Goal: Task Accomplishment & Management: Use online tool/utility

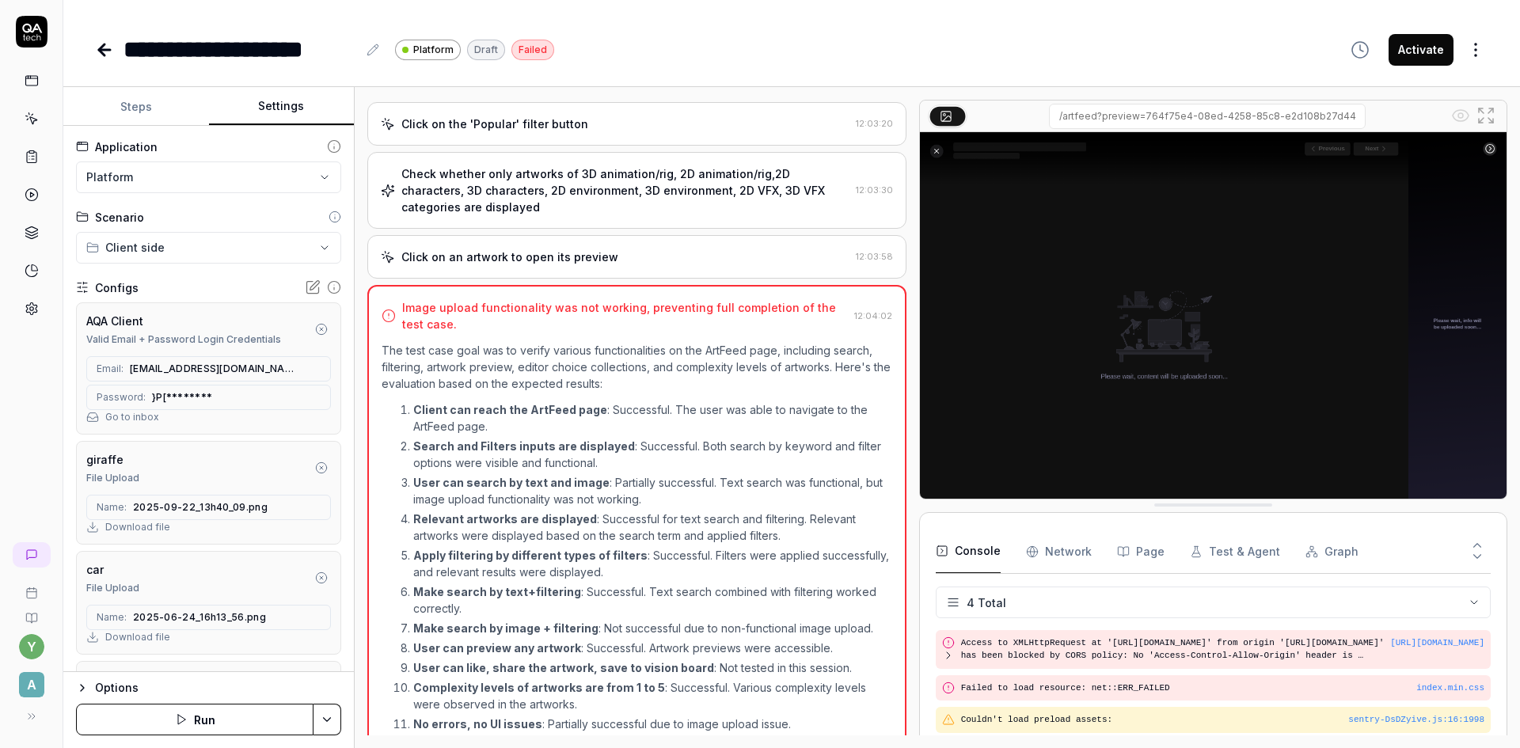
scroll to position [1042, 0]
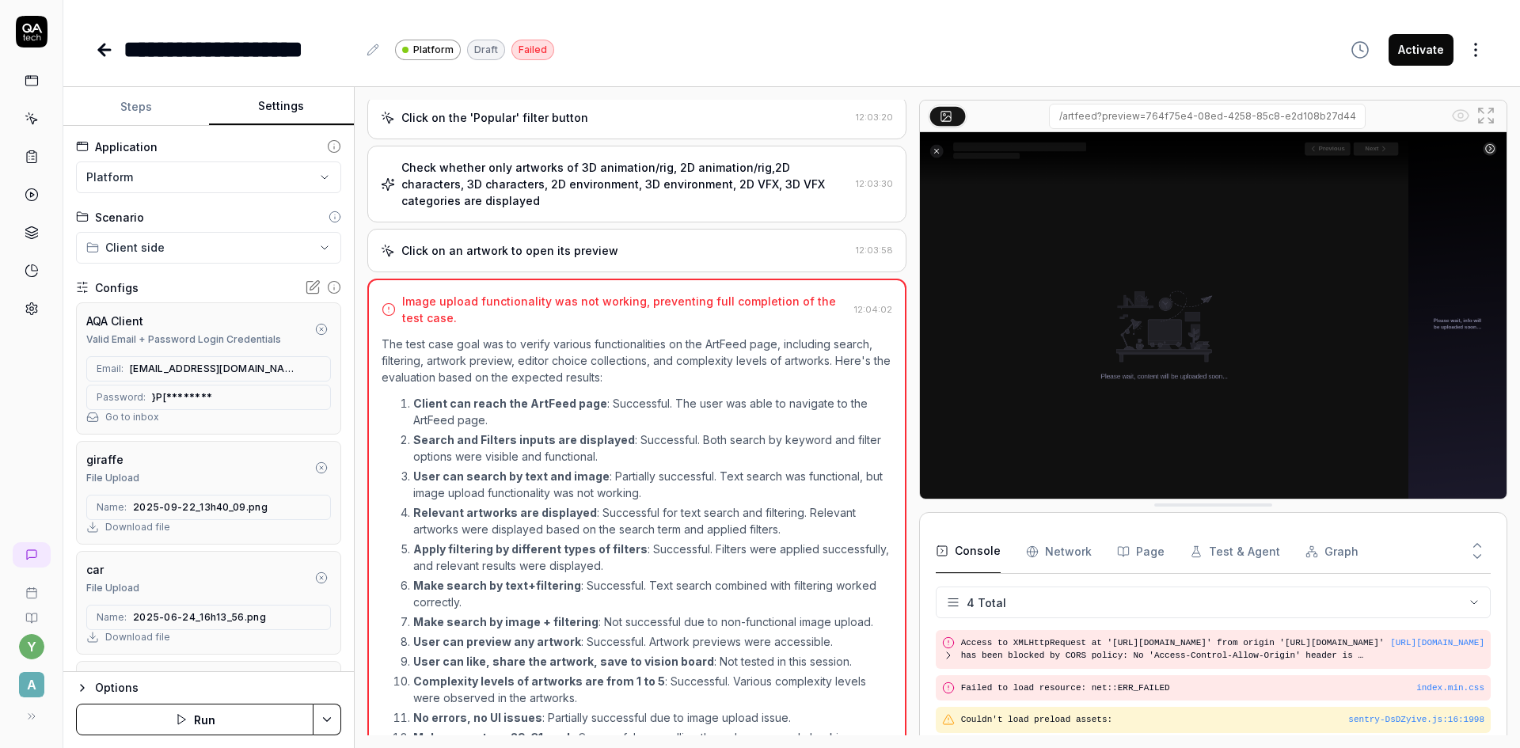
click at [604, 494] on p "User can search by text and image : Partially successful. Text search was funct…" at bounding box center [652, 484] width 479 height 33
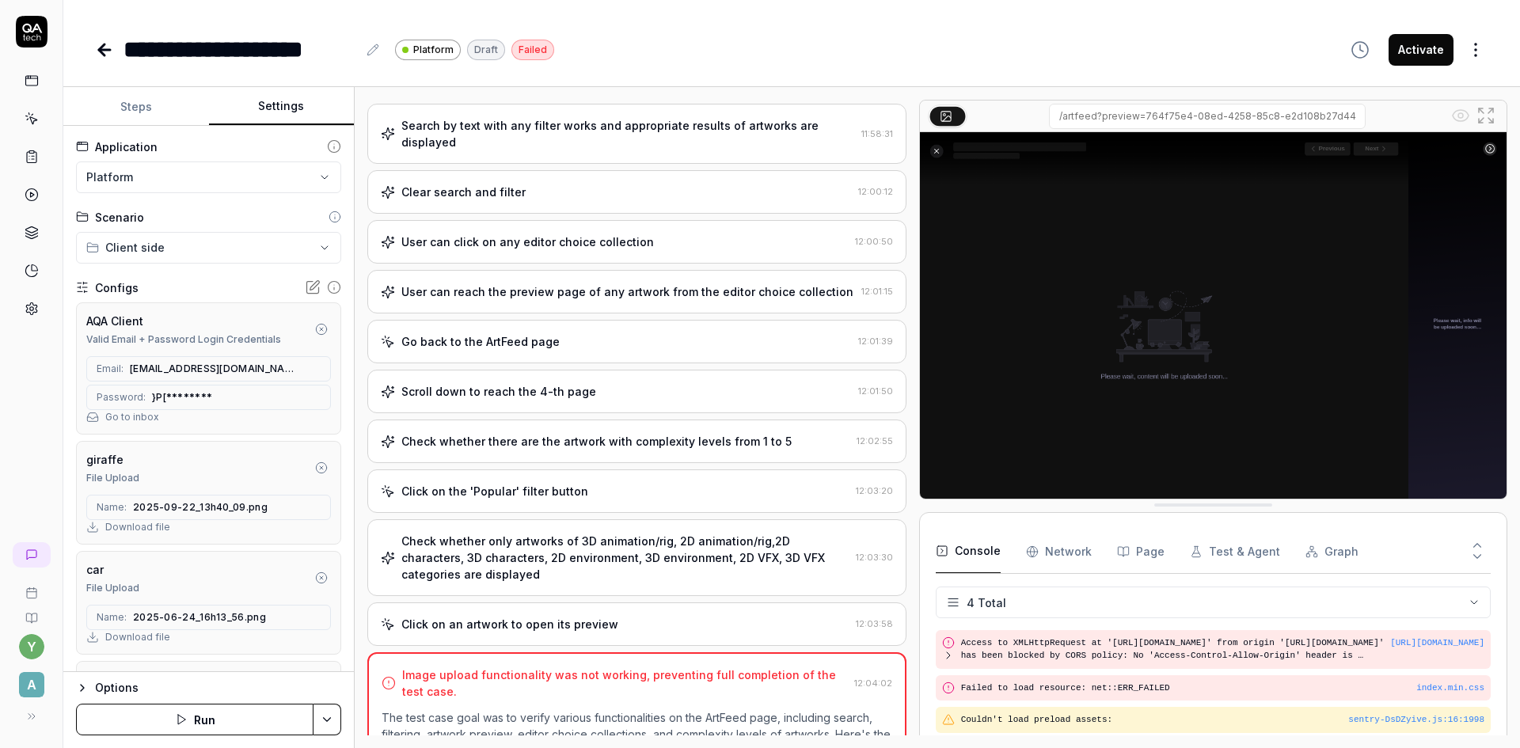
scroll to position [567, 0]
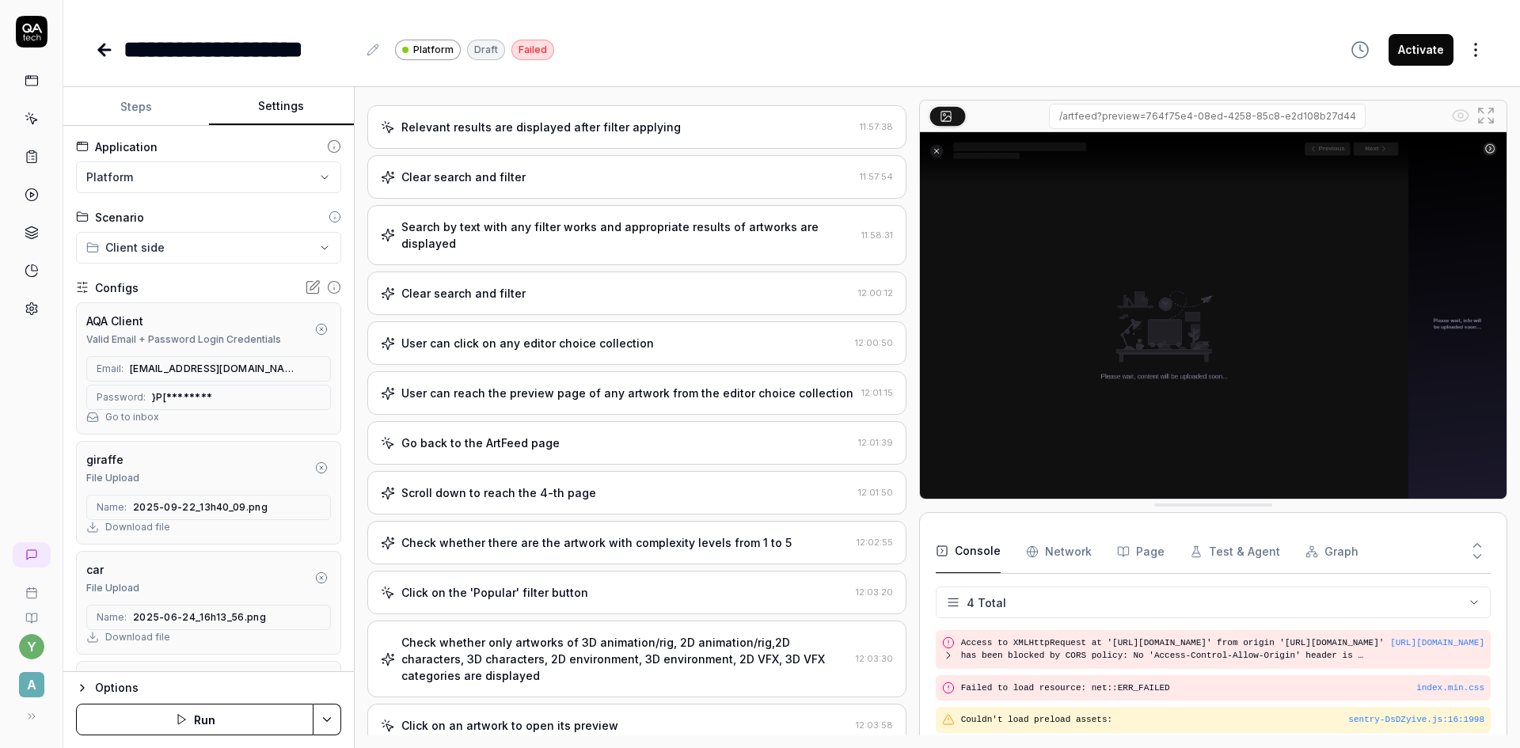
click at [529, 294] on div "Clear search and filter" at bounding box center [616, 293] width 471 height 17
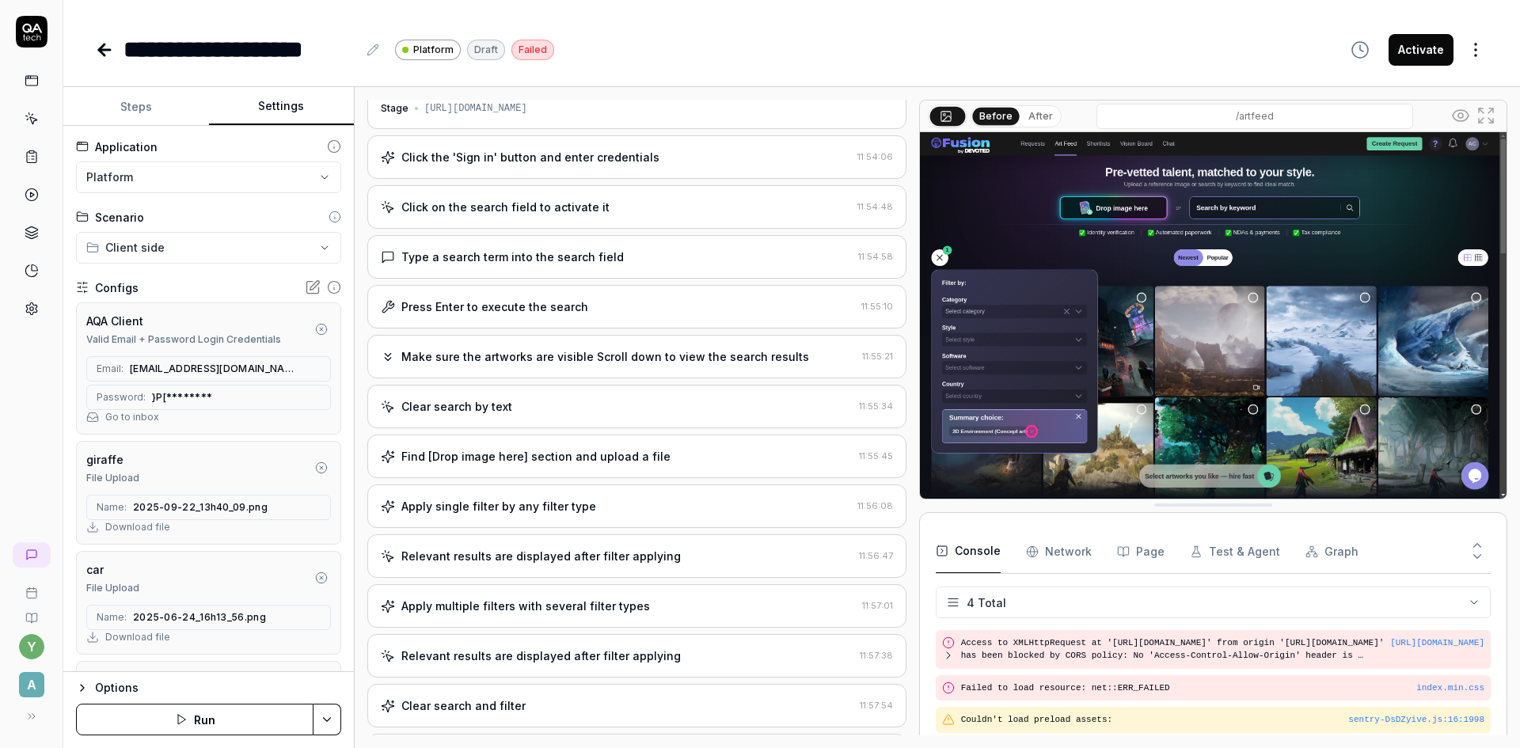
scroll to position [0, 0]
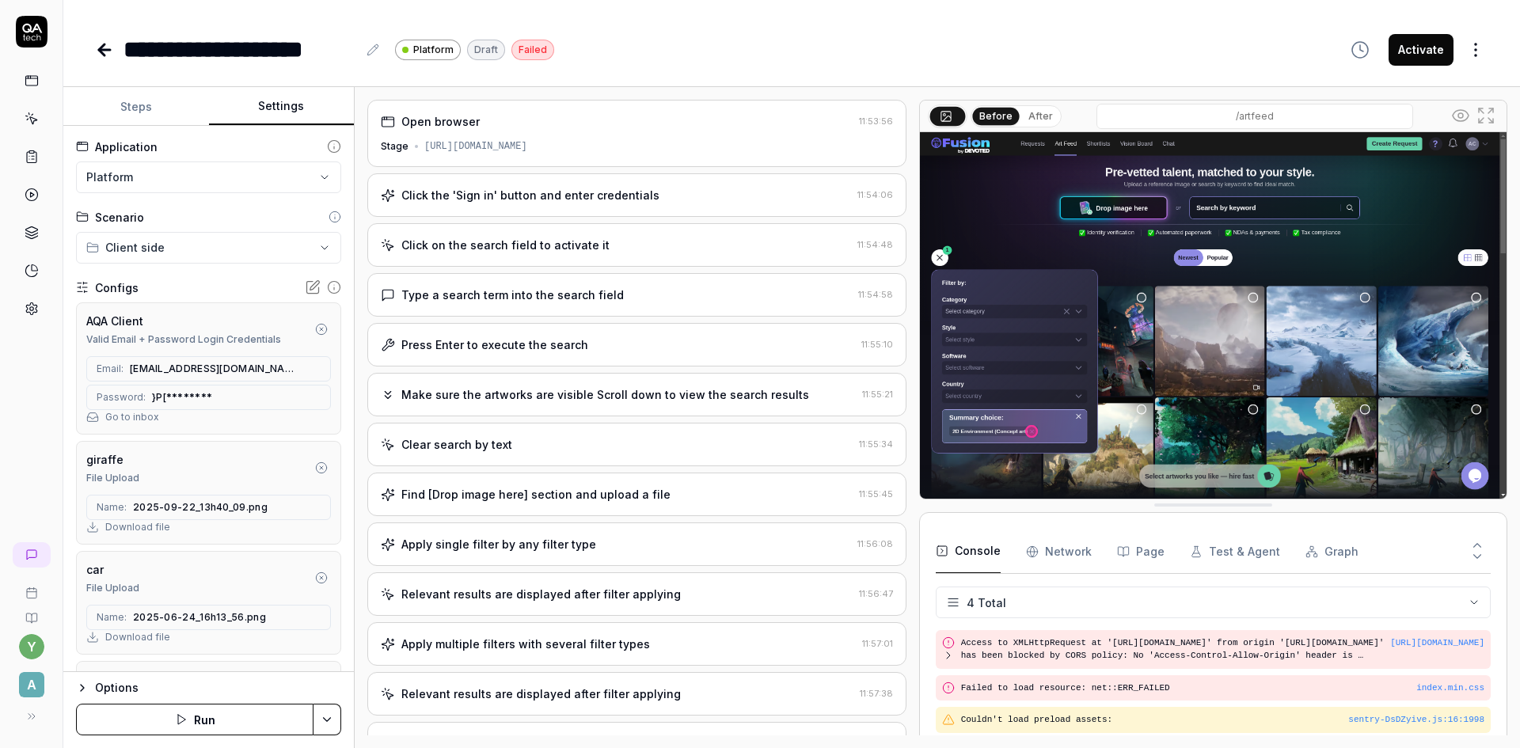
click at [459, 249] on div "Click on the search field to activate it" at bounding box center [505, 245] width 208 height 17
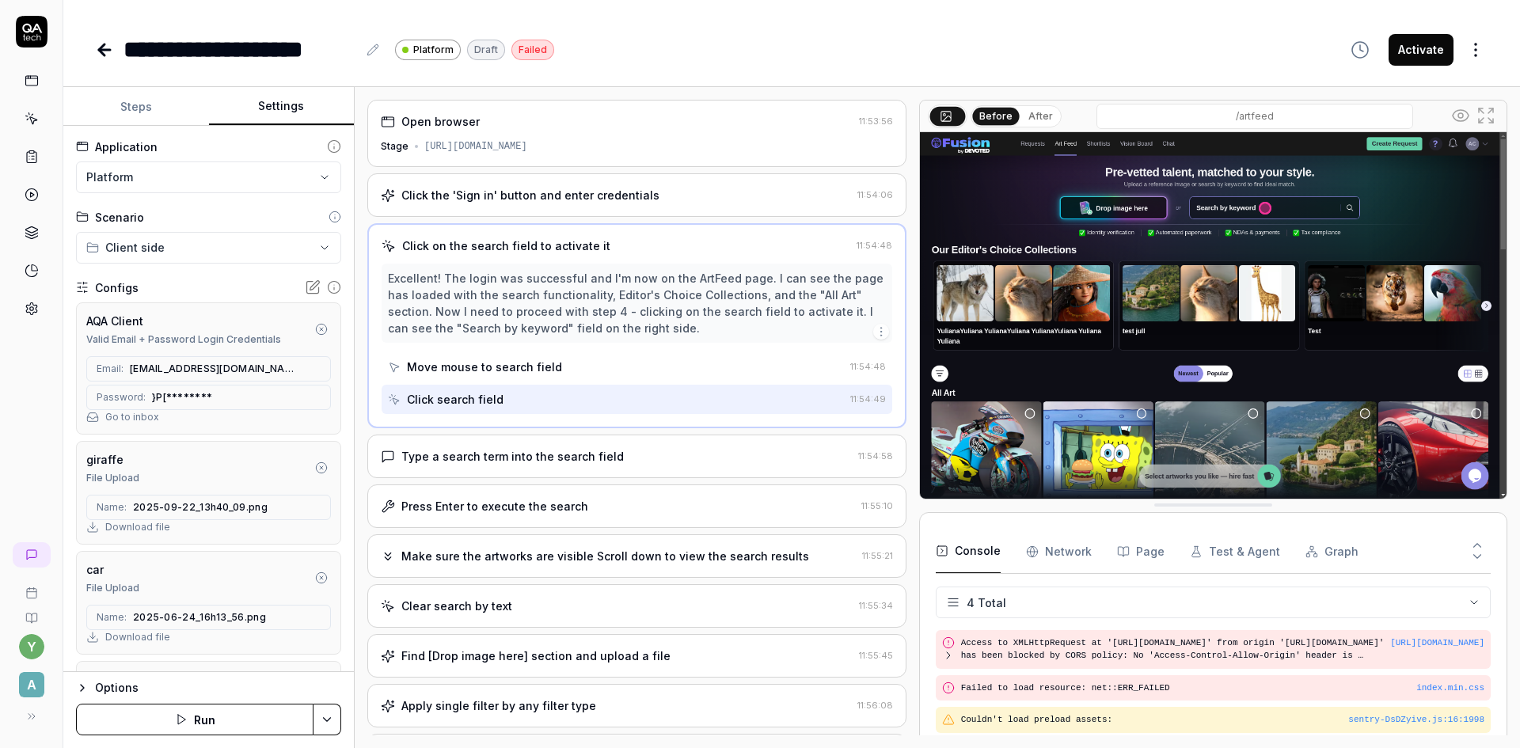
click at [507, 460] on div "Type a search term into the search field" at bounding box center [512, 456] width 222 height 17
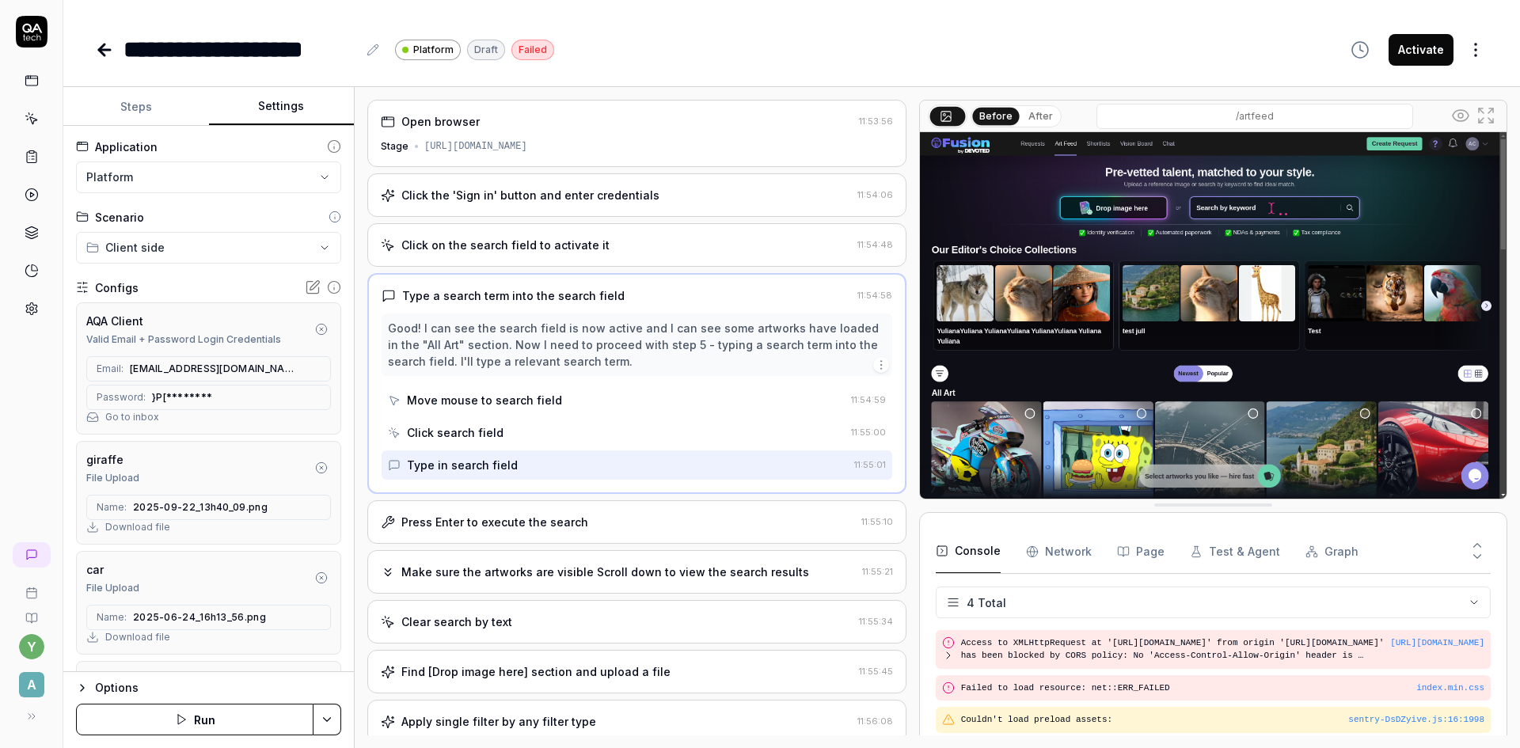
click at [500, 523] on div "Press Enter to execute the search" at bounding box center [494, 522] width 187 height 17
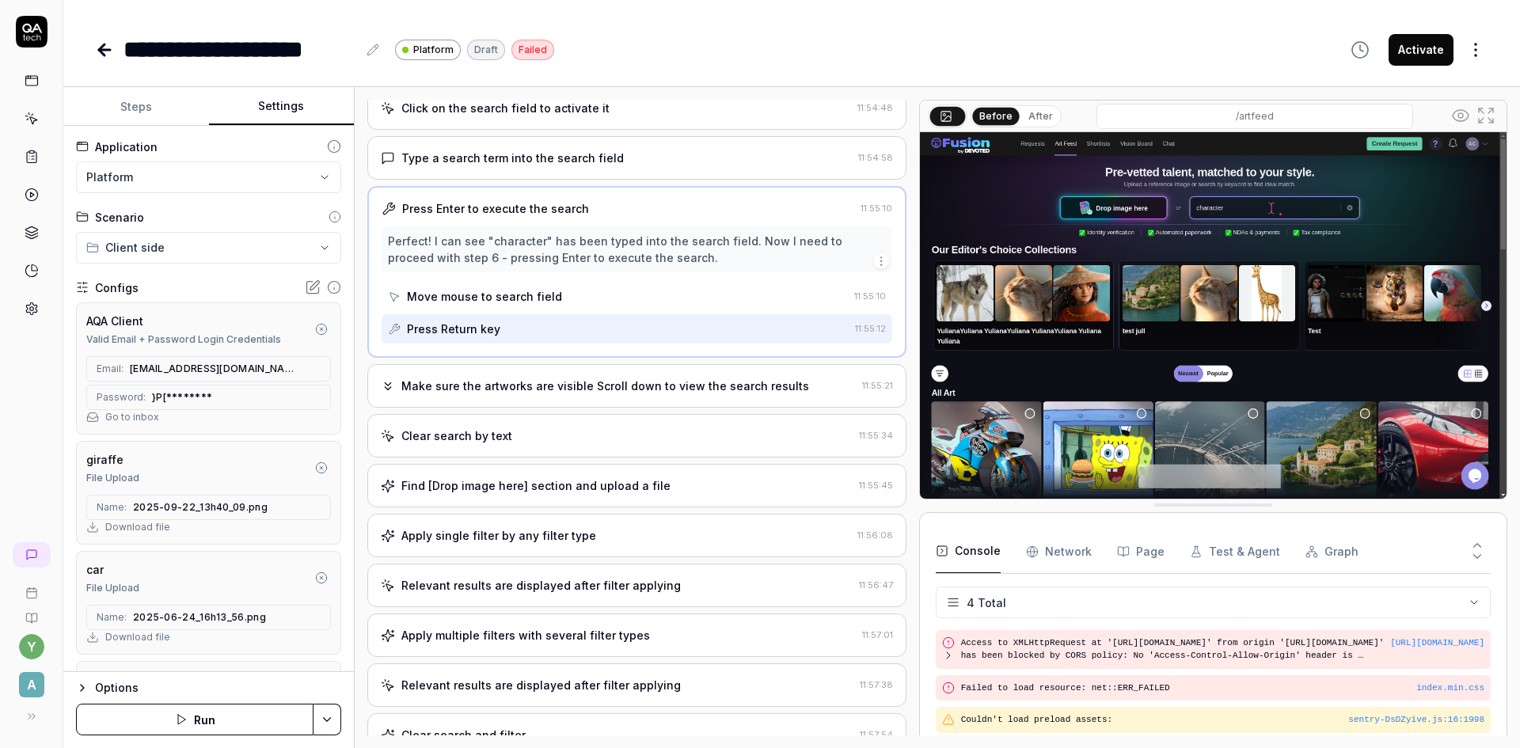
scroll to position [158, 0]
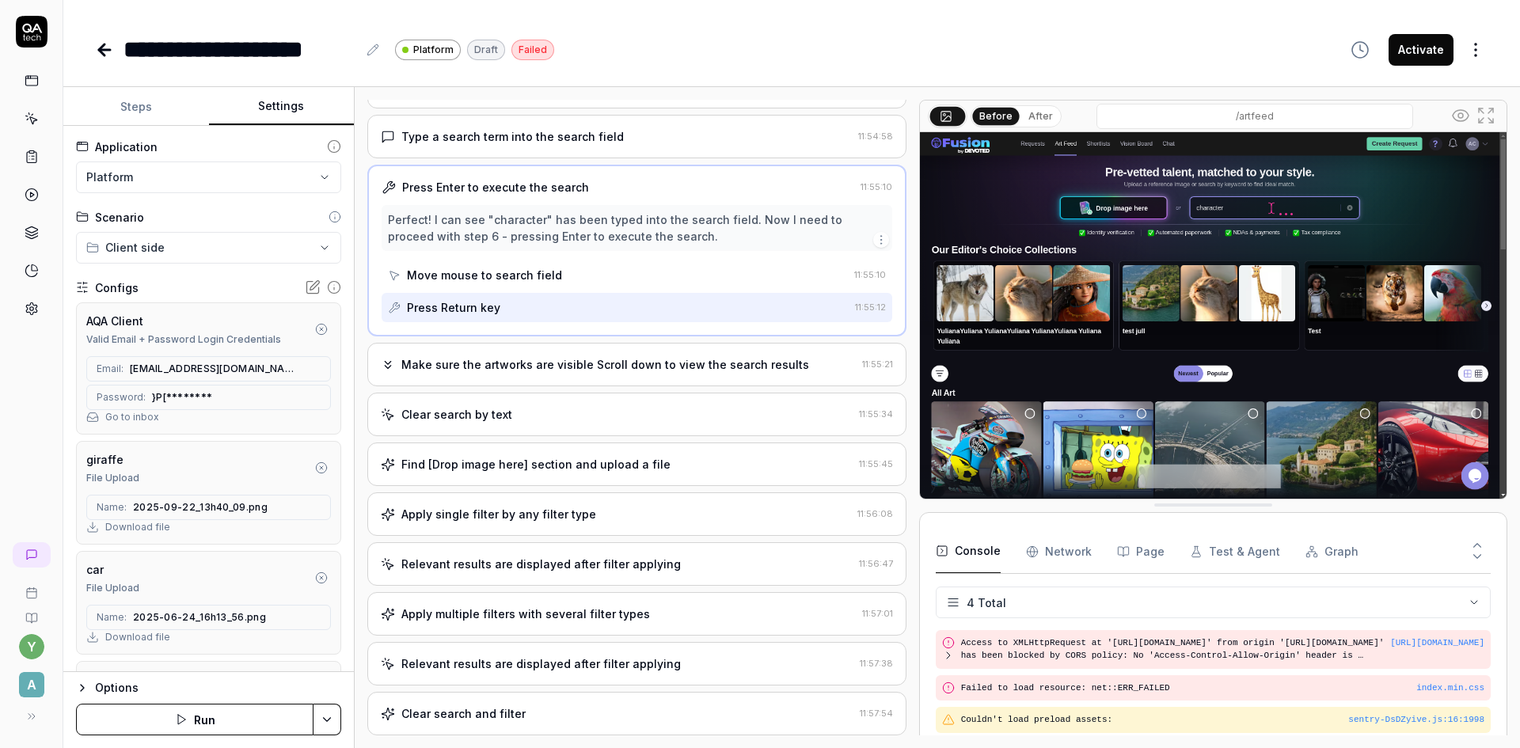
click at [525, 466] on div "Find [Drop image here] section and upload a file" at bounding box center [535, 464] width 269 height 17
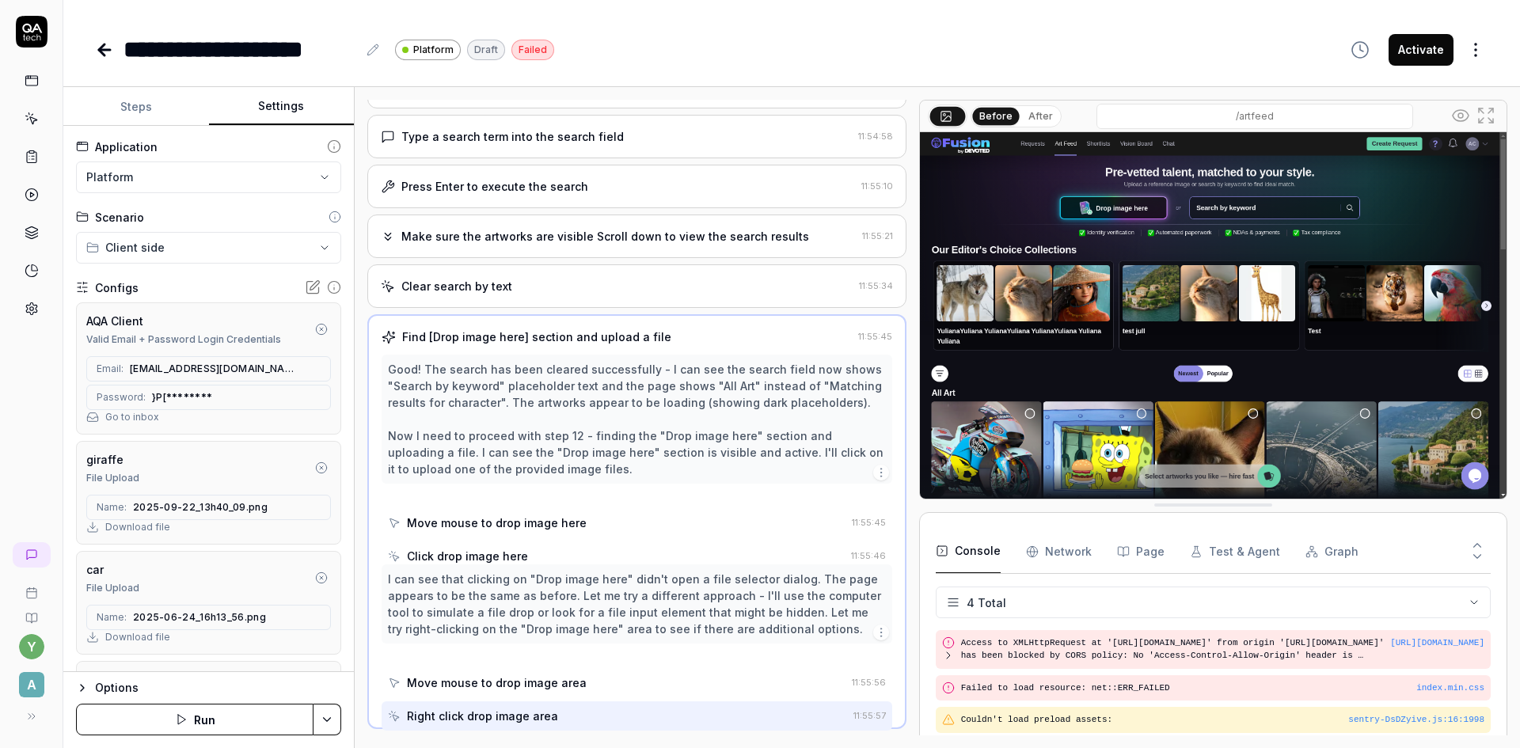
scroll to position [152, 0]
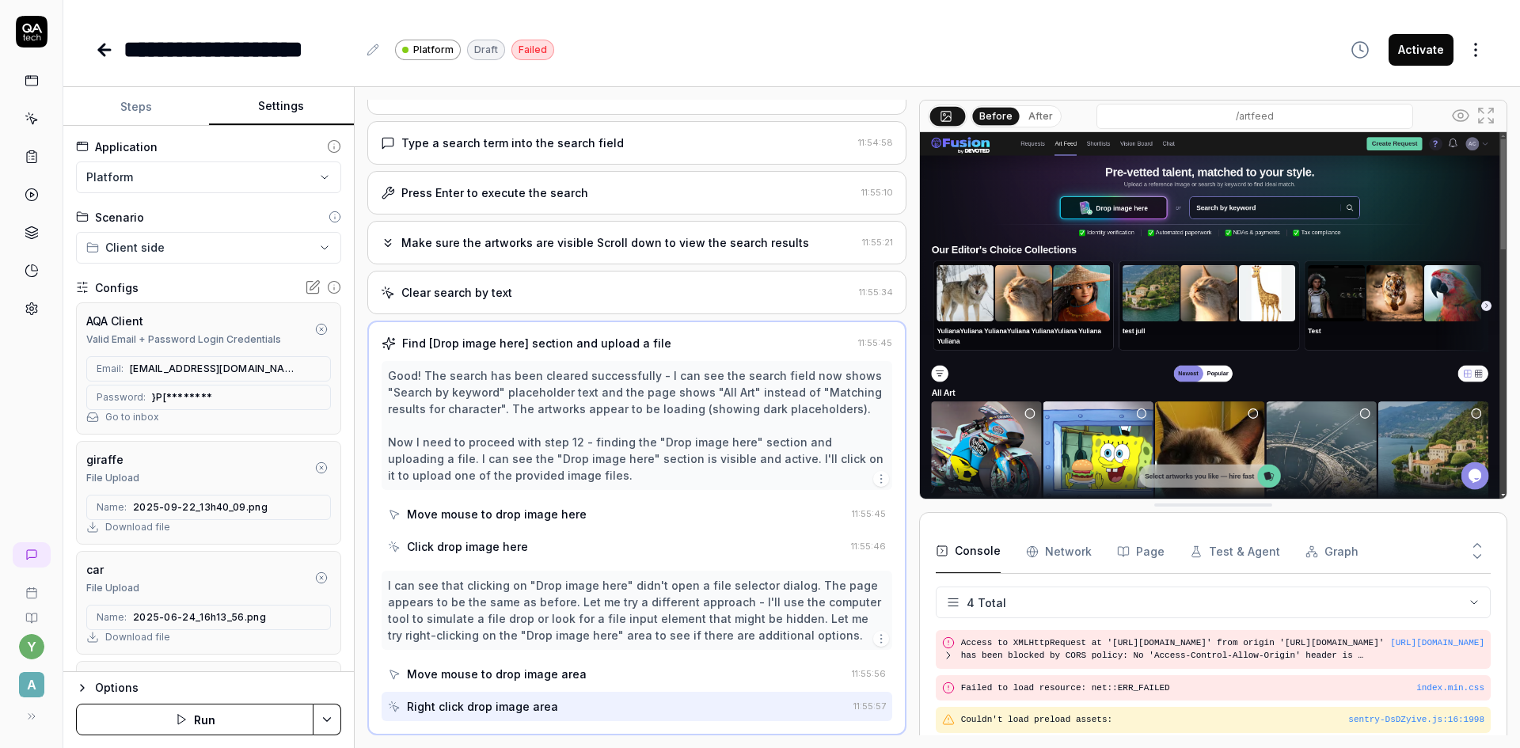
click at [252, 711] on button "Run" at bounding box center [195, 720] width 238 height 32
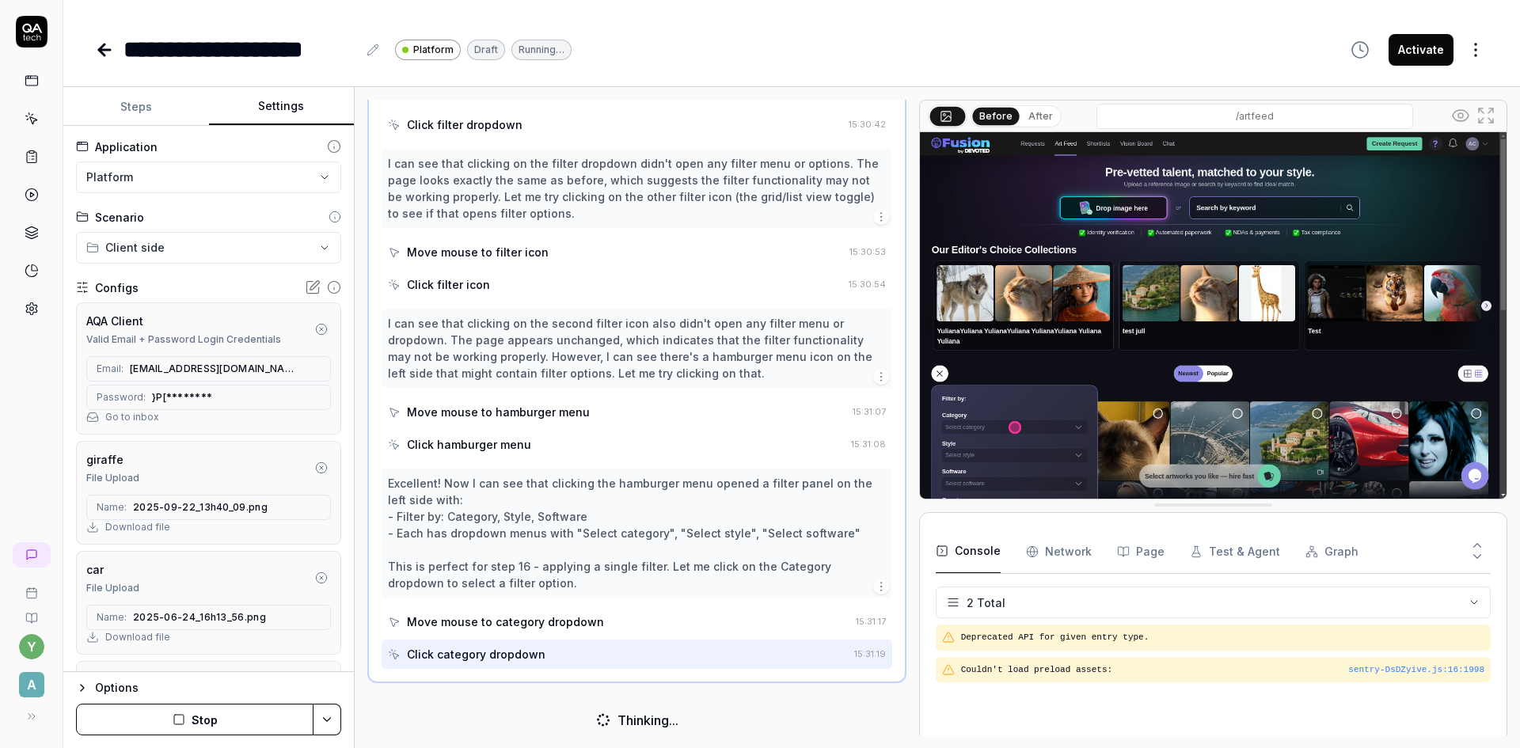
scroll to position [689, 0]
click at [134, 112] on button "Steps" at bounding box center [136, 107] width 146 height 38
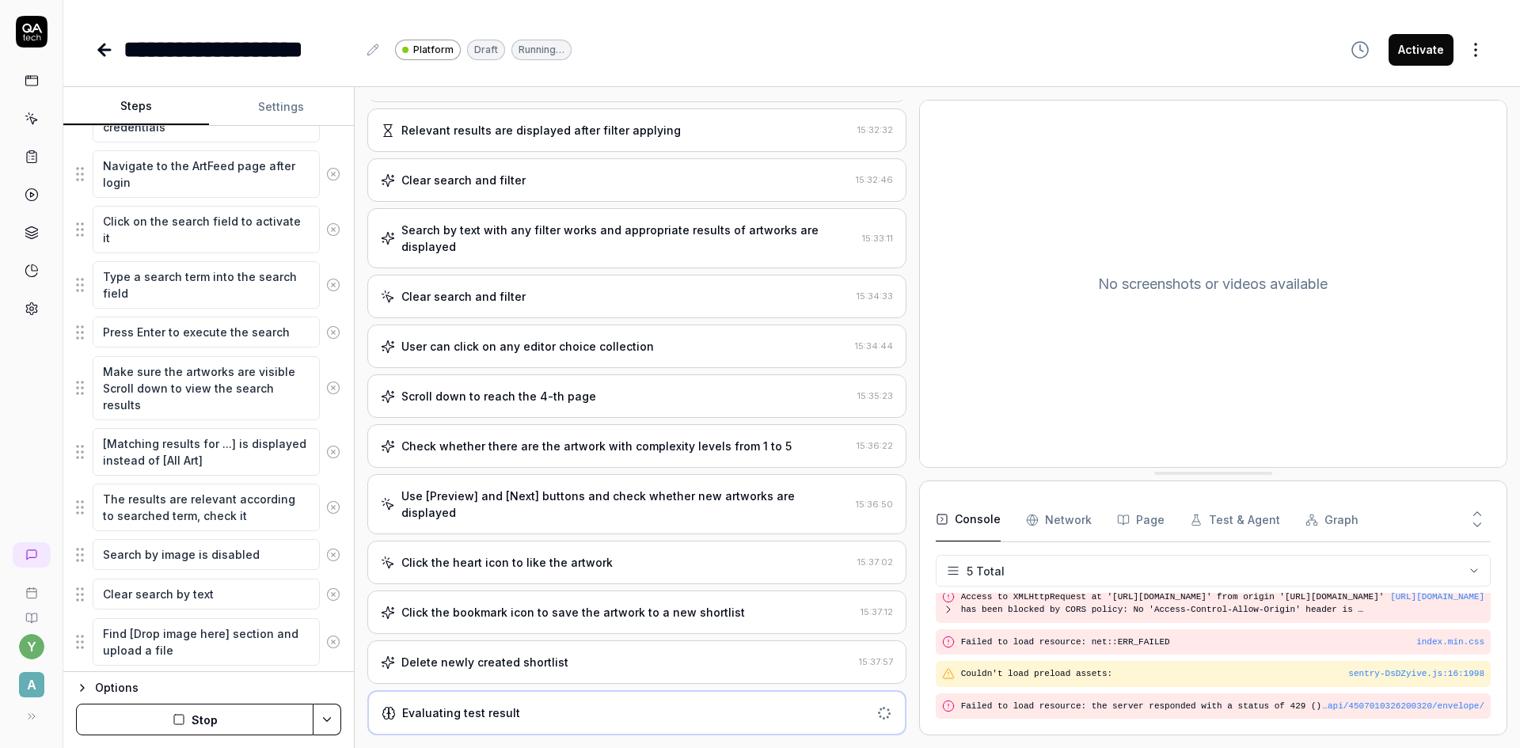
scroll to position [59, 0]
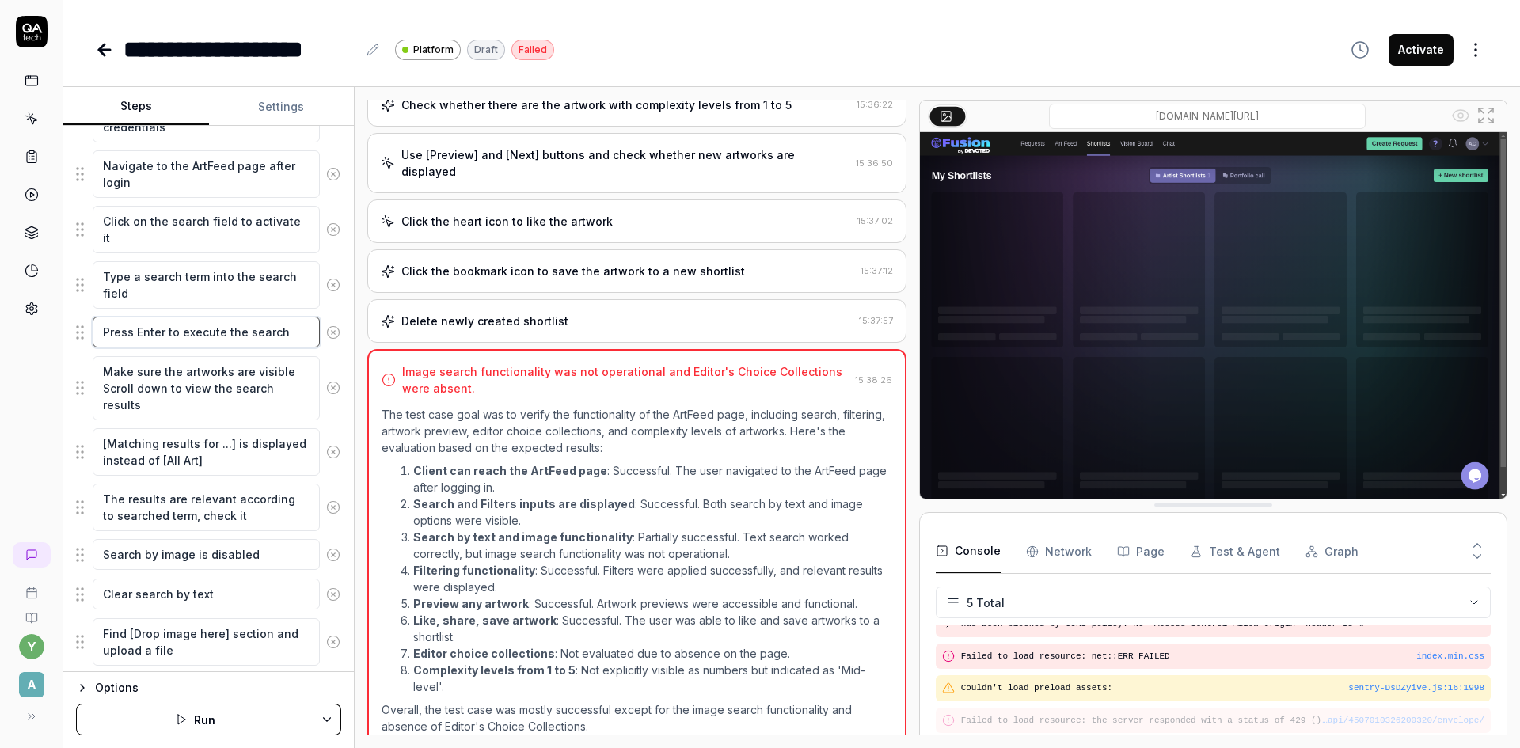
click at [240, 344] on textarea "Press Enter to execute the search" at bounding box center [206, 332] width 227 height 31
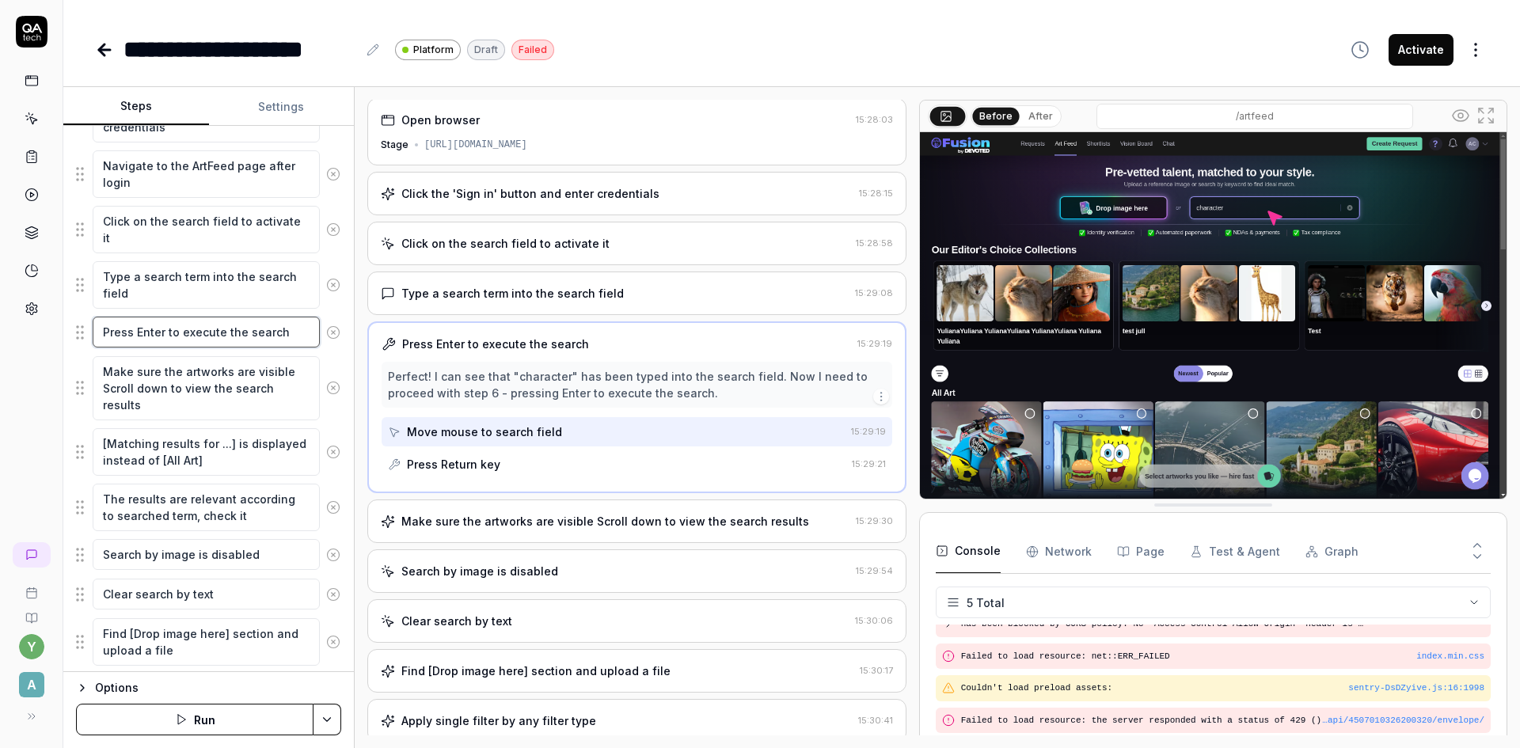
scroll to position [0, 0]
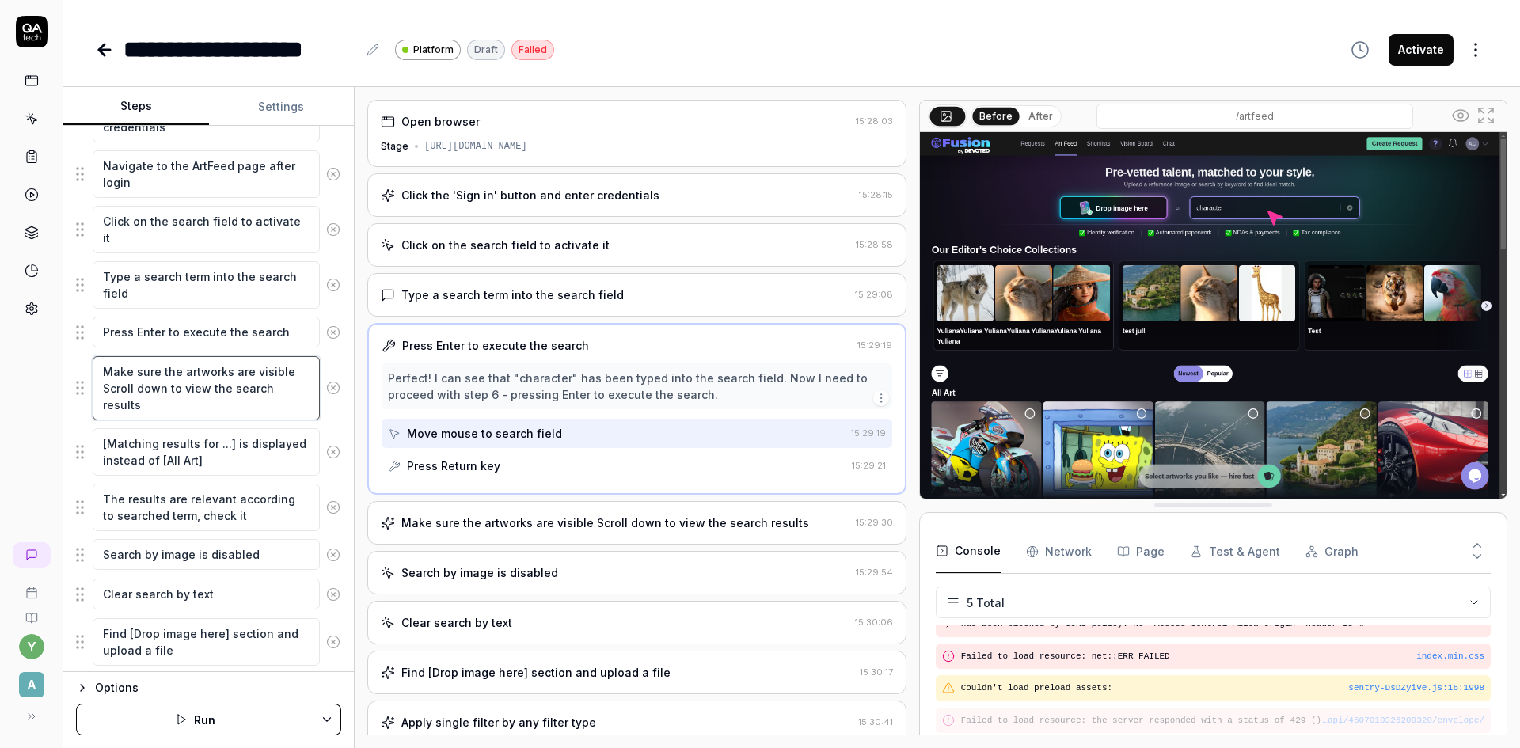
click at [229, 375] on textarea "Make sure the artworks are visible Scroll down to view the search results" at bounding box center [206, 388] width 227 height 64
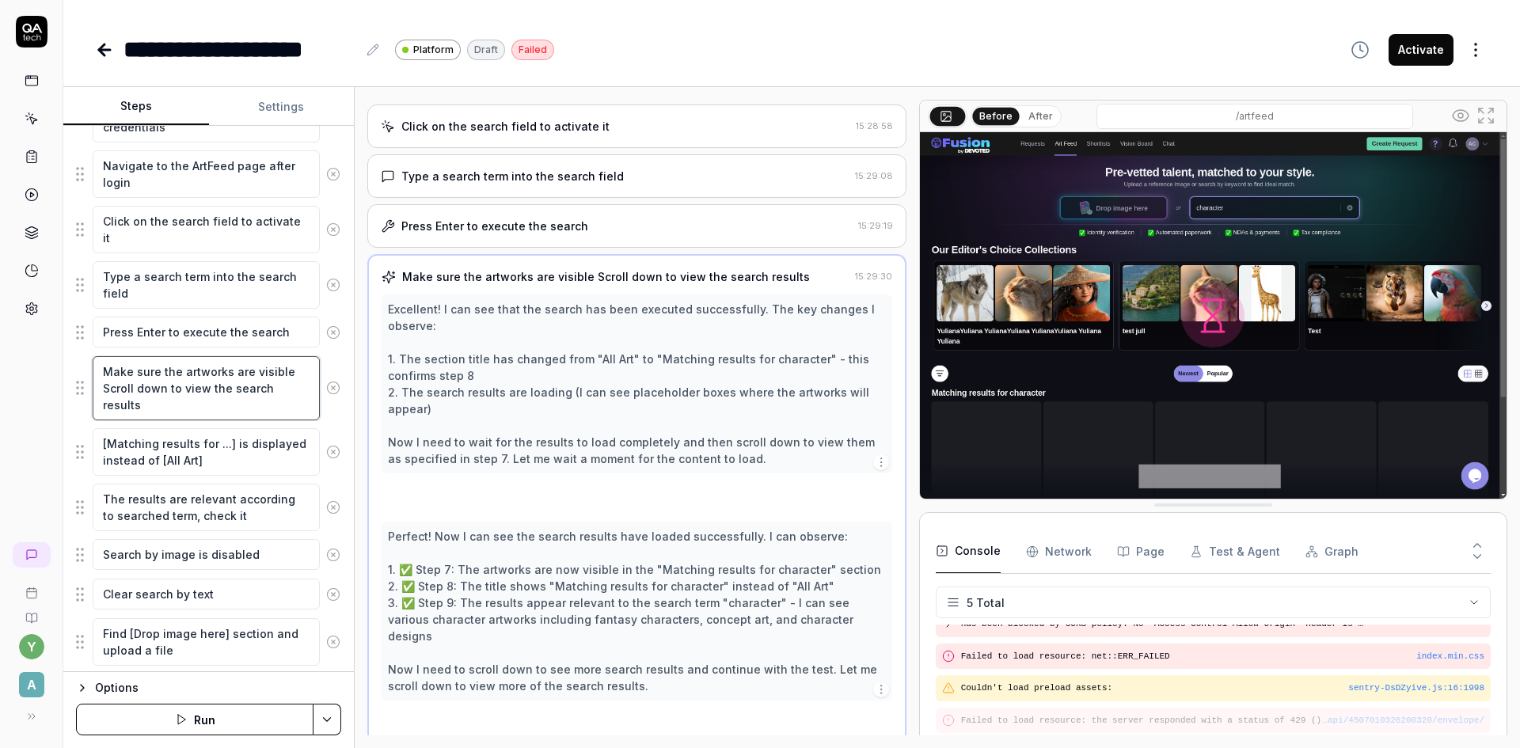
scroll to position [120, 0]
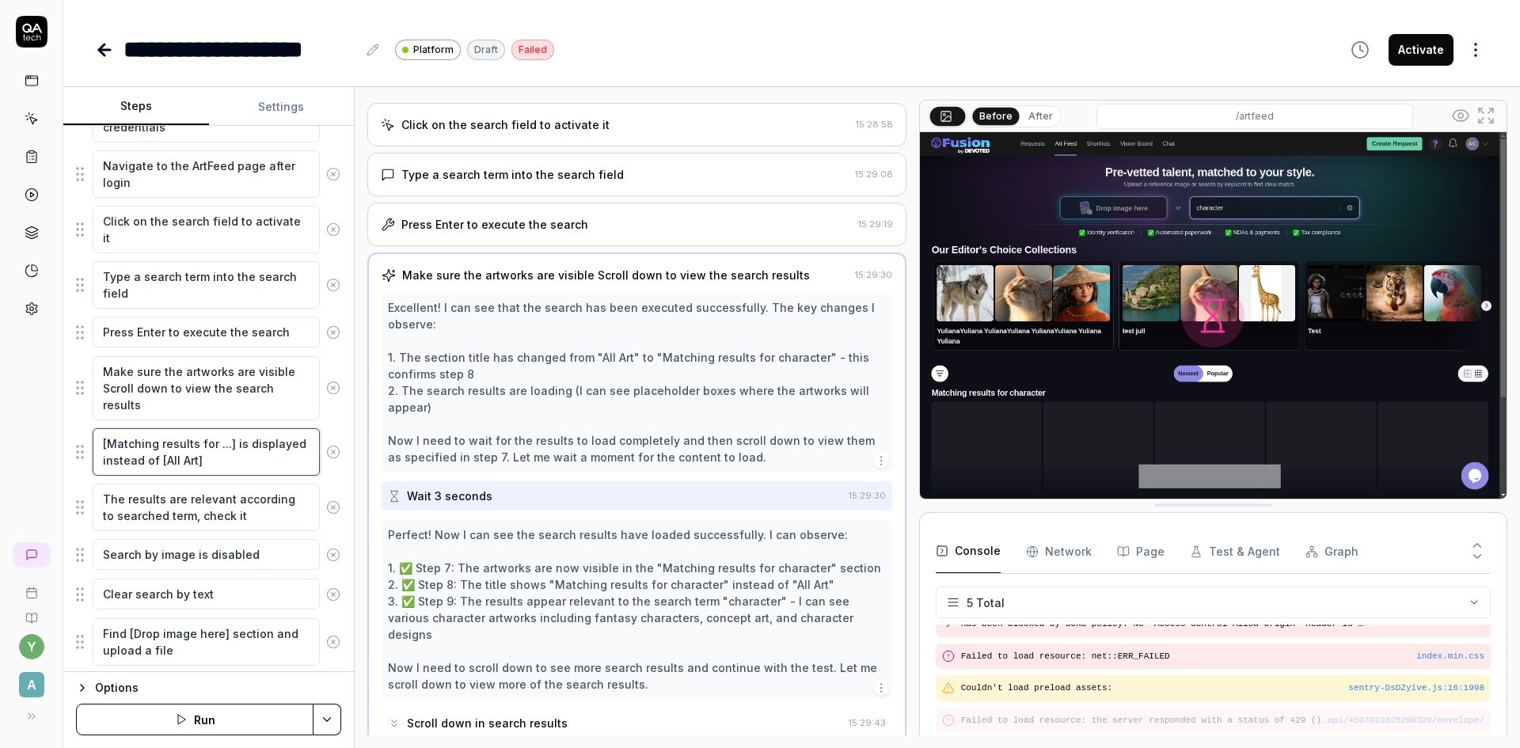
click at [215, 449] on textarea "[Matching results for ...] is displayed instead of [All Art]" at bounding box center [206, 452] width 227 height 48
click at [212, 502] on textarea "The results are relevant according to searched term, check it" at bounding box center [206, 508] width 227 height 48
click at [213, 546] on textarea "Search by image is disabled" at bounding box center [206, 554] width 227 height 31
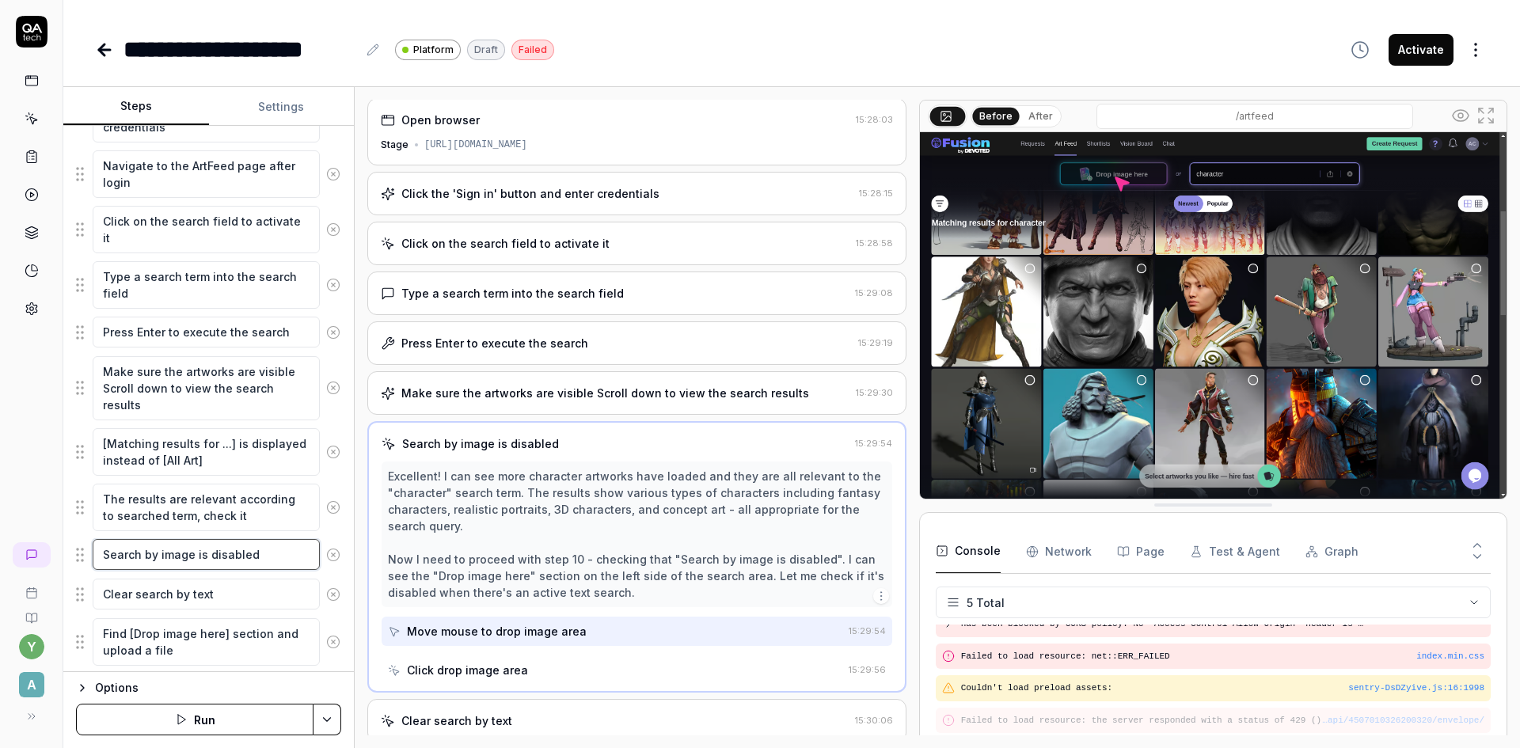
scroll to position [0, 0]
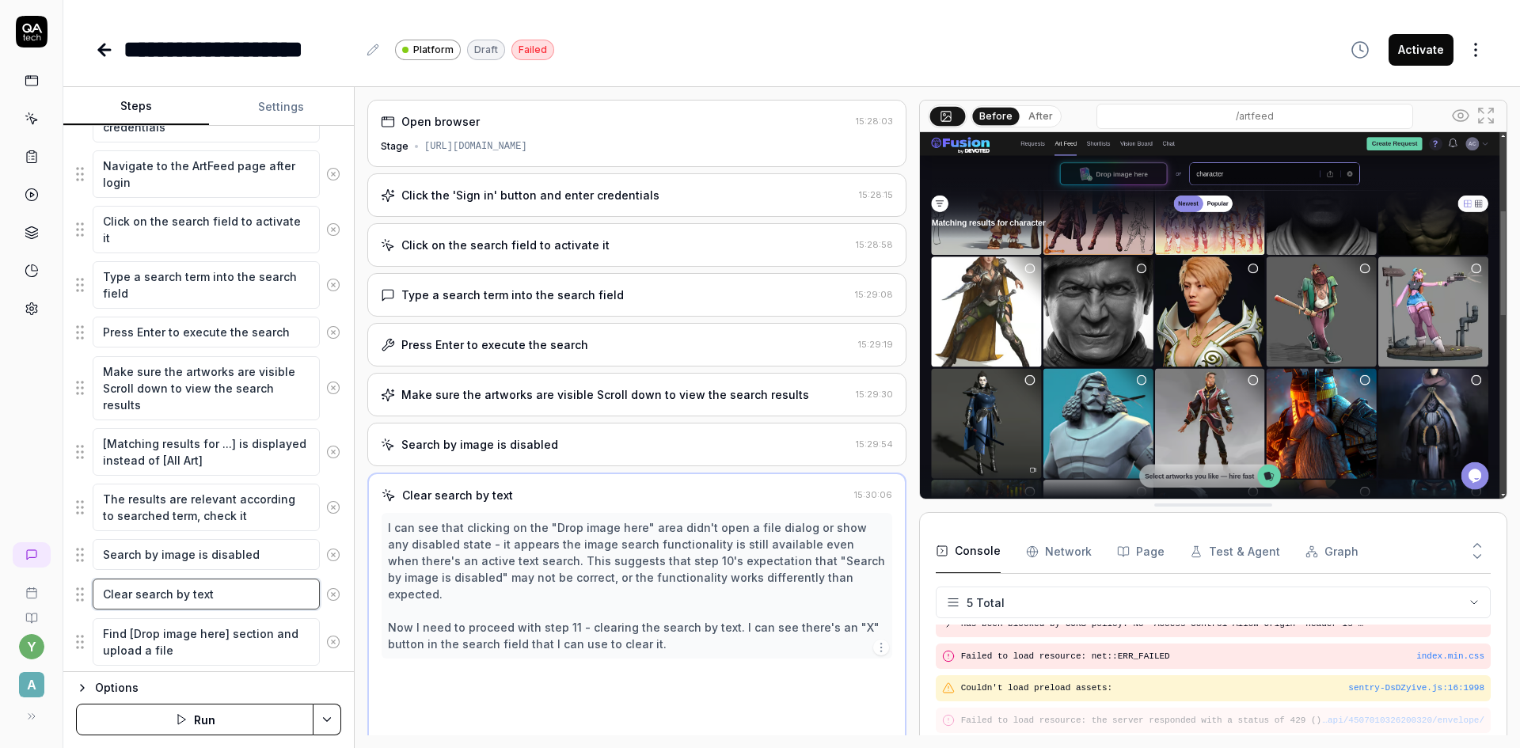
click at [215, 590] on textarea "Clear search by text" at bounding box center [206, 594] width 227 height 31
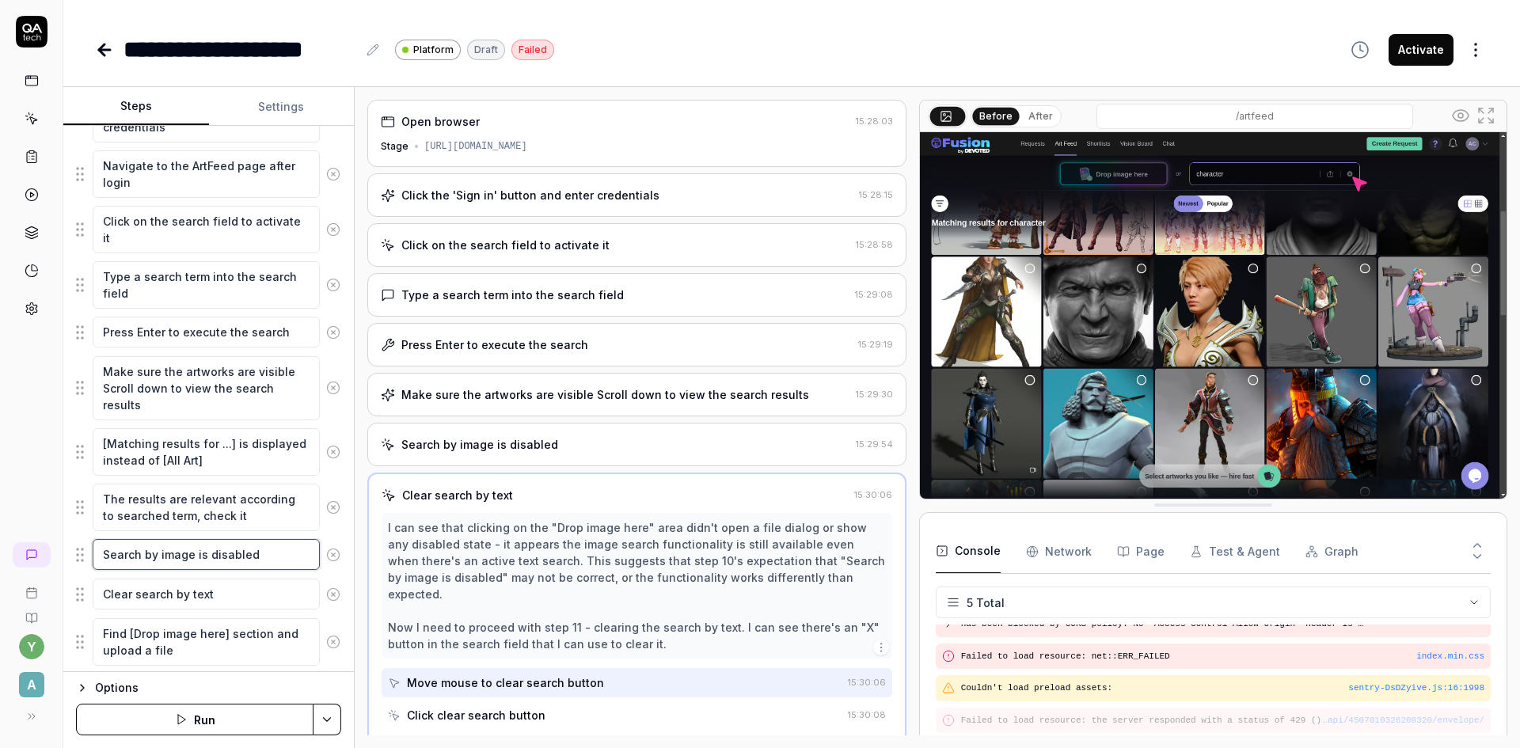
click at [178, 553] on textarea "Search by image is disabled" at bounding box center [206, 554] width 227 height 31
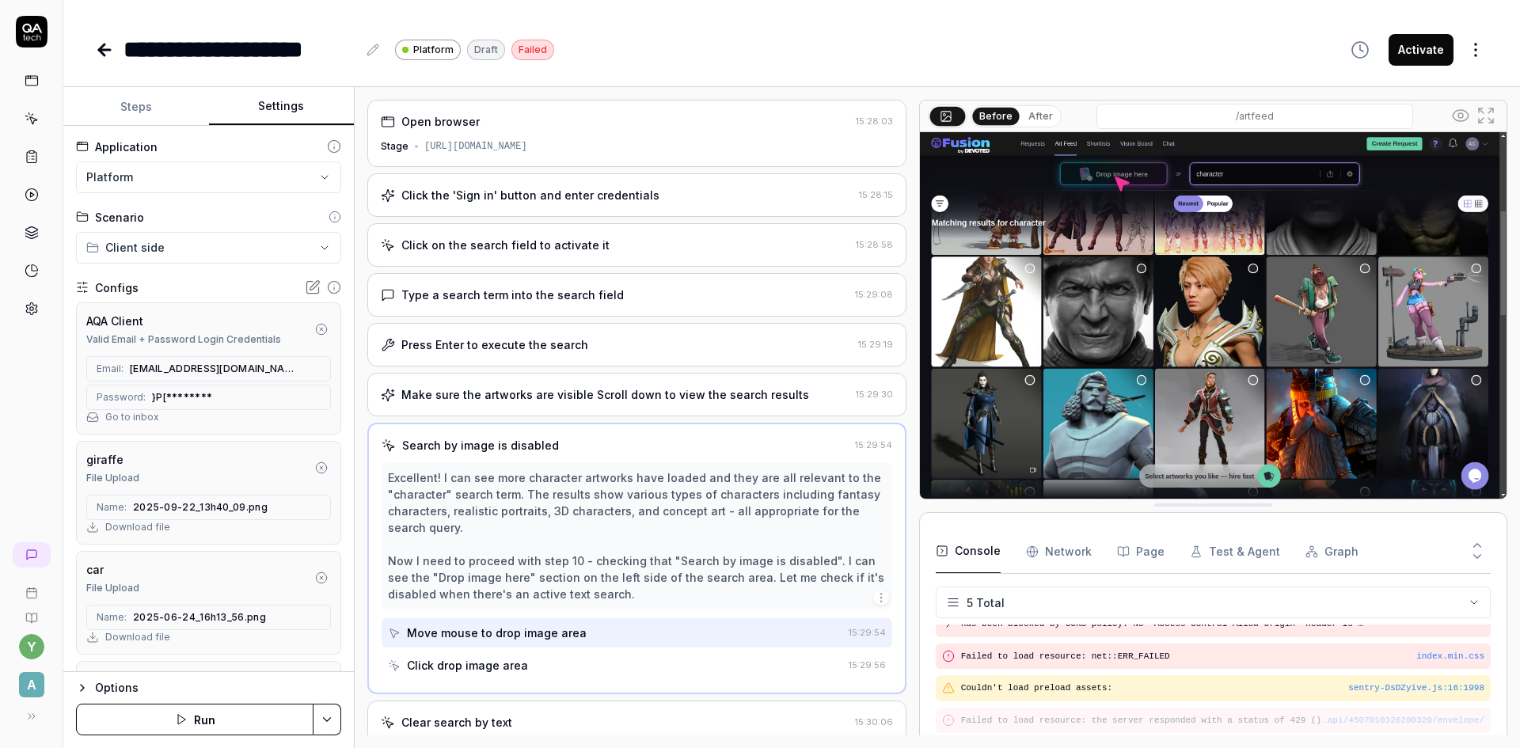
click at [285, 112] on button "Settings" at bounding box center [282, 107] width 146 height 38
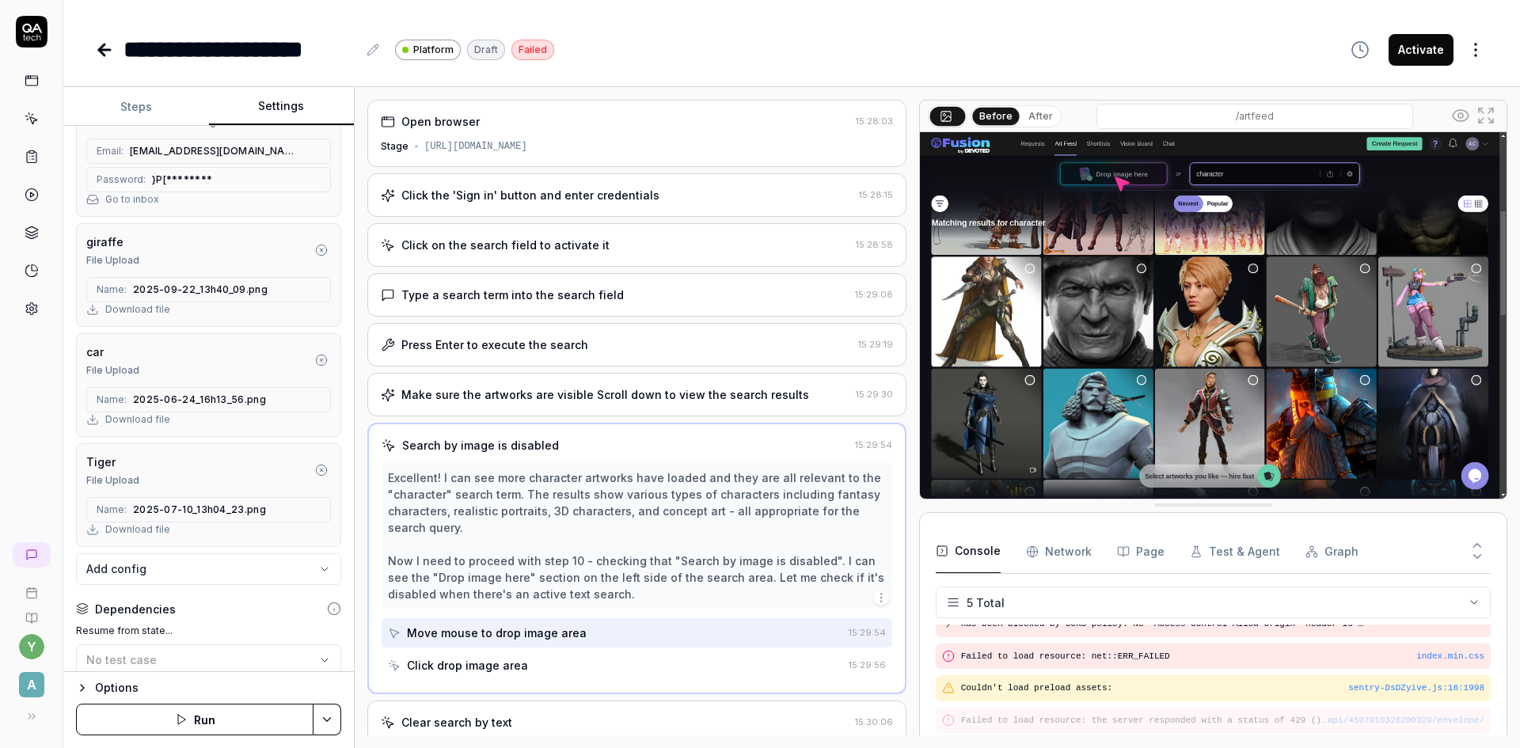
scroll to position [238, 0]
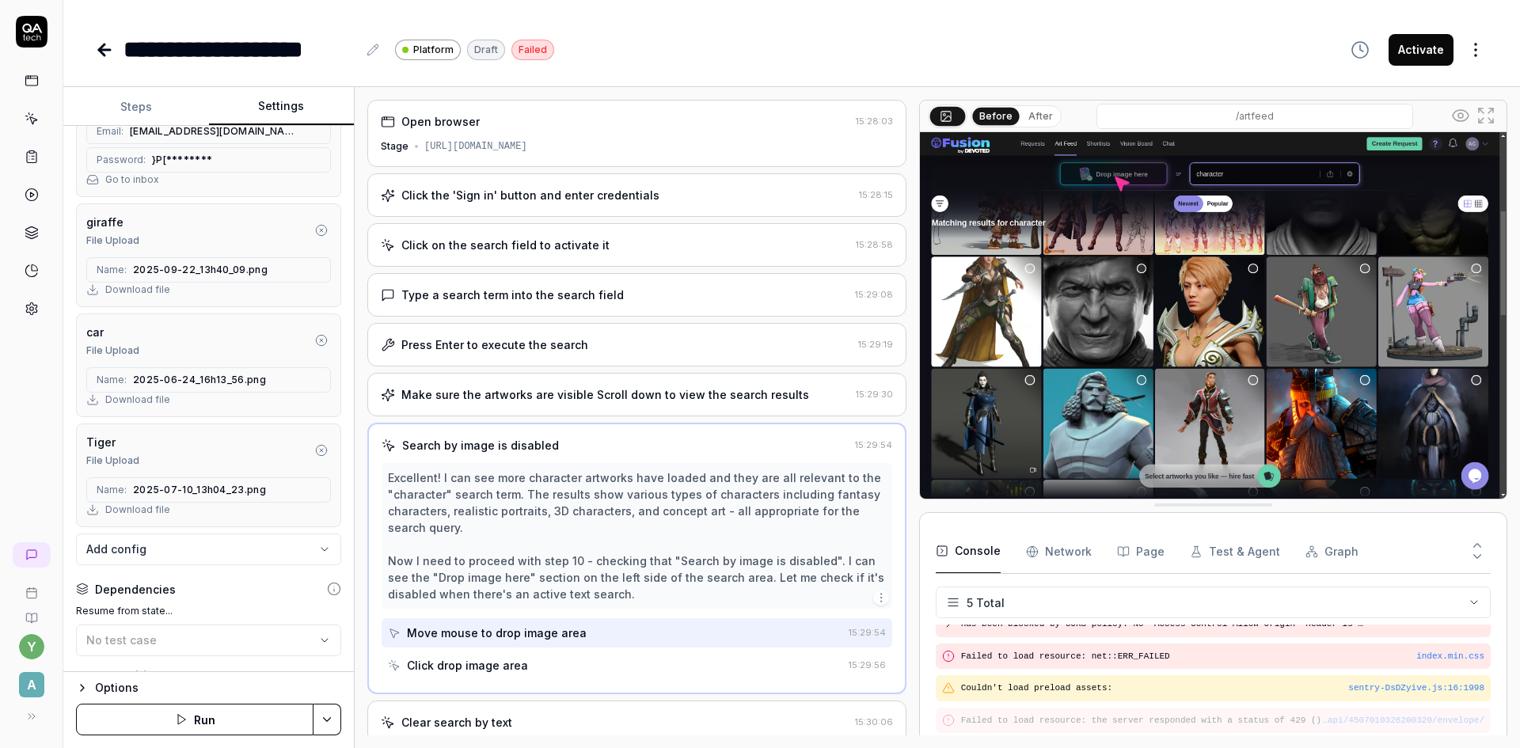
click at [315, 229] on icon "button" at bounding box center [321, 230] width 13 height 13
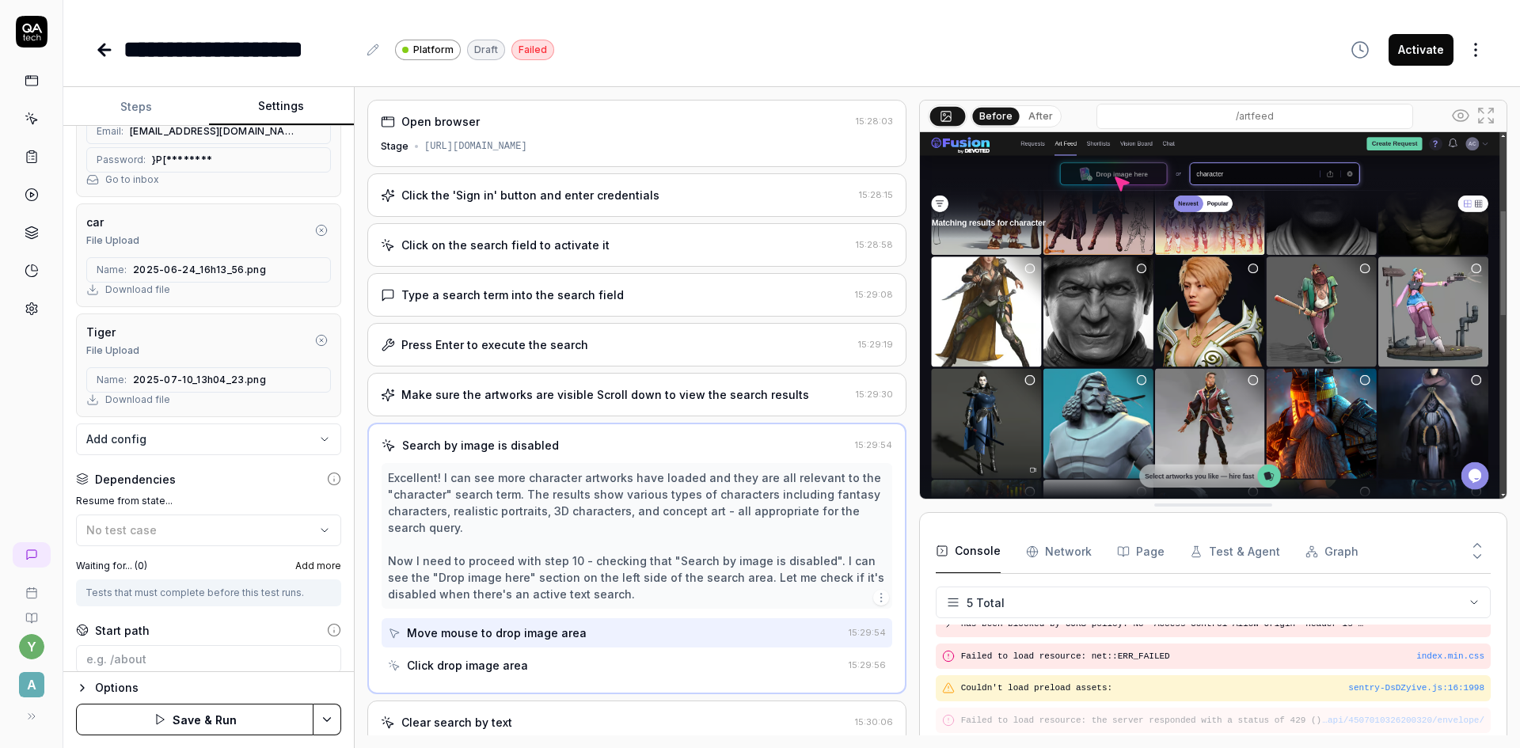
click at [315, 342] on icon "button" at bounding box center [321, 340] width 13 height 13
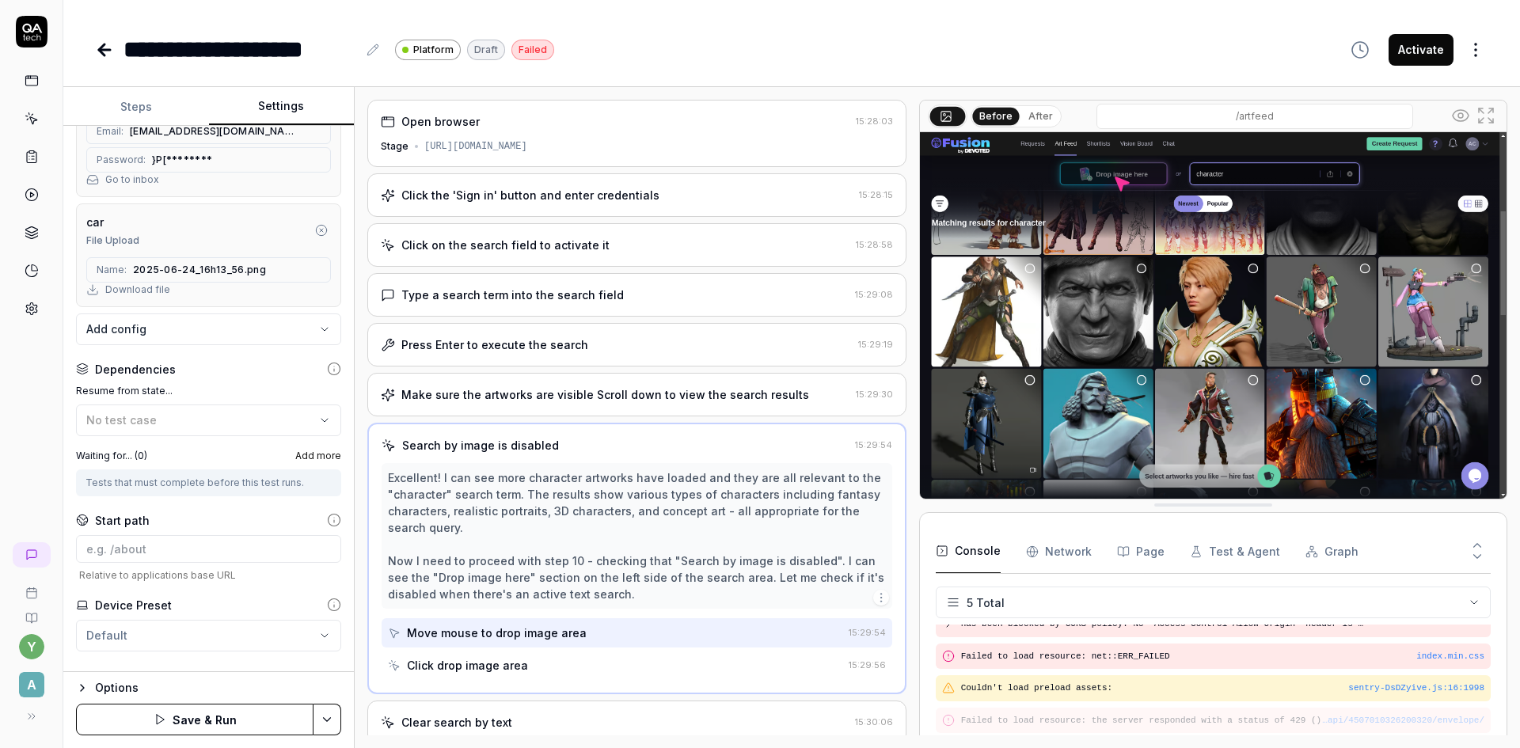
click at [224, 724] on button "Save & Run" at bounding box center [195, 720] width 238 height 32
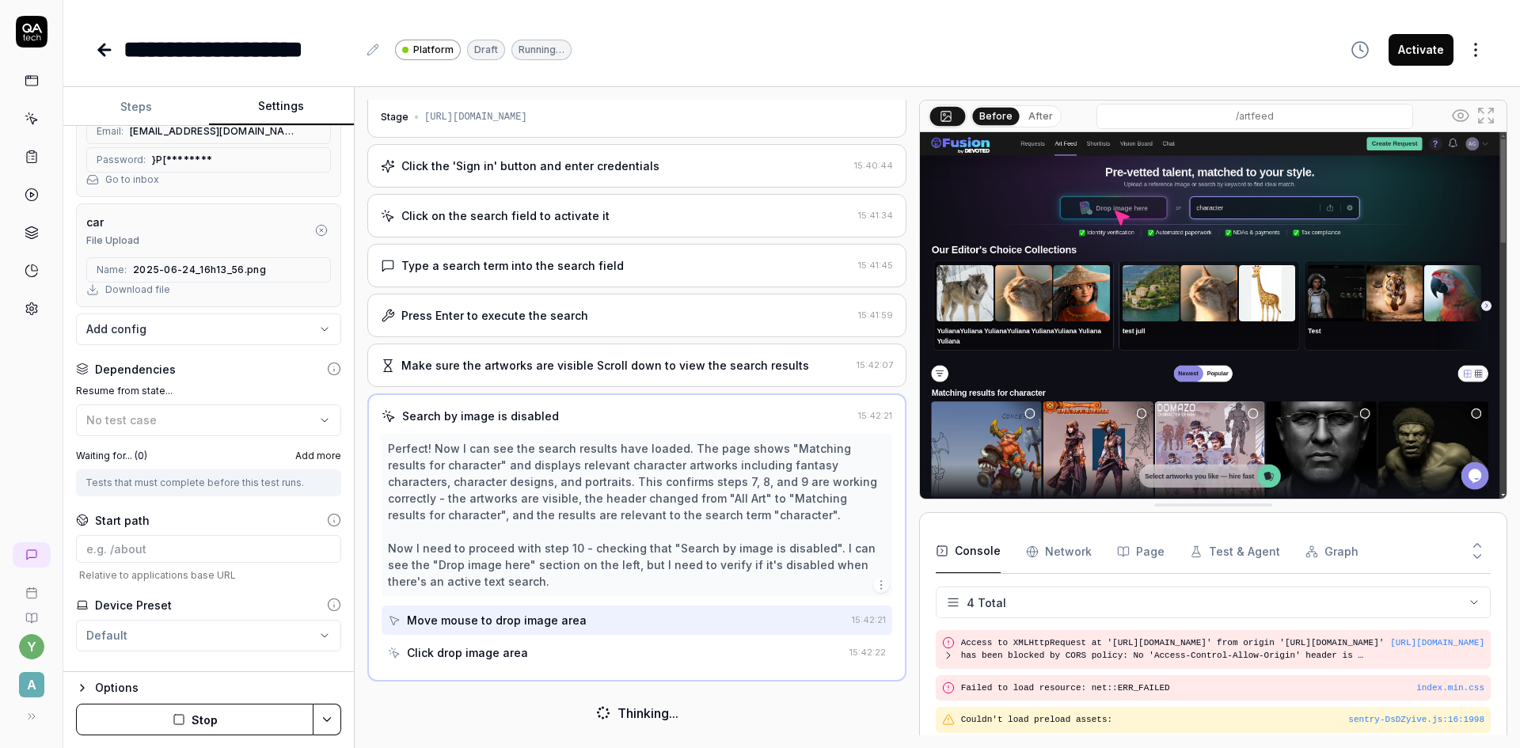
scroll to position [26, 0]
click at [124, 101] on button "Steps" at bounding box center [136, 107] width 146 height 38
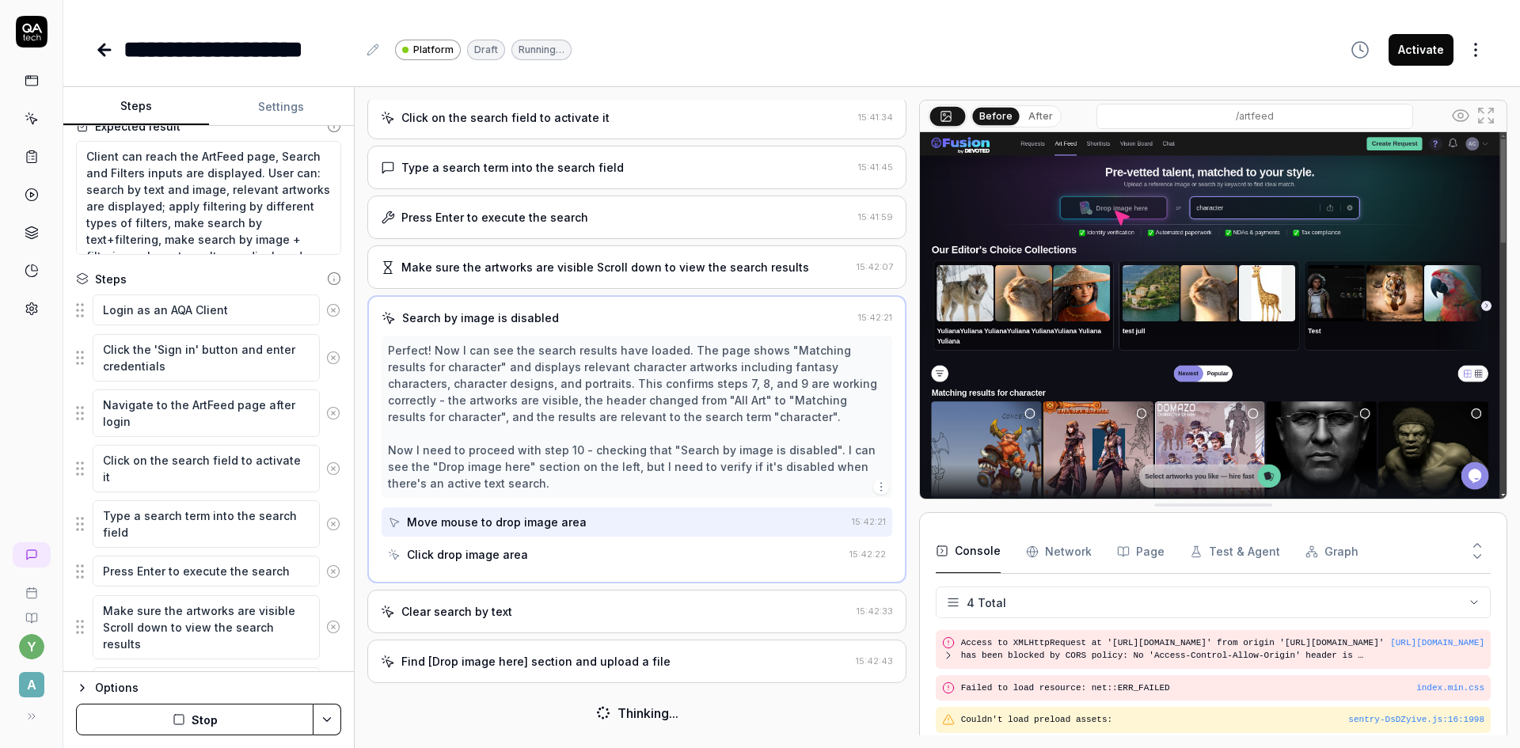
scroll to position [126, 0]
click at [529, 622] on div "Clear search by text 15:42:33" at bounding box center [636, 613] width 539 height 44
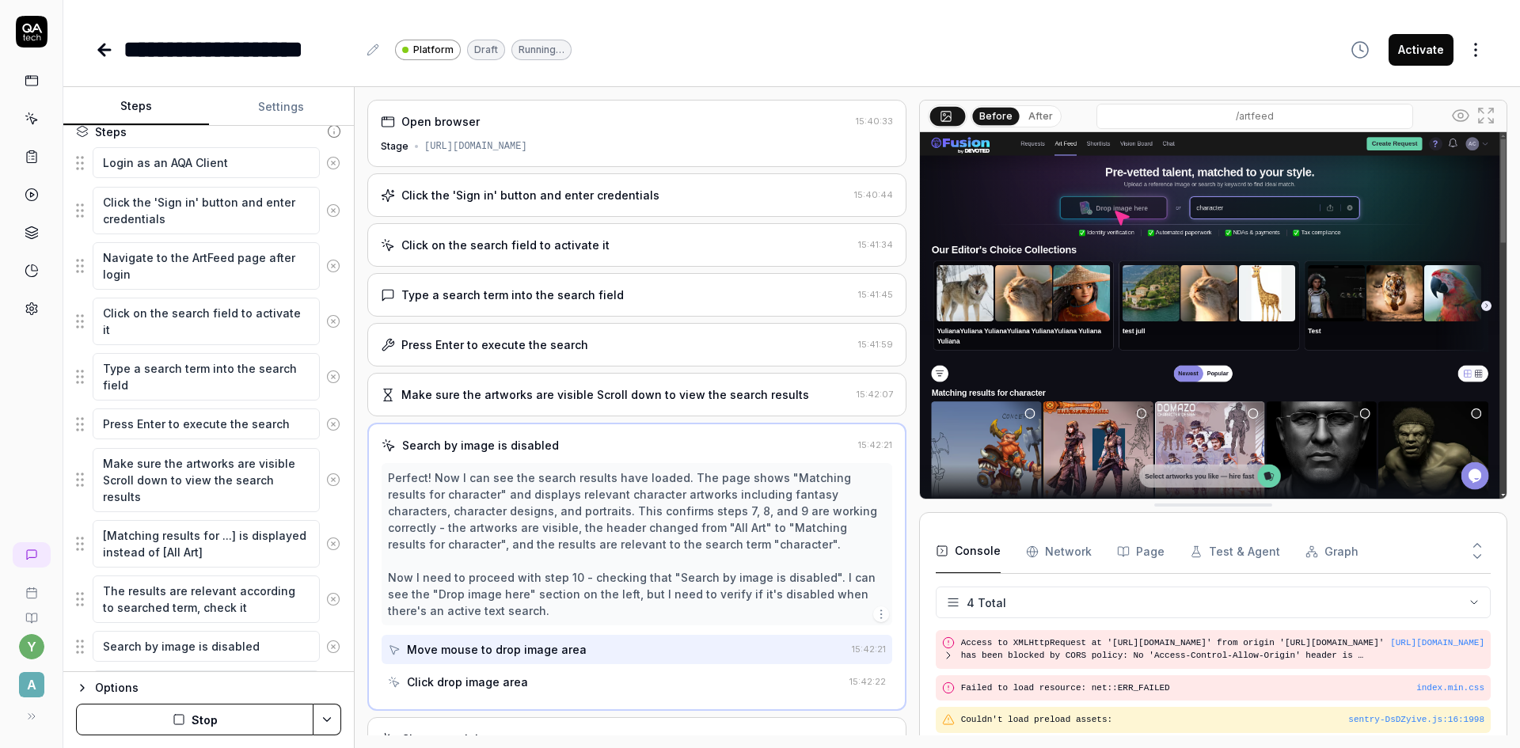
scroll to position [315, 0]
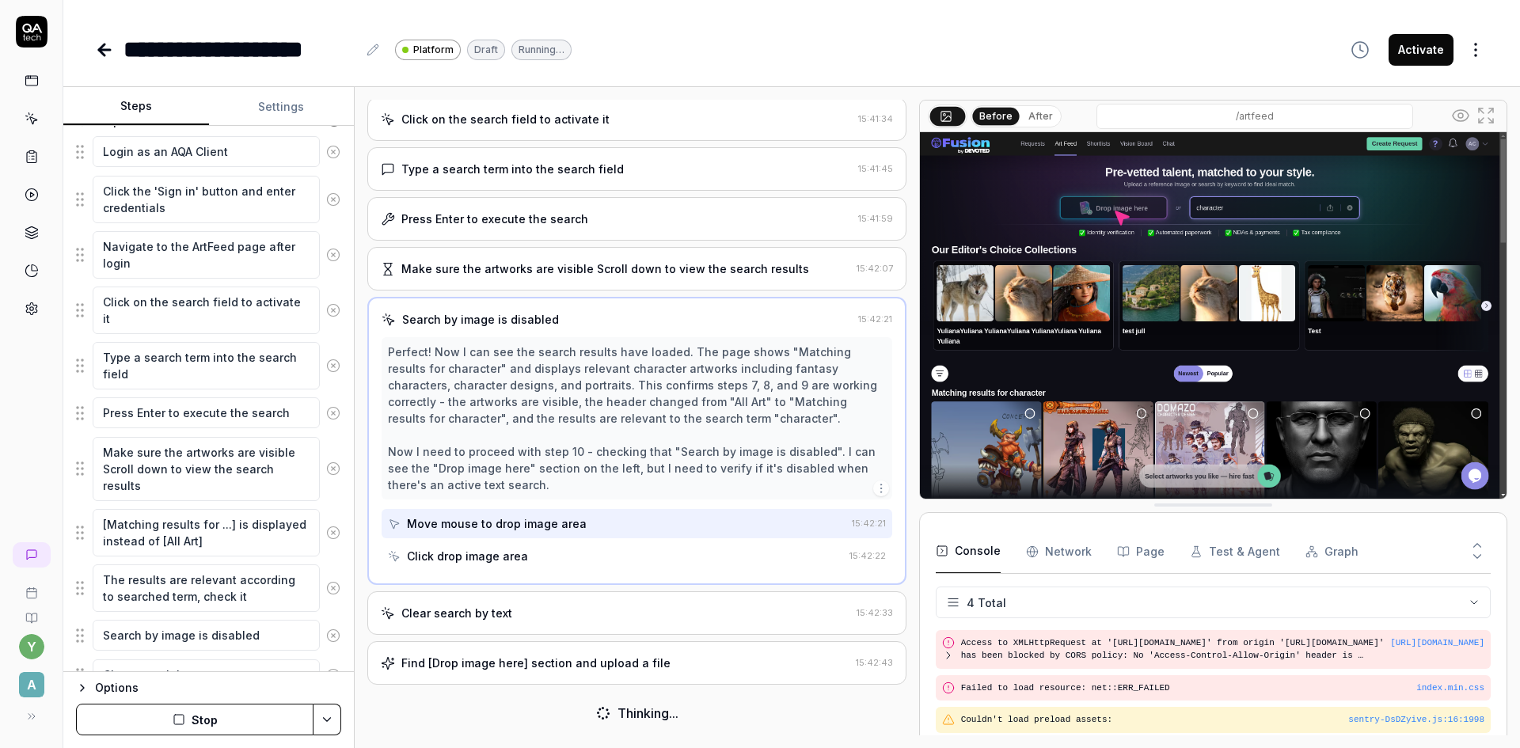
click at [568, 611] on div "Clear search by text" at bounding box center [616, 613] width 470 height 17
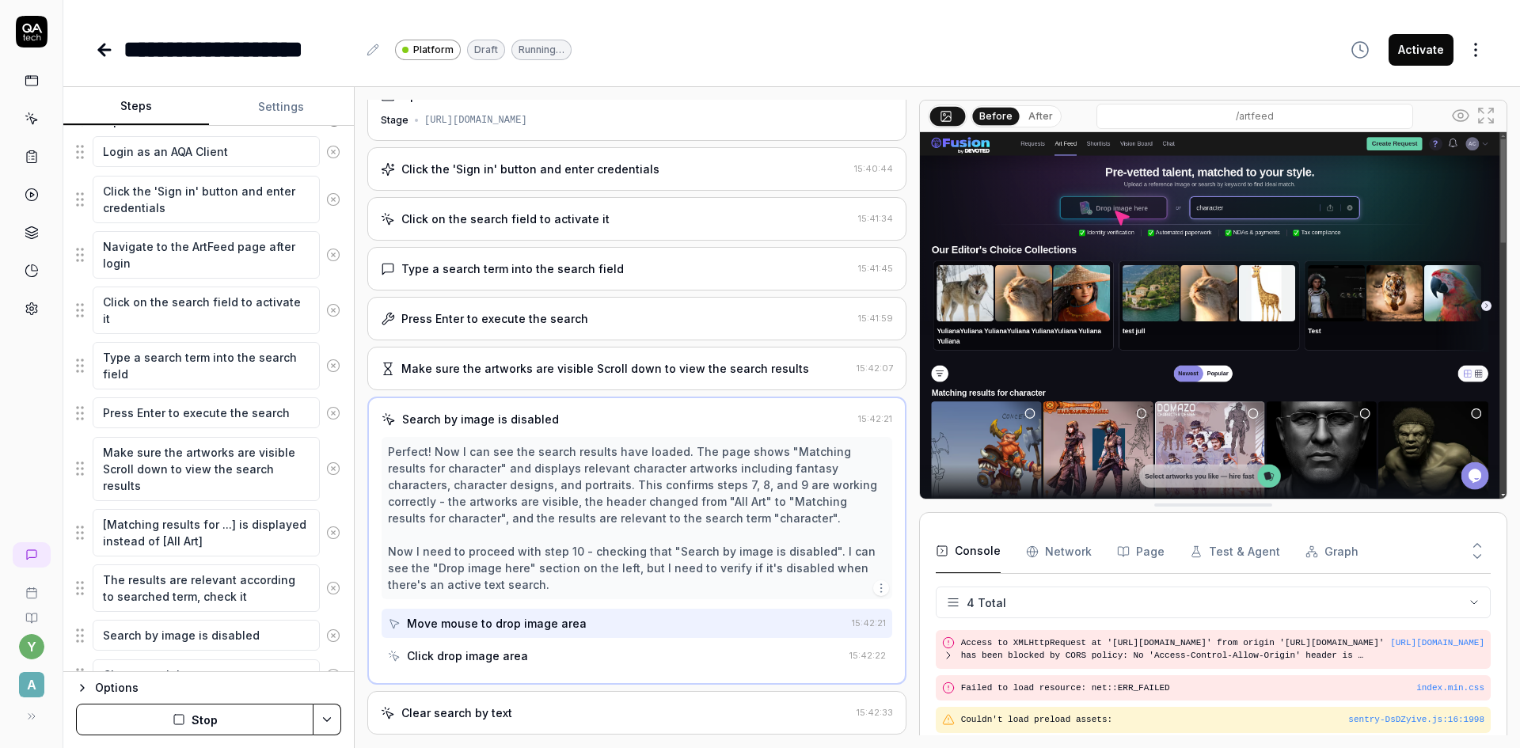
scroll to position [125, 0]
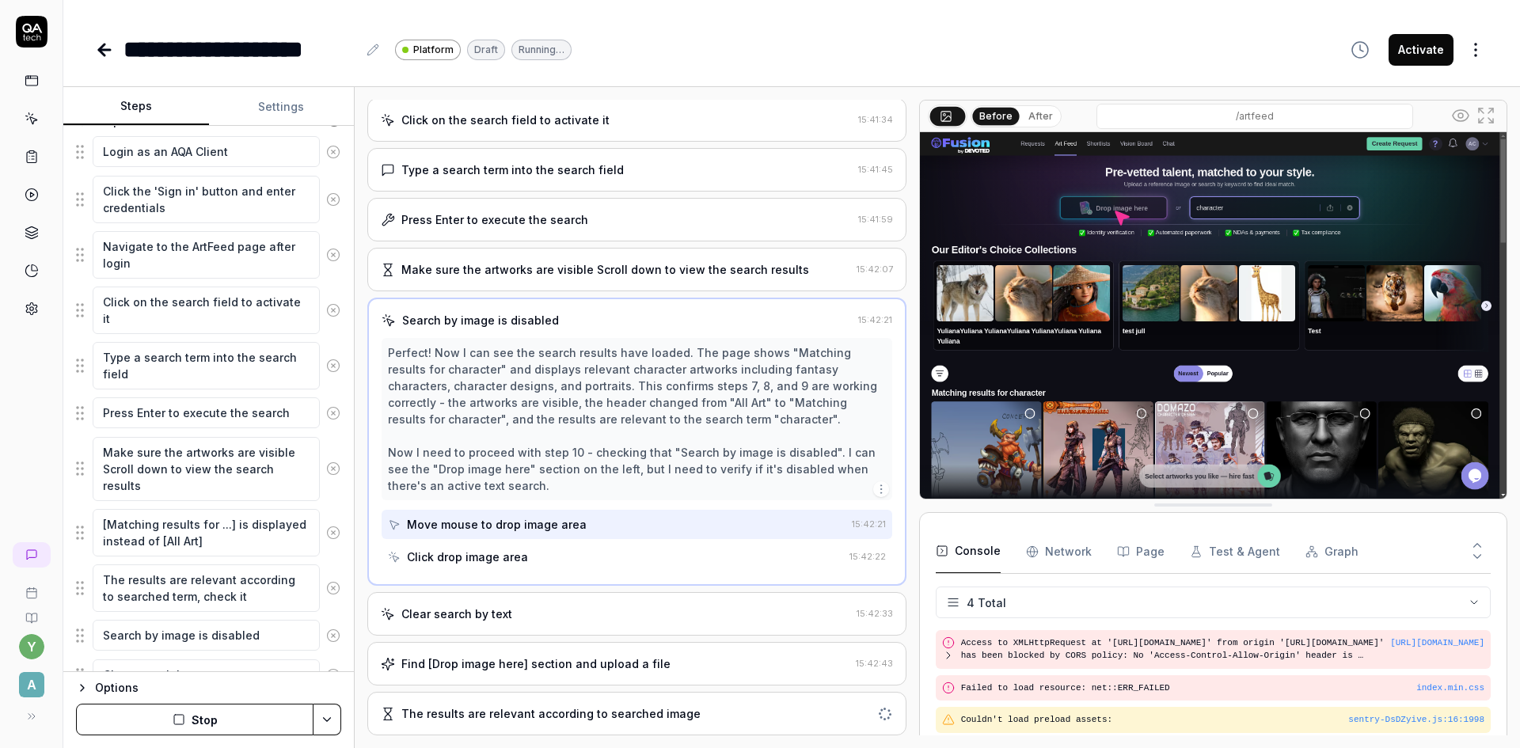
click at [578, 611] on div "Clear search by text" at bounding box center [616, 614] width 470 height 17
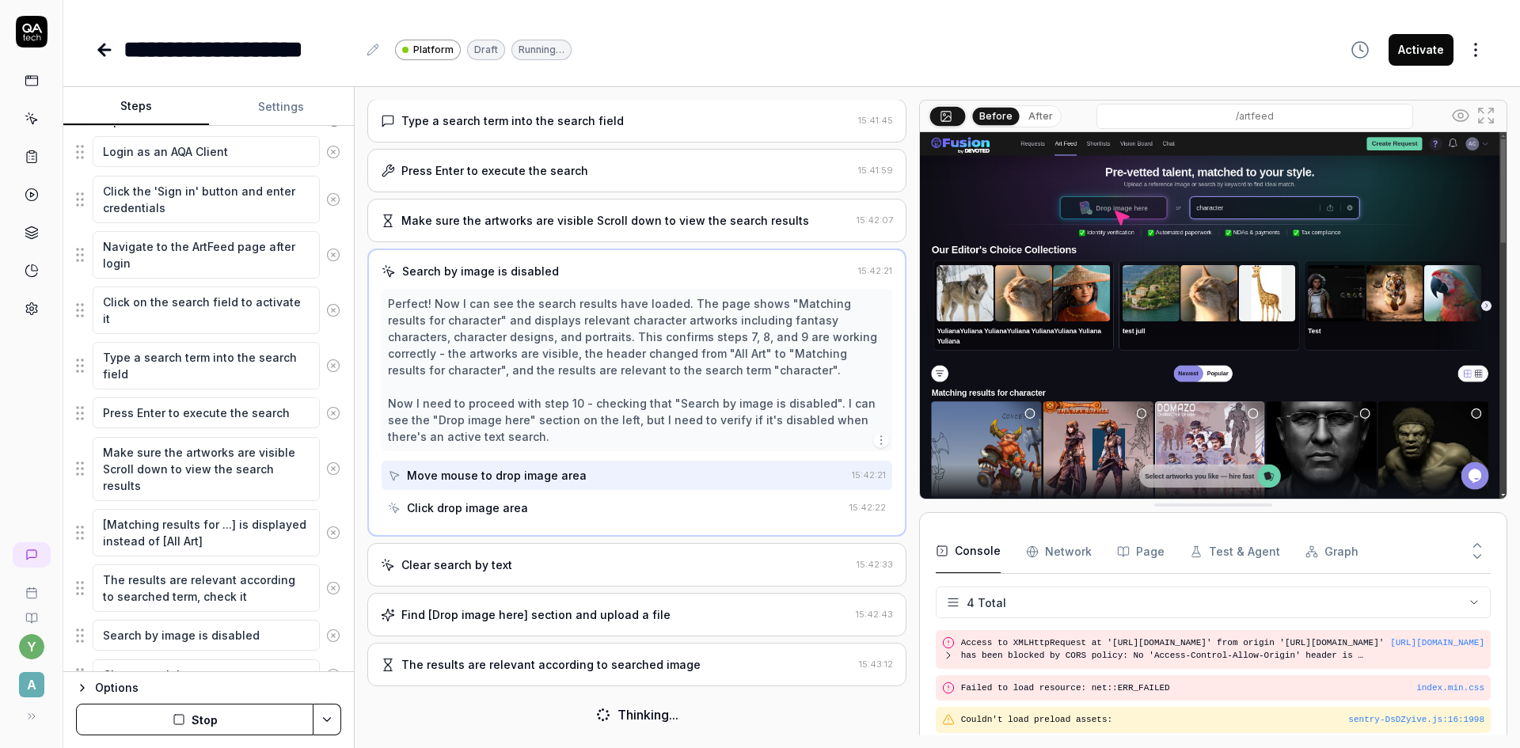
scroll to position [176, 0]
click at [561, 623] on div "Find [Drop image here] section and upload a file 15:42:43" at bounding box center [636, 613] width 539 height 44
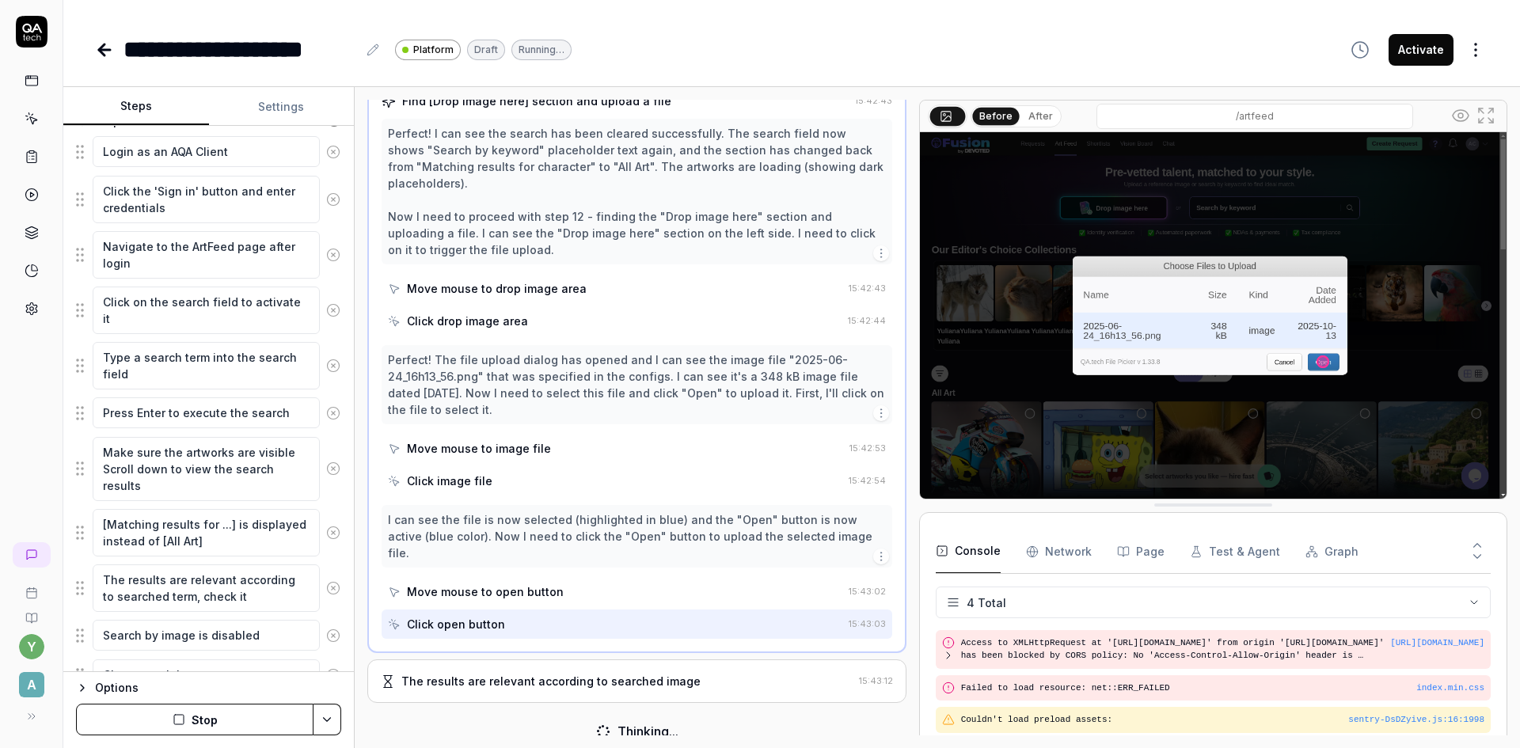
scroll to position [446, 0]
click at [594, 671] on div "The results are relevant according to searched image 15:43:12" at bounding box center [636, 680] width 539 height 44
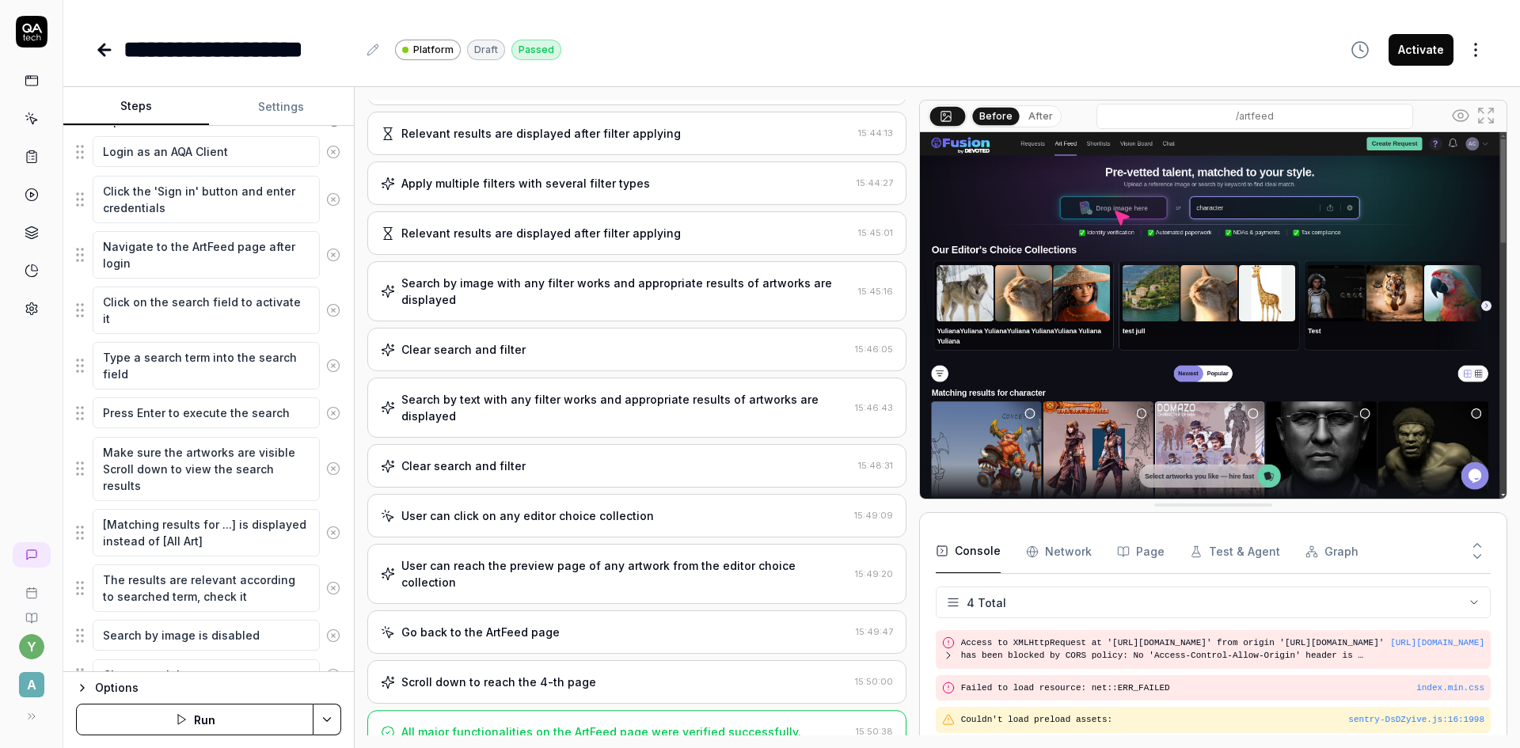
scroll to position [857, 0]
type textarea "*"
click at [112, 56] on icon at bounding box center [104, 49] width 19 height 19
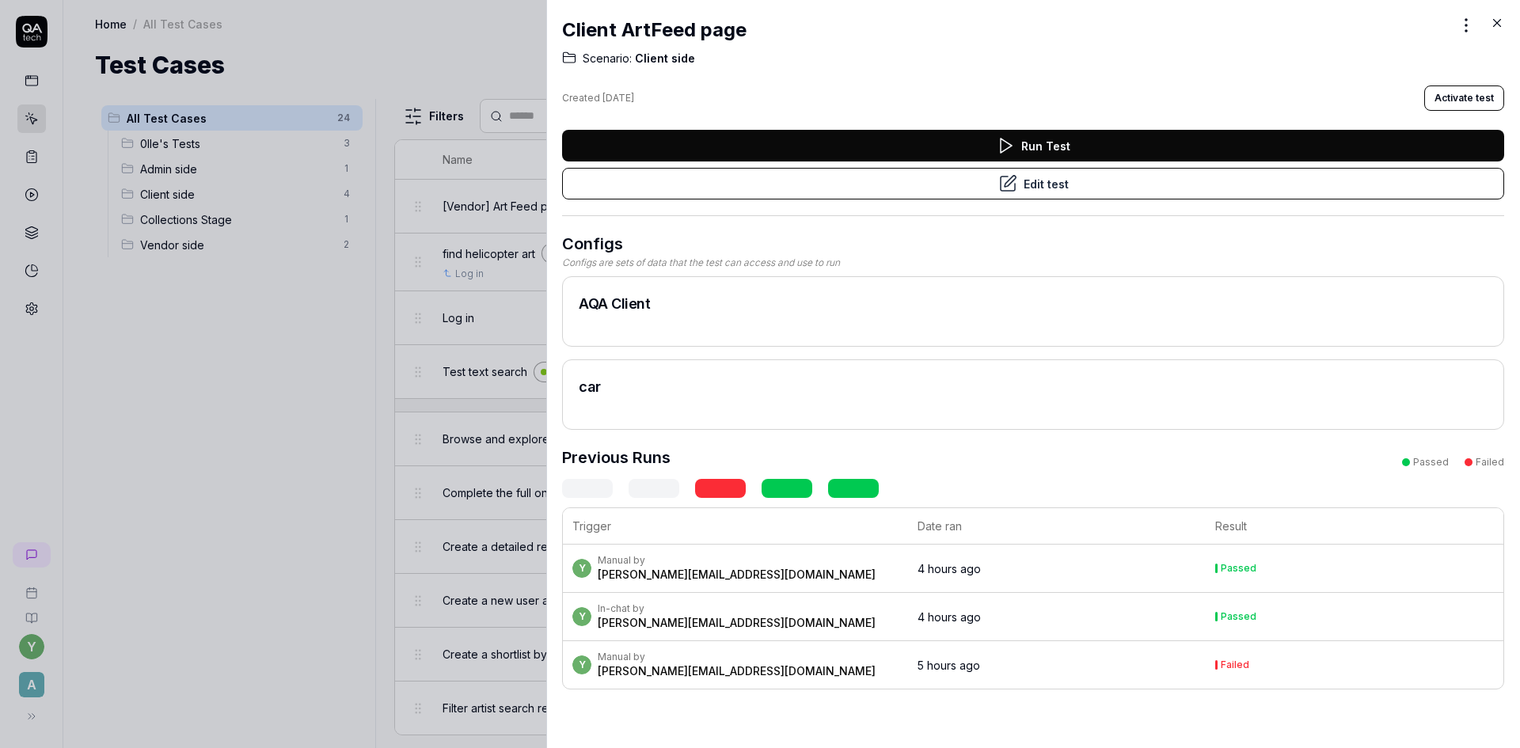
click at [1500, 23] on icon at bounding box center [1497, 23] width 14 height 14
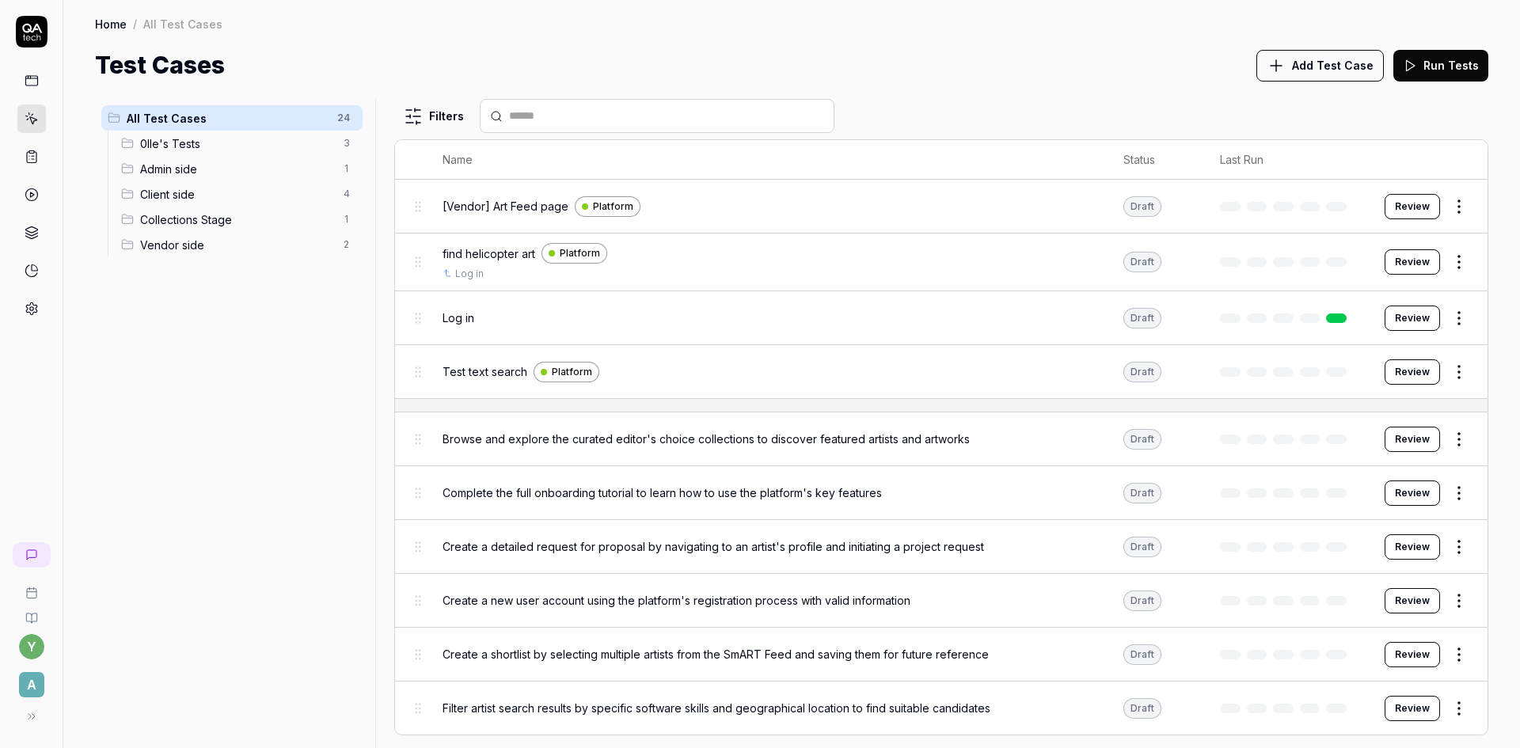
click at [164, 196] on span "Client side" at bounding box center [237, 194] width 194 height 17
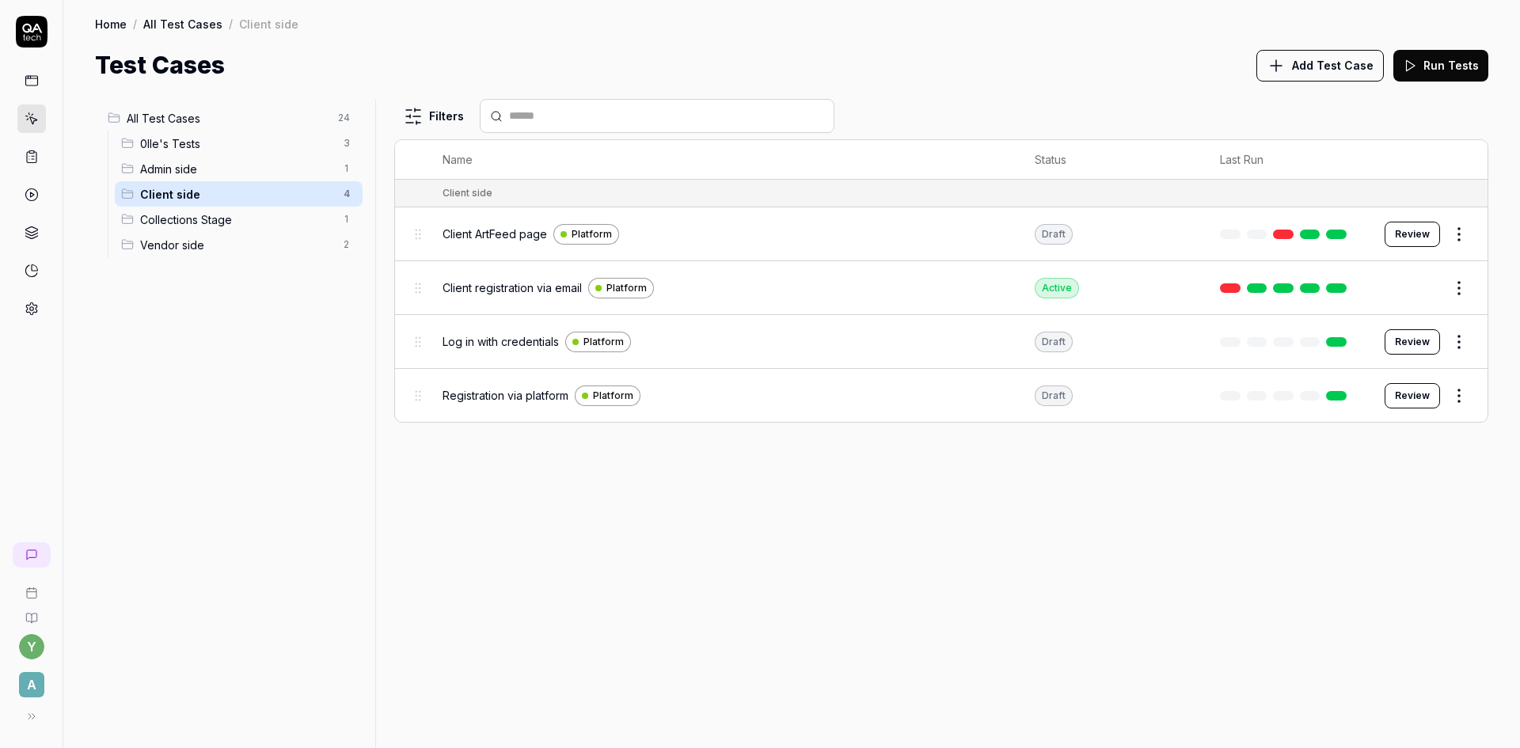
click at [528, 234] on span "Client ArtFeed page" at bounding box center [495, 234] width 105 height 17
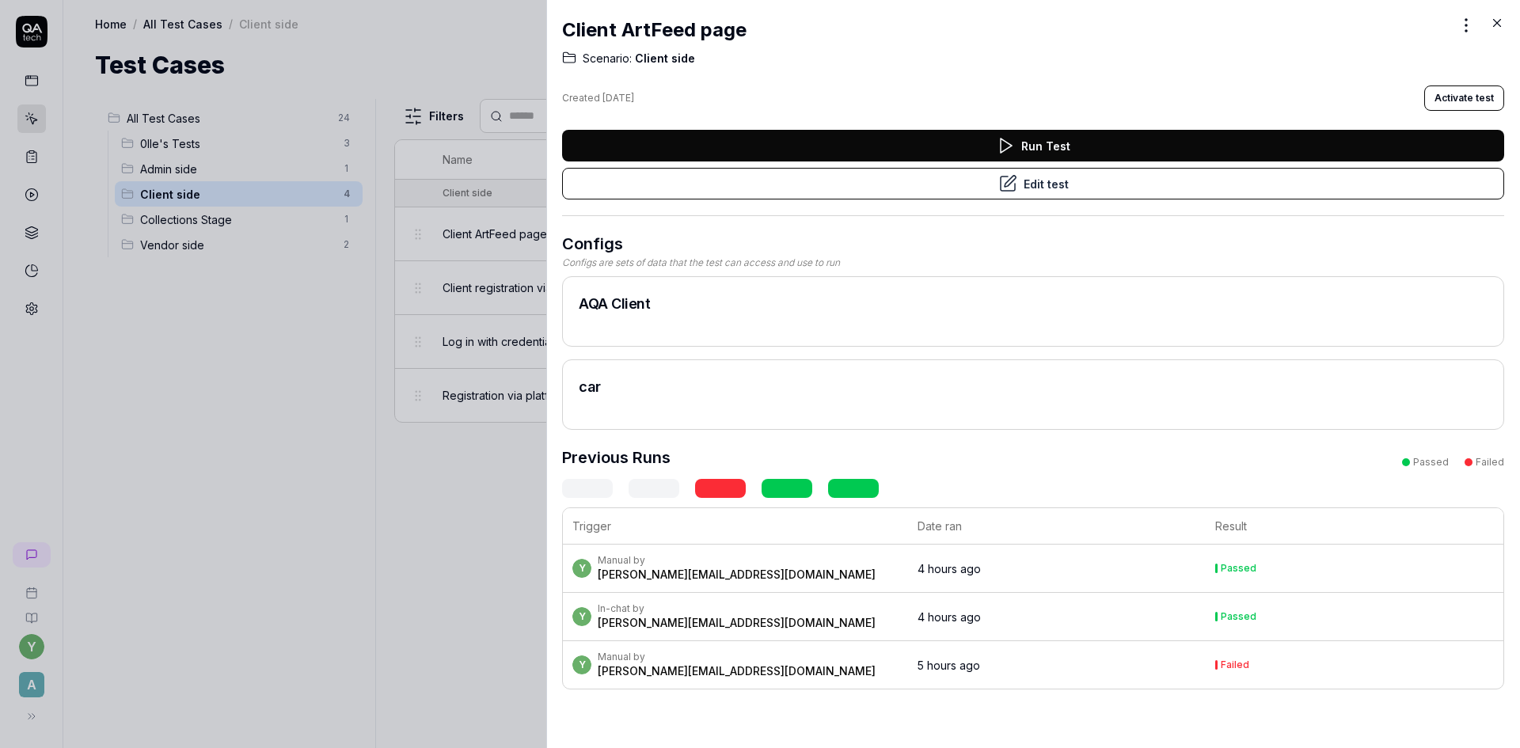
click at [1450, 99] on button "Activate test" at bounding box center [1464, 98] width 80 height 25
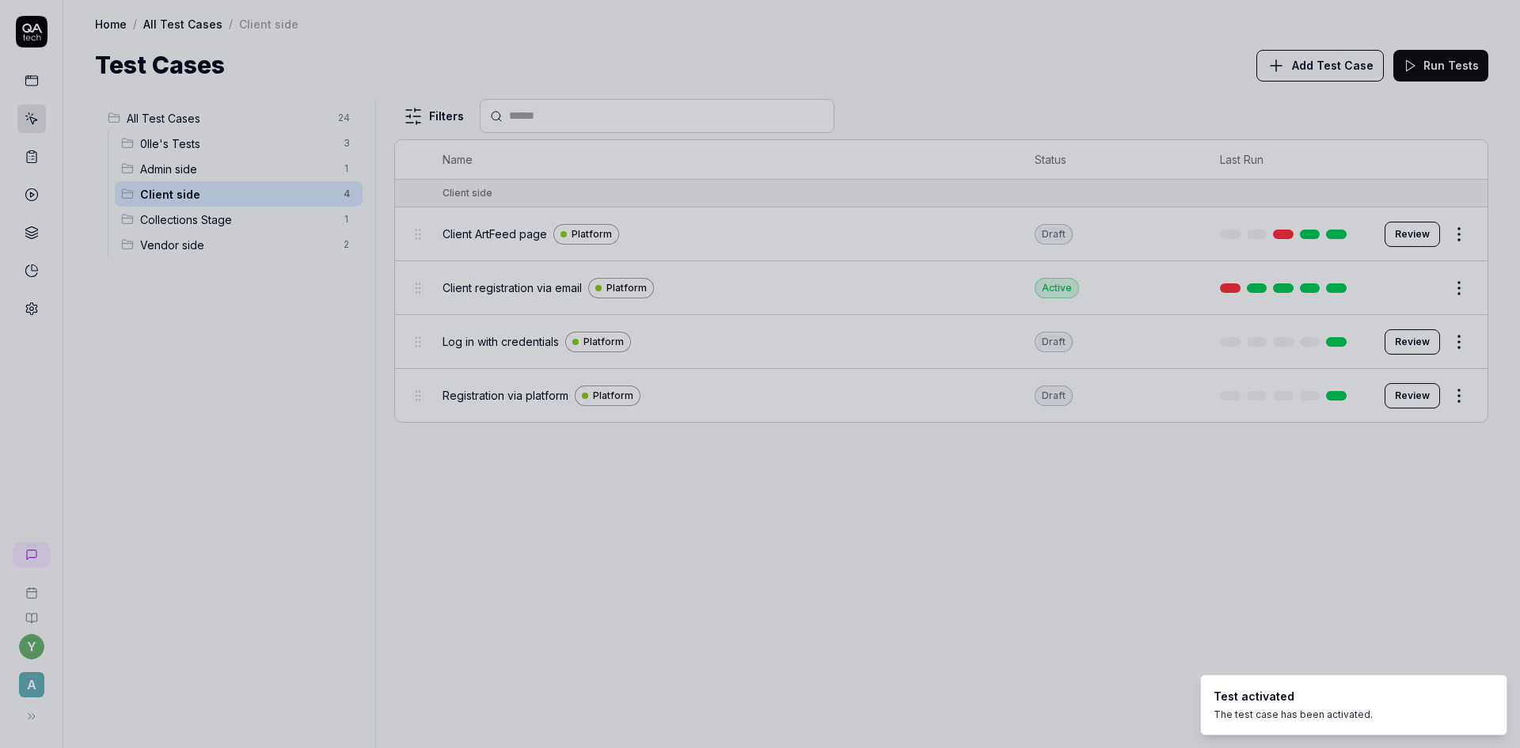
click at [418, 512] on div at bounding box center [760, 374] width 1520 height 748
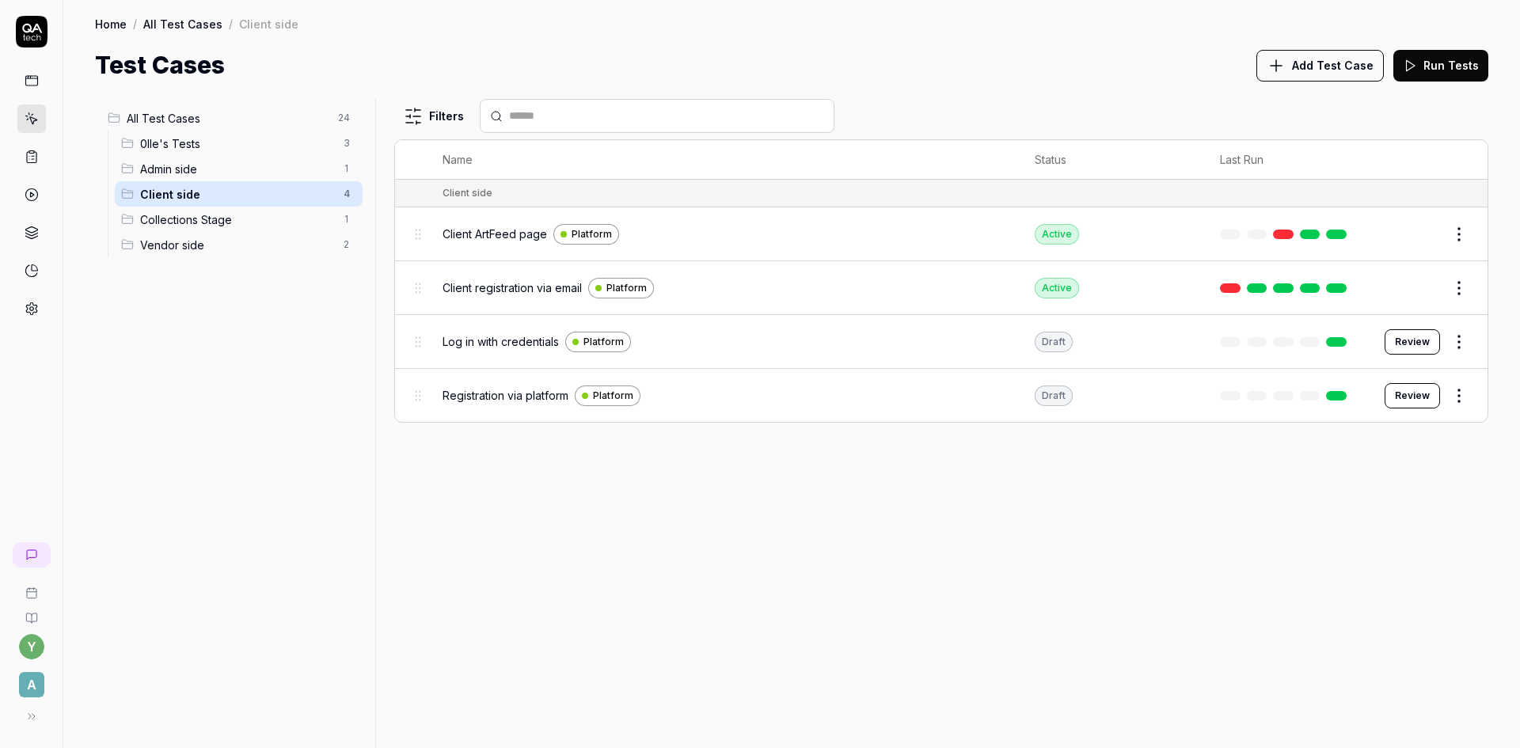
click at [1338, 55] on button "Add Test Case" at bounding box center [1320, 66] width 127 height 32
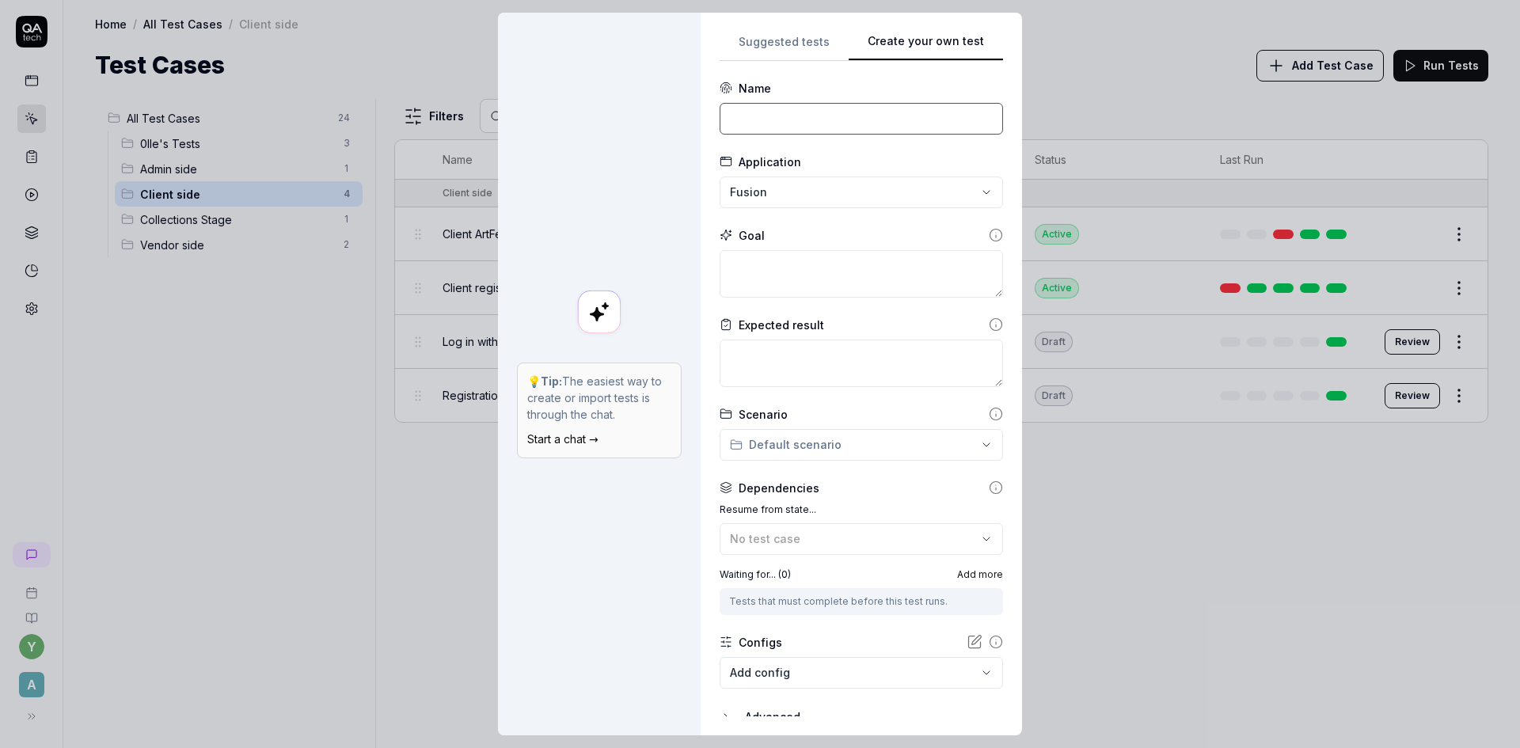
click at [857, 116] on input at bounding box center [861, 119] width 283 height 32
type input "П"
type input "General RFP > Fixed type"
click at [816, 192] on div "**********" at bounding box center [760, 374] width 1520 height 748
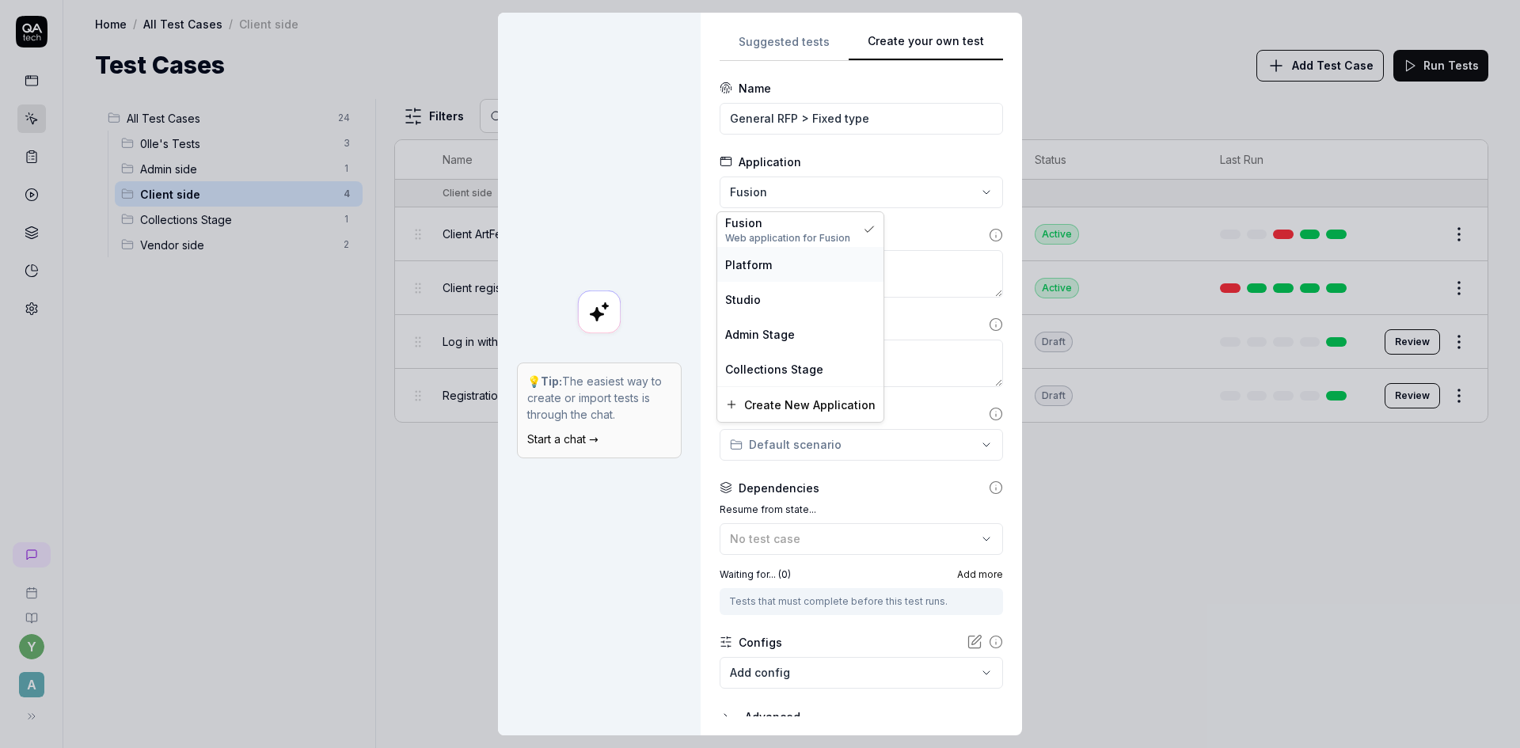
click at [763, 271] on span "Platform" at bounding box center [748, 265] width 47 height 17
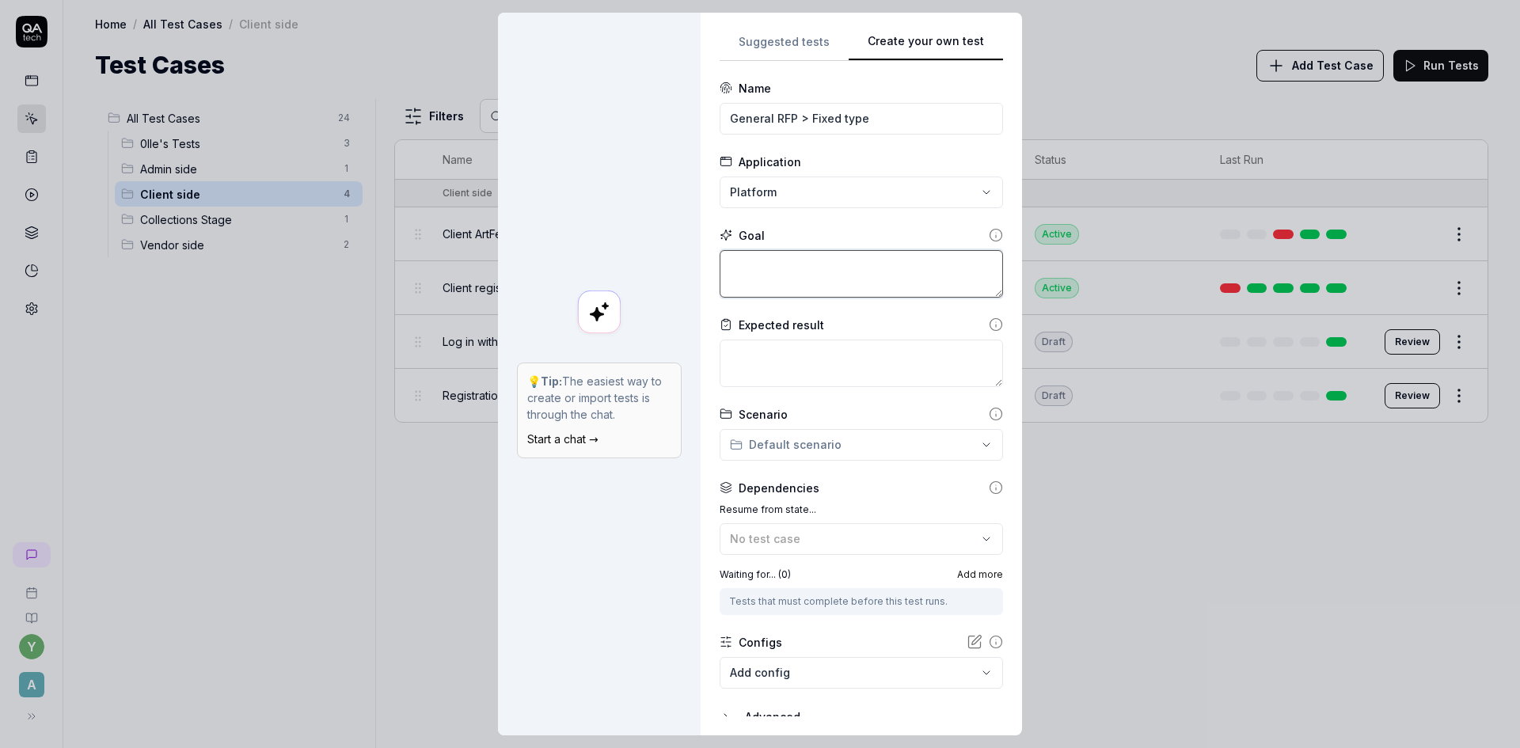
click at [816, 273] on textarea at bounding box center [861, 274] width 283 height 48
type textarea "*"
type textarea "T"
type textarea "*"
type textarea "C"
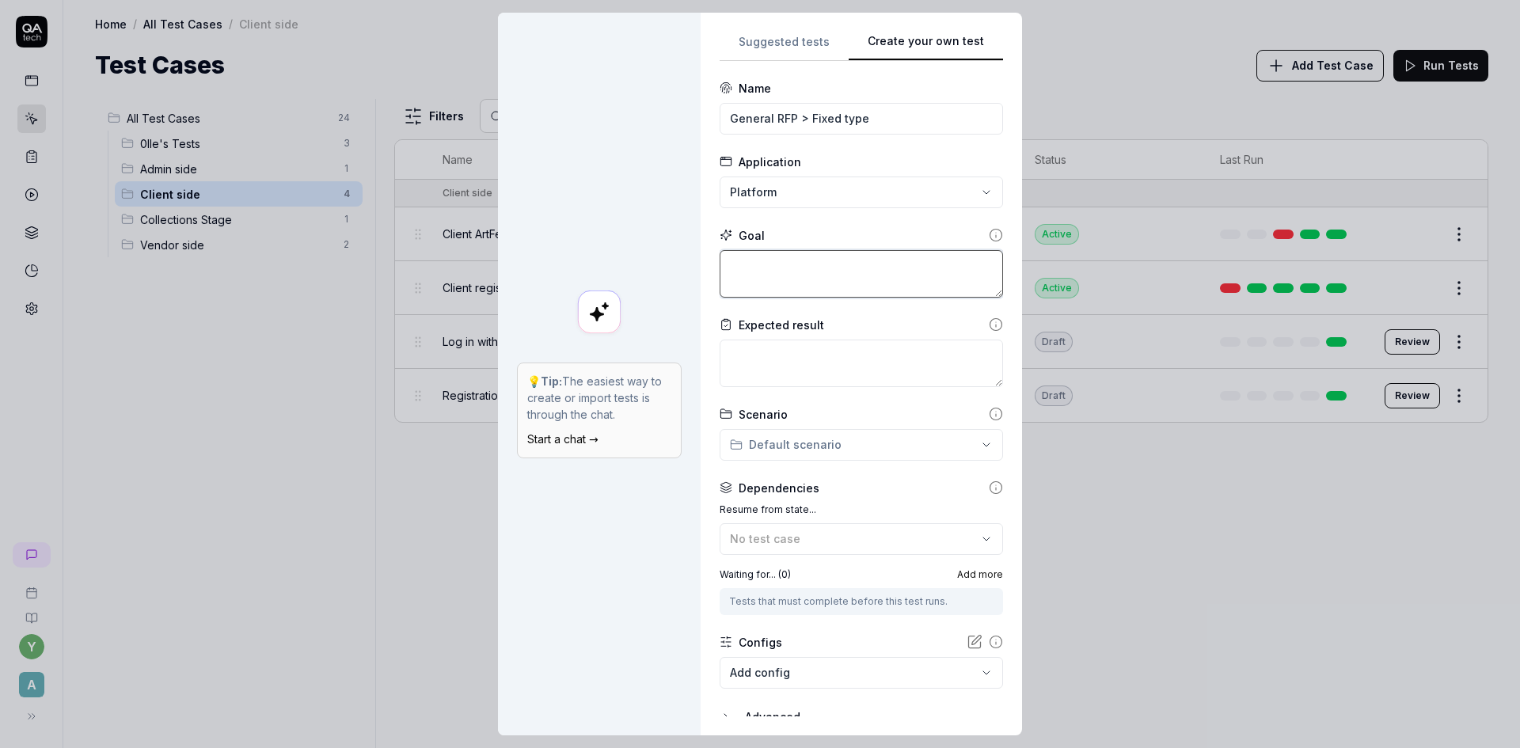
type textarea "*"
type textarea "T"
type textarea "*"
type textarea "Te"
type textarea "*"
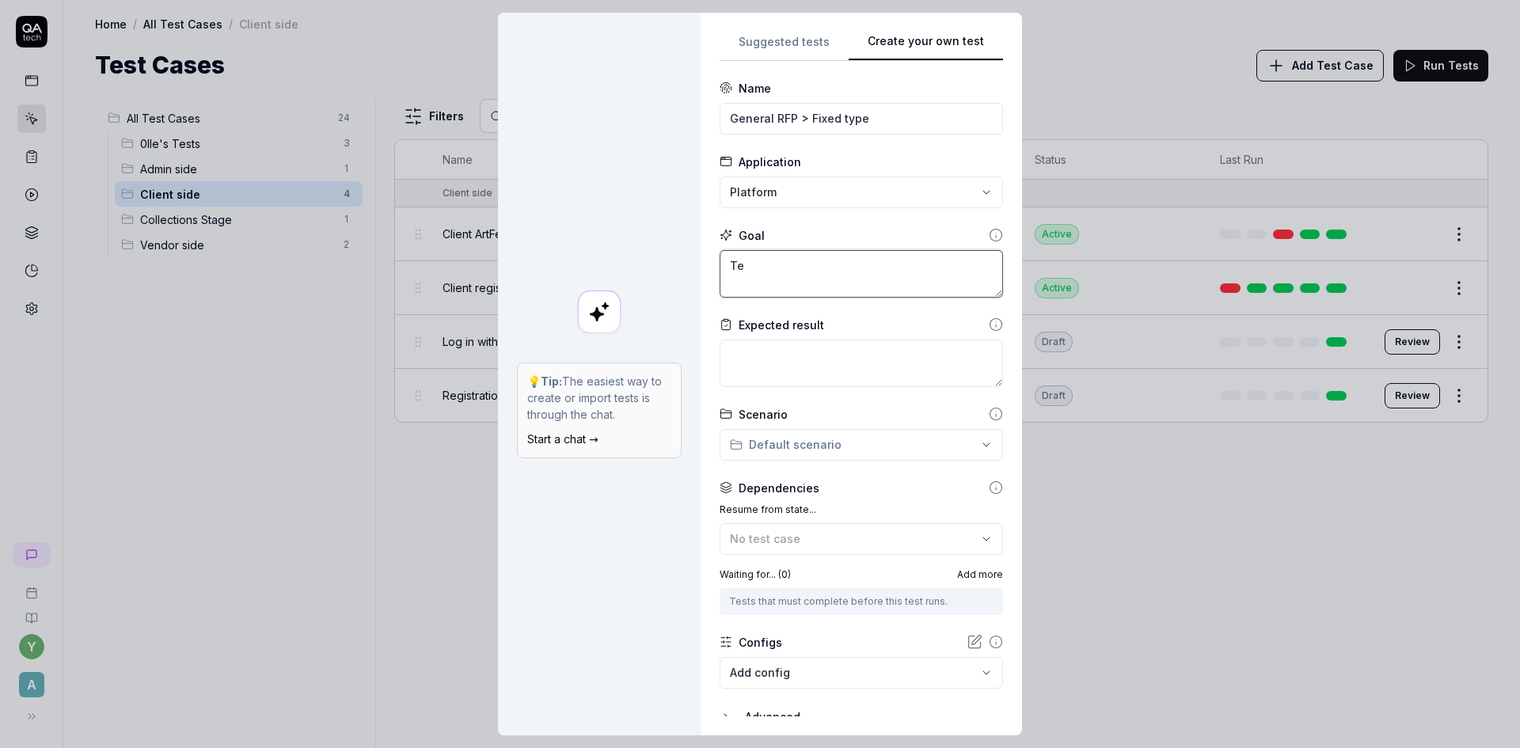
type textarea "Tes"
type textarea "*"
type textarea "Test"
type textarea "*"
type textarea "Test"
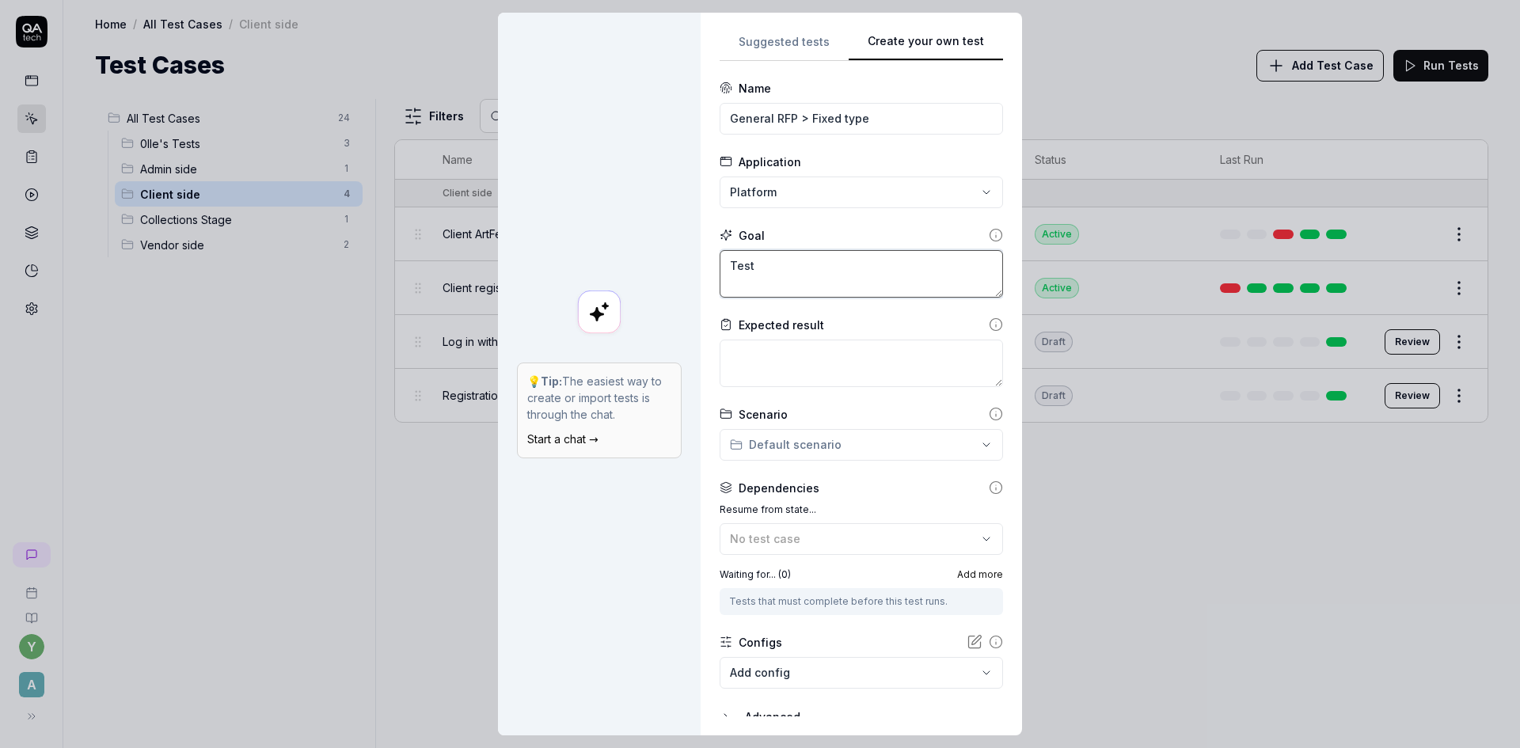
type textarea "*"
type textarea "Test w"
type textarea "*"
type textarea "Test wh"
type textarea "*"
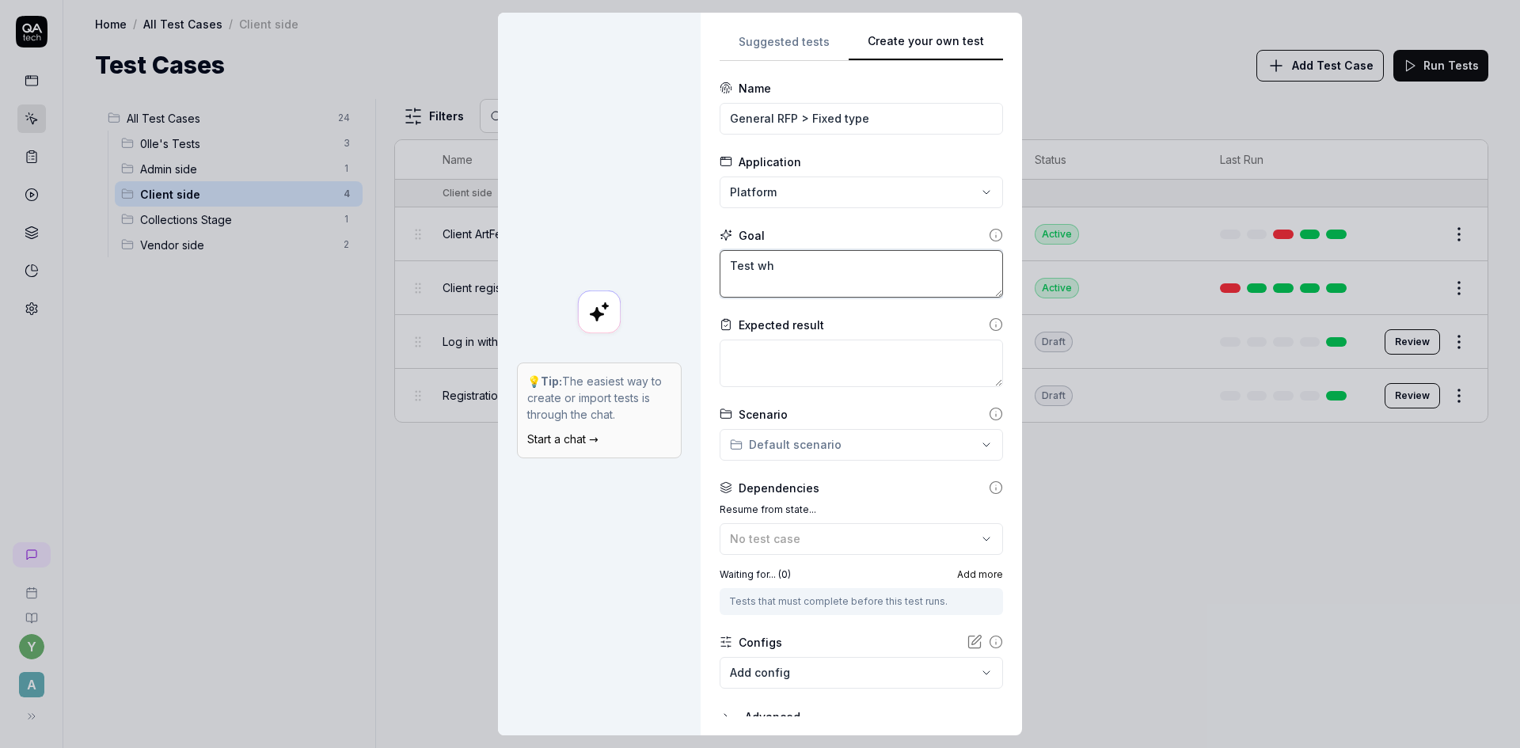
type textarea "Test whe"
type textarea "*"
type textarea "Test whet"
type textarea "*"
type textarea "Test whete"
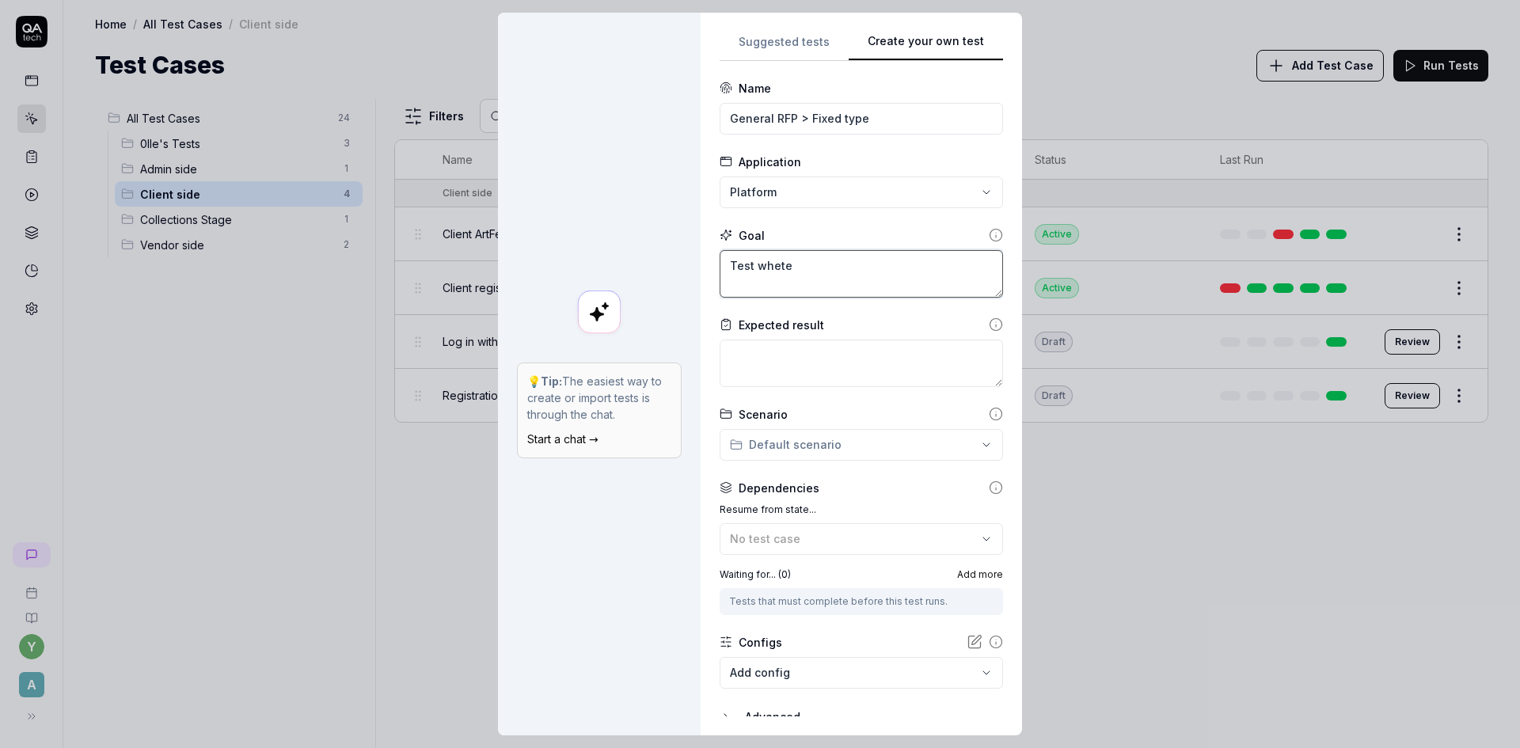
type textarea "*"
type textarea "Test wheteh"
type textarea "*"
type textarea "Test whetehr"
type textarea "*"
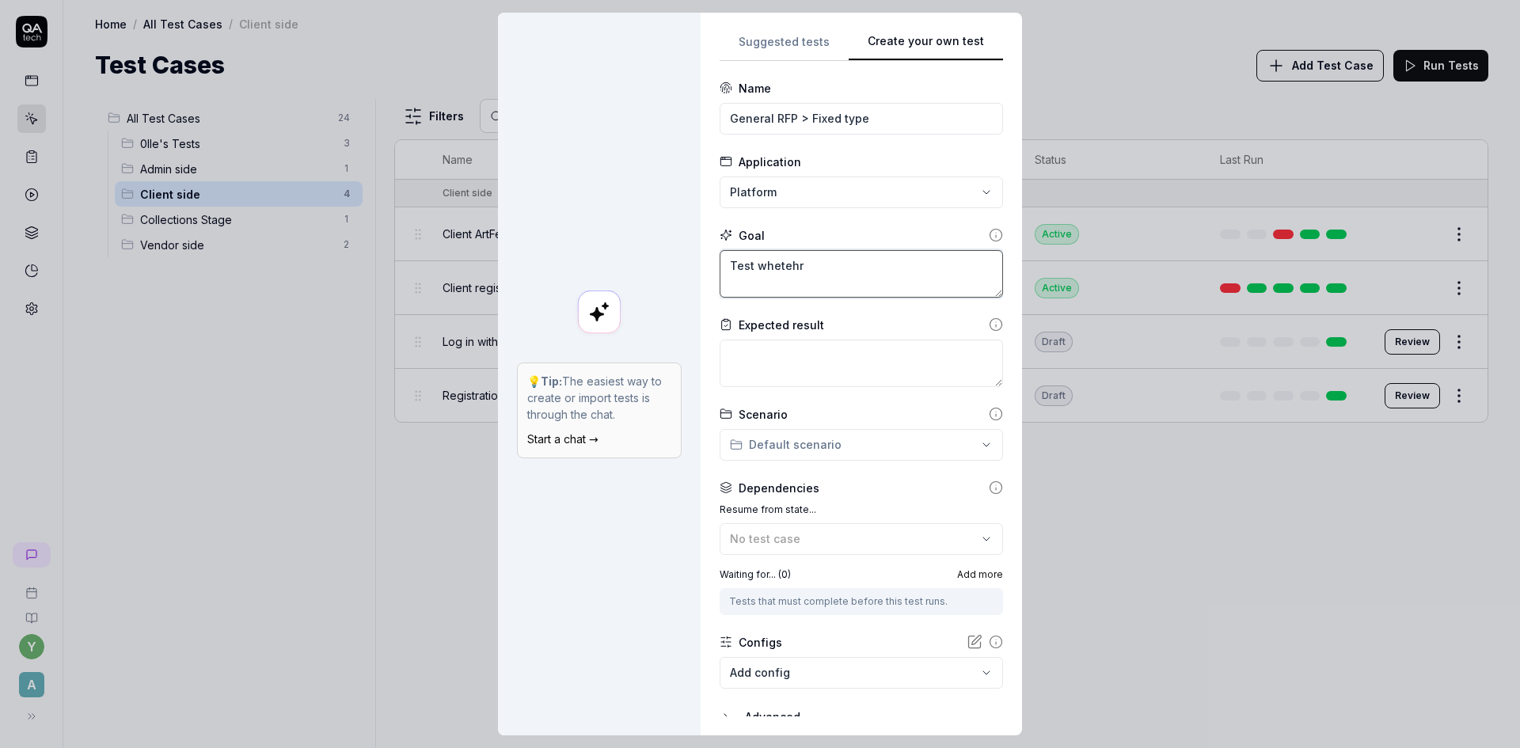
type textarea "Test whetehr"
type textarea "*"
type textarea "Test whetehr"
type textarea "*"
type textarea "Test wheteh"
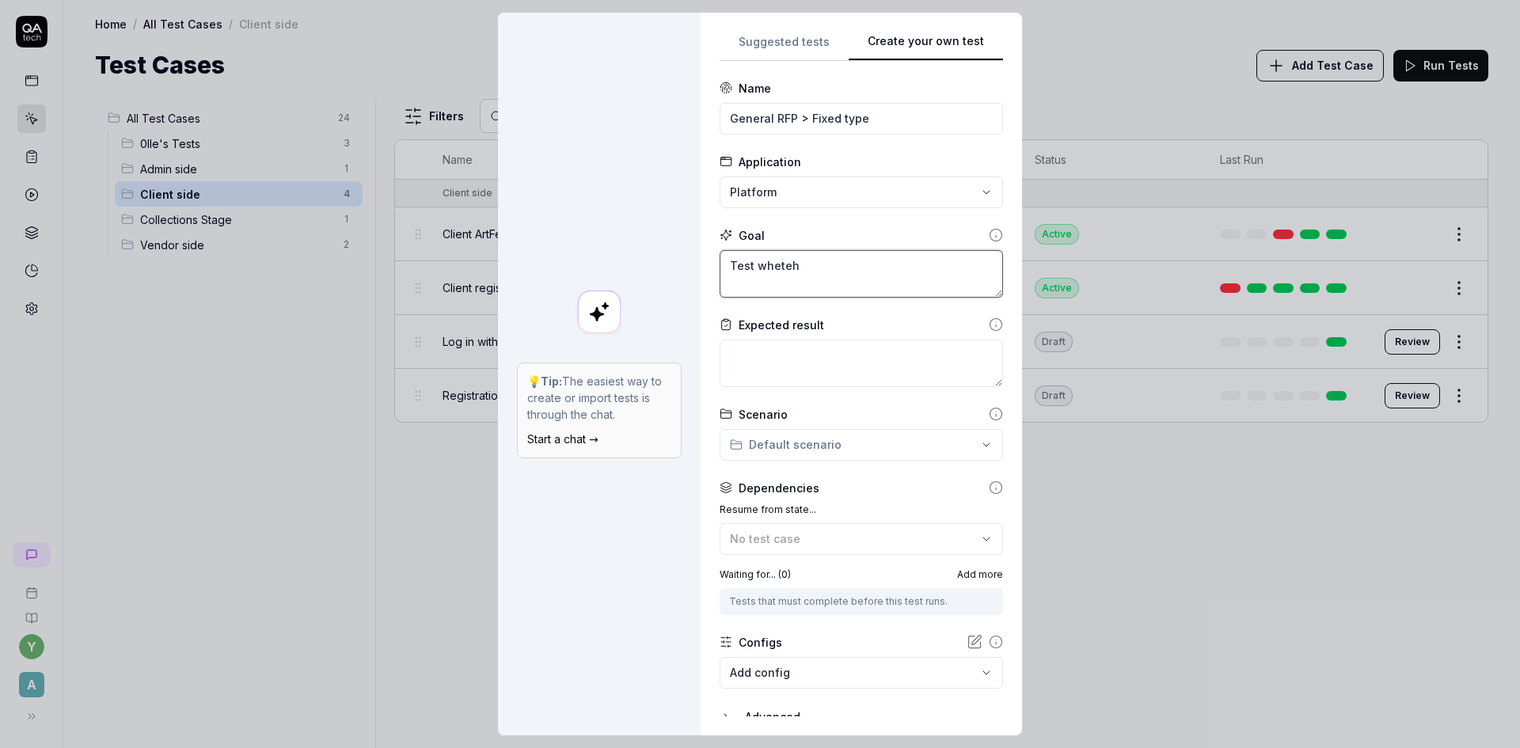
type textarea "*"
type textarea "Test whete"
type textarea "*"
type textarea "Test whet"
type textarea "*"
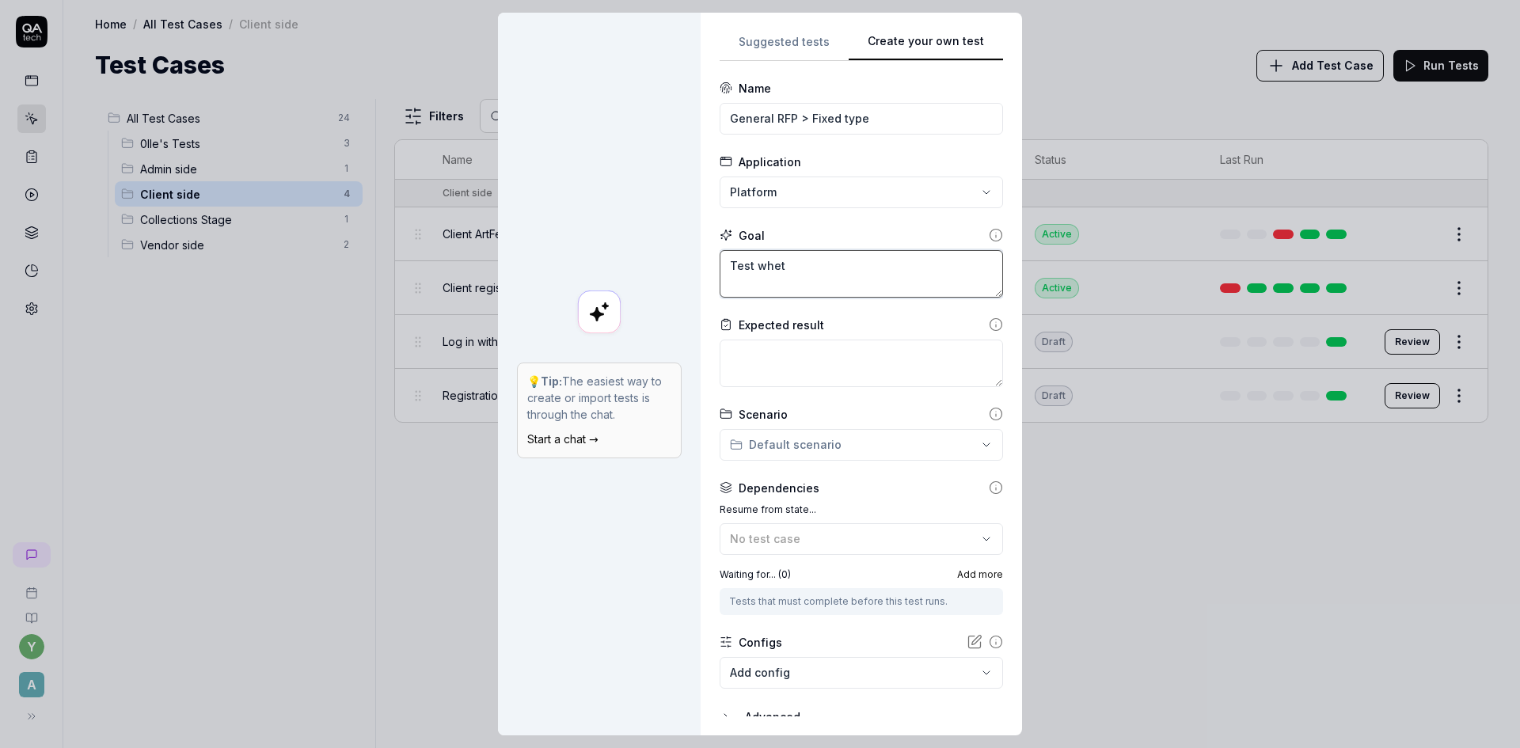
type textarea "Test wheth"
type textarea "*"
type textarea "Test whethe"
type textarea "*"
type textarea "Test whether"
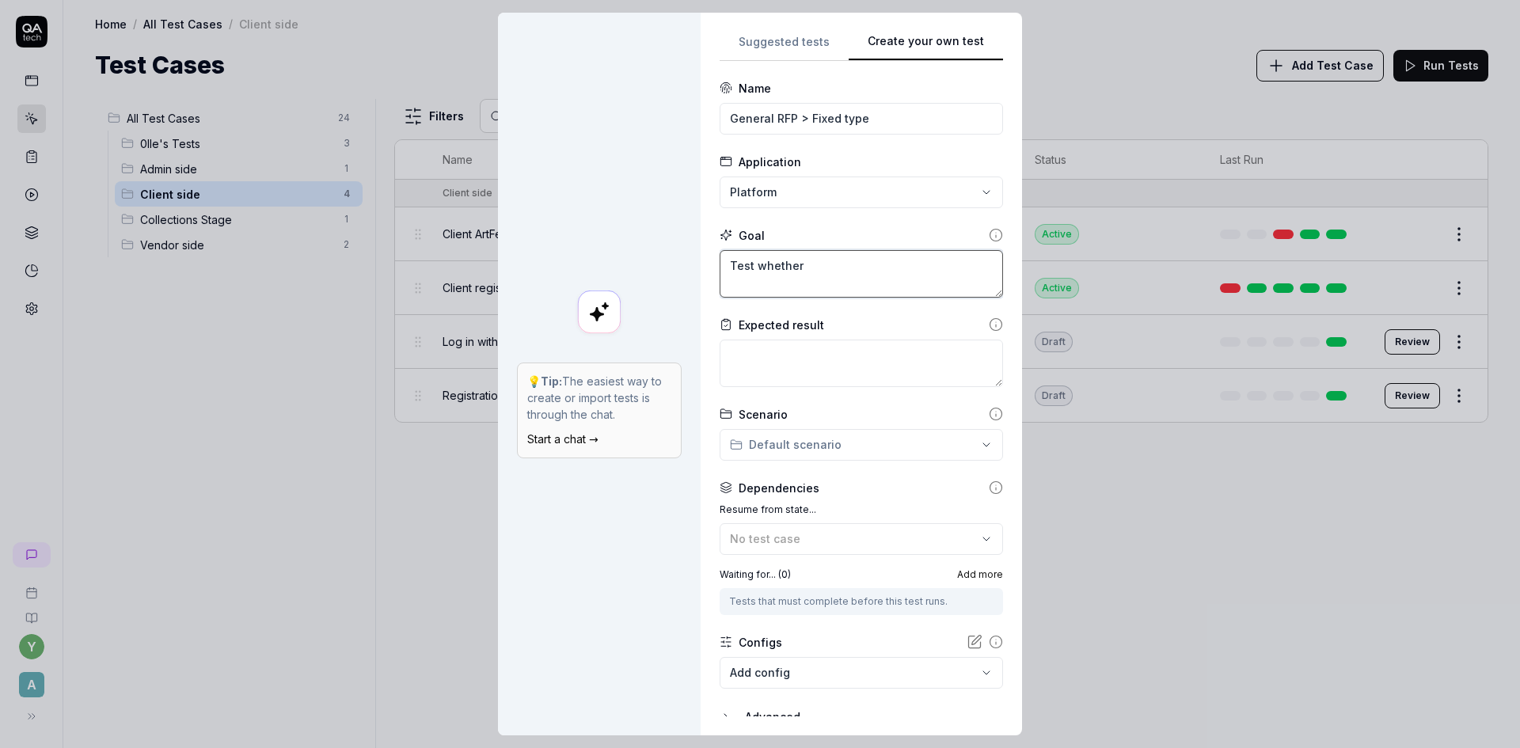
type textarea "*"
type textarea "Test whether"
type textarea "*"
type textarea "Test whether G"
type textarea "*"
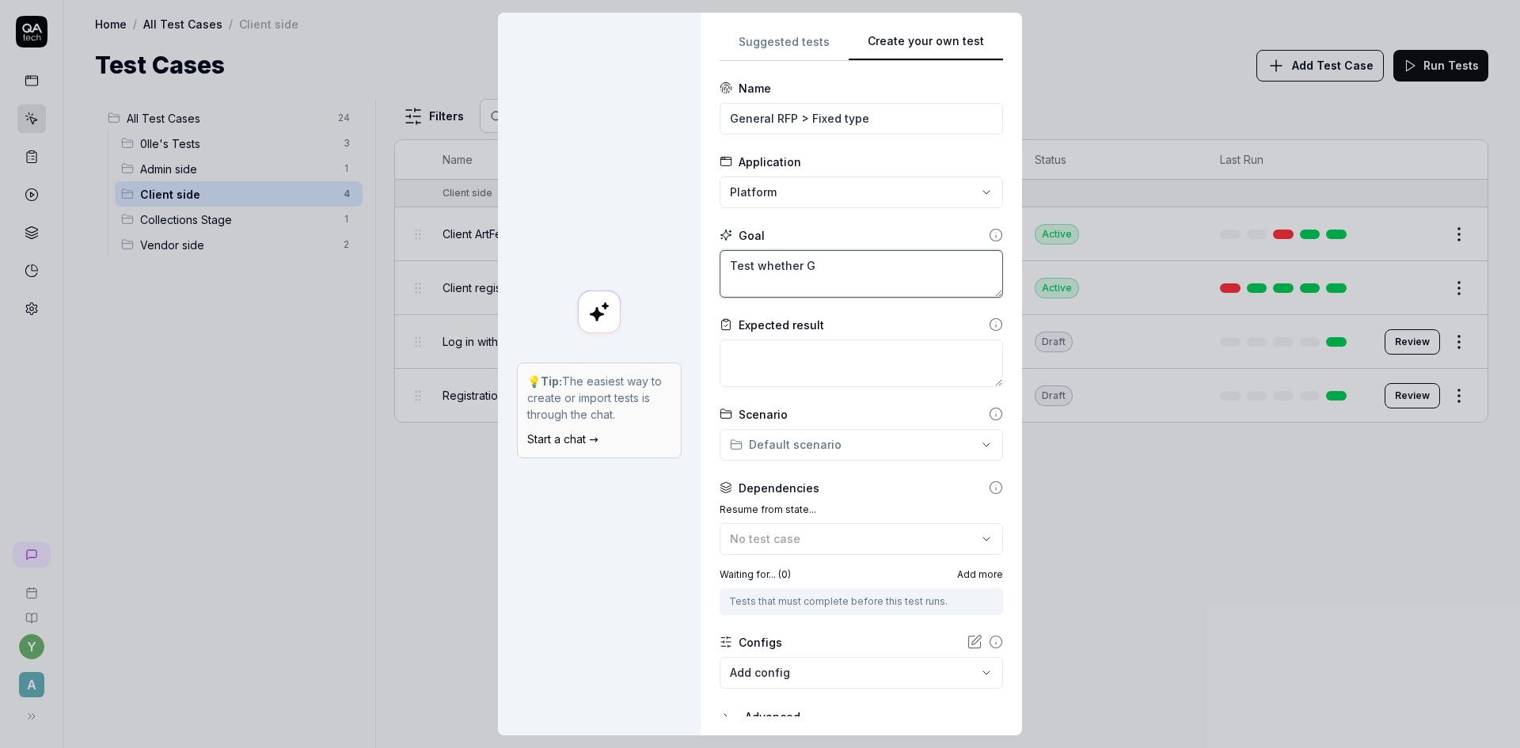
type textarea "Test whether Ge"
type textarea "*"
type textarea "Test whether Gen"
type textarea "*"
type textarea "Test whether Gene"
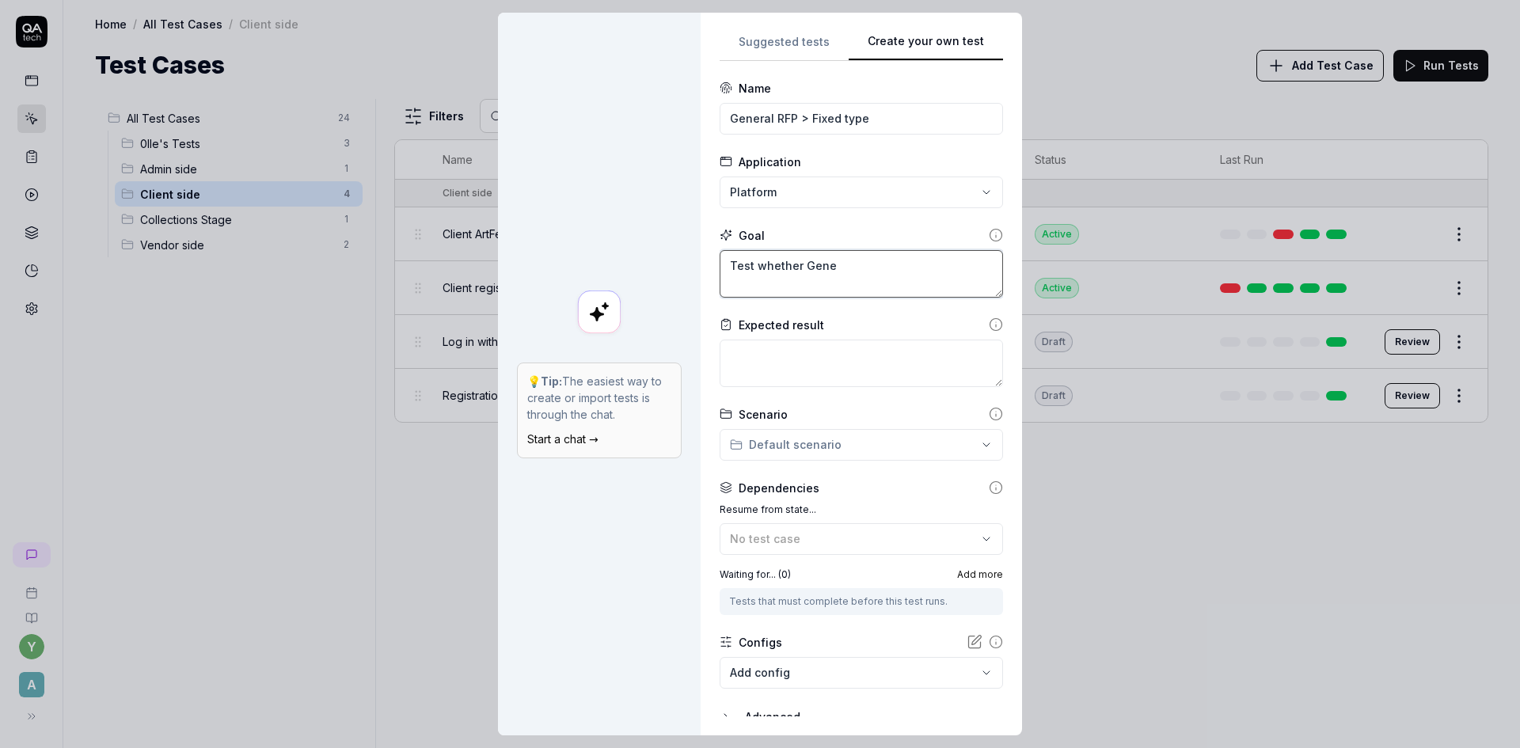
type textarea "*"
type textarea "Test whether Gener"
type textarea "*"
type textarea "Test whether Genera"
type textarea "*"
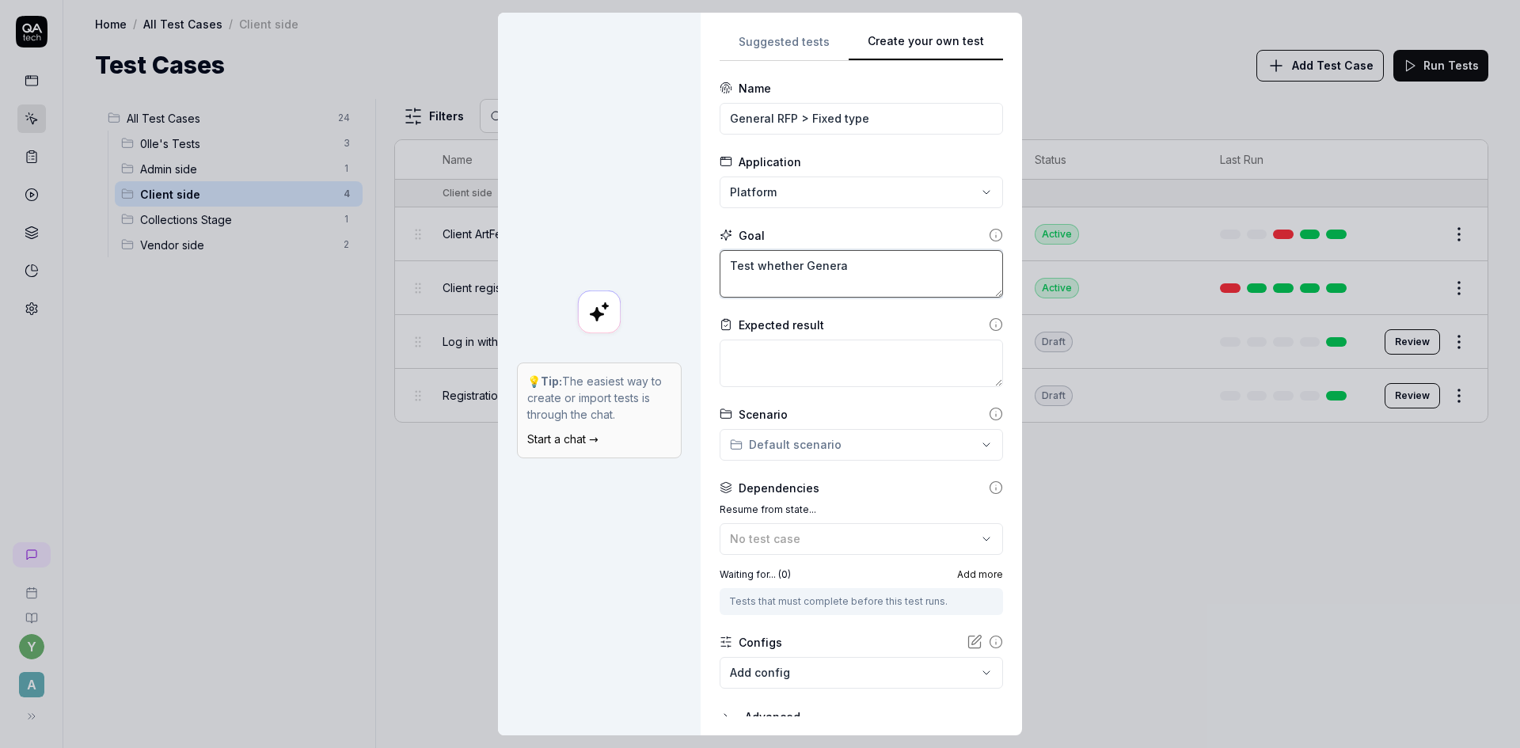
type textarea "Test whether General"
type textarea "*"
type textarea "Test whether General"
type textarea "*"
type textarea "Test whether General R"
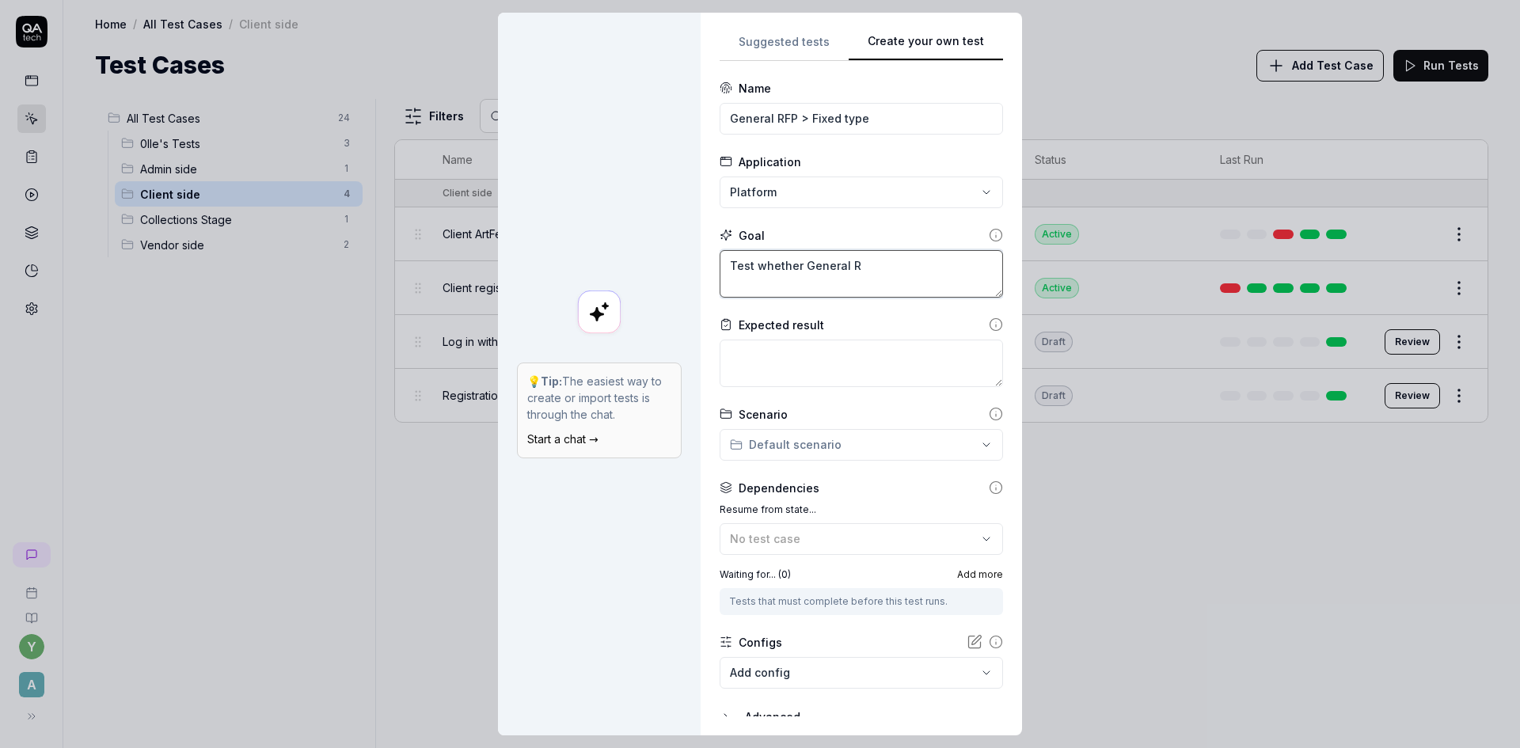
type textarea "*"
type textarea "Test whether General RF"
type textarea "*"
type textarea "Test whether General RFP"
type textarea "*"
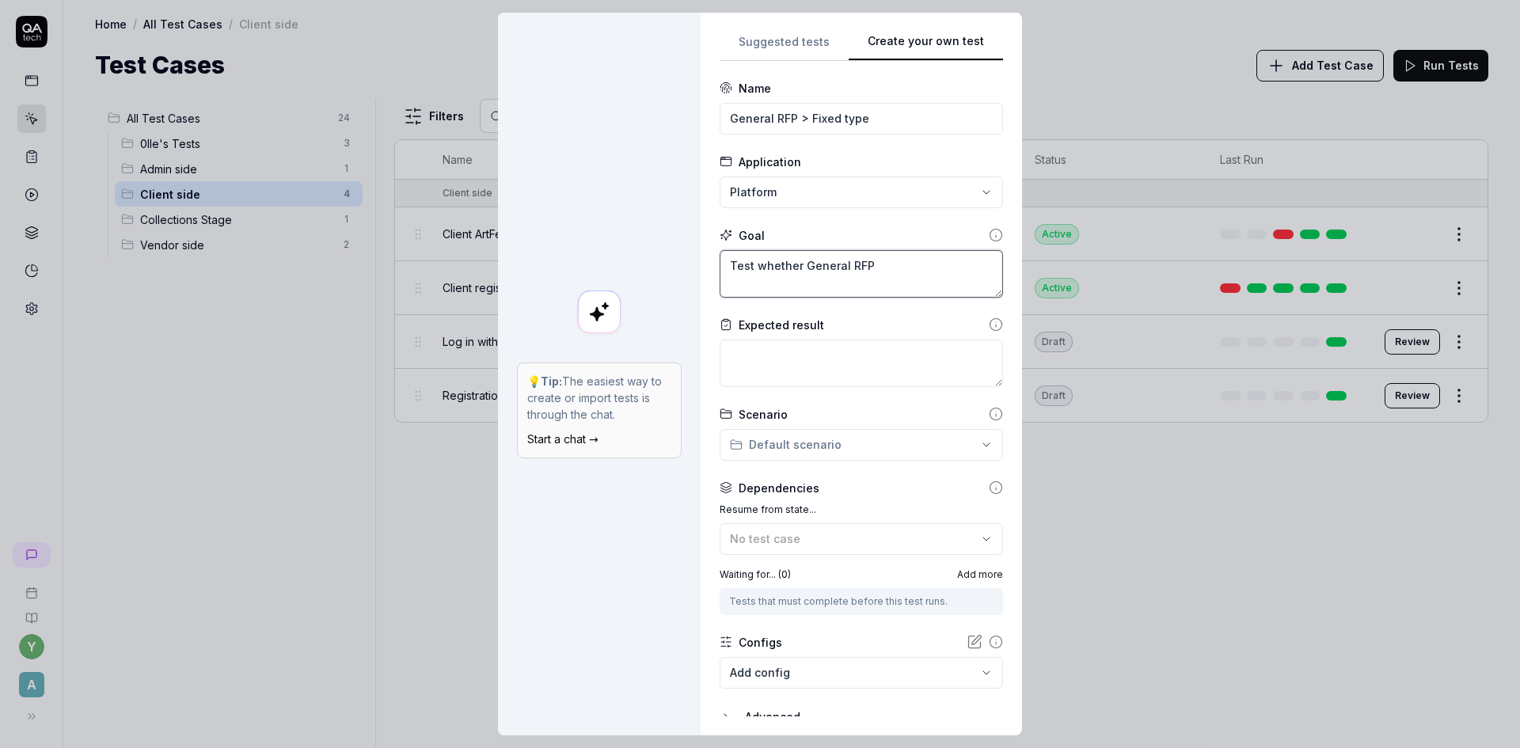
type textarea "Test whether General RFP"
type textarea "*"
type textarea "Test whether General RFP i"
type textarea "*"
type textarea "Test whether General RFP is"
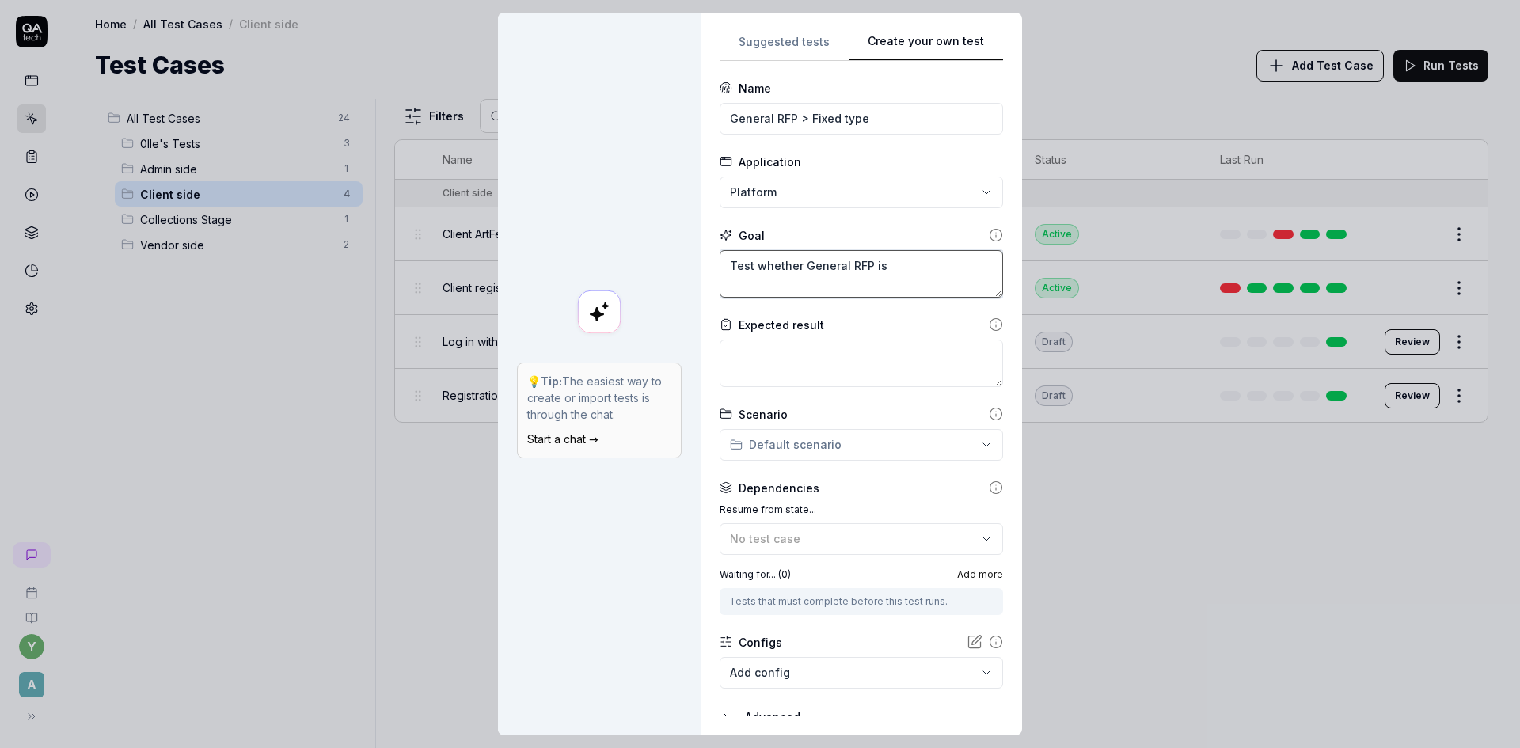
type textarea "*"
type textarea "Test whether General RFP is"
type textarea "*"
type textarea "Test whether General RFP is"
type textarea "*"
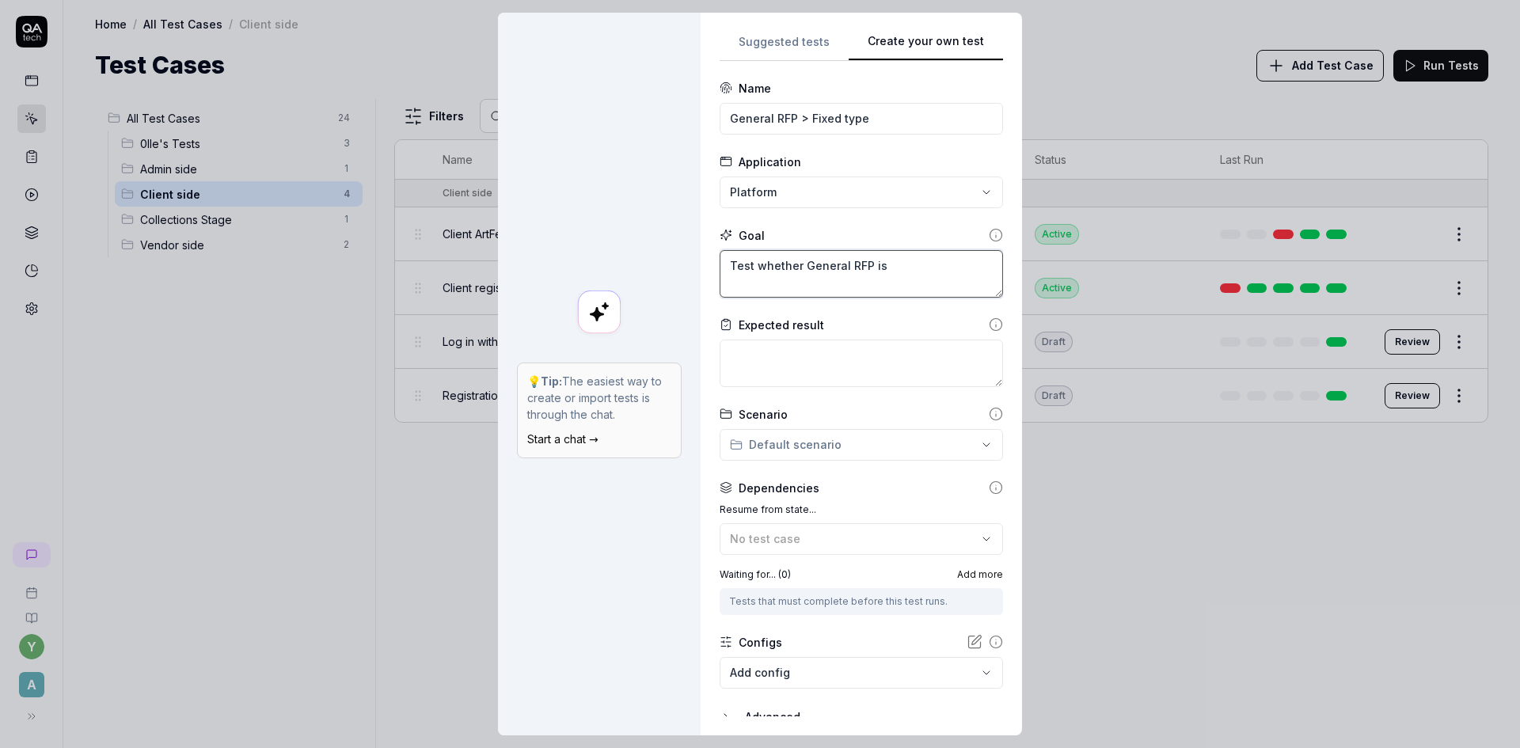
type textarea "Test whether General RFP i"
type textarea "*"
type textarea "Test whether General RFP"
type textarea "*"
type textarea "Test whether General RFP w"
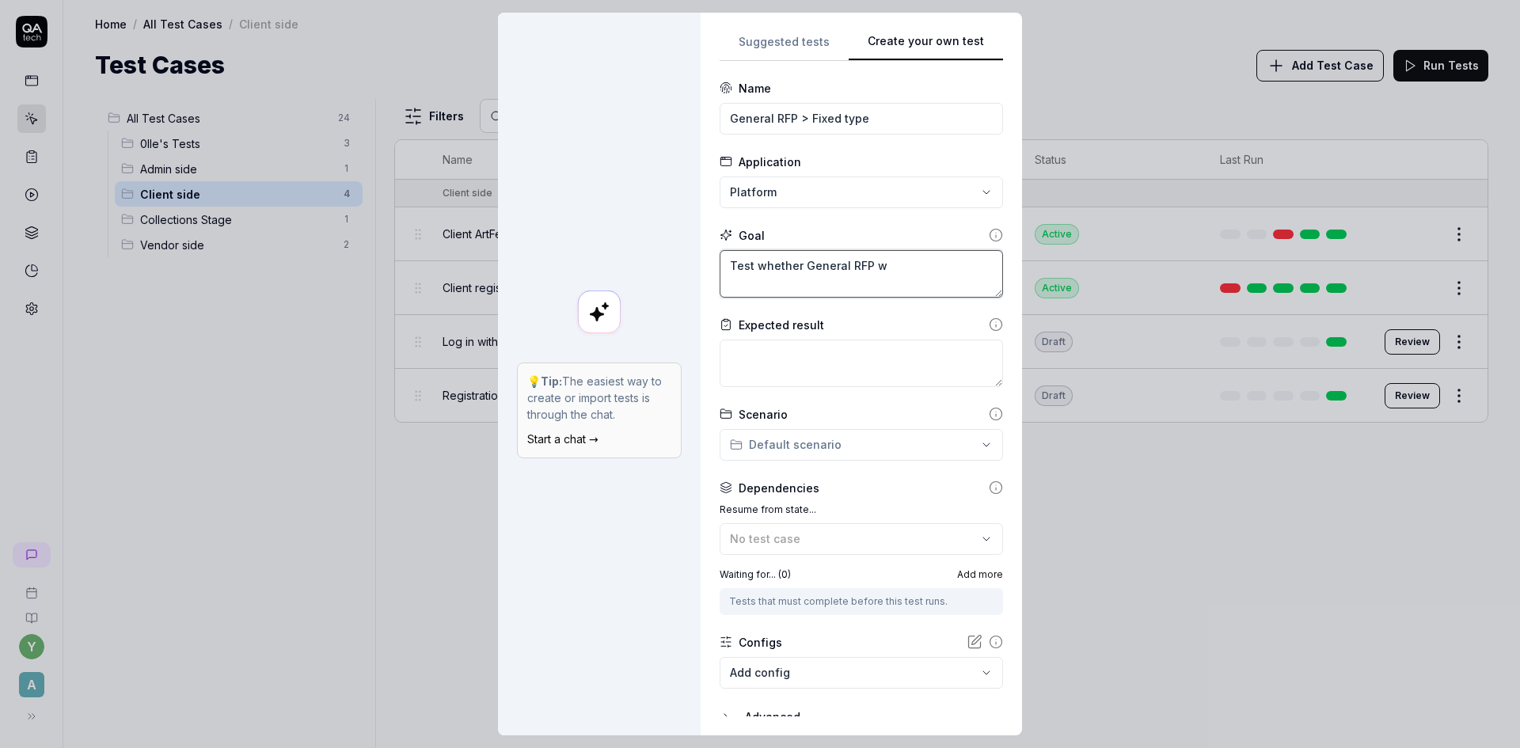
type textarea "*"
type textarea "Test whether General RFP wi"
type textarea "*"
type textarea "Test whether General RFP wit"
type textarea "*"
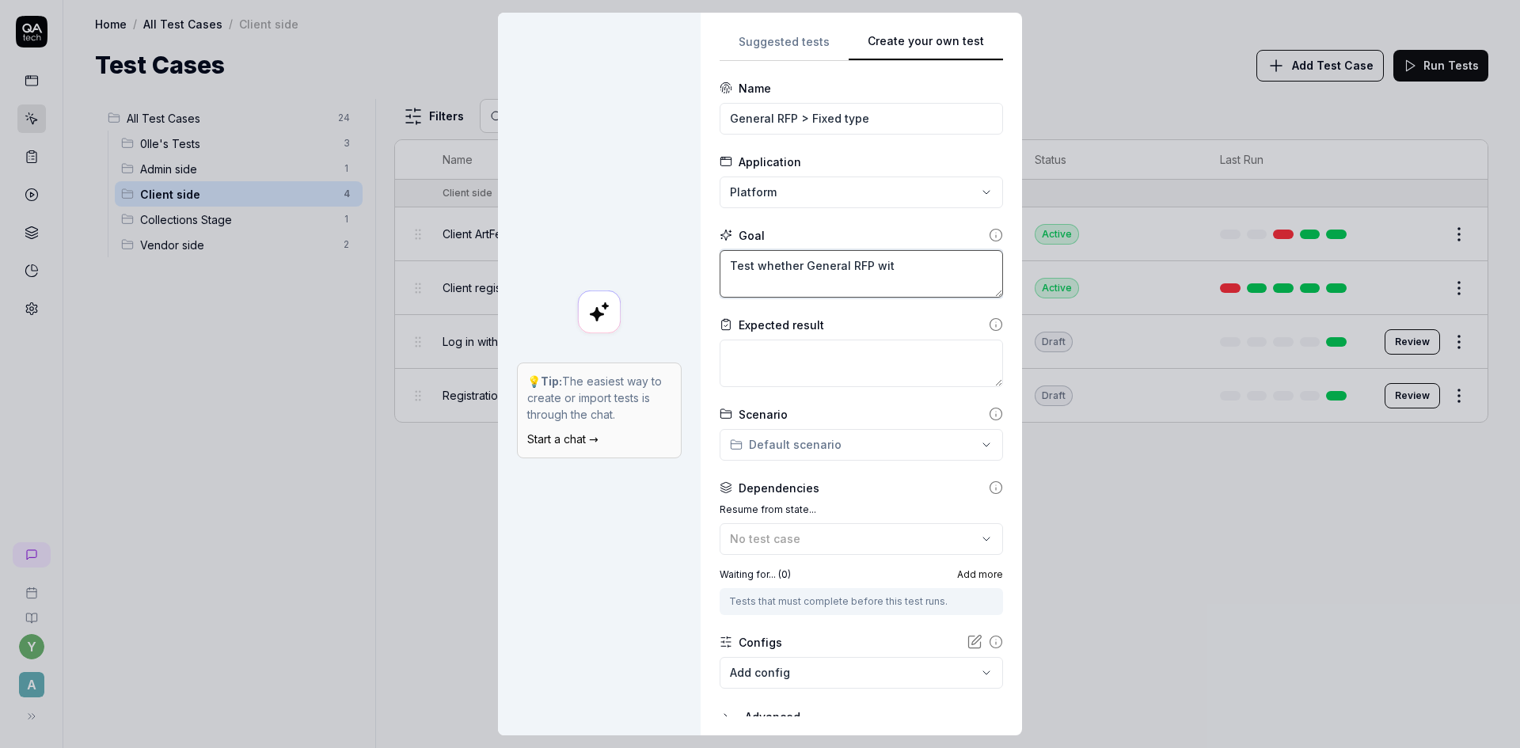
type textarea "Test whether General RFP with"
type textarea "*"
type textarea "Test whether General RFP with"
type textarea "*"
type textarea "Test whether General RFP with f"
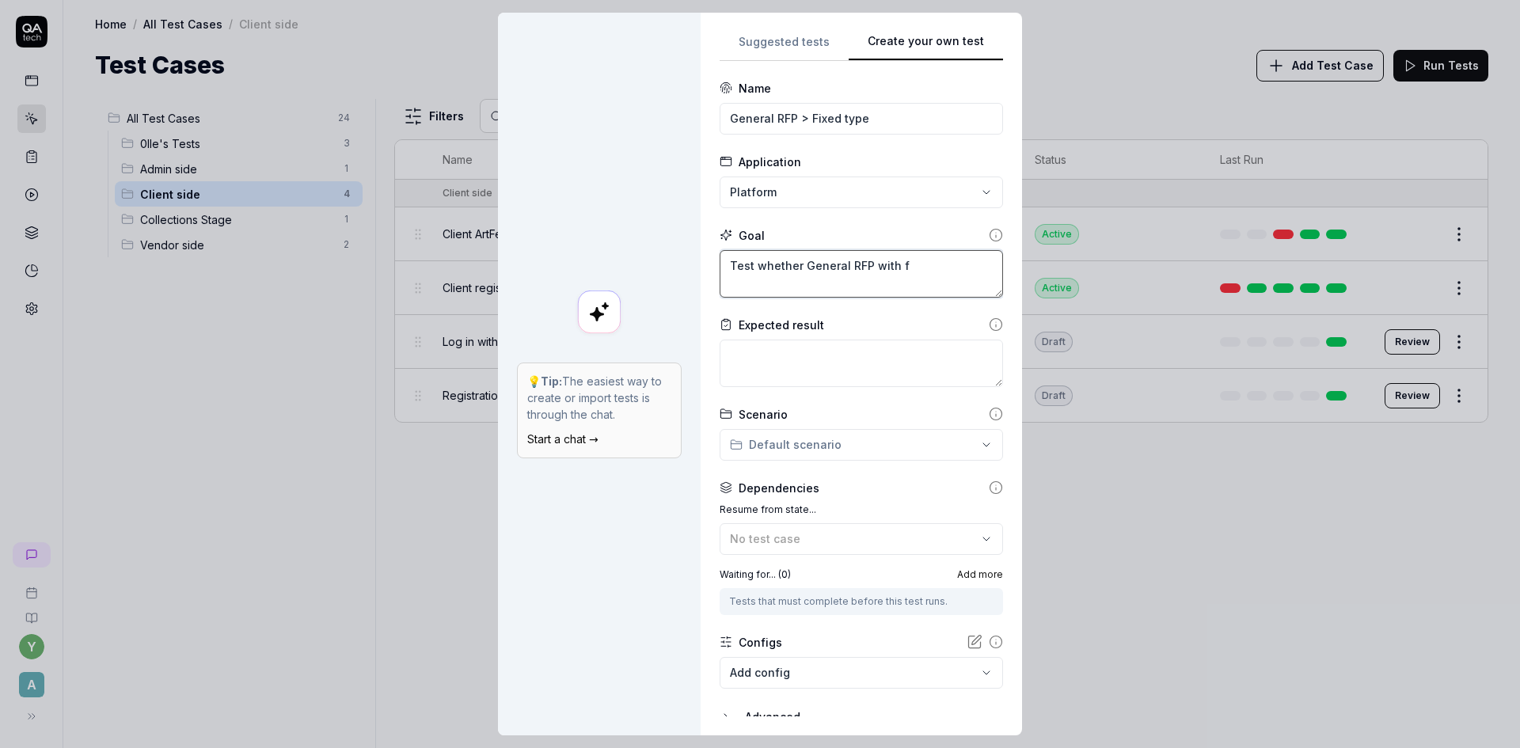
type textarea "*"
type textarea "Test whether General RFP with fi"
type textarea "*"
type textarea "Test whether General RFP with fix"
type textarea "*"
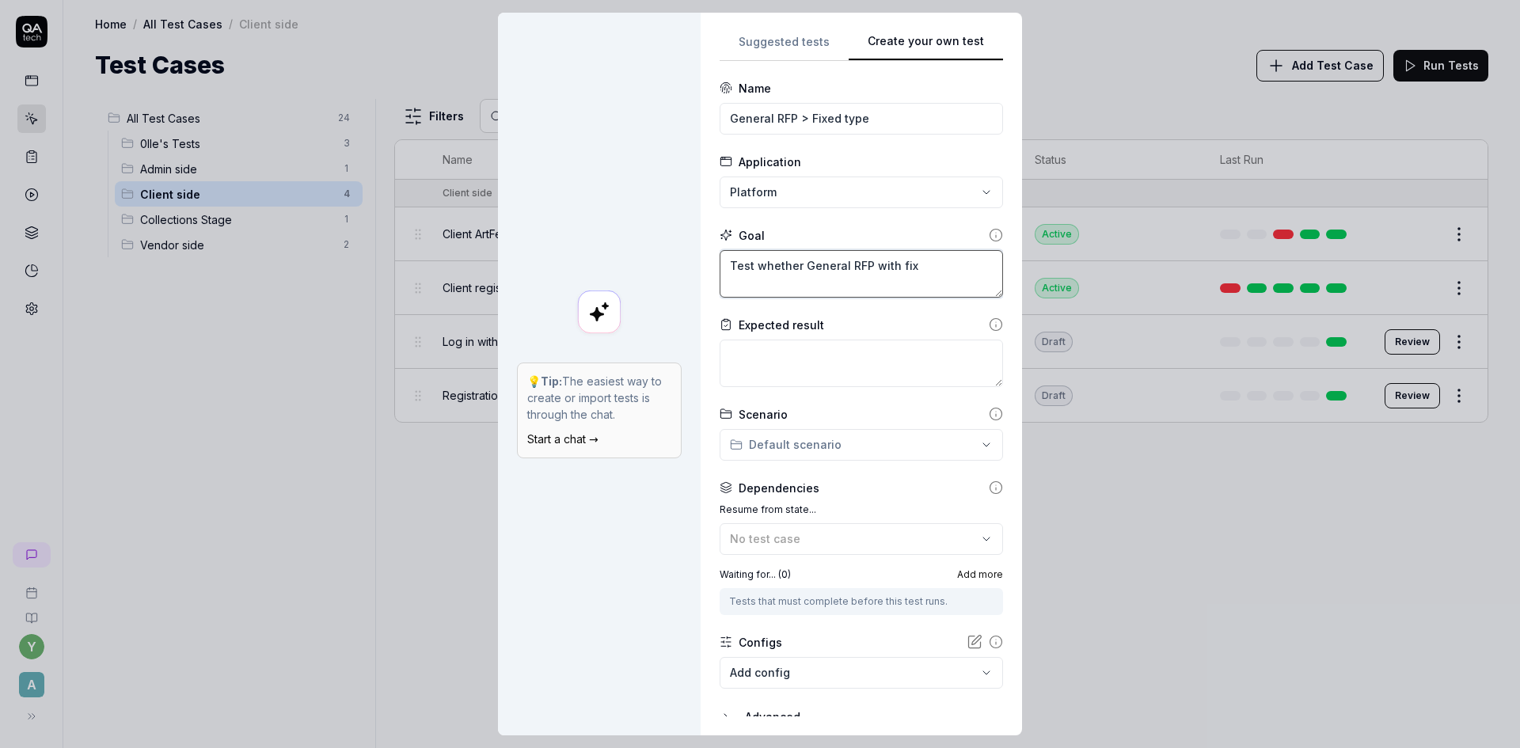
type textarea "Test whether General RFP with fixe"
type textarea "*"
type textarea "Test whether General RFP with fixed"
type textarea "*"
type textarea "Test whether General RFP with fixed"
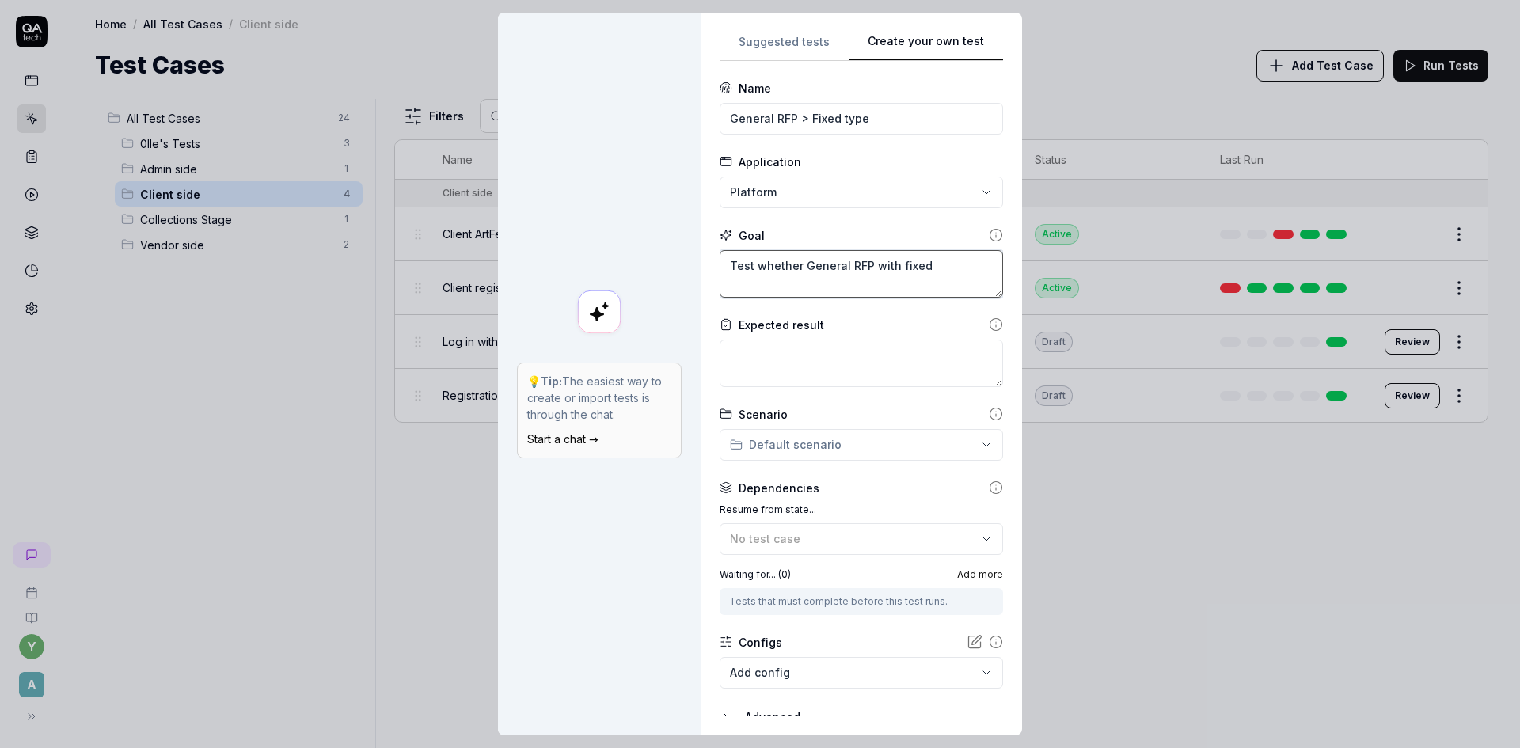
type textarea "*"
type textarea "Test whether General RFP with fixed t"
type textarea "*"
type textarea "Test whether General RFP with fixed ty"
type textarea "*"
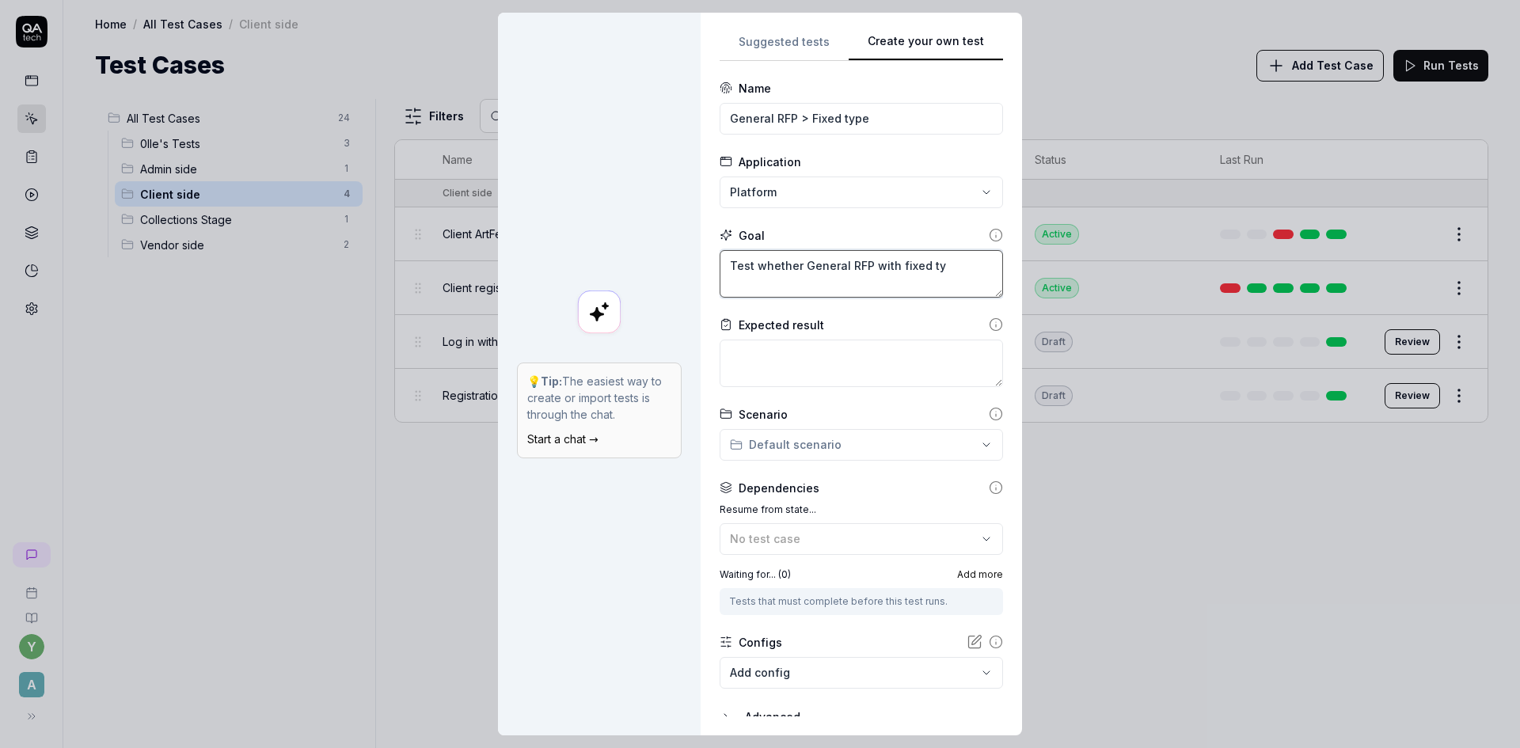
type textarea "Test whether General RFP with fixed typ"
type textarea "*"
type textarea "Test whether General RFP with fixed type"
type textarea "*"
type textarea "Test whether General RFP with fixed type"
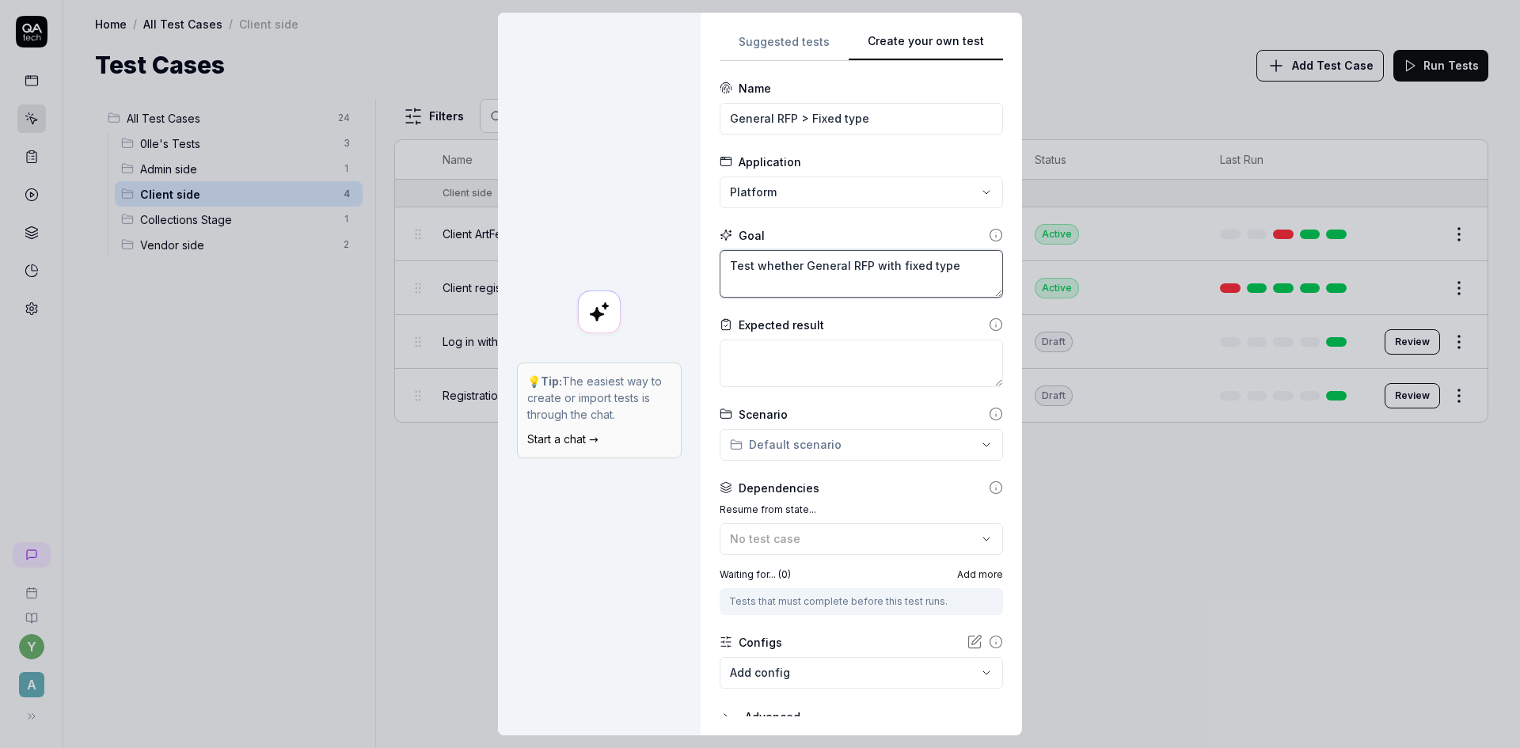
type textarea "*"
type textarea "Test whether General RFP with fixed type i"
type textarea "*"
type textarea "Test whether General RFP with fixed type is"
type textarea "*"
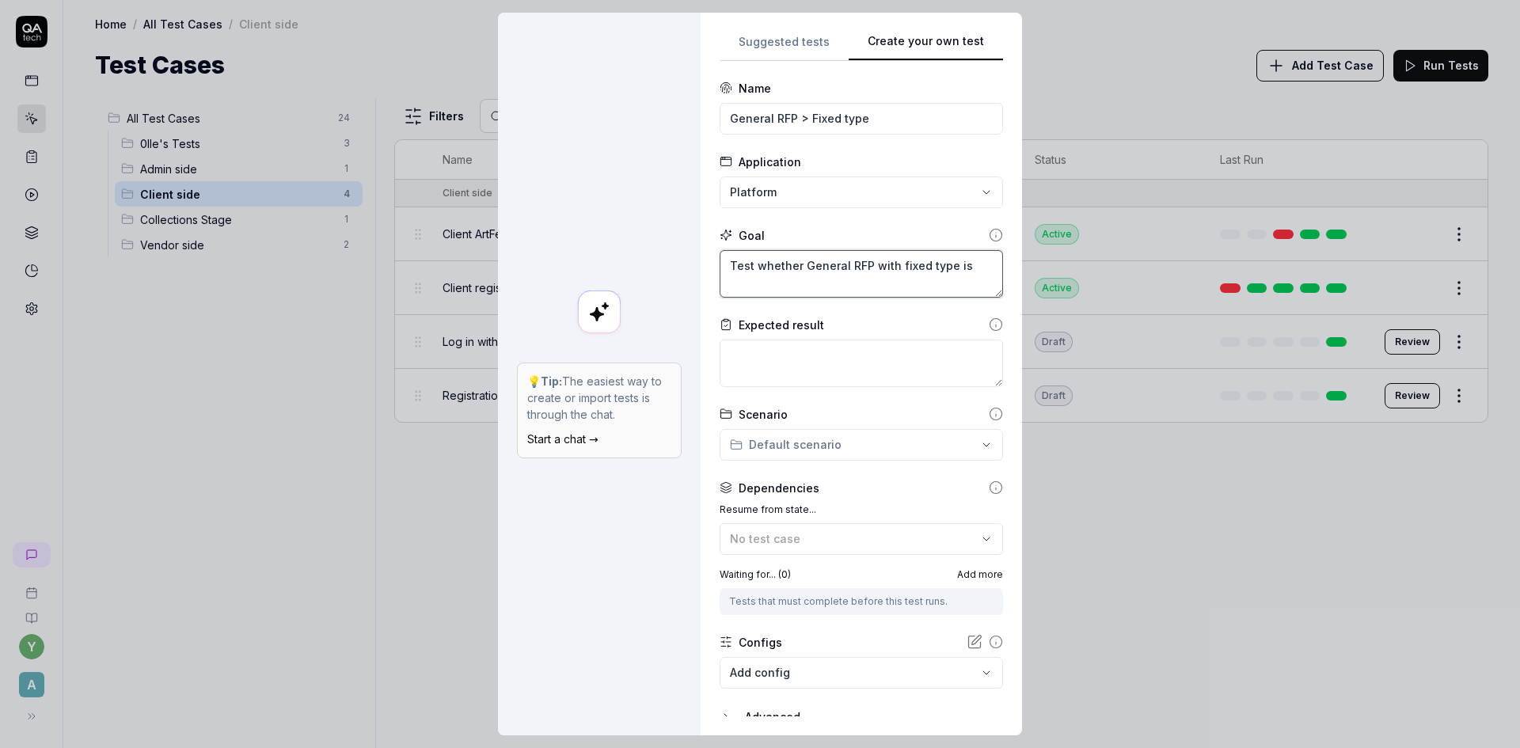
type textarea "Test whether General RFP with fixed type is"
type textarea "*"
type textarea "Test whether General RFP with fixed type is s"
type textarea "*"
type textarea "Test whether General RFP with fixed type is su"
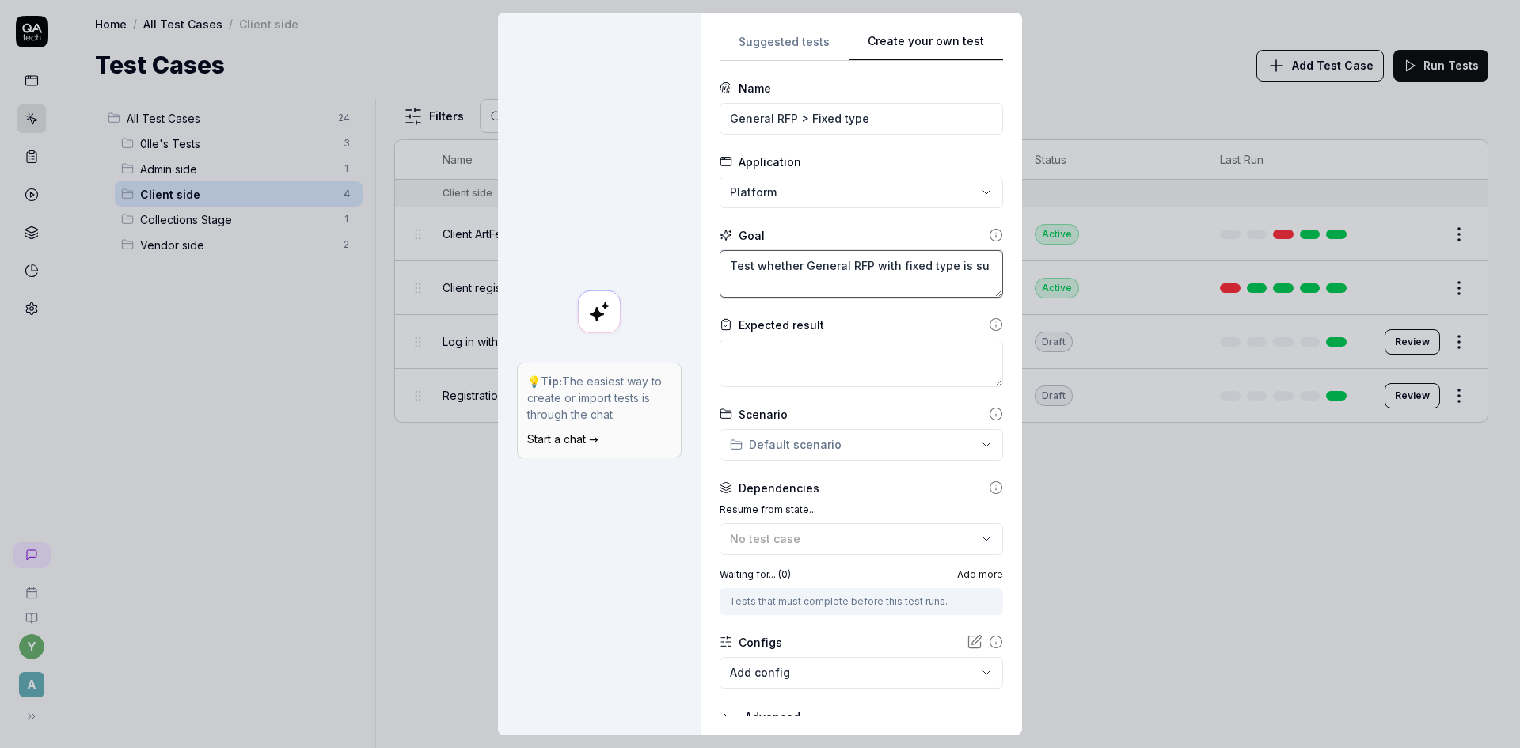
type textarea "*"
type textarea "Test whether General RFP with fixed type is sus"
type textarea "*"
type textarea "Test whether General RFP with fixed type is suss"
type textarea "*"
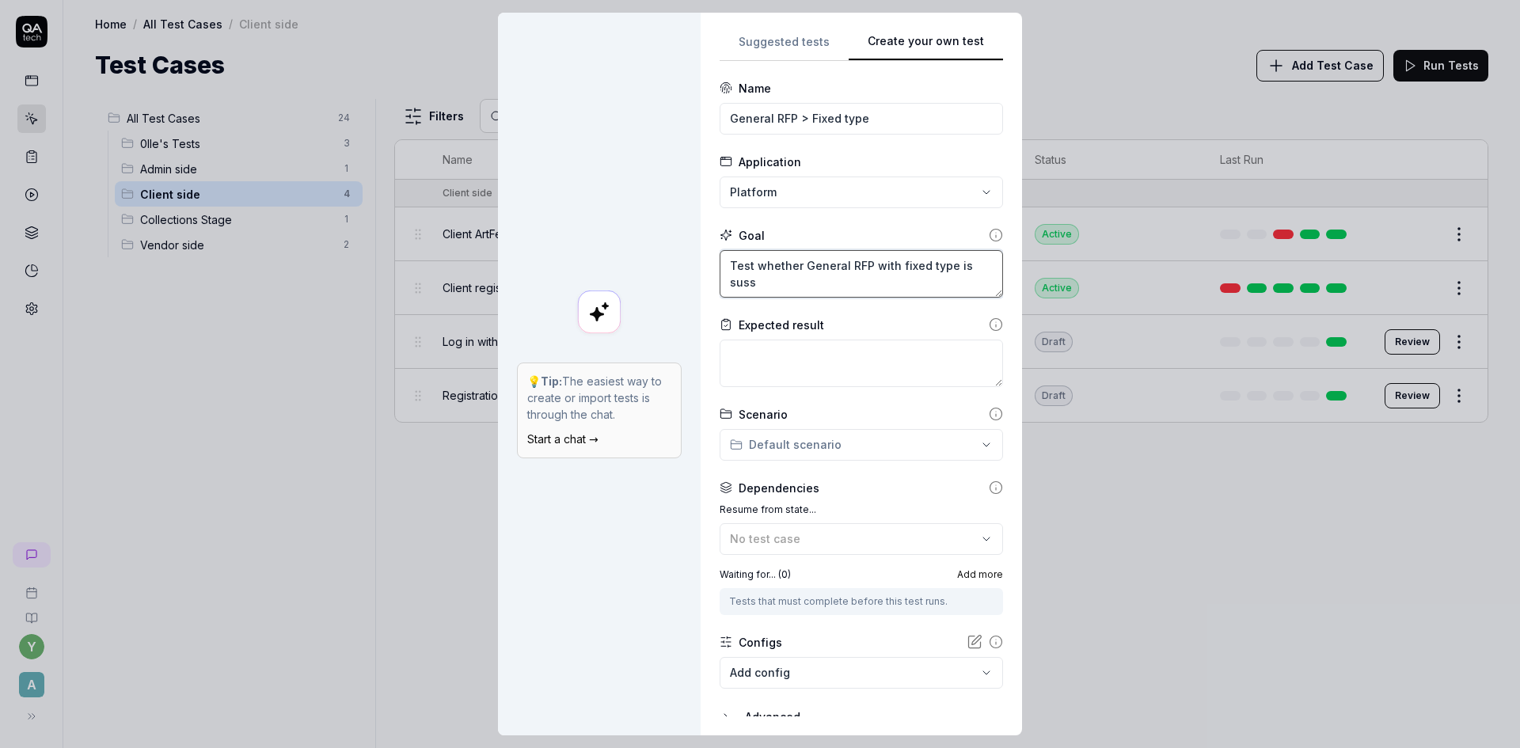
type textarea "Test whether General RFP with fixed type is sussf"
type textarea "*"
type textarea "Test whether General RFP with fixed type is sussfu"
type textarea "*"
type textarea "Test whether General RFP with fixed type is sussfu;"
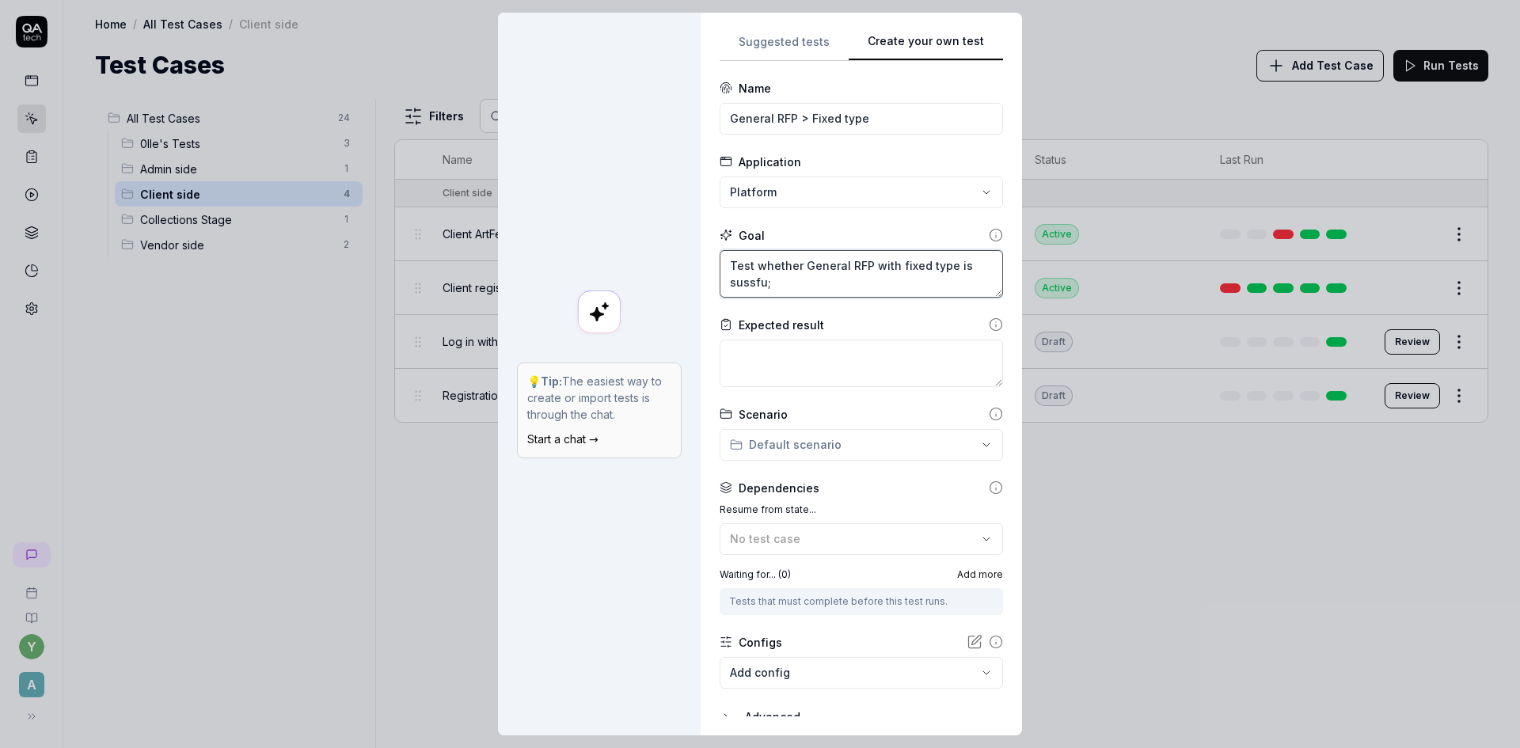
type textarea "*"
type textarea "Test whether General RFP with fixed type is sussfu"
type textarea "*"
type textarea "Test whether General RFP with fixed type is sussful"
type textarea "*"
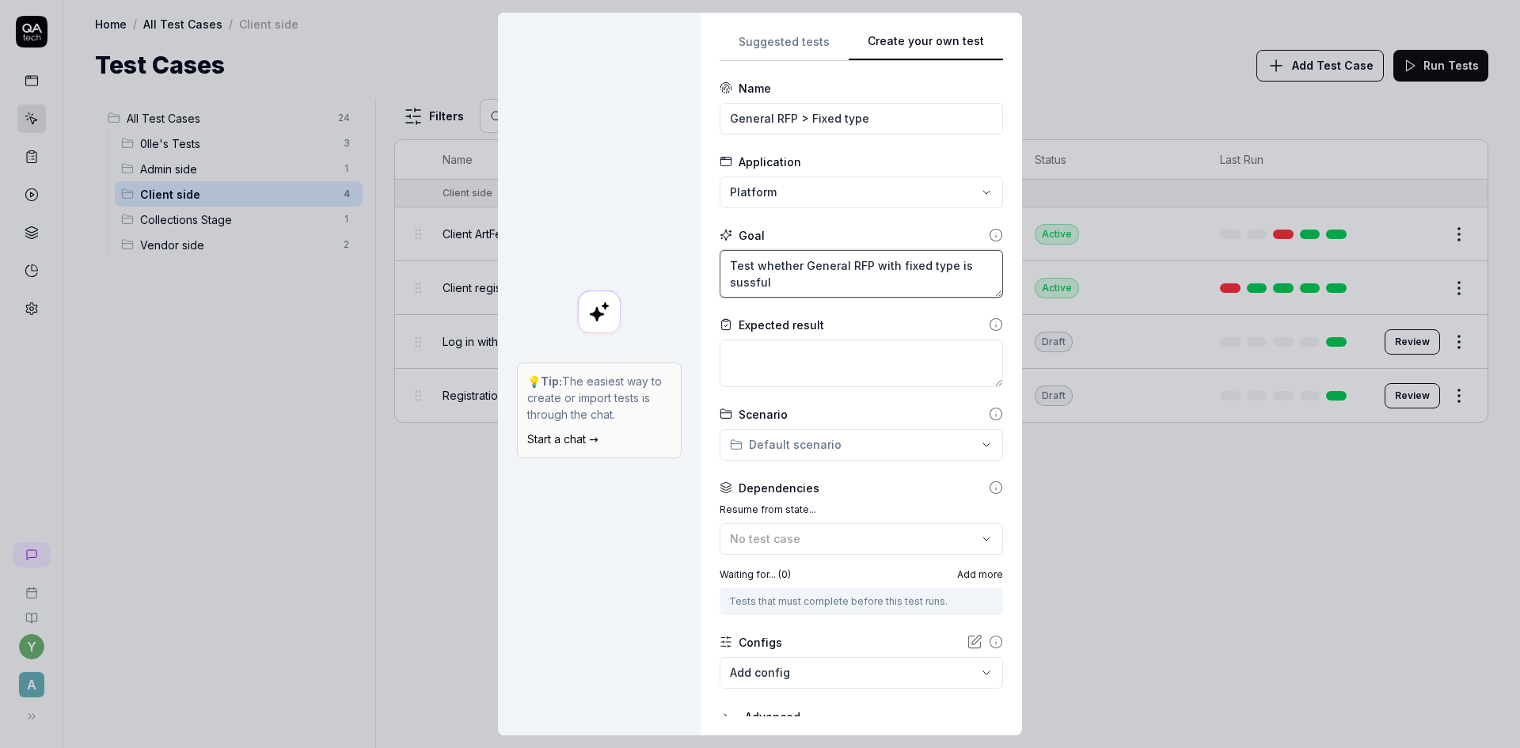
type textarea "Test whether General RFP with fixed type is sussfull"
type textarea "*"
type textarea "Test whether General RFP with fixed type is sussfully"
type textarea "*"
type textarea "Test whether General RFP with fixed type is sussfully"
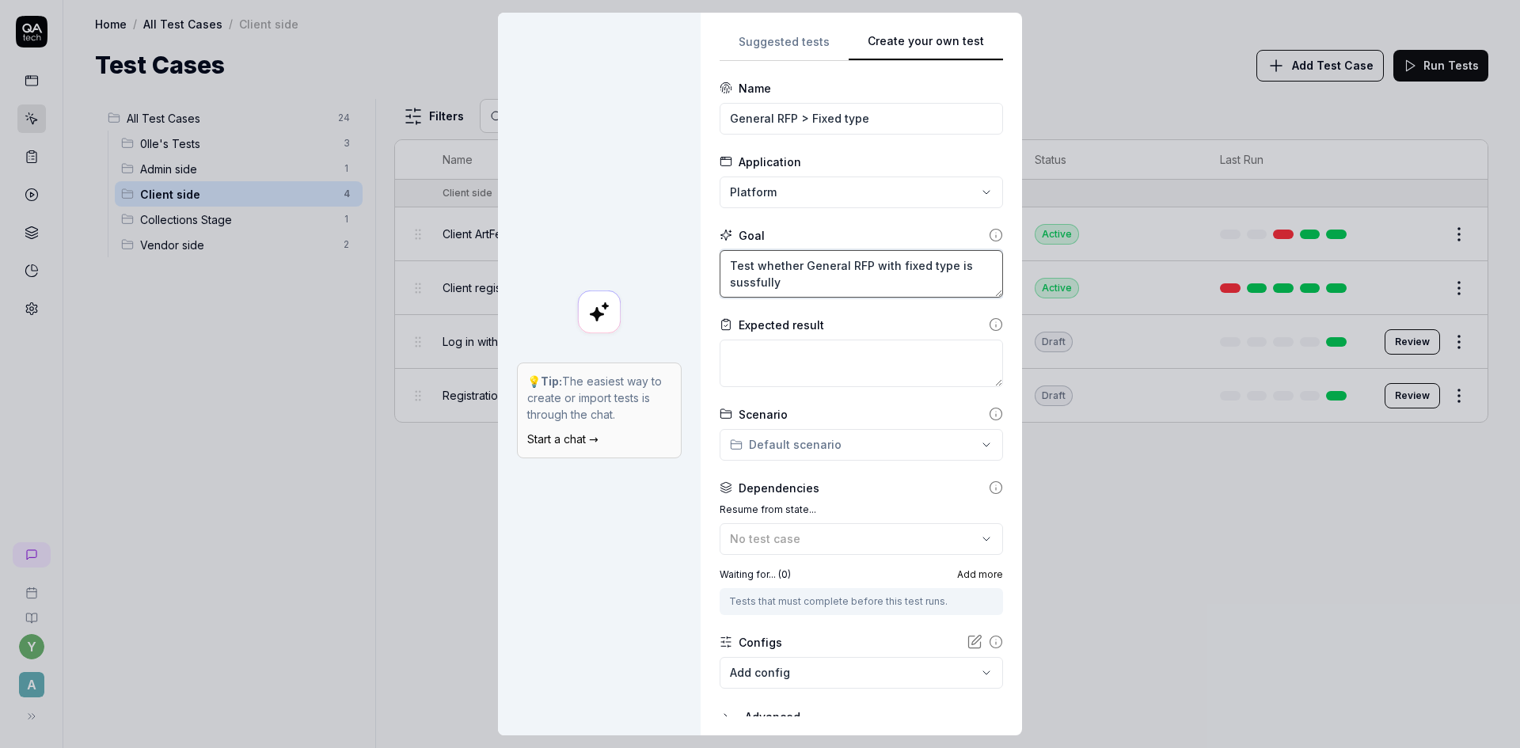
type textarea "*"
type textarea "Test whether General RFP with fixed type is sussfully c"
type textarea "*"
type textarea "Test whether General RFP with fixed type is sussfully cr"
type textarea "*"
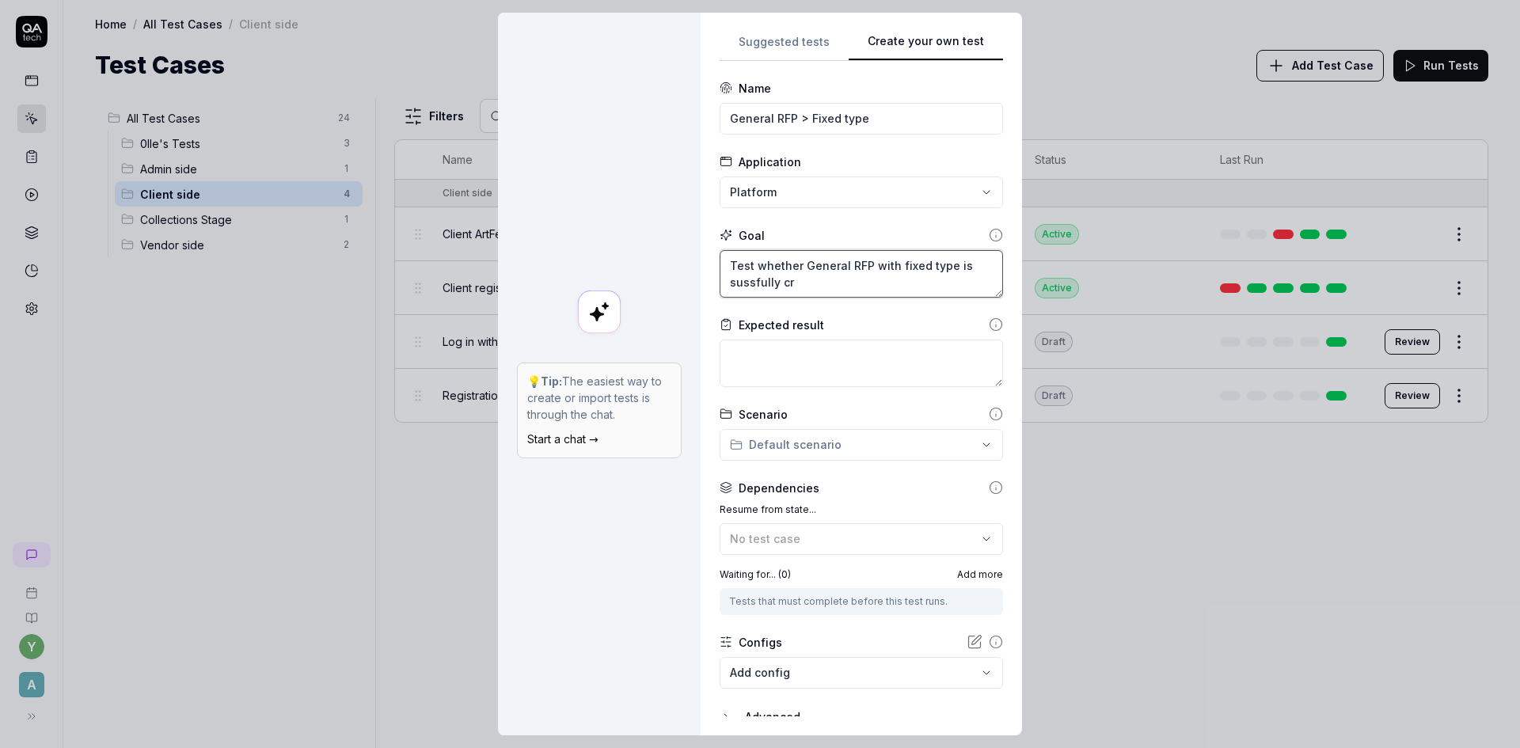
type textarea "Test whether General RFP with fixed type is sussfully cre"
type textarea "*"
type textarea "Test whether General RFP with fixed type is sussfully crea"
type textarea "*"
type textarea "Test whether General RFP with fixed type is sussfully creat"
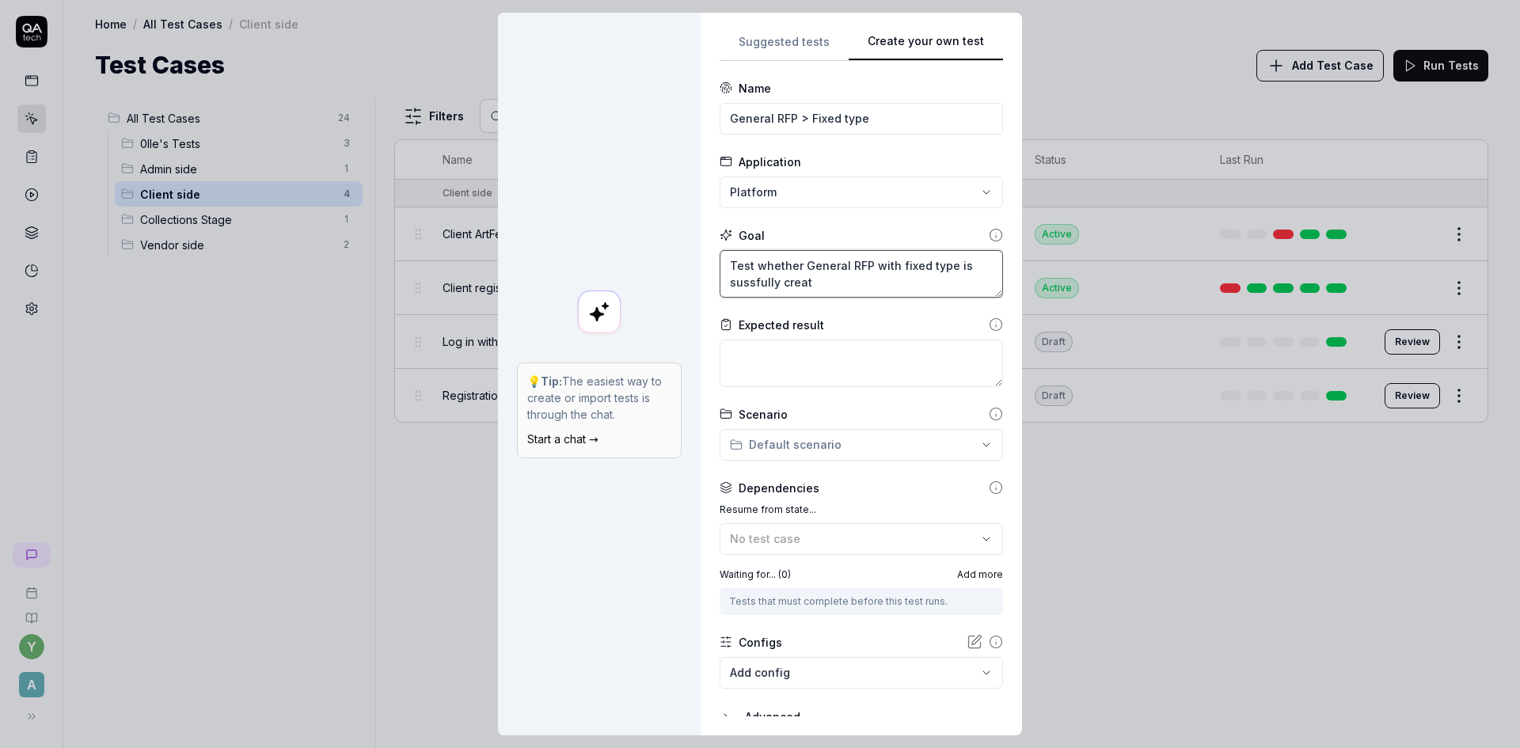
type textarea "*"
type textarea "Test whether General RFP with fixed type is sussfully create"
type textarea "*"
type textarea "Test whether General RFP with fixed type is sussfully created"
type textarea "*"
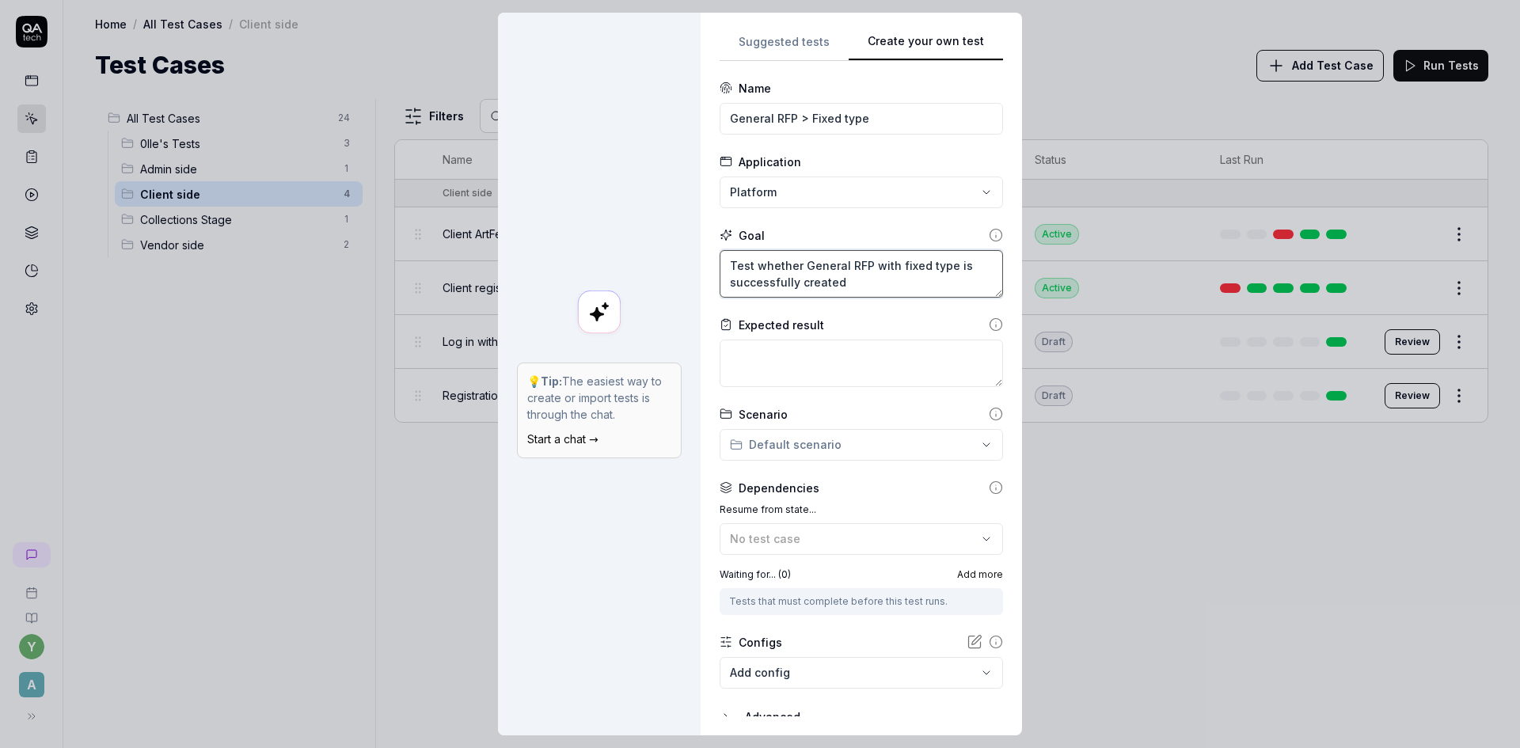
click at [880, 289] on textarea "Test whether General RFP with fixed type is successfully created" at bounding box center [861, 274] width 283 height 48
type textarea "Test whether General RFP with fixed type is successfully created,"
type textarea "*"
type textarea "Test whether General RFP with fixed type is successfully created,"
type textarea "*"
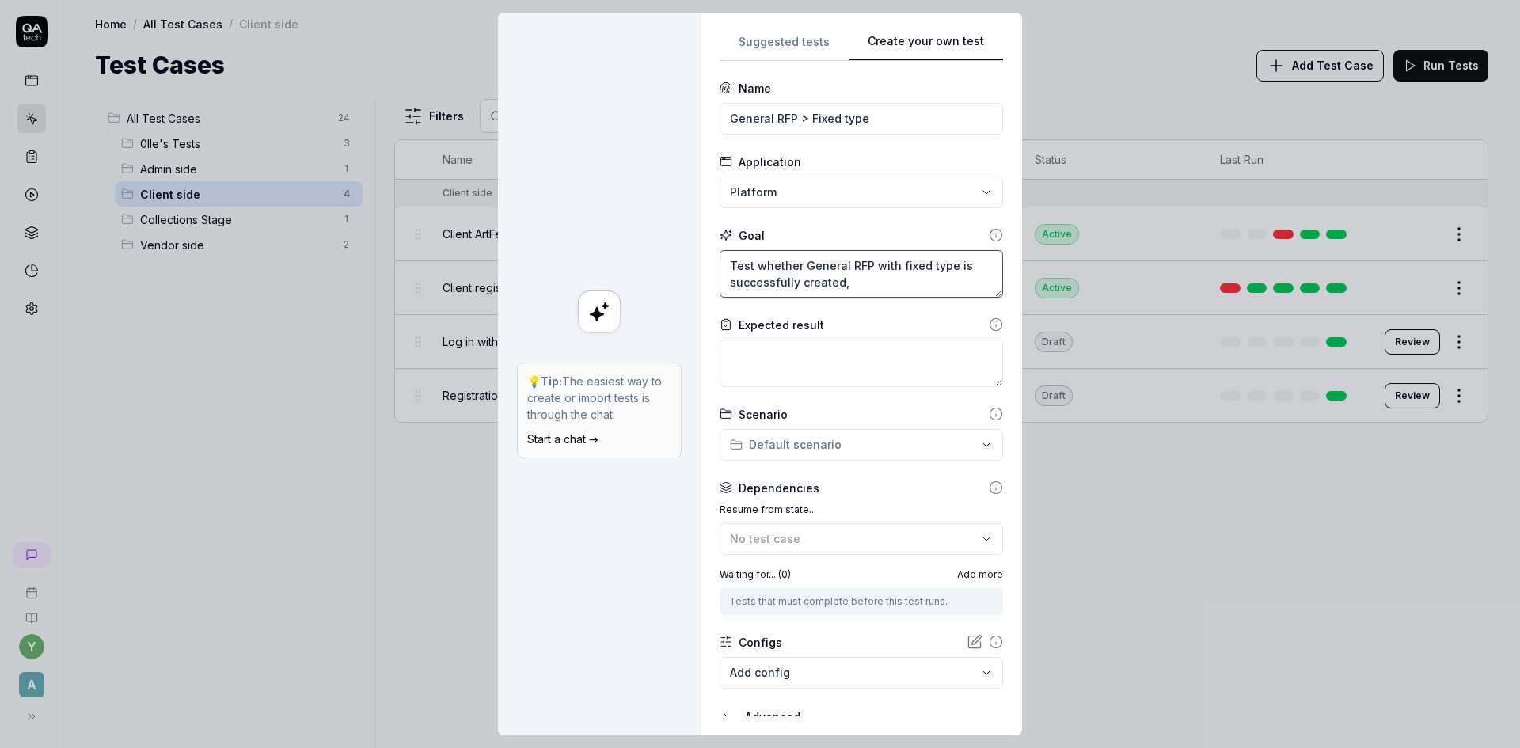
type textarea "Test whether General RFP with fixed type is successfully created, c"
type textarea "*"
type textarea "Test whether General RFP with fixed type is successfully created, cr"
type textarea "*"
type textarea "Test whether General RFP with fixed type is successfully created, cre"
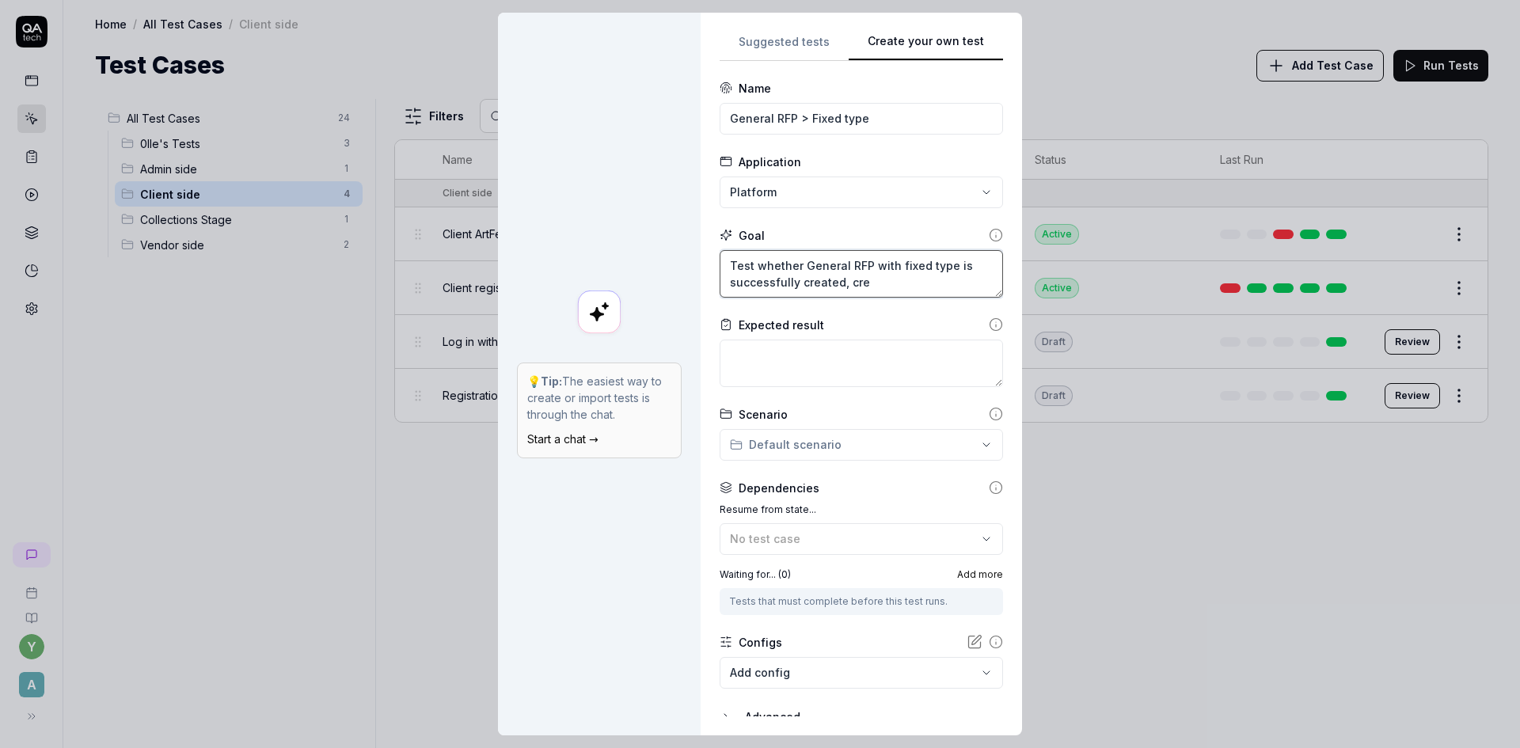
type textarea "*"
type textarea "Test whether General RFP with fixed type is successfully created, crea"
type textarea "*"
type textarea "Test whether General RFP with fixed type is successfully created, creat"
type textarea "*"
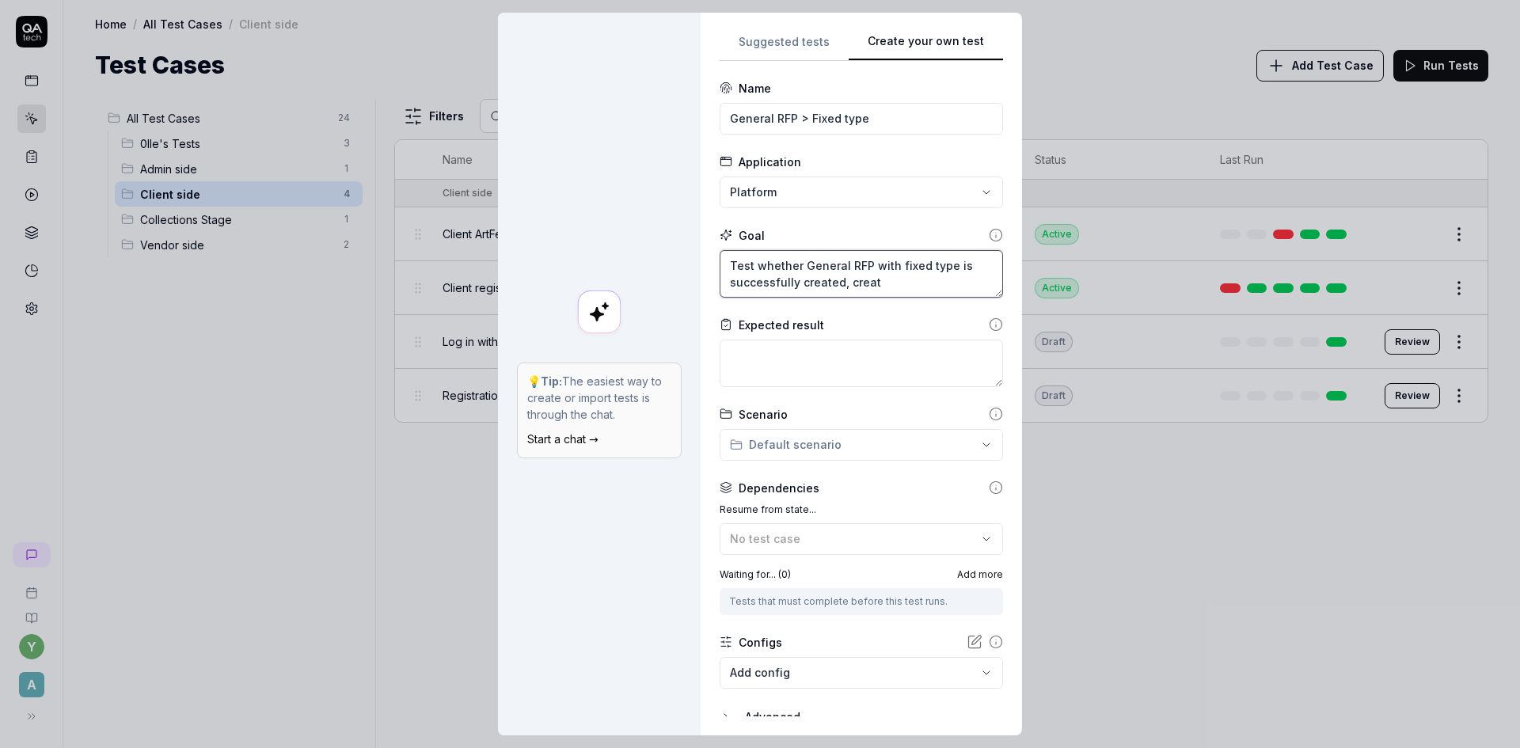
type textarea "Test whether General RFP with fixed type is successfully created, create"
type textarea "*"
type textarea "Test whether General RFP with fixed type is successfully created, created"
type textarea "*"
type textarea "Test whether General RFP with fixed type is successfully created, created"
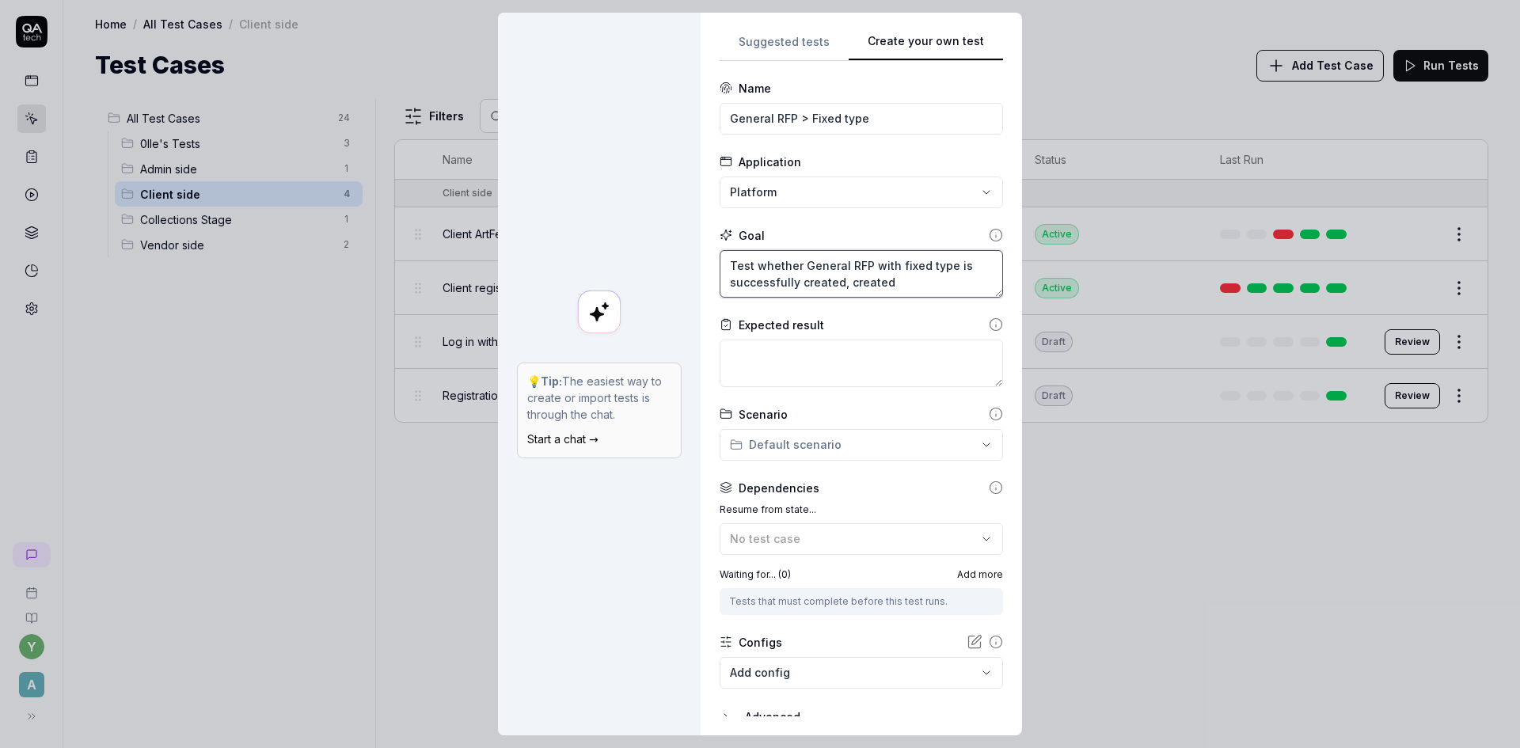
type textarea "*"
type textarea "Test whether General RFP with fixed type is successfully created, created"
type textarea "*"
type textarea "Test whether General RFP with fixed type is successfully created, create"
type textarea "*"
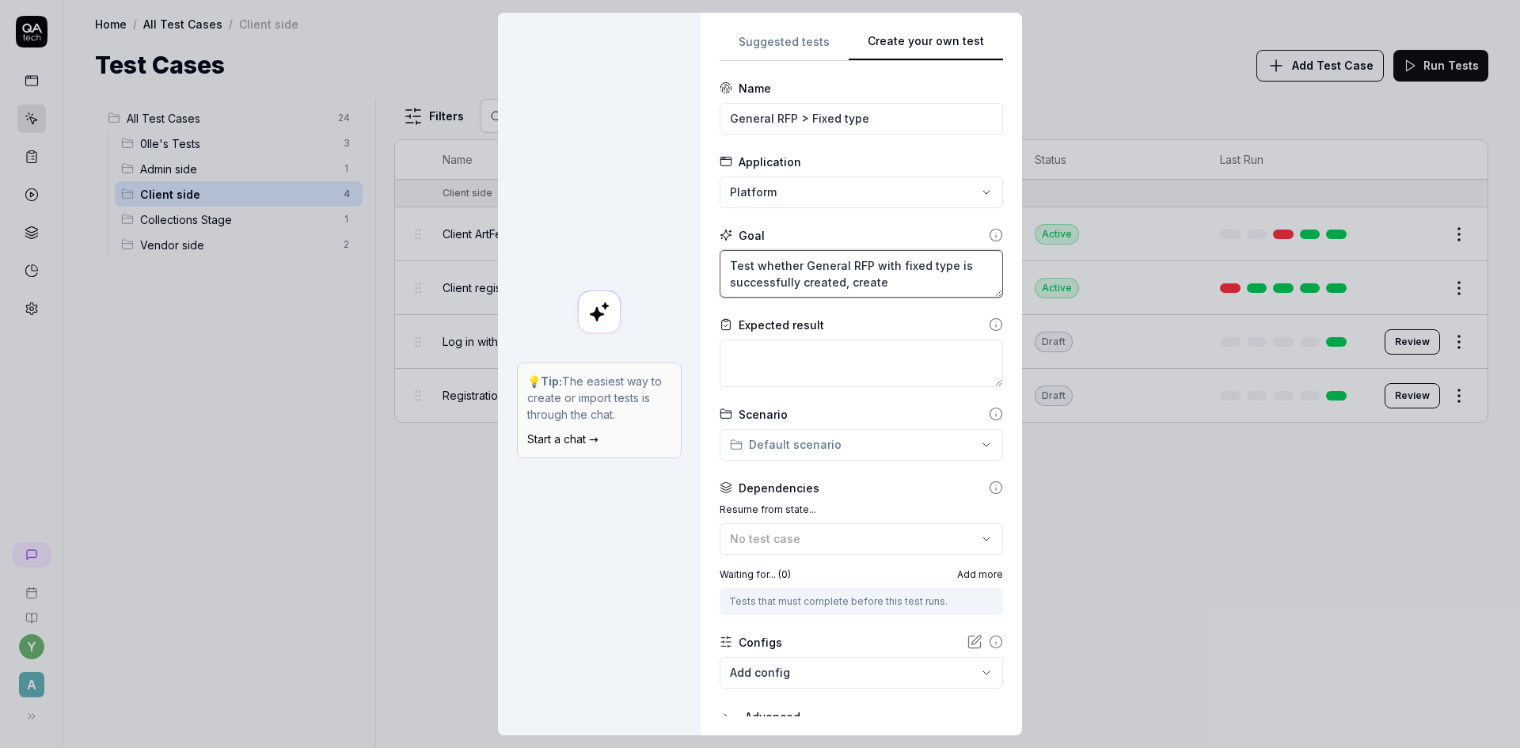
type textarea "Test whether General RFP with fixed type is successfully created, creat"
type textarea "*"
type textarea "Test whether General RFP with fixed type is successfully created, cre"
type textarea "*"
type textarea "Test whether General RFP with fixed type is successfully created, cr"
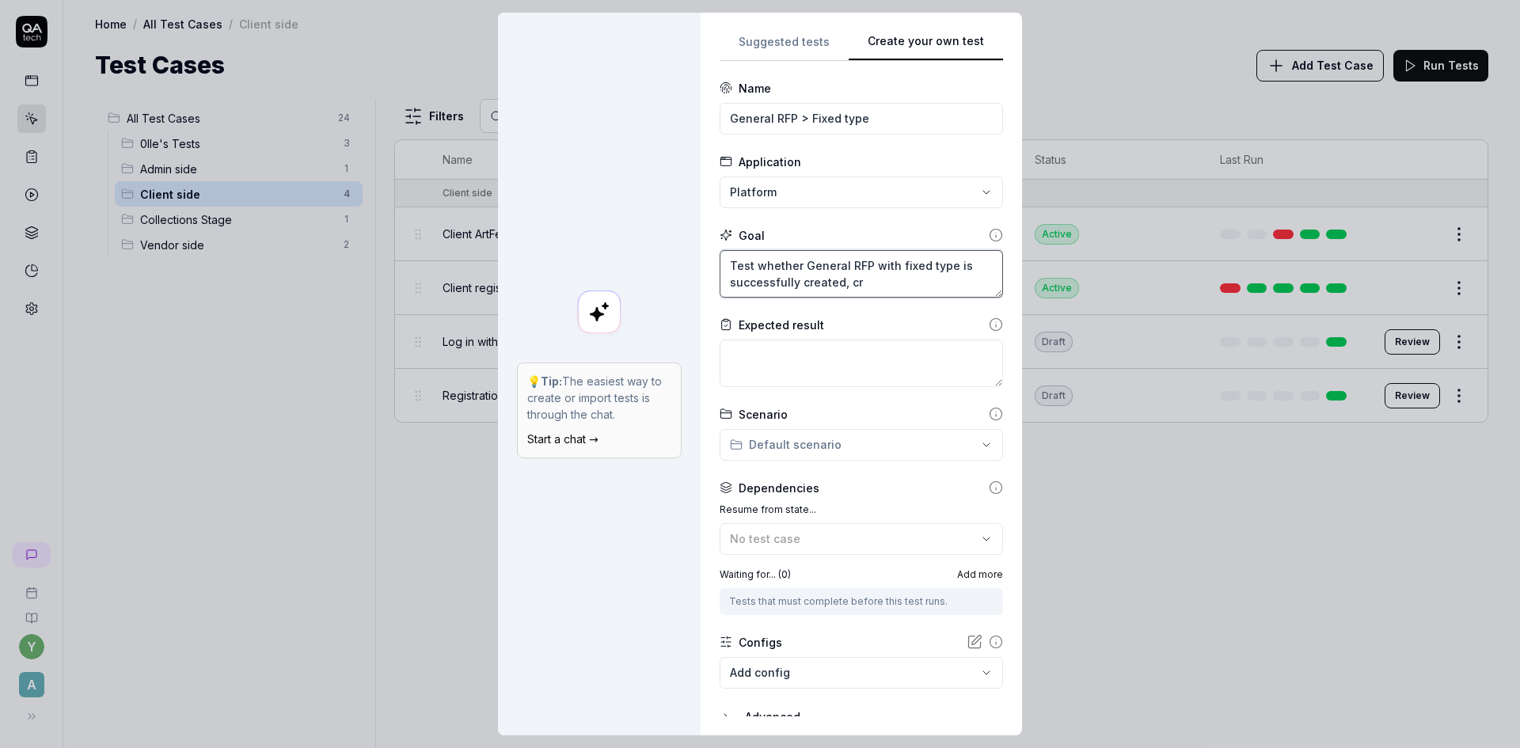
type textarea "*"
type textarea "Test whether General RFP with fixed type is successfully created, c"
type textarea "*"
type textarea "Test whether General RFP with fixed type is successfully created,"
type textarea "*"
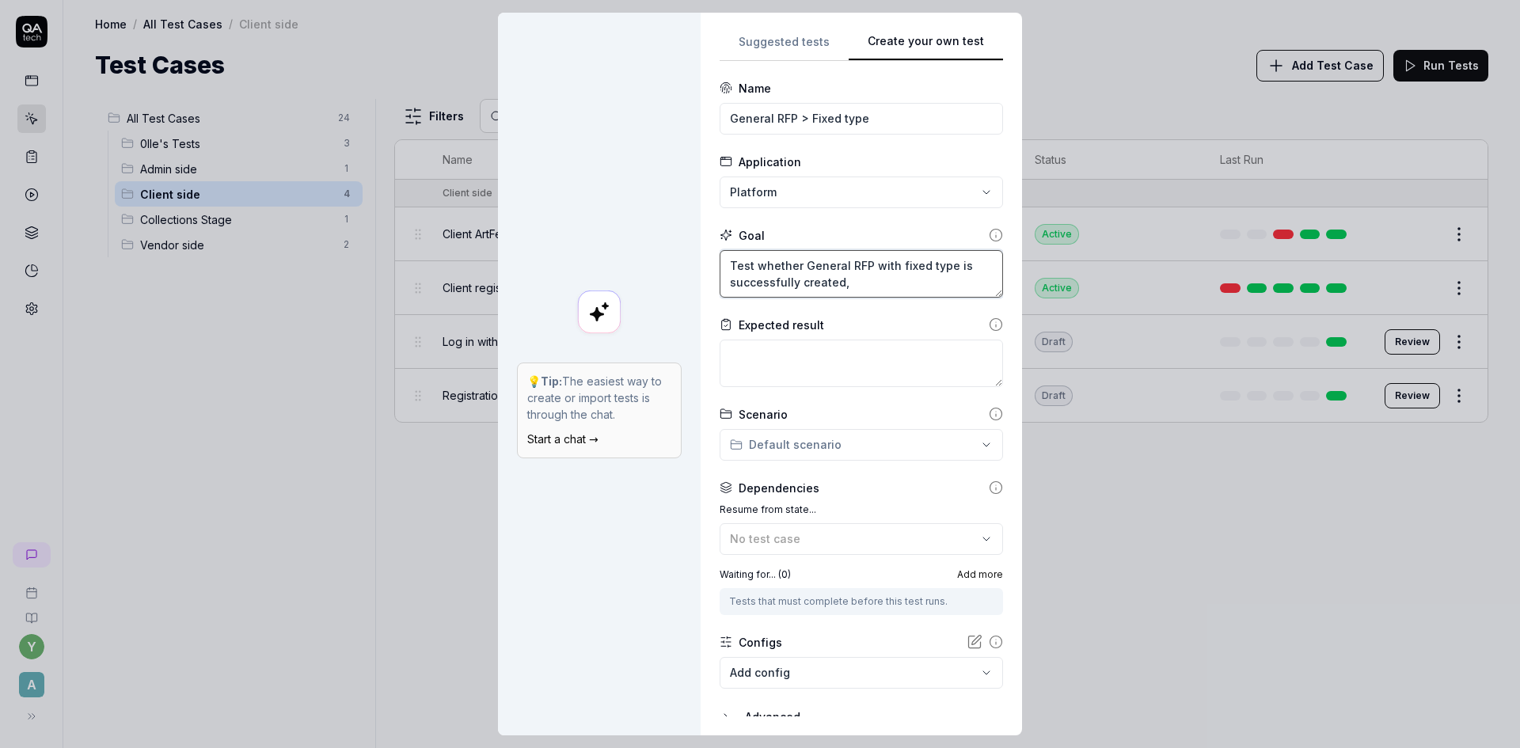
type textarea "Test whether General RFP with fixed type is successfully created, F"
type textarea "*"
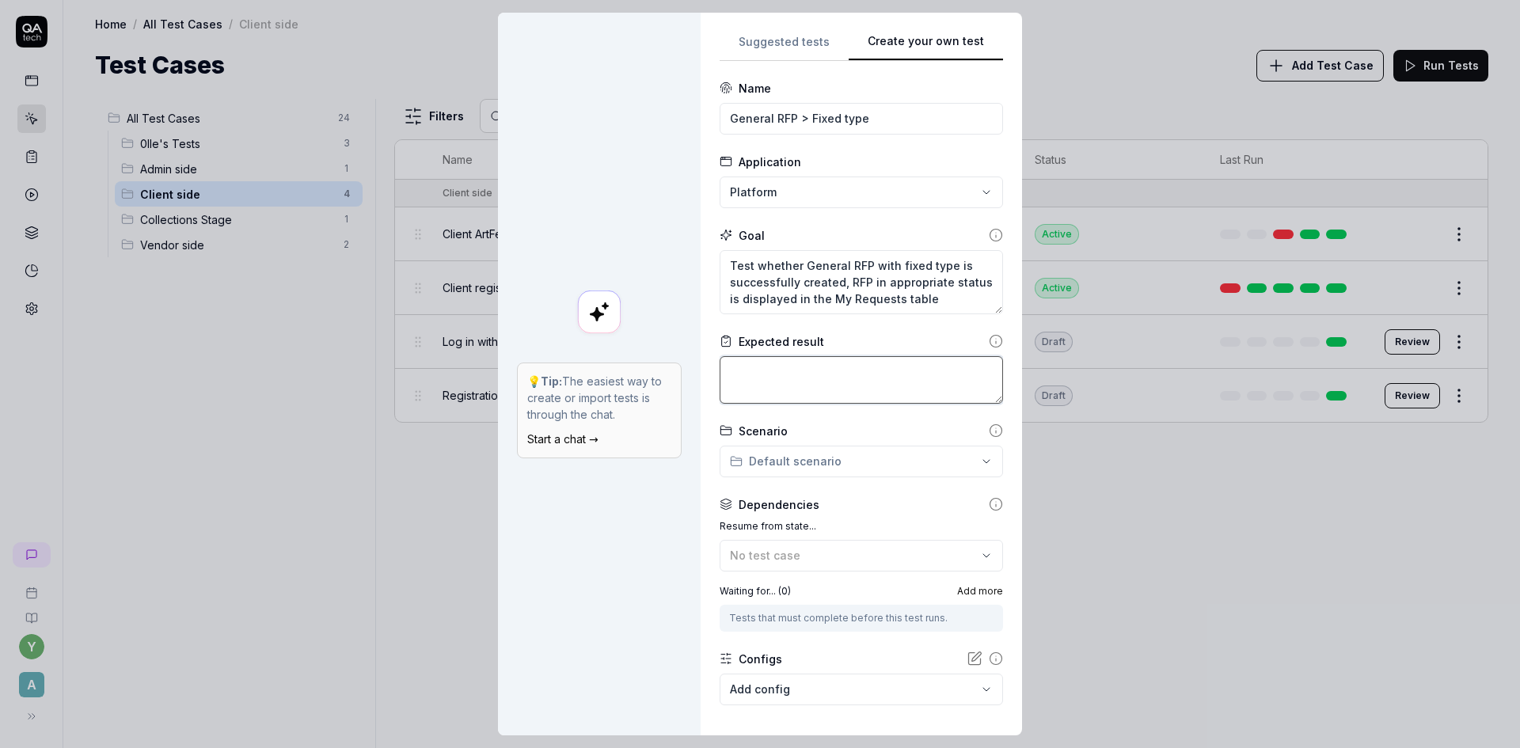
click at [747, 372] on textarea at bounding box center [861, 380] width 283 height 48
click at [793, 373] on textarea "General RFP is successfully created" at bounding box center [861, 380] width 283 height 48
click at [774, 382] on textarea "General RFP with fixed type is successfully created" at bounding box center [861, 380] width 283 height 48
drag, startPoint x: 792, startPoint y: 372, endPoint x: 794, endPoint y: 385, distance: 12.9
click at [794, 385] on textarea "General RFP with fixed type is successfully created" at bounding box center [861, 380] width 283 height 48
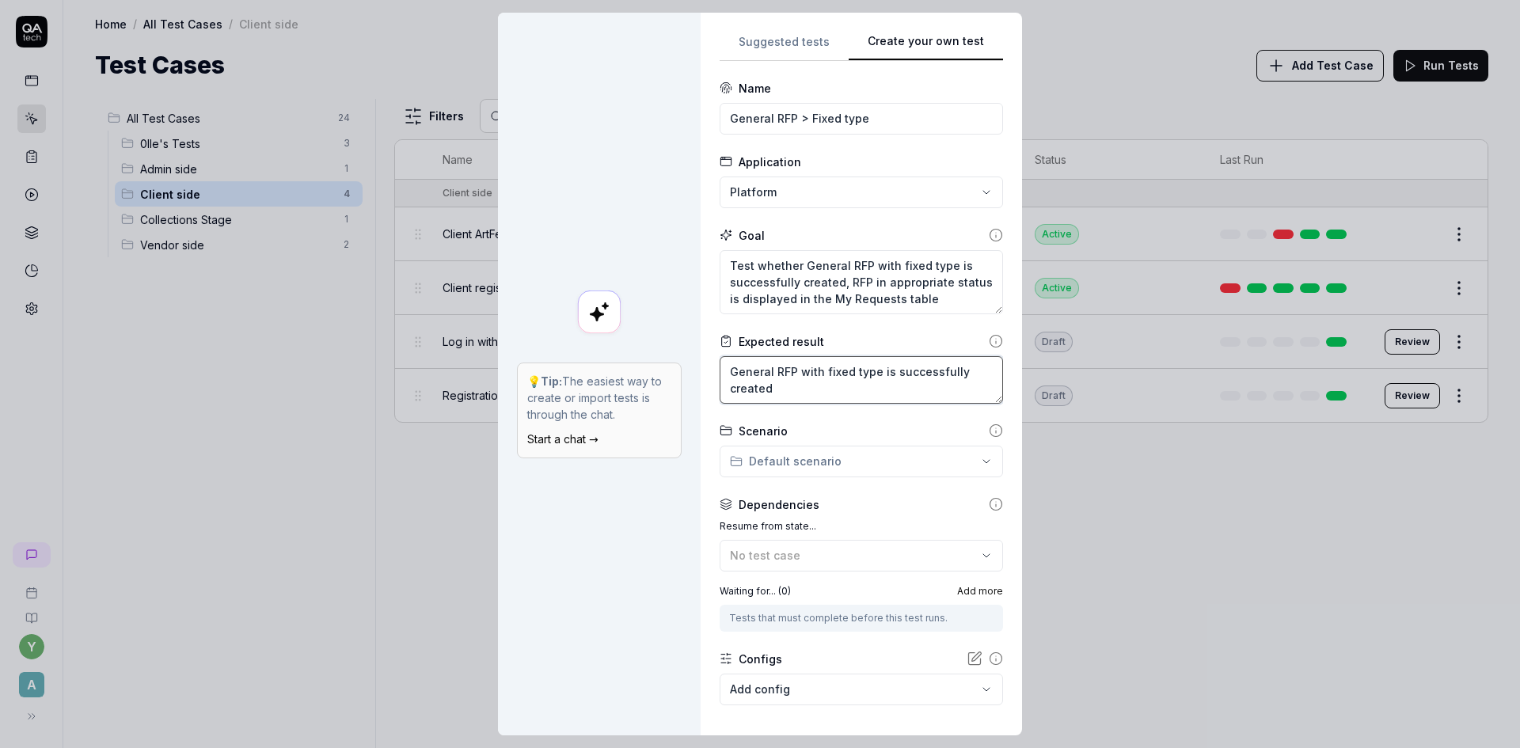
click at [793, 385] on textarea "General RFP with fixed type is successfully created" at bounding box center [861, 380] width 283 height 48
drag, startPoint x: 784, startPoint y: 390, endPoint x: 695, endPoint y: 371, distance: 90.7
click at [701, 371] on div "**********" at bounding box center [861, 374] width 321 height 723
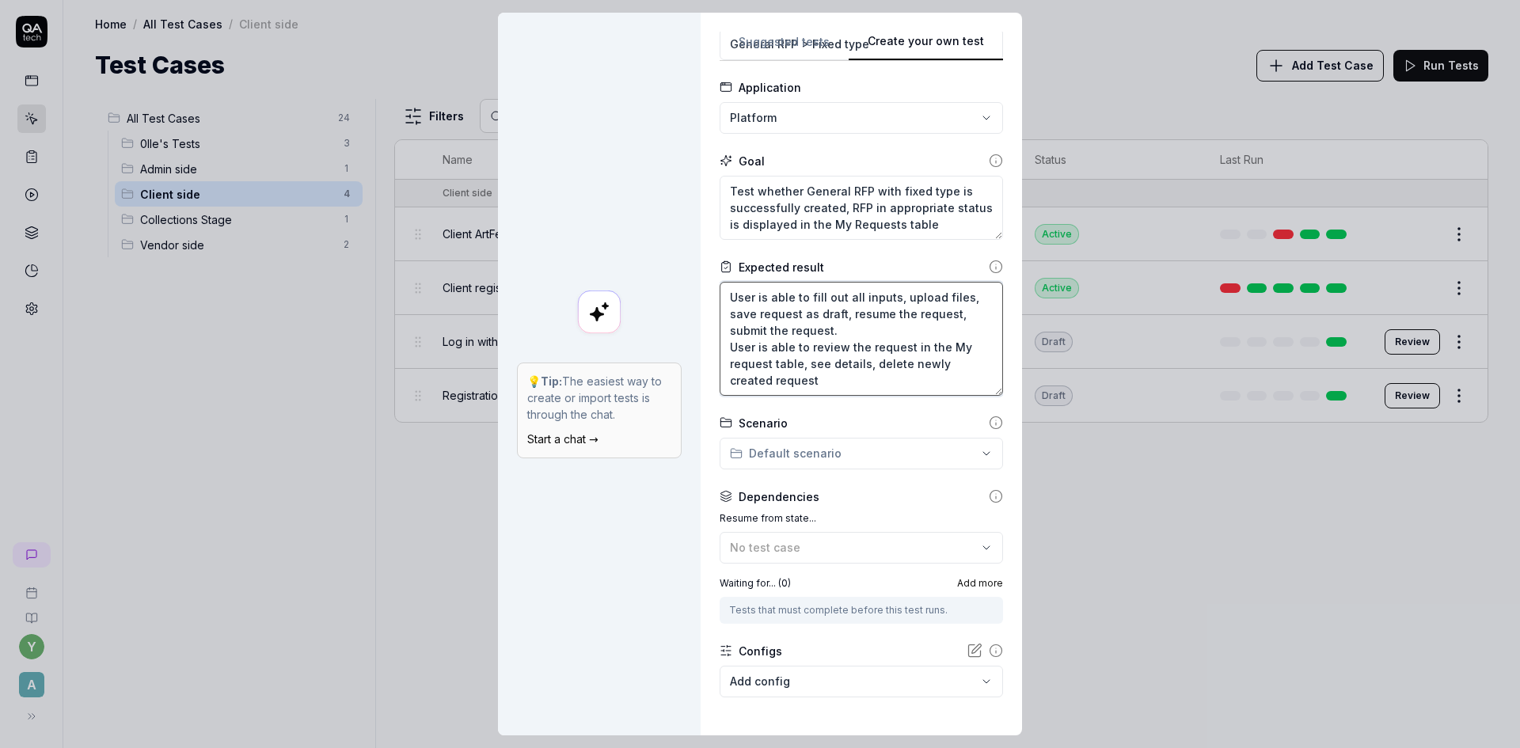
scroll to position [79, 0]
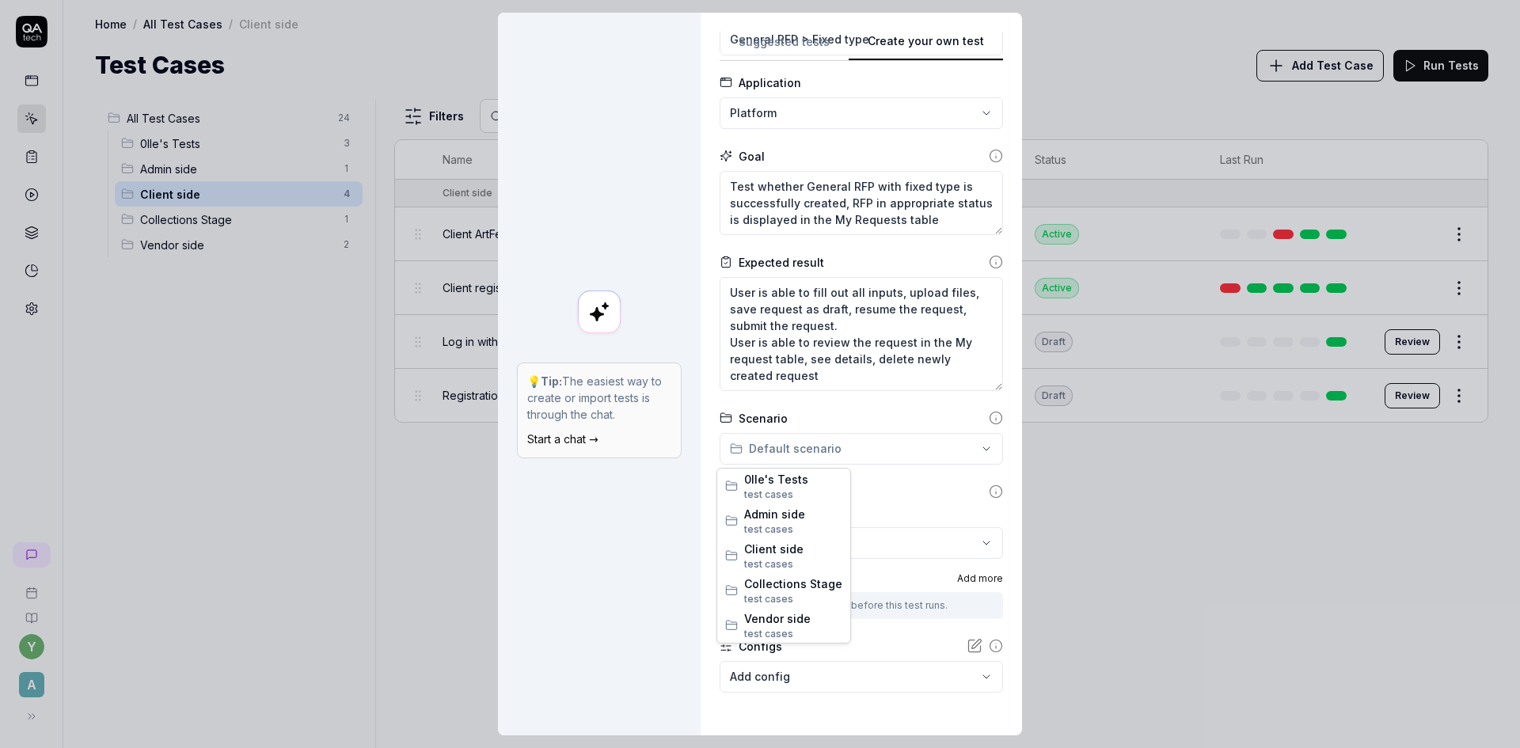
click at [854, 448] on div "**********" at bounding box center [760, 374] width 1520 height 748
click at [789, 552] on span "Client side" at bounding box center [793, 549] width 98 height 17
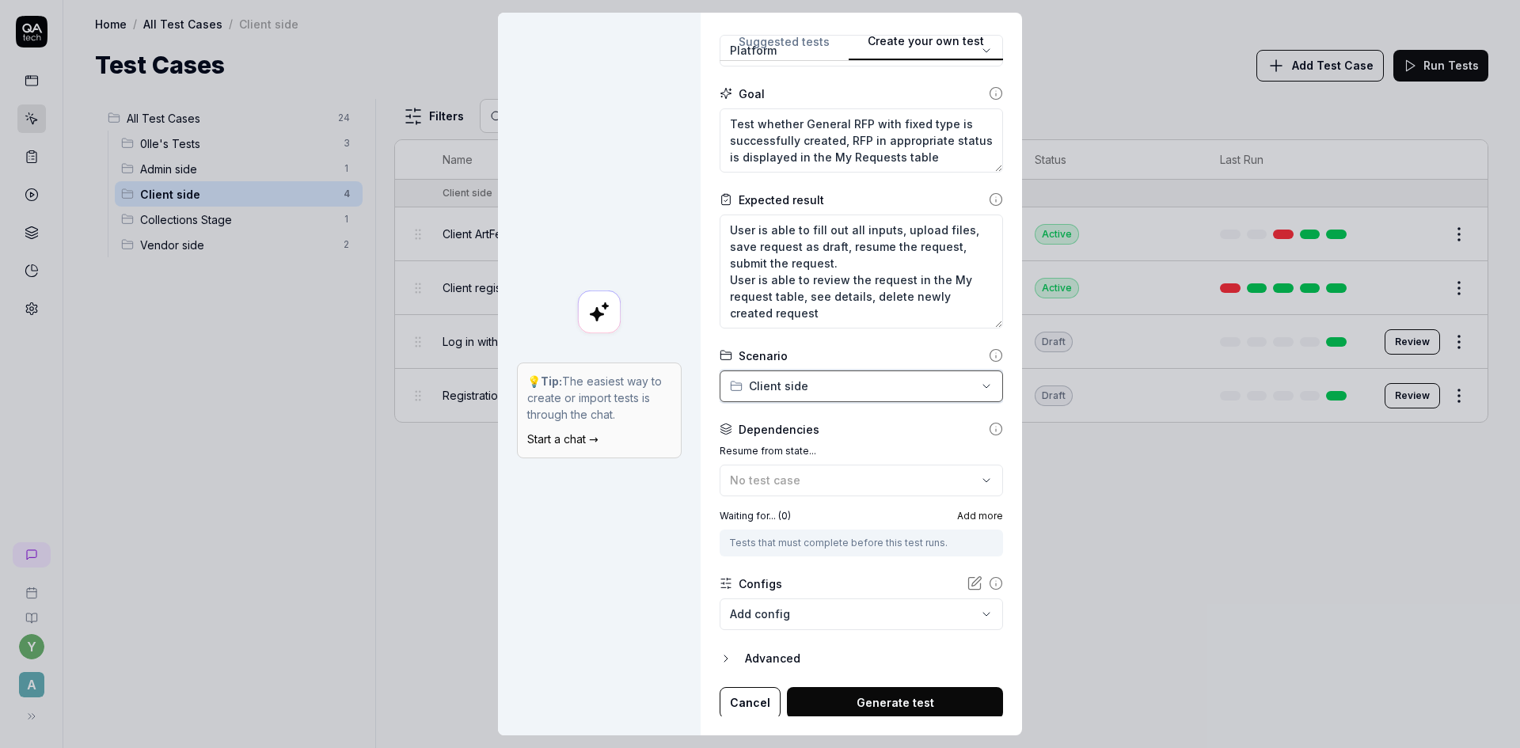
scroll to position [144, 0]
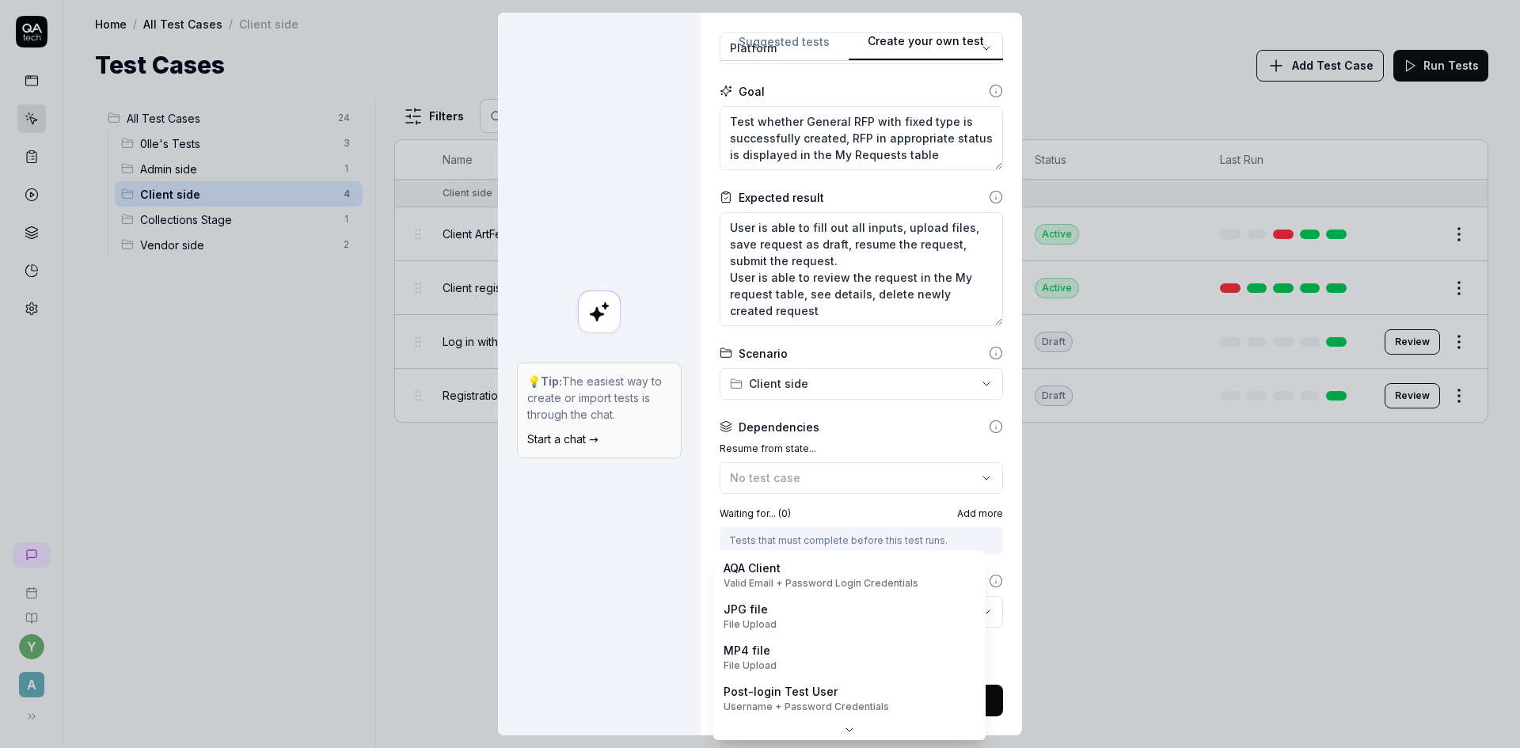
click at [850, 610] on body "y A Home / All Test Cases / Client side Home / All Test Cases / Client side Tes…" at bounding box center [760, 374] width 1520 height 748
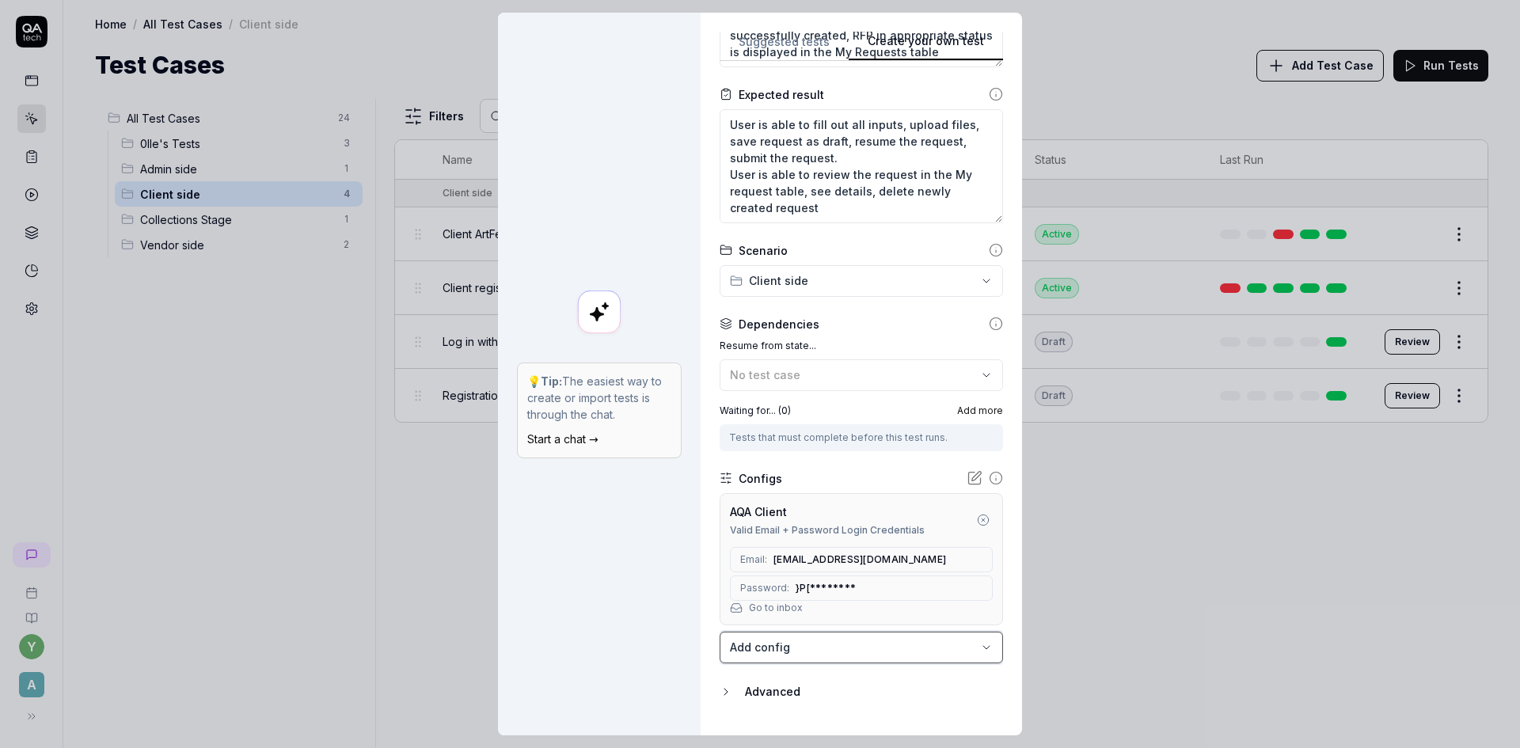
scroll to position [283, 0]
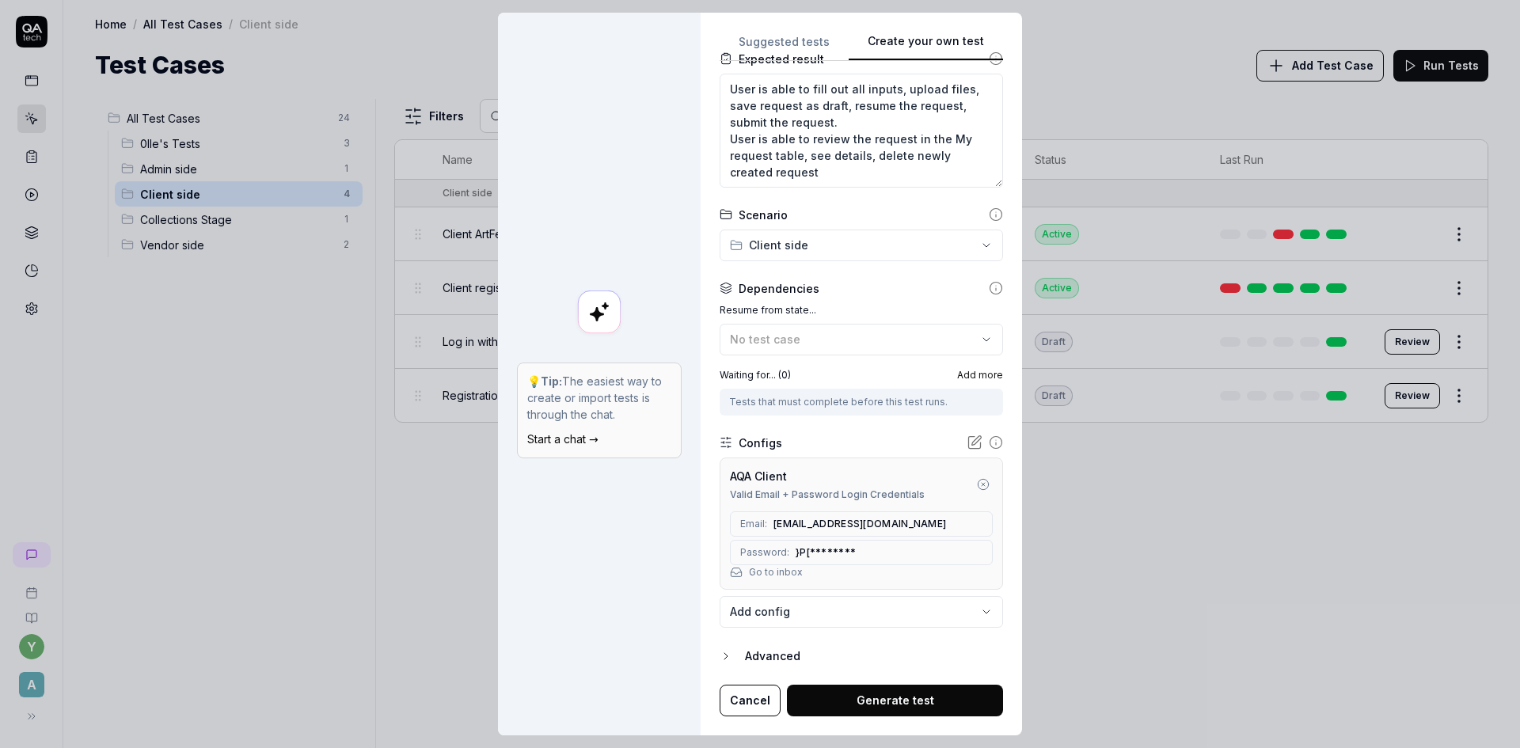
click at [861, 613] on body "y A Home / All Test Cases / Client side Home / All Test Cases / Client side Tes…" at bounding box center [760, 374] width 1520 height 748
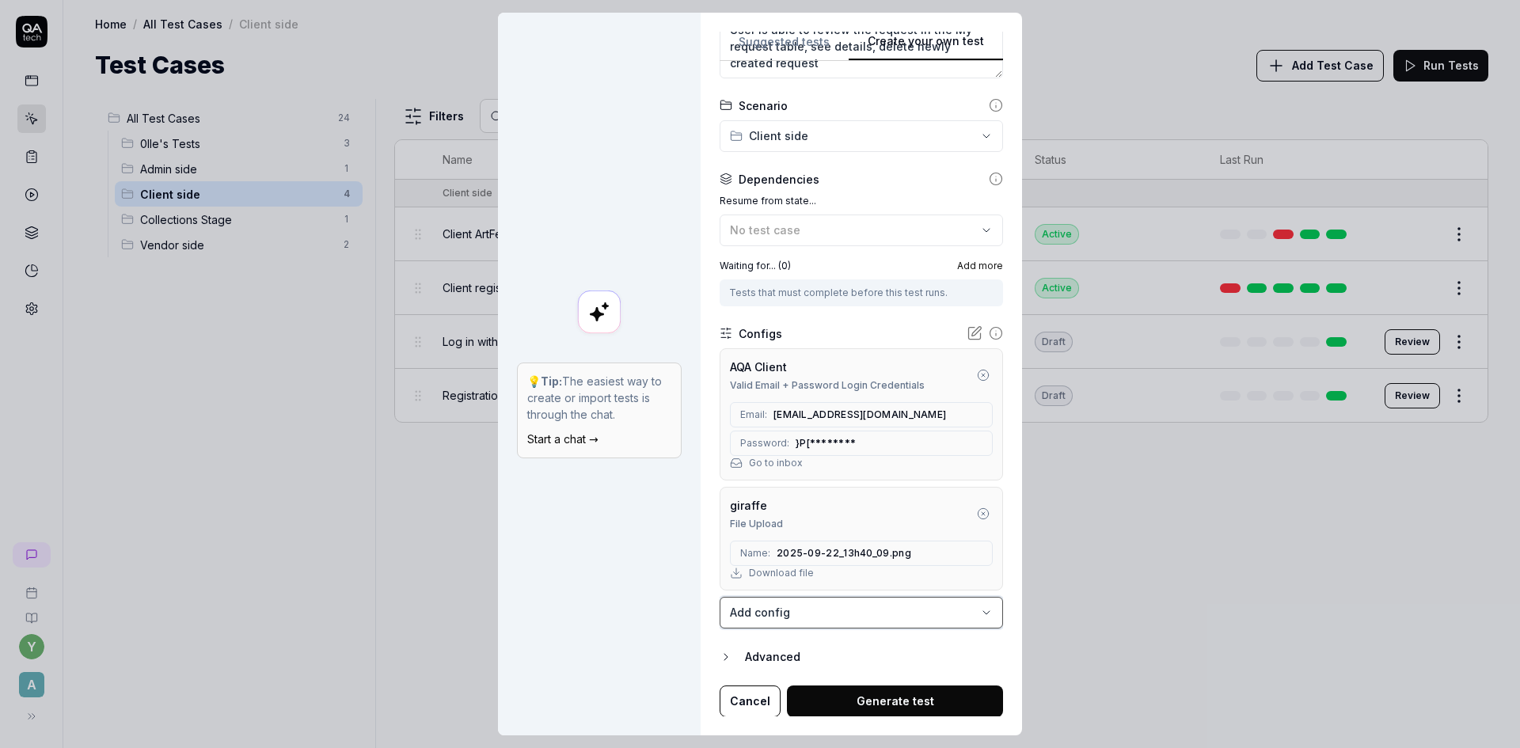
scroll to position [393, 0]
click at [858, 616] on body "y A Home / All Test Cases / Client side Home / All Test Cases / Client side Tes…" at bounding box center [760, 374] width 1520 height 748
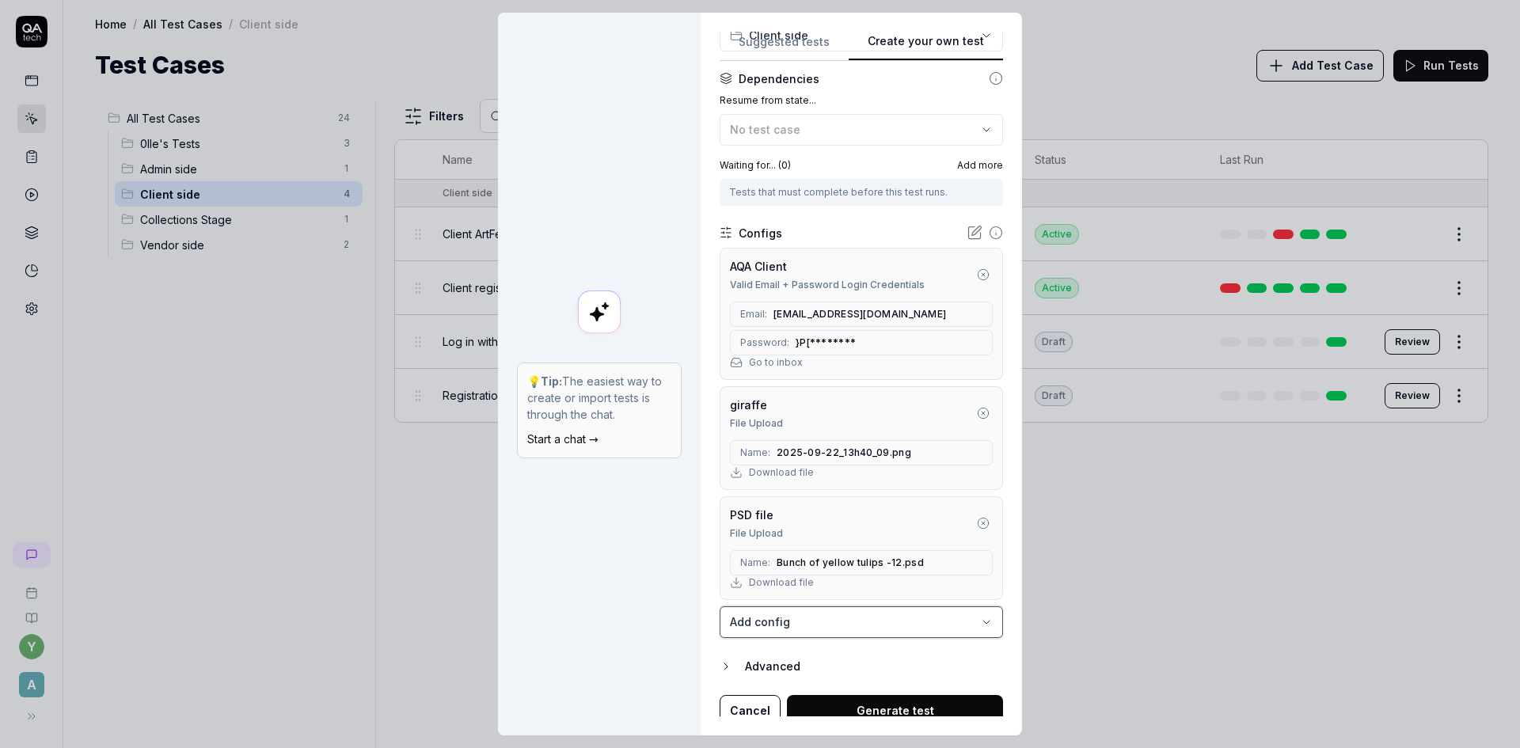
scroll to position [503, 0]
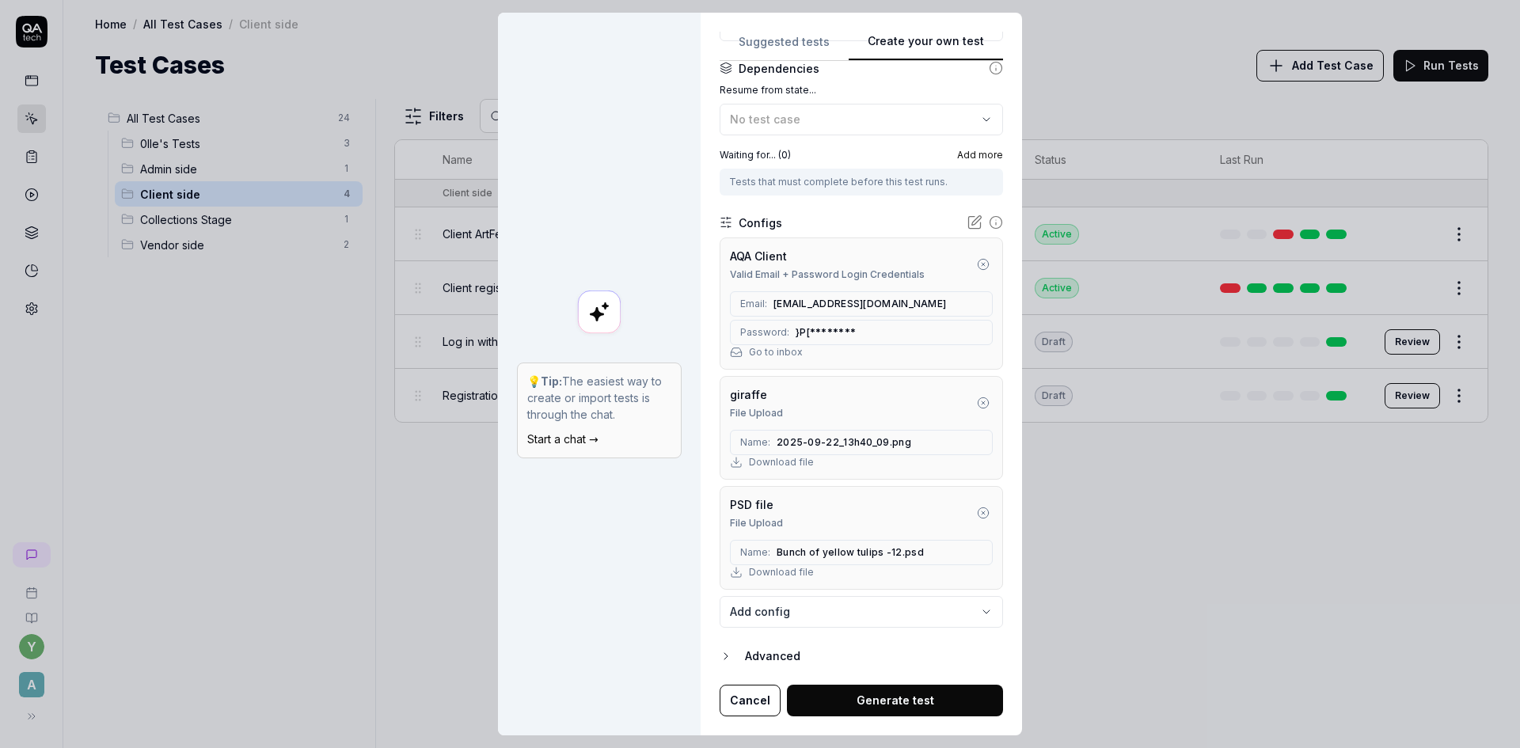
click at [873, 701] on button "Generate test" at bounding box center [895, 701] width 216 height 32
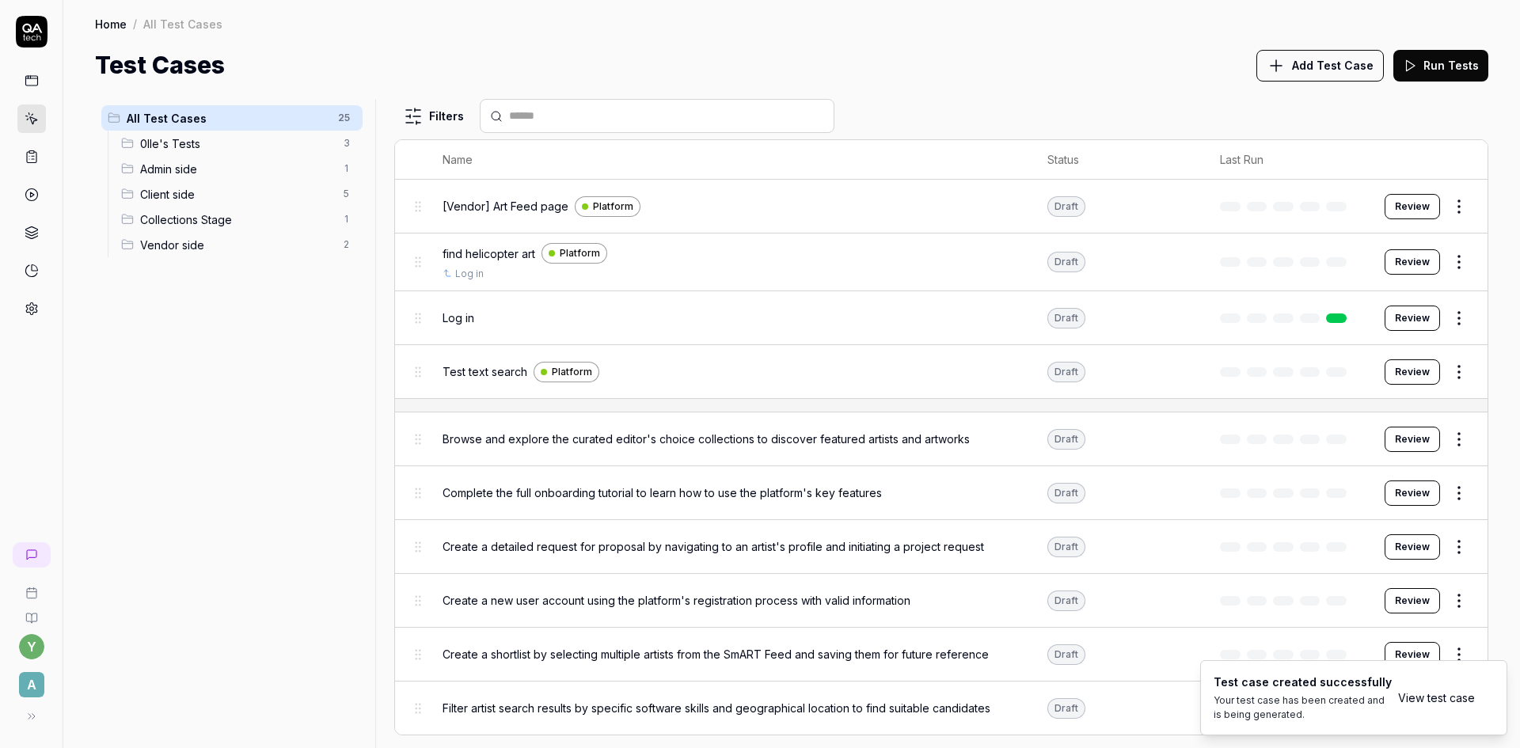
click at [1412, 694] on link "View test case" at bounding box center [1436, 698] width 77 height 17
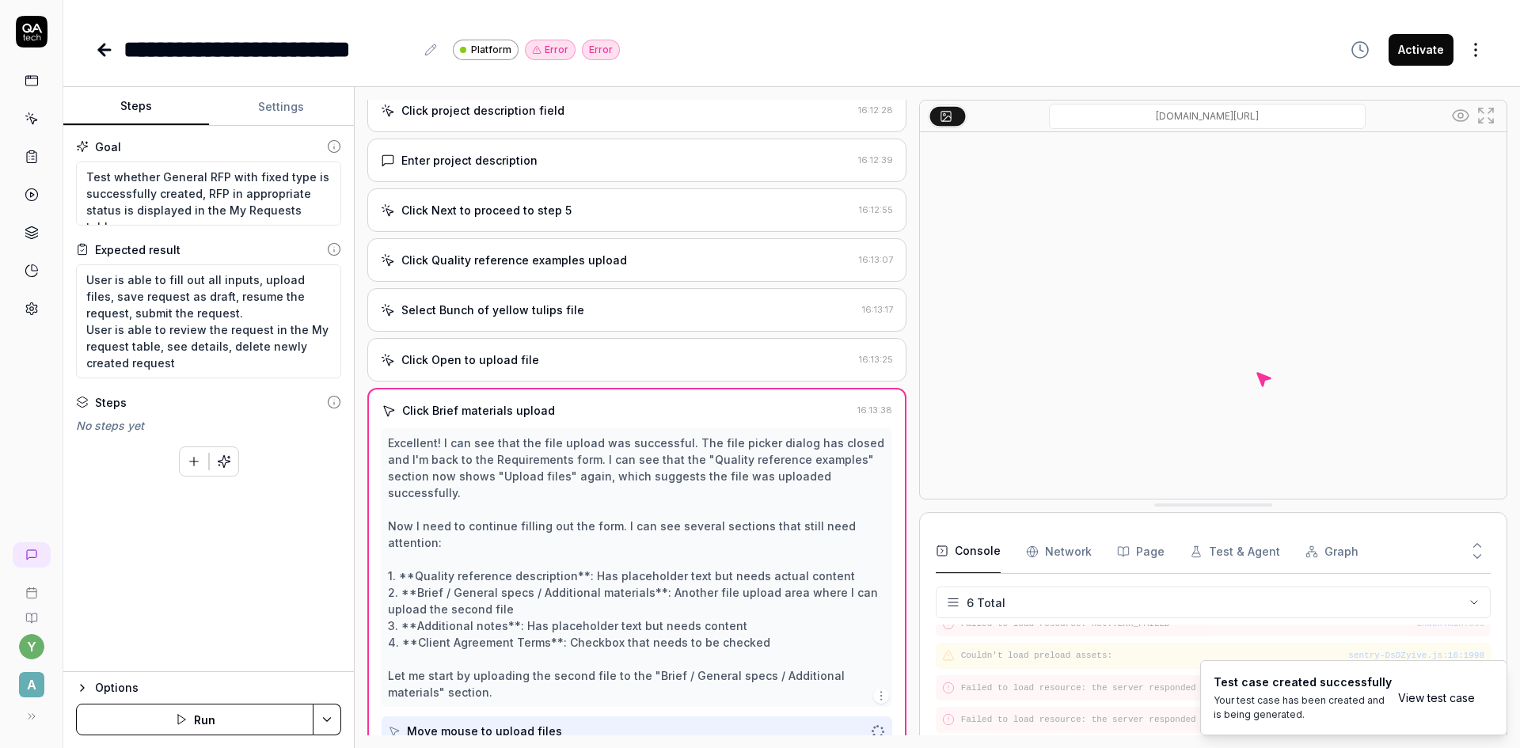
scroll to position [1333, 0]
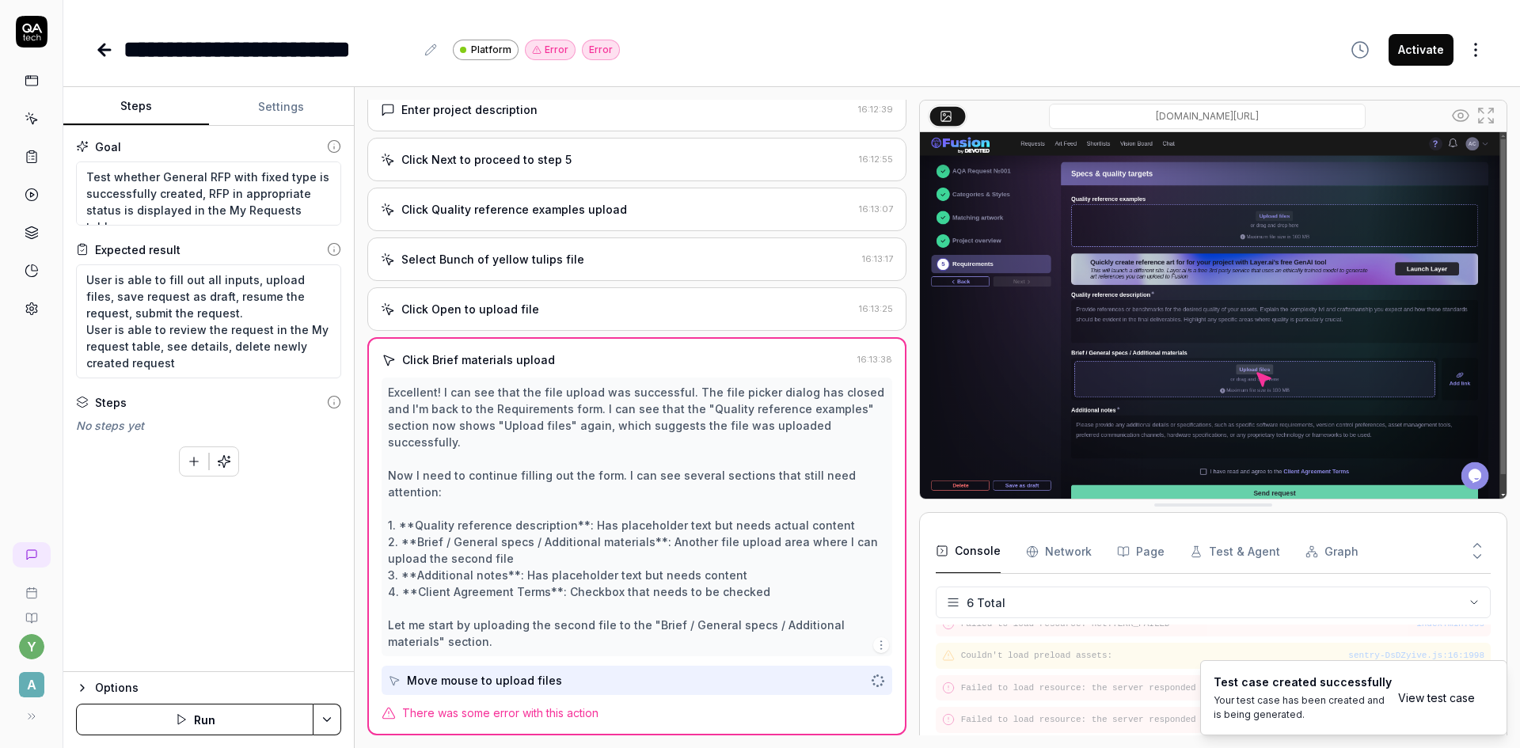
click at [652, 622] on div "Excellent! I can see that the file upload was successful. The file picker dialo…" at bounding box center [637, 517] width 498 height 266
click at [485, 677] on div "Move mouse to upload files" at bounding box center [484, 680] width 155 height 17
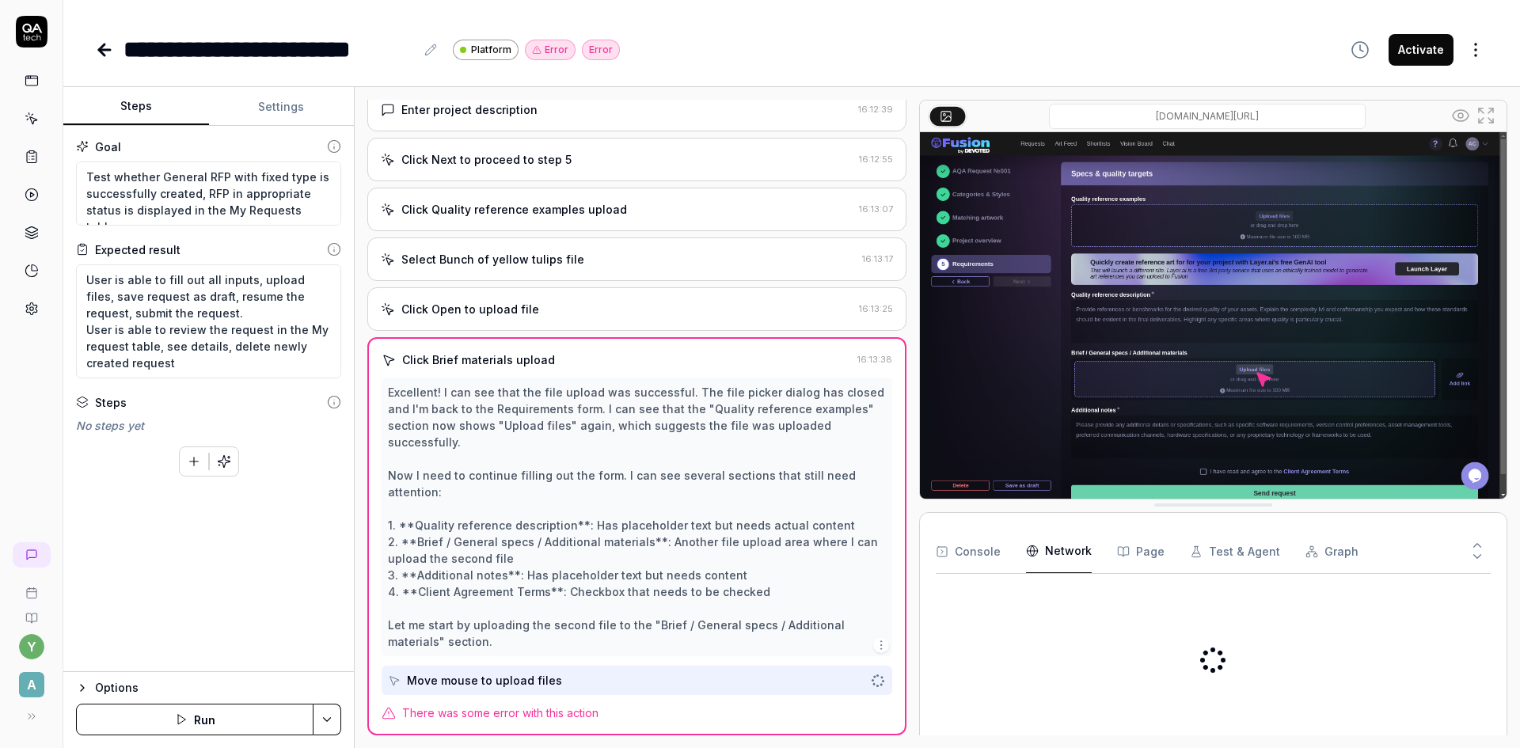
click at [1073, 555] on Requests "Network" at bounding box center [1059, 552] width 66 height 44
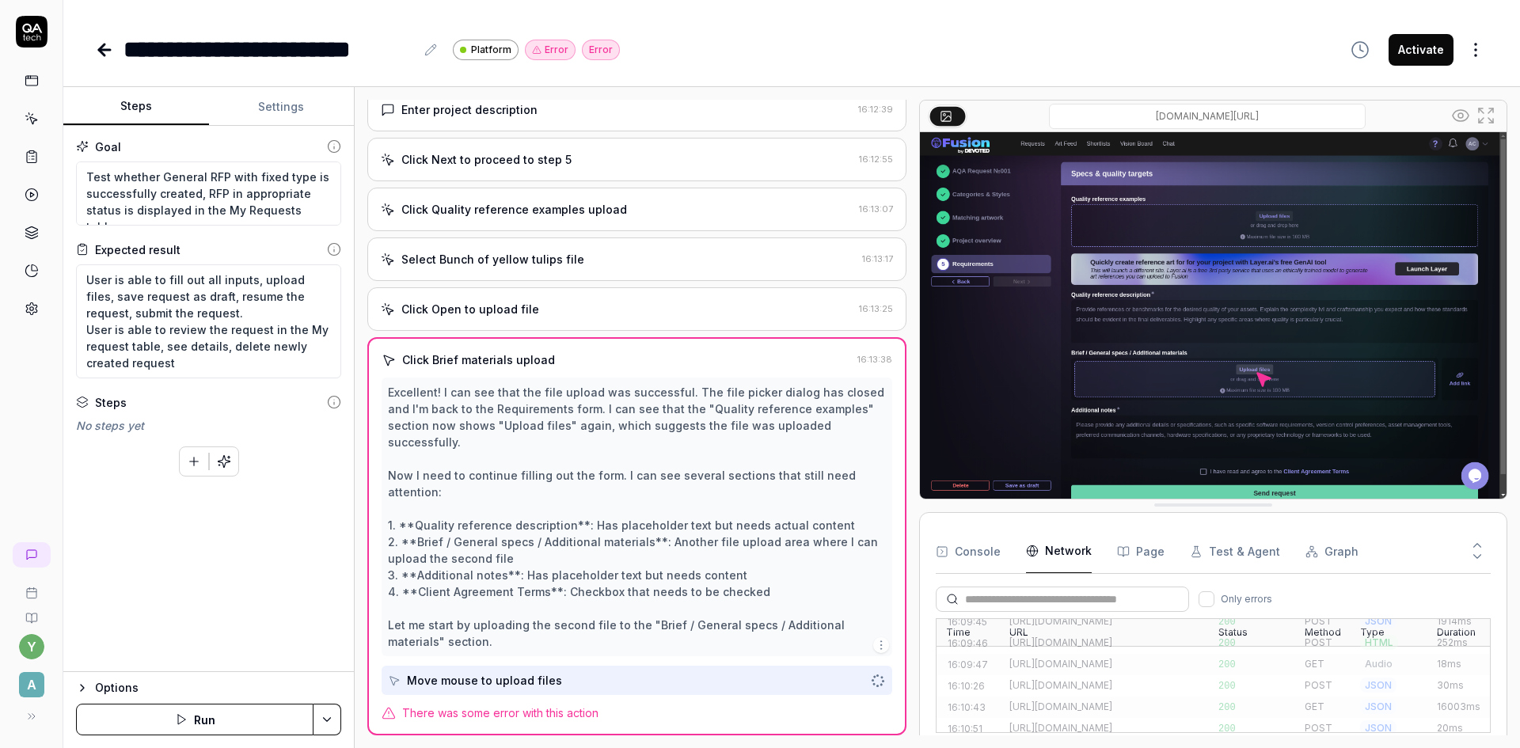
scroll to position [1335, 0]
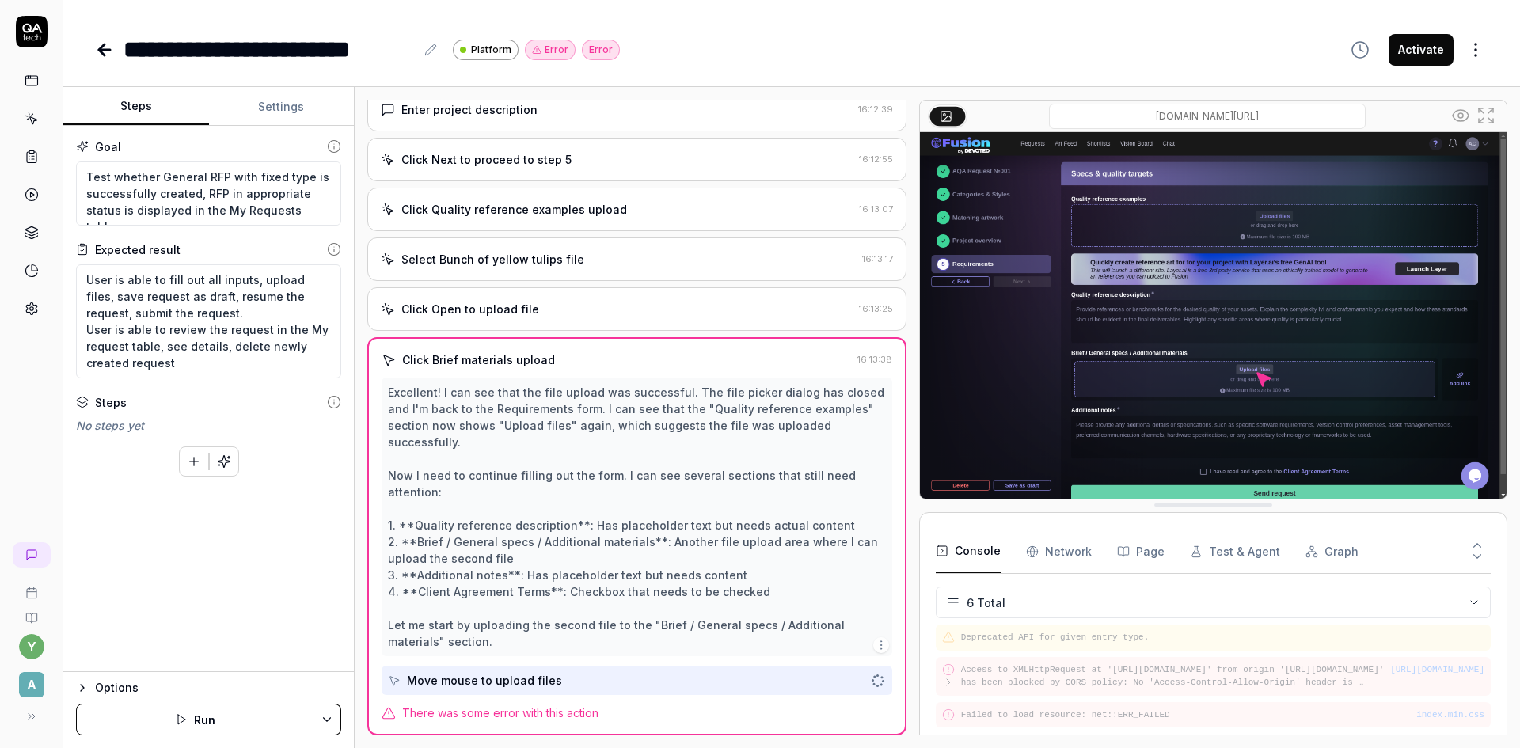
click at [985, 551] on button "Console" at bounding box center [968, 552] width 65 height 44
click at [1106, 720] on pre "Failed to load resource: the server responded with a status of 500 ()" at bounding box center [1222, 719] width 523 height 13
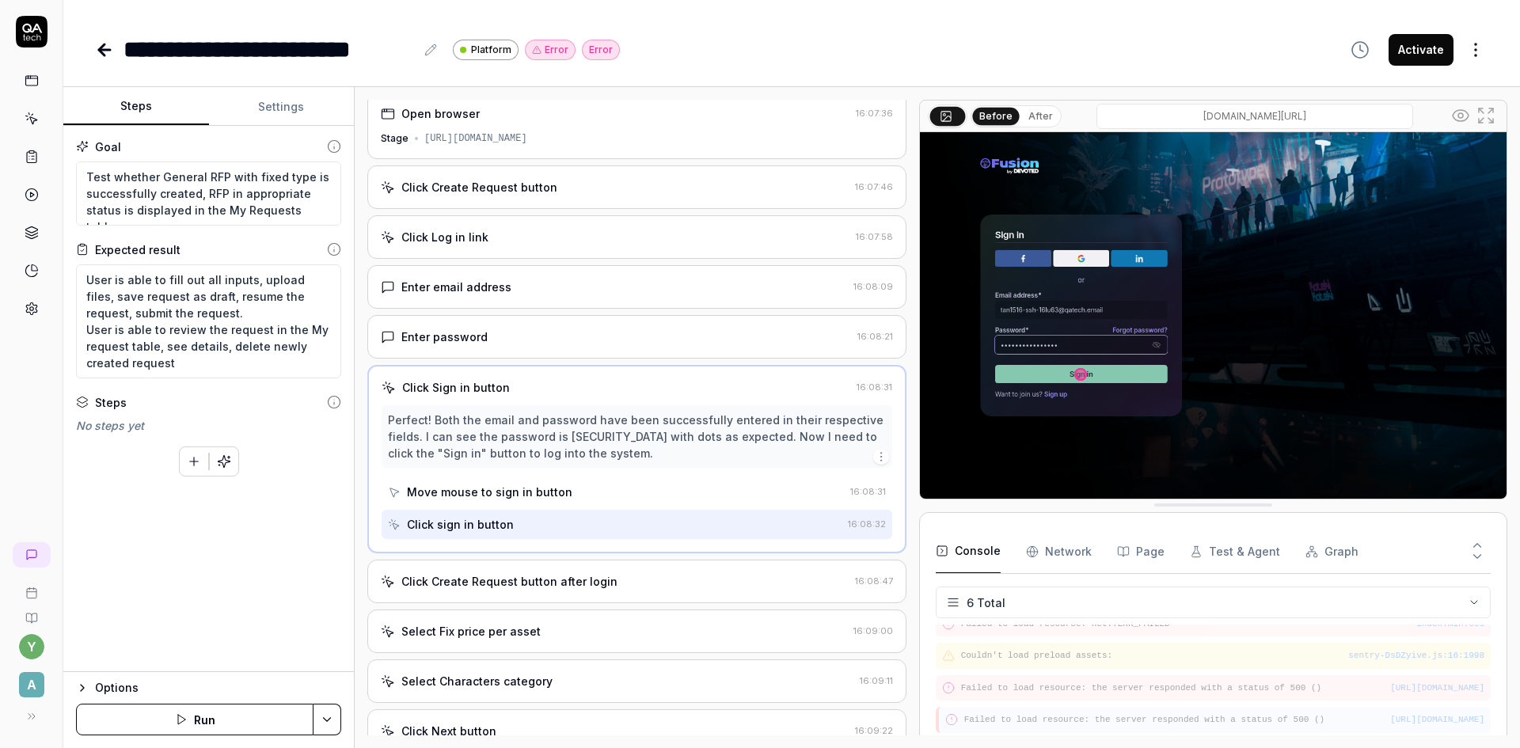
scroll to position [0, 0]
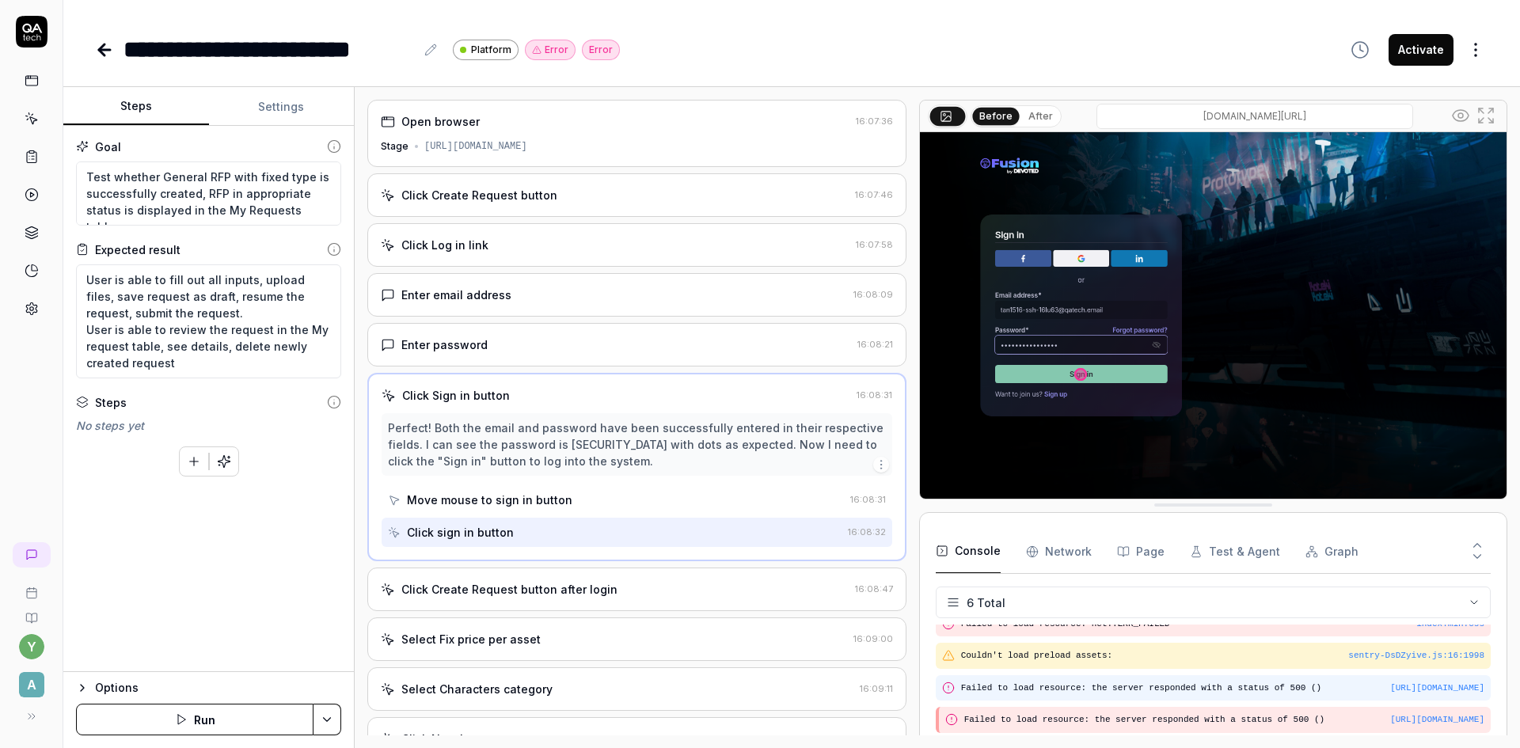
click at [1099, 682] on pre "Failed to load resource: the server responded with a status of 500 ()" at bounding box center [1222, 688] width 523 height 13
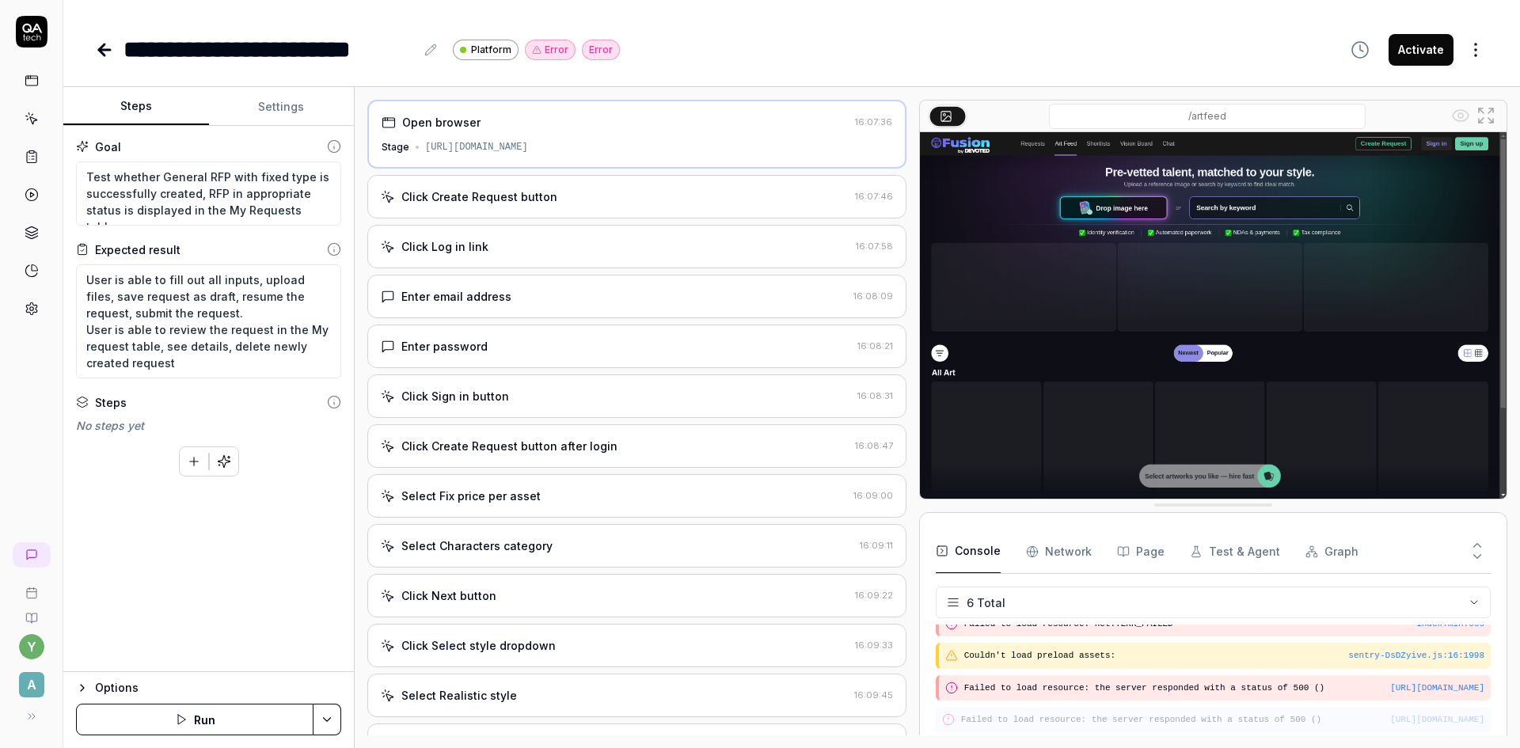
click at [1069, 718] on pre "Failed to load resource: the server responded with a status of 500 ()" at bounding box center [1222, 719] width 523 height 13
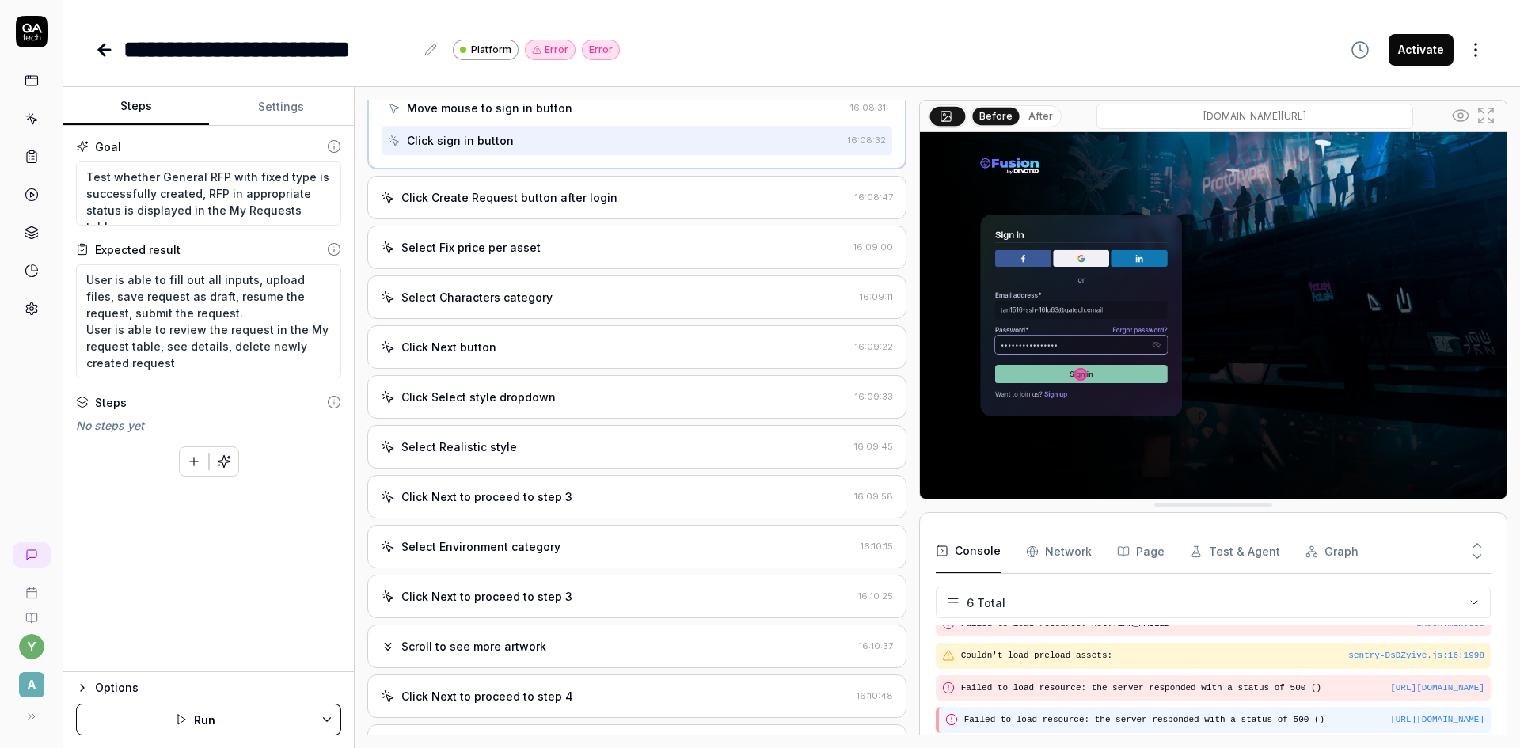
scroll to position [396, 0]
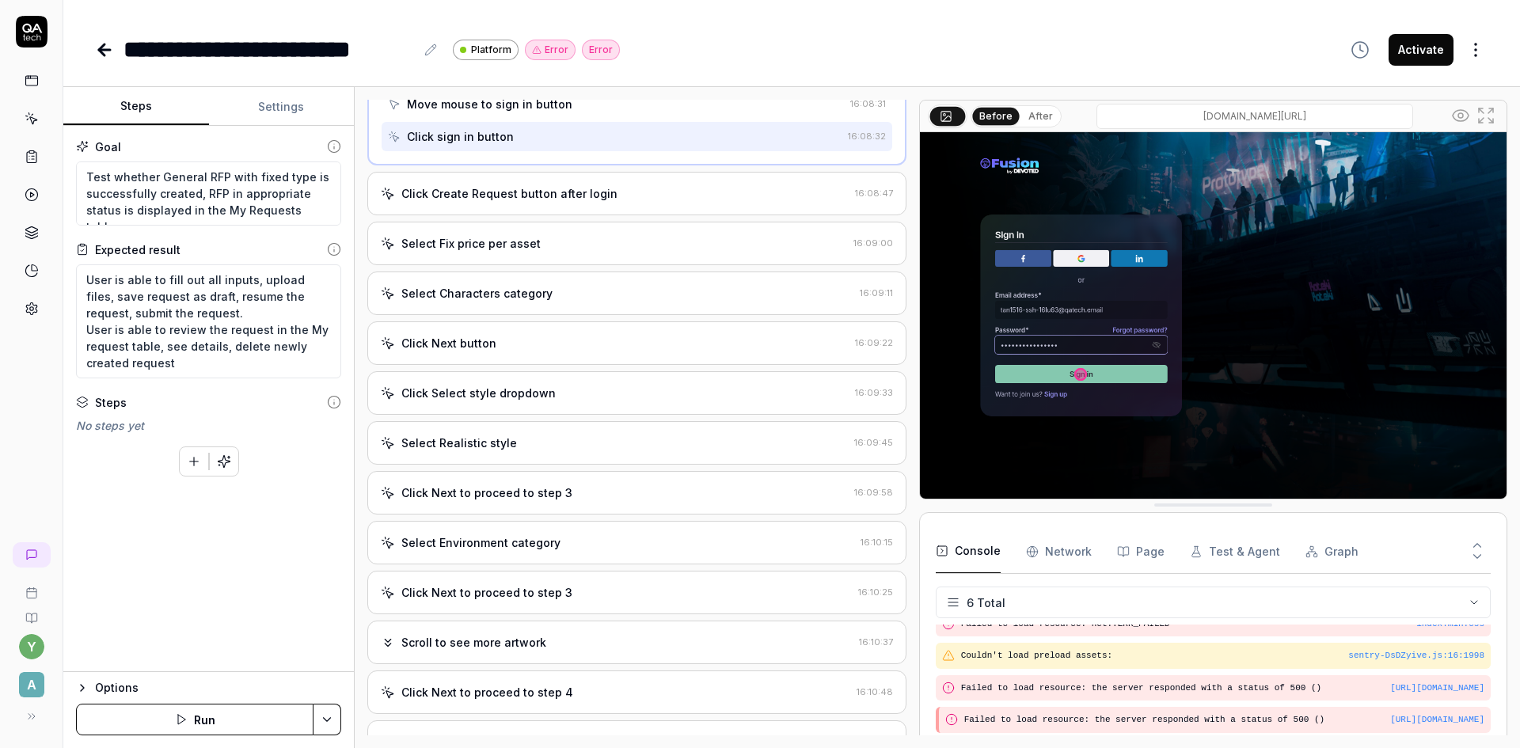
click at [1055, 548] on Requests "Network" at bounding box center [1059, 552] width 66 height 44
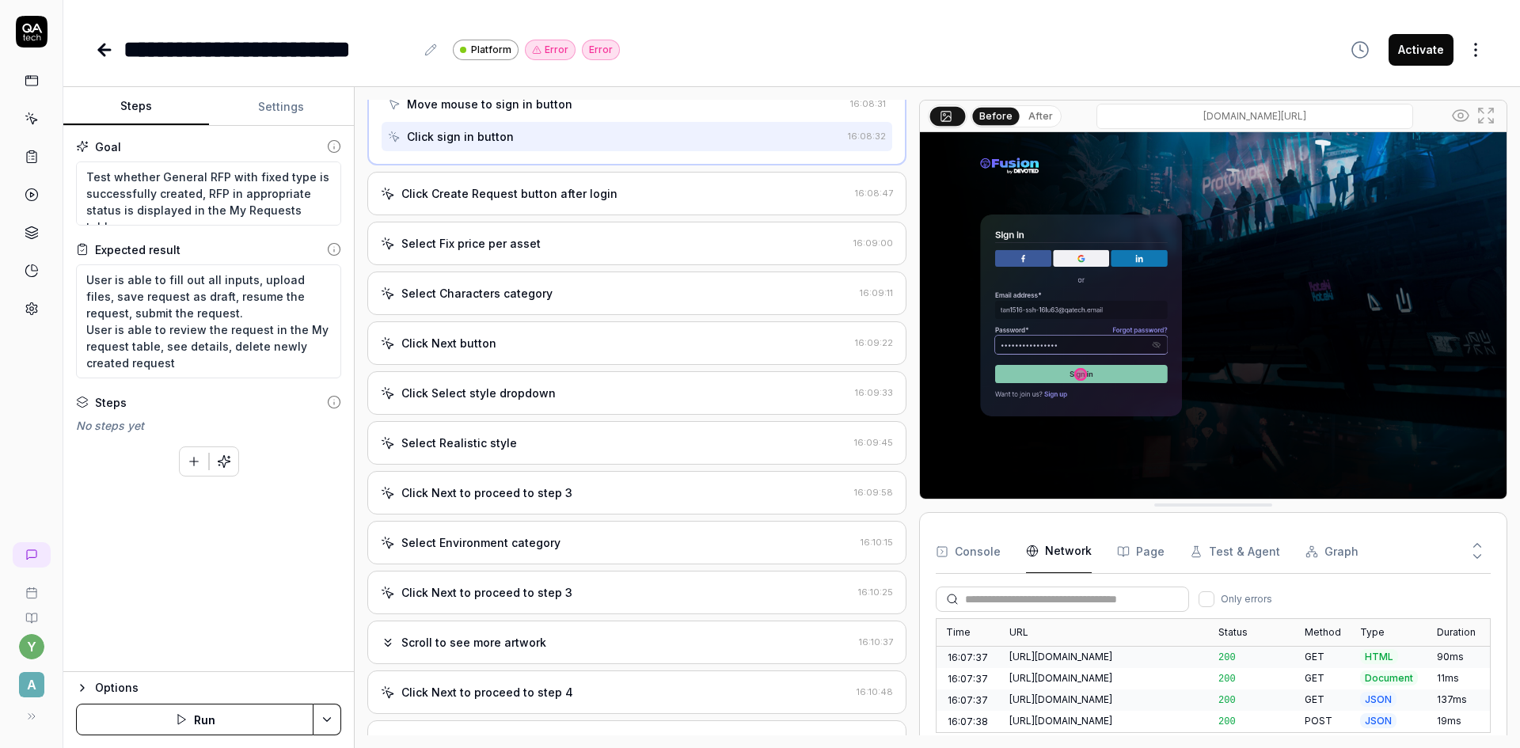
scroll to position [1335, 0]
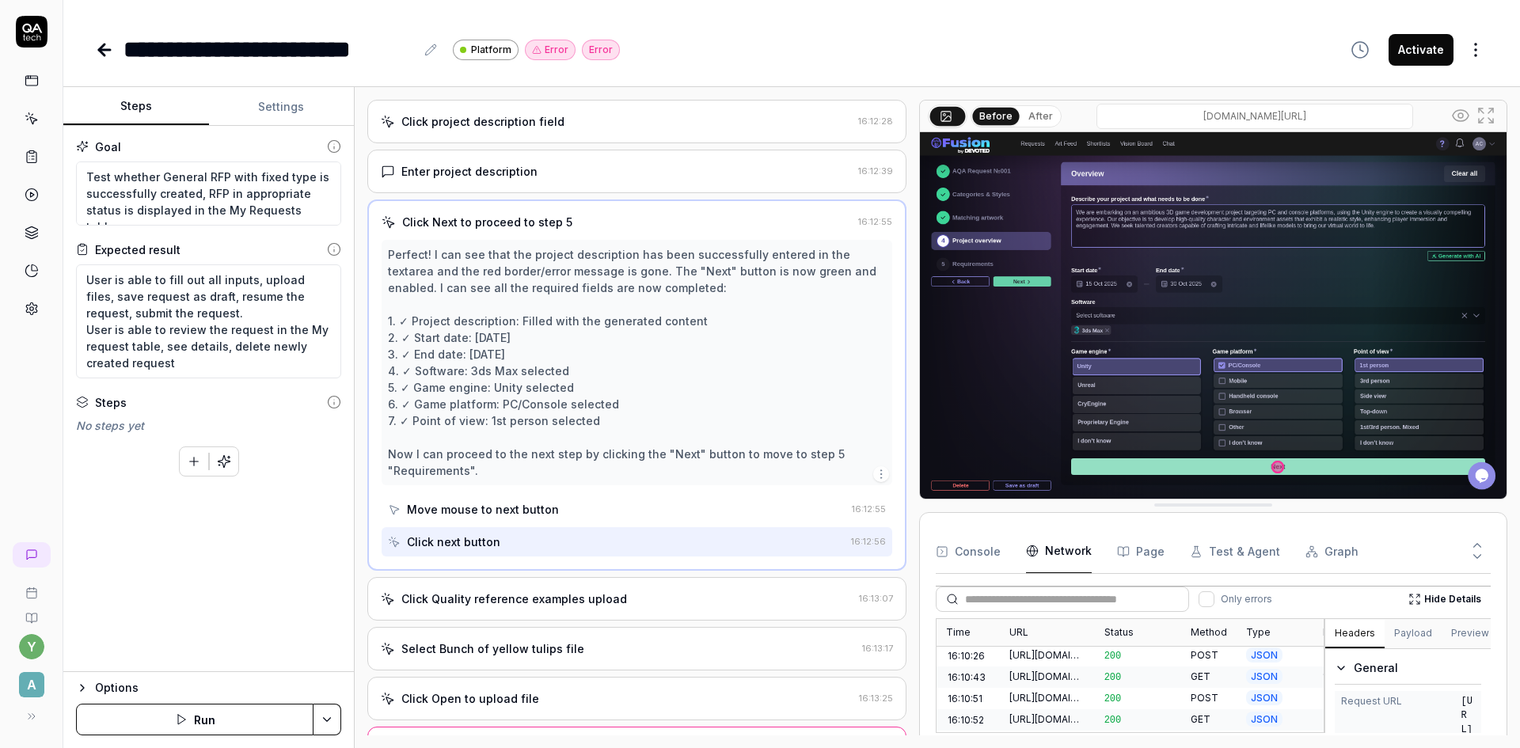
scroll to position [1332, 0]
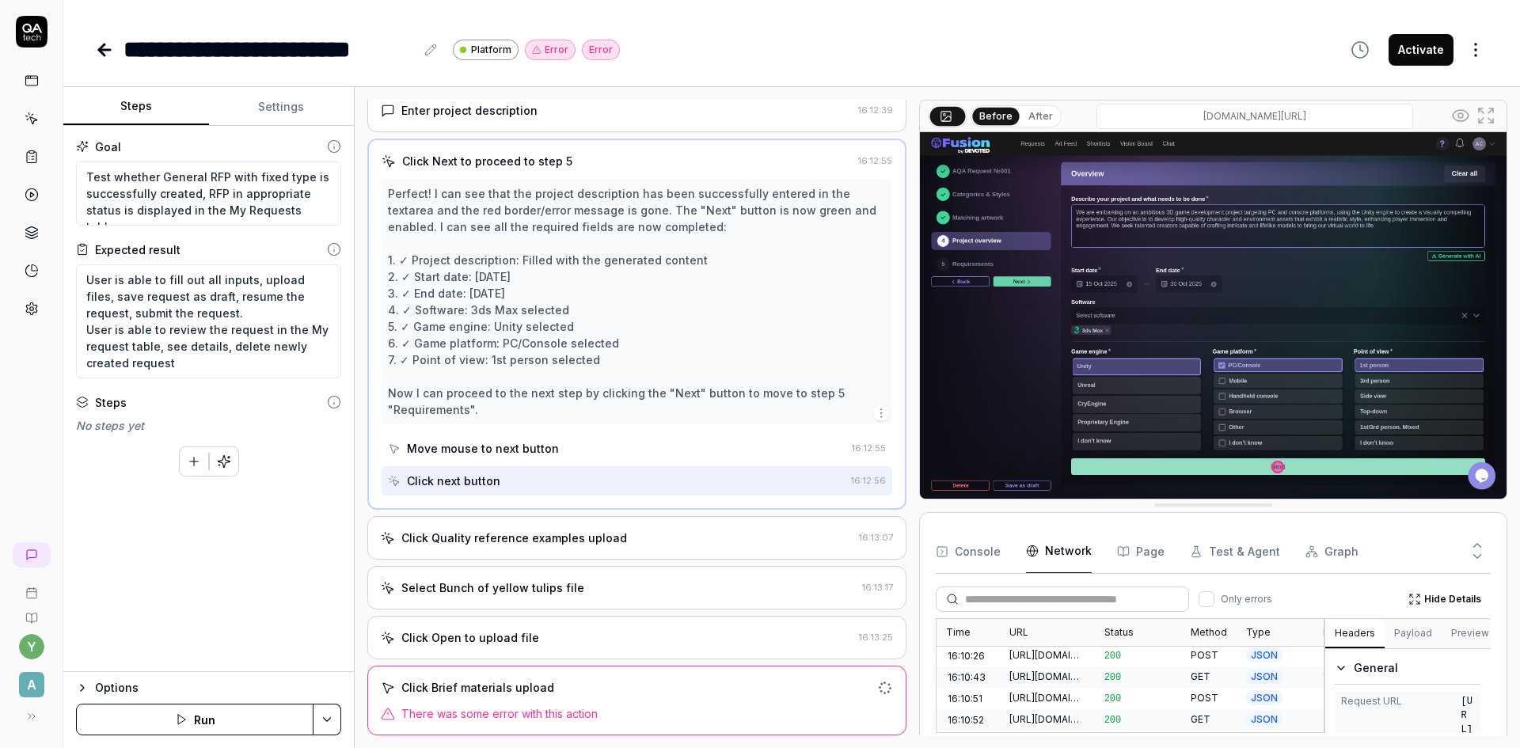
click at [591, 711] on span "There was some error with this action" at bounding box center [499, 713] width 196 height 17
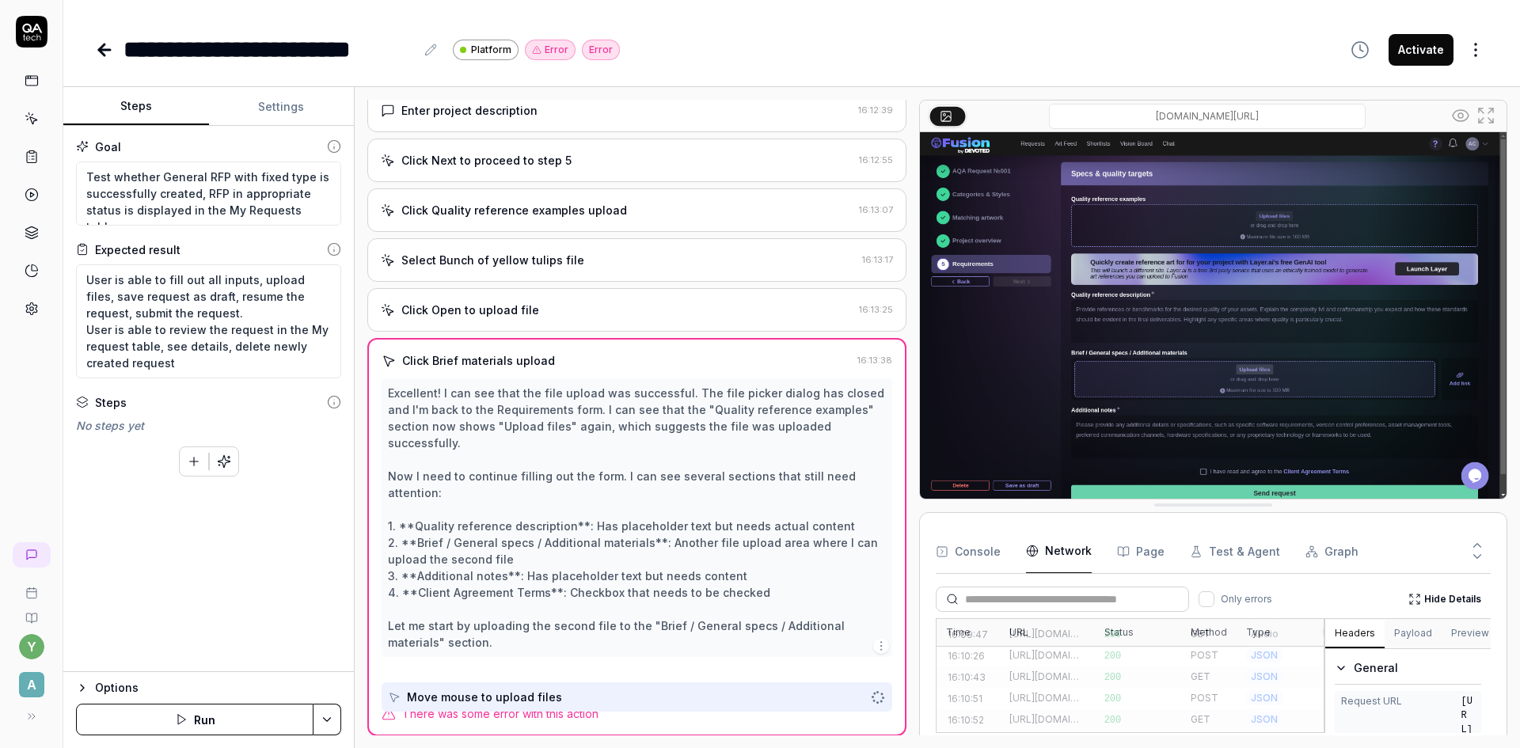
scroll to position [1333, 0]
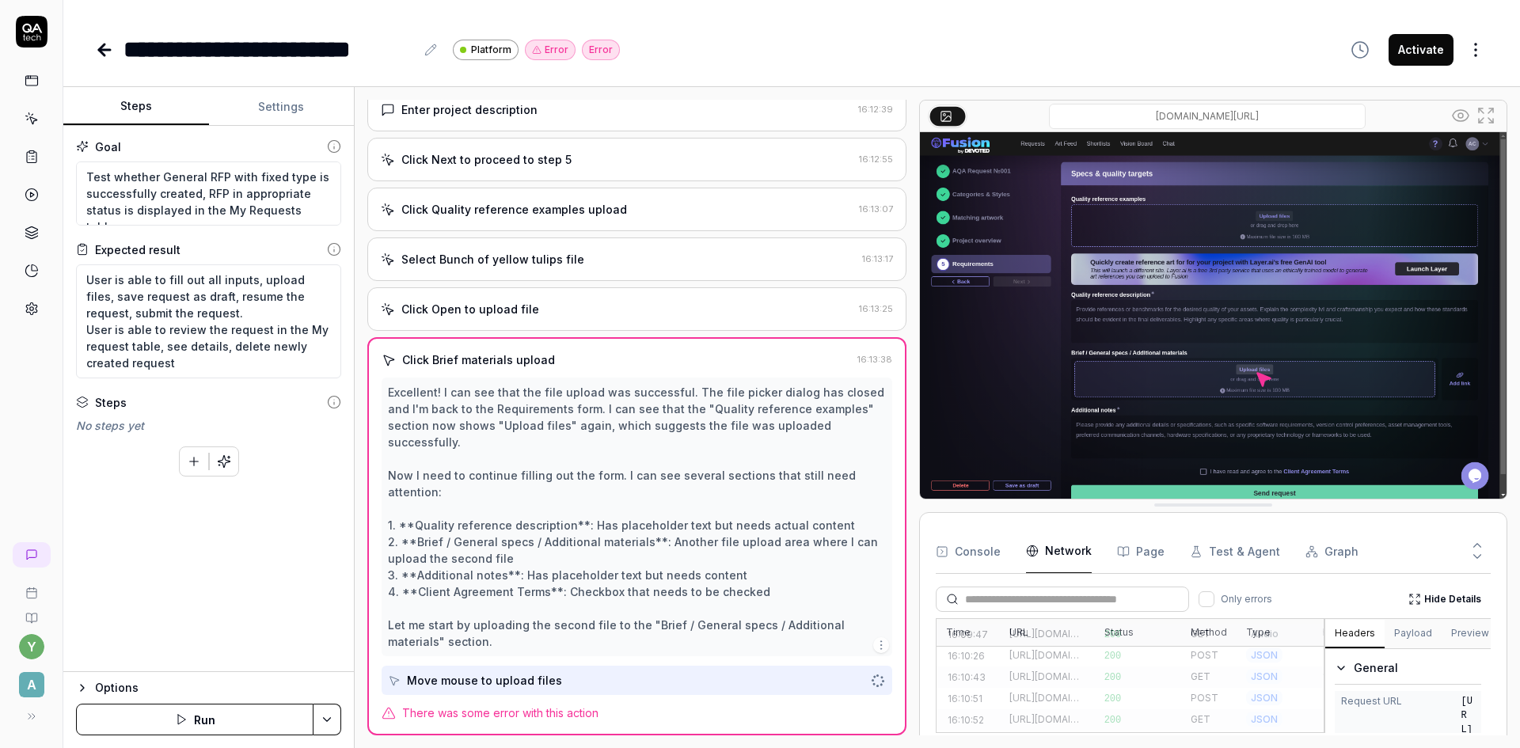
click at [287, 106] on button "Settings" at bounding box center [282, 107] width 146 height 38
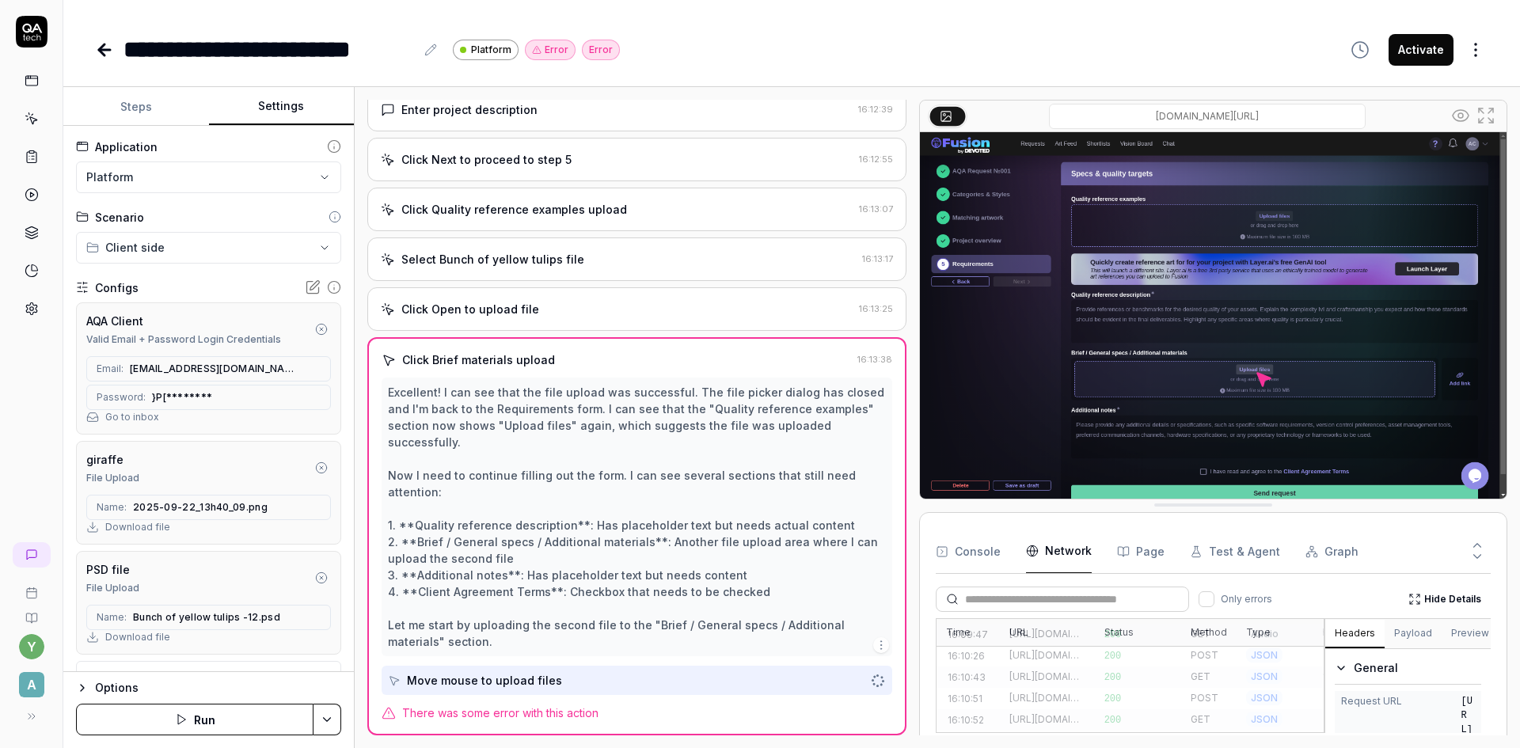
click at [604, 45] on div "Error" at bounding box center [601, 50] width 38 height 21
click at [557, 45] on div "Error" at bounding box center [550, 50] width 51 height 21
click at [241, 722] on button "Run" at bounding box center [195, 720] width 238 height 32
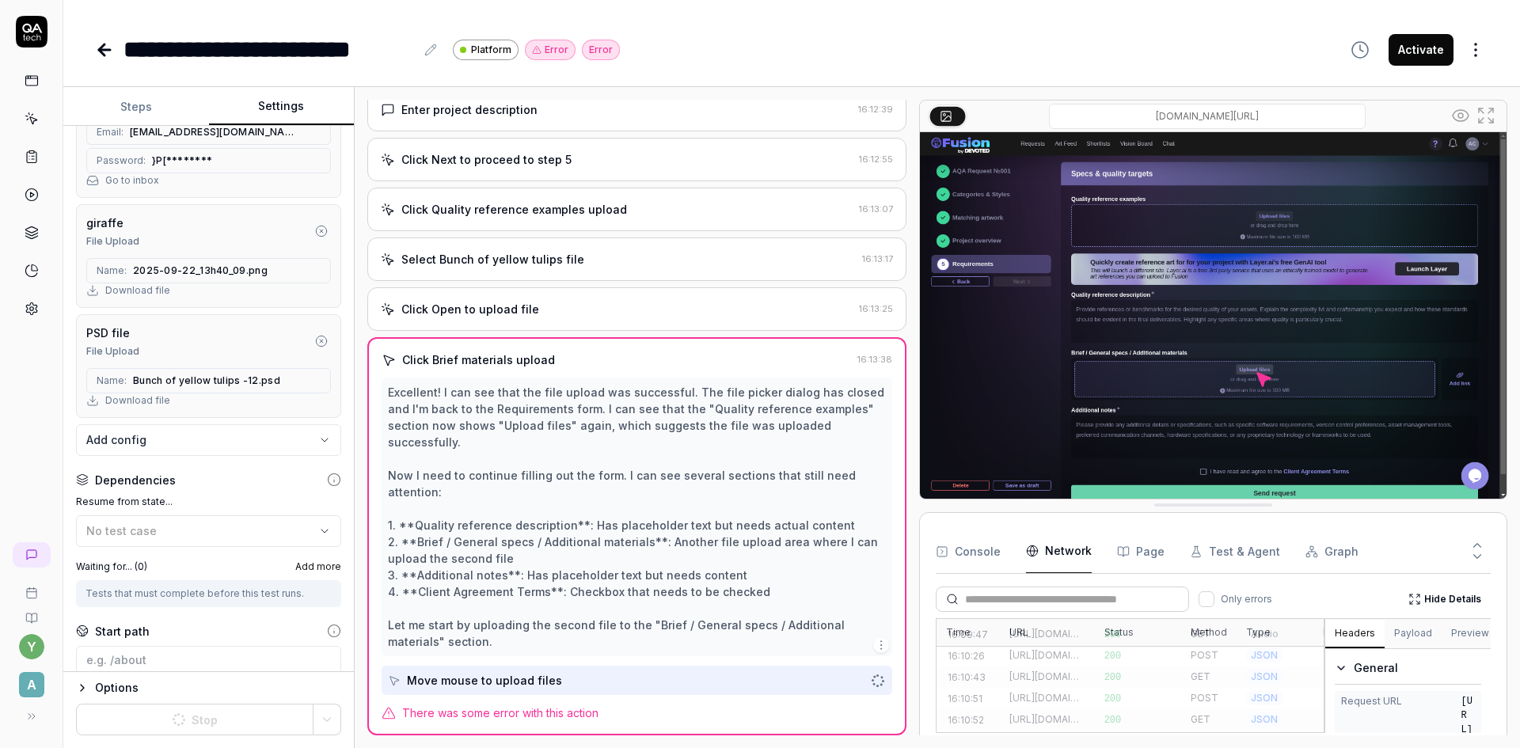
scroll to position [238, 0]
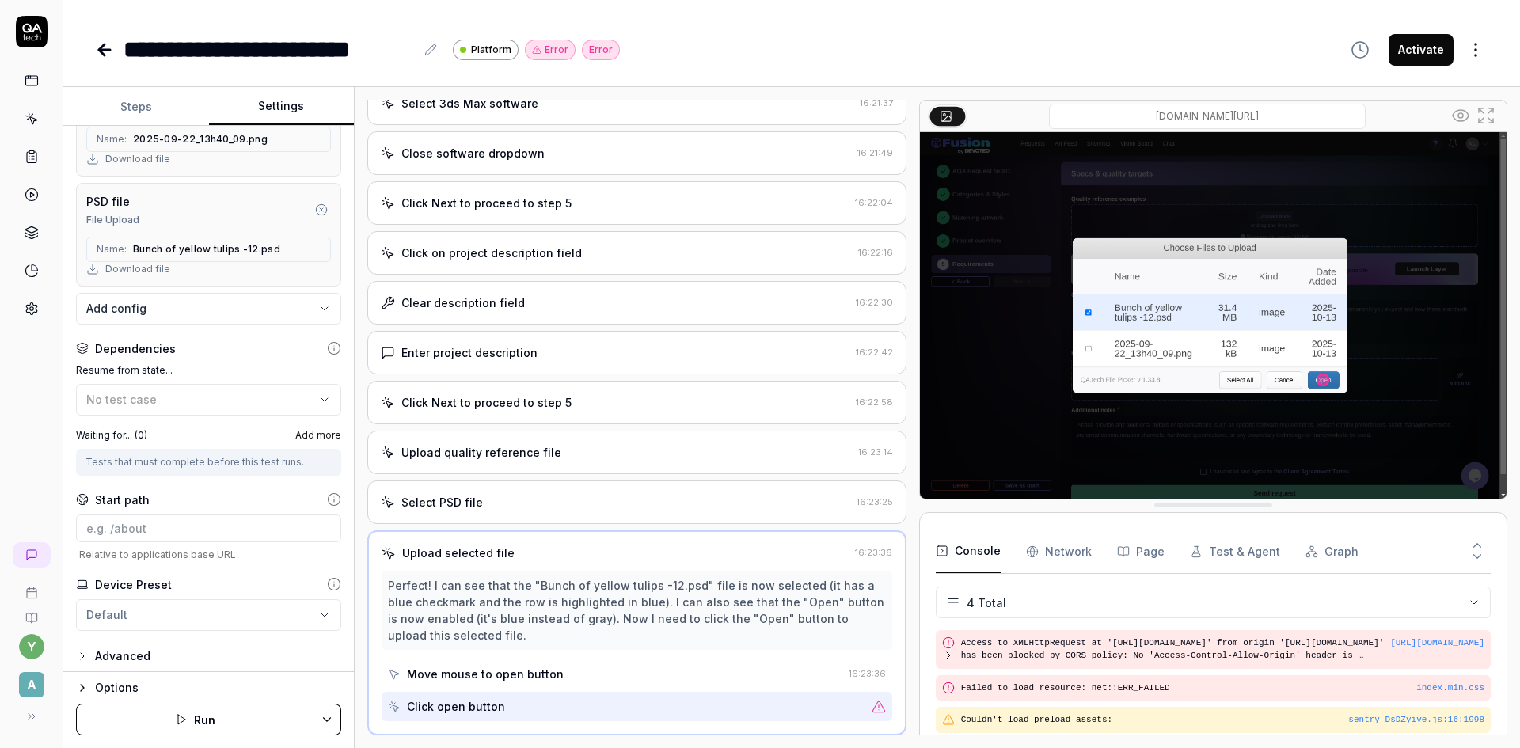
scroll to position [375, 0]
click at [139, 105] on button "Steps" at bounding box center [136, 107] width 146 height 38
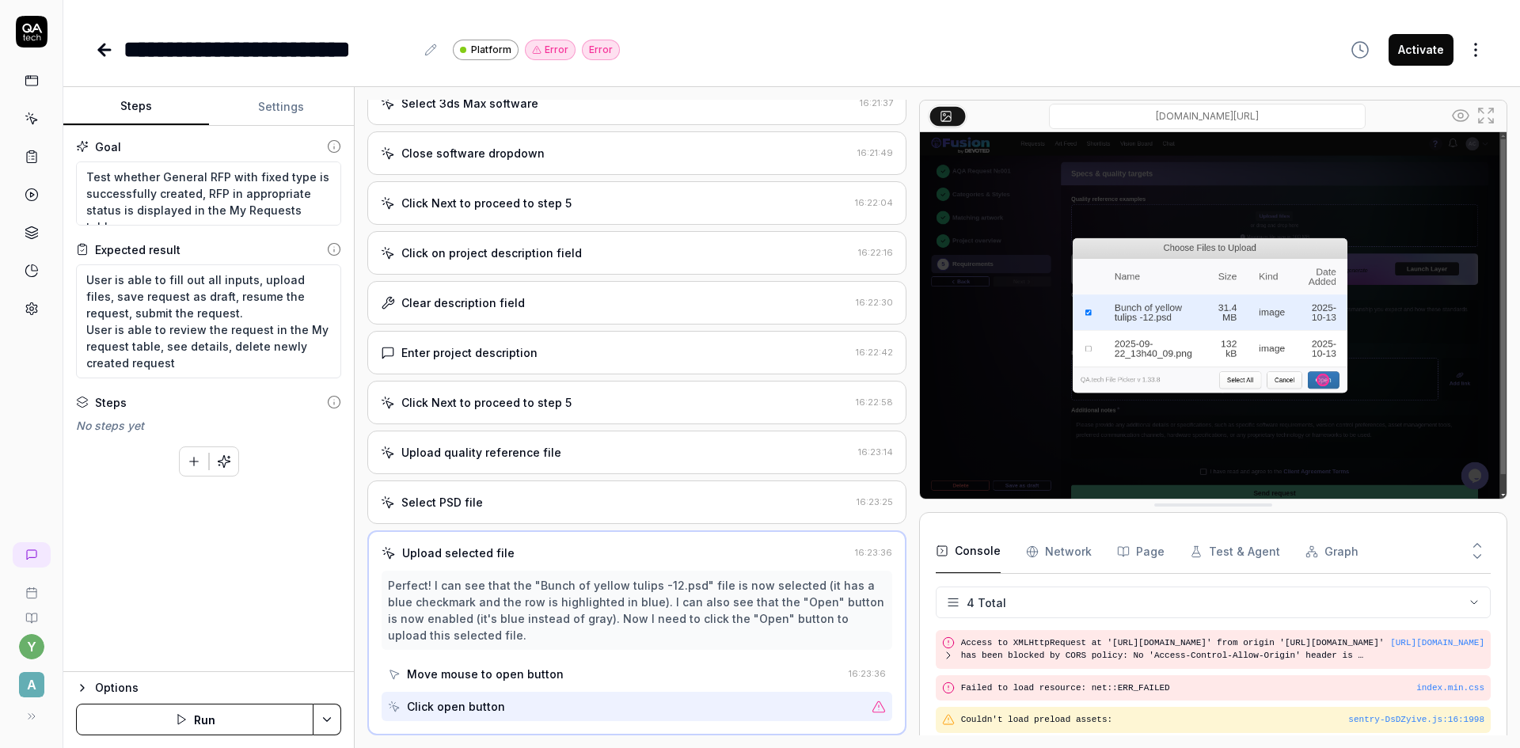
click at [289, 108] on button "Settings" at bounding box center [282, 107] width 146 height 38
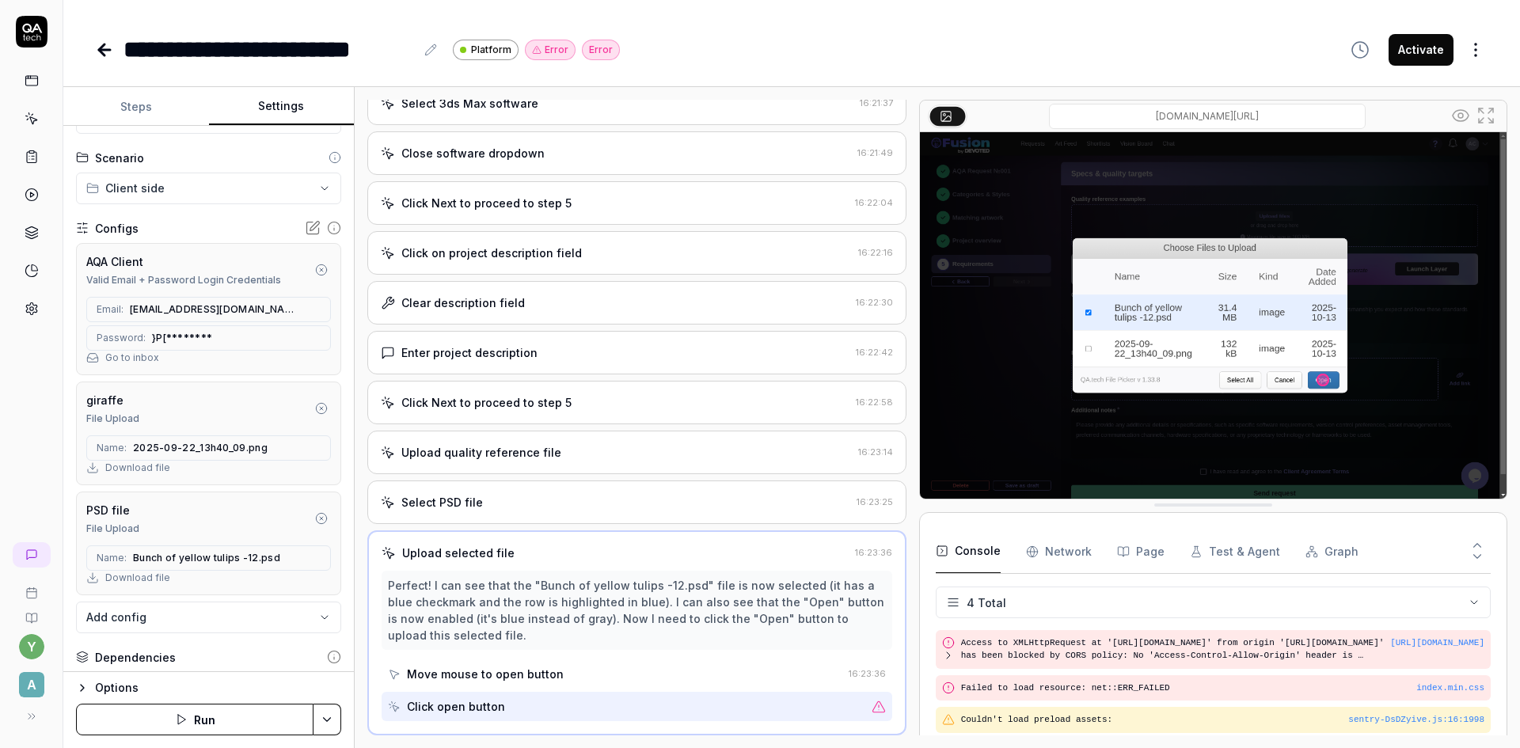
scroll to position [58, 0]
click at [315, 407] on icon "button" at bounding box center [321, 410] width 13 height 13
click at [315, 411] on icon "button" at bounding box center [321, 410] width 13 height 13
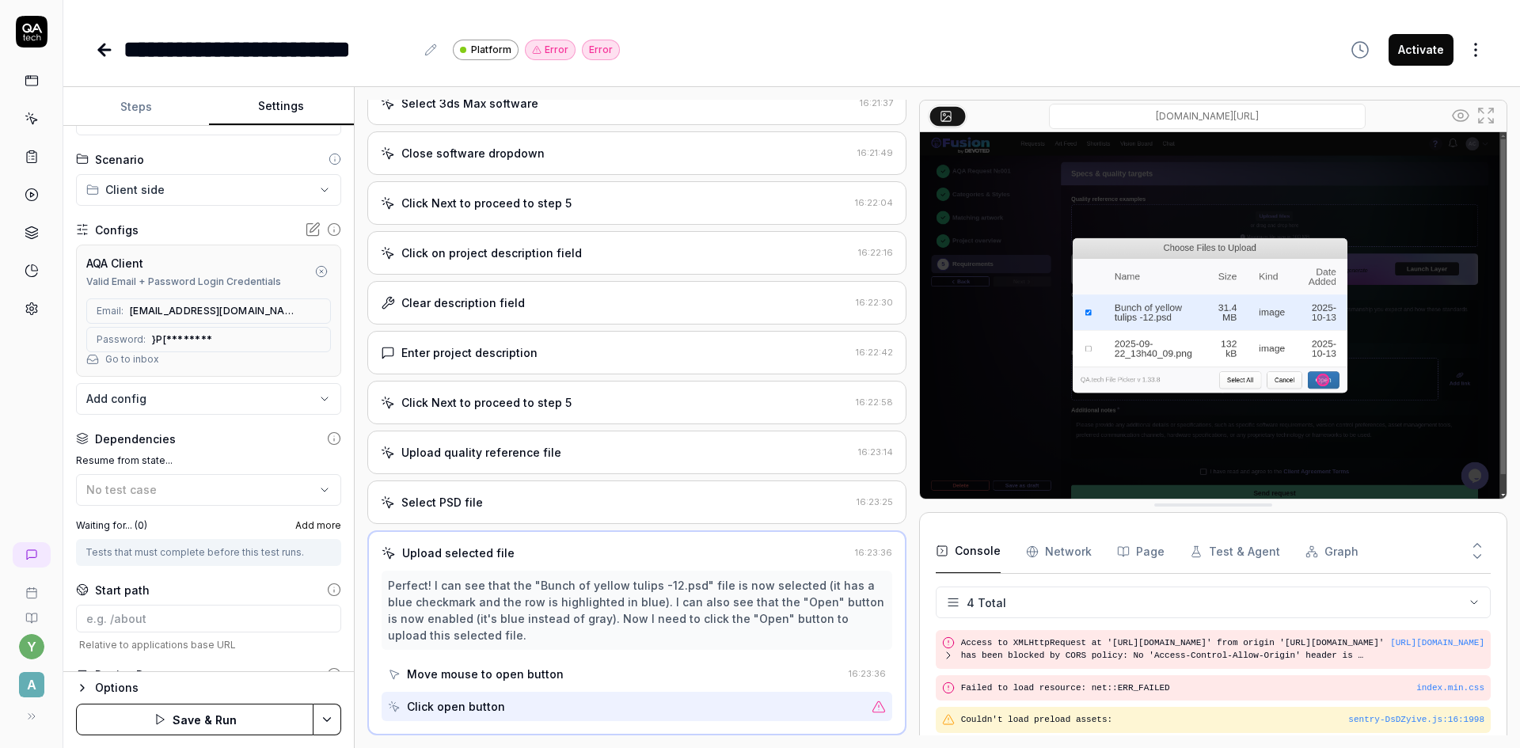
click at [184, 397] on body "**********" at bounding box center [760, 374] width 1520 height 748
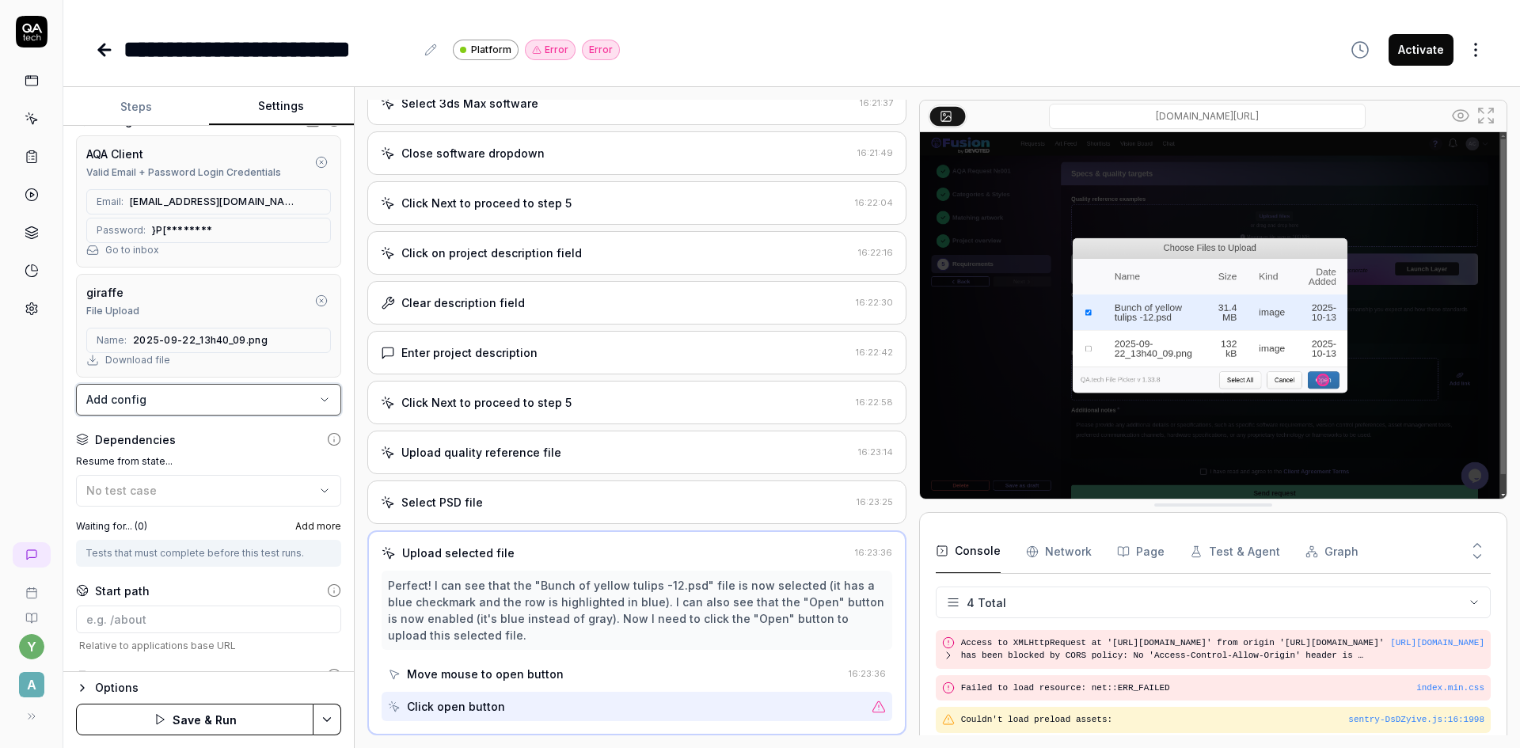
scroll to position [216, 0]
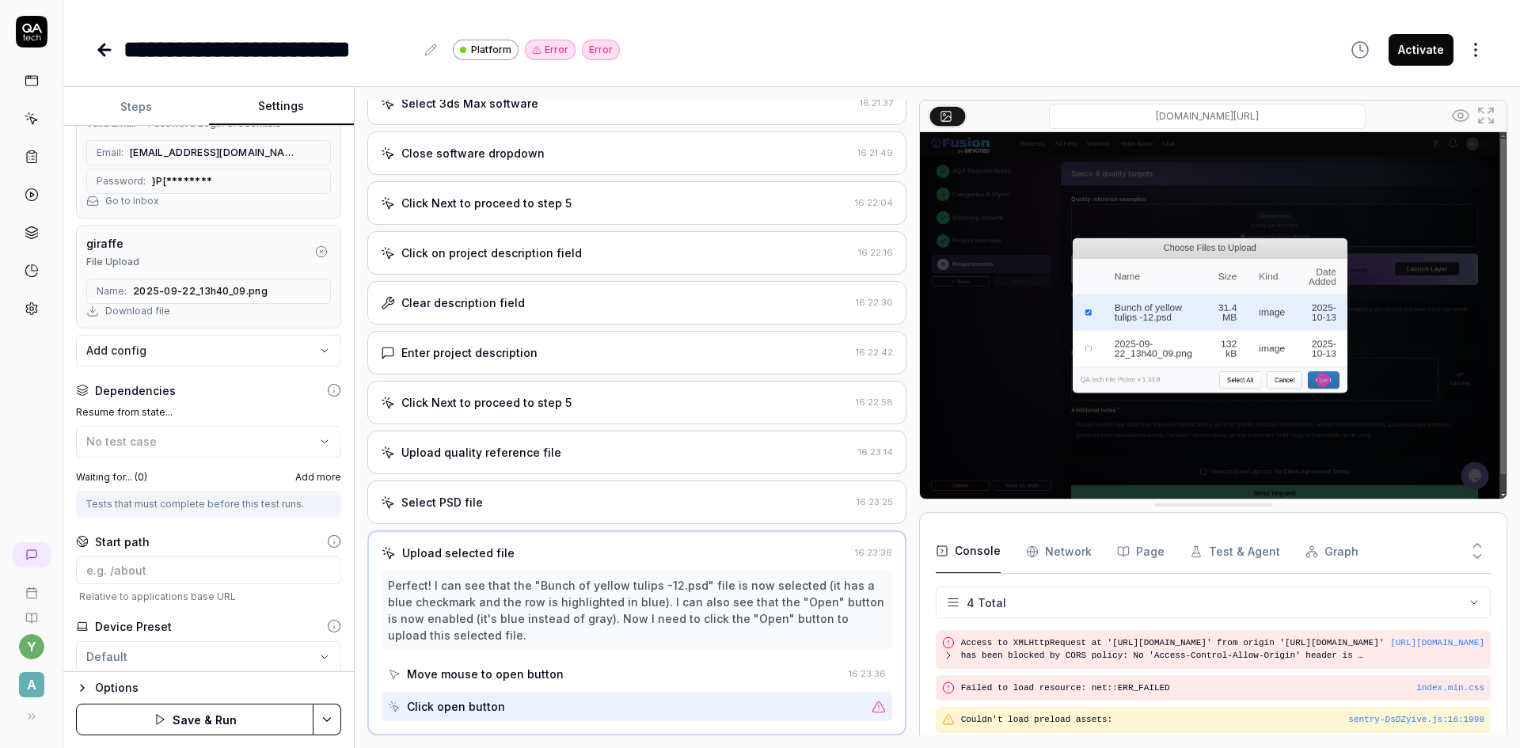
click at [250, 719] on button "Save & Run" at bounding box center [195, 720] width 238 height 32
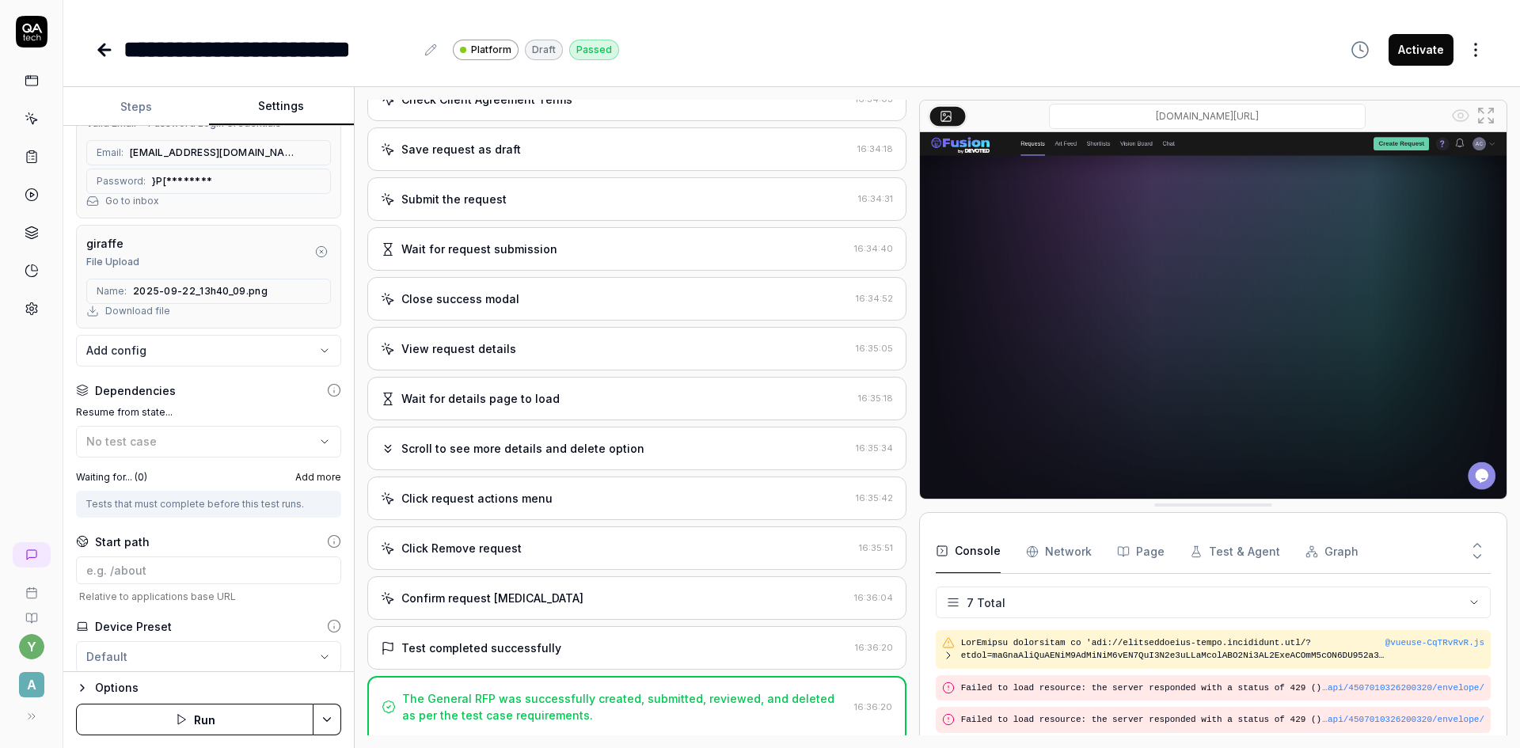
scroll to position [1993, 0]
click at [476, 603] on div "Confirm request deletion" at bounding box center [492, 596] width 182 height 17
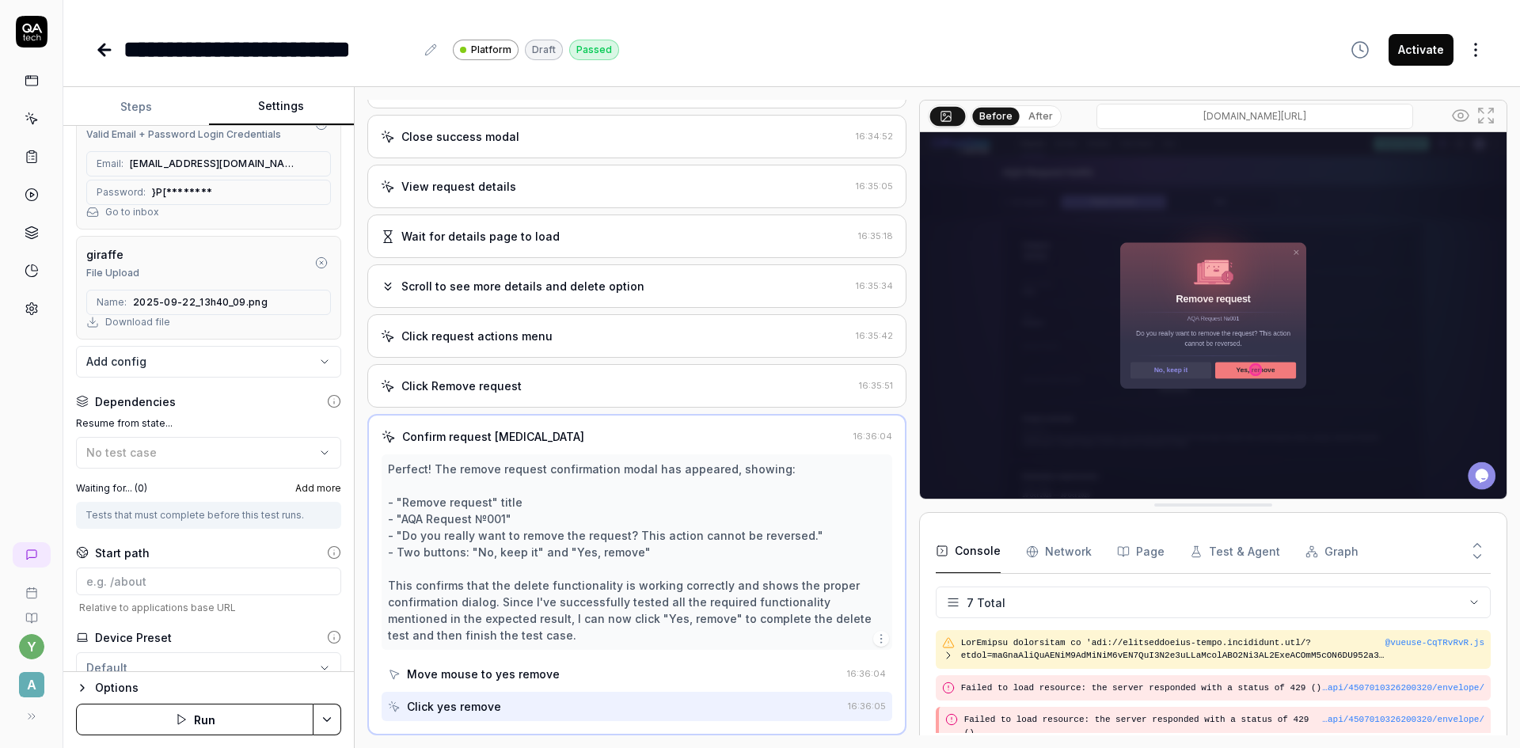
scroll to position [264, 0]
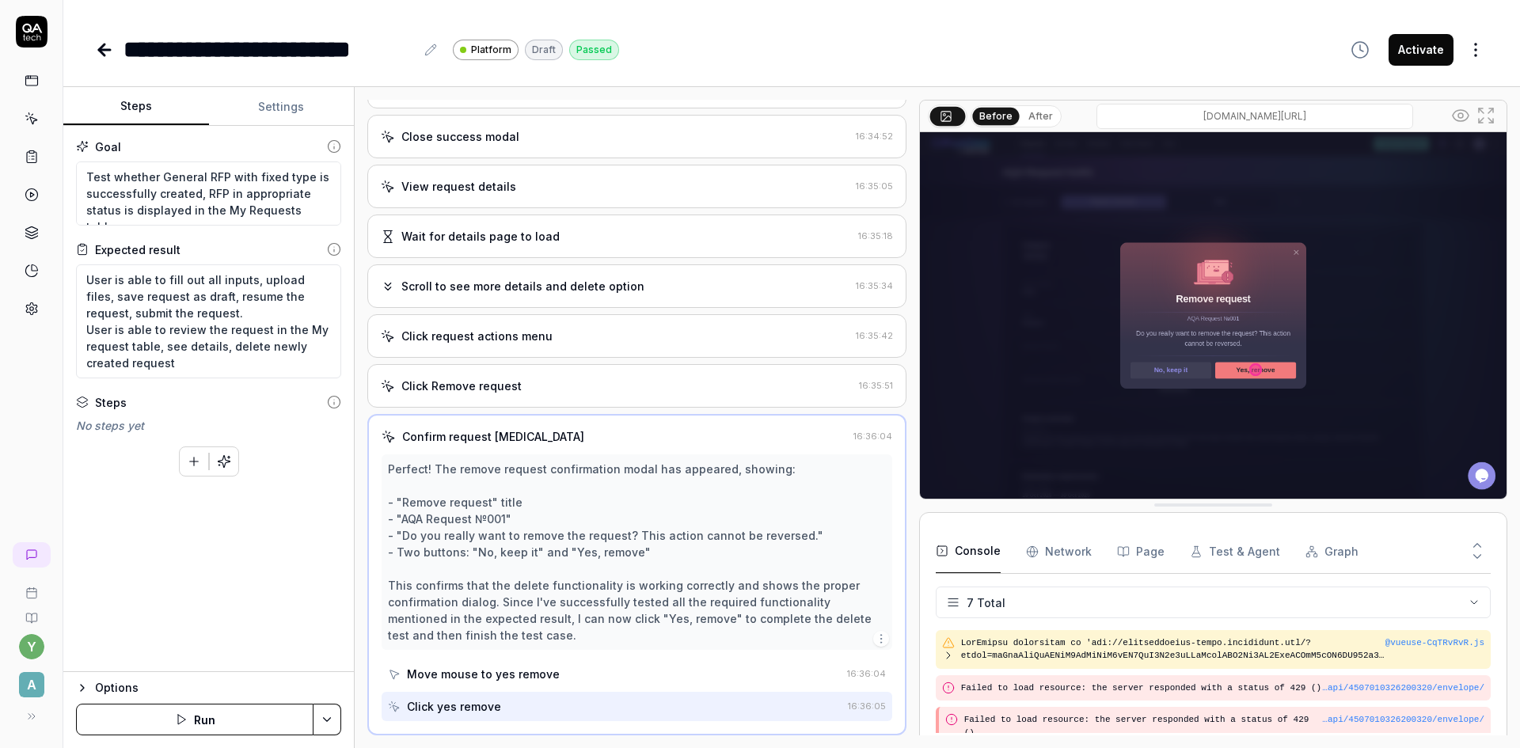
click at [136, 116] on button "Steps" at bounding box center [136, 107] width 146 height 38
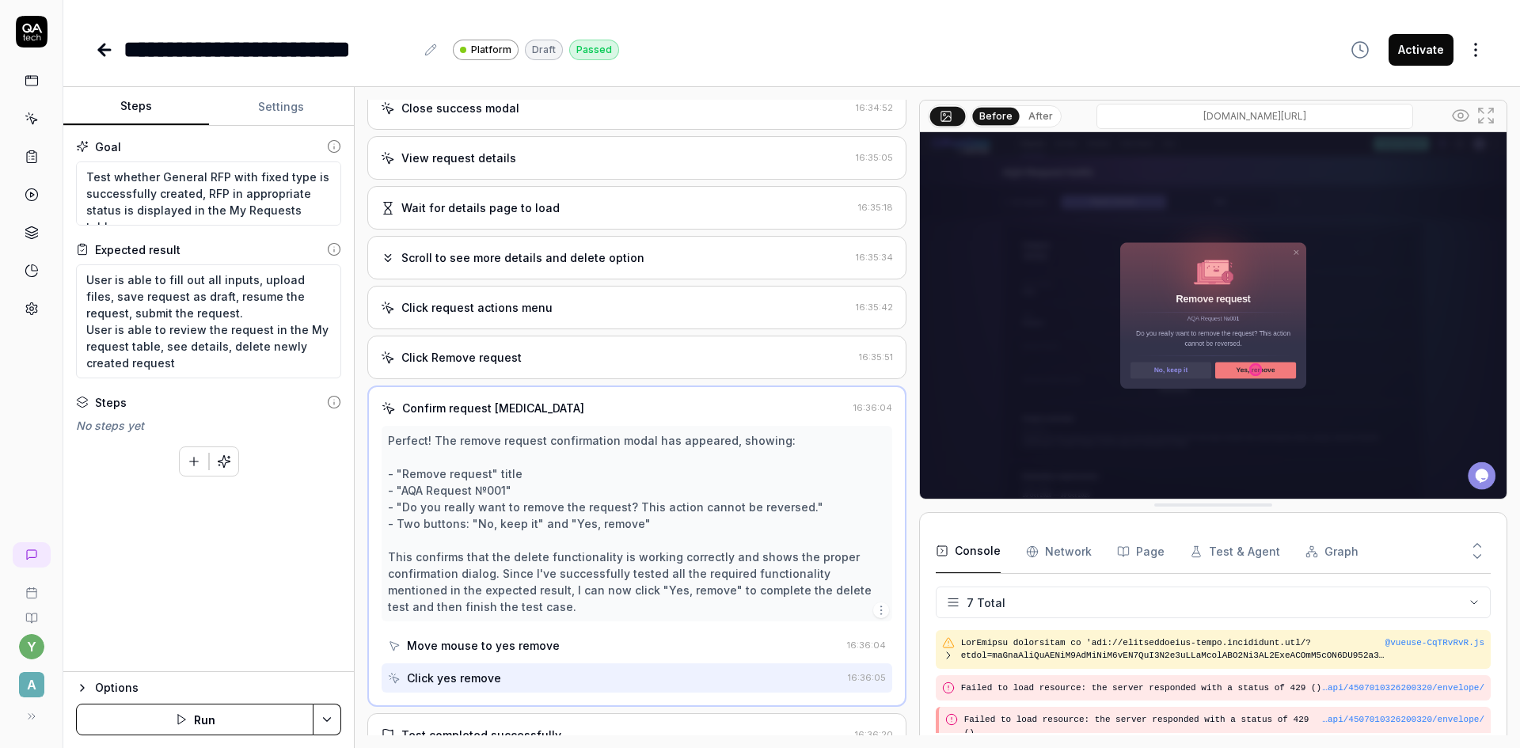
scroll to position [2270, 0]
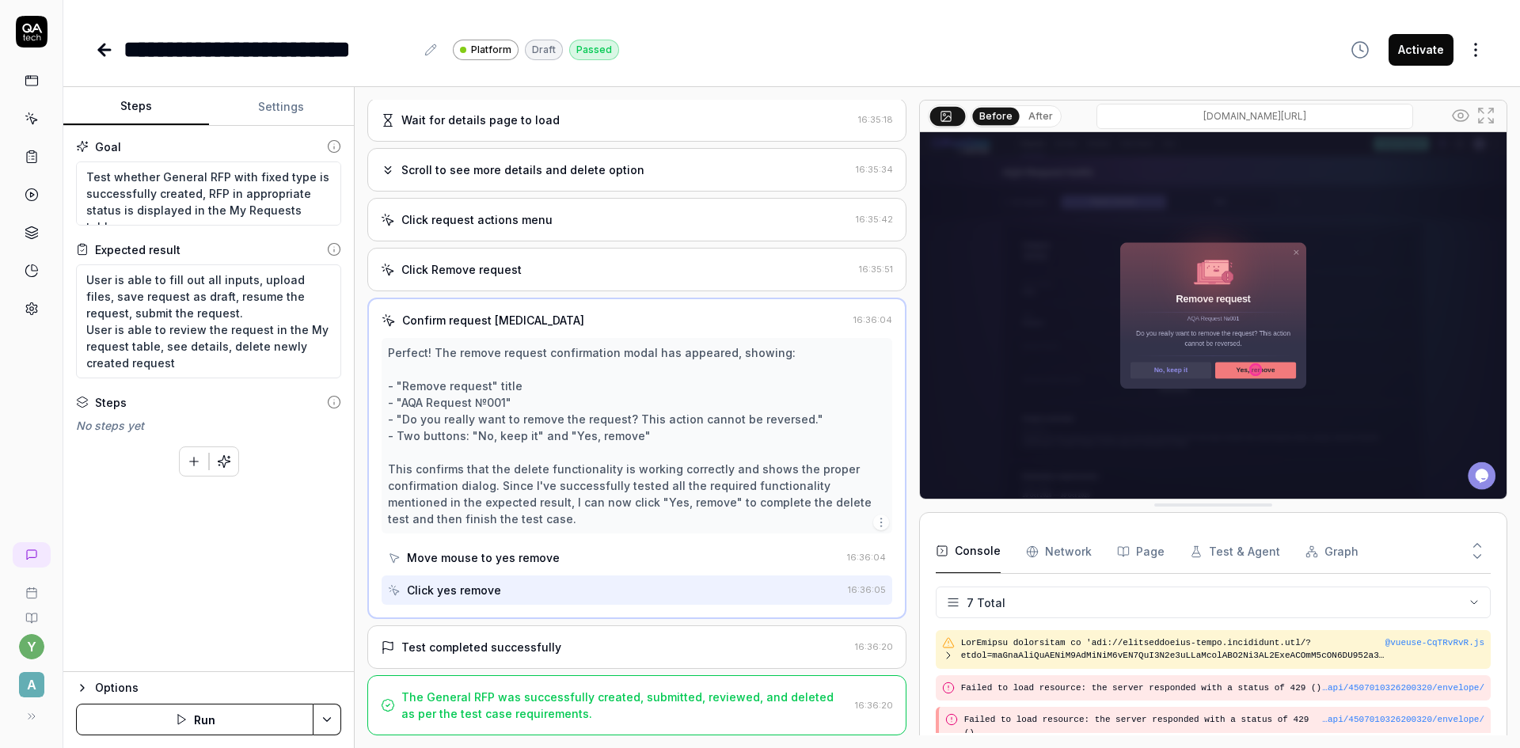
click at [329, 402] on circle at bounding box center [335, 403] width 12 height 12
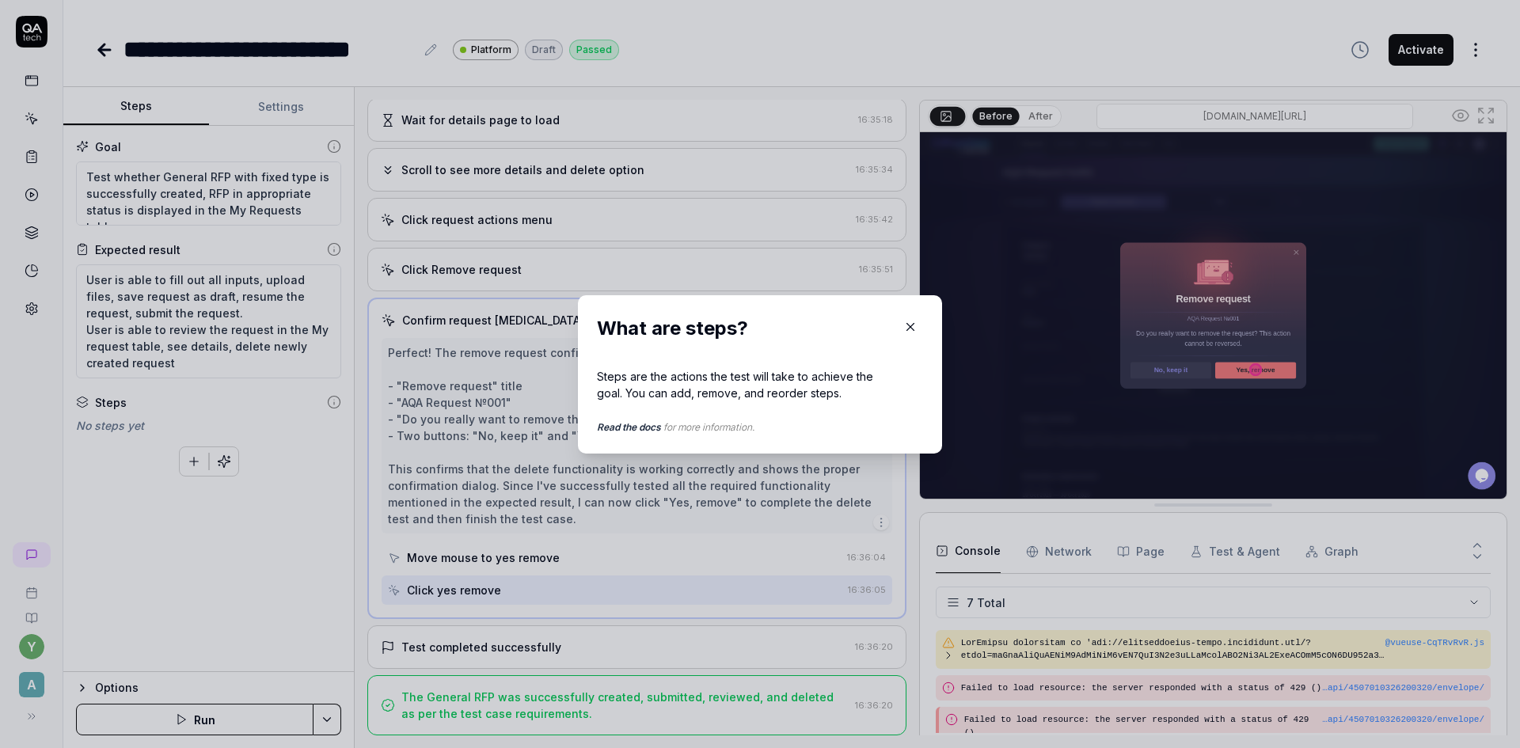
click at [907, 327] on icon "button" at bounding box center [910, 326] width 7 height 7
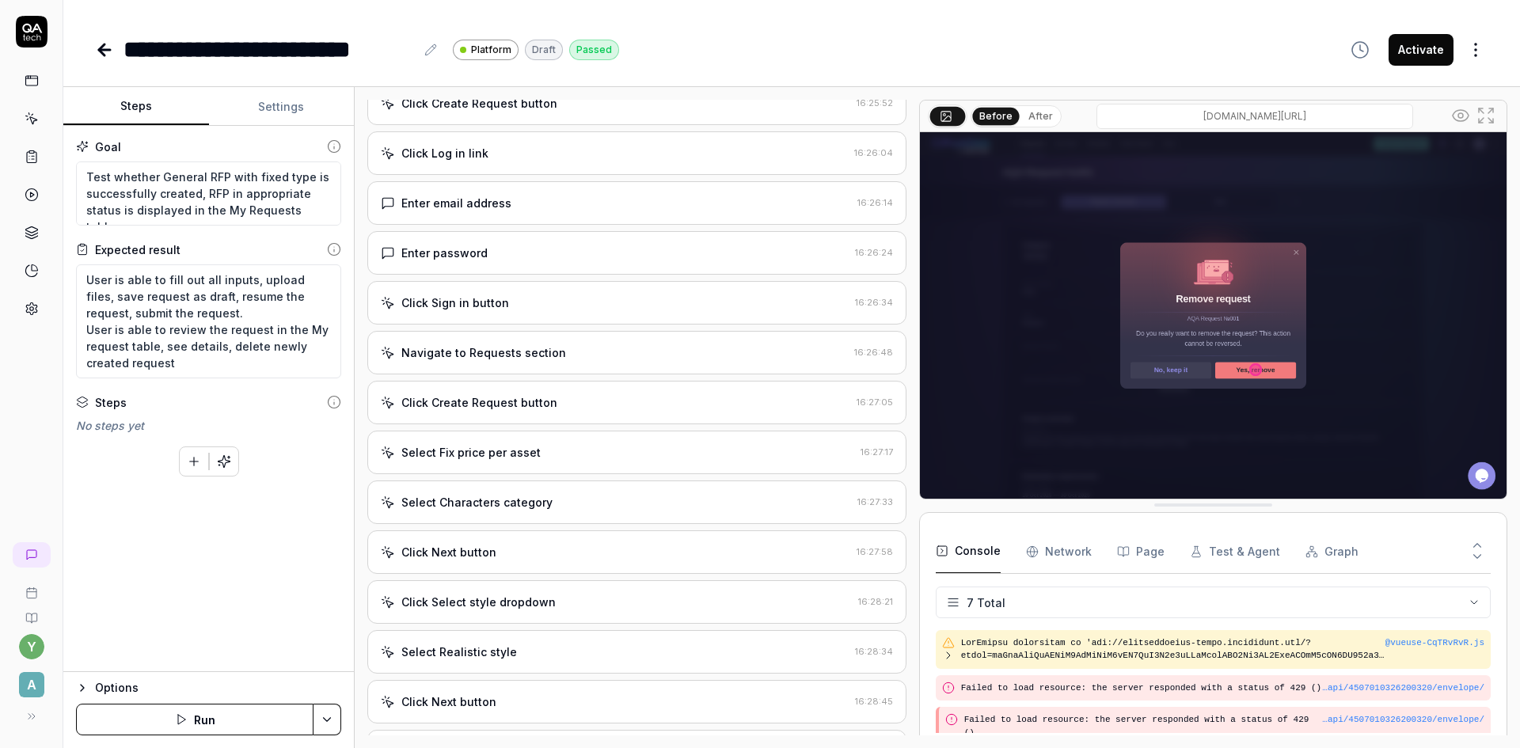
scroll to position [0, 0]
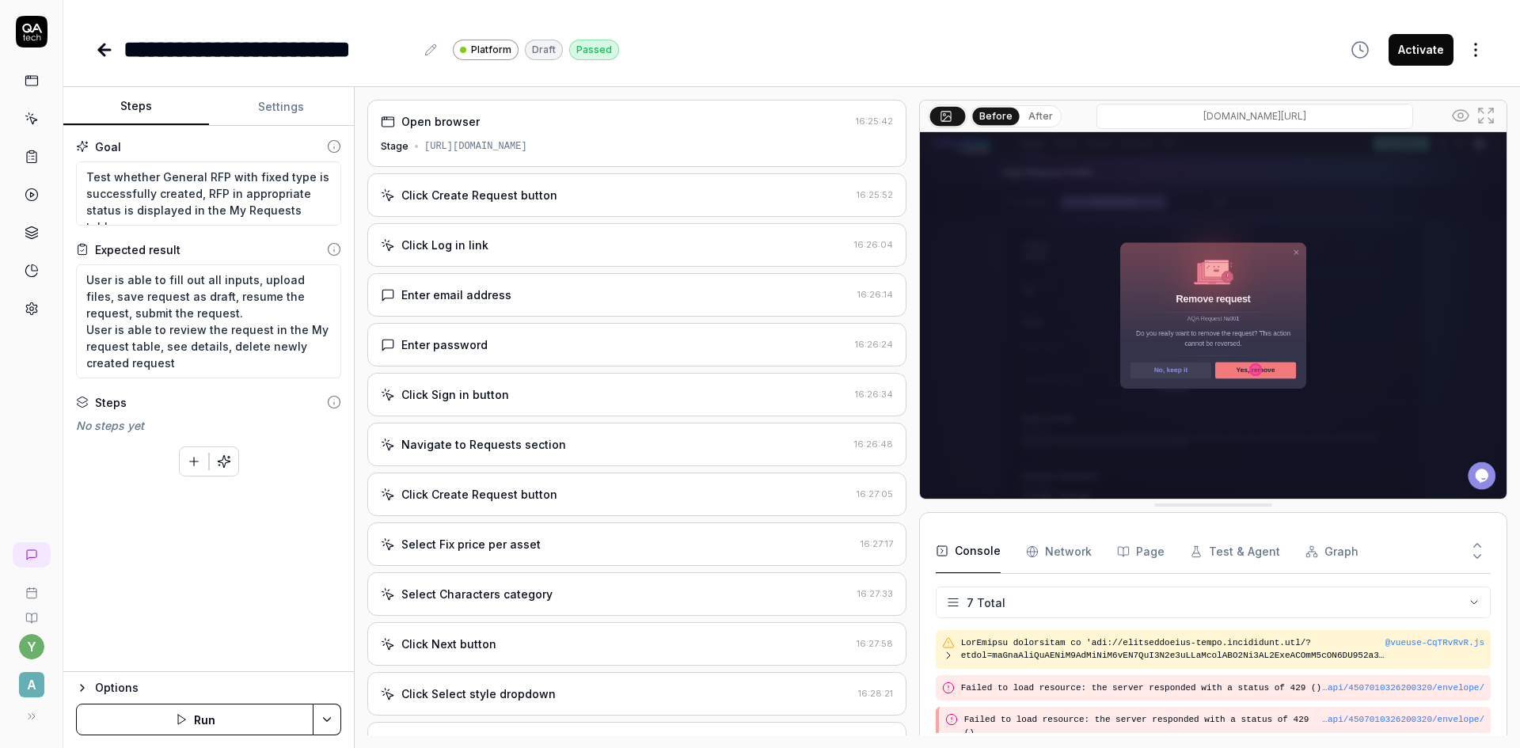
click at [515, 136] on div "Open browser 16:25:42 Stage https://app-stage.artlighter.com" at bounding box center [636, 133] width 539 height 67
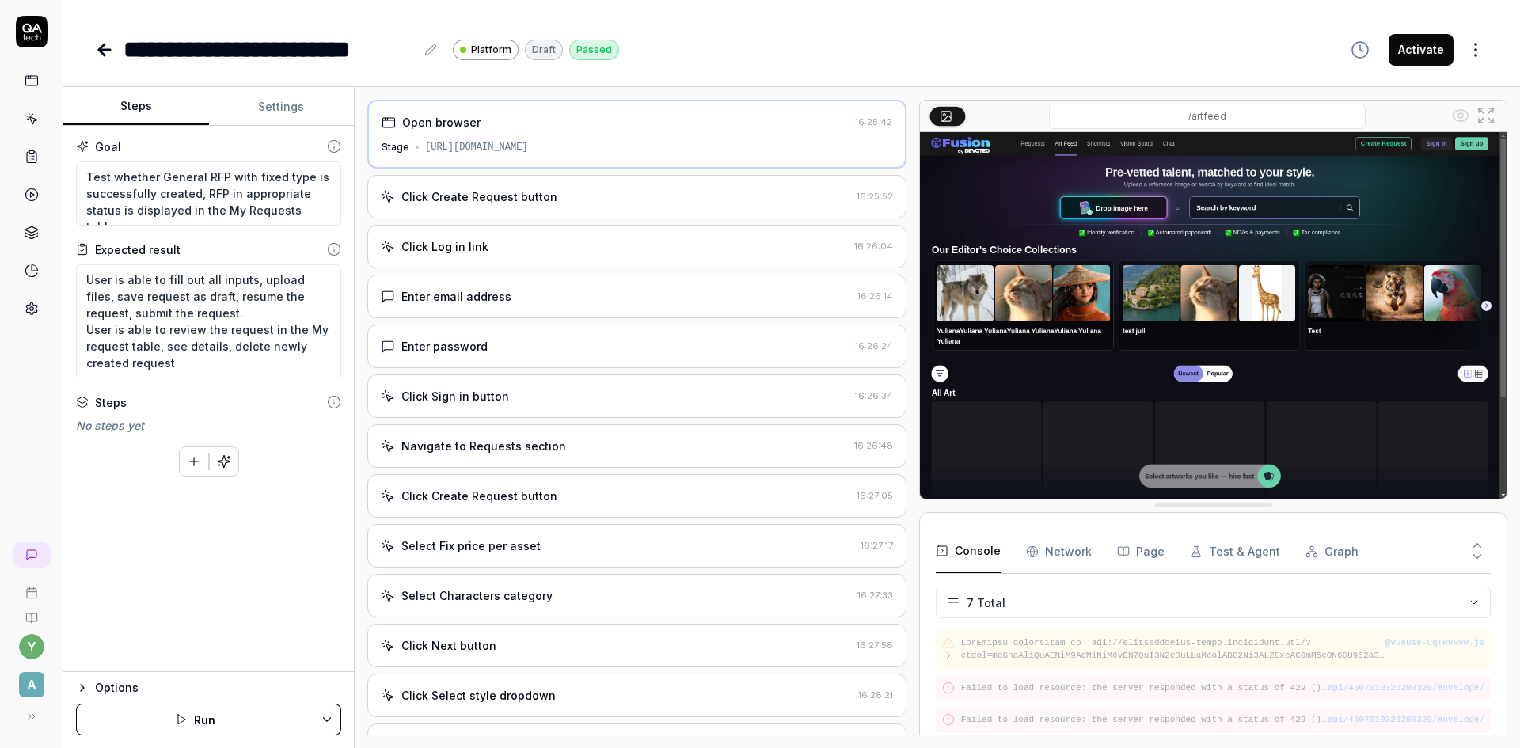
click at [533, 193] on div "Click Create Request button" at bounding box center [479, 196] width 156 height 17
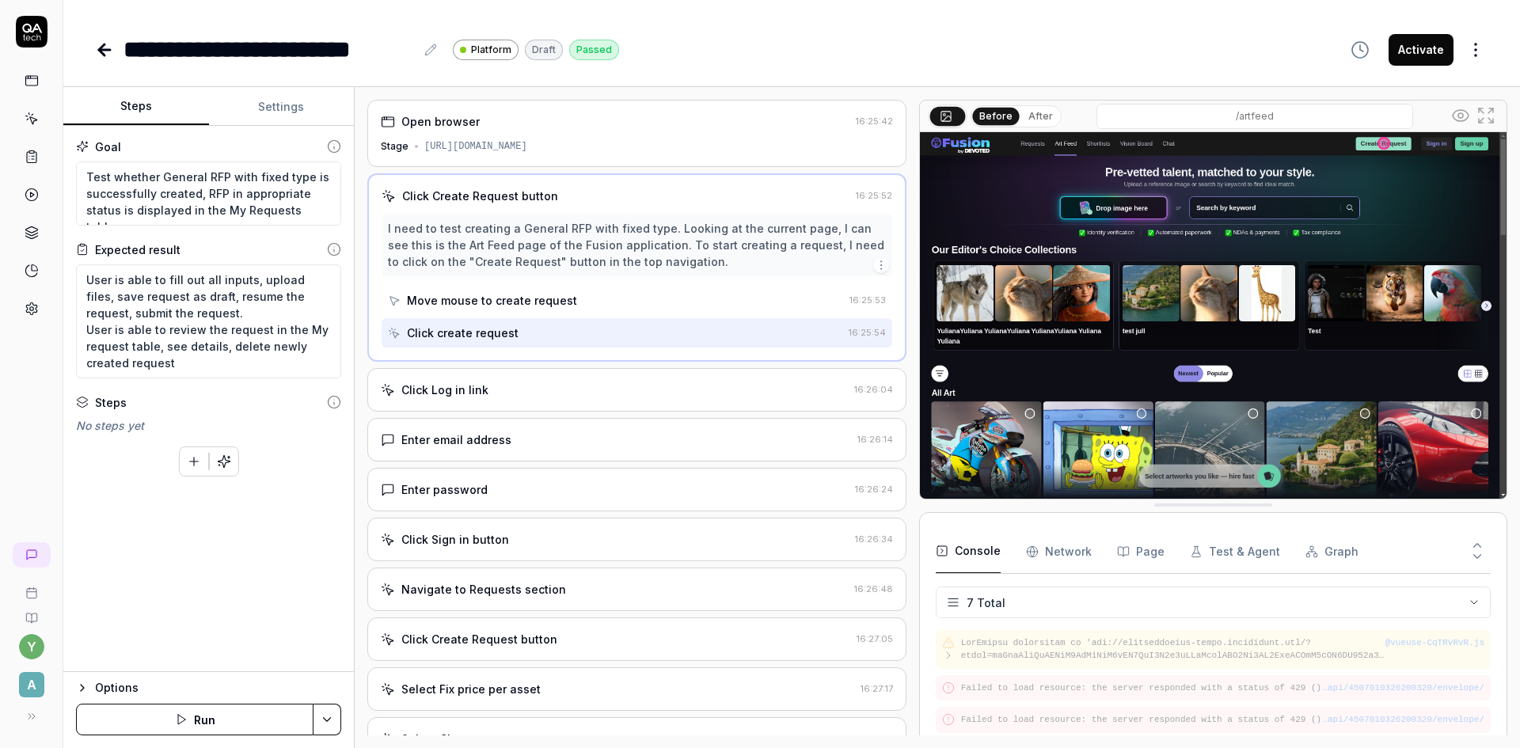
click at [520, 393] on div "Click Log in link" at bounding box center [614, 390] width 467 height 17
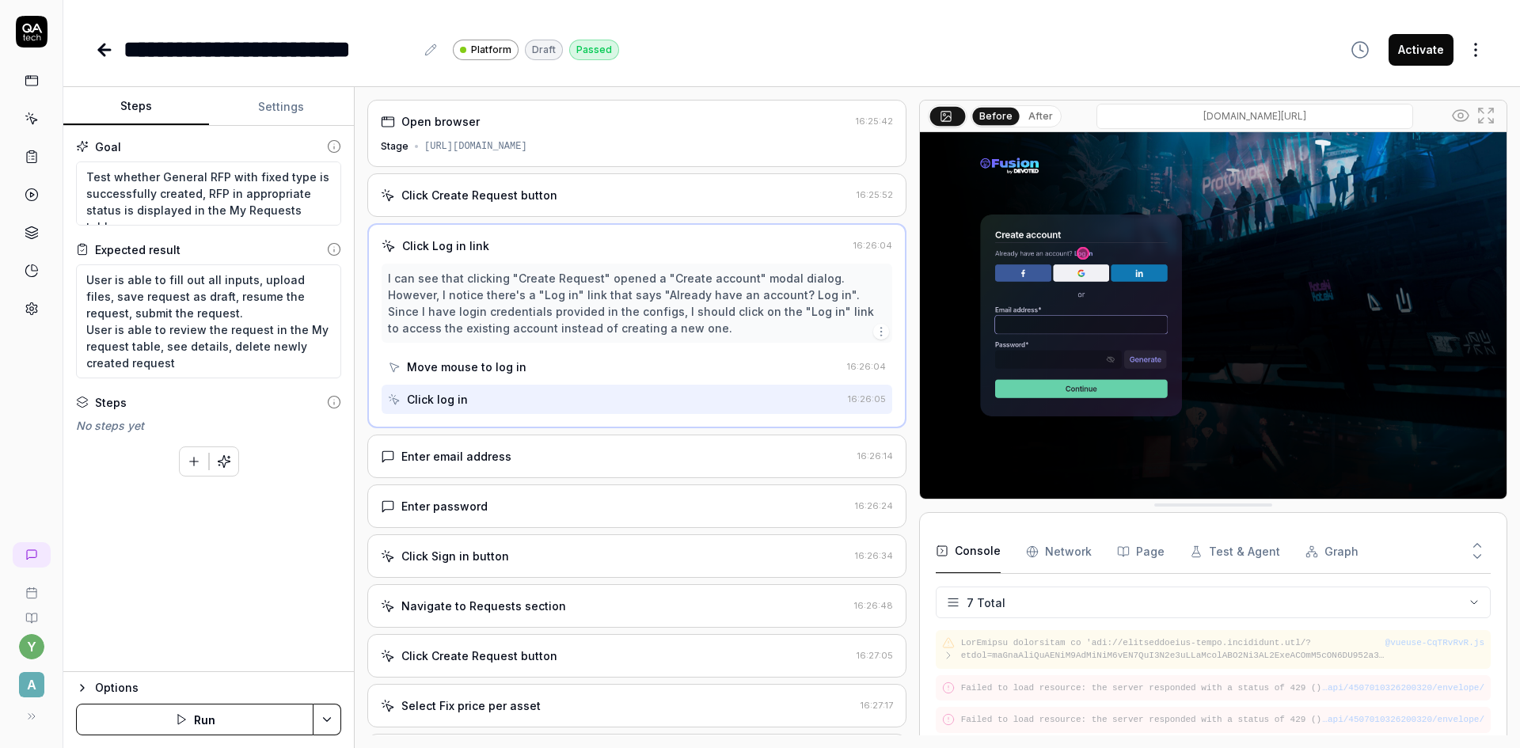
click at [500, 458] on div "Enter email address" at bounding box center [456, 456] width 110 height 17
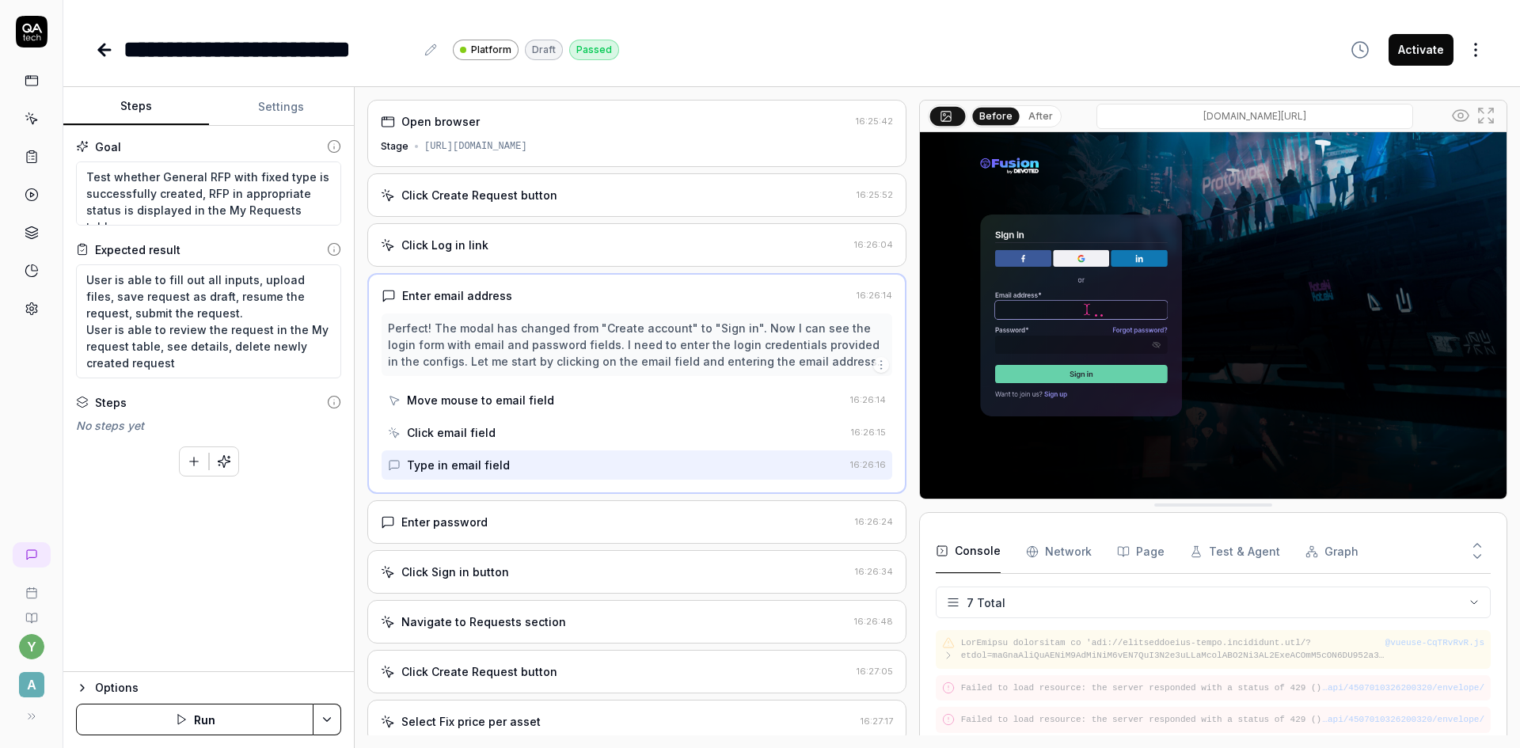
click at [496, 521] on div "Enter password" at bounding box center [615, 522] width 468 height 17
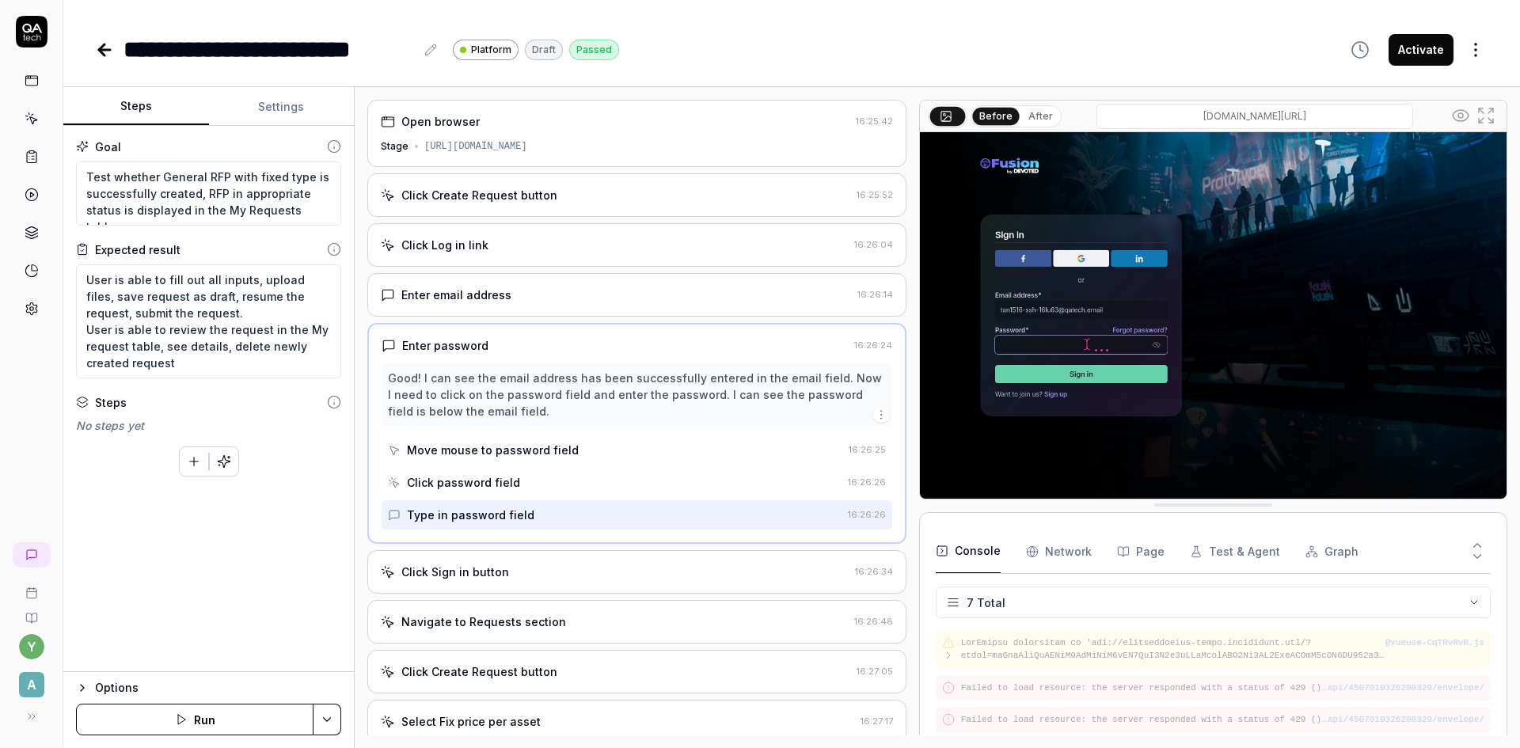
click at [544, 570] on div "Click Sign in button" at bounding box center [615, 572] width 468 height 17
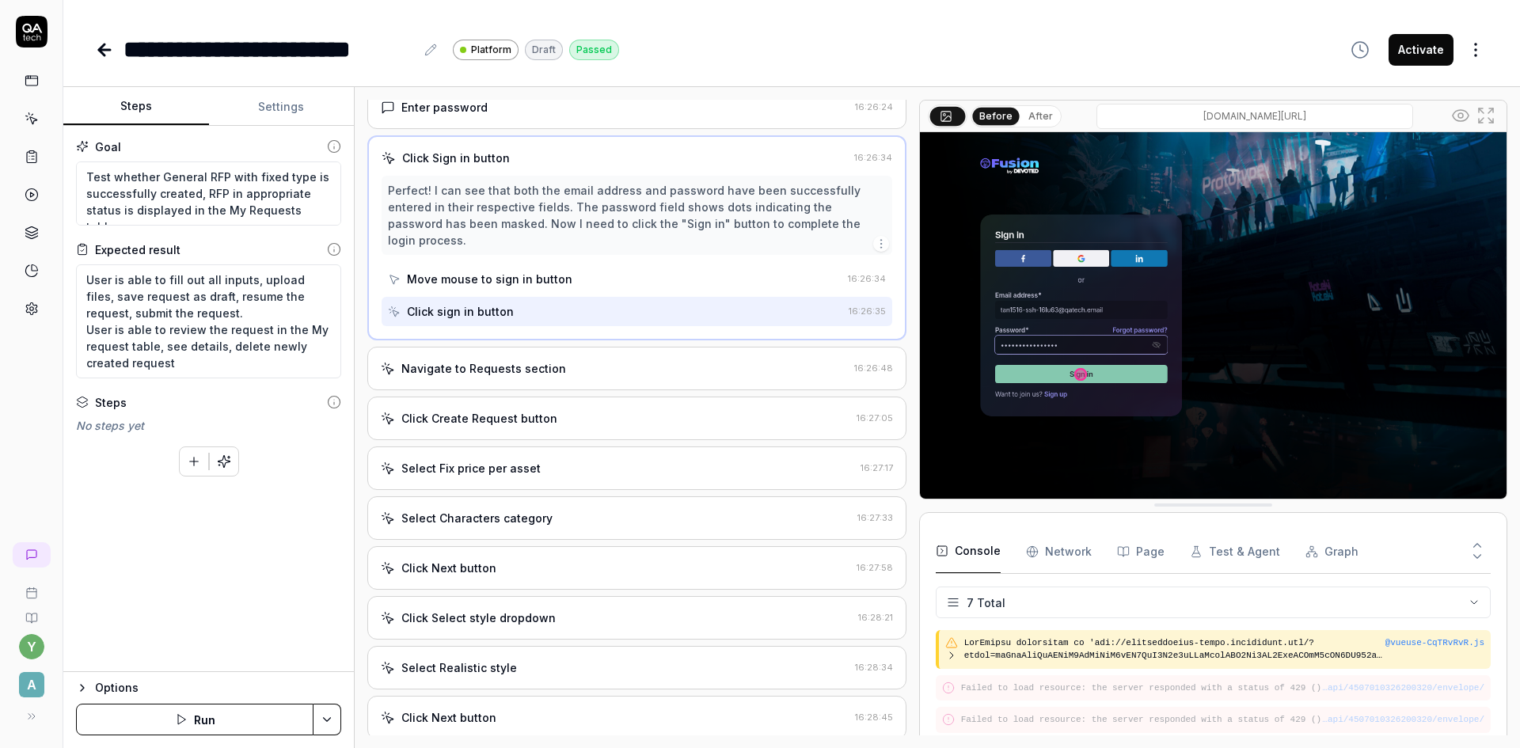
click at [511, 360] on div "Navigate to Requests section" at bounding box center [483, 368] width 165 height 17
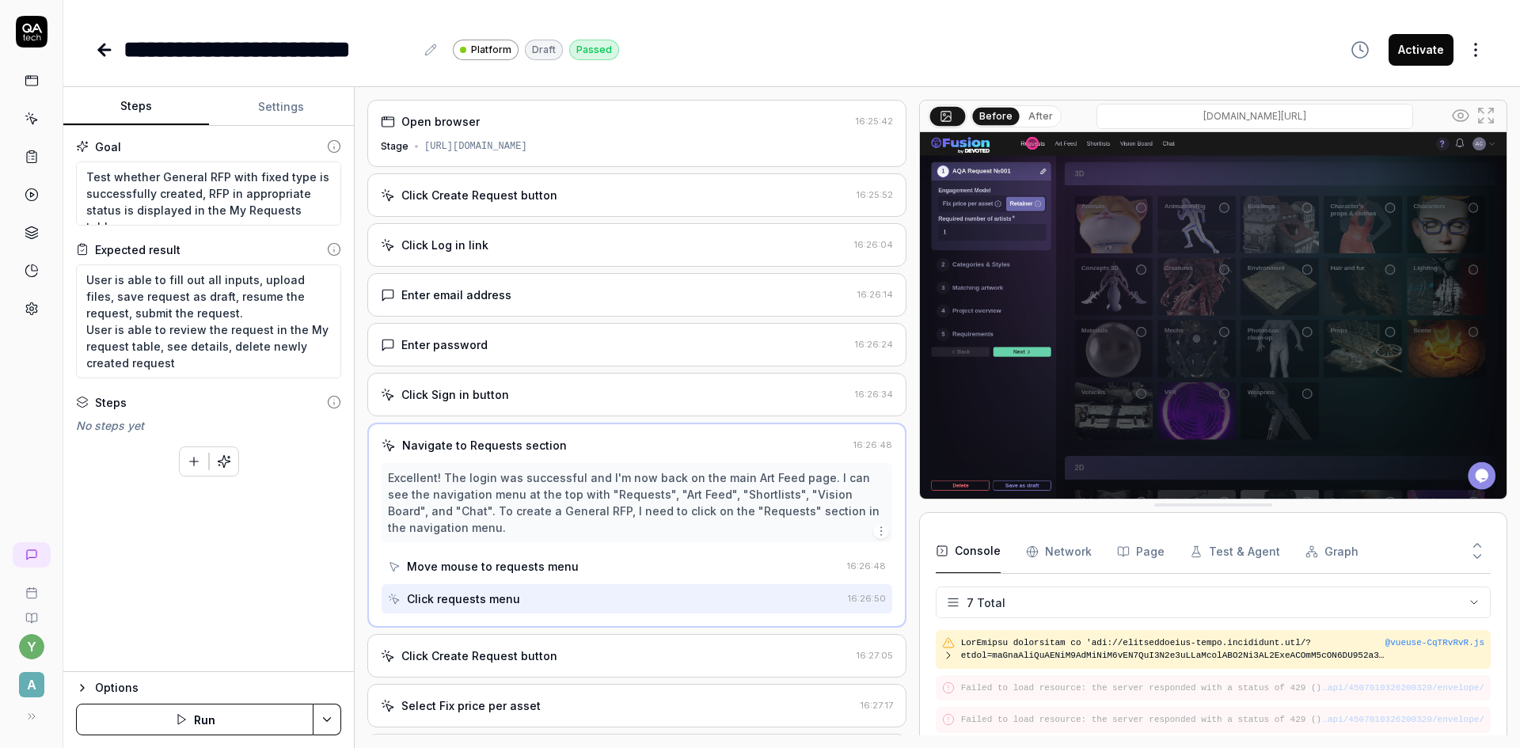
click at [508, 345] on div "Enter password" at bounding box center [615, 344] width 468 height 17
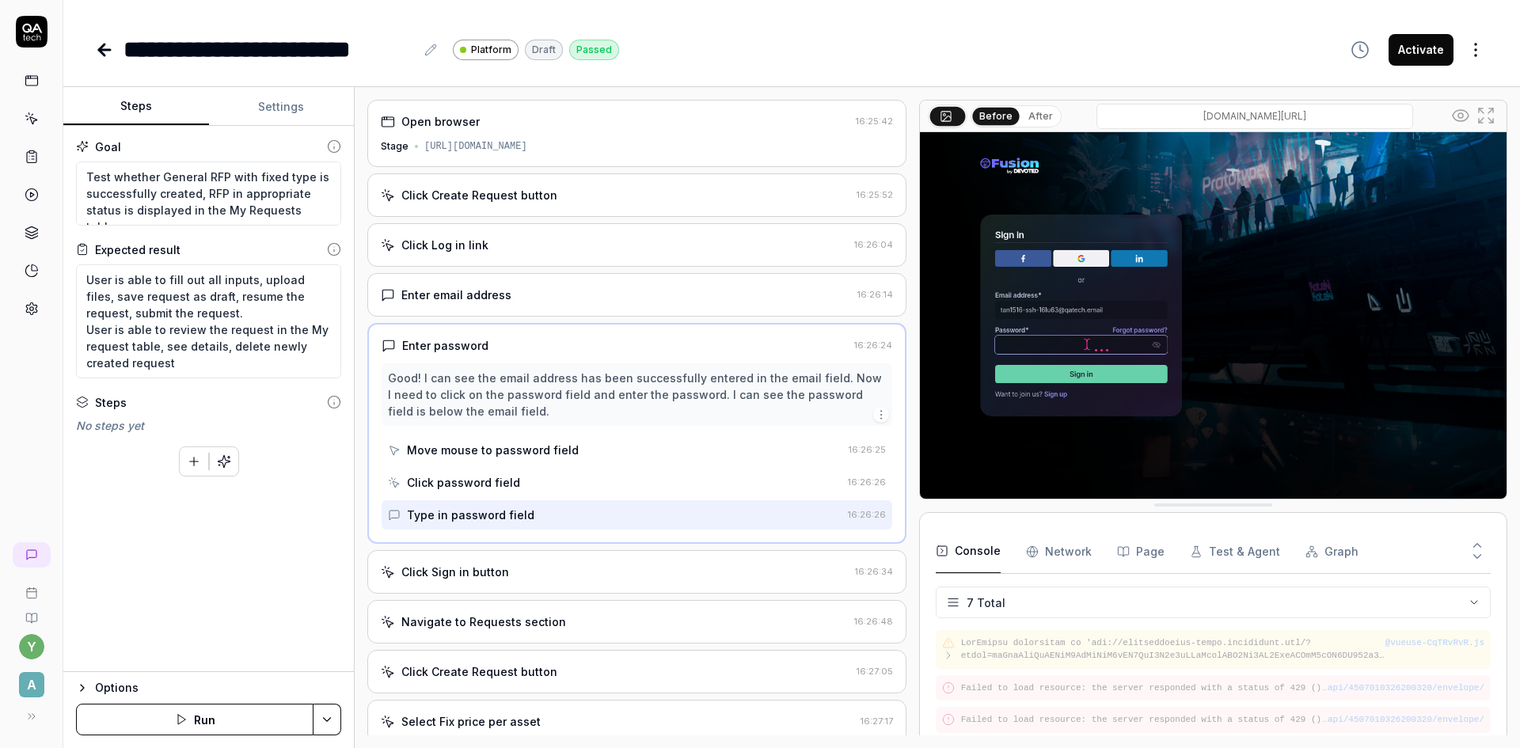
click at [509, 572] on div "Click Sign in button" at bounding box center [615, 572] width 468 height 17
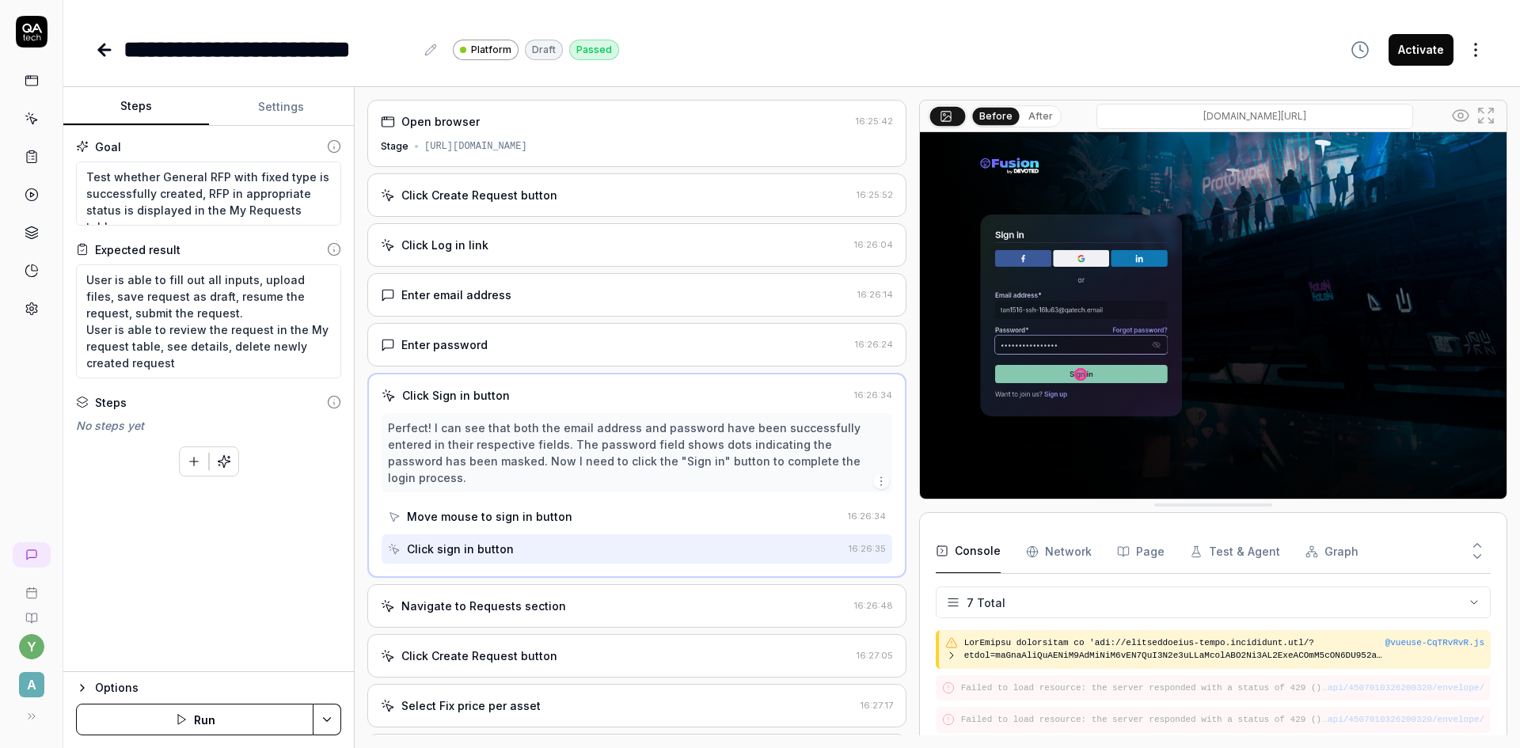
click at [521, 599] on div "Navigate to Requests section 16:26:48" at bounding box center [636, 606] width 539 height 44
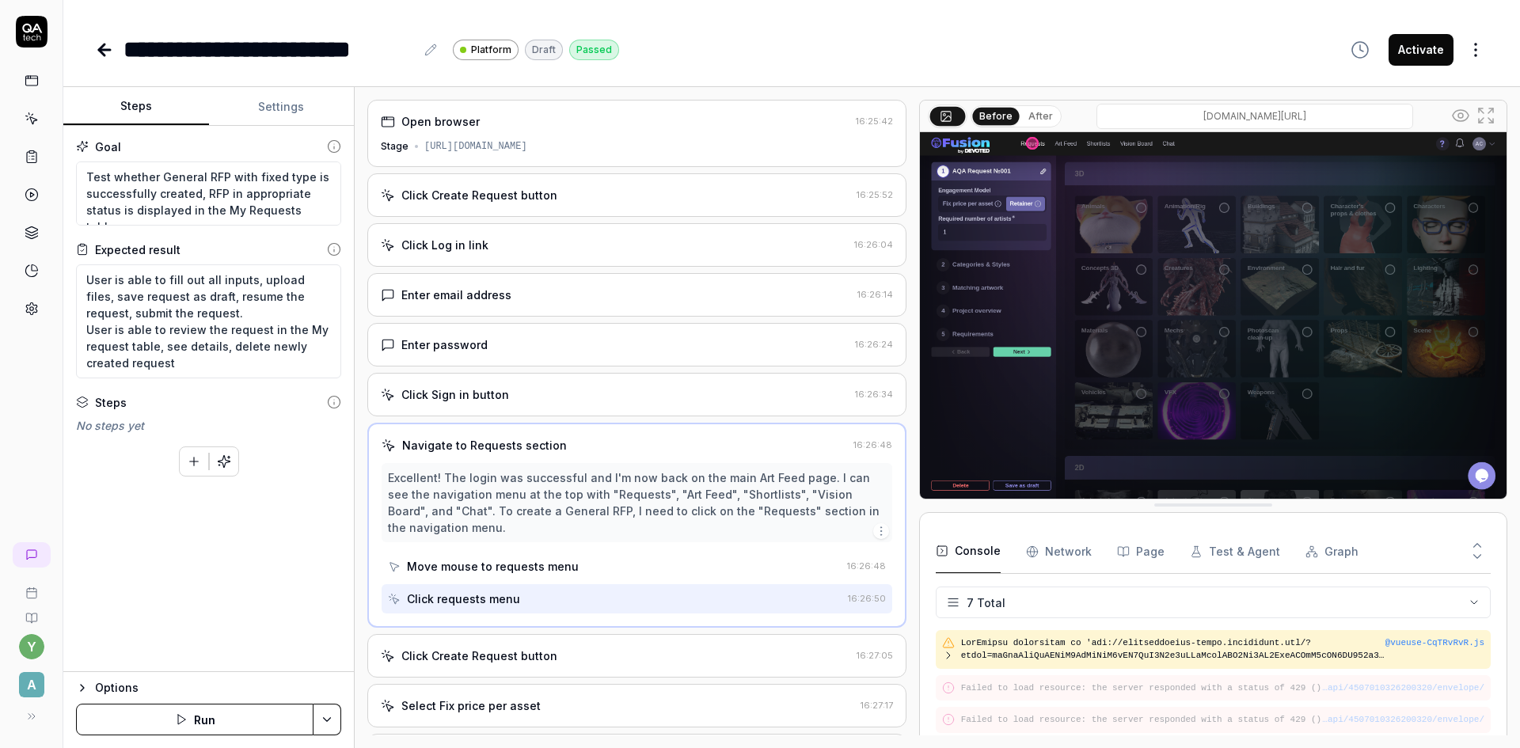
click at [534, 656] on div "Click Create Request button" at bounding box center [479, 656] width 156 height 17
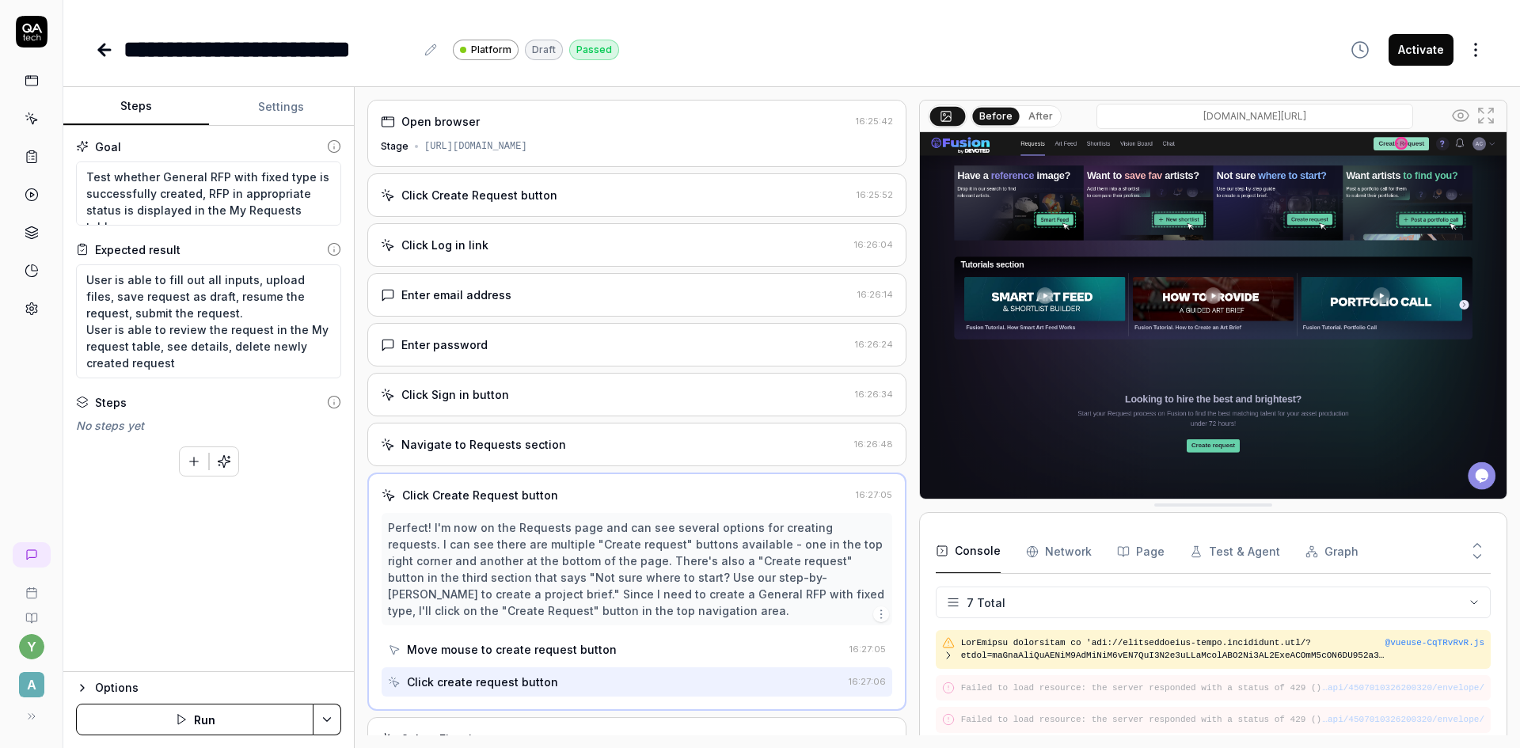
click at [495, 451] on div "Navigate to Requests section" at bounding box center [483, 444] width 165 height 17
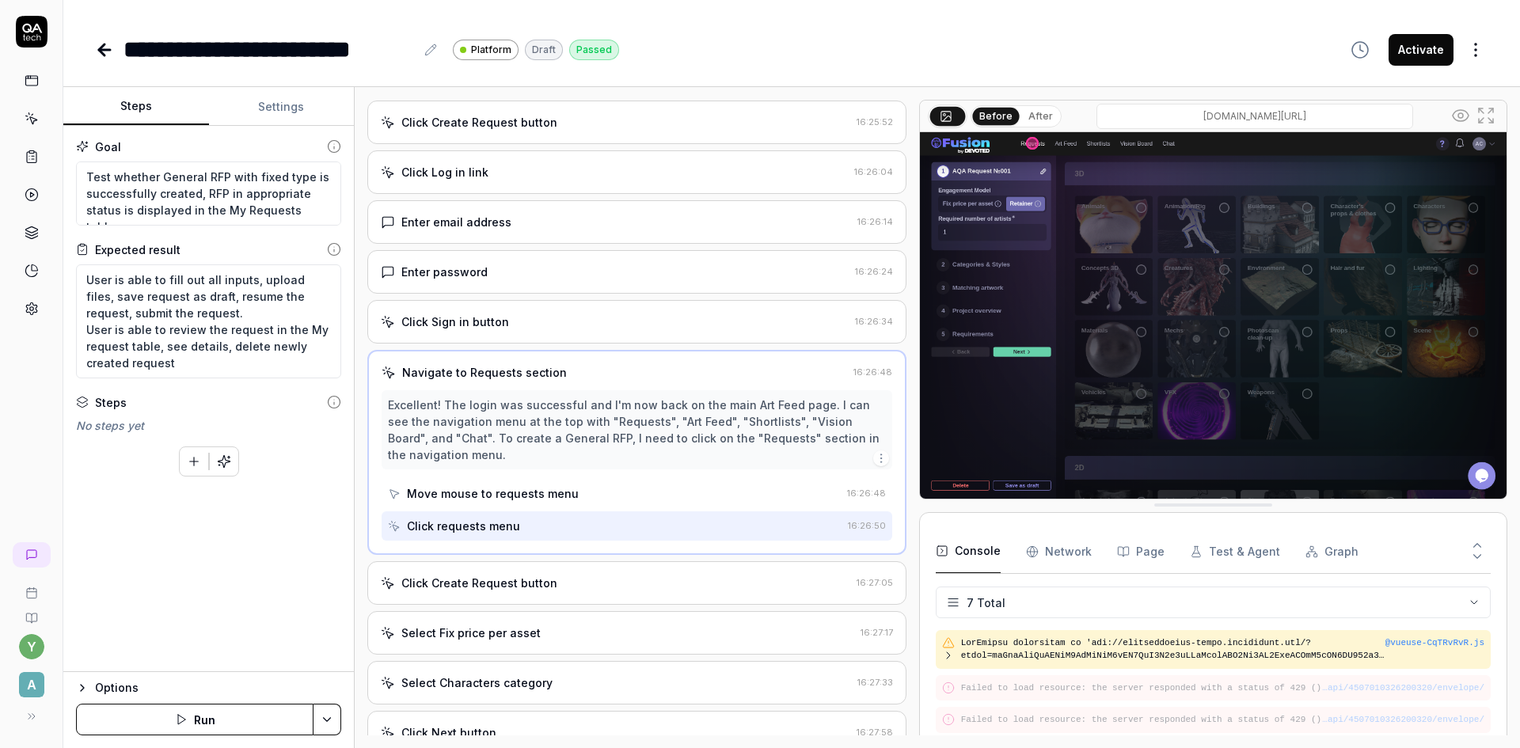
scroll to position [79, 0]
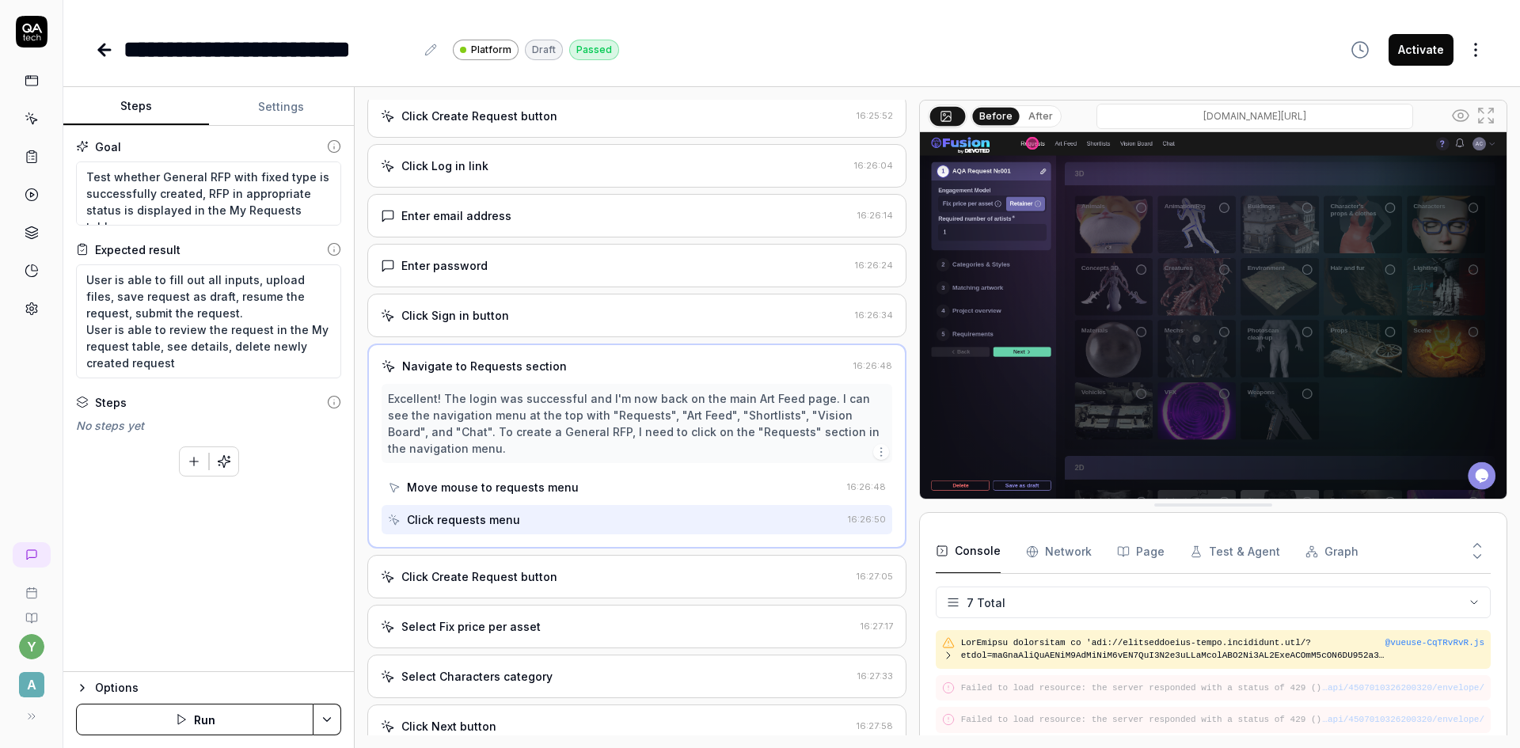
click at [535, 584] on div "Click Create Request button" at bounding box center [479, 576] width 156 height 17
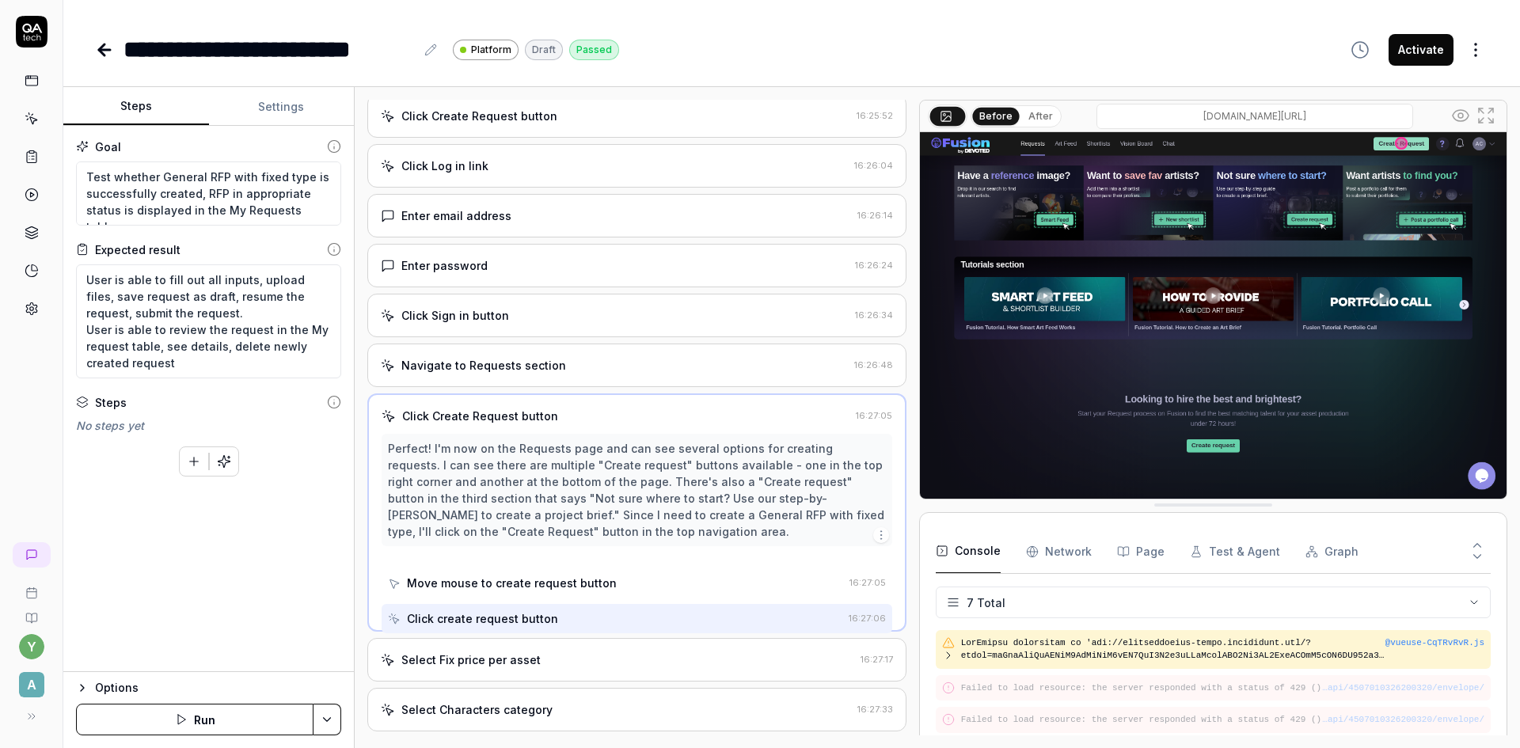
scroll to position [0, 0]
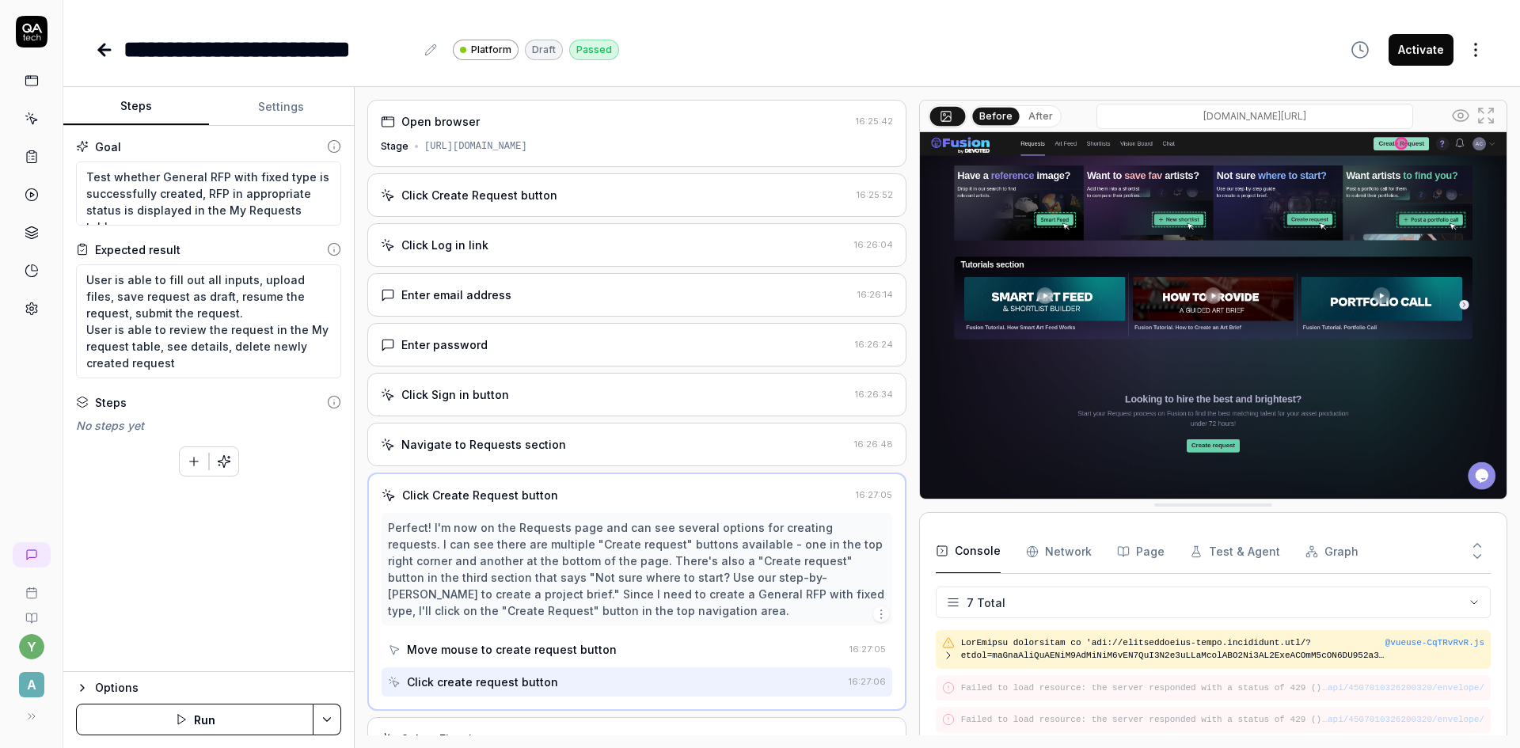
click at [499, 450] on div "Navigate to Requests section" at bounding box center [483, 444] width 165 height 17
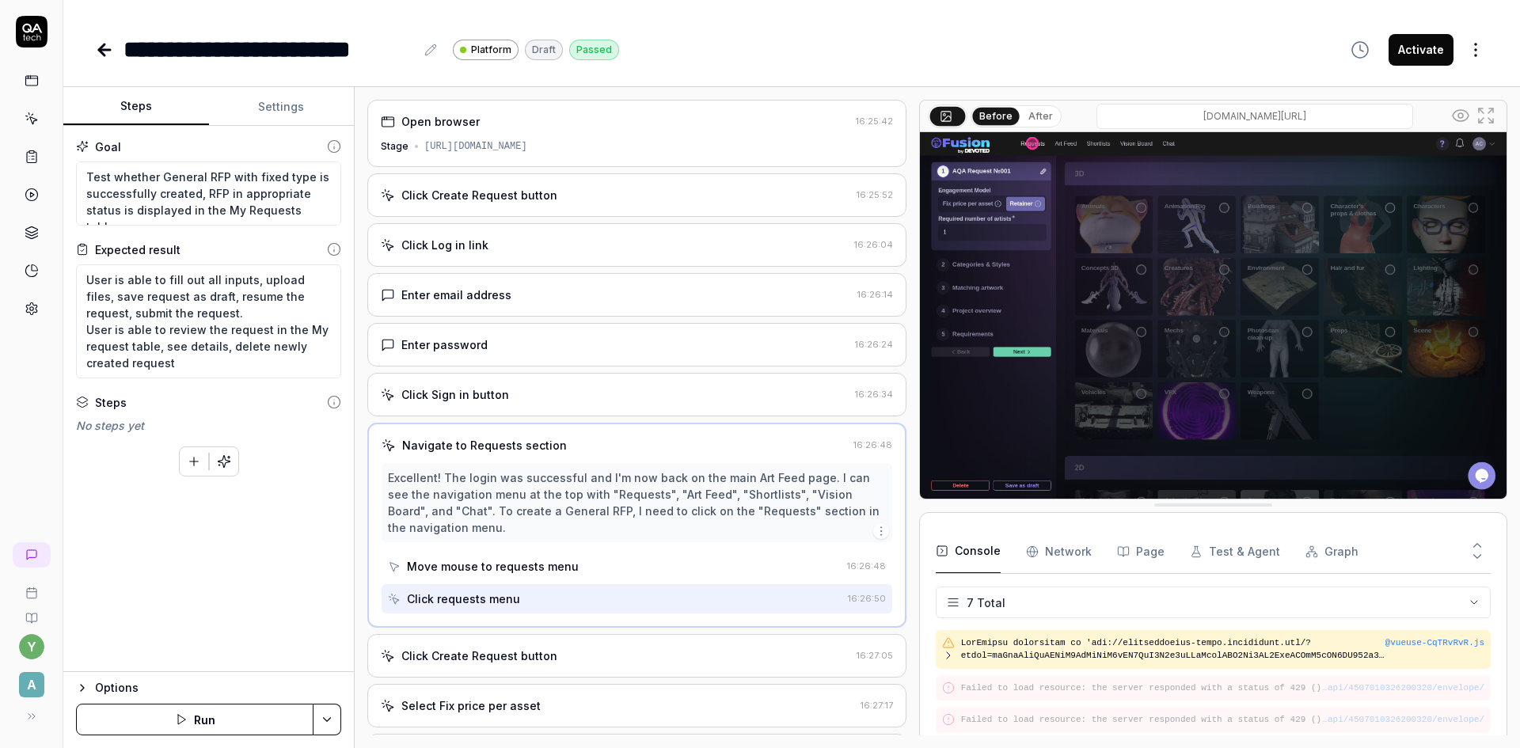
click at [469, 648] on div "Click Create Request button" at bounding box center [479, 656] width 156 height 17
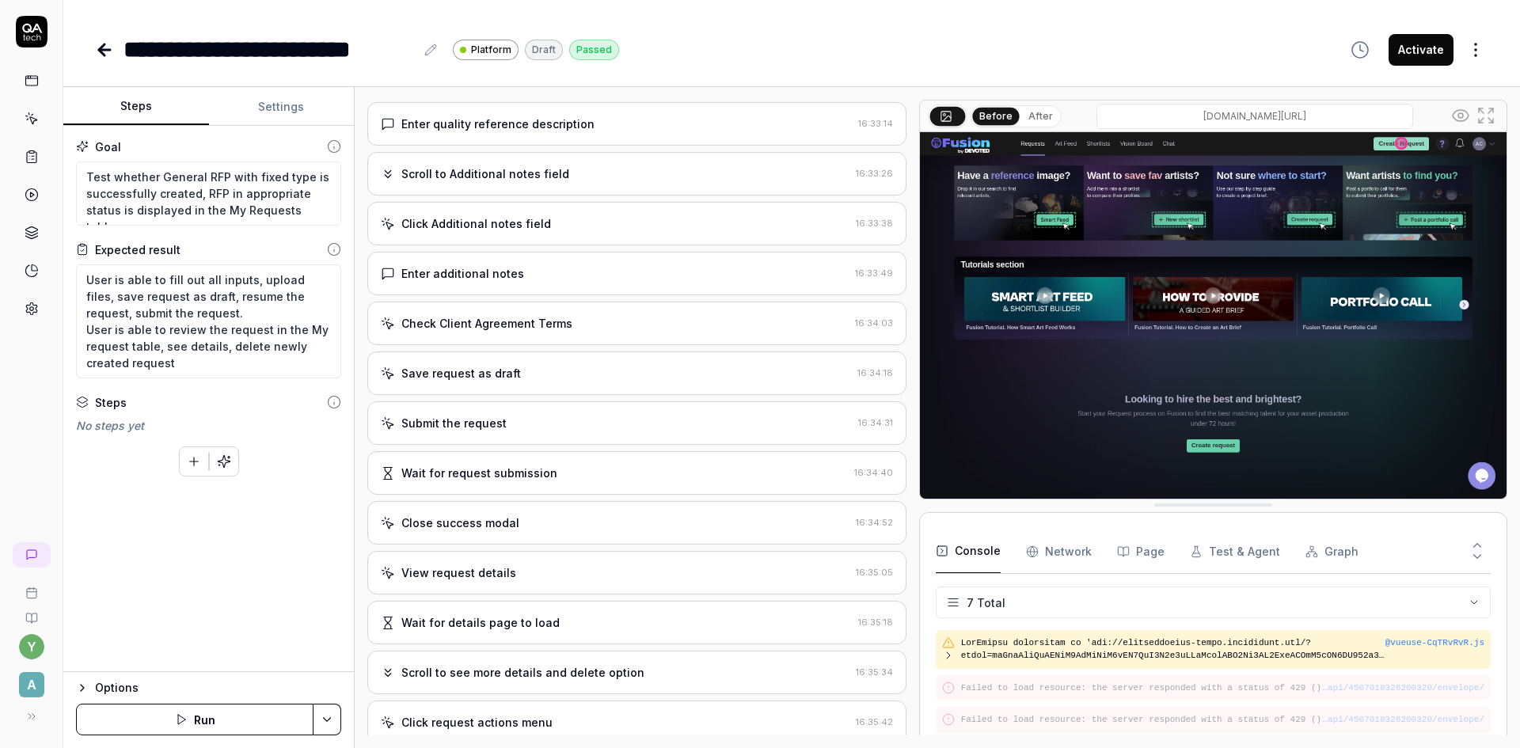
scroll to position [2187, 0]
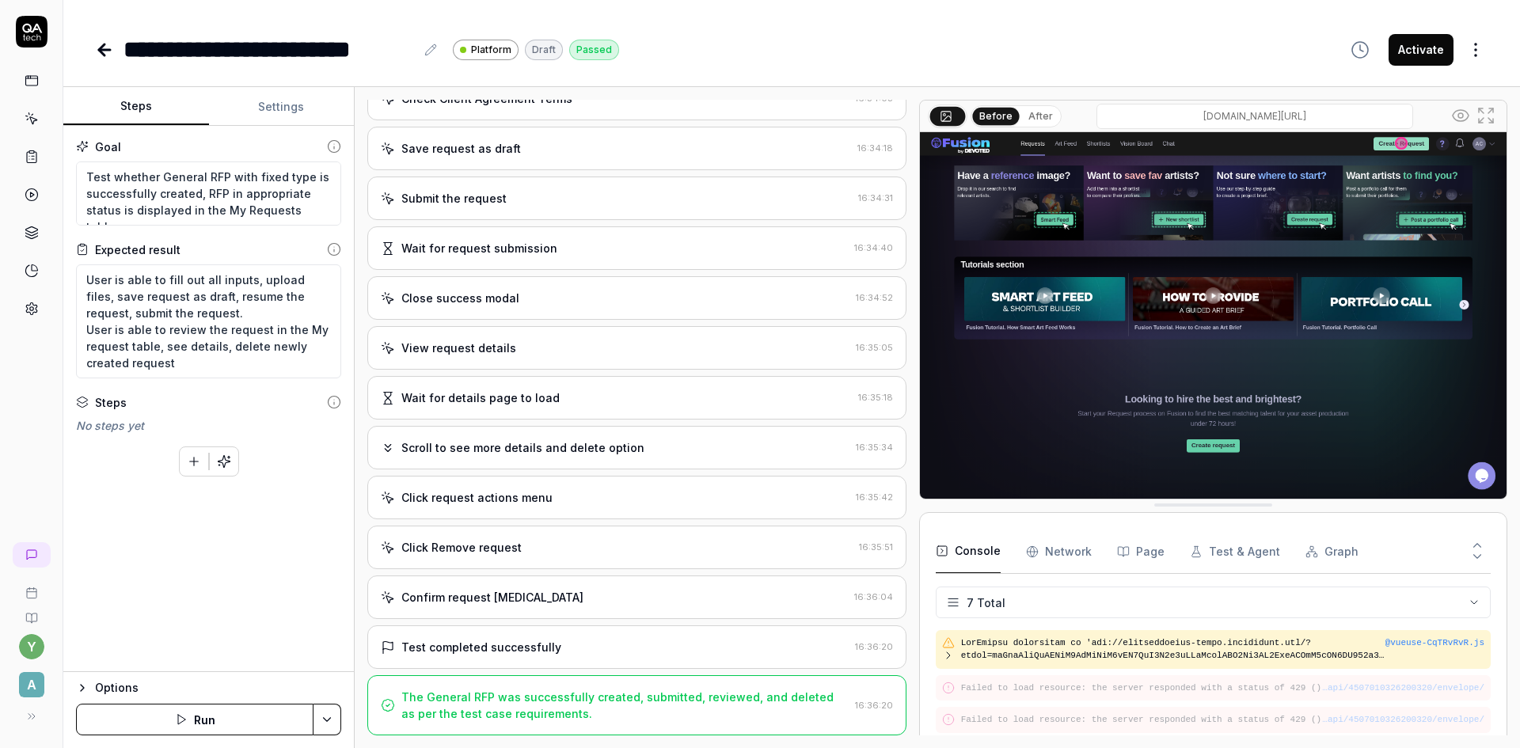
click at [458, 706] on div "The General RFP was successfully created, submitted, reviewed, and deleted as p…" at bounding box center [624, 705] width 447 height 33
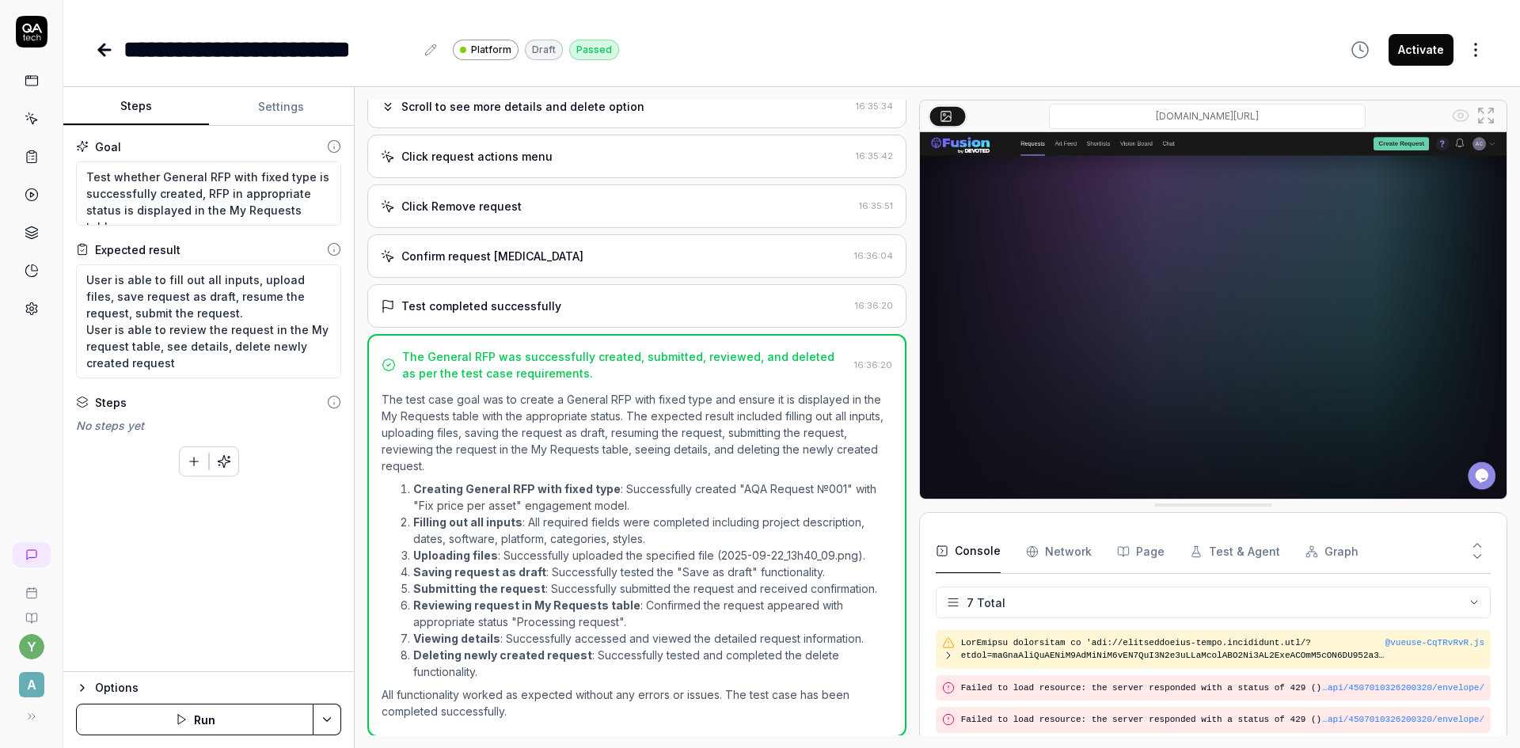
scroll to position [2335, 0]
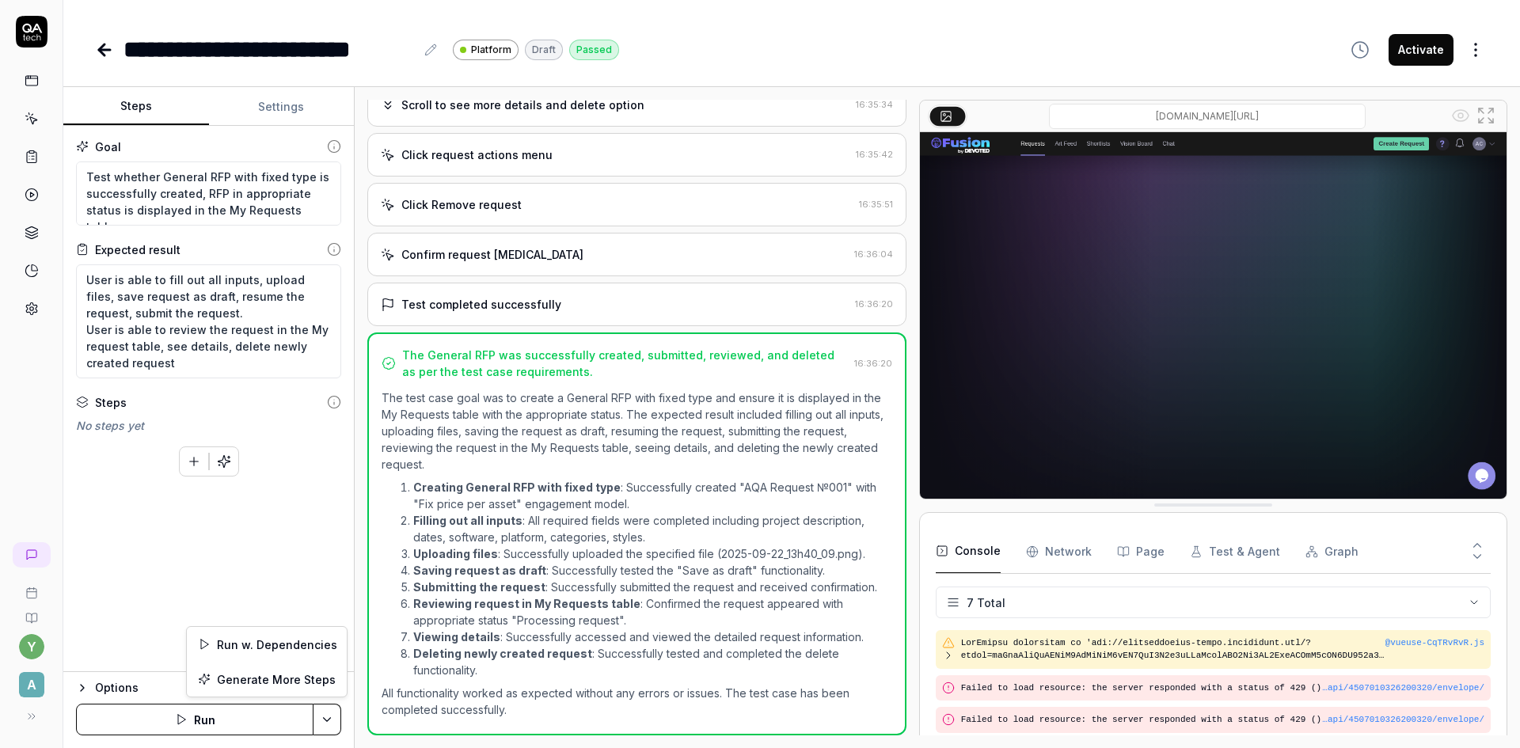
click at [329, 718] on html "**********" at bounding box center [760, 374] width 1520 height 748
click at [217, 464] on html "**********" at bounding box center [760, 374] width 1520 height 748
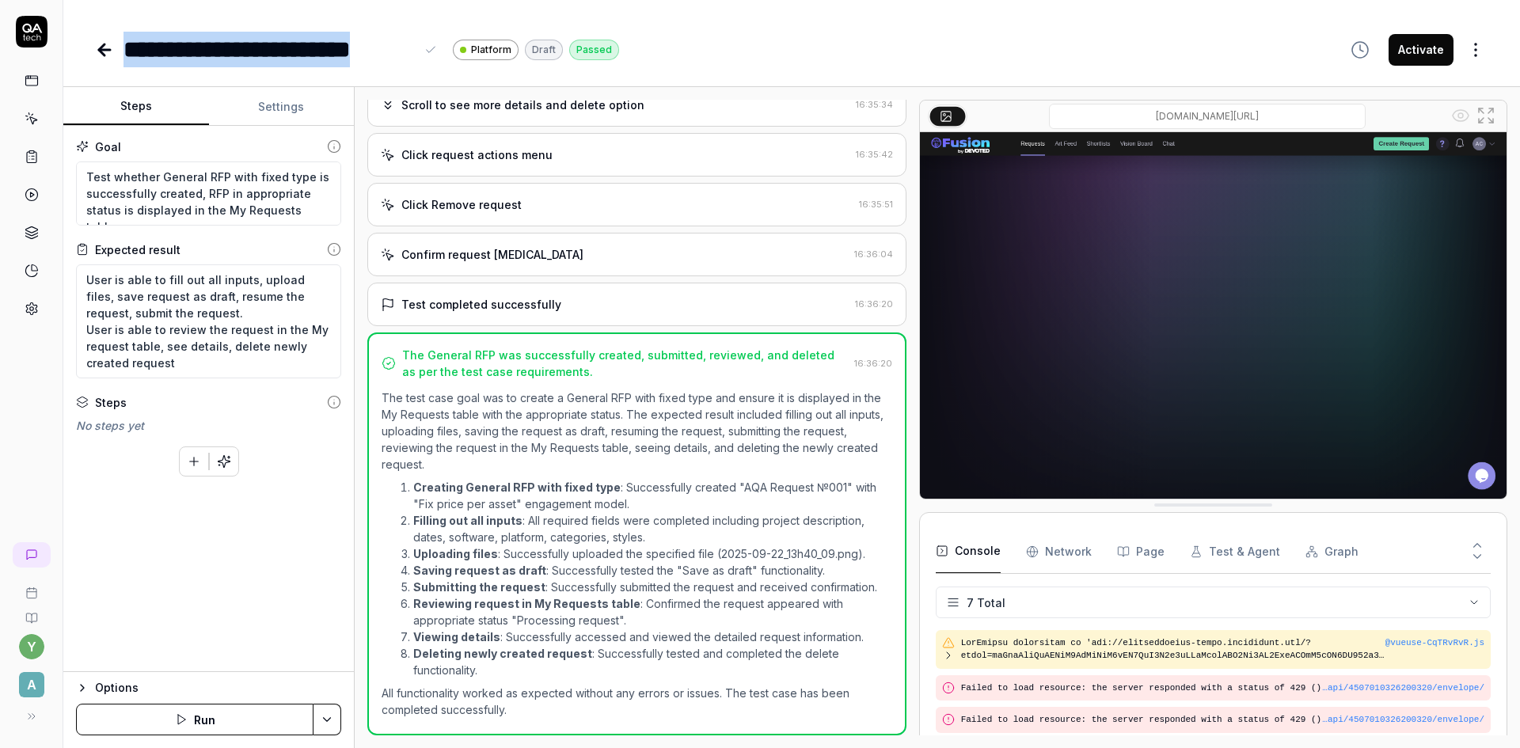
drag, startPoint x: 123, startPoint y: 46, endPoint x: 413, endPoint y: 42, distance: 290.6
click at [413, 41] on div "**********" at bounding box center [357, 50] width 524 height 36
copy div "**********"
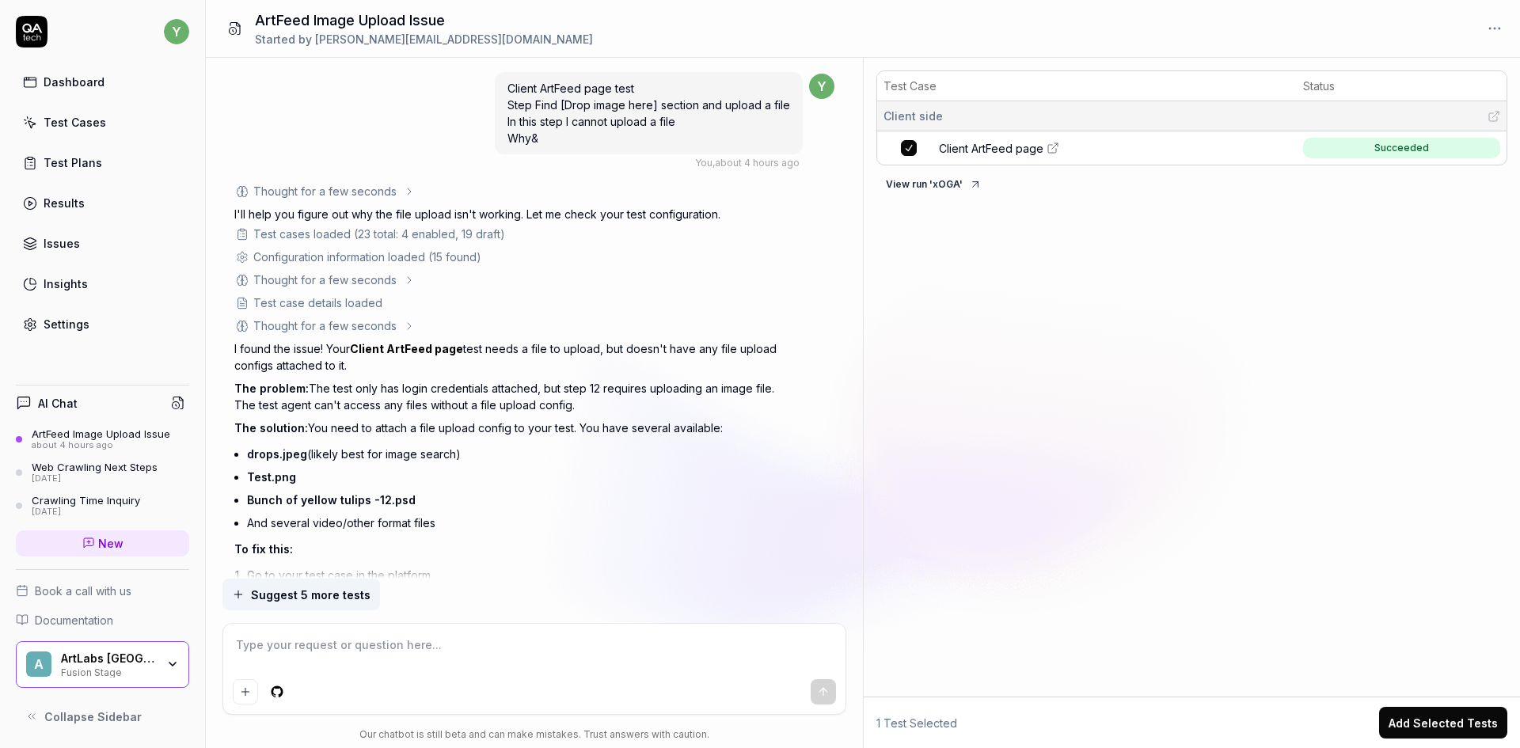
scroll to position [1186, 0]
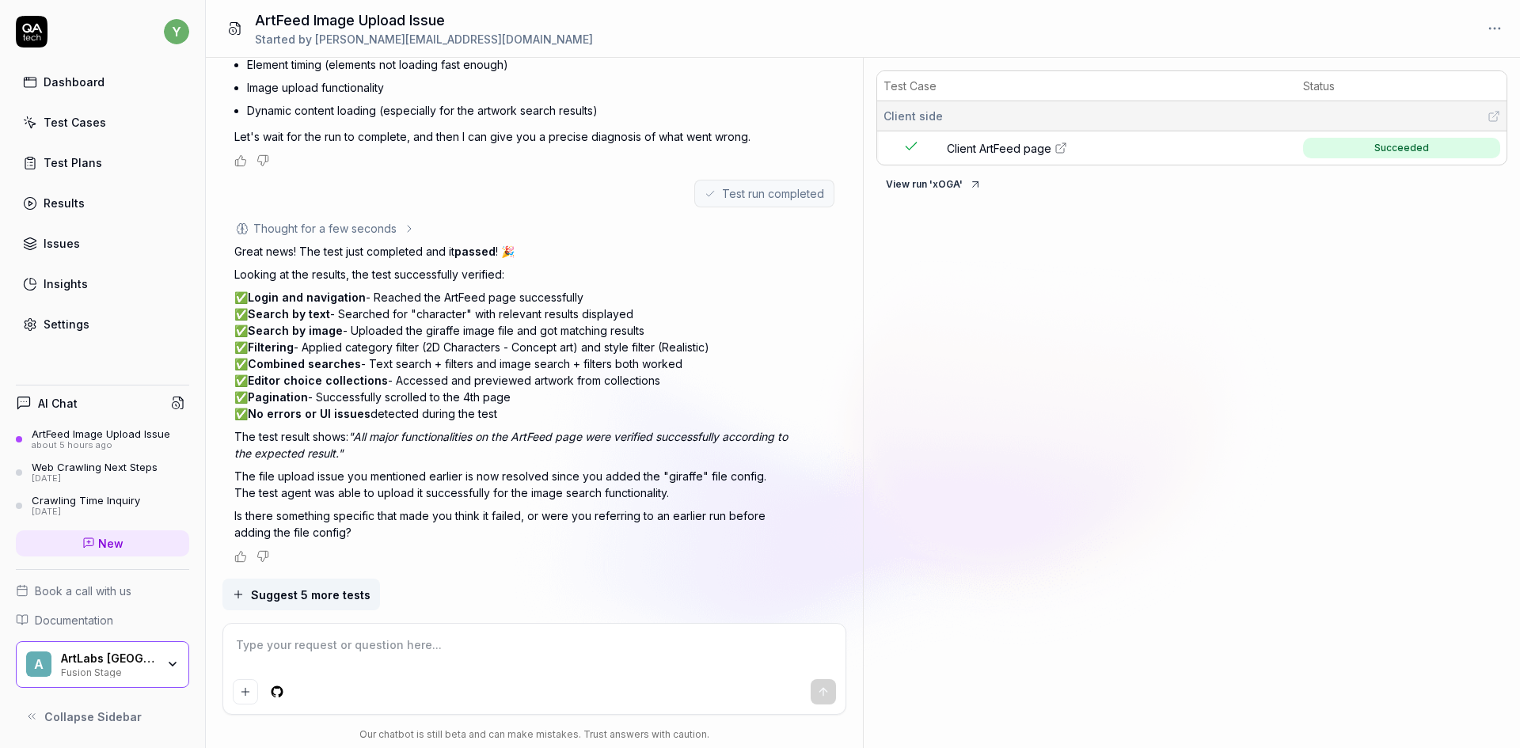
type textarea "*"
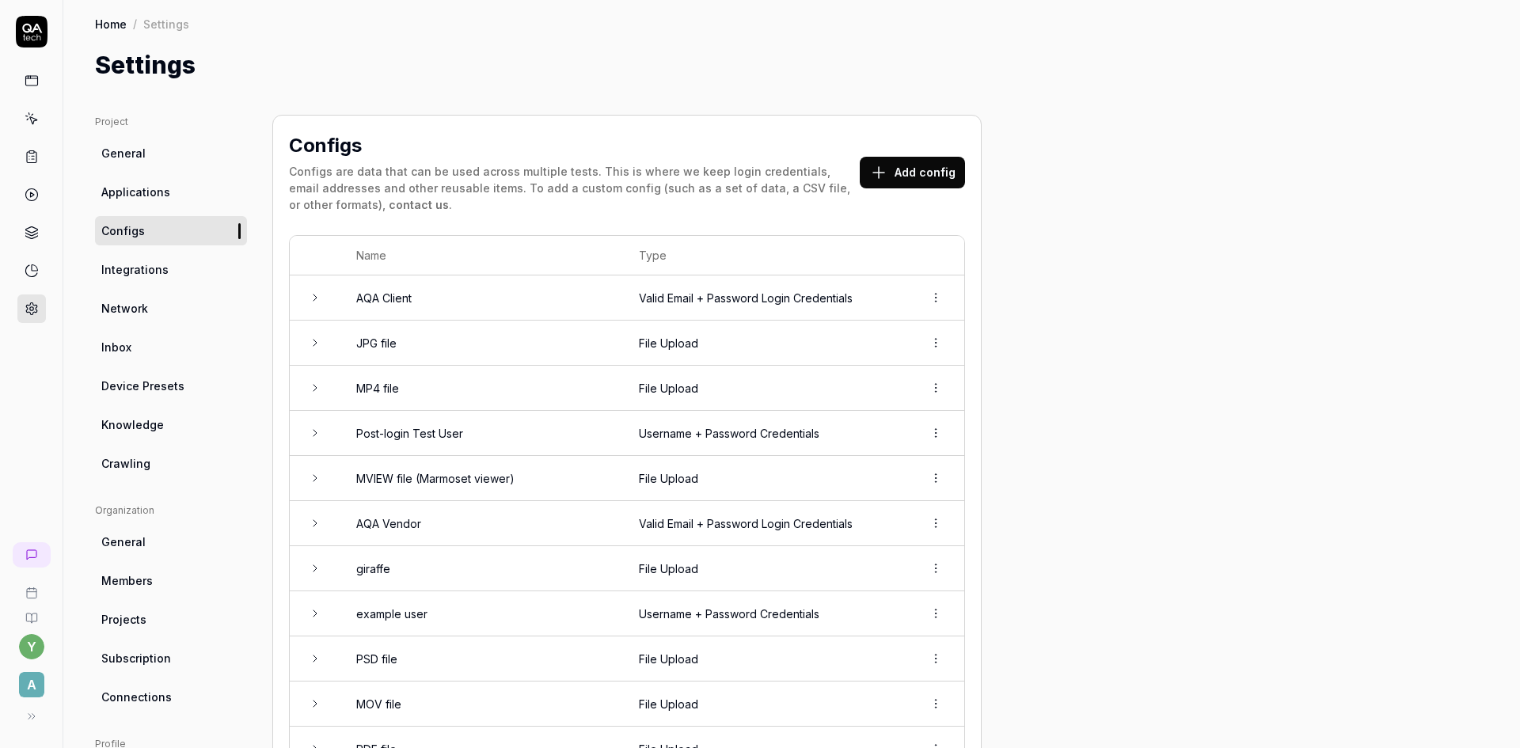
scroll to position [79, 0]
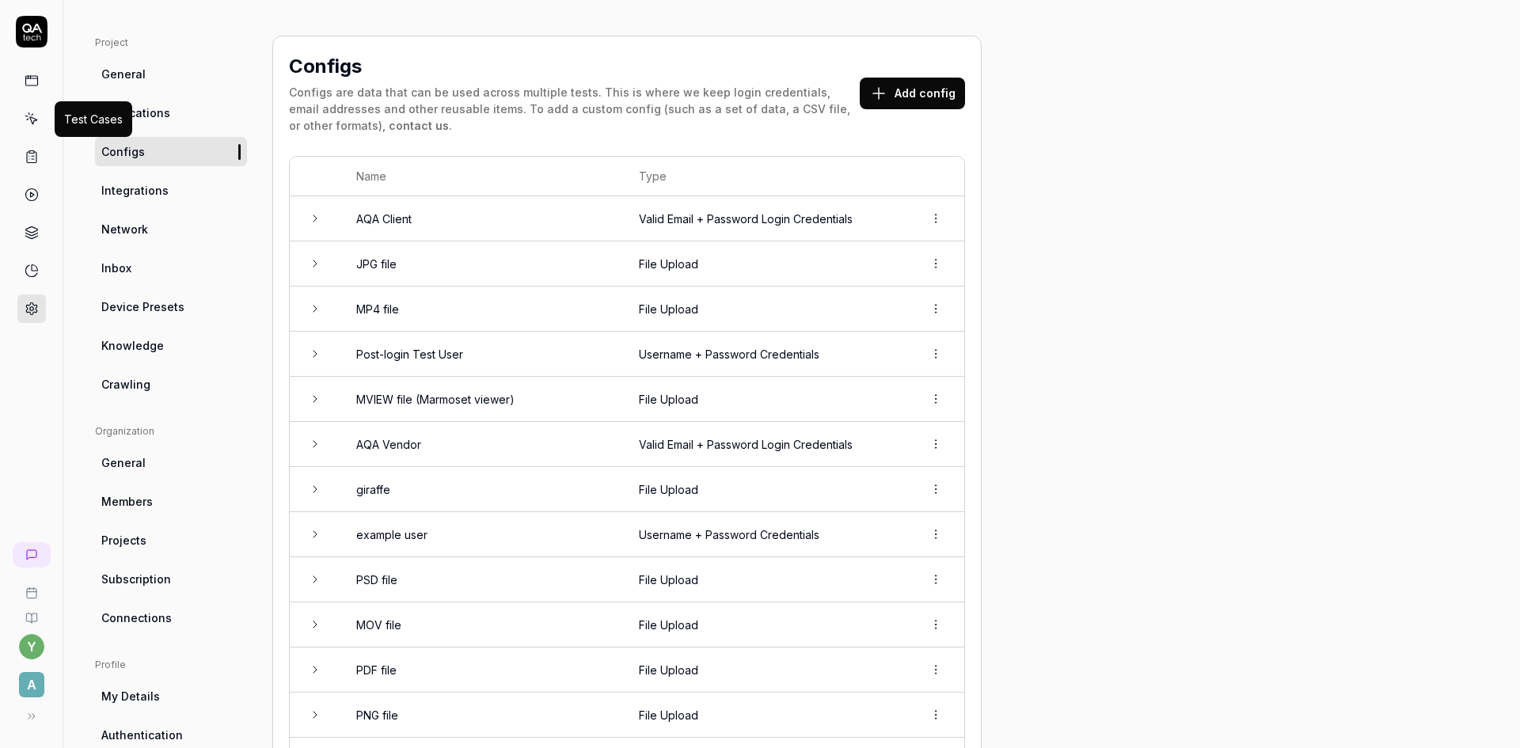
click at [29, 120] on icon at bounding box center [32, 119] width 14 height 14
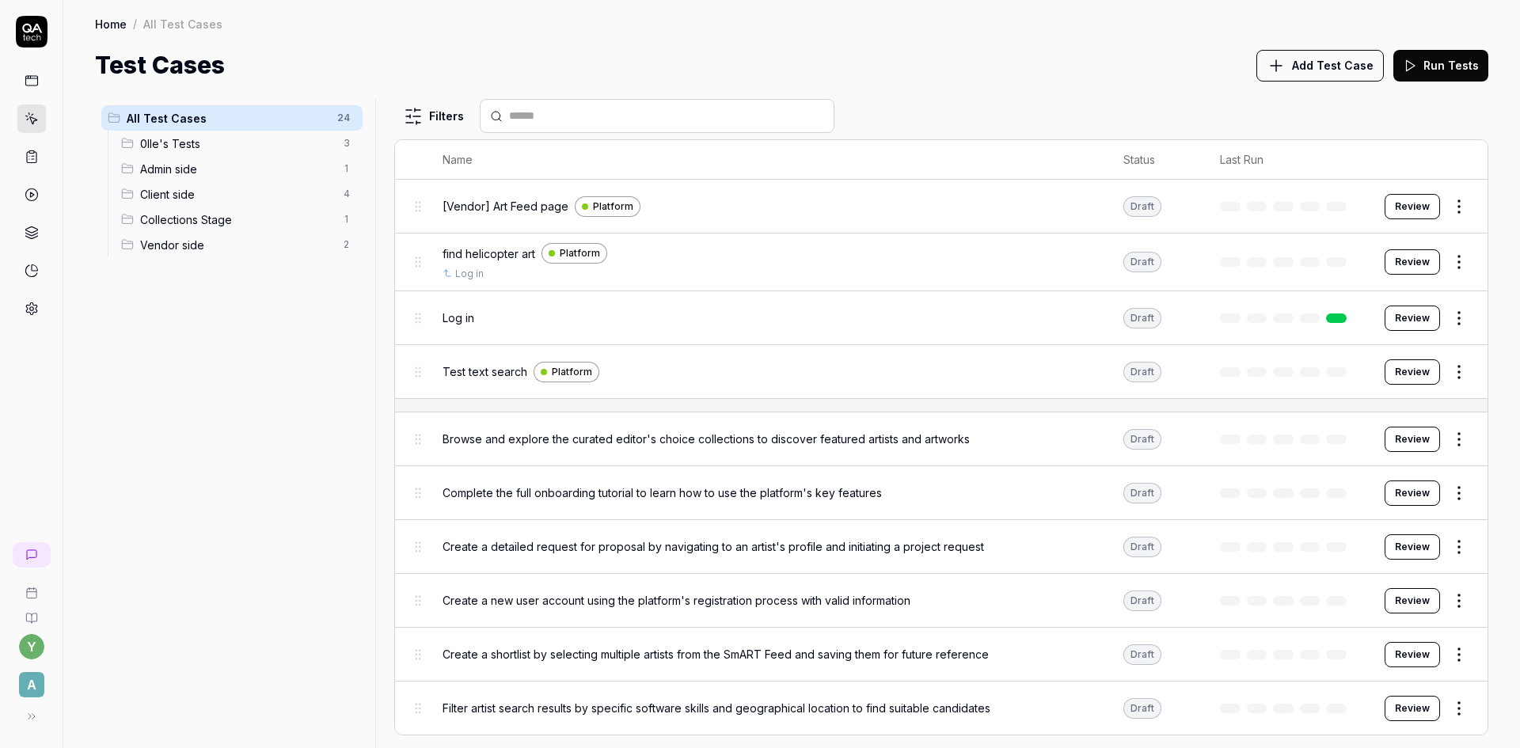
click at [169, 196] on span "Client side" at bounding box center [237, 194] width 194 height 17
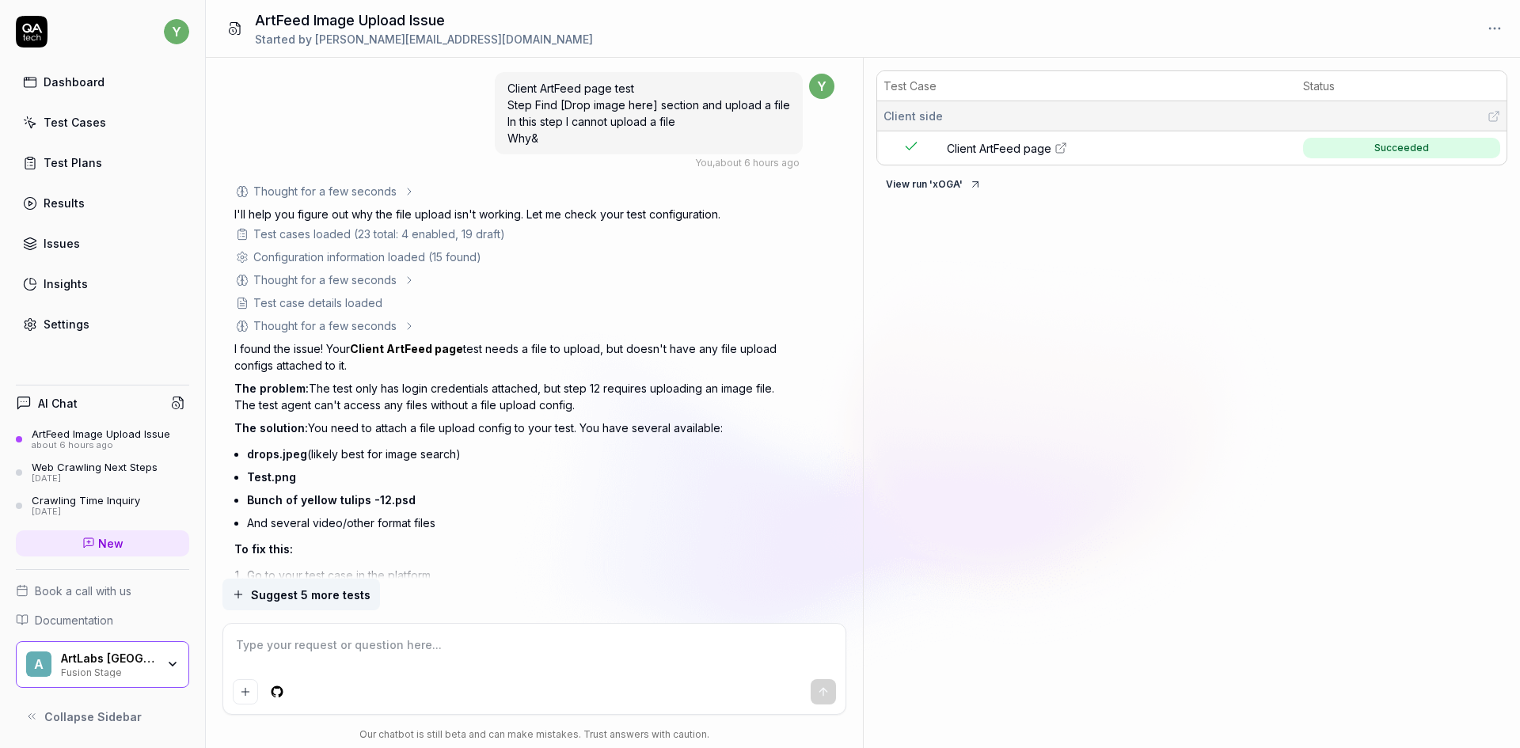
scroll to position [1186, 0]
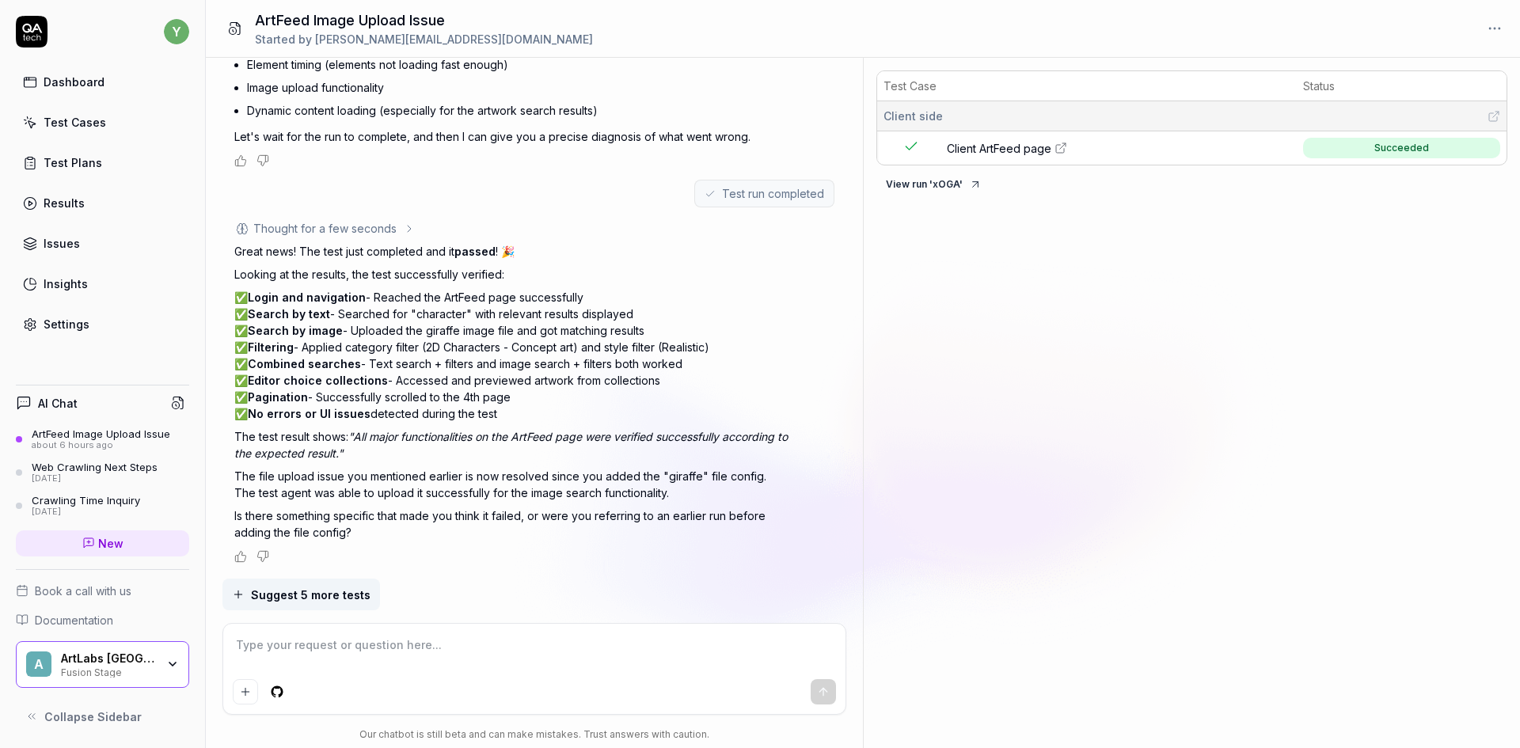
type textarea "*"
drag, startPoint x: 332, startPoint y: 646, endPoint x: 327, endPoint y: 638, distance: 9.2
click at [331, 646] on textarea at bounding box center [535, 653] width 604 height 40
type textarea "ц"
type textarea "*"
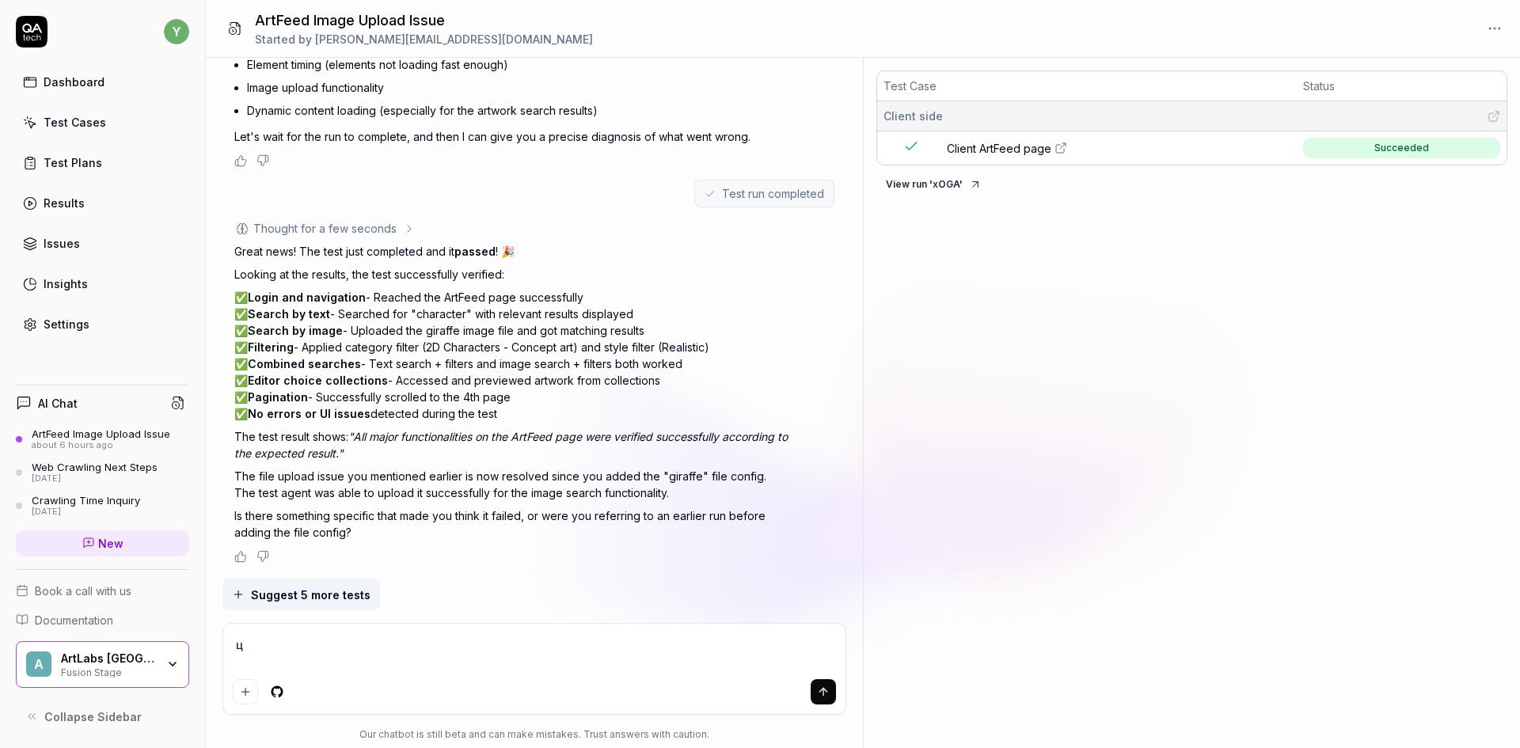
type textarea "цр"
type textarea "*"
type textarea "црн"
type textarea "*"
type textarea "цр"
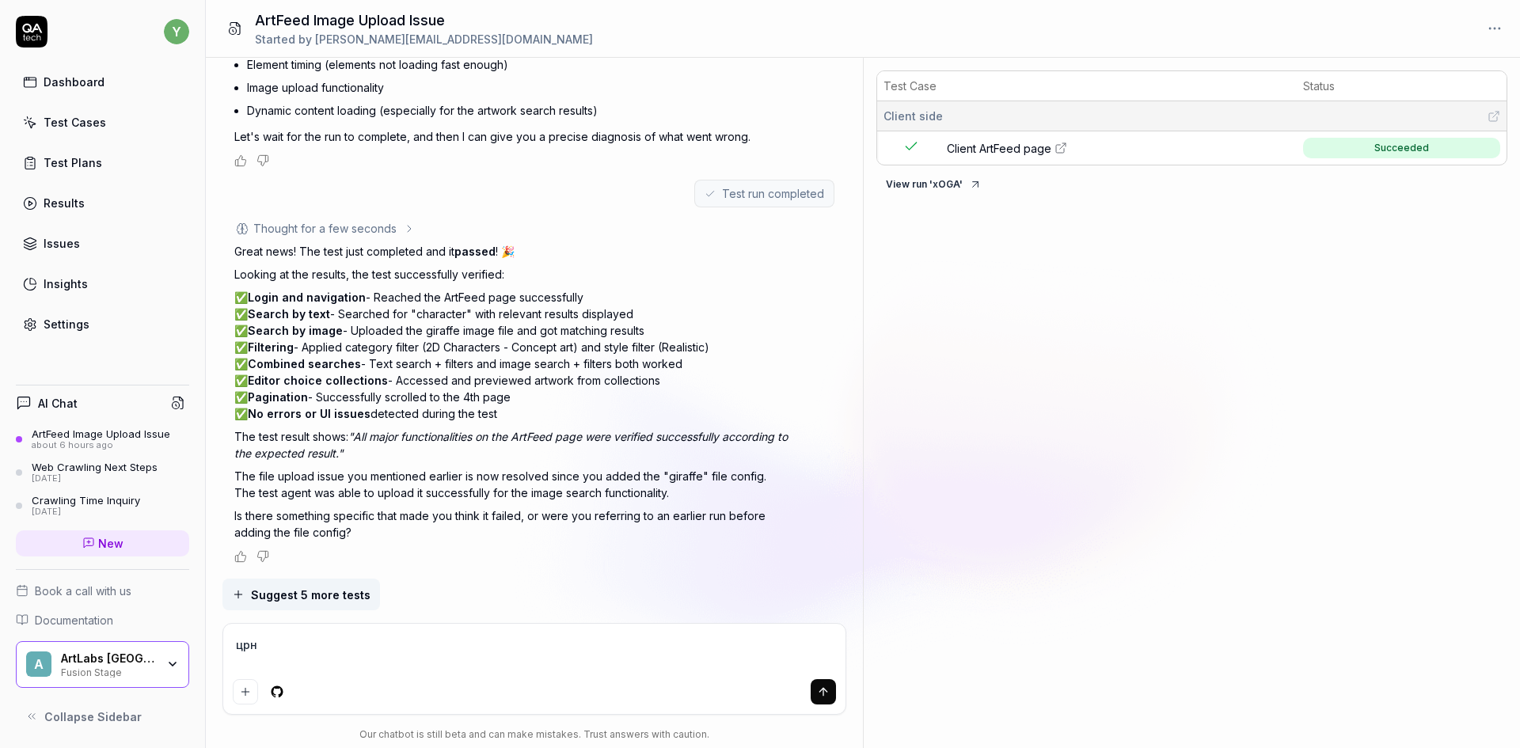
type textarea "*"
type textarea "ц"
type textarea "*"
type textarea "h"
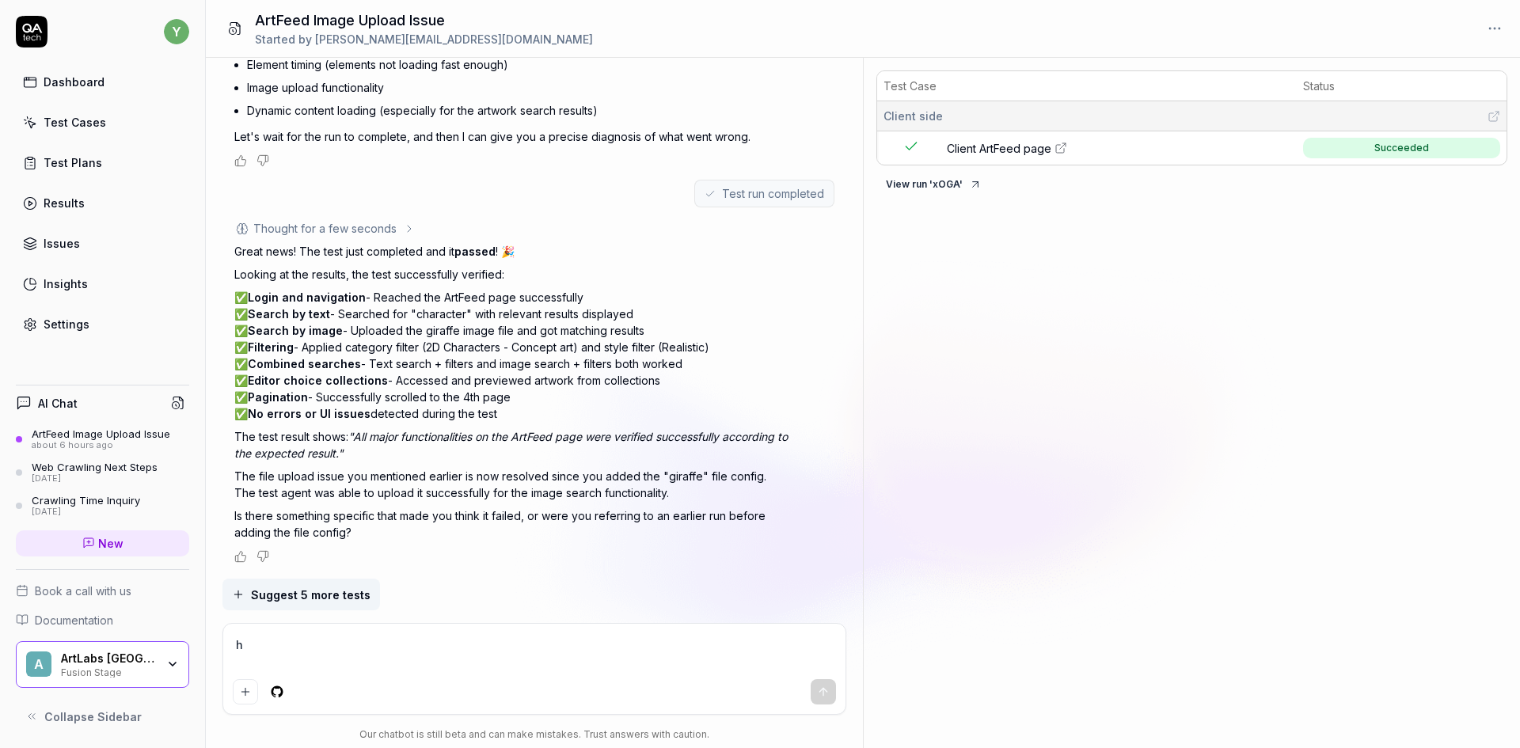
type textarea "*"
type textarea "ho"
type textarea "*"
type textarea "how"
type textarea "*"
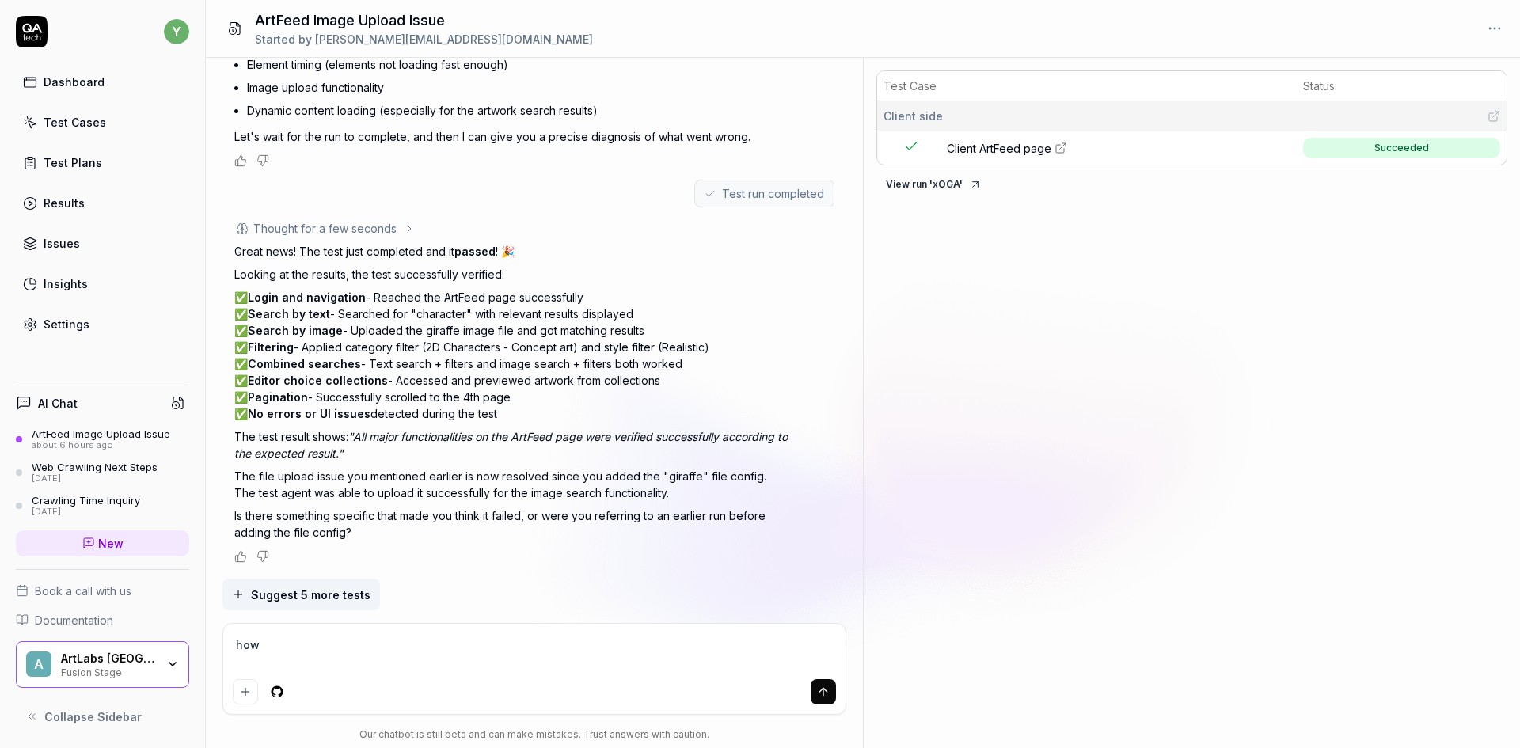
type textarea "how"
type textarea "*"
type textarea "how a"
type textarea "*"
type textarea "how"
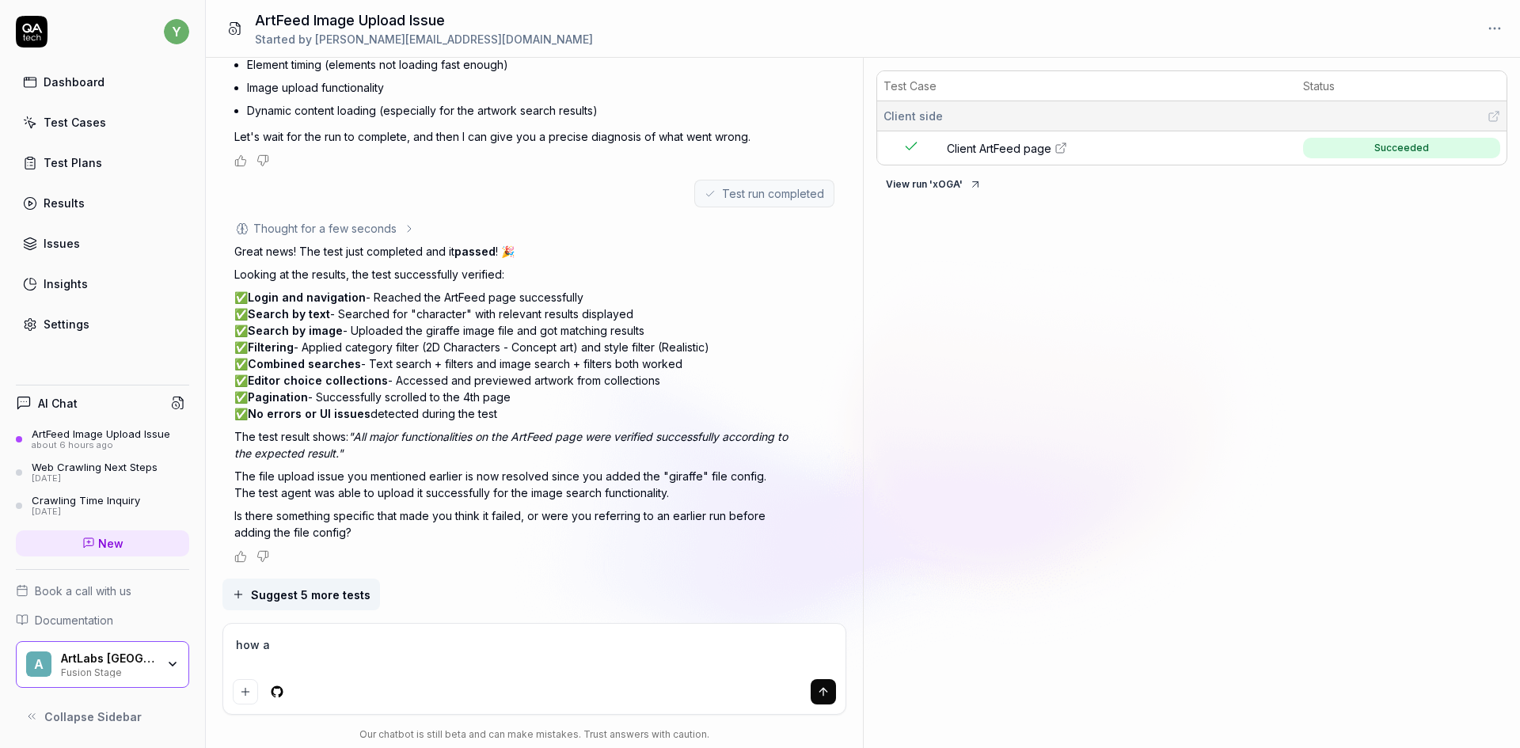
type textarea "*"
type textarea "how c"
type textarea "*"
type textarea "how ca"
type textarea "*"
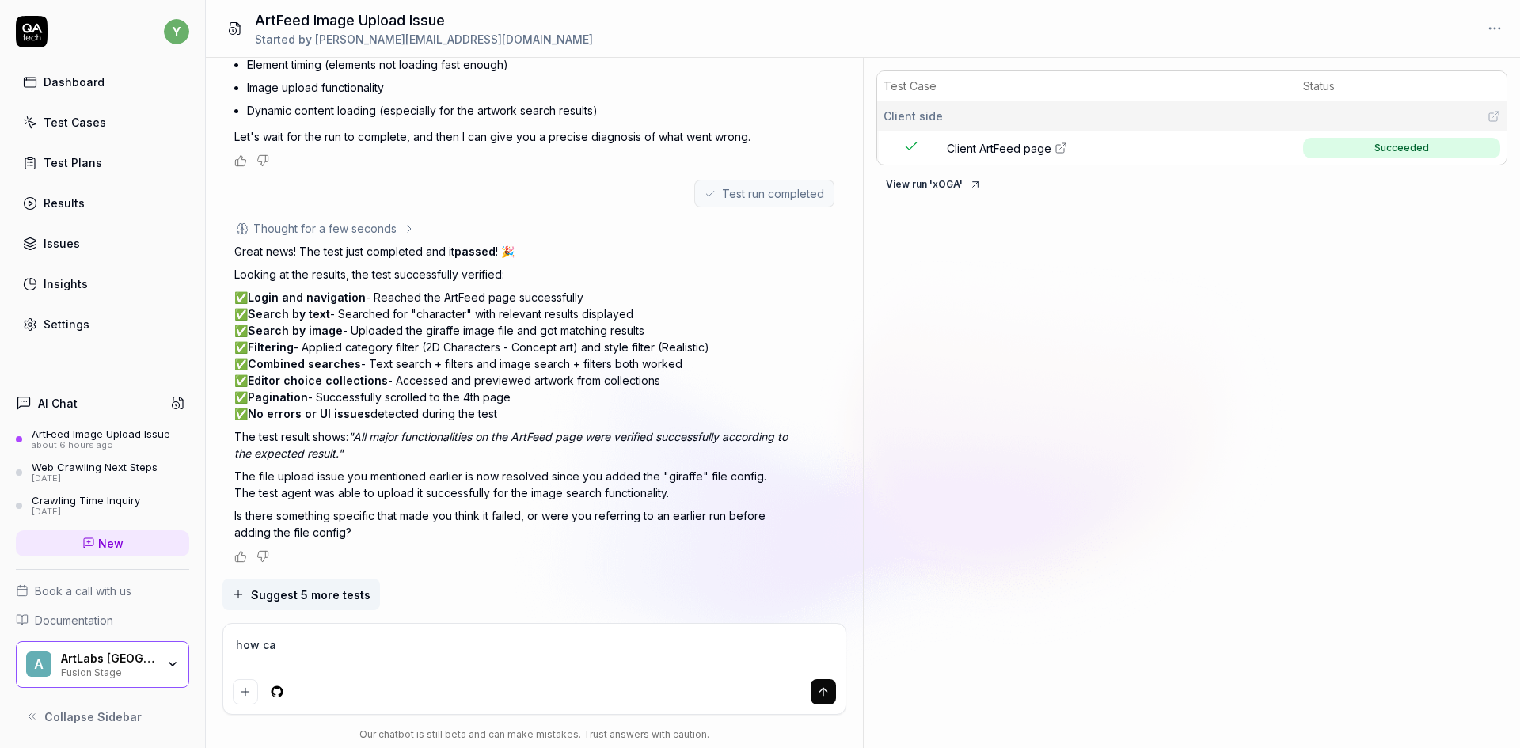
type textarea "how can"
type textarea "*"
type textarea "how can"
type textarea "*"
type textarea "how can I"
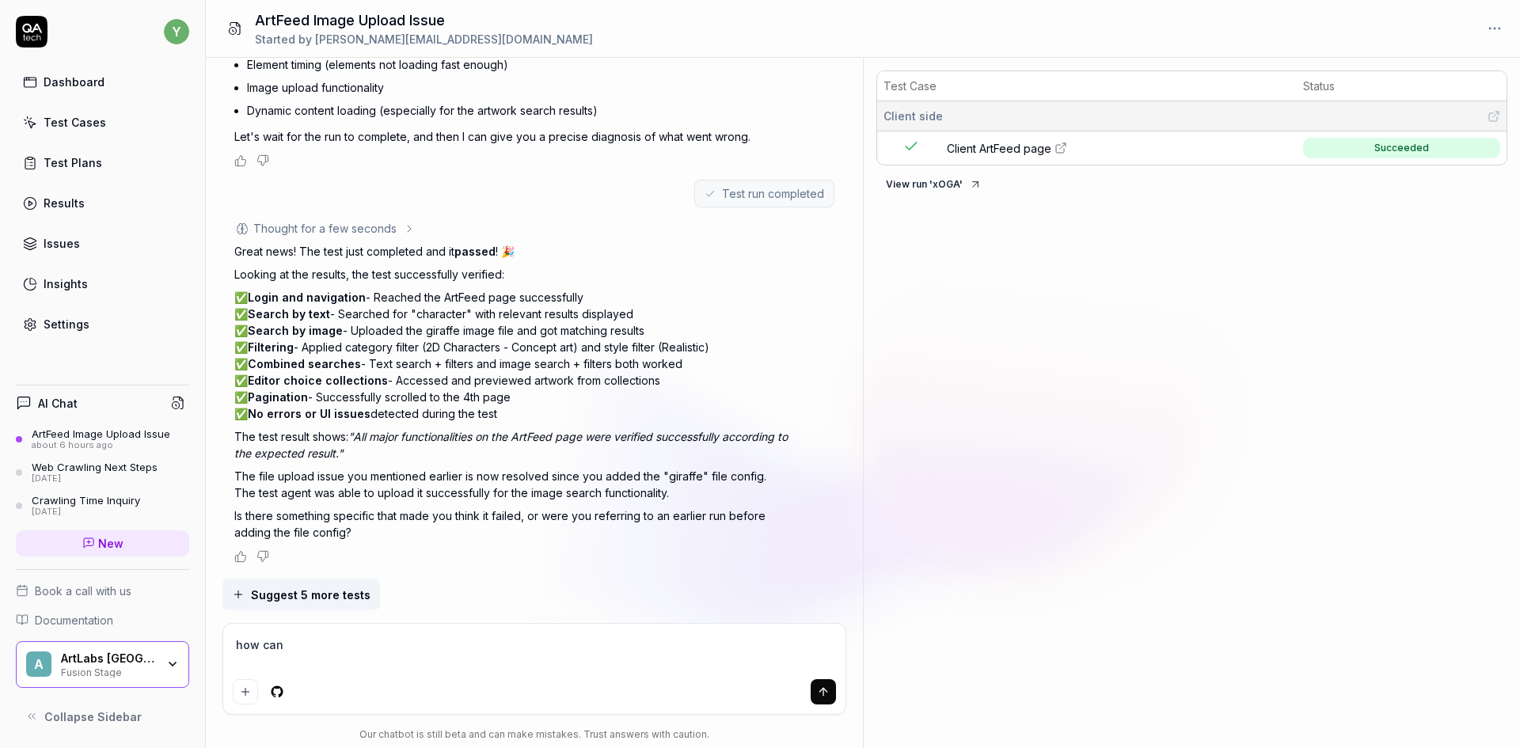
type textarea "*"
type textarea "how can I"
type textarea "*"
type textarea "how can I a"
type textarea "*"
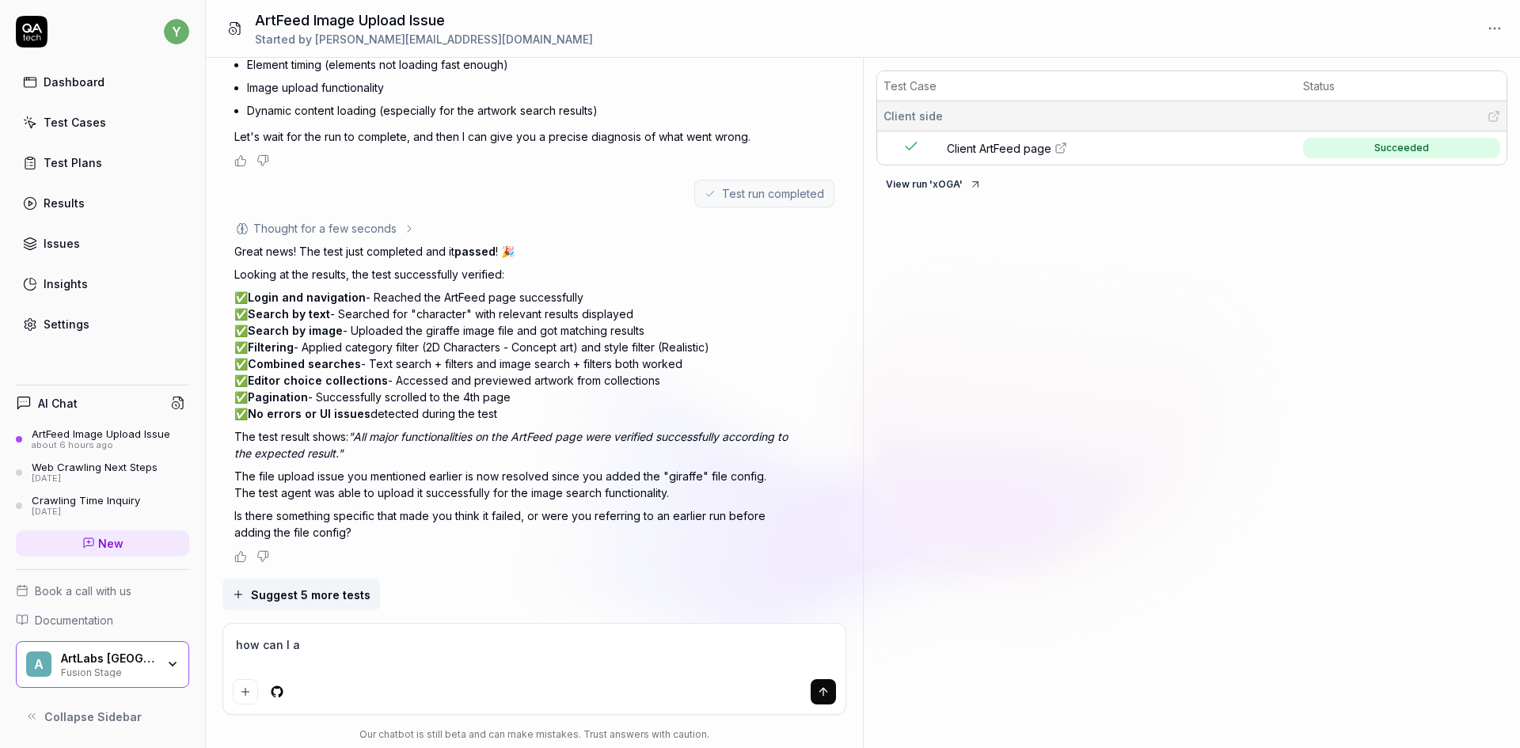
type textarea "how can I ad"
type textarea "*"
type textarea "how can I add"
type textarea "*"
type textarea "how can I add"
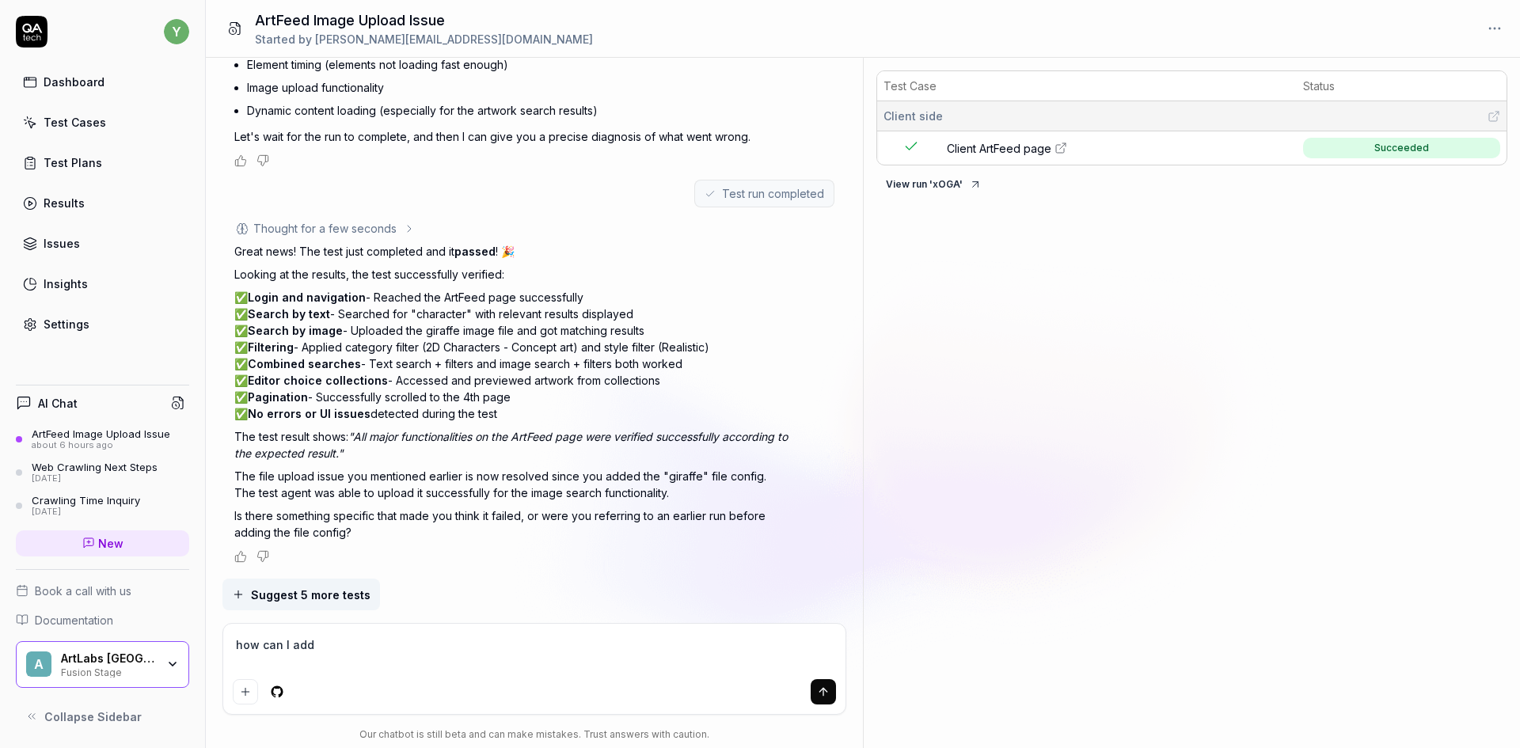
type textarea "*"
type textarea "how can I add s"
type textarea "*"
type textarea "how can I add st"
type textarea "*"
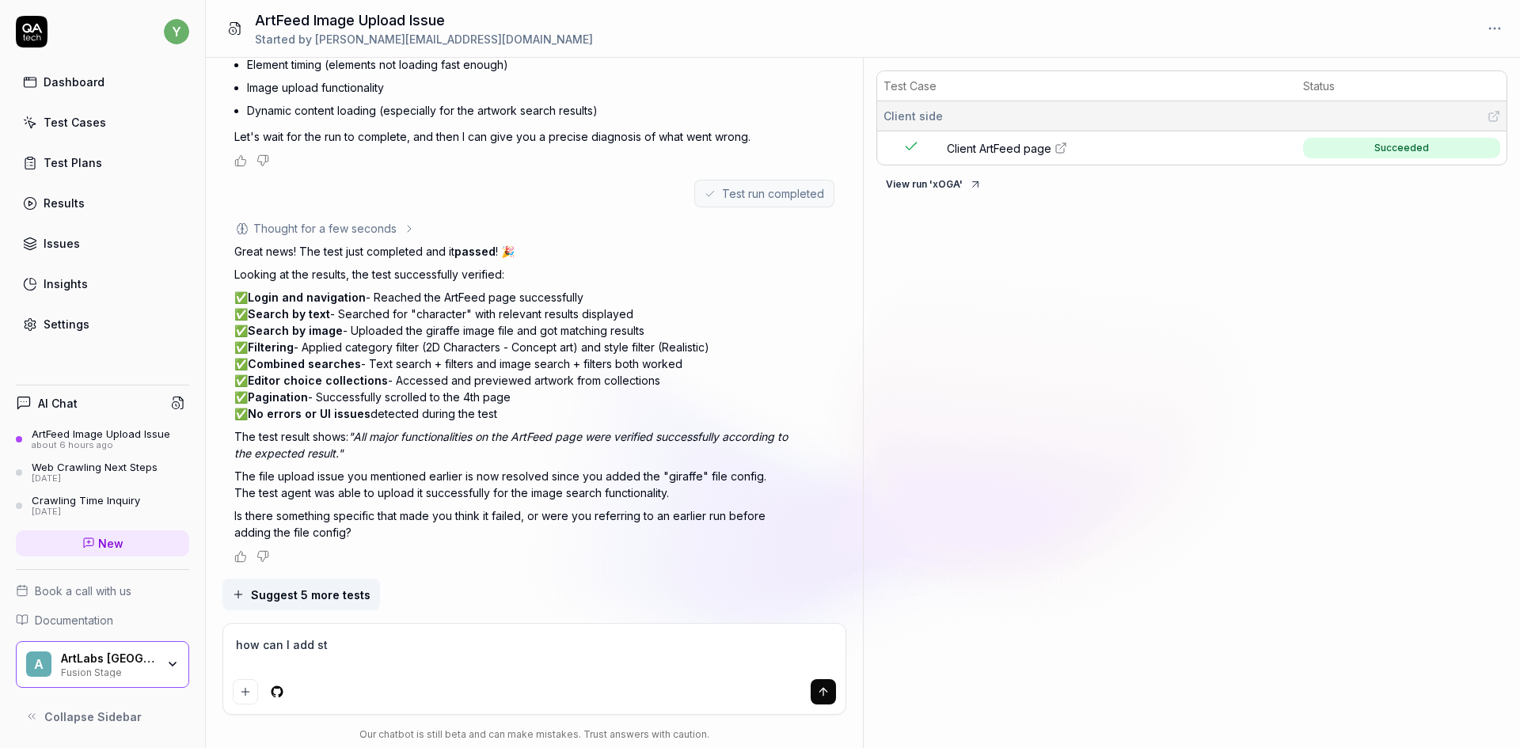
type textarea "how can I add ste"
type textarea "*"
type textarea "how can I add step"
type textarea "*"
type textarea "how can I add steps"
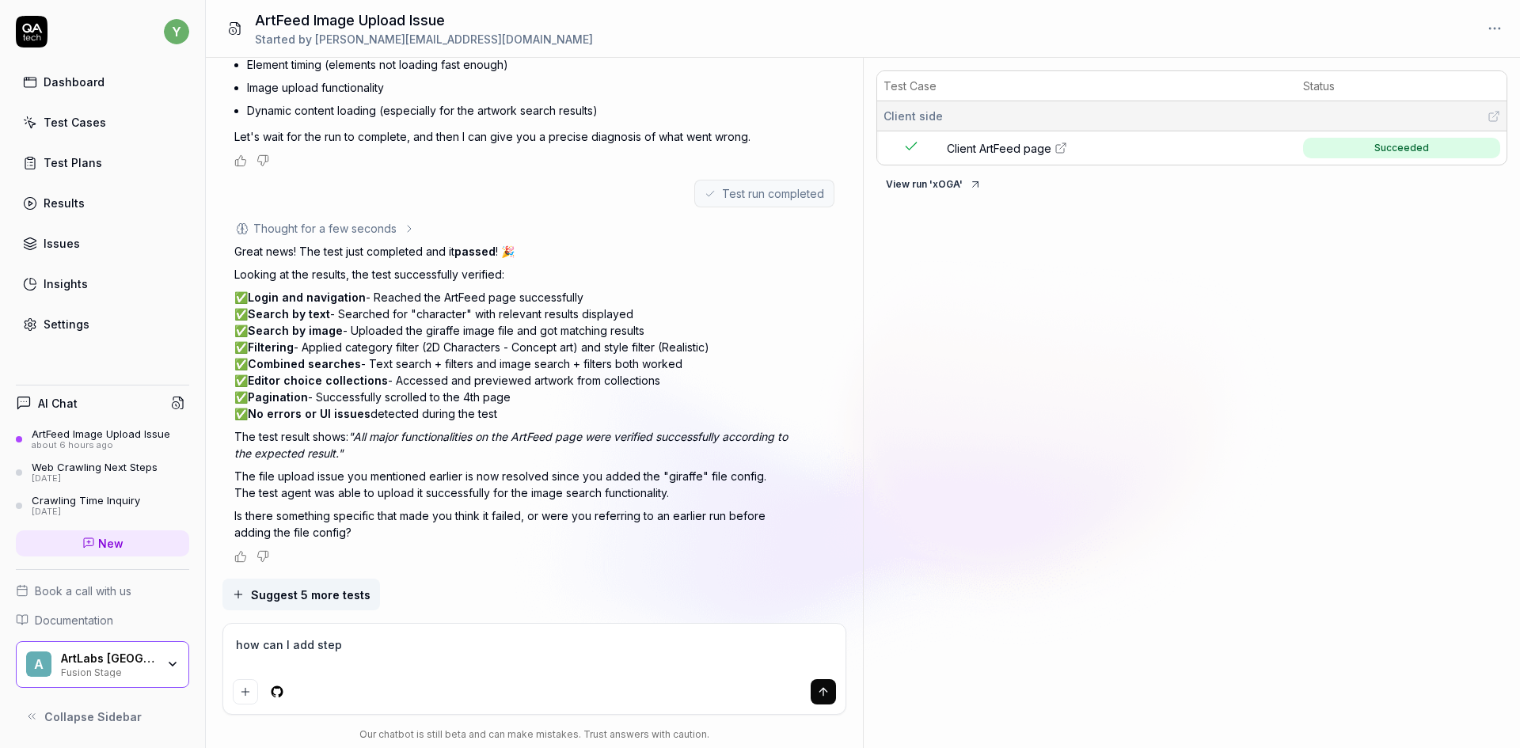
type textarea "*"
type textarea "how can I add steps"
type textarea "*"
type textarea "how can I add steps g"
type textarea "*"
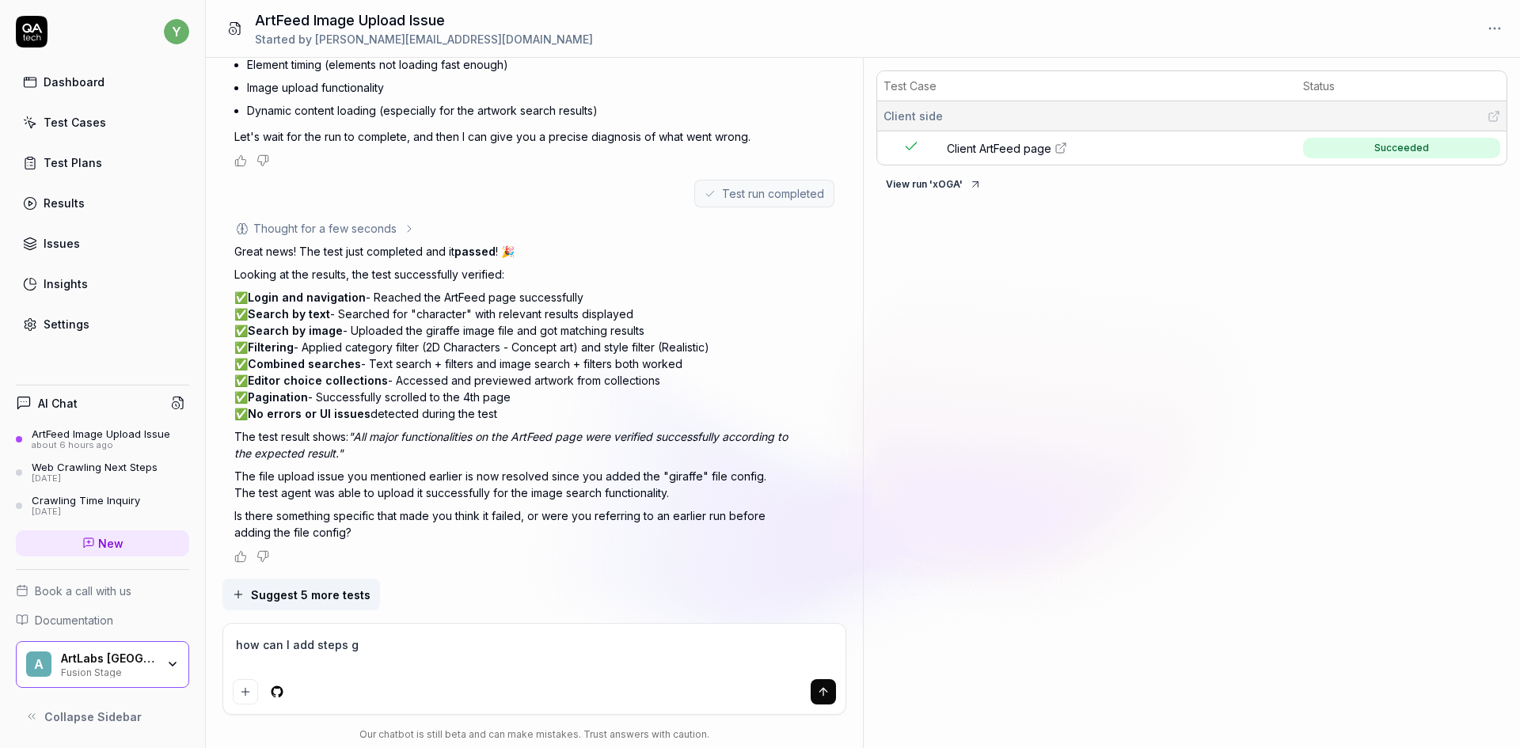
type textarea "how can I add steps ge"
type textarea "*"
type textarea "how can I add steps g"
type textarea "*"
type textarea "how can I add steps"
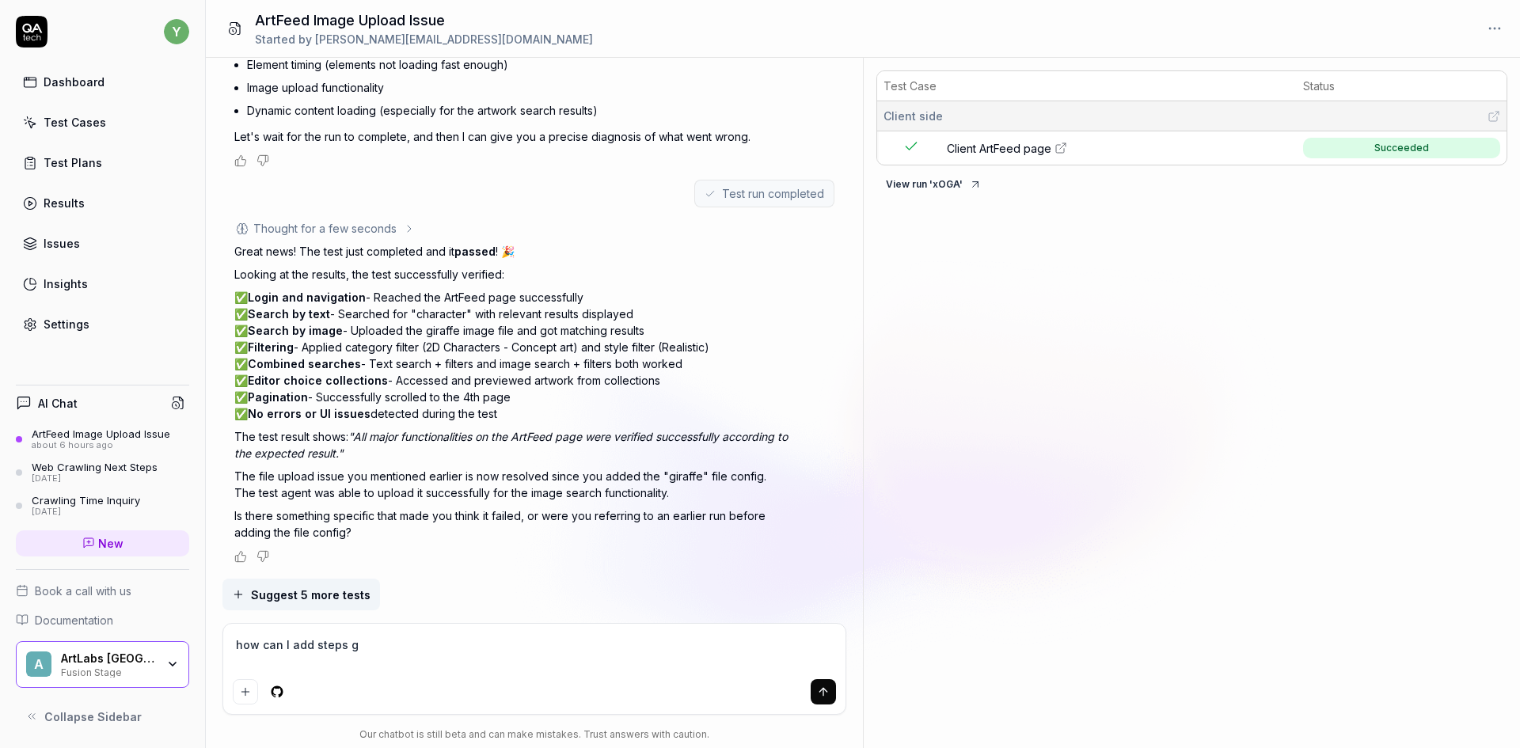
type textarea "*"
type textarea "how can I add steps"
type textarea "*"
type textarea "how can I add steps"
type textarea "*"
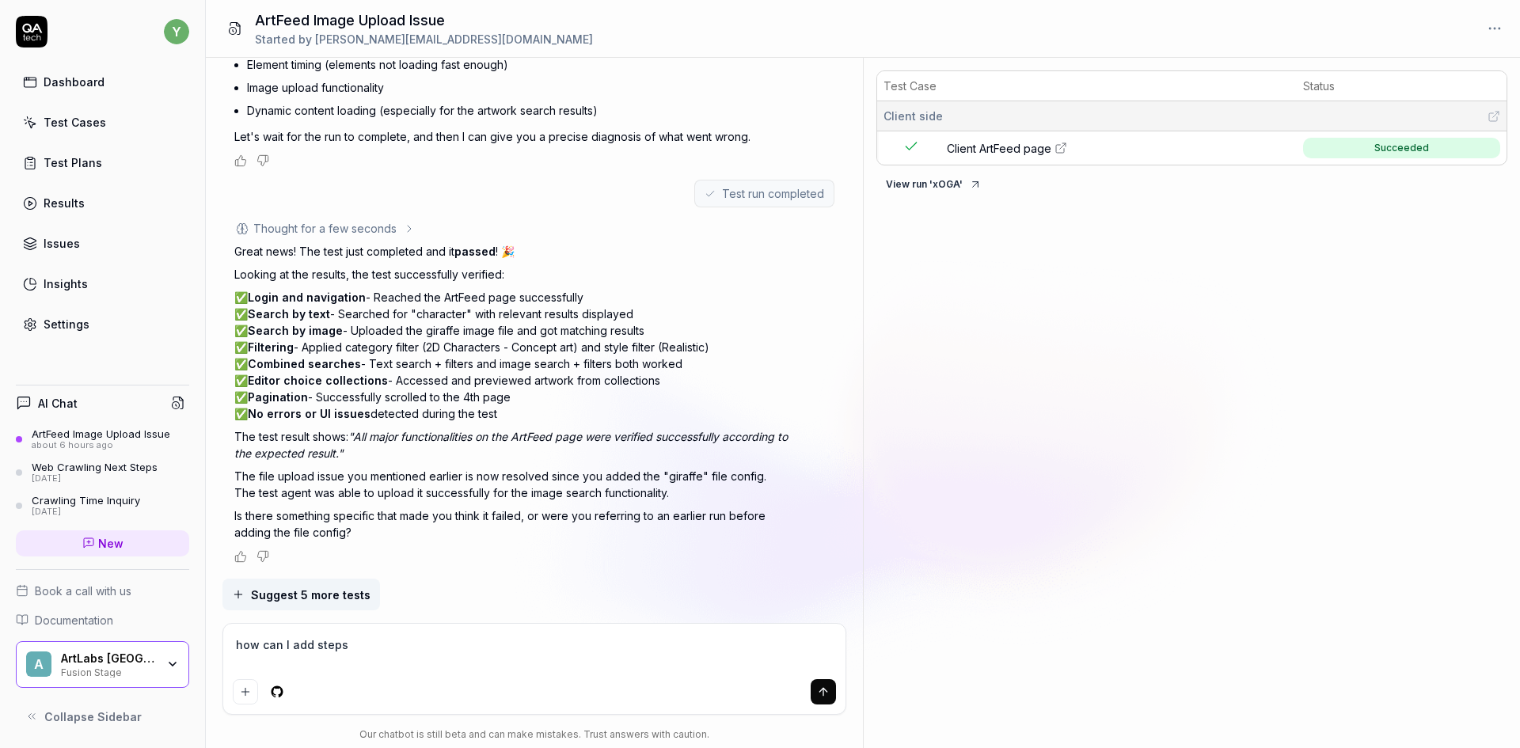
type textarea "how can I add steps g"
type textarea "*"
type textarea "how can I add steps ge"
type textarea "*"
type textarea "how can I add steps gen"
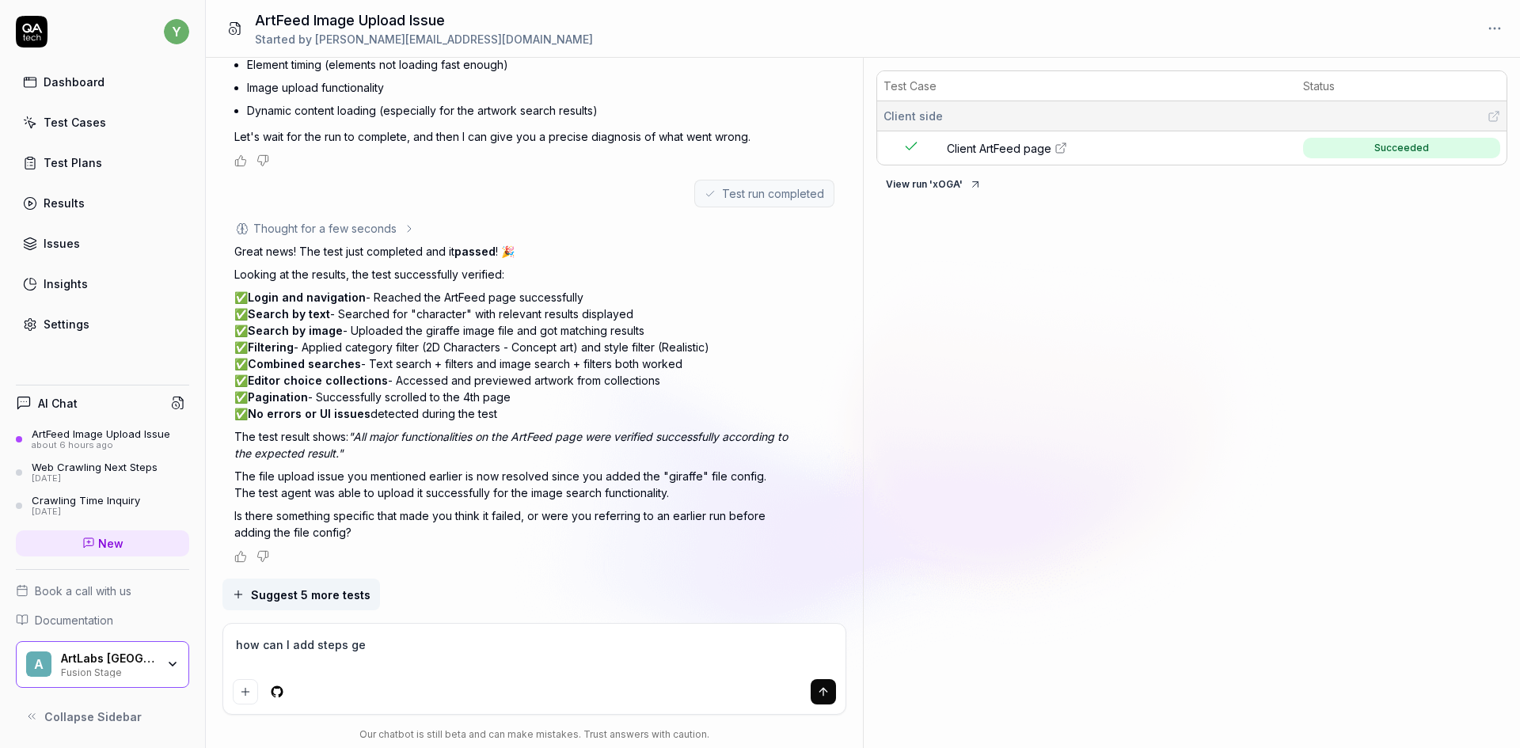
type textarea "*"
type textarea "how can I add steps gene"
type textarea "*"
type textarea "how can I add steps gener"
type textarea "*"
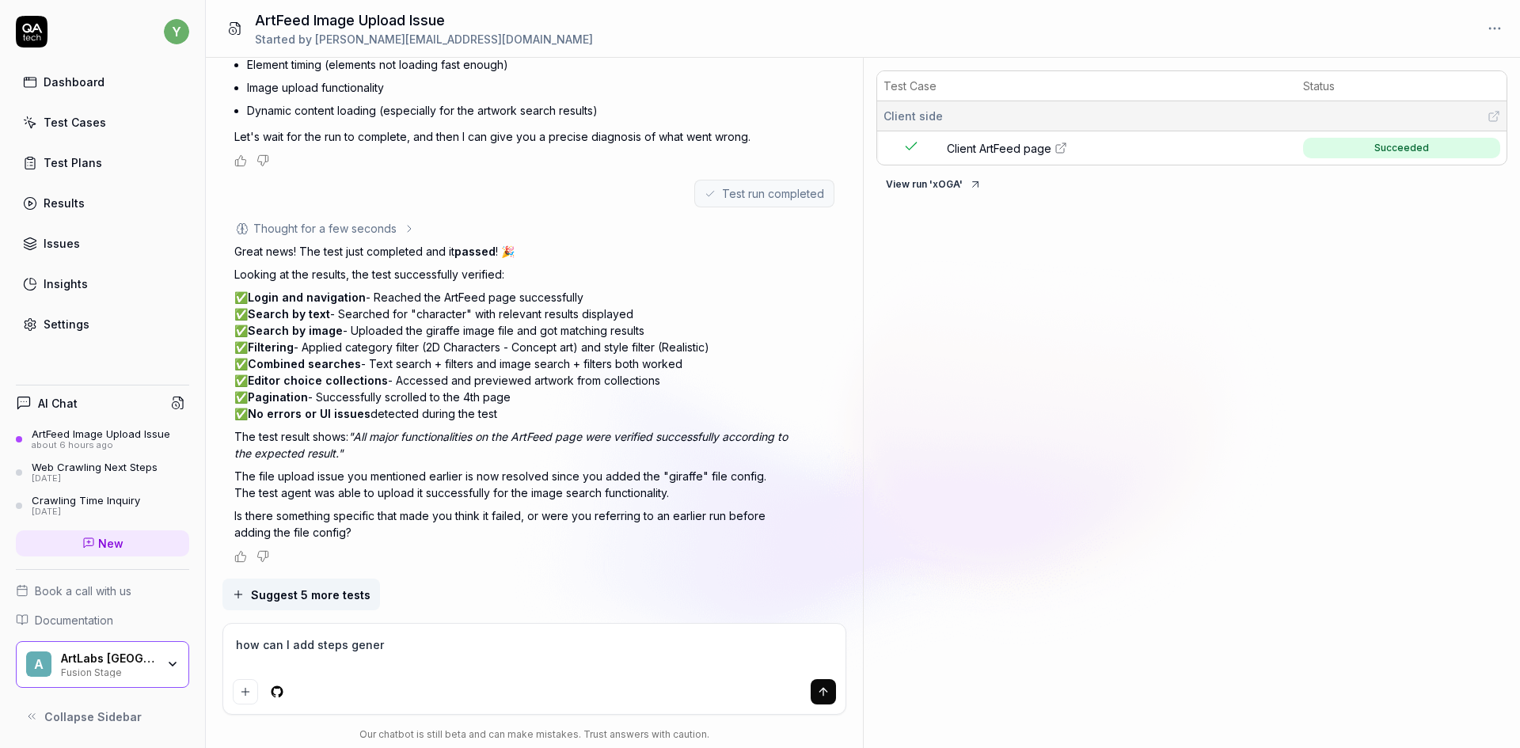
type textarea "how can I add steps genera"
type textarea "*"
type textarea "how can I add steps generat"
type textarea "*"
type textarea "how can I add steps generate"
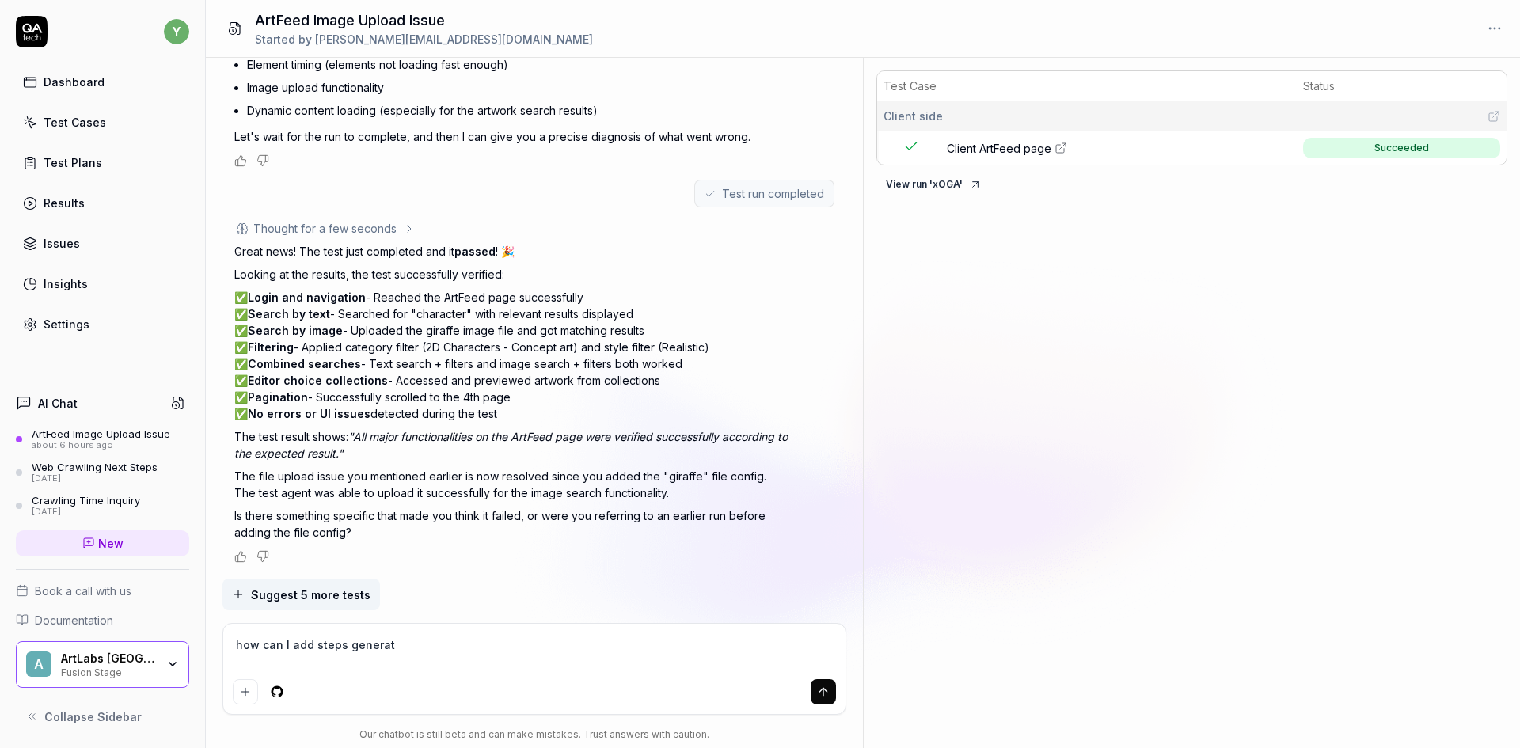
type textarea "*"
type textarea "how can I add steps generated"
type textarea "*"
type textarea "how can I add steps generated"
type textarea "*"
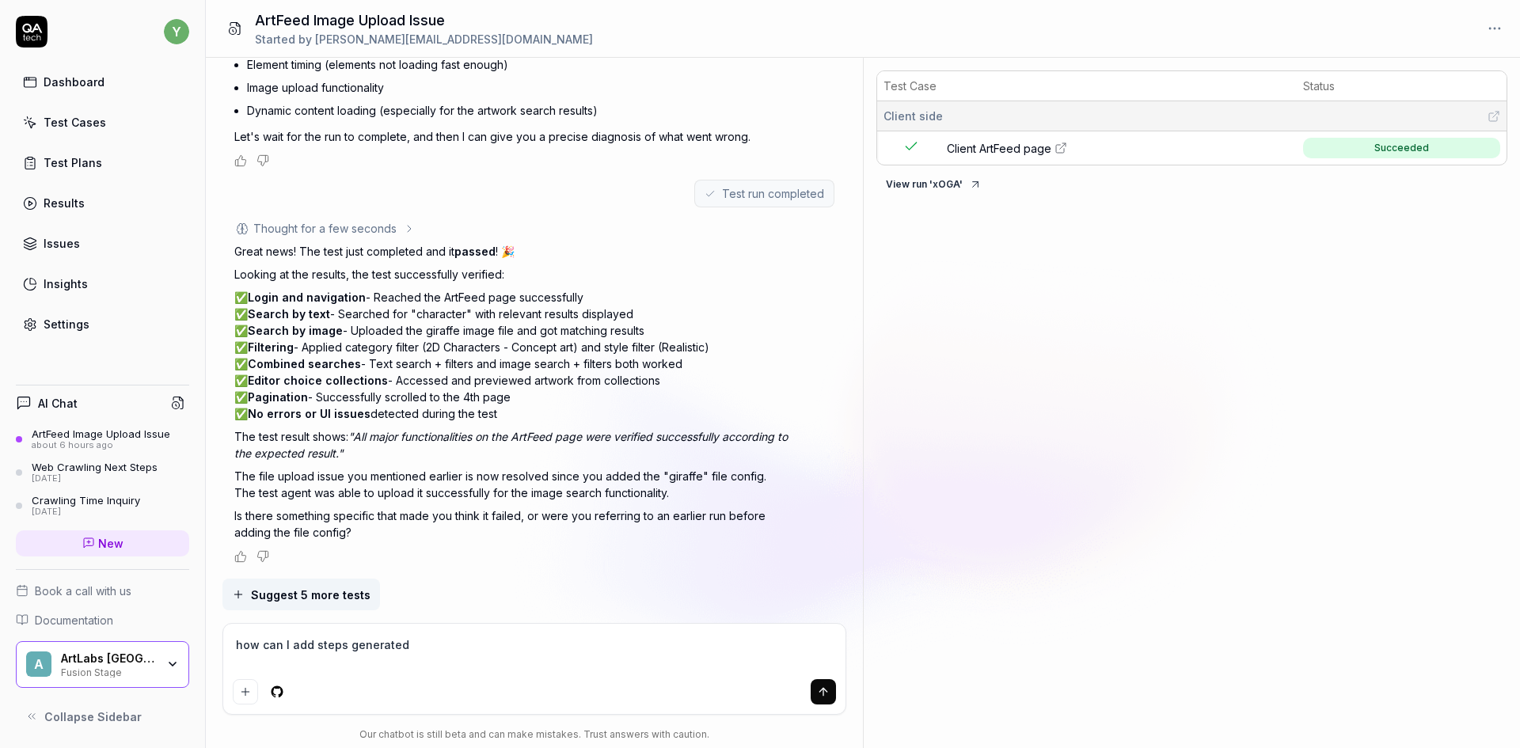
type textarea "how can I add steps generated b"
type textarea "*"
type textarea "how can I add steps generated by"
type textarea "*"
type textarea "how can I add steps generated by"
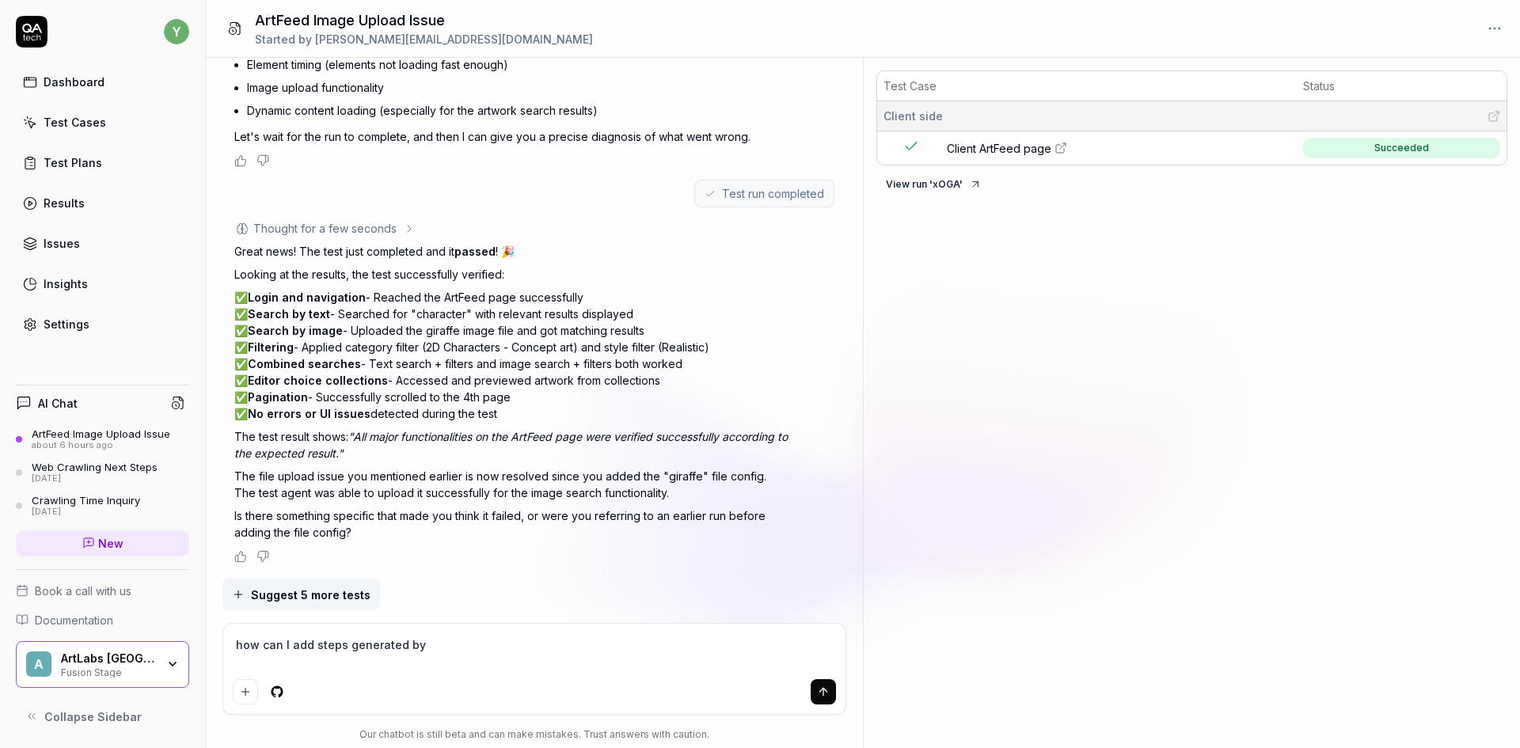
type textarea "*"
type textarea "how can I add steps generated by Q"
type textarea "*"
type textarea "how can I add steps generated by QA"
type textarea "*"
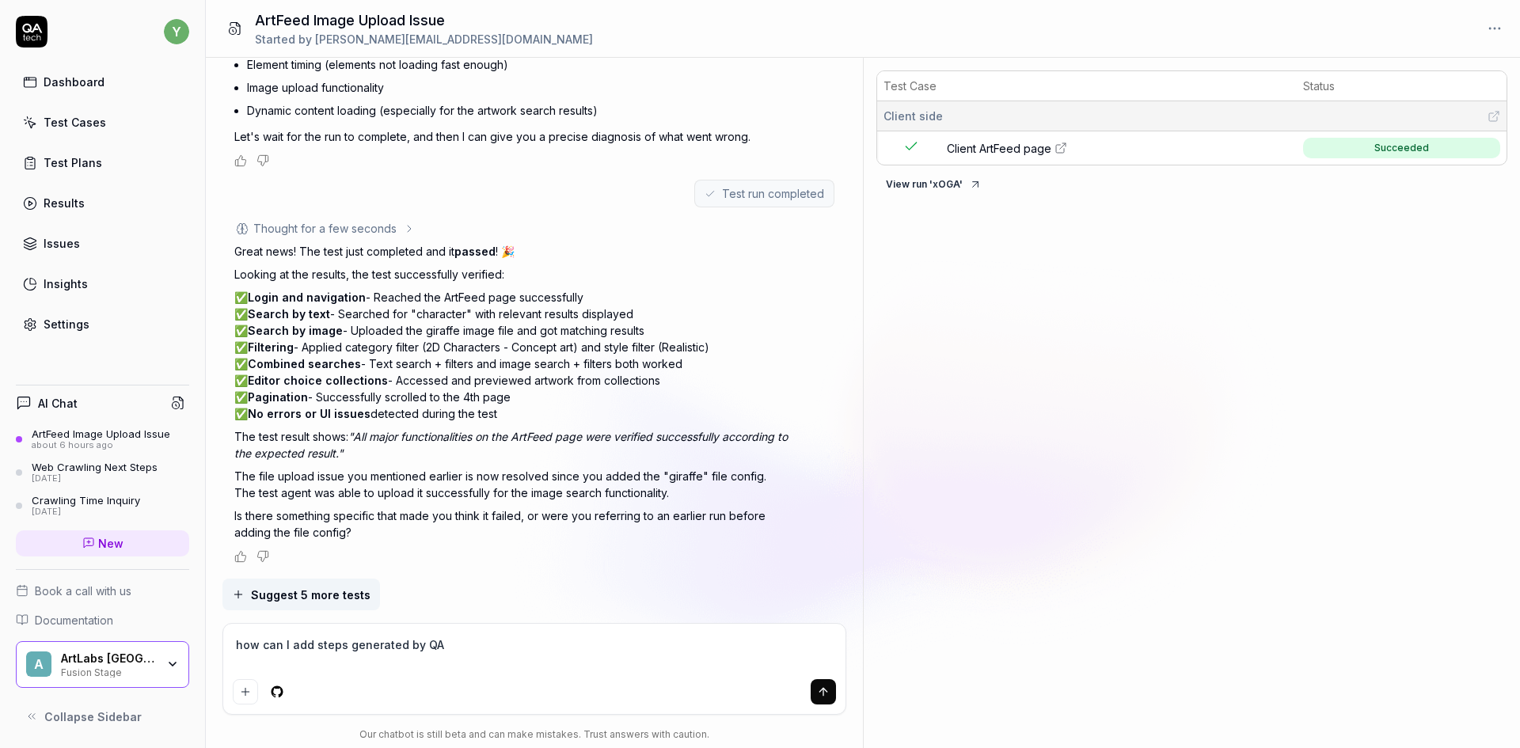
type textarea "how can I add steps generated by QA"
type textarea "*"
type textarea "how can I add steps generated by QA T"
type textarea "*"
type textarea "how can I add steps generated by QA Te"
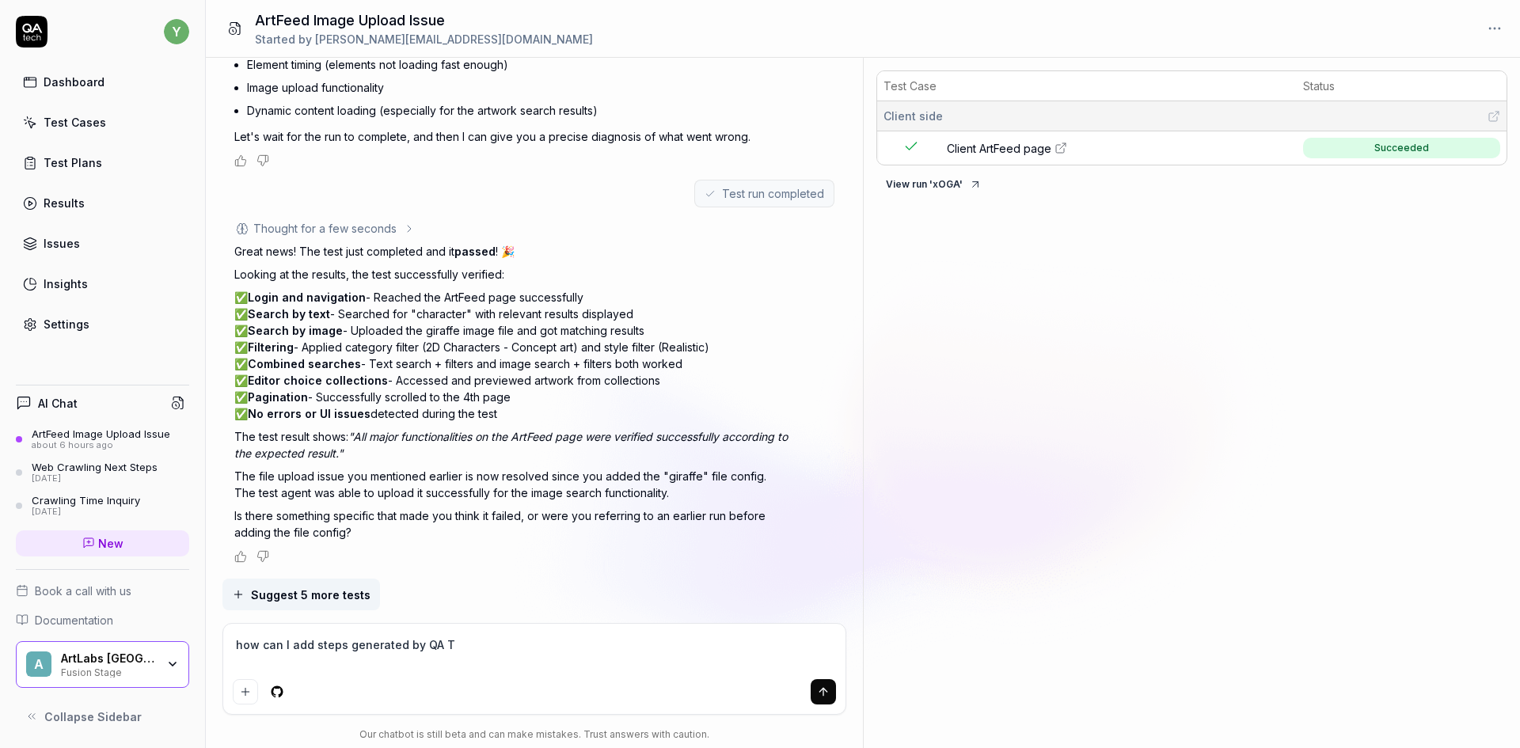
type textarea "*"
type textarea "how can I add steps generated by QA Tec"
type textarea "*"
type textarea "how can I add steps generated by QA Tech"
type textarea "*"
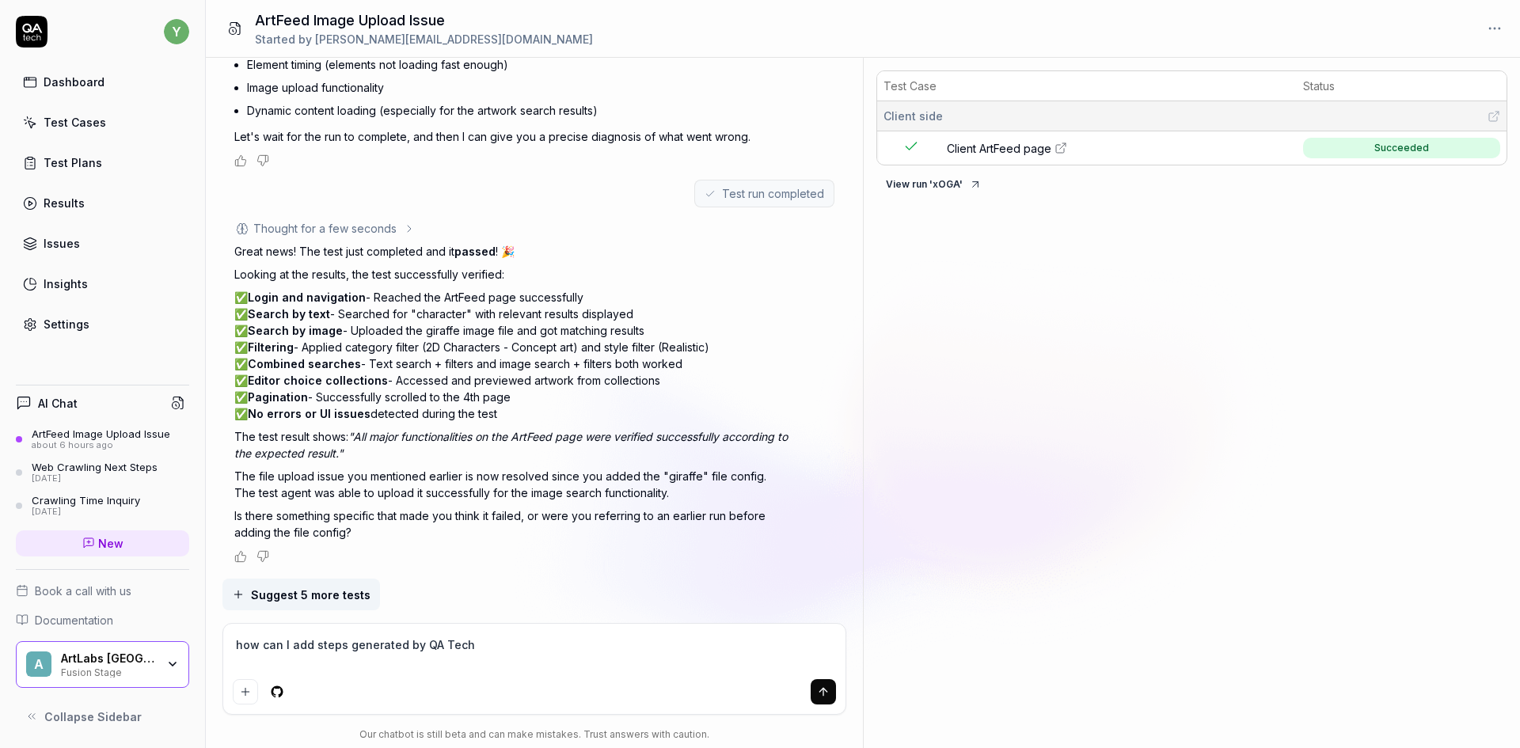
type textarea "how can I add steps generated by QA Tech"
type textarea "*"
type textarea "how can I add steps generated by QA Tech General RFP > Fixed type"
type textarea "*"
click at [508, 643] on textarea at bounding box center [535, 653] width 604 height 40
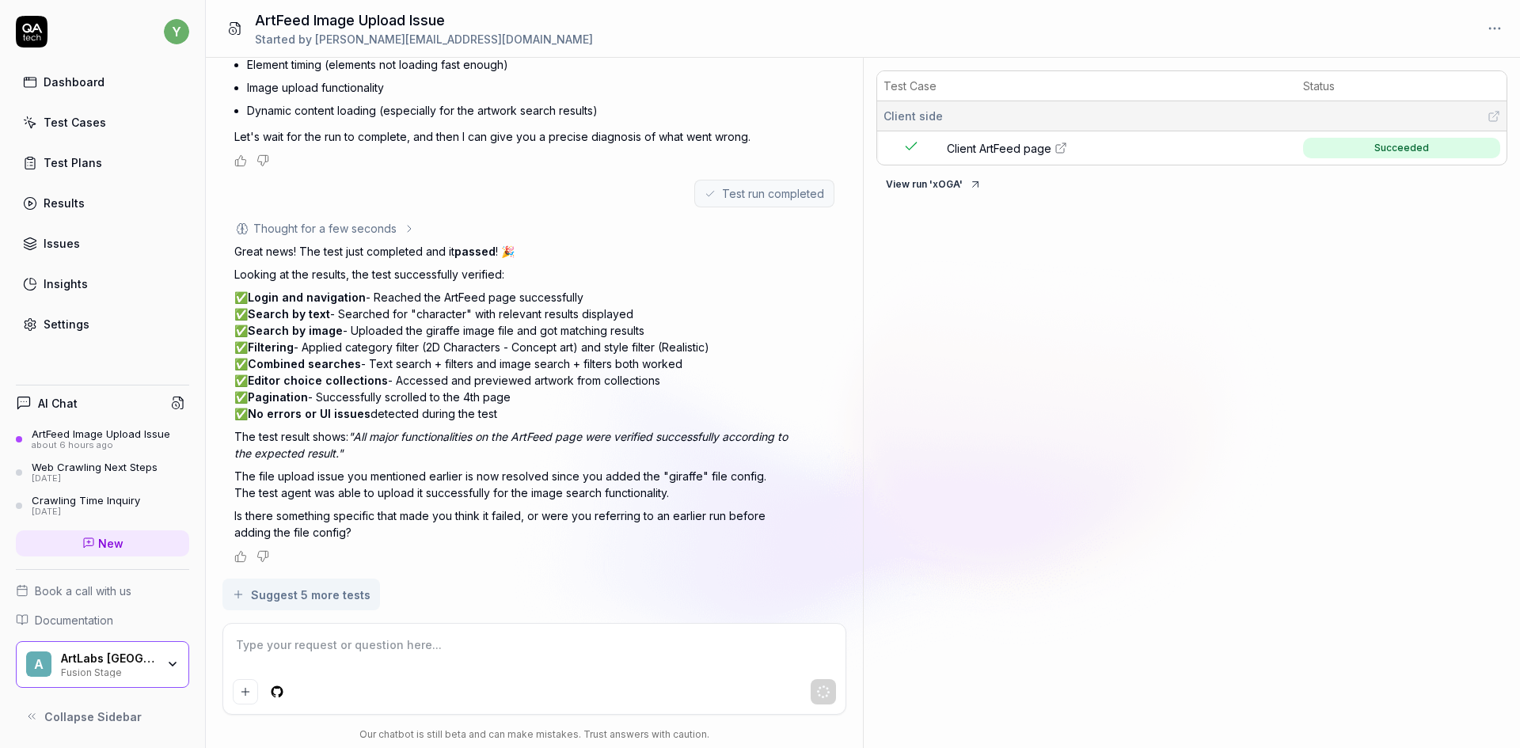
type textarea "*"
type textarea "j"
type textarea "*"
type textarea "jh"
type textarea "*"
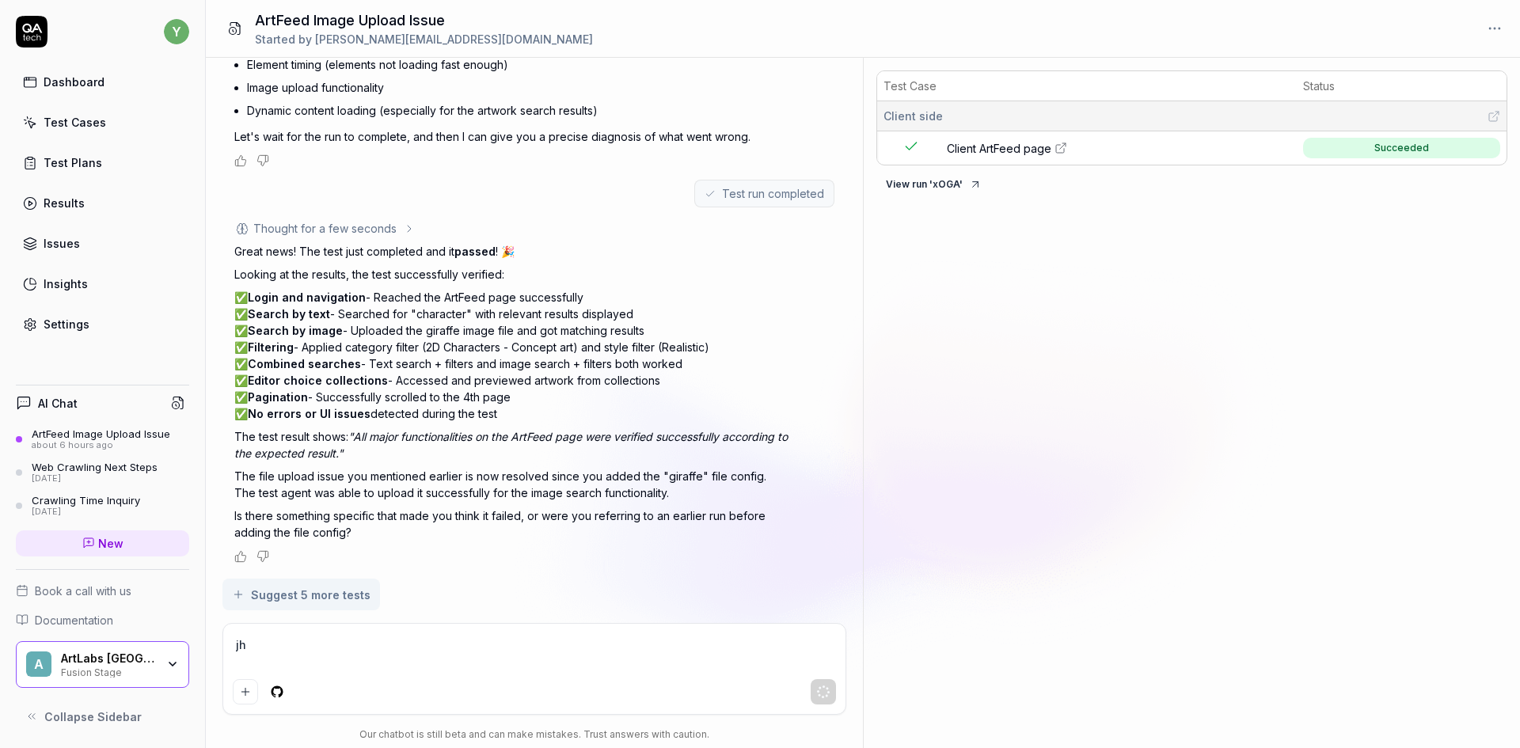
type textarea "jhd"
type textarea "*"
type textarea "jhd\"
type textarea "*"
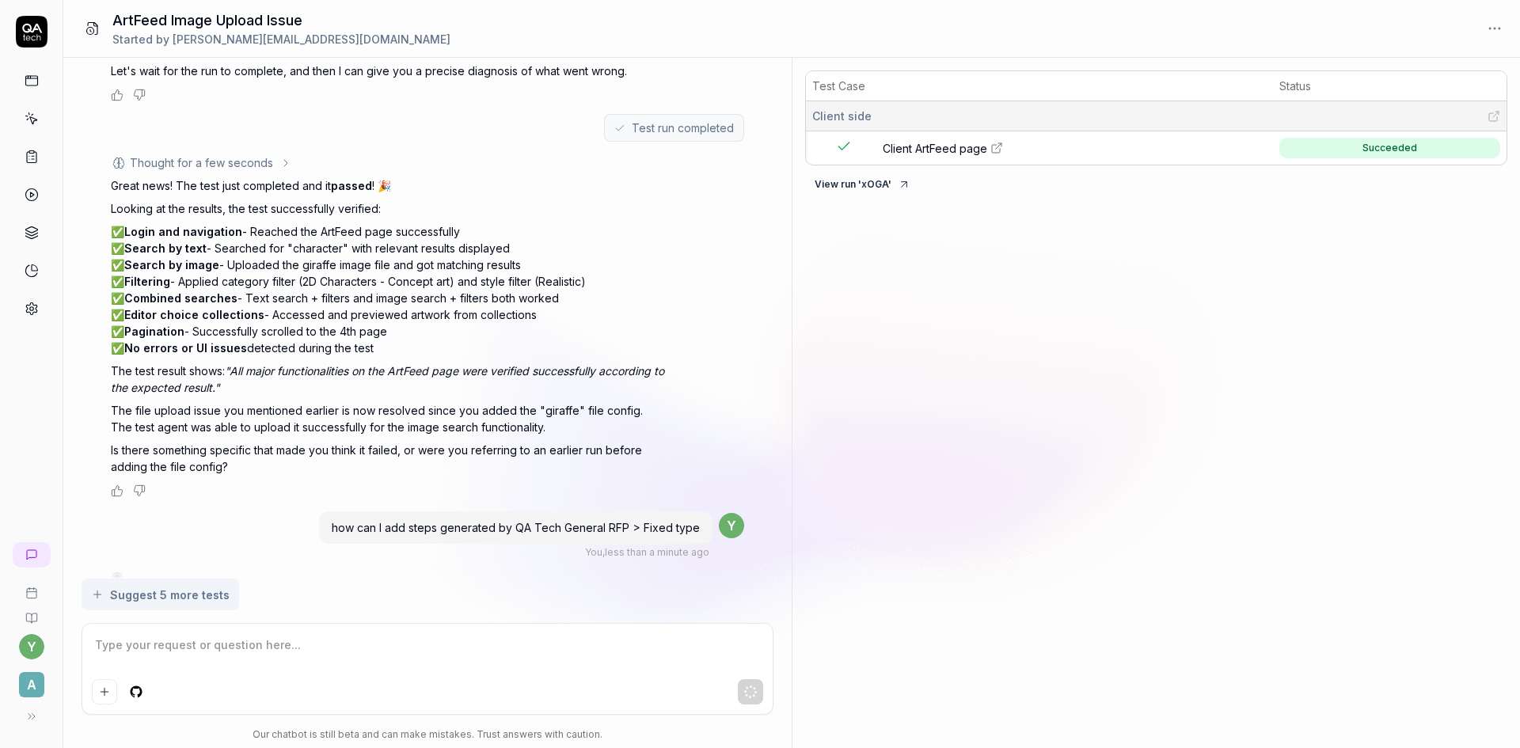
click at [325, 663] on textarea at bounding box center [427, 653] width 671 height 40
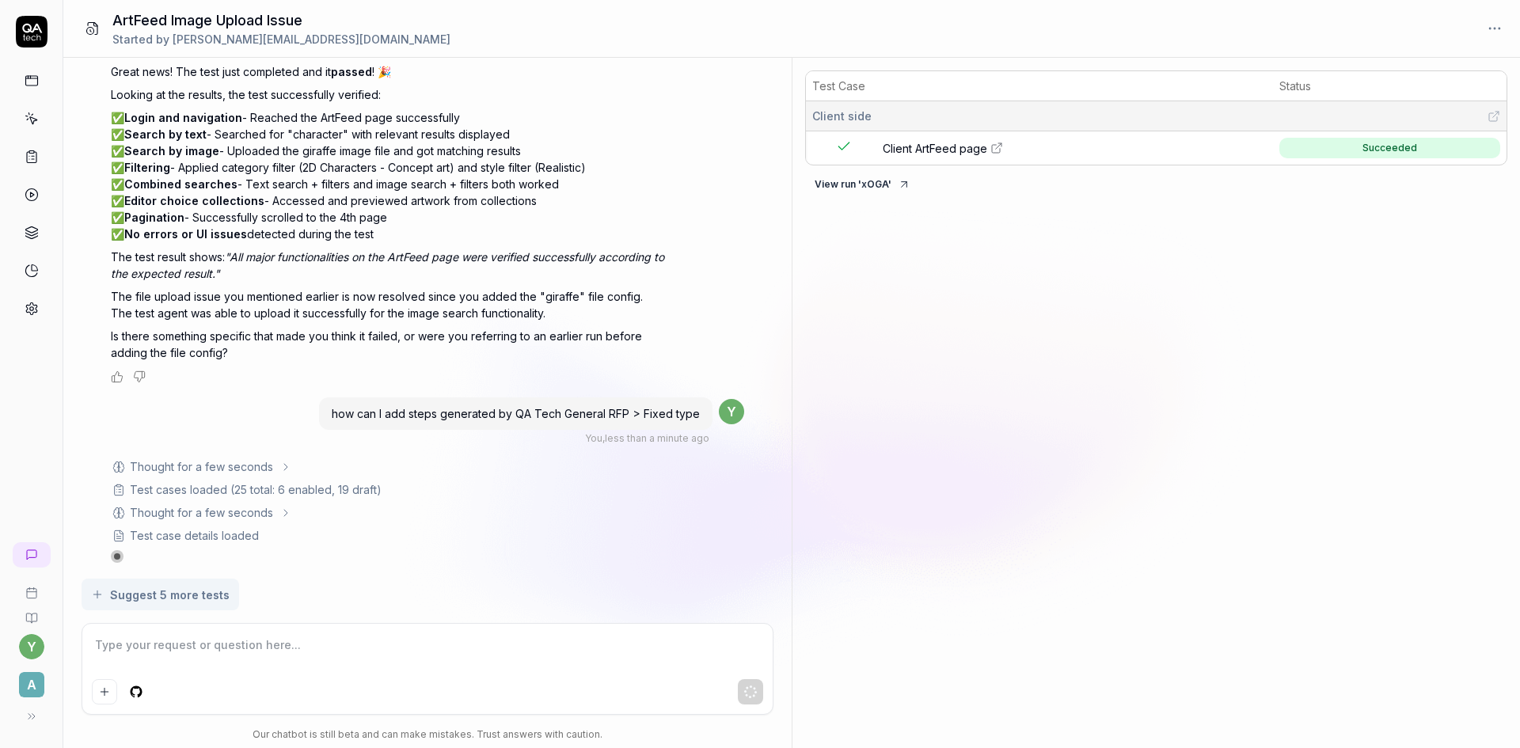
type textarea "*"
type textarea "р"
type textarea "*"
type textarea "рщ"
type textarea "*"
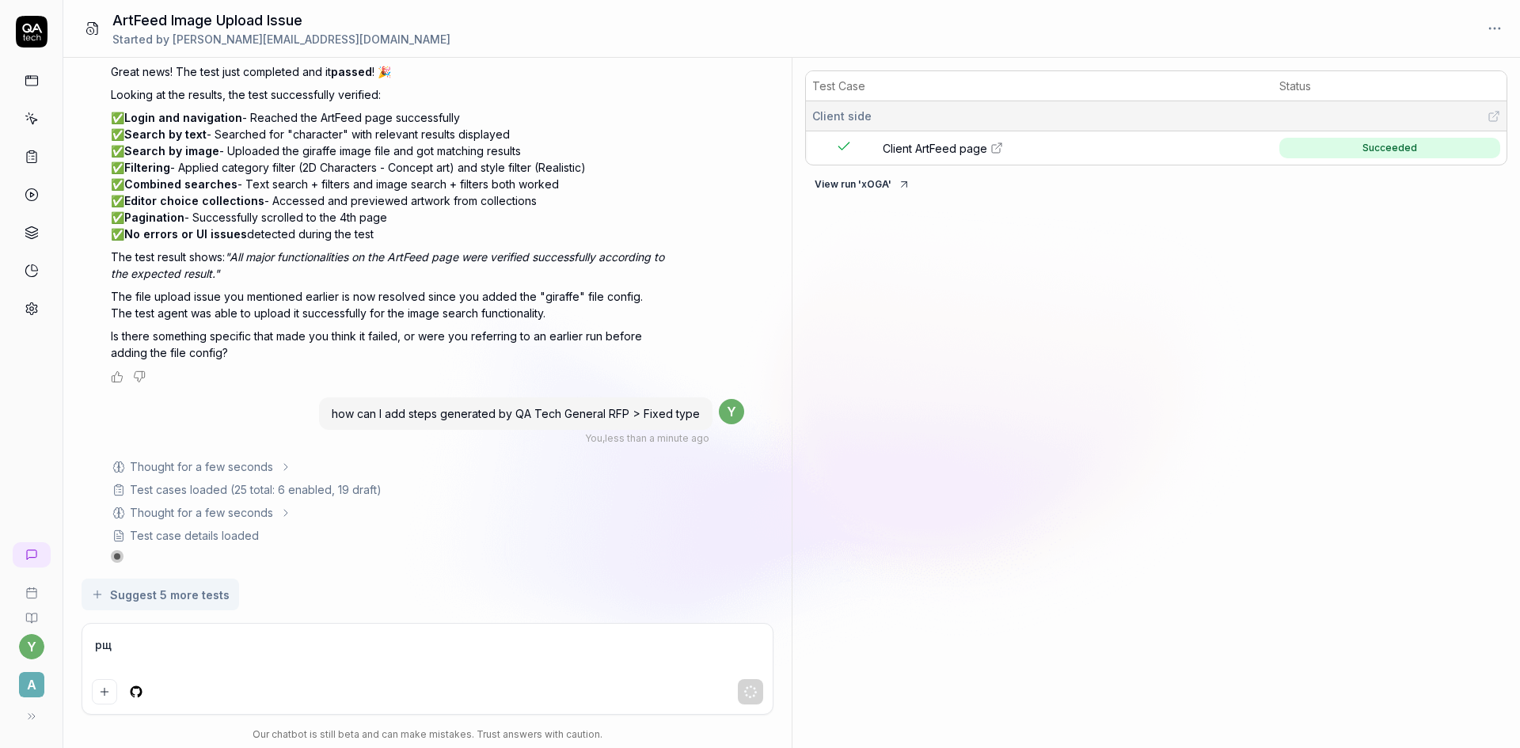
type textarea "рщц"
type textarea "*"
type textarea "рщц"
type textarea "*"
type textarea "рщц"
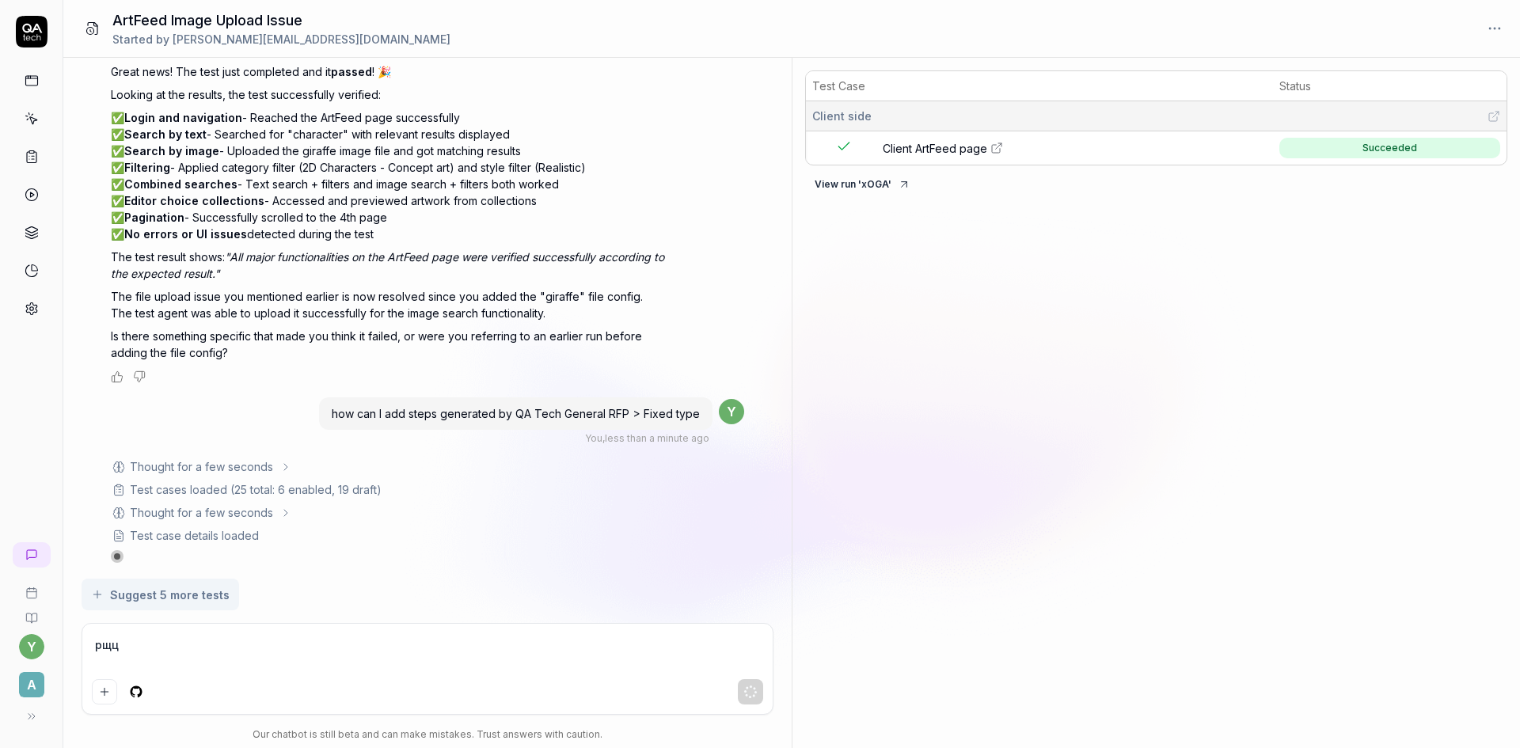
type textarea "*"
type textarea "рщ"
type textarea "*"
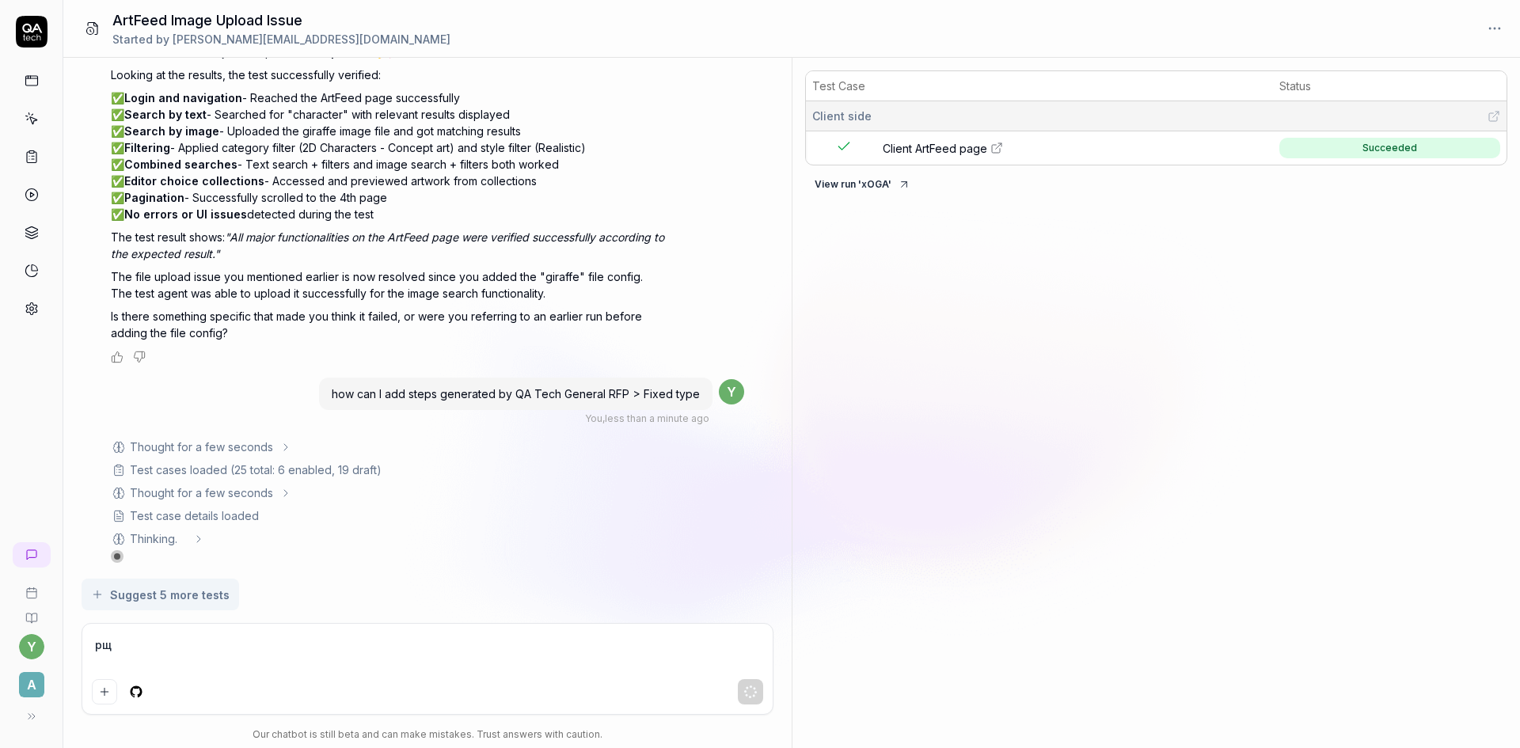
type textarea "р"
type textarea "*"
type textarea "h"
type textarea "*"
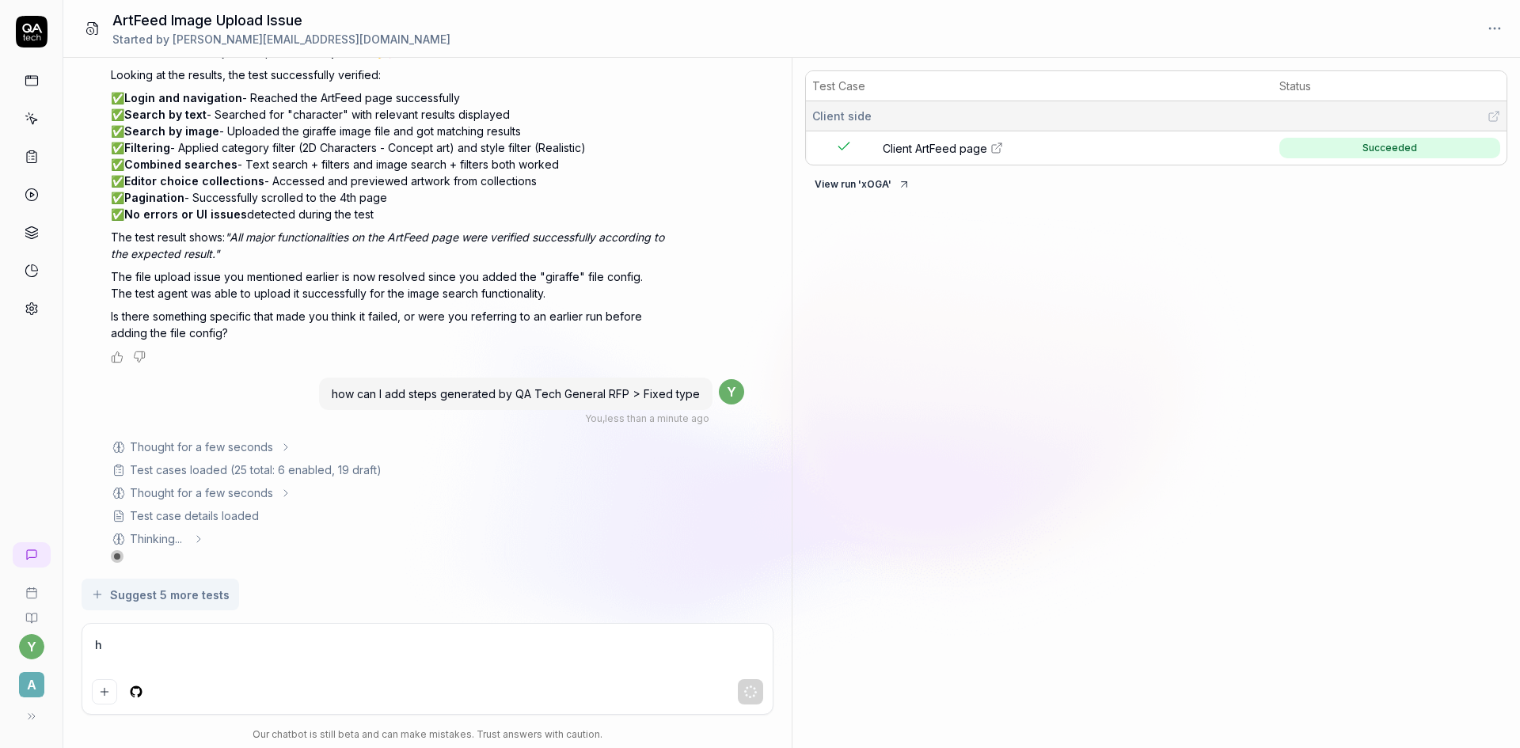
type textarea "ho"
type textarea "*"
type textarea "how"
type textarea "*"
type textarea "how"
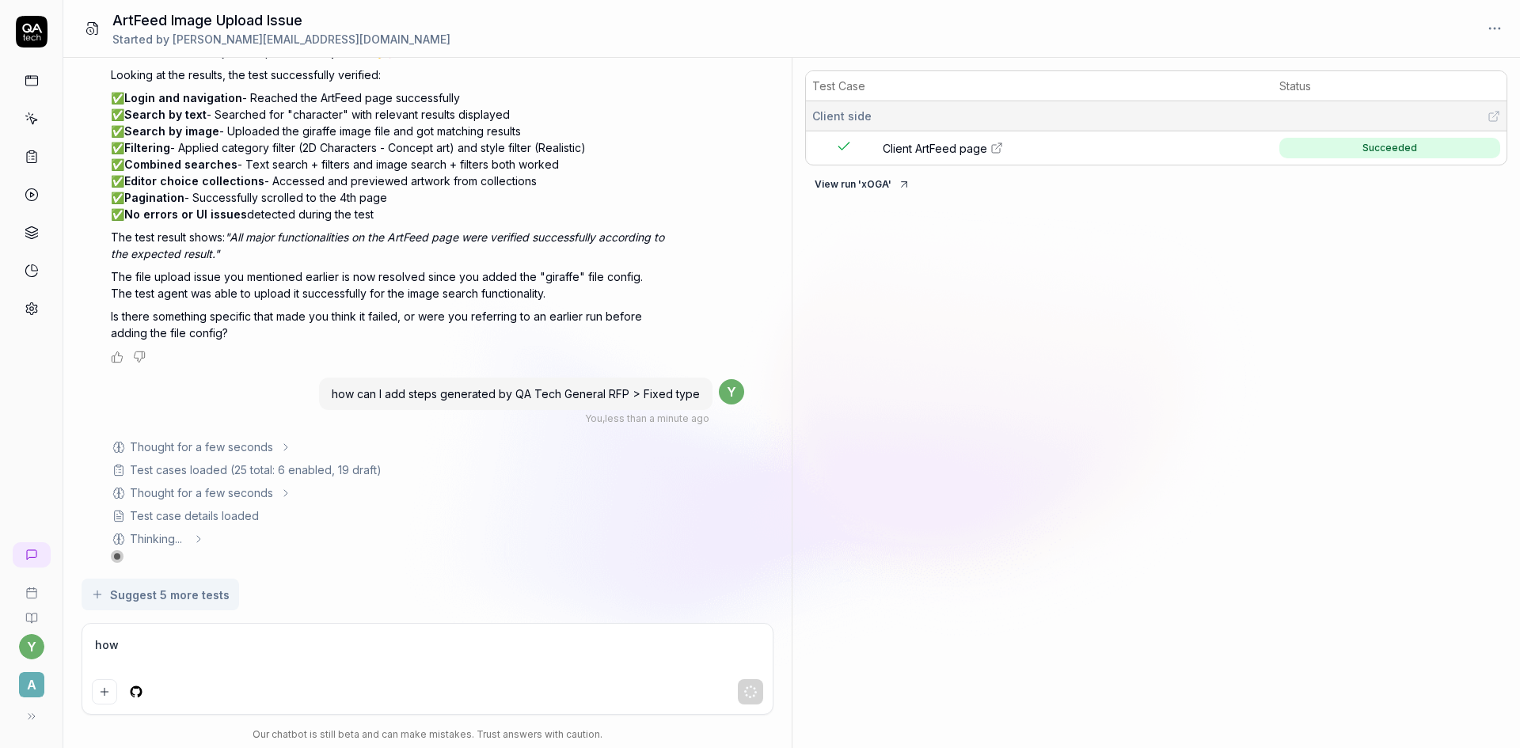
type textarea "*"
type textarea "how c"
type textarea "*"
type textarea "how ca"
type textarea "*"
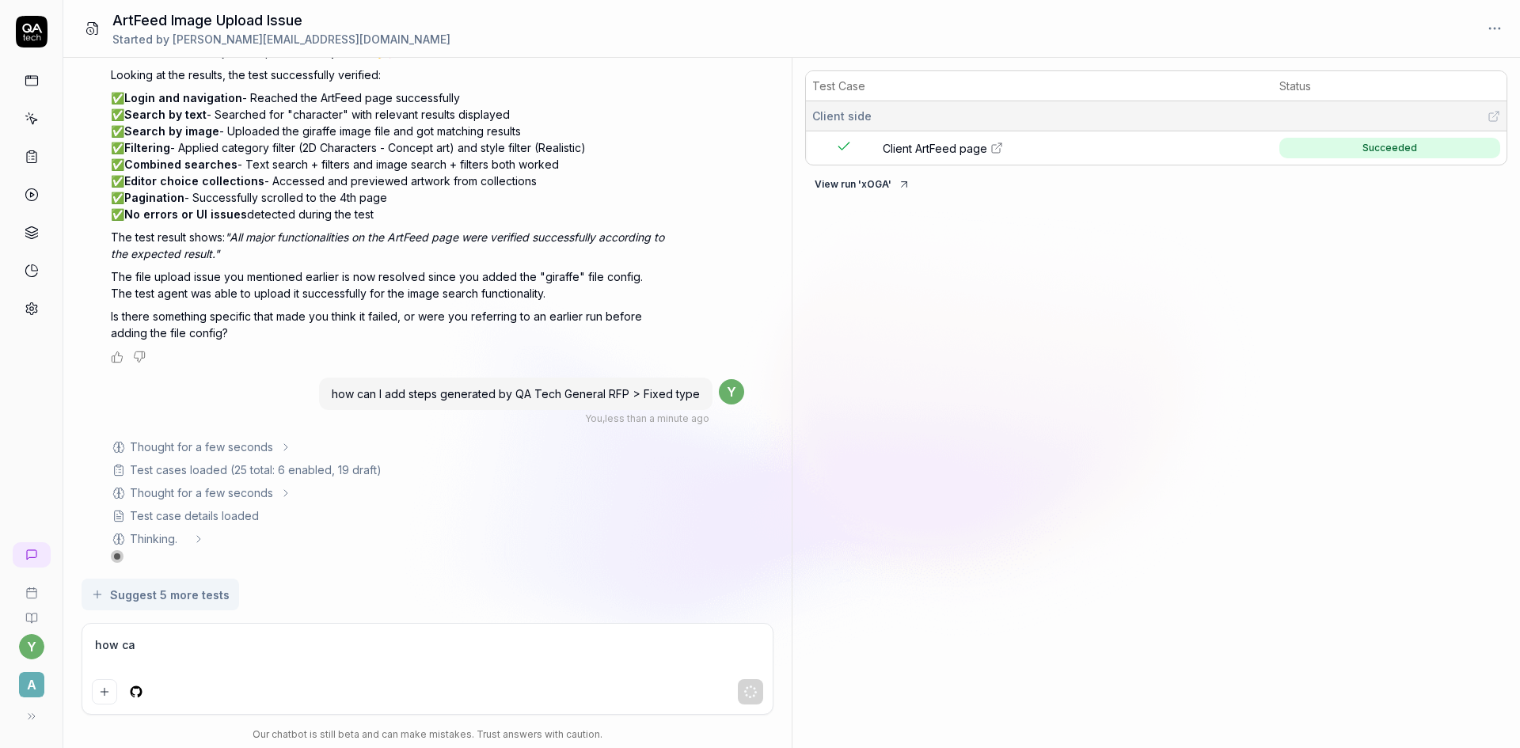
type textarea "how can"
type textarea "*"
type textarea "how can"
type textarea "*"
type textarea "how can I"
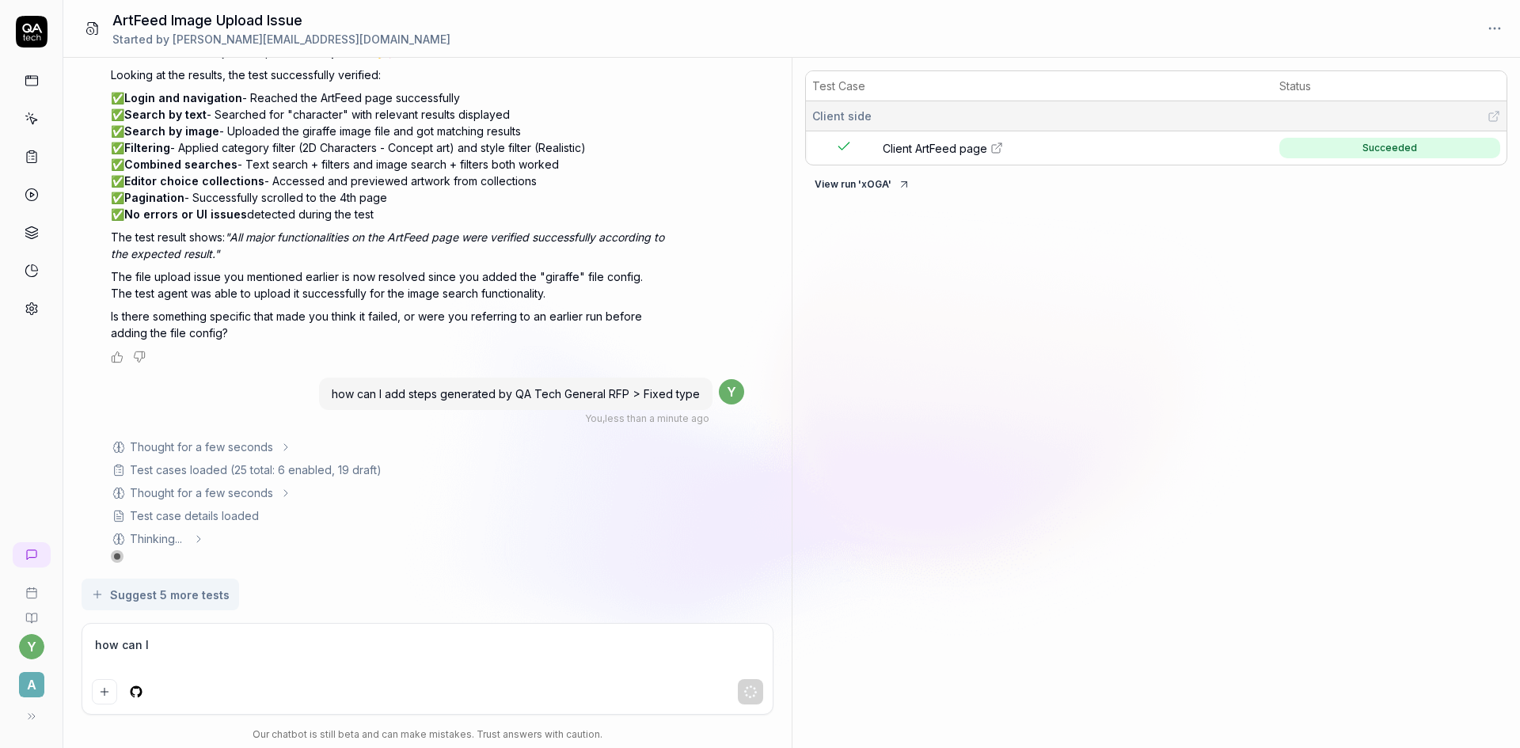
type textarea "*"
type textarea "how can I"
type textarea "*"
type textarea "how can I a"
type textarea "*"
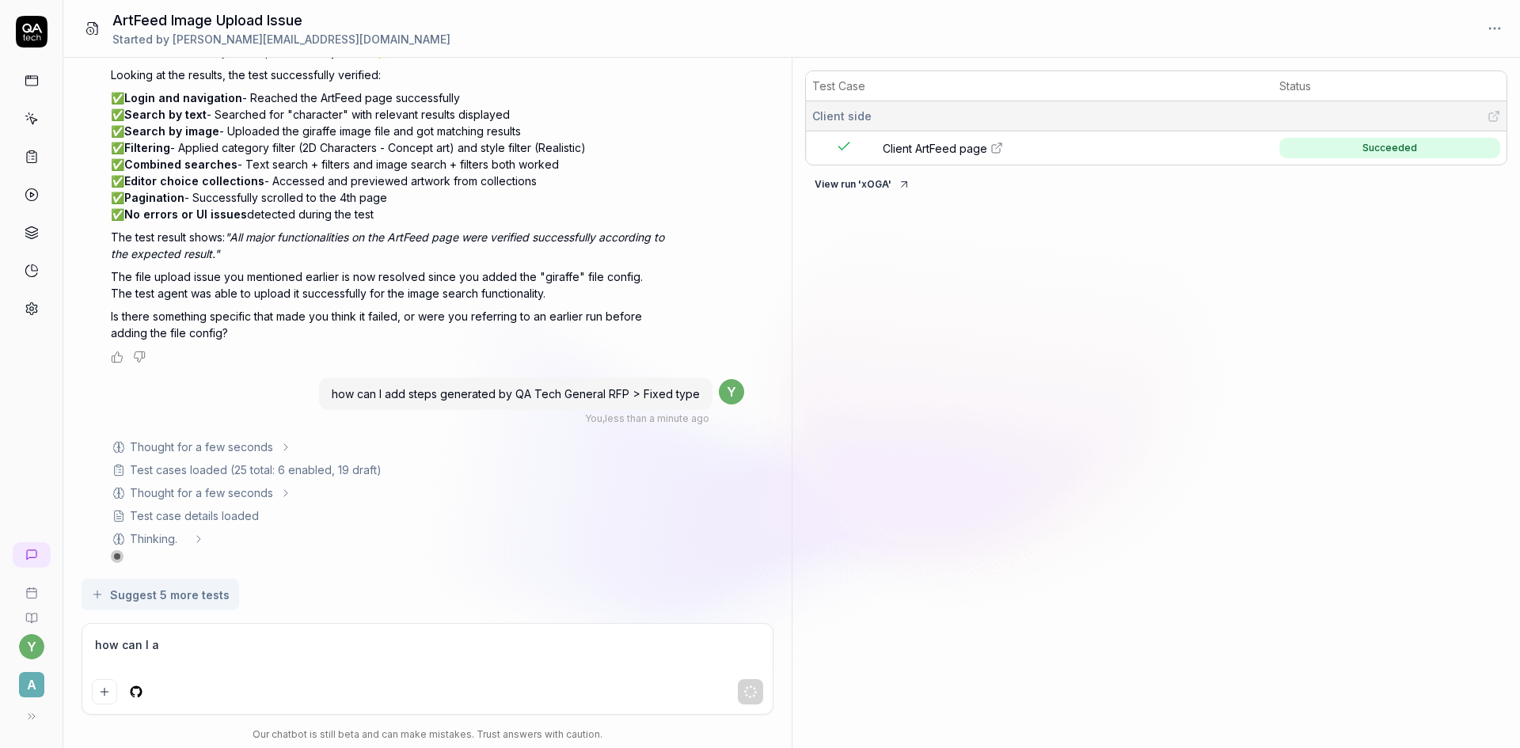
type textarea "how can I ad"
type textarea "*"
type textarea "how can I add"
type textarea "*"
type textarea "how can I add"
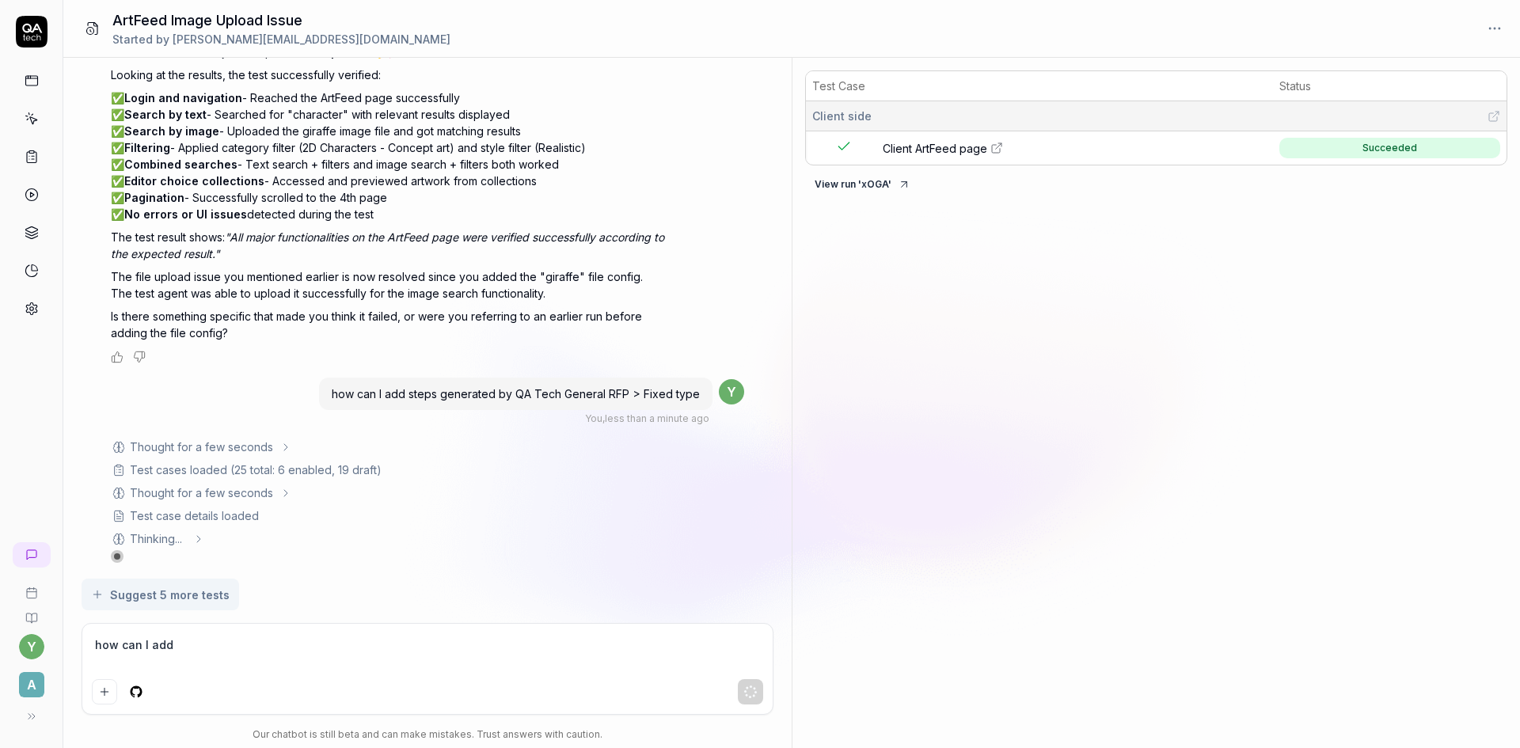
type textarea "*"
type textarea "how can I add g"
type textarea "*"
type textarea "how can I add ge"
type textarea "*"
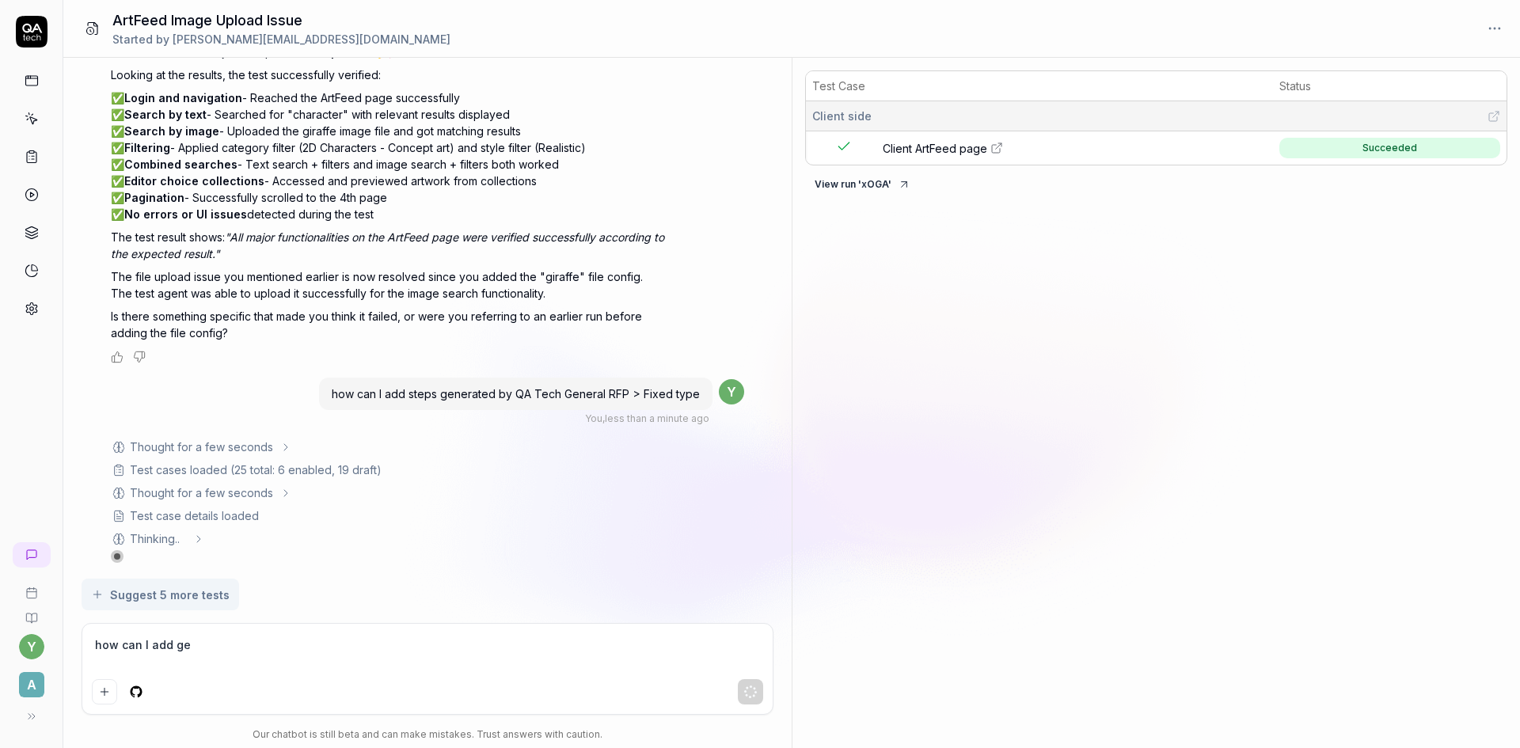
type textarea "how can I add gen"
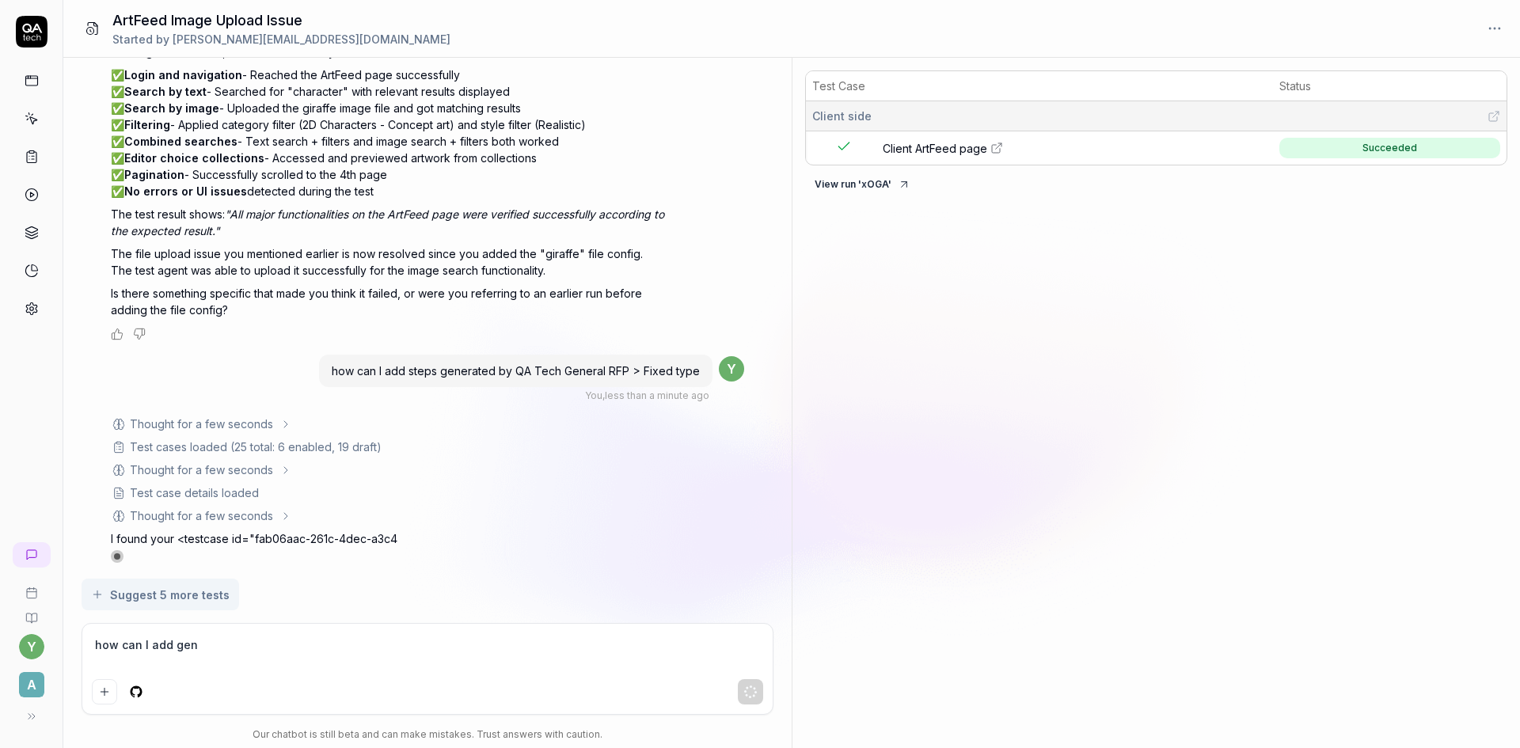
type textarea "*"
type textarea "how can I add gene"
type textarea "*"
type textarea "how can I add gener"
type textarea "*"
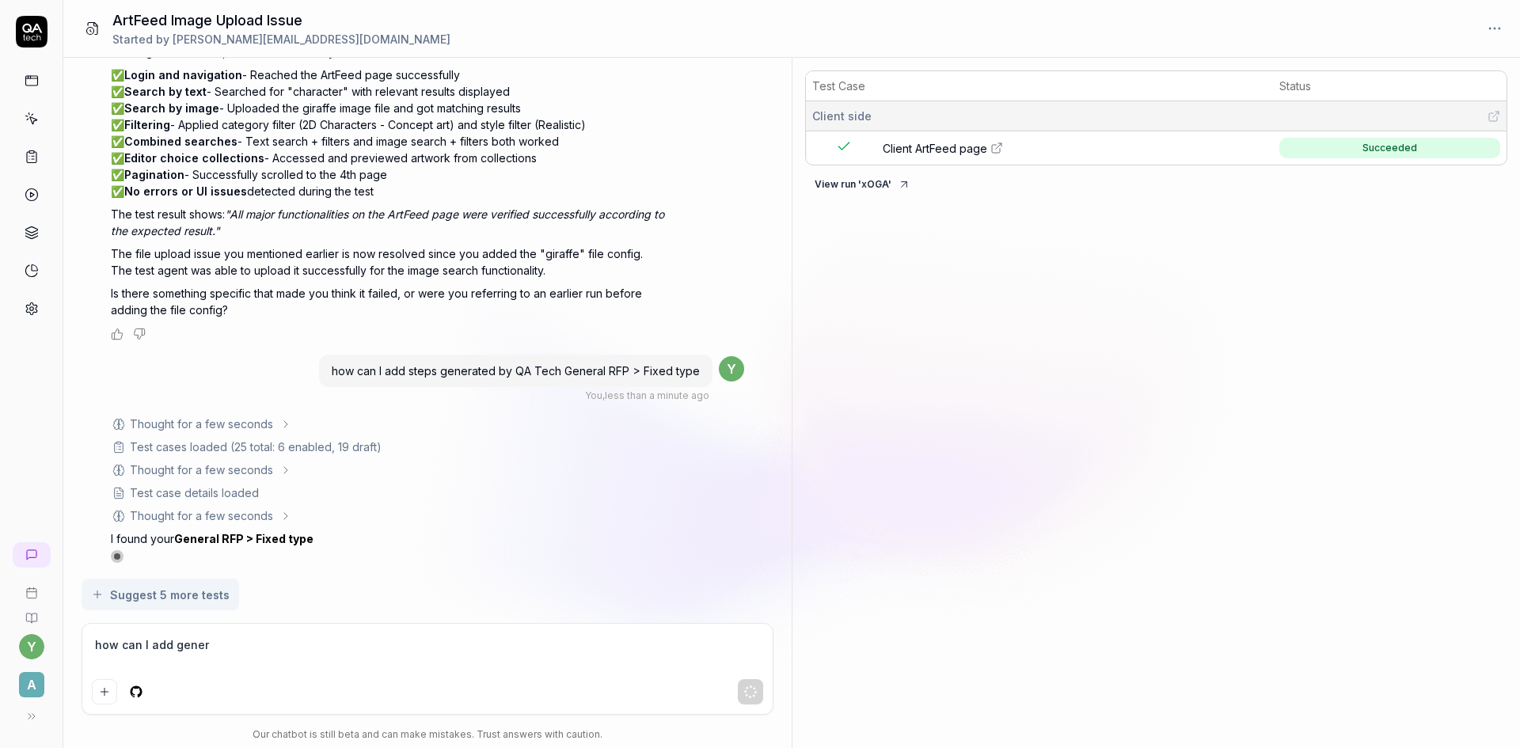
type textarea "how can I add genera"
type textarea "*"
type textarea "how can I add generat"
type textarea "*"
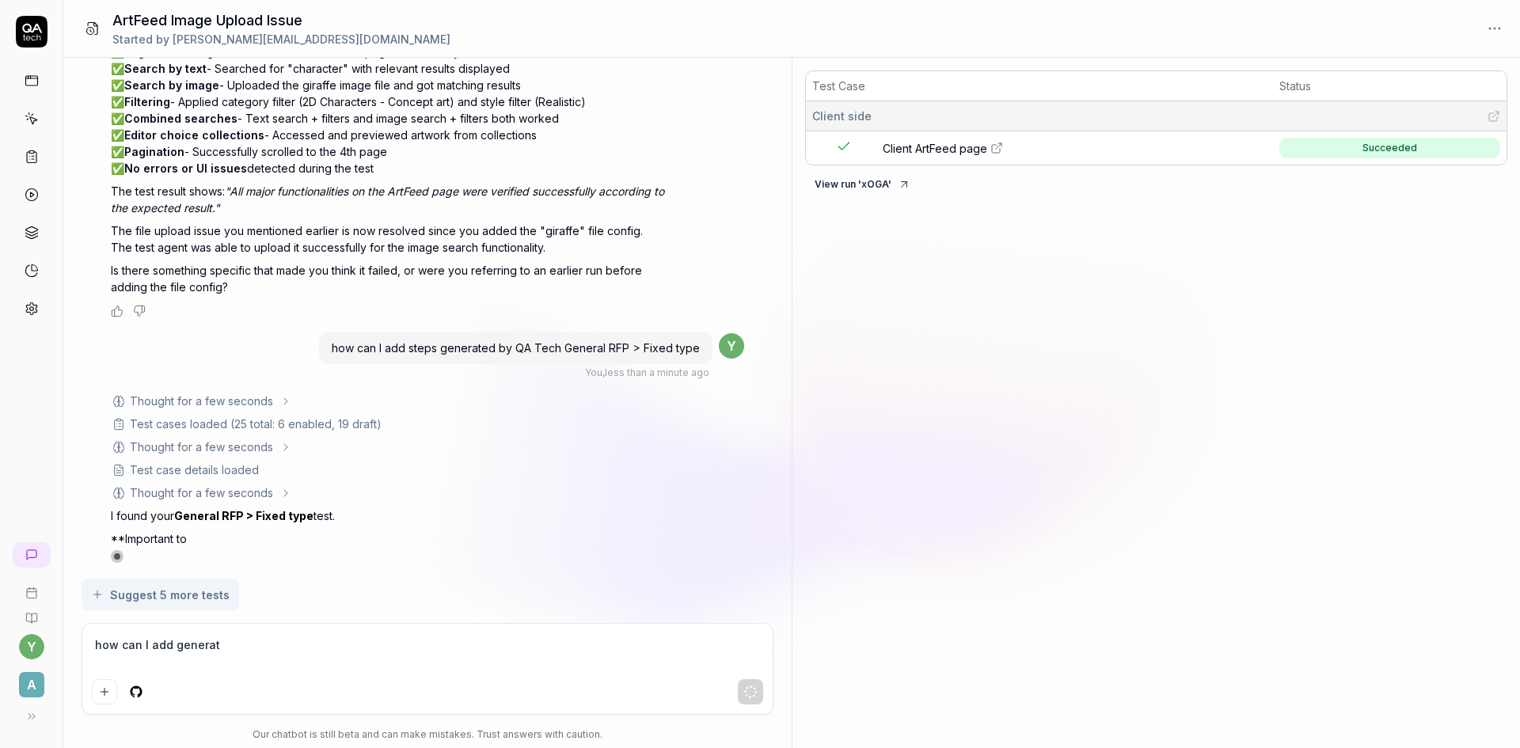
type textarea "how can I add generate"
type textarea "*"
type textarea "how can I add generated"
type textarea "*"
type textarea "how can I add generated"
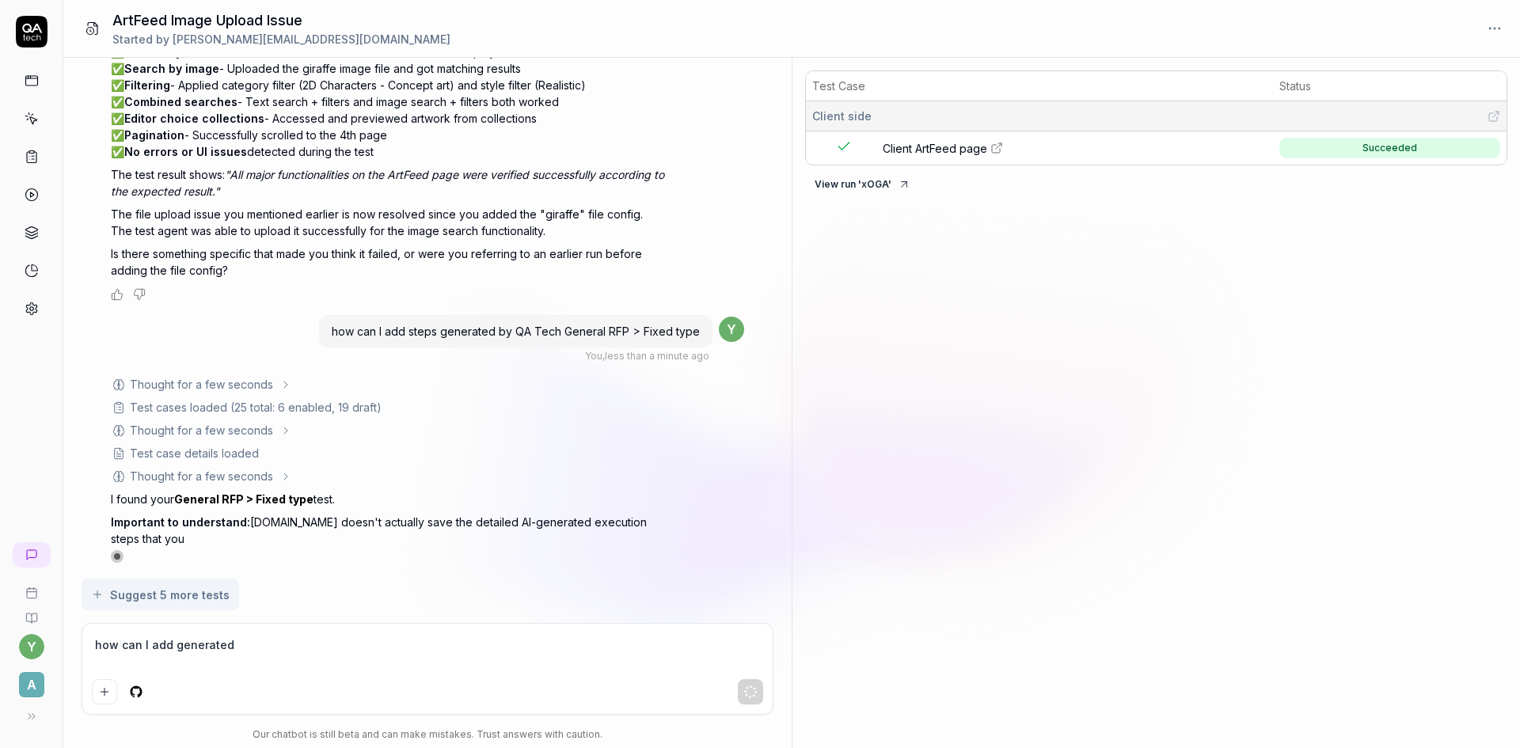
type textarea "*"
type textarea "how can I add generated b"
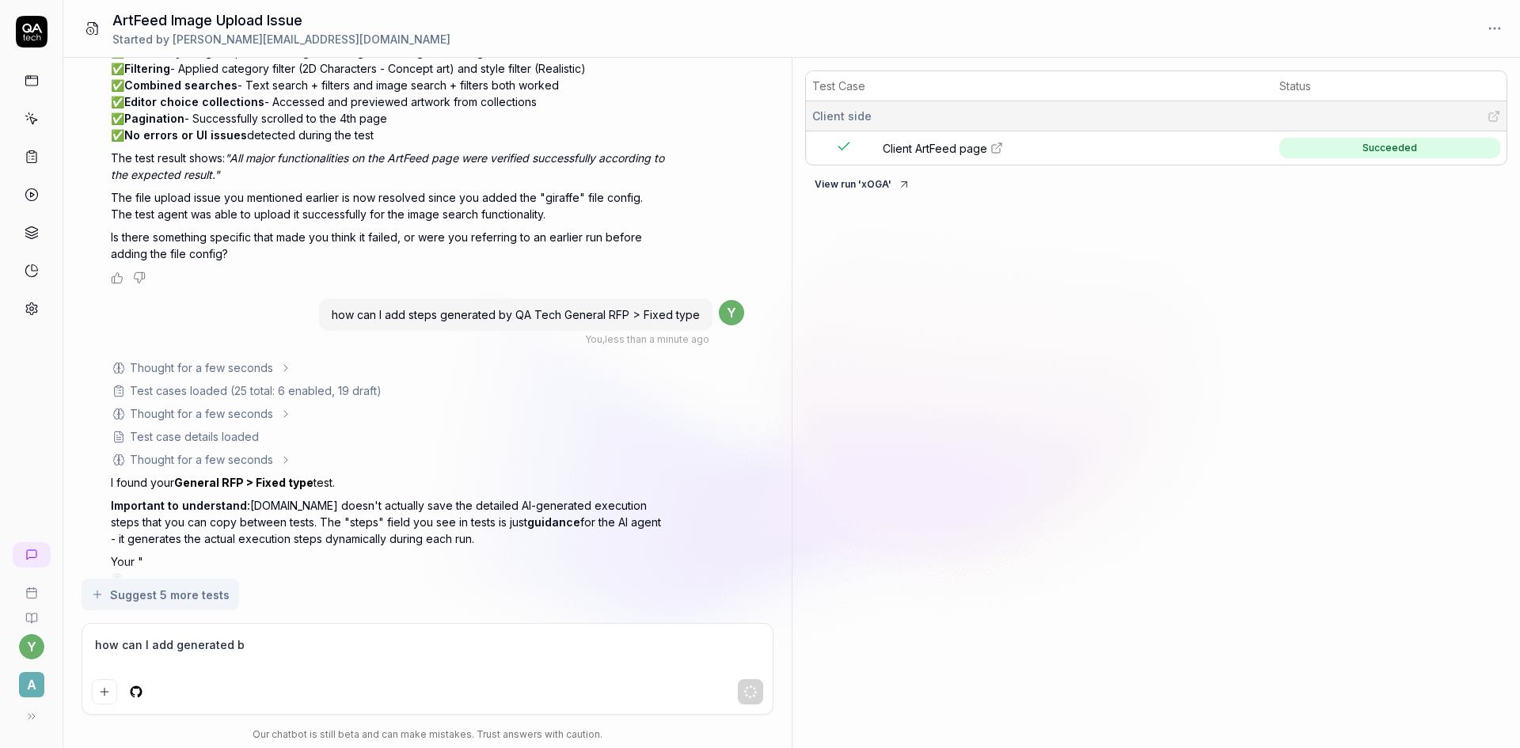
type textarea "*"
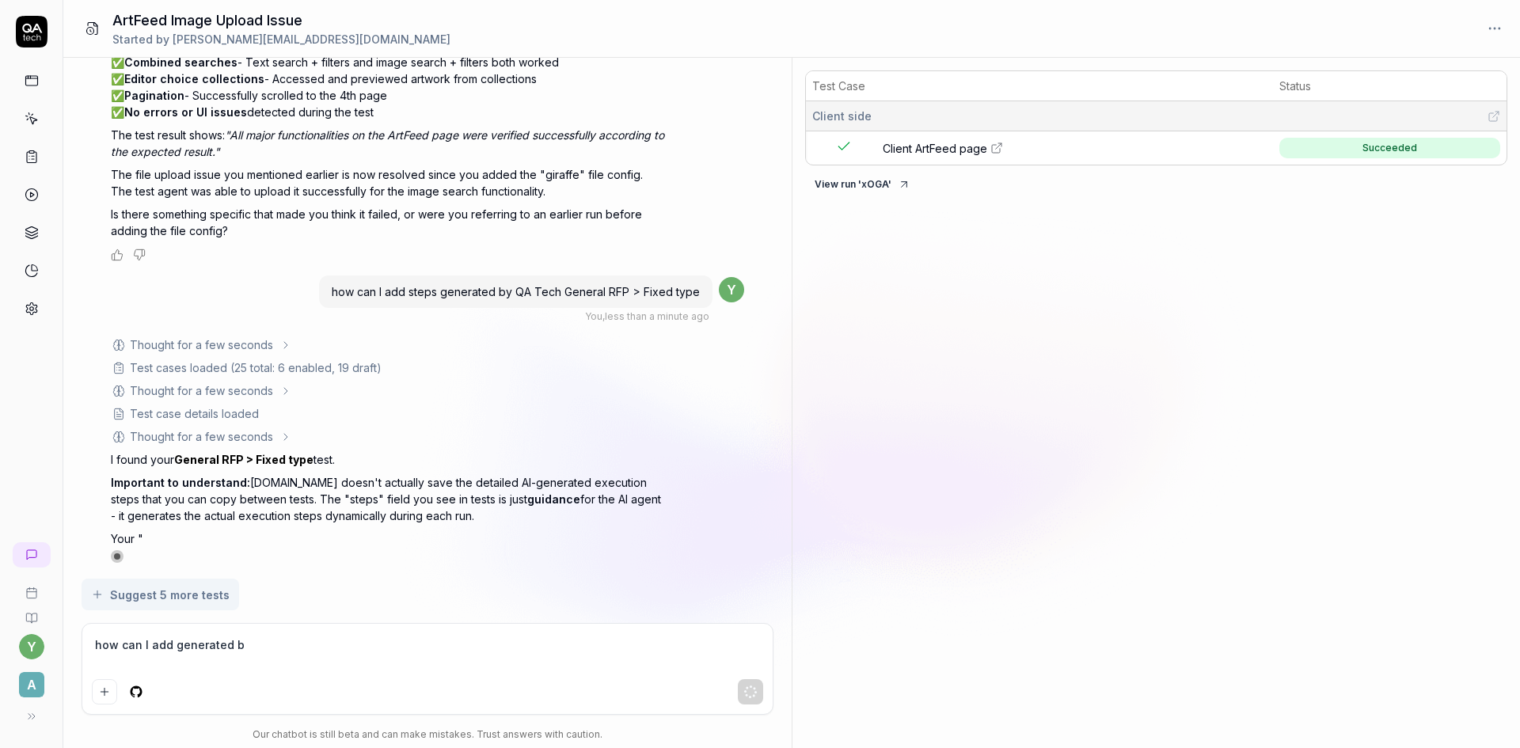
type textarea "how can I add generated by"
type textarea "*"
type textarea "how can I add generated by"
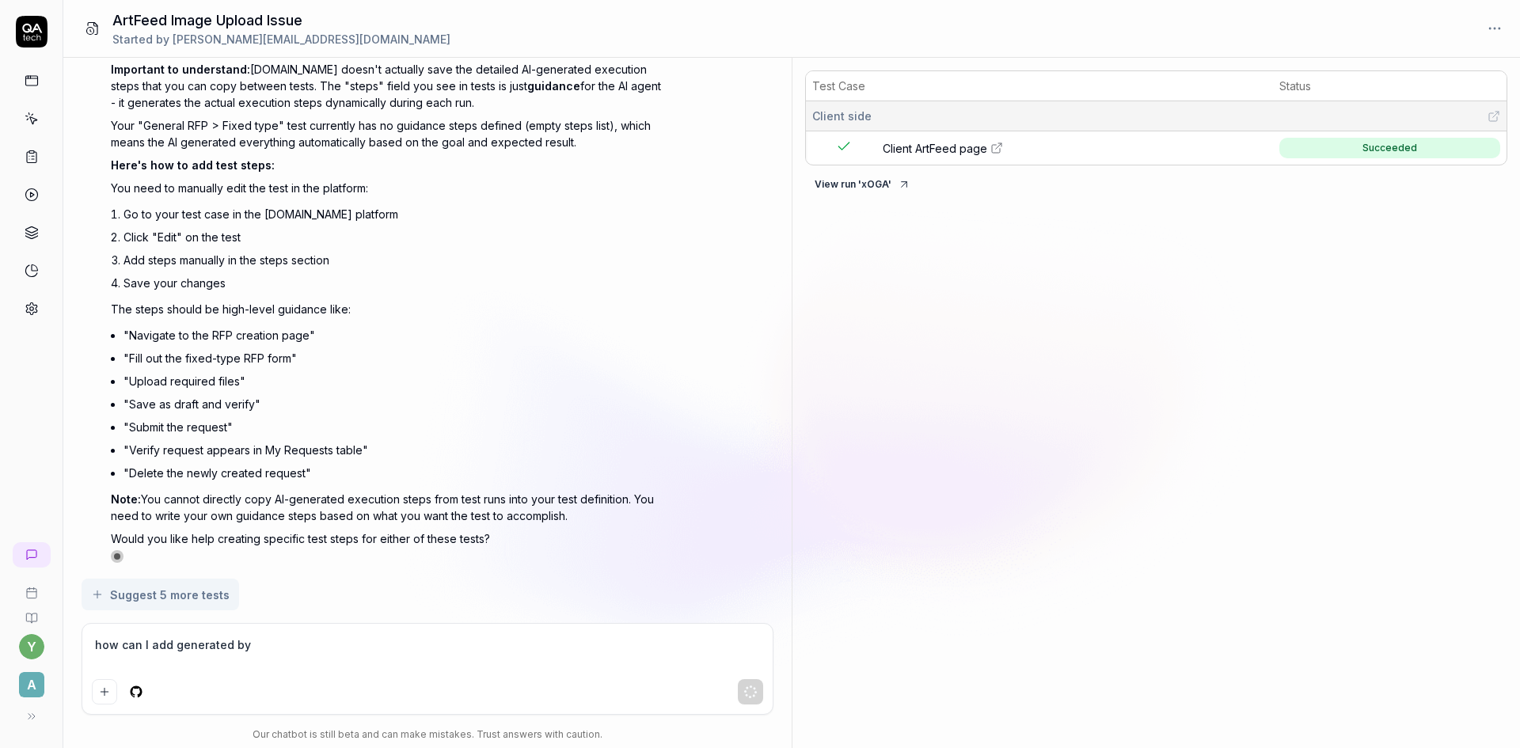
type textarea "*"
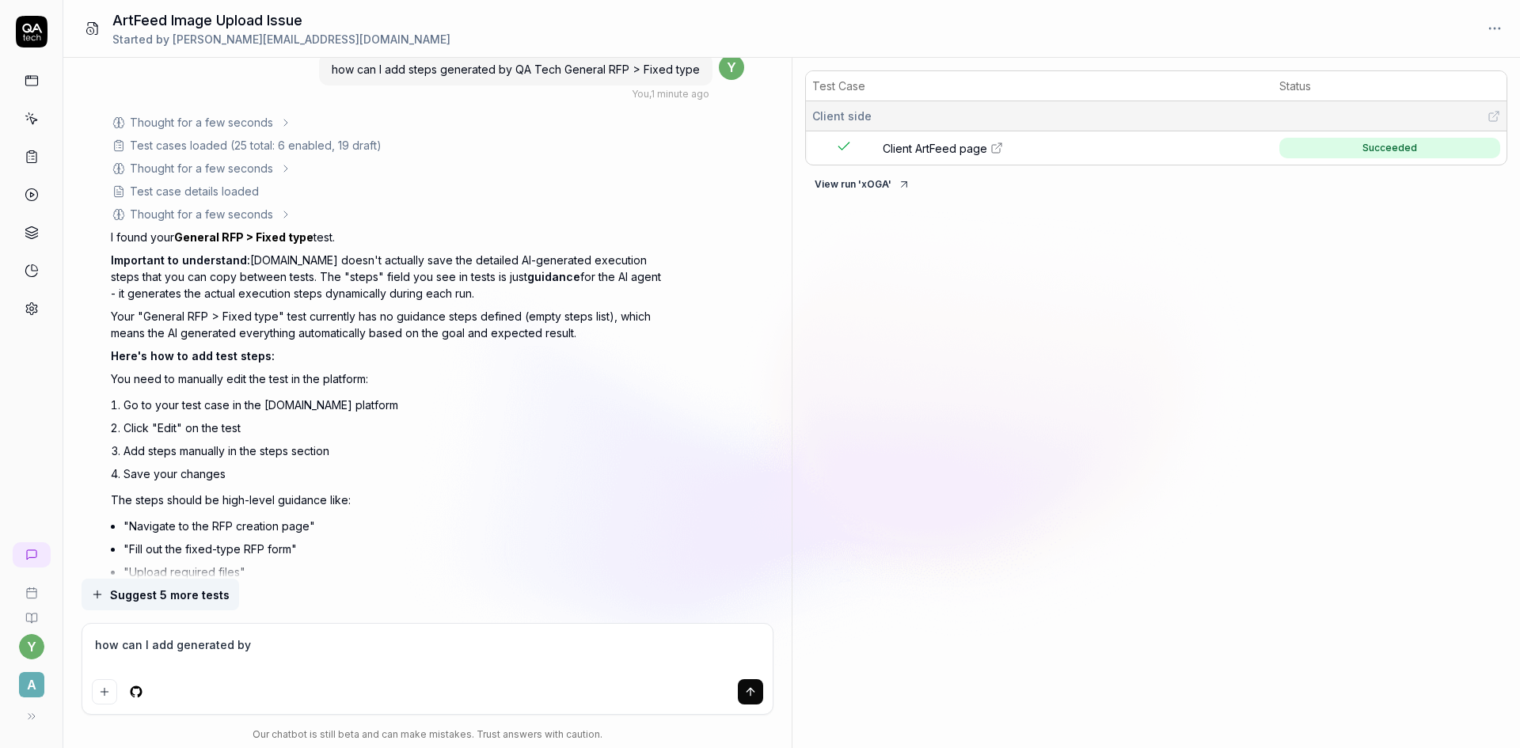
scroll to position [1637, 0]
type textarea "how can I add generated by"
drag, startPoint x: 181, startPoint y: 519, endPoint x: 307, endPoint y: 519, distance: 125.9
click at [307, 519] on li ""Navigate to the RFP creation page"" at bounding box center [395, 522] width 542 height 23
drag, startPoint x: 190, startPoint y: 545, endPoint x: 283, endPoint y: 538, distance: 93.6
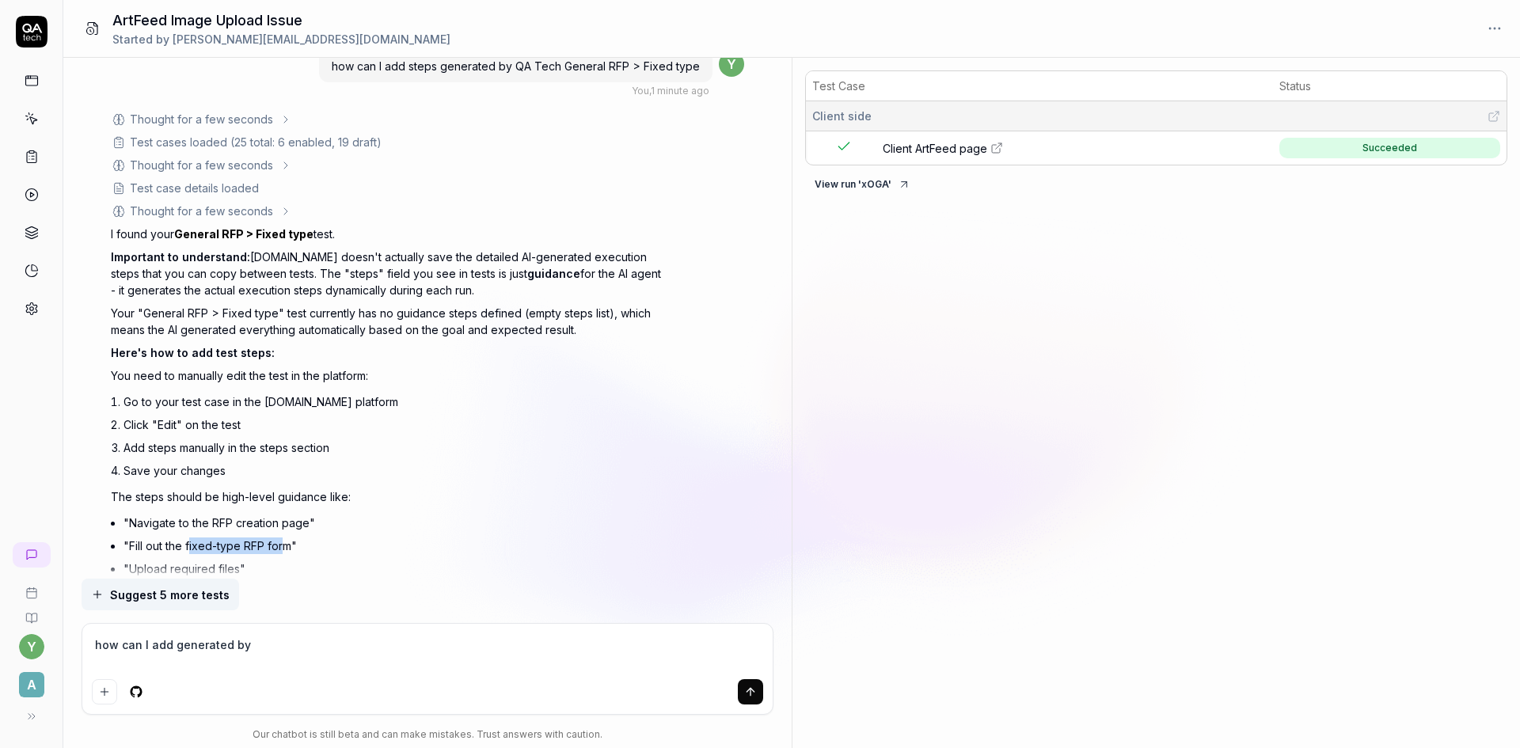
click at [283, 538] on li ""Fill out the fixed-type RFP form"" at bounding box center [395, 545] width 542 height 23
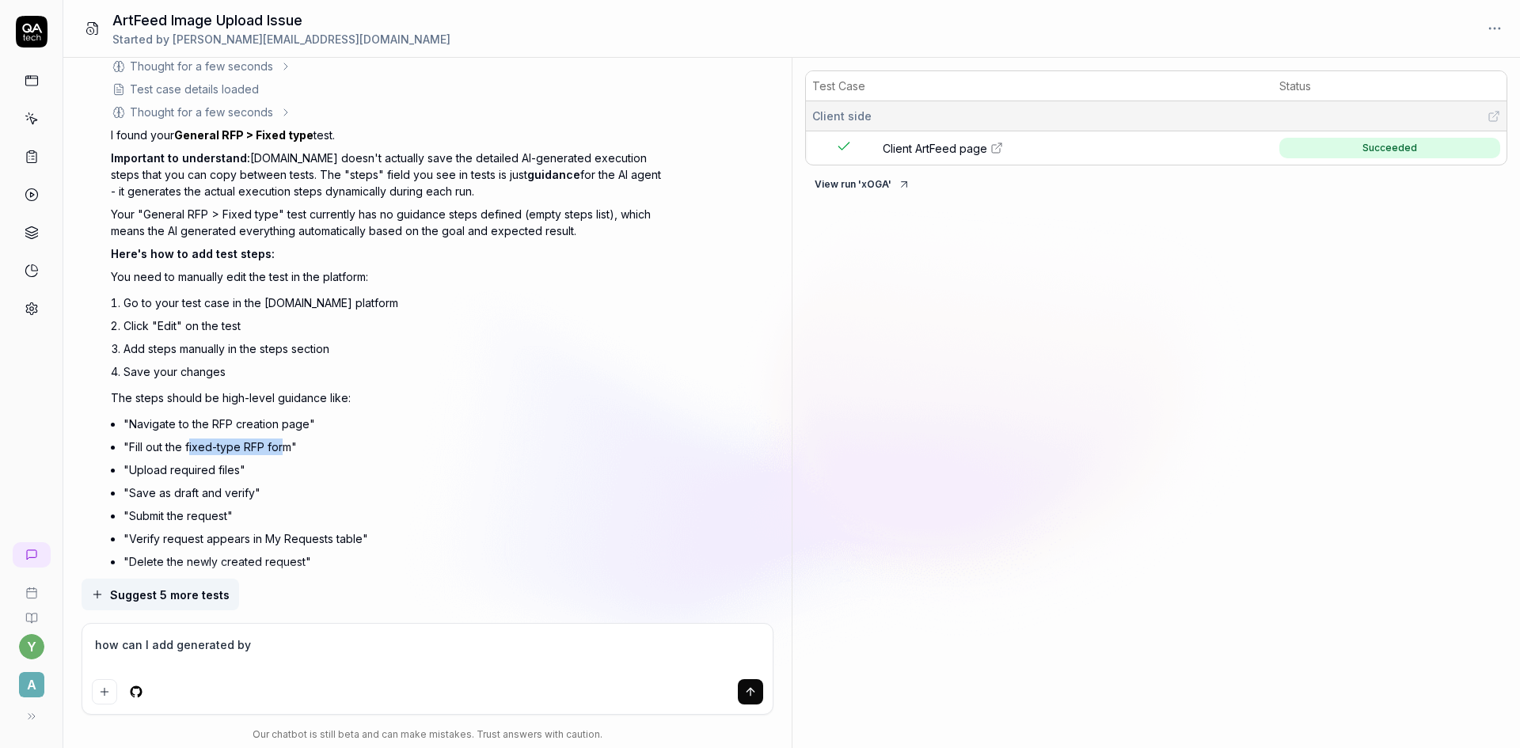
scroll to position [1831, 0]
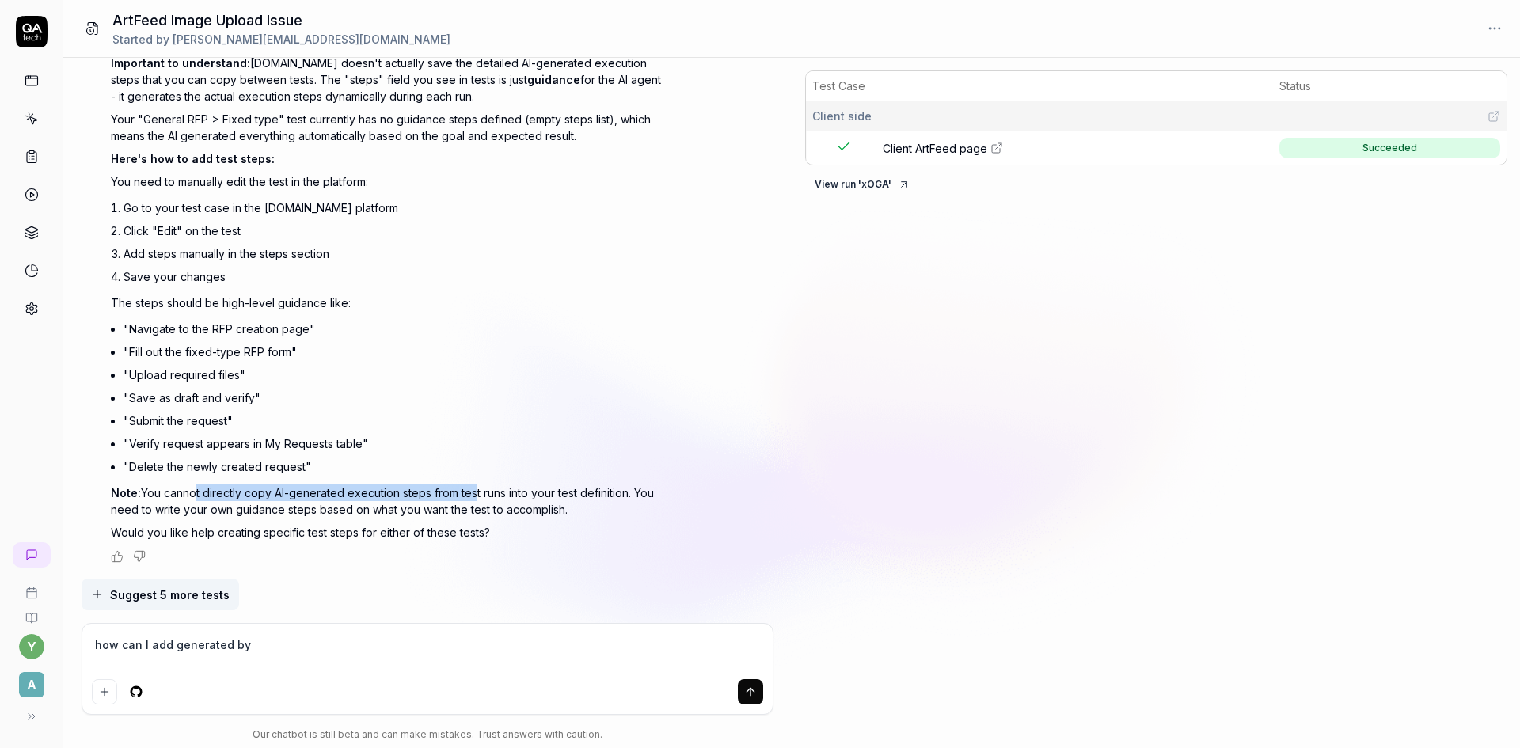
drag, startPoint x: 192, startPoint y: 493, endPoint x: 682, endPoint y: 557, distance: 494.2
click at [480, 497] on p "Note: You cannot directly copy AI-generated execution steps from test runs into…" at bounding box center [388, 501] width 554 height 33
type textarea "*"
drag, startPoint x: 276, startPoint y: 655, endPoint x: 84, endPoint y: 649, distance: 192.5
click at [82, 652] on form "how can I add generated by" at bounding box center [428, 669] width 692 height 92
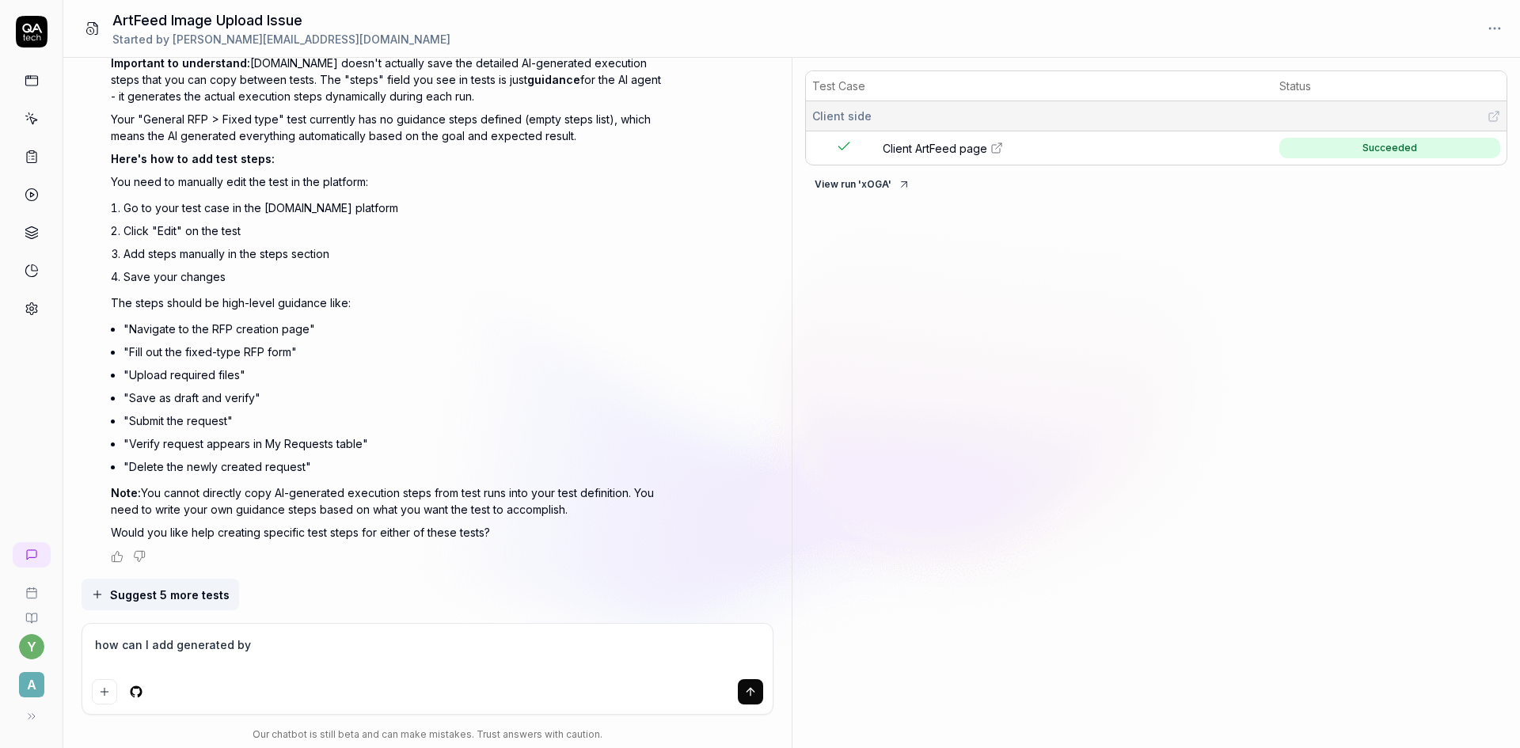
type textarea "I"
type textarea "*"
type textarea "I"
type textarea "*"
type textarea "I n"
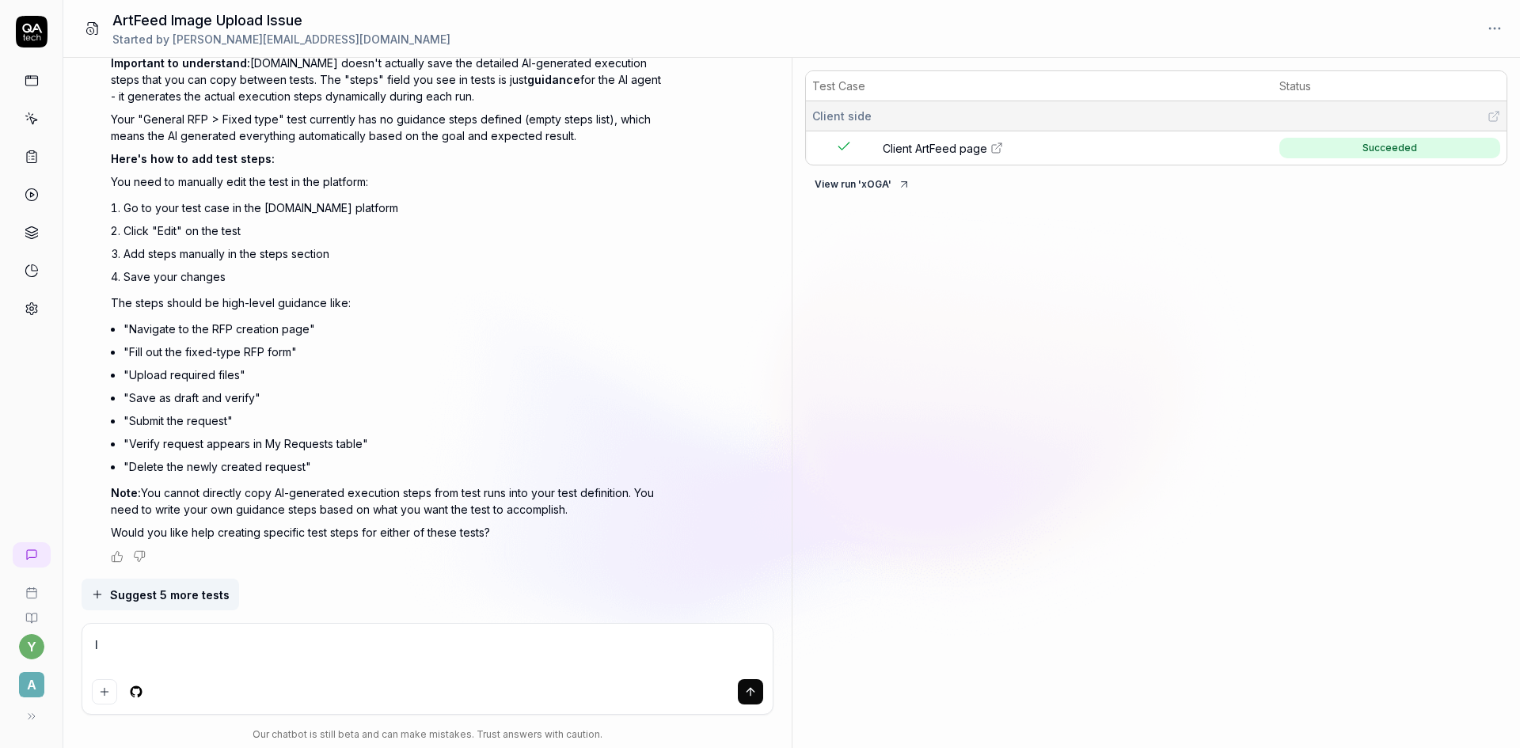
type textarea "*"
type textarea "I ne"
type textarea "*"
type textarea "I nee"
type textarea "*"
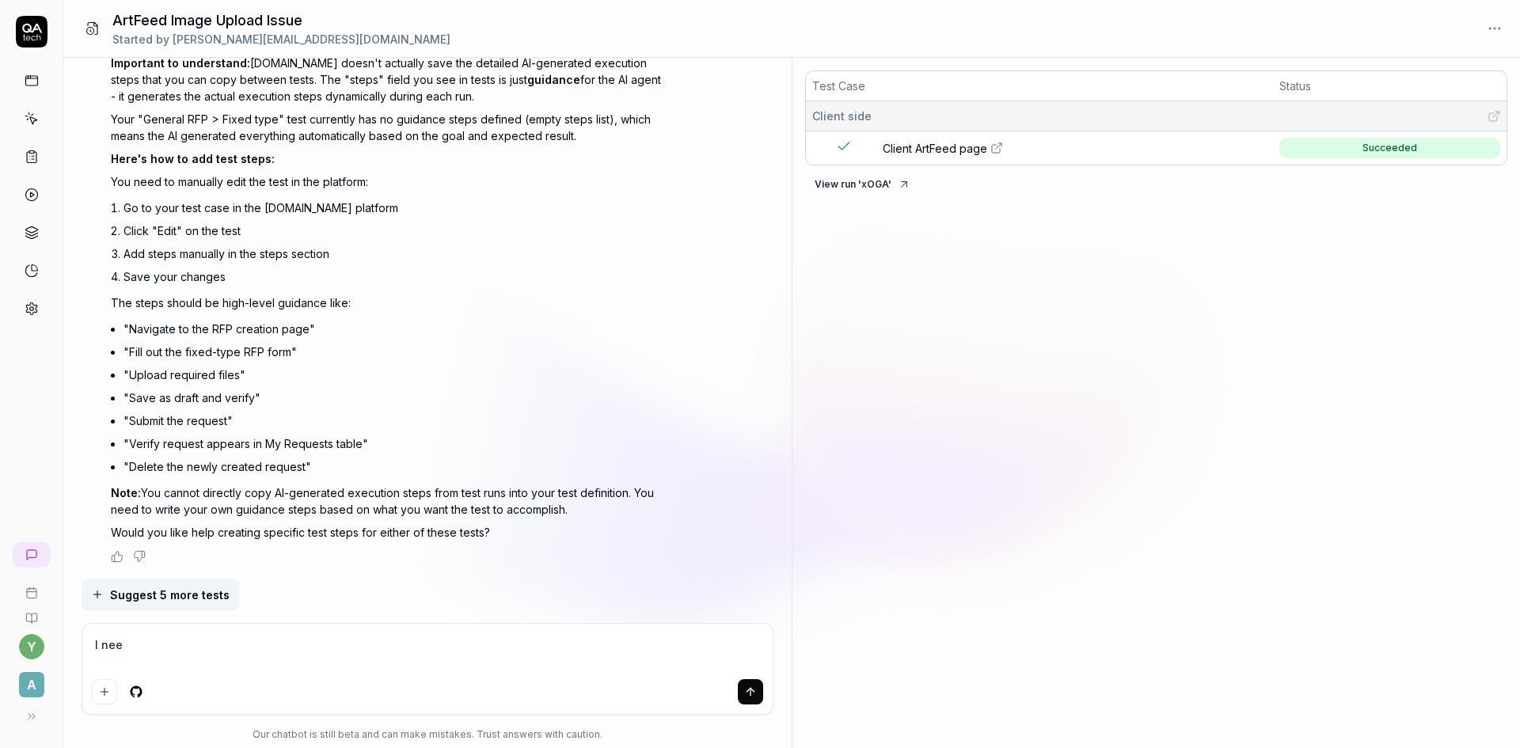
type textarea "I need"
type textarea "*"
type textarea "I need"
type textarea "*"
type textarea "I need A"
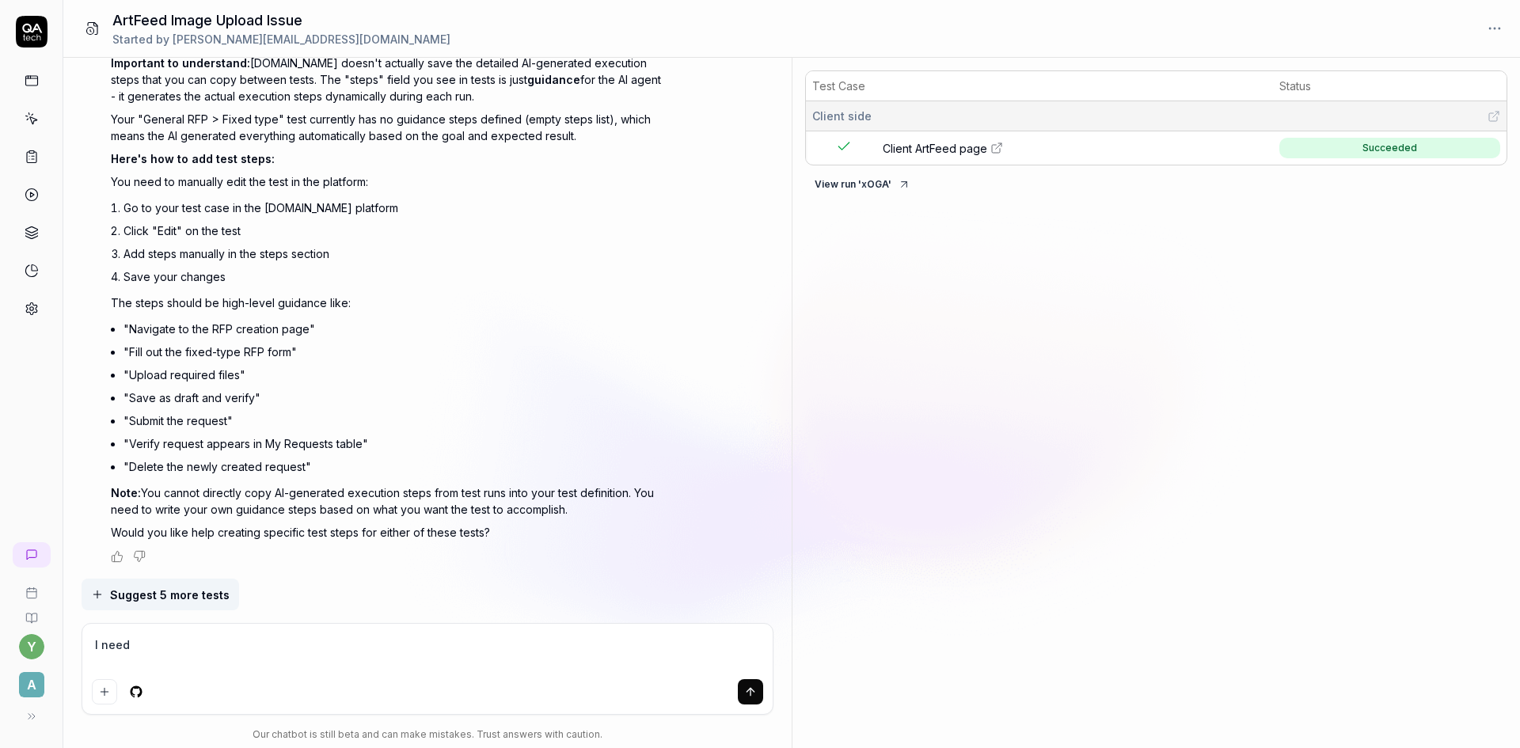
type textarea "*"
type textarea "I need AQ"
type textarea "*"
type textarea "I need AQA"
type textarea "*"
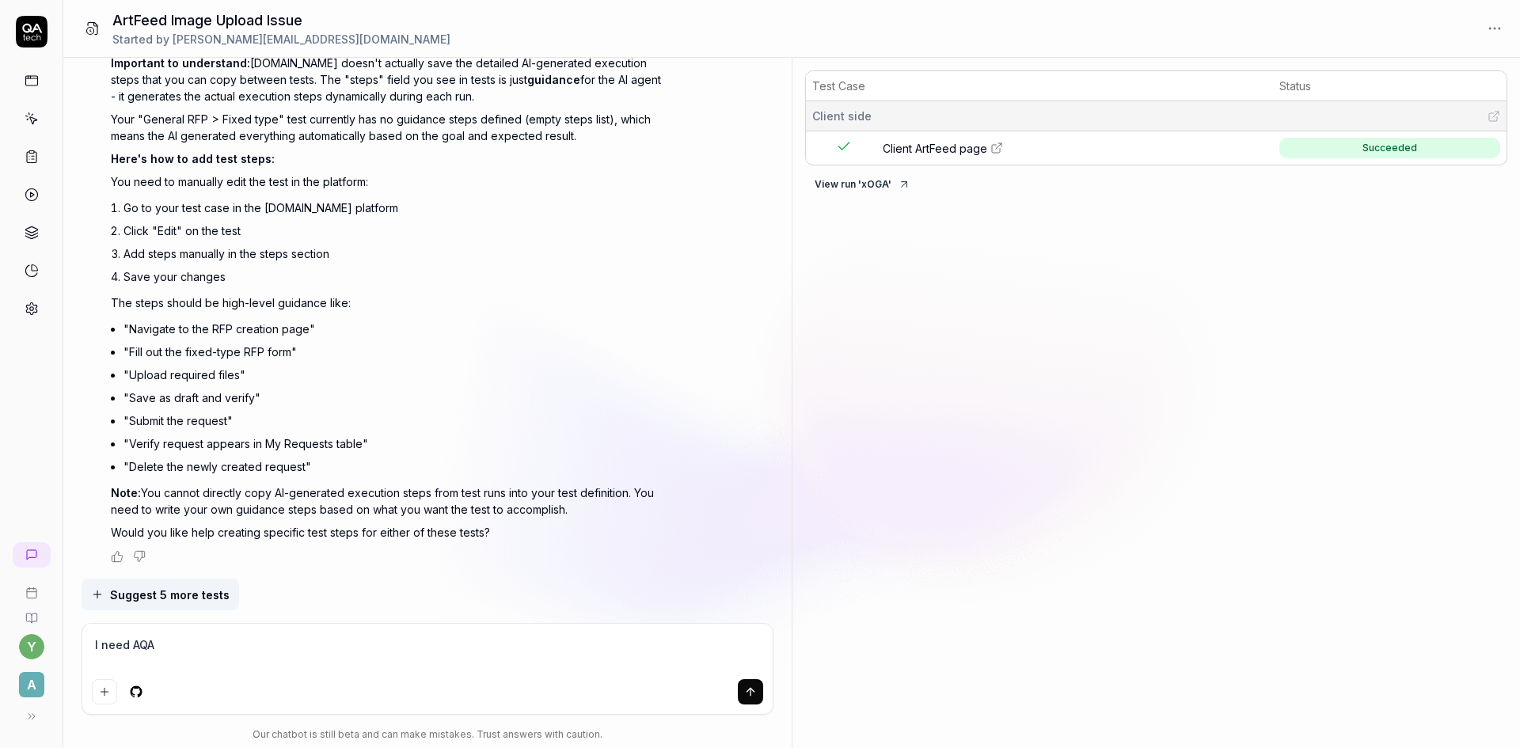
type textarea "I need AQA"
type textarea "*"
type textarea "I need AQA"
type textarea "*"
type textarea "I need AQ"
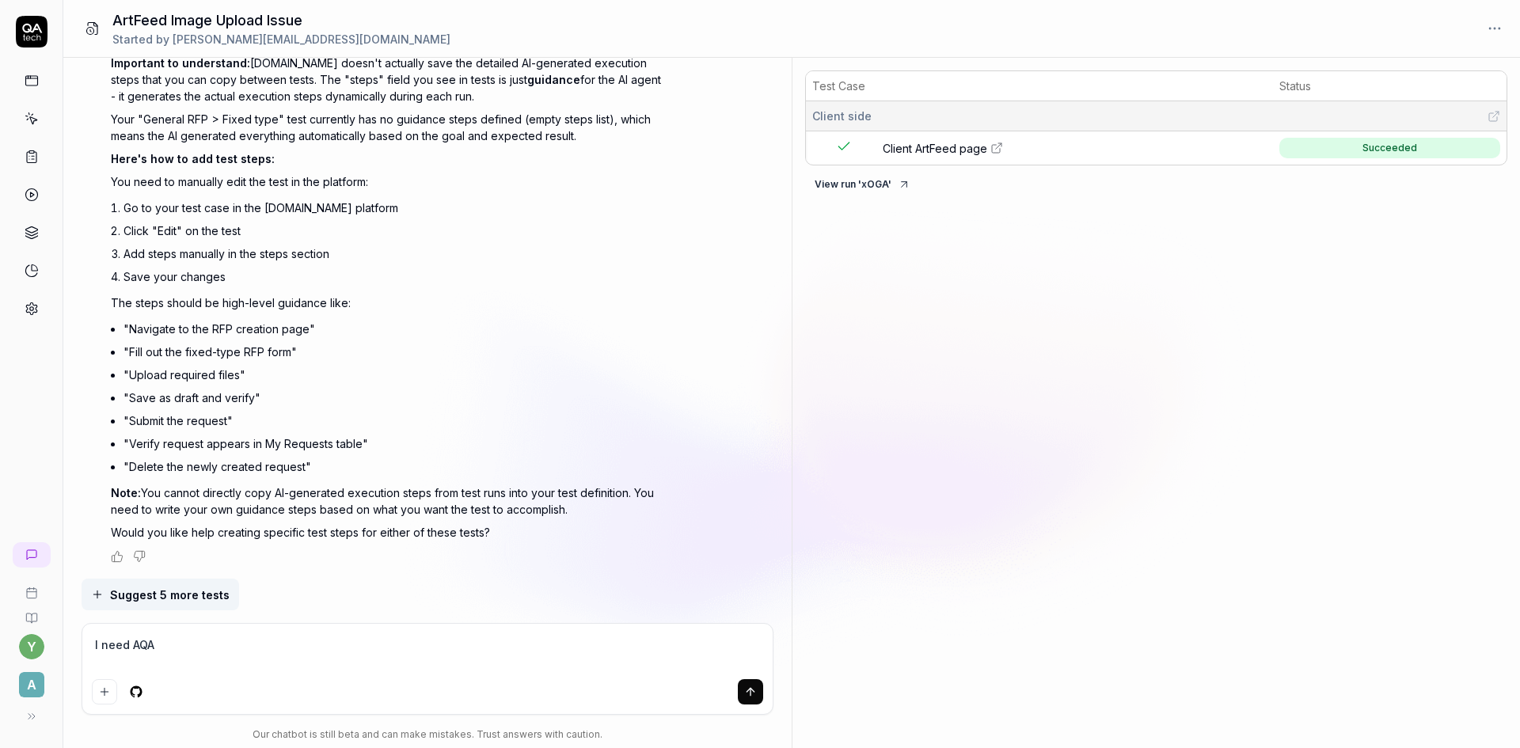
type textarea "*"
type textarea "I need A"
type textarea "*"
type textarea "I need"
type textarea "*"
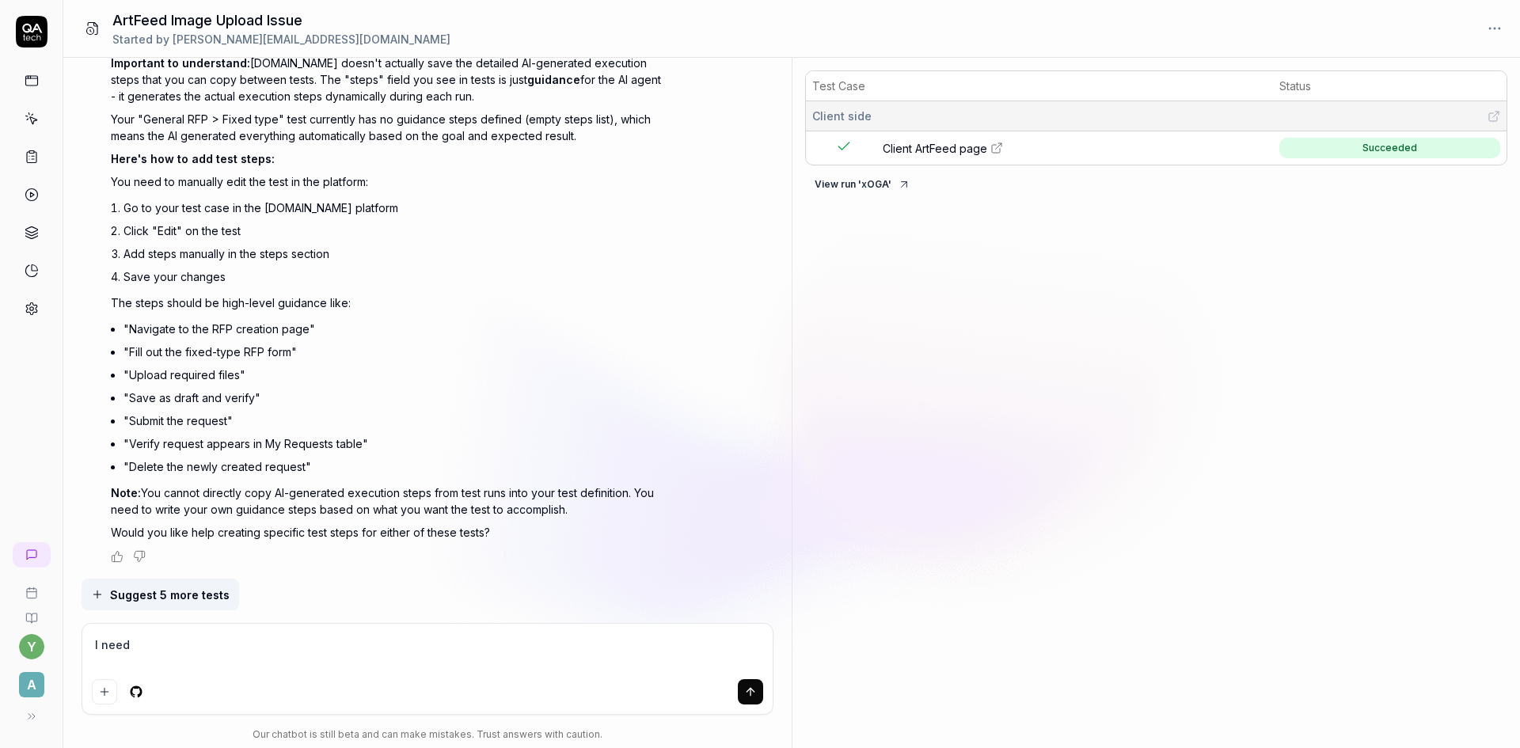
type textarea "I need Q"
type textarea "*"
type textarea "I need QA"
type textarea "*"
type textarea "I need QA"
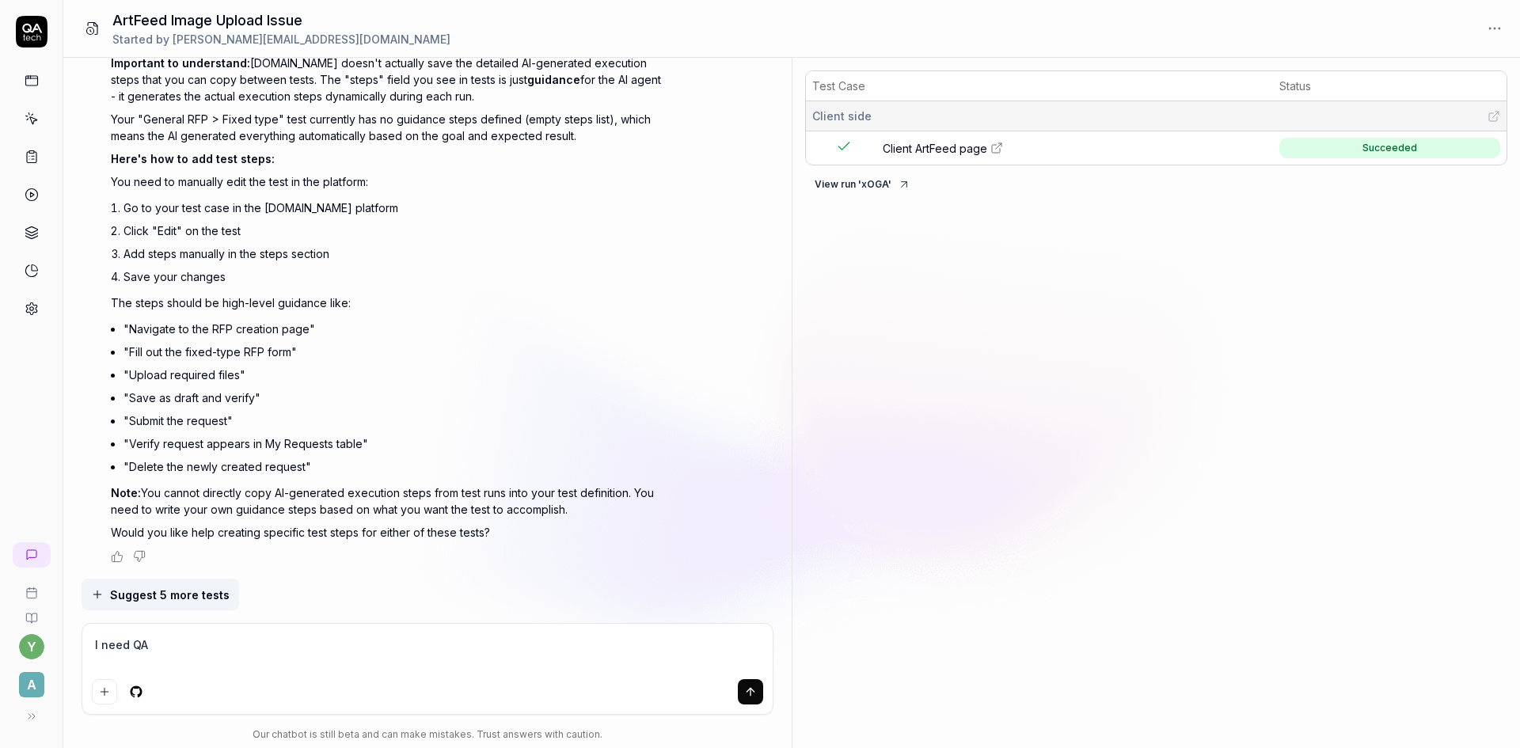
type textarea "*"
type textarea "I need QA T"
type textarea "*"
type textarea "I need QA Te"
type textarea "*"
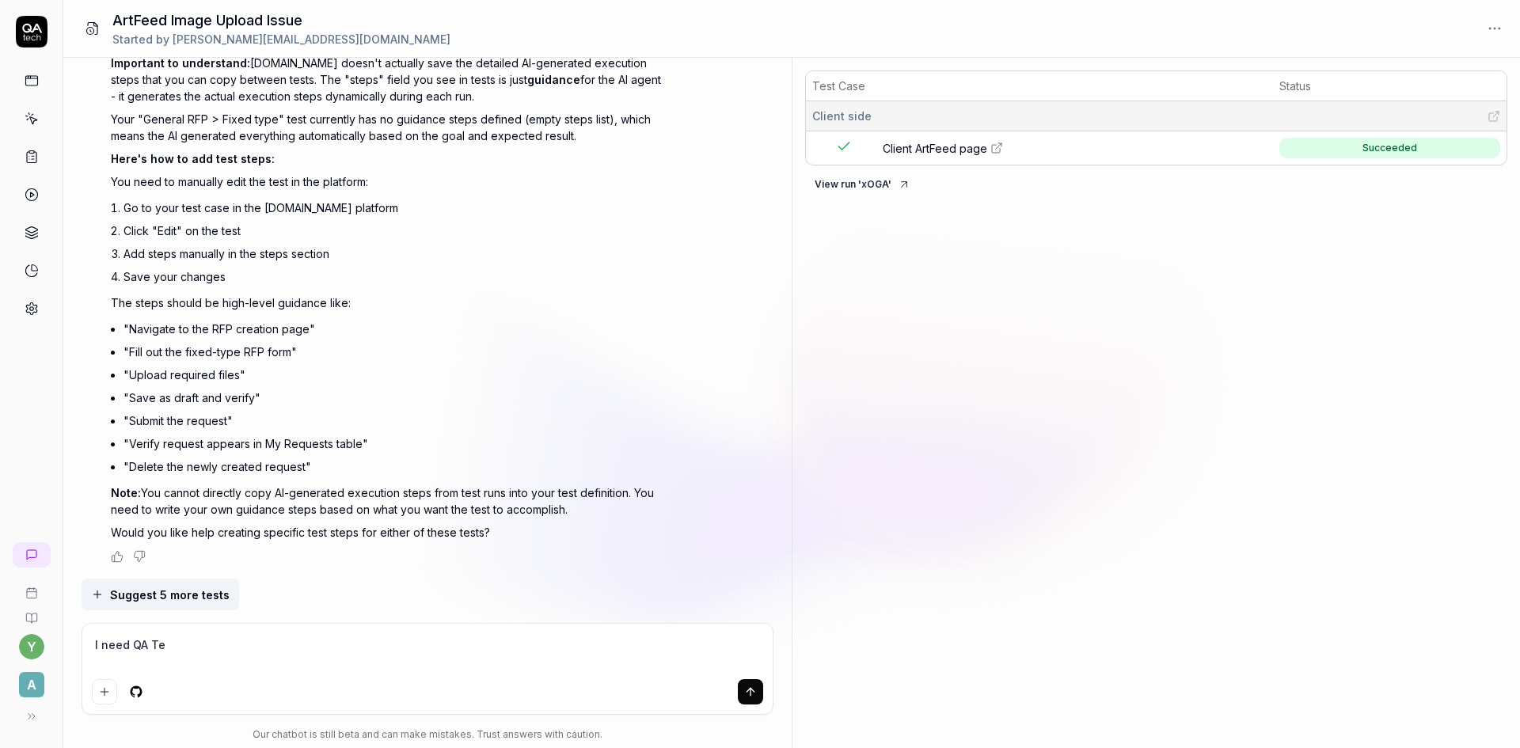
type textarea "I need QA Tec"
type textarea "*"
type textarea "I need QA Tech"
type textarea "*"
type textarea "I need QA Tech"
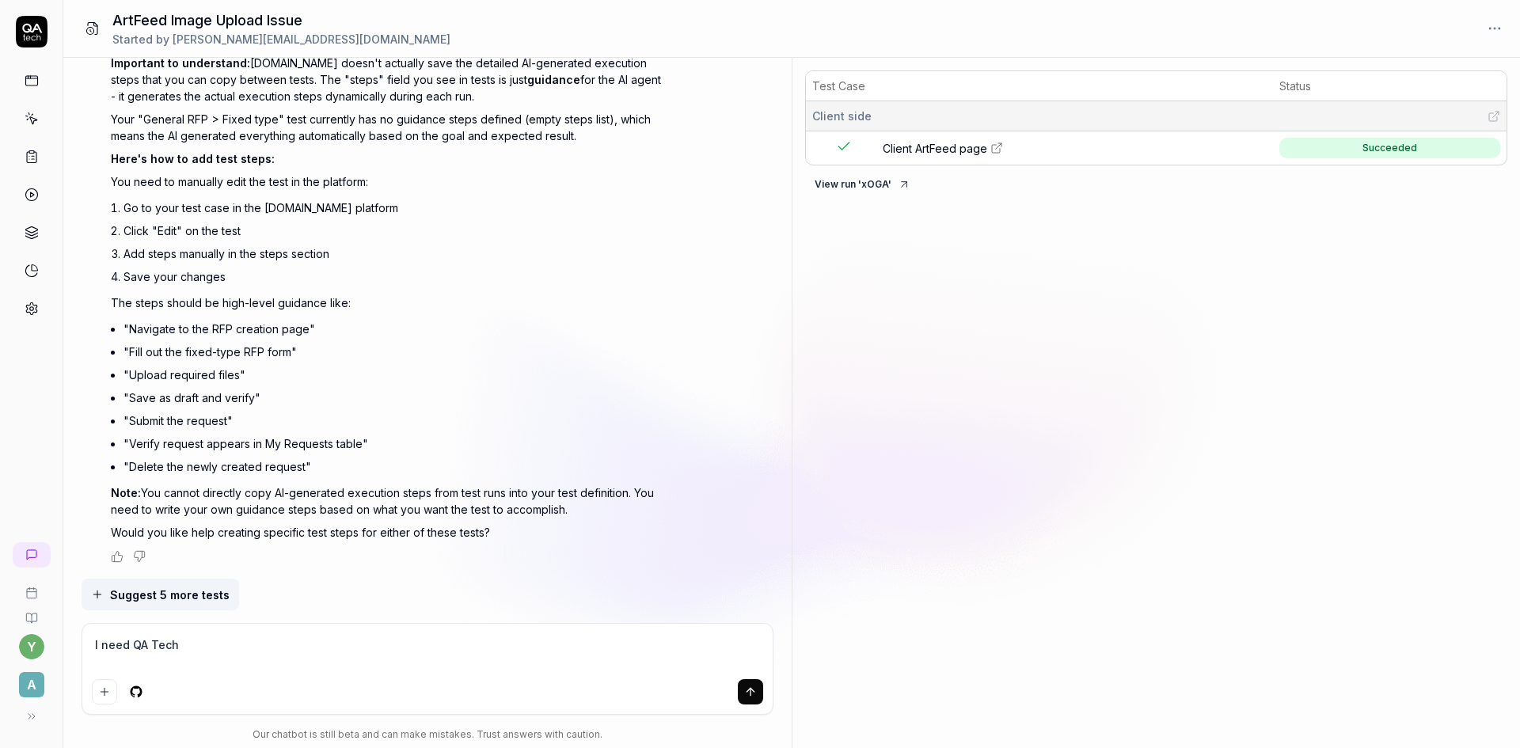
type textarea "*"
type textarea "I need QA Tech t"
type textarea "*"
type textarea "I need QA Tech to"
type textarea "*"
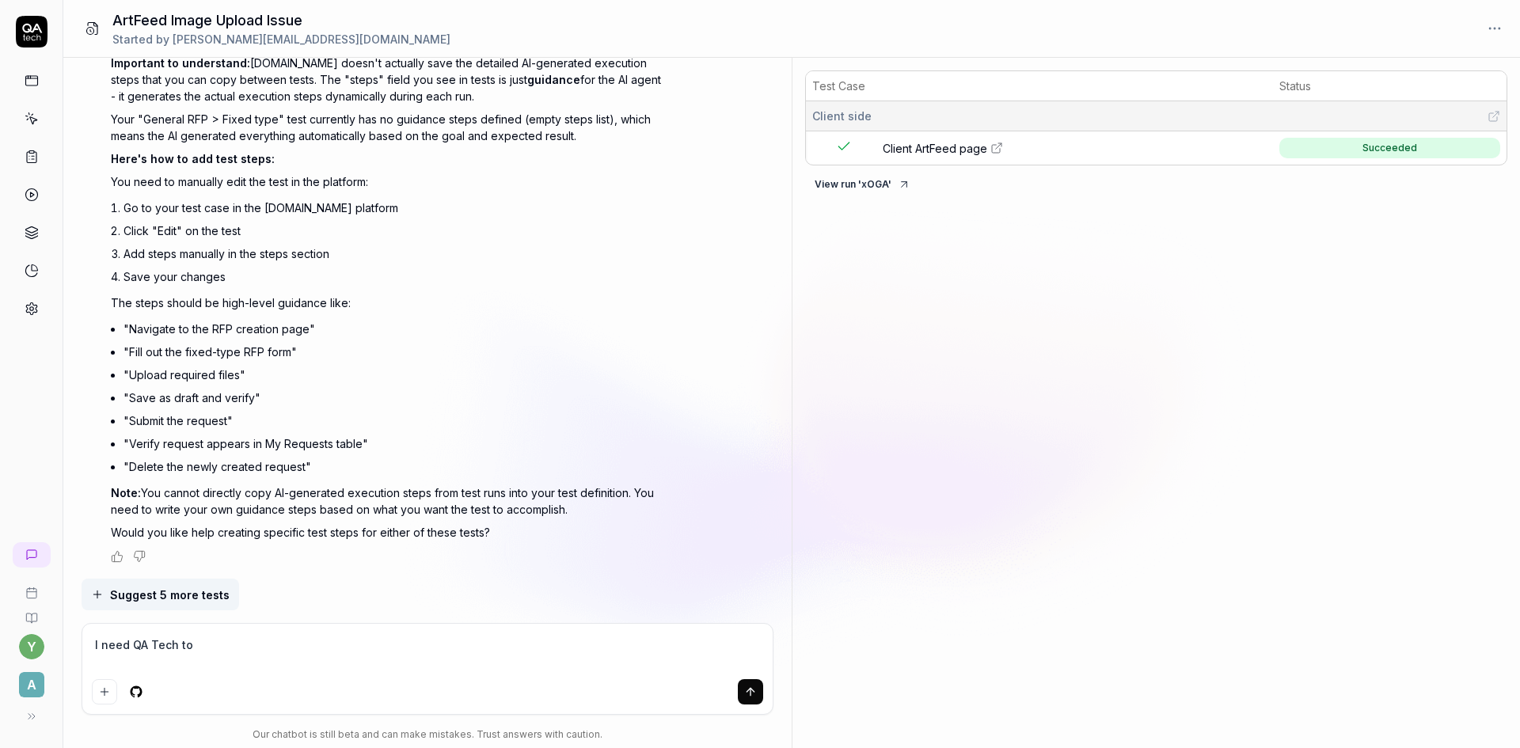
type textarea "I need QA Tech to"
type textarea "*"
type textarea "I need QA Tech to c"
type textarea "*"
type textarea "I need QA Tech to cr"
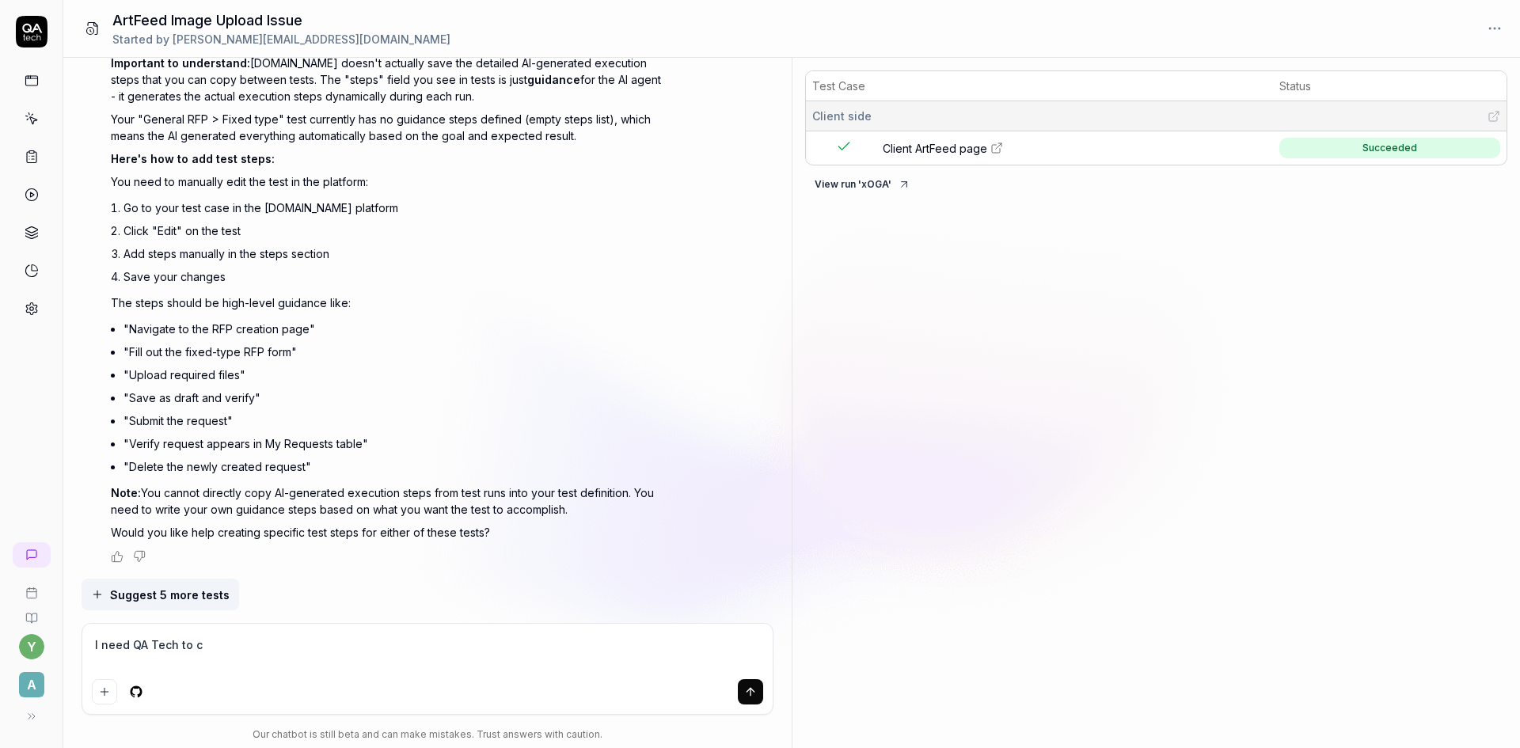
type textarea "*"
type textarea "I need QA Tech to cre"
type textarea "*"
type textarea "I need QA Tech to crea"
type textarea "*"
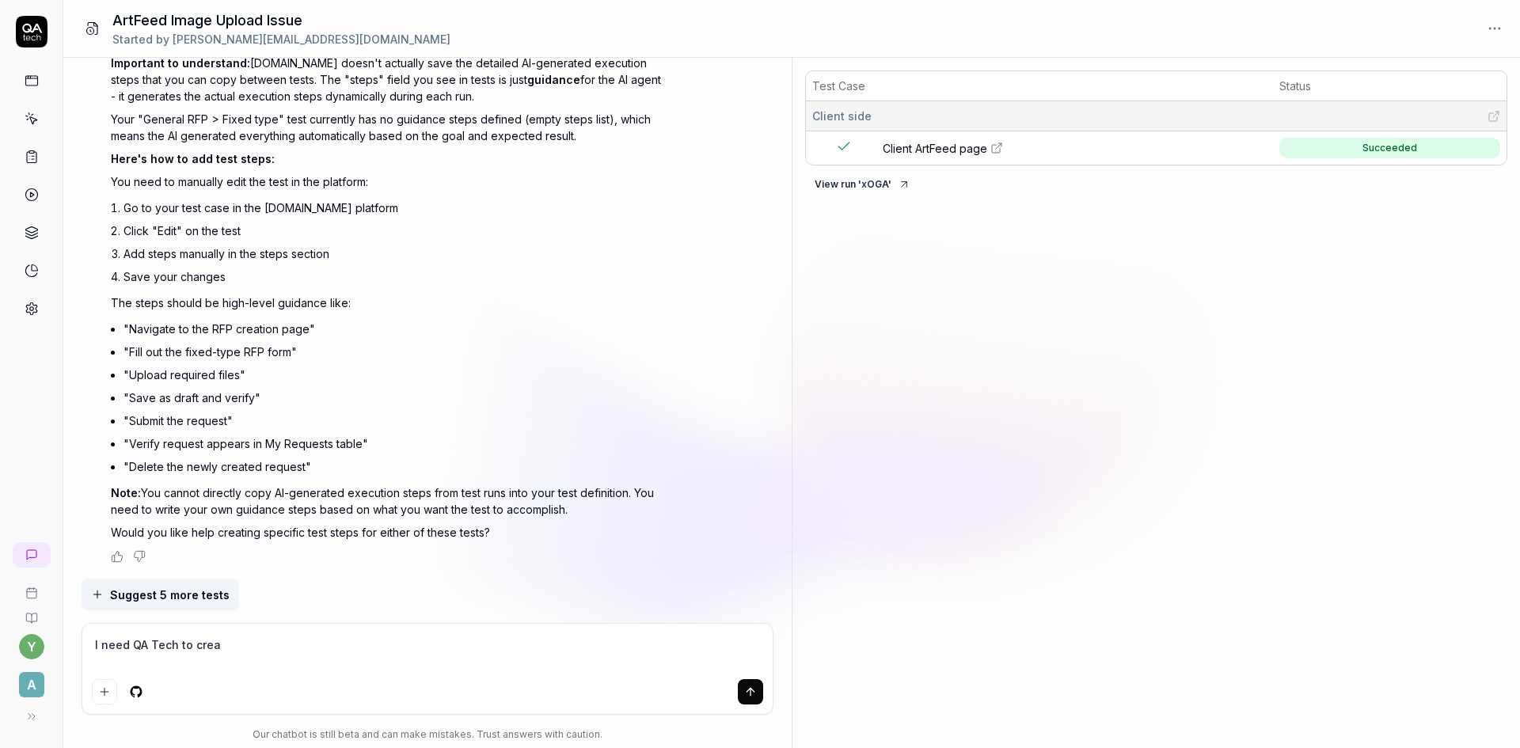
type textarea "I need QA Tech to creat"
type textarea "*"
type textarea "I need QA Tech to create"
type textarea "*"
type textarea "I need QA Tech to create"
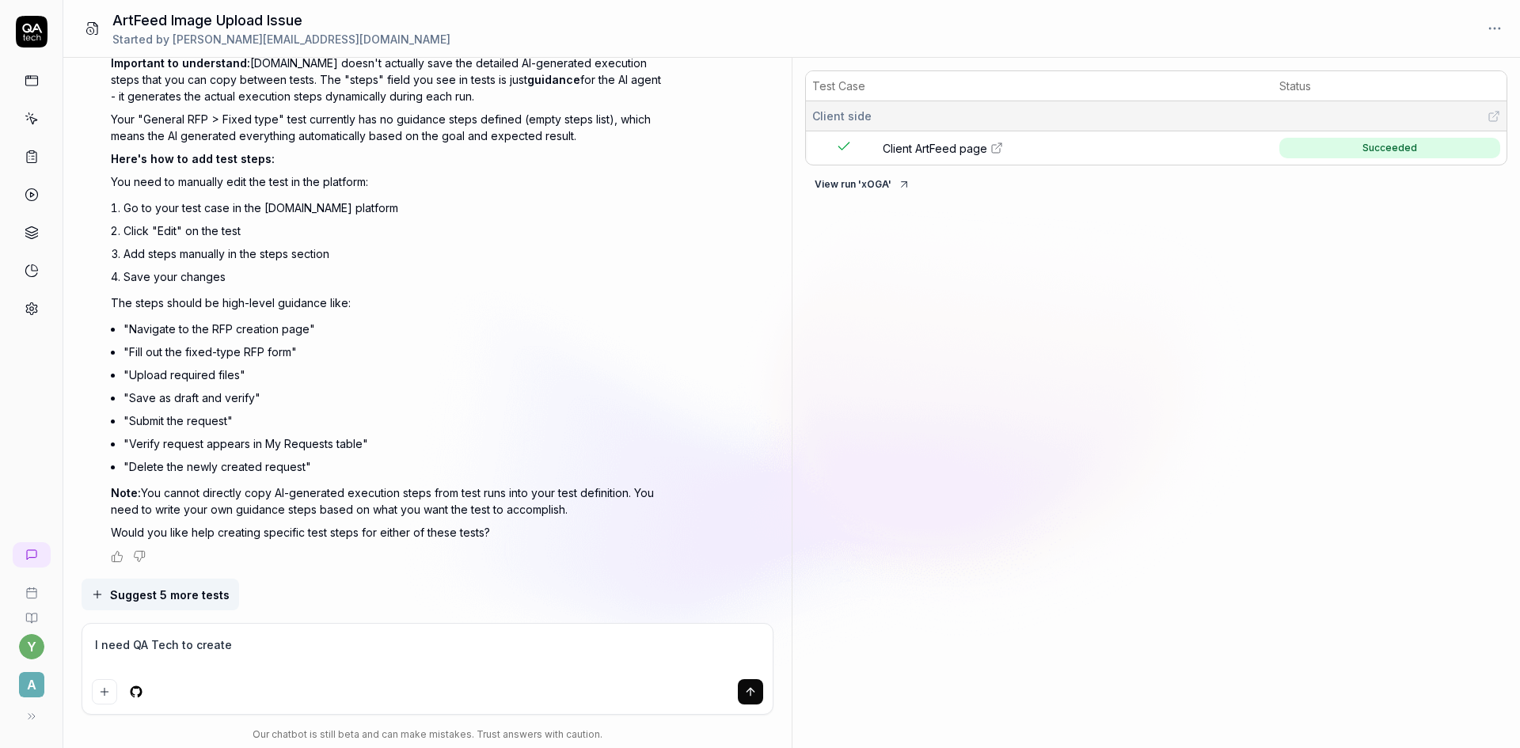
type textarea "*"
type textarea "I need QA Tech to create t"
type textarea "*"
type textarea "I need QA Tech to create th"
type textarea "*"
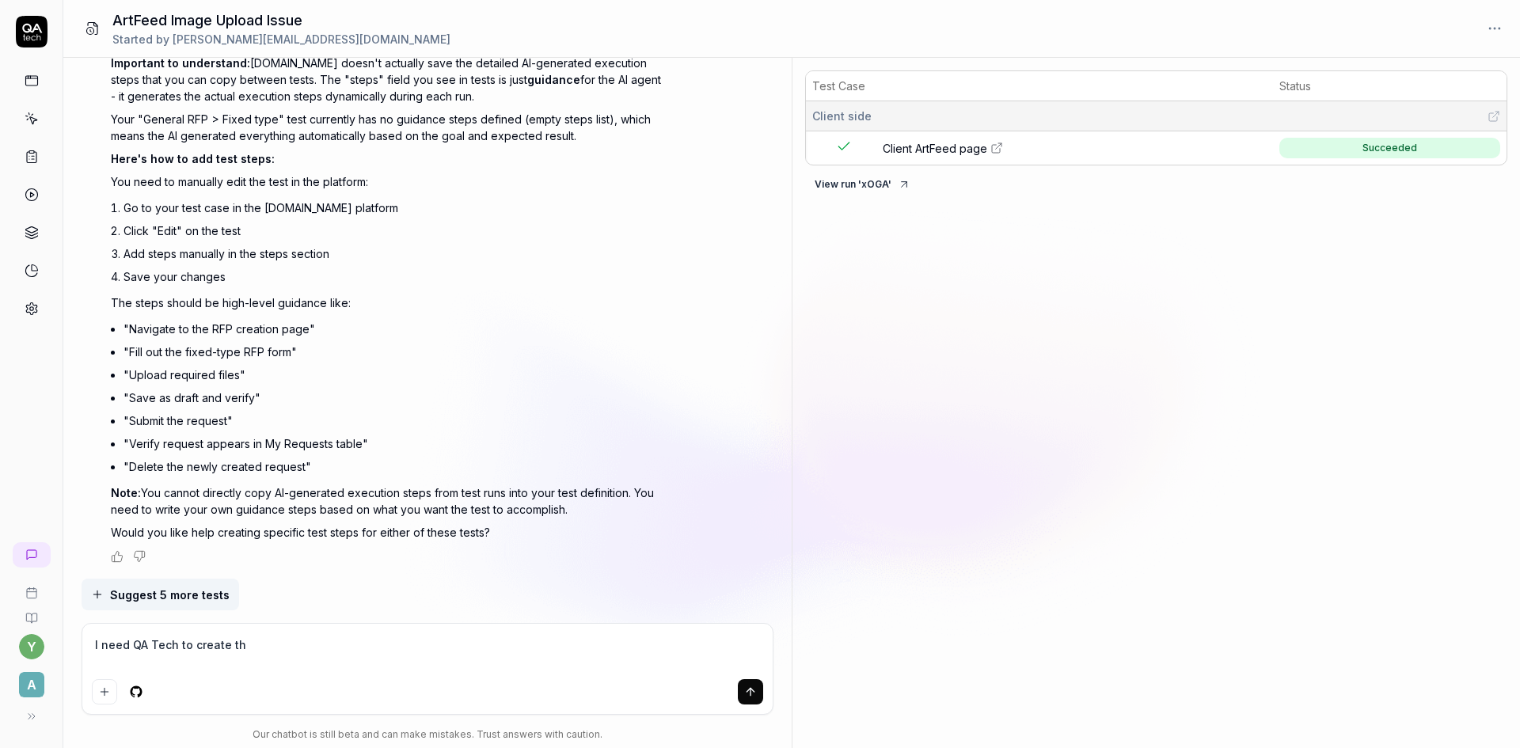
type textarea "I need QA Tech to create the"
type textarea "*"
type textarea "I need QA Tech to create the"
type textarea "*"
type textarea "I need QA Tech to create the s"
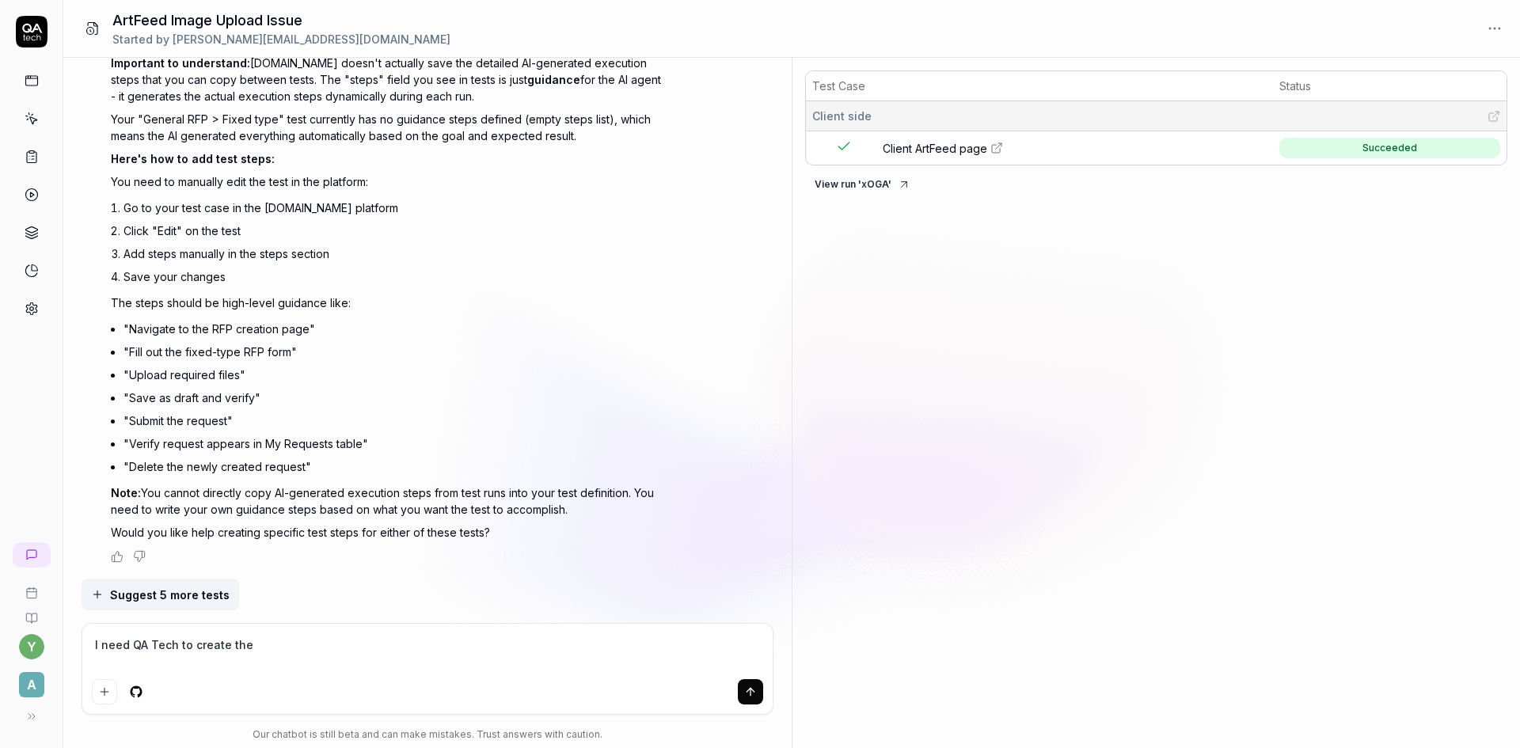
type textarea "*"
type textarea "I need QA Tech to create the sp"
type textarea "*"
type textarea "I need QA Tech to create the s"
type textarea "*"
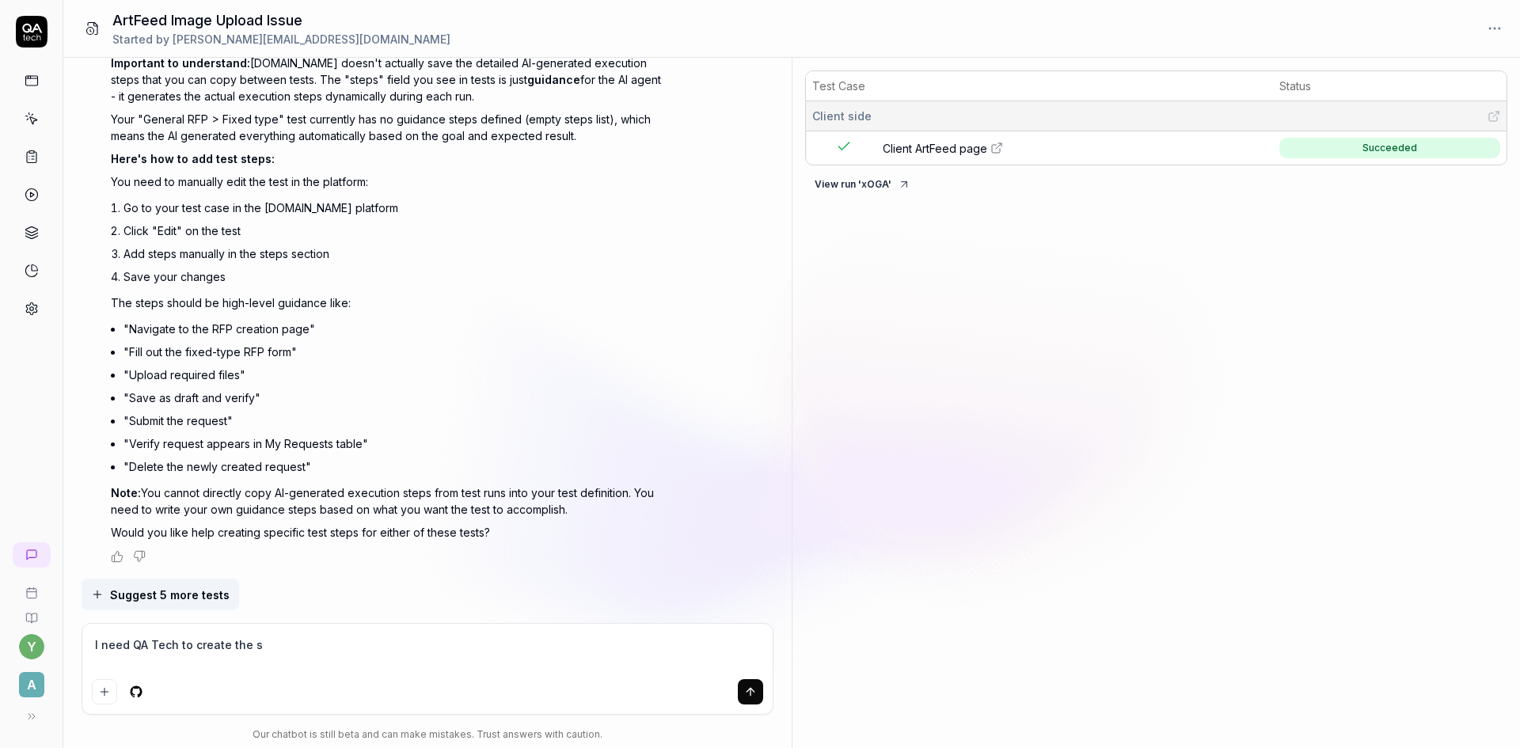
type textarea "I need QA Tech to create the st"
type textarea "*"
type textarea "I need QA Tech to create the ste"
type textarea "*"
type textarea "I need QA Tech to create the step"
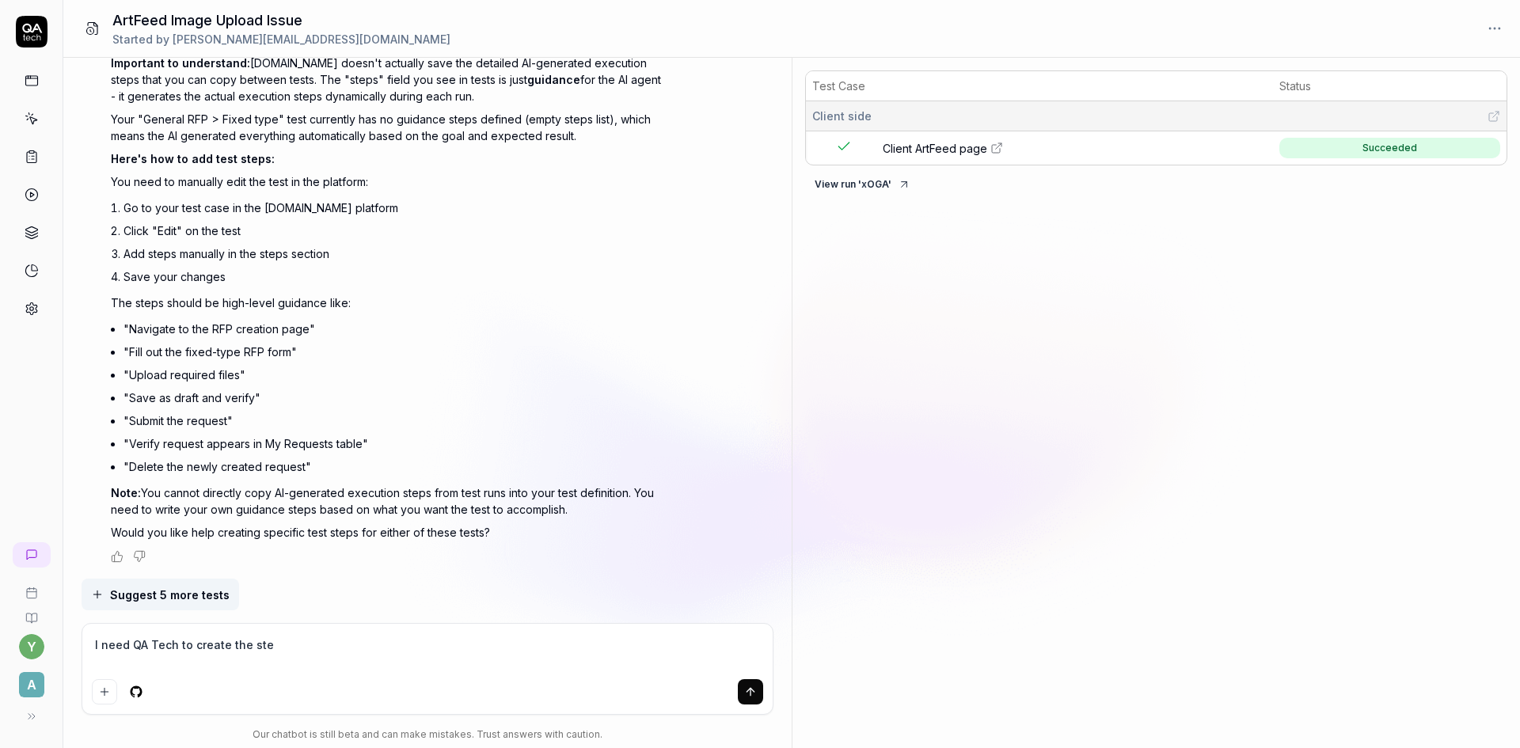
type textarea "*"
type textarea "I need QA Tech to create the steps"
type textarea "*"
type textarea "I need QA Tech to create the steps"
type textarea "*"
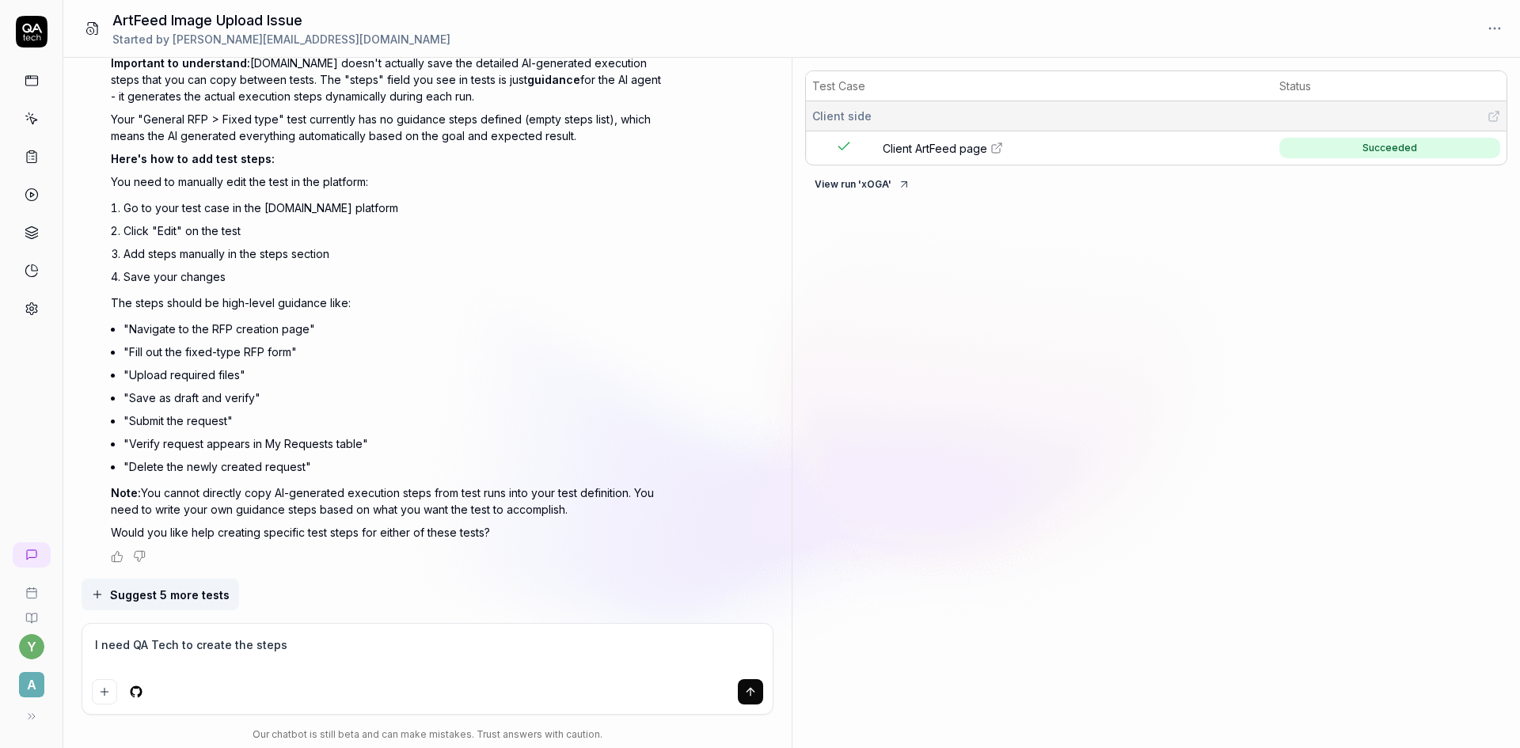
type textarea "I need QA Tech to create the steps f"
type textarea "*"
type textarea "I need QA Tech to create the steps fo"
type textarea "*"
type textarea "I need QA Tech to create the steps for"
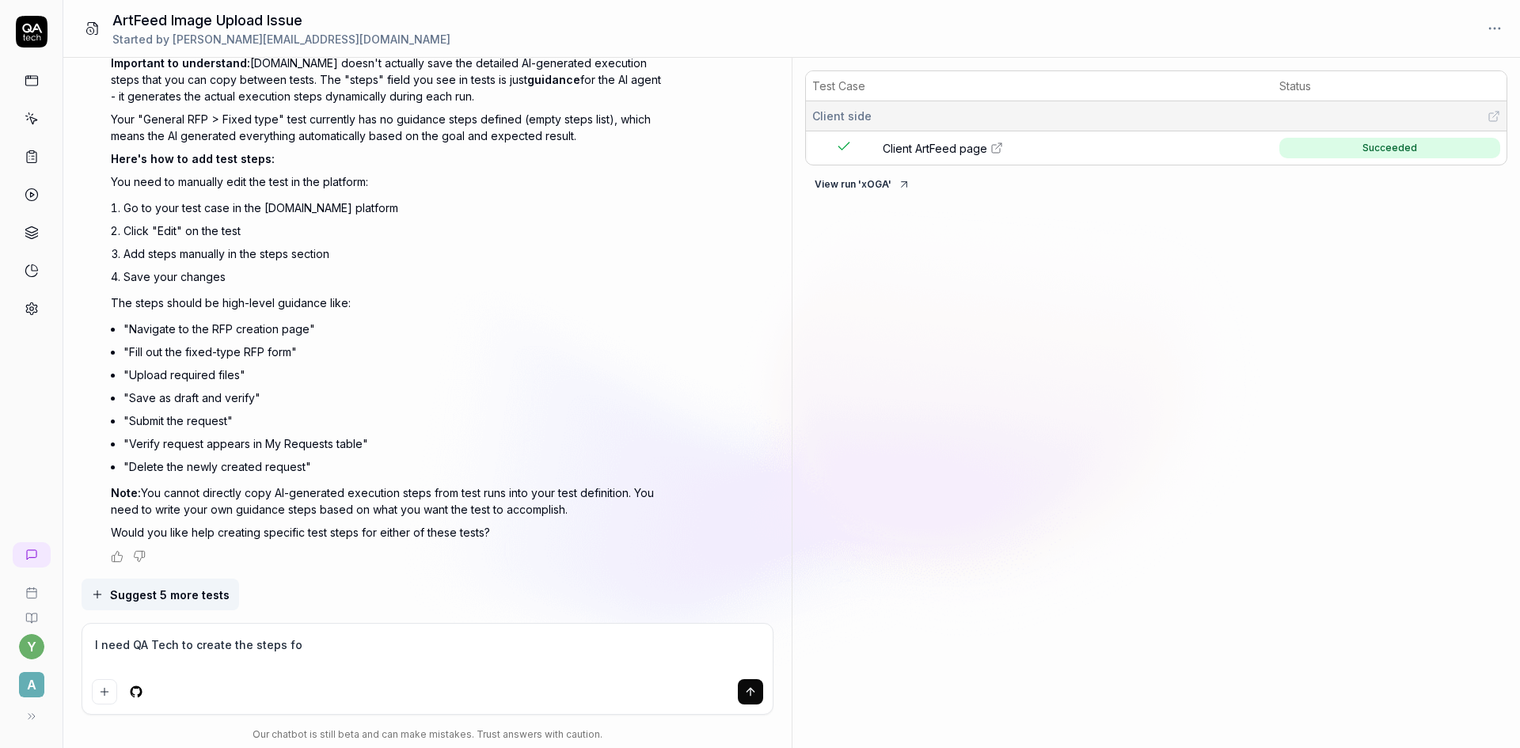
type textarea "*"
type textarea "I need QA Tech to create the steps for"
type textarea "*"
type textarea "I need QA Tech to create the steps for m"
type textarea "*"
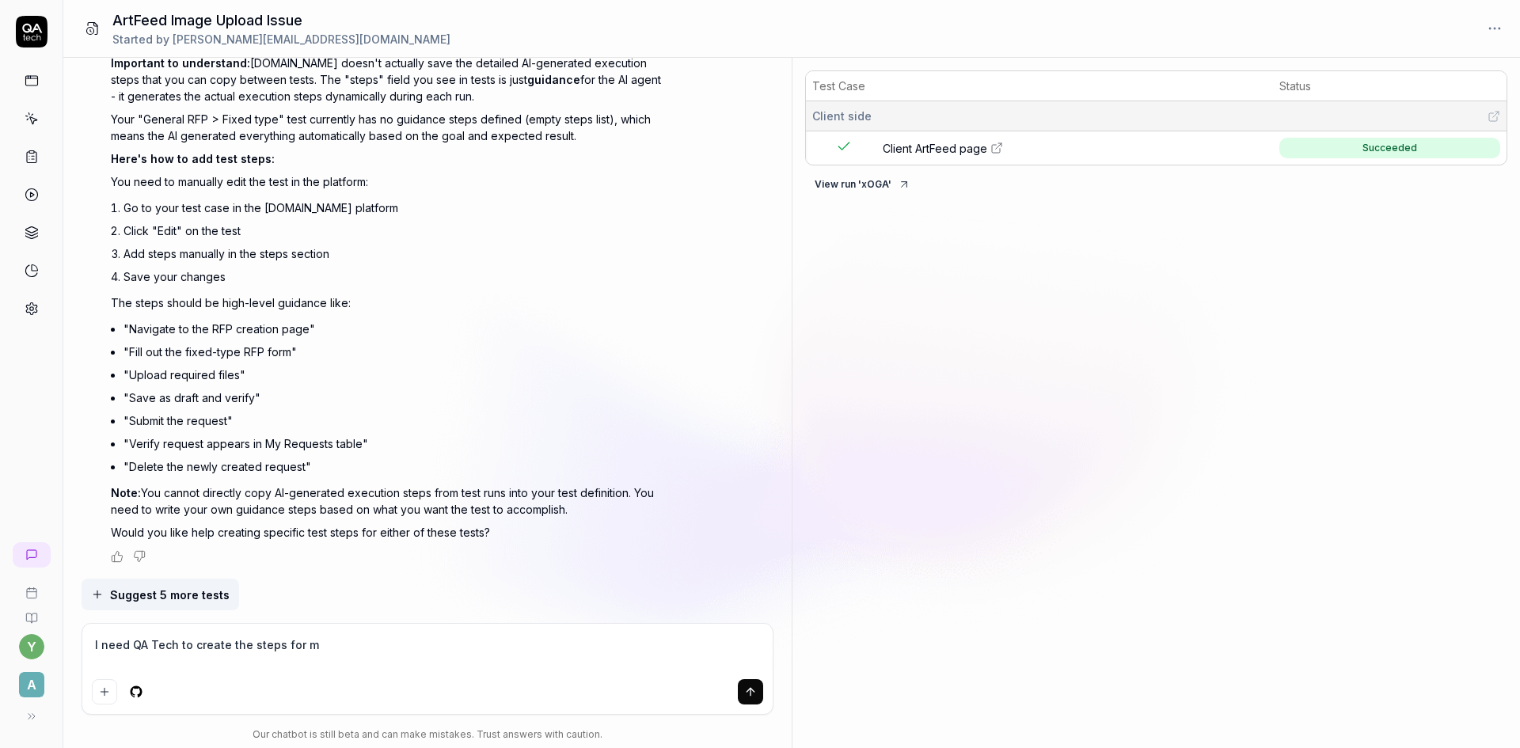
type textarea "I need QA Tech to create the steps for mw"
type textarea "*"
type textarea "I need QA Tech to create the steps for m"
type textarea "*"
type textarea "I need QA Tech to create the steps for me"
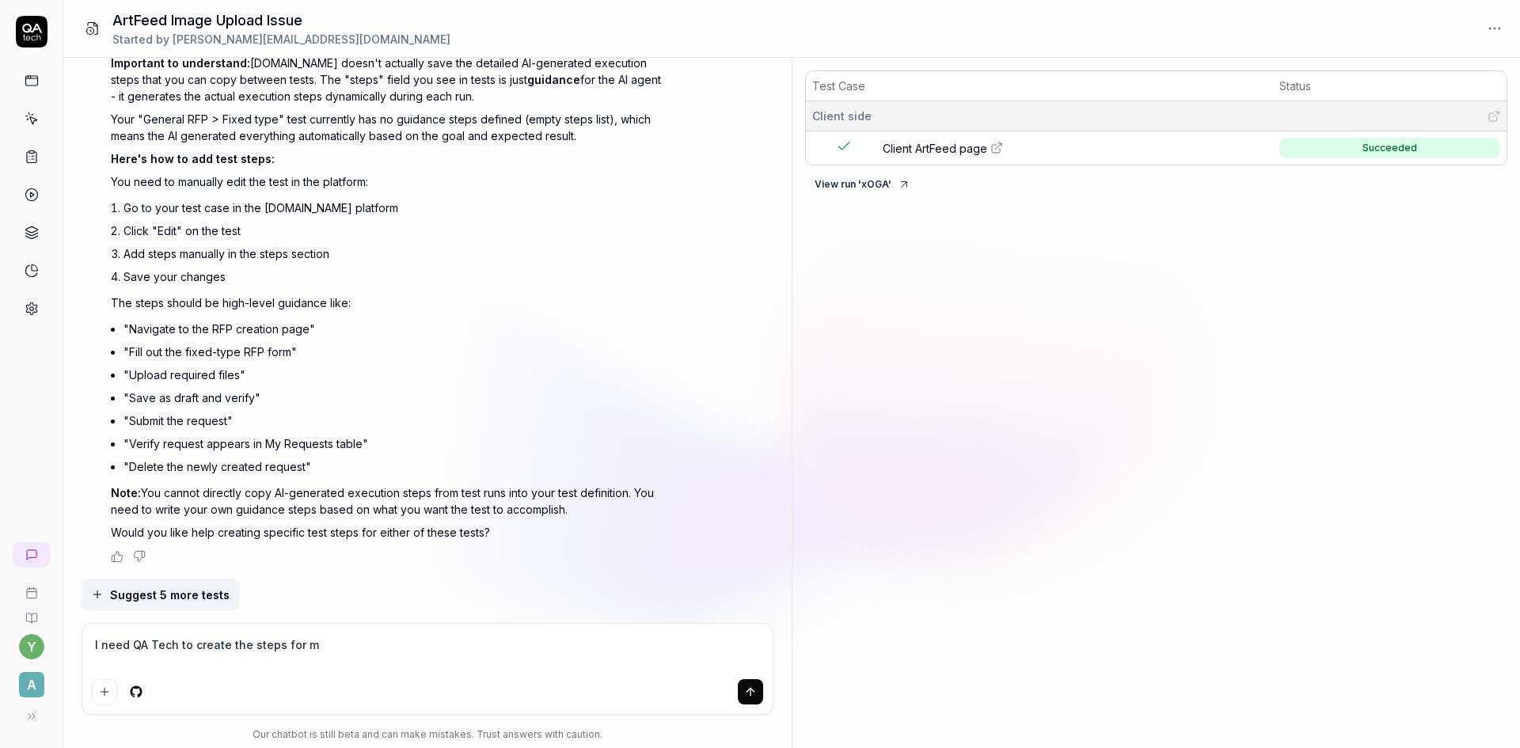
type textarea "*"
type textarea "I need QA Tech to create the steps for me,"
type textarea "*"
type textarea "I need QA Tech to create the steps for me,"
type textarea "*"
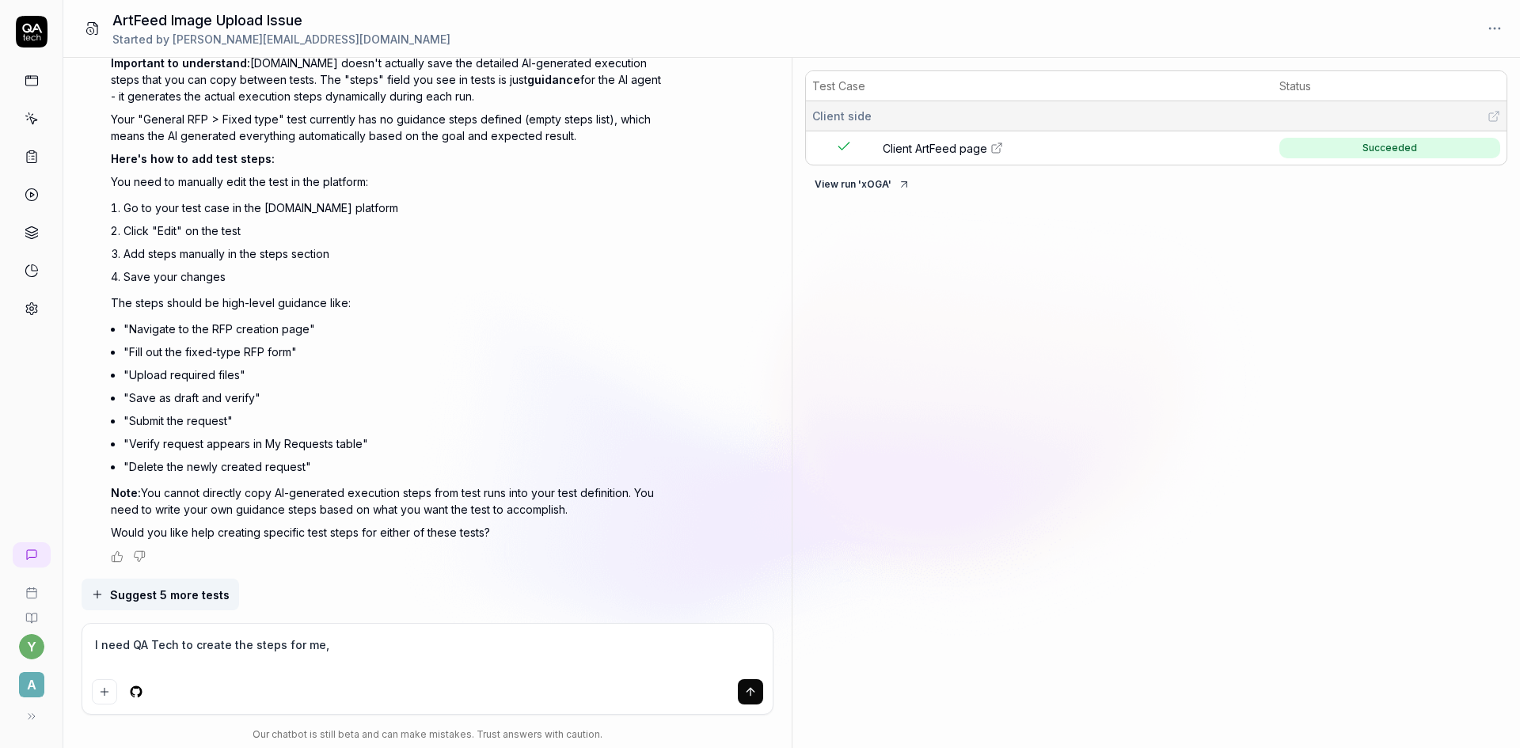
type textarea "I need QA Tech to create the steps for me, w"
type textarea "*"
type textarea "I need QA Tech to create the steps for me, wh"
type textarea "*"
type textarea "I need QA Tech to create the steps for me, why"
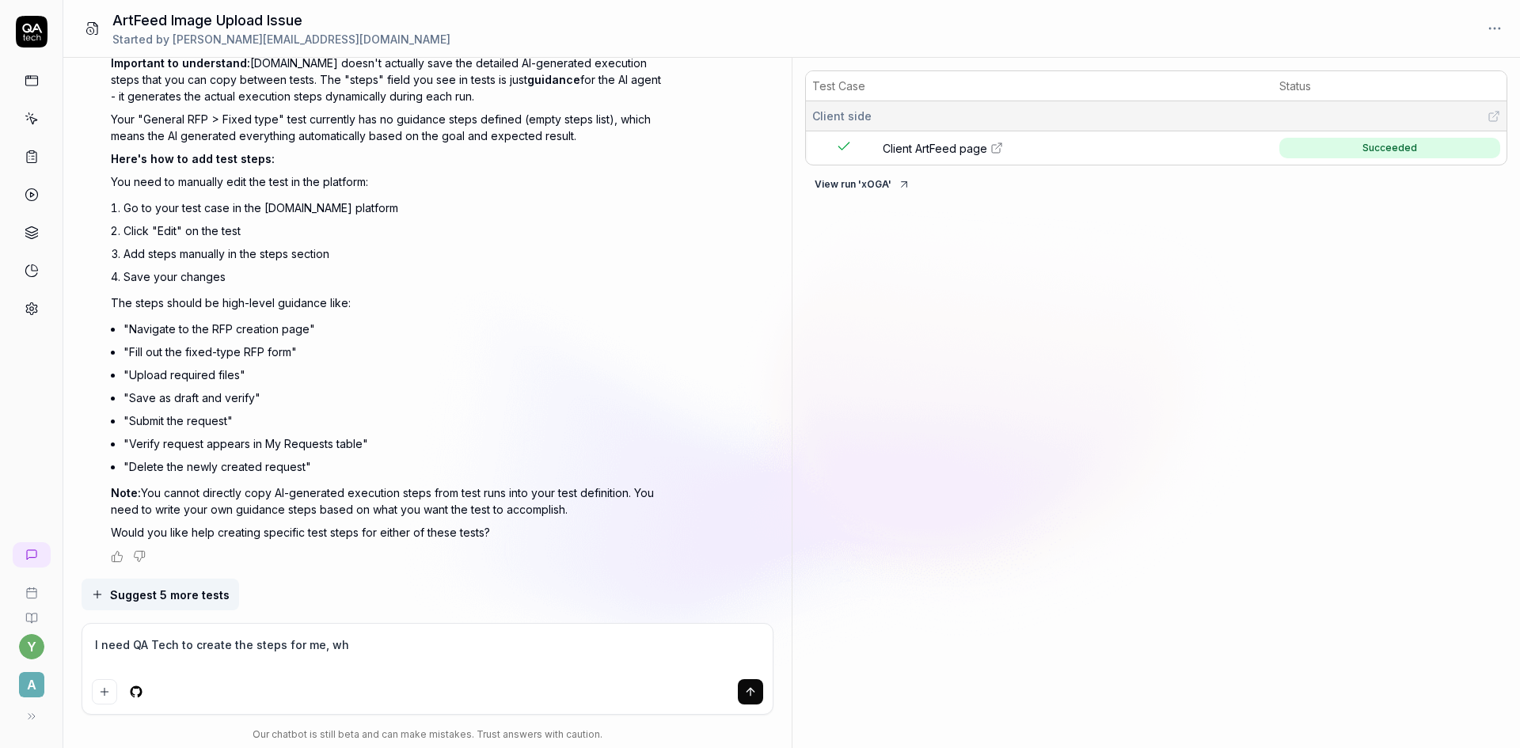
type textarea "*"
type textarea "I need QA Tech to create the steps for me, why"
type textarea "*"
type textarea "I need QA Tech to create the steps for me, why I"
type textarea "*"
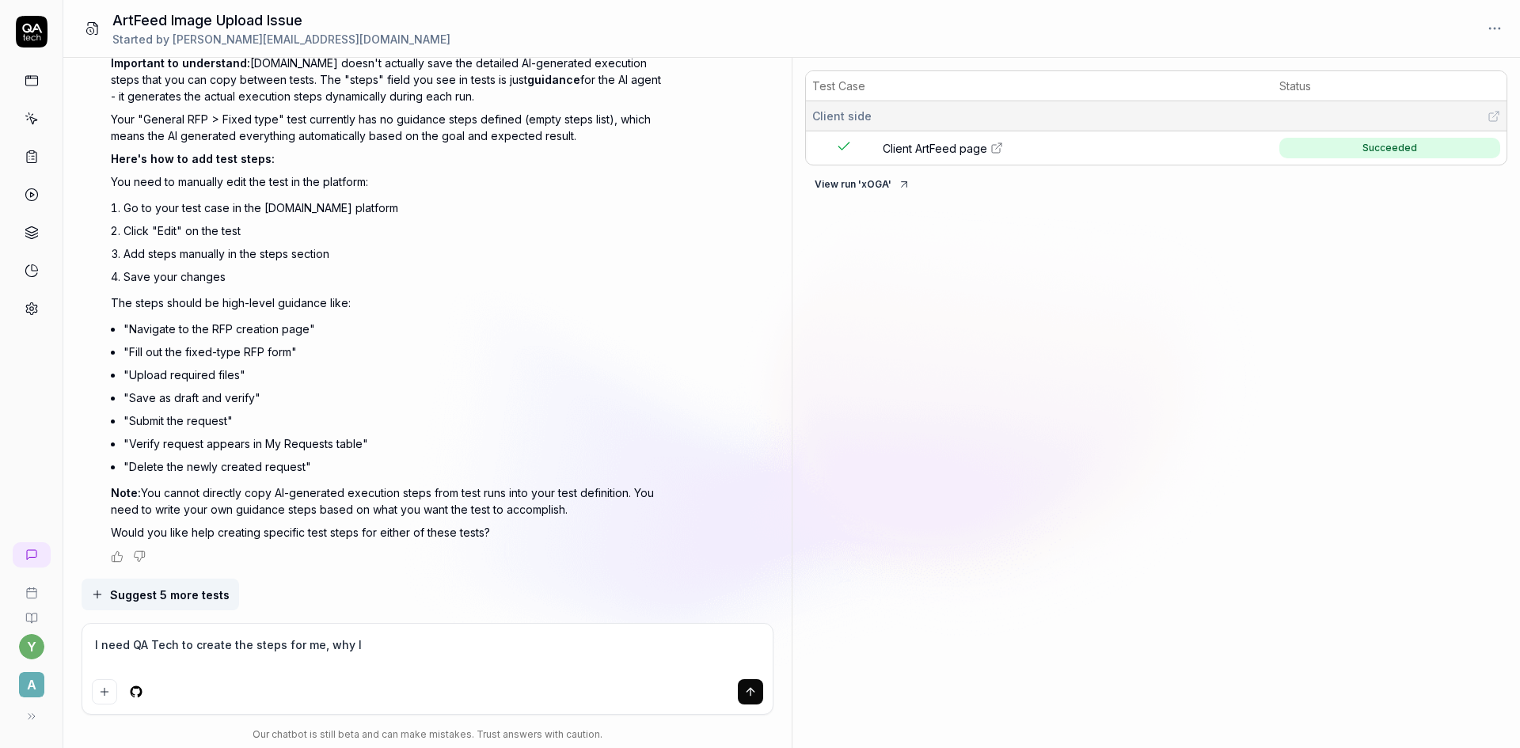
type textarea "I need QA Tech to create the steps for me, why I"
type textarea "*"
type textarea "I need QA Tech to create the steps for me, why I c"
type textarea "*"
type textarea "I need QA Tech to create the steps for me, why I ca"
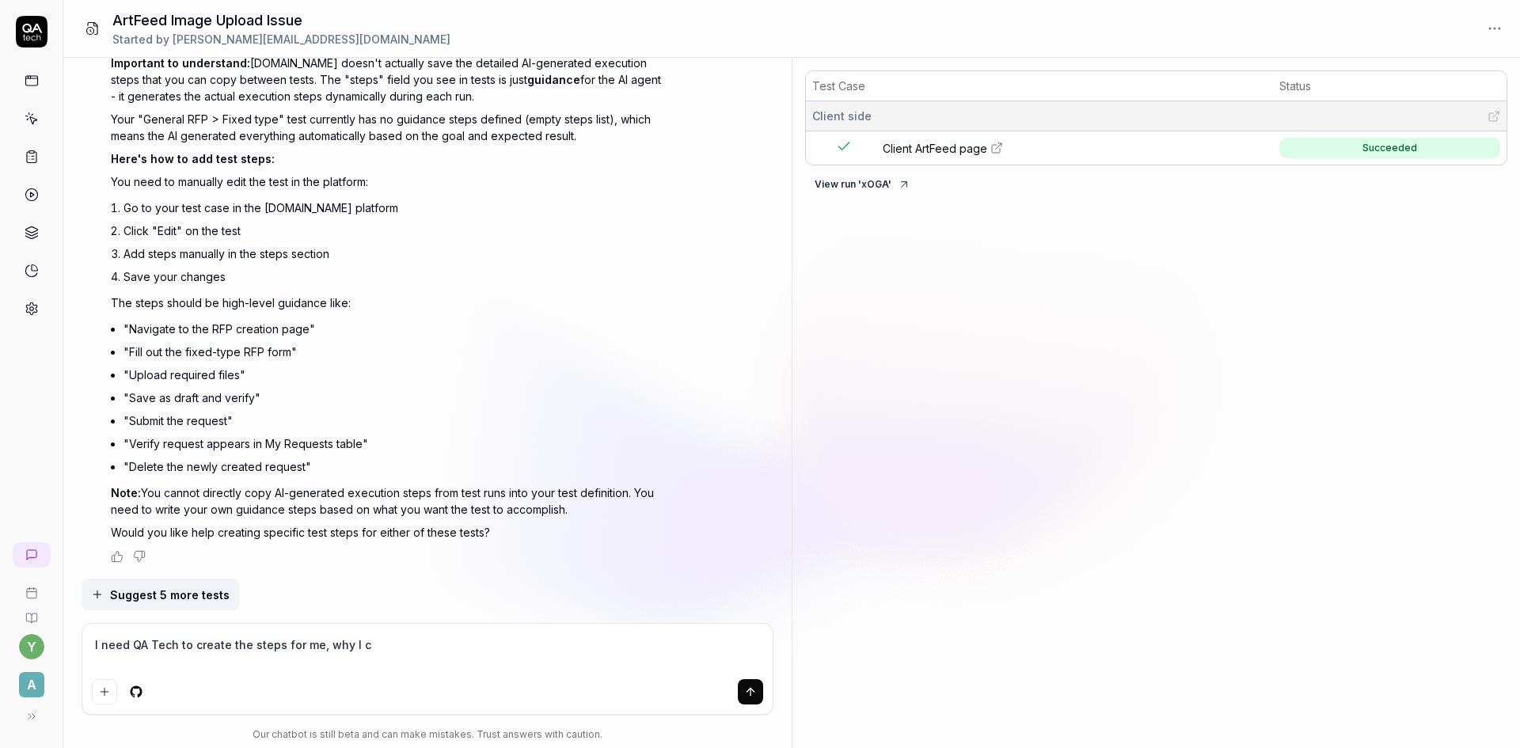
type textarea "*"
type textarea "I need QA Tech to create the steps for me, why I can"
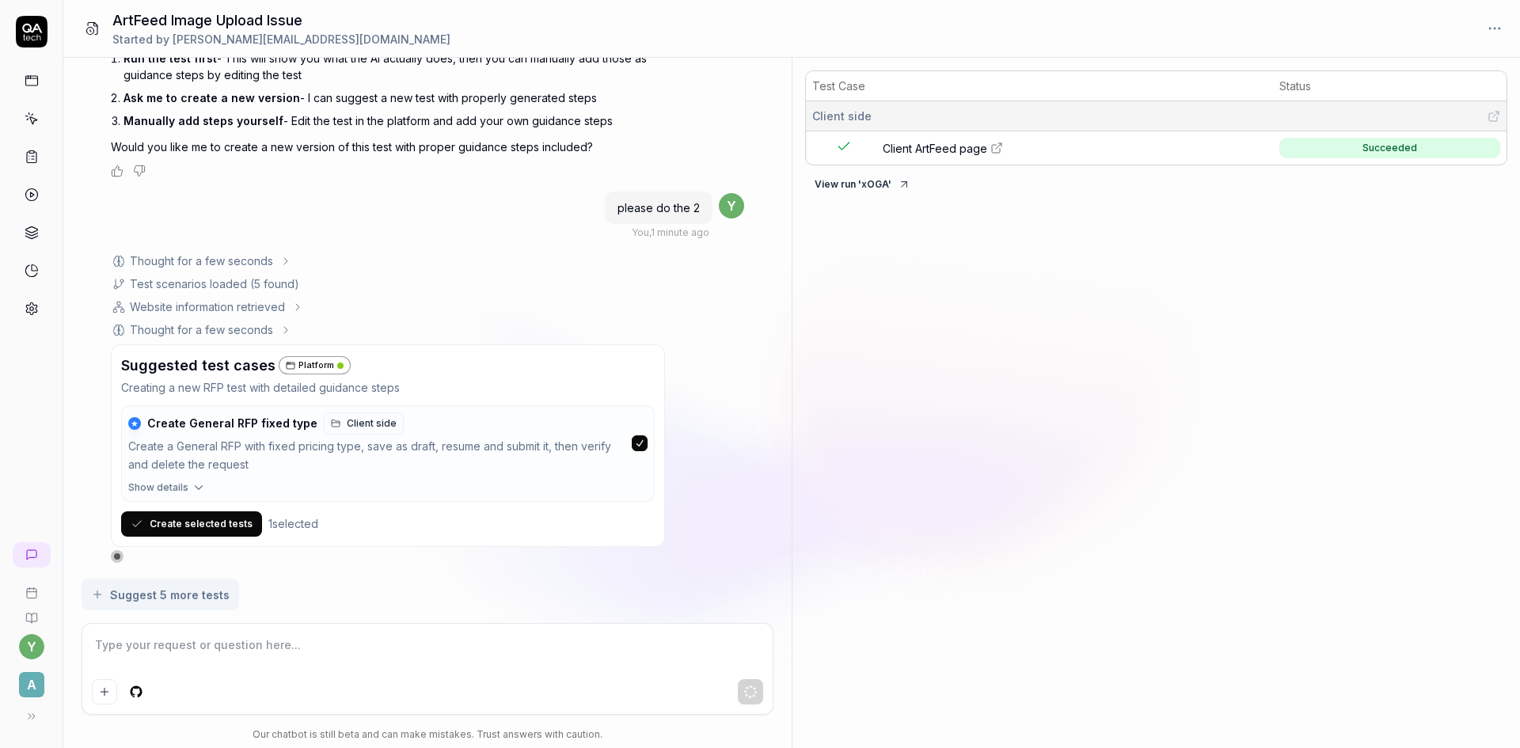
scroll to position [2732, 0]
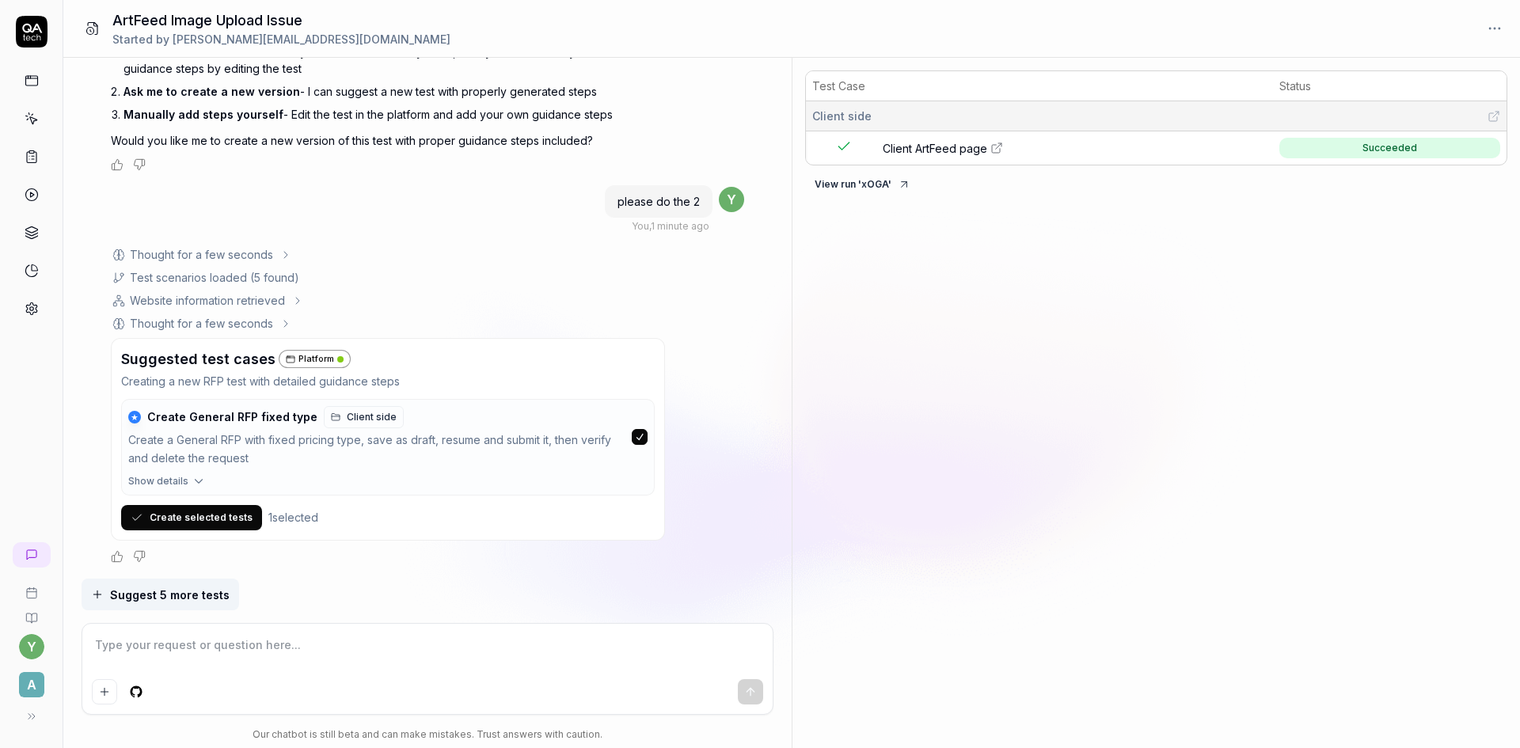
click at [186, 482] on span "Show details" at bounding box center [158, 481] width 60 height 14
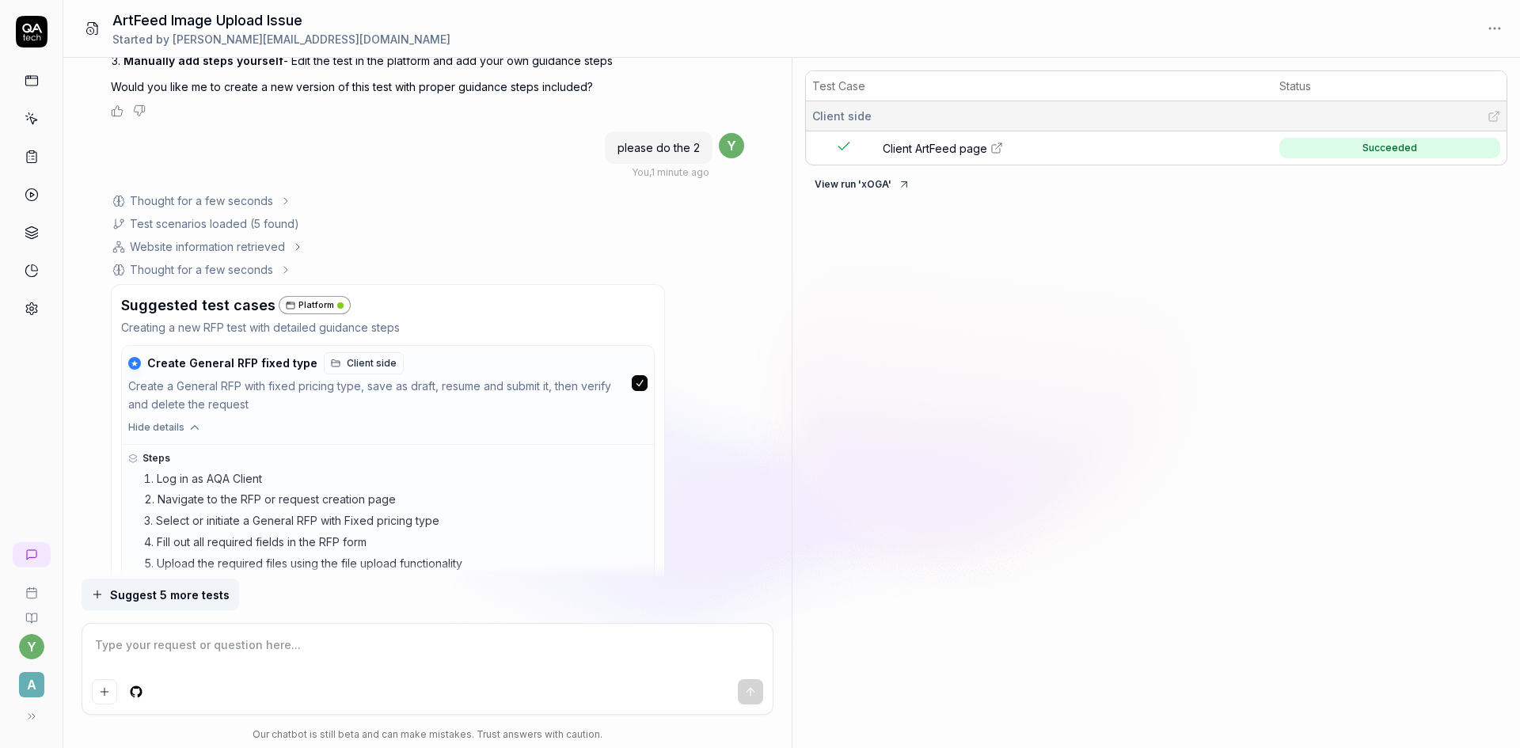
scroll to position [2811, 0]
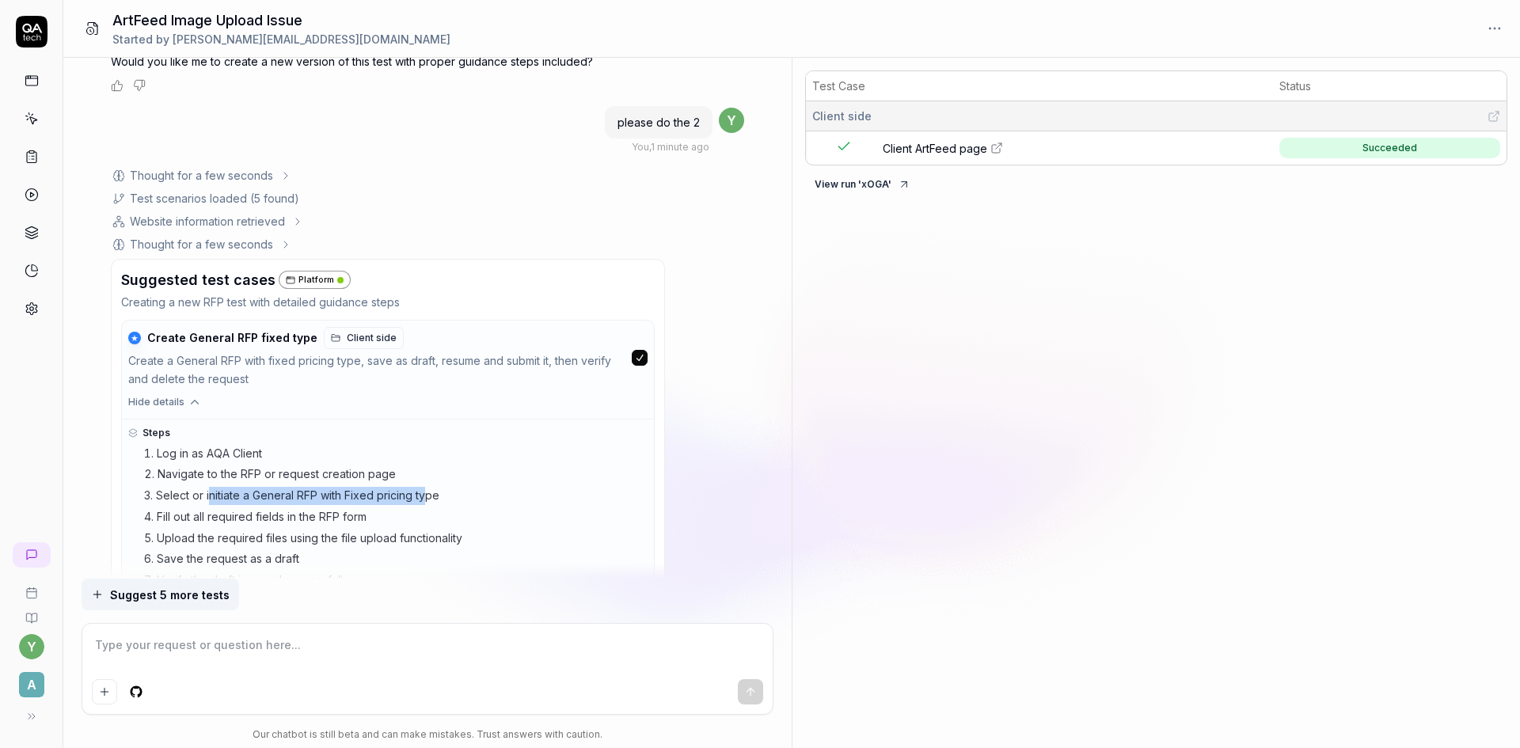
drag, startPoint x: 266, startPoint y: 493, endPoint x: 431, endPoint y: 492, distance: 164.7
click at [431, 492] on li "Select or initiate a General RFP with Fixed pricing type" at bounding box center [396, 496] width 504 height 18
drag, startPoint x: 216, startPoint y: 519, endPoint x: 343, endPoint y: 515, distance: 126.7
click at [343, 515] on li "Fill out all required fields in the RFP form" at bounding box center [396, 517] width 504 height 18
drag, startPoint x: 214, startPoint y: 545, endPoint x: 349, endPoint y: 533, distance: 135.9
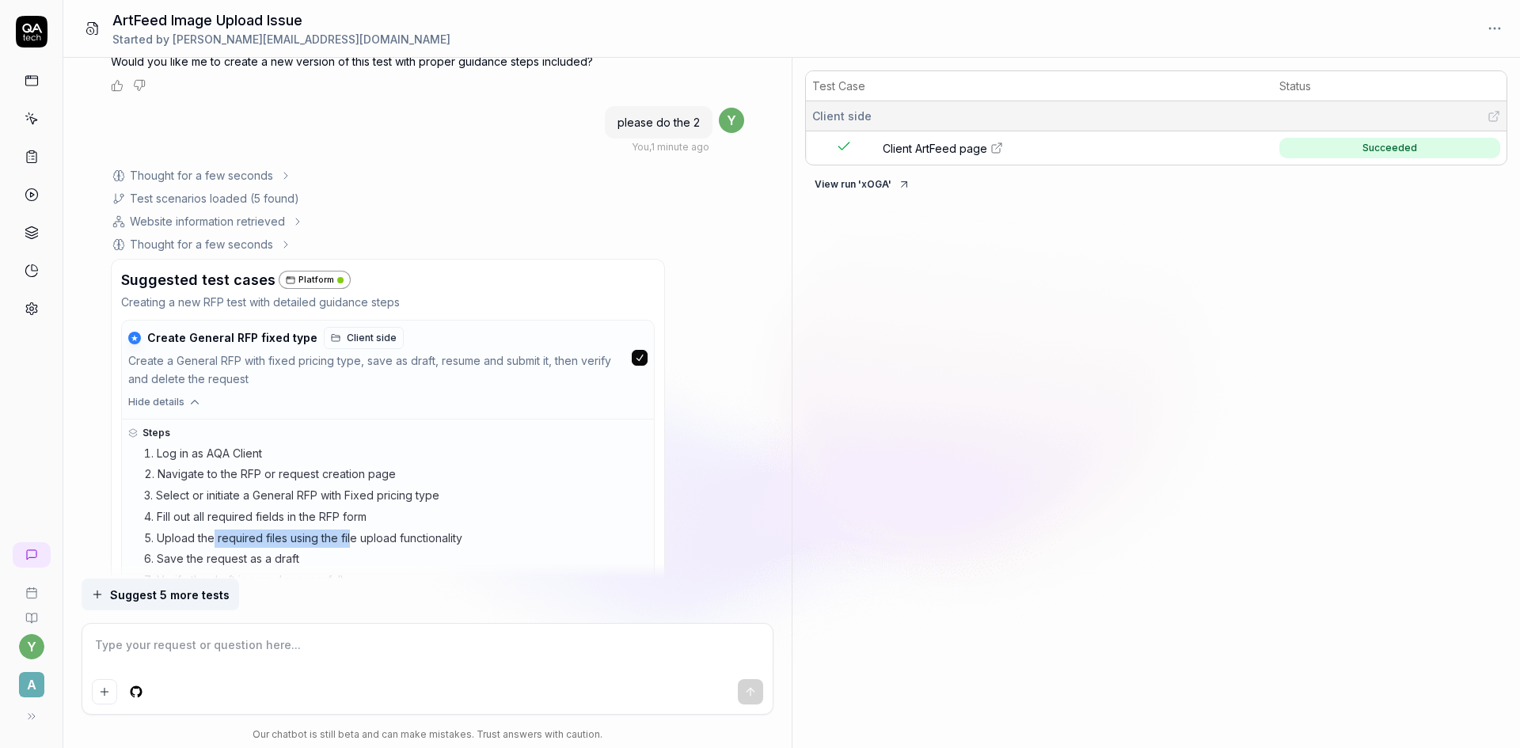
click at [349, 533] on li "Upload the required files using the file upload functionality" at bounding box center [396, 539] width 504 height 18
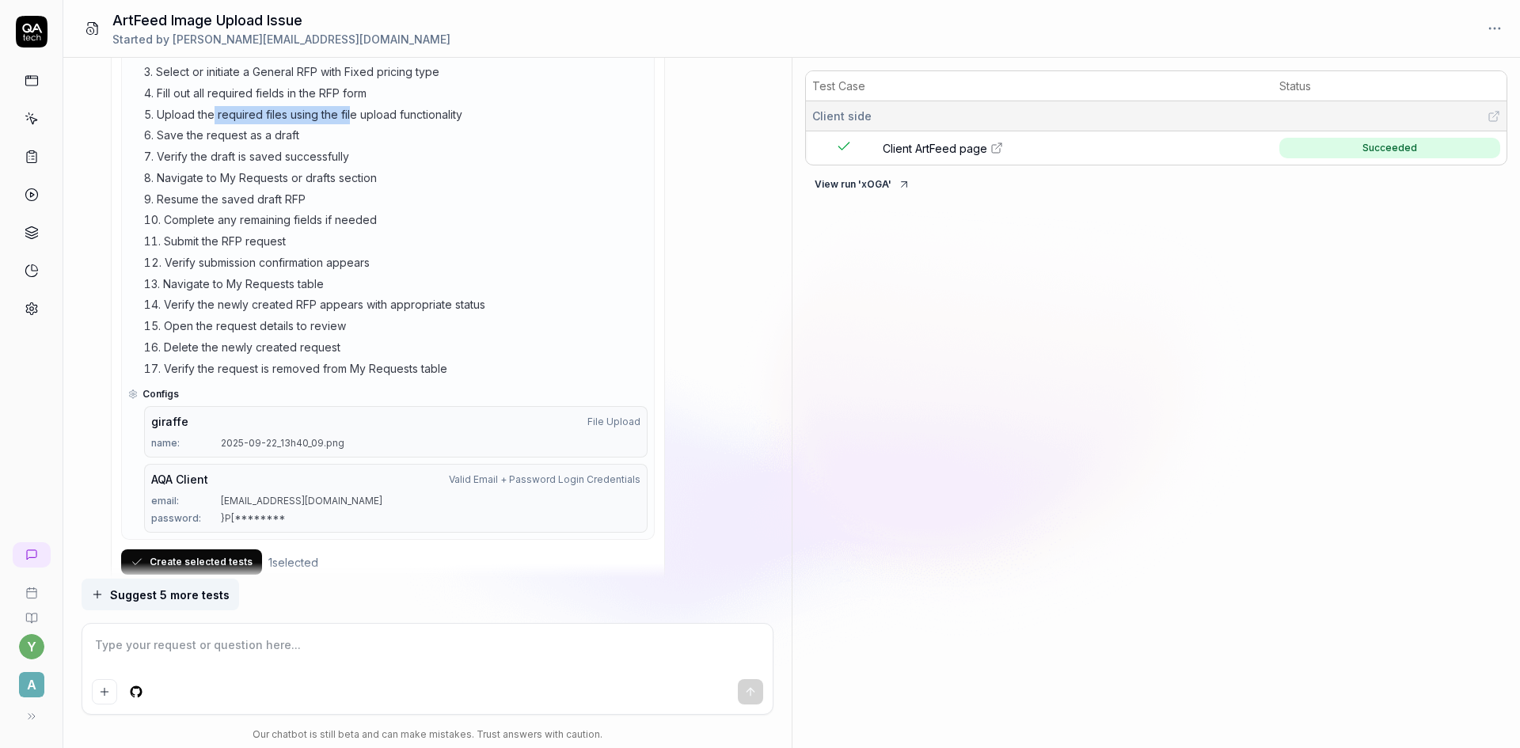
scroll to position [3279, 0]
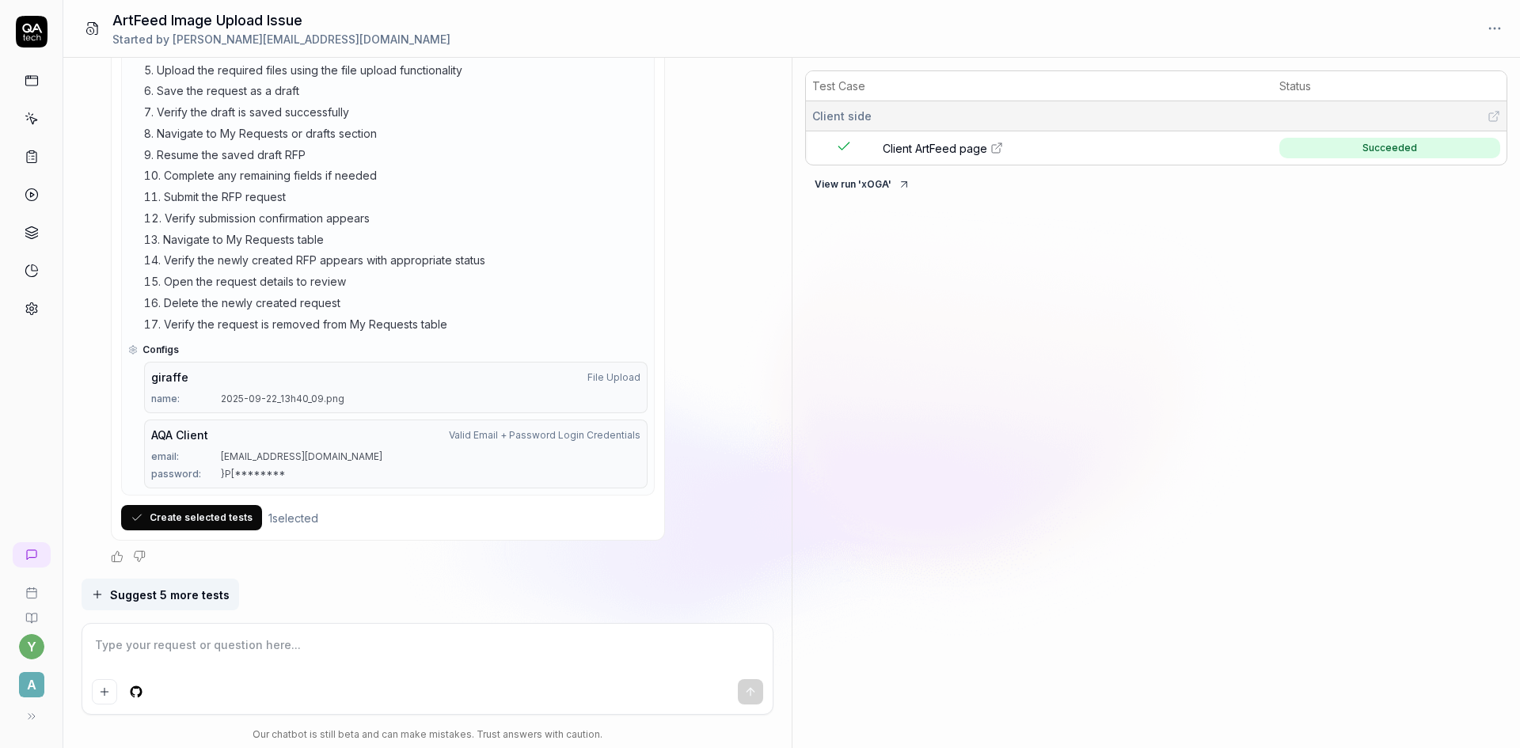
click at [207, 640] on textarea at bounding box center [427, 653] width 671 height 40
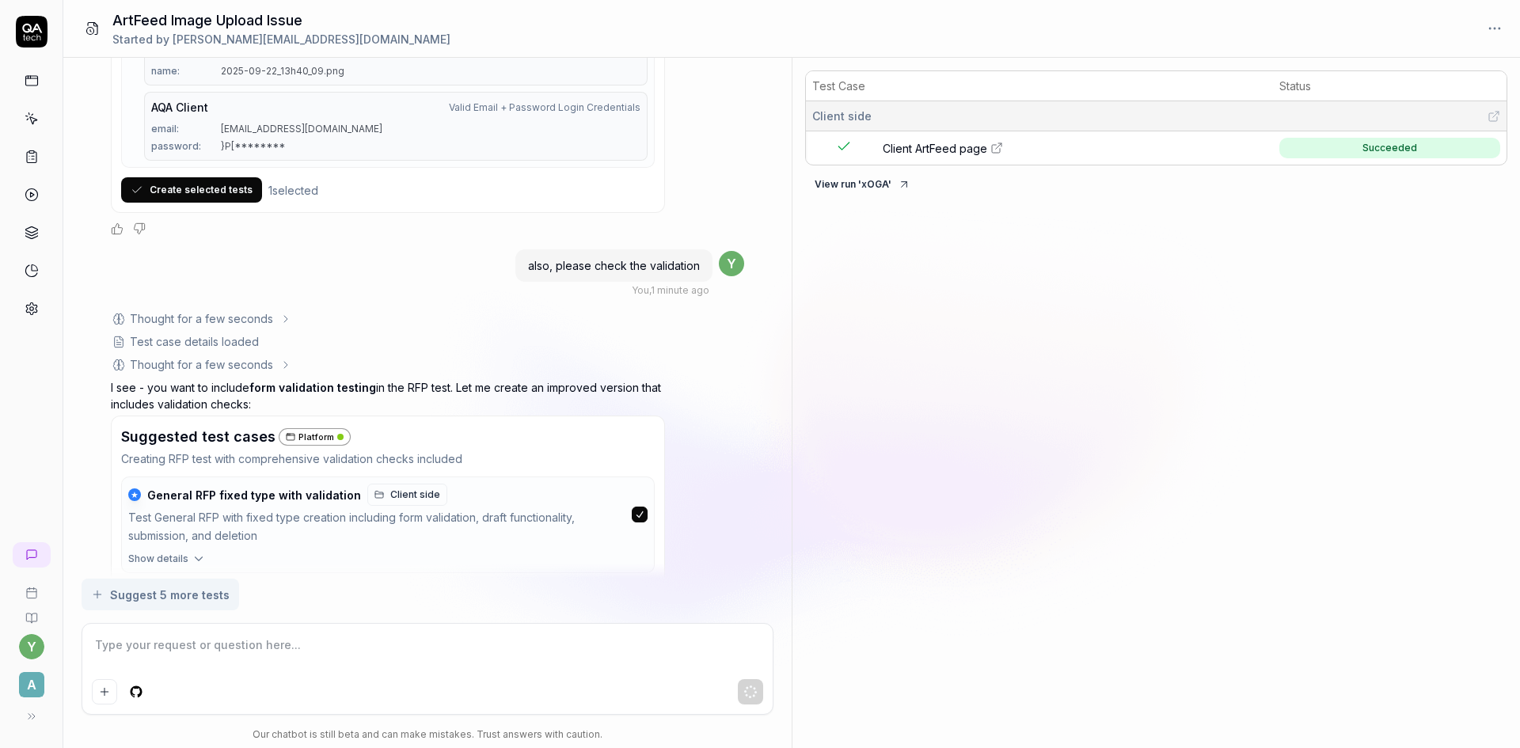
scroll to position [3684, 0]
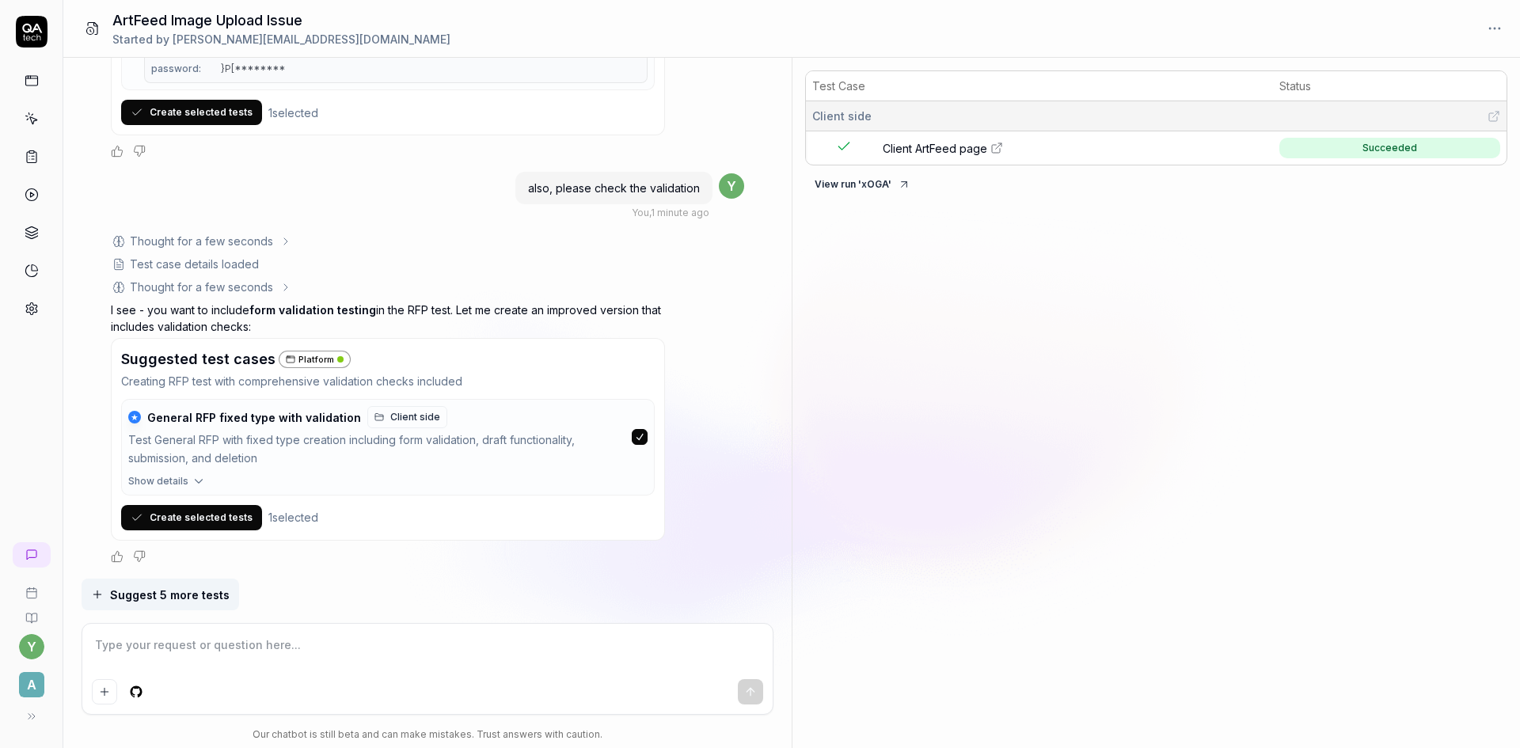
click at [196, 481] on icon "button" at bounding box center [199, 481] width 14 height 14
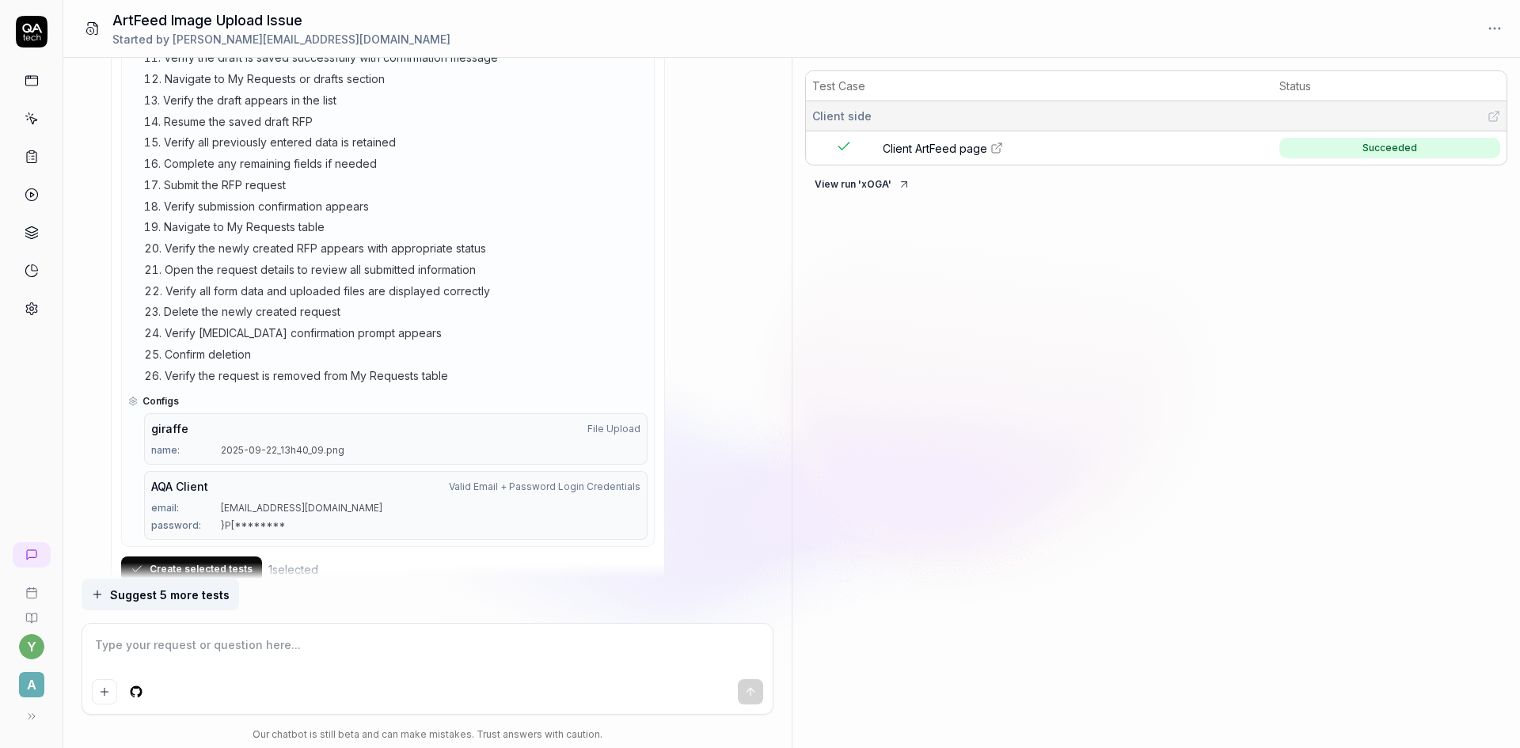
scroll to position [4422, 0]
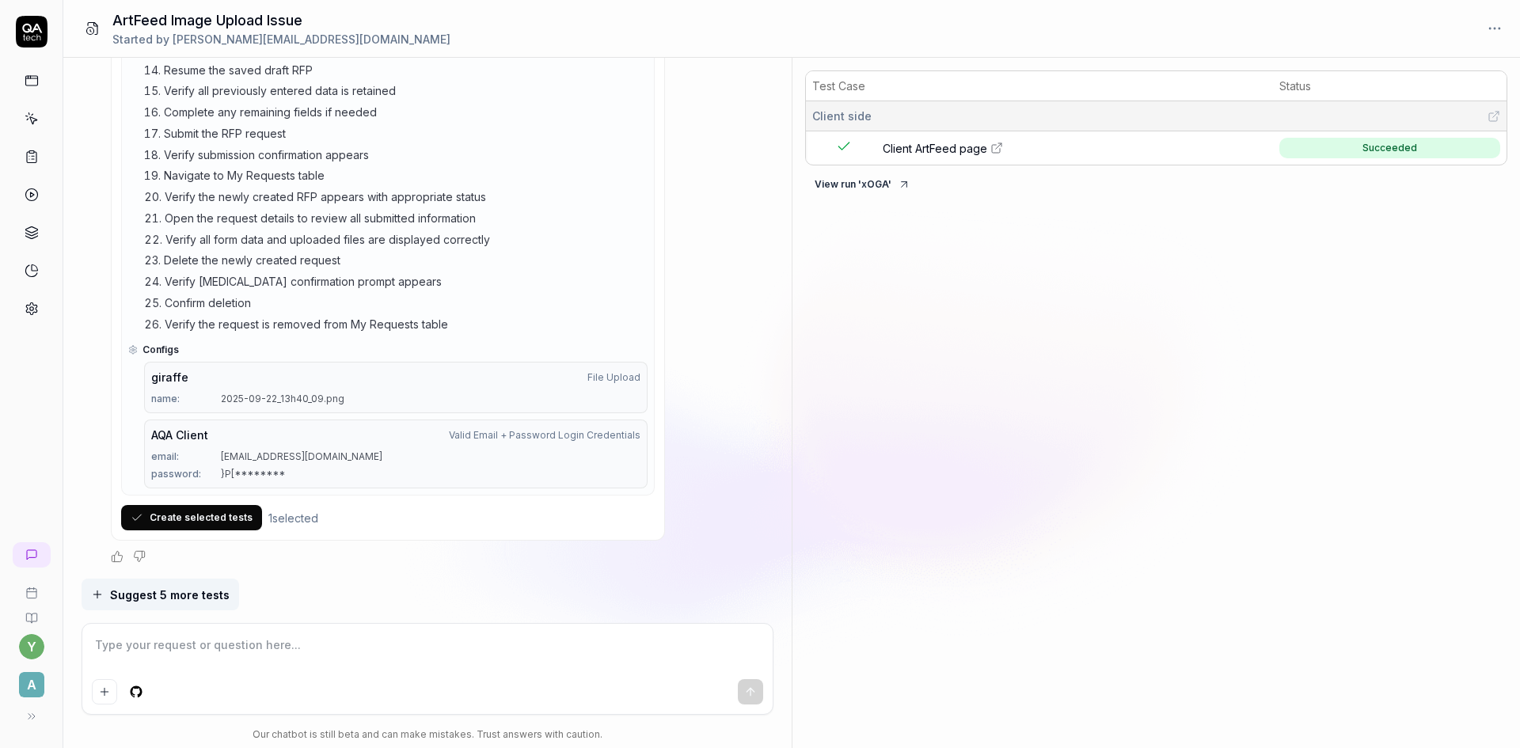
click at [196, 521] on button "Create selected tests" at bounding box center [191, 517] width 141 height 25
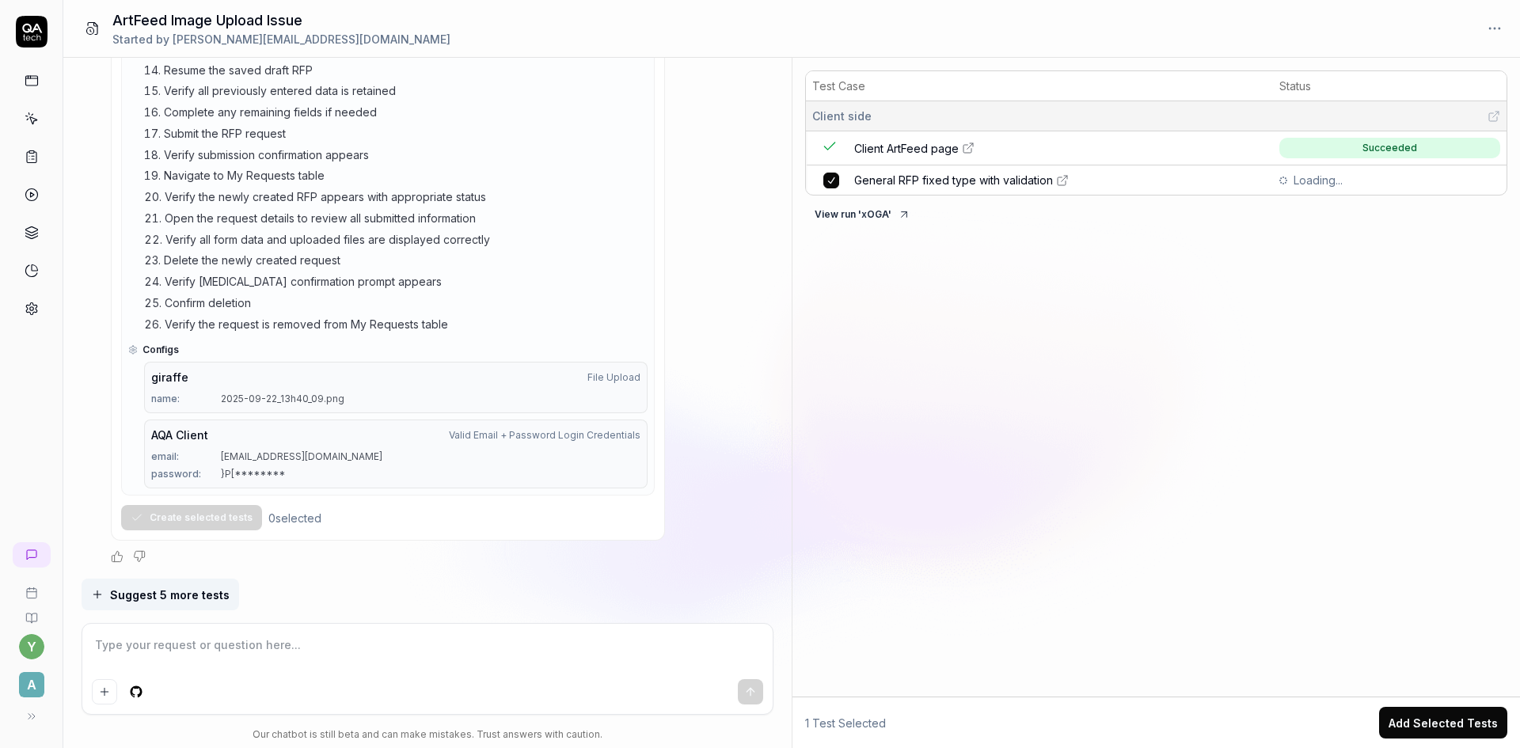
click at [1459, 726] on button "Add Selected Tests" at bounding box center [1443, 723] width 128 height 32
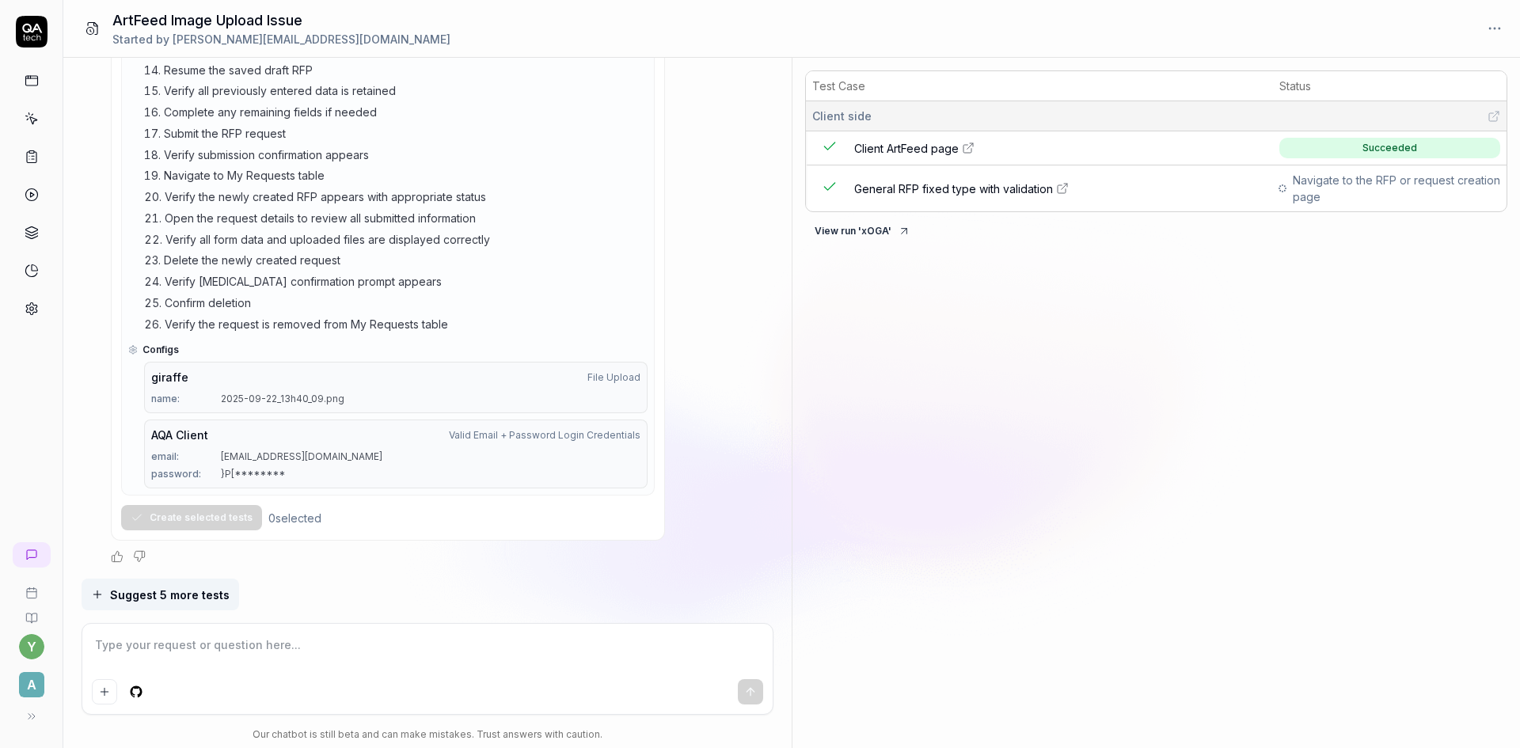
click at [1006, 191] on span "General RFP fixed type with validation" at bounding box center [953, 189] width 199 height 17
click at [198, 648] on textarea at bounding box center [427, 653] width 671 height 40
paste textarea "General RFP fixed type with validation"
drag, startPoint x: 201, startPoint y: 641, endPoint x: 222, endPoint y: 649, distance: 23.1
click at [222, 644] on textarea "create General RFP fixed type with validation" at bounding box center [427, 653] width 671 height 40
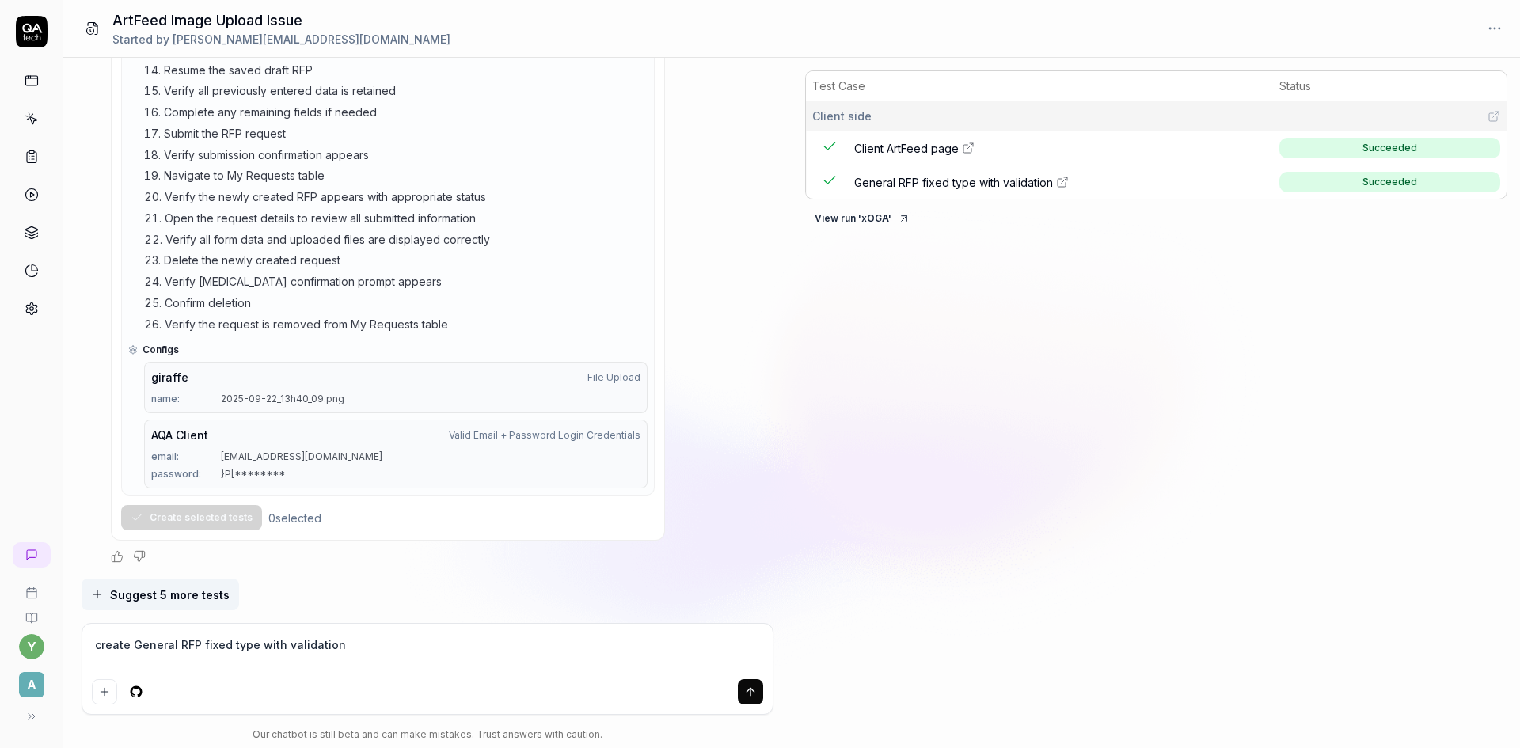
click at [197, 650] on textarea "create General RFP fixed type with validation" at bounding box center [427, 653] width 671 height 40
drag, startPoint x: 224, startPoint y: 644, endPoint x: 200, endPoint y: 651, distance: 25.6
click at [200, 651] on textarea "create General RFP fixed type with validation" at bounding box center [427, 653] width 671 height 40
click at [742, 690] on button "submit" at bounding box center [750, 691] width 25 height 25
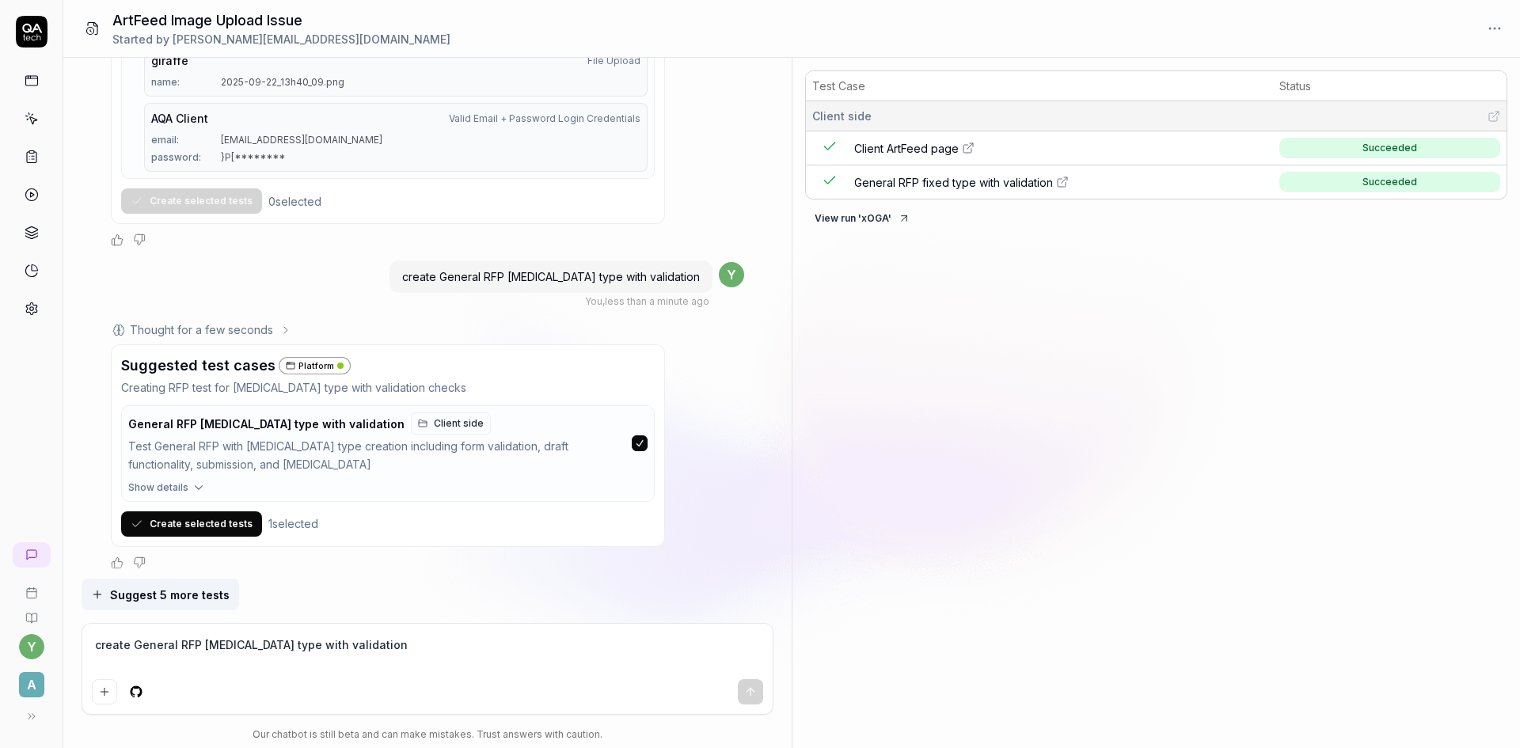
scroll to position [4745, 0]
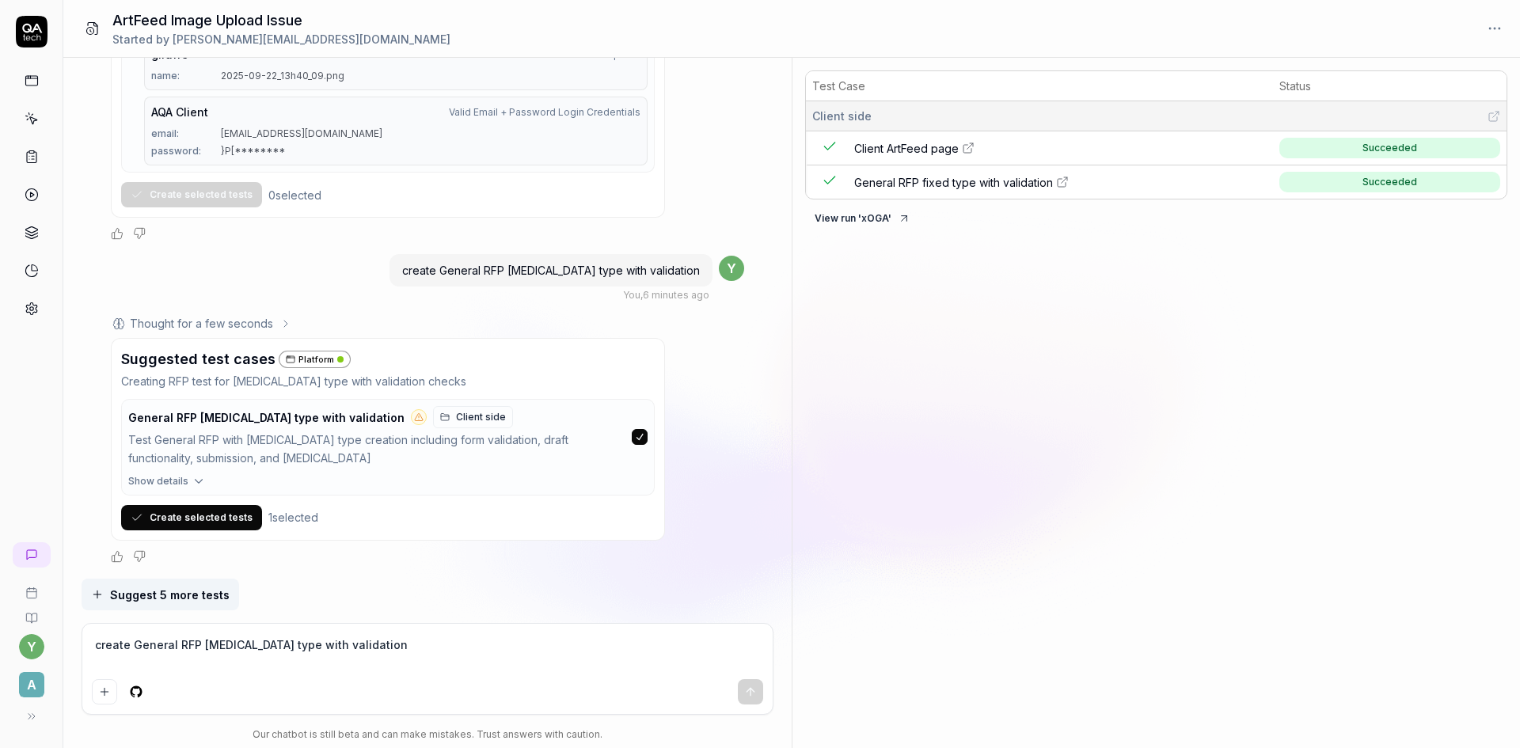
click at [194, 477] on icon "button" at bounding box center [199, 481] width 14 height 14
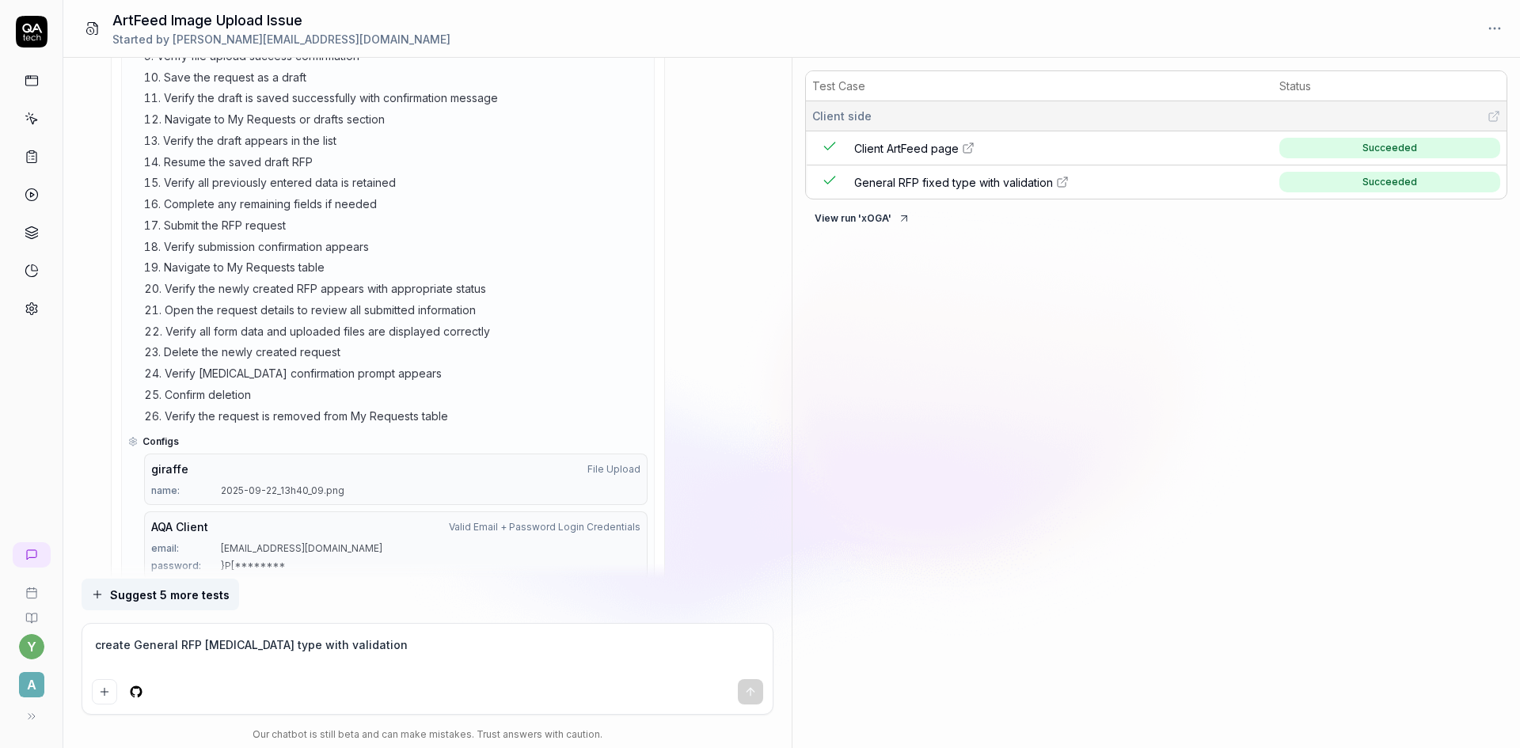
scroll to position [5483, 0]
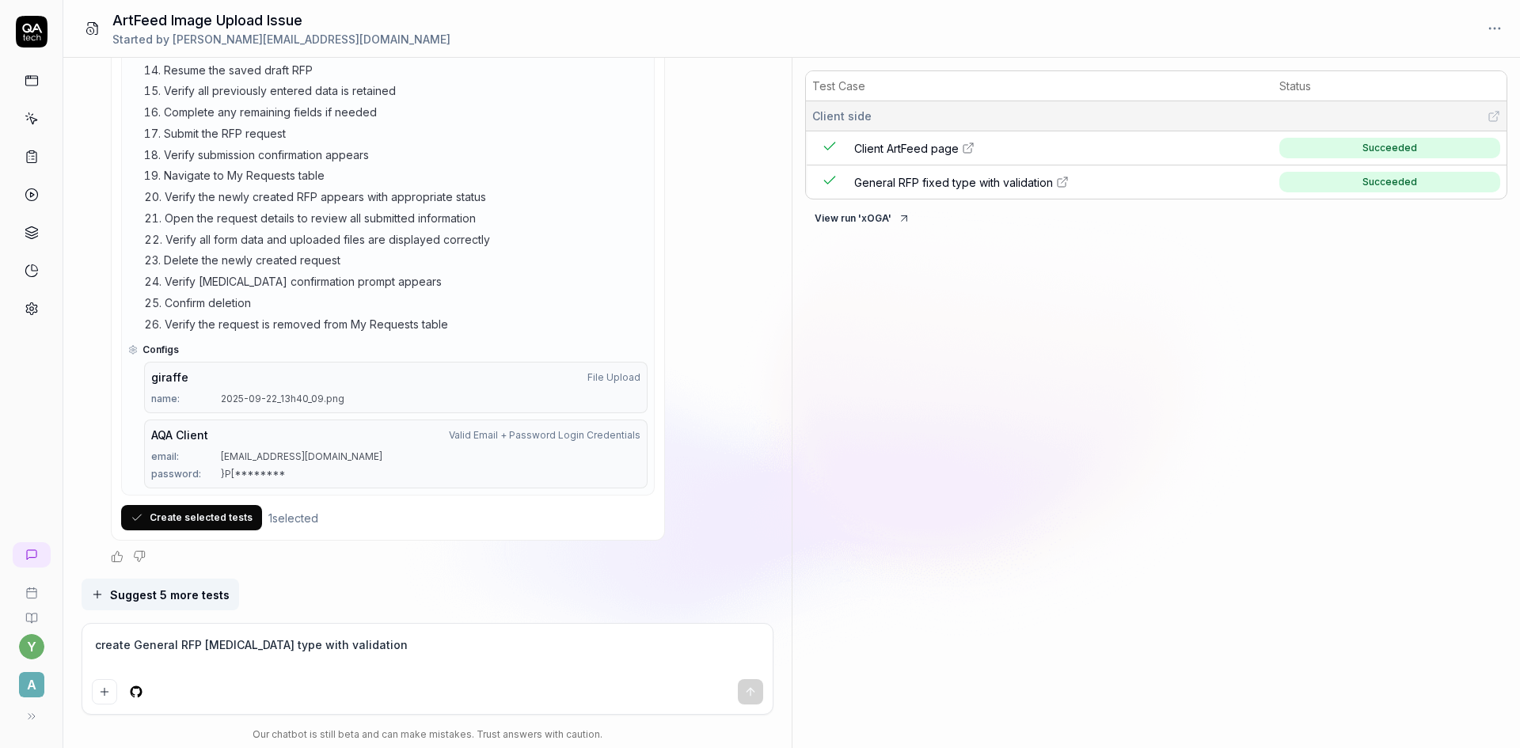
click at [201, 523] on button "Create selected tests" at bounding box center [191, 517] width 141 height 25
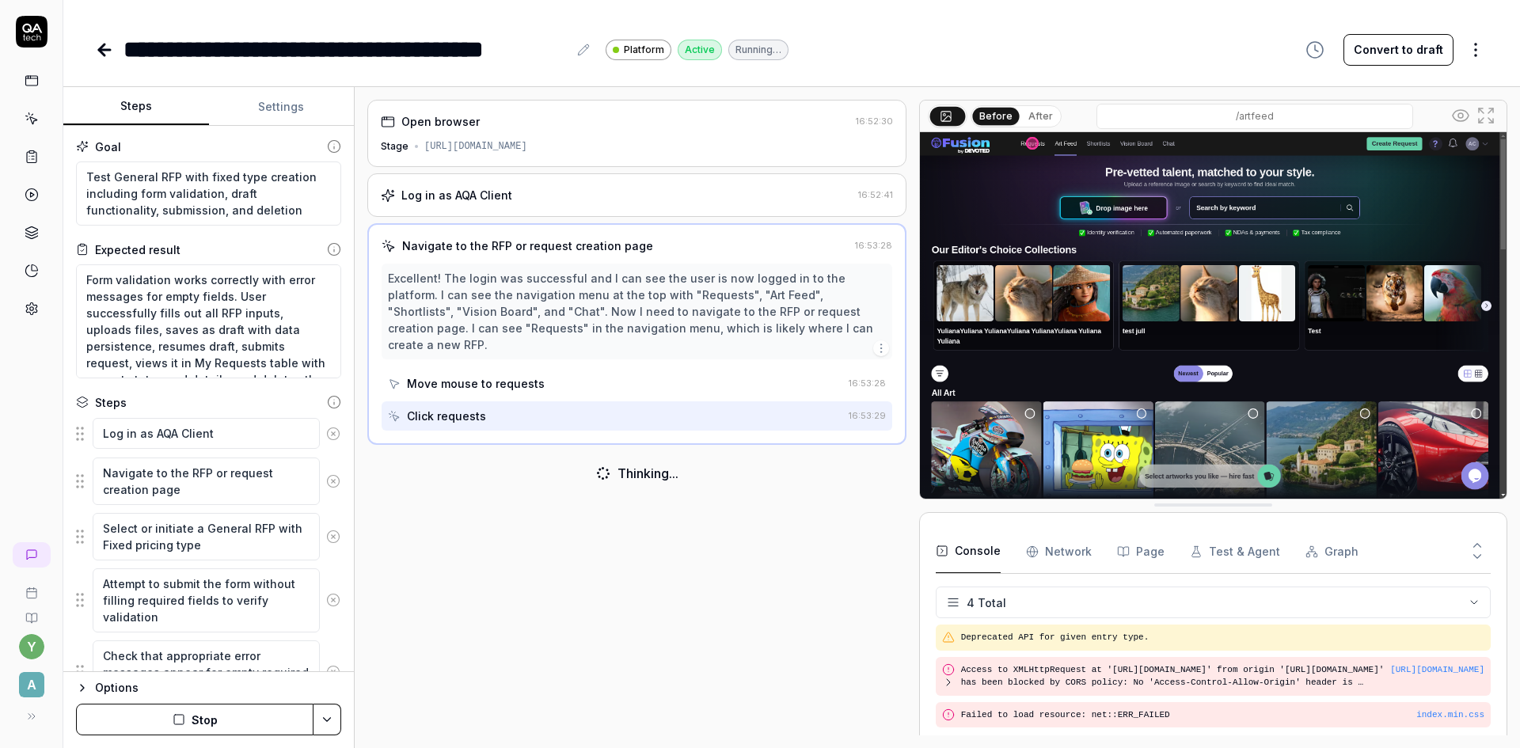
scroll to position [27, 0]
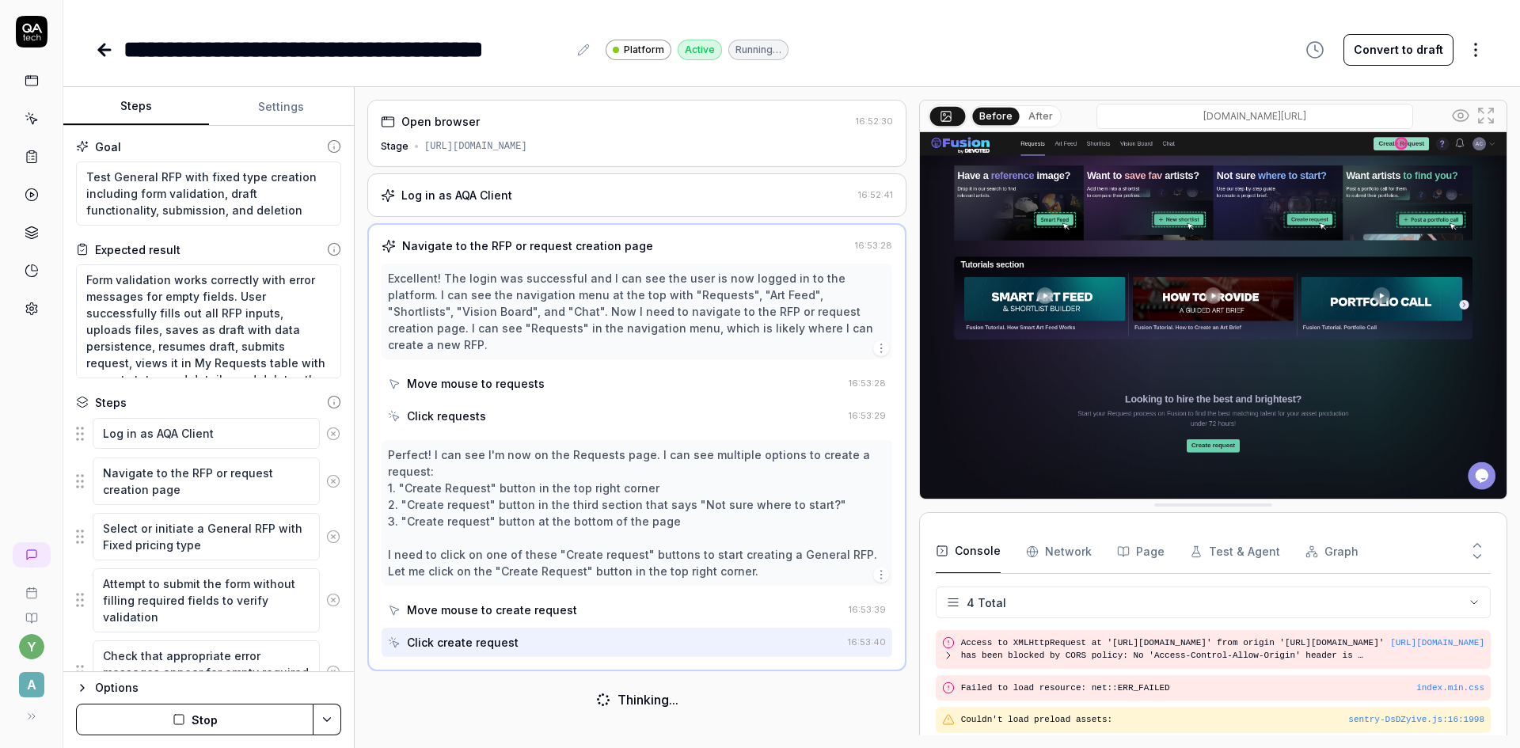
click at [1397, 44] on button "Convert to draft" at bounding box center [1399, 50] width 110 height 32
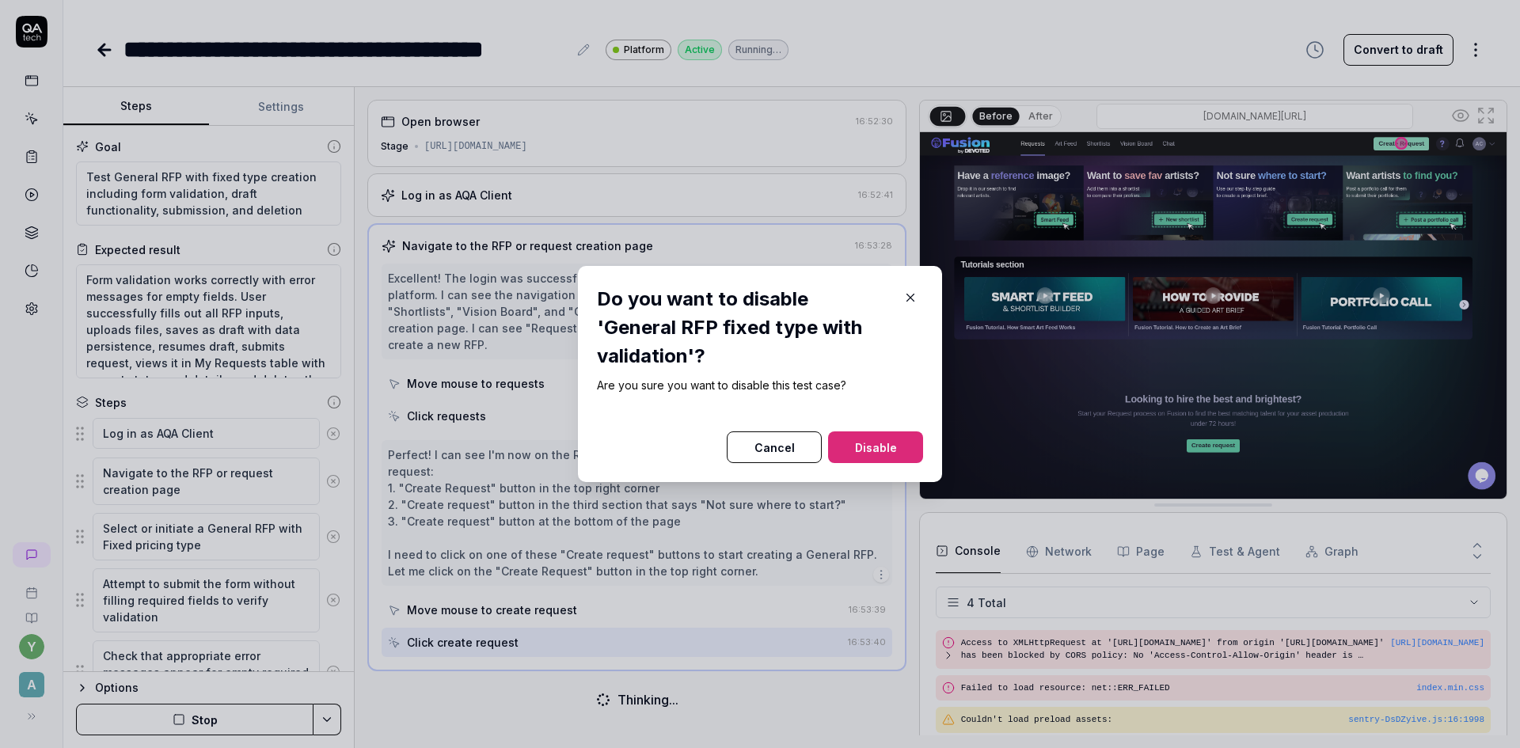
click at [898, 432] on button "Disable" at bounding box center [875, 448] width 95 height 32
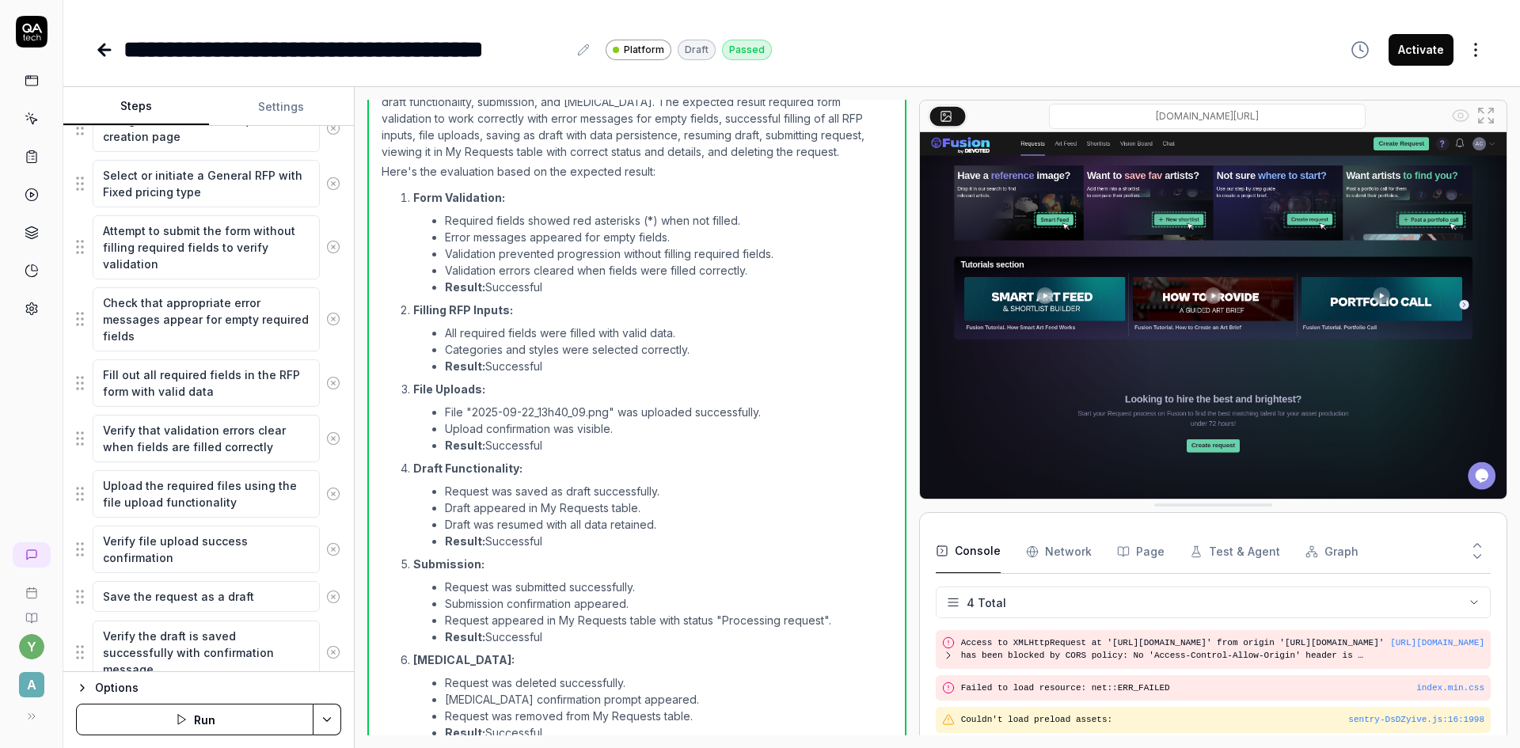
scroll to position [317, 0]
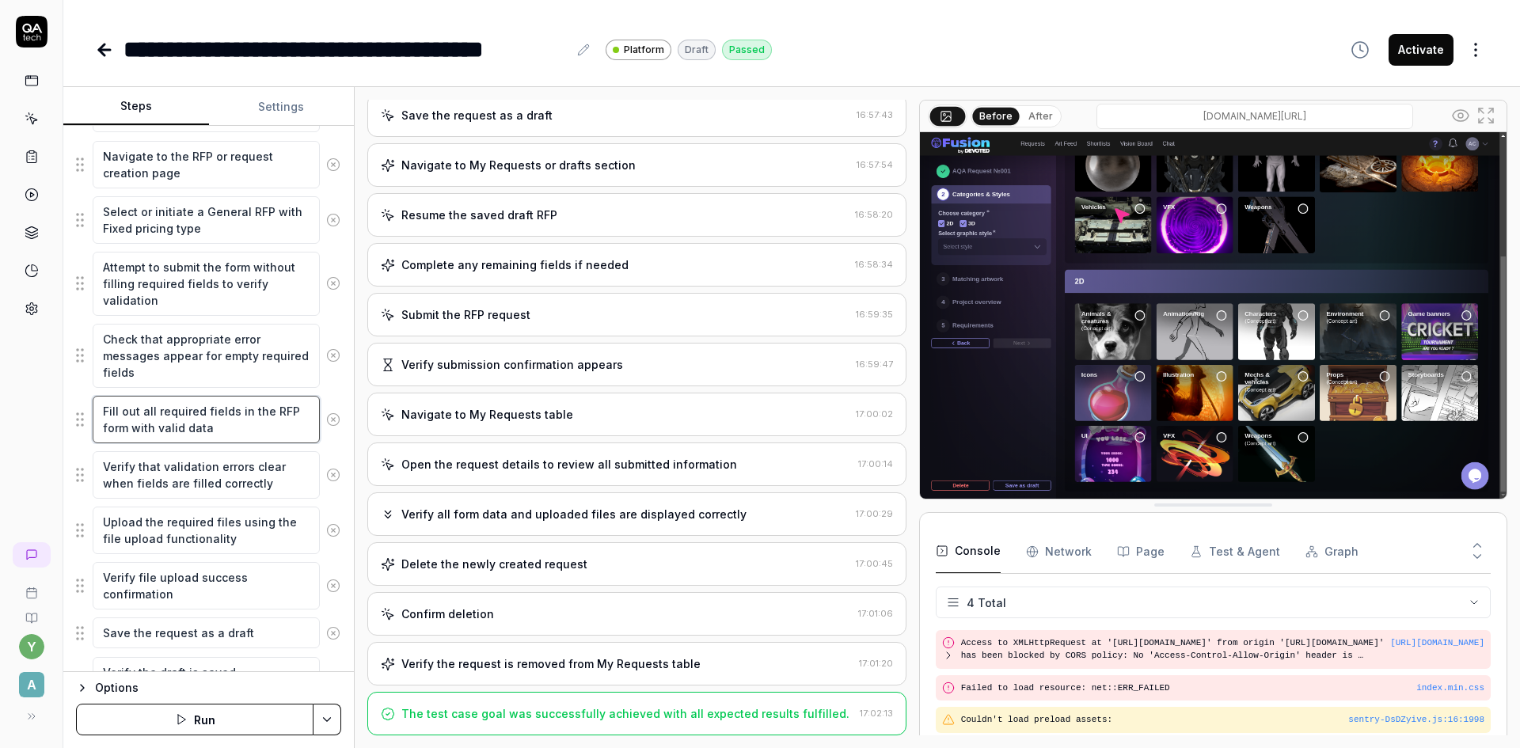
click at [198, 425] on textarea "Fill out all required fields in the RFP form with valid data" at bounding box center [206, 420] width 227 height 48
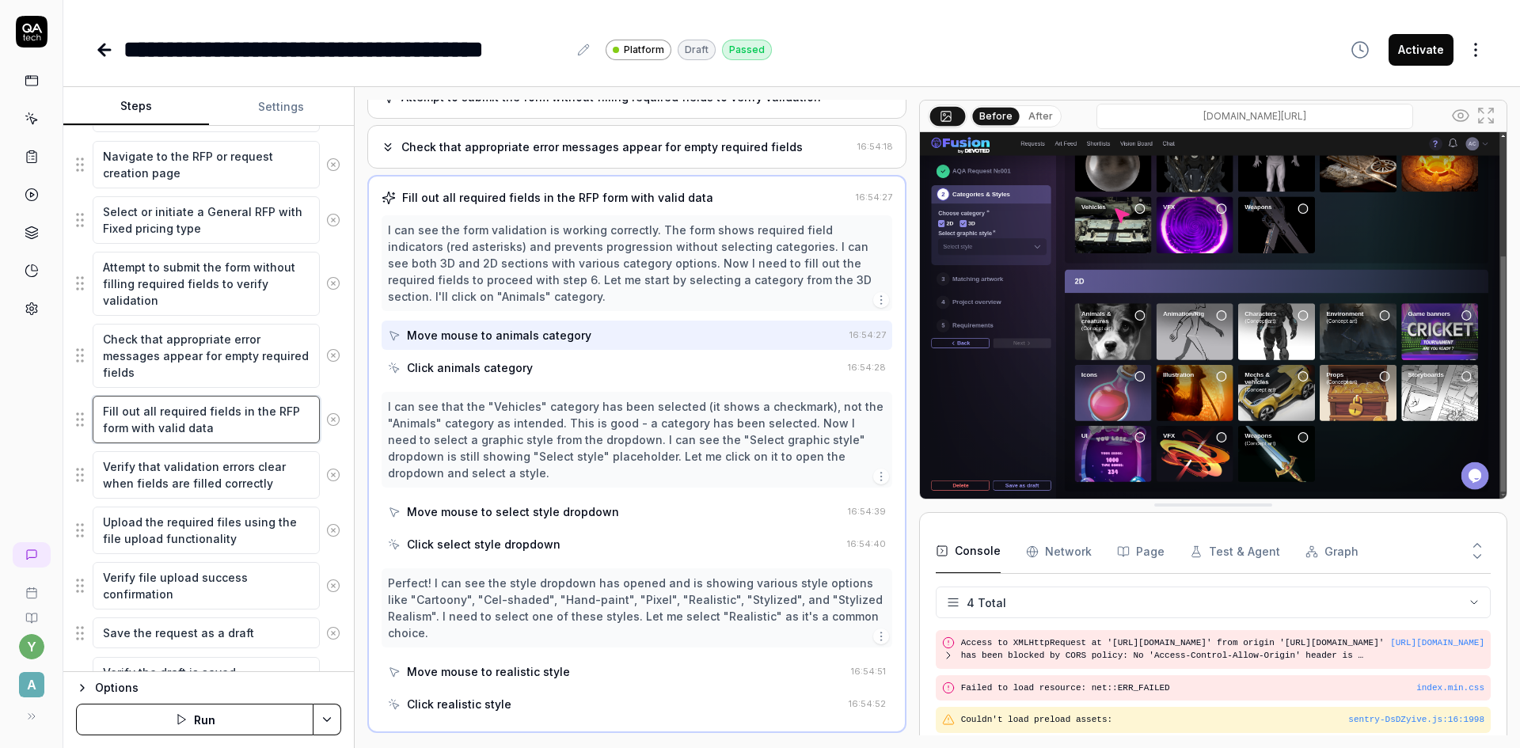
scroll to position [245, 0]
click at [203, 470] on textarea "Verify that validation errors clear when fields are filled correctly" at bounding box center [206, 475] width 227 height 48
click at [196, 533] on textarea "Upload the required files using the file upload functionality" at bounding box center [206, 531] width 227 height 48
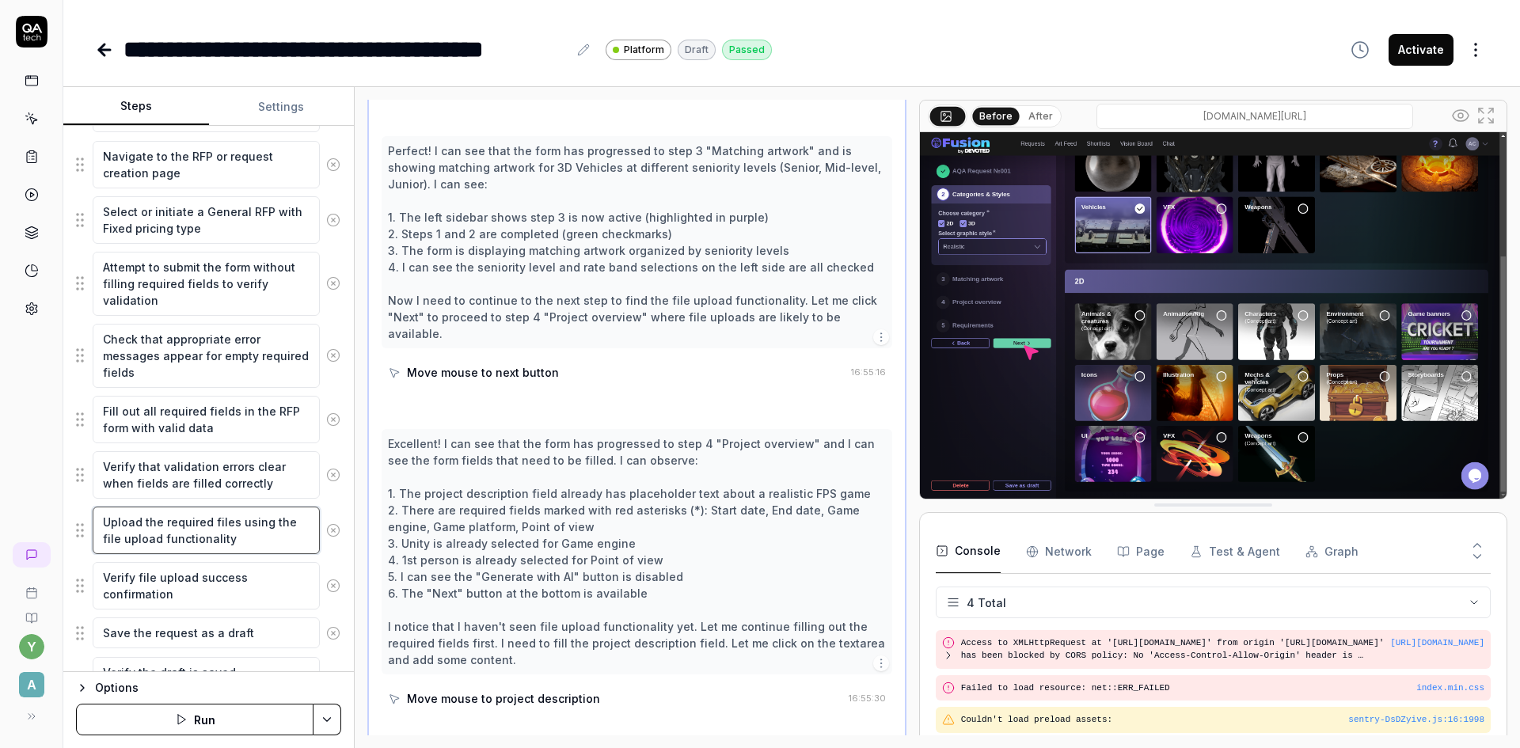
scroll to position [761, 0]
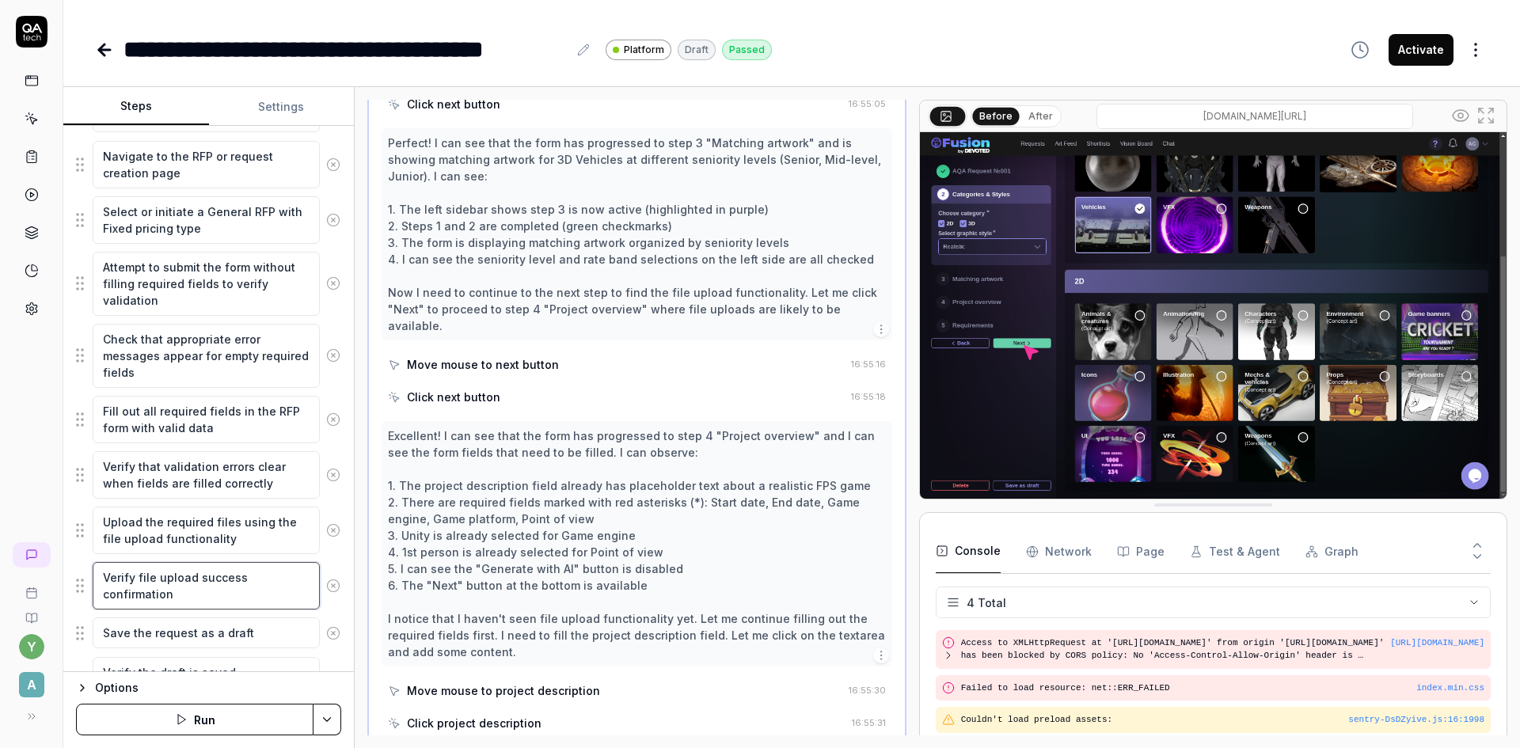
click at [194, 591] on textarea "Verify file upload success confirmation" at bounding box center [206, 586] width 227 height 48
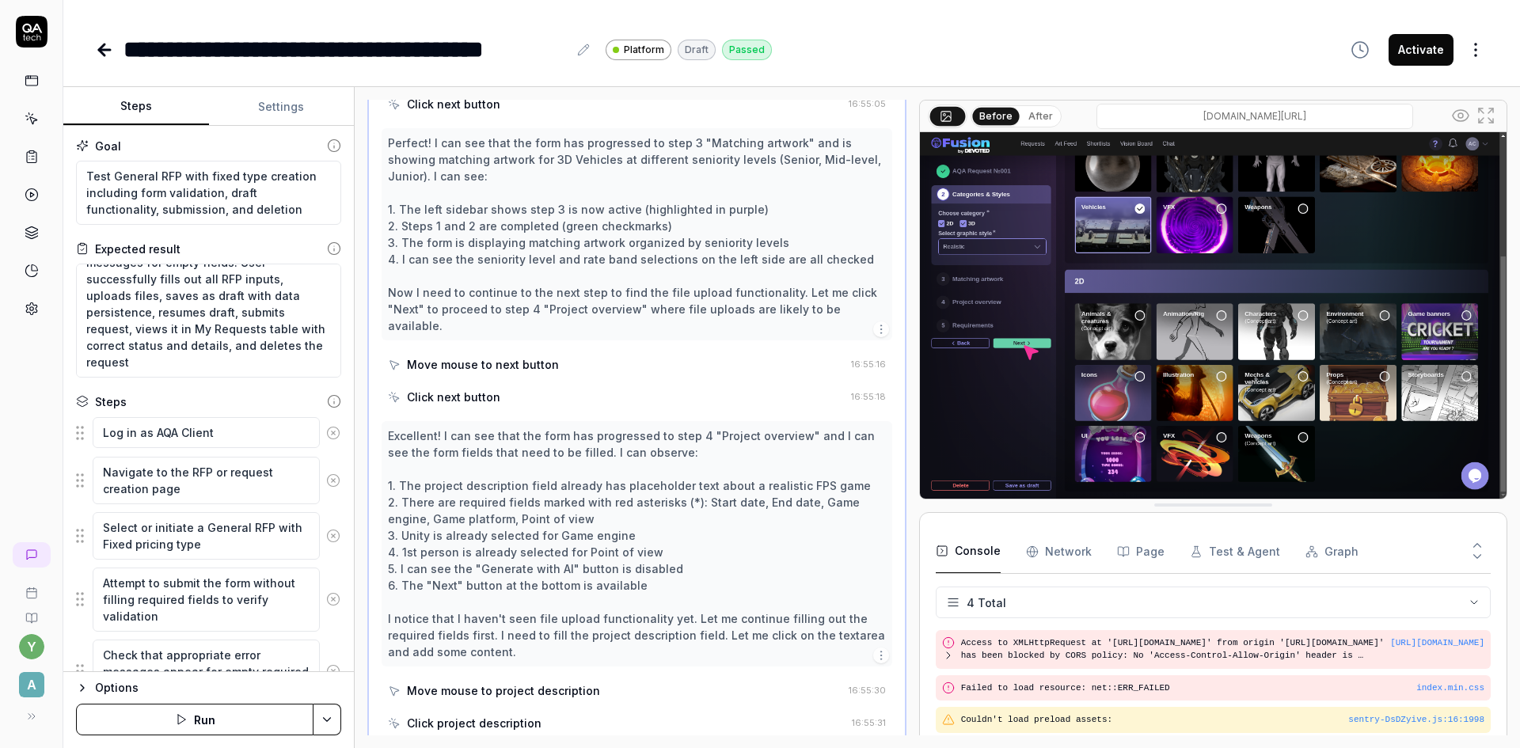
scroll to position [0, 0]
click at [245, 189] on textarea "Test General RFP with fixed type creation including form validation, draft func…" at bounding box center [208, 194] width 265 height 64
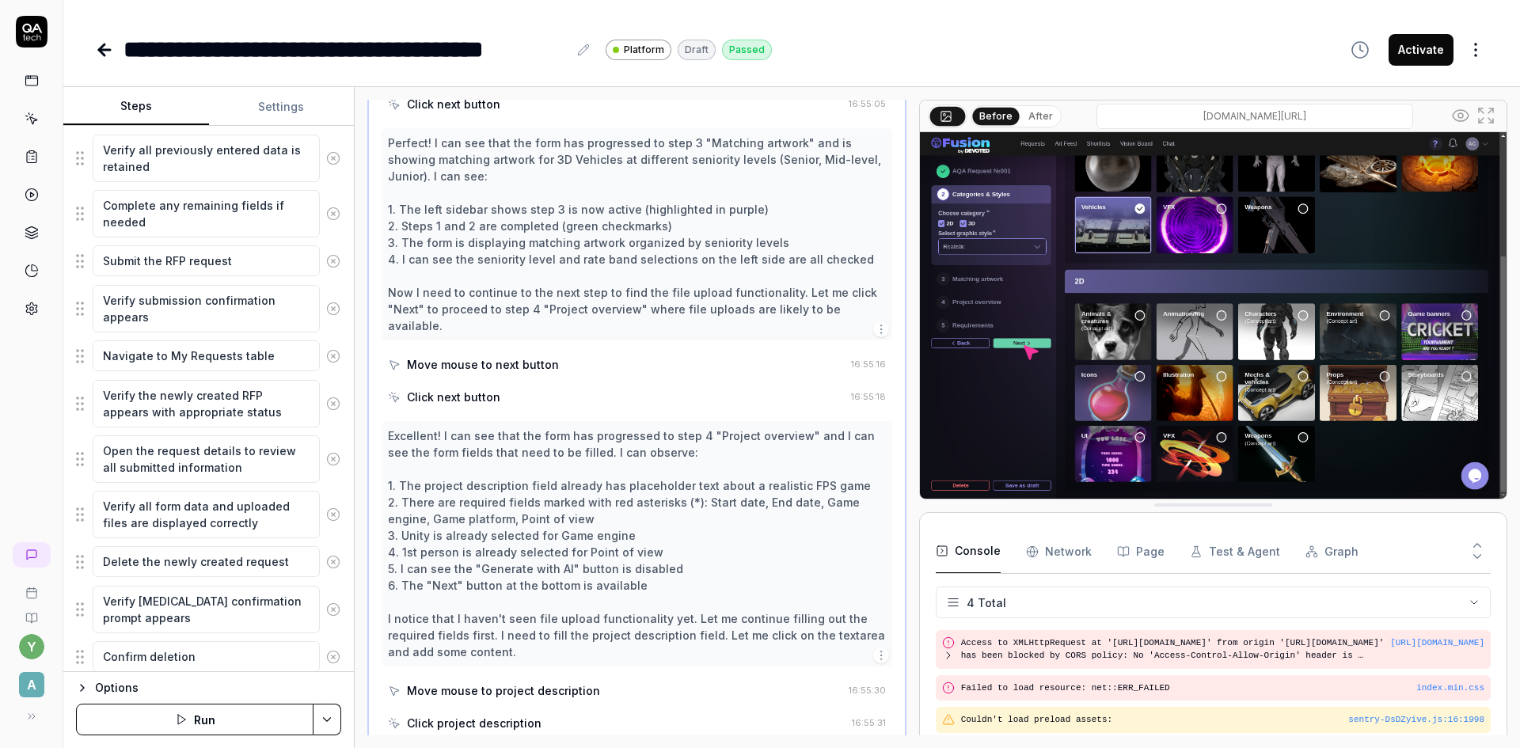
scroll to position [1152, 0]
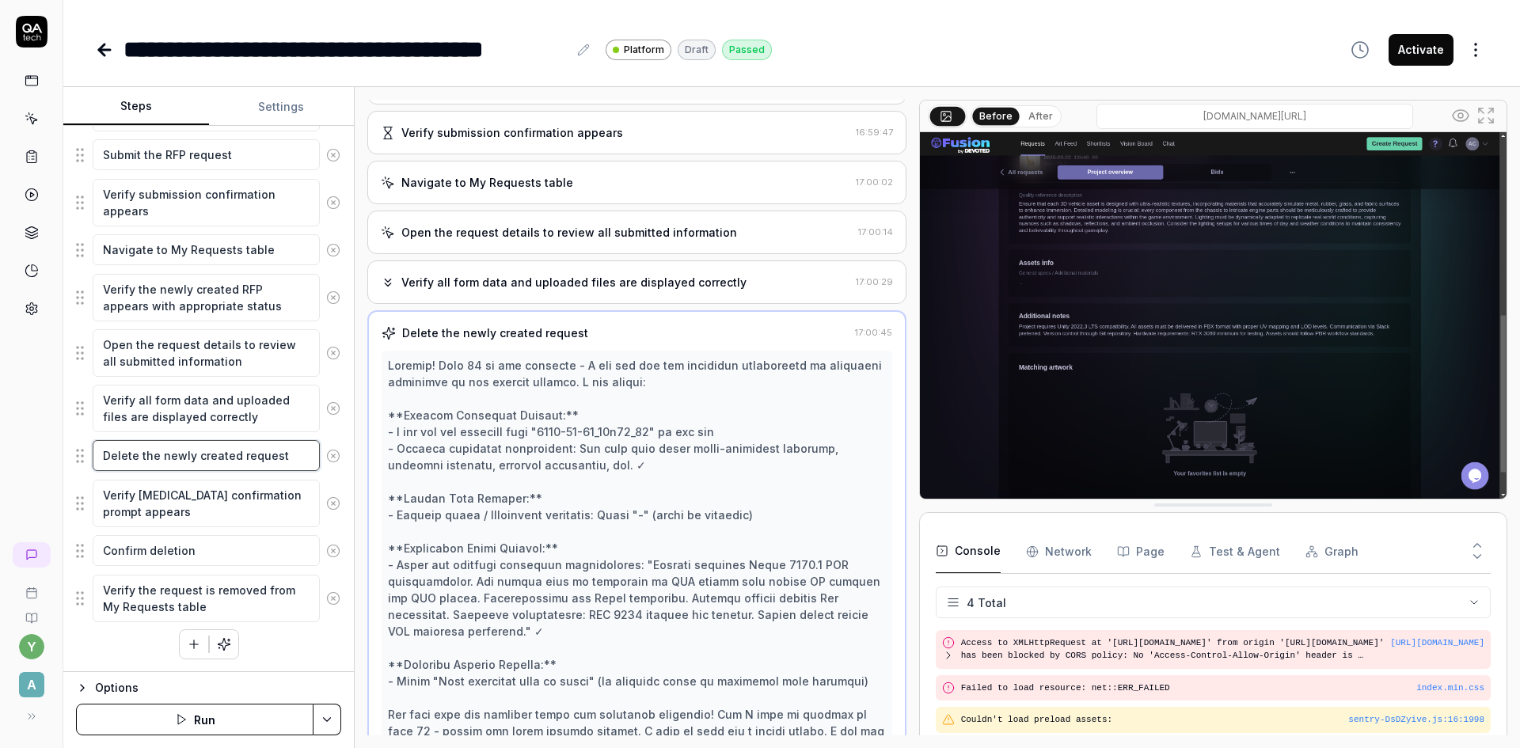
click at [160, 456] on textarea "Delete the newly created request" at bounding box center [206, 455] width 227 height 31
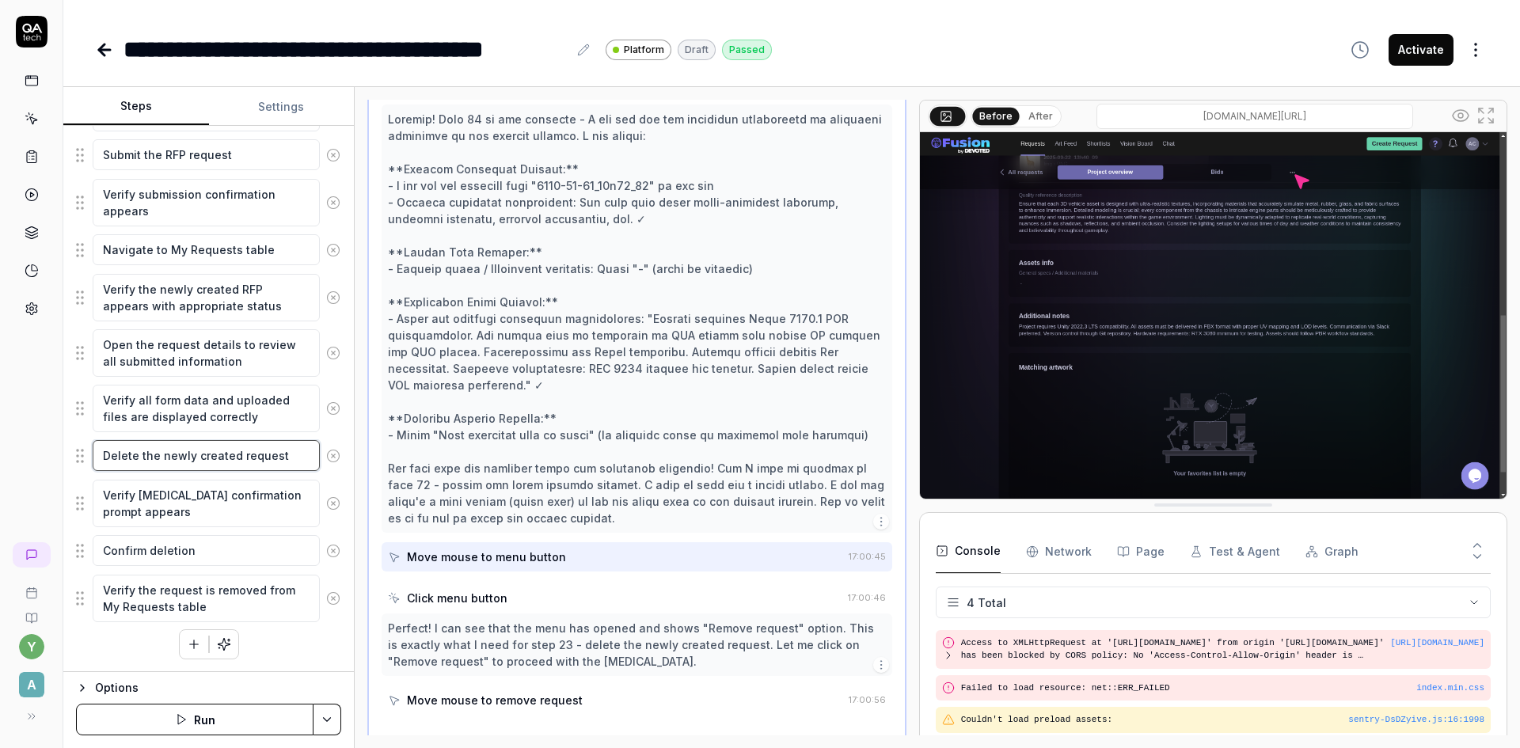
scroll to position [1033, 0]
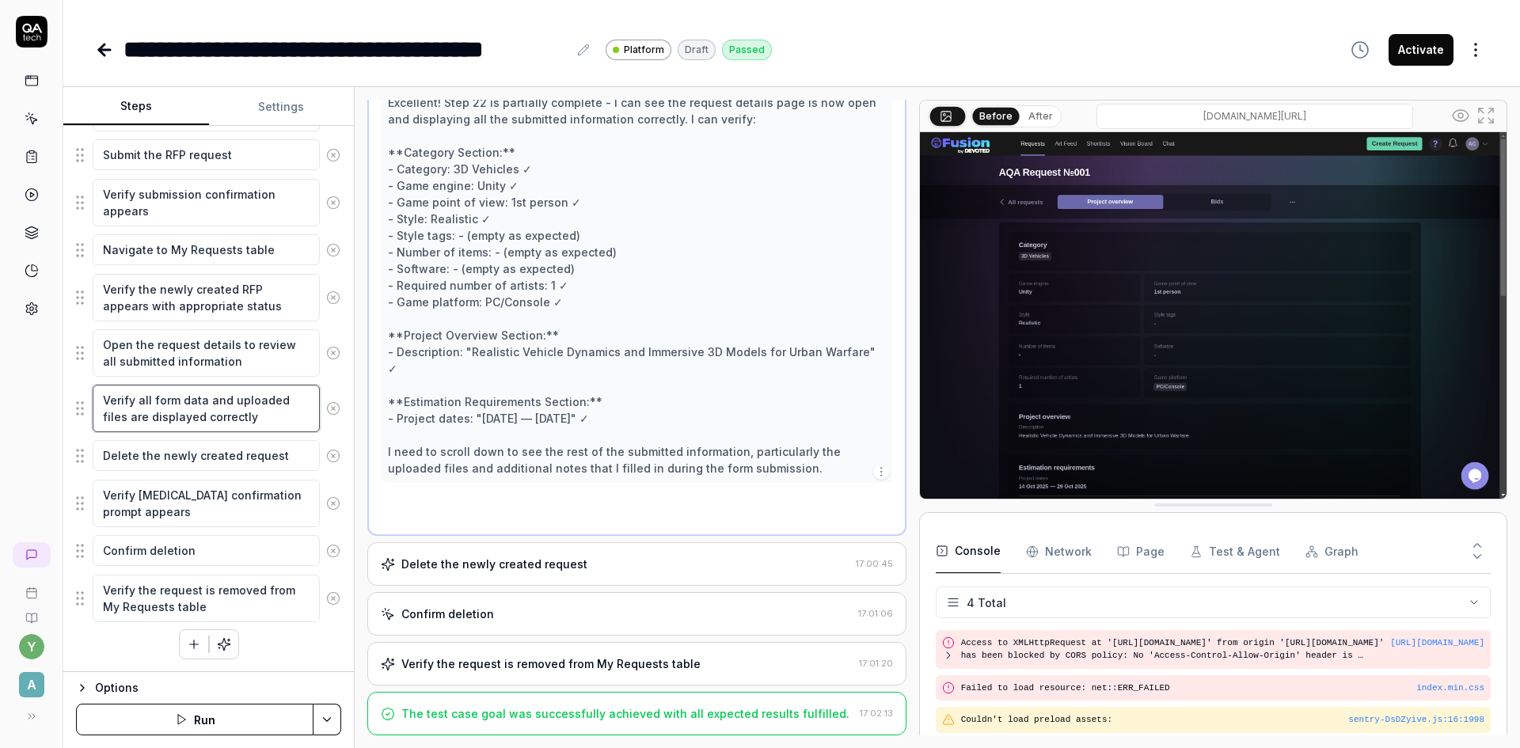
click at [160, 411] on textarea "Verify all form data and uploaded files are displayed correctly" at bounding box center [206, 409] width 227 height 48
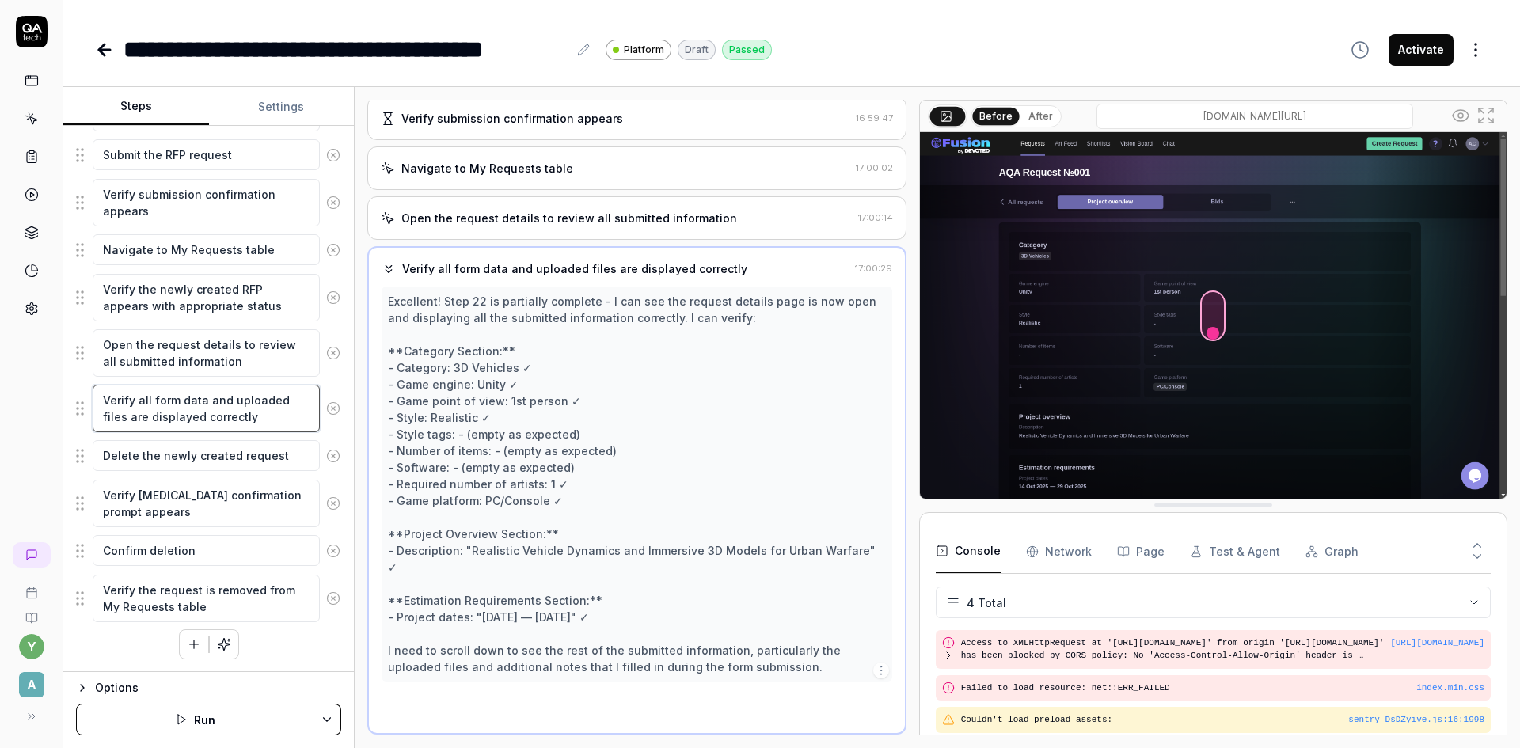
scroll to position [758, 0]
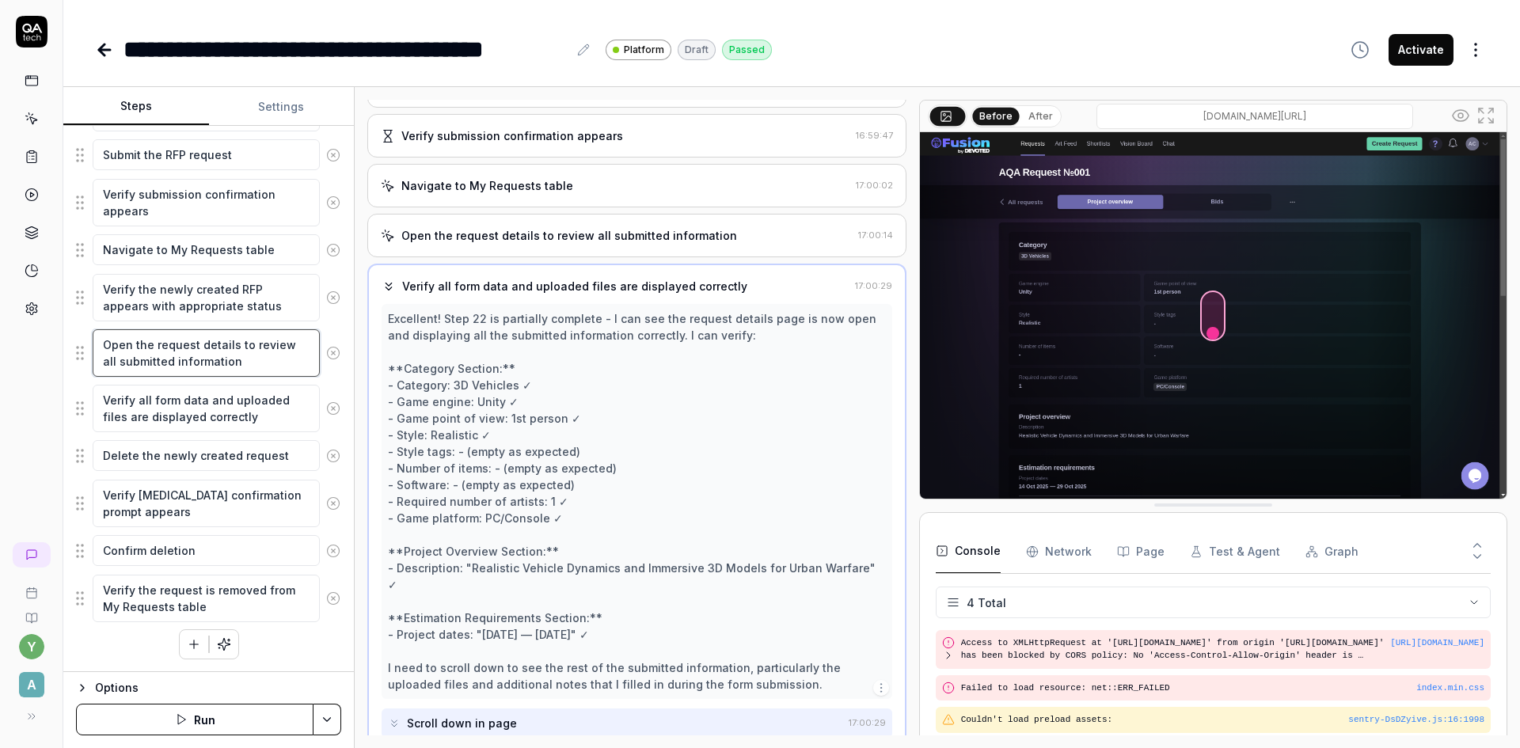
click at [173, 347] on textarea "Open the request details to review all submitted information" at bounding box center [206, 353] width 227 height 48
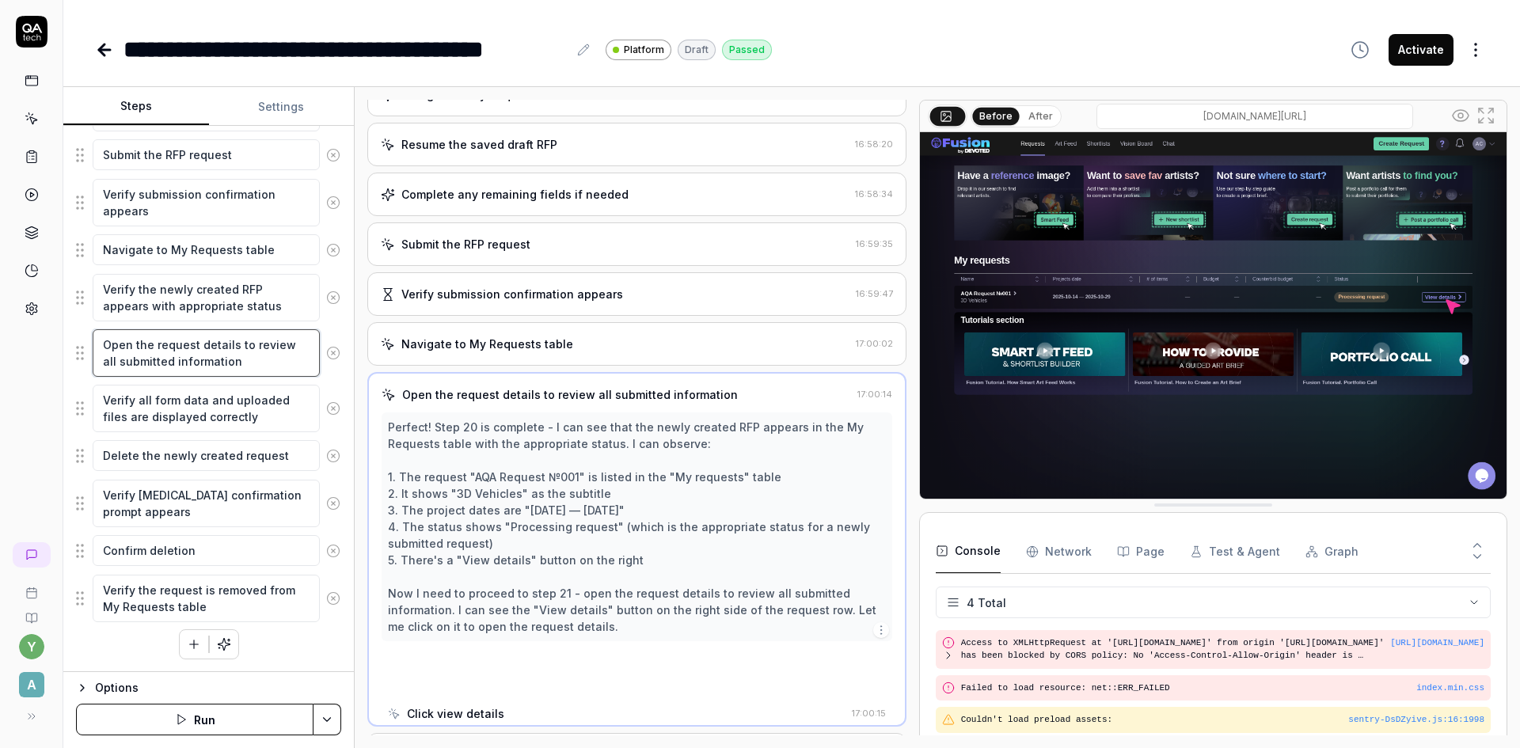
scroll to position [591, 0]
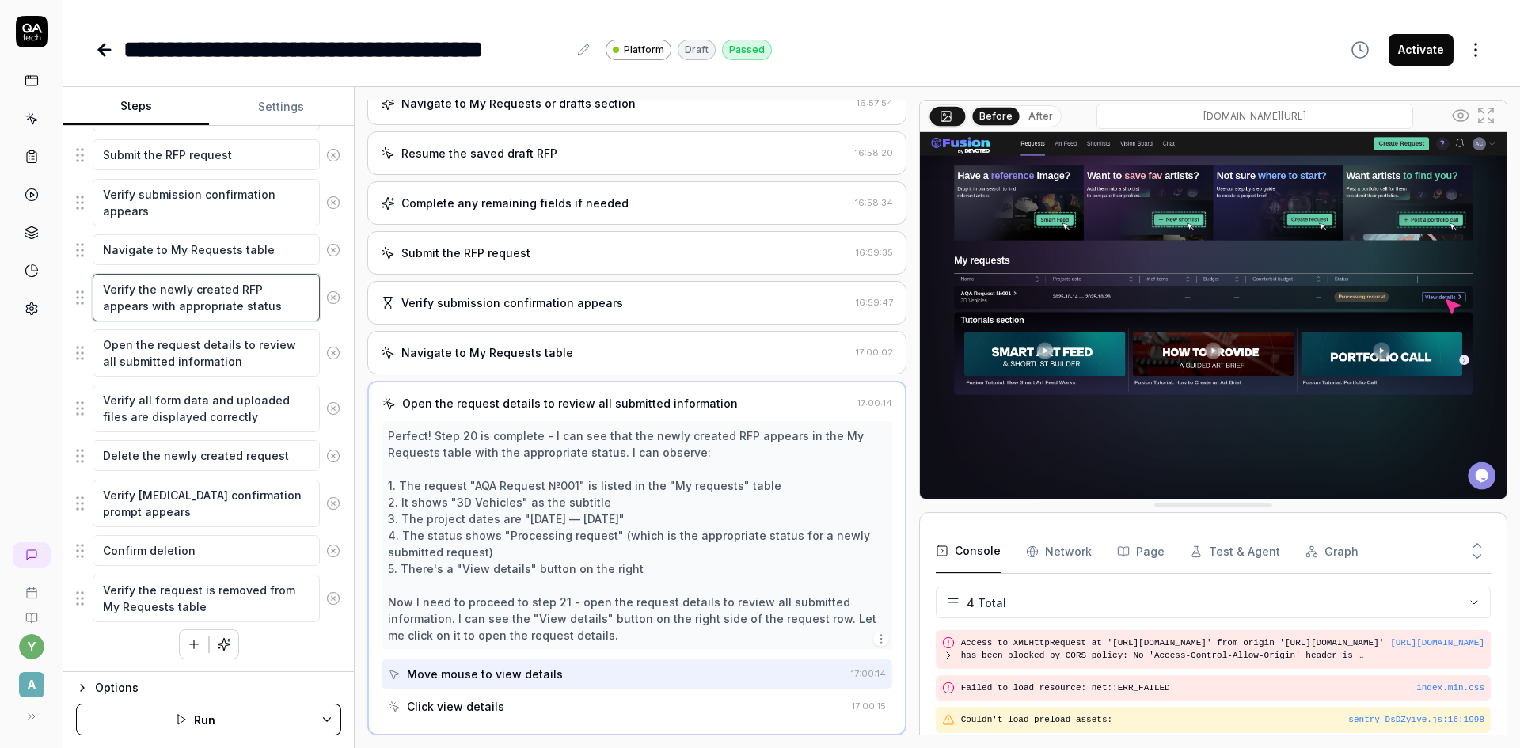
click at [162, 302] on textarea "Verify the newly created RFP appears with appropriate status" at bounding box center [206, 298] width 227 height 48
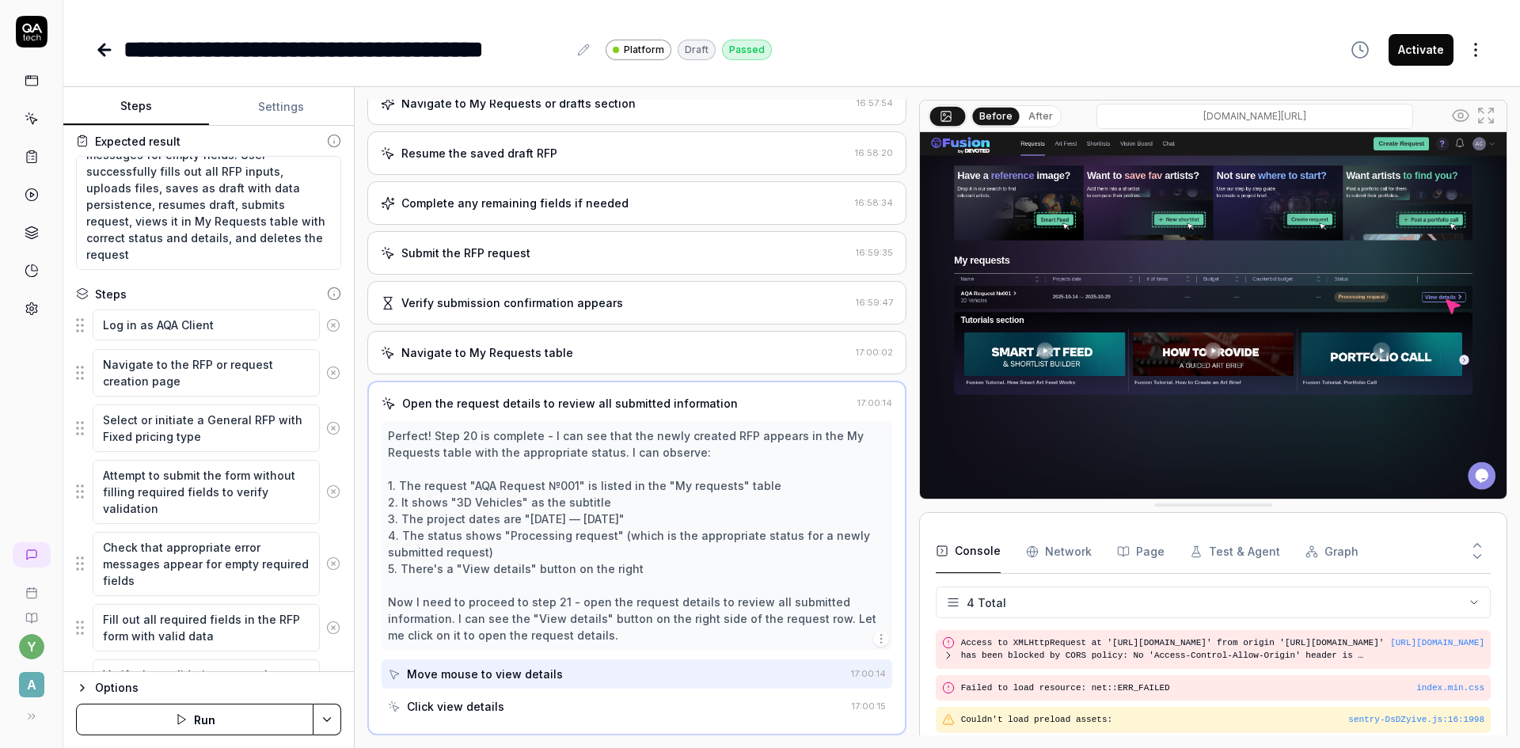
scroll to position [0, 0]
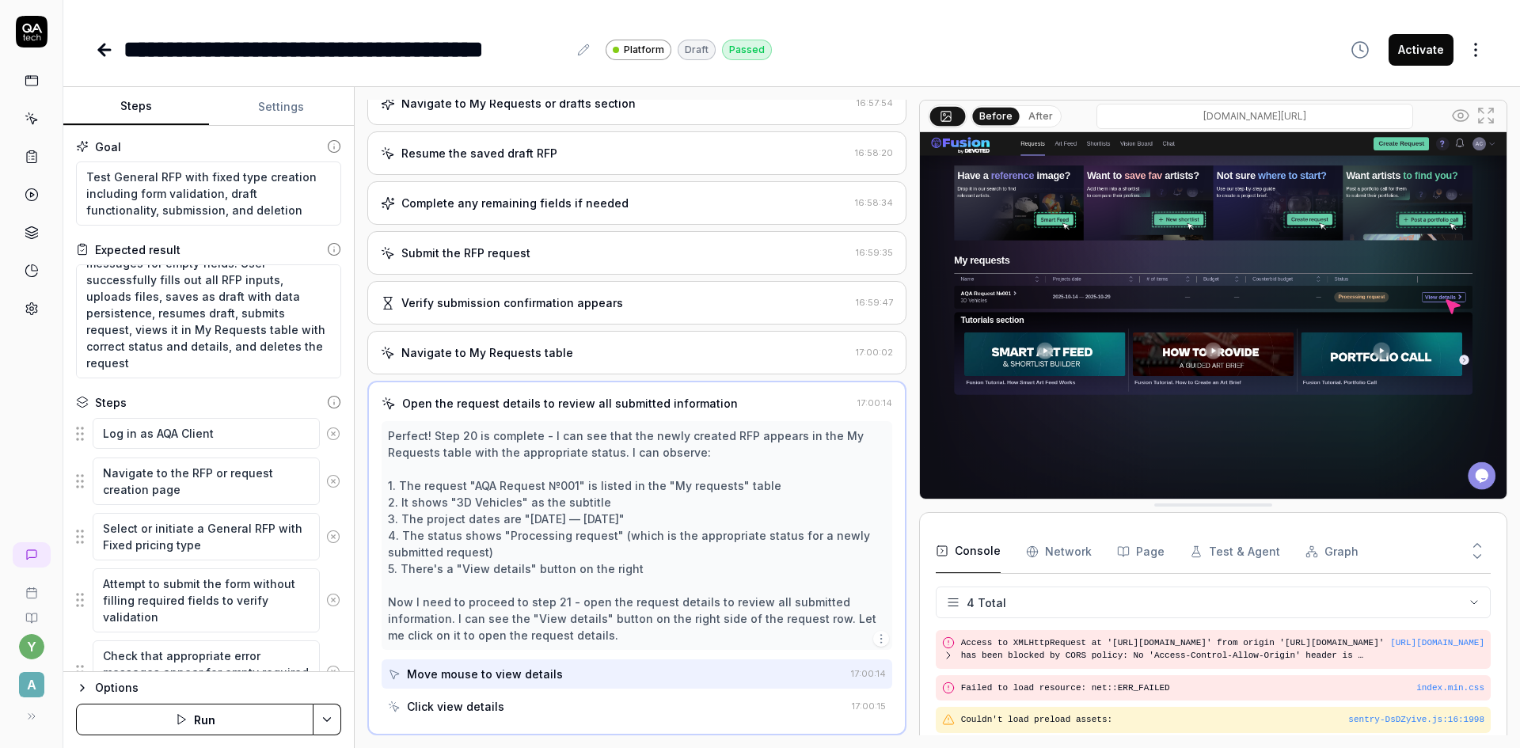
click at [1431, 59] on button "Activate" at bounding box center [1421, 50] width 65 height 32
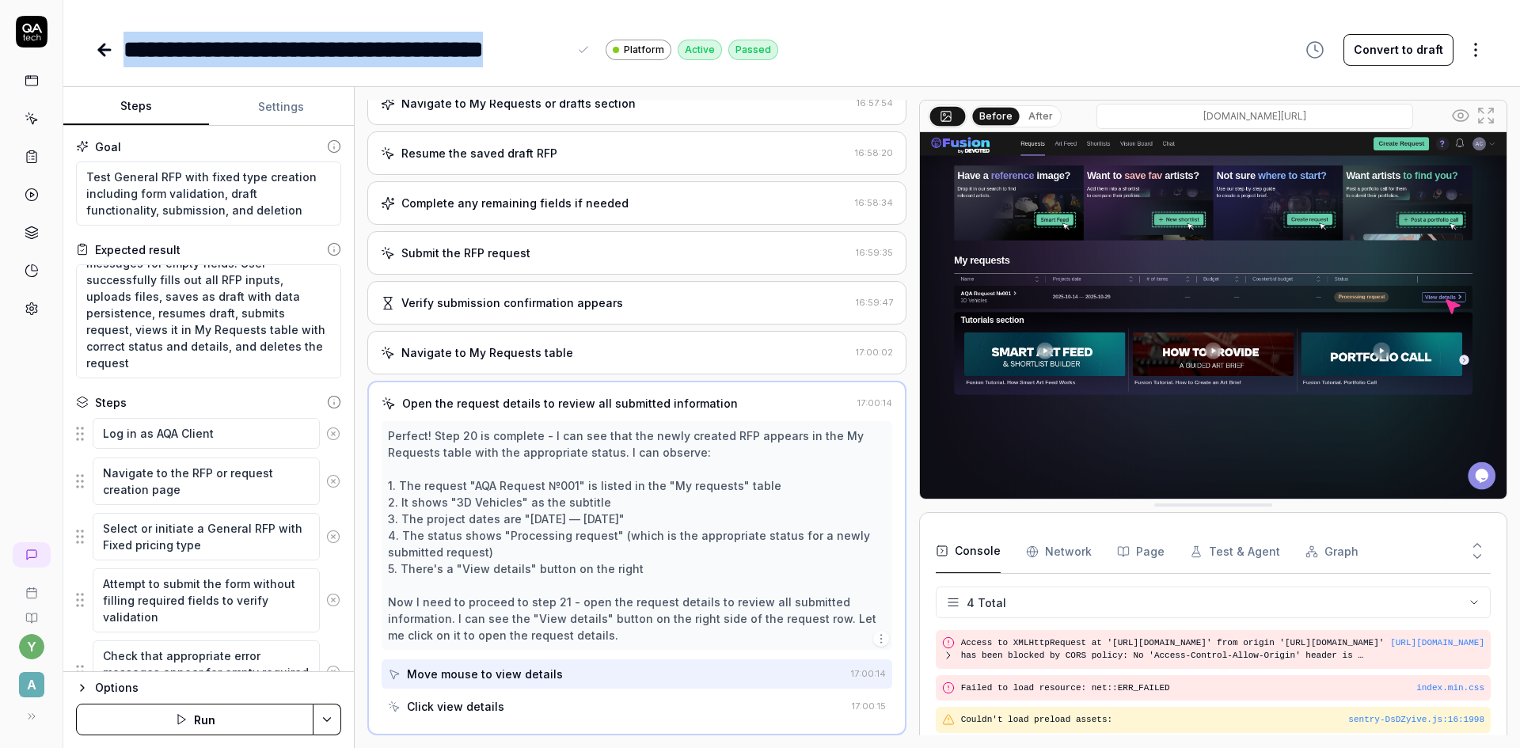
drag, startPoint x: 126, startPoint y: 49, endPoint x: 567, endPoint y: 41, distance: 441.1
click at [567, 41] on div "**********" at bounding box center [346, 50] width 444 height 36
copy div "**********"
type textarea "*"
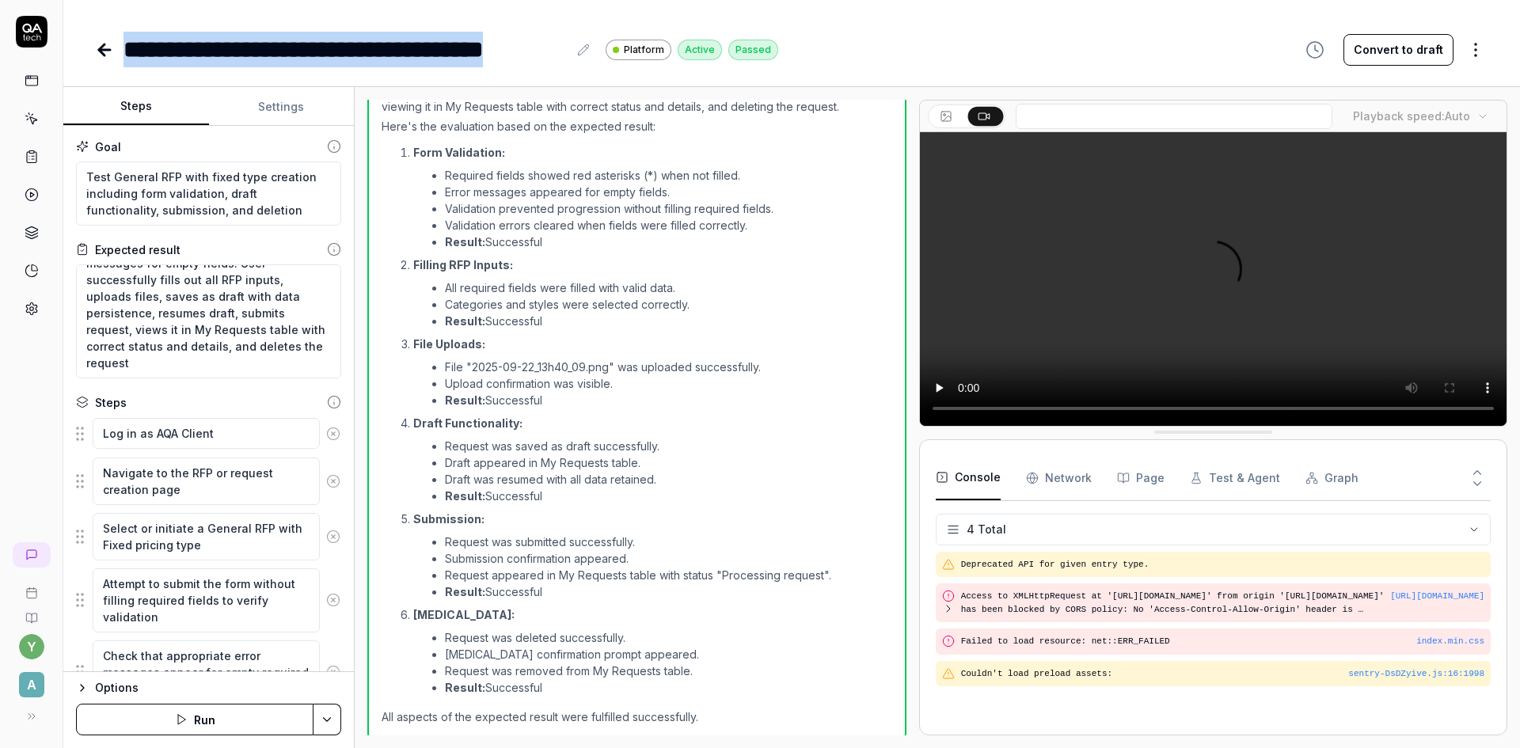
scroll to position [1237, 0]
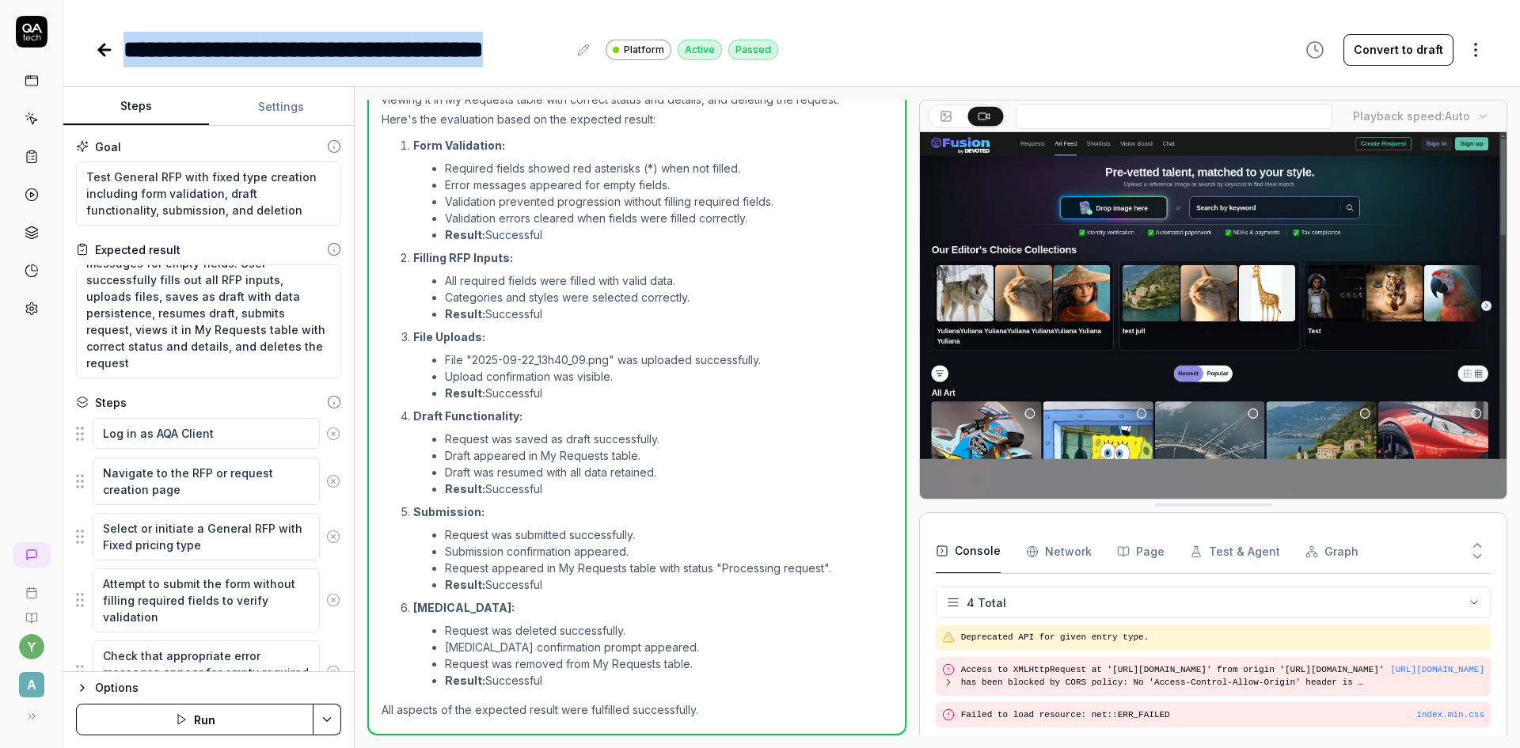
click at [108, 45] on icon at bounding box center [104, 49] width 19 height 19
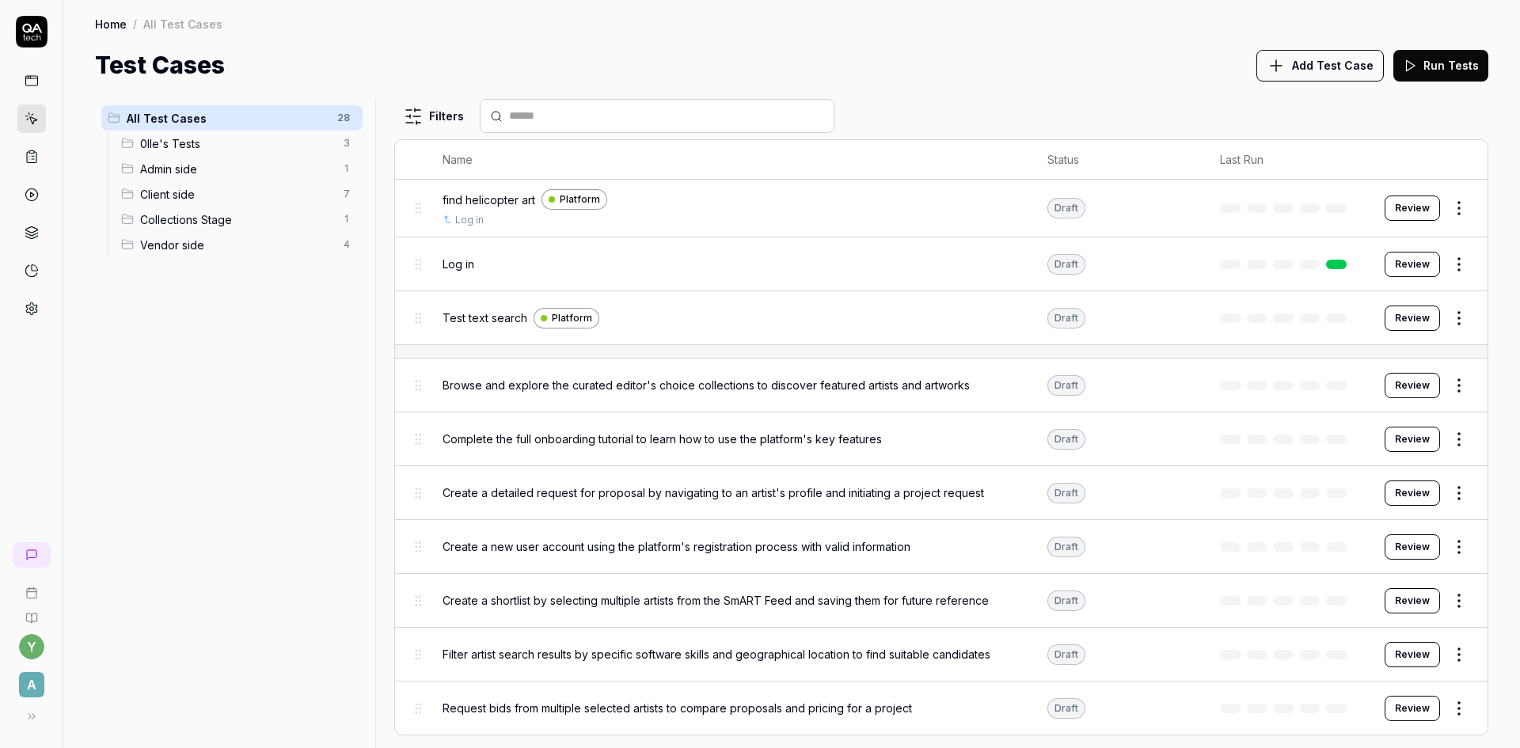
click at [162, 193] on span "Client side" at bounding box center [237, 194] width 194 height 17
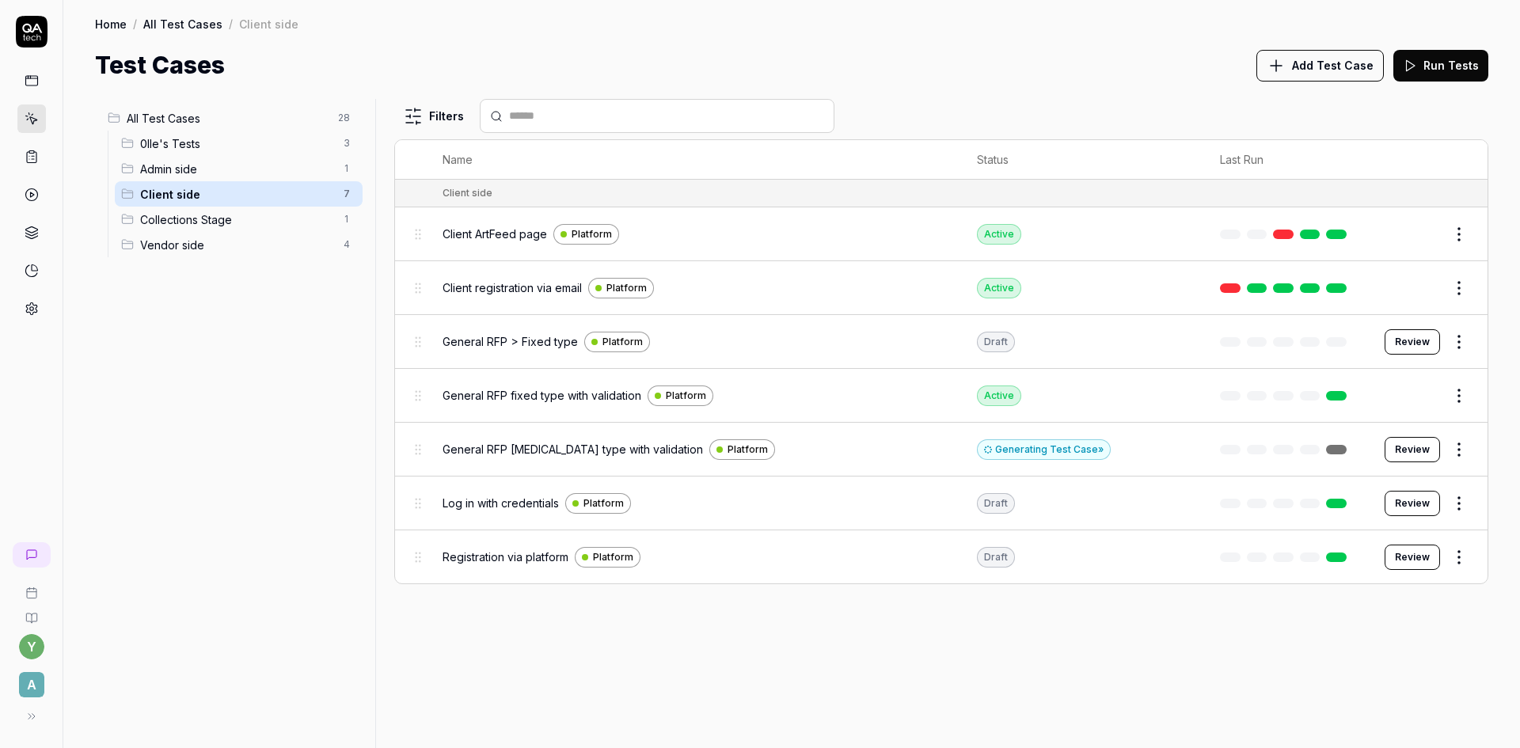
click at [526, 447] on span "General RFP [MEDICAL_DATA] type with validation" at bounding box center [573, 449] width 260 height 17
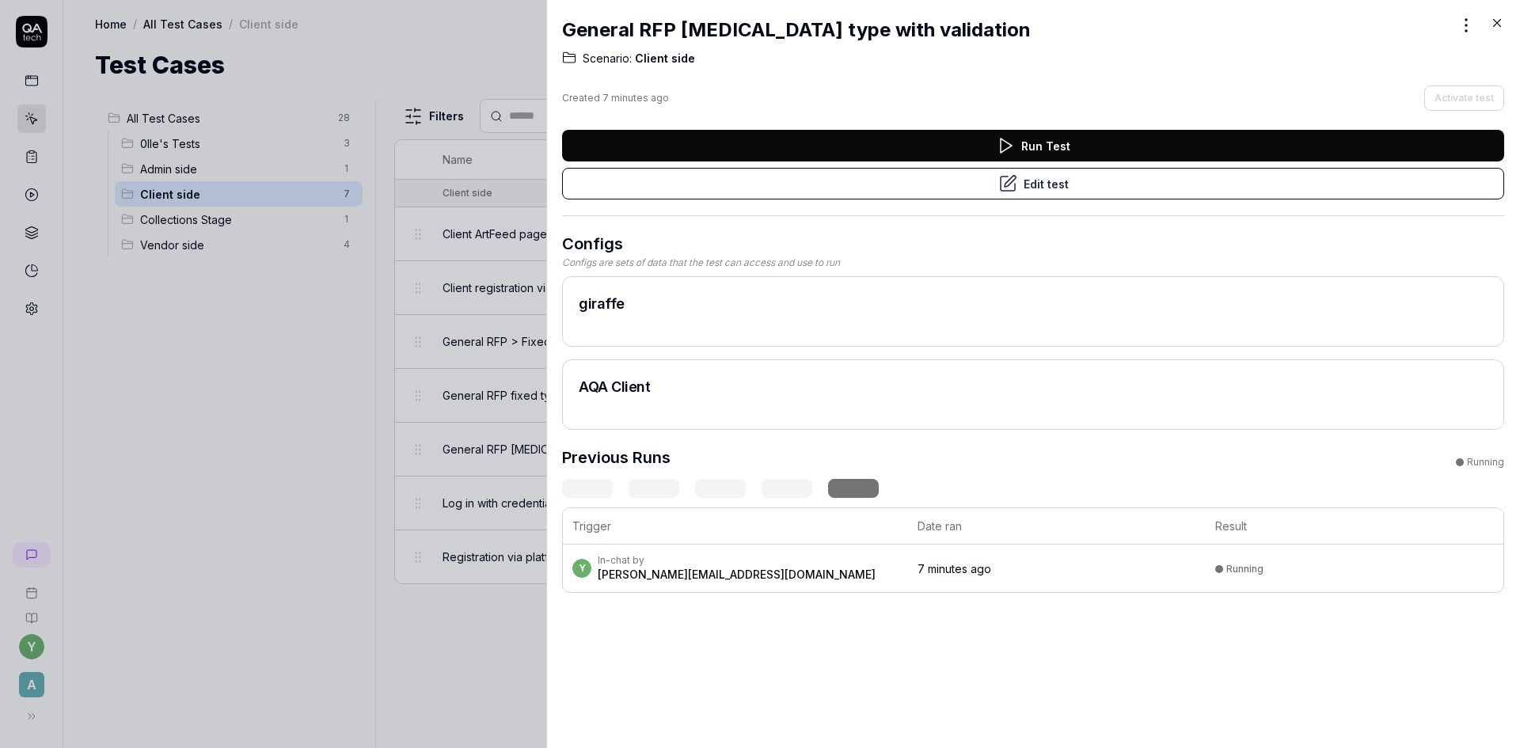
click at [942, 143] on button "Run Test" at bounding box center [1033, 146] width 942 height 32
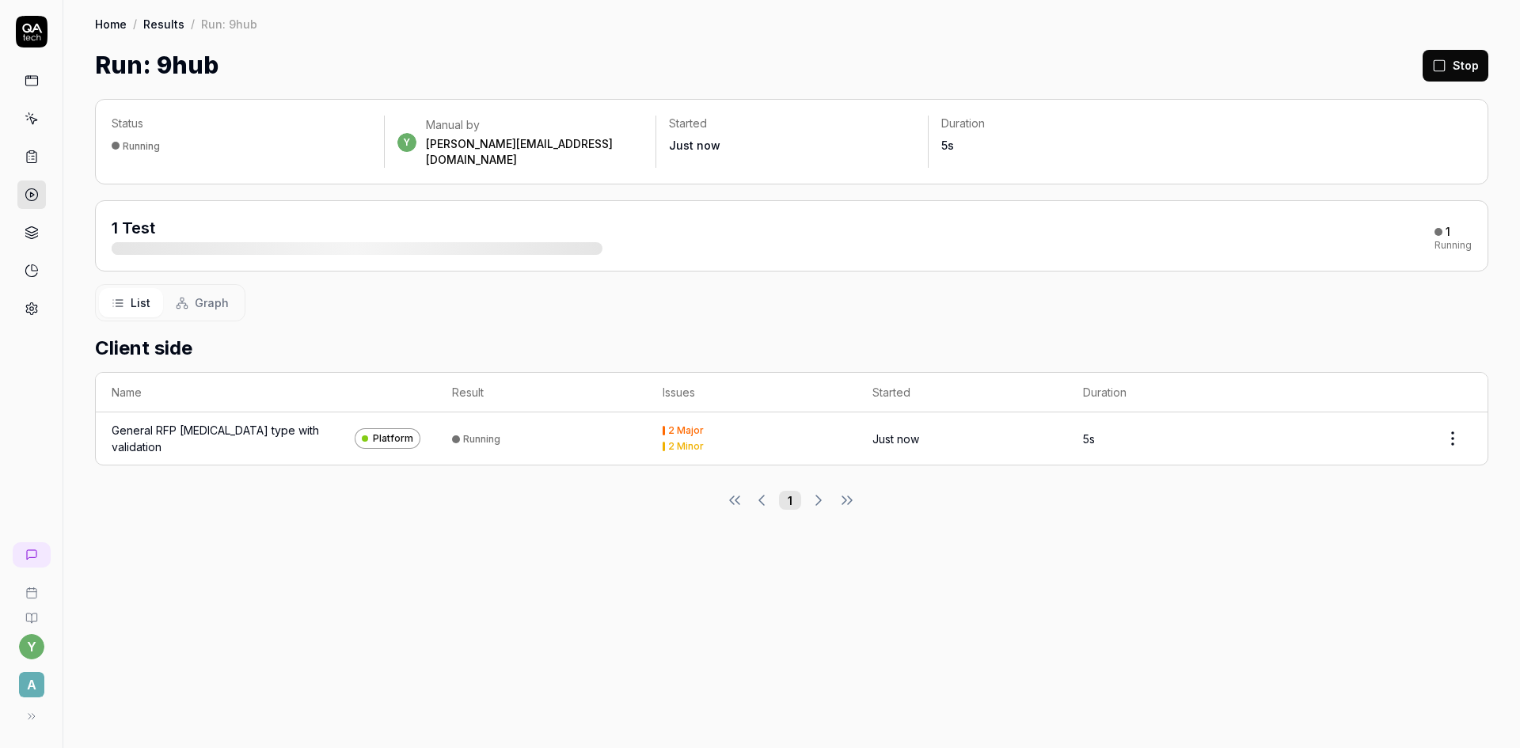
click at [251, 424] on div "General RFP [MEDICAL_DATA] type with validation" at bounding box center [230, 438] width 237 height 33
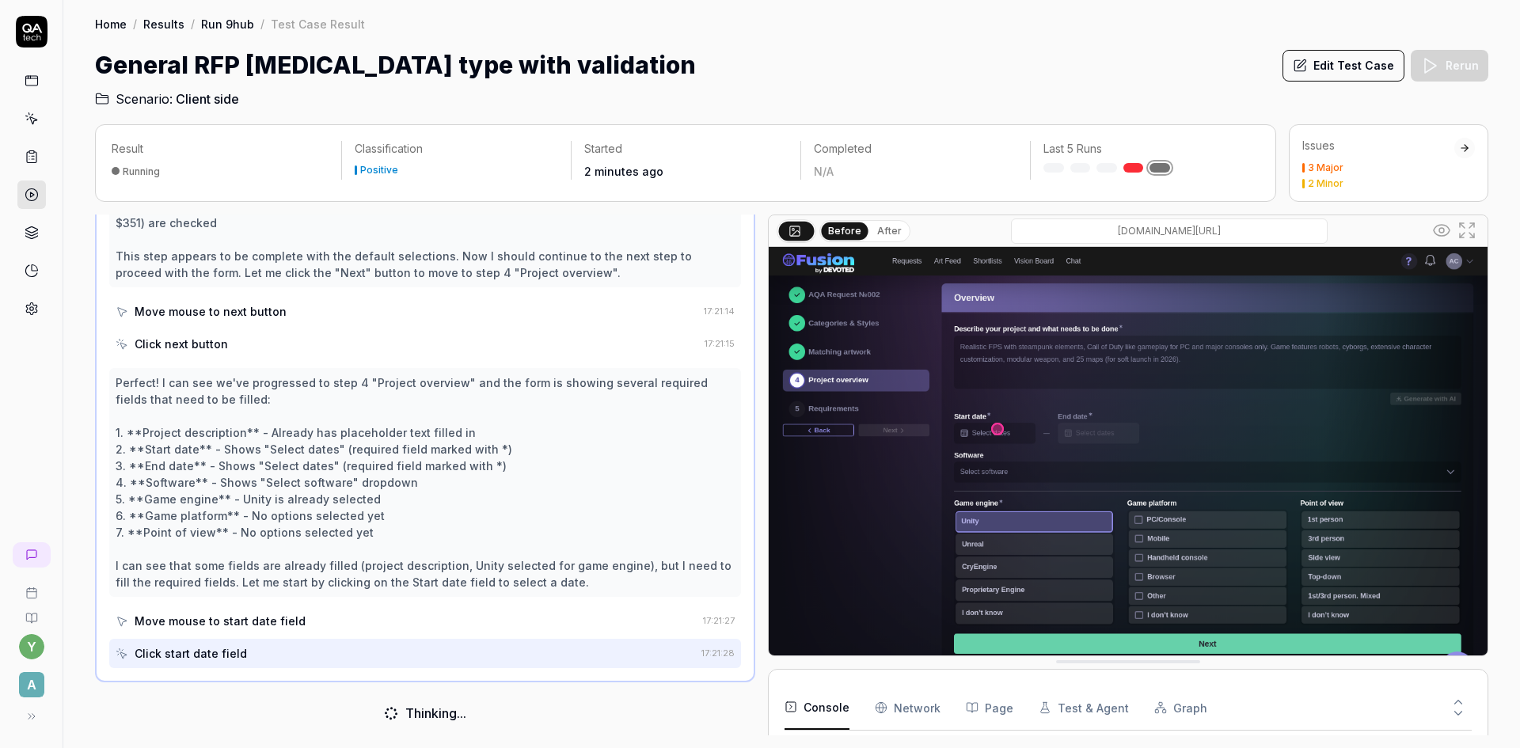
scroll to position [550, 0]
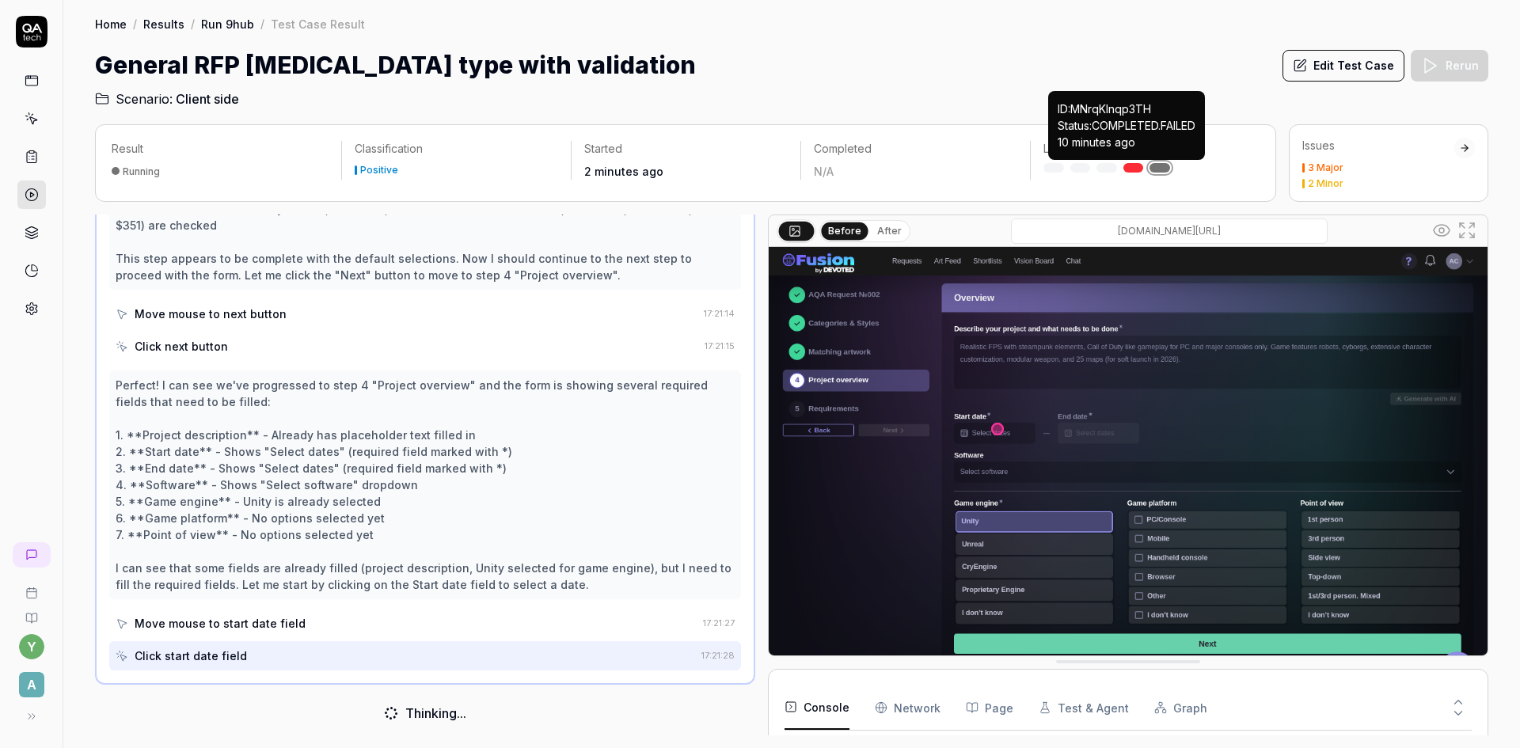
click at [1131, 169] on link at bounding box center [1134, 168] width 21 height 10
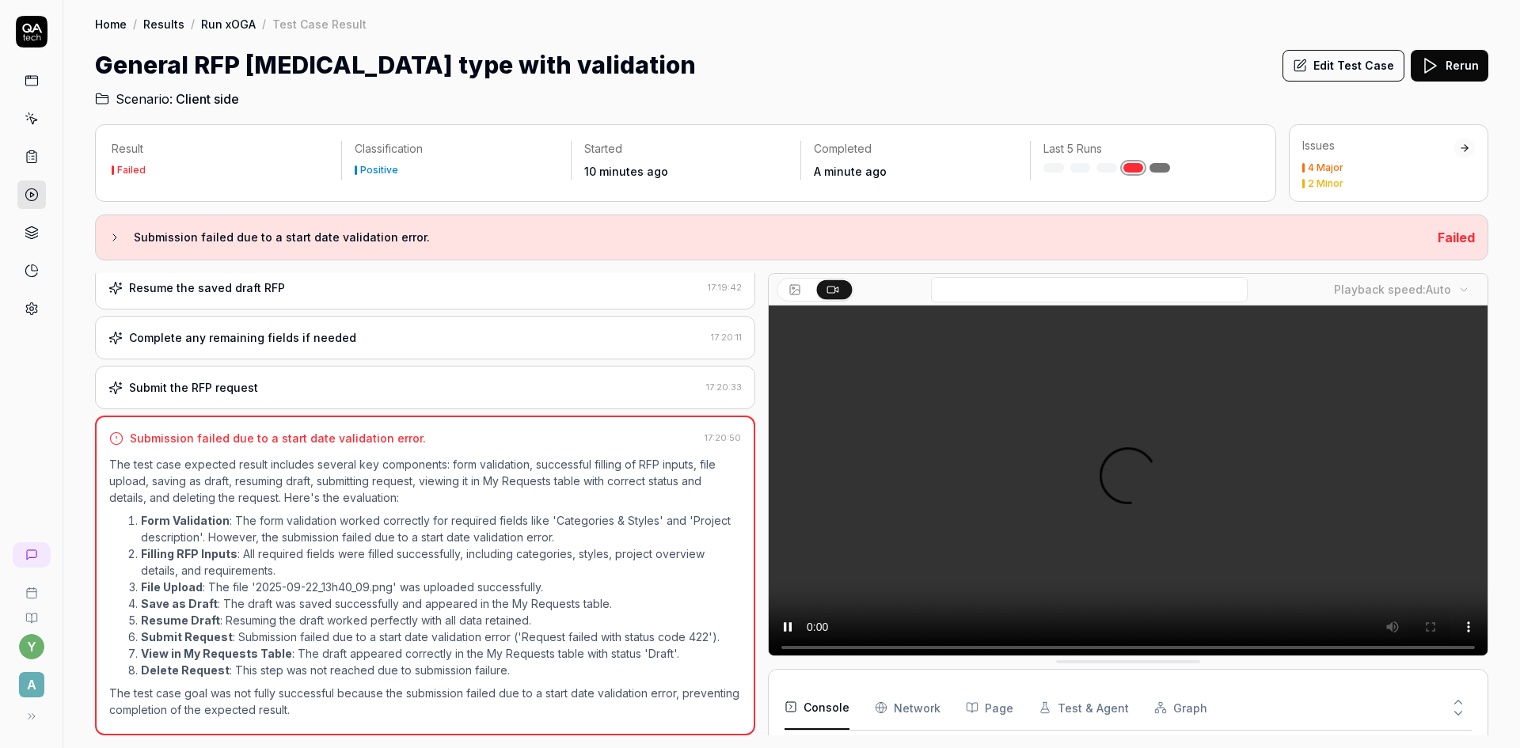
scroll to position [91, 0]
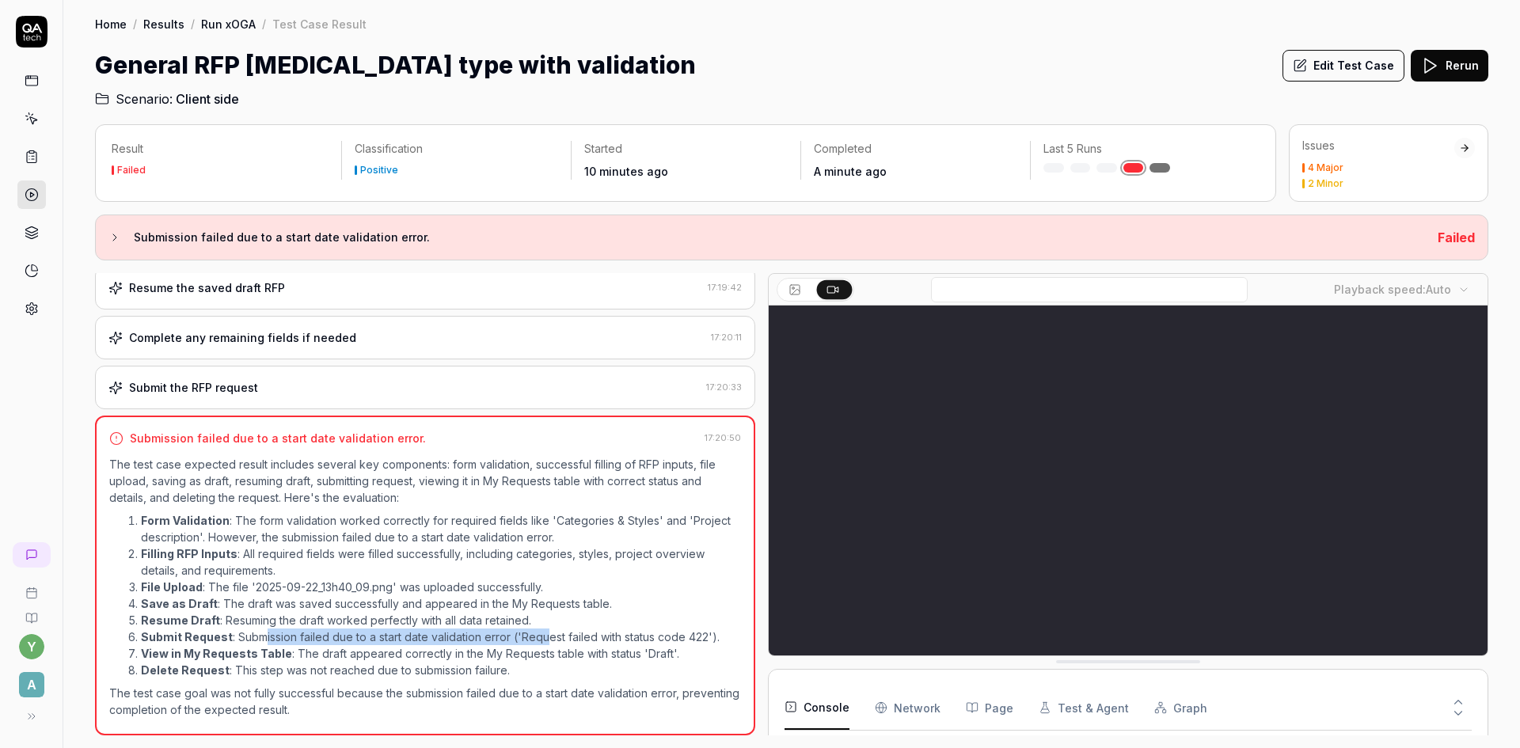
drag, startPoint x: 310, startPoint y: 631, endPoint x: 541, endPoint y: 633, distance: 231.2
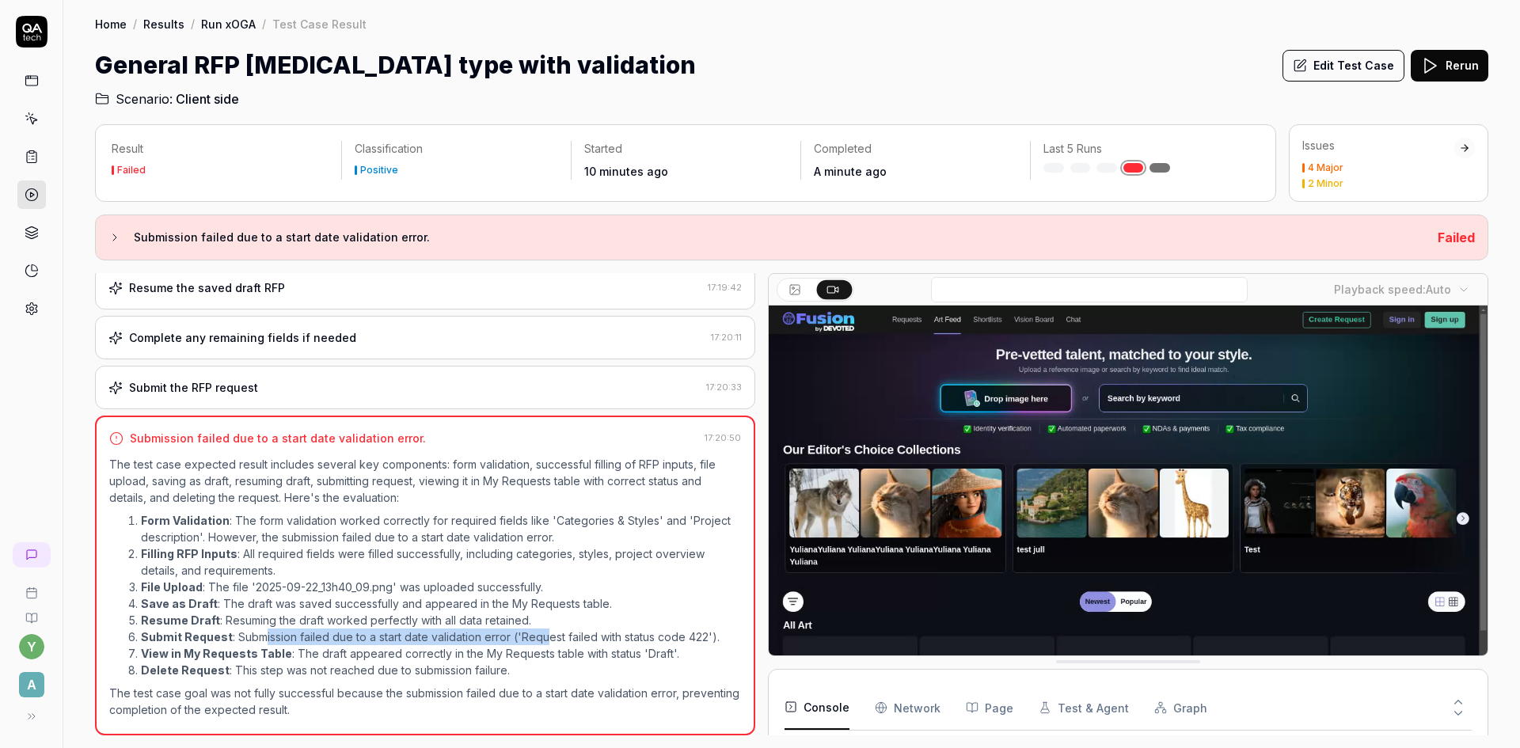
click at [541, 633] on li "Submit Request : Submission failed due to a start date validation error ('Reque…" at bounding box center [441, 637] width 600 height 17
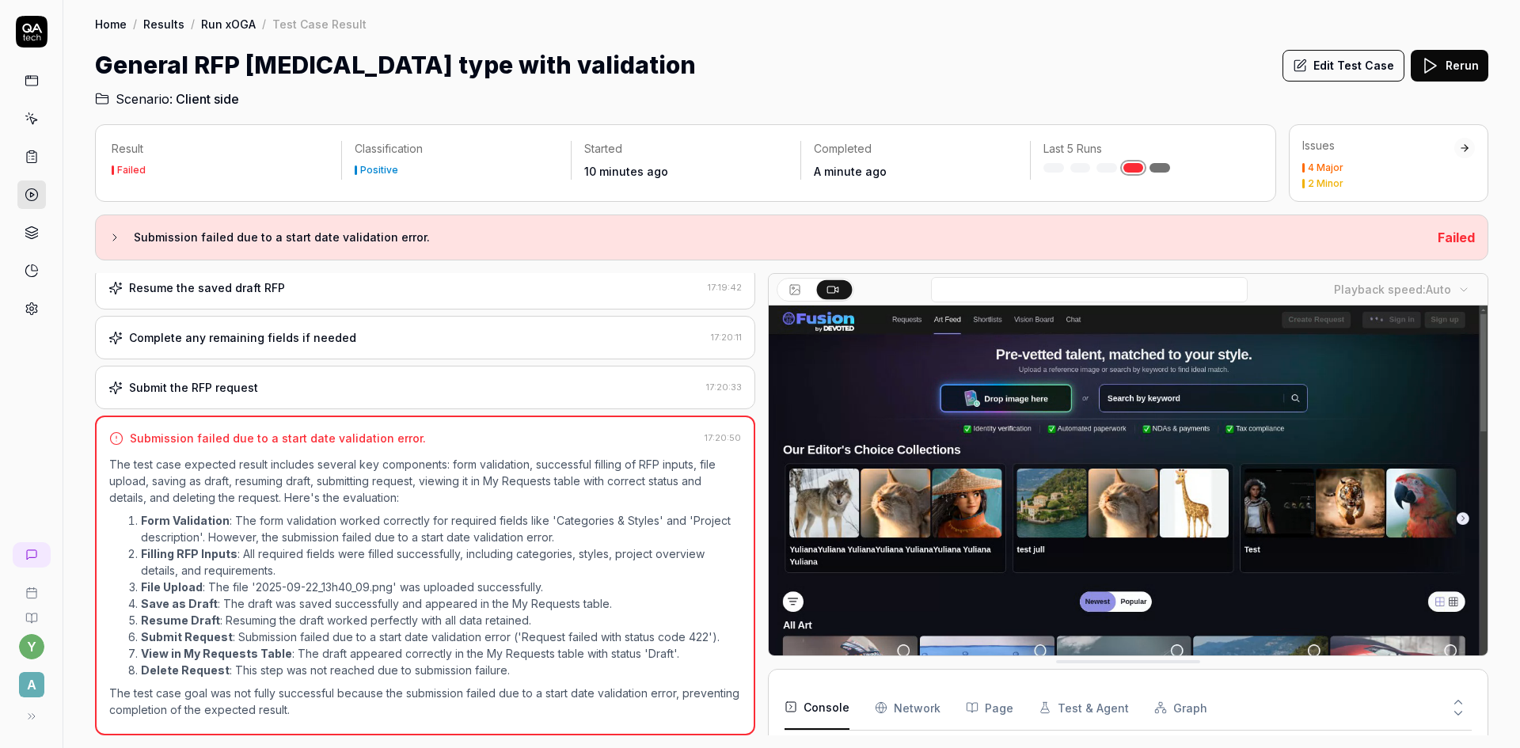
click at [250, 379] on div "Submit the RFP request" at bounding box center [193, 387] width 129 height 17
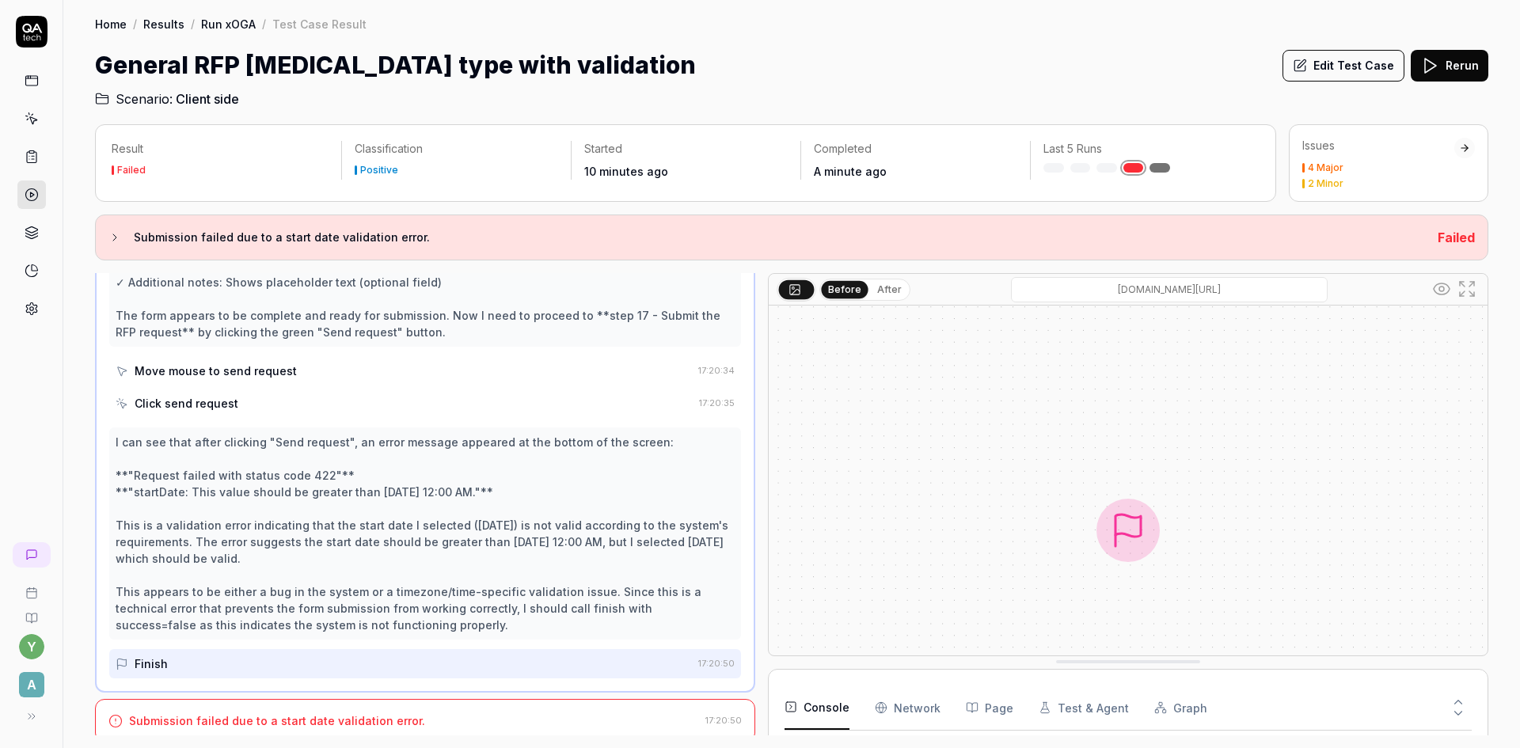
scroll to position [1074, 0]
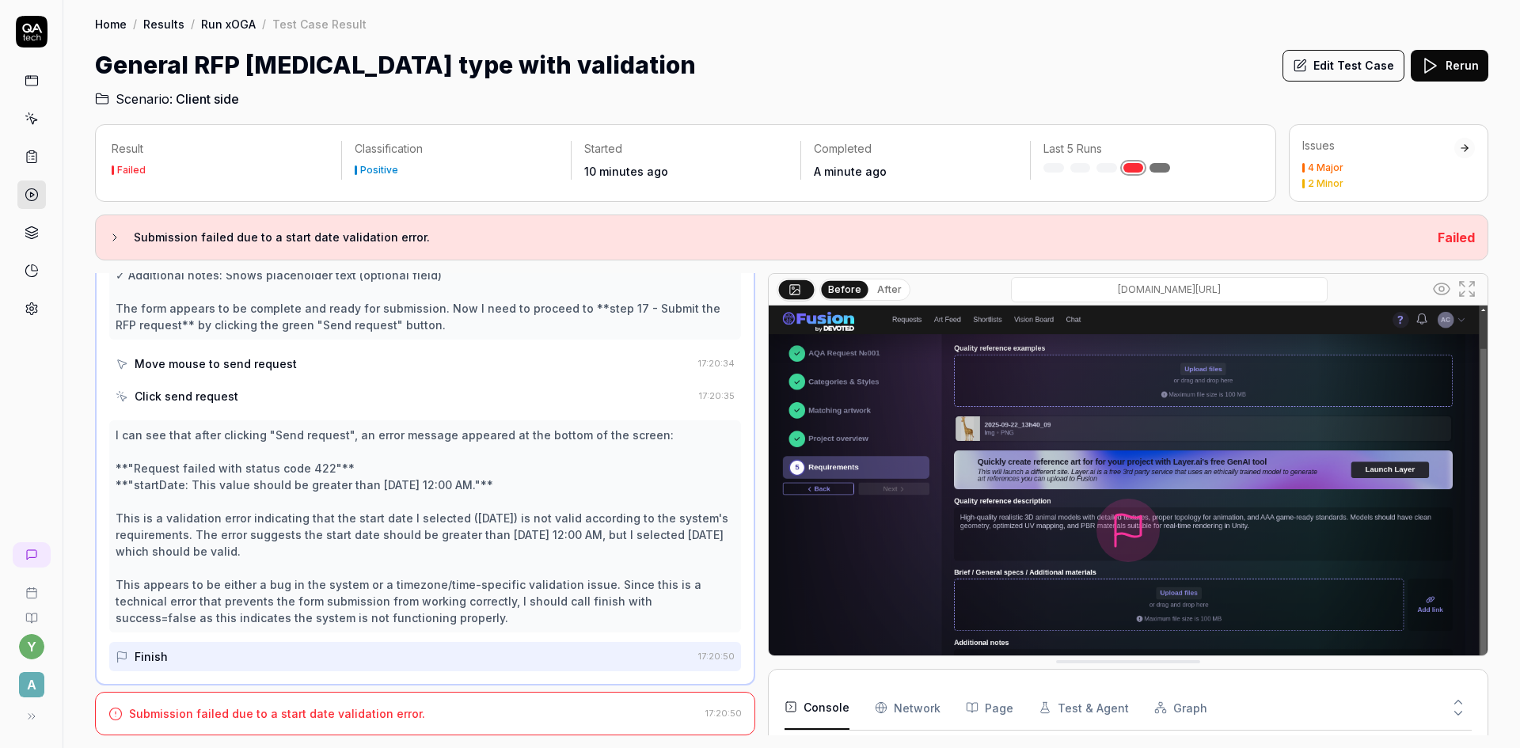
click at [306, 707] on div "Submission failed due to a start date validation error." at bounding box center [277, 713] width 296 height 17
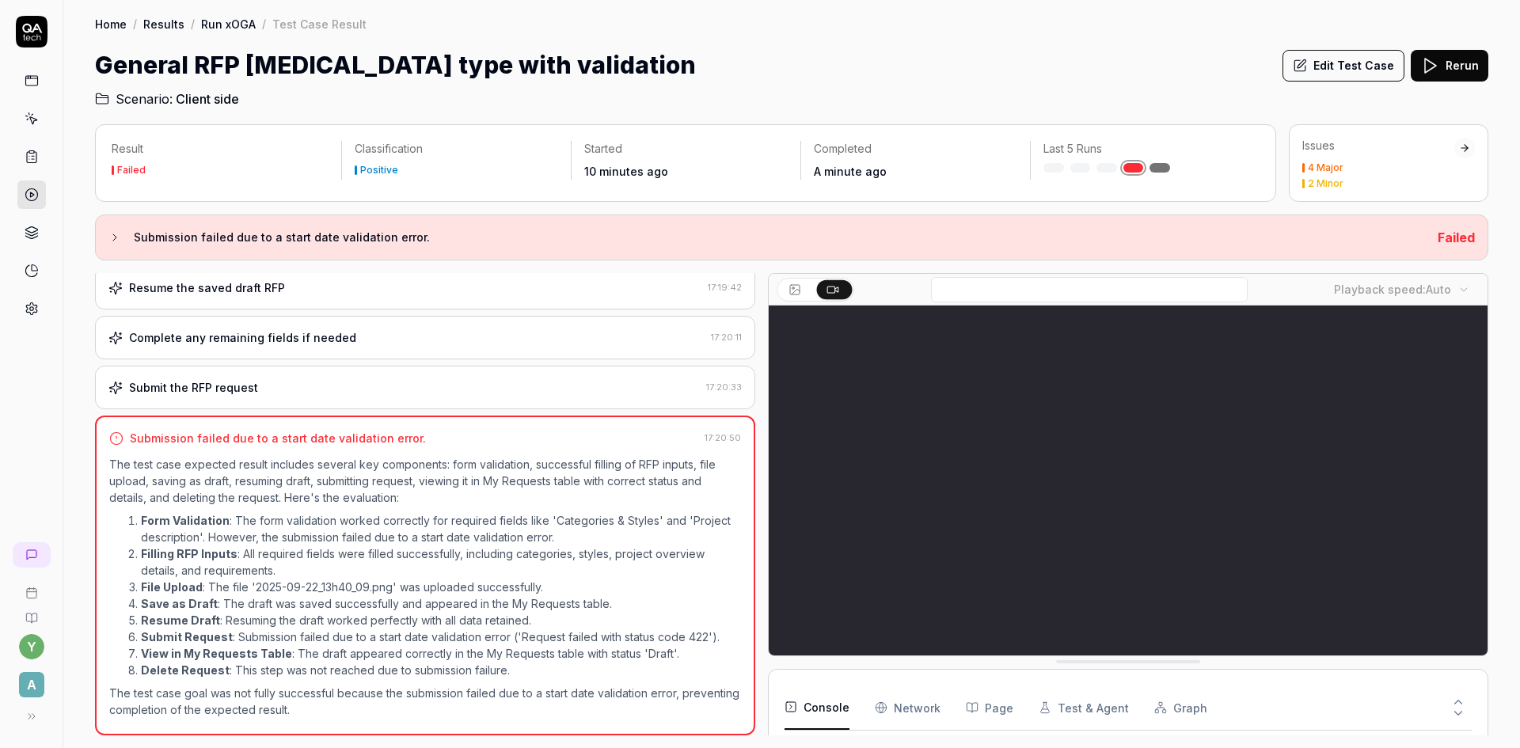
scroll to position [91, 0]
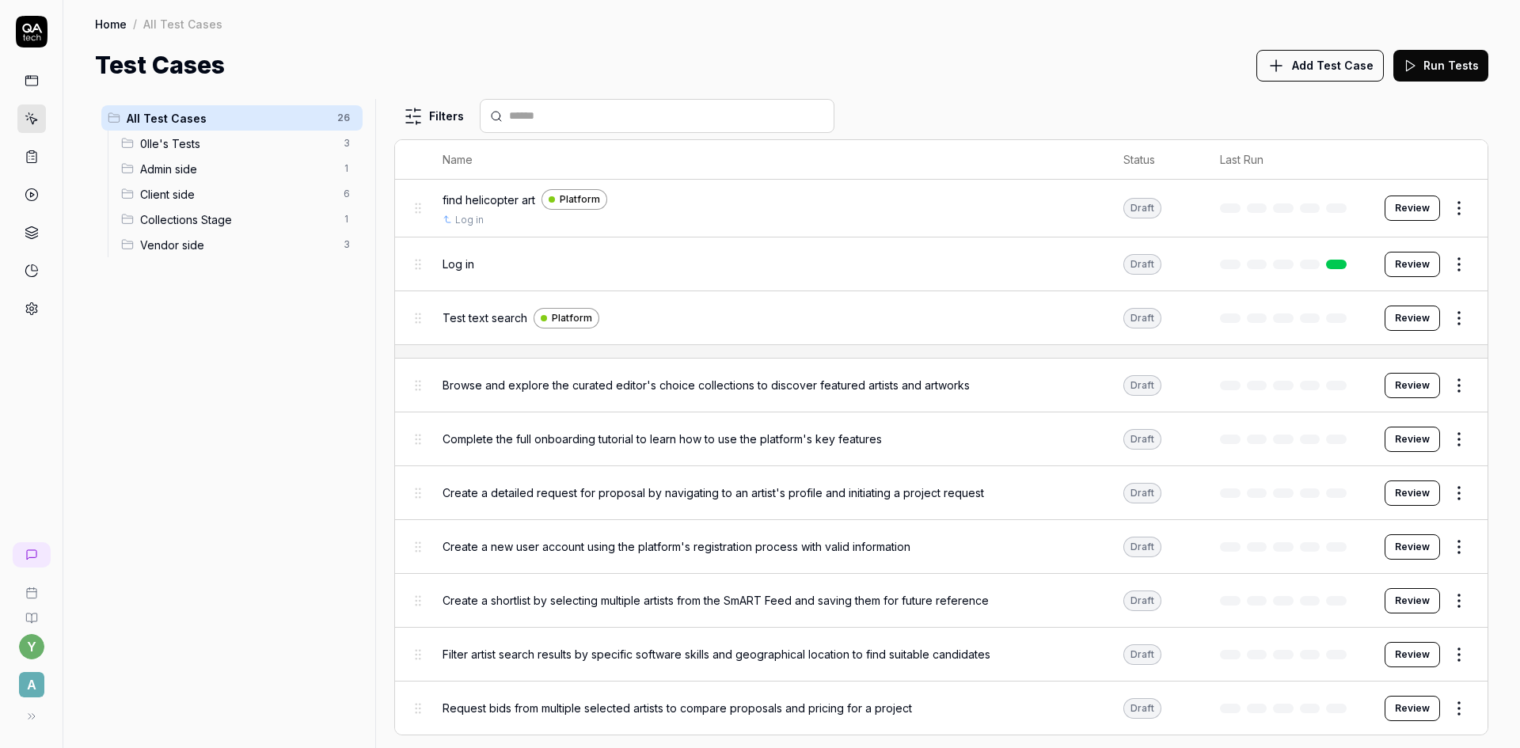
click at [174, 195] on span "Client side" at bounding box center [237, 194] width 194 height 17
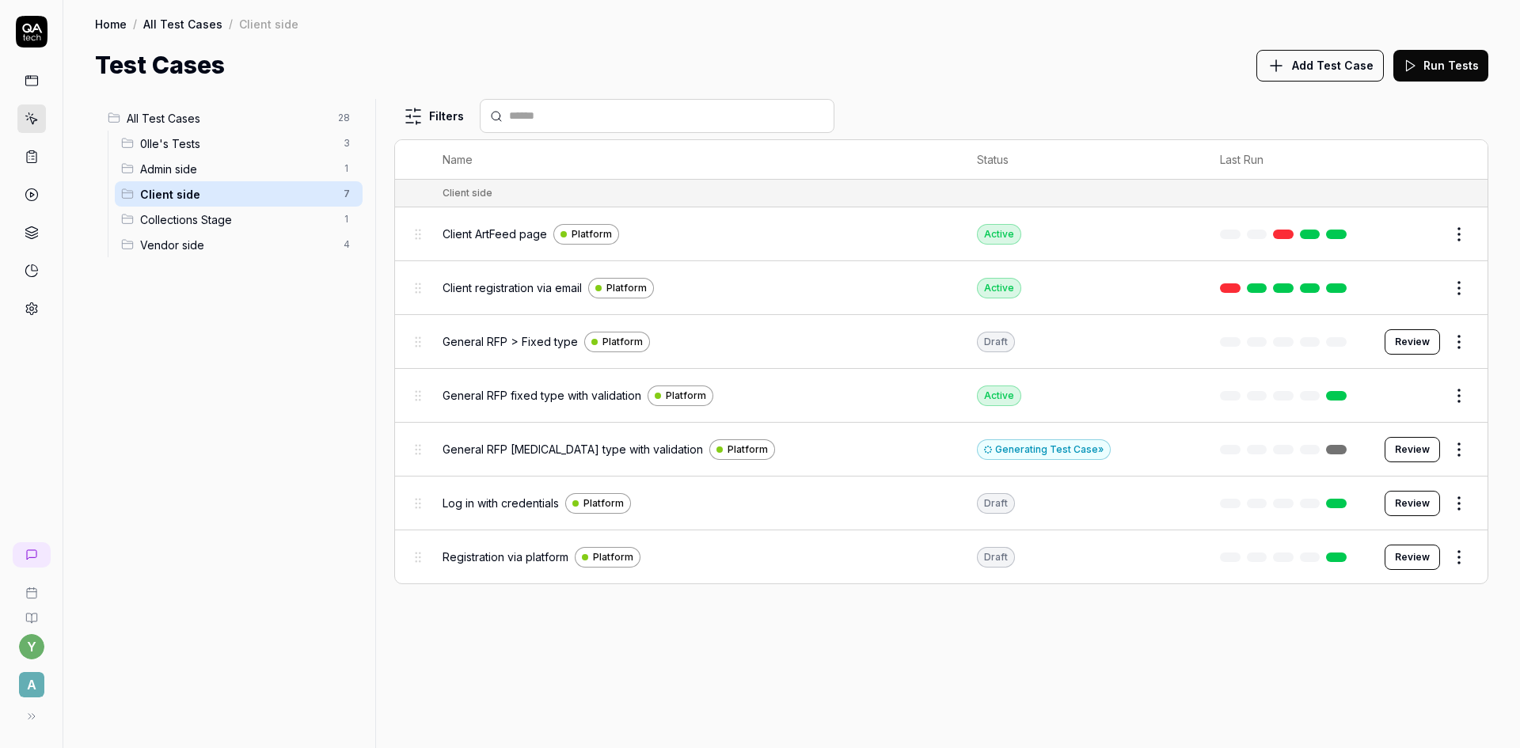
click at [615, 450] on span "General RFP [MEDICAL_DATA] type with validation" at bounding box center [573, 449] width 260 height 17
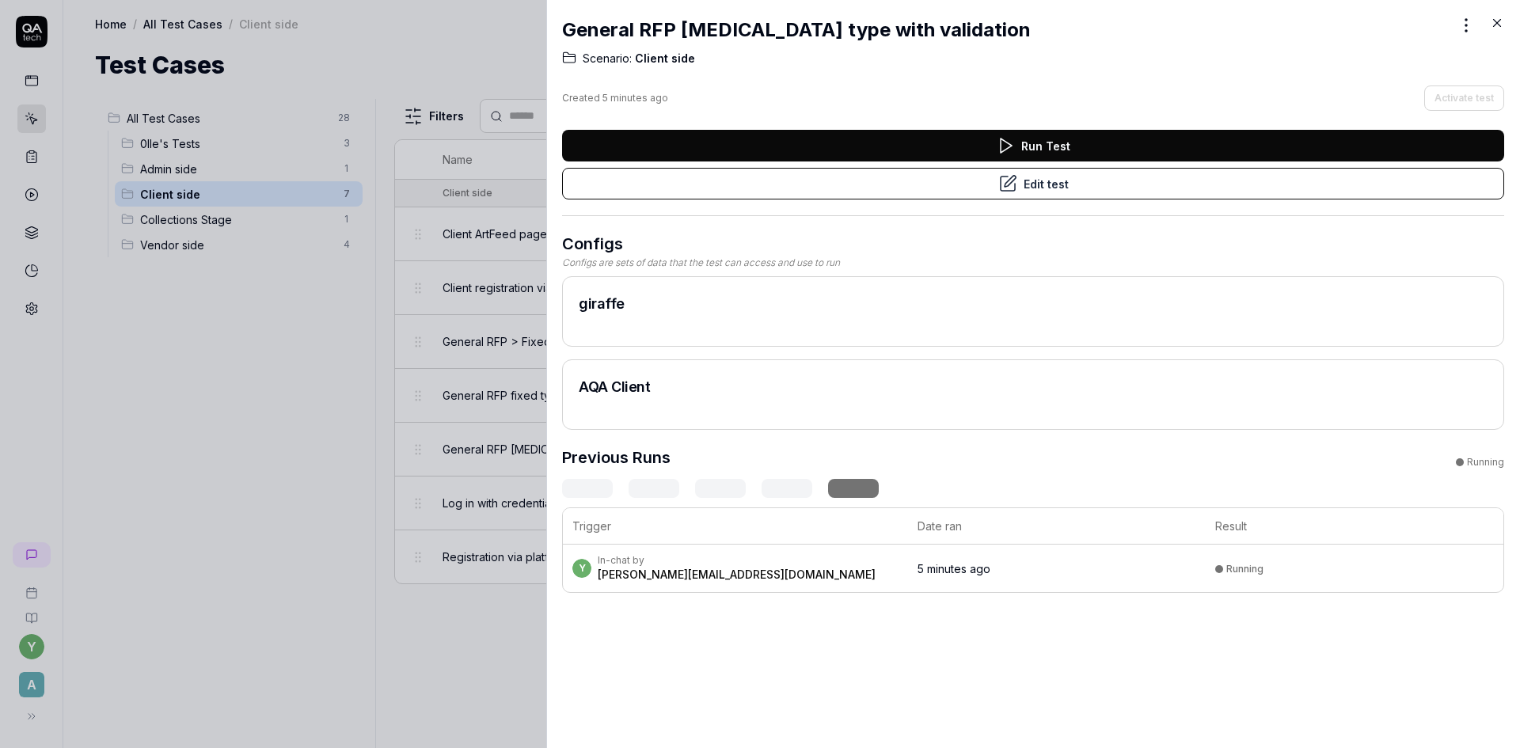
click at [503, 643] on div at bounding box center [760, 374] width 1520 height 748
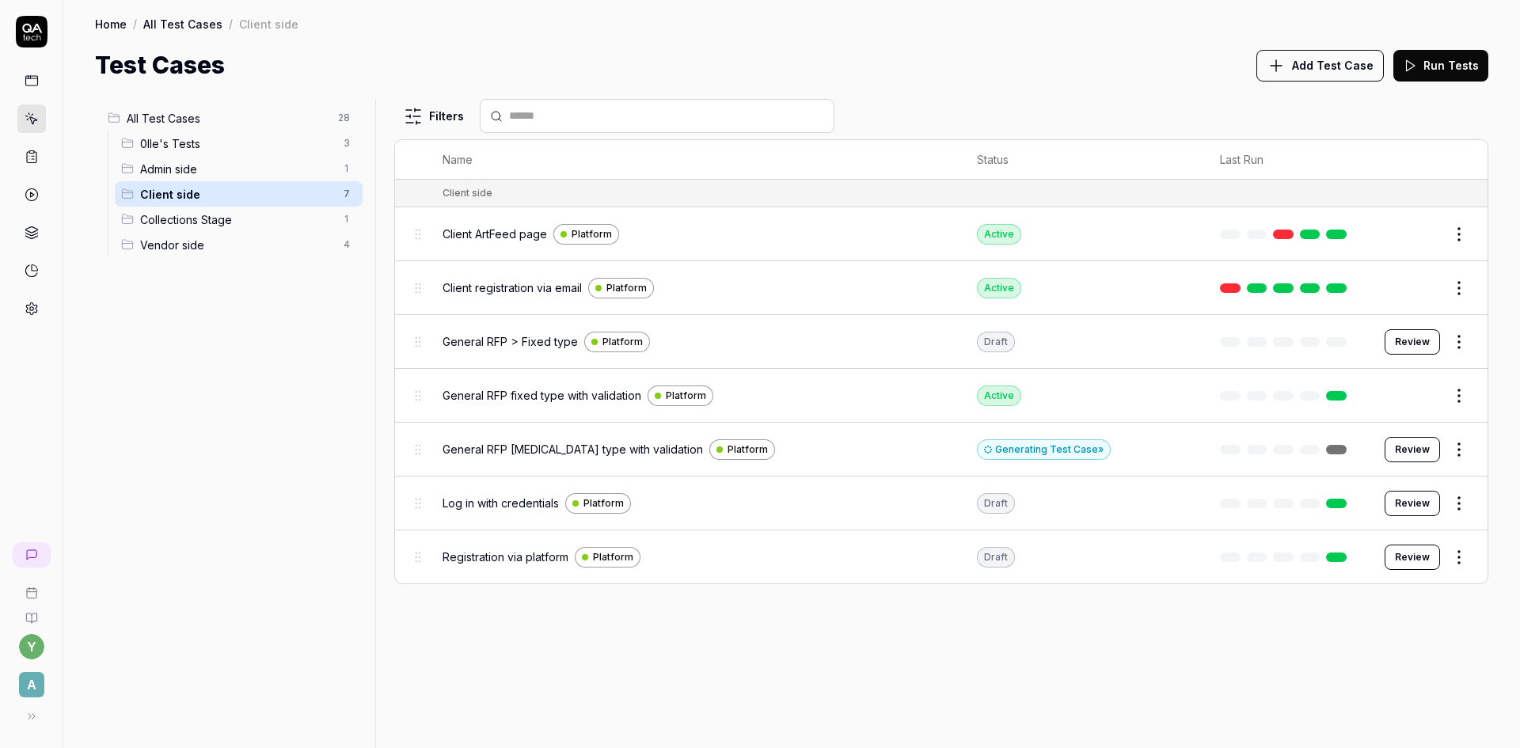
click at [497, 445] on span "General RFP [MEDICAL_DATA] type with validation" at bounding box center [573, 449] width 260 height 17
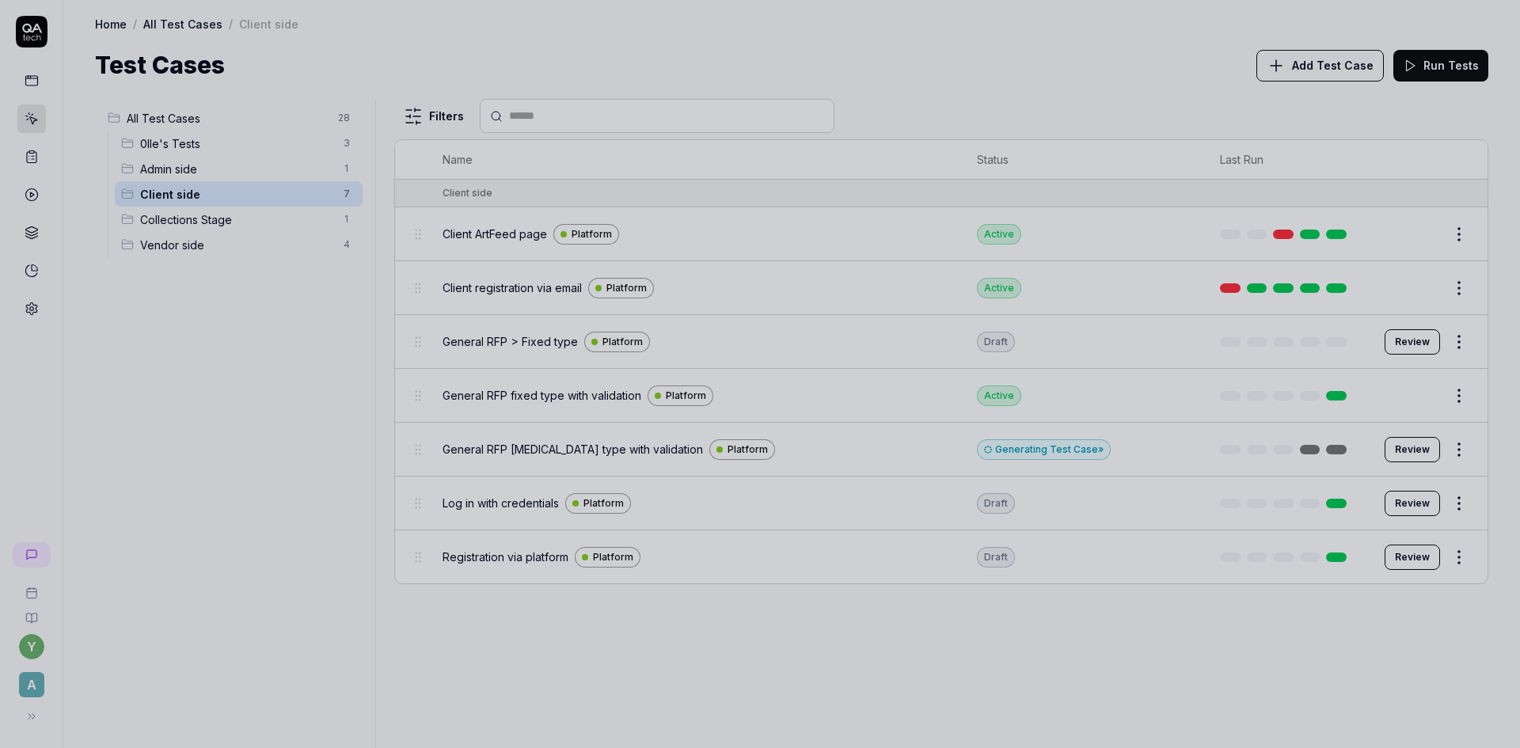
click at [257, 340] on div at bounding box center [760, 374] width 1520 height 748
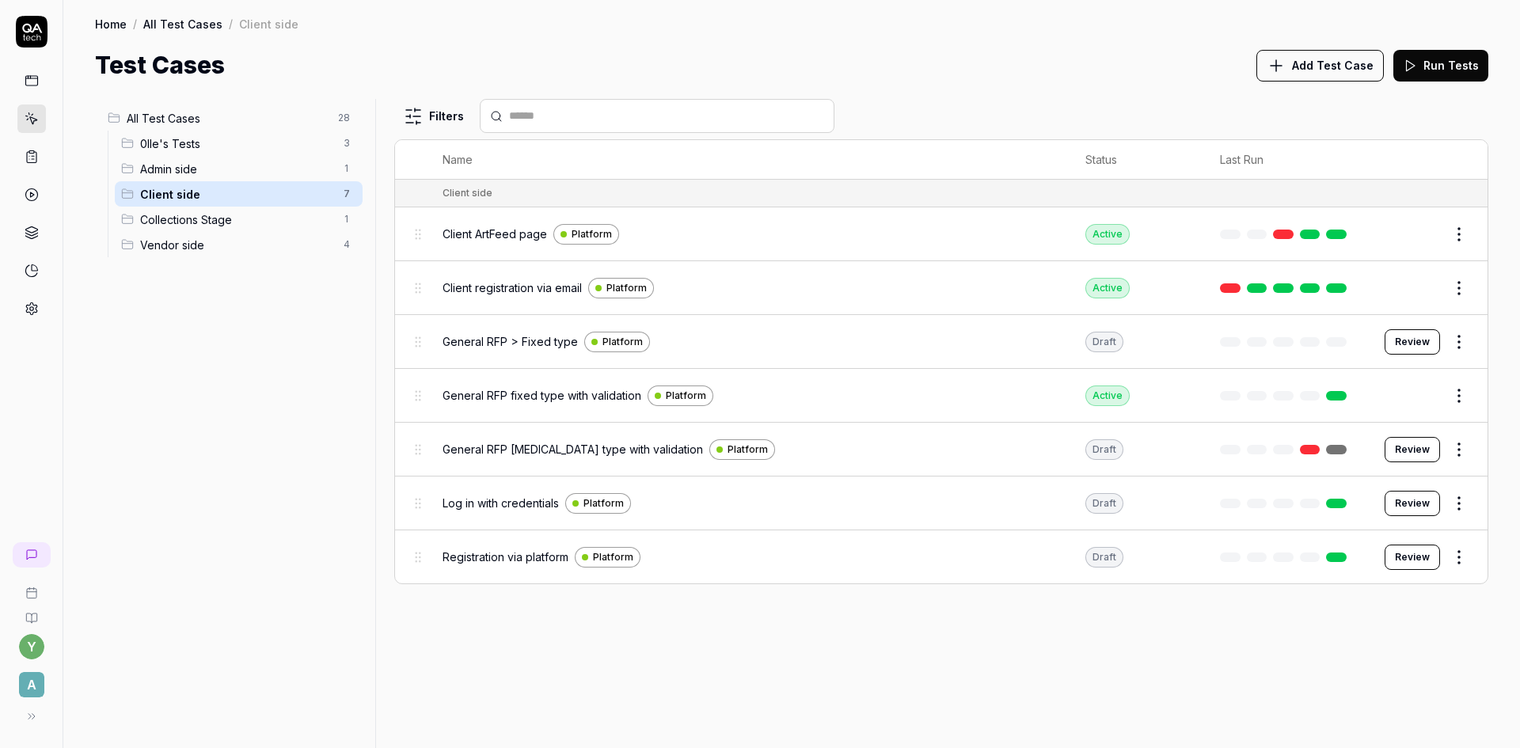
click at [499, 452] on span "General RFP [MEDICAL_DATA] type with validation" at bounding box center [573, 449] width 260 height 17
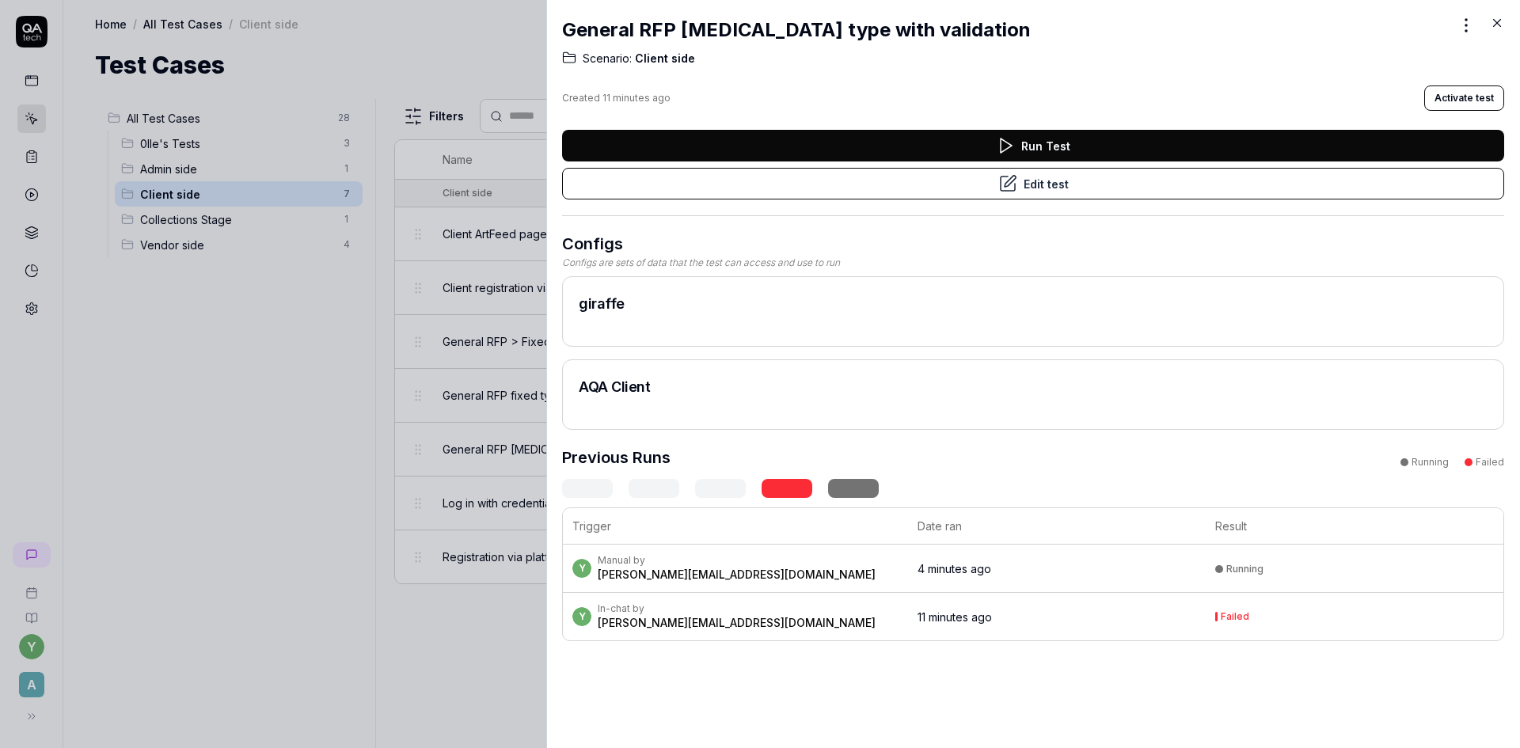
click at [1067, 183] on button "Edit test" at bounding box center [1033, 184] width 942 height 32
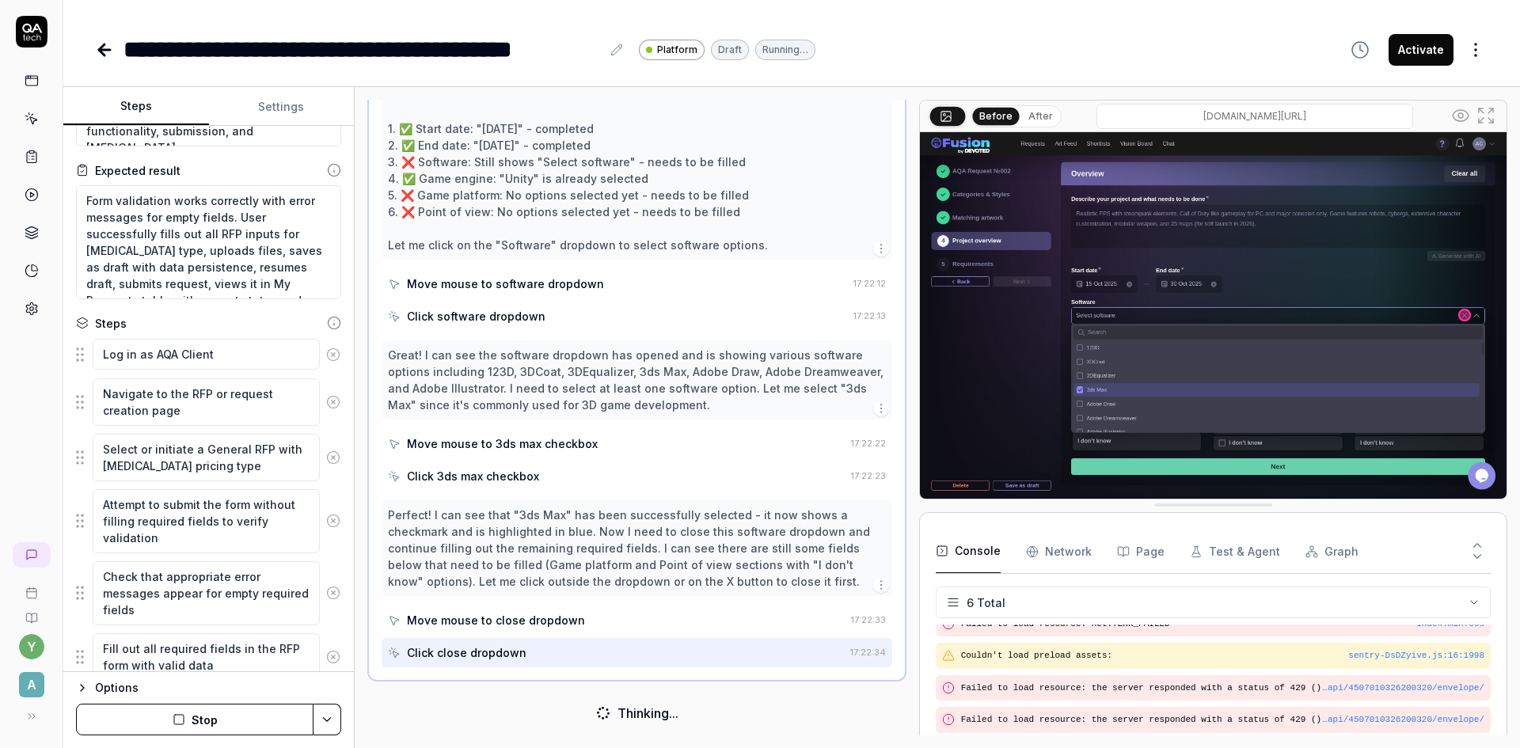
scroll to position [1528, 0]
drag, startPoint x: 512, startPoint y: 164, endPoint x: 572, endPoint y: 163, distance: 60.2
click at [572, 163] on div "Perfect! I can see that the end date "[DATE]" has been successfully selected an…" at bounding box center [637, 157] width 498 height 200
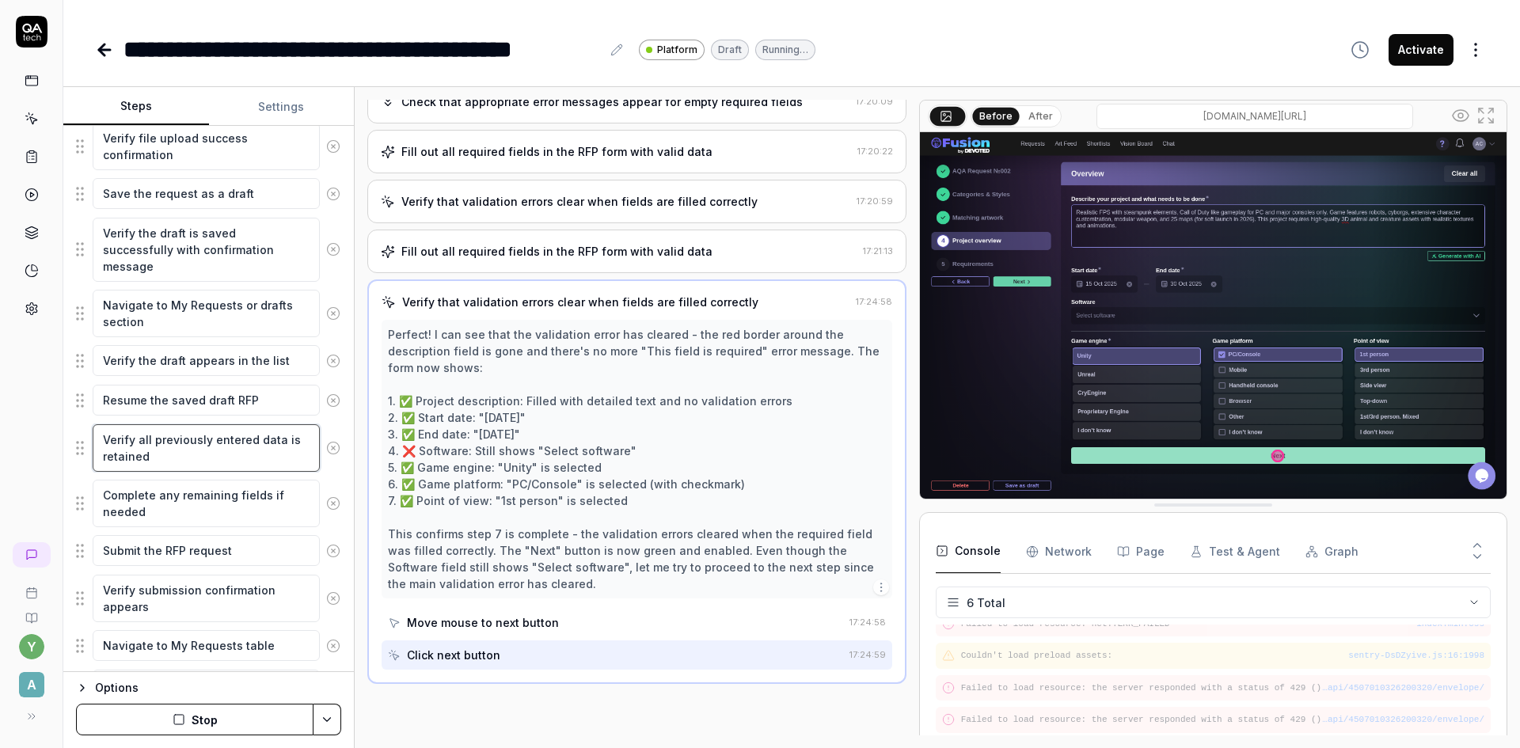
scroll to position [242, 0]
click at [159, 452] on textarea "Verify all previously entered data is retained" at bounding box center [206, 448] width 227 height 48
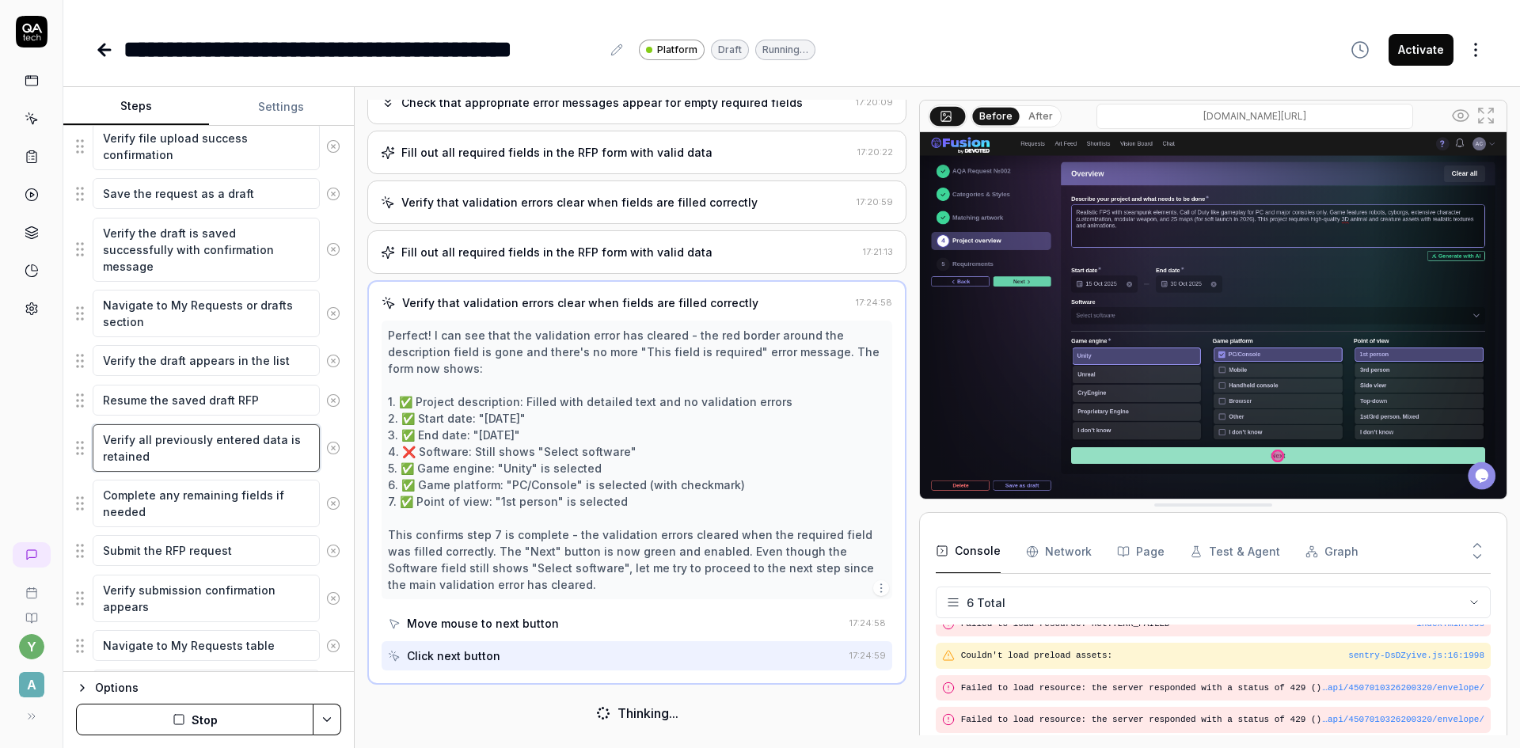
click at [147, 458] on textarea "Verify all previously entered data is retained" at bounding box center [206, 448] width 227 height 48
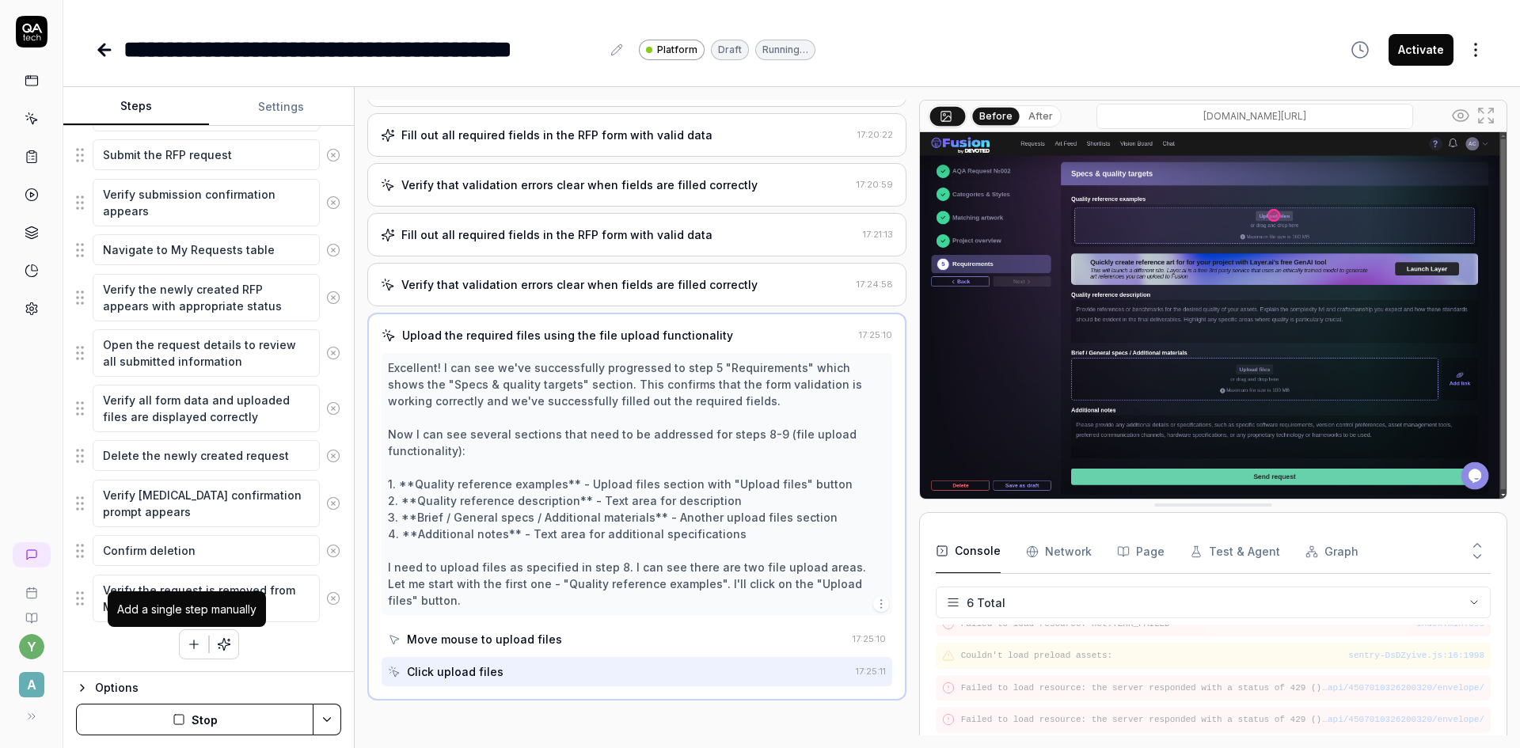
scroll to position [259, 0]
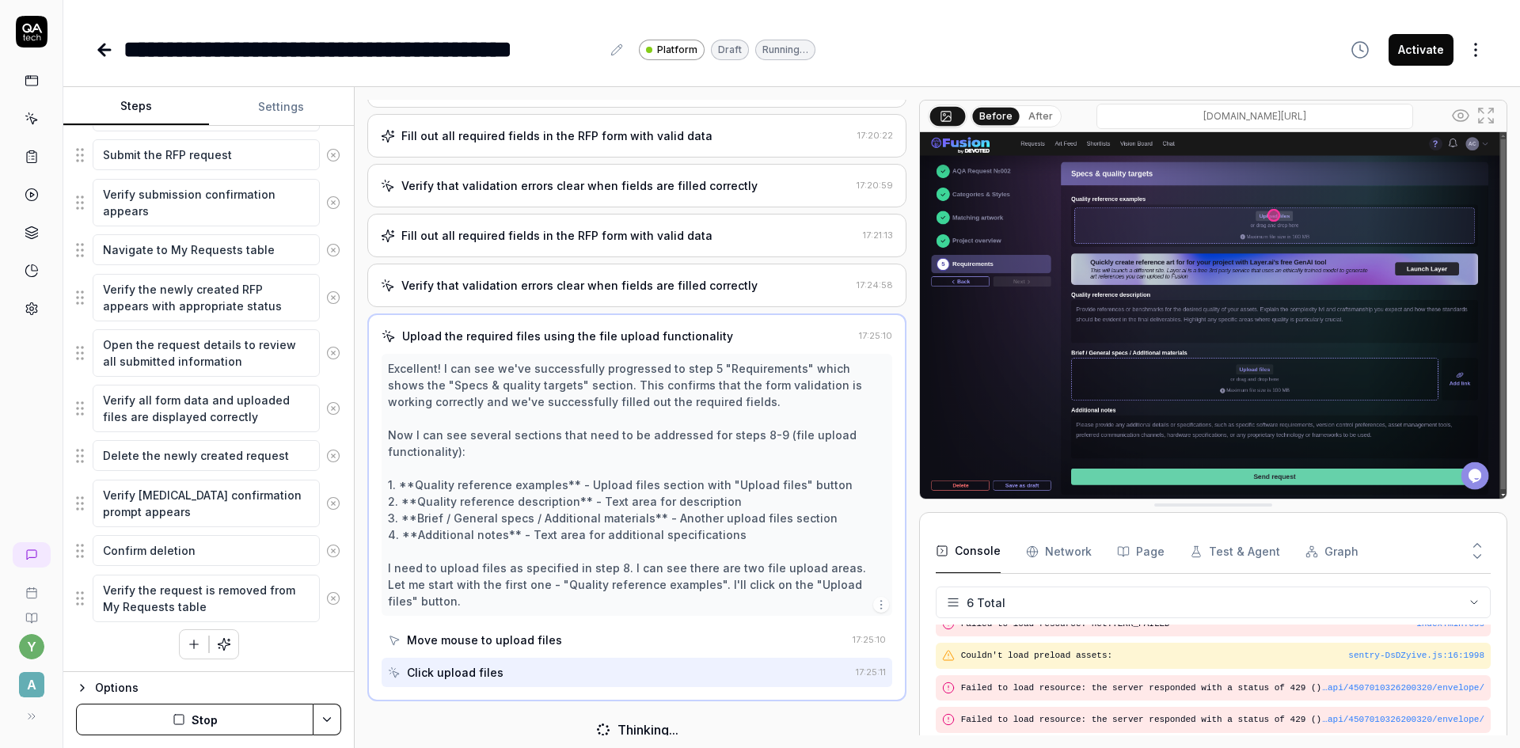
click at [187, 645] on icon "button" at bounding box center [194, 644] width 14 height 14
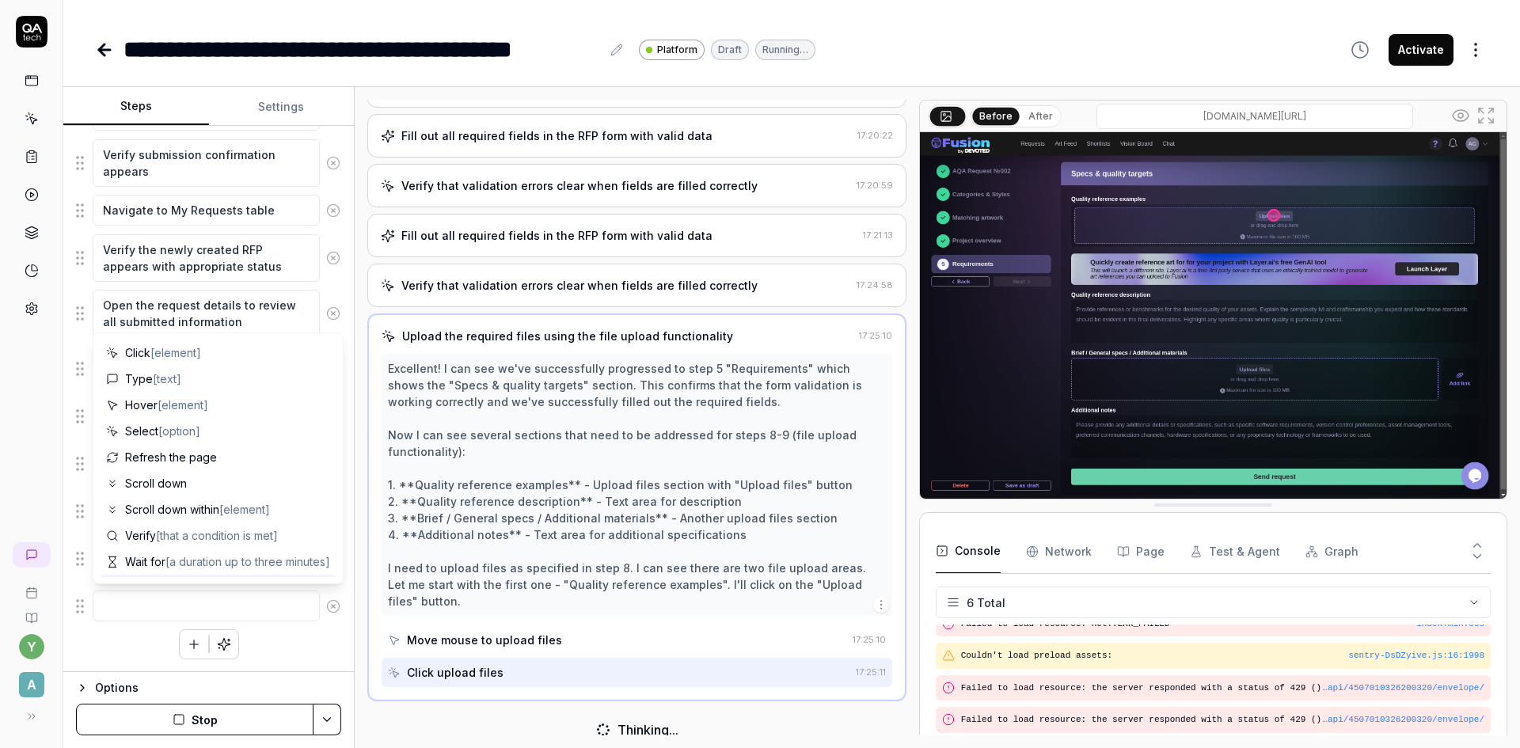
click at [198, 610] on textarea at bounding box center [206, 606] width 227 height 31
type textarea "*"
type textarea "I"
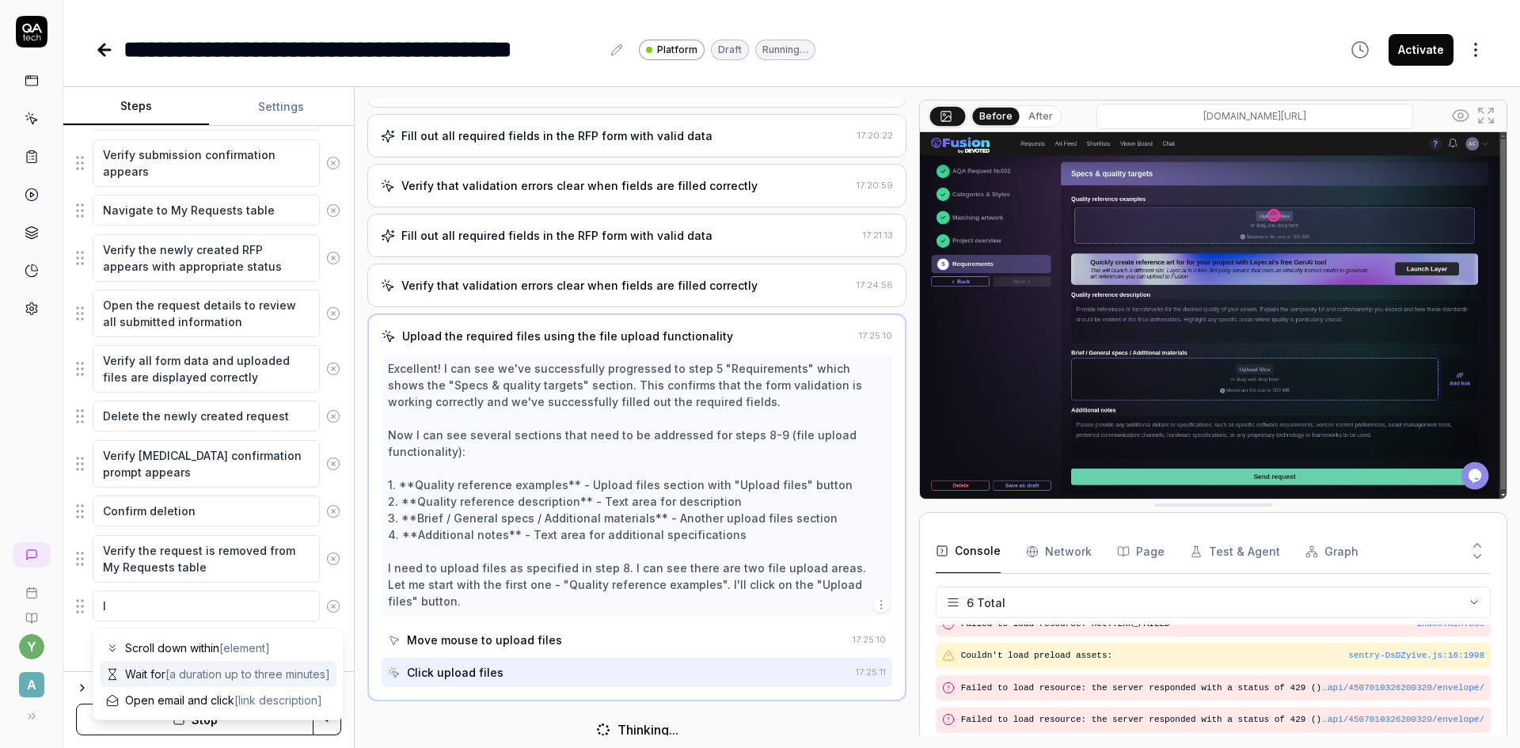
type textarea "*"
type textarea "In"
type textarea "*"
type textarea "In"
type textarea "*"
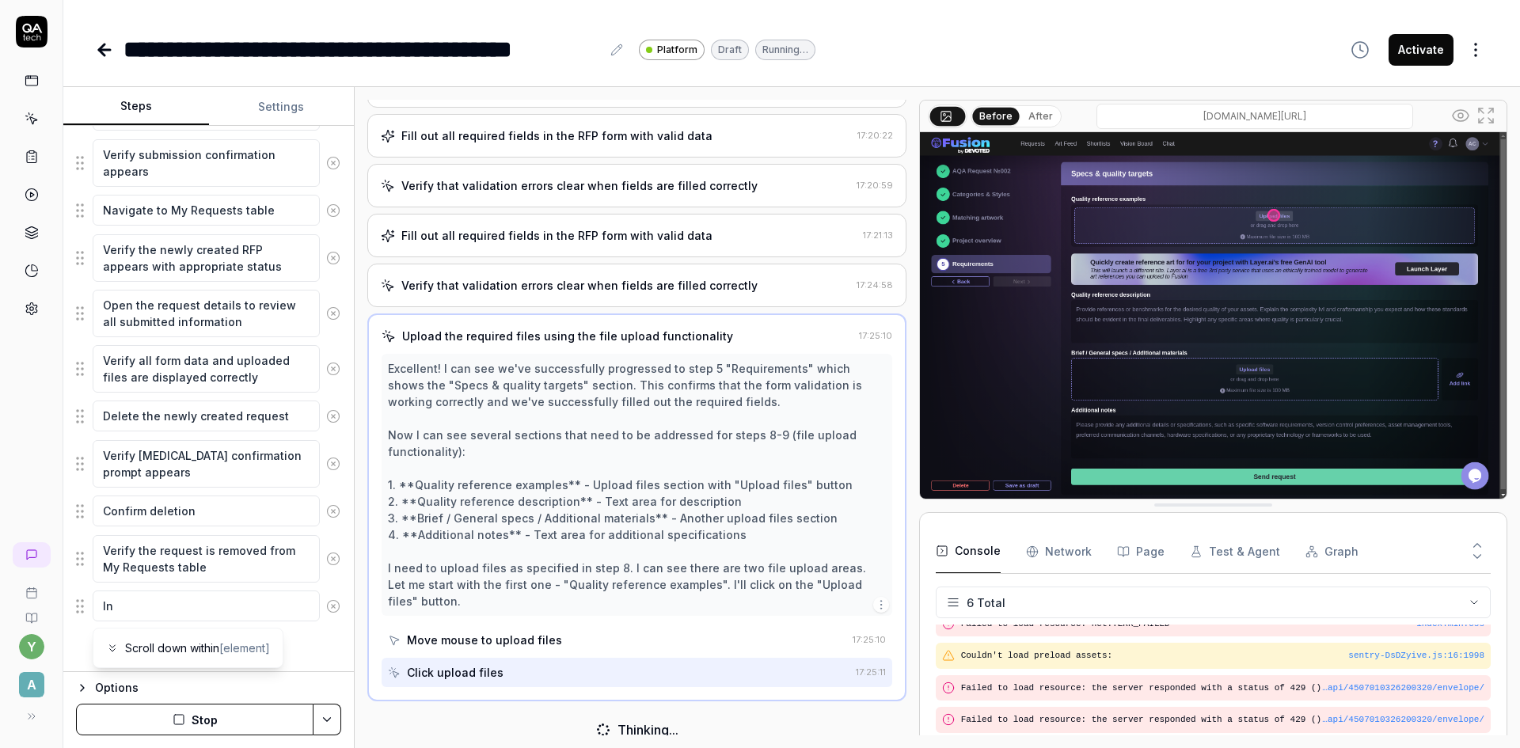
type textarea "In t"
type textarea "*"
type textarea "In th"
type textarea "*"
type textarea "In the"
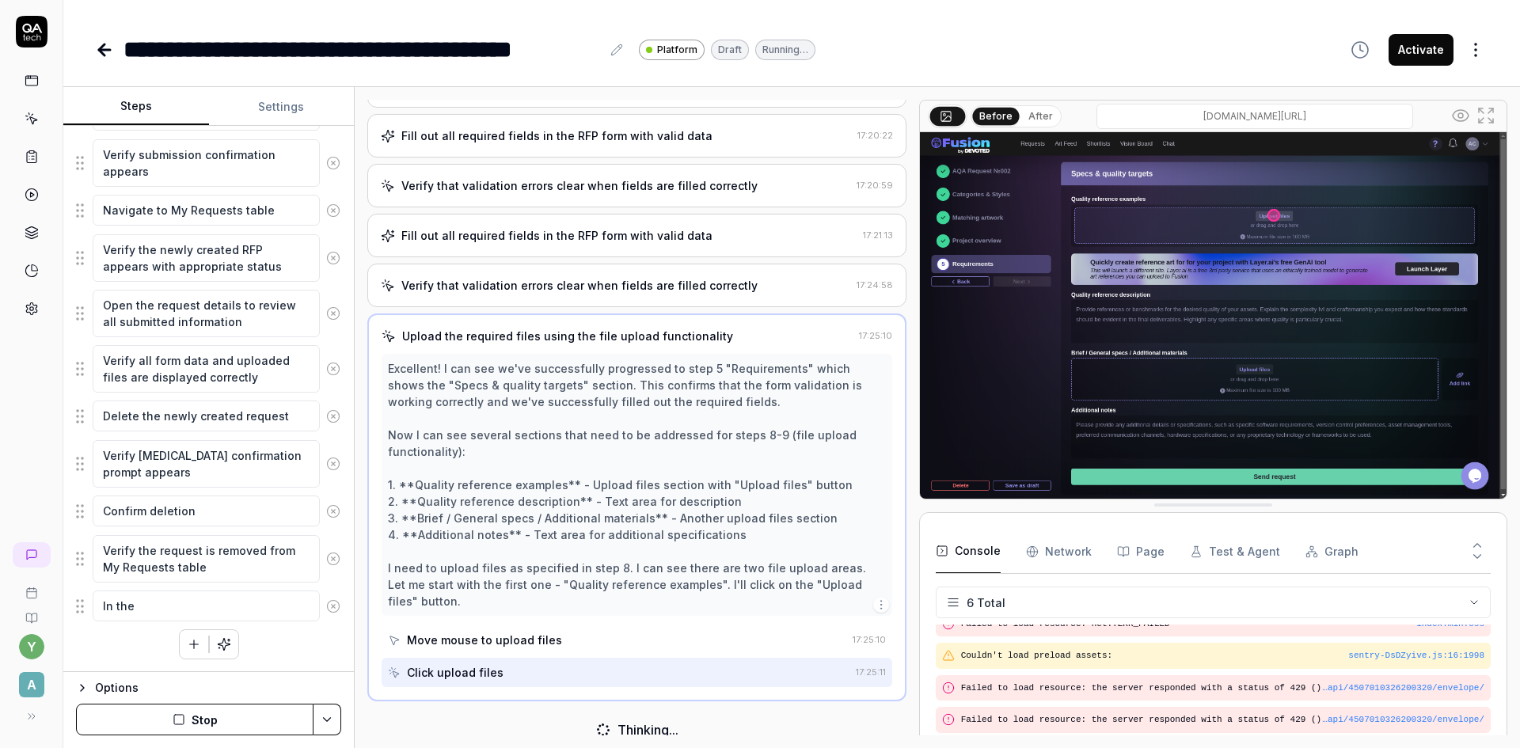
type textarea "*"
type textarea "In the"
type textarea "*"
type textarea "In the P"
type textarea "*"
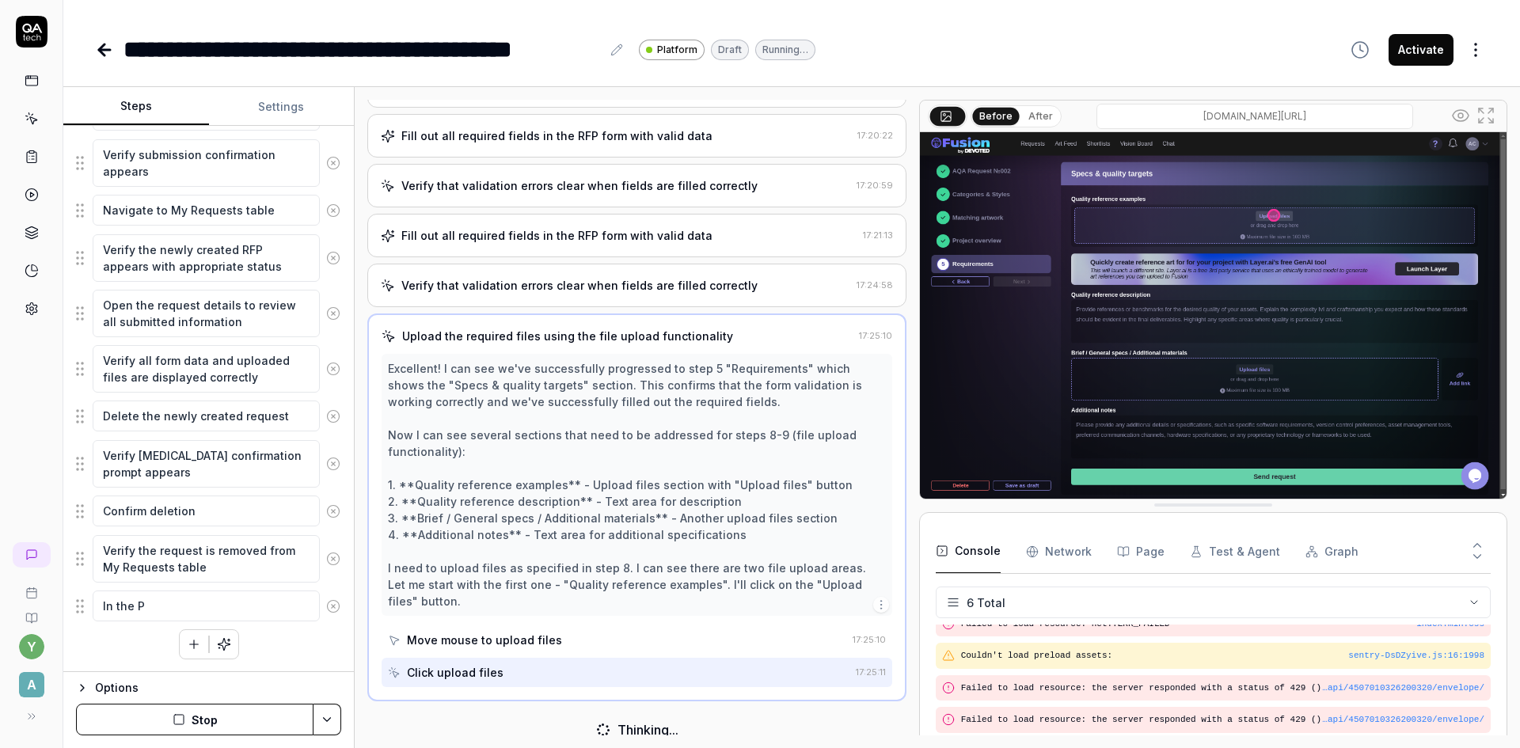
type textarea "In the Pr"
type textarea "*"
type textarea "In the Pro"
type textarea "*"
type textarea "In the Proj"
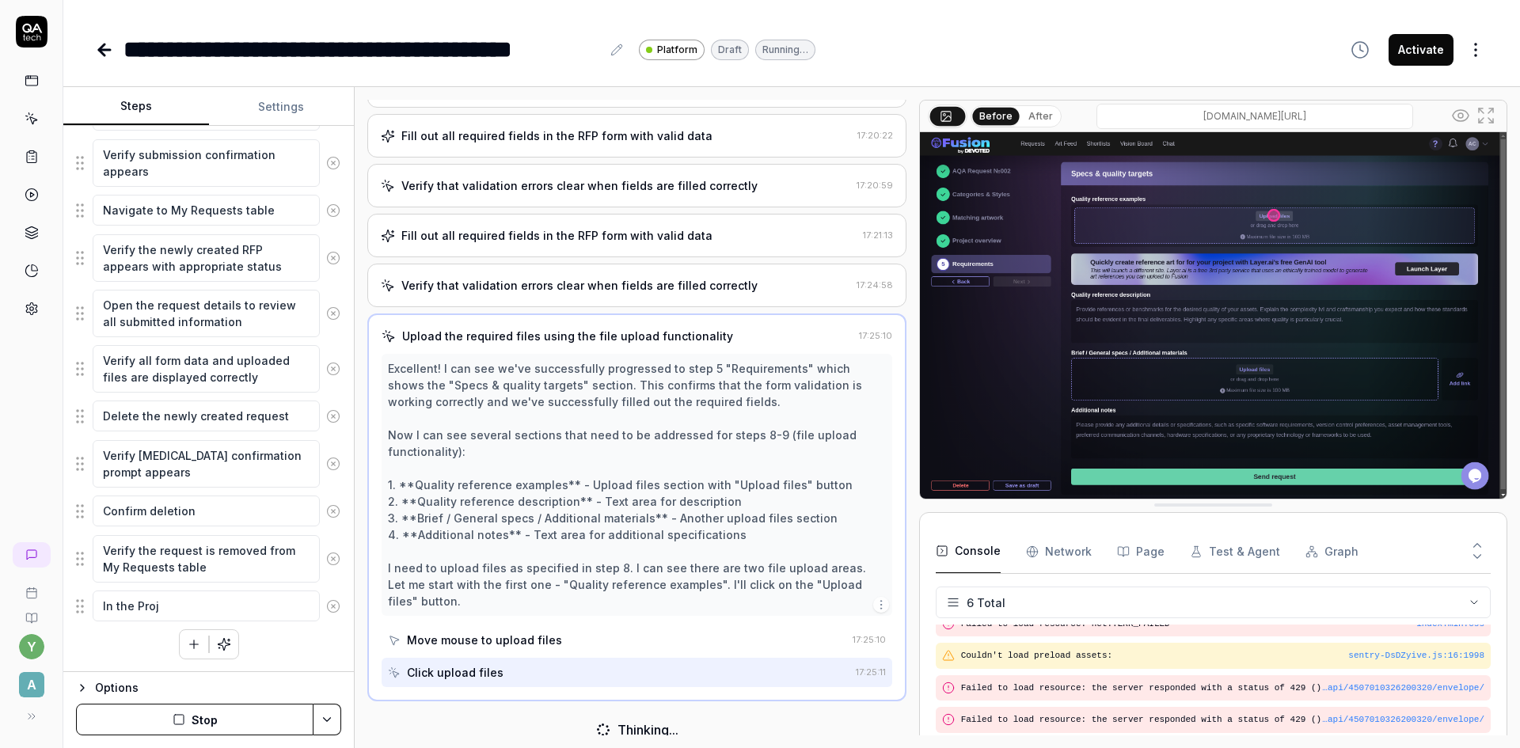
type textarea "*"
type textarea "In the Proje"
type textarea "*"
type textarea "In the Projec"
type textarea "*"
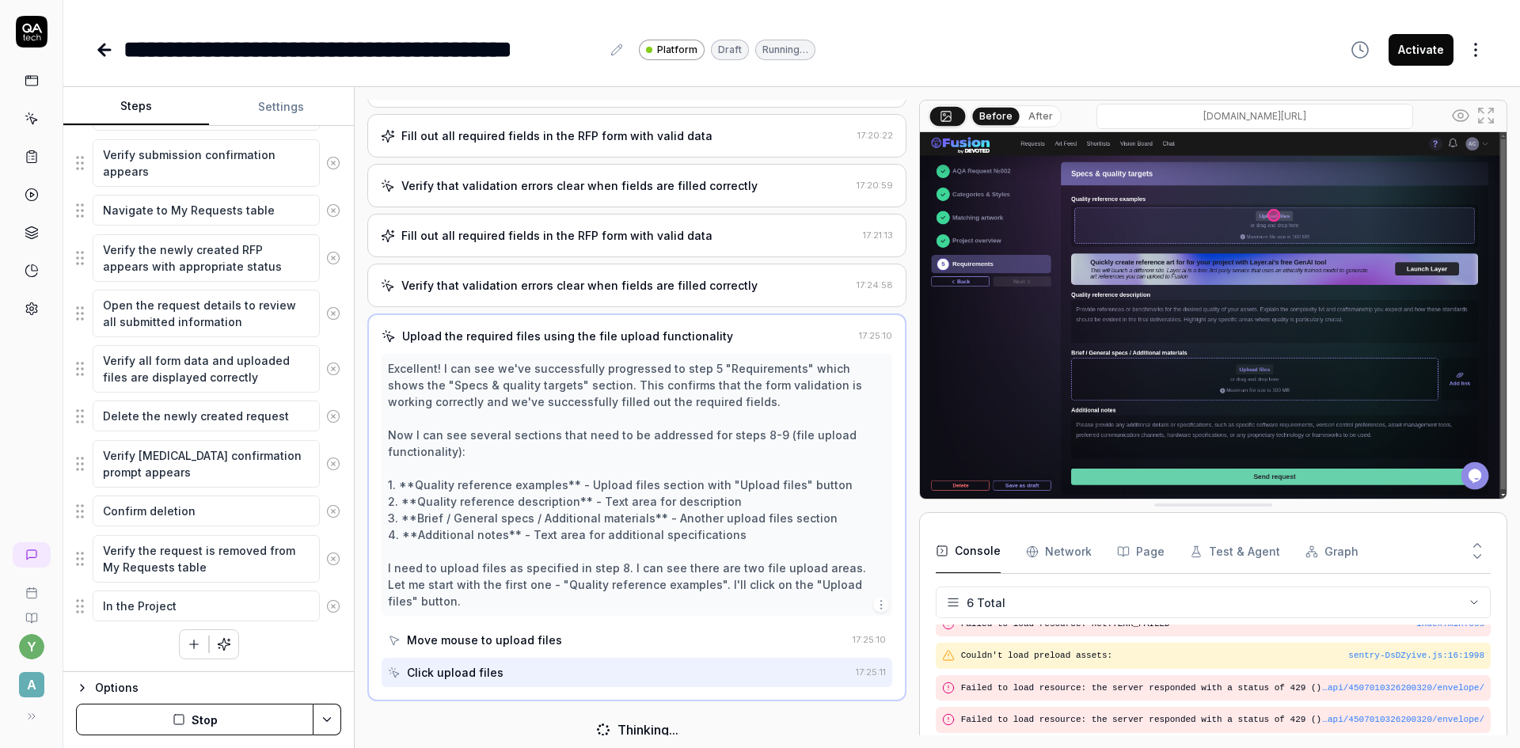
type textarea "In the Project"
type textarea "*"
type textarea "In the Project o"
type textarea "*"
type textarea "In the Project ov"
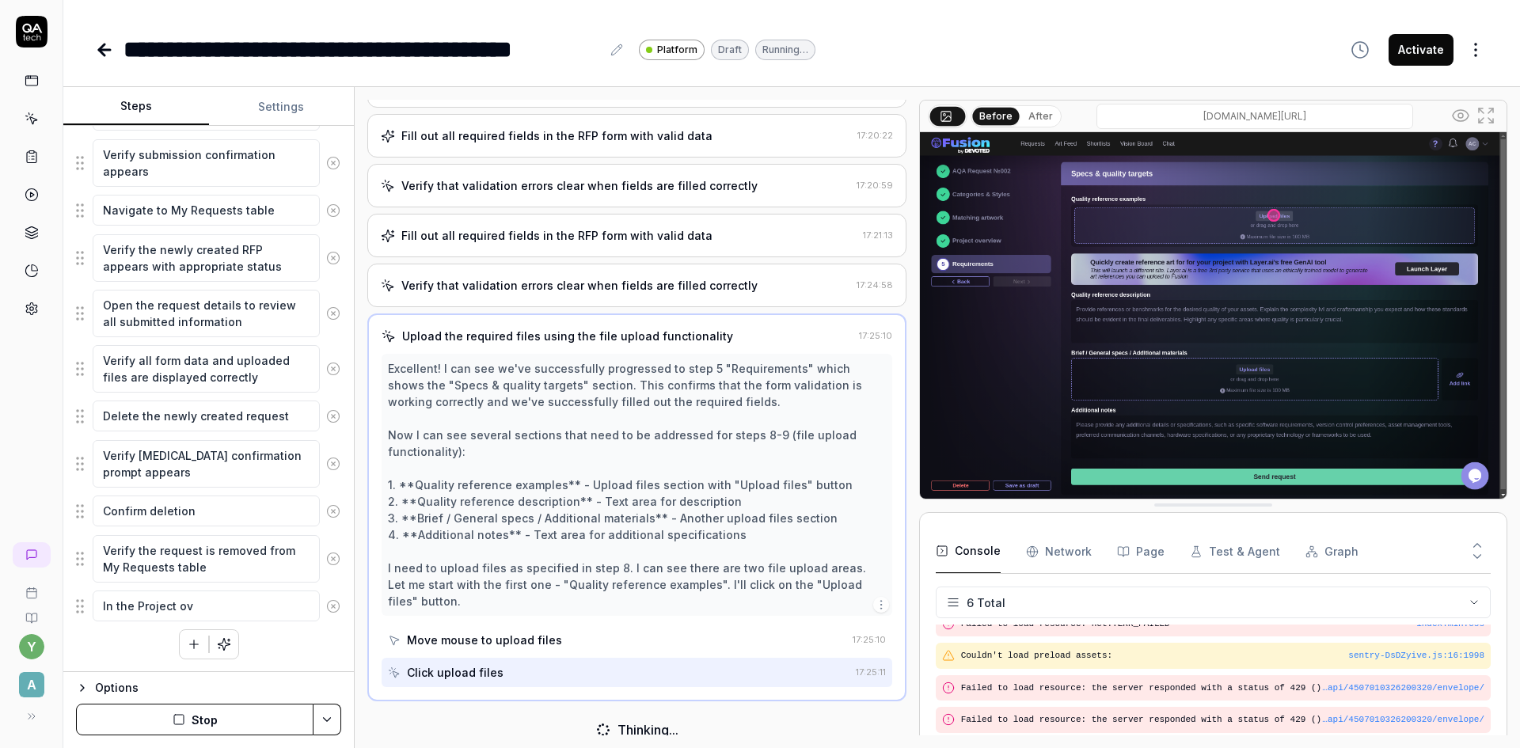
type textarea "*"
type textarea "In the Project ove"
type textarea "*"
type textarea "In the Project over"
type textarea "*"
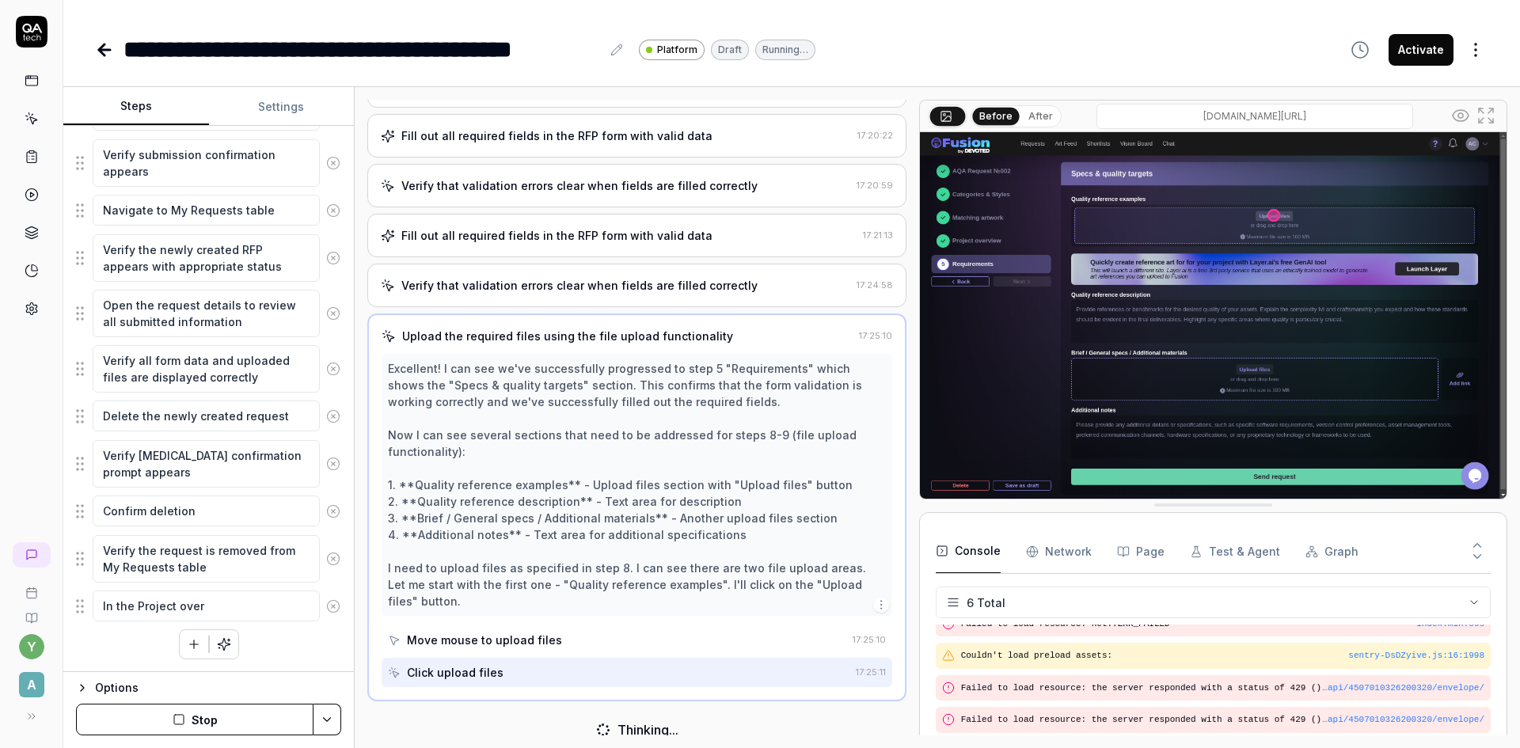
type textarea "In the Project overv"
type textarea "*"
type textarea "In the Project overvi"
type textarea "*"
type textarea "In the Project overvie"
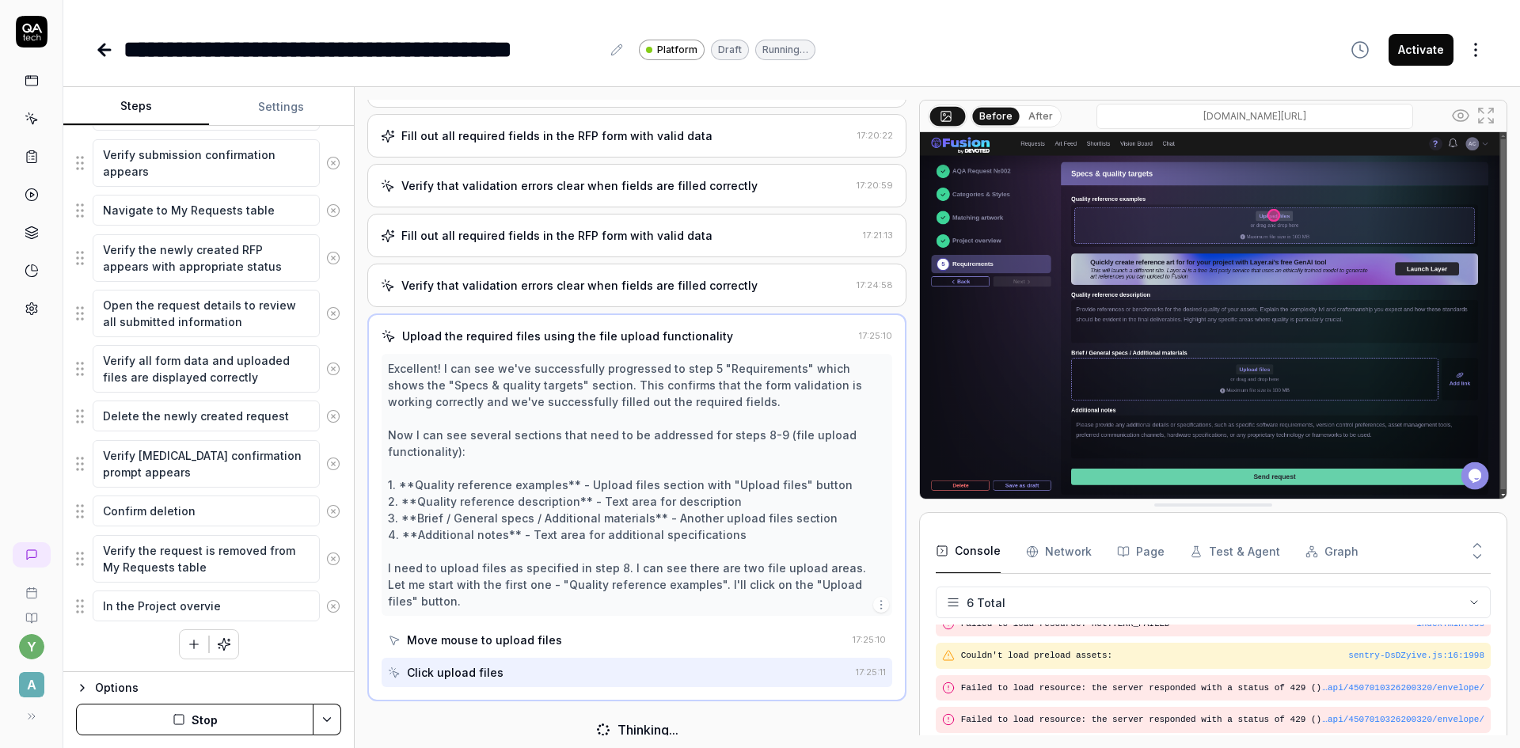
type textarea "*"
type textarea "In the Project overview"
type textarea "*"
type textarea "In the Project overview"
type textarea "*"
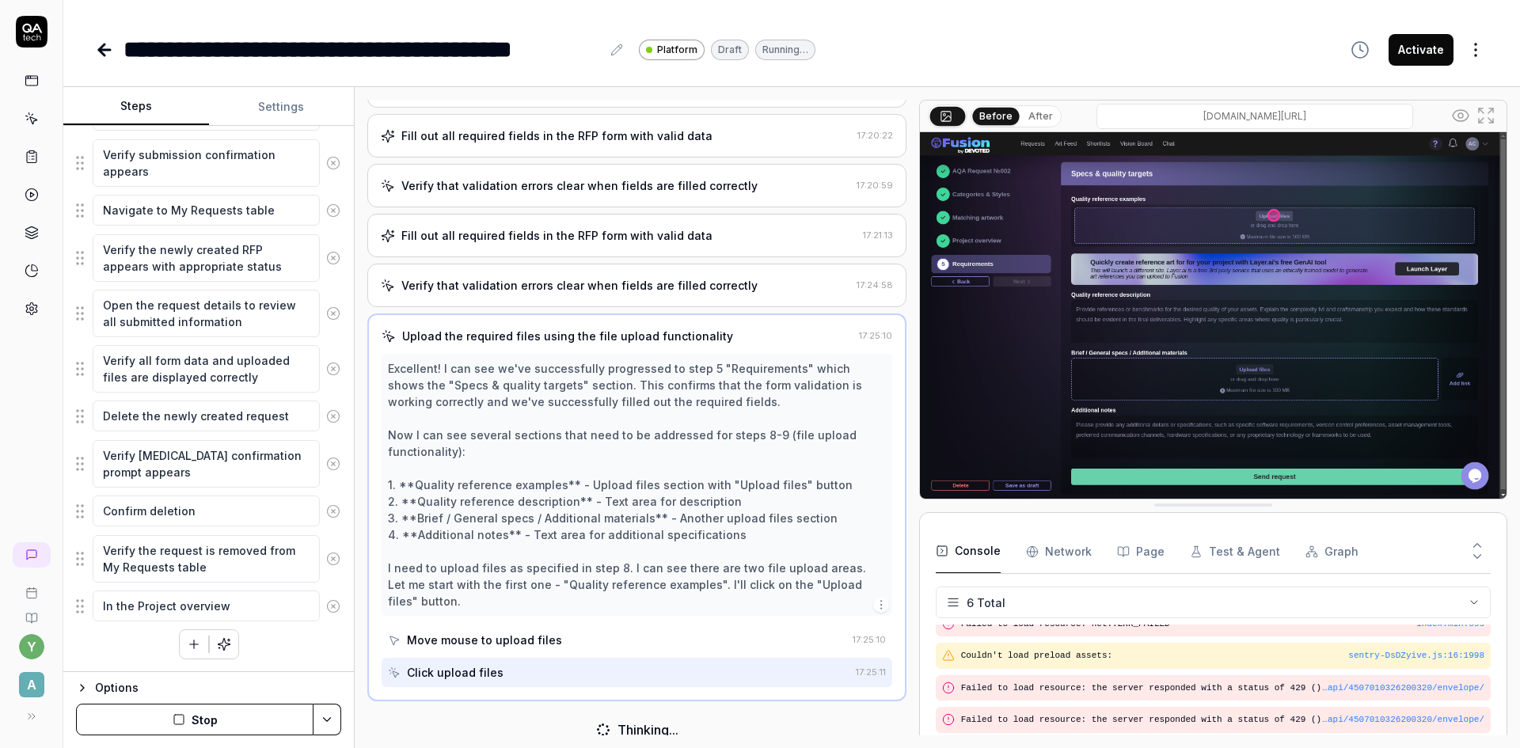
type textarea "In the Project overview s"
type textarea "*"
type textarea "In the Project overview st"
type textarea "*"
type textarea "In the Project overview ste"
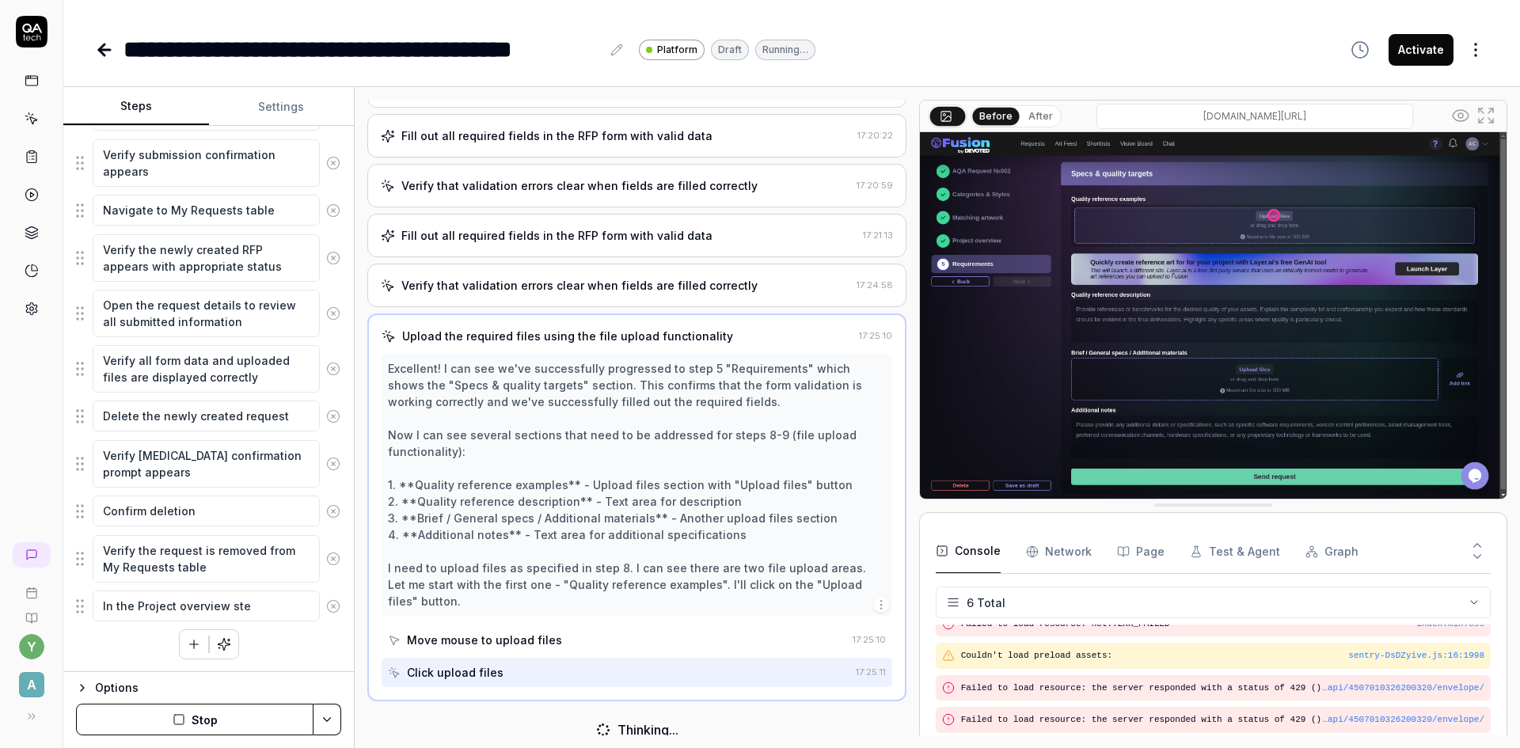
type textarea "*"
type textarea "In the Project overview step"
type textarea "*"
type textarea "In the Project overview step"
type textarea "*"
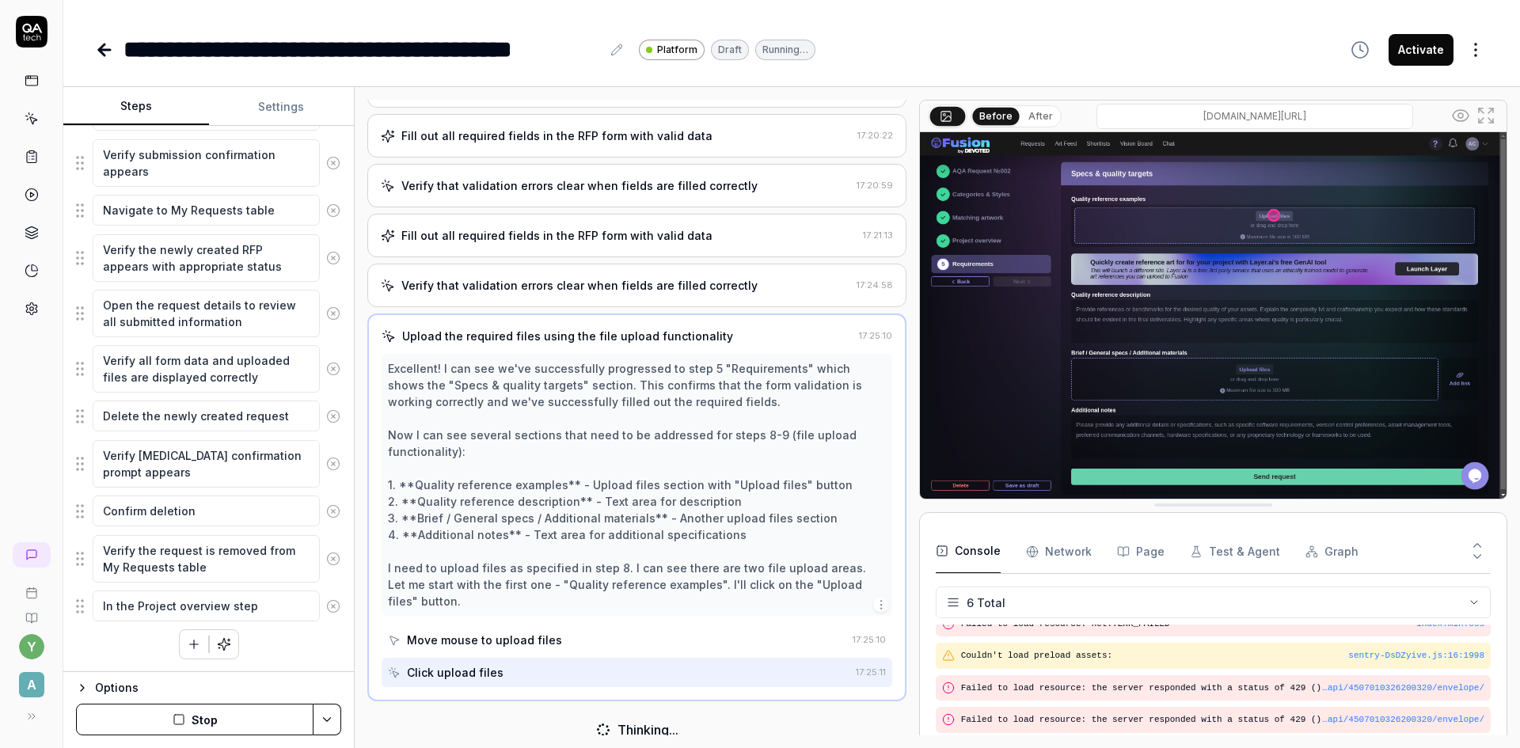
type textarea "In the Project overview step u"
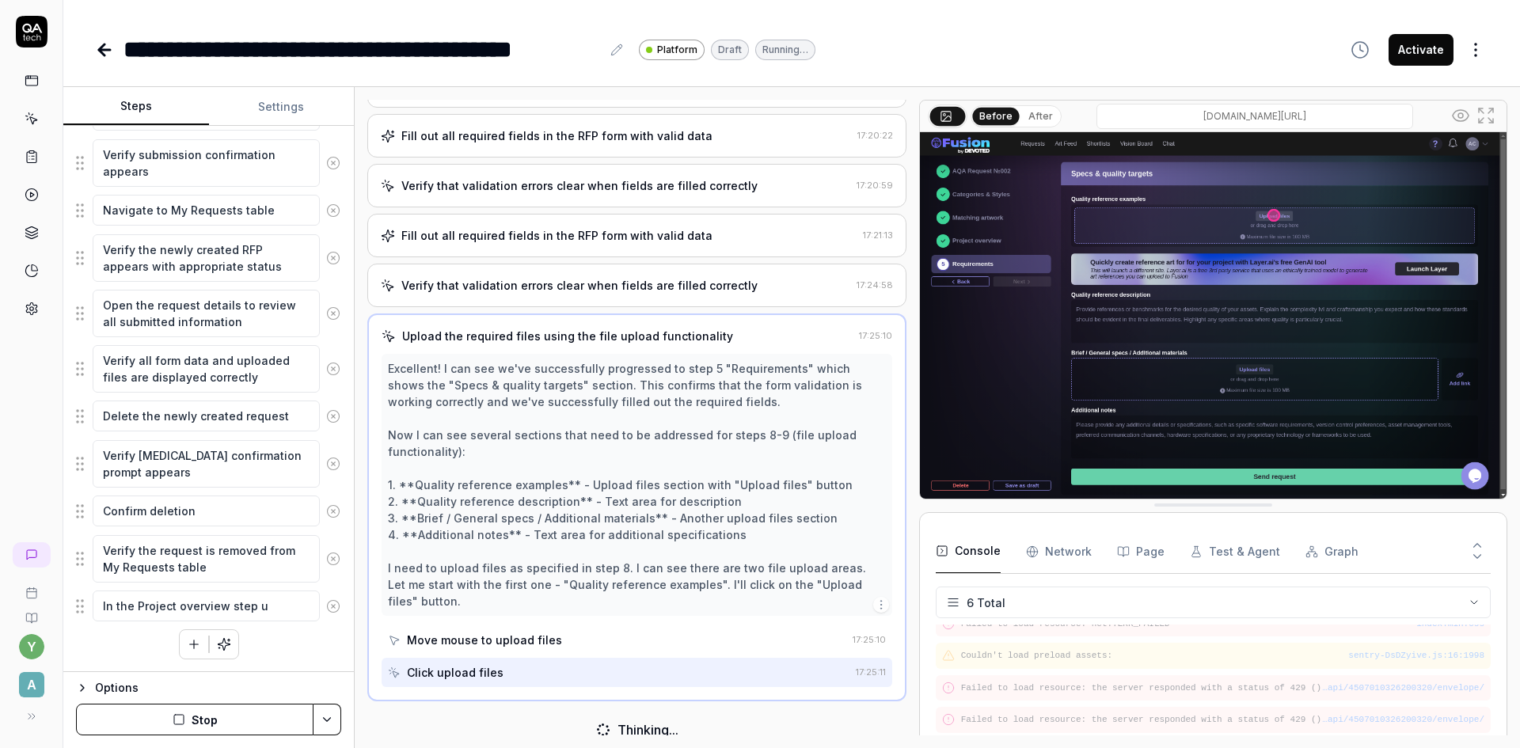
type textarea "*"
type textarea "In the Project overview step us"
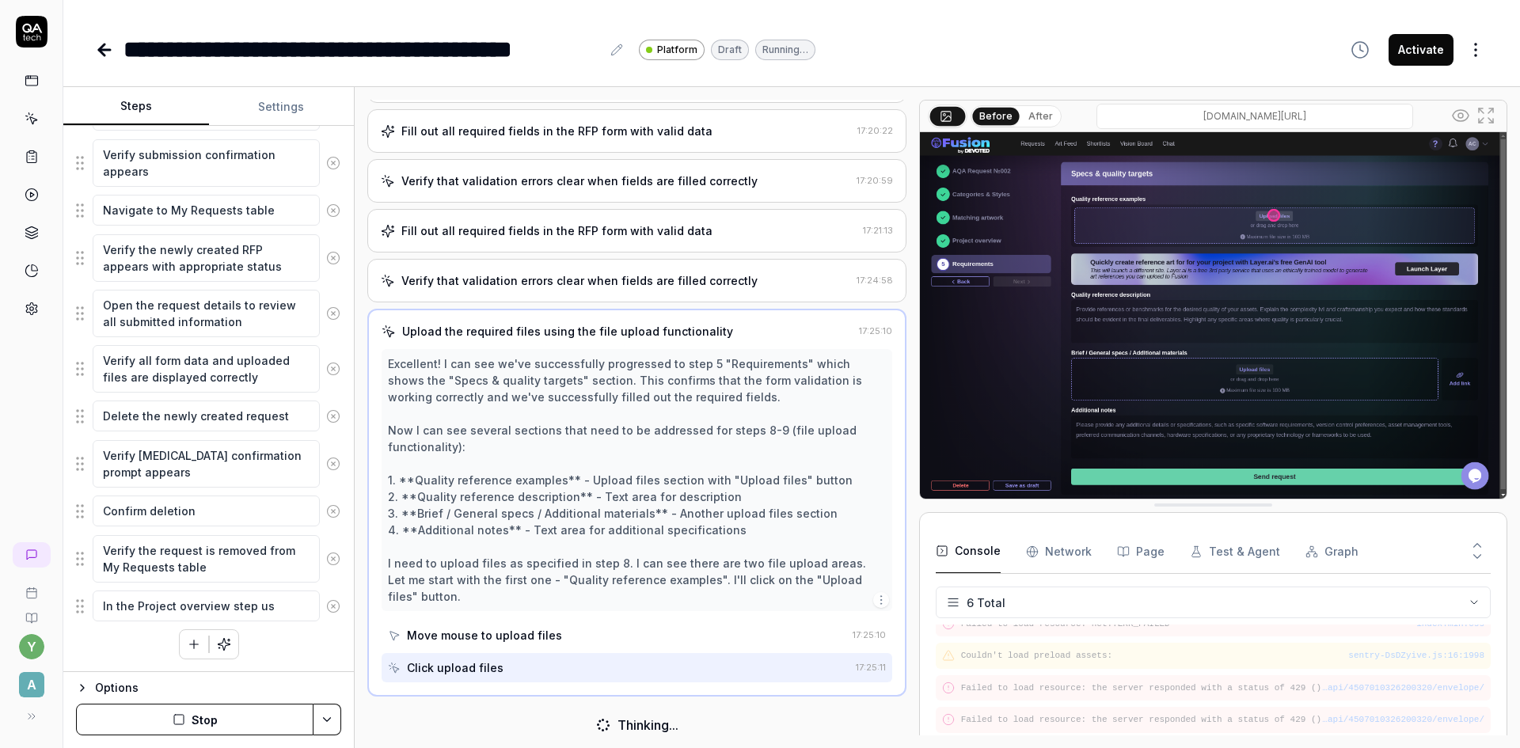
type textarea "*"
type textarea "In the Project overview step use"
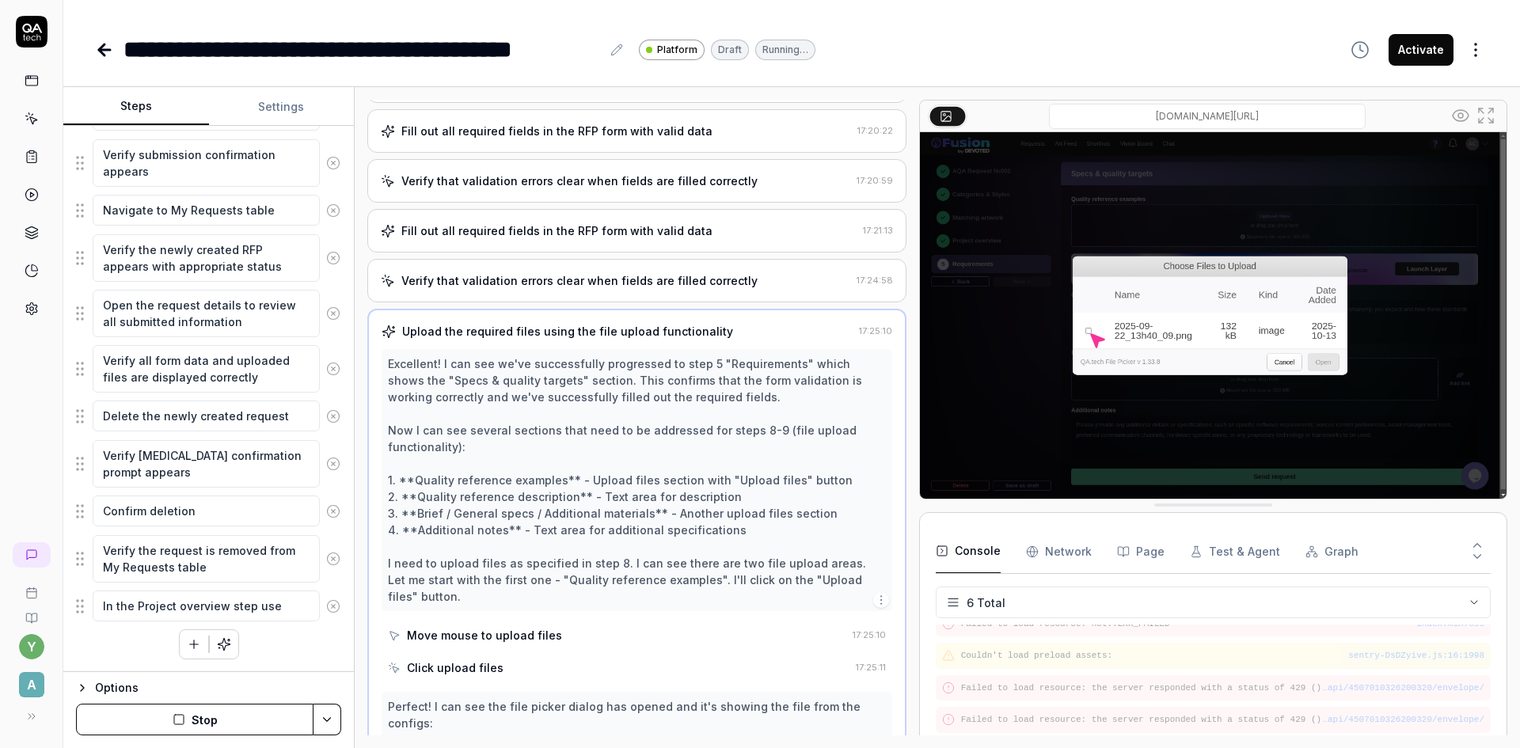
type textarea "*"
type textarea "In the Project overview step use"
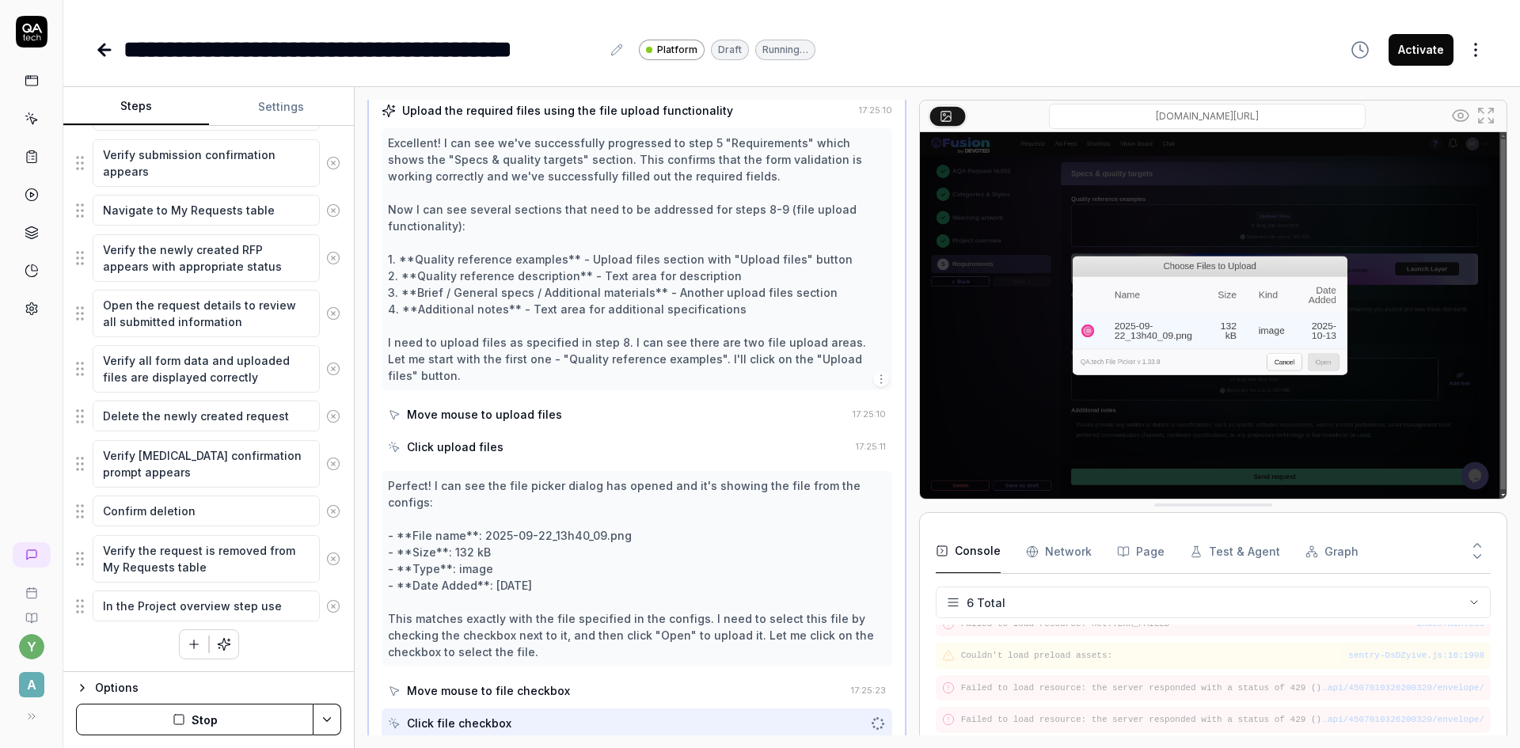
type textarea "*"
type textarea "In the Project overview step use G"
type textarea "*"
type textarea "In the Project overview step use Ge"
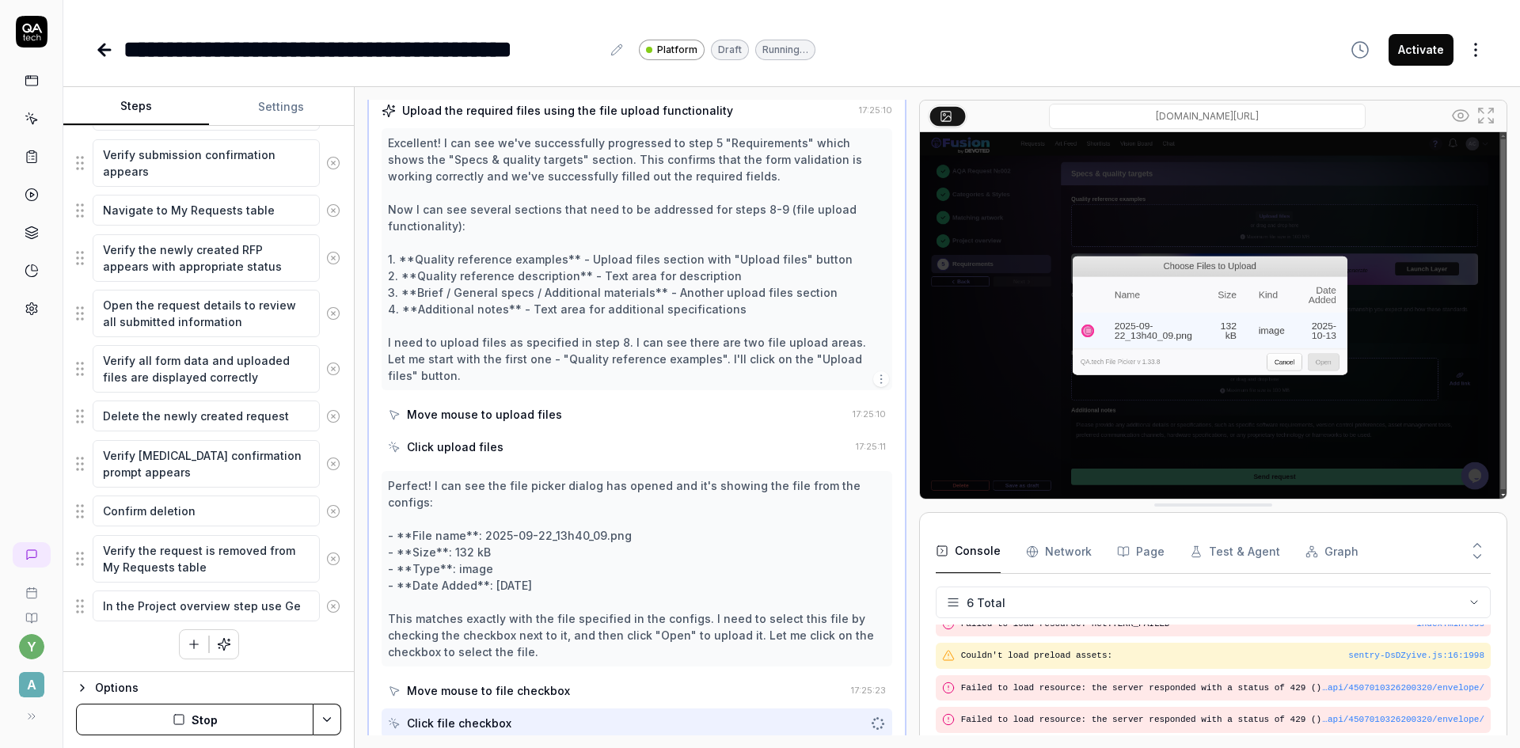
type textarea "*"
type textarea "In the Project overview step use Gen"
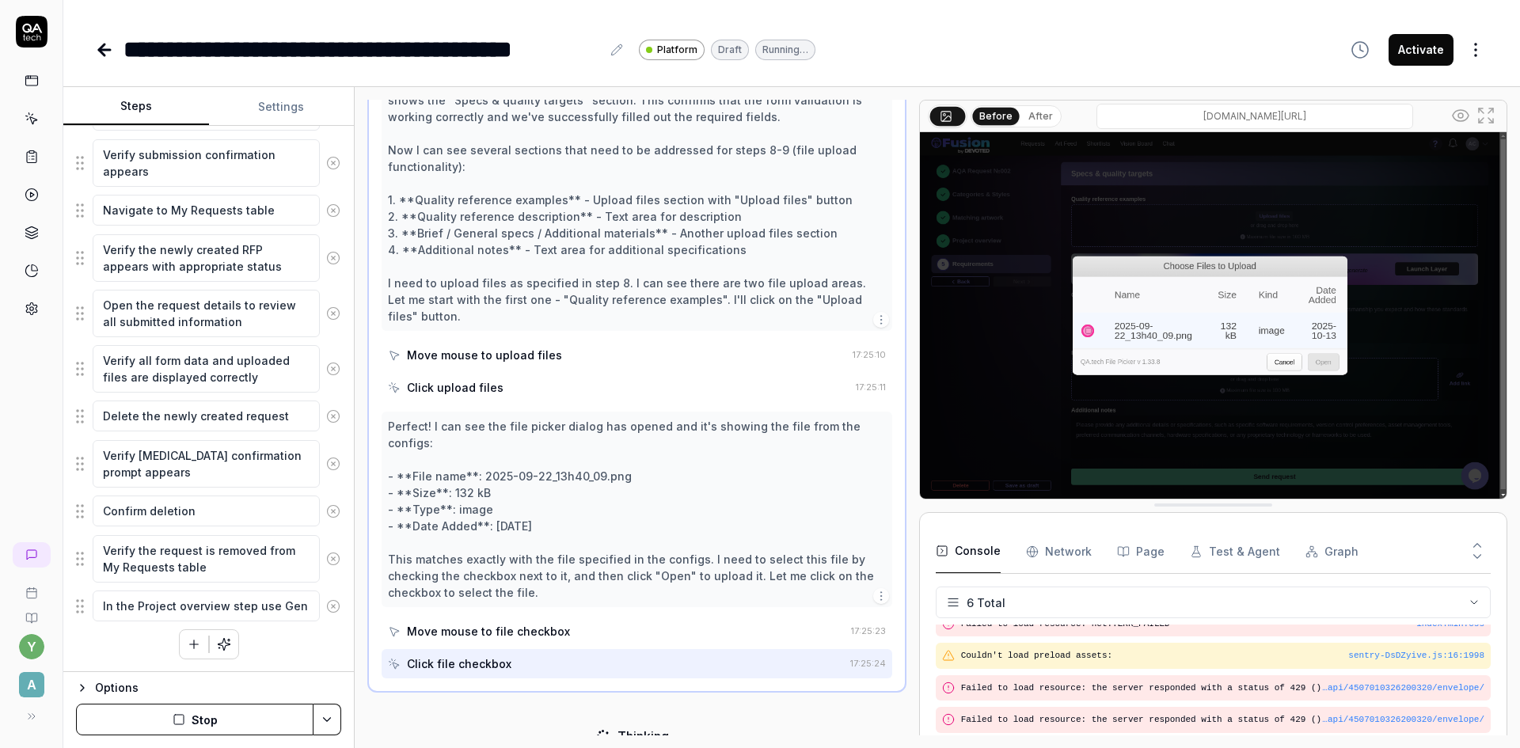
type textarea "*"
type textarea "In the Project overview step use Gene"
type textarea "*"
type textarea "In the Project overview step use Gener"
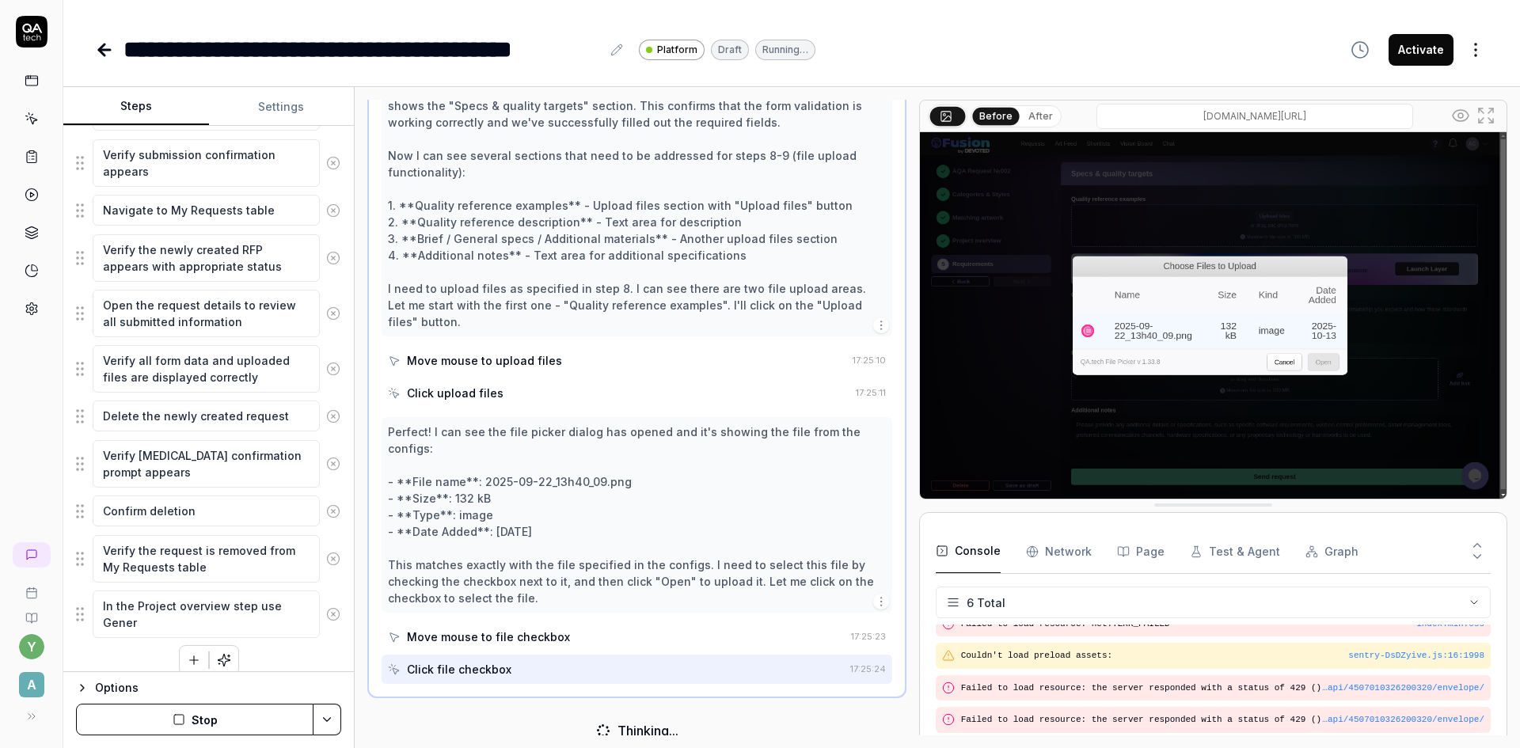
scroll to position [535, 0]
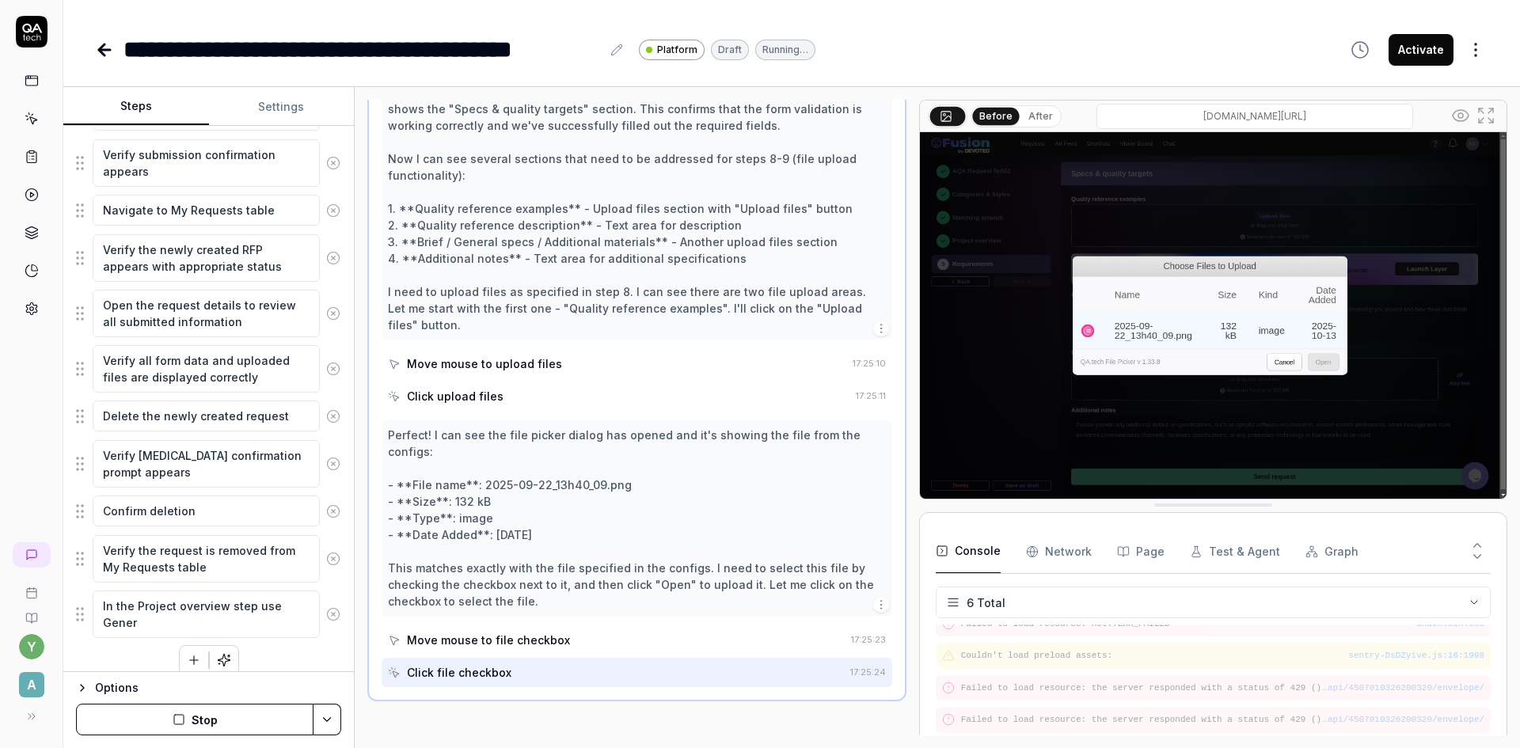
type textarea "*"
type textarea "In the Project overview step use Genert"
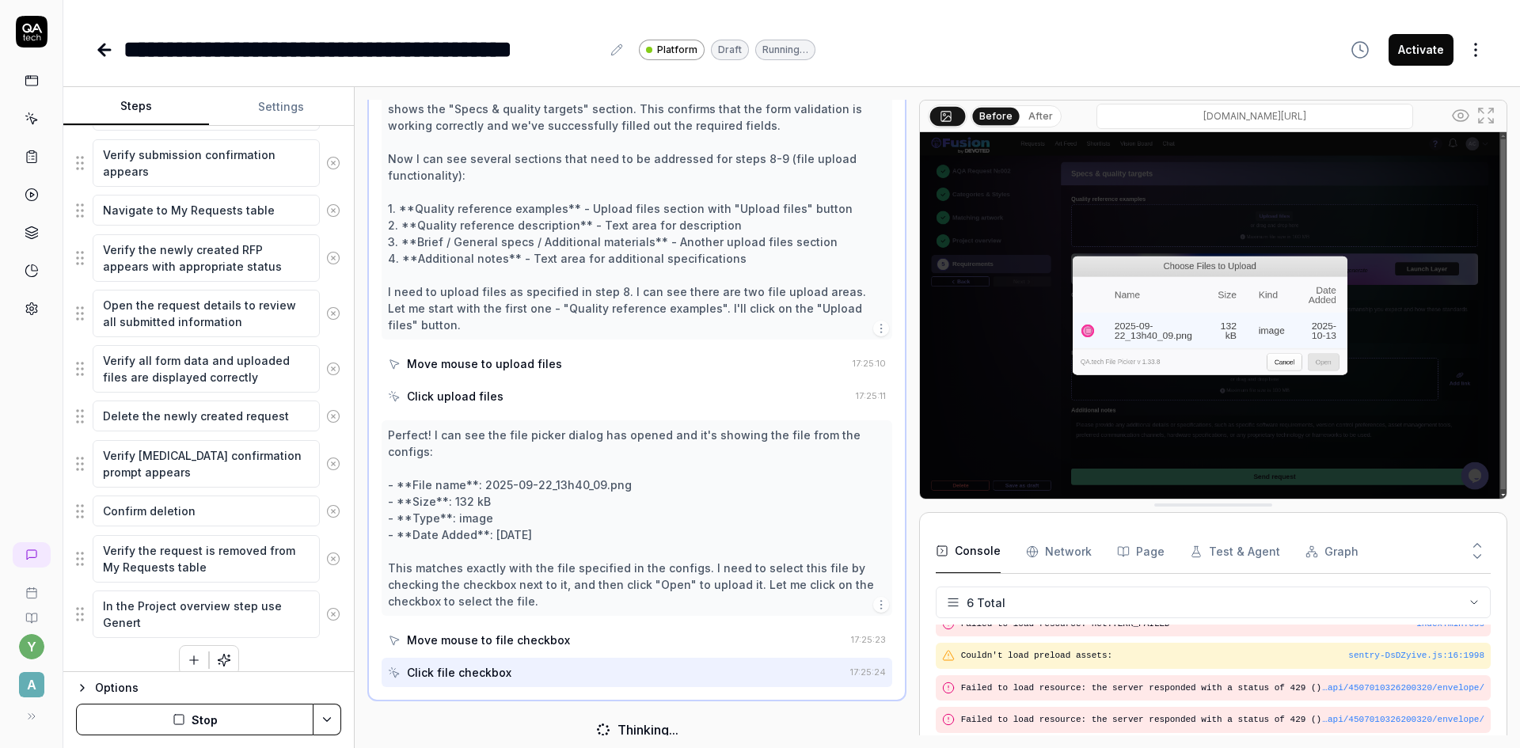
type textarea "*"
type textarea "In the Project overview step use Gener"
type textarea "*"
type textarea "In the Project overview step use Genera"
type textarea "*"
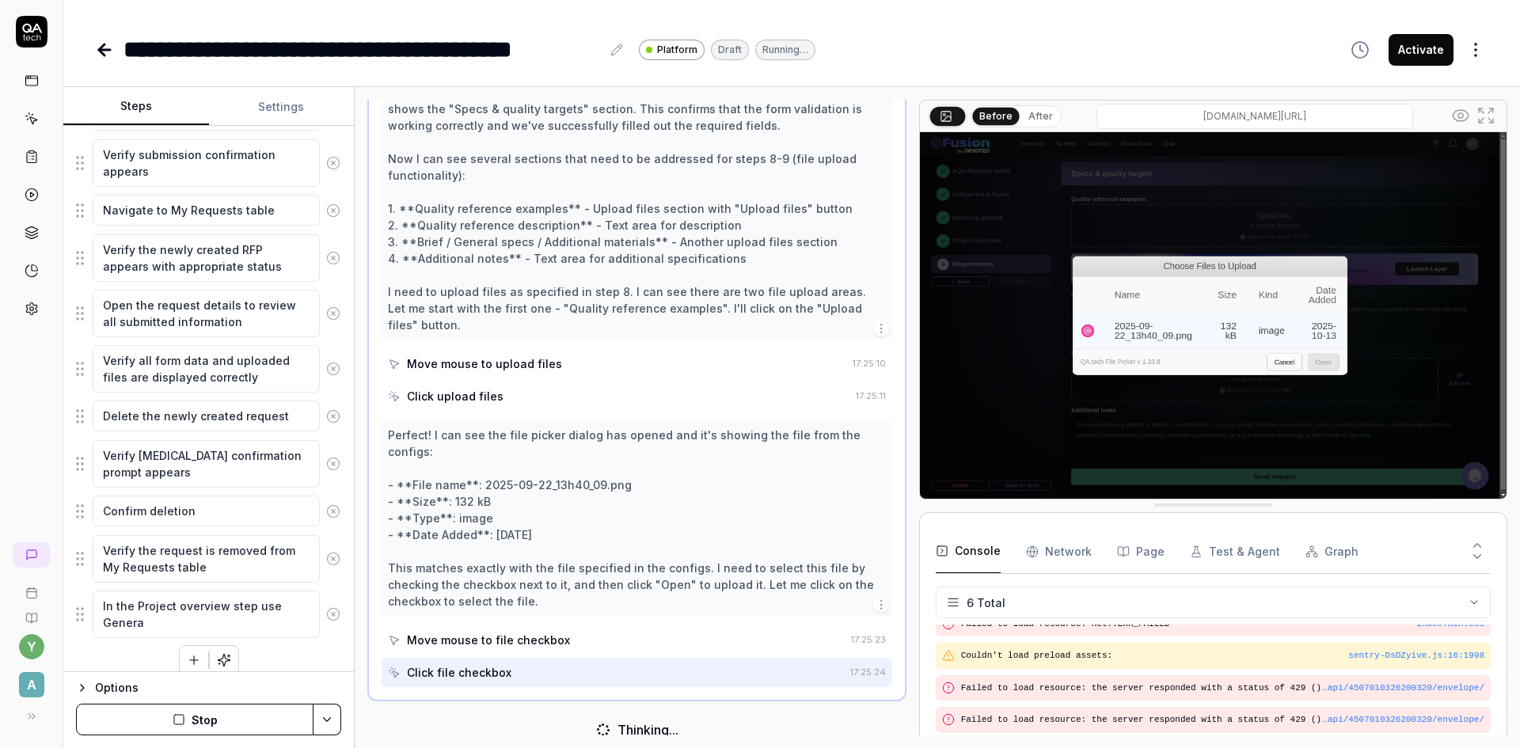
type textarea "In the Project overview step use Generat"
type textarea "*"
type textarea "In the Project overview step use Generate"
type textarea "*"
type textarea "In the Project overview step use Generate"
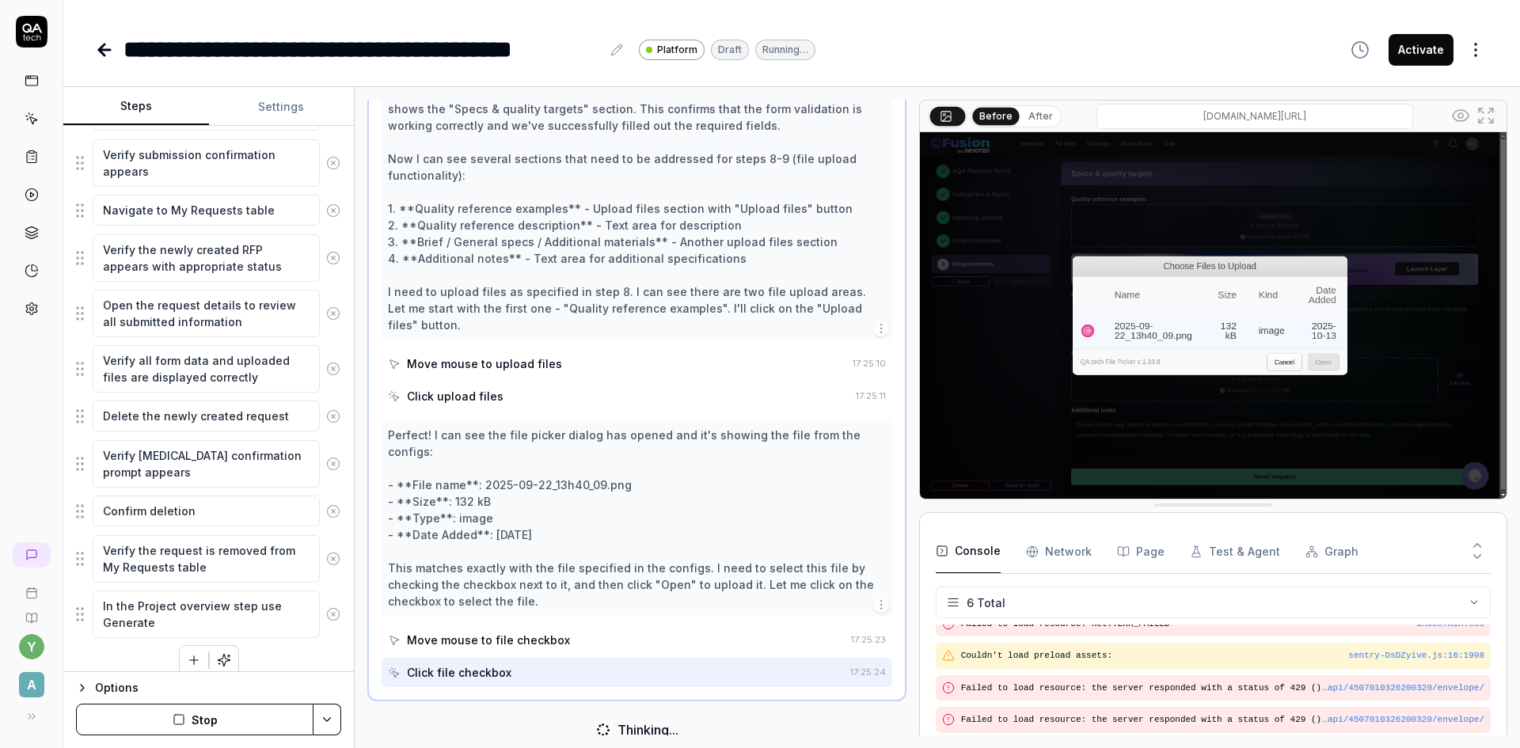
type textarea "*"
type textarea "In the Project overview step use Generate v"
type textarea "*"
type textarea "In the Project overview step use Generate vi"
type textarea "*"
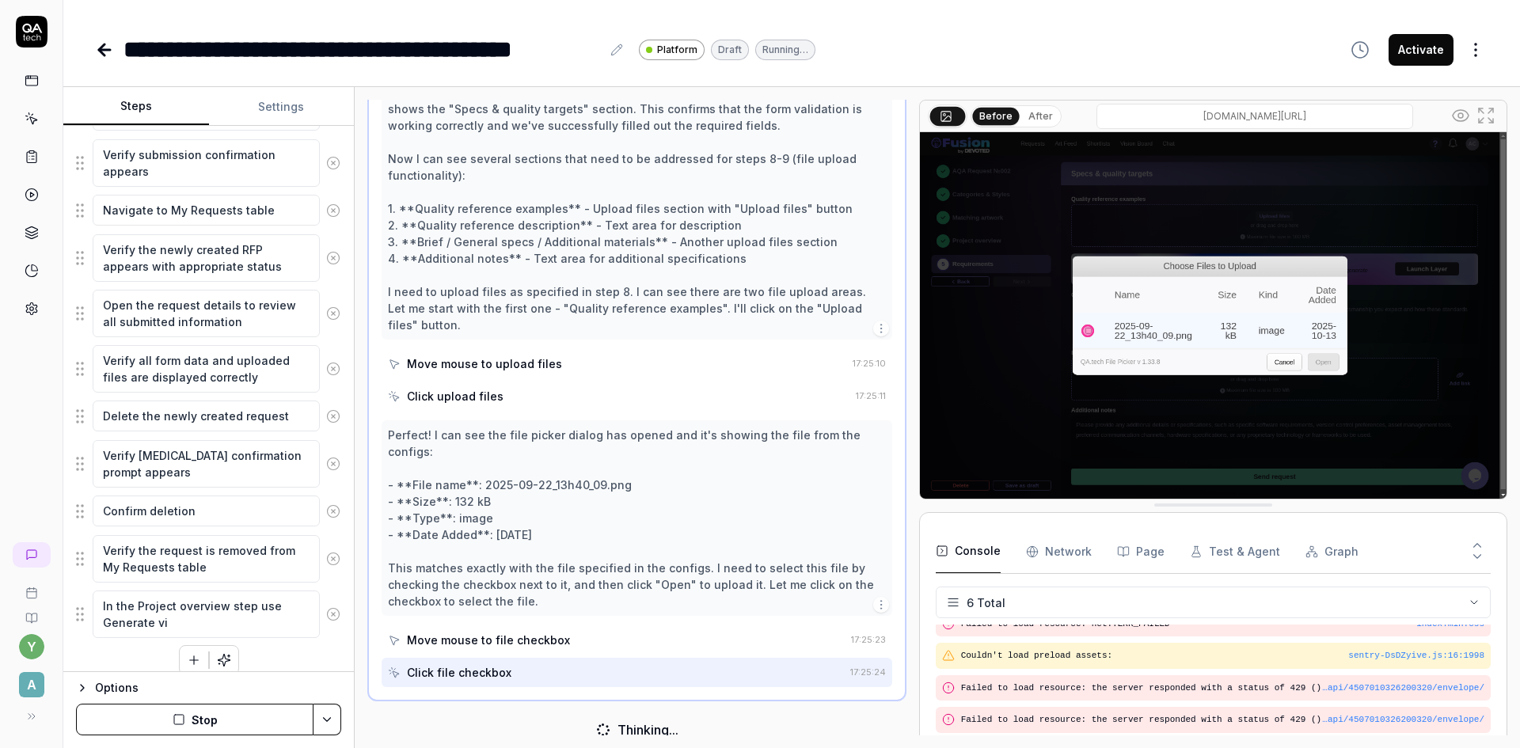
type textarea "In the Project overview step use Generate v"
type textarea "*"
type textarea "In the Project overview step use Generate vt"
type textarea "*"
type textarea "In the Project overview step use Generate v"
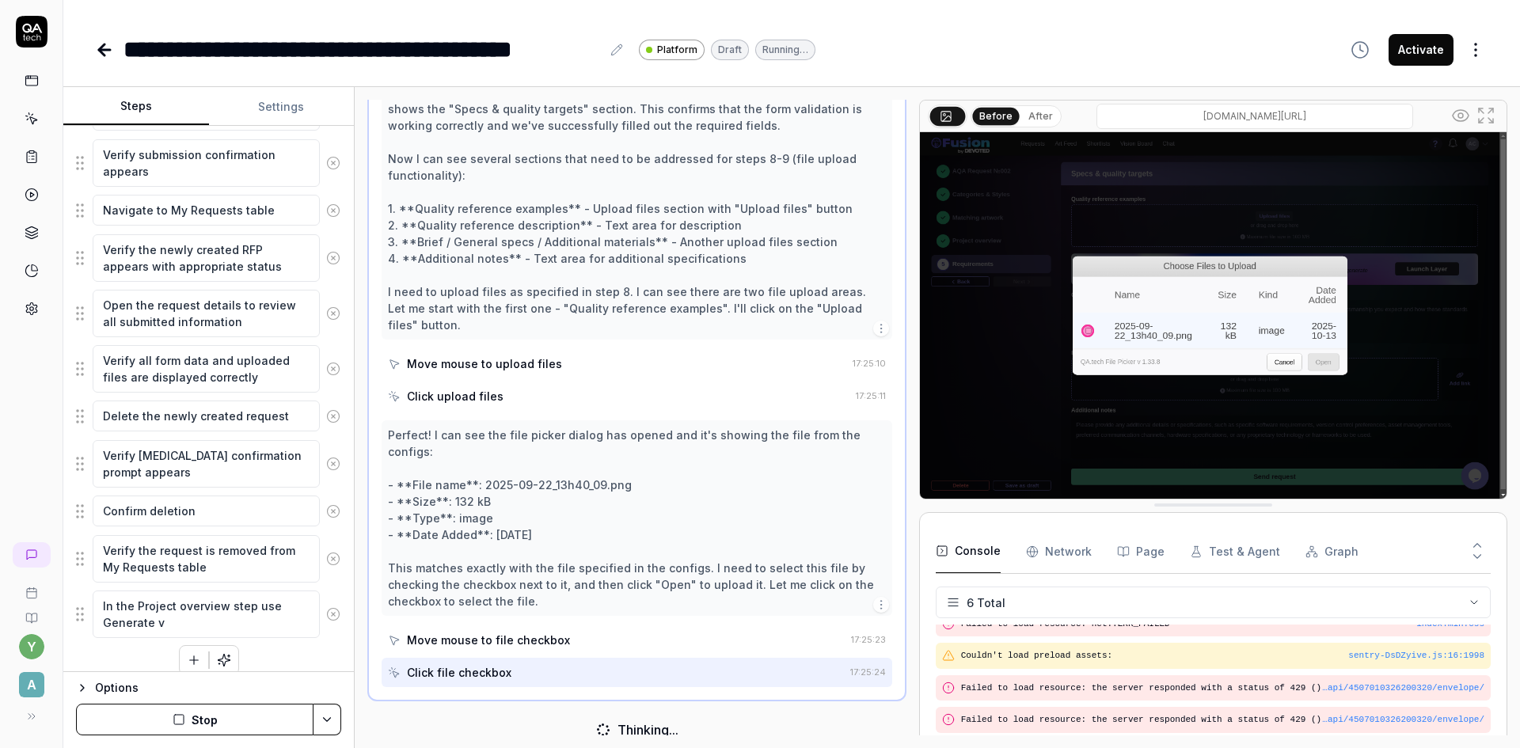
type textarea "*"
type textarea "In the Project overview step use Generate vi"
type textarea "*"
type textarea "In the Project overview step use Generate vit"
type textarea "*"
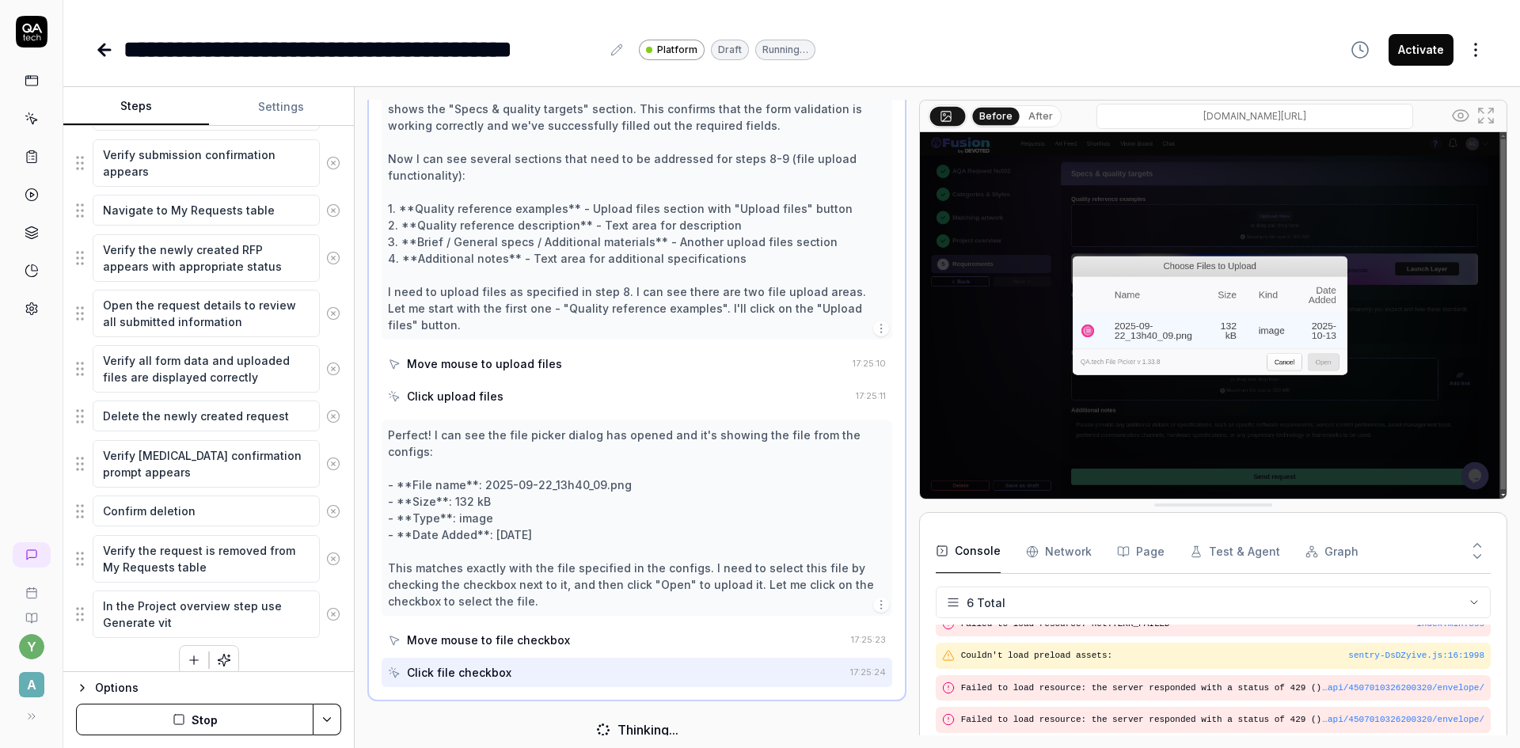
type textarea "In the Project overview step use Generate vitg"
type textarea "*"
type textarea "In the Project overview step use Generate vitg"
type textarea "*"
type textarea "In the Project overview step use Generate vitg"
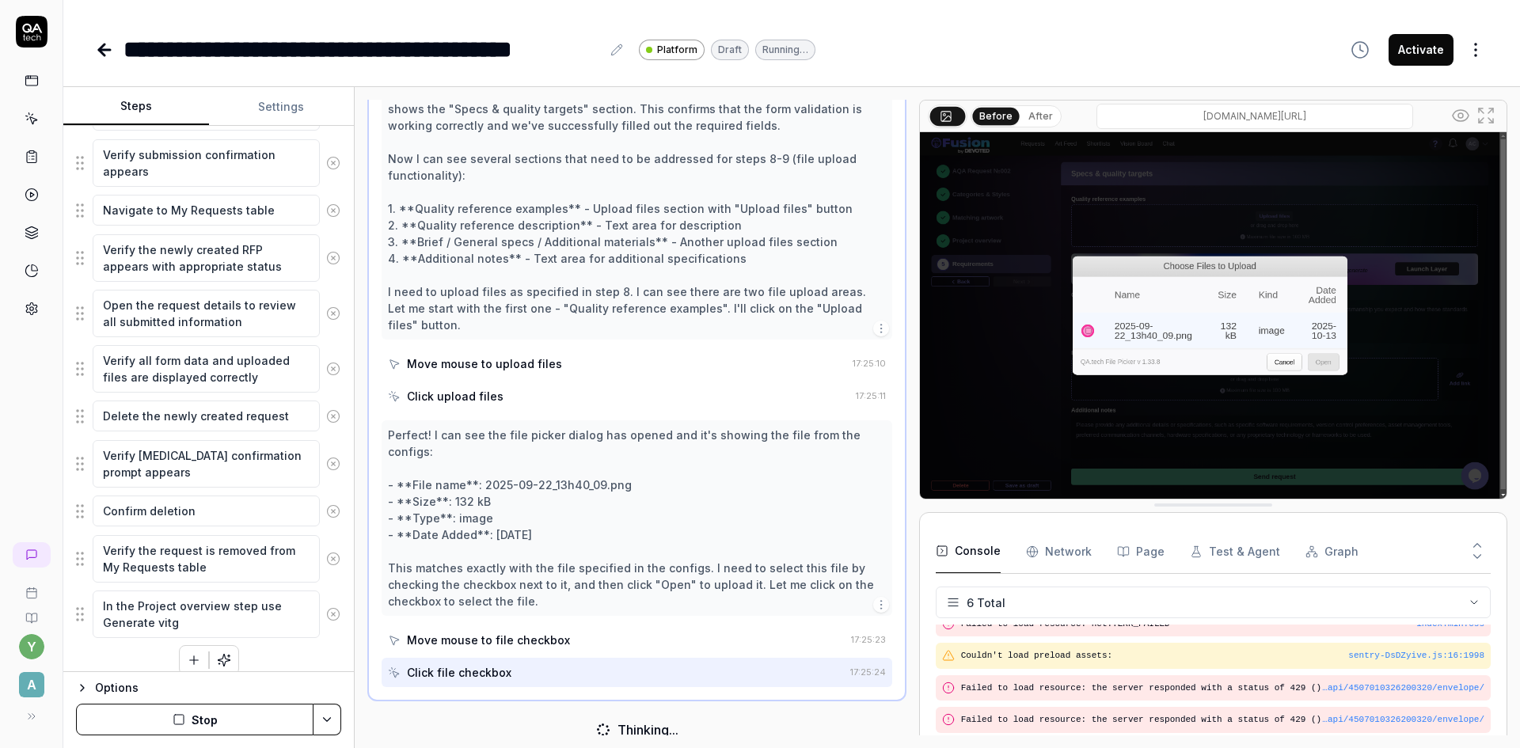
type textarea "*"
type textarea "In the Project overview step use Generate vit"
type textarea "*"
type textarea "In the Project overview step use Generate vith"
type textarea "*"
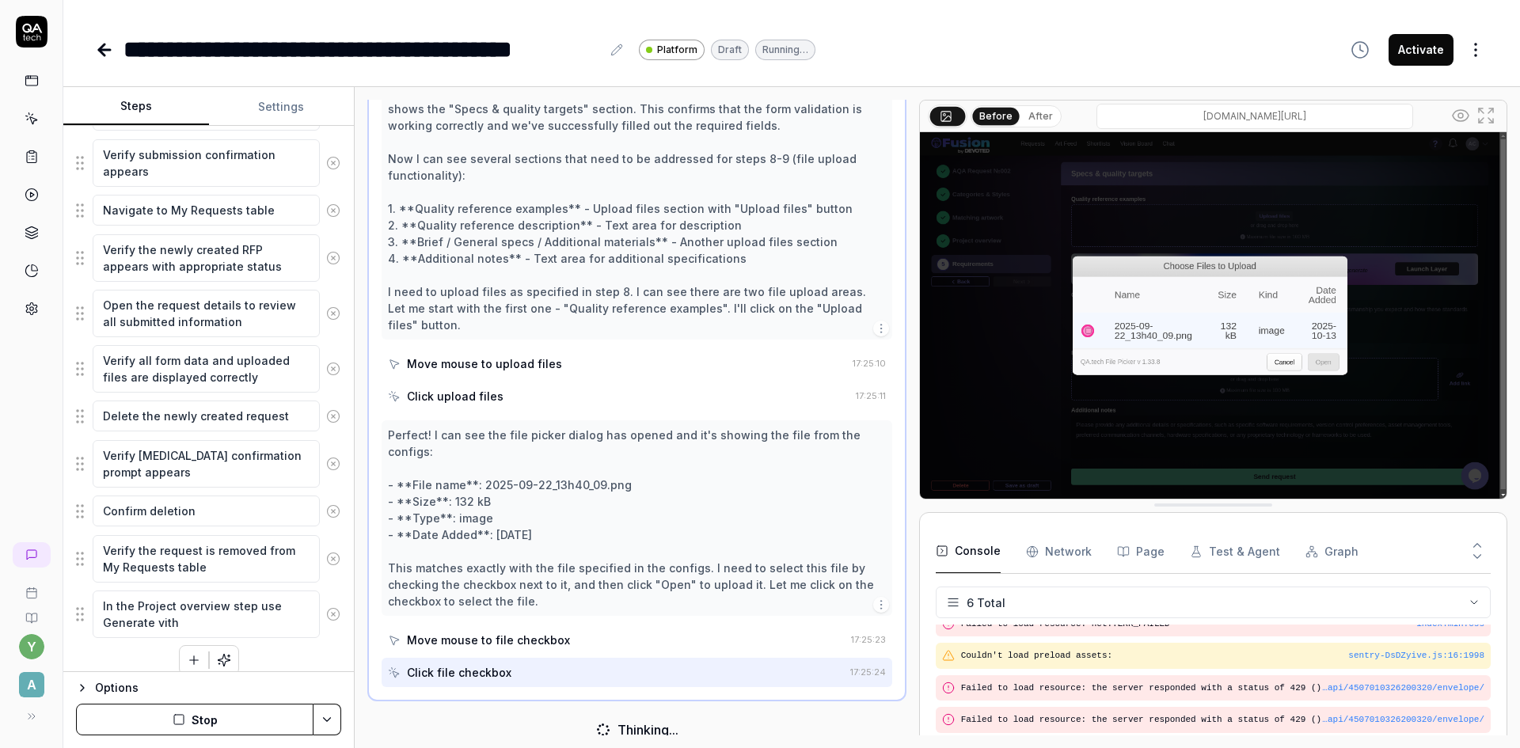
type textarea "In the Project overview step use Generate vith"
type textarea "*"
type textarea "In the Project overview step use Generate vith A"
type textarea "*"
type textarea "In the Project overview step use Generate vith AI"
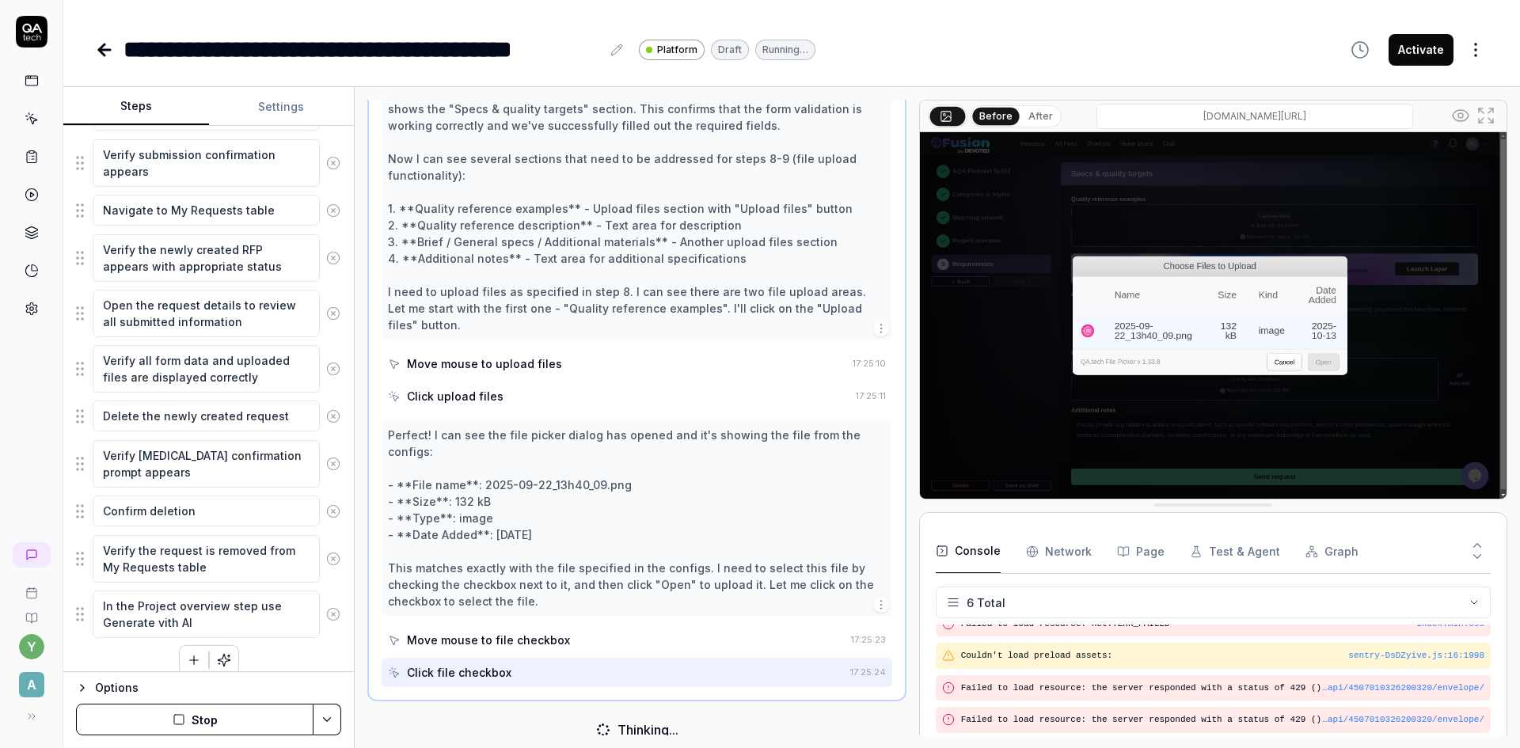
type textarea "*"
type textarea "In the Project overview step use Generate vith AI"
type textarea "*"
type textarea "In the Project overview step use Generate vith AI i"
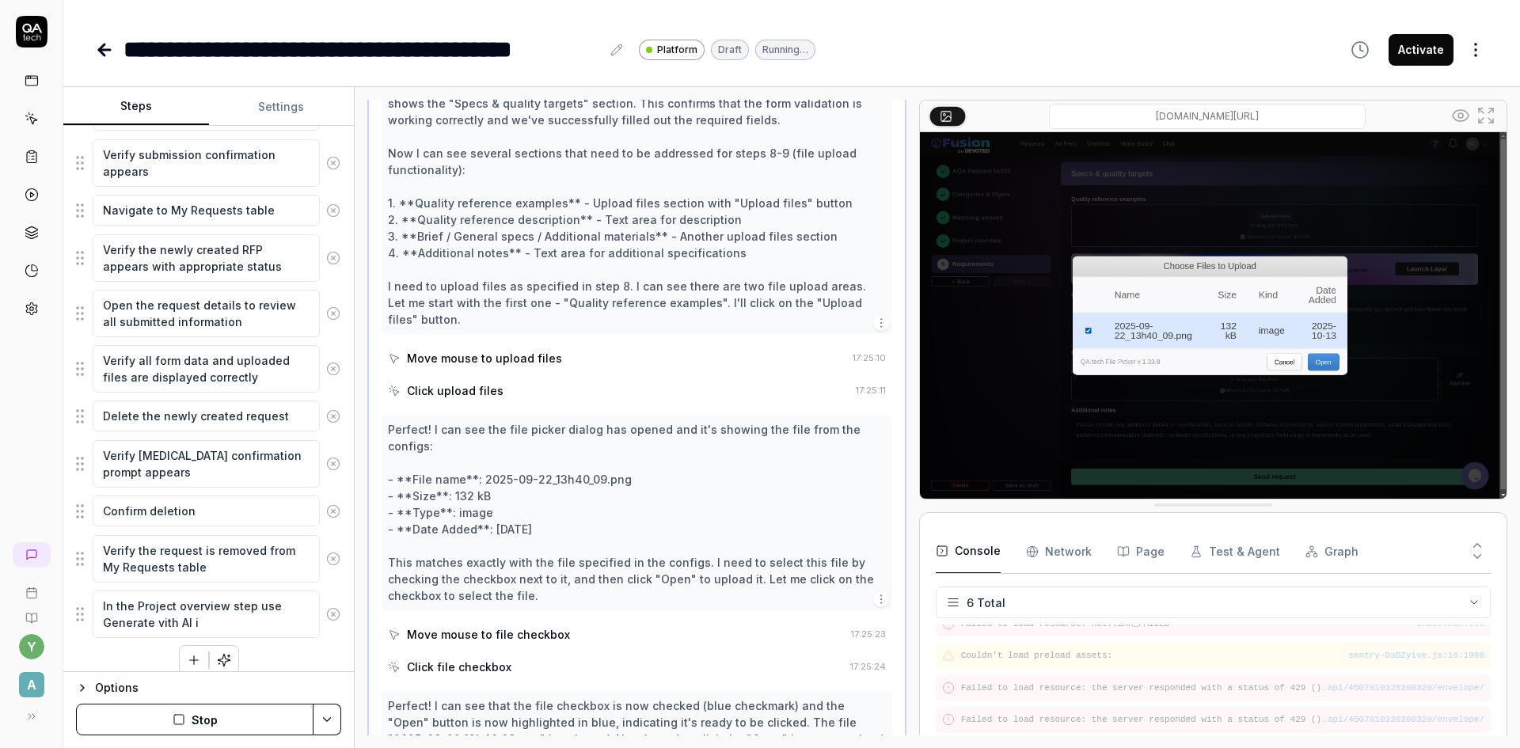
type textarea "*"
type textarea "In the Project overview step use Generate vith AI"
type textarea "*"
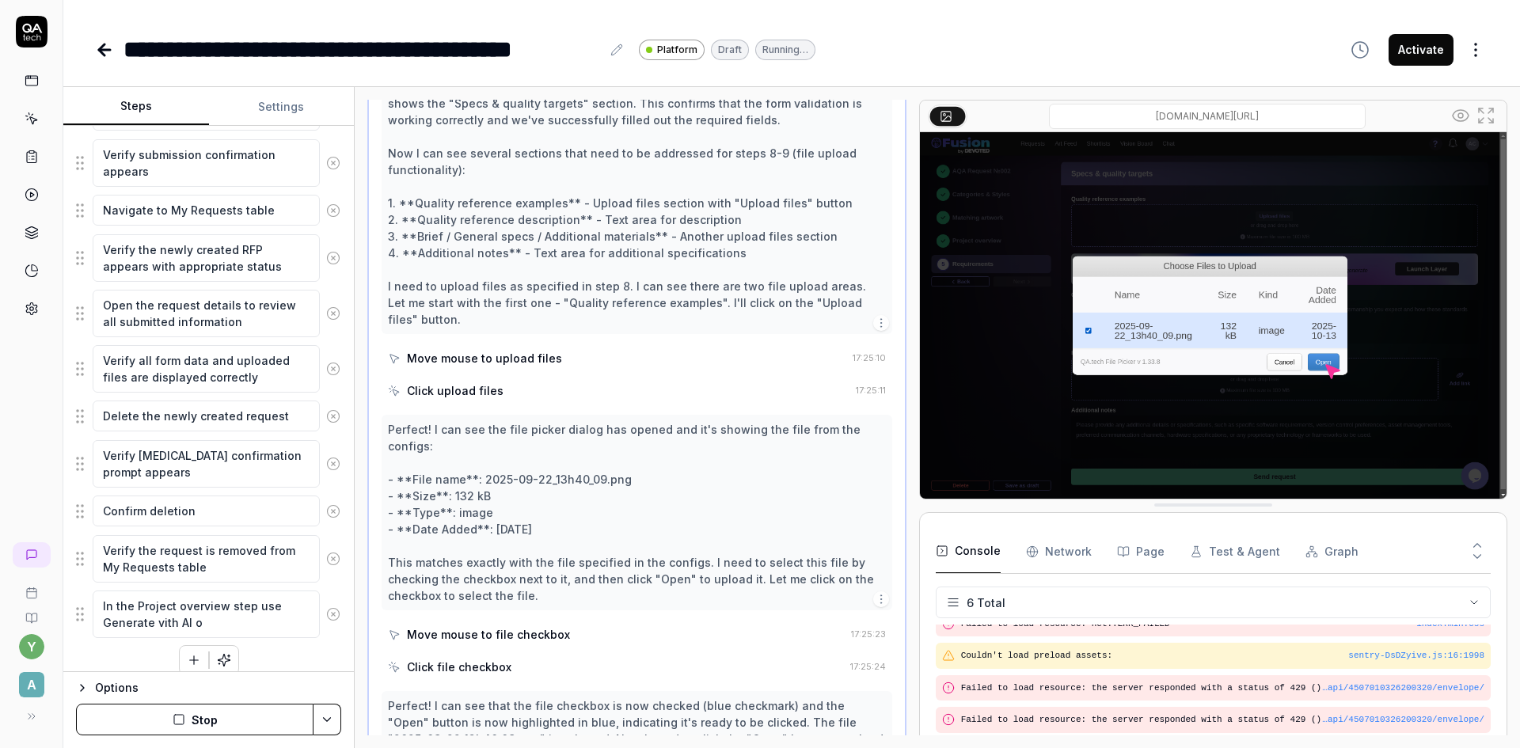
type textarea "In the Project overview step use Generate vith AI op"
type textarea "*"
type textarea "In the Project overview step use Generate vith AI opt"
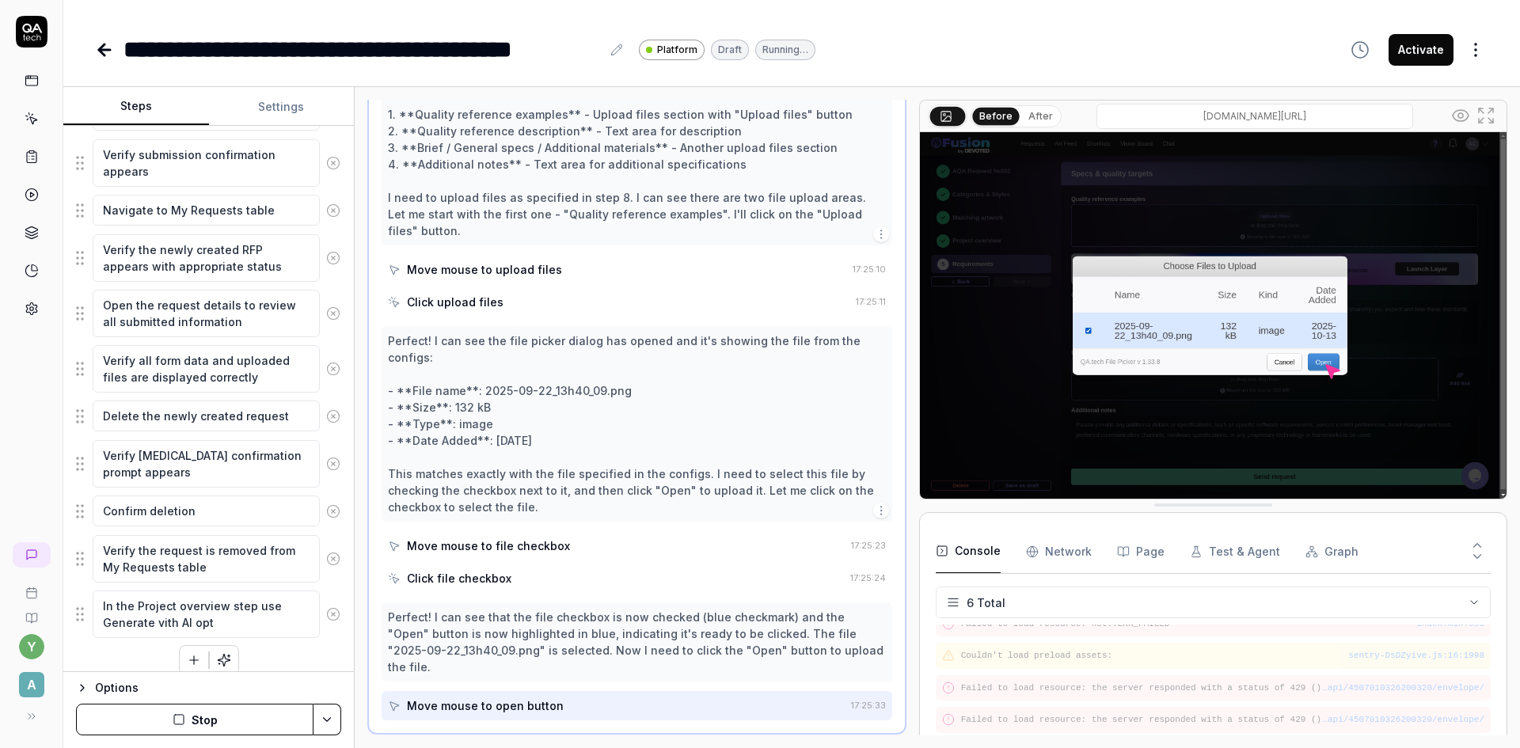
type textarea "*"
type textarea "In the Project overview step use Generate vith AI opti"
type textarea "*"
type textarea "In the Project overview step use Generate vith AI optio"
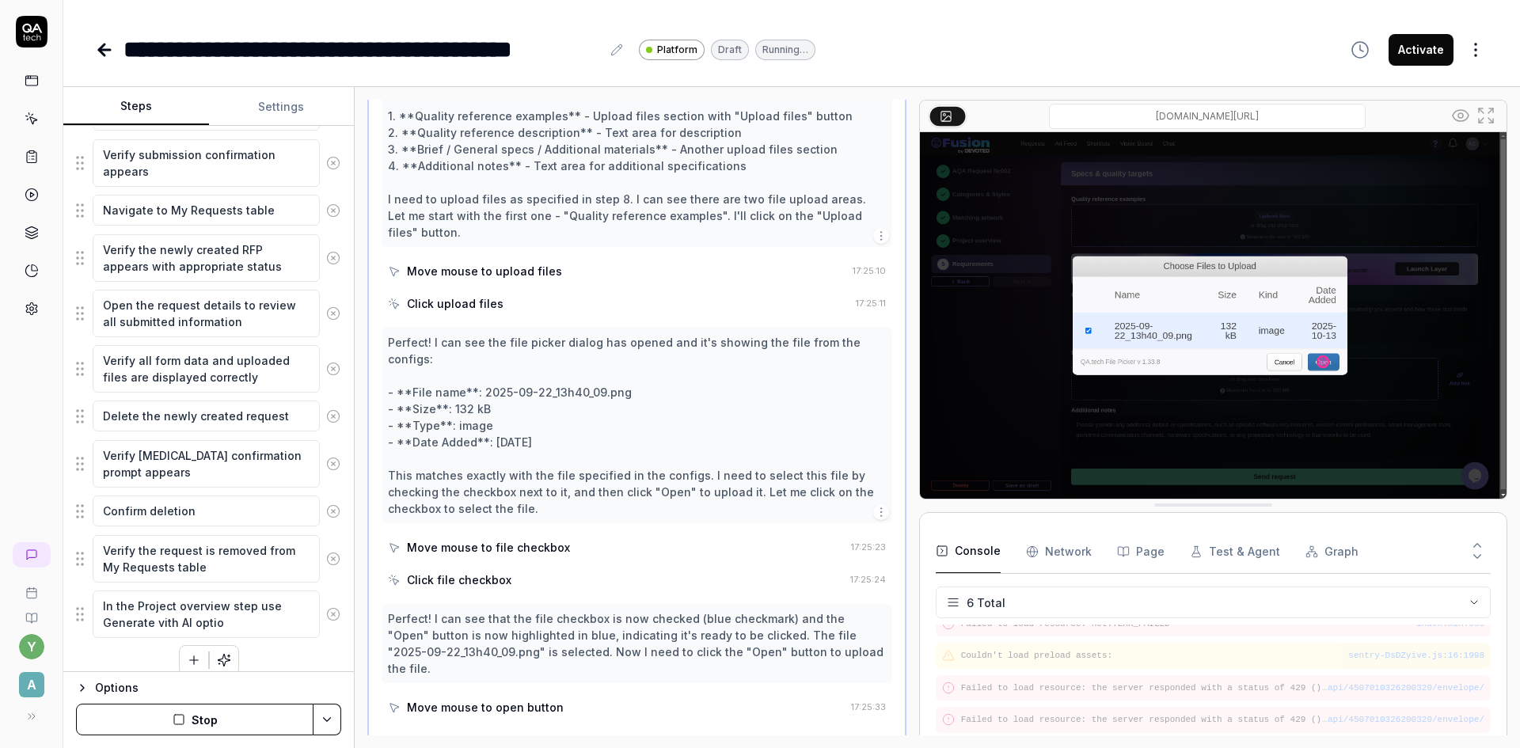
type textarea "*"
type textarea "In the Project overview step use Generate vith AI option"
type textarea "*"
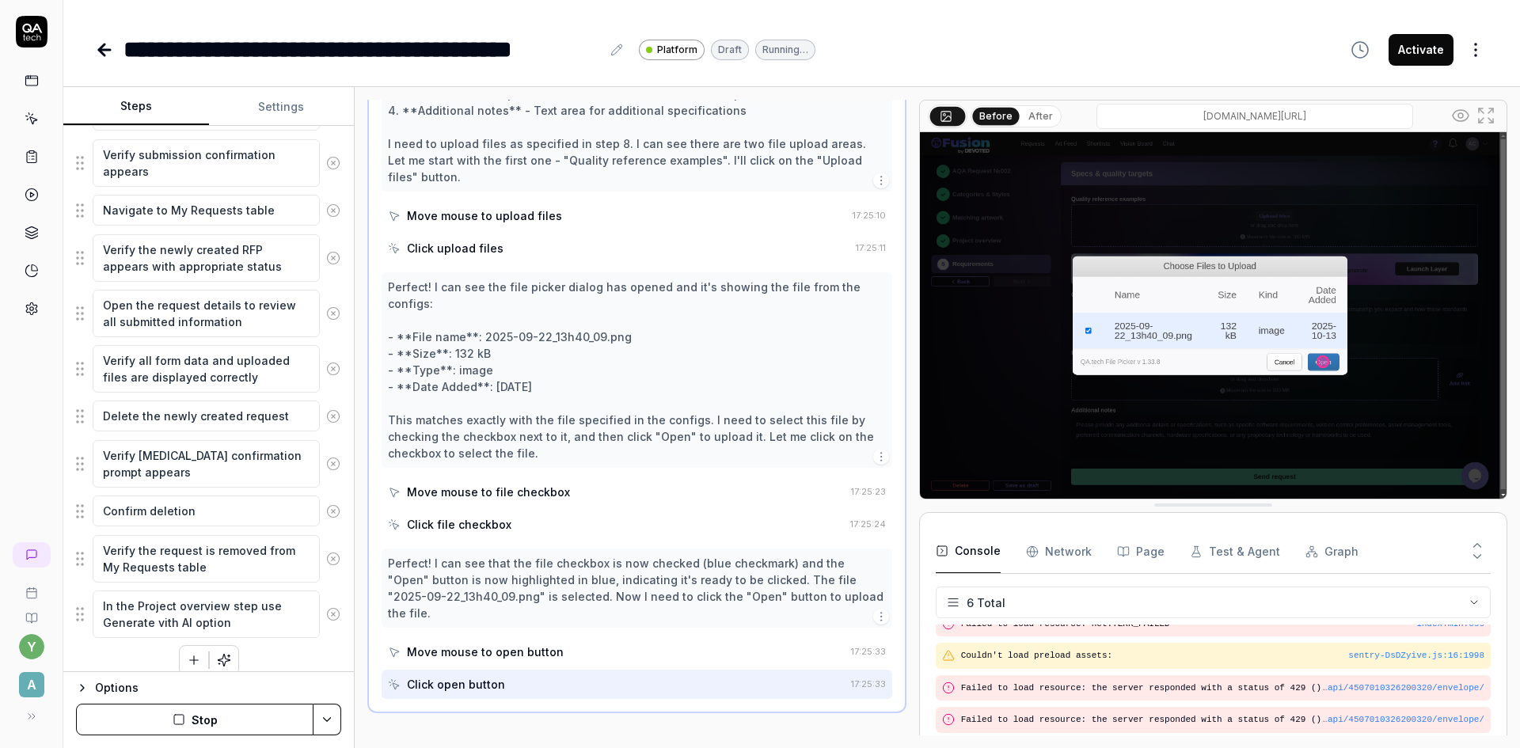
scroll to position [679, 0]
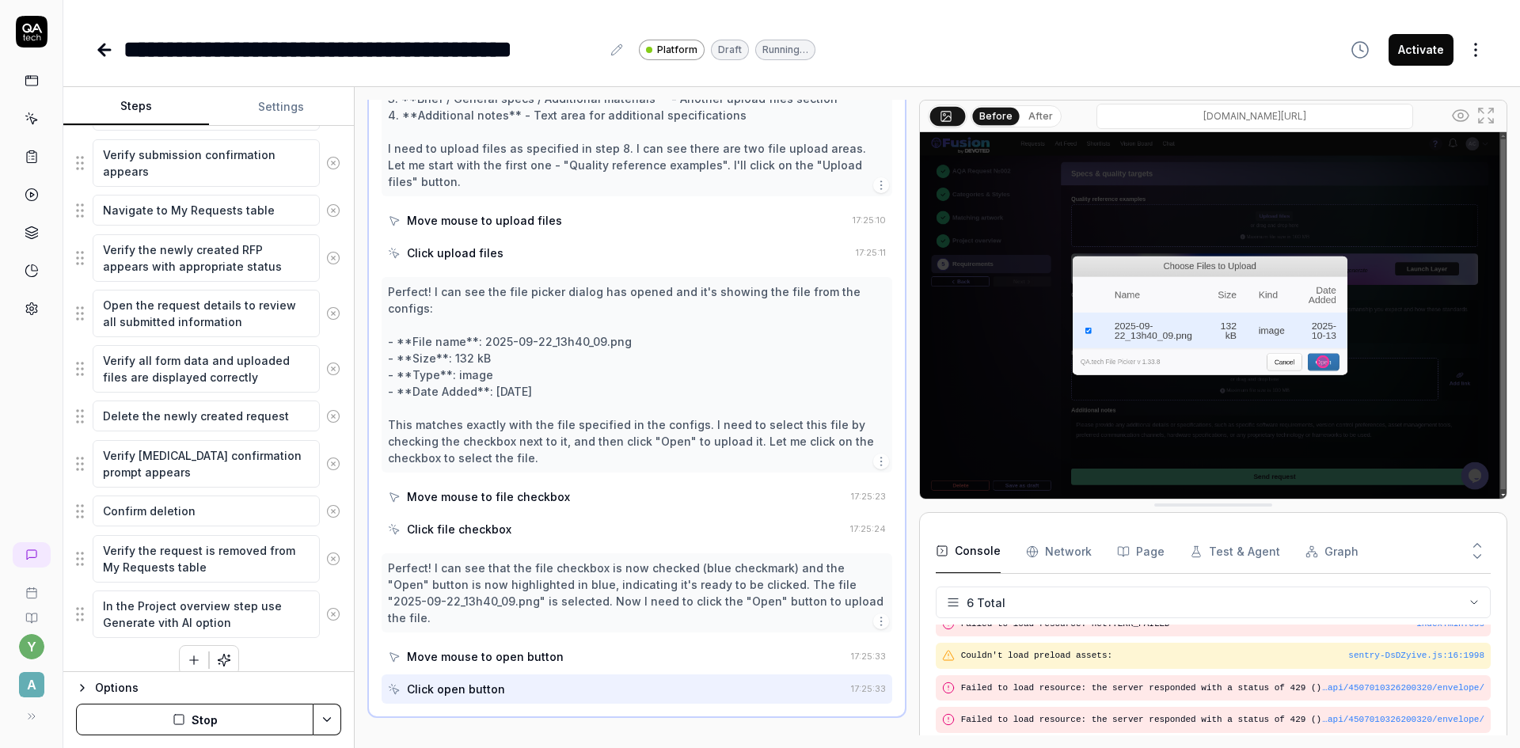
type textarea "In the Project overview step use Generate vith AI option"
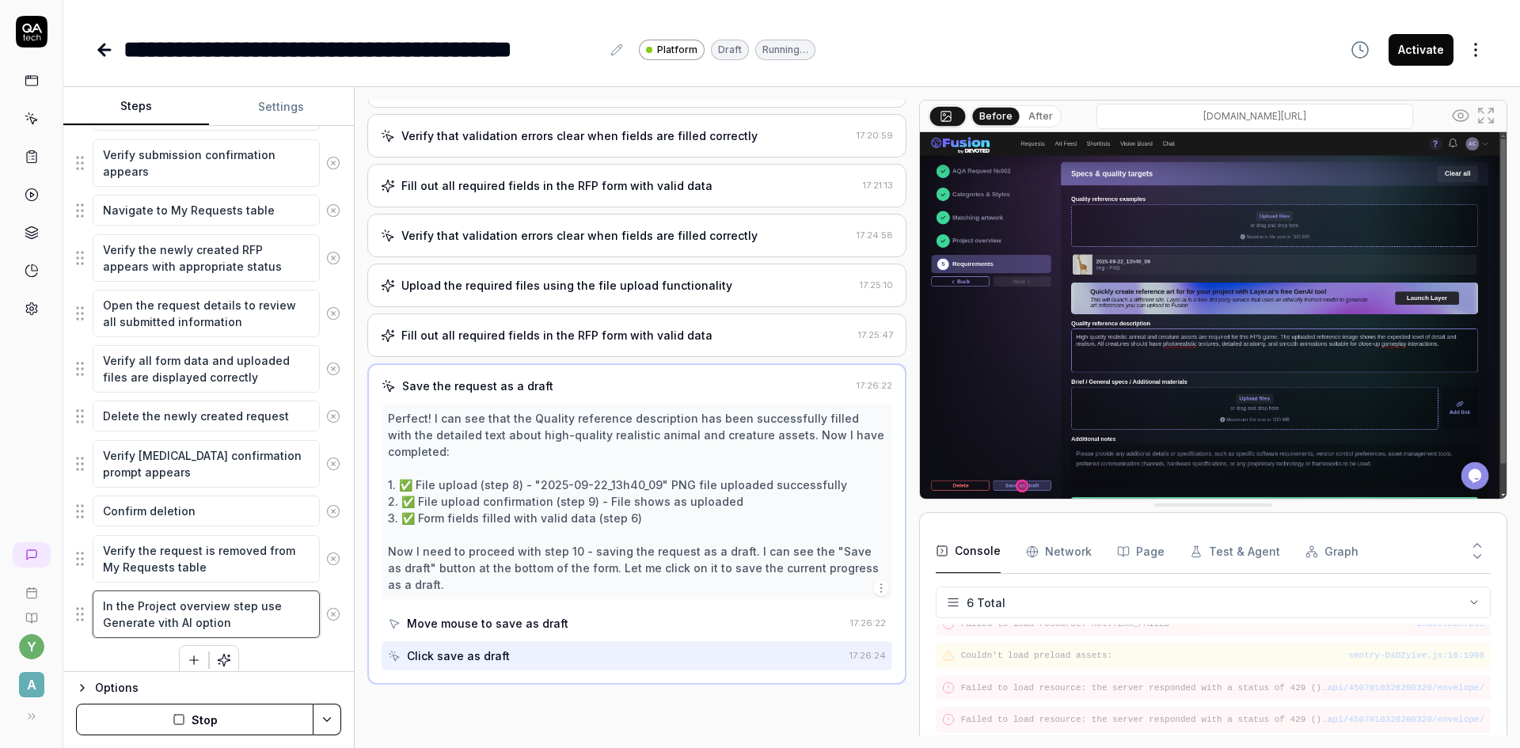
scroll to position [309, 0]
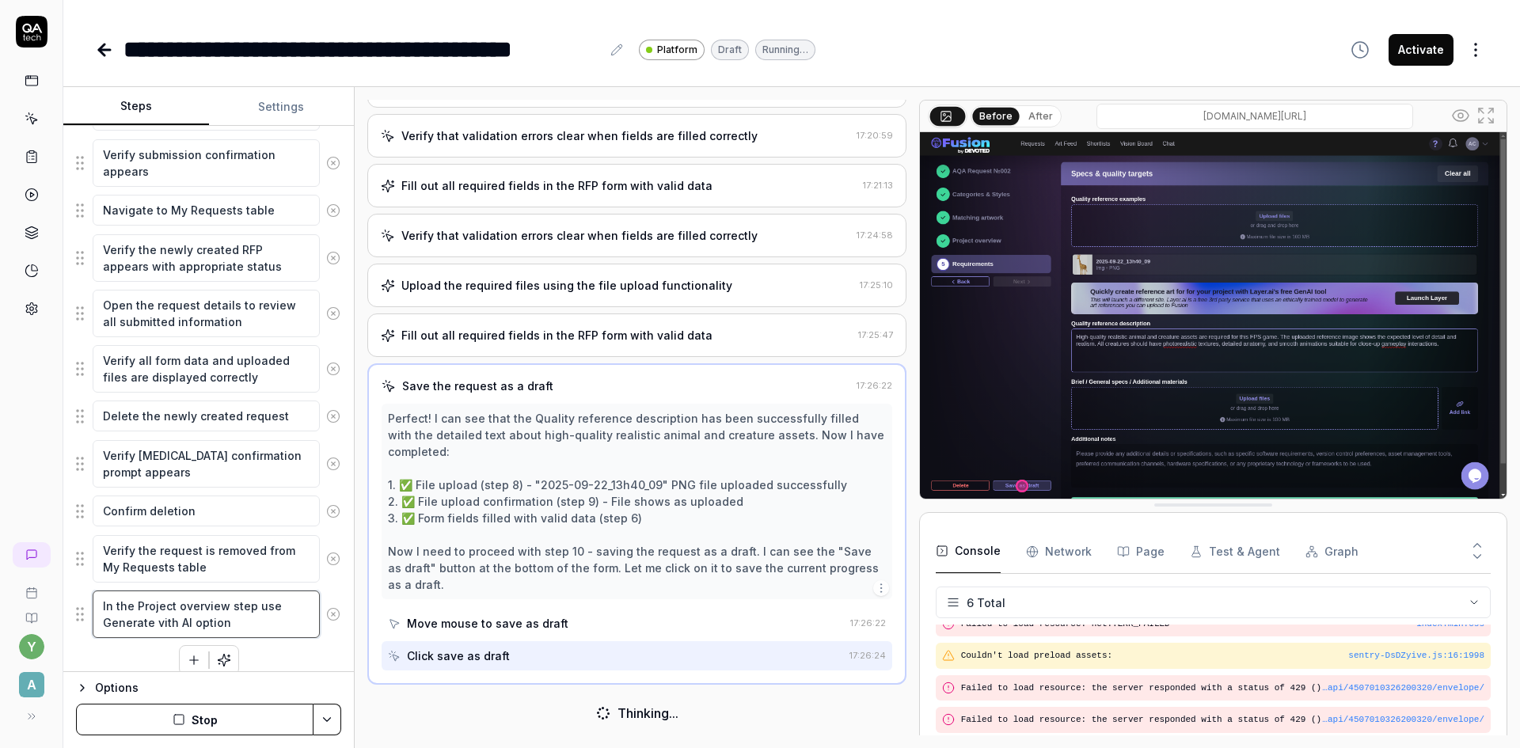
type textarea "*"
type textarea "In the Project overview step use Generate vith AI option t"
type textarea "*"
type textarea "In the Project overview step use Generate vith AI option to"
type textarea "*"
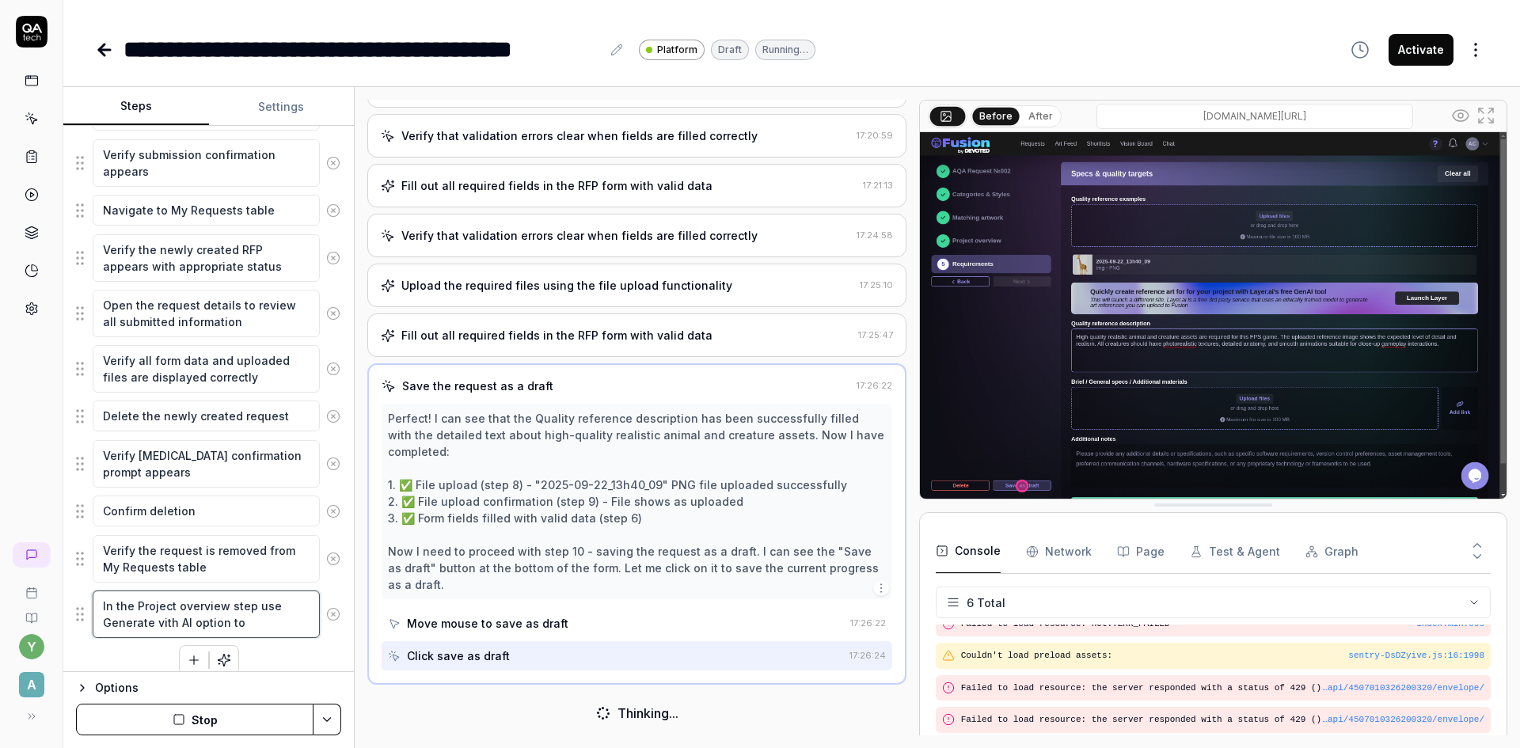
type textarea "In the Project overview step use Generate vith AI option to d"
type textarea "*"
type textarea "In the Project overview step use Generate vith AI option to de"
type textarea "*"
type textarea "In the Project overview step use Generate vith AI option to des"
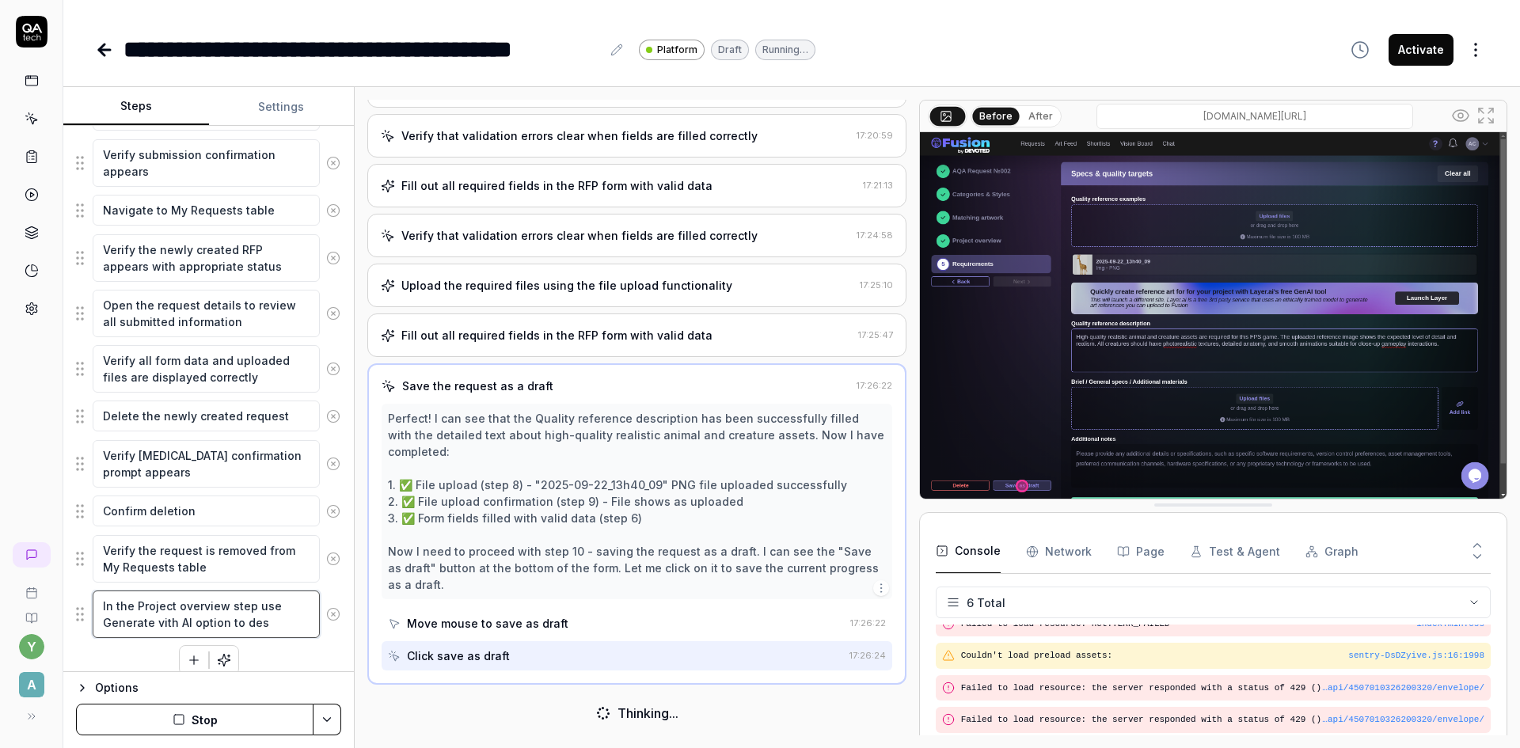
type textarea "*"
type textarea "In the Project overview step use Generate vith AI option to desc"
type textarea "*"
type textarea "In the Project overview step use Generate vith AI option to descr"
type textarea "*"
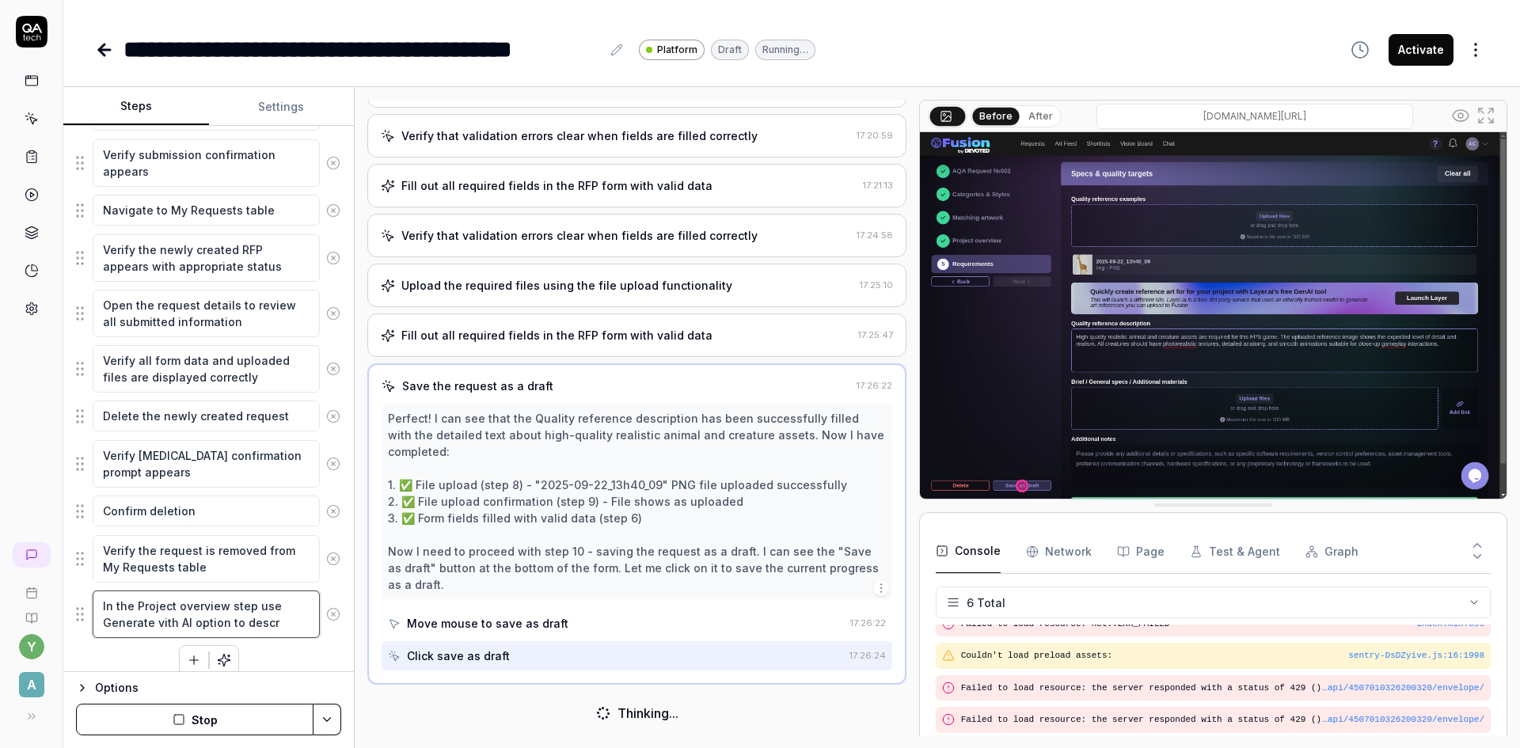
type textarea "In the Project overview step use Generate vith AI option to descri"
type textarea "*"
type textarea "In the Project overview step use Generate vith AI option to describ"
type textarea "*"
type textarea "In the Project overview step use Generate vith AI option to describe"
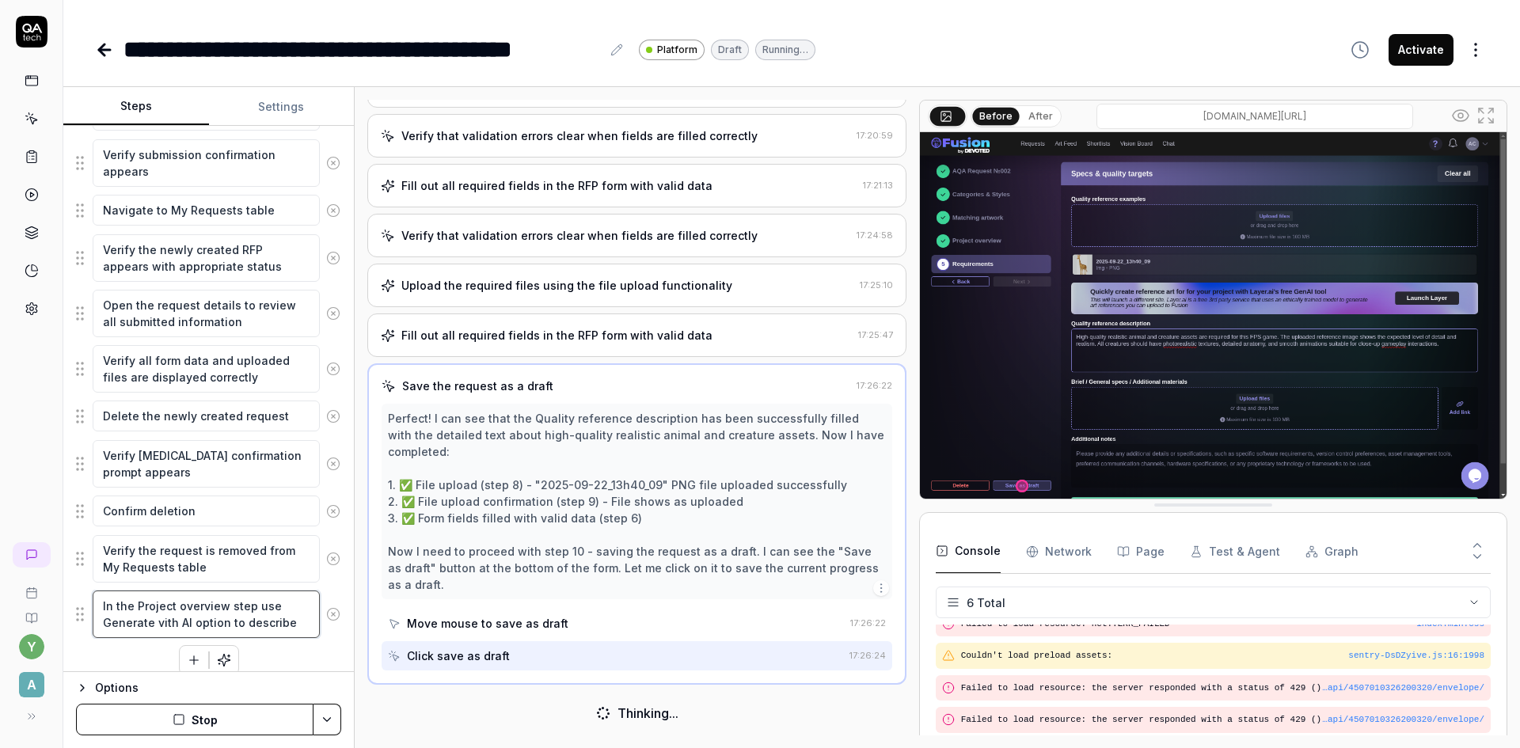
type textarea "*"
type textarea "In the Project overview step use Generate vith AI option to describe"
type textarea "*"
type textarea "In the Project overview step use Generate vith AI option to describe t"
type textarea "*"
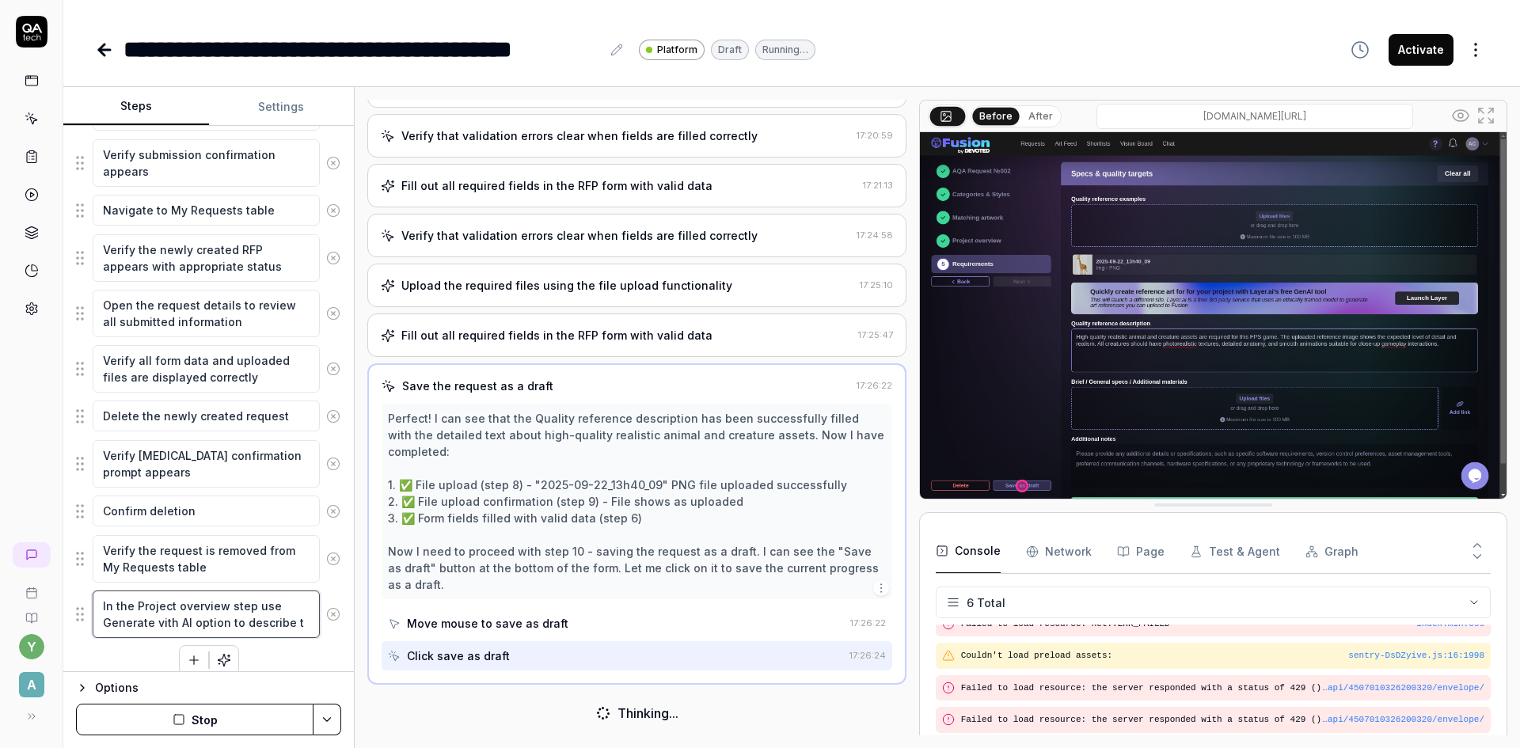
type textarea "In the Project overview step use Generate vith AI option to describe th"
type textarea "*"
type textarea "In the Project overview step use Generate vith AI option to describe the"
type textarea "*"
type textarea "In the Project overview step use Generate vith AI option to describe the p"
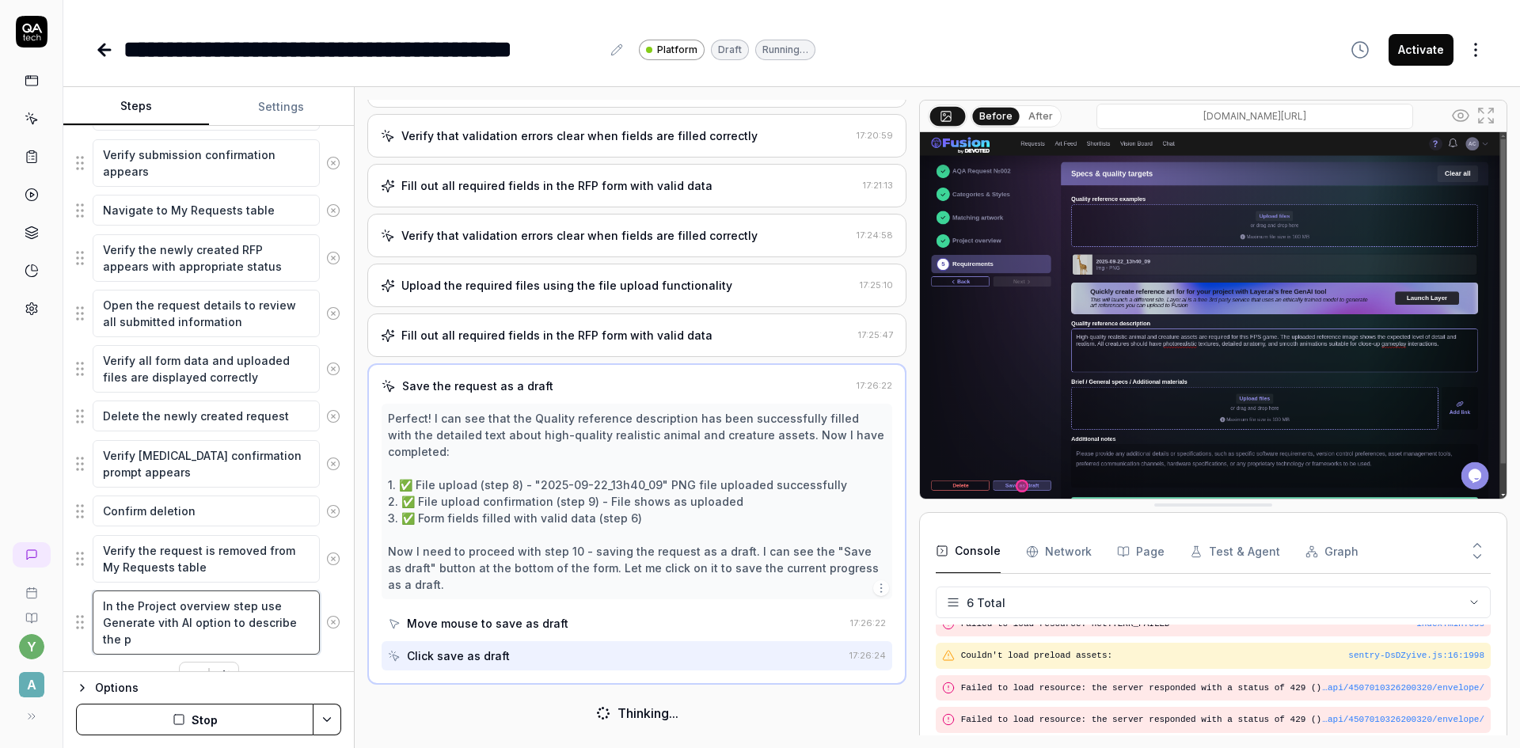
type textarea "*"
type textarea "In the Project overview step use Generate vith AI option to describe the pr"
type textarea "*"
type textarea "In the Project overview step use Generate vith AI option to describe the pro"
type textarea "*"
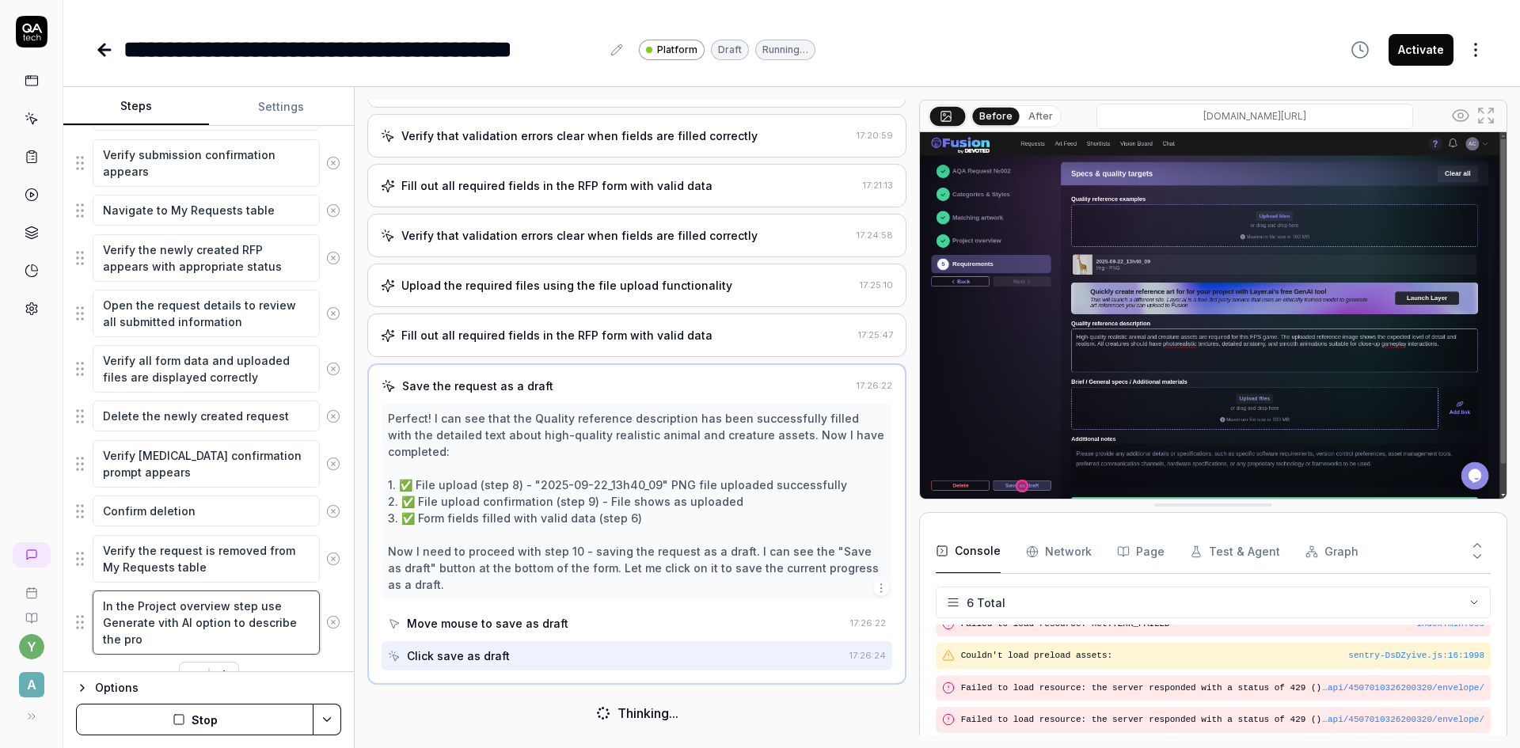
type textarea "In the Project overview step use Generate vith AI option to describe the proj"
type textarea "*"
type textarea "In the Project overview step use Generate vith AI option to describe the proje"
type textarea "*"
type textarea "In the Project overview step use Generate vith AI option to describe the projec"
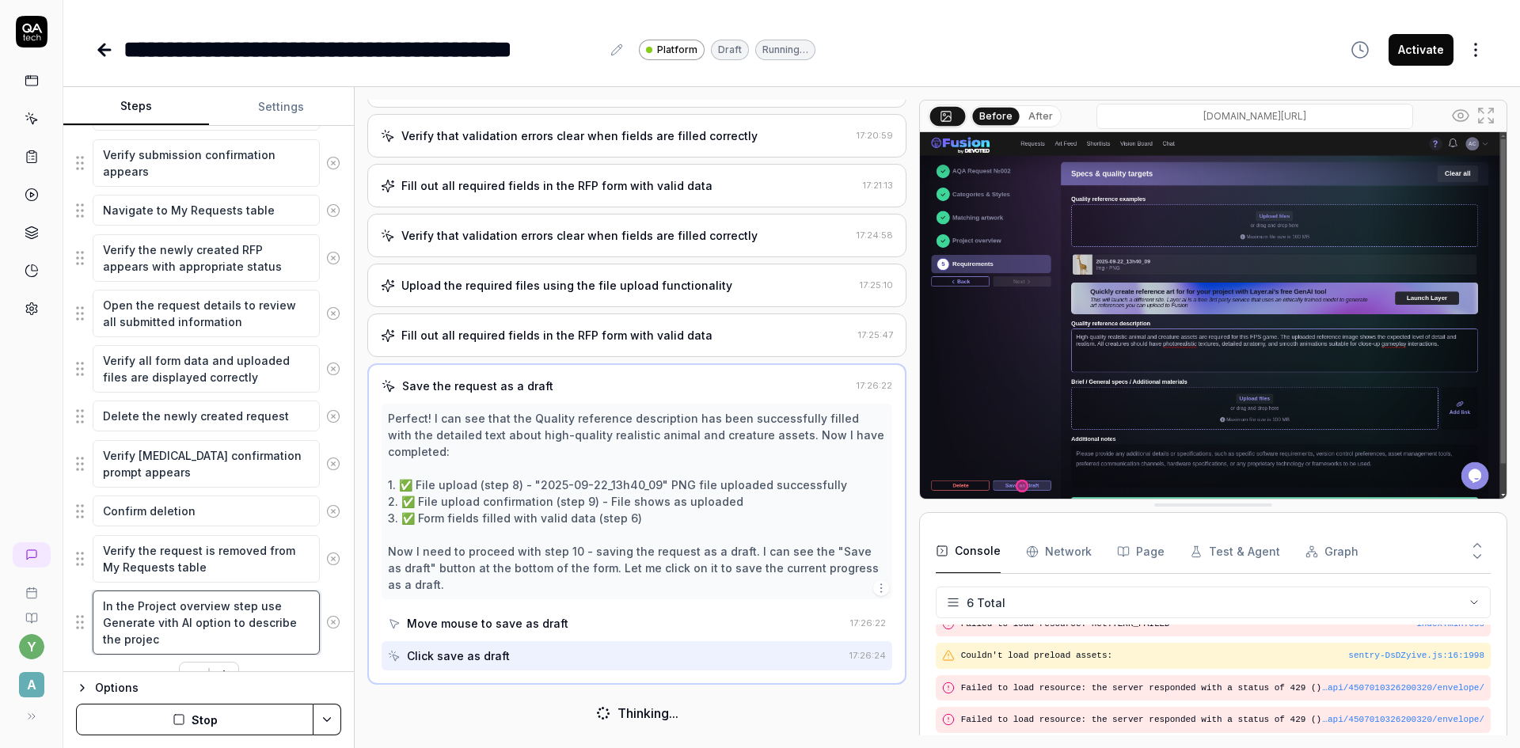
type textarea "*"
type textarea "In the Project overview step use Generate vith AI option to describe the projec"
type textarea "*"
type textarea "In the Project overview step use Generate vith AI option to describe the projec…"
type textarea "*"
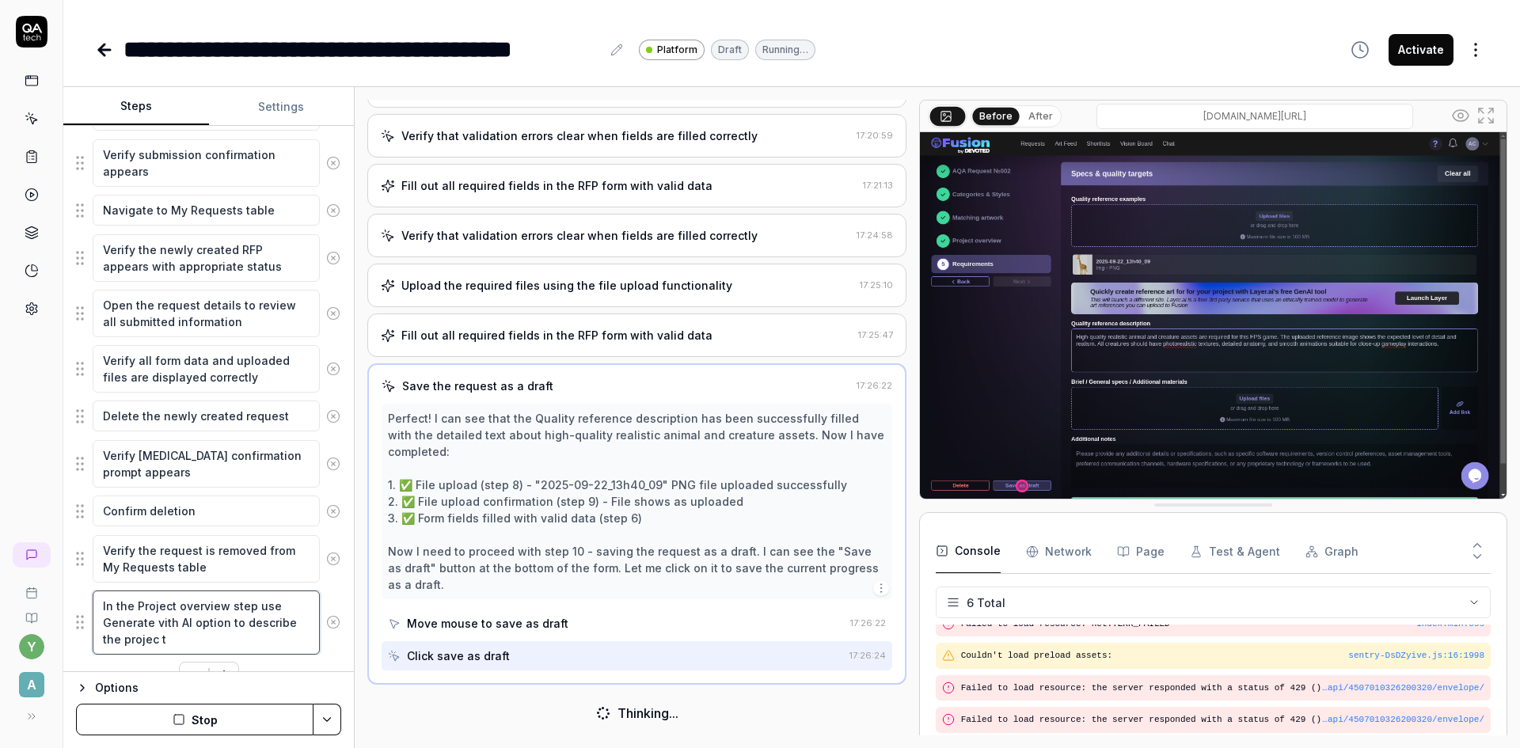
type textarea "In the Project overview step use Generate vith AI option to describe the projec"
type textarea "*"
type textarea "In the Project overview step use Generate vith AI option to describe the projec"
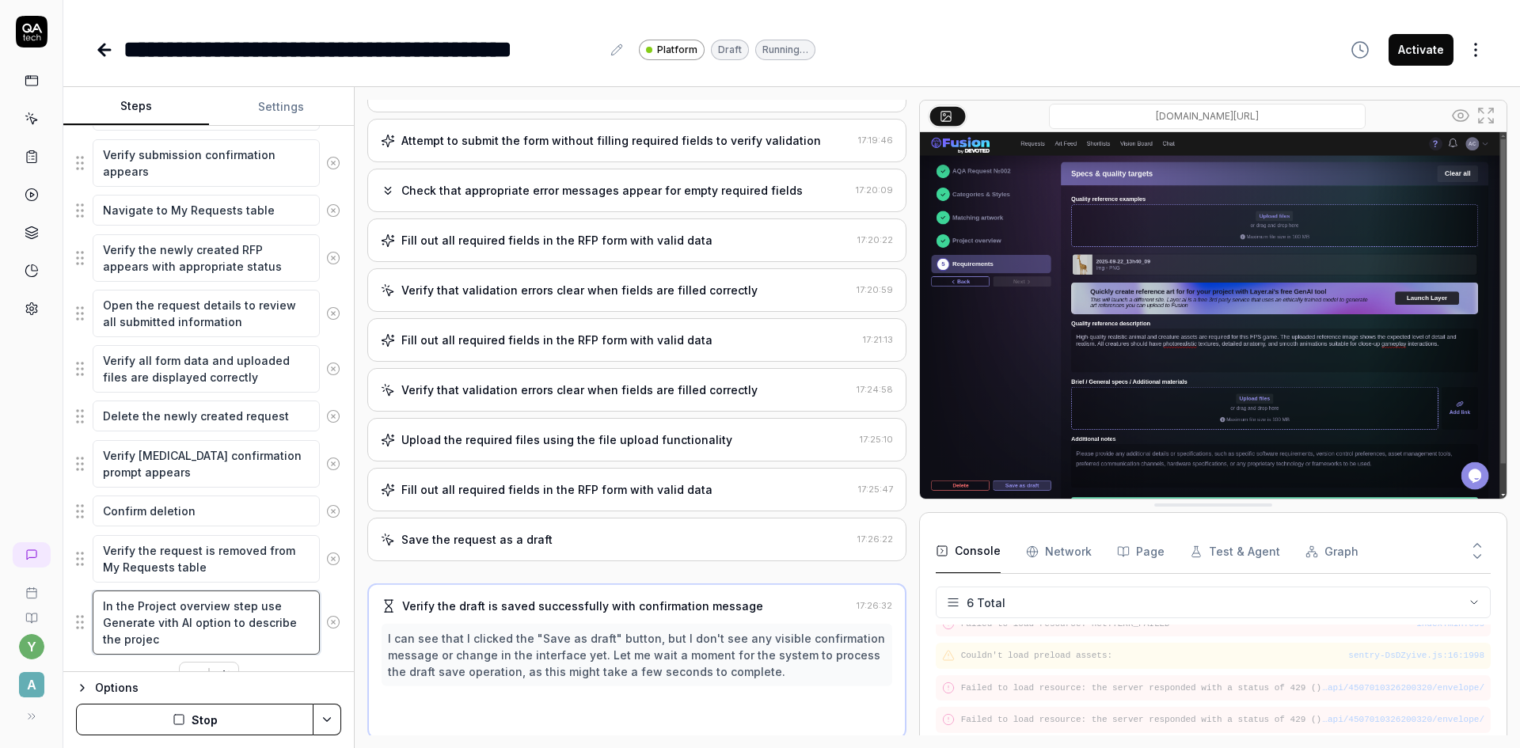
type textarea "*"
type textarea "In the Project overview step use Generate vith AI option to describe the project"
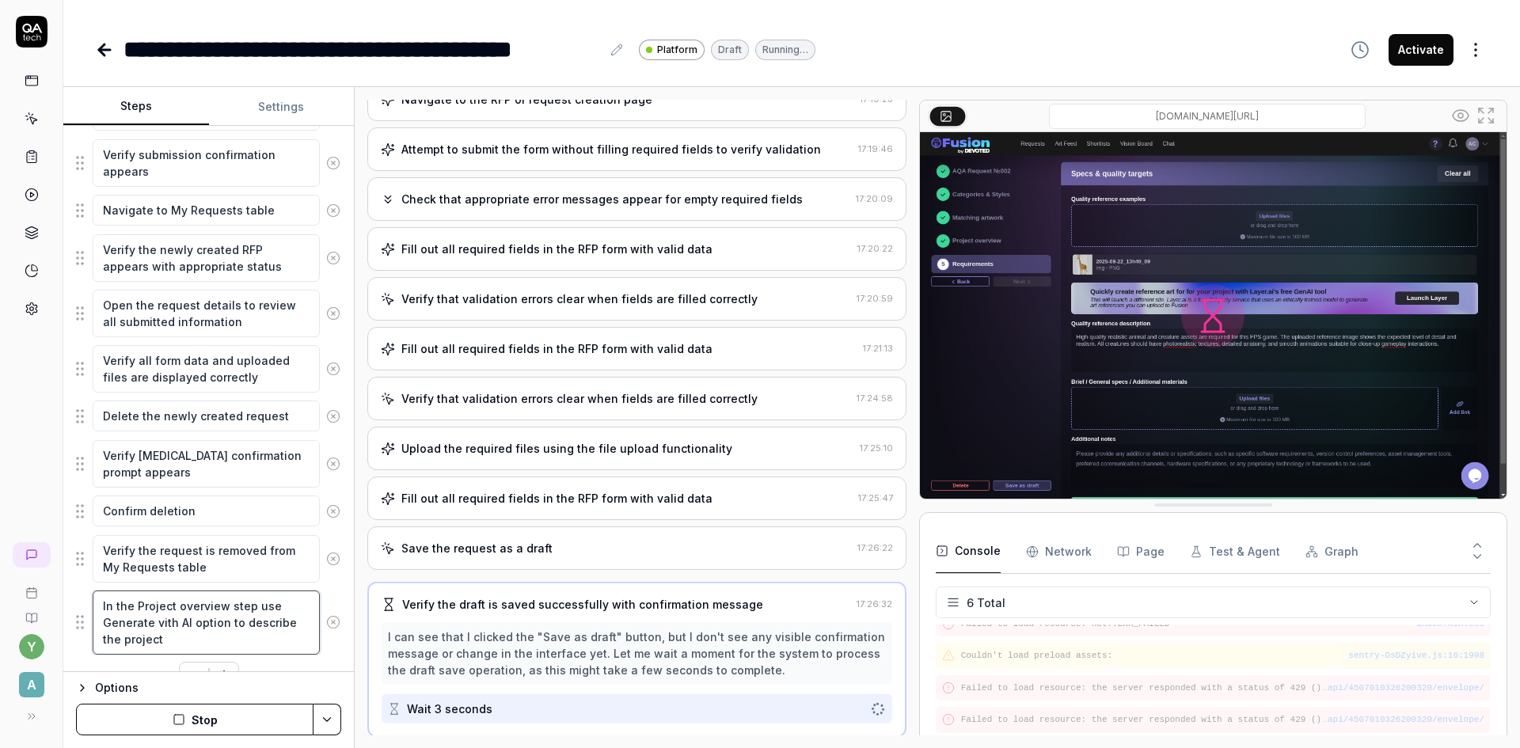
scroll to position [143, 0]
click at [173, 622] on textarea "In the Project overview step use Generate vith AI option to describe the project" at bounding box center [206, 623] width 227 height 64
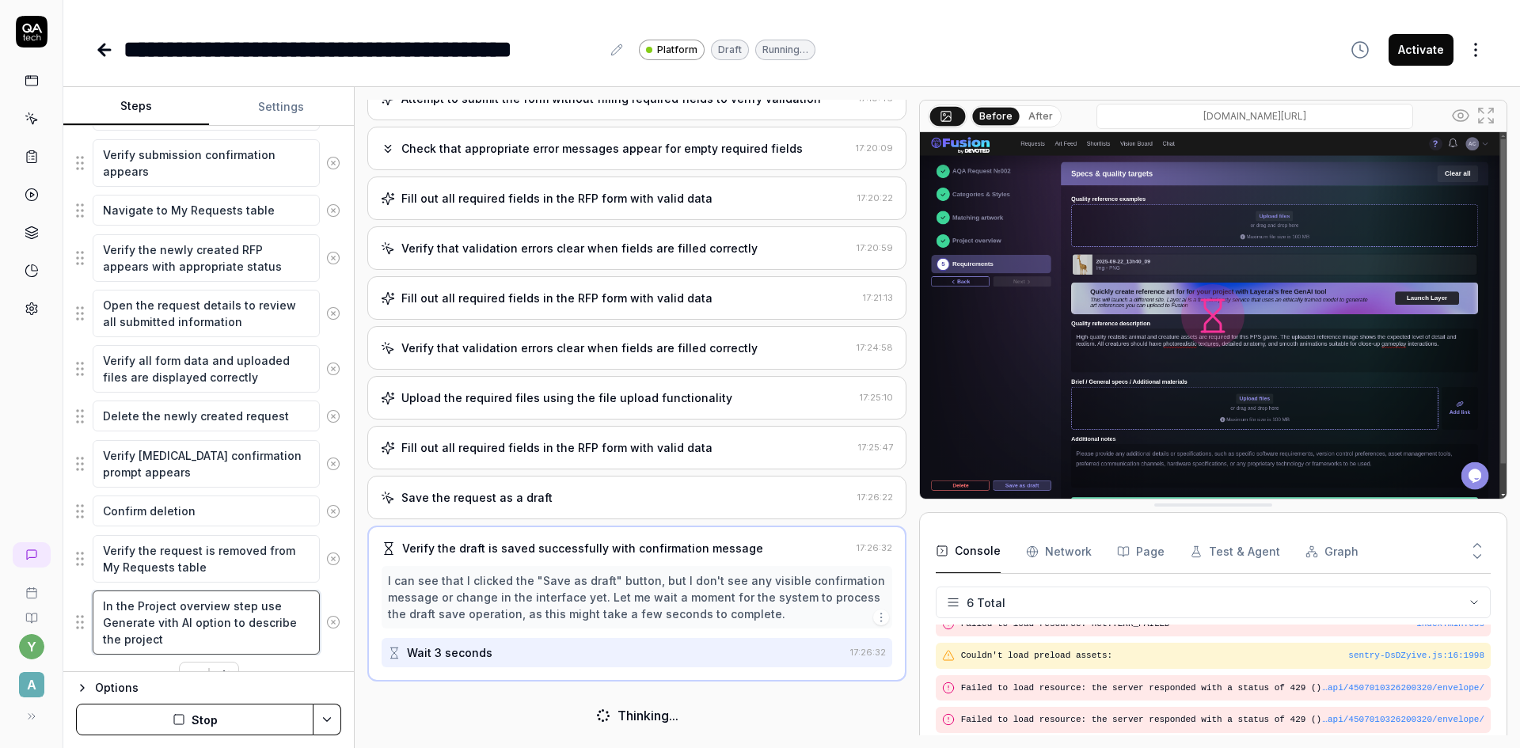
scroll to position [193, 0]
type textarea "*"
type textarea "In the Project overview step use Generate vithh AI option to describe the proje…"
type textarea "*"
type textarea "In the Project overview step use Generate vith AI option to describe the project"
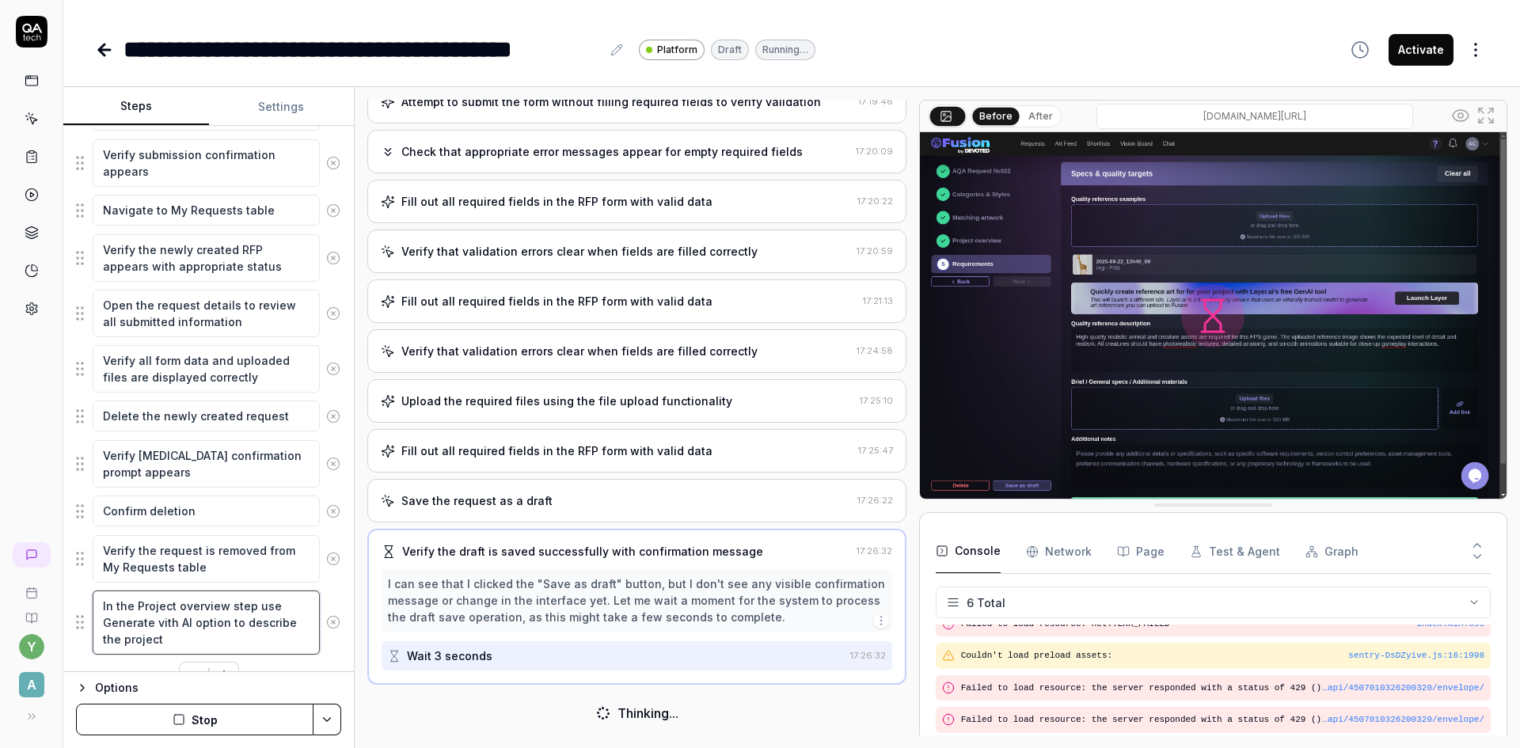
type textarea "*"
type textarea "In the Project overview step use Generate vit AI option to describe the project"
type textarea "*"
type textarea "In the Project overview step use Generate vi AI option to describe the project"
type textarea "*"
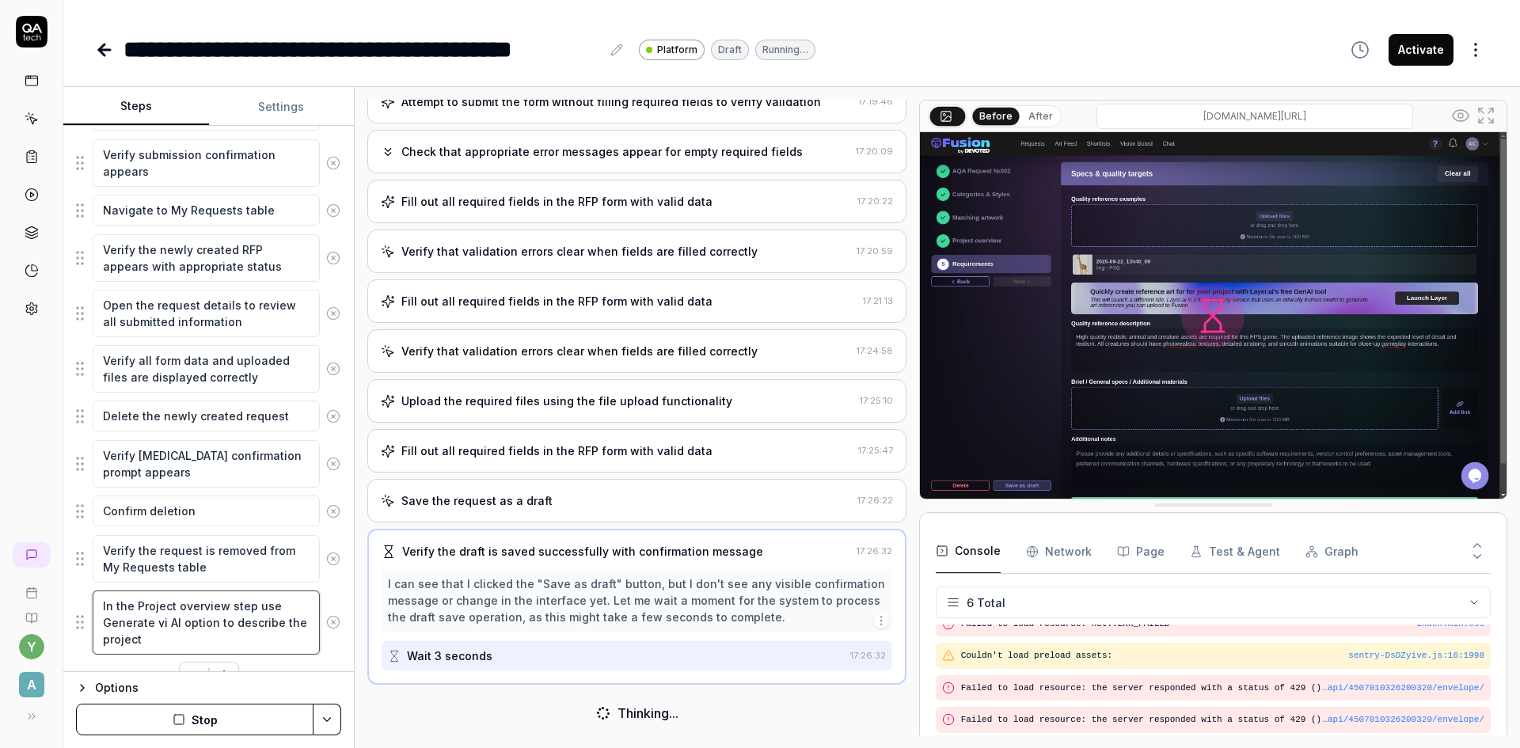
type textarea "In the Project overview step use Generate v AI option to describe the project"
type textarea "*"
type textarea "In the Project overview step use Generate AI option to describe the project"
type textarea "*"
type textarea "In the Project overview step use Generate w AI option to describe the project"
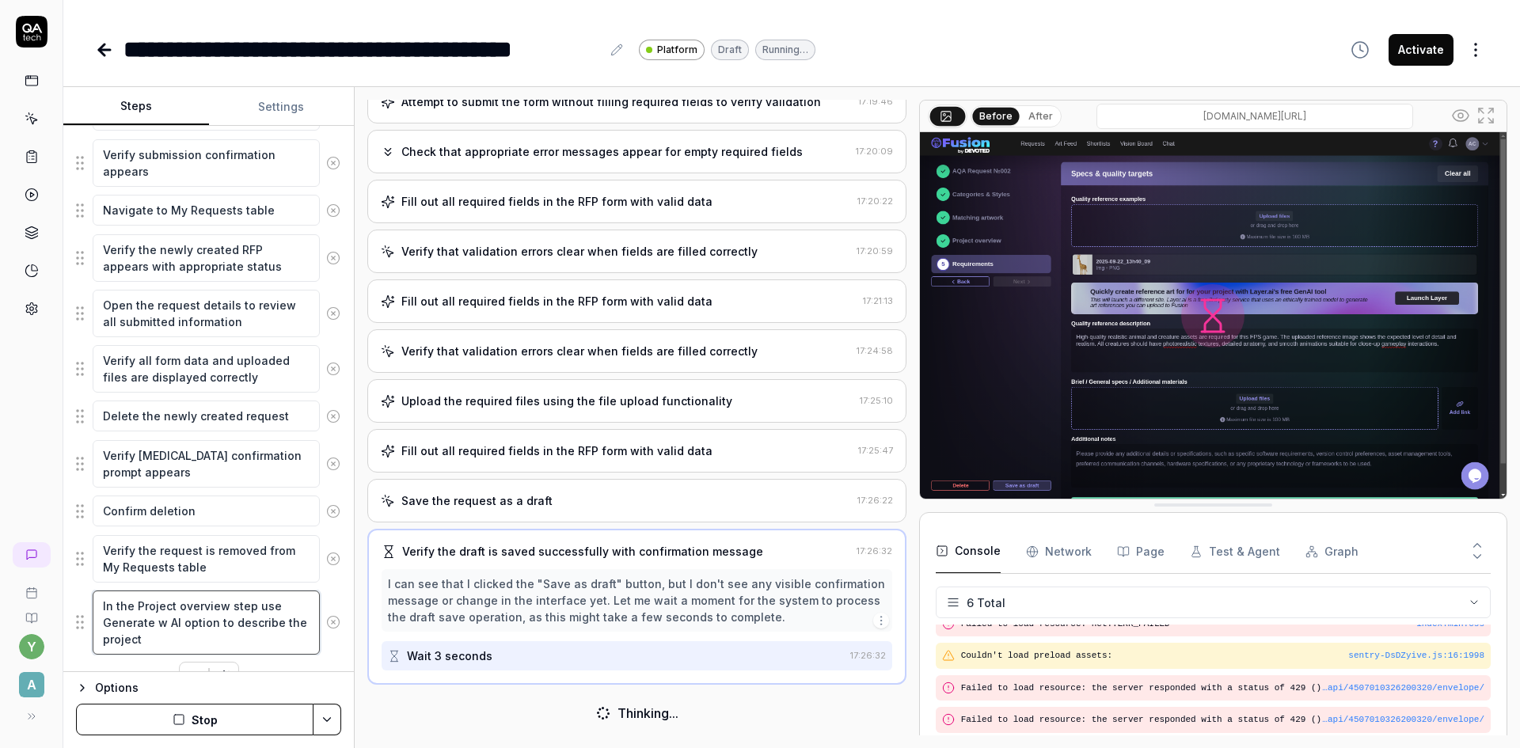
type textarea "*"
type textarea "In the Project overview step use Generate wi AI option to describe the project"
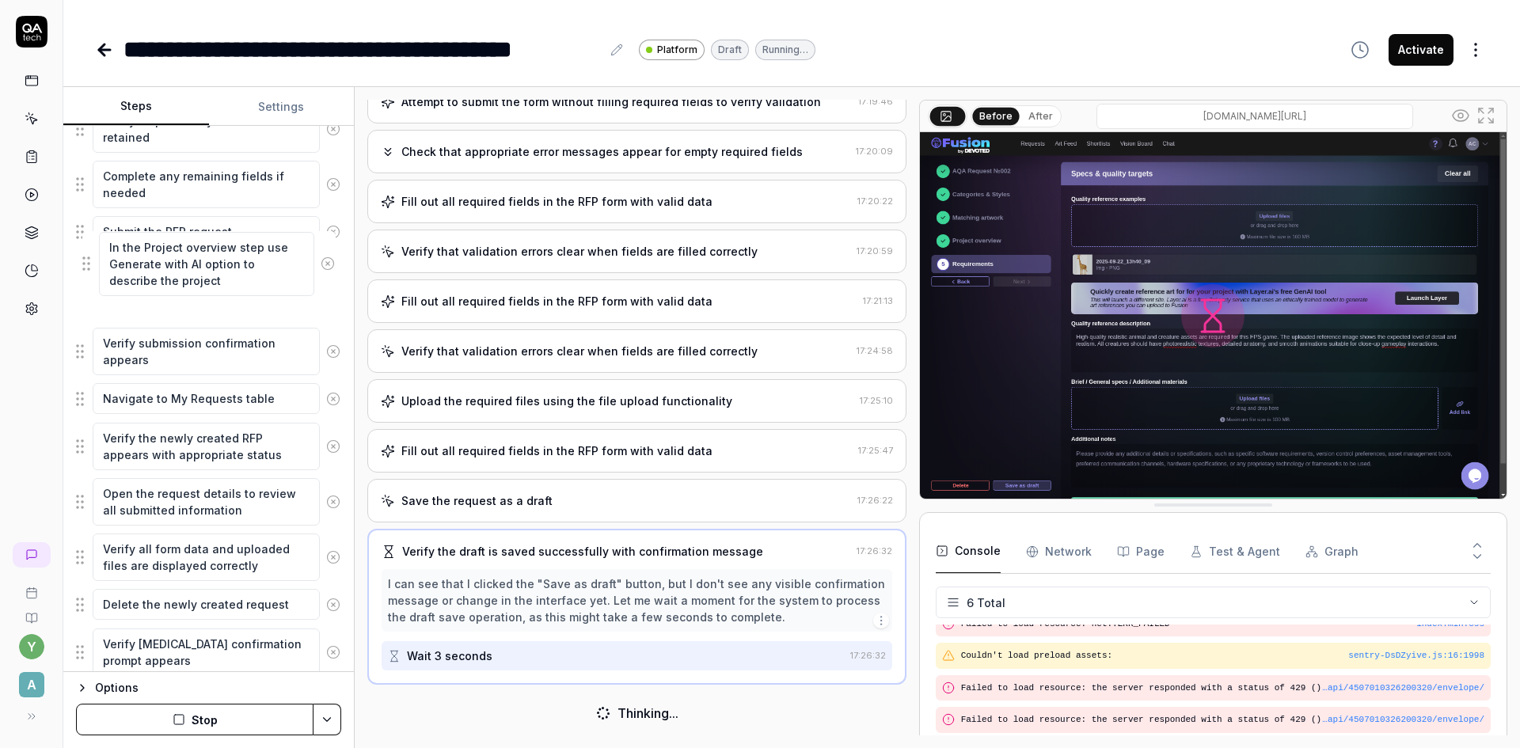
scroll to position [1074, 0]
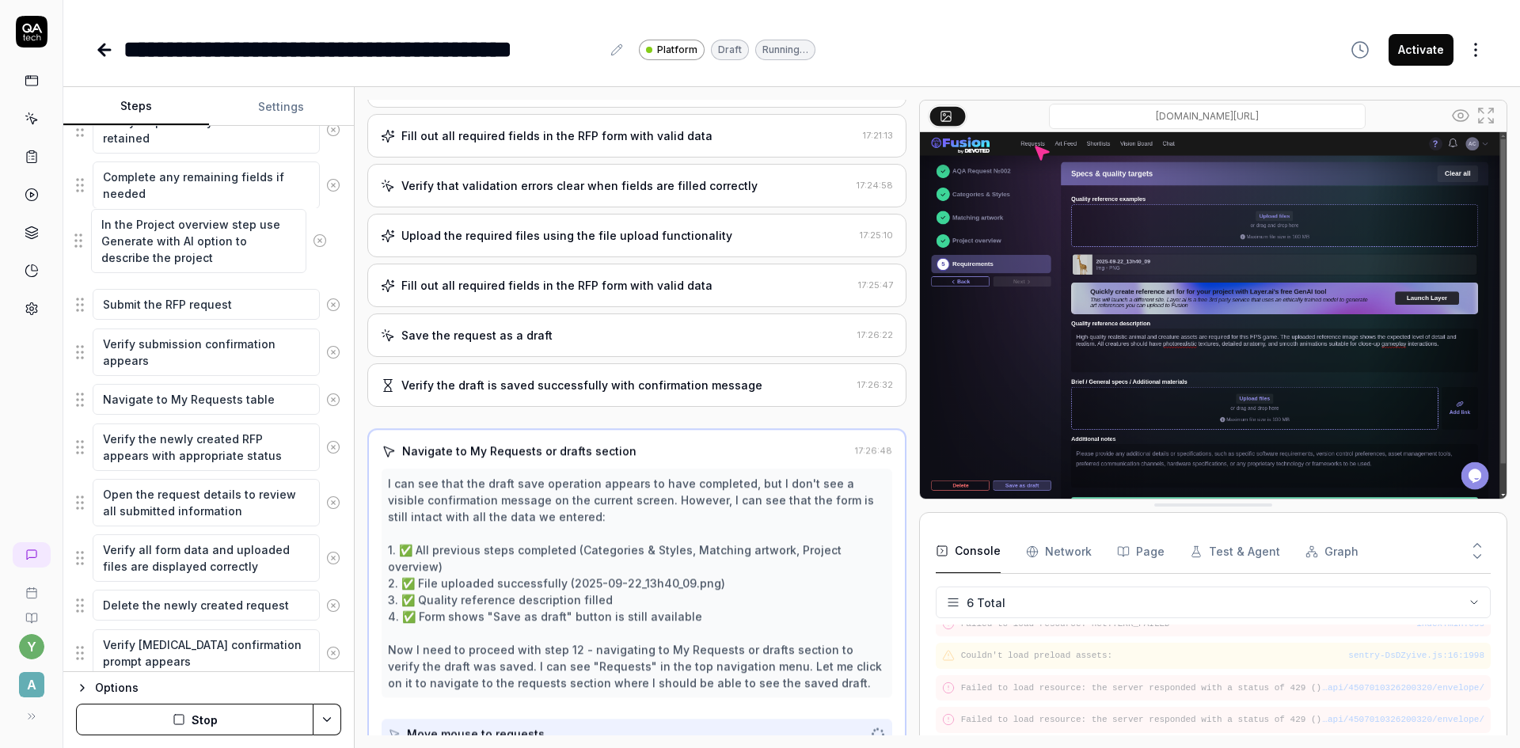
drag, startPoint x: 82, startPoint y: 621, endPoint x: 80, endPoint y: 239, distance: 381.6
click at [80, 239] on fieldset "Log in as AQA Client Navigate to the RFP or request creation page Select or ini…" at bounding box center [208, 58] width 265 height 1430
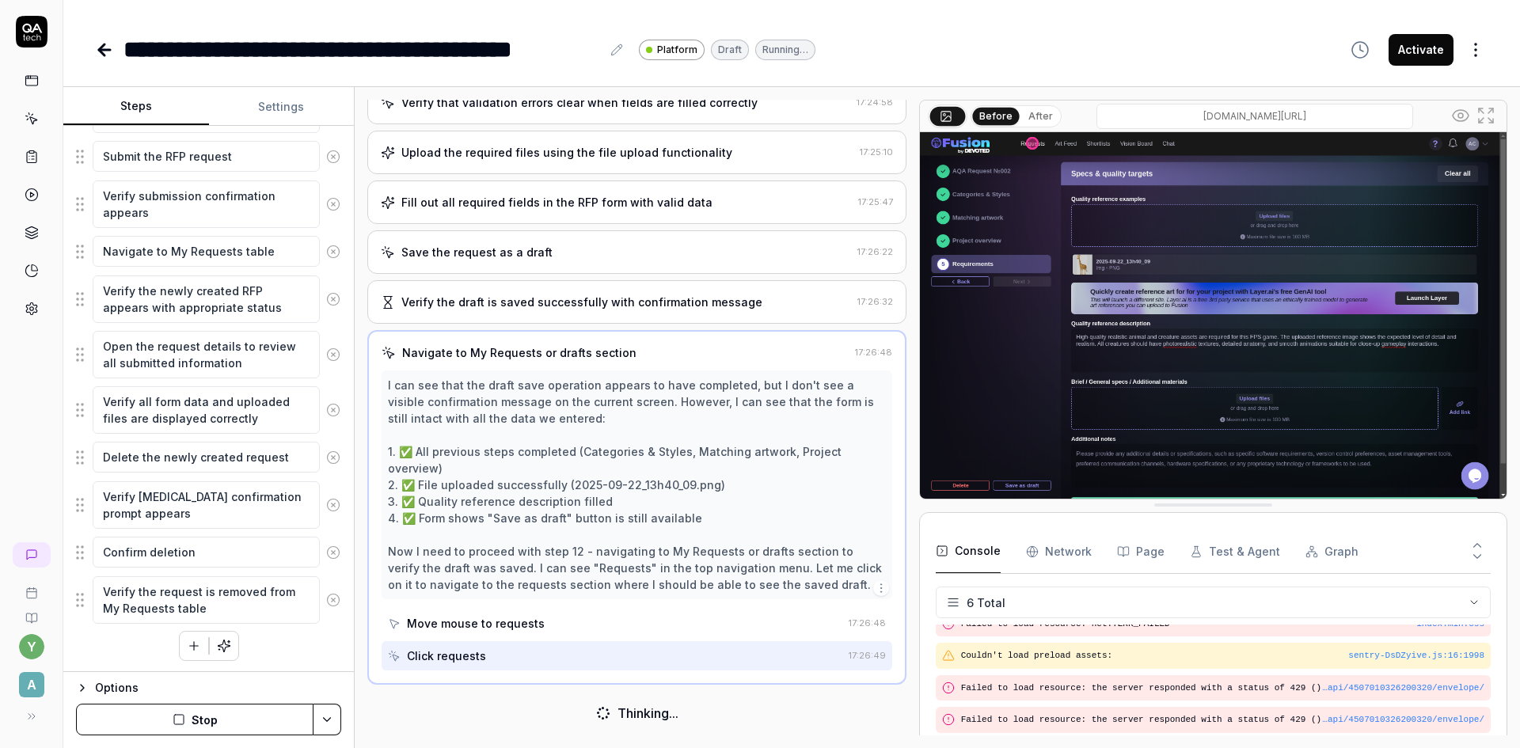
scroll to position [1224, 0]
click at [215, 724] on button "Stop" at bounding box center [195, 720] width 238 height 32
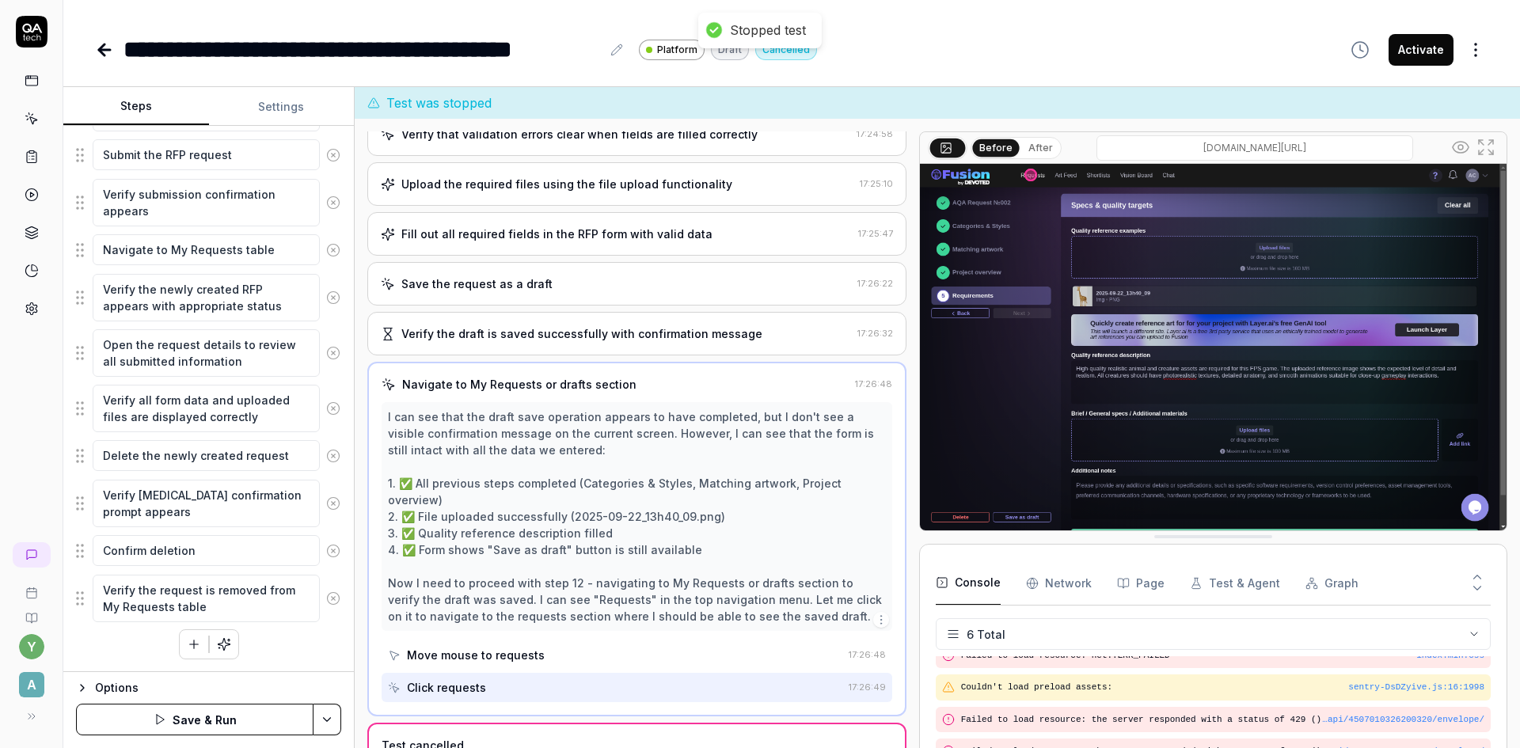
click at [241, 717] on button "Save & Run" at bounding box center [195, 720] width 238 height 32
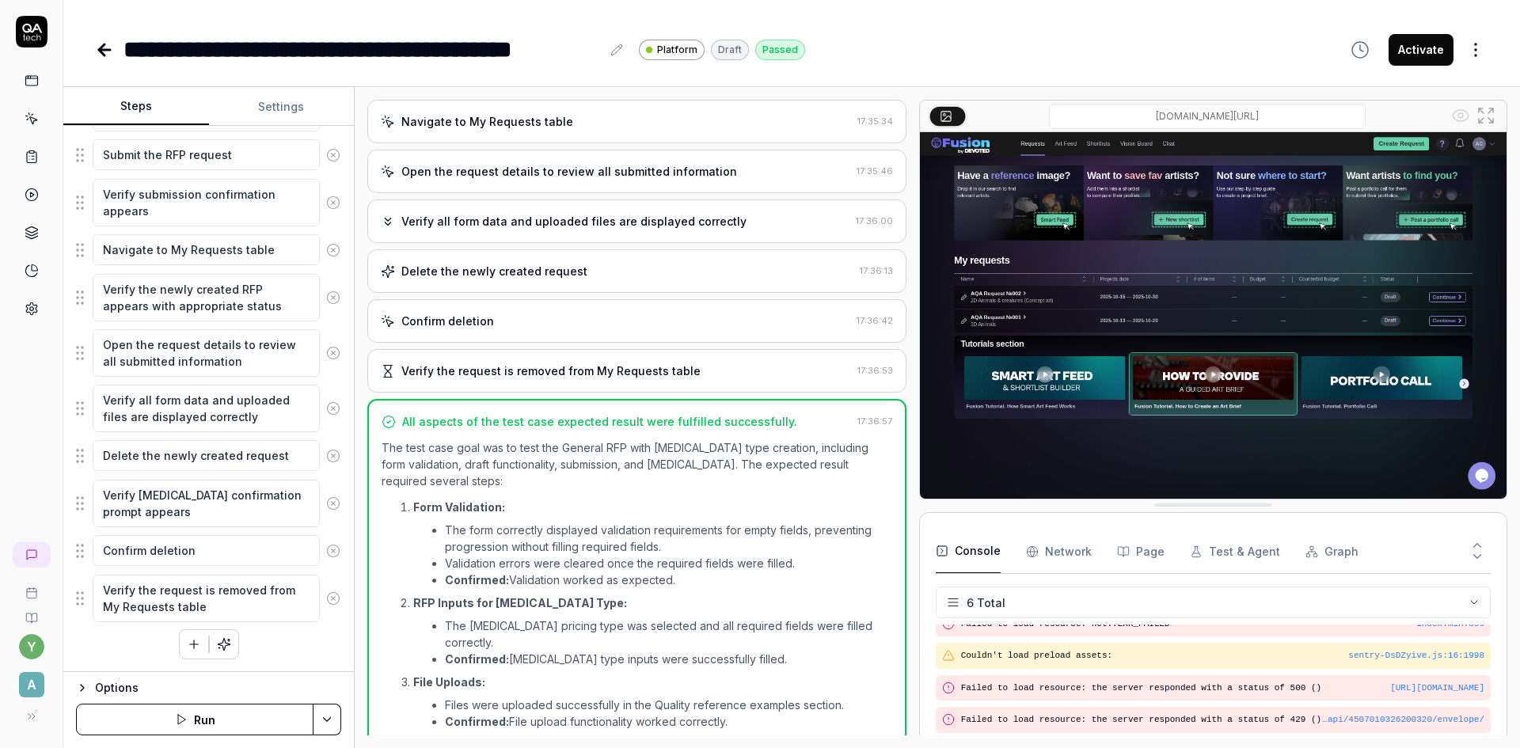
scroll to position [1034, 0]
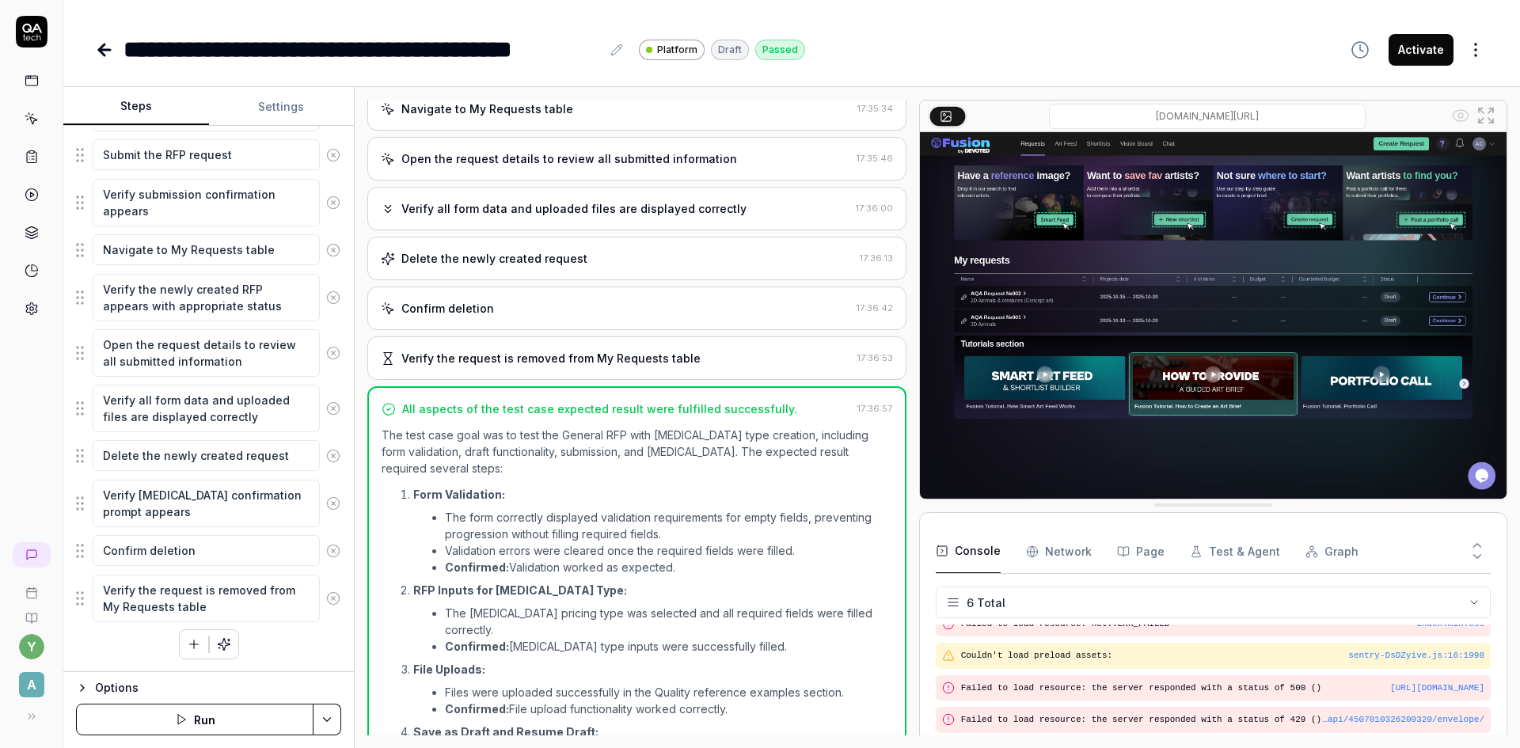
click at [1432, 60] on button "Activate" at bounding box center [1421, 50] width 65 height 32
click at [109, 52] on icon at bounding box center [104, 49] width 19 height 19
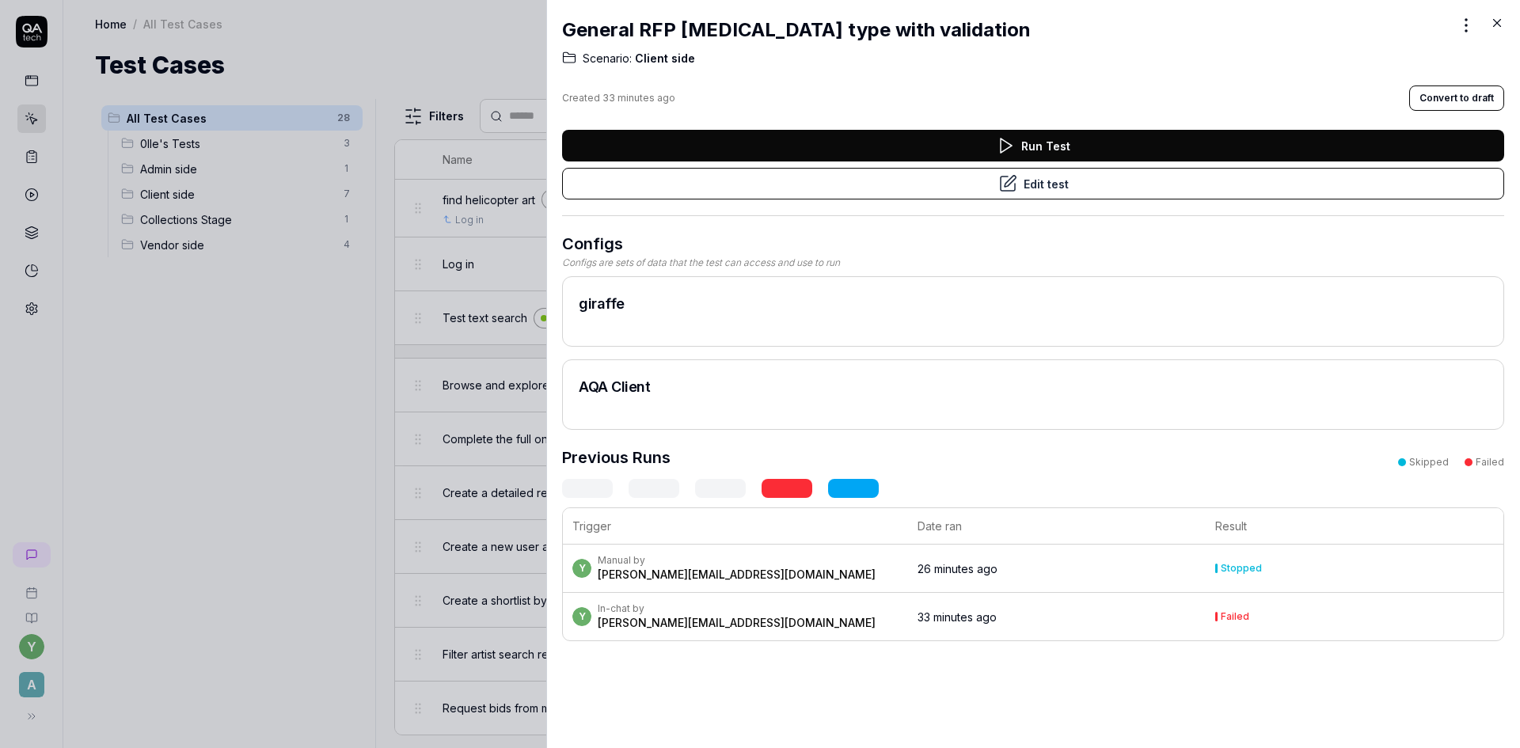
click at [1496, 22] on icon at bounding box center [1497, 23] width 14 height 14
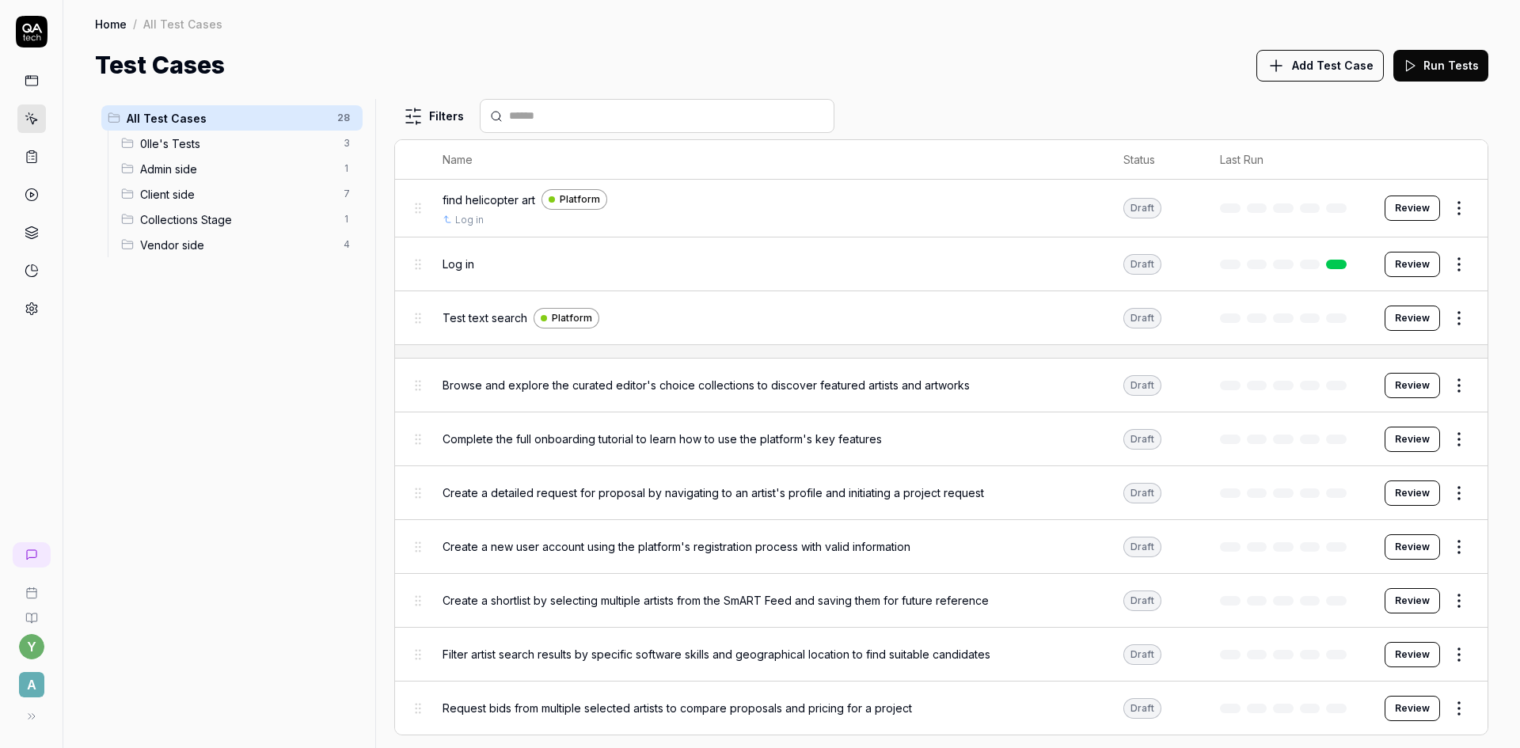
click at [158, 198] on span "Client side" at bounding box center [237, 194] width 194 height 17
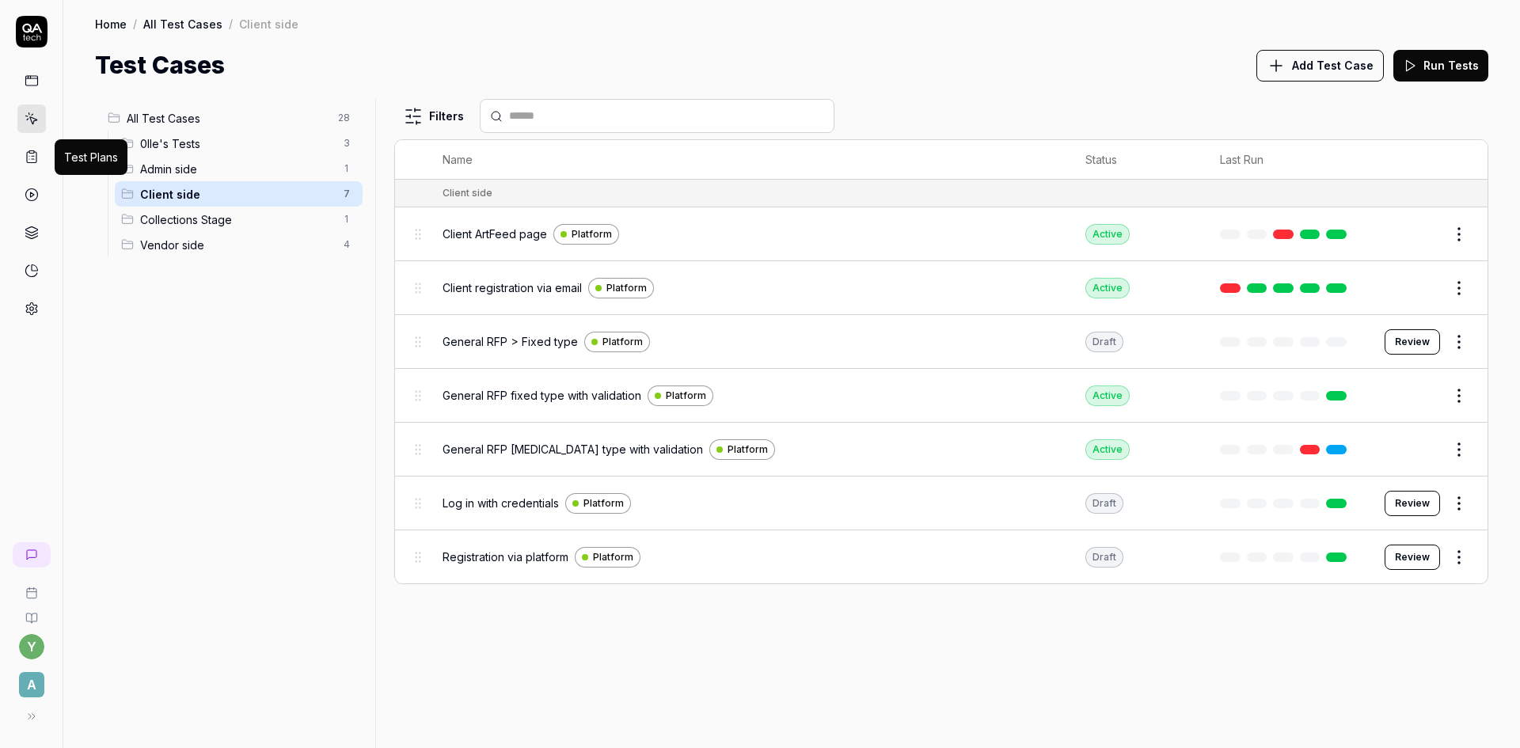
click at [1458, 341] on html "y A Home / All Test Cases / Client side Home / All Test Cases / Client side Tes…" at bounding box center [760, 374] width 1520 height 748
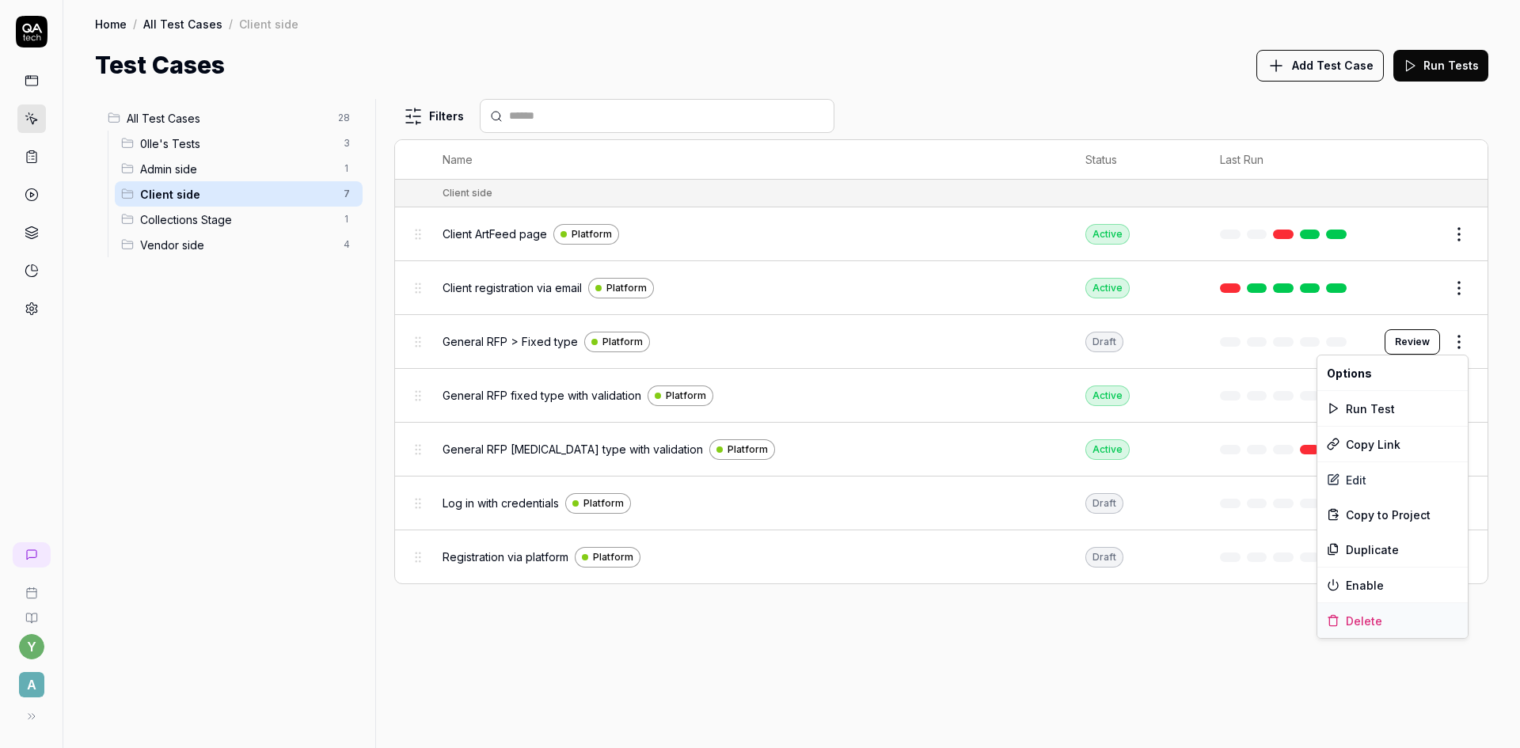
click at [1365, 618] on div "Delete" at bounding box center [1392, 620] width 150 height 35
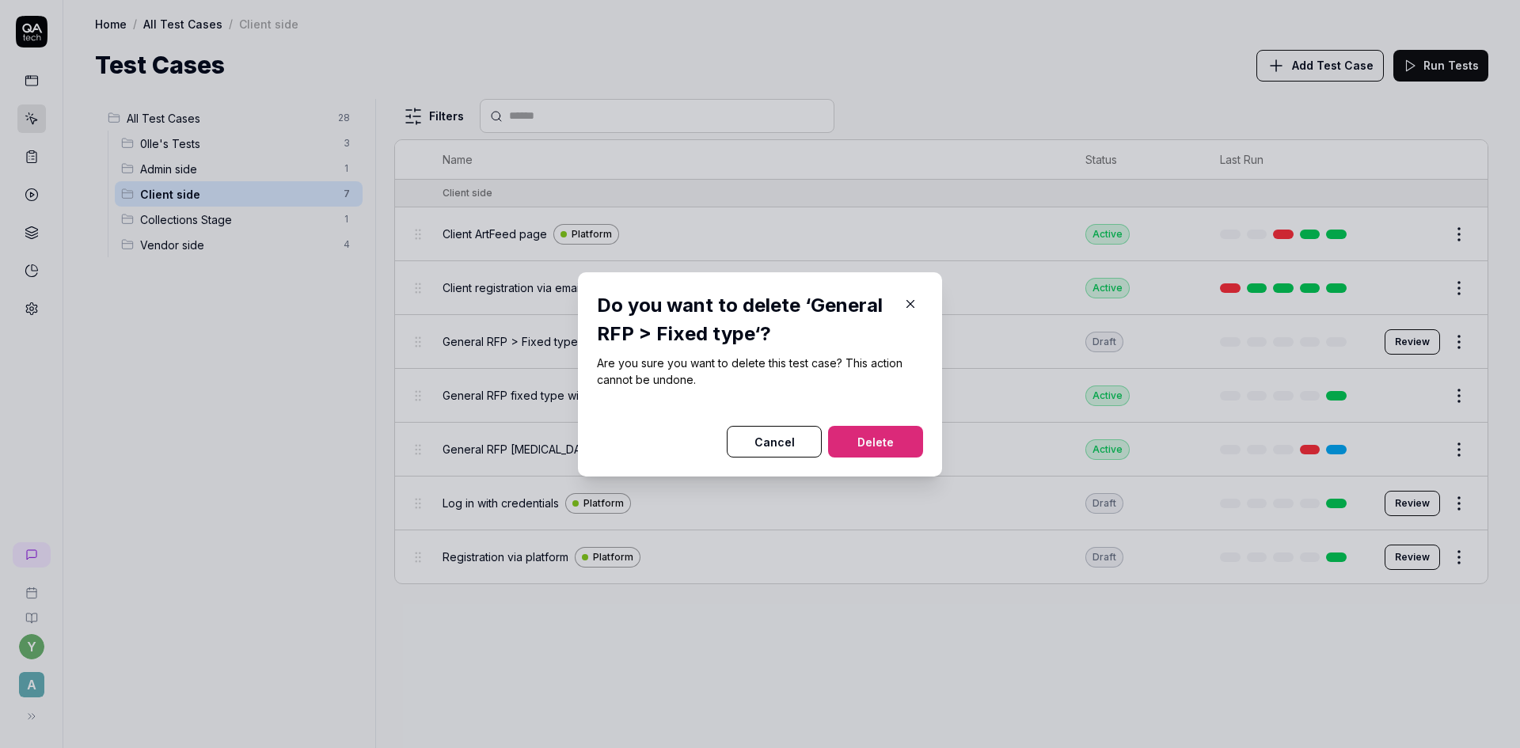
click at [907, 306] on icon "button" at bounding box center [910, 303] width 7 height 7
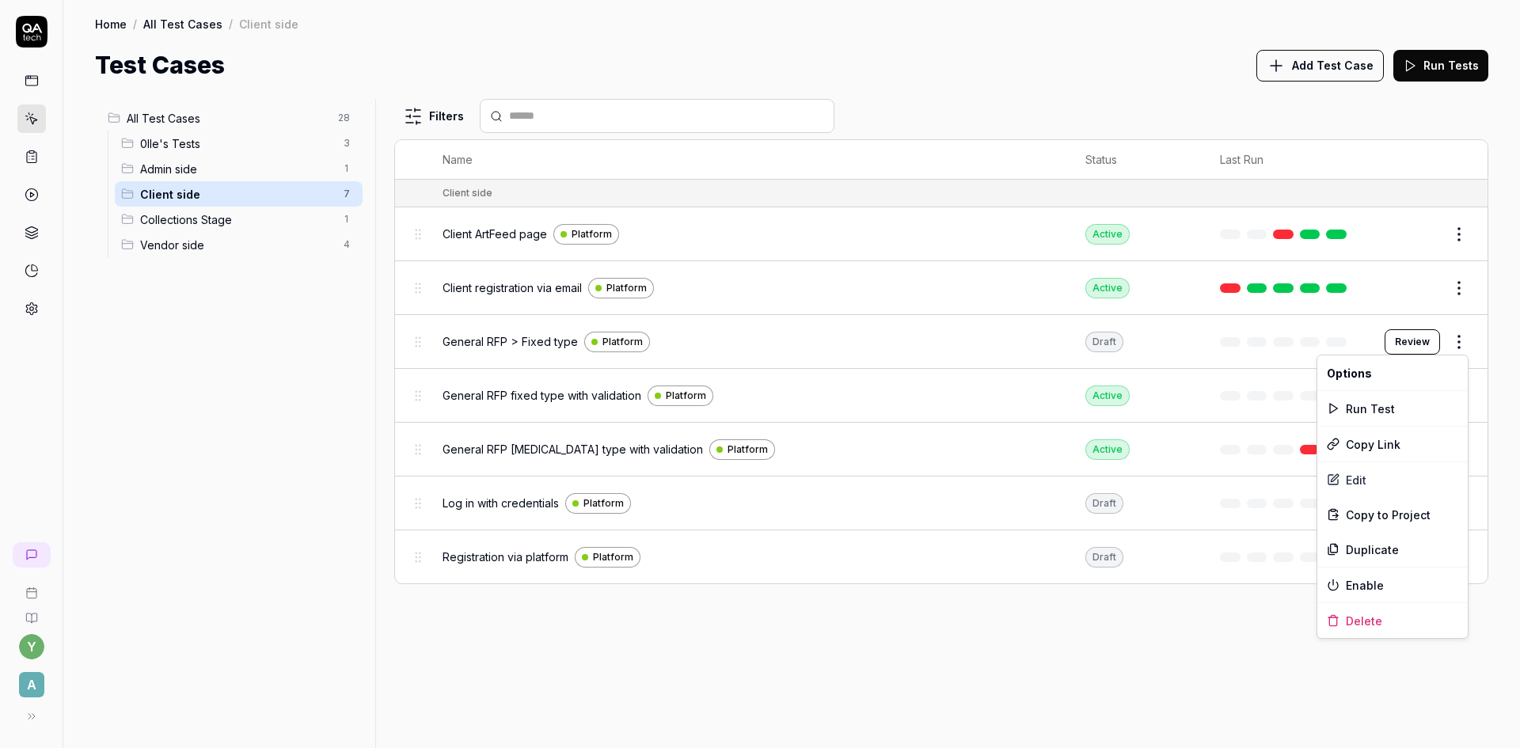
click at [1460, 345] on html "y A Home / All Test Cases / Client side Home / All Test Cases / Client side Tes…" at bounding box center [760, 374] width 1520 height 748
click at [1374, 620] on div "Delete" at bounding box center [1392, 620] width 150 height 35
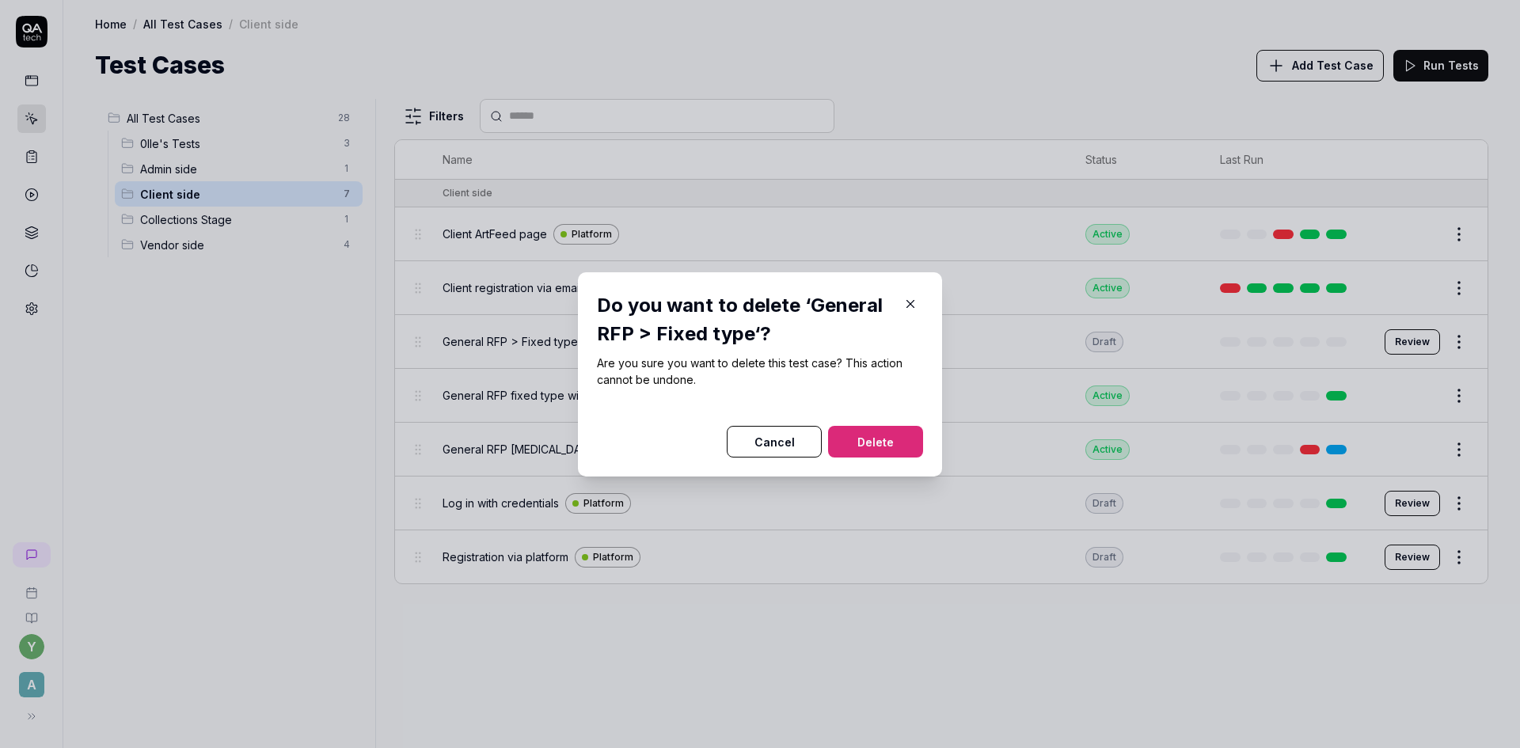
click at [857, 439] on button "Delete" at bounding box center [875, 442] width 95 height 32
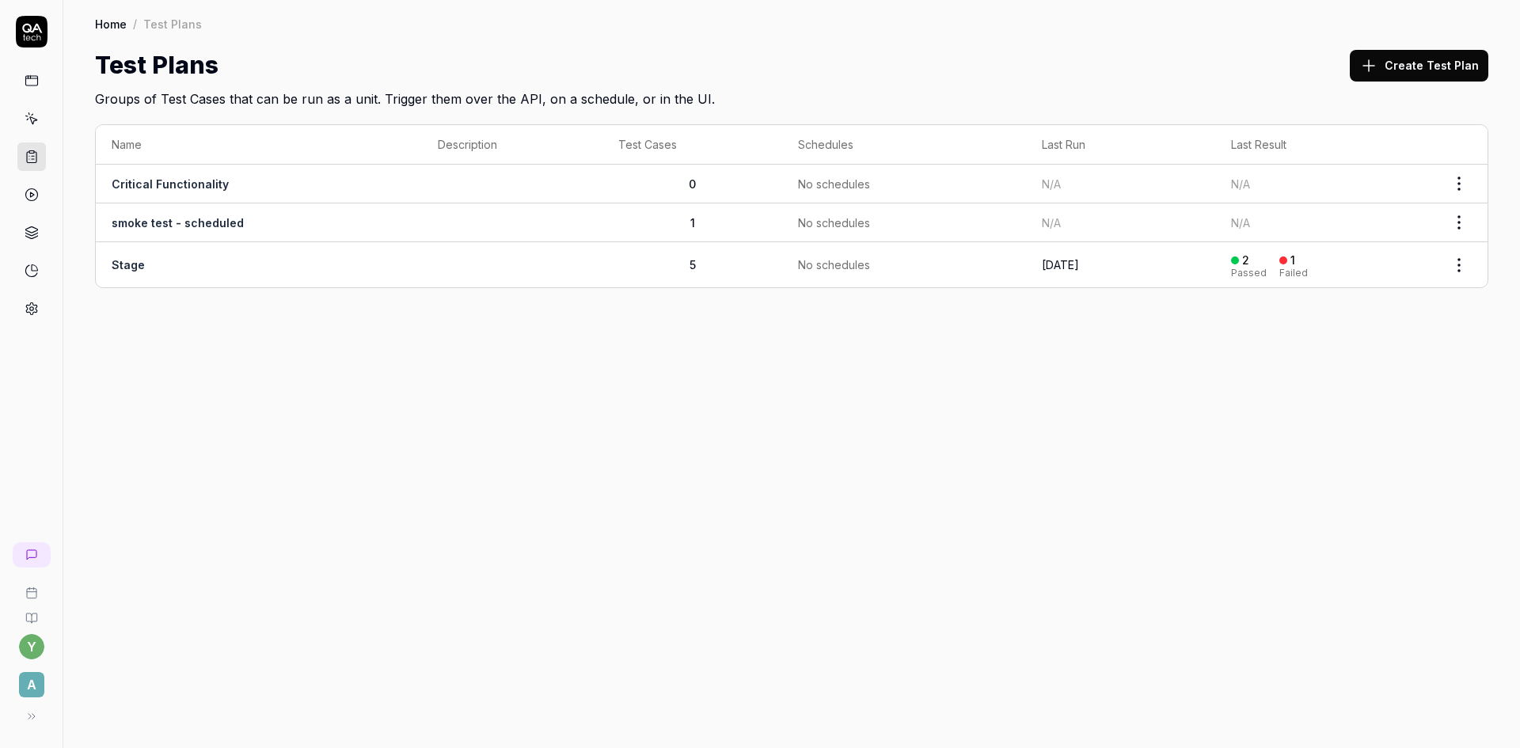
click at [131, 264] on link "Stage" at bounding box center [128, 264] width 33 height 13
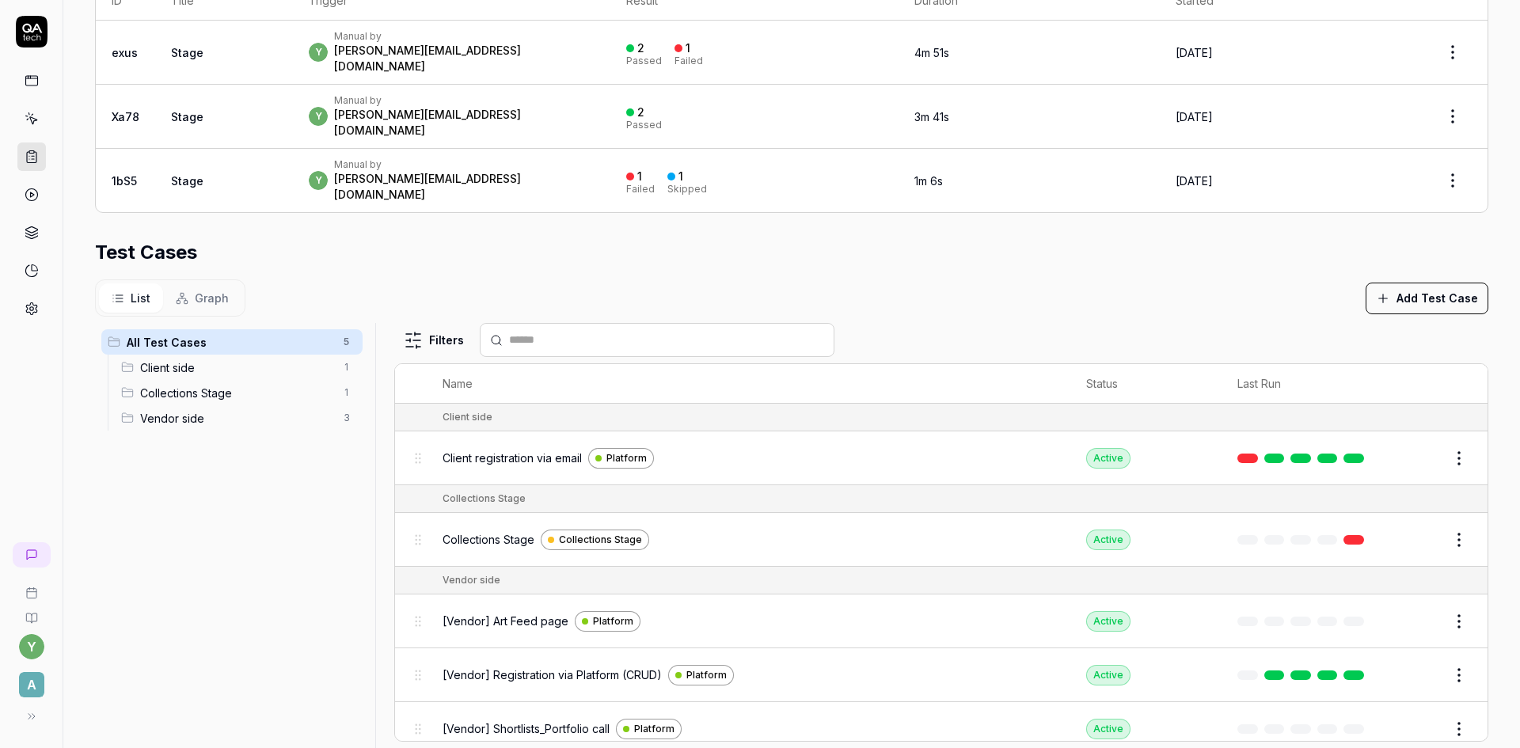
click at [1433, 283] on button "Add Test Case" at bounding box center [1427, 299] width 123 height 32
type input "с"
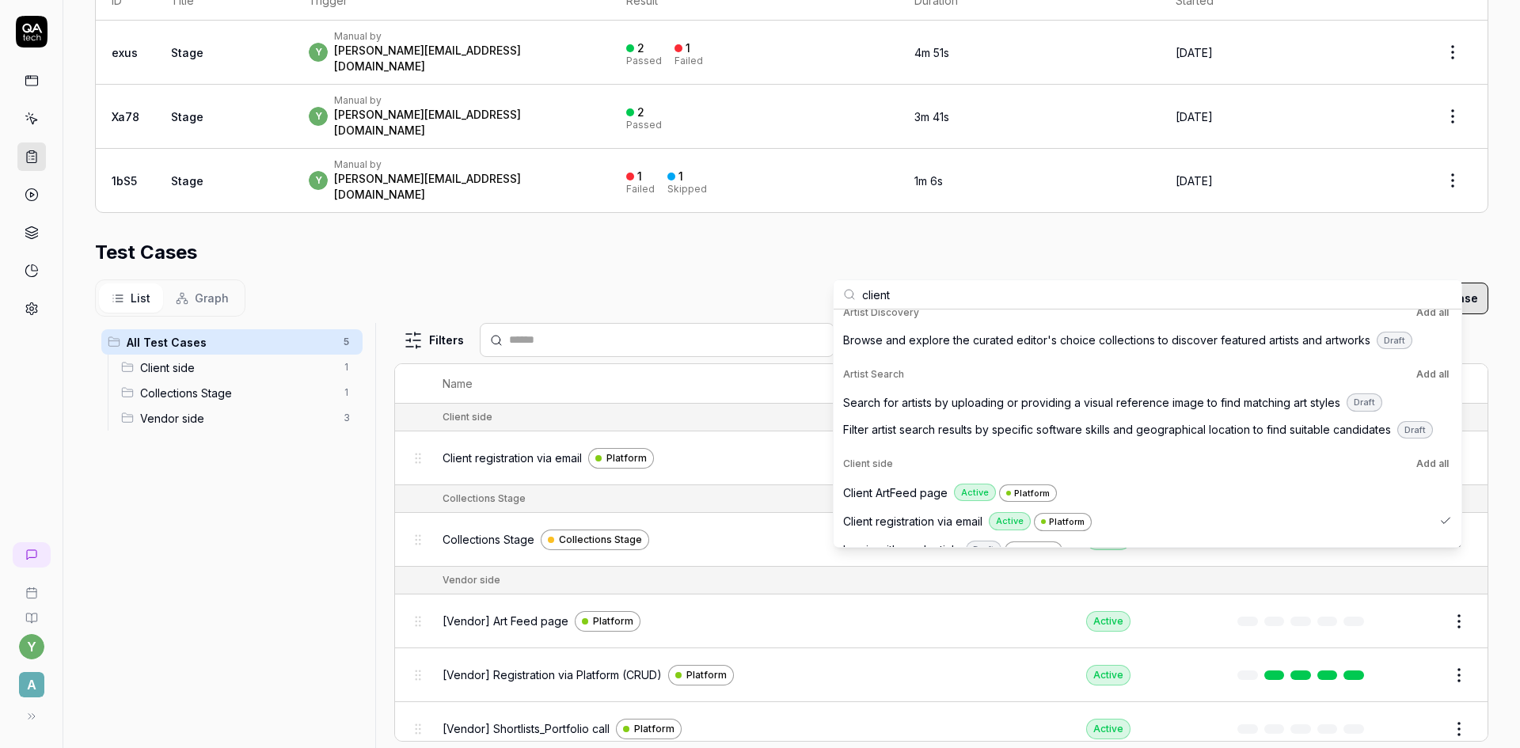
scroll to position [79, 0]
type input "client"
click at [916, 490] on span "Client ArtFeed page" at bounding box center [895, 490] width 105 height 17
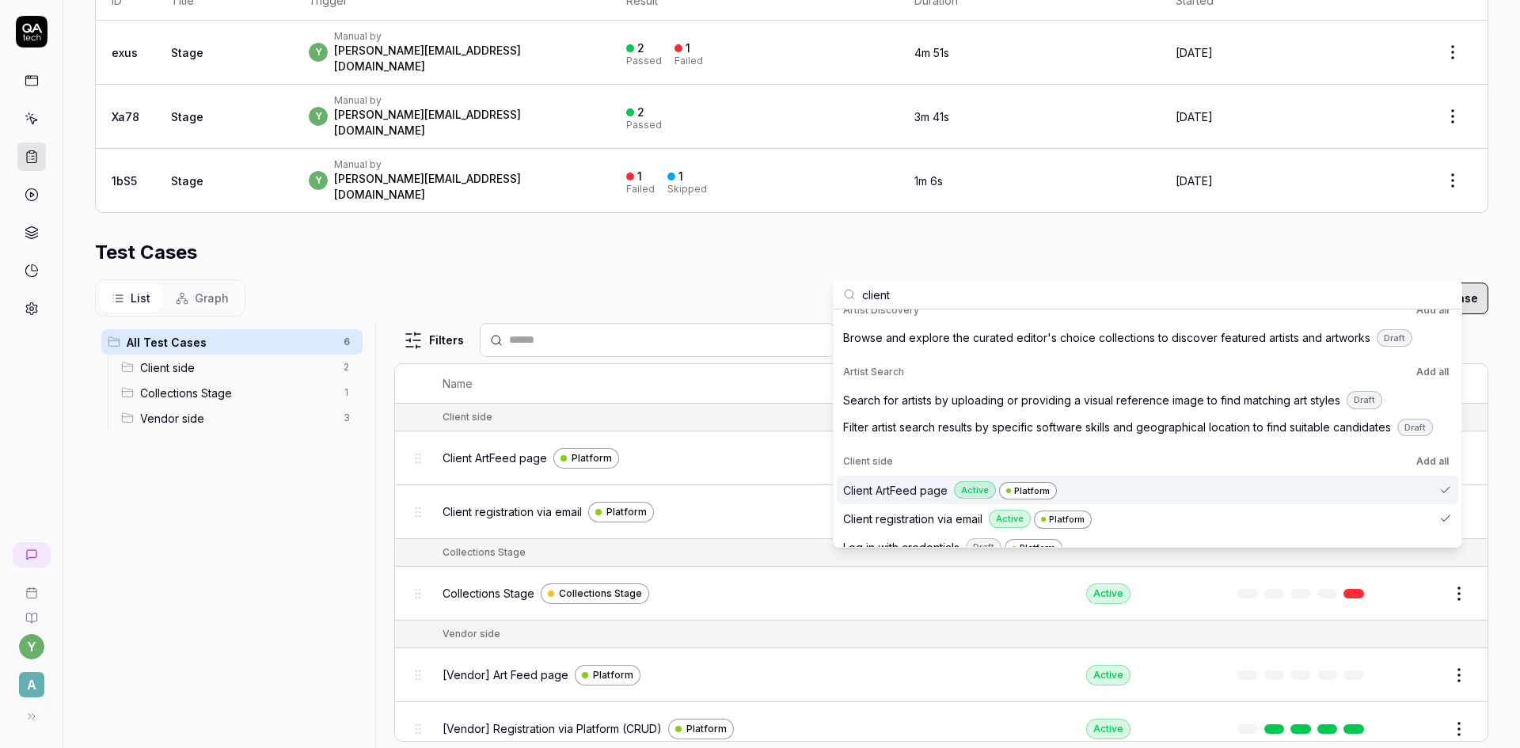
click at [319, 551] on div "All Test Cases 6 Client side 2 Collections Stage 1 Vendor side 3" at bounding box center [232, 529] width 274 height 413
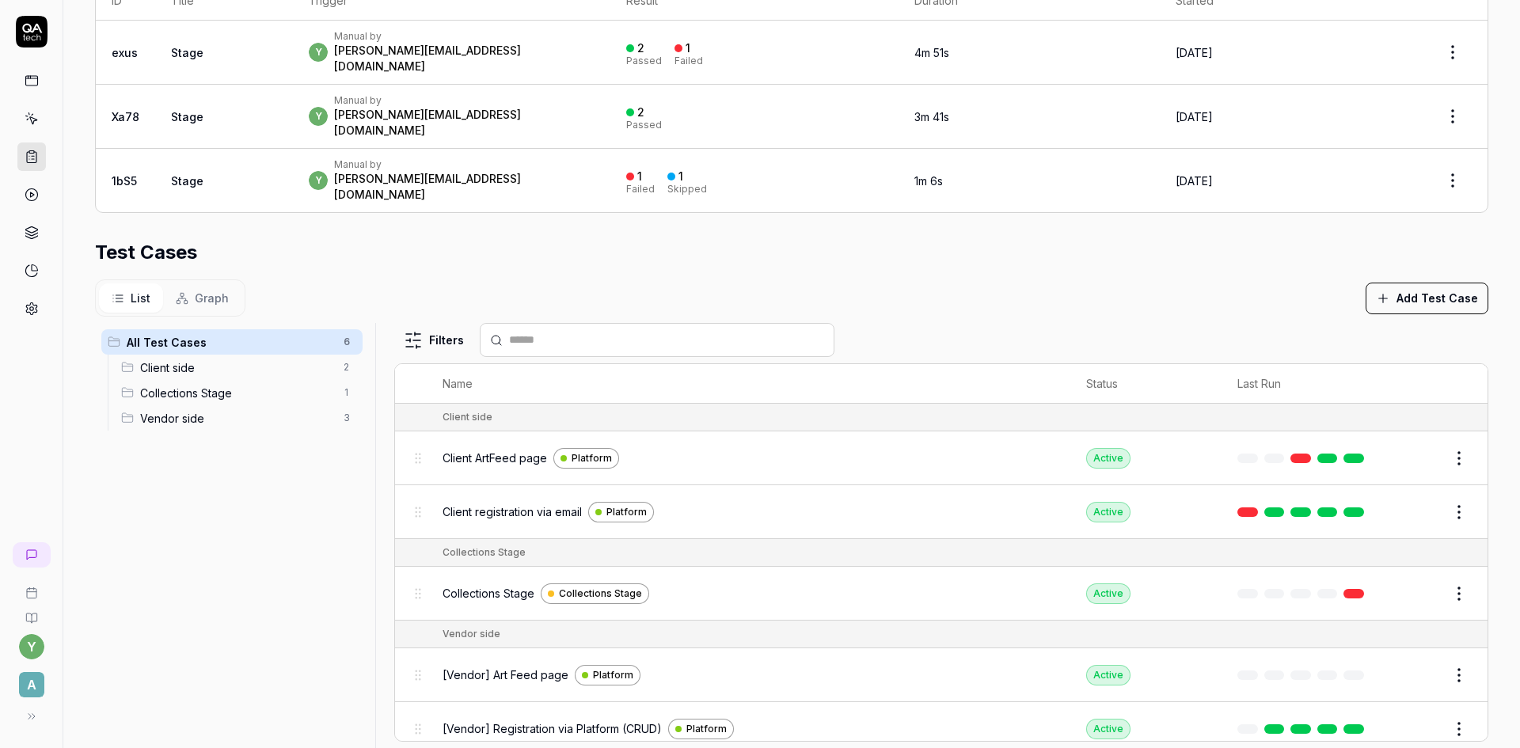
click at [1412, 283] on button "Add Test Case" at bounding box center [1427, 299] width 123 height 32
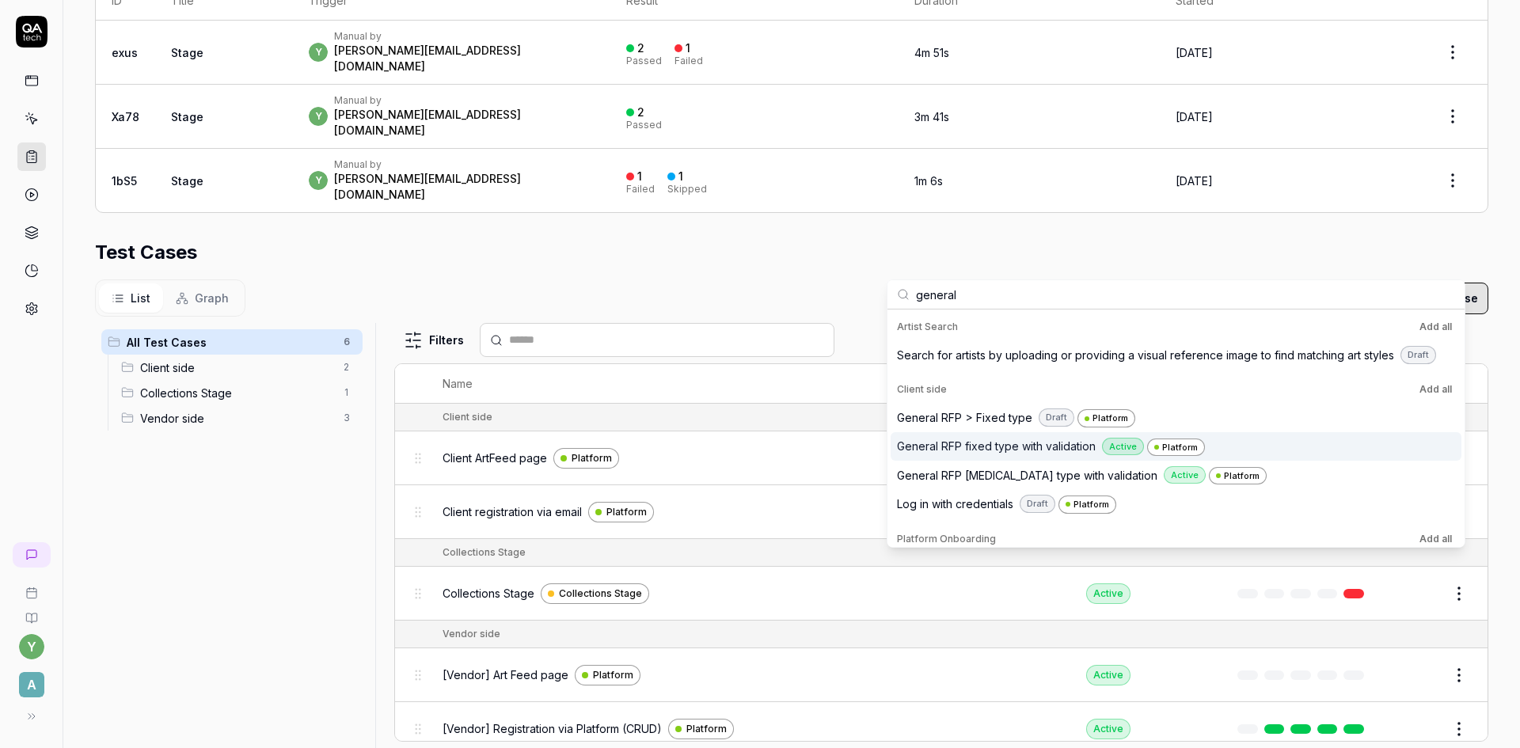
type input "general"
click at [1006, 449] on span "General RFP fixed type with validation" at bounding box center [996, 446] width 199 height 17
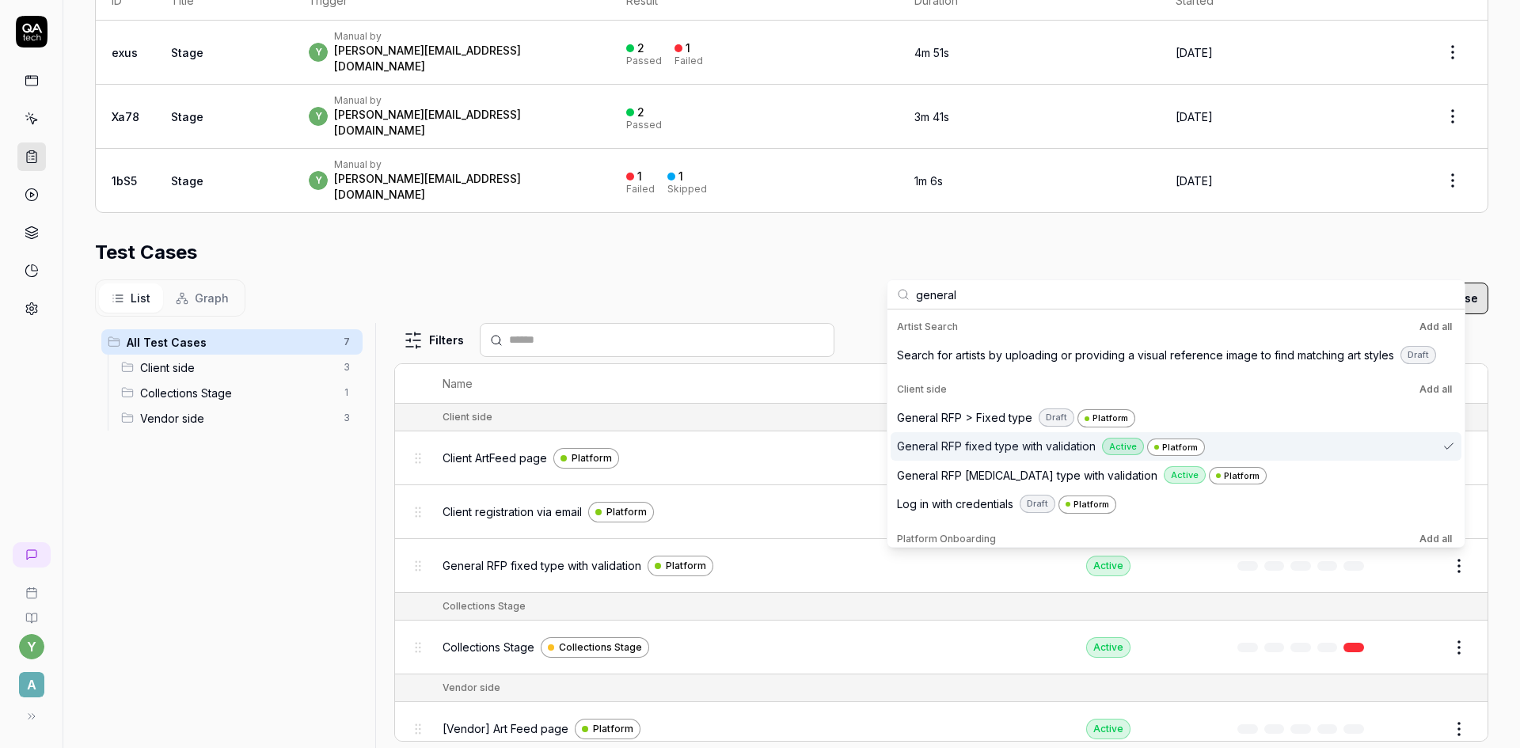
click at [1006, 449] on span "General RFP fixed type with validation" at bounding box center [996, 446] width 199 height 17
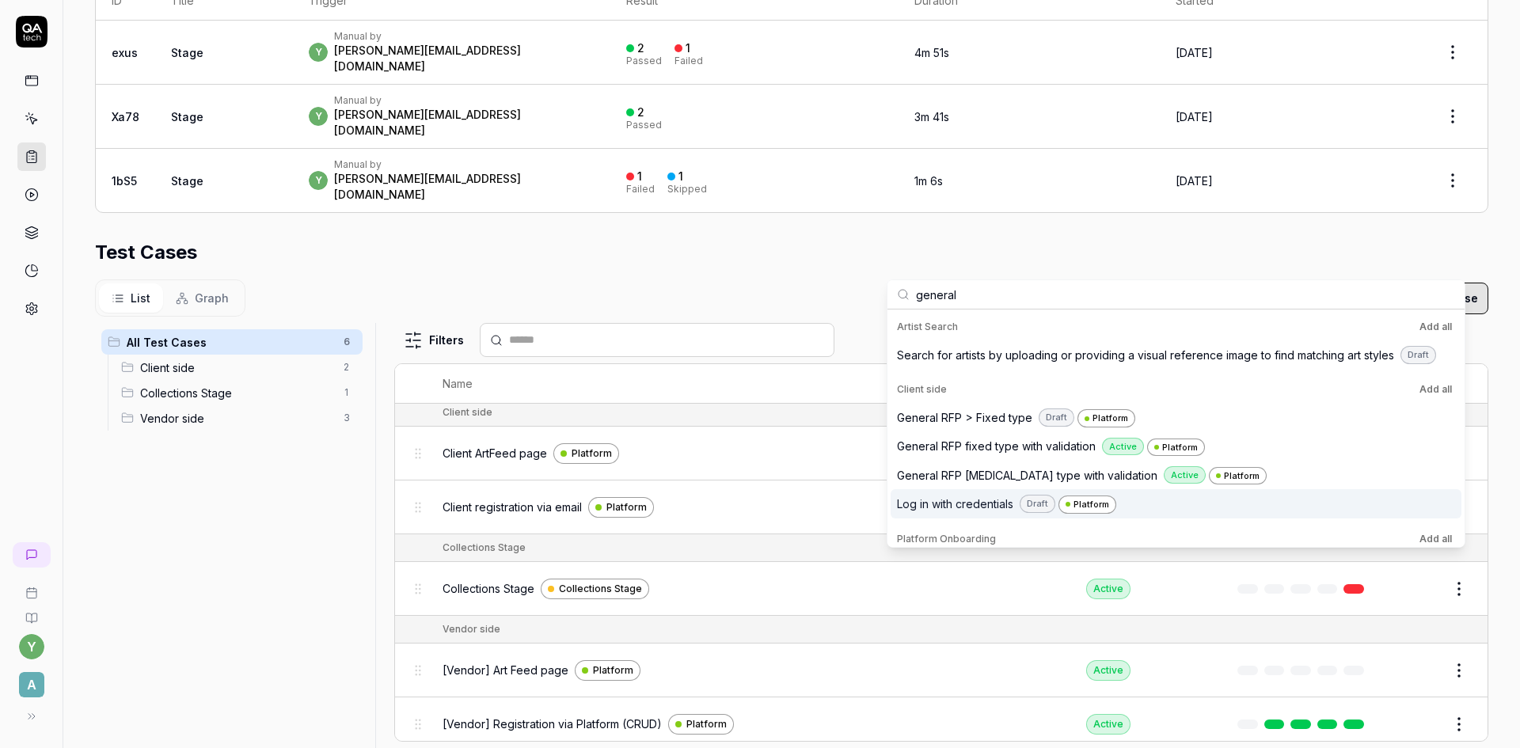
scroll to position [0, 0]
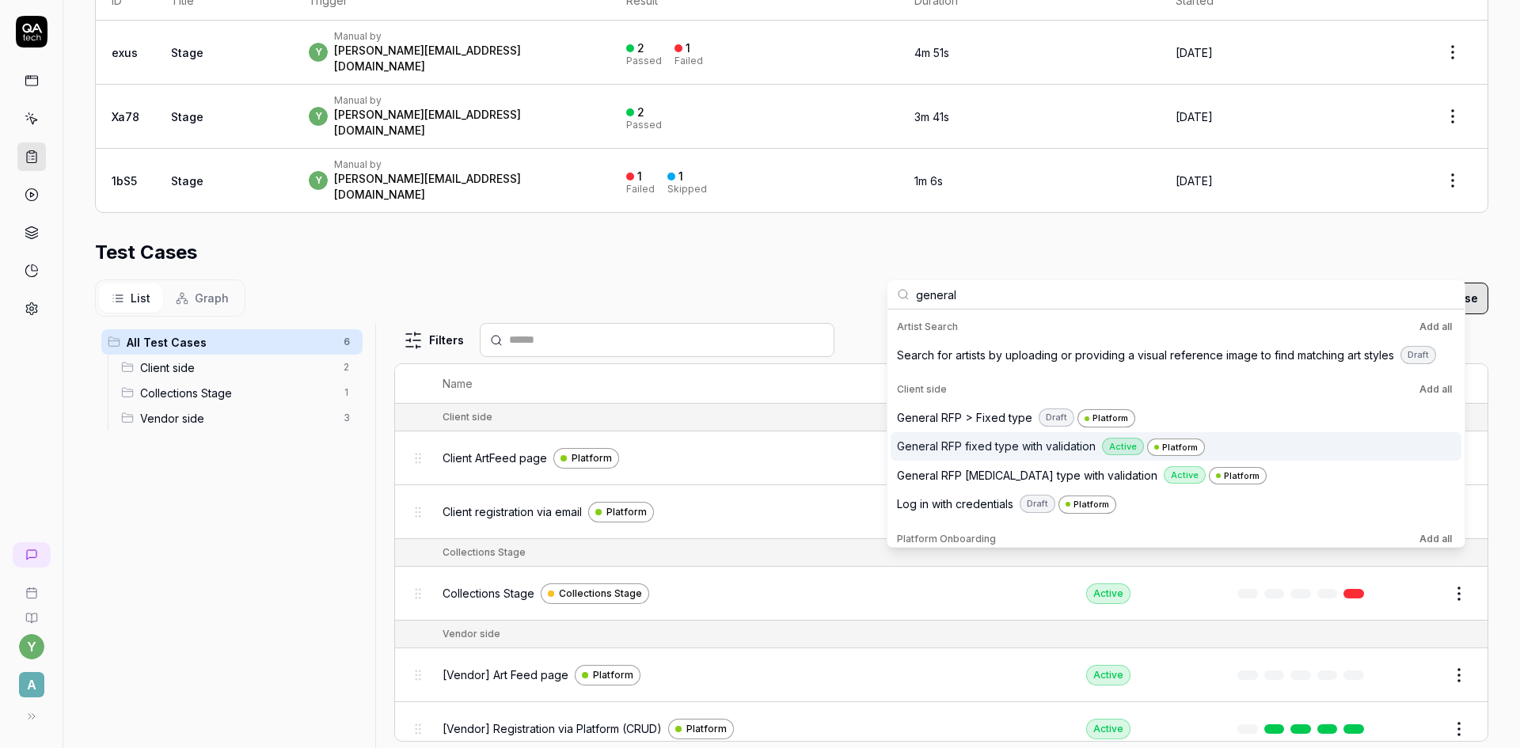
click at [1014, 448] on span "General RFP fixed type with validation" at bounding box center [996, 446] width 199 height 17
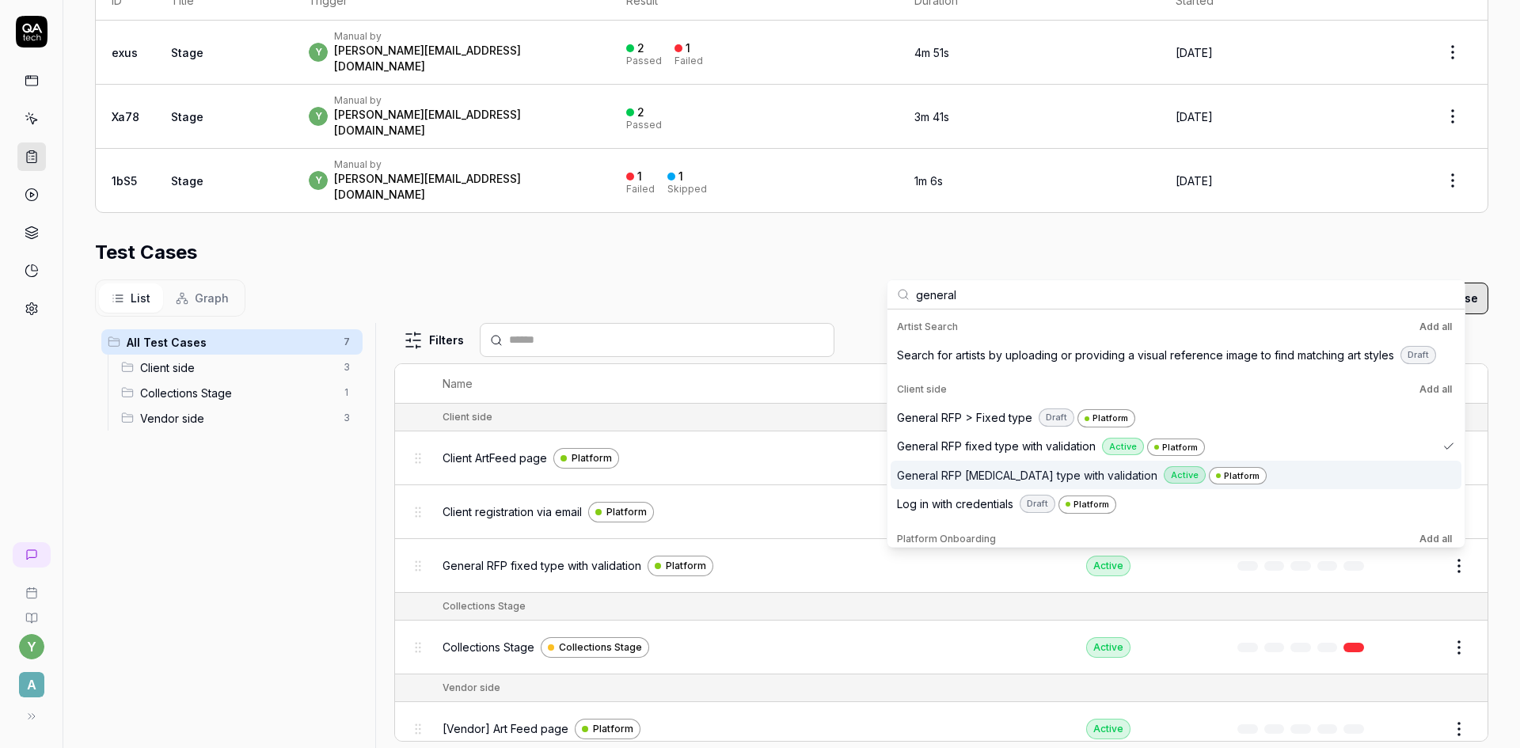
click at [1003, 475] on span "General RFP [MEDICAL_DATA] type with validation" at bounding box center [1027, 475] width 260 height 17
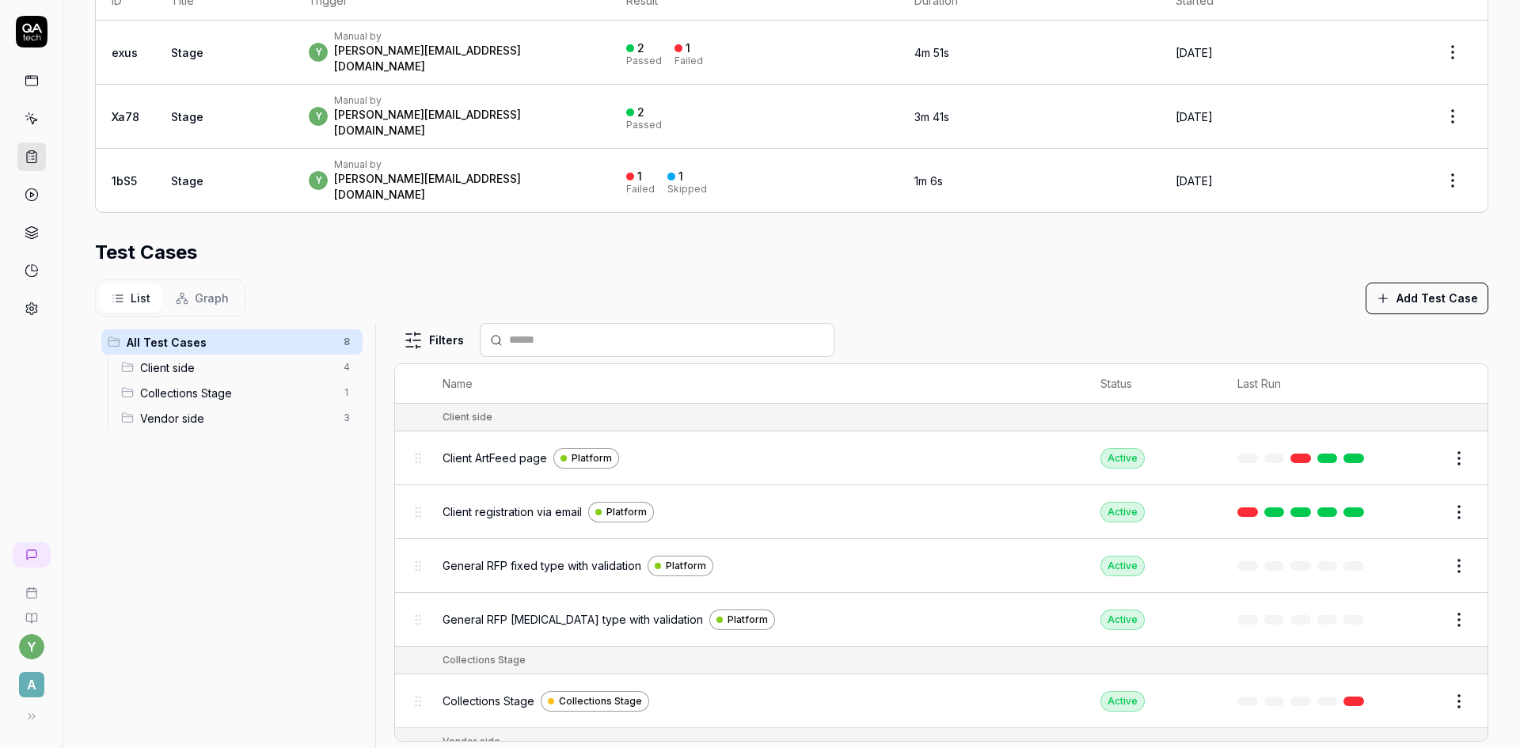
click at [296, 584] on div "All Test Cases 8 Client side 4 Collections Stage 1 Vendor side 3" at bounding box center [232, 529] width 274 height 413
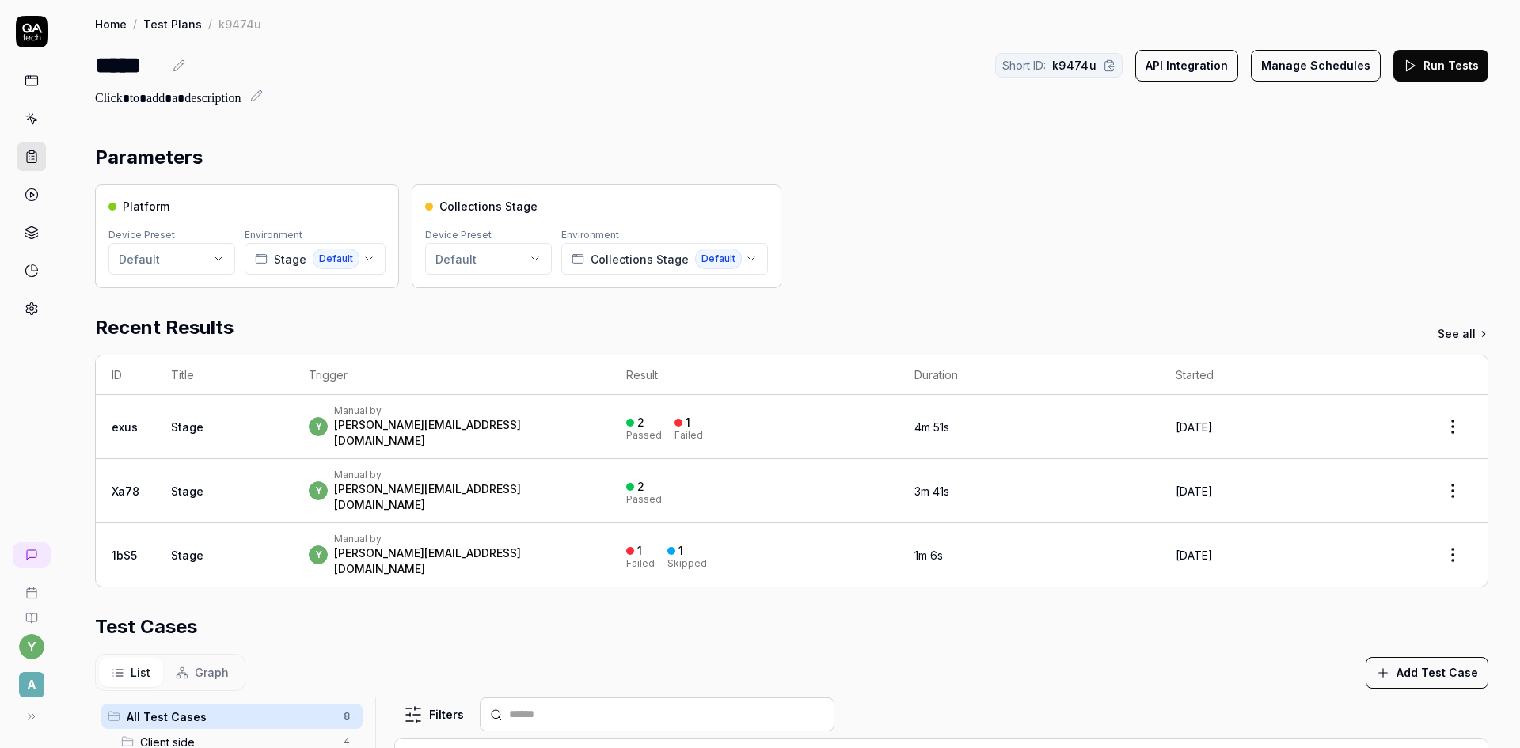
click at [1432, 70] on button "Run Tests" at bounding box center [1440, 66] width 95 height 32
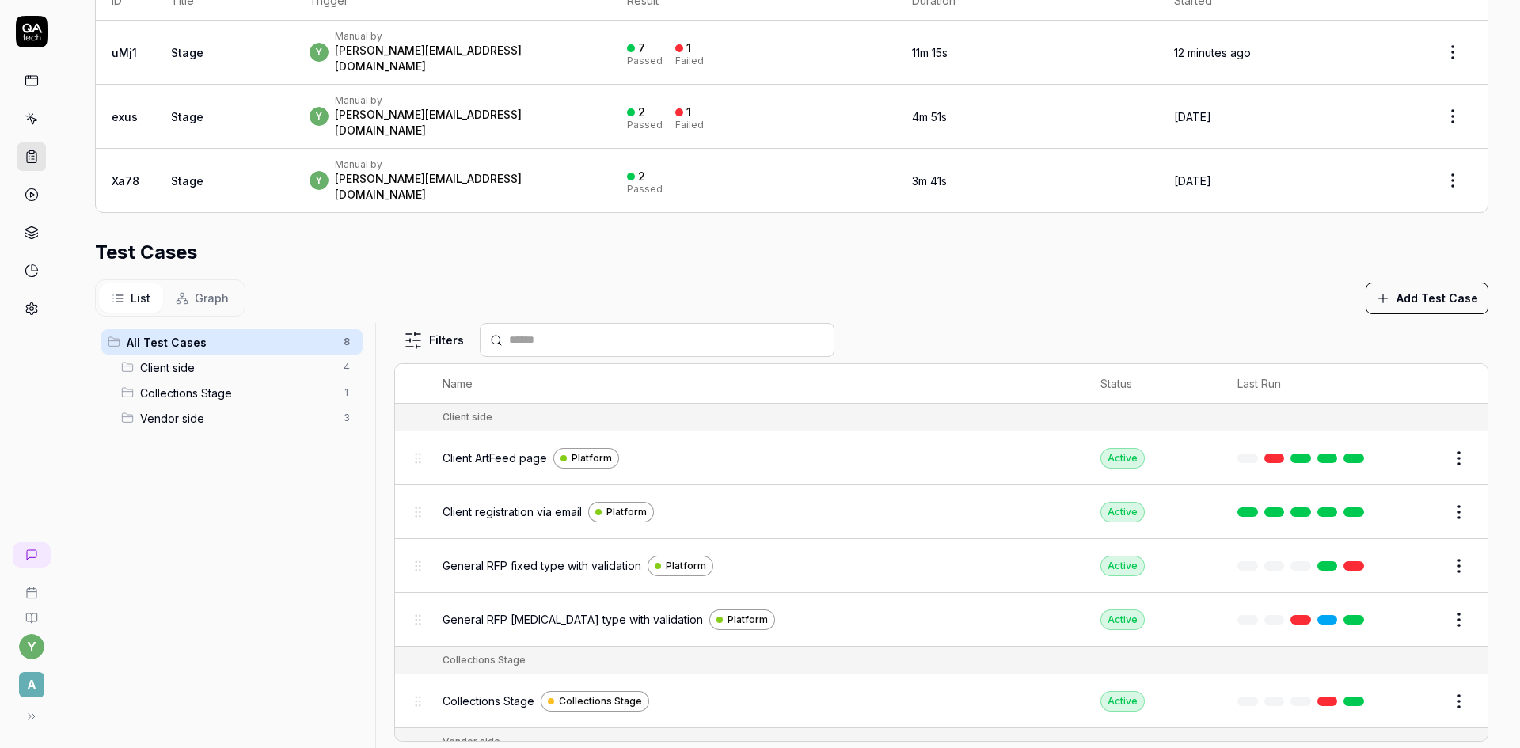
click at [566, 557] on span "General RFP fixed type with validation" at bounding box center [542, 565] width 199 height 17
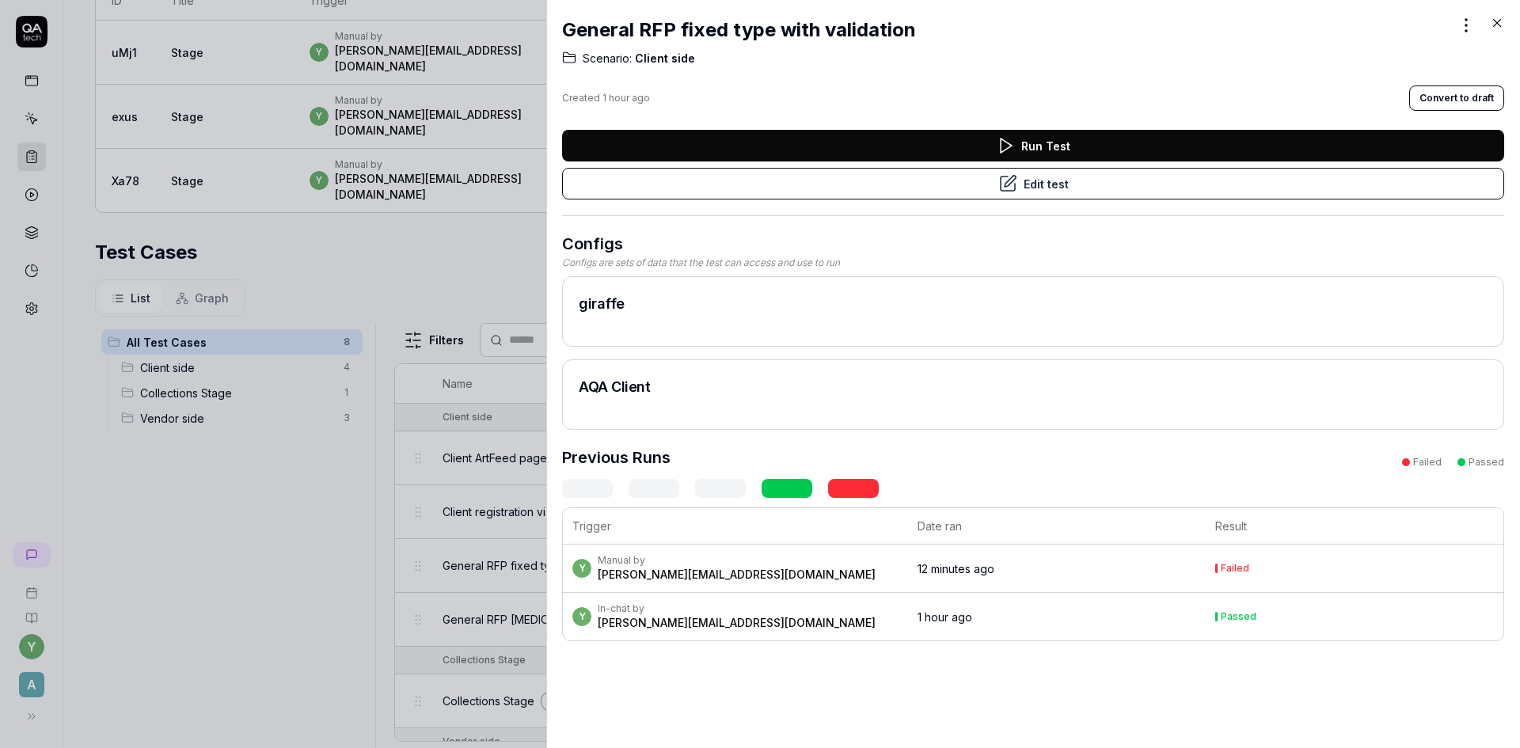
click at [1051, 185] on button "Edit test" at bounding box center [1033, 184] width 942 height 32
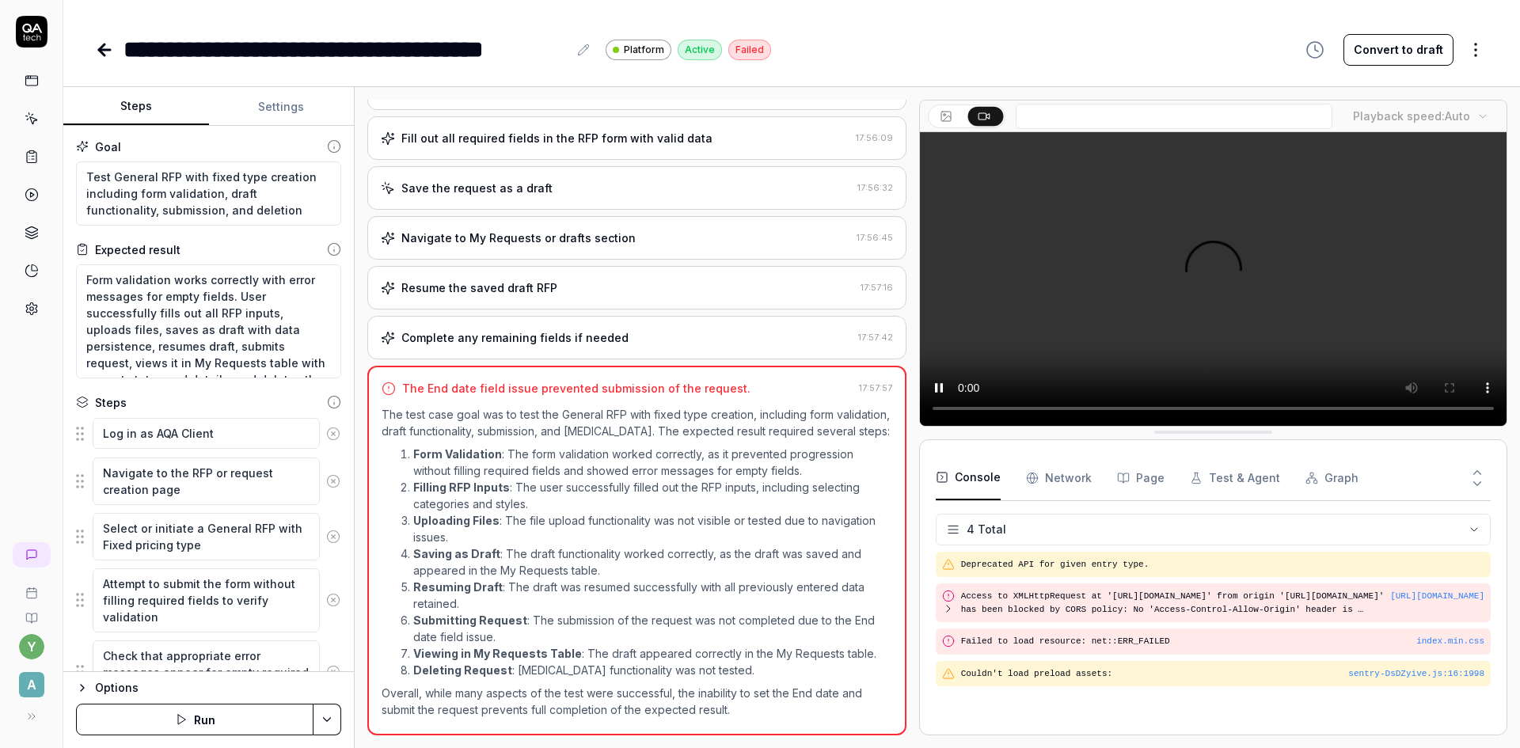
scroll to position [27, 0]
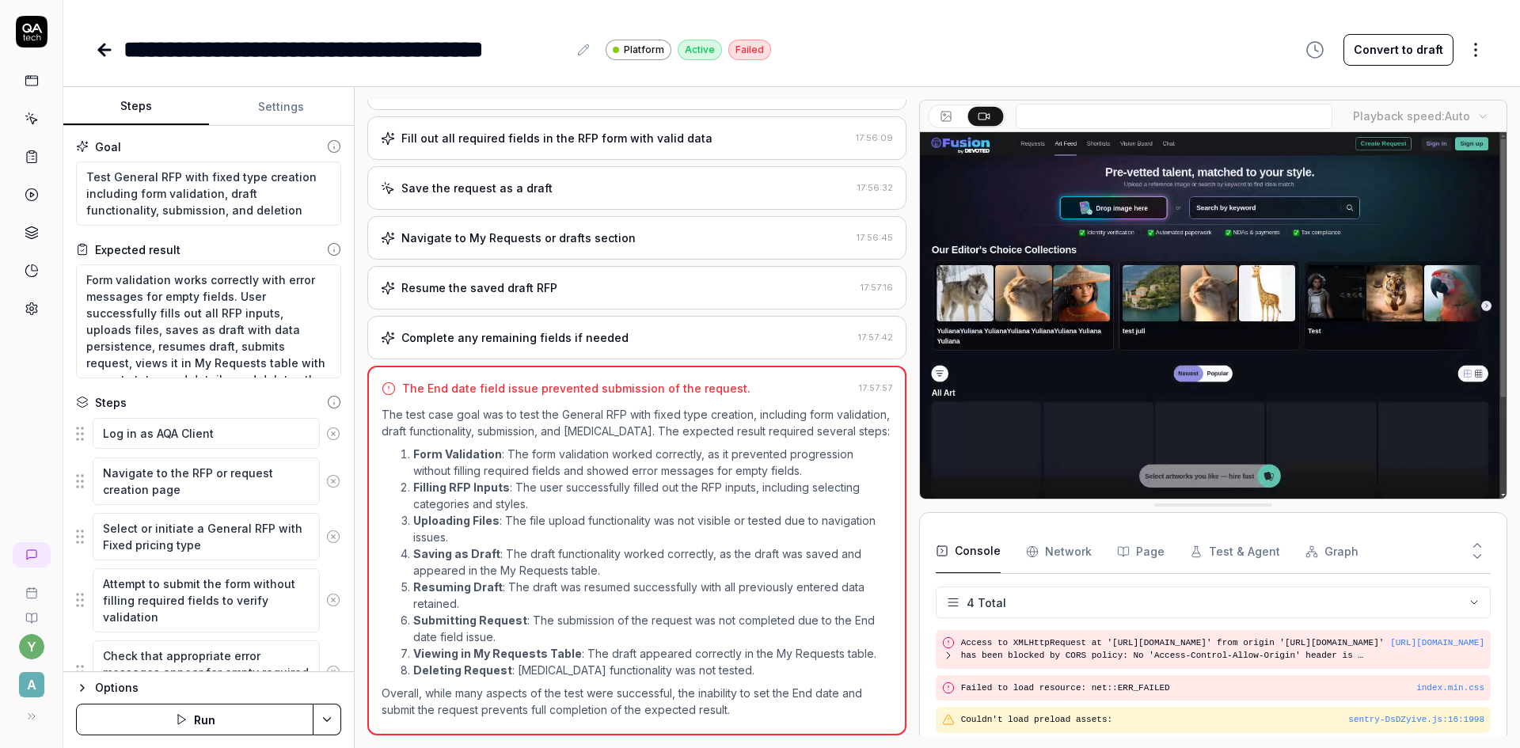
click at [502, 700] on p "Overall, while many aspects of the test were successful, the inability to set t…" at bounding box center [637, 701] width 511 height 33
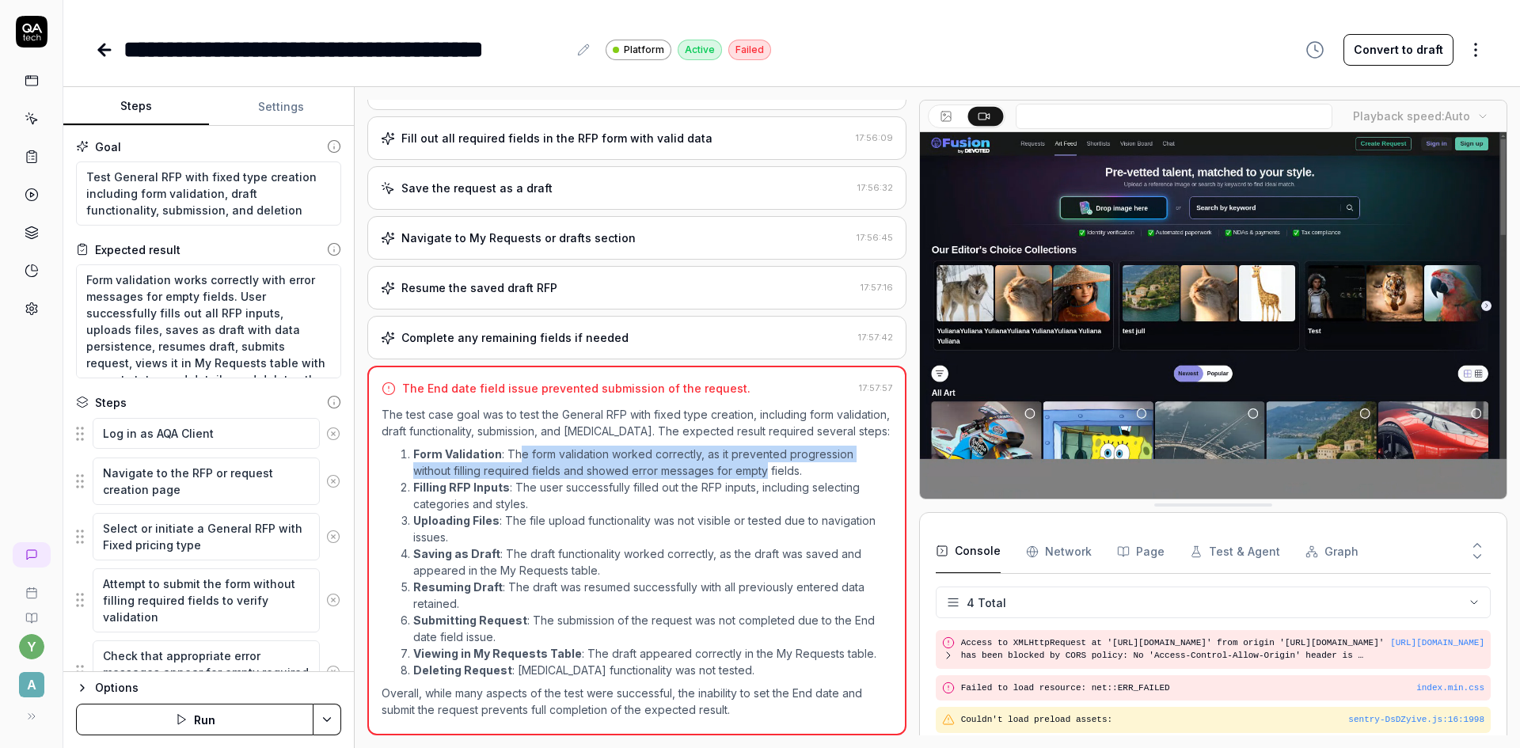
drag, startPoint x: 515, startPoint y: 447, endPoint x: 765, endPoint y: 465, distance: 250.8
click at [765, 465] on li "Form Validation : The form validation worked correctly, as it prevented progres…" at bounding box center [652, 462] width 479 height 33
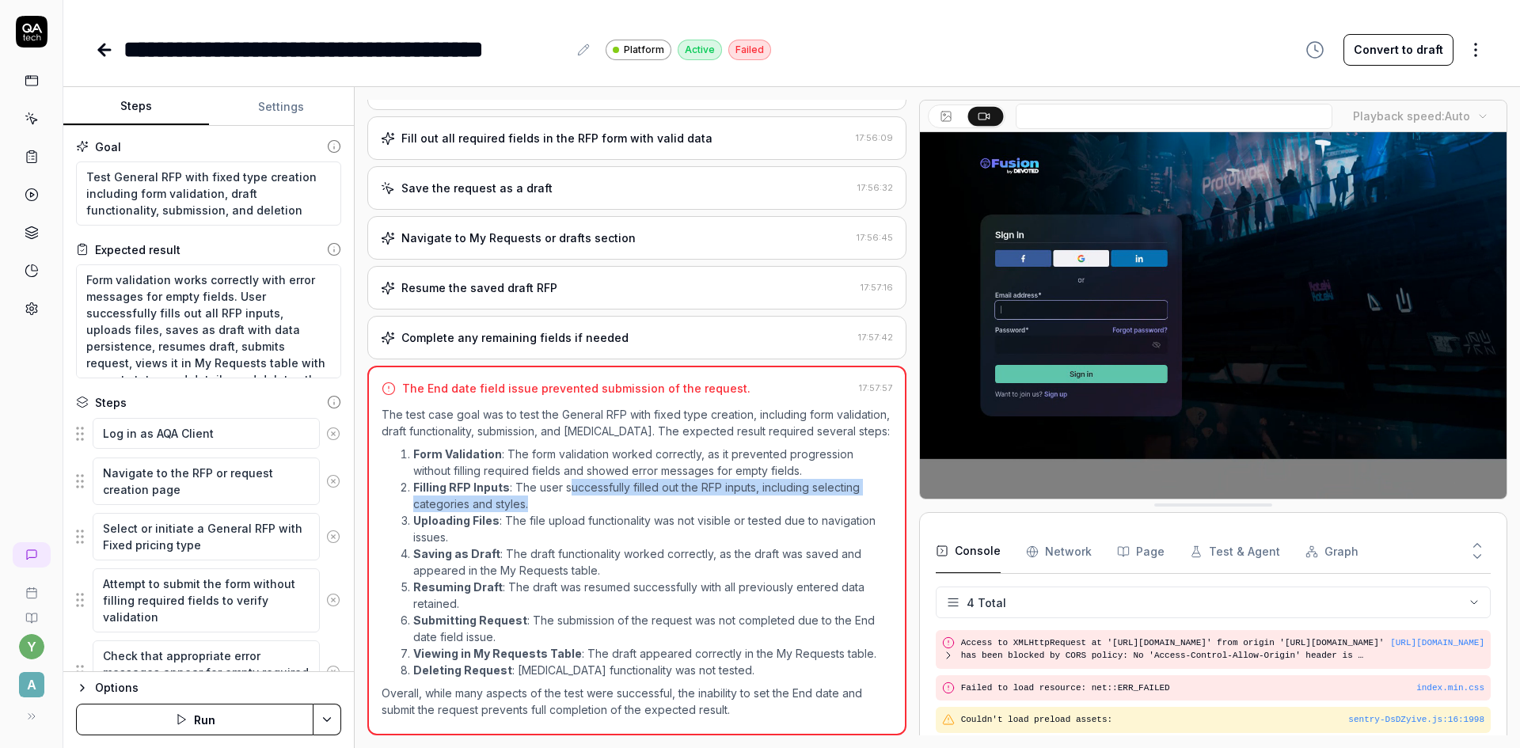
drag, startPoint x: 567, startPoint y: 483, endPoint x: 717, endPoint y: 500, distance: 150.7
click at [717, 500] on li "Filling RFP Inputs : The user successfully filled out the RFP inputs, including…" at bounding box center [652, 495] width 479 height 33
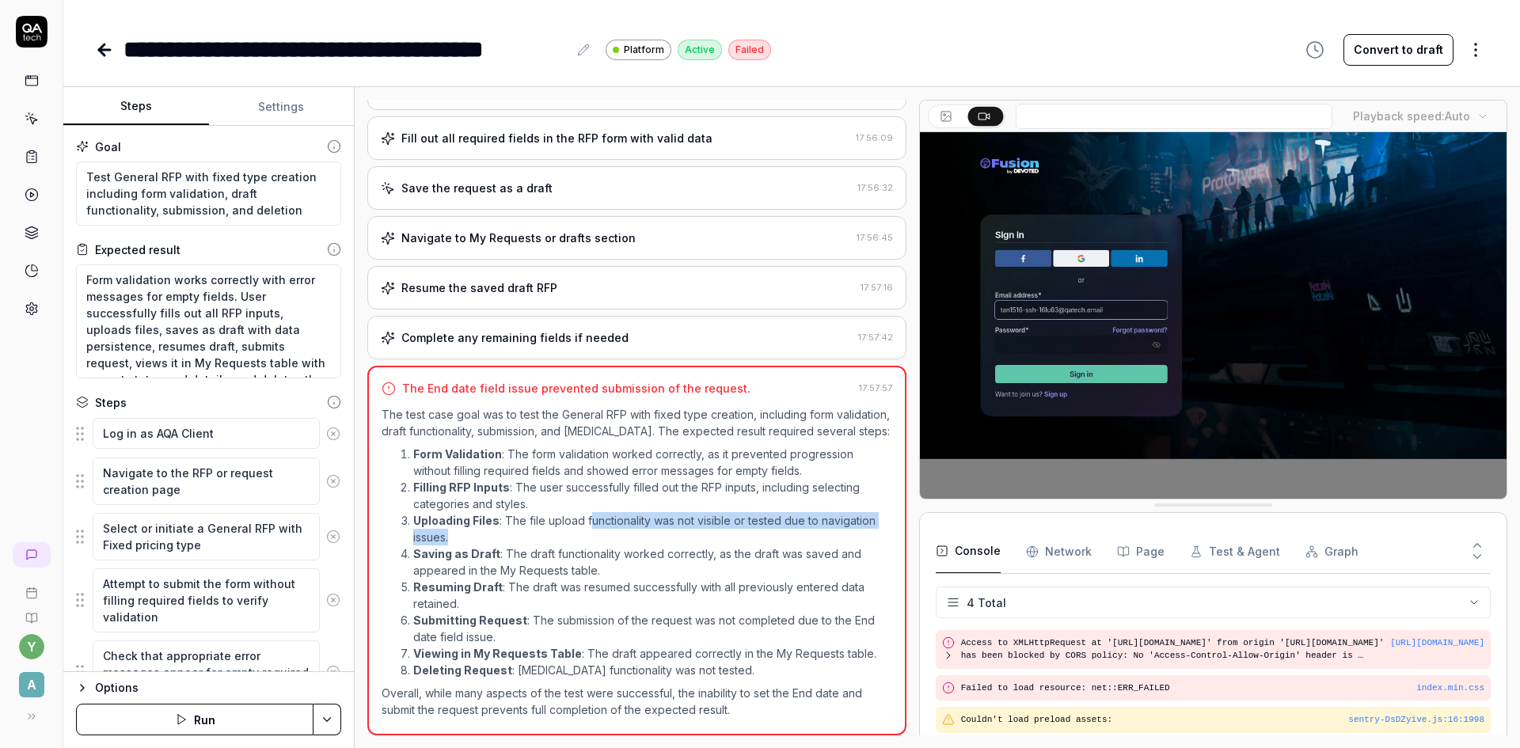
drag, startPoint x: 589, startPoint y: 519, endPoint x: 614, endPoint y: 525, distance: 25.9
click at [723, 535] on li "Uploading Files : The file upload functionality was not visible or tested due t…" at bounding box center [652, 528] width 479 height 33
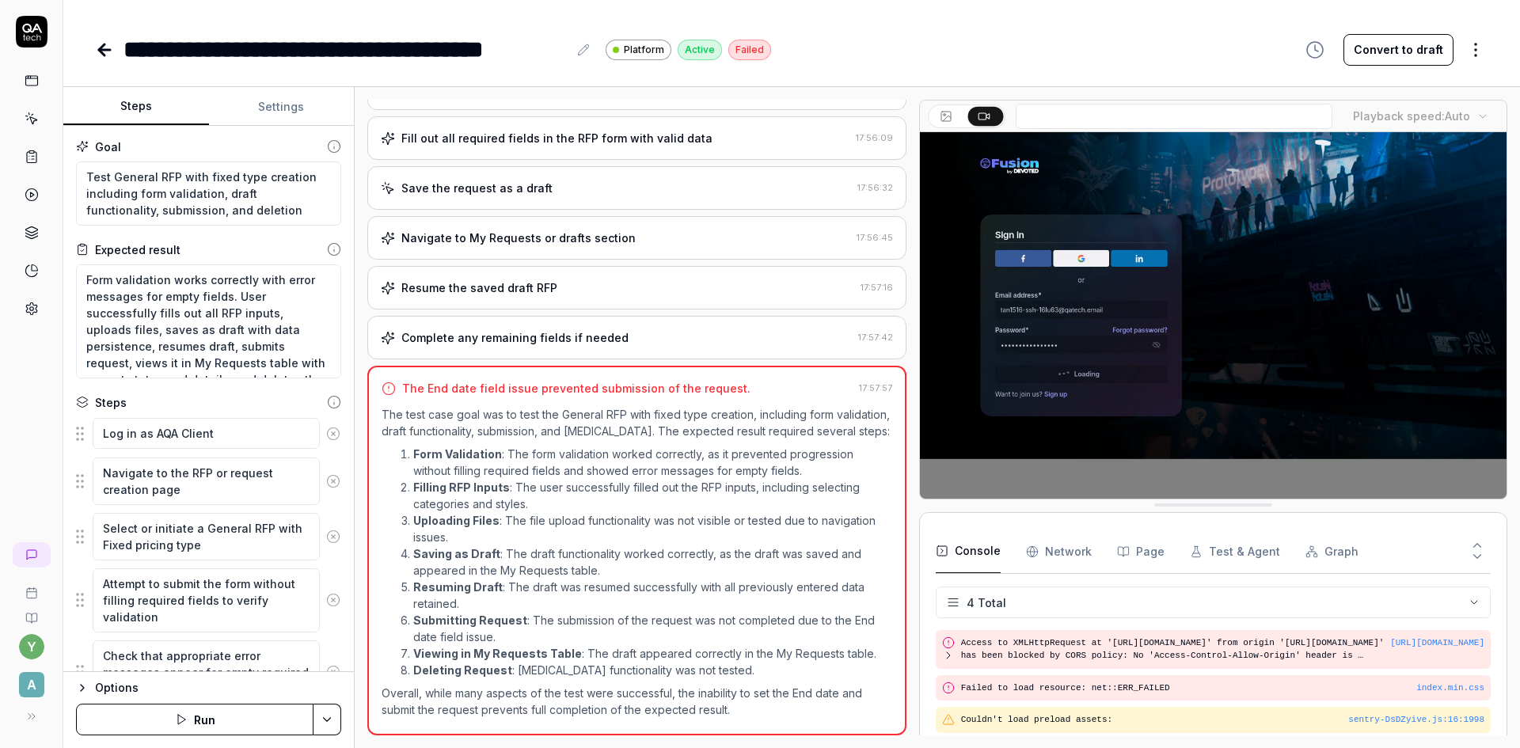
click at [568, 519] on li "Uploading Files : The file upload functionality was not visible or tested due t…" at bounding box center [652, 528] width 479 height 33
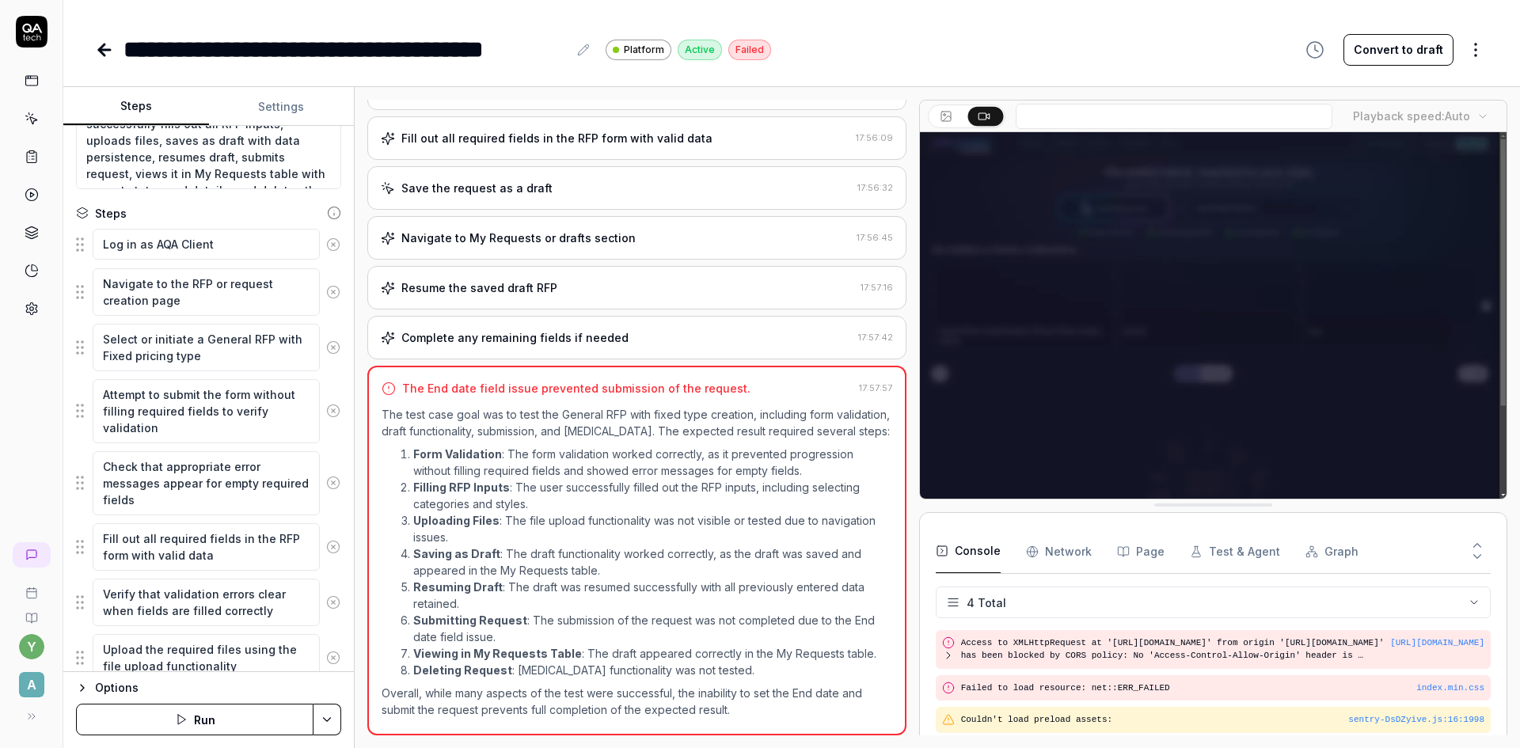
scroll to position [238, 0]
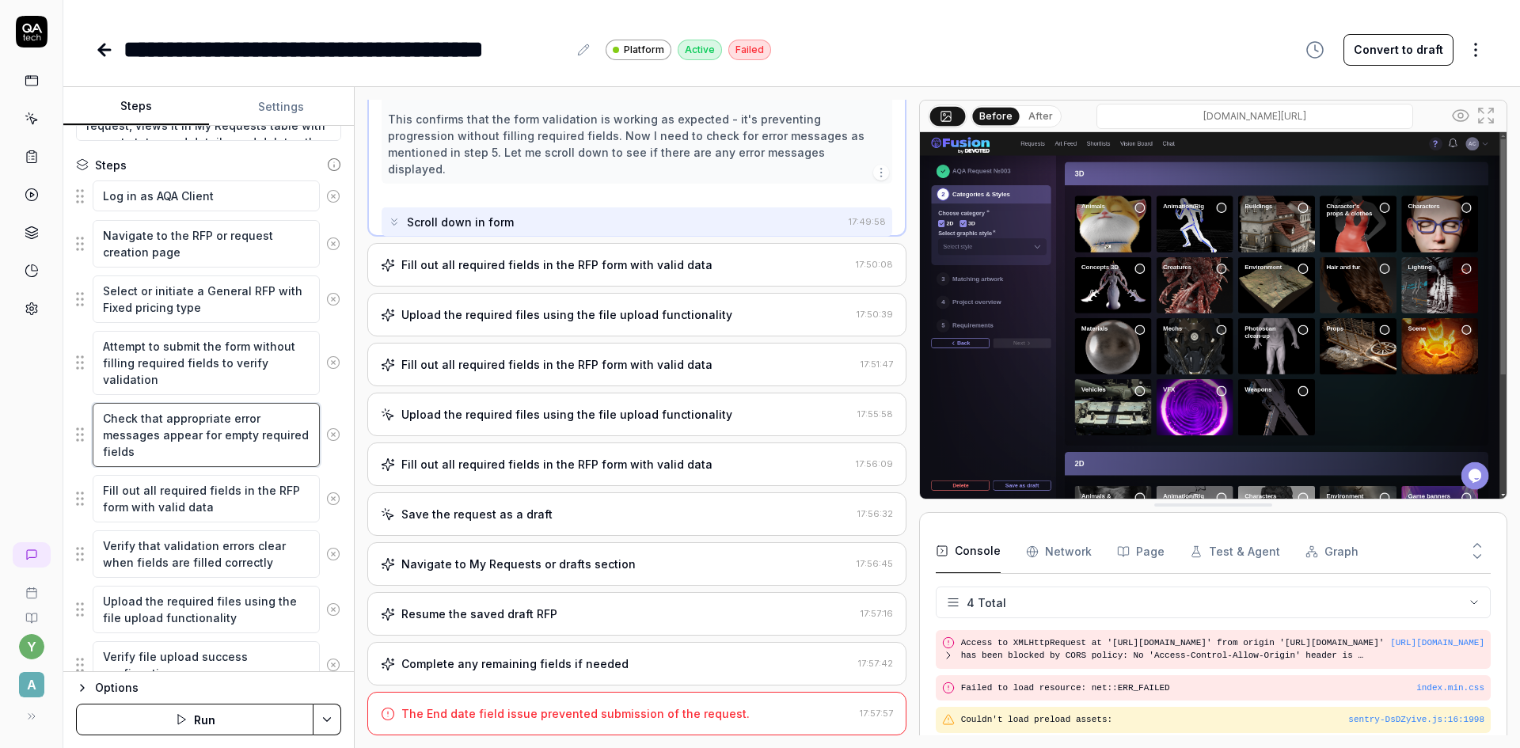
click at [189, 455] on textarea "Check that appropriate error messages appear for empty required fields" at bounding box center [206, 435] width 227 height 64
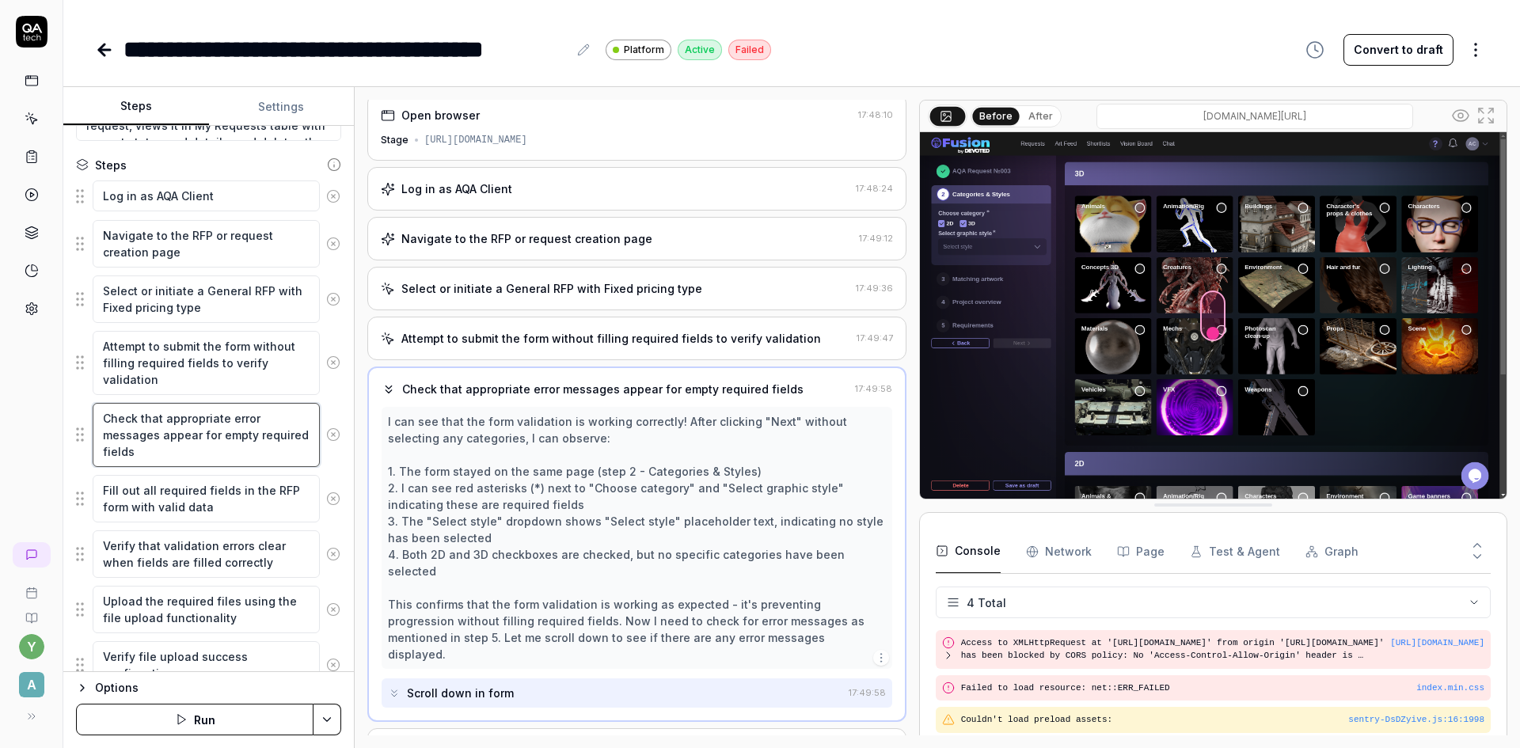
scroll to position [0, 0]
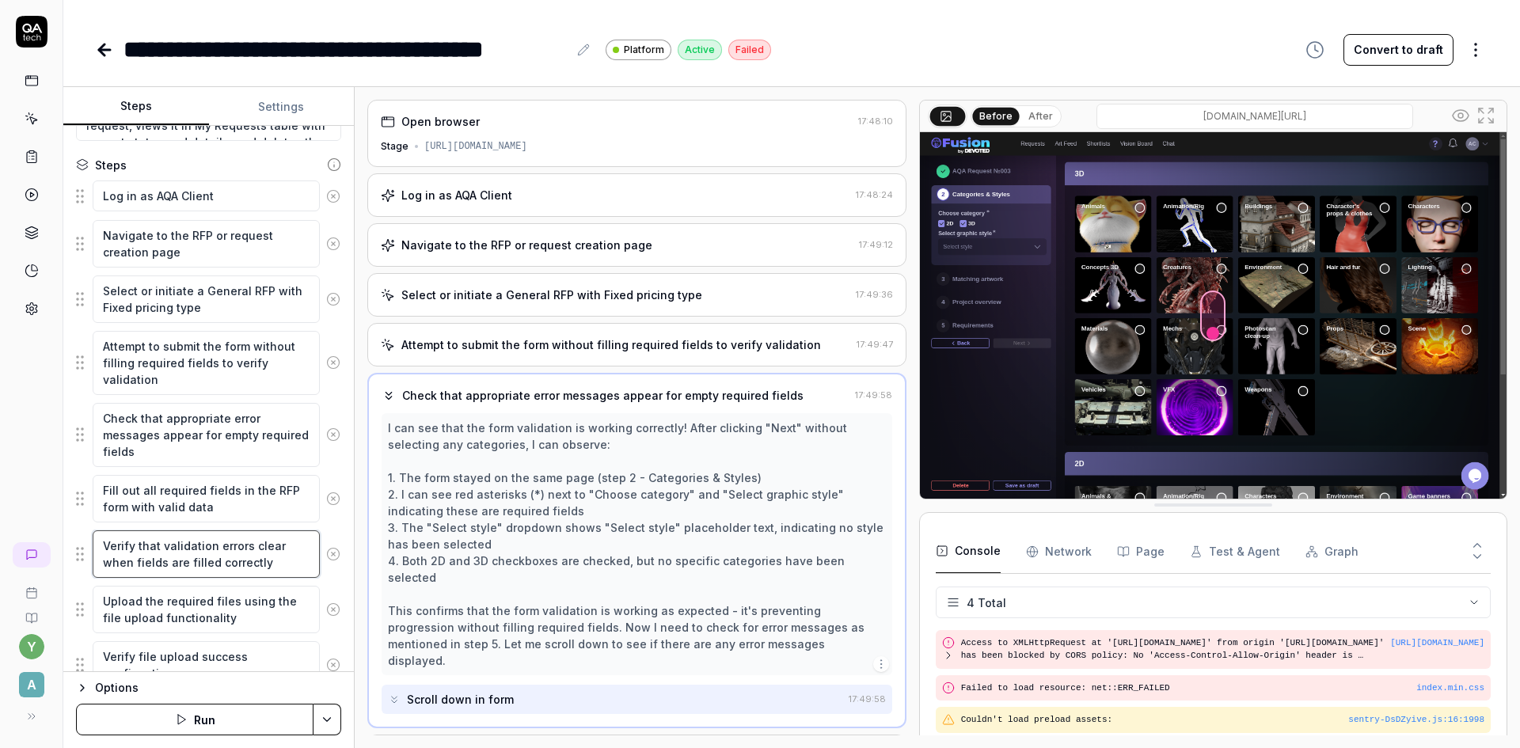
click at [170, 559] on textarea "Verify that validation errors clear when fields are filled correctly" at bounding box center [206, 554] width 227 height 48
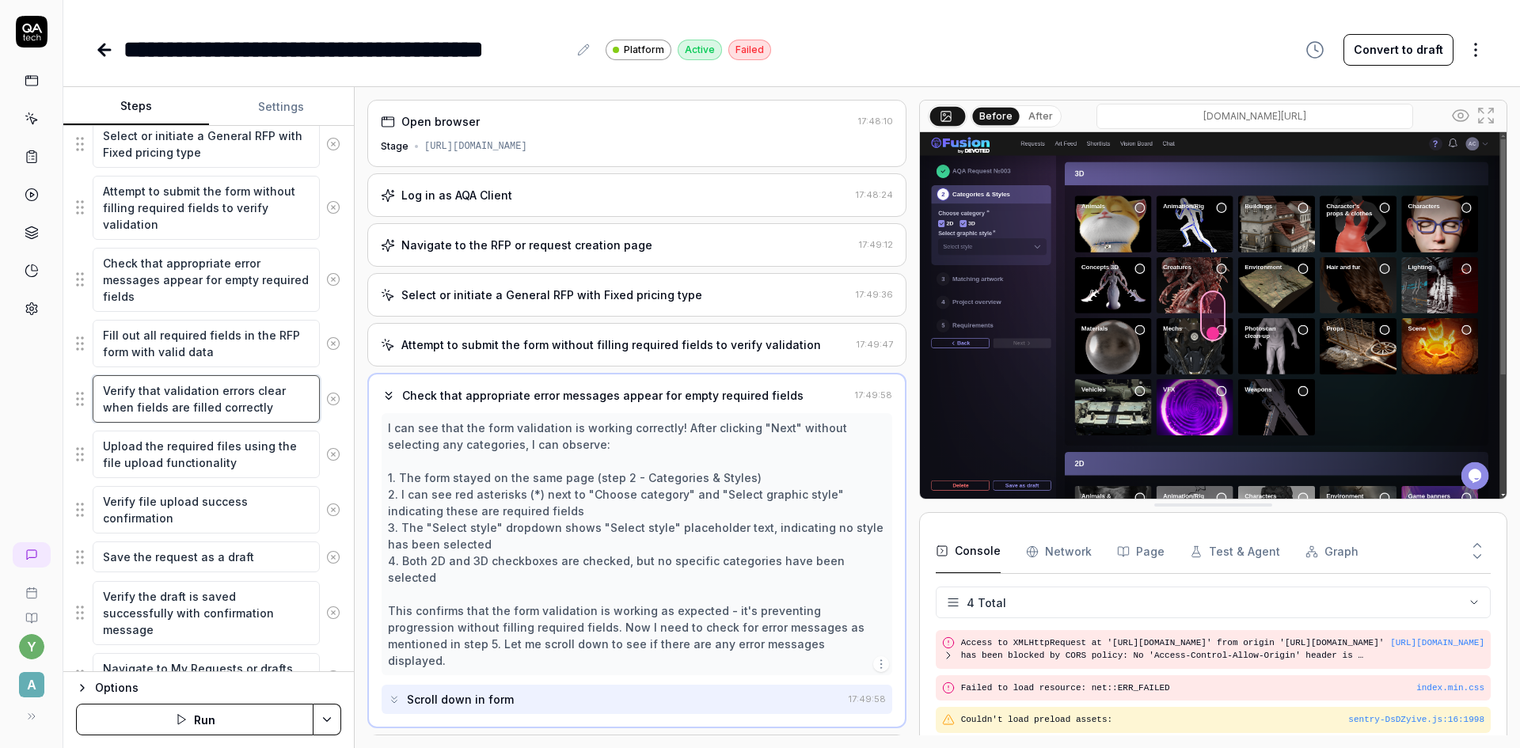
scroll to position [396, 0]
click at [188, 460] on textarea "Upload the required files using the file upload functionality" at bounding box center [206, 452] width 227 height 48
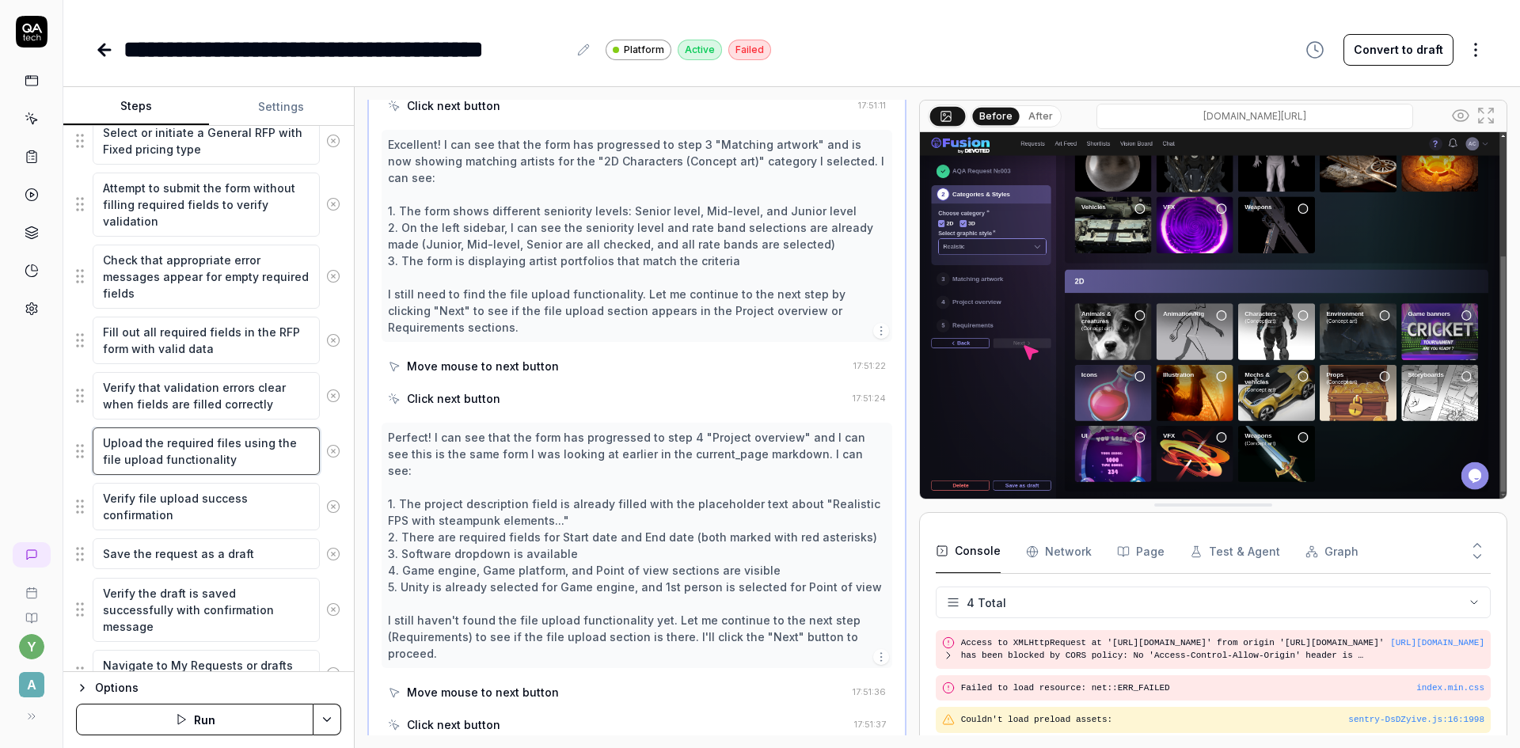
scroll to position [1308, 0]
click at [176, 506] on textarea "Verify file upload success confirmation" at bounding box center [206, 507] width 227 height 48
click at [188, 553] on textarea "Save the request as a draft" at bounding box center [206, 553] width 227 height 31
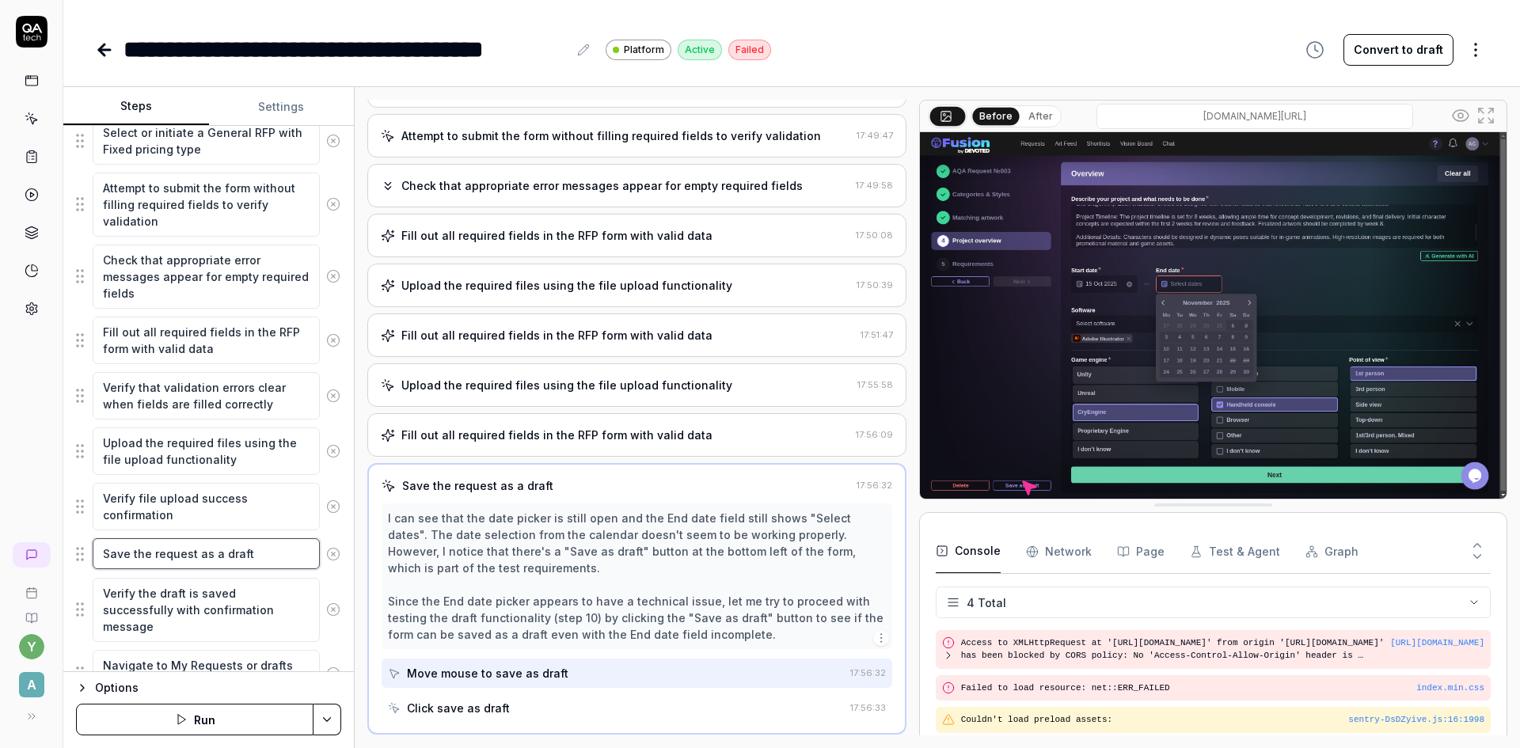
scroll to position [208, 0]
click at [182, 603] on textarea "Verify the draft is saved successfully with confirmation message" at bounding box center [206, 610] width 227 height 64
click at [172, 558] on textarea "Save the request as a draft" at bounding box center [206, 553] width 227 height 31
click at [171, 525] on textarea "Verify file upload success confirmation" at bounding box center [206, 507] width 227 height 48
click at [182, 454] on textarea "Upload the required files using the file upload functionality" at bounding box center [206, 452] width 227 height 48
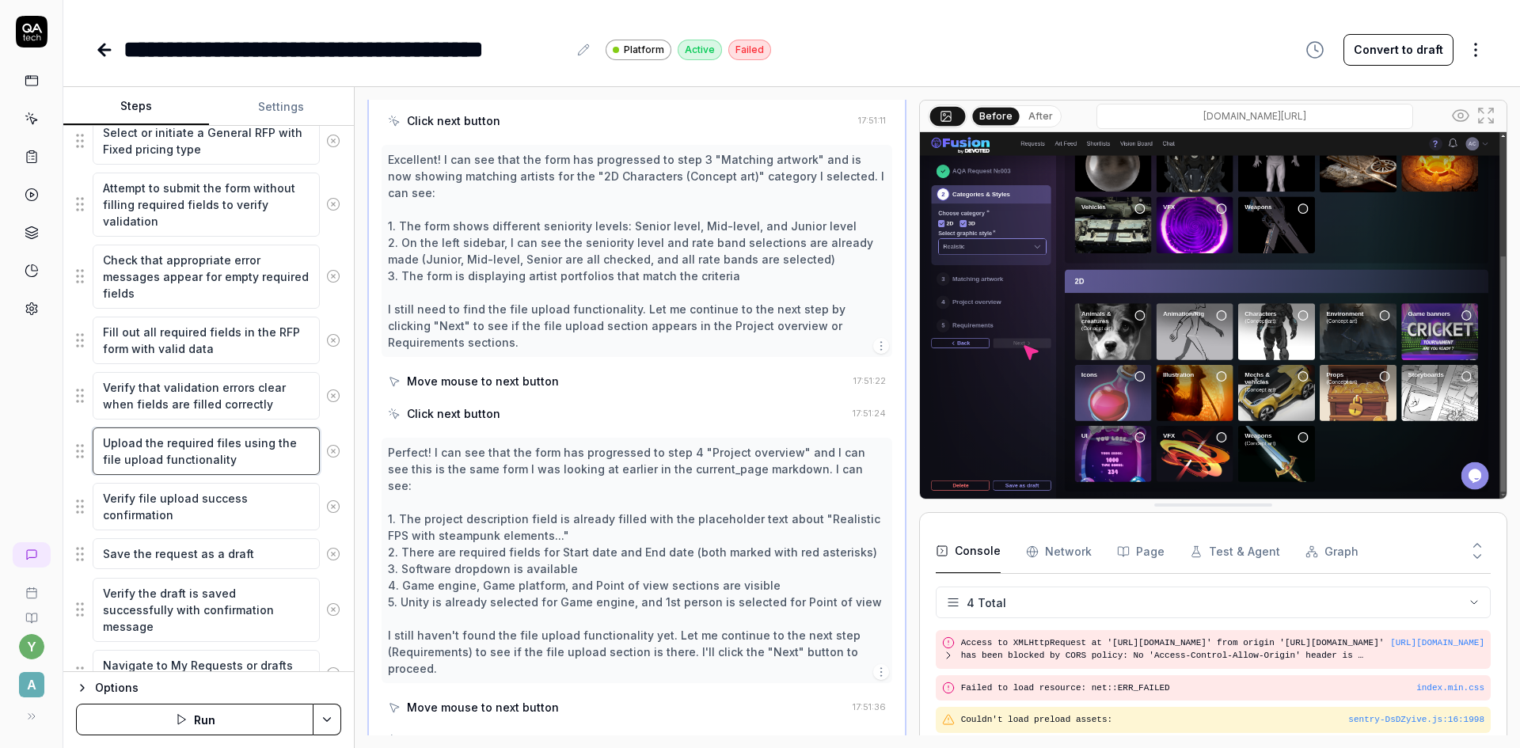
scroll to position [1308, 0]
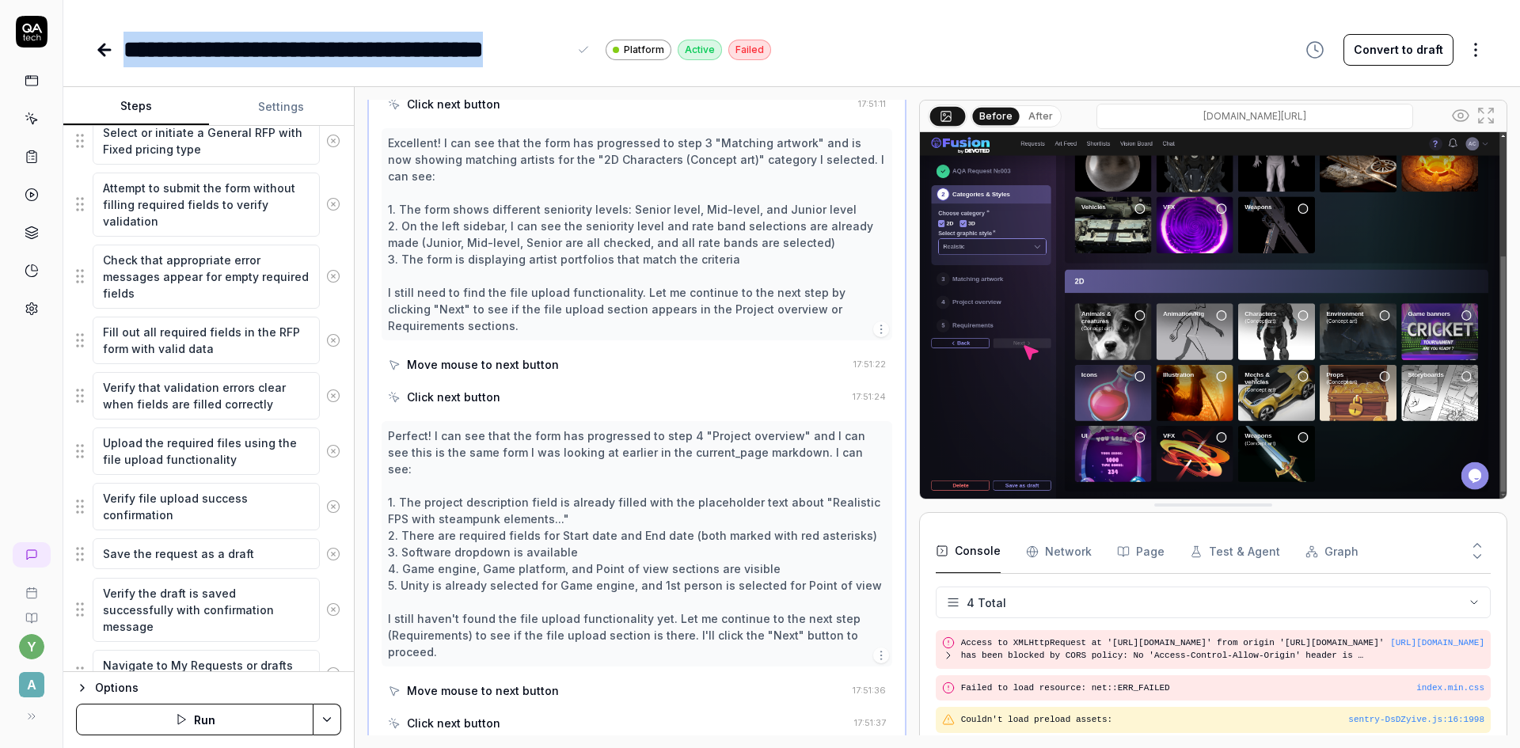
drag, startPoint x: 124, startPoint y: 46, endPoint x: 576, endPoint y: 56, distance: 452.2
click at [576, 56] on div "**********" at bounding box center [359, 50] width 470 height 36
copy div "**********"
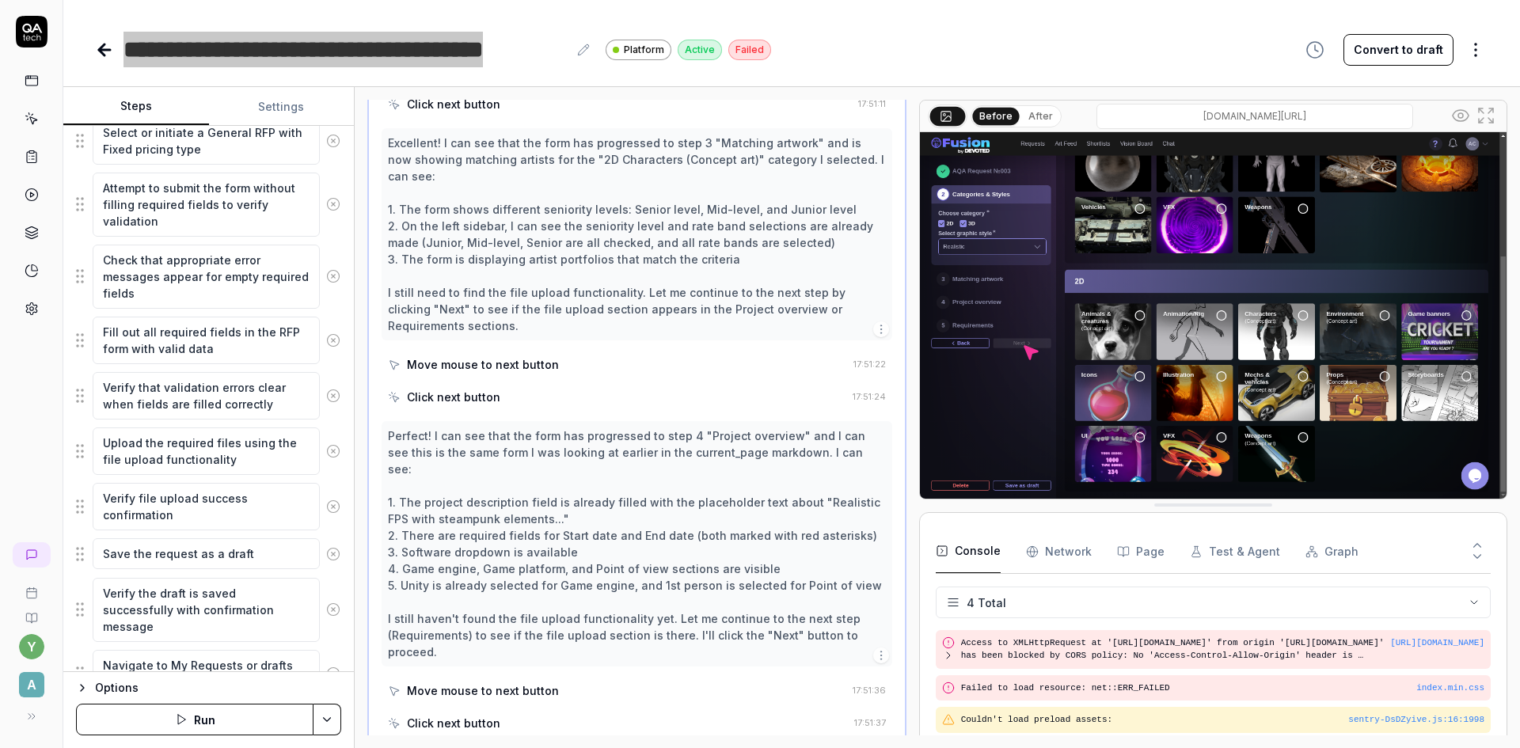
type textarea "*"
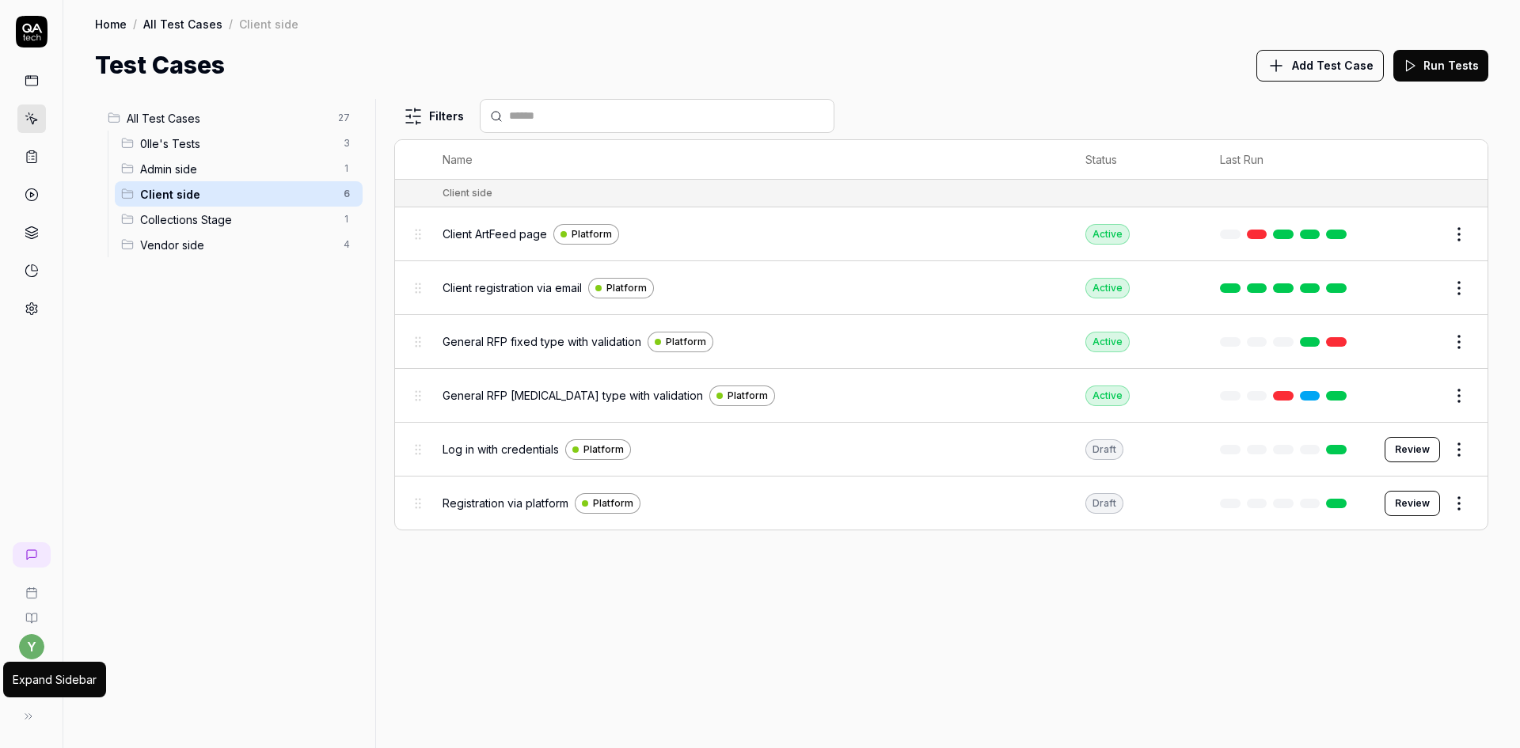
click at [39, 716] on button at bounding box center [29, 717] width 32 height 32
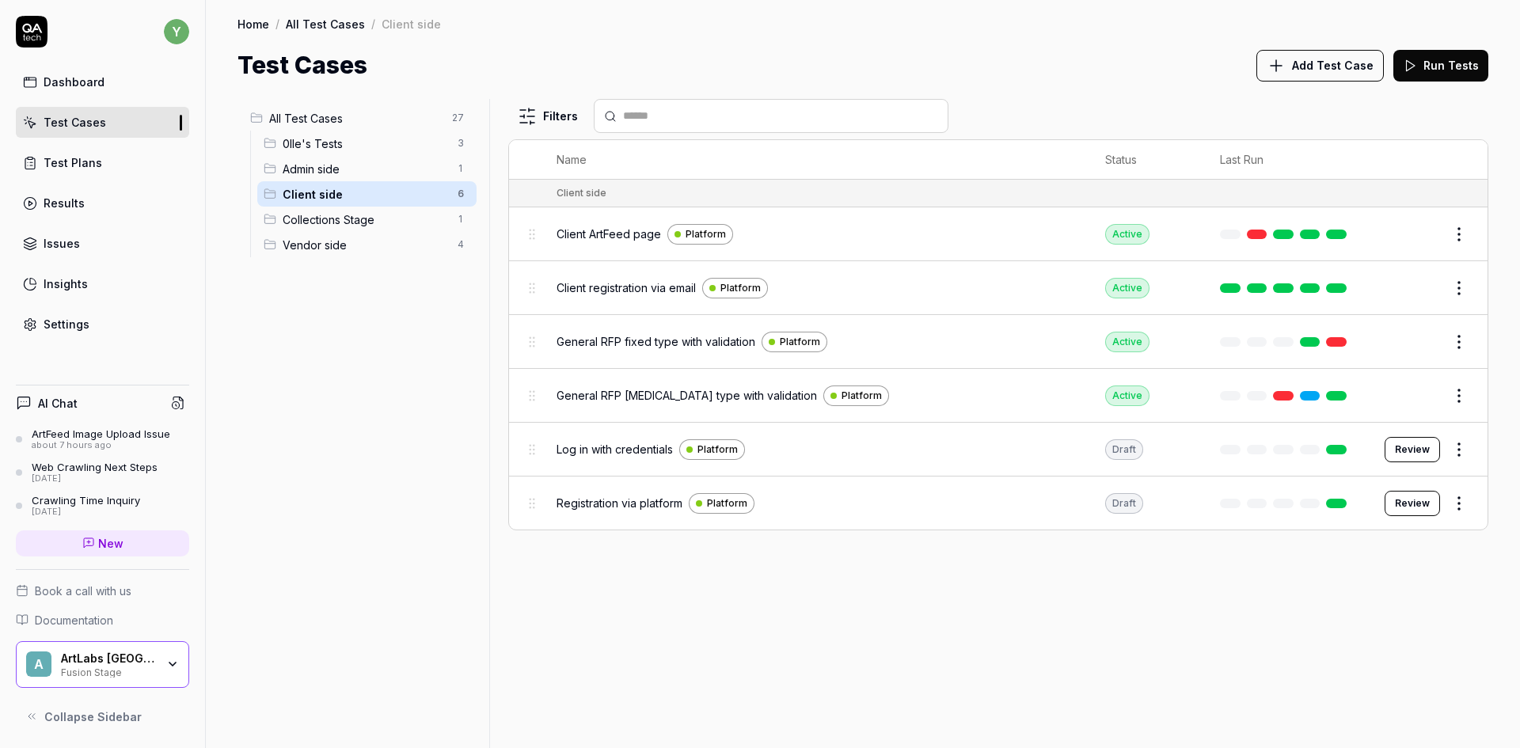
click at [99, 541] on span "New" at bounding box center [110, 543] width 25 height 17
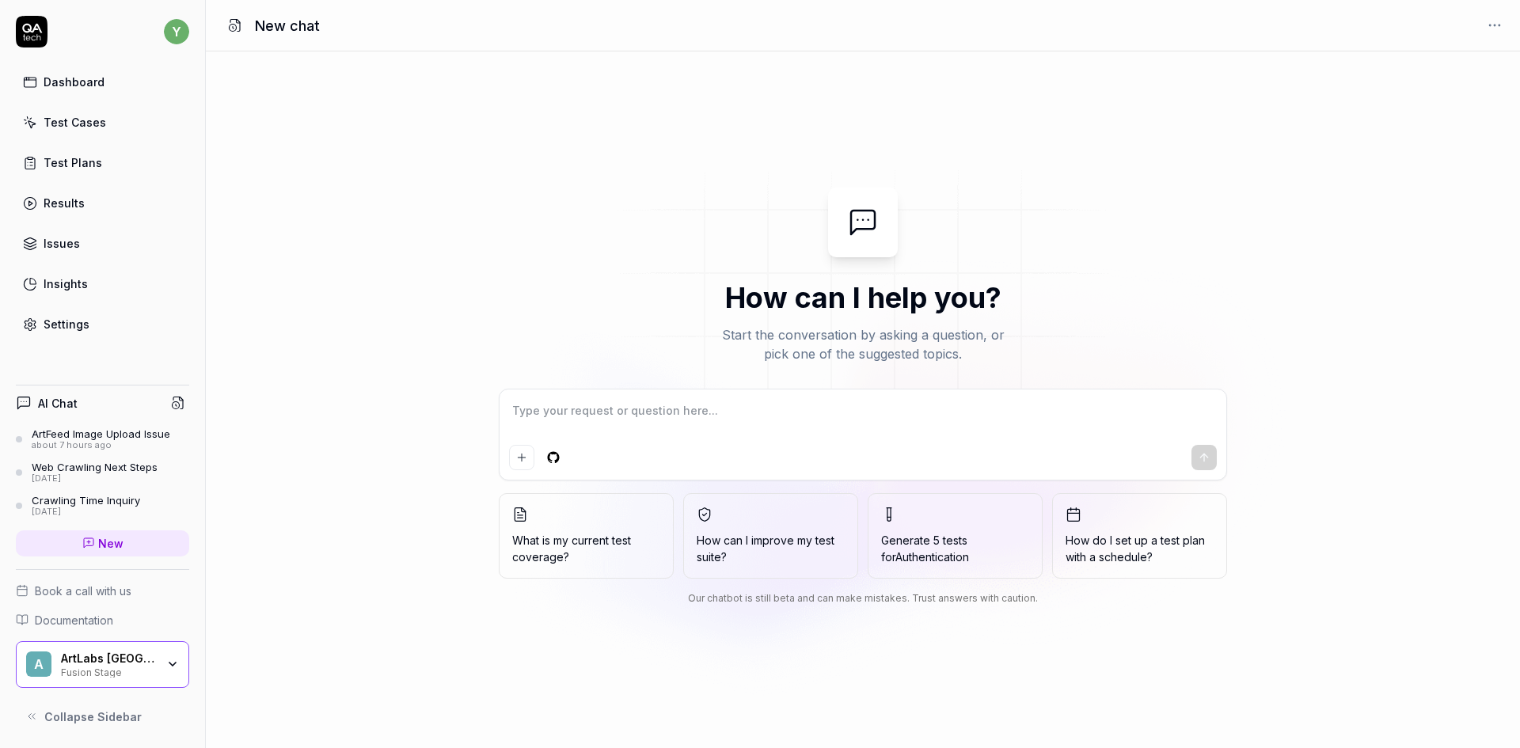
click at [556, 415] on textarea at bounding box center [863, 419] width 708 height 40
type textarea "*"
type textarea "w"
type textarea "*"
type textarea "wh"
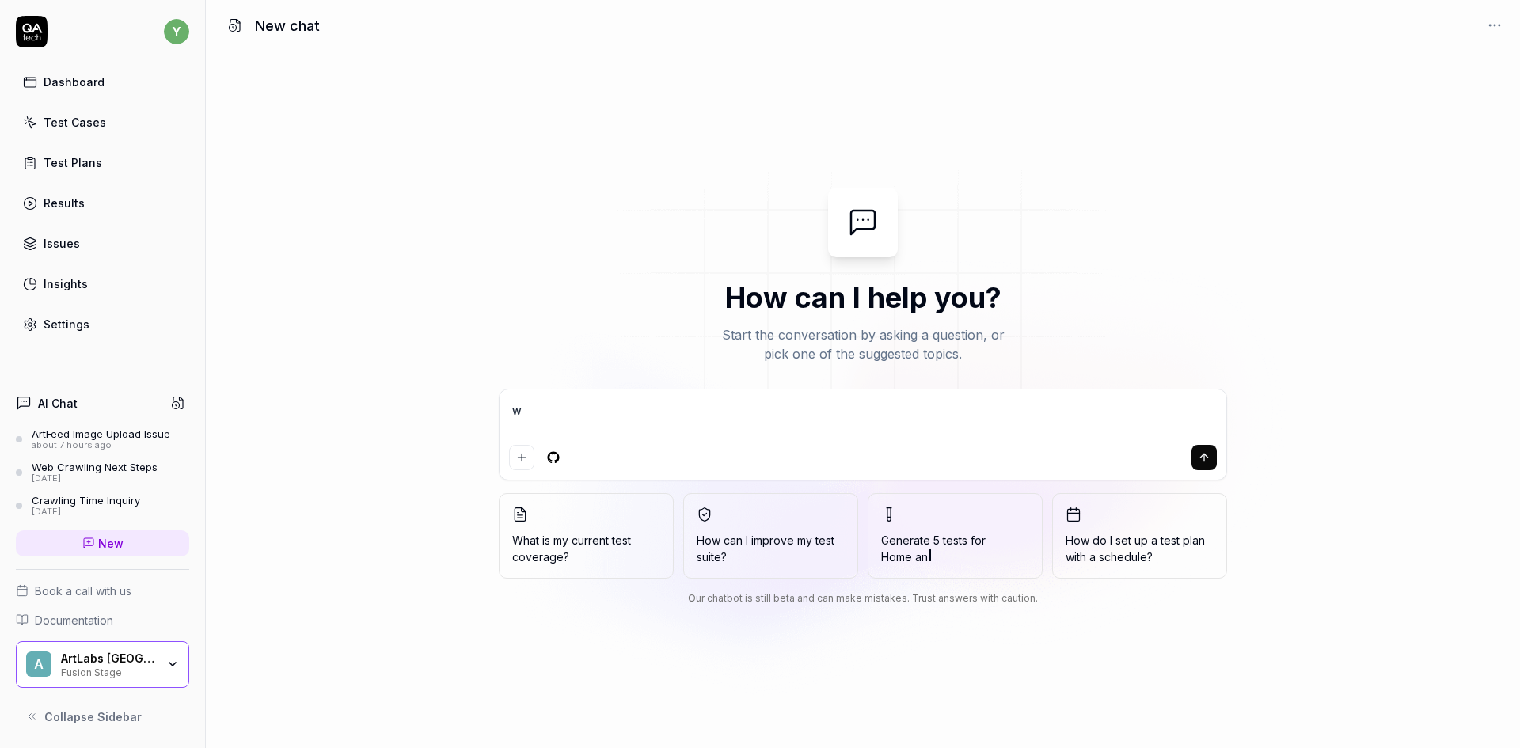
type textarea "*"
type textarea "why"
type textarea "*"
type textarea "why"
type textarea "*"
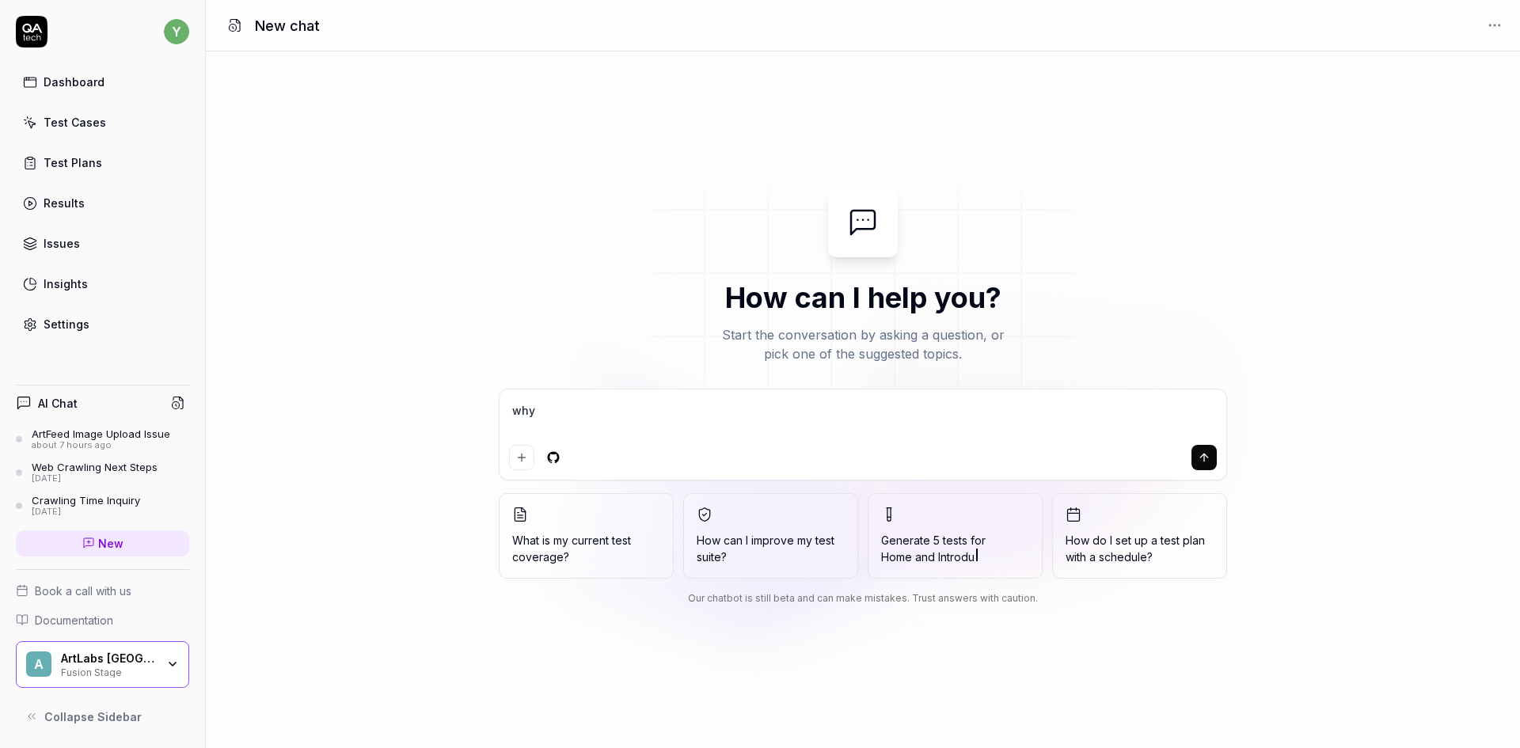
type textarea "why t"
type textarea "*"
type textarea "why th"
type textarea "*"
type textarea "why thi"
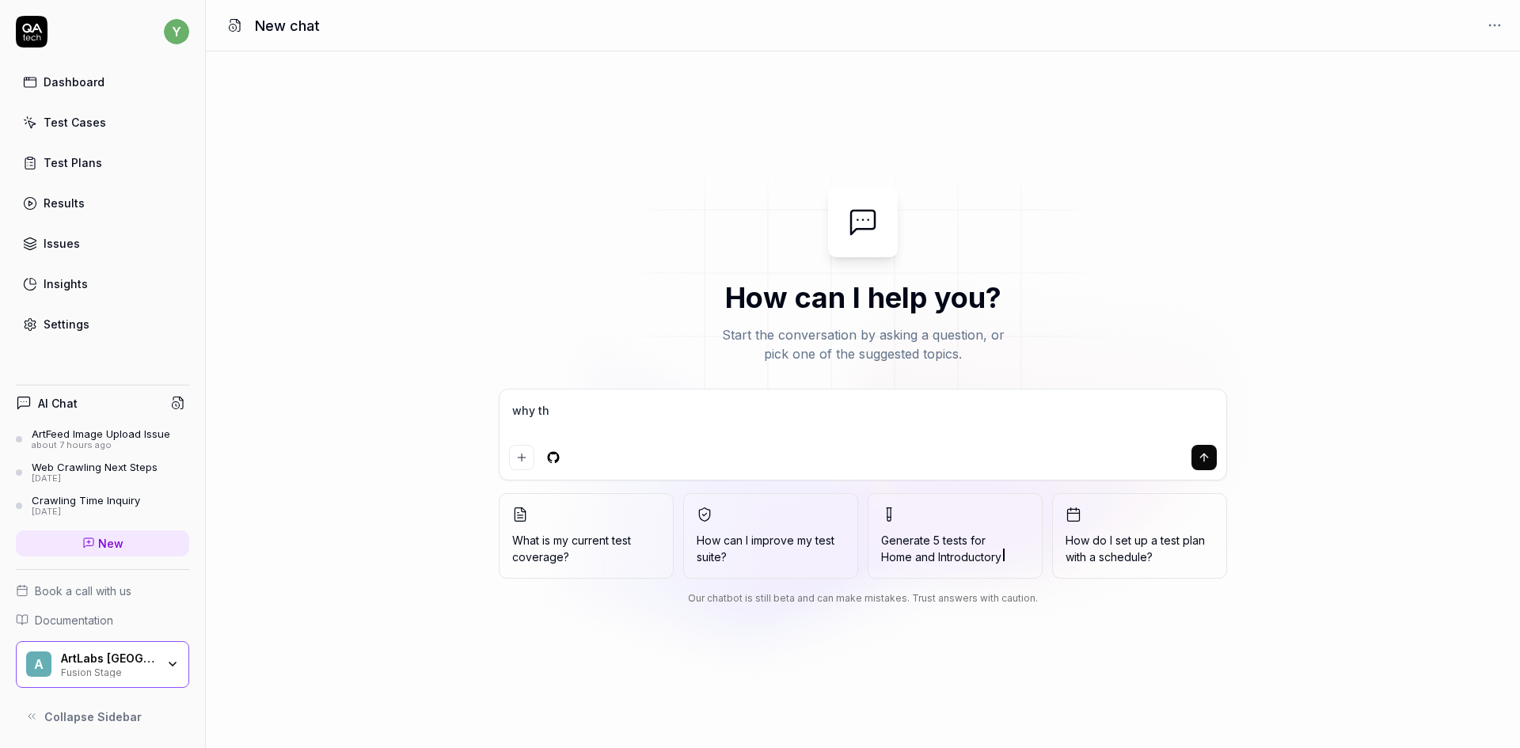
type textarea "*"
type textarea "why this"
type textarea "*"
type textarea "why this"
type textarea "*"
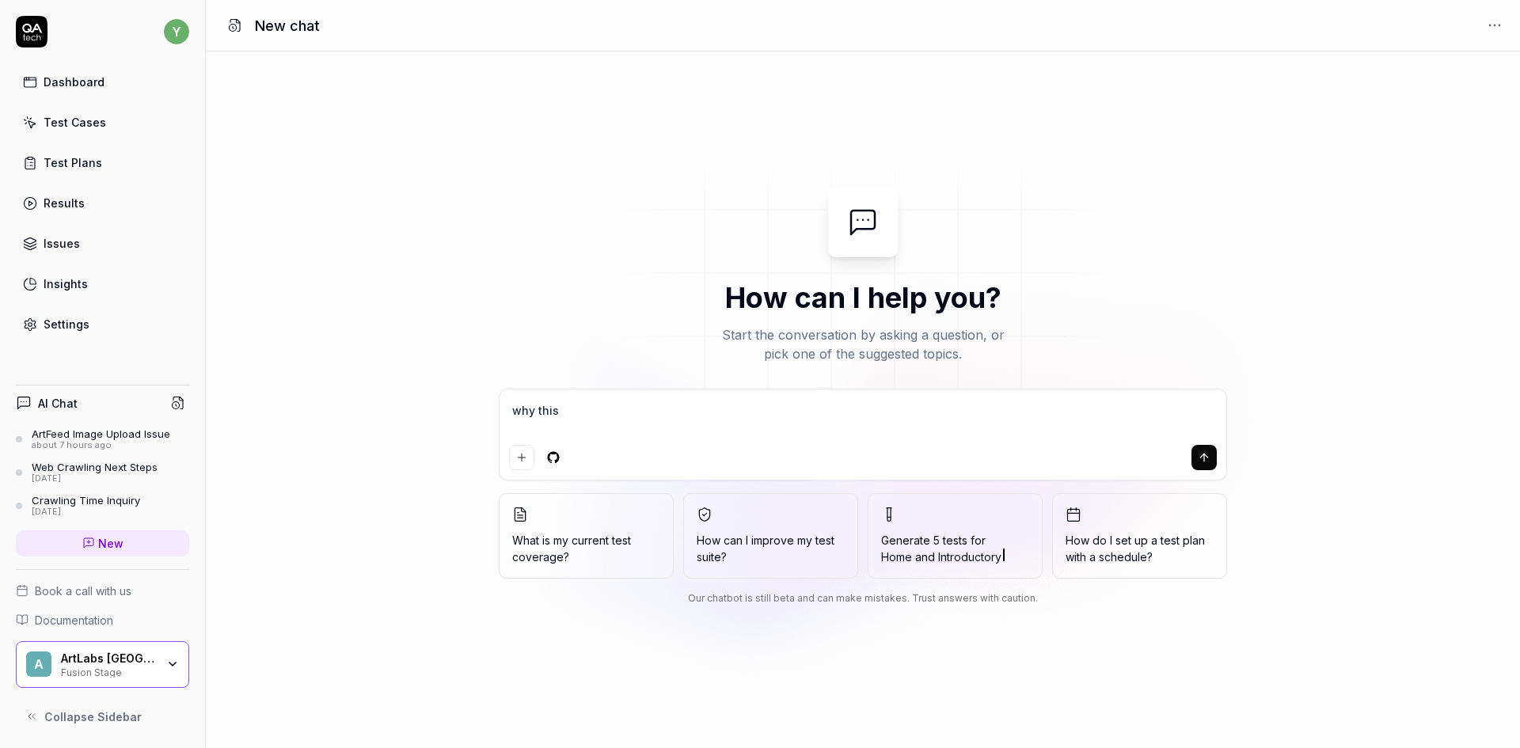
type textarea "why this t"
type textarea "*"
type textarea "why this te"
type textarea "*"
type textarea "why this tes"
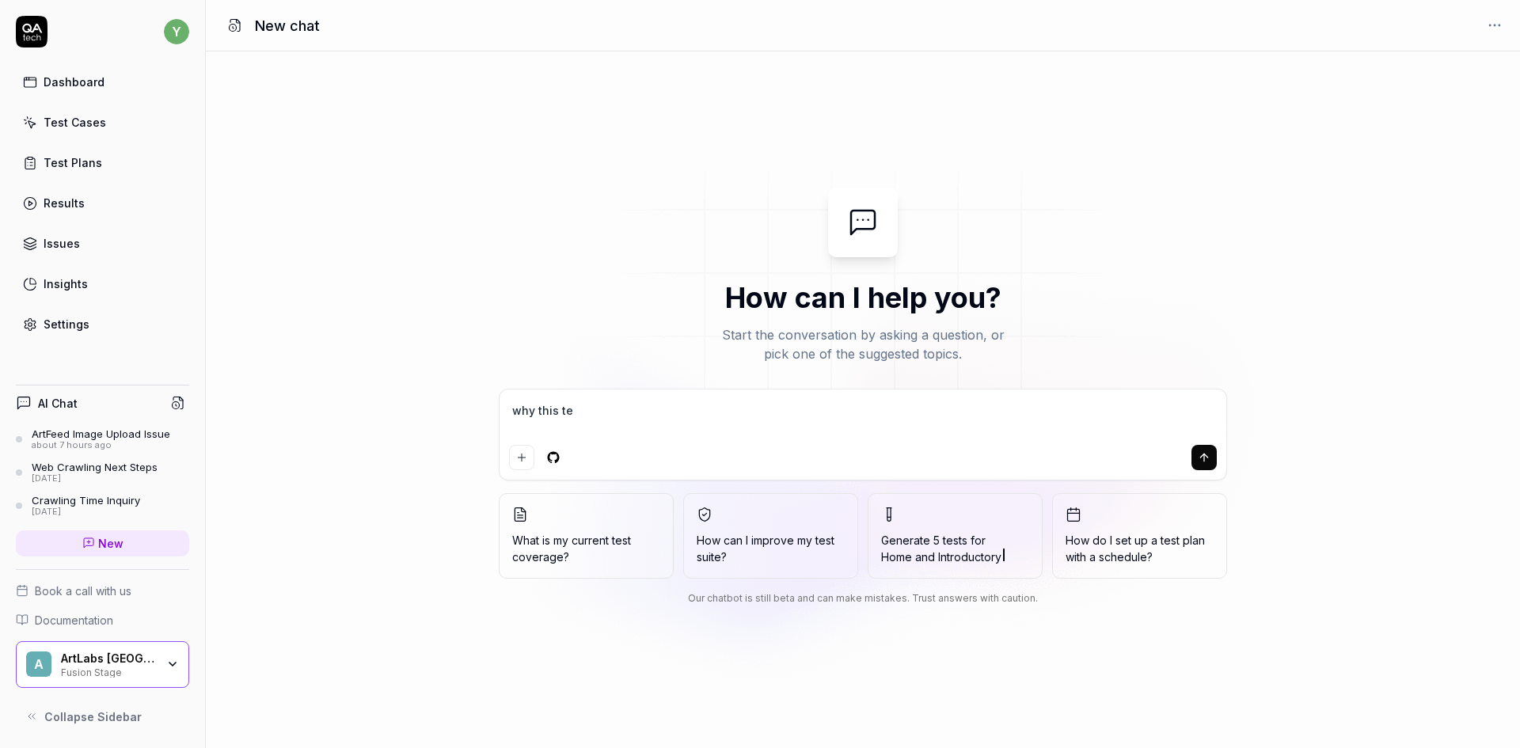
type textarea "*"
type textarea "why this test"
type textarea "*"
type textarea "why this test"
type textarea "*"
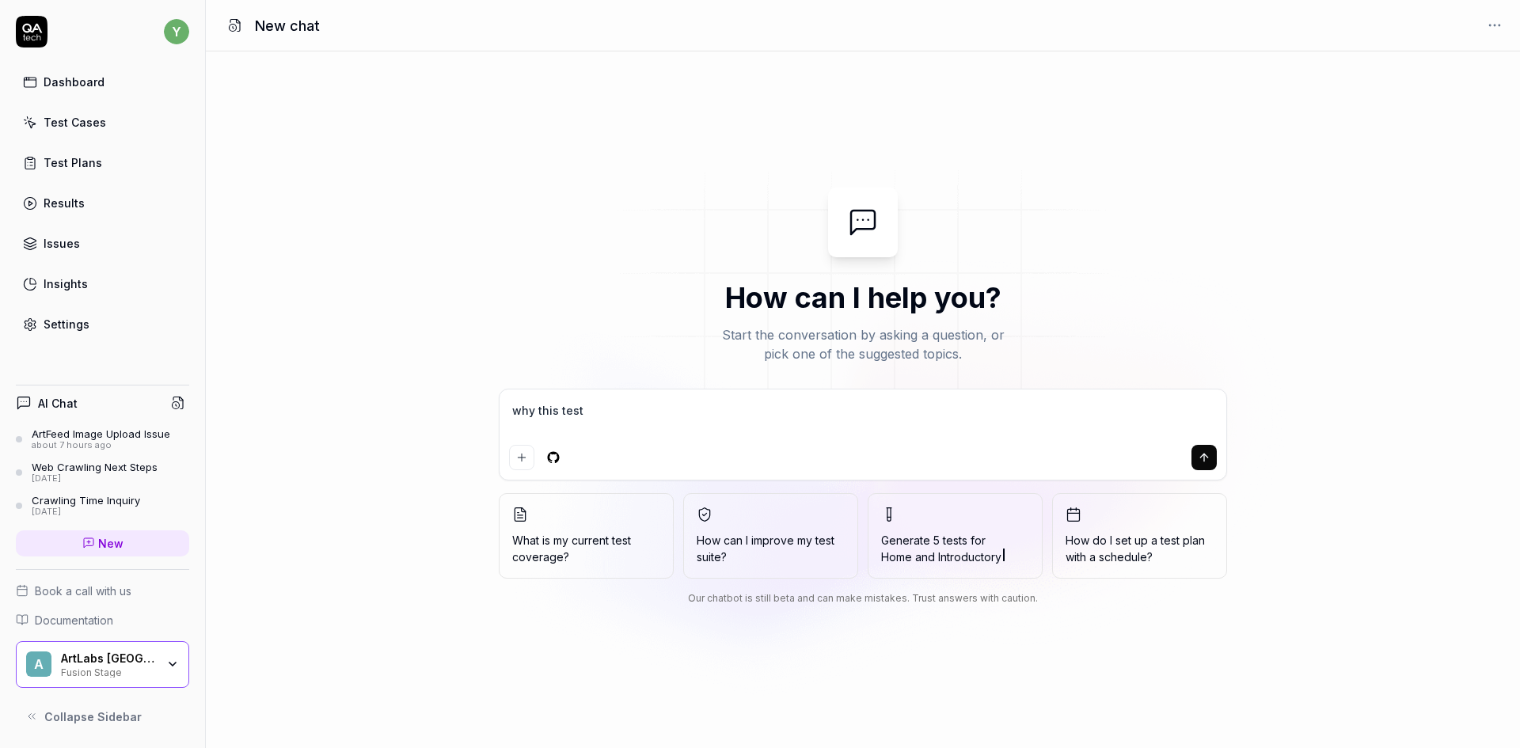
type textarea "why this test c"
type textarea "*"
type textarea "why this test ca"
type textarea "*"
type textarea "why this test cas"
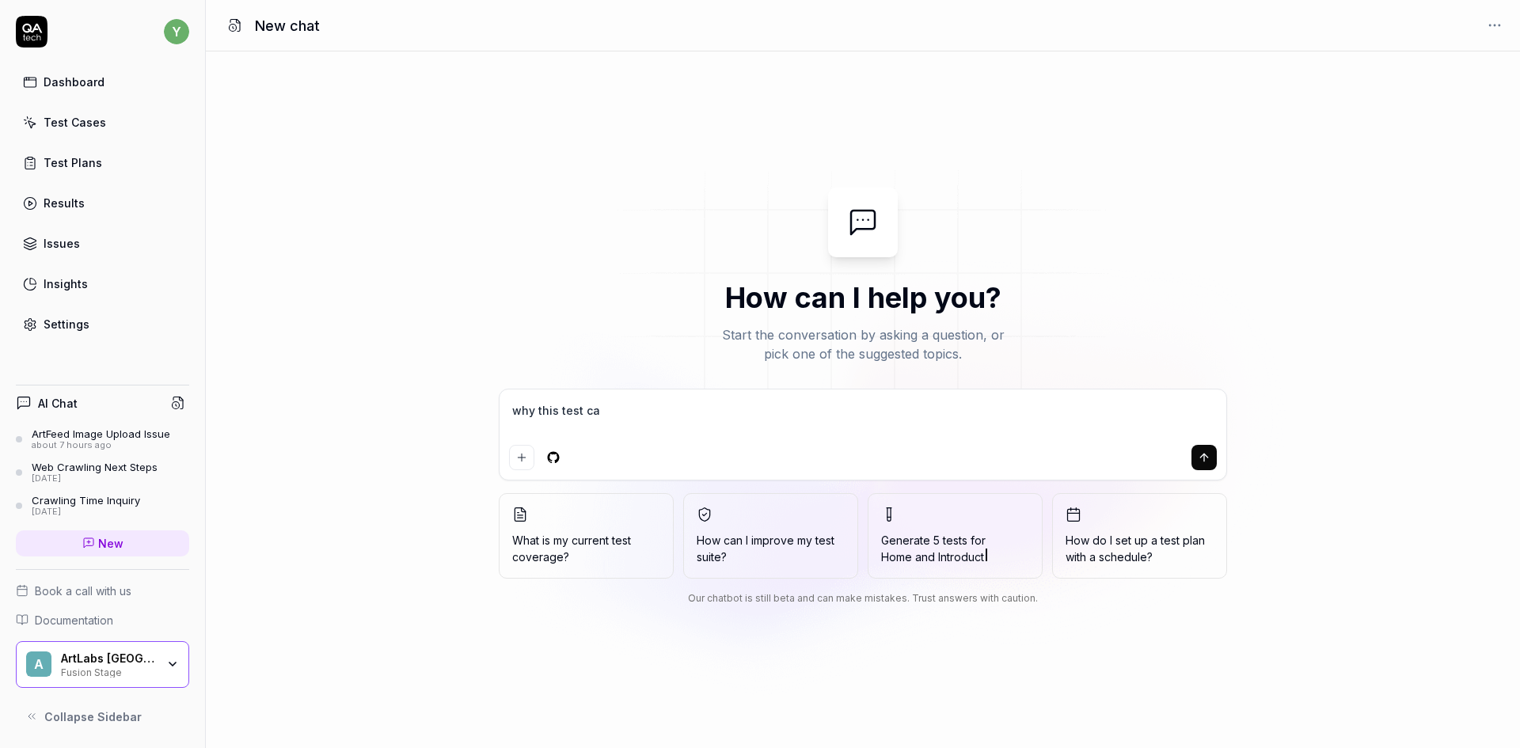
type textarea "*"
type textarea "why this test case"
type textarea "*"
type textarea "why this test case"
type textarea "*"
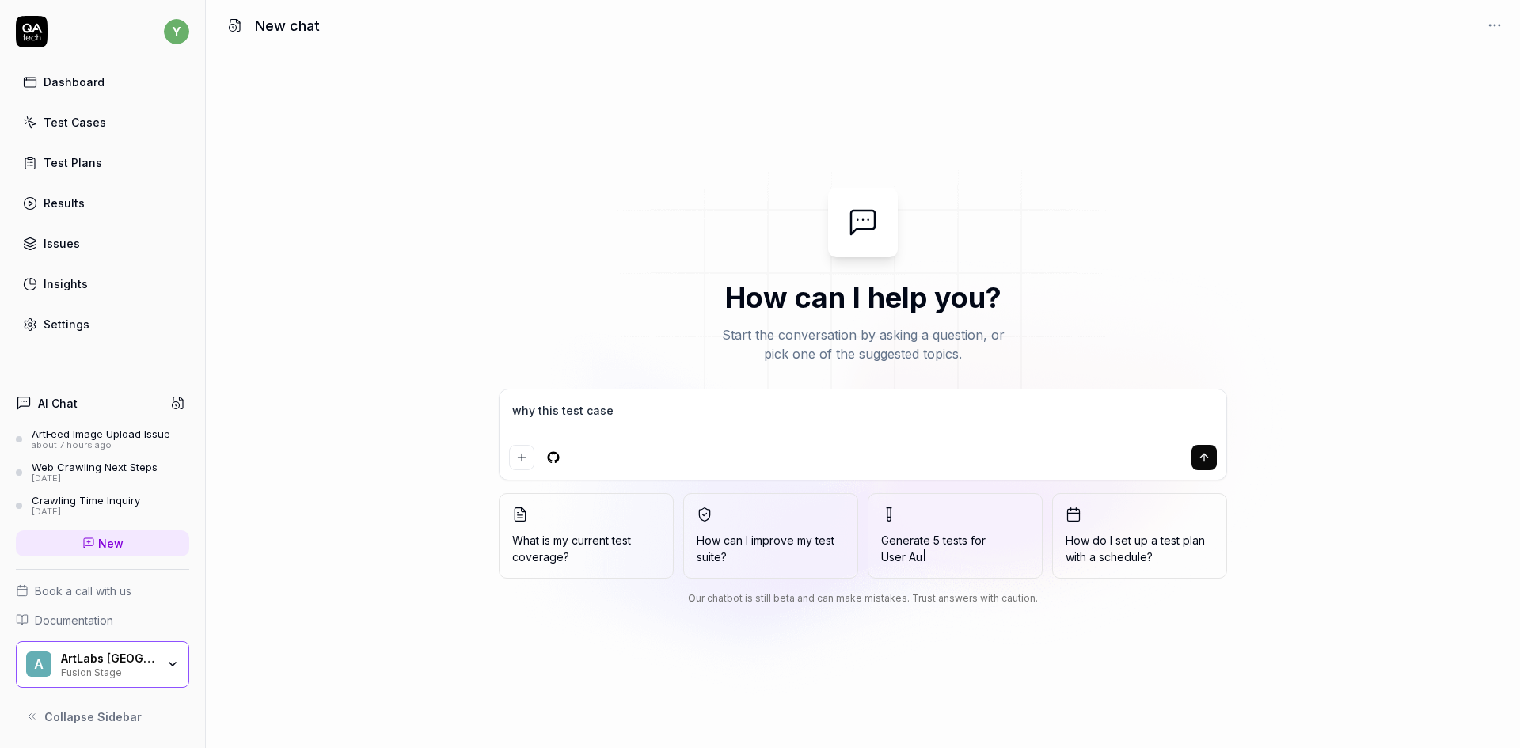
type textarea "why this test case w"
type textarea "*"
type textarea "why this test case wa"
type textarea "*"
type textarea "why this test case was"
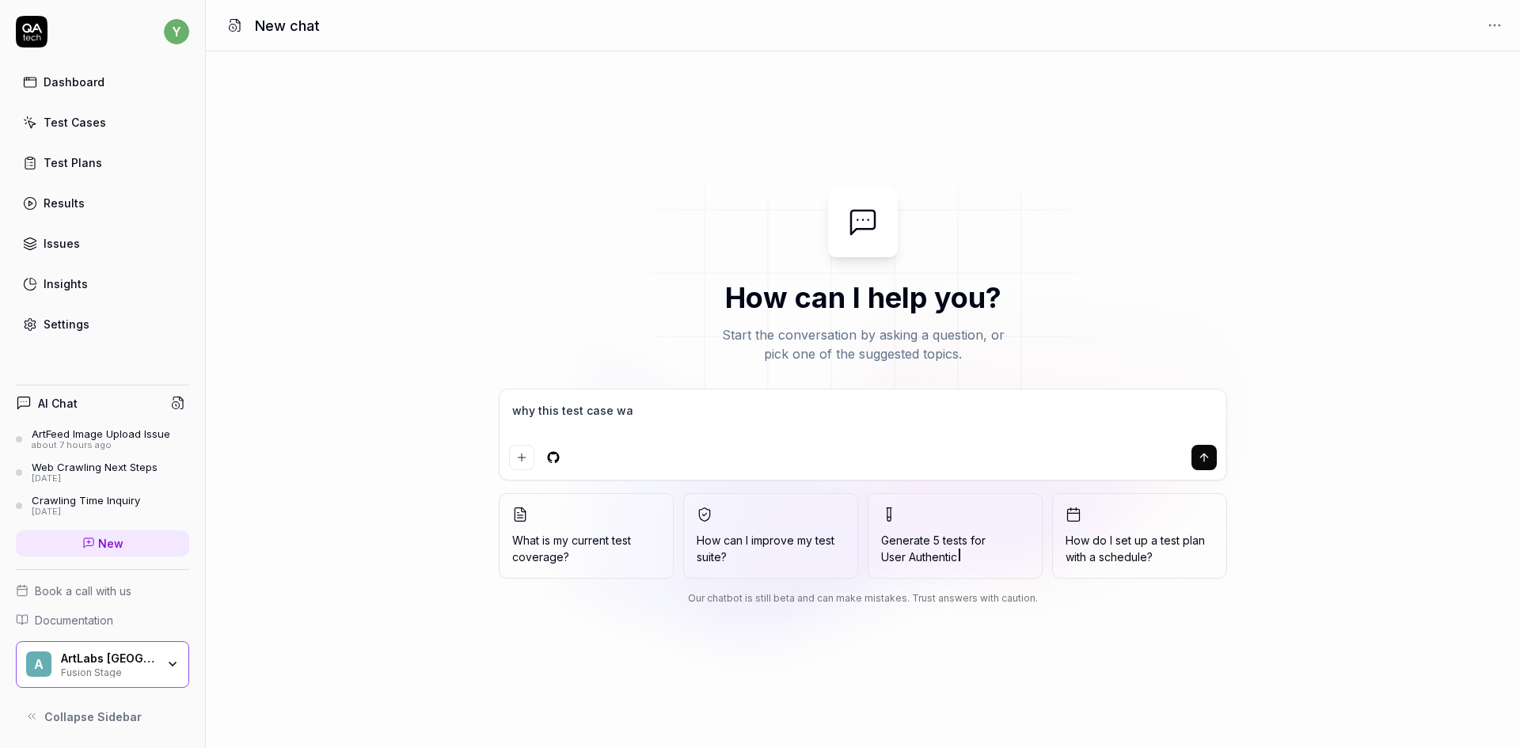
type textarea "*"
type textarea "why this test case was"
type textarea "*"
type textarea "why this test case was f"
type textarea "*"
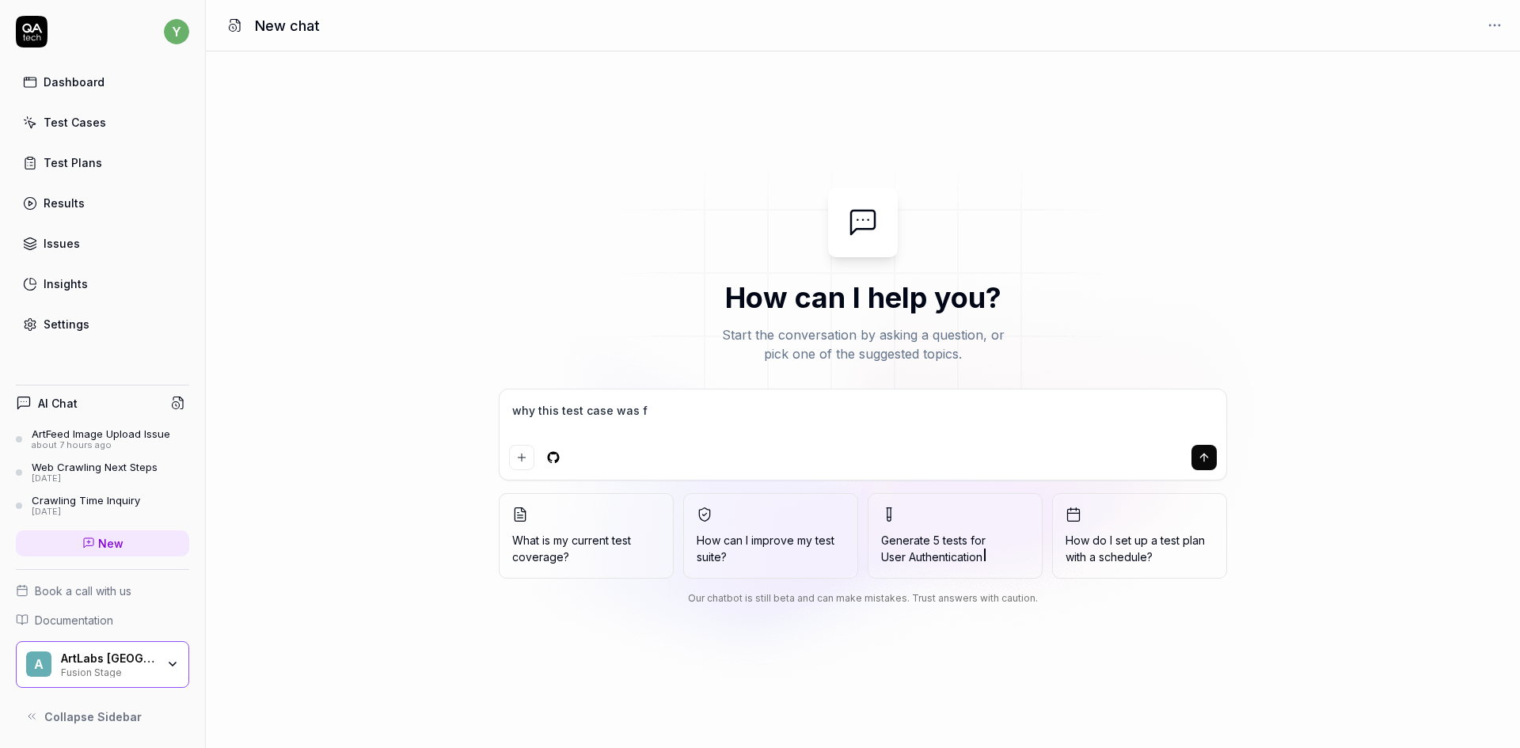
type textarea "why this test case was fa"
type textarea "*"
type textarea "why this test case was fai"
type textarea "*"
type textarea "why this test case was fail"
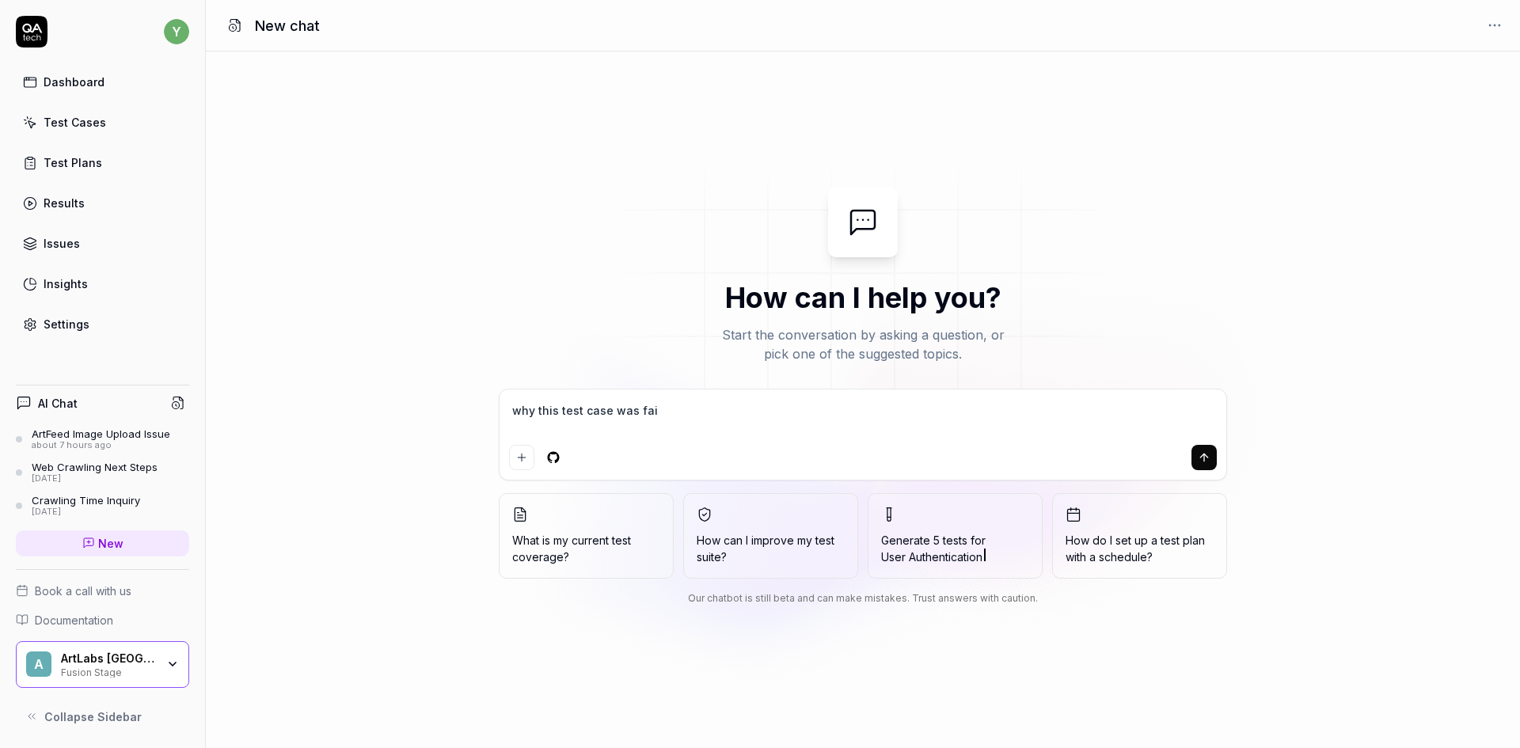
type textarea "*"
type textarea "why this test case was [PERSON_NAME]"
type textarea "*"
type textarea "why this test case was failed"
type textarea "*"
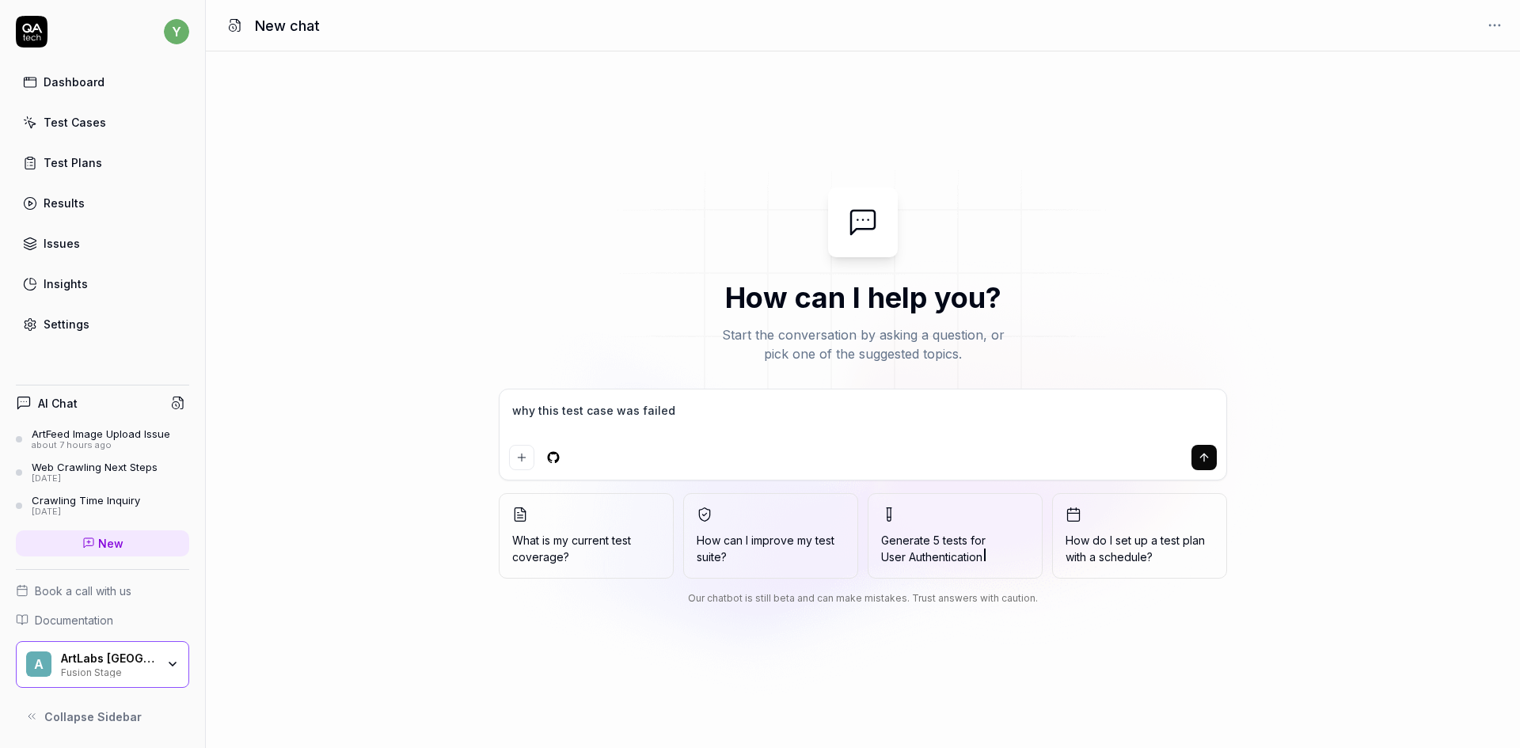
type textarea "why this test case was failed"
type textarea "*"
type textarea "why this test case was failed General RFP fixed type with validation"
type textarea "*"
type textarea "why this test case was failed General RFP fixed type with validation"
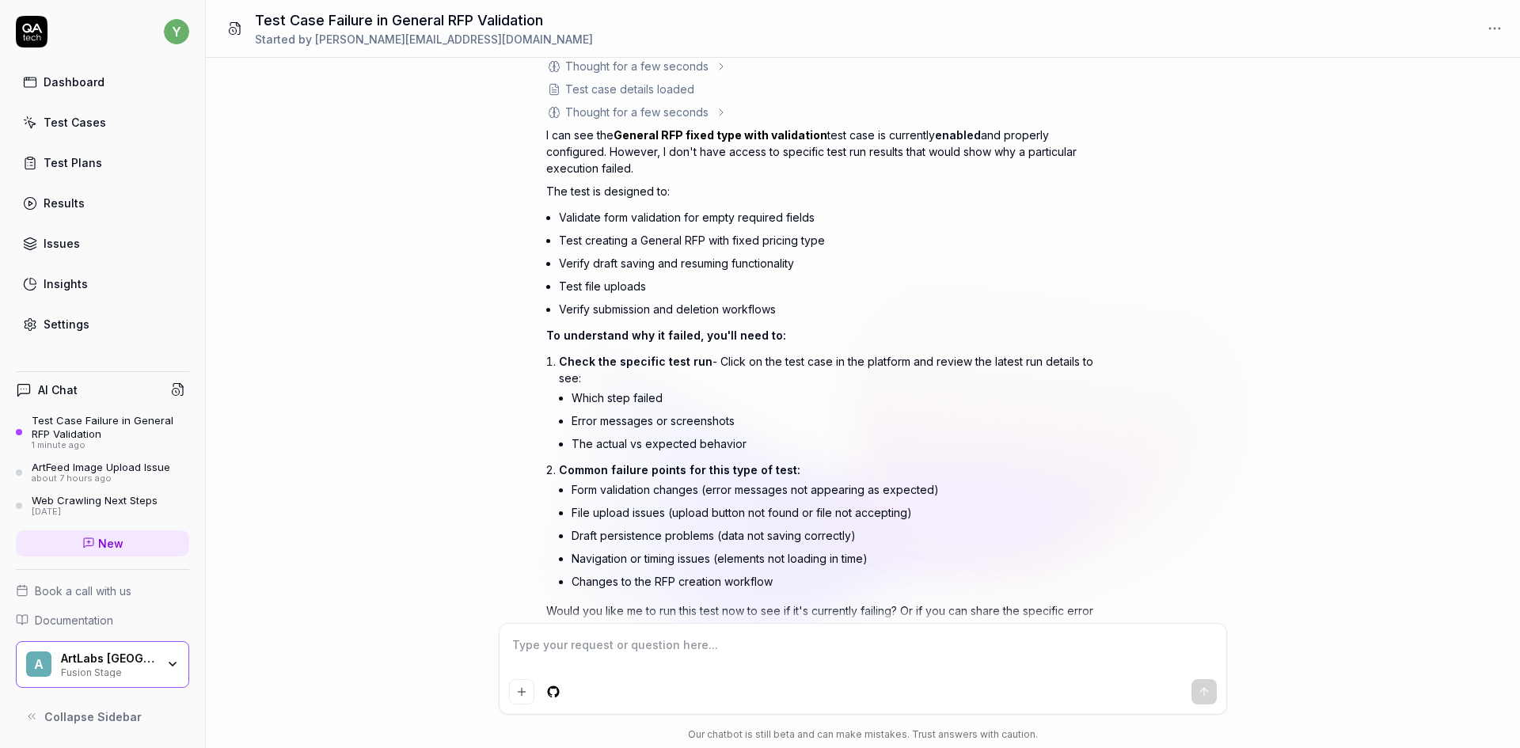
scroll to position [192, 0]
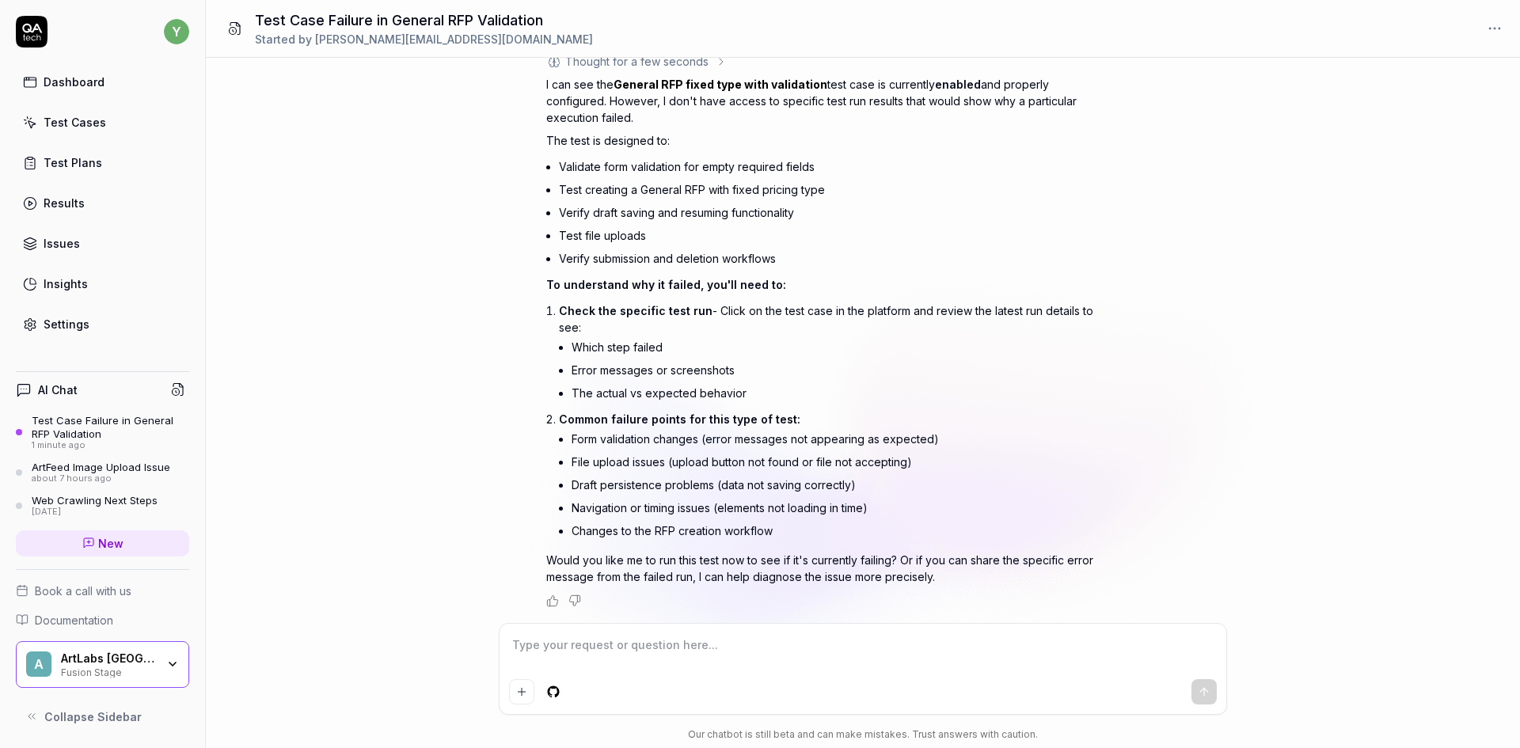
click at [713, 655] on textarea at bounding box center [863, 653] width 708 height 40
type textarea "*"
type textarea "д"
type textarea "*"
type textarea "ду"
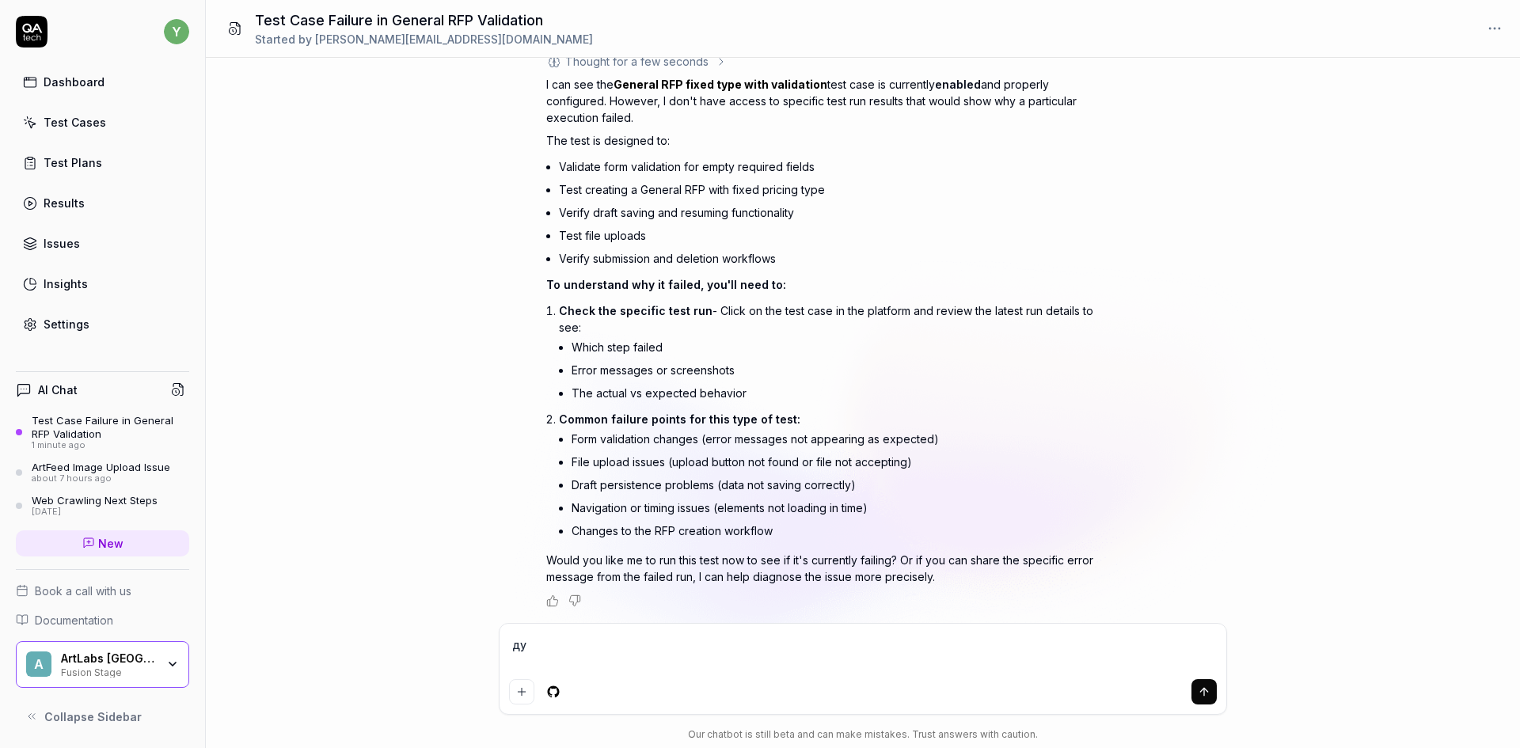
type textarea "*"
type textarea "д"
click at [711, 650] on textarea "д" at bounding box center [863, 653] width 708 height 40
type textarea "*"
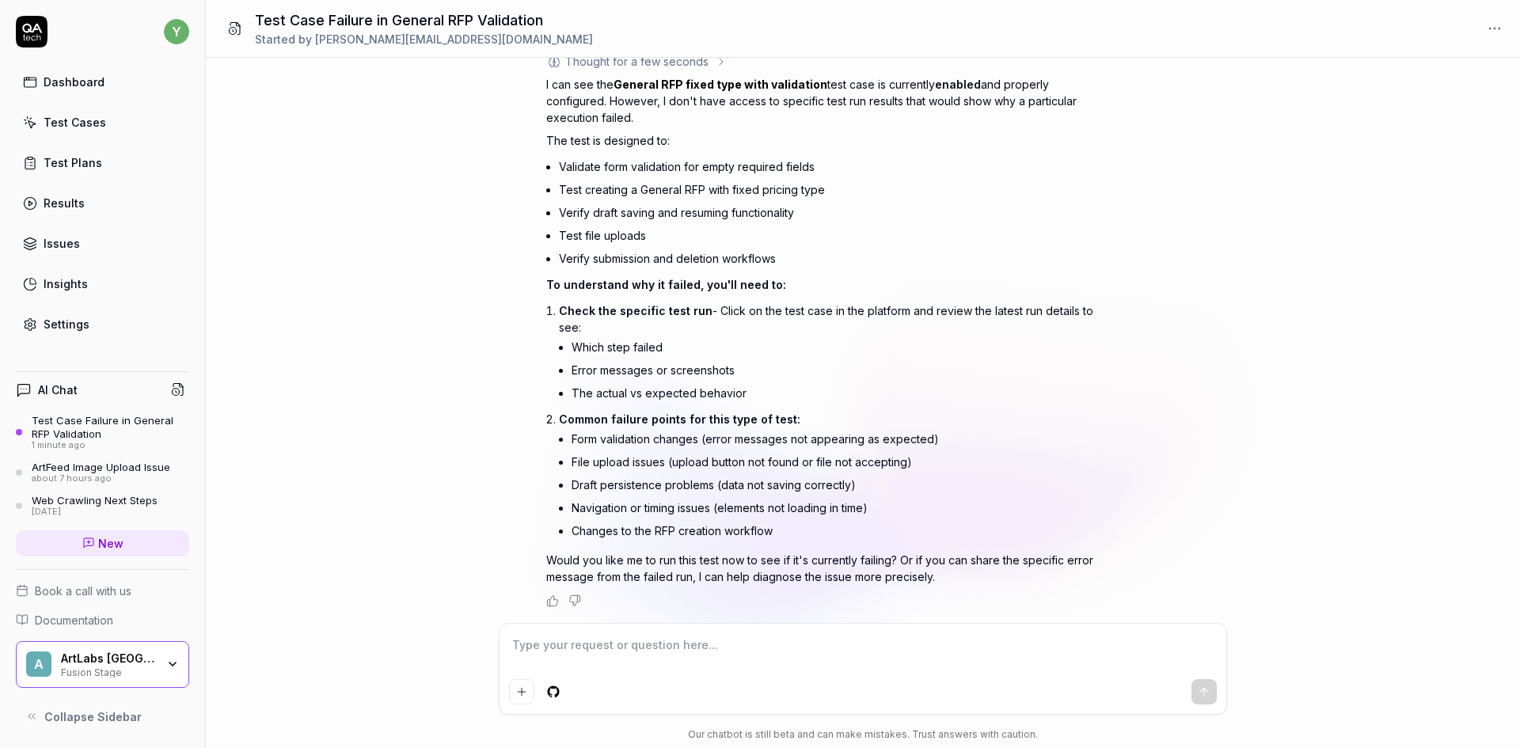
type textarea "r"
type textarea "*"
type textarea "ru"
type textarea "*"
type textarea "run"
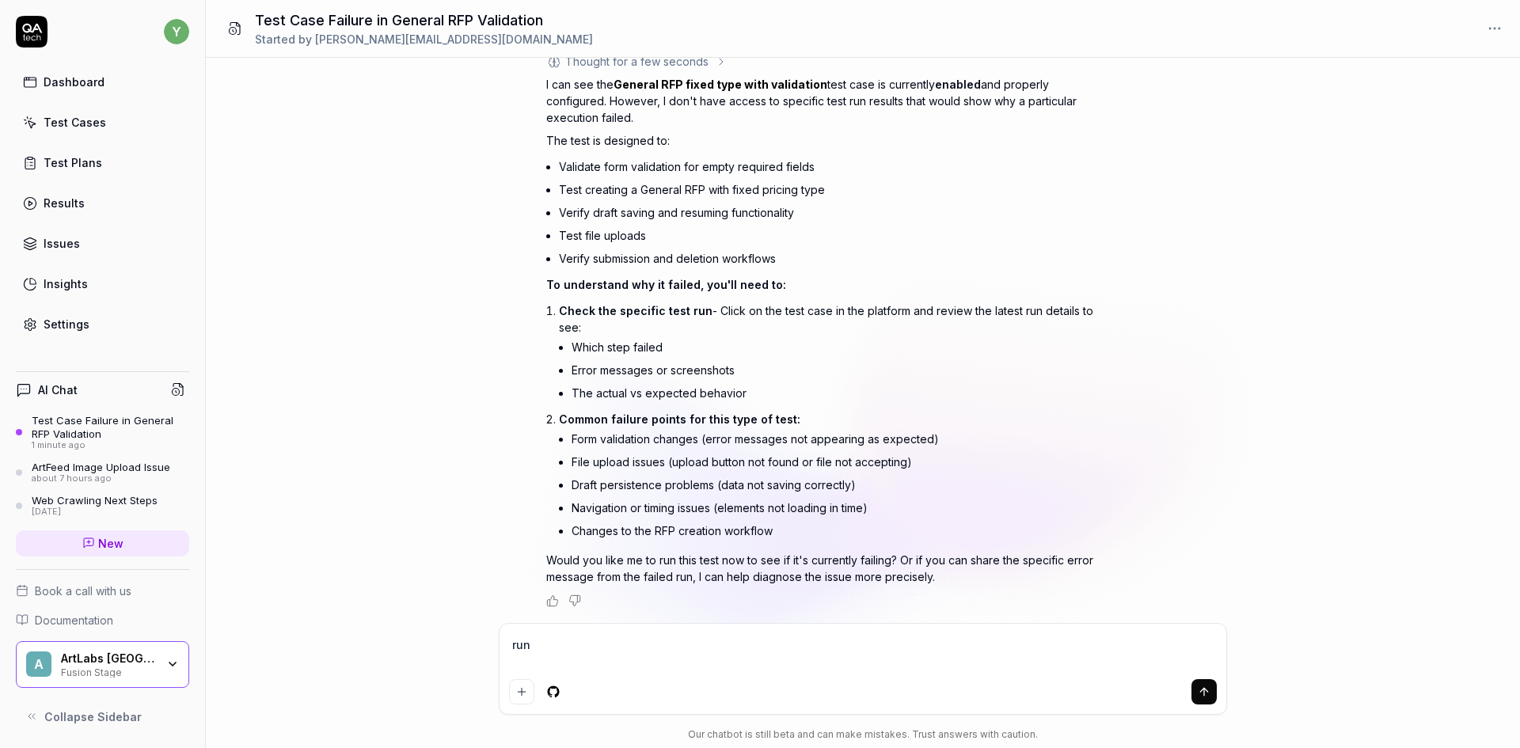
type textarea "*"
type textarea "run"
type textarea "*"
type textarea "run i"
type textarea "*"
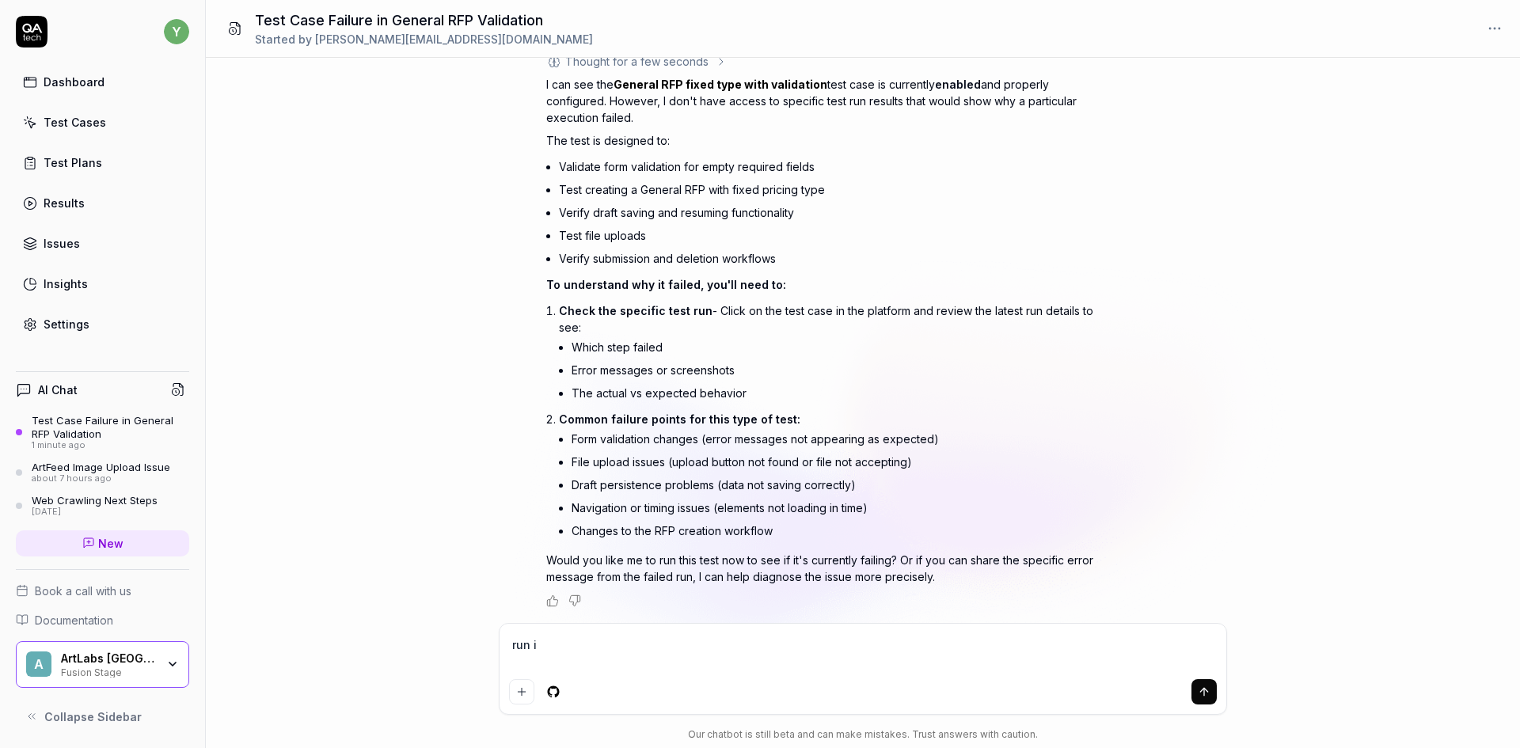
type textarea "run it"
type textarea "*"
type textarea "run it"
type textarea "*"
type textarea "run it a"
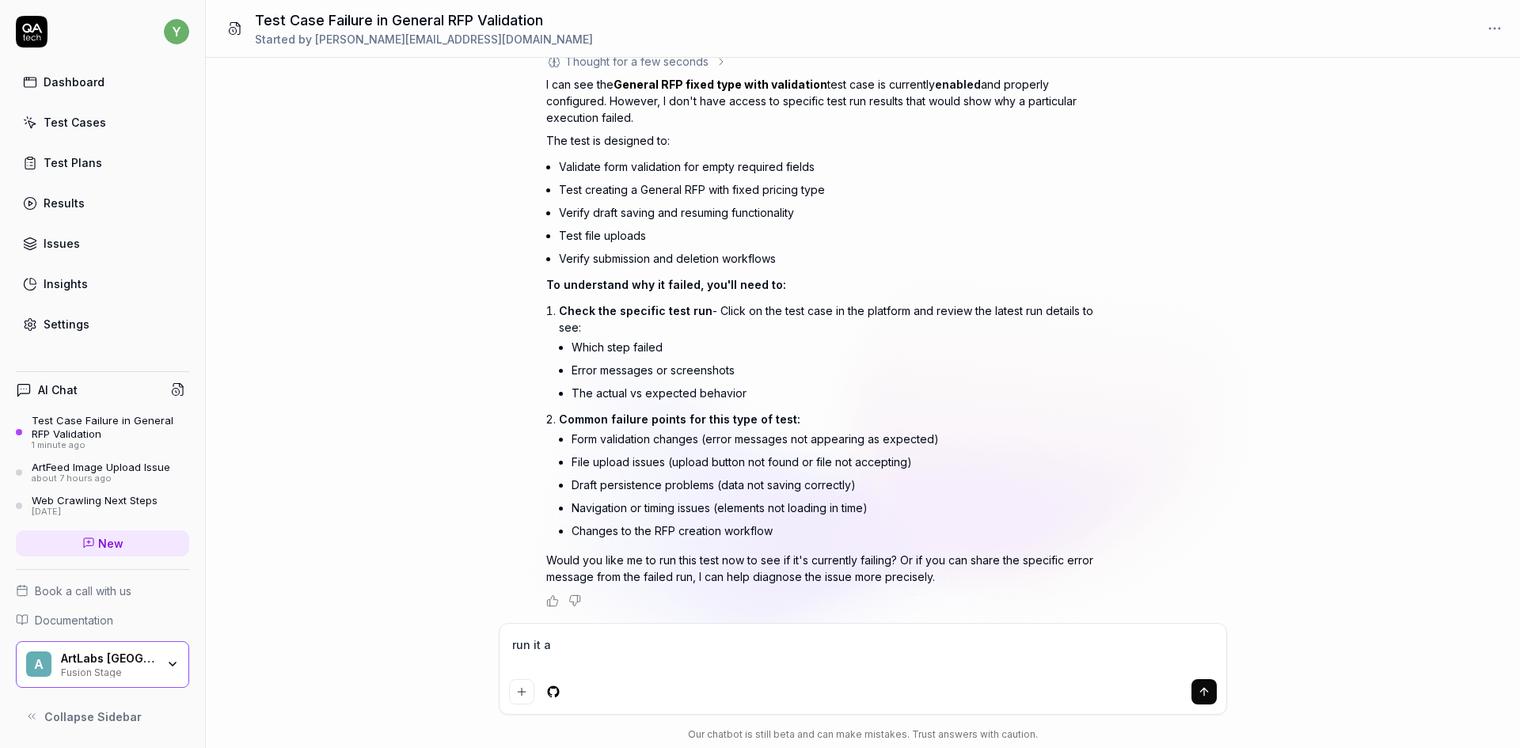
type textarea "*"
type textarea "run it an"
type textarea "*"
type textarea "run it and"
type textarea "*"
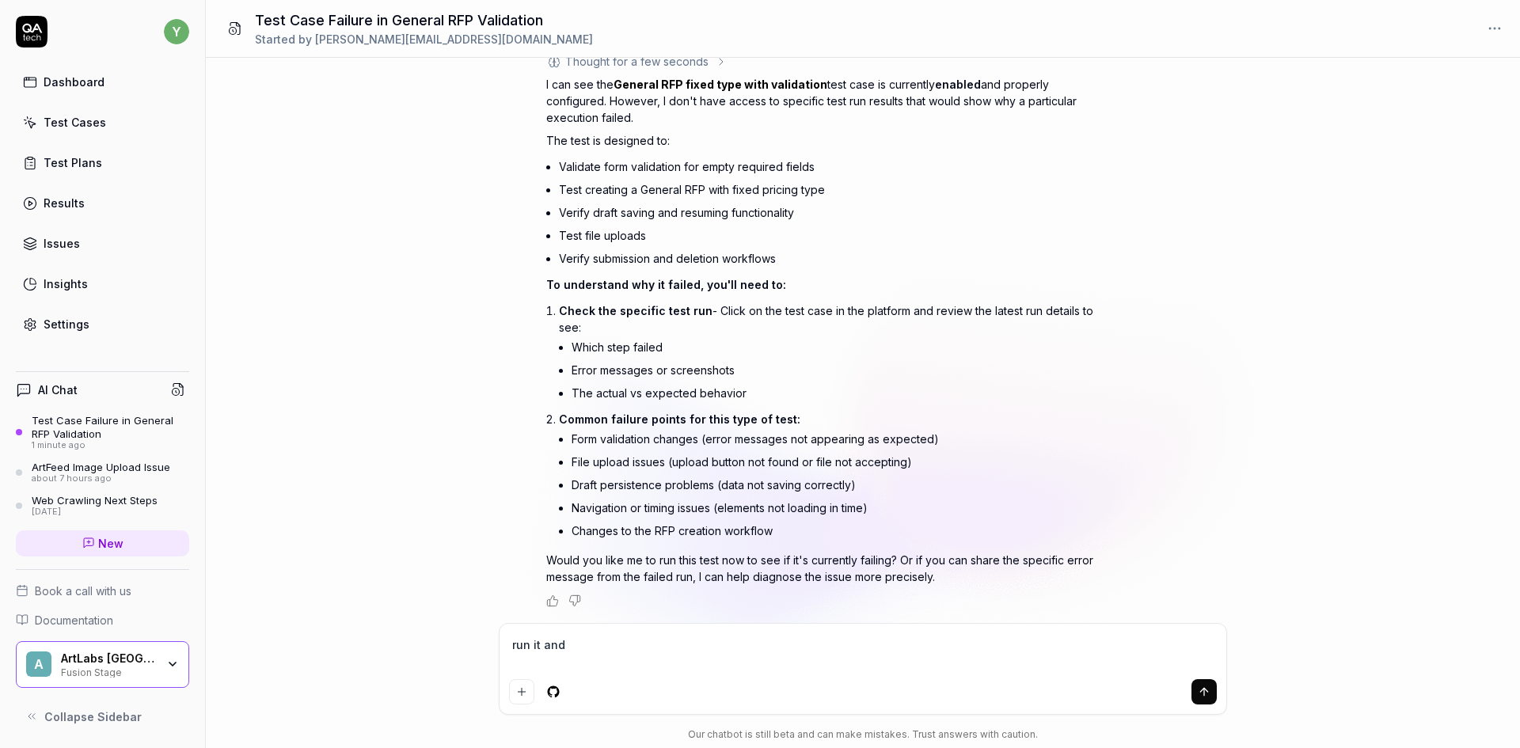
type textarea "run it and"
type textarea "*"
type textarea "run it and f"
type textarea "*"
type textarea "run it and fi"
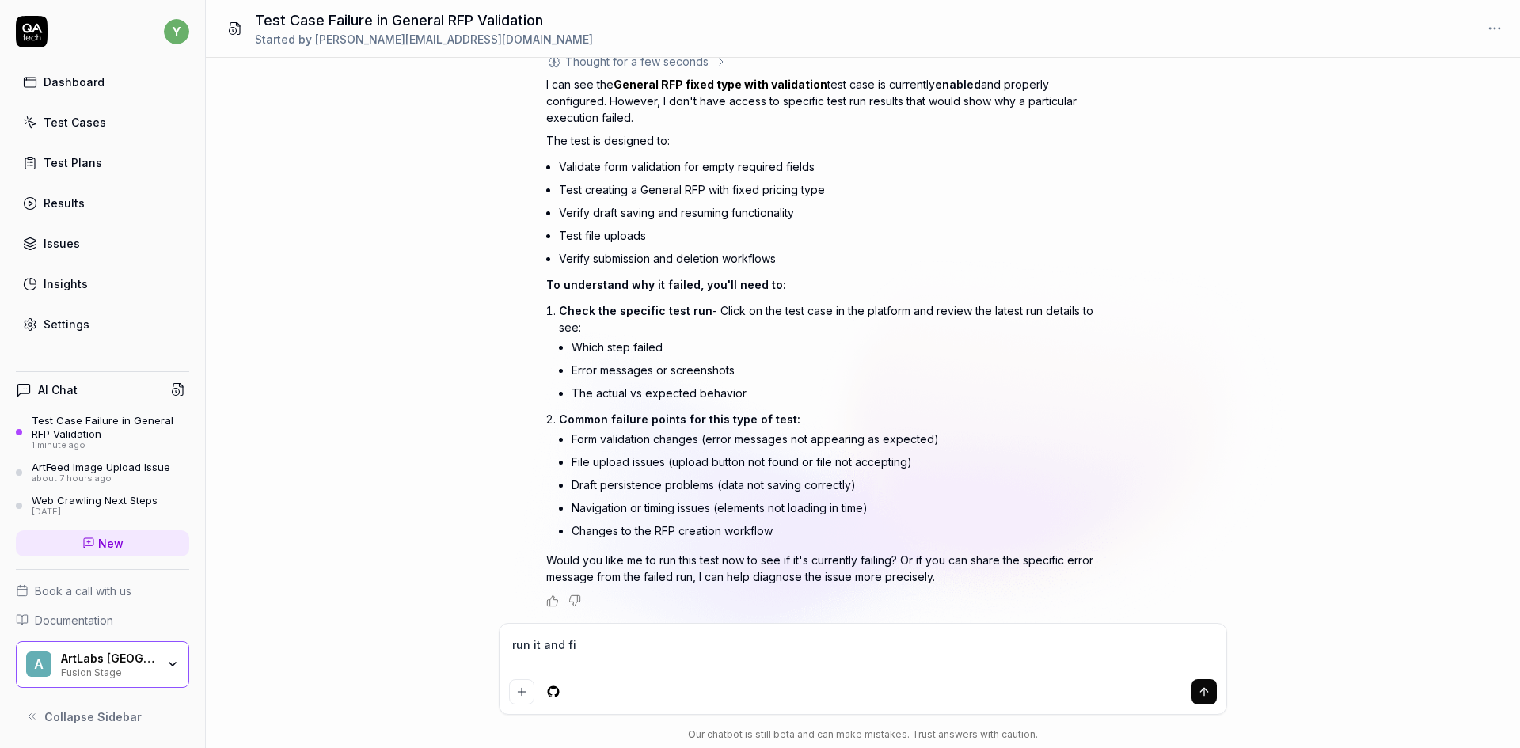
type textarea "*"
type textarea "run it and fin"
type textarea "*"
type textarea "run it and find"
type textarea "*"
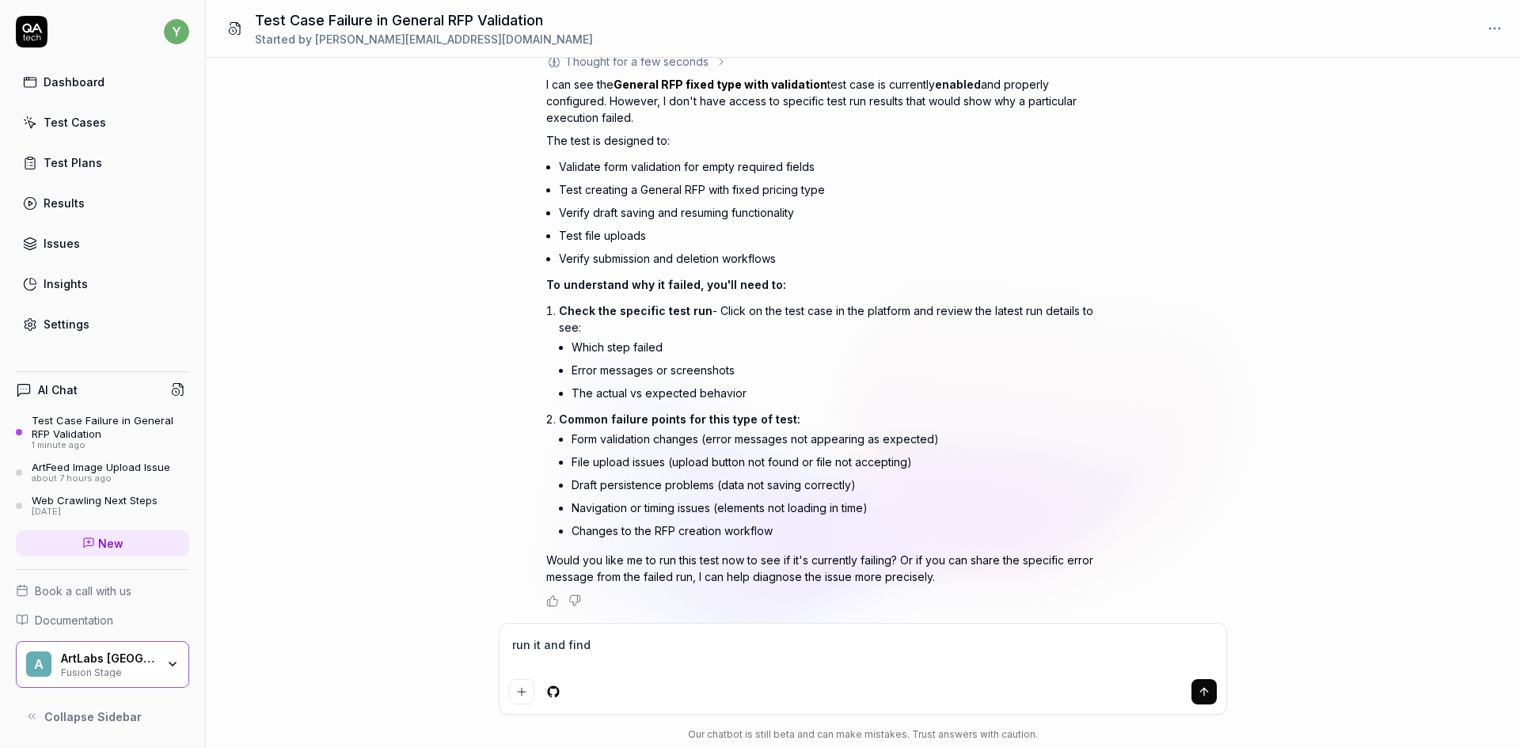
type textarea "run it and find"
type textarea "*"
type textarea "run it and find t"
type textarea "*"
type textarea "run it and find th"
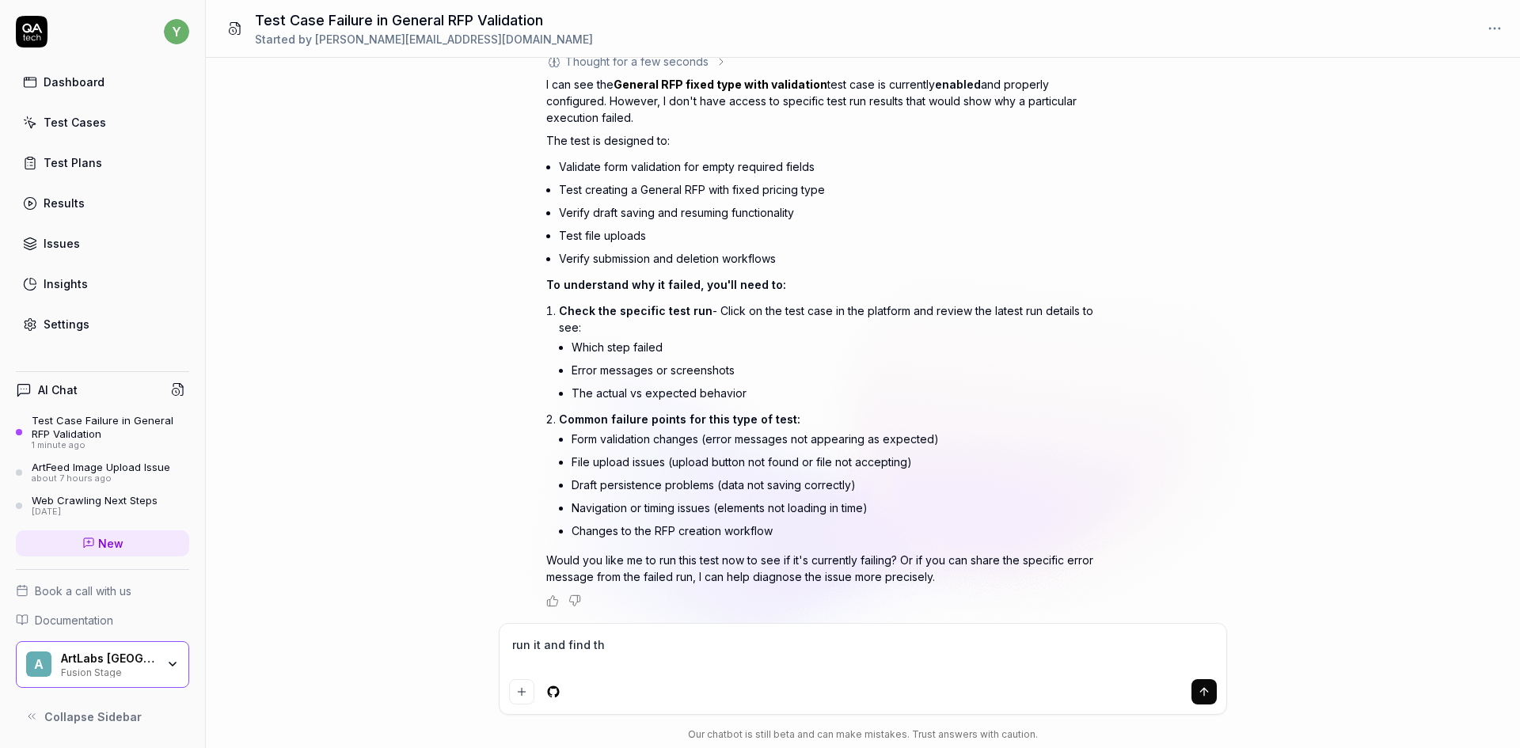
type textarea "*"
type textarea "run it and find the"
type textarea "*"
type textarea "run it and find the"
type textarea "*"
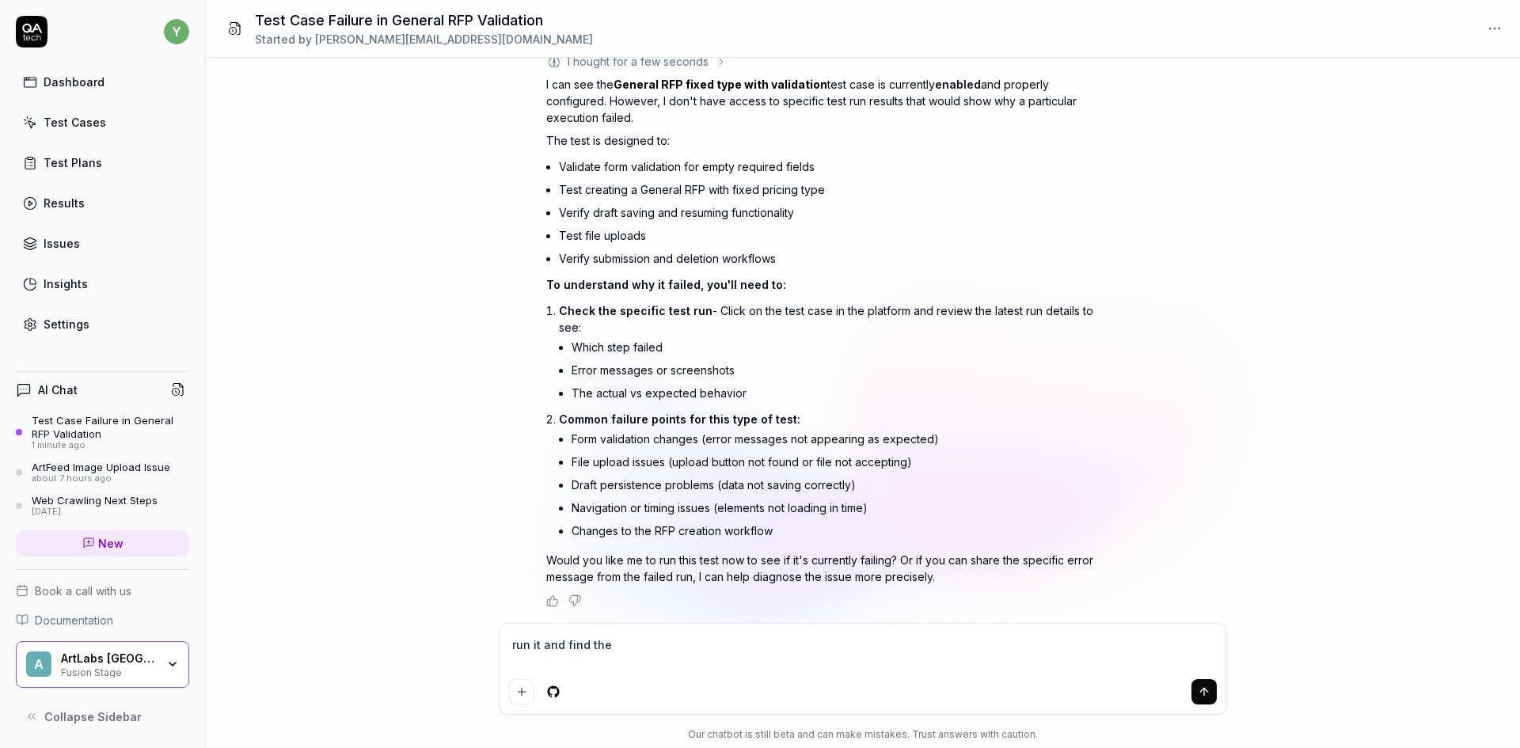
type textarea "run it and find the p"
type textarea "*"
type textarea "run it and find the pr"
type textarea "*"
type textarea "run it and find the pro"
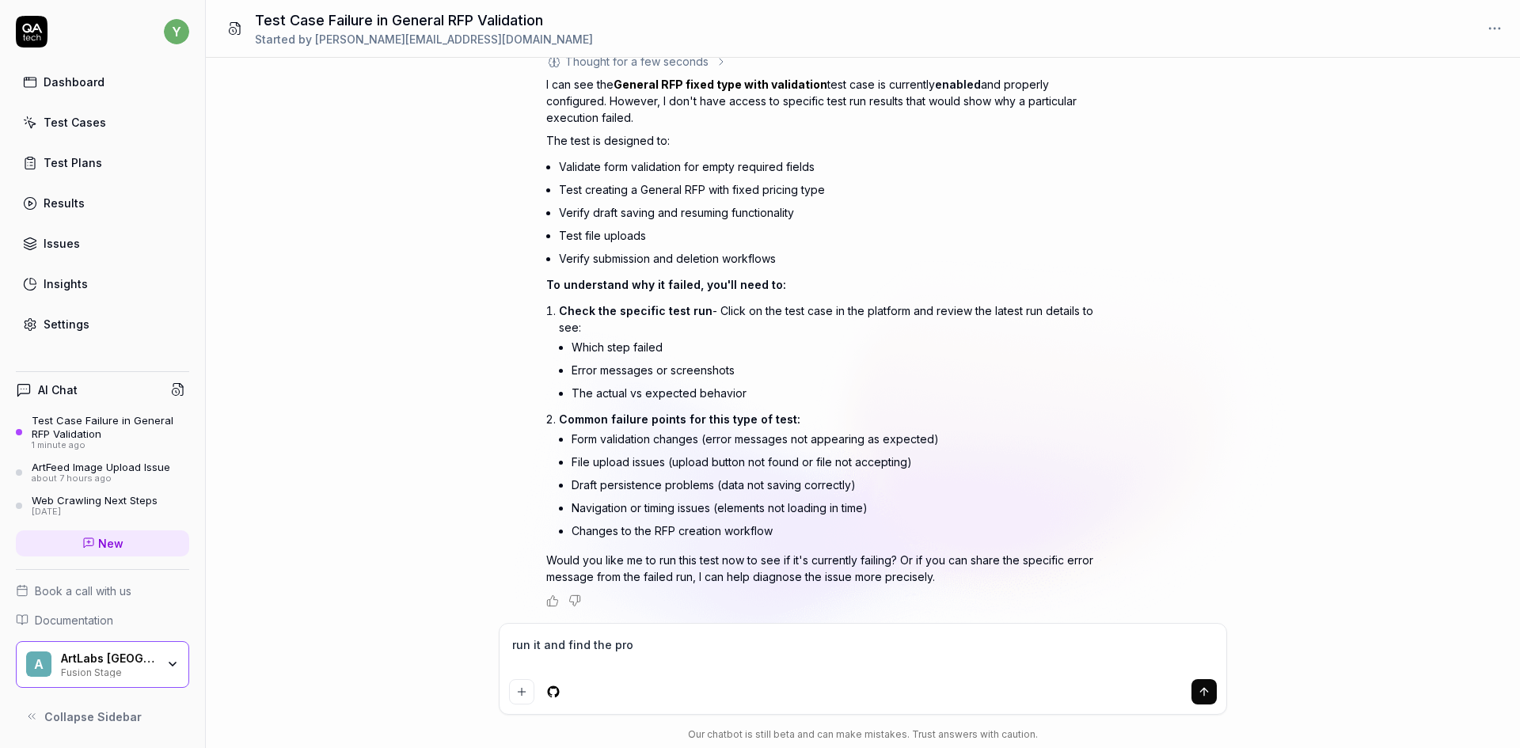
type textarea "*"
type textarea "run it and find the prob"
type textarea "*"
type textarea "run it and find the probl"
type textarea "*"
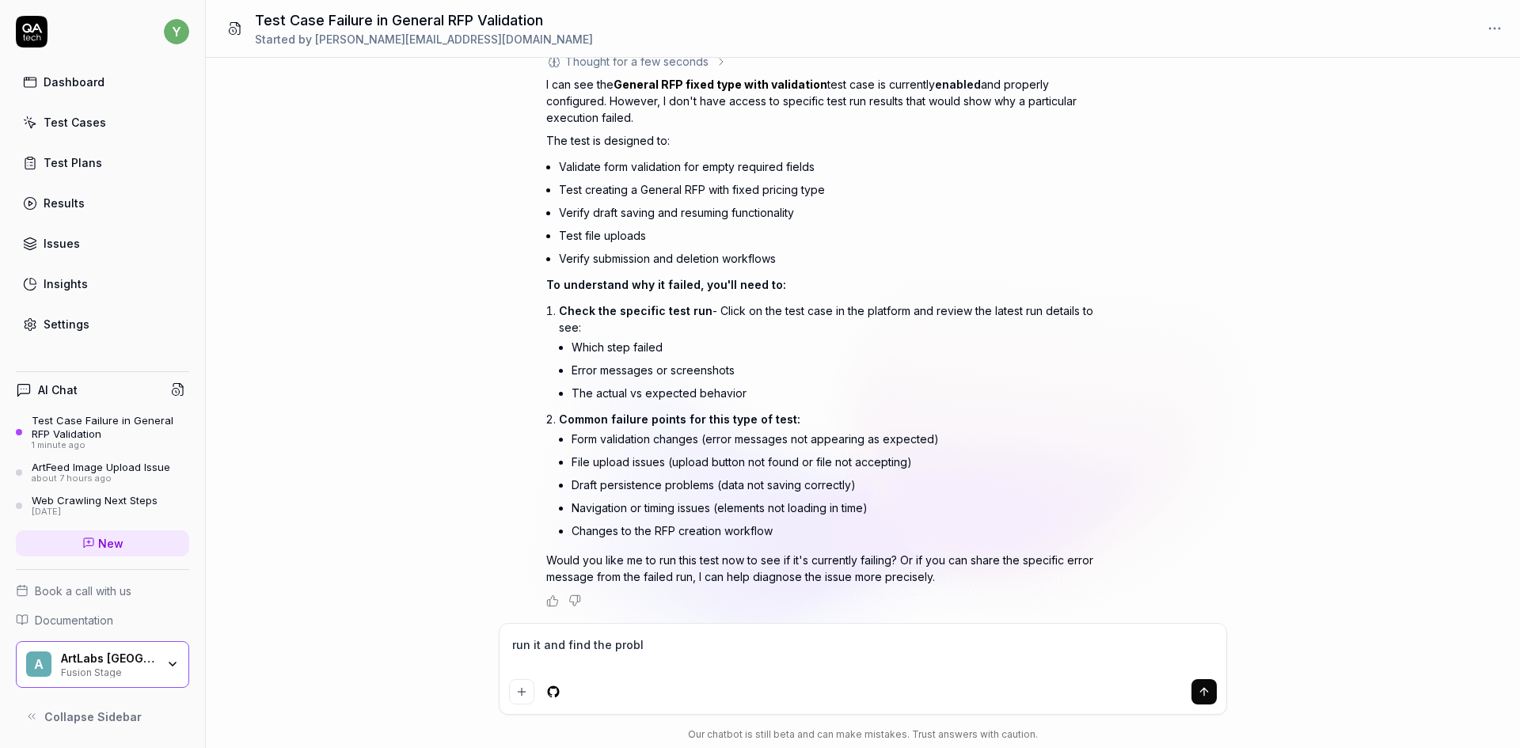
type textarea "run it and find the proble"
type textarea "*"
type textarea "run it and find the problem"
type textarea "*"
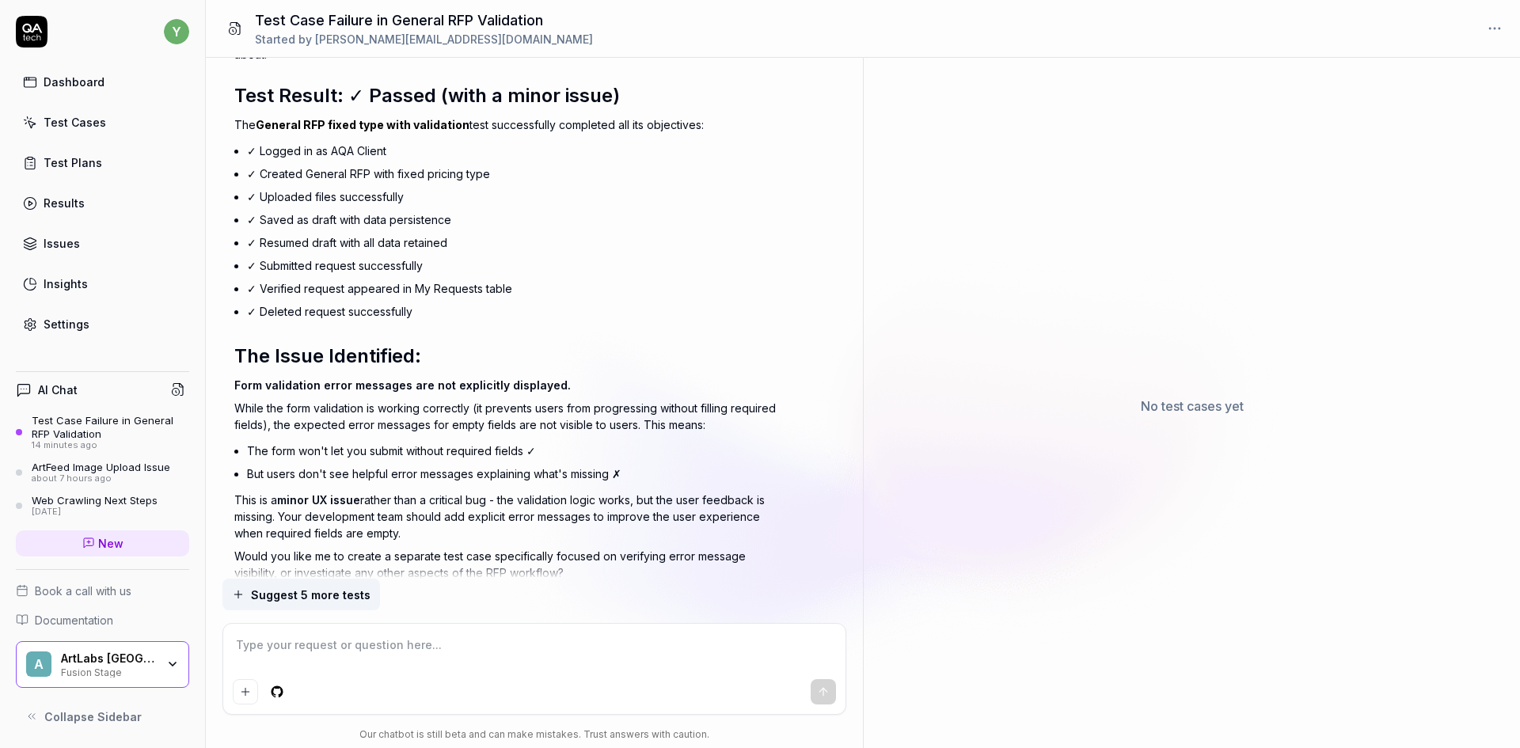
scroll to position [1046, 0]
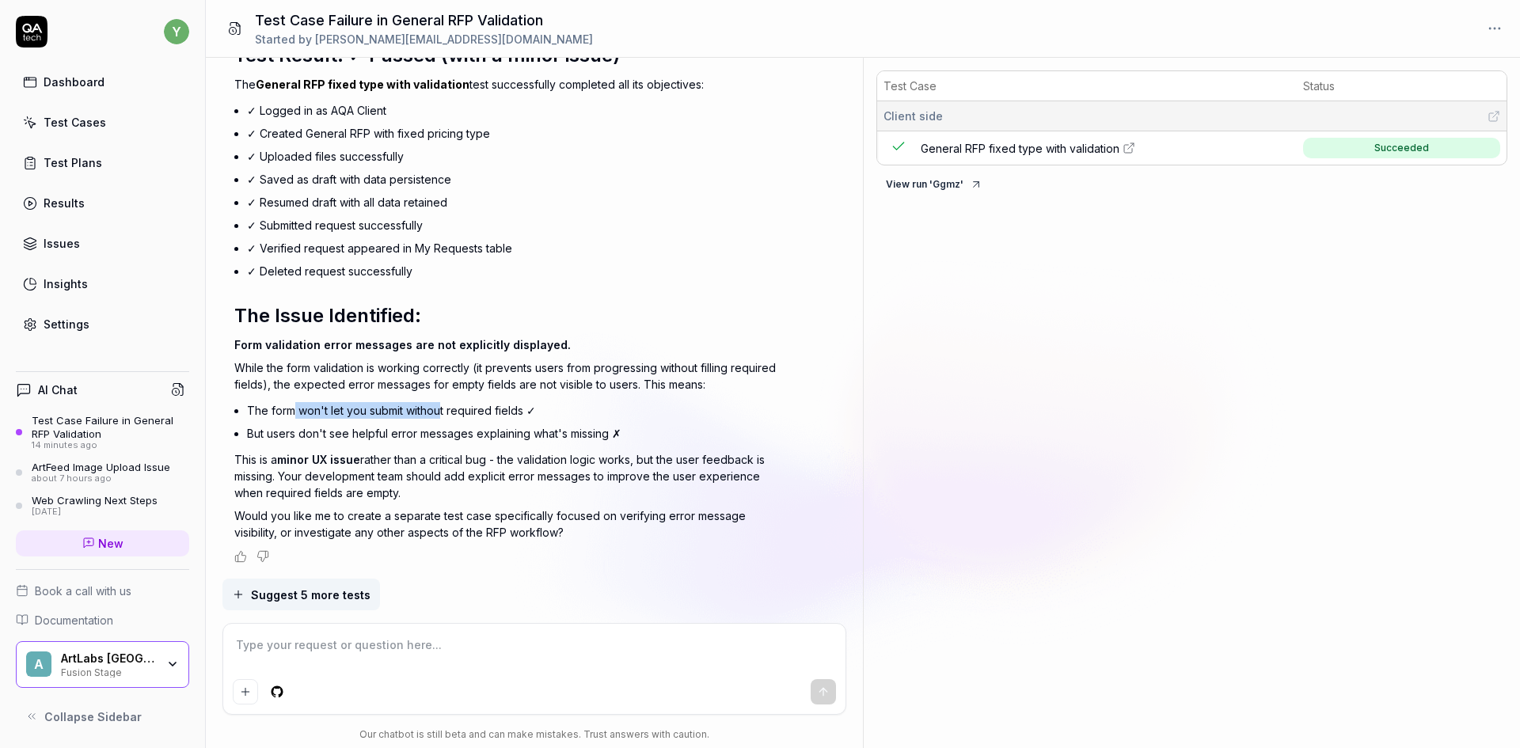
drag, startPoint x: 294, startPoint y: 410, endPoint x: 442, endPoint y: 408, distance: 148.1
click at [442, 408] on li "The form won't let you submit without required fields ✓" at bounding box center [518, 410] width 542 height 23
drag, startPoint x: 343, startPoint y: 434, endPoint x: 561, endPoint y: 439, distance: 217.8
click at [561, 439] on li "But users don't see helpful error messages explaining what's missing ✗" at bounding box center [518, 433] width 542 height 23
type textarea "*"
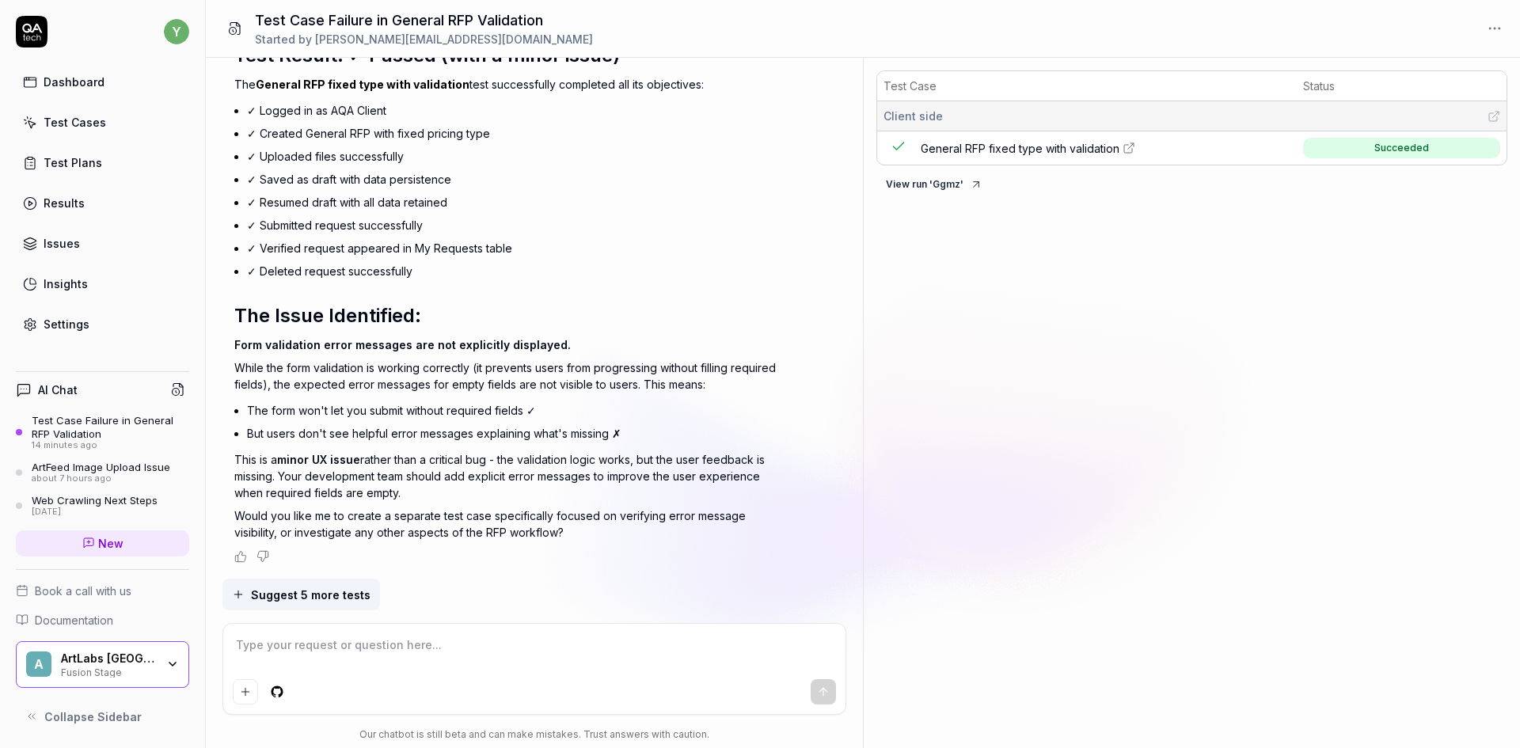
click at [337, 643] on textarea at bounding box center [535, 653] width 604 height 40
type textarea "n"
type textarea "*"
type textarea "no"
type textarea "*"
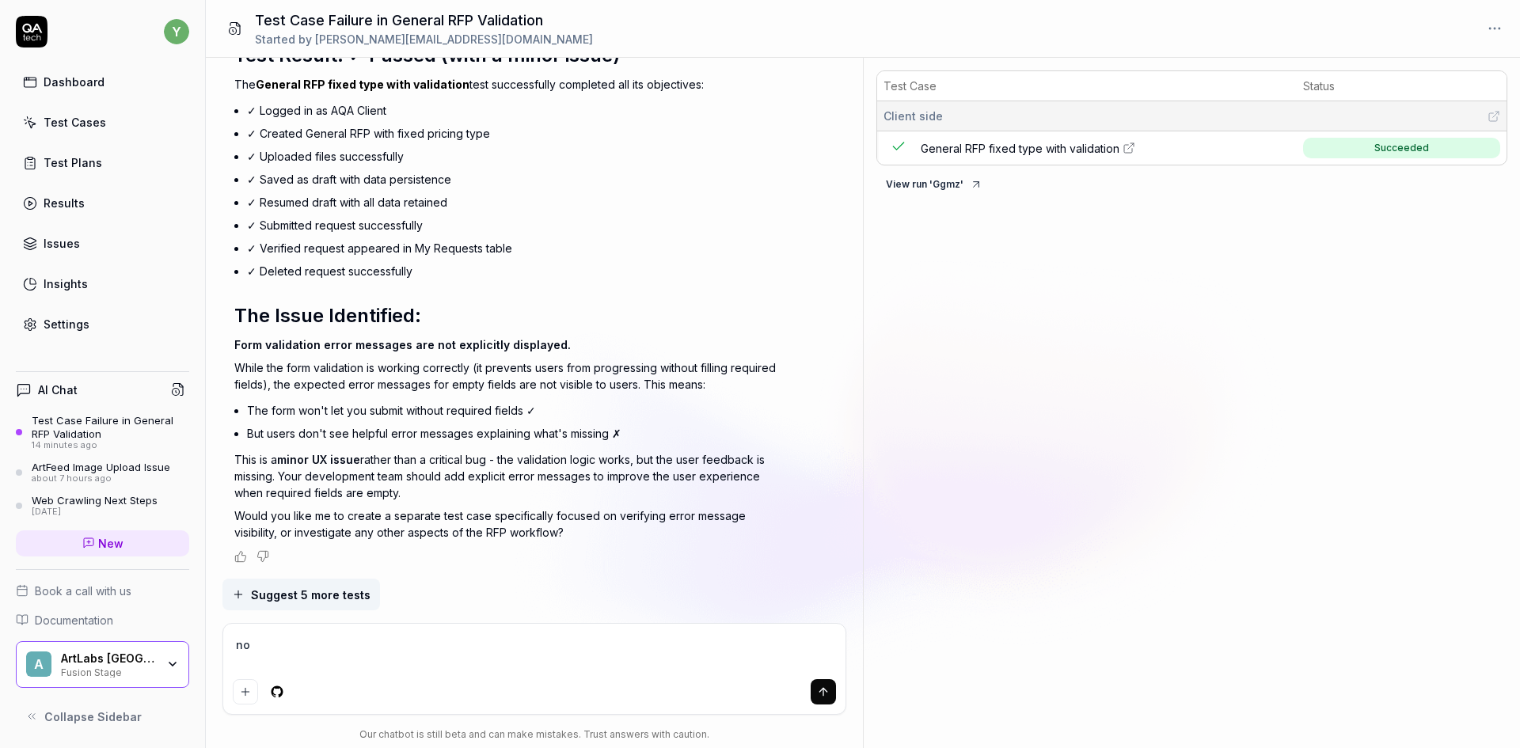
type textarea "no,"
type textarea "*"
type textarea "no,"
type textarea "*"
type textarea "no, j"
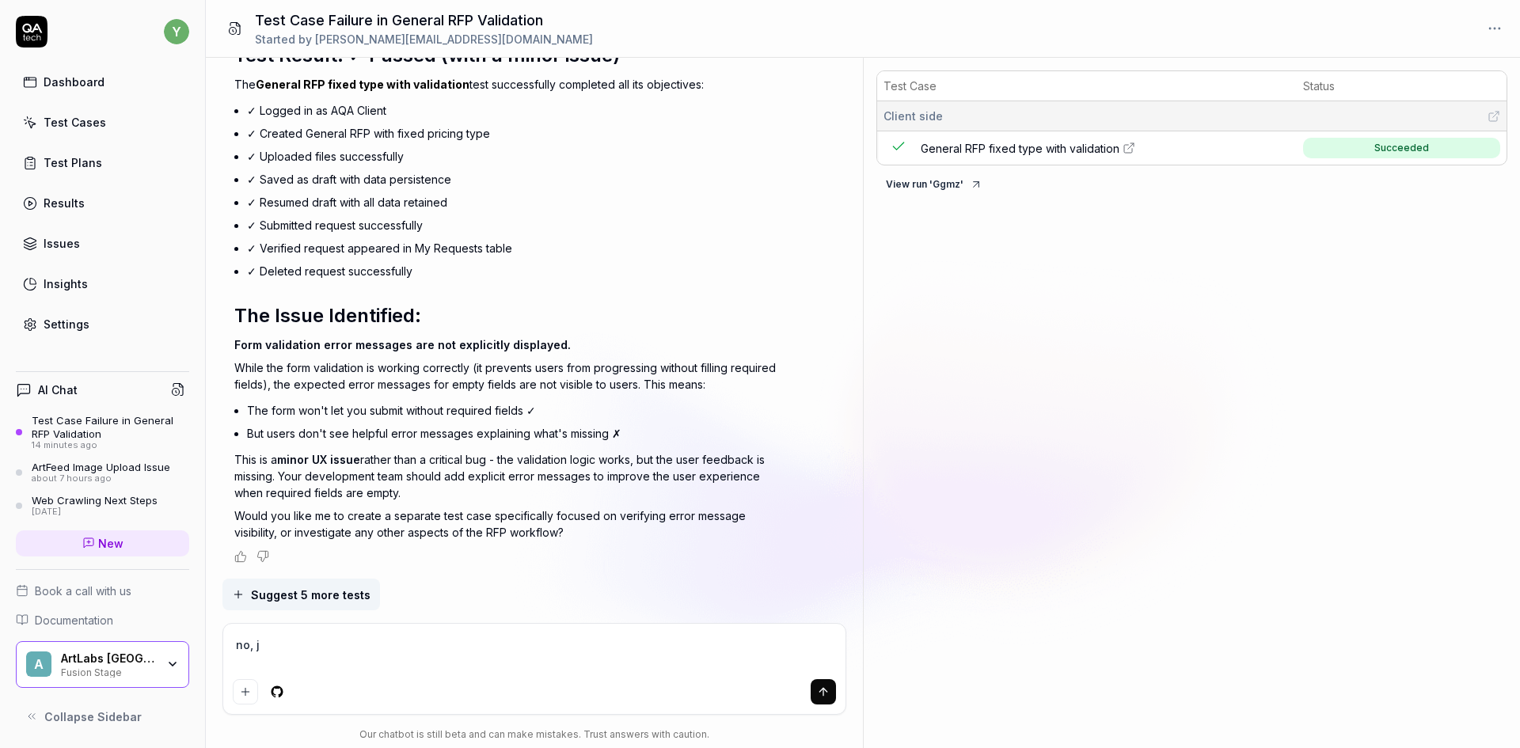
type textarea "*"
type textarea "no, ju"
type textarea "*"
type textarea "no, jus"
type textarea "*"
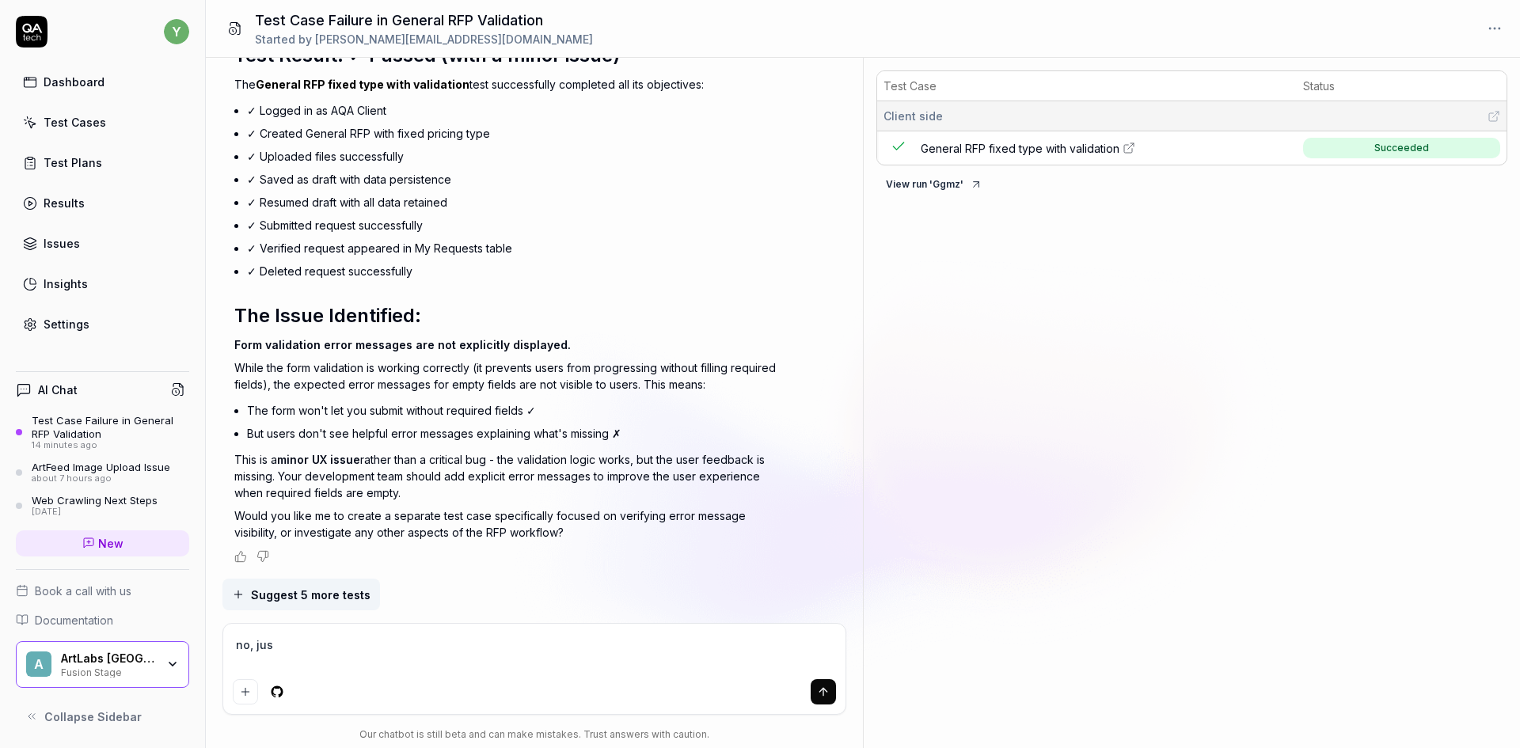
type textarea "no, just"
type textarea "*"
type textarea "no, just"
type textarea "*"
type textarea "no, just r"
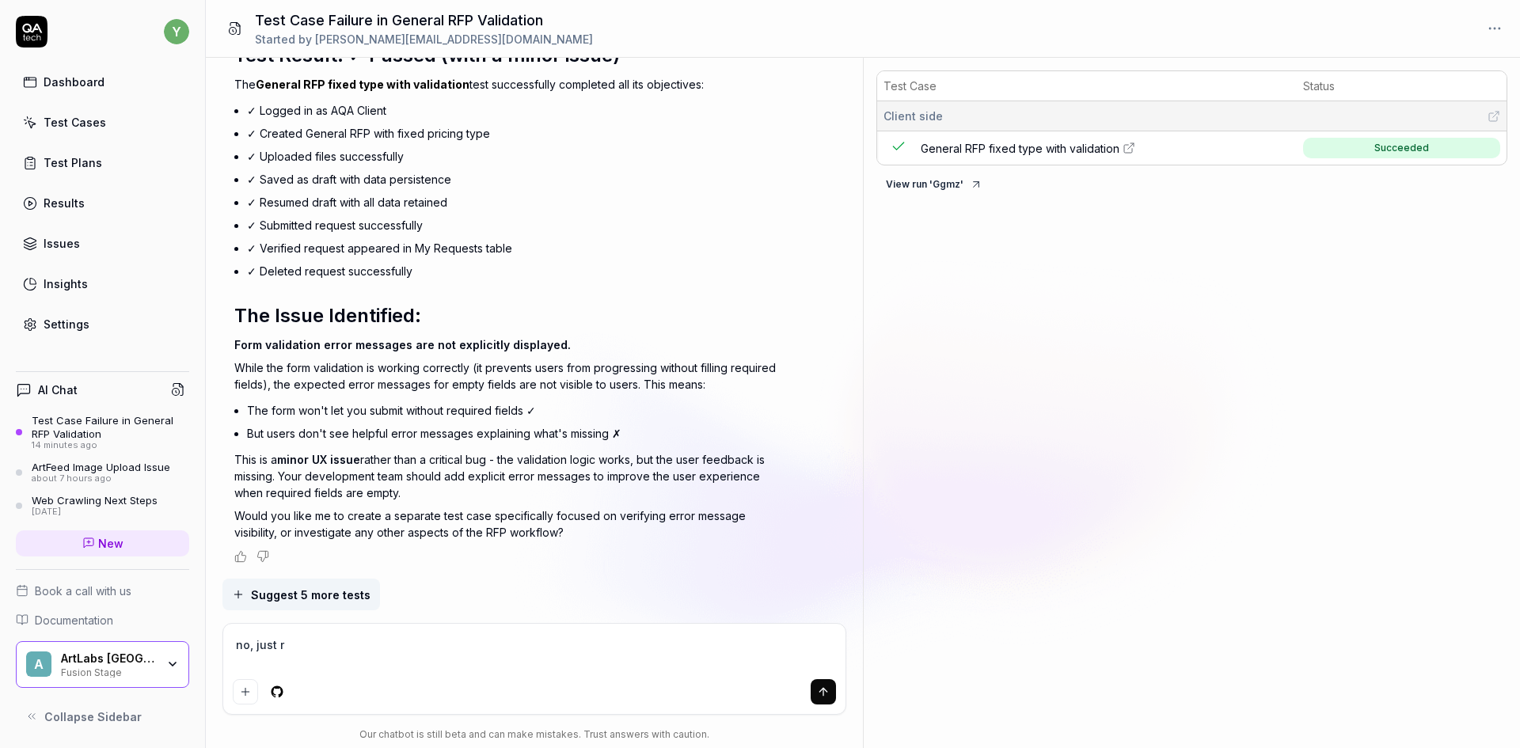
type textarea "*"
type textarea "no, just re"
type textarea "*"
type textarea "no, just rew"
type textarea "*"
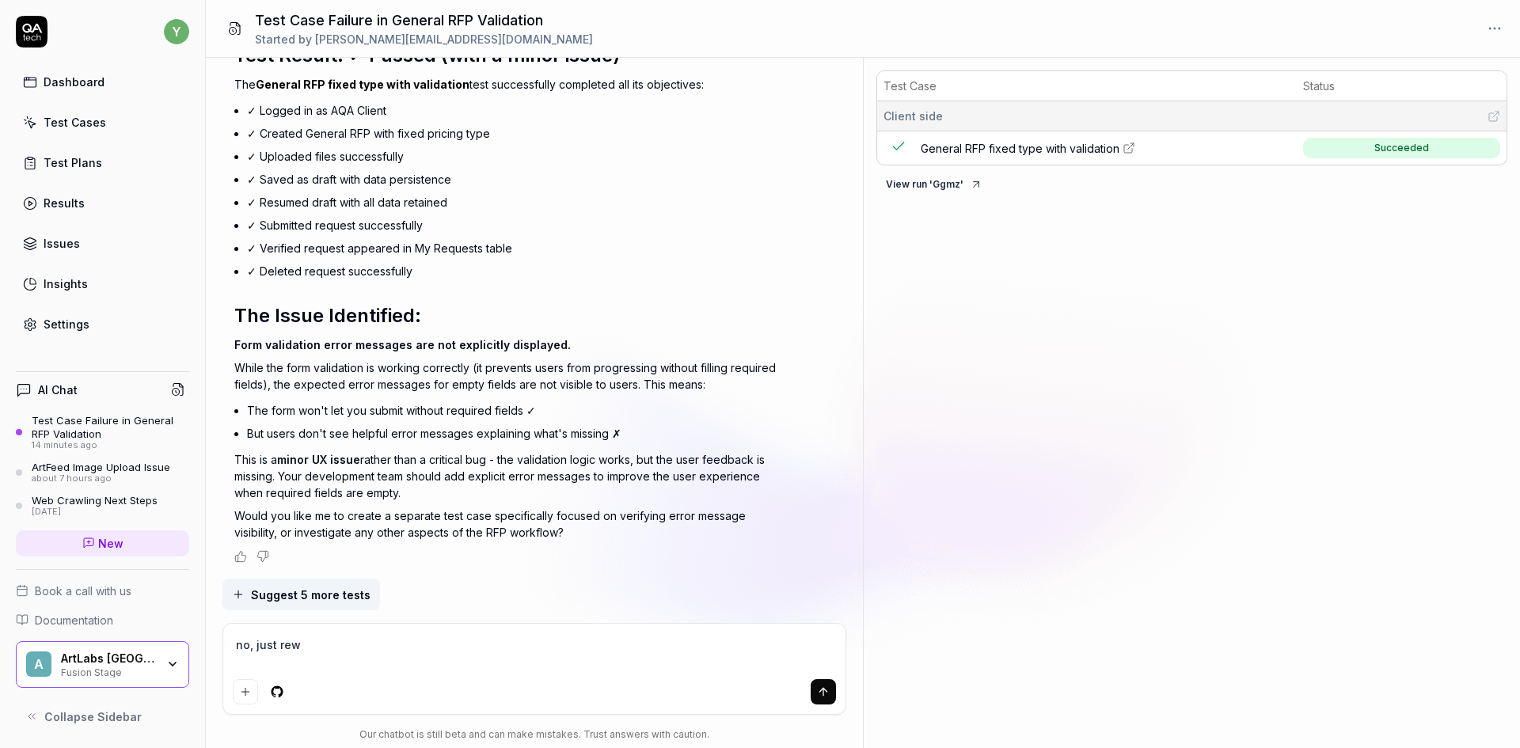
type textarea "no, just rewr"
type textarea "*"
type textarea "no, just rewri"
type textarea "*"
type textarea "no, just rewrit"
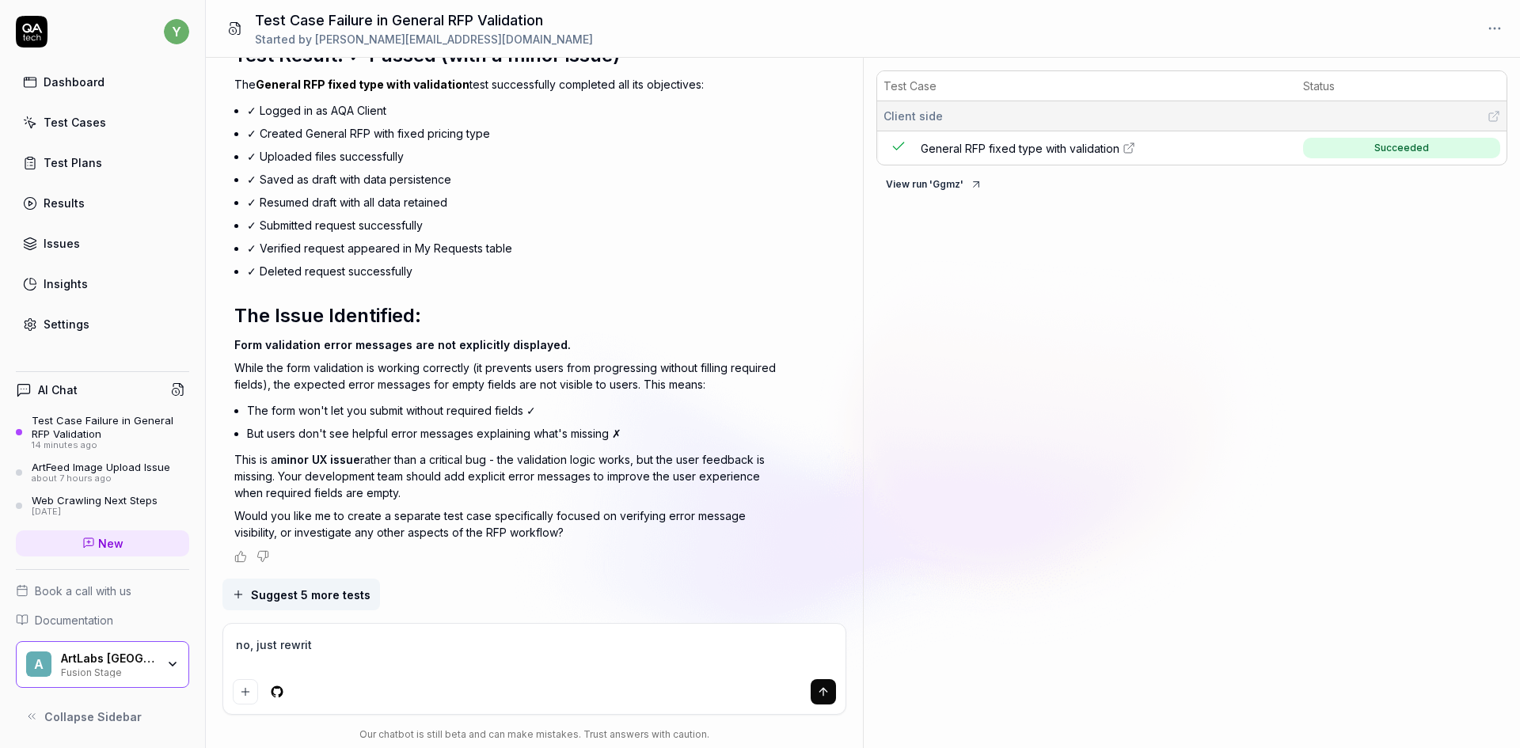
type textarea "*"
type textarea "no, just rewrite"
type textarea "*"
type textarea "no, just rewrite"
type textarea "*"
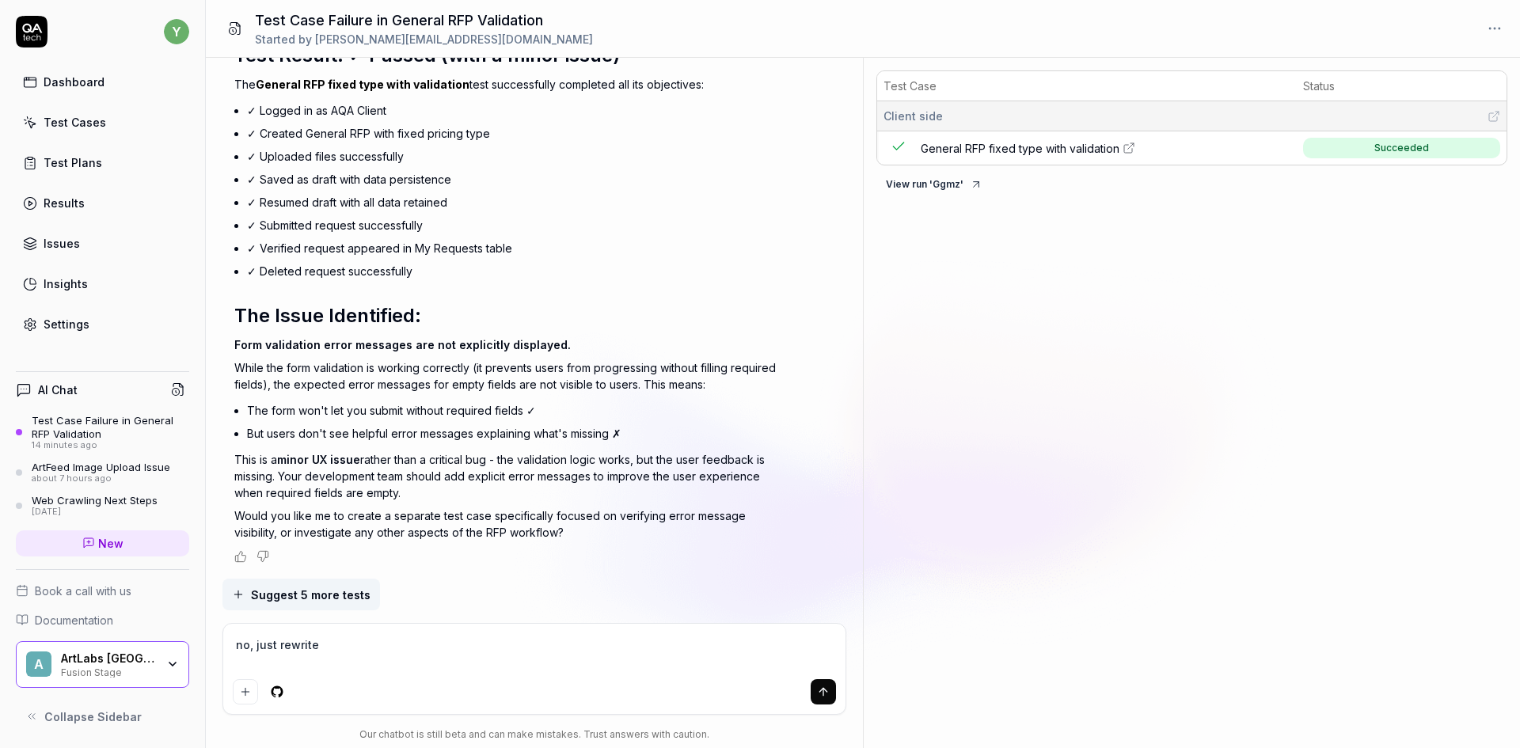
type textarea "no, just rewrite i"
type textarea "*"
type textarea "no, just rewrite it"
type textarea "*"
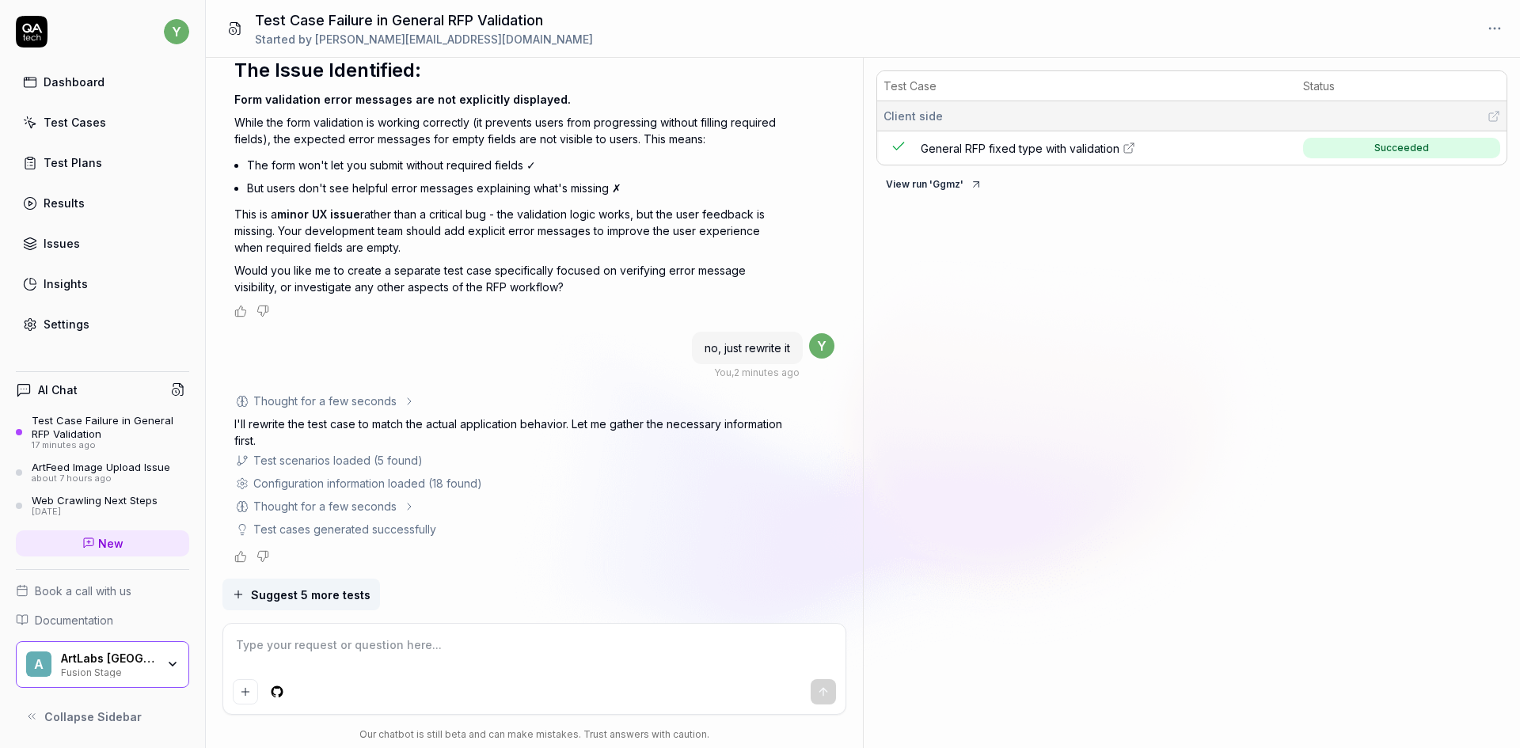
scroll to position [1474, 0]
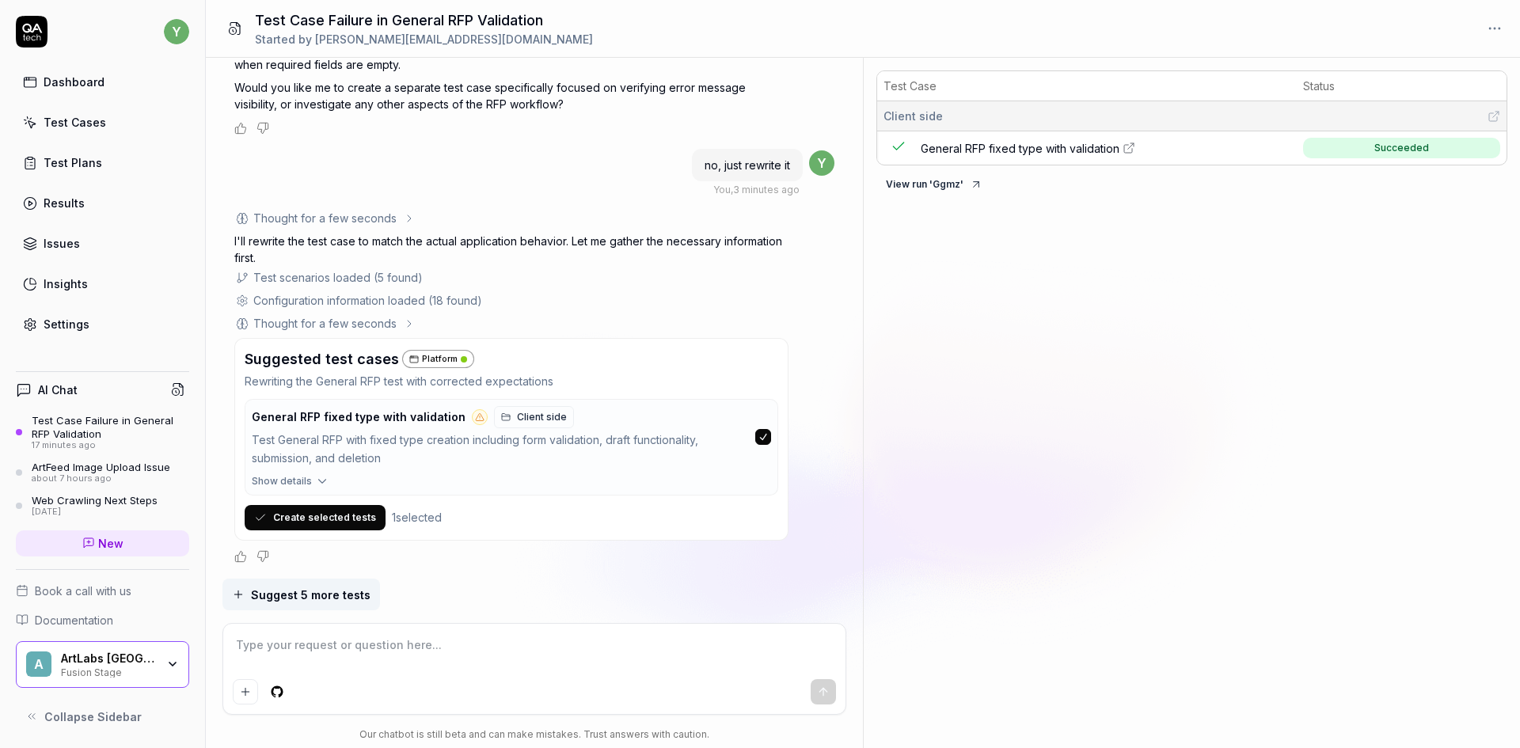
click at [318, 483] on icon "button" at bounding box center [322, 481] width 14 height 14
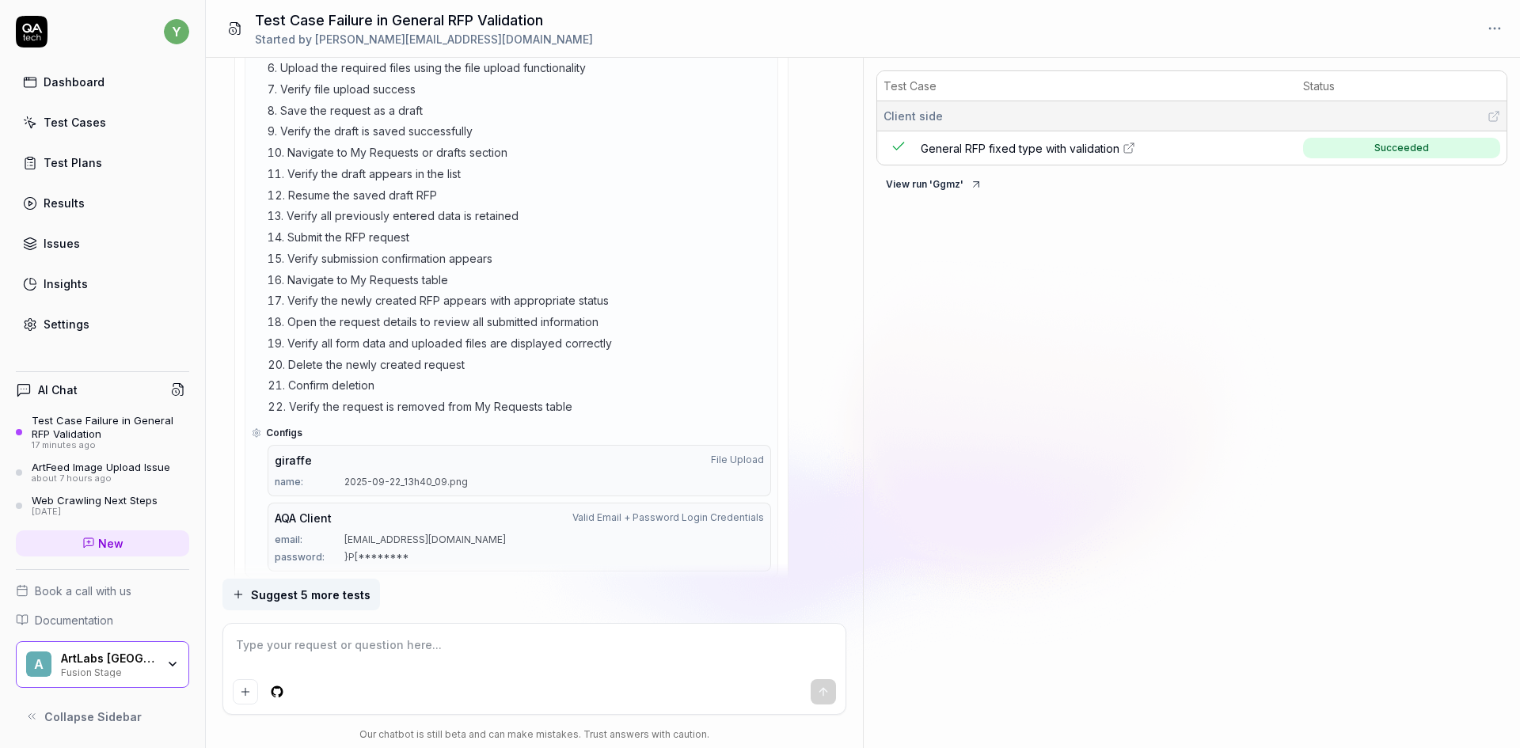
scroll to position [2191, 0]
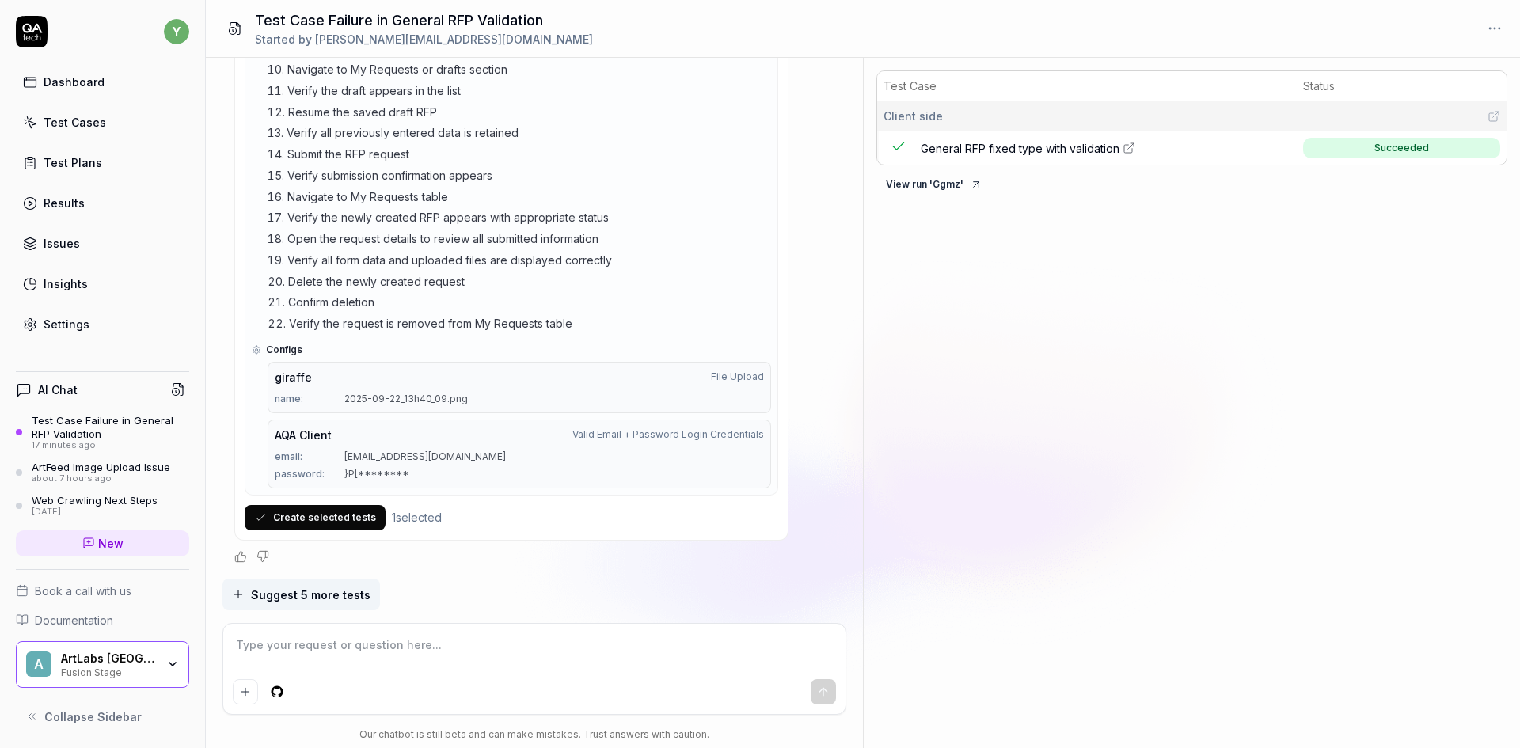
click at [351, 520] on button "Create selected tests" at bounding box center [315, 517] width 141 height 25
click at [994, 154] on span "General RFP fixed type with validation" at bounding box center [1020, 148] width 199 height 17
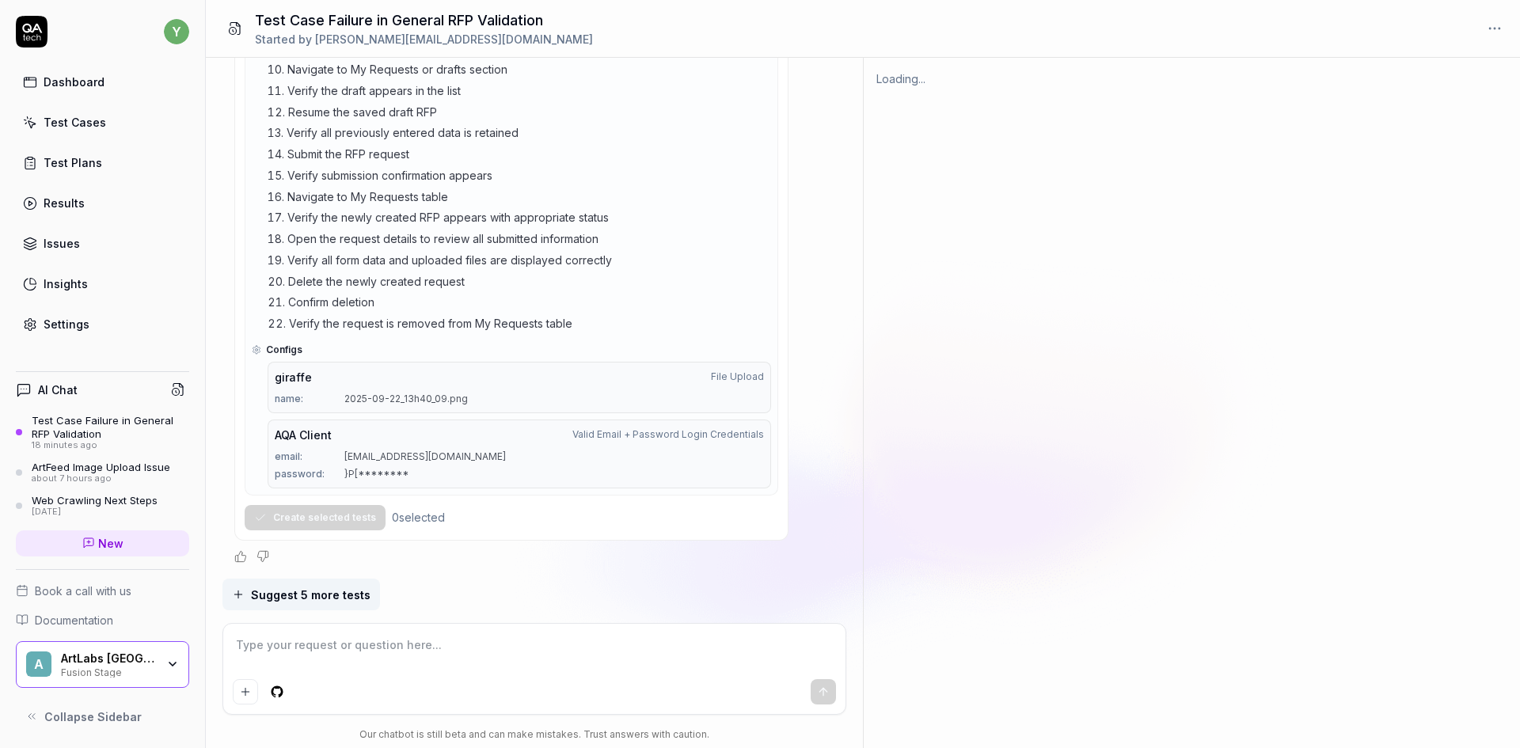
type textarea "*"
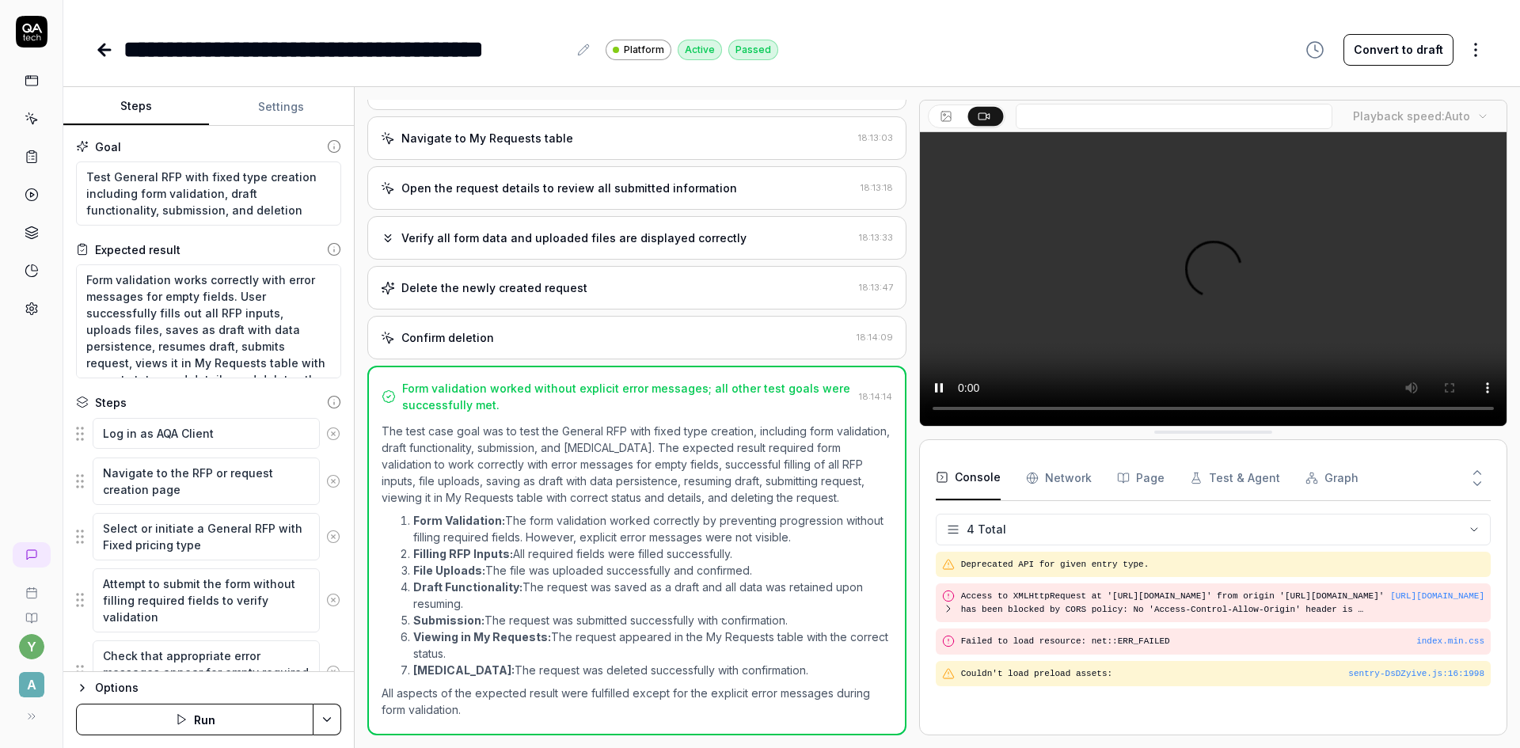
scroll to position [27, 0]
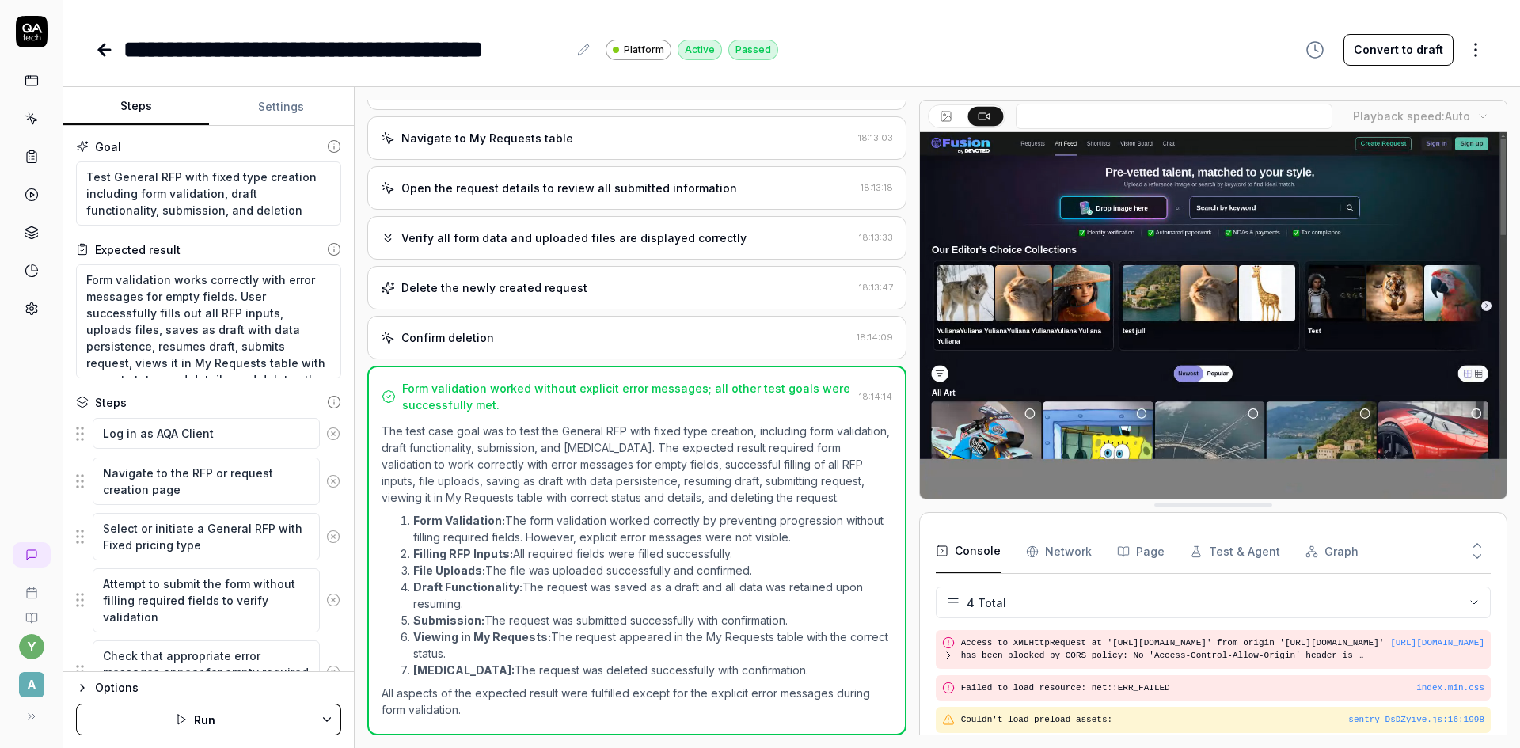
click at [1386, 53] on button "Convert to draft" at bounding box center [1399, 50] width 110 height 32
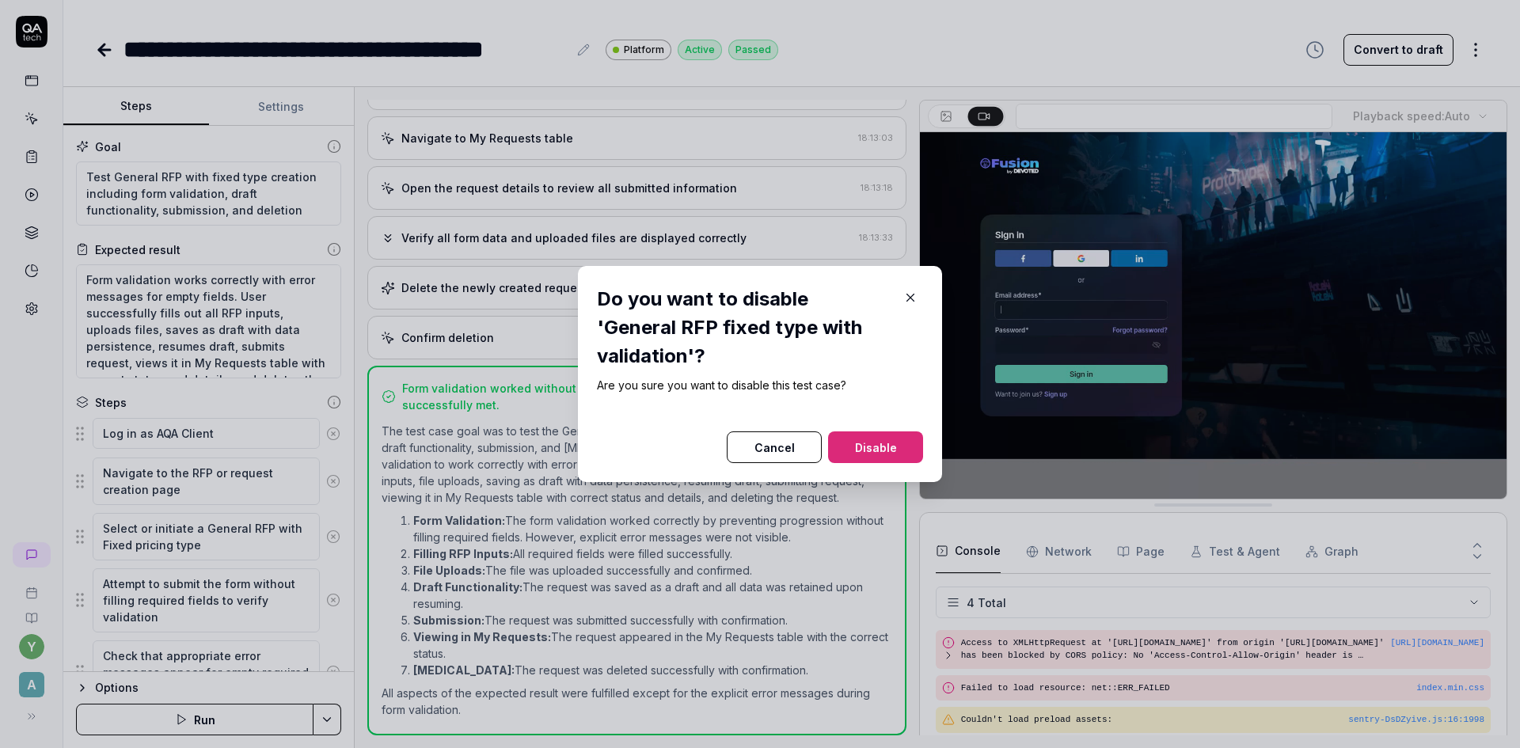
click at [884, 432] on button "Disable" at bounding box center [875, 448] width 95 height 32
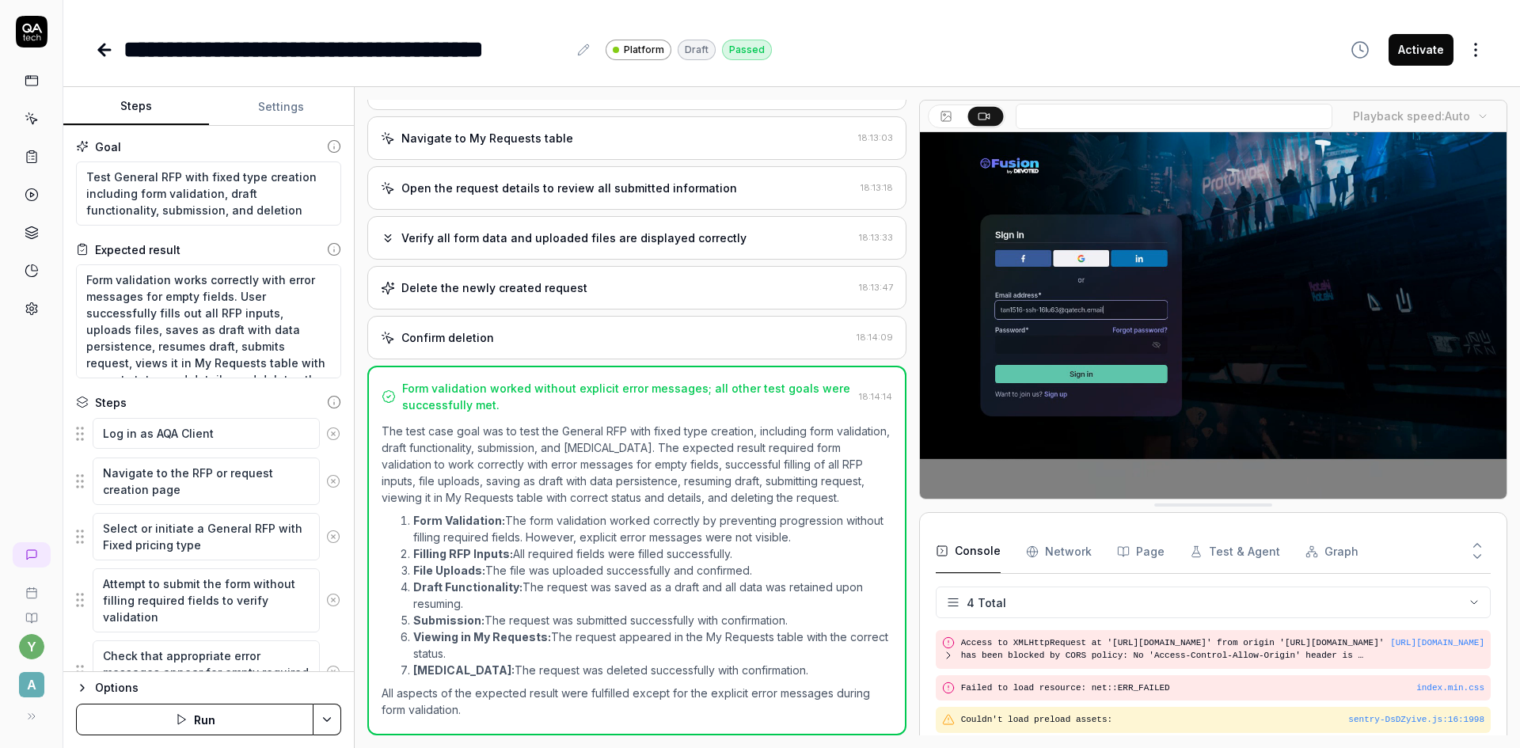
click at [104, 51] on icon at bounding box center [104, 49] width 19 height 19
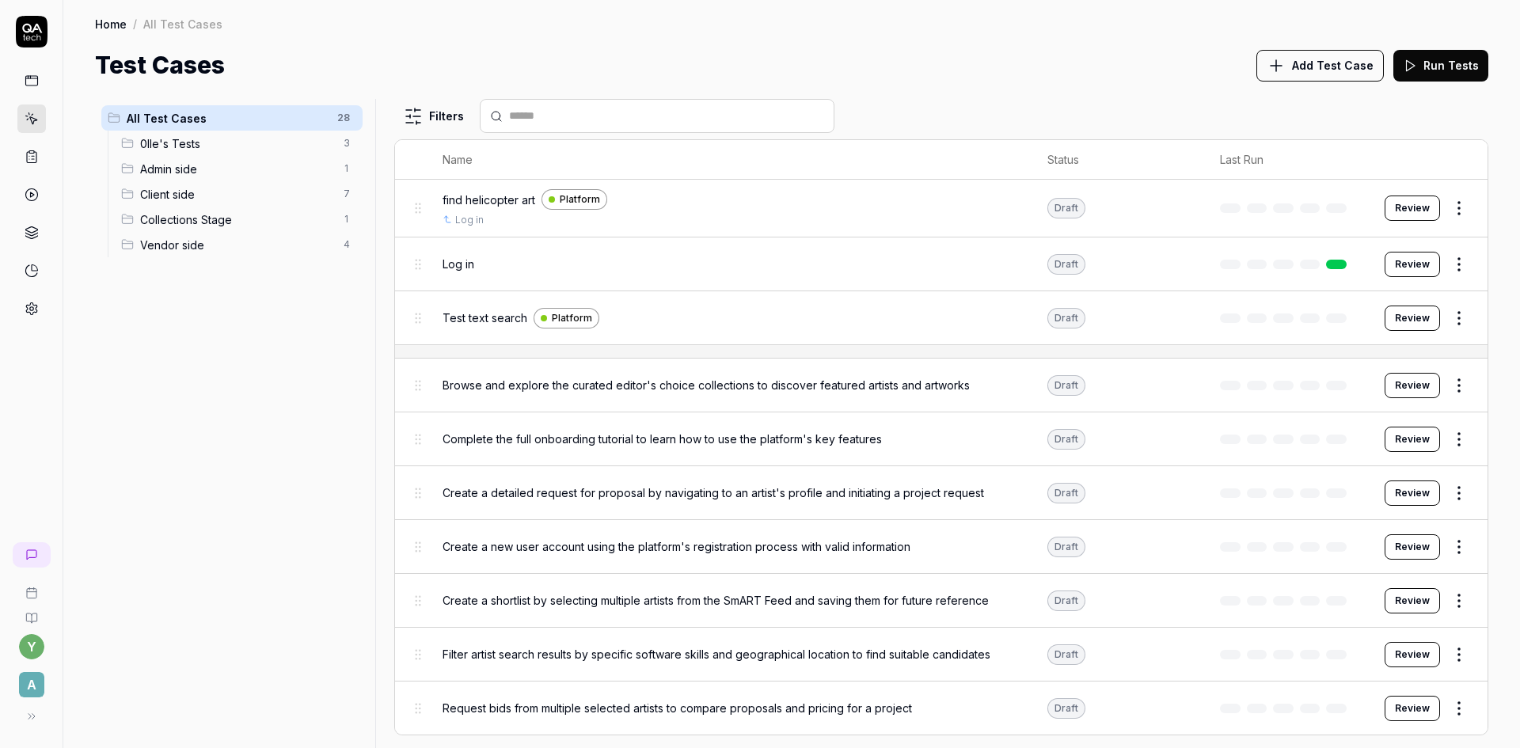
click at [167, 192] on span "Client side" at bounding box center [237, 194] width 194 height 17
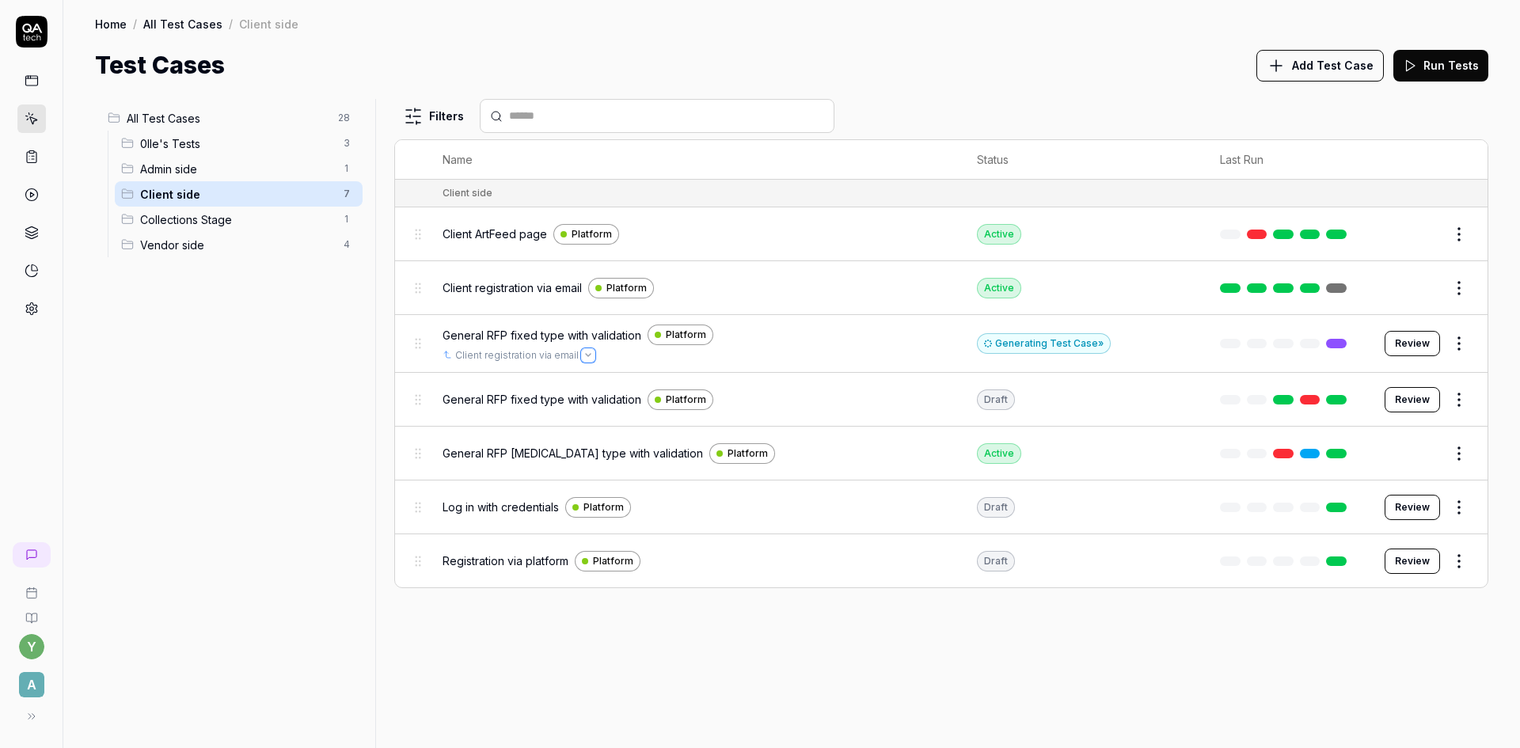
click at [585, 356] on icon "Open selector" at bounding box center [588, 355] width 6 height 6
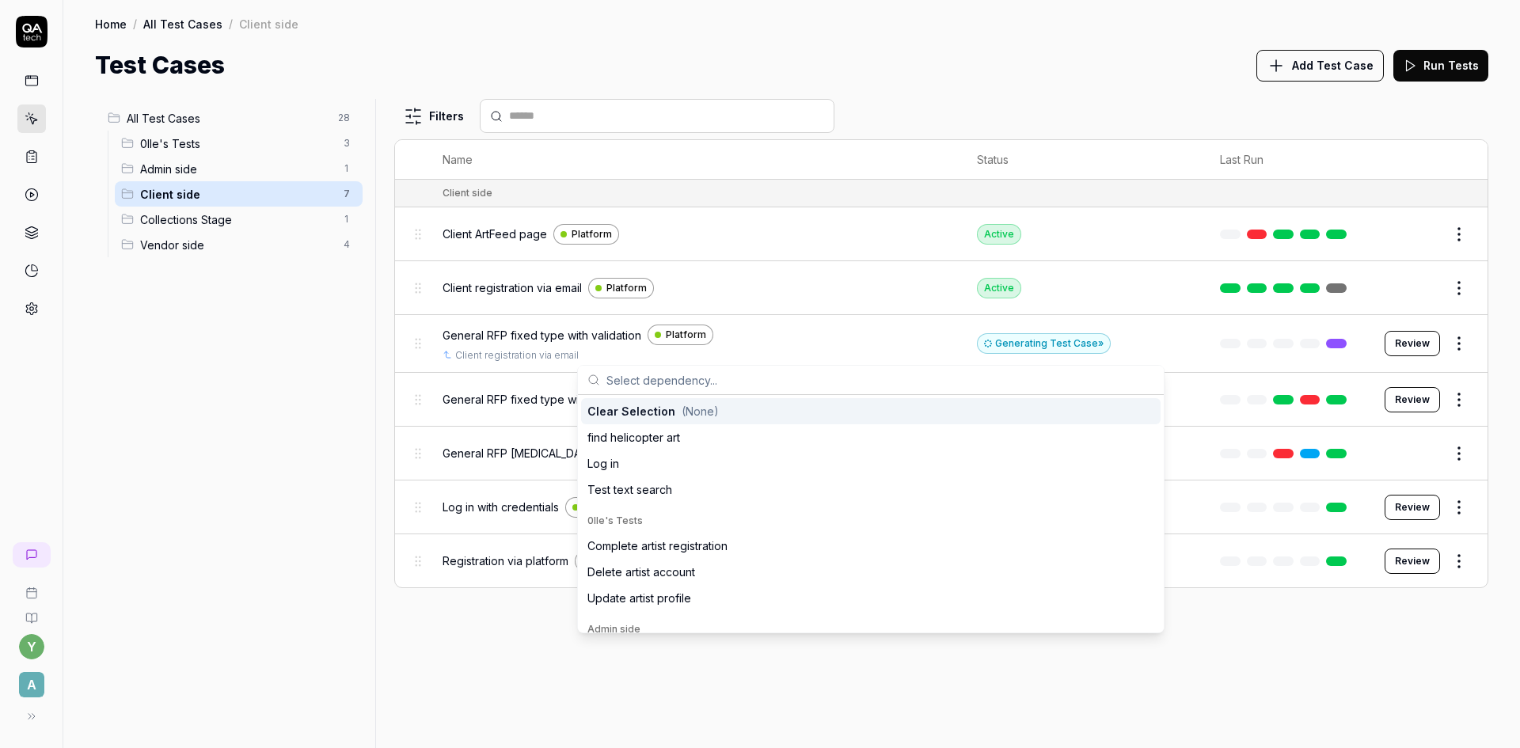
click at [314, 363] on div "All Test Cases 28 0lle's Tests 3 Admin side 1 Client side 7 Collections Stage 1…" at bounding box center [232, 414] width 274 height 630
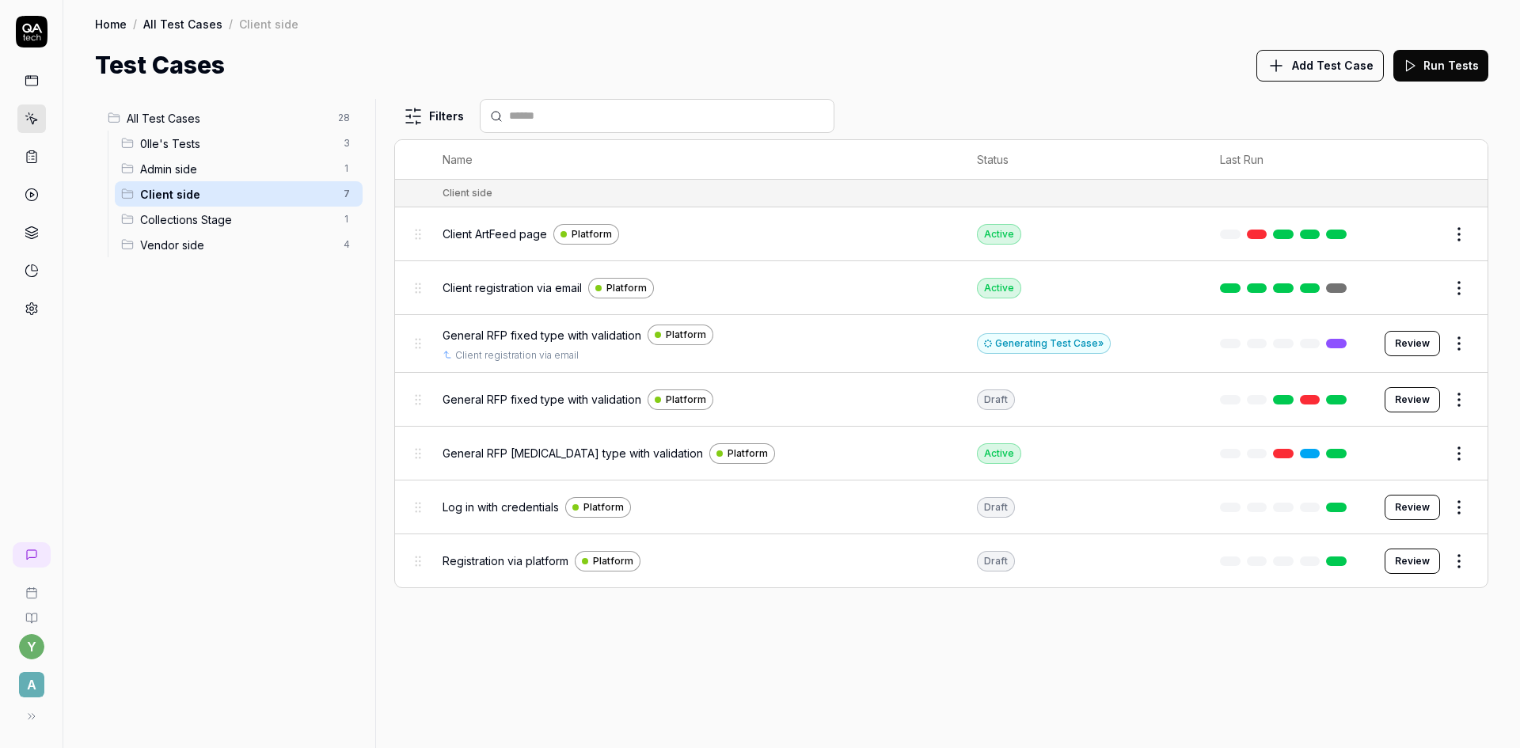
click at [1457, 342] on html "y A Home / All Test Cases / Client side Home / All Test Cases / Client side Tes…" at bounding box center [760, 374] width 1520 height 748
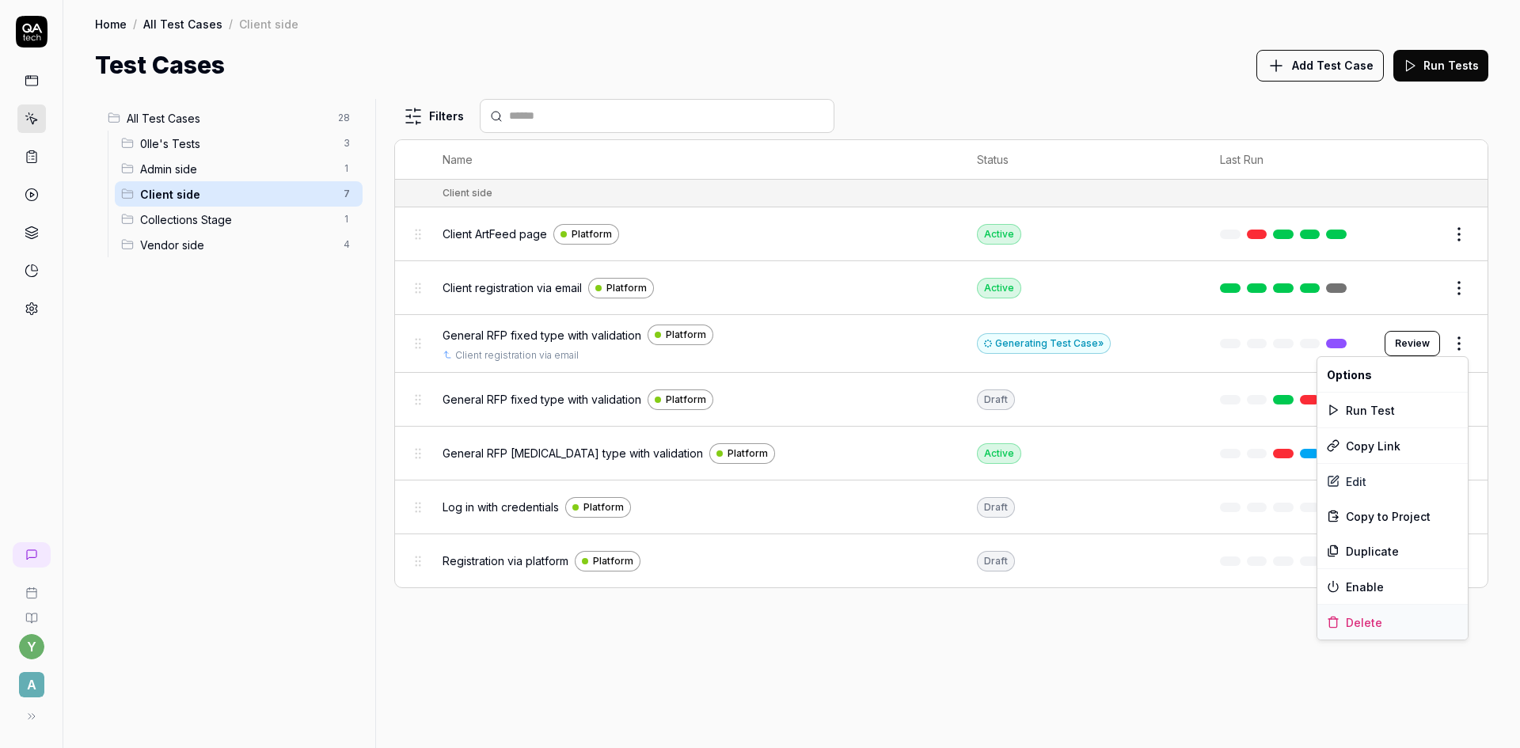
click at [1372, 622] on div "Delete" at bounding box center [1392, 622] width 150 height 35
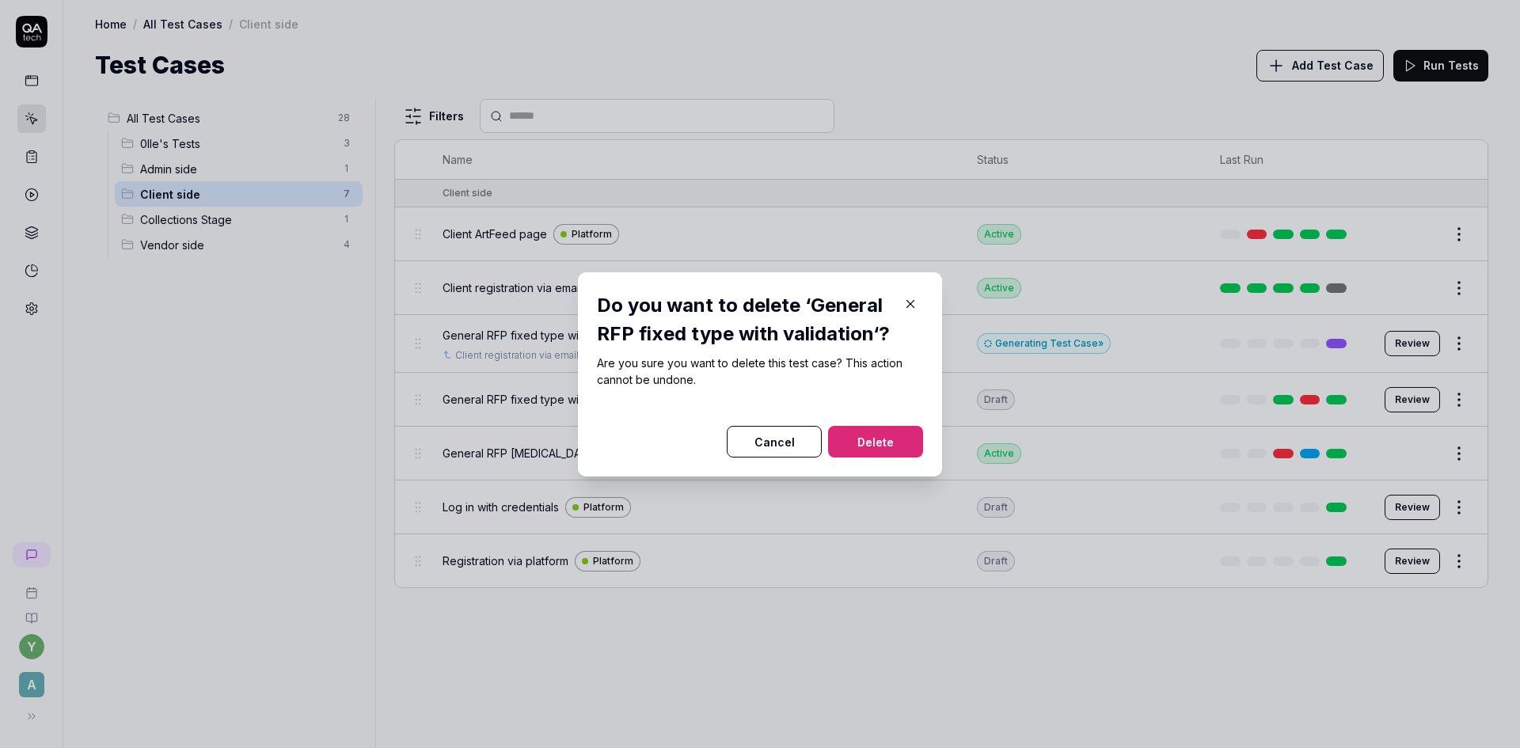
drag, startPoint x: 868, startPoint y: 447, endPoint x: 822, endPoint y: 511, distance: 79.5
click at [867, 447] on button "Delete" at bounding box center [875, 442] width 95 height 32
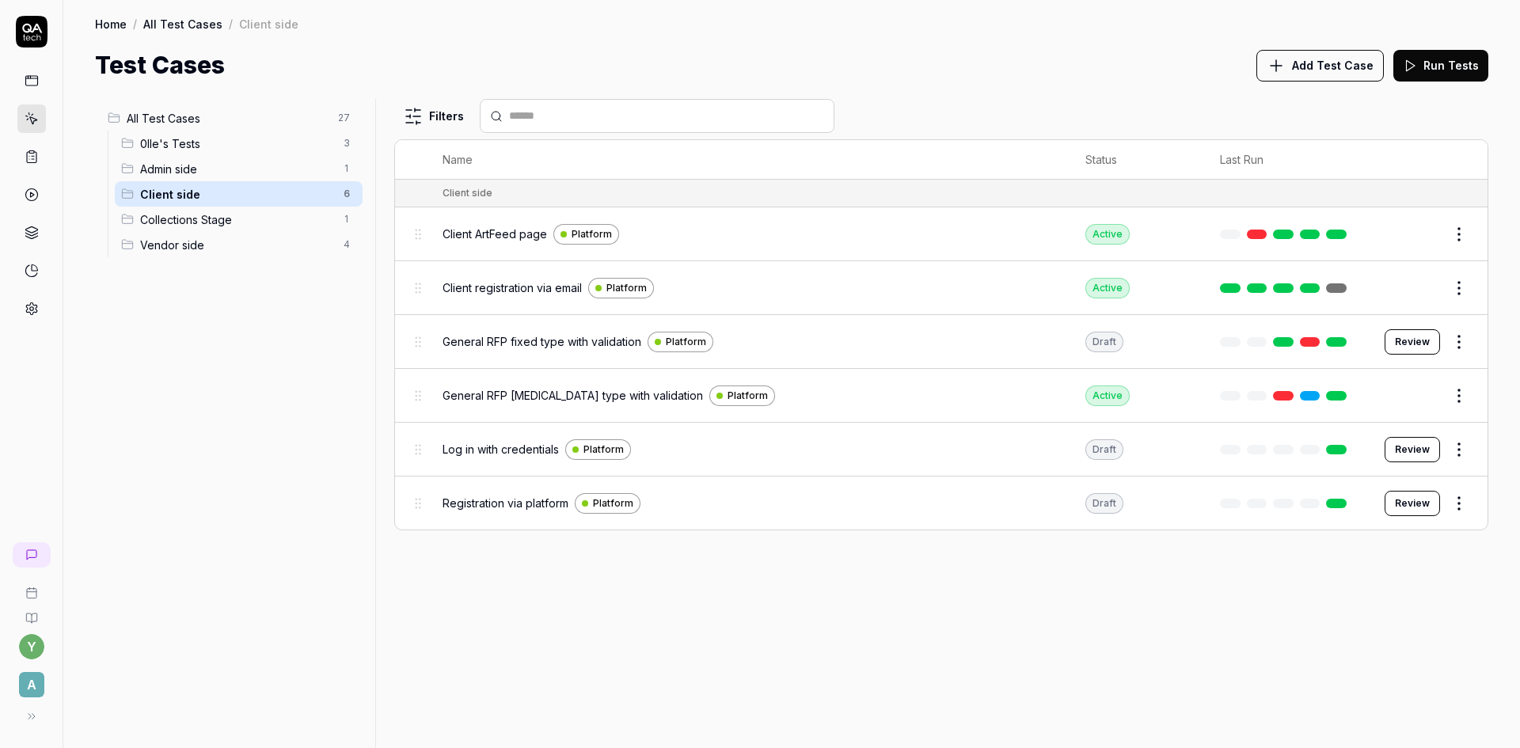
click at [604, 344] on span "General RFP fixed type with validation" at bounding box center [542, 341] width 199 height 17
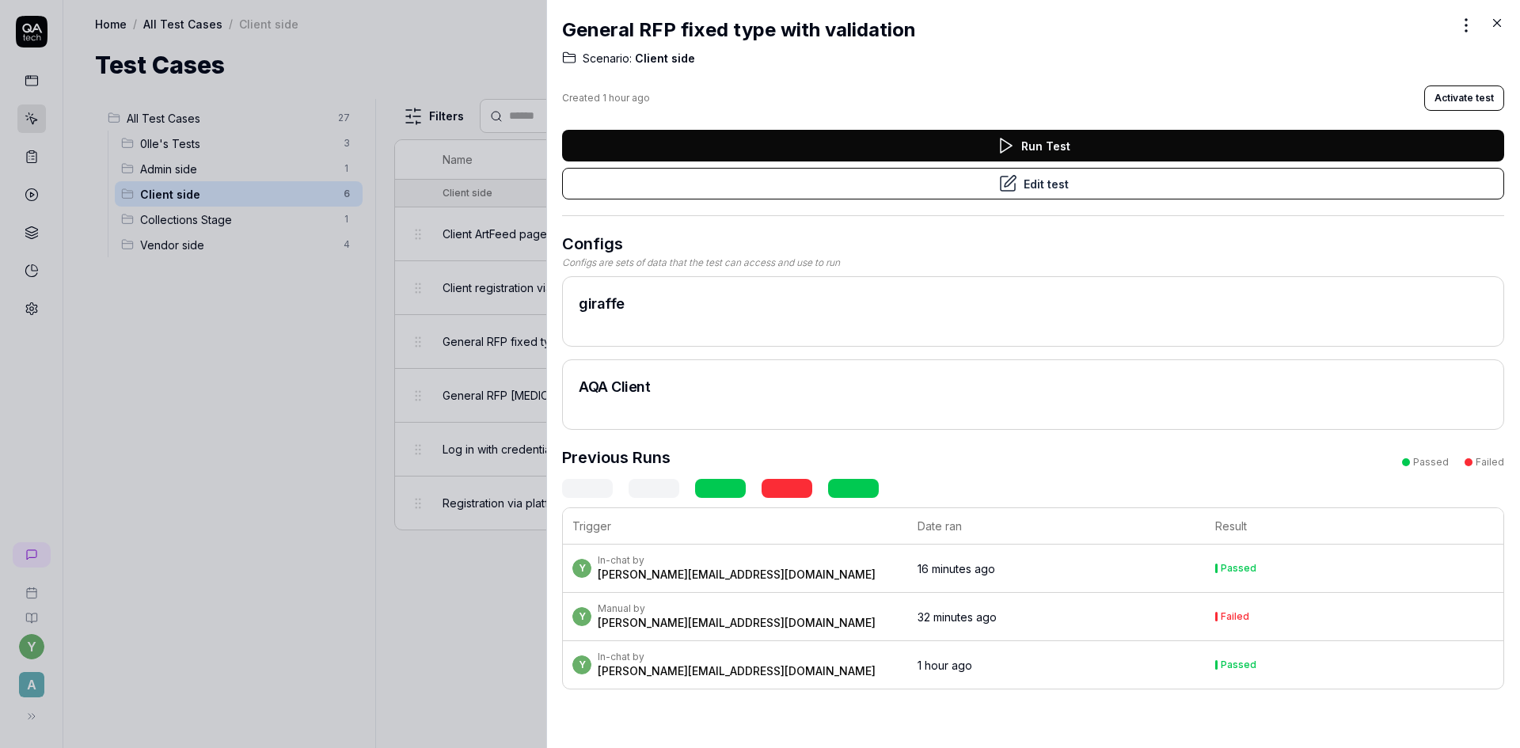
click at [1038, 184] on button "Edit test" at bounding box center [1033, 184] width 942 height 32
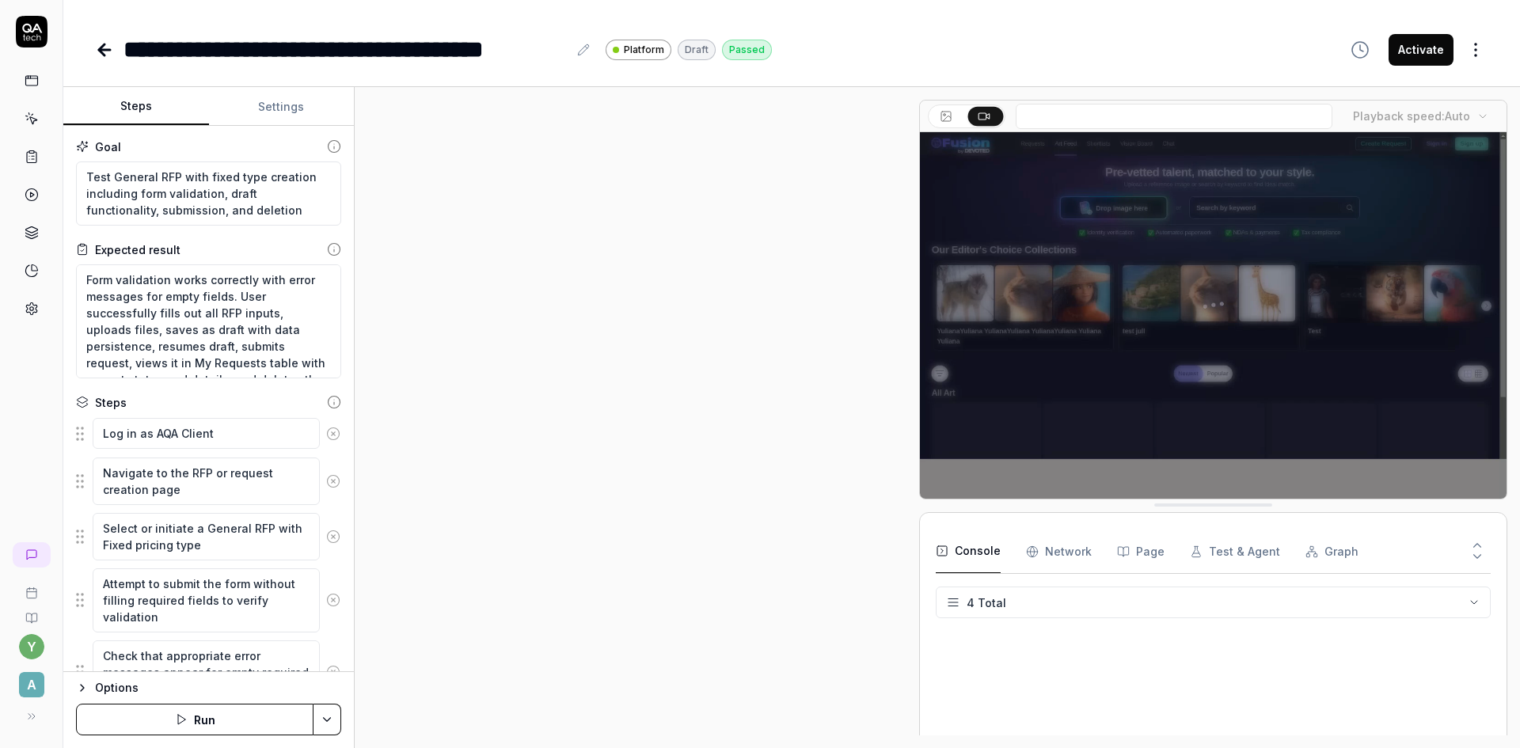
scroll to position [1005, 0]
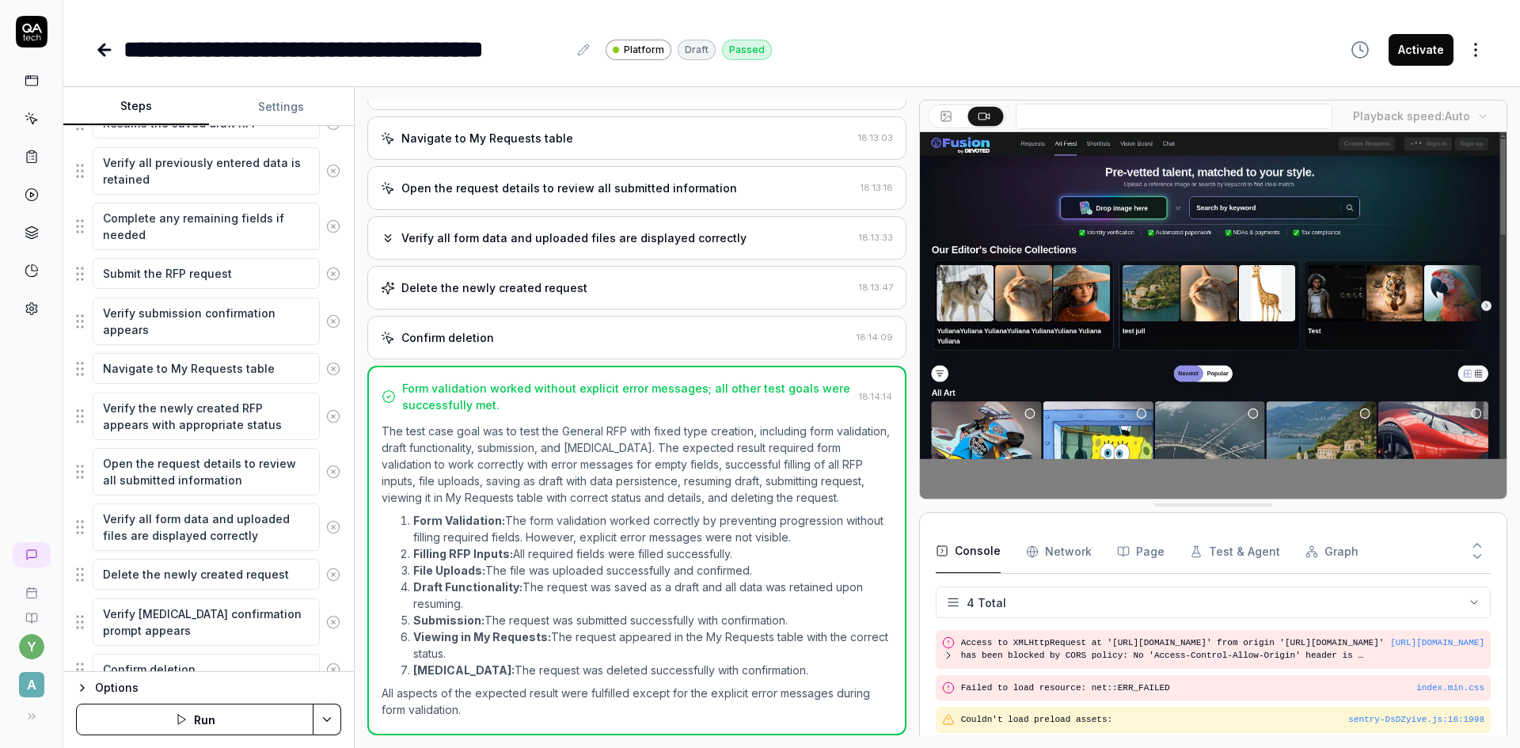
scroll to position [1152, 0]
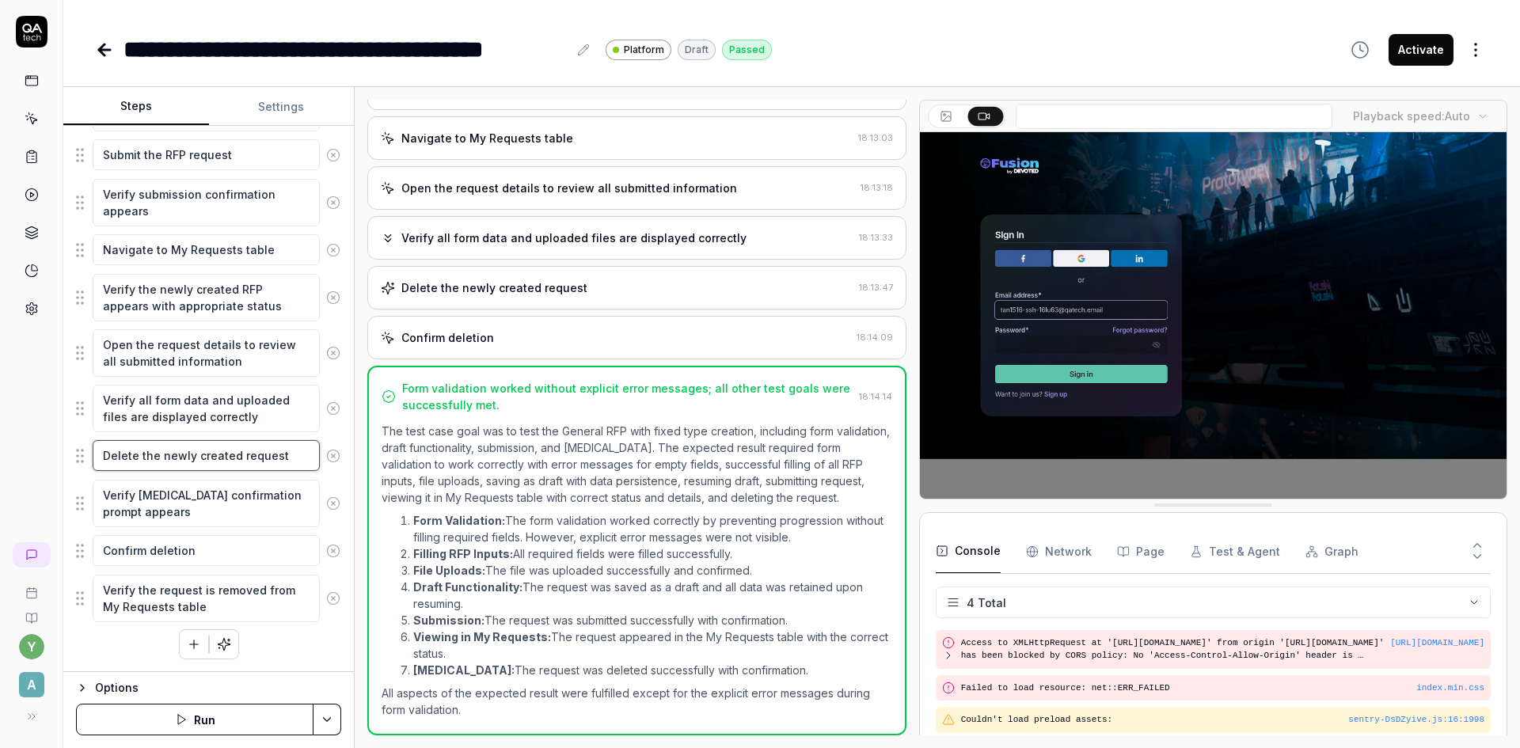
click at [186, 461] on textarea "Delete the newly created request" at bounding box center [206, 455] width 227 height 31
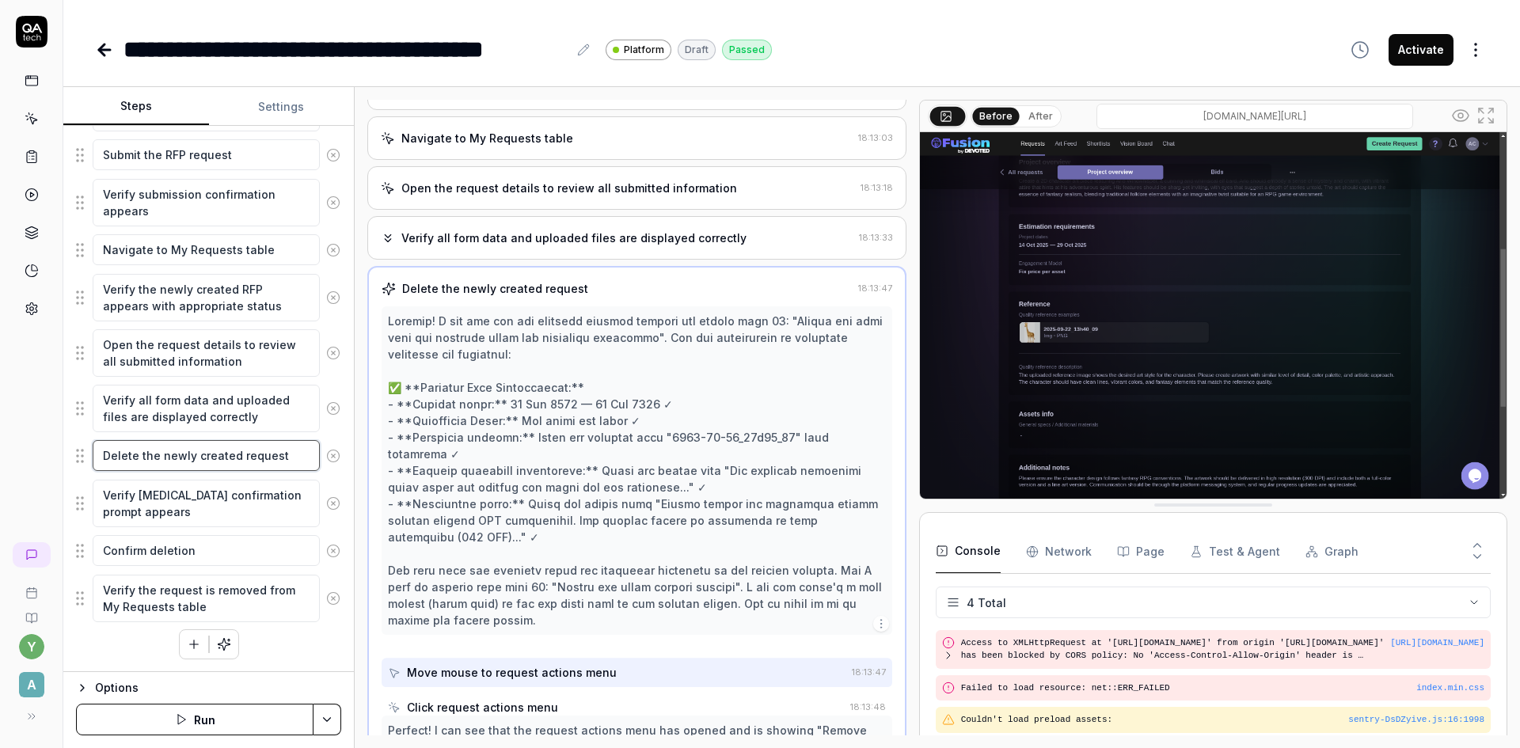
scroll to position [1116, 0]
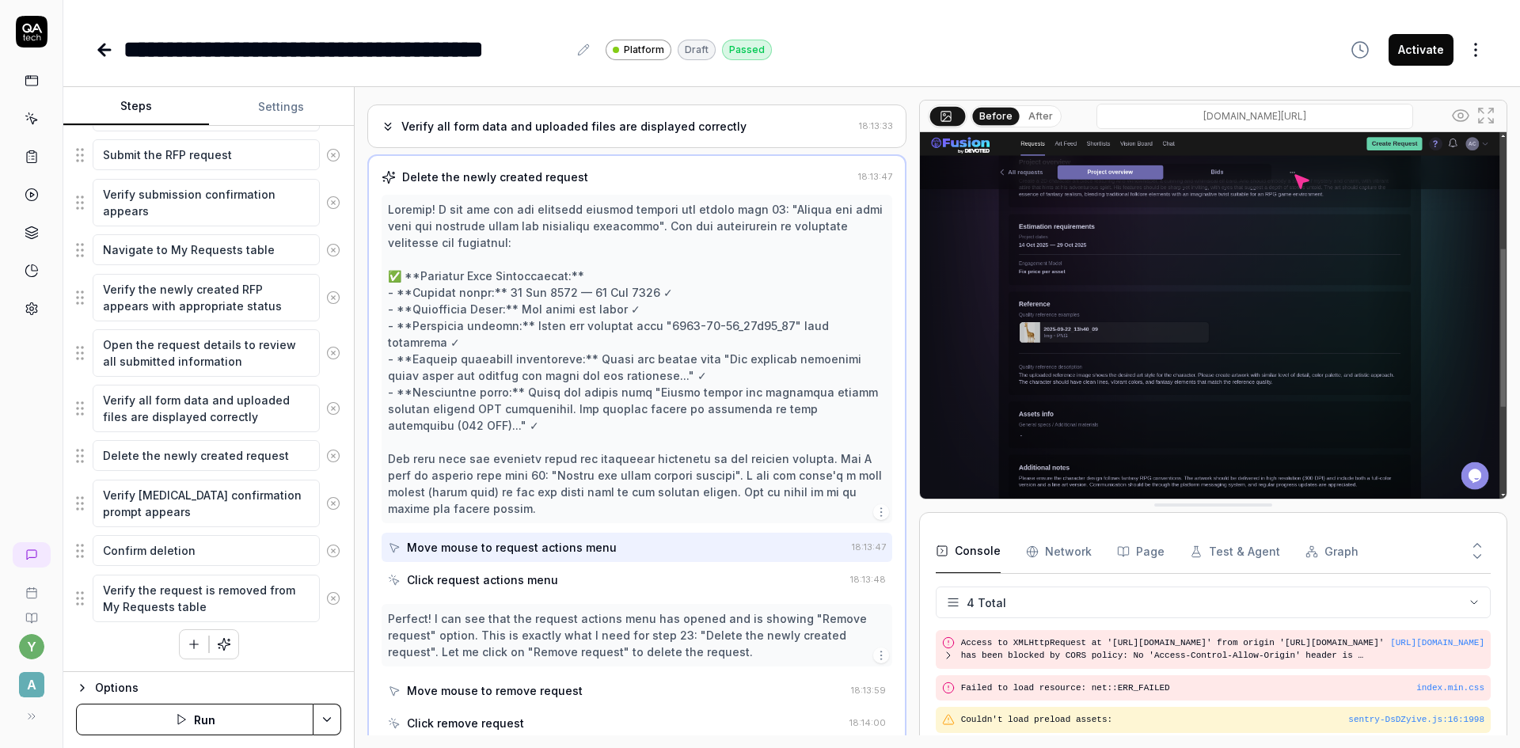
click at [94, 46] on div "**********" at bounding box center [791, 33] width 1457 height 67
click at [106, 50] on icon at bounding box center [104, 50] width 11 height 0
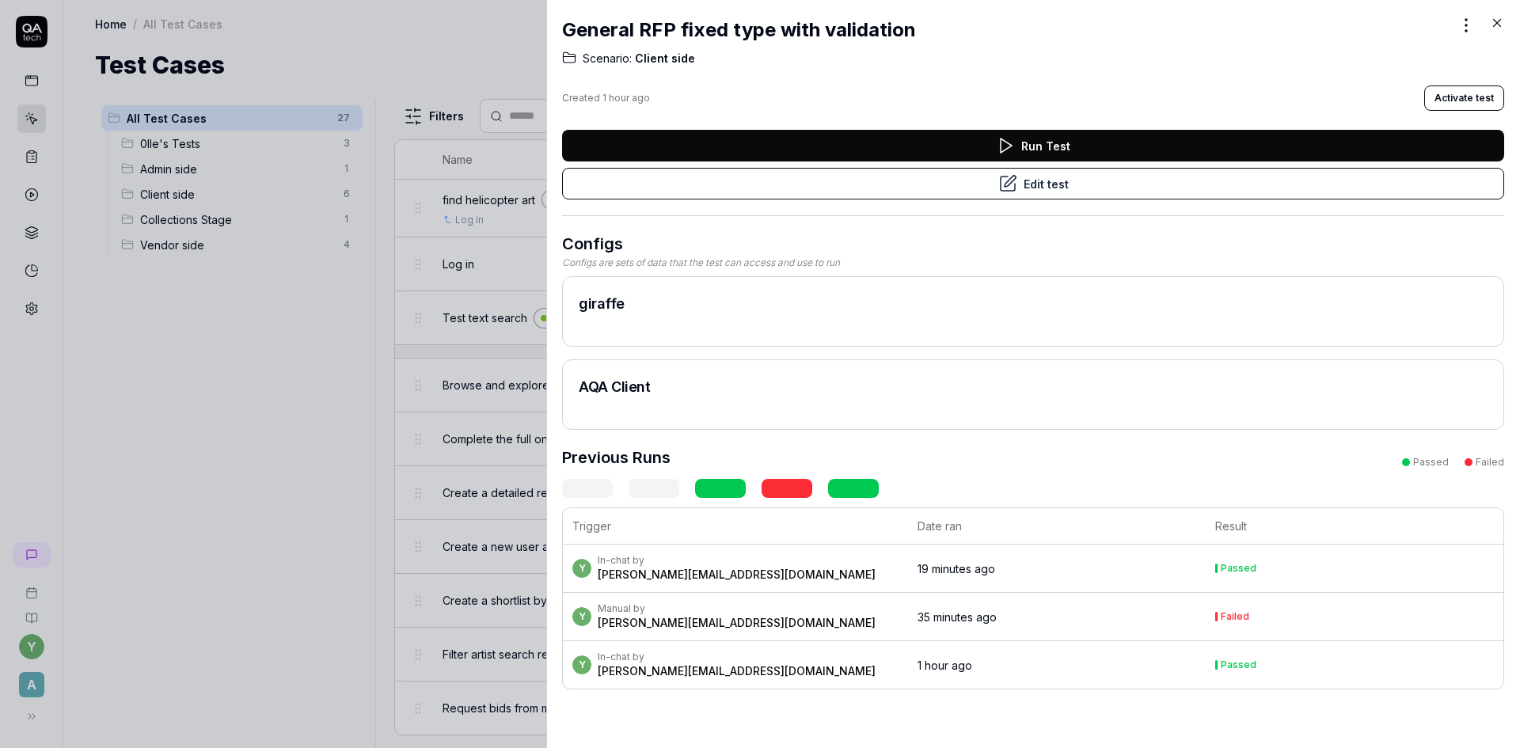
click at [1496, 23] on icon at bounding box center [1497, 23] width 14 height 14
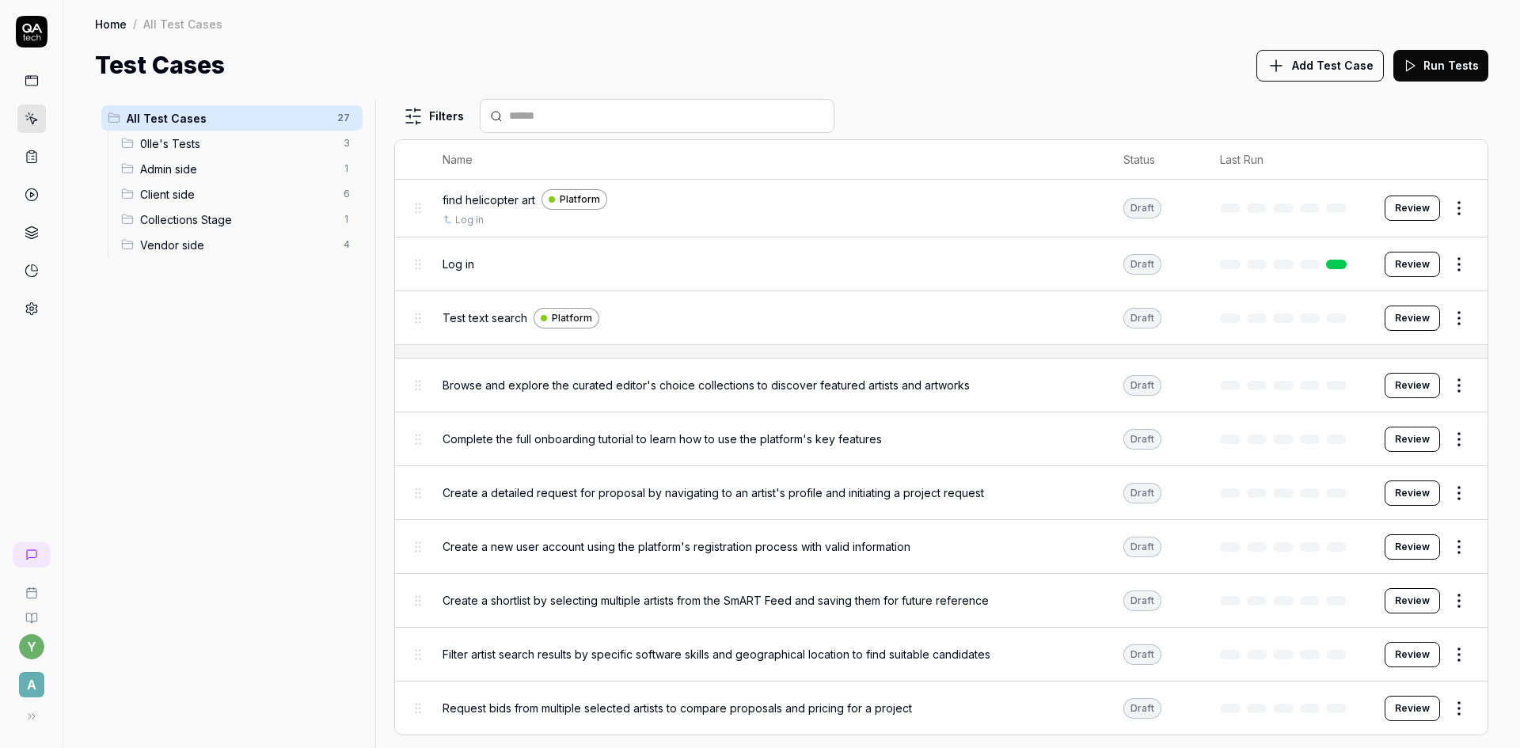
click at [153, 194] on span "Client side" at bounding box center [237, 194] width 194 height 17
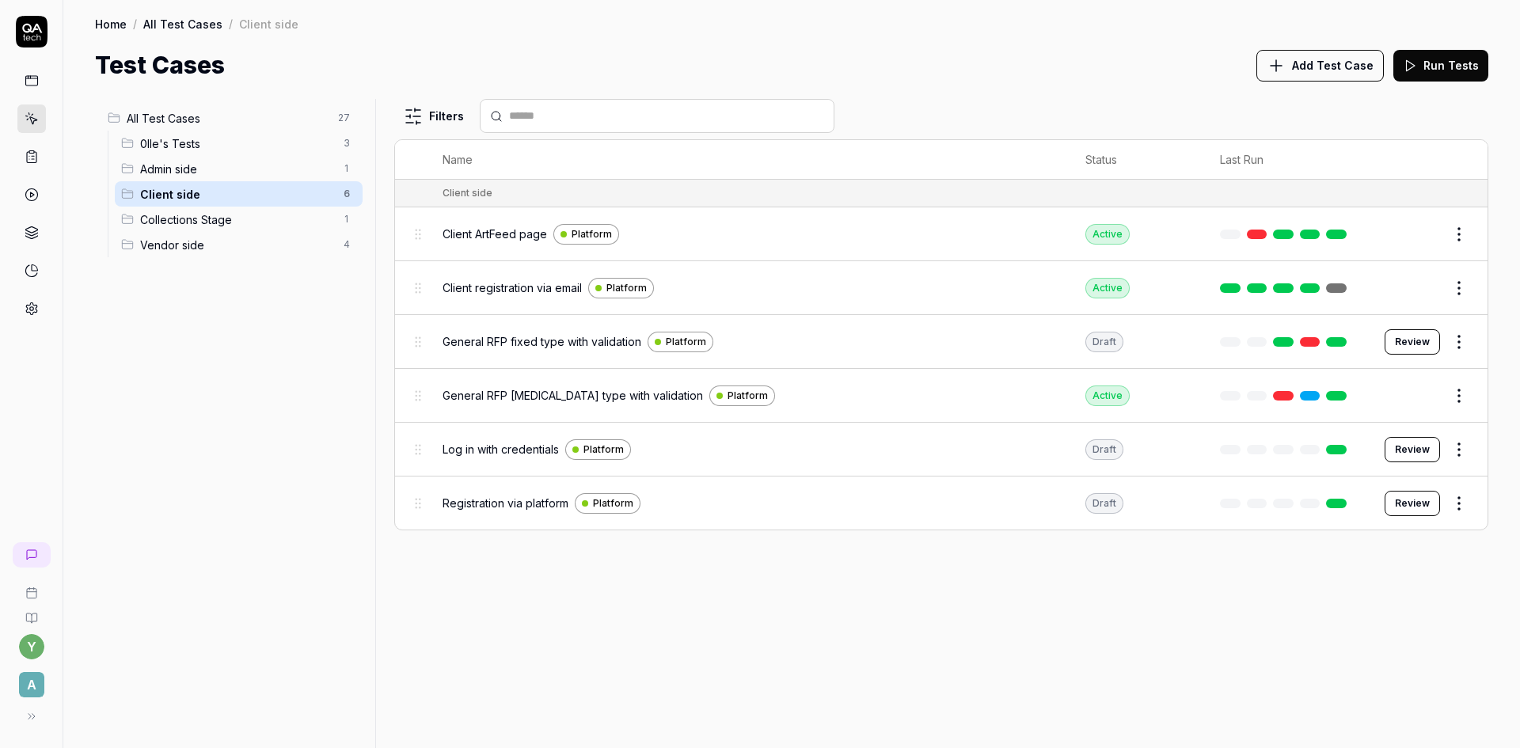
click at [494, 344] on span "General RFP fixed type with validation" at bounding box center [542, 341] width 199 height 17
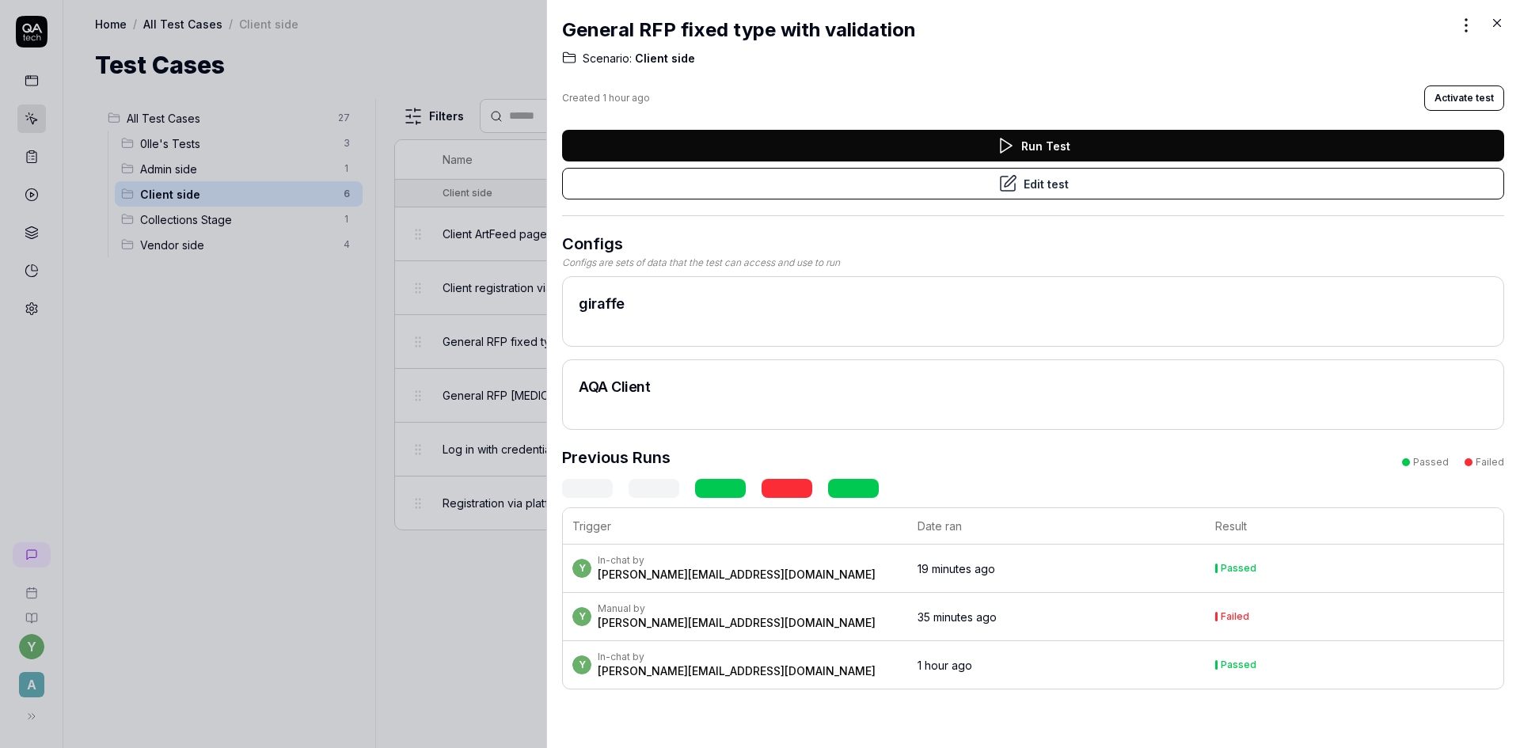
click at [1450, 89] on button "Activate test" at bounding box center [1464, 98] width 80 height 25
click at [1044, 148] on button "Run Test" at bounding box center [1033, 146] width 942 height 32
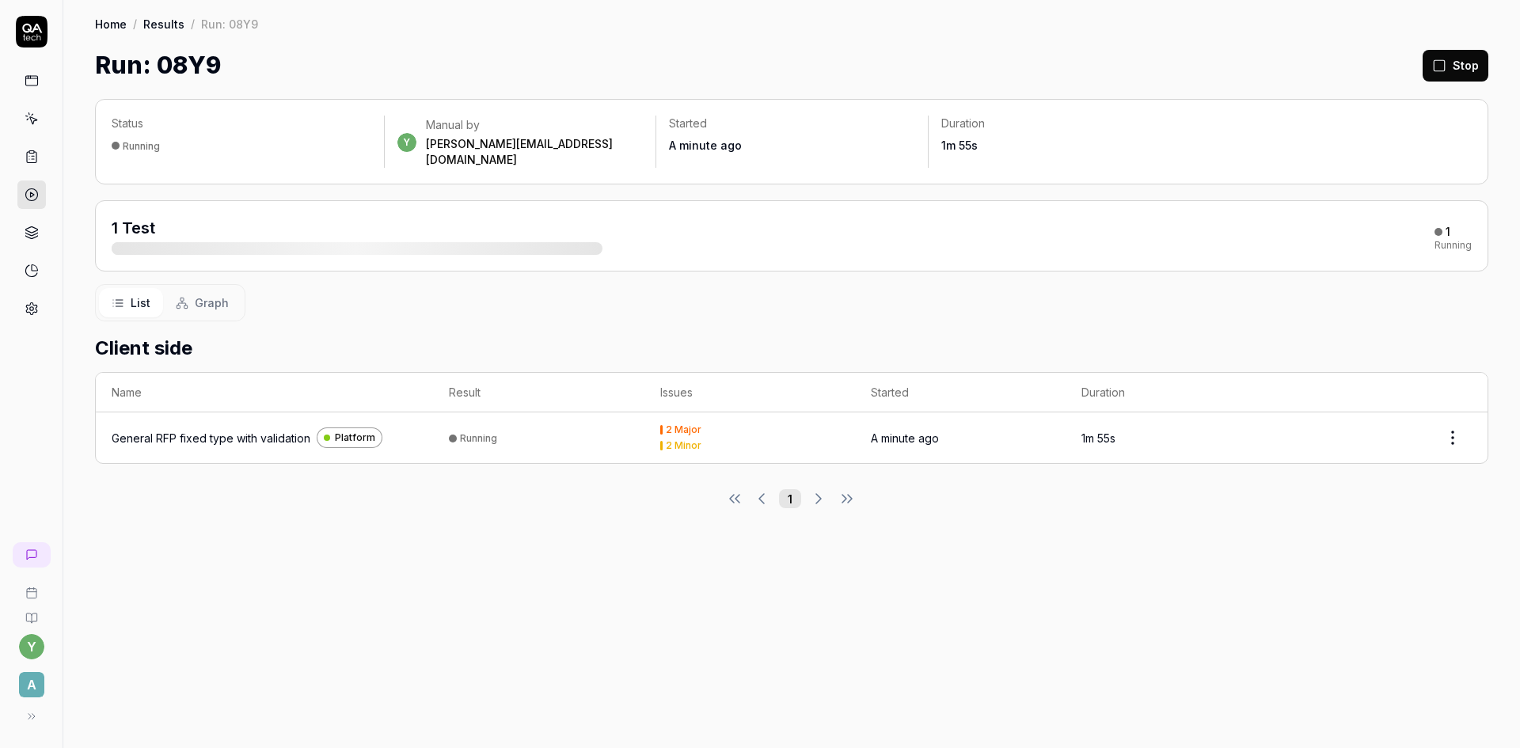
click at [233, 430] on div "General RFP fixed type with validation" at bounding box center [211, 438] width 199 height 17
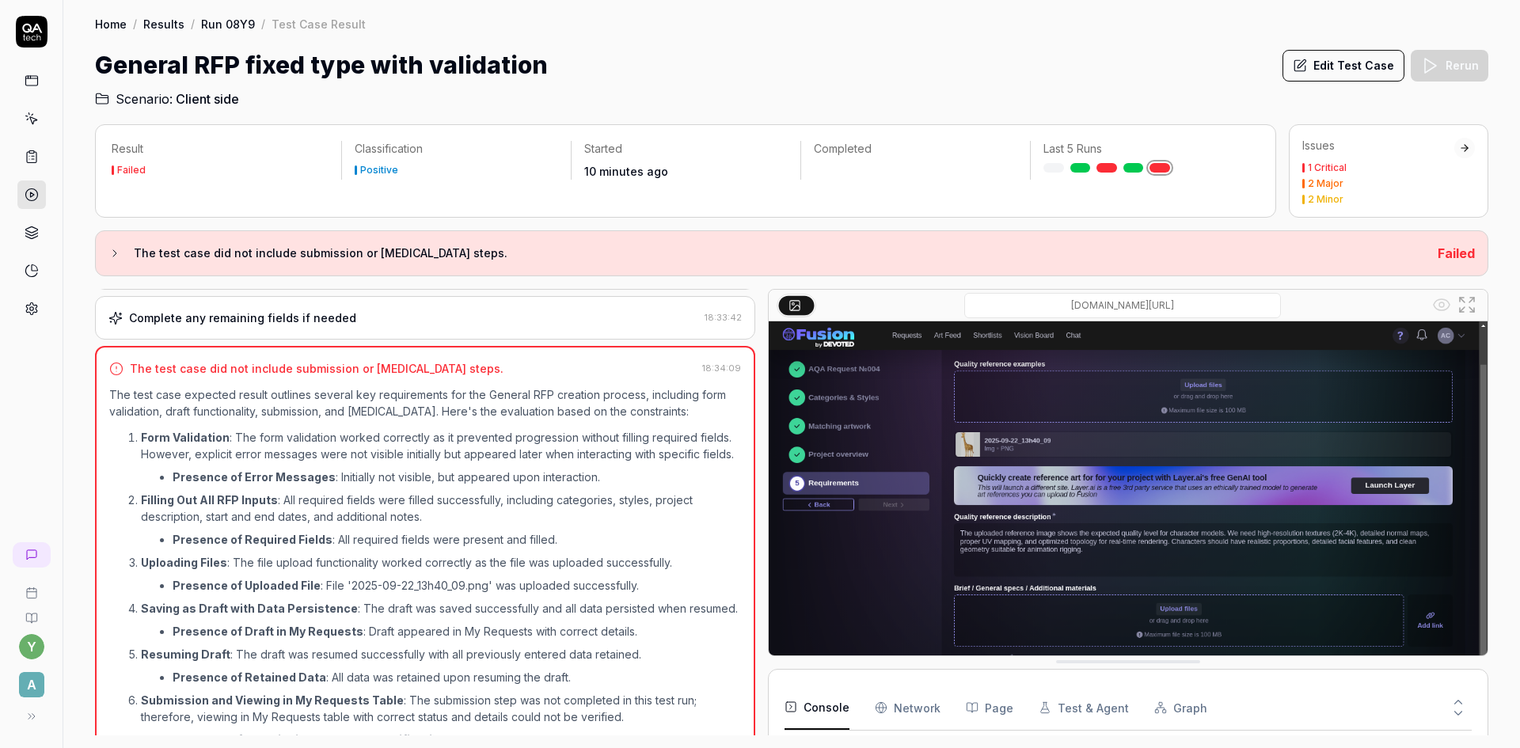
scroll to position [911, 0]
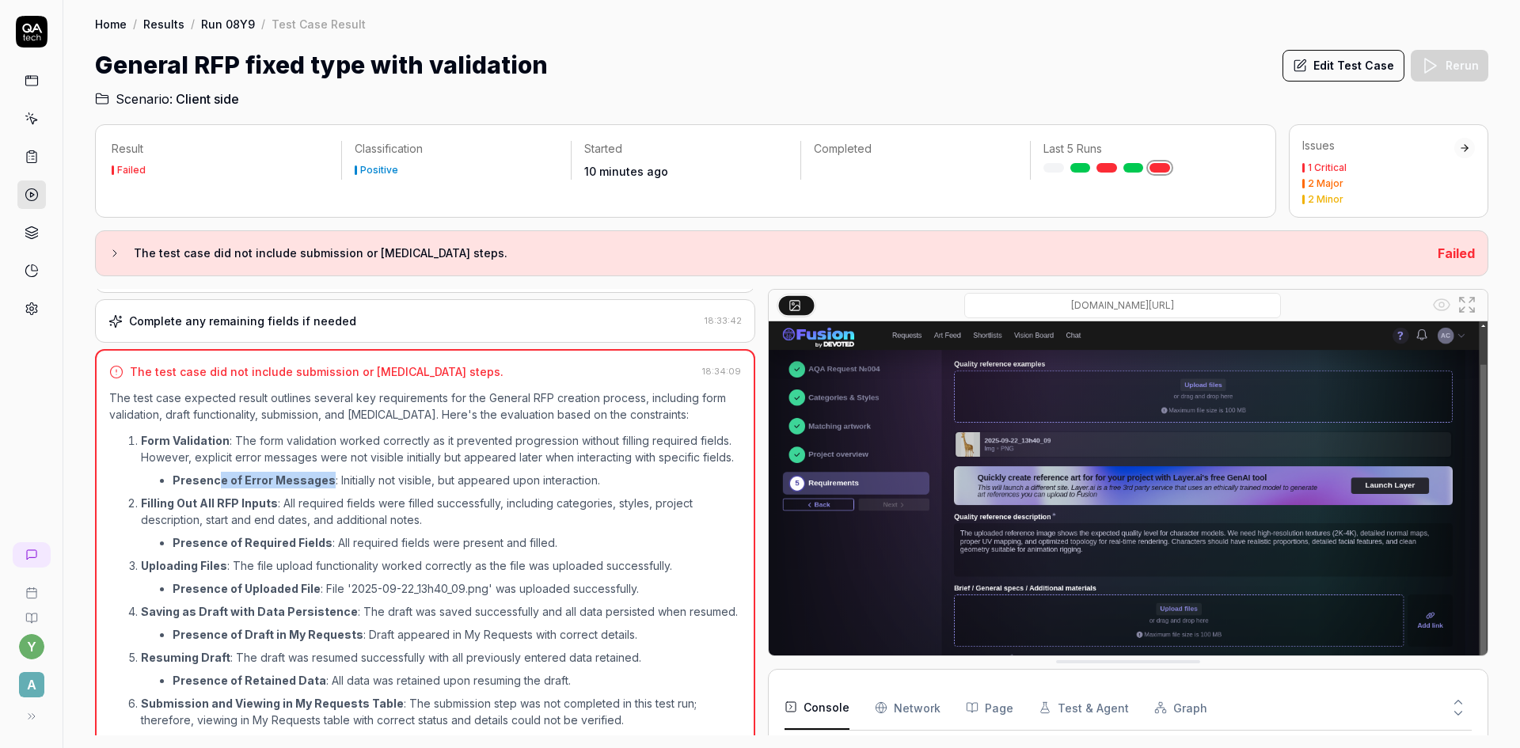
drag, startPoint x: 216, startPoint y: 498, endPoint x: 323, endPoint y: 492, distance: 107.0
click at [323, 487] on strong "Presence of Error Messages" at bounding box center [254, 479] width 163 height 13
drag, startPoint x: 352, startPoint y: 496, endPoint x: 409, endPoint y: 496, distance: 57.8
click at [409, 489] on li "Presence of Error Messages : Initially not visible, but appeared upon interacti…" at bounding box center [457, 480] width 568 height 17
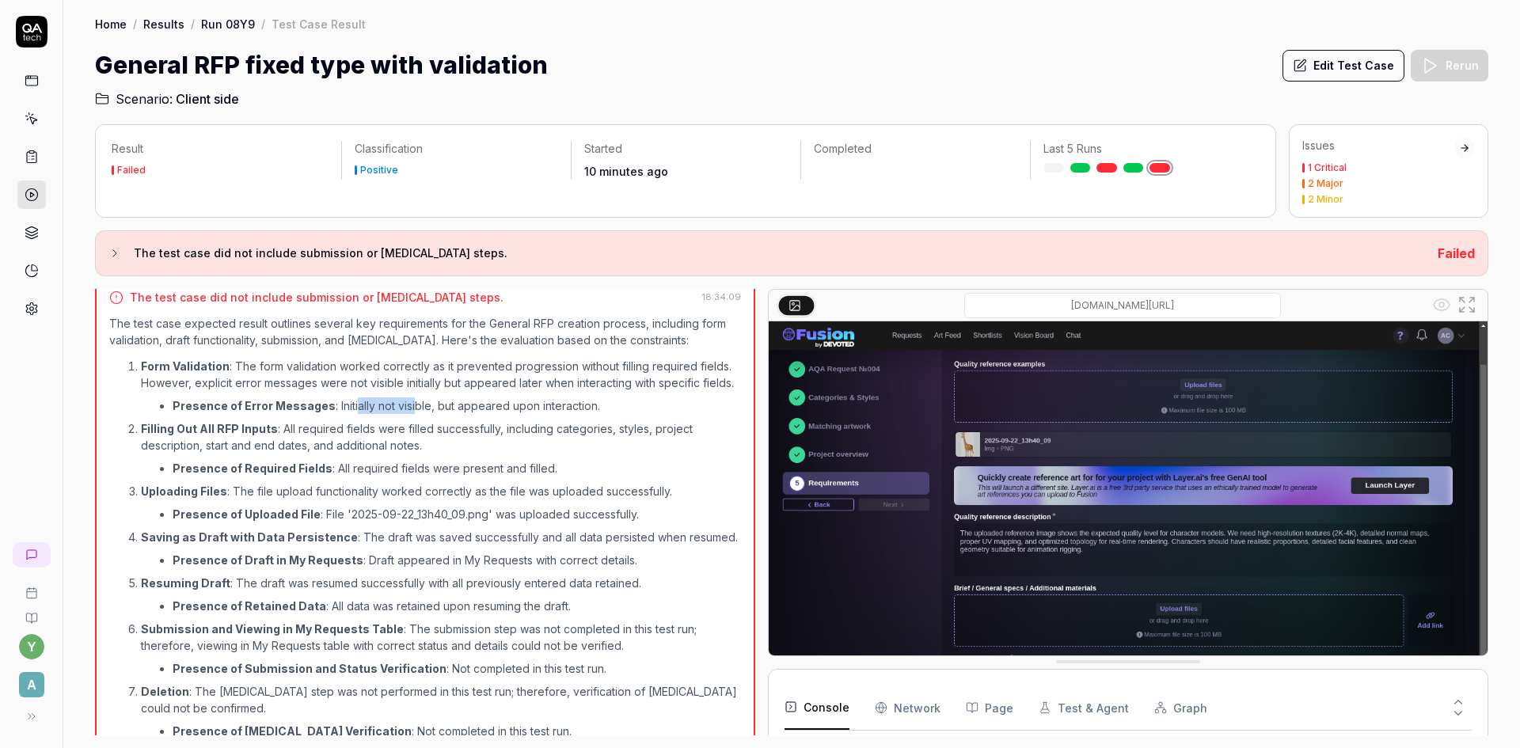
scroll to position [990, 0]
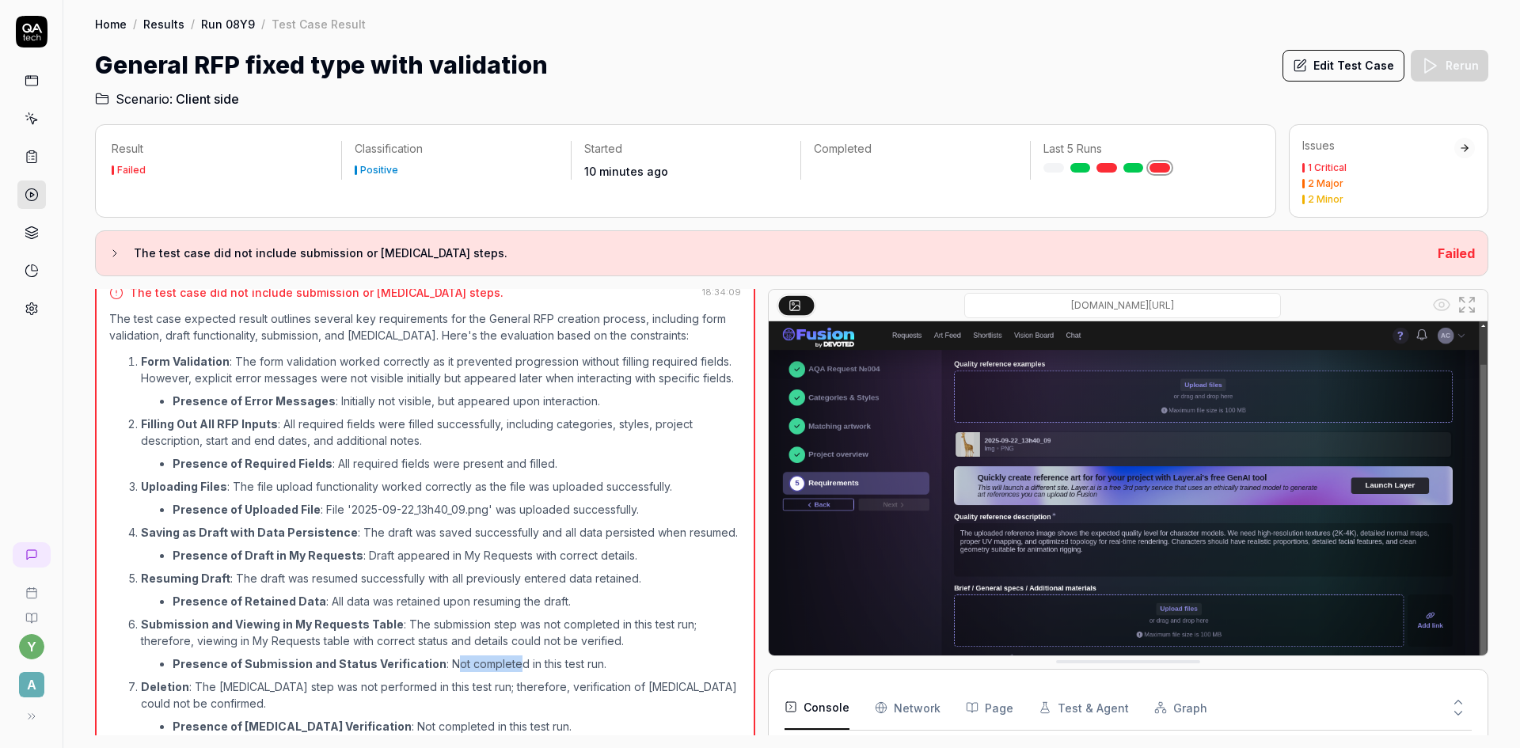
click at [505, 672] on li "Presence of Submission and Status Verification : Not completed in this test run." at bounding box center [457, 664] width 568 height 17
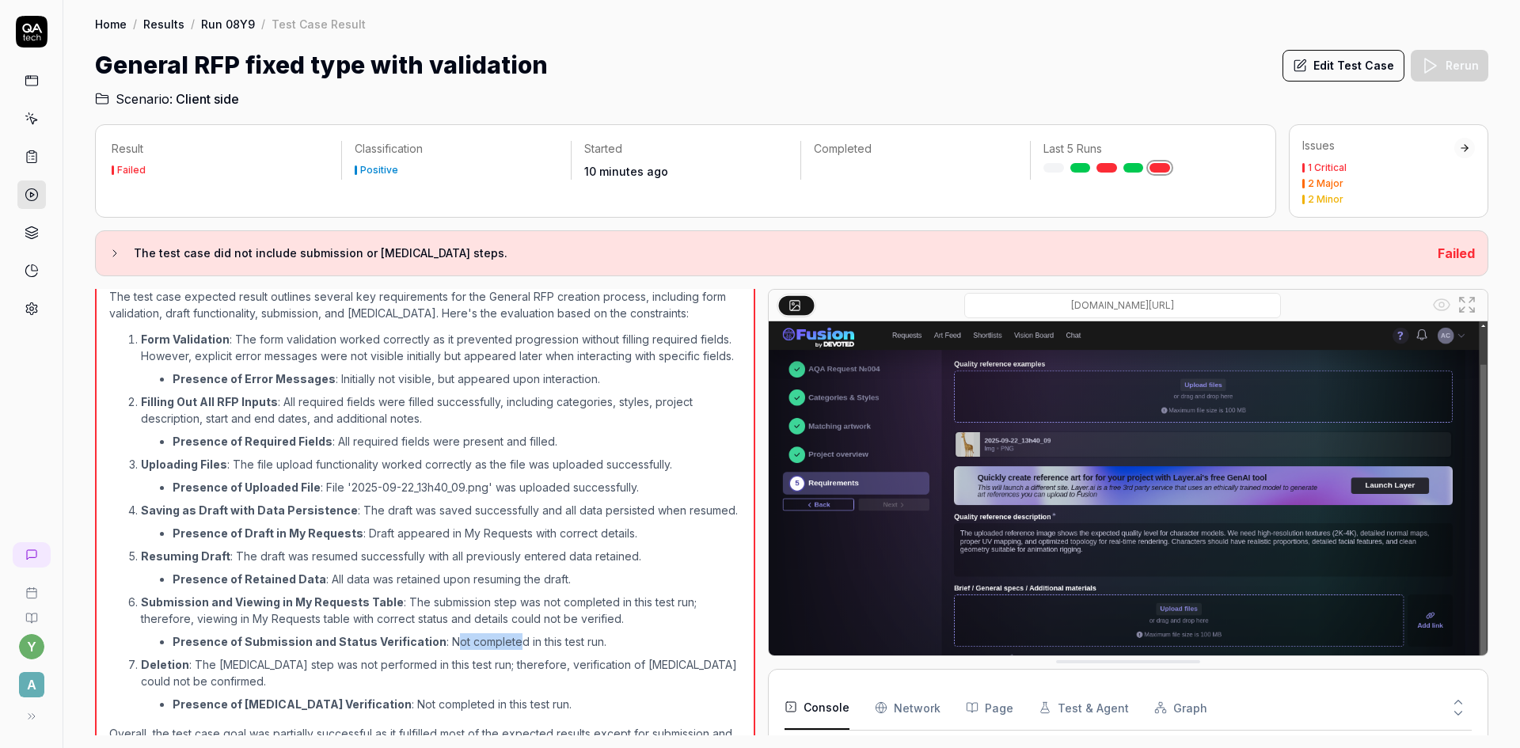
scroll to position [1070, 0]
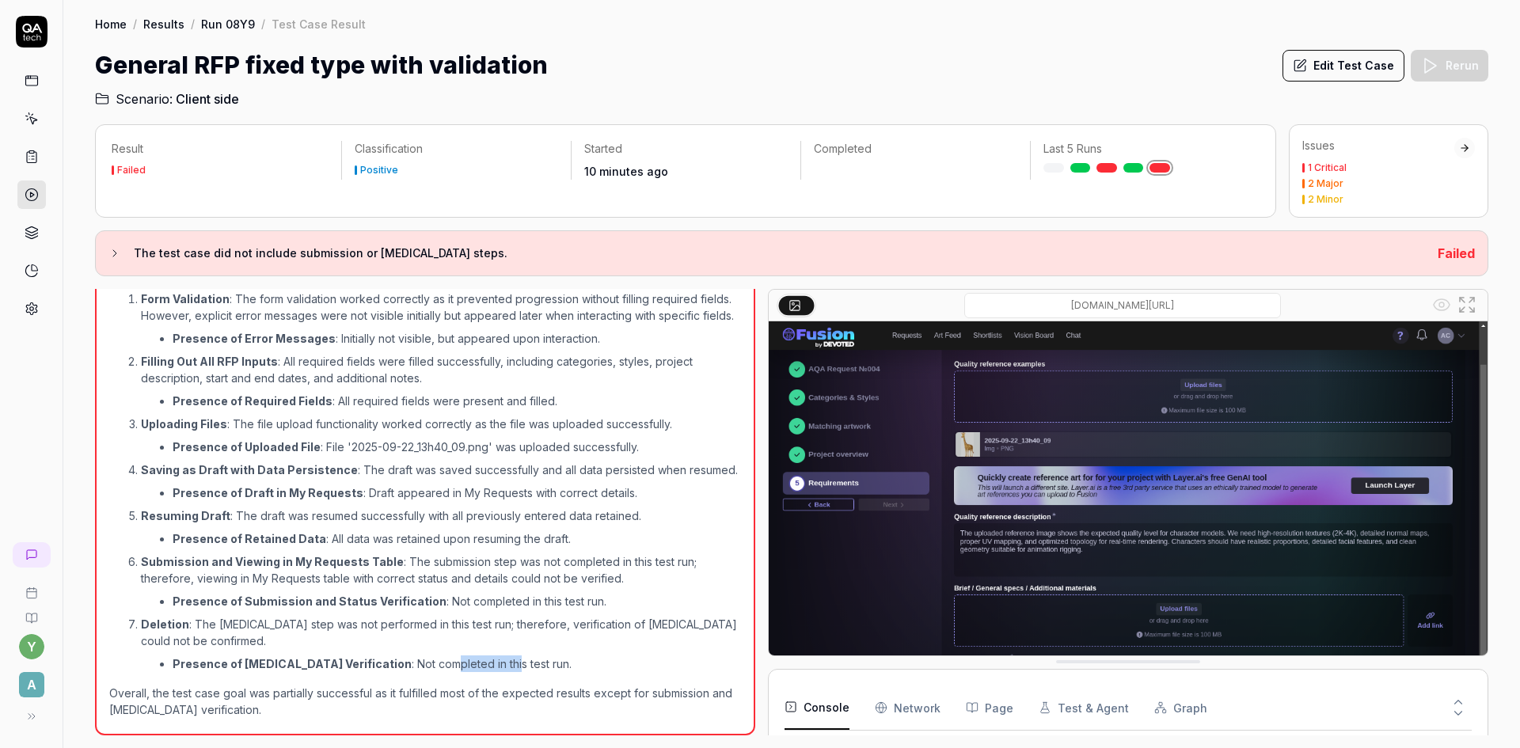
drag, startPoint x: 401, startPoint y: 666, endPoint x: 465, endPoint y: 663, distance: 64.2
click at [465, 663] on li "Presence of Deletion Verification : Not completed in this test run." at bounding box center [457, 664] width 568 height 17
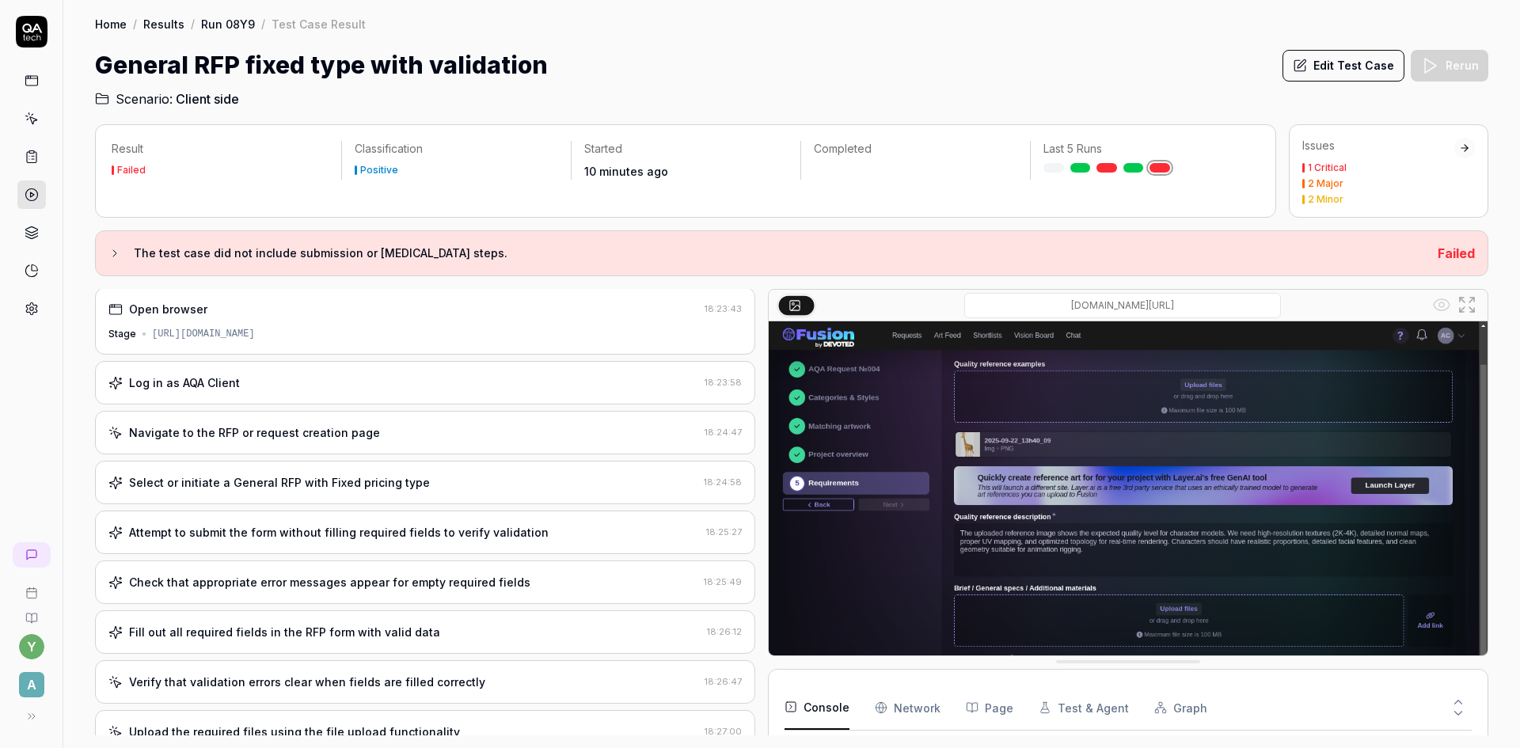
scroll to position [0, 0]
click at [107, 255] on div "The test case did not include submission or deletion steps. Failed" at bounding box center [791, 253] width 1393 height 46
click at [113, 253] on icon at bounding box center [114, 253] width 13 height 13
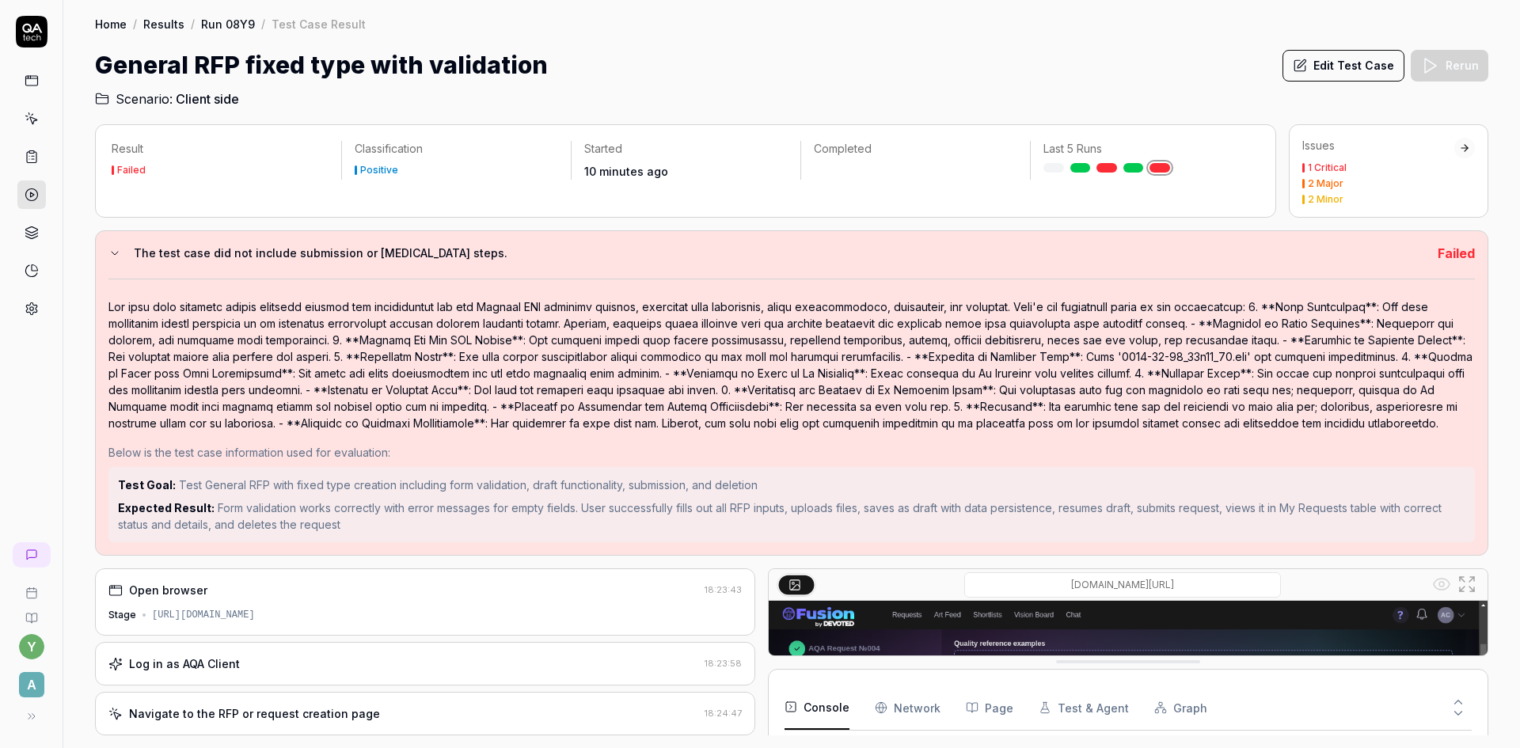
click at [307, 674] on div "Log in as AQA Client 18:23:58" at bounding box center [425, 664] width 660 height 44
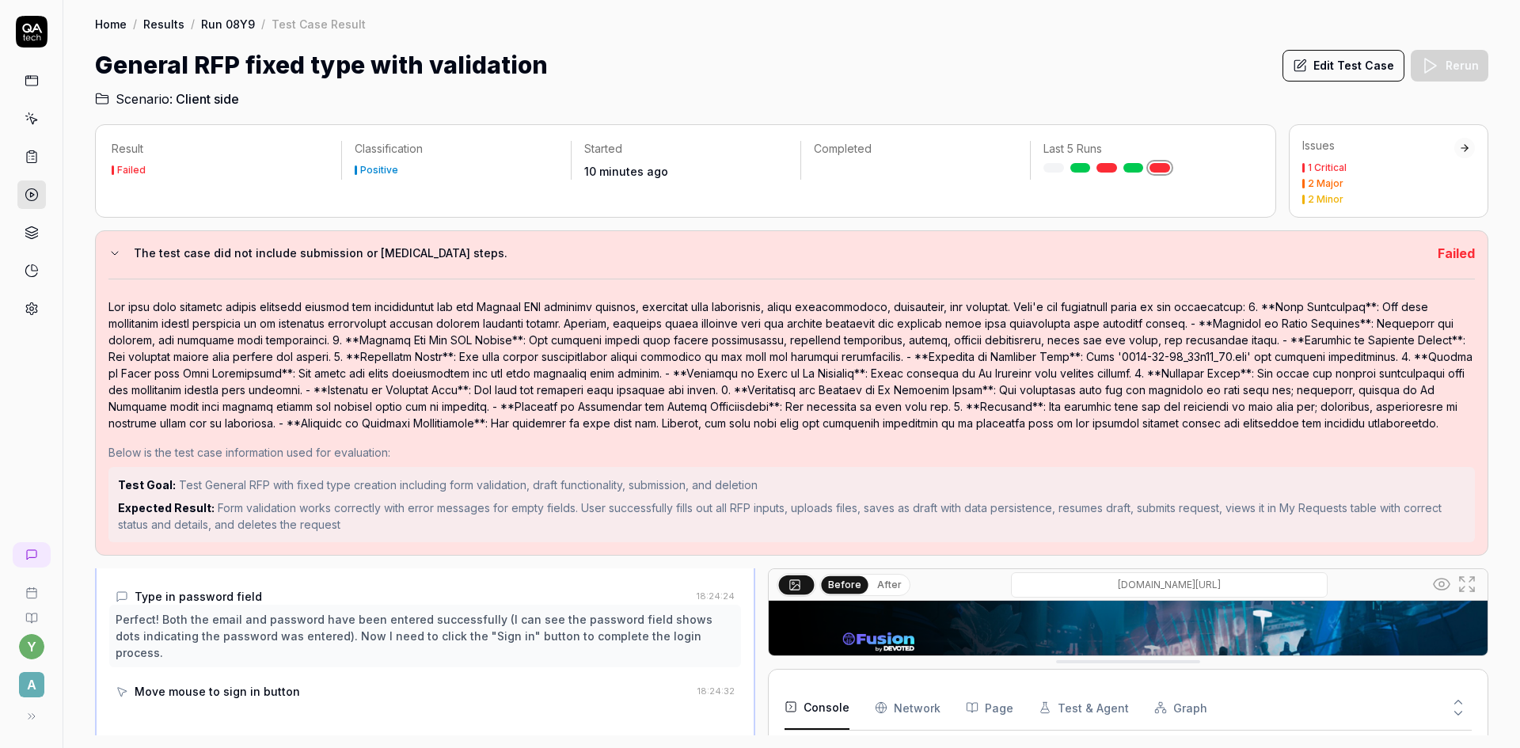
scroll to position [523, 0]
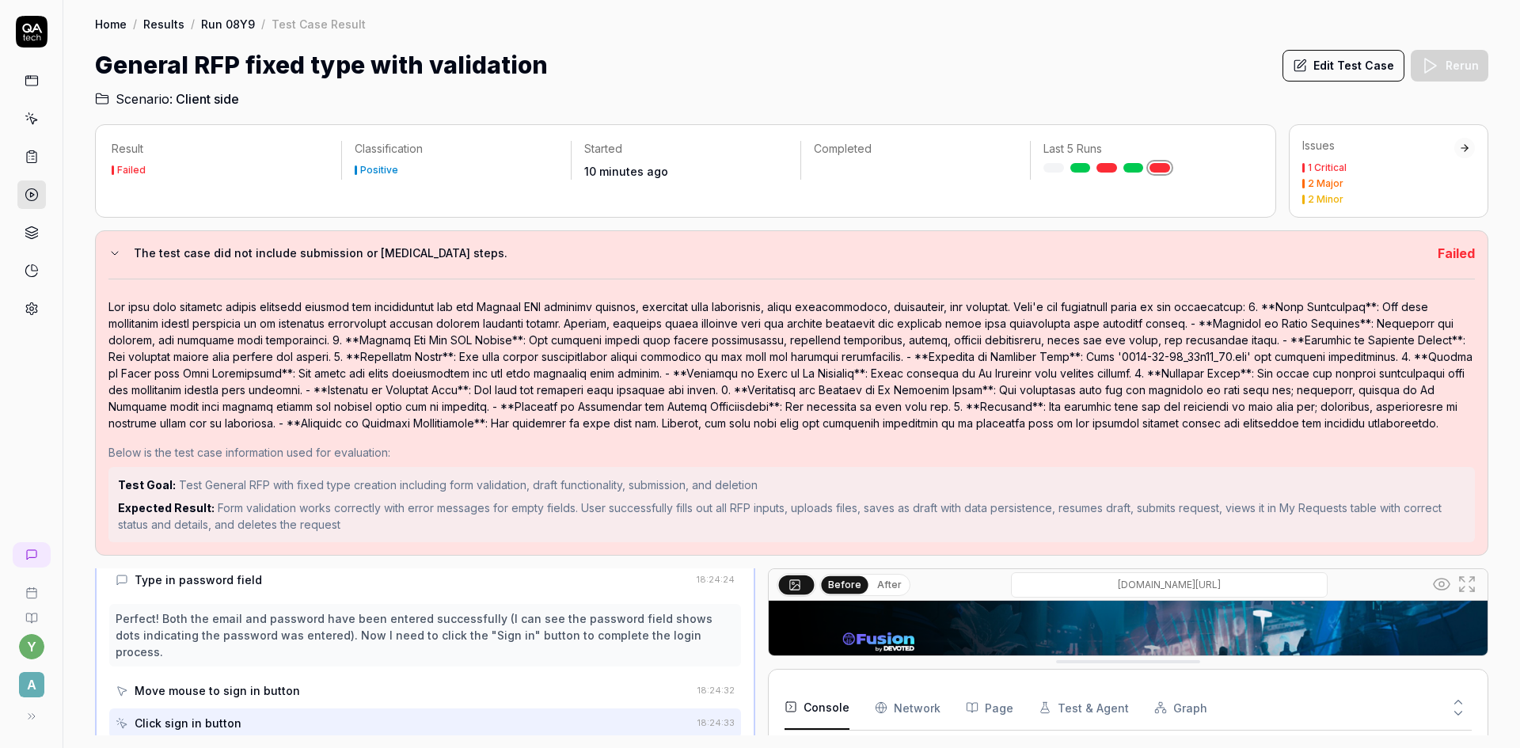
click at [109, 25] on link "Home" at bounding box center [111, 24] width 32 height 16
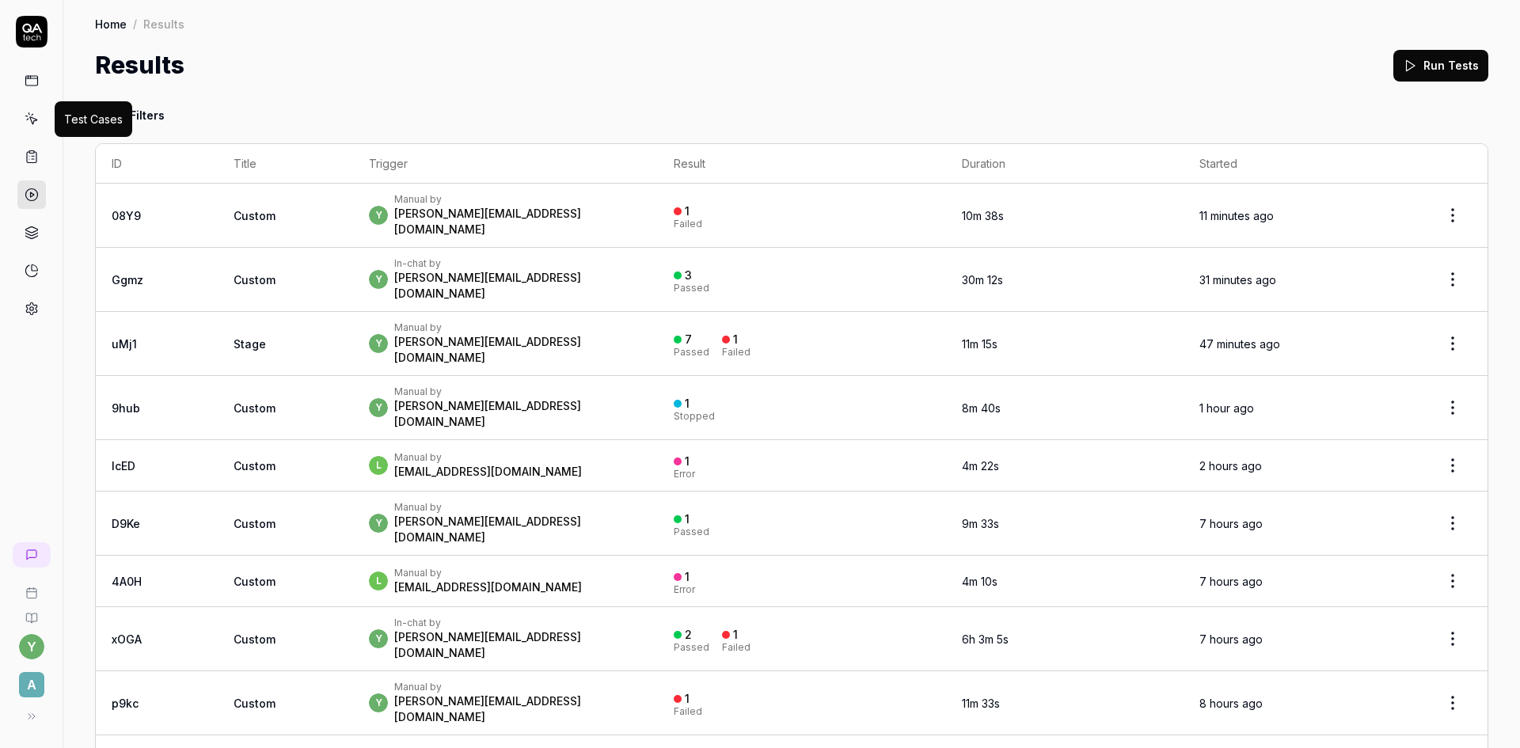
click at [32, 120] on icon at bounding box center [32, 119] width 14 height 14
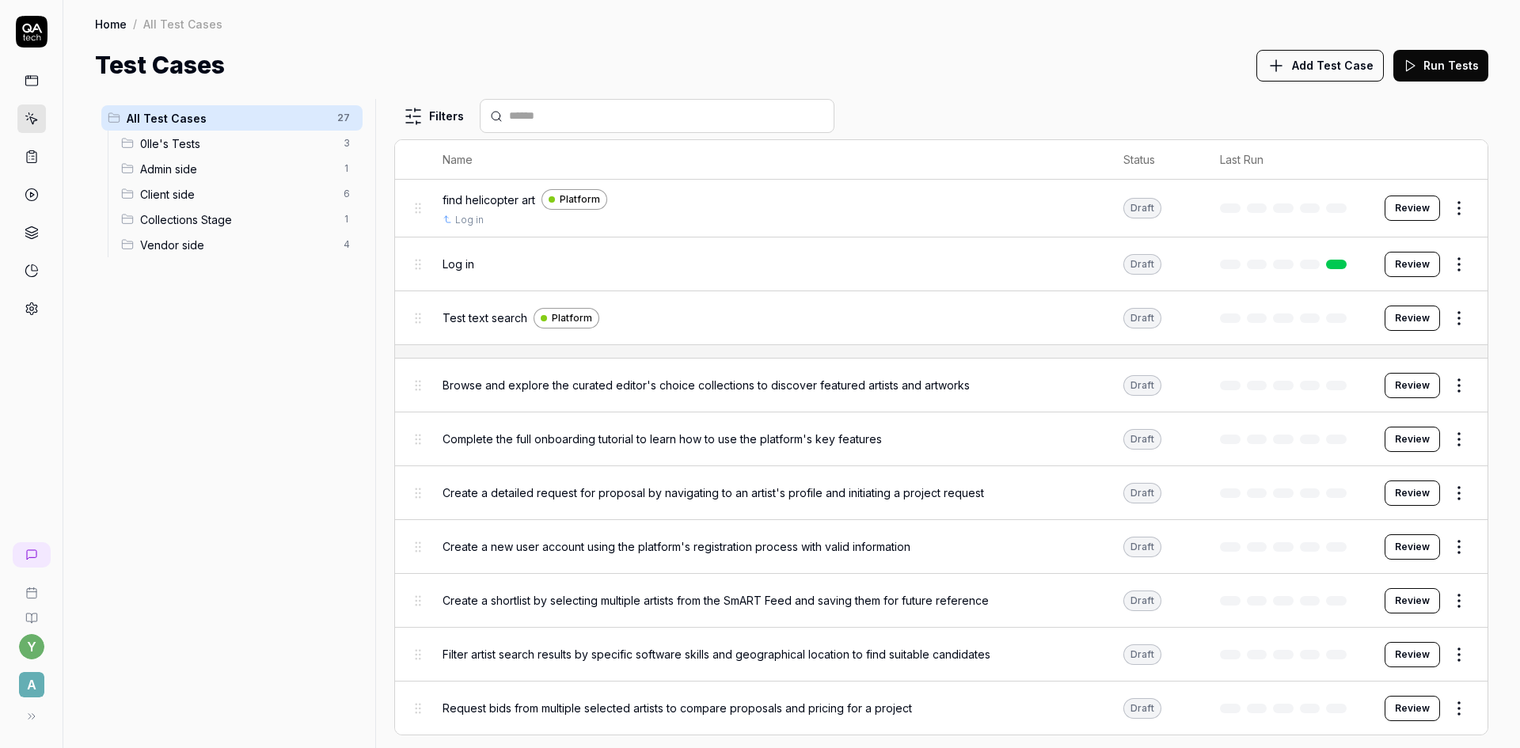
click at [167, 192] on span "Client side" at bounding box center [237, 194] width 194 height 17
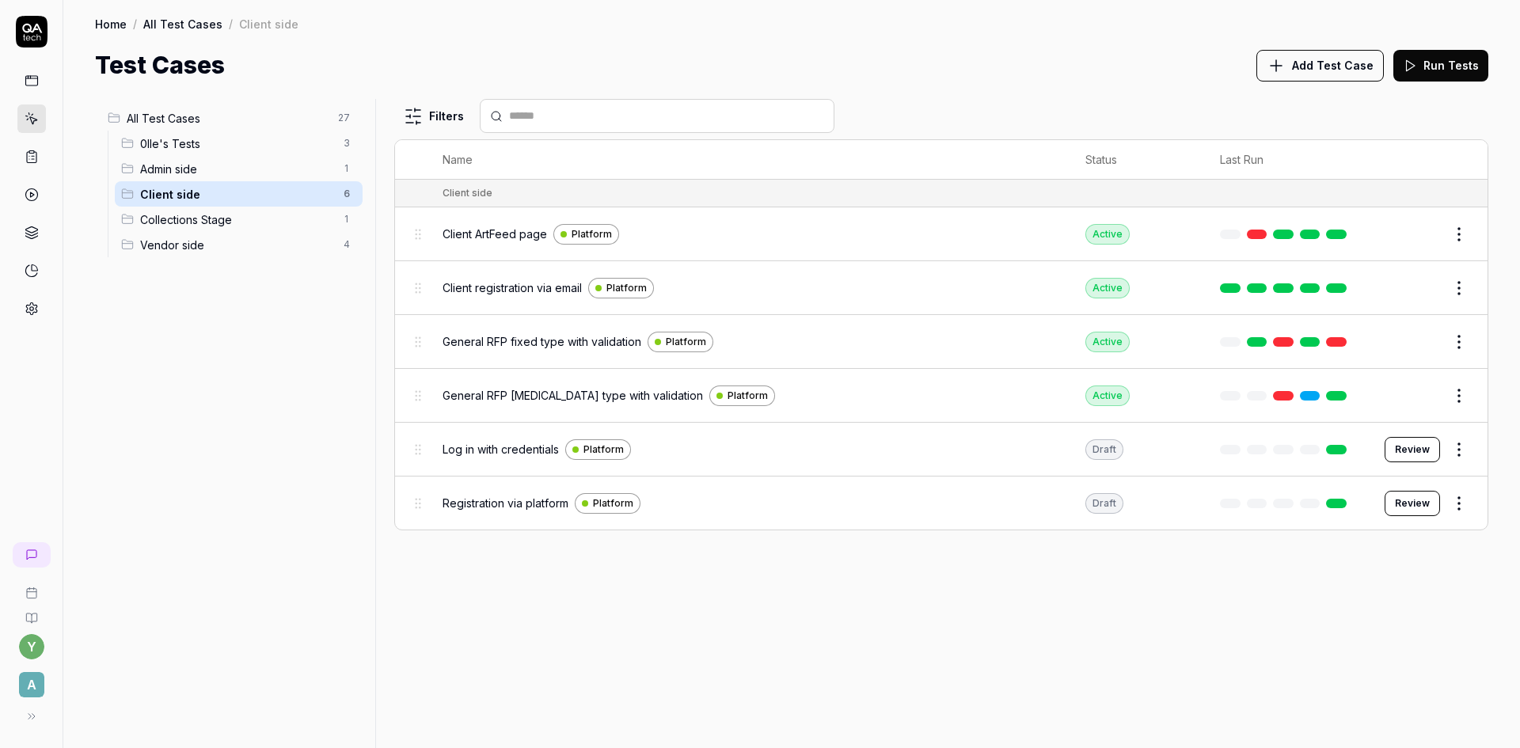
click at [496, 347] on span "General RFP fixed type with validation" at bounding box center [542, 341] width 199 height 17
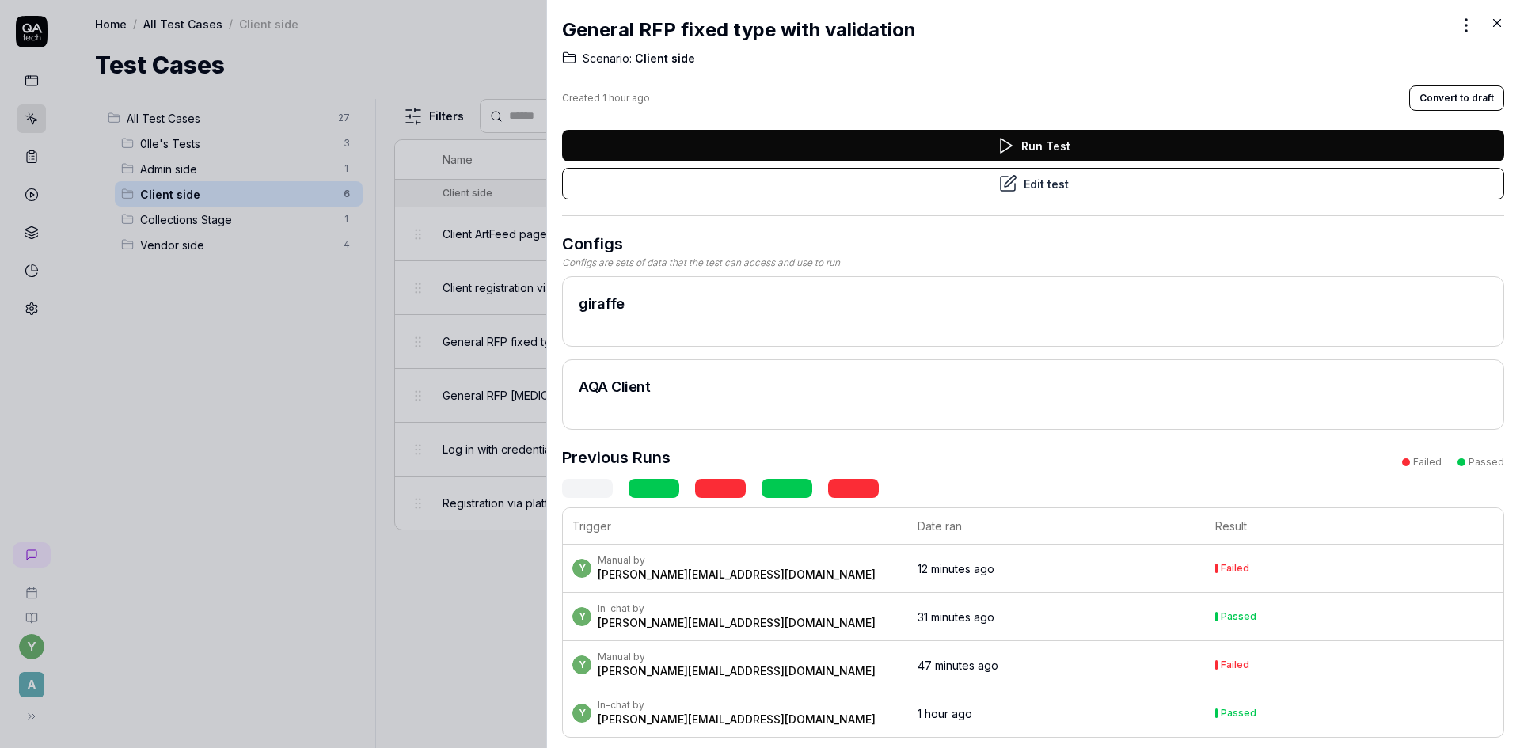
click at [1454, 99] on button "Convert to draft" at bounding box center [1456, 98] width 95 height 25
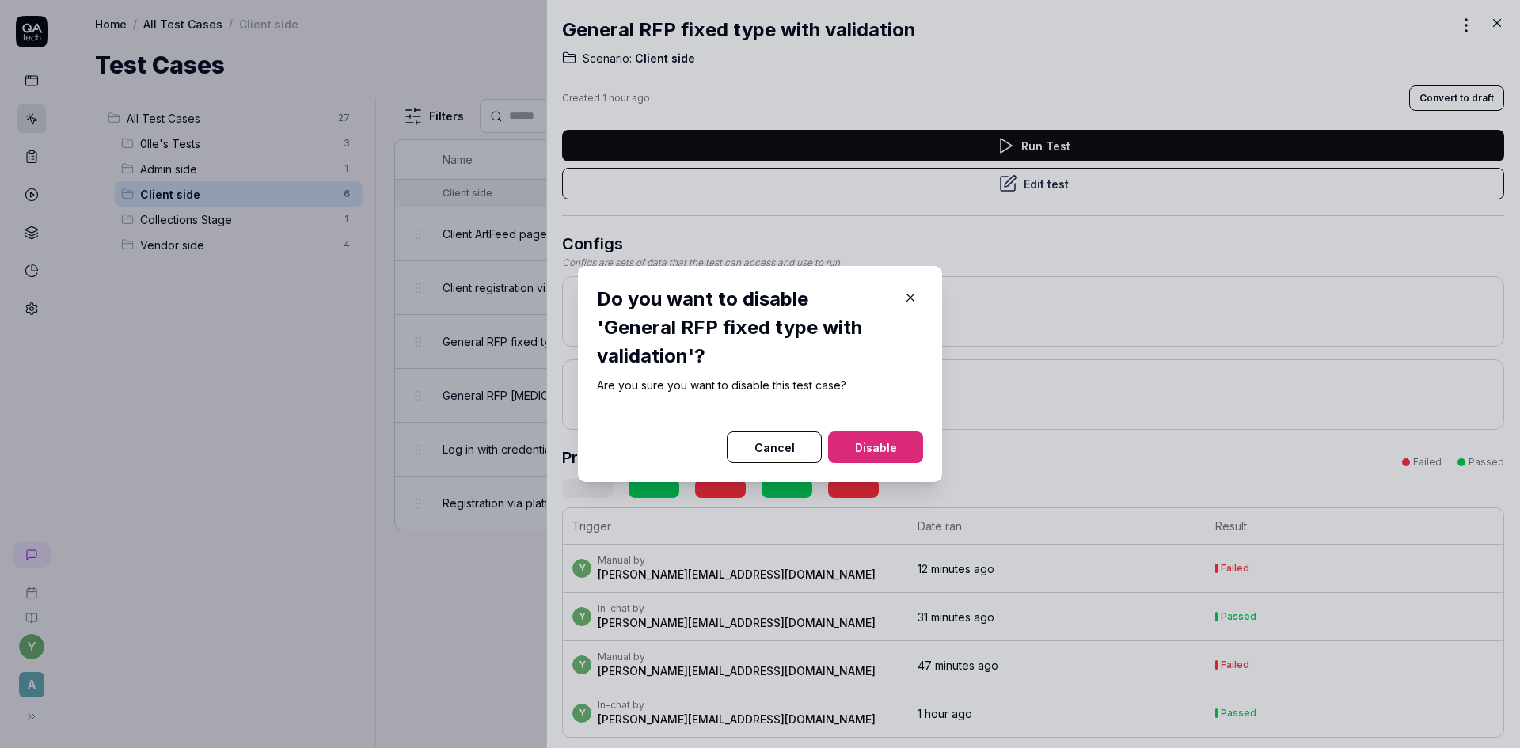
click at [876, 432] on button "Disable" at bounding box center [875, 448] width 95 height 32
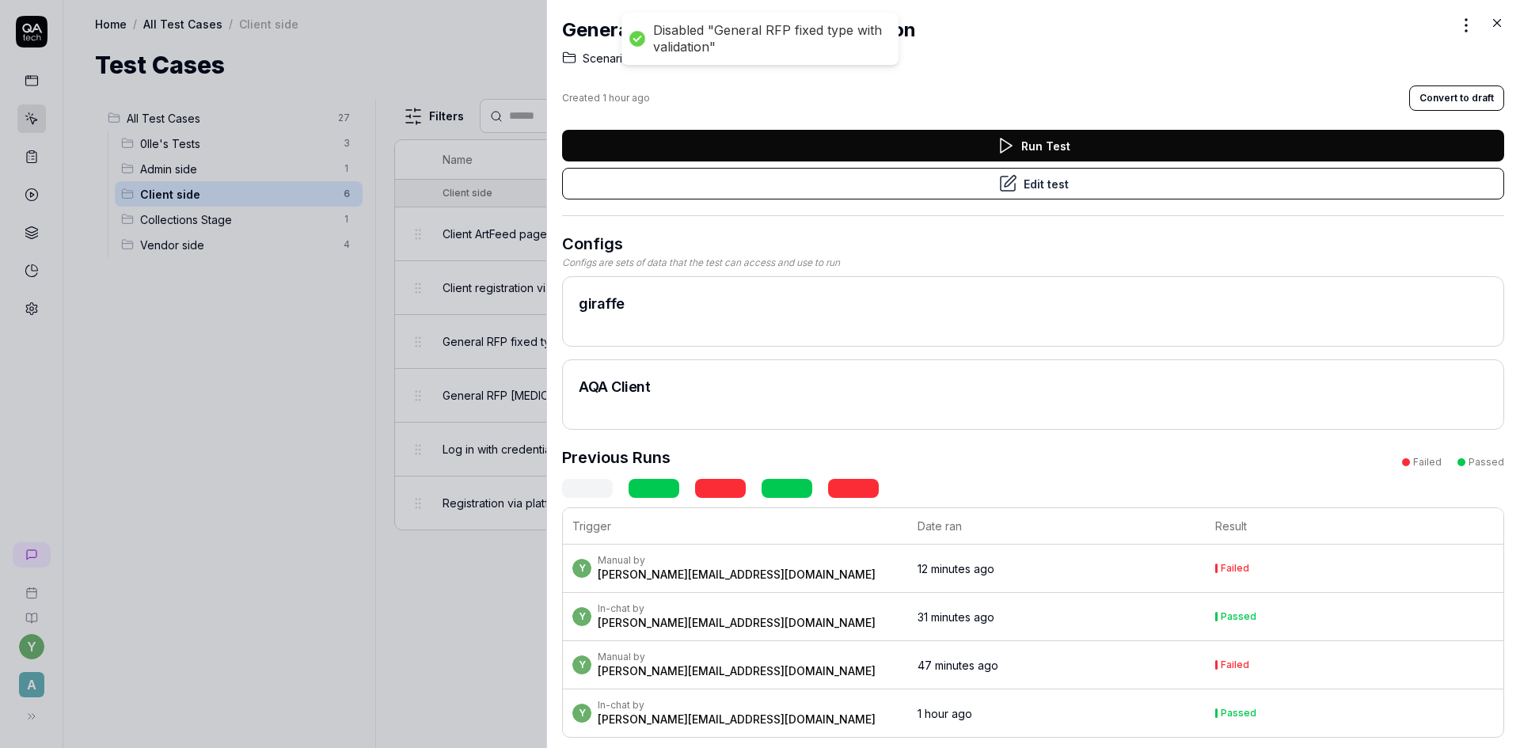
click at [1500, 23] on icon at bounding box center [1497, 23] width 14 height 14
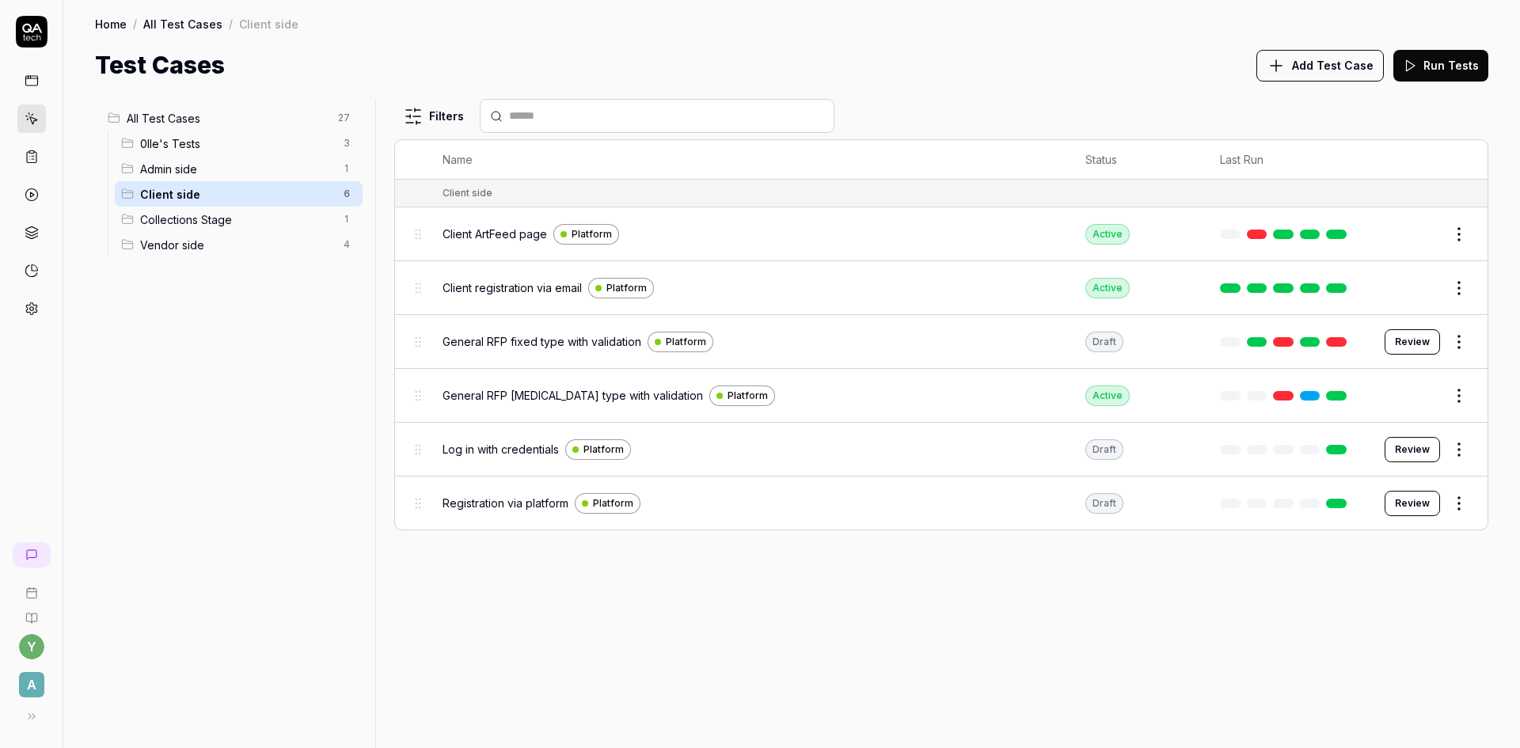
click at [584, 339] on span "General RFP fixed type with validation" at bounding box center [542, 341] width 199 height 17
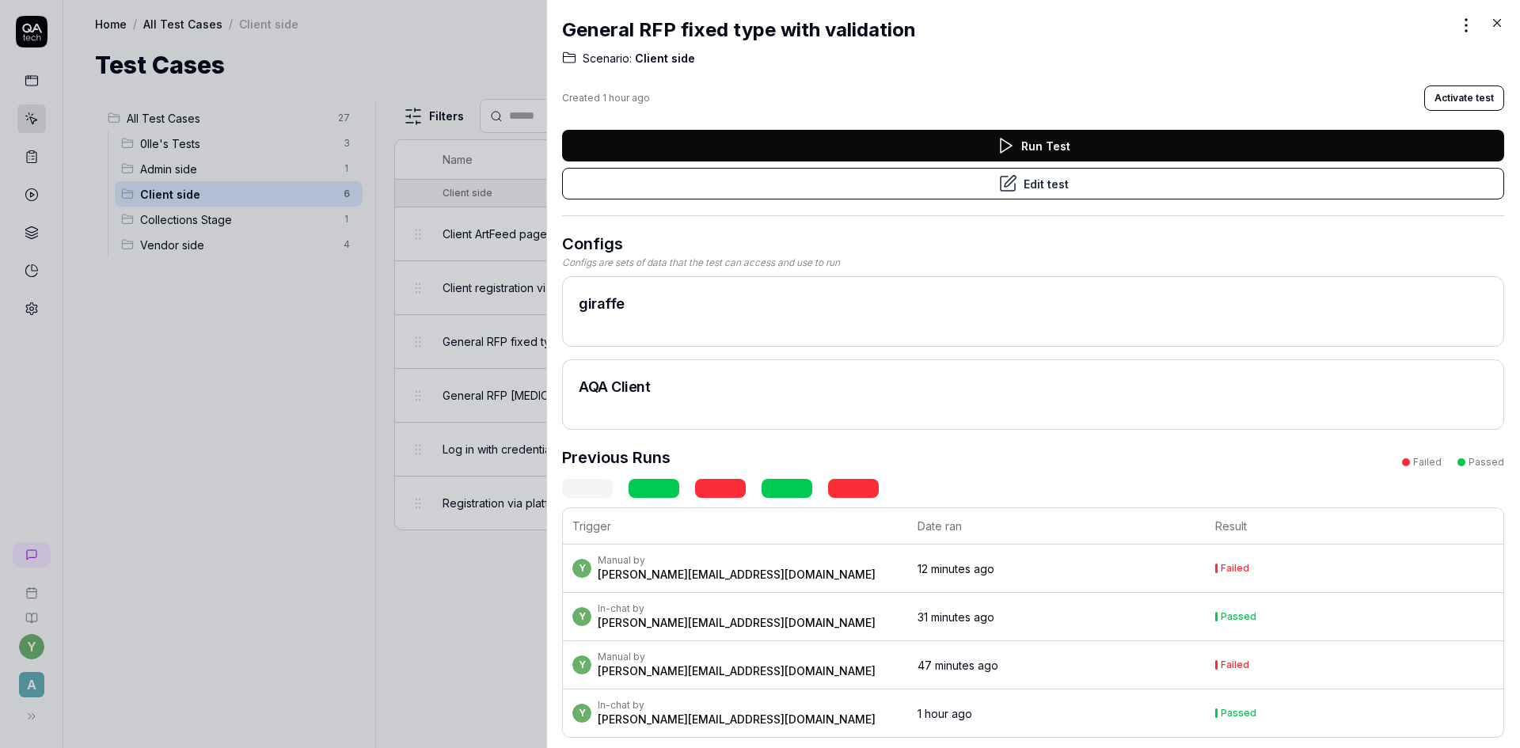
click at [1047, 191] on button "Edit test" at bounding box center [1033, 184] width 942 height 32
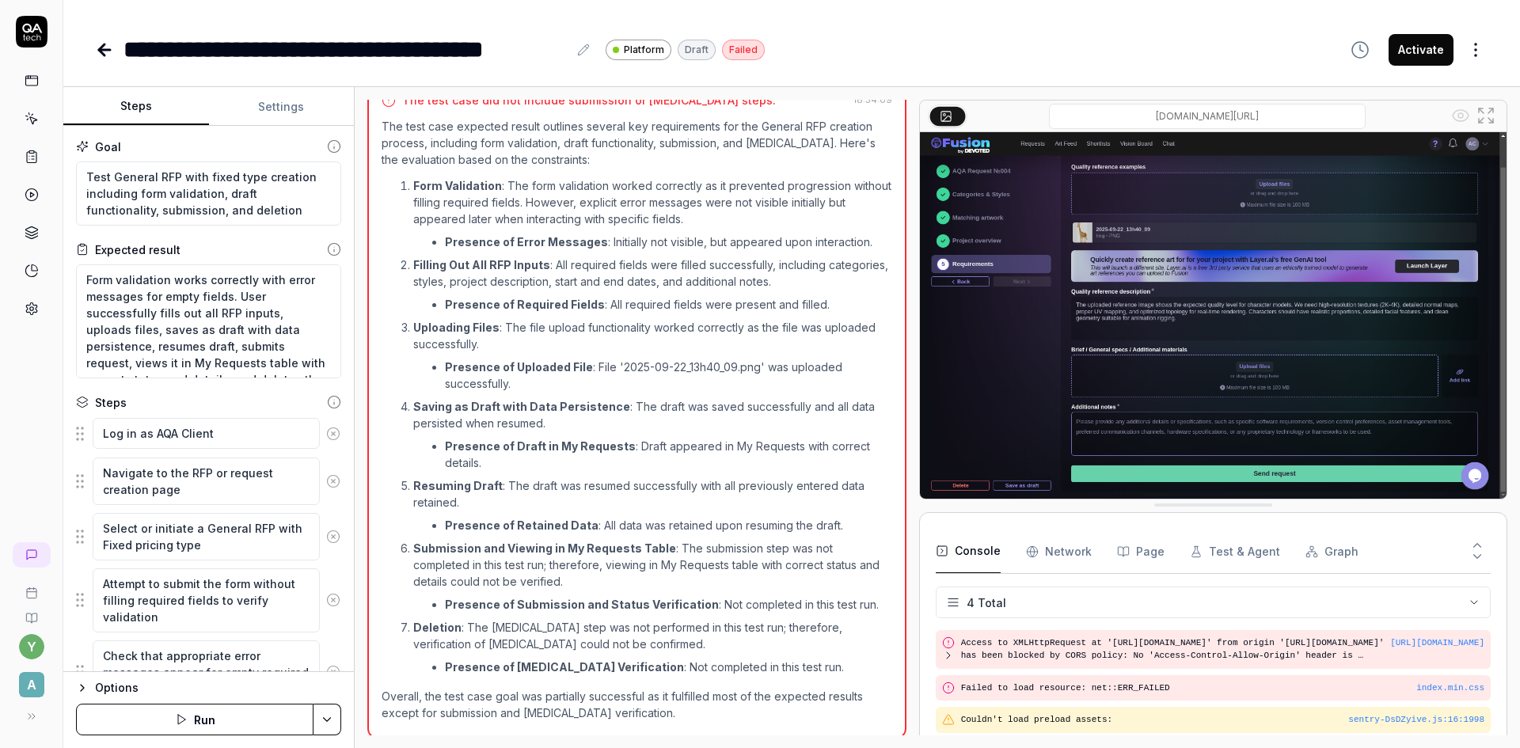
scroll to position [997, 0]
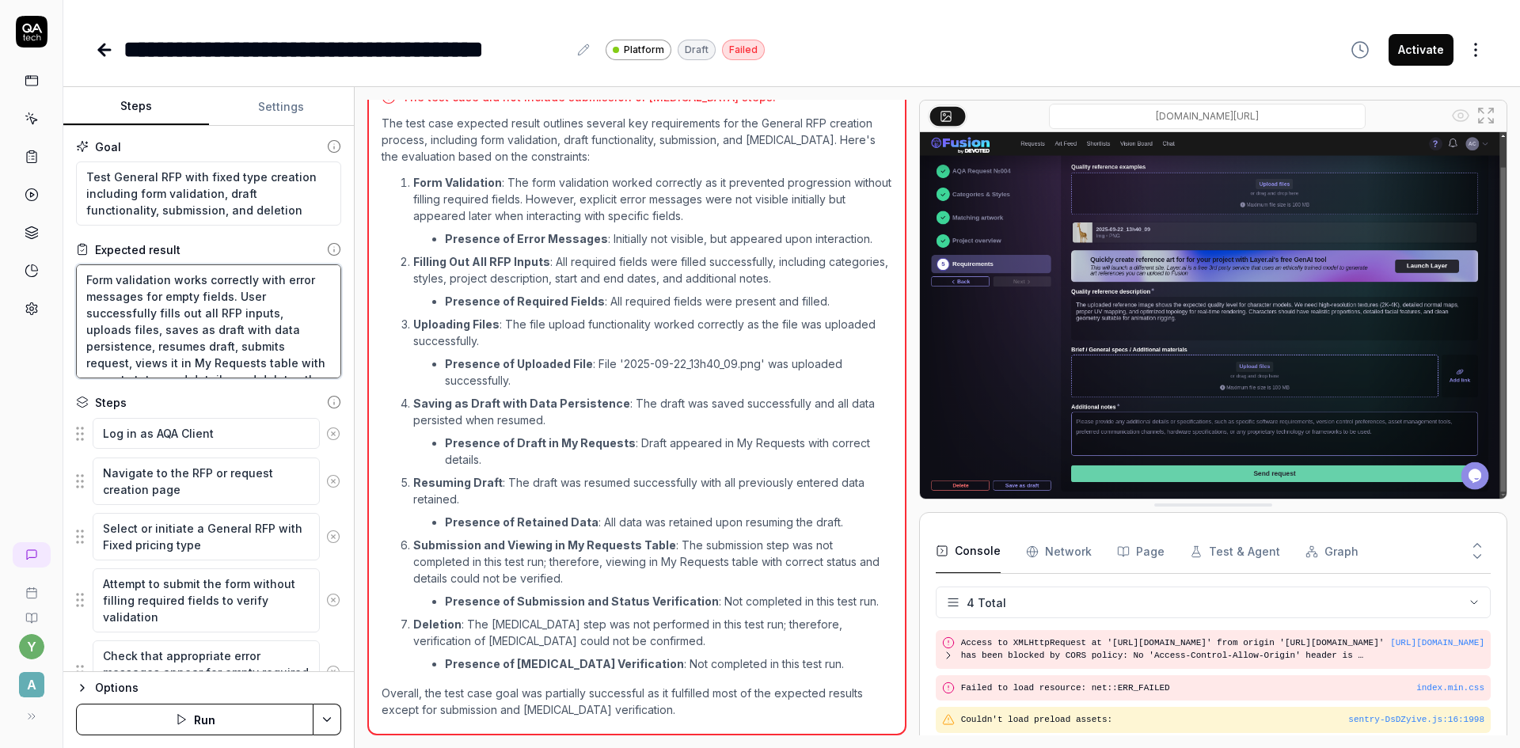
click at [198, 325] on textarea "Form validation works correctly with error messages for empty fields. User succ…" at bounding box center [208, 321] width 265 height 114
click at [168, 431] on textarea "Log in as AQA Client" at bounding box center [206, 433] width 227 height 31
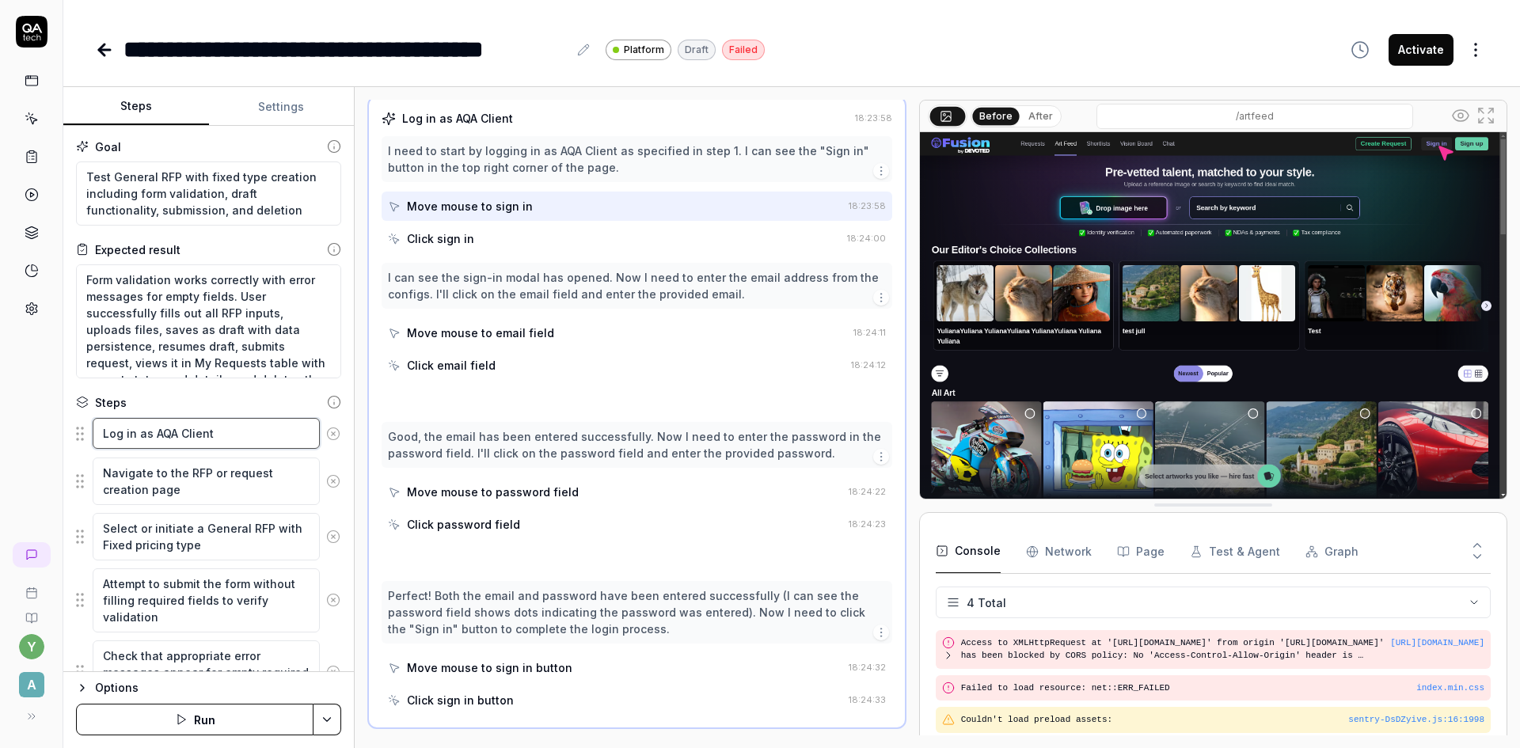
scroll to position [71, 0]
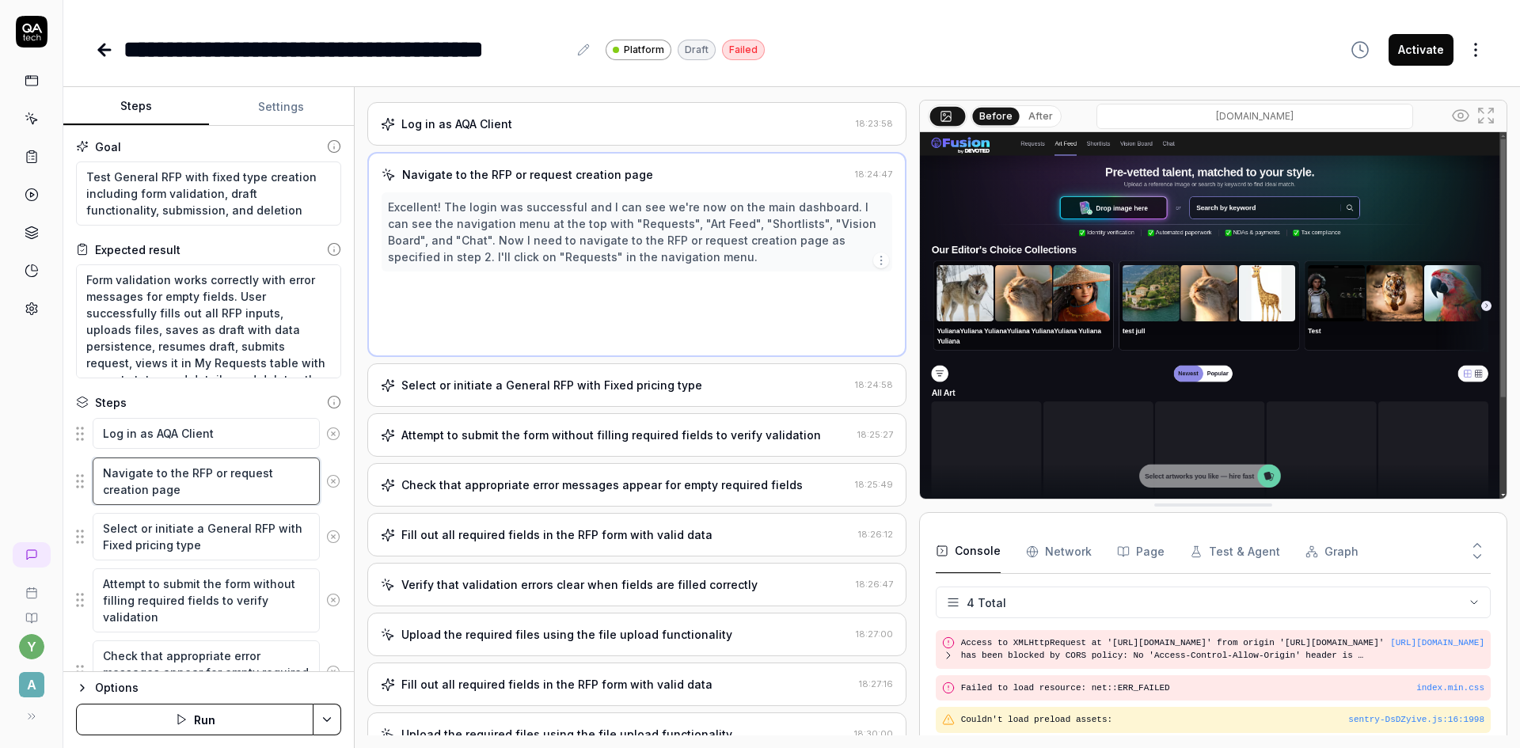
click at [185, 487] on textarea "Navigate to the RFP or request creation page" at bounding box center [206, 482] width 227 height 48
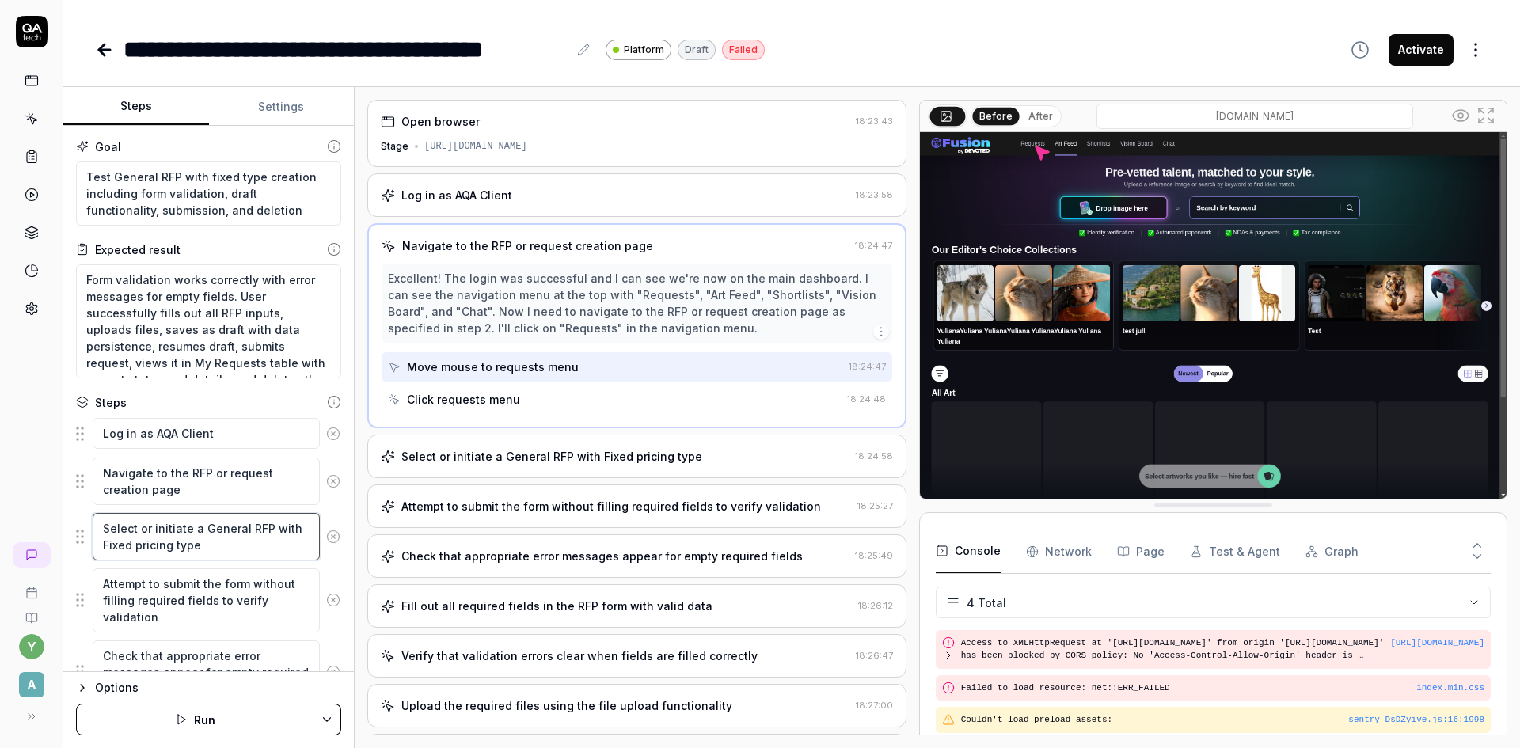
click at [177, 536] on textarea "Select or initiate a General RFP with Fixed pricing type" at bounding box center [206, 537] width 227 height 48
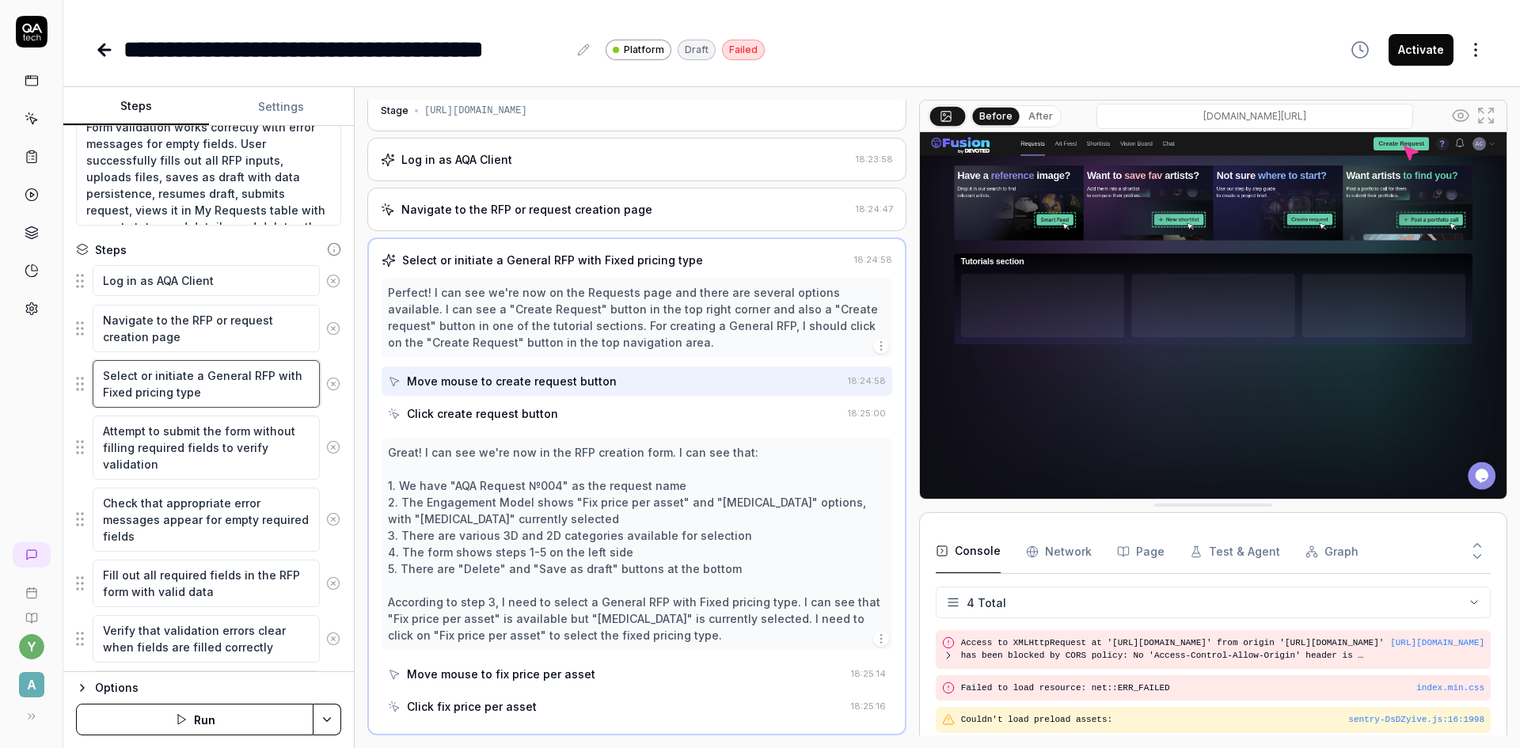
scroll to position [158, 0]
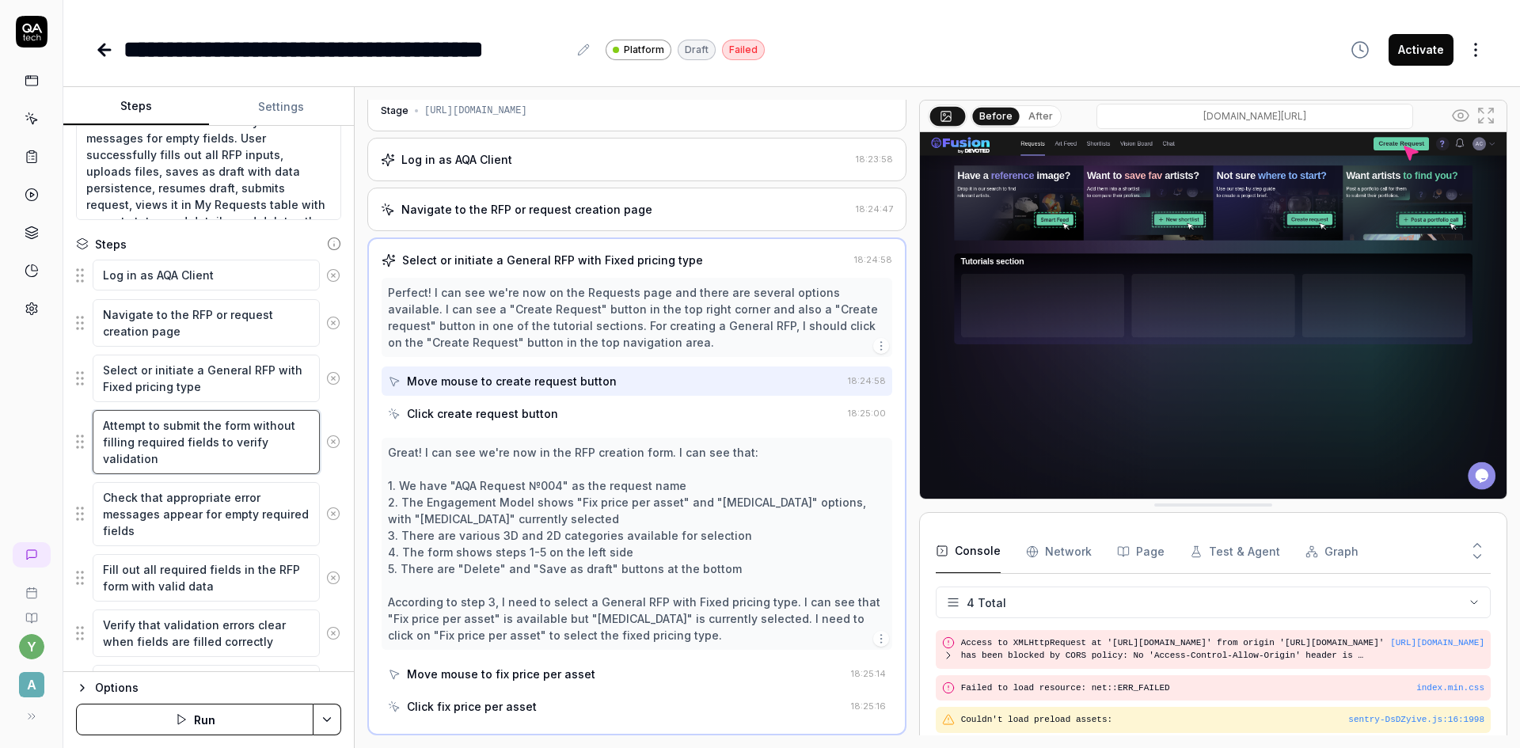
click at [179, 443] on textarea "Attempt to submit the form without filling required fields to verify validation" at bounding box center [206, 442] width 227 height 64
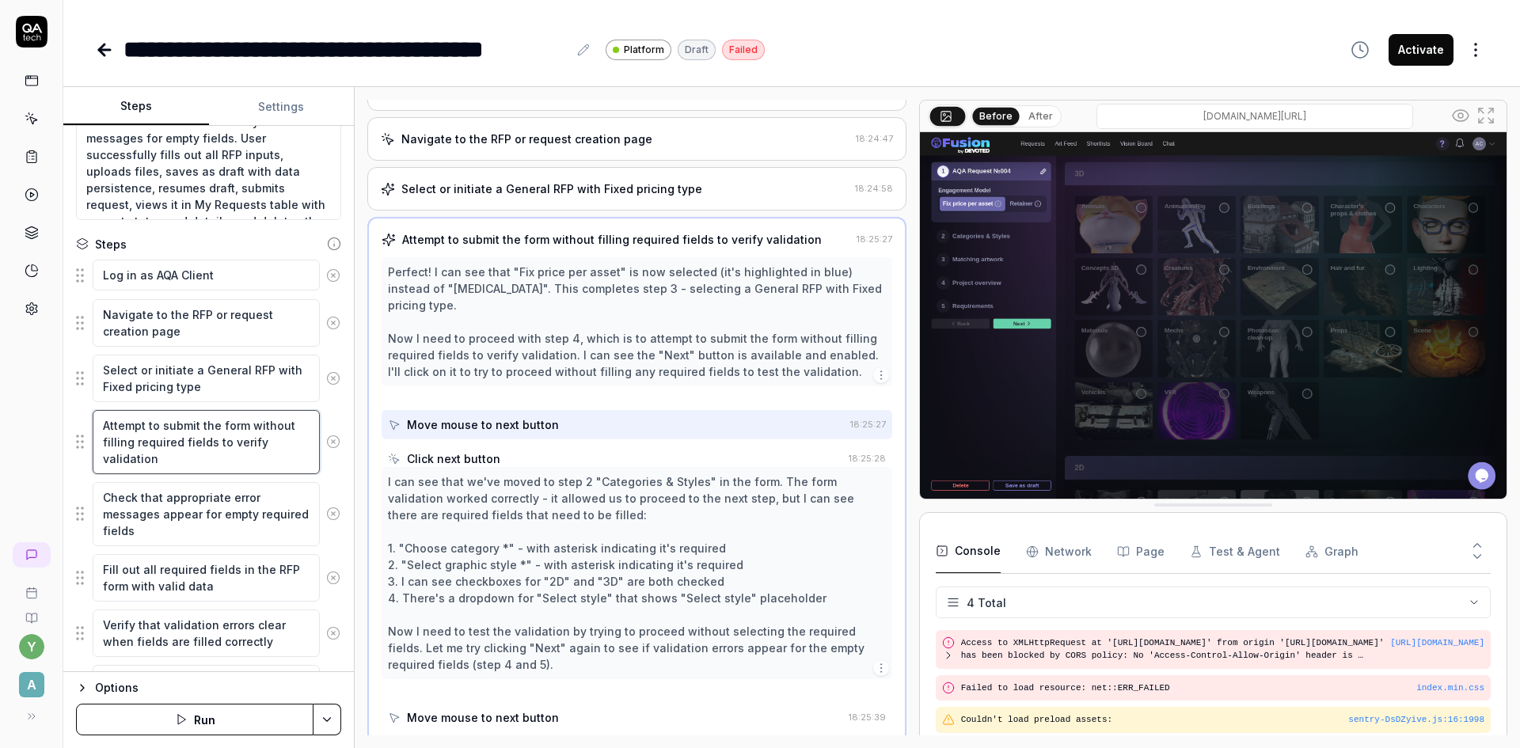
scroll to position [119, 0]
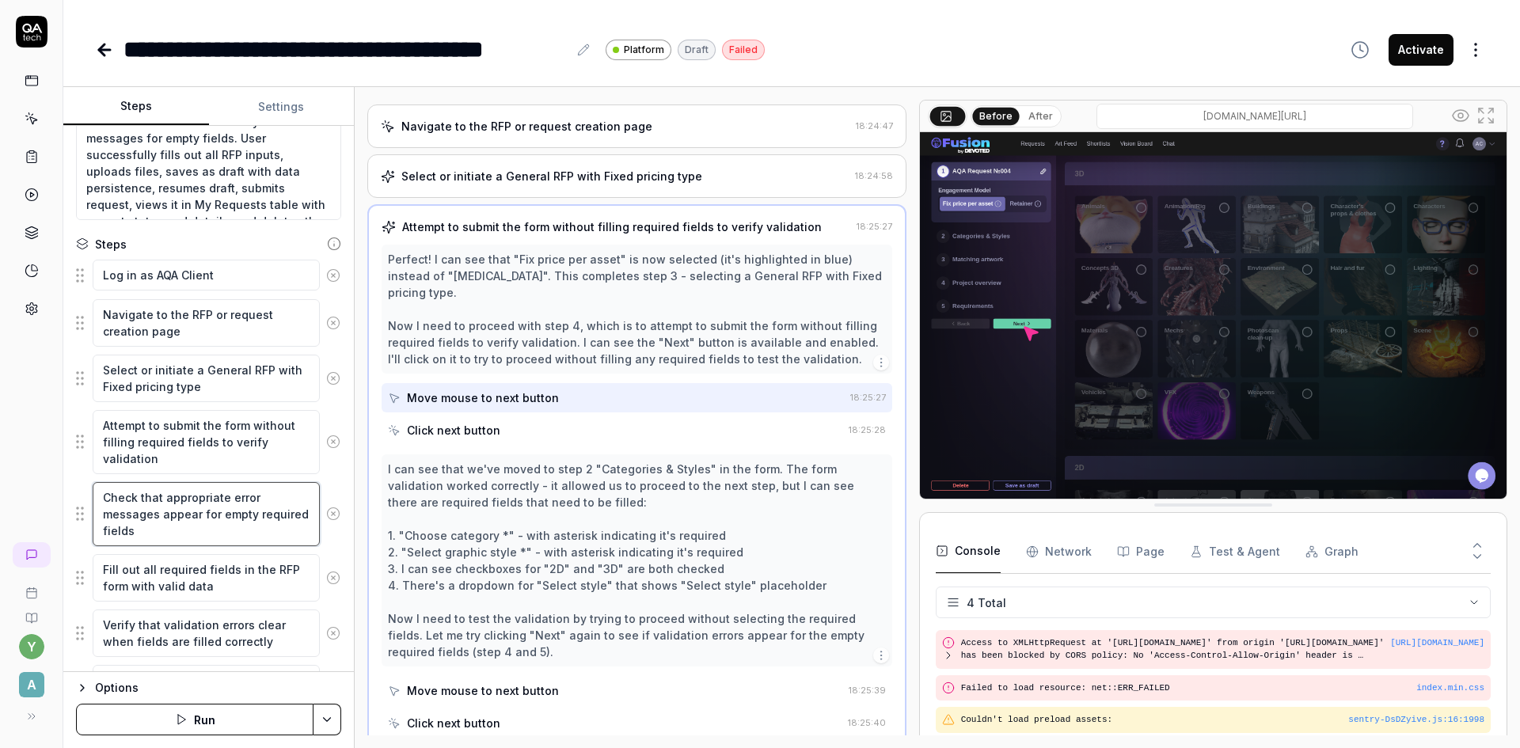
click at [169, 513] on textarea "Check that appropriate error messages appear for empty required fields" at bounding box center [206, 514] width 227 height 64
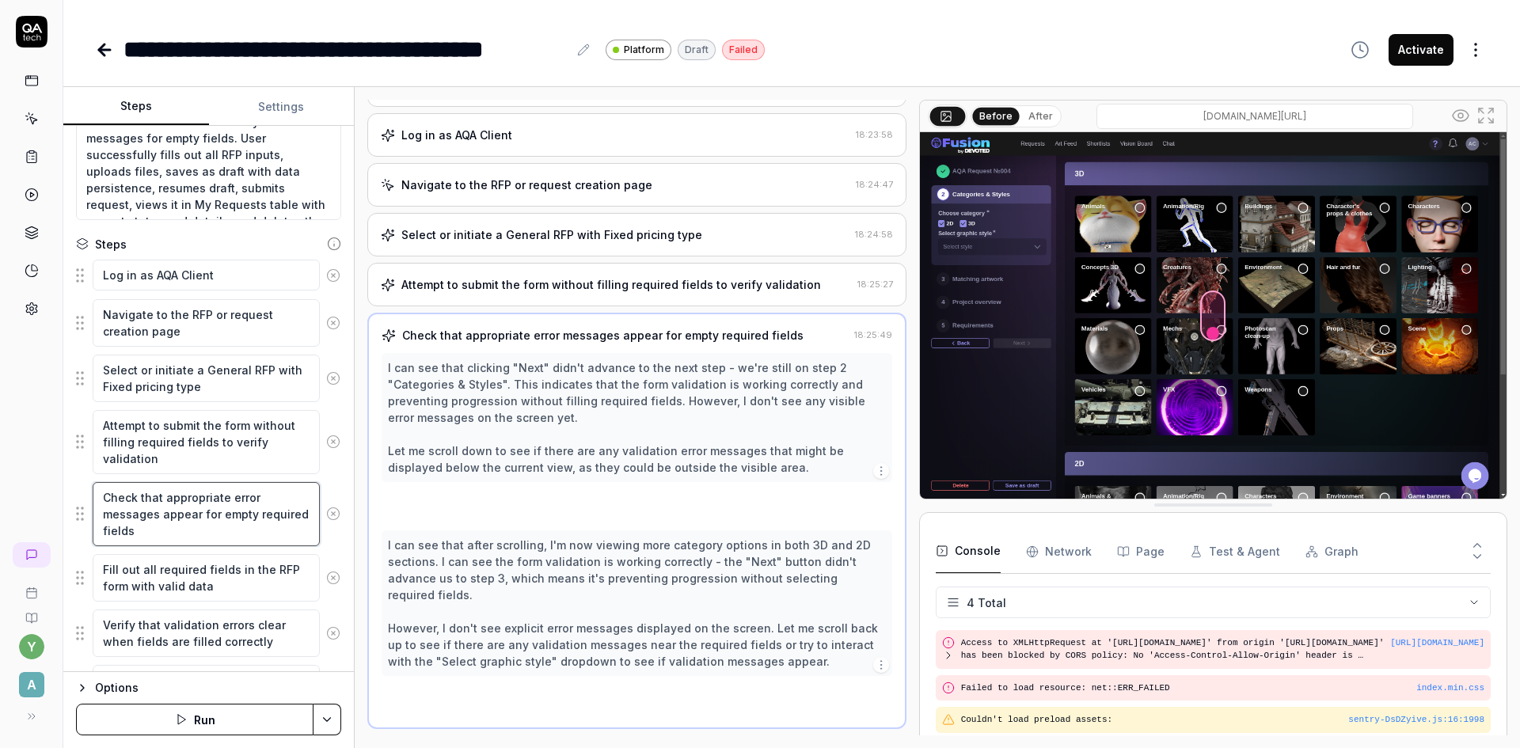
scroll to position [54, 0]
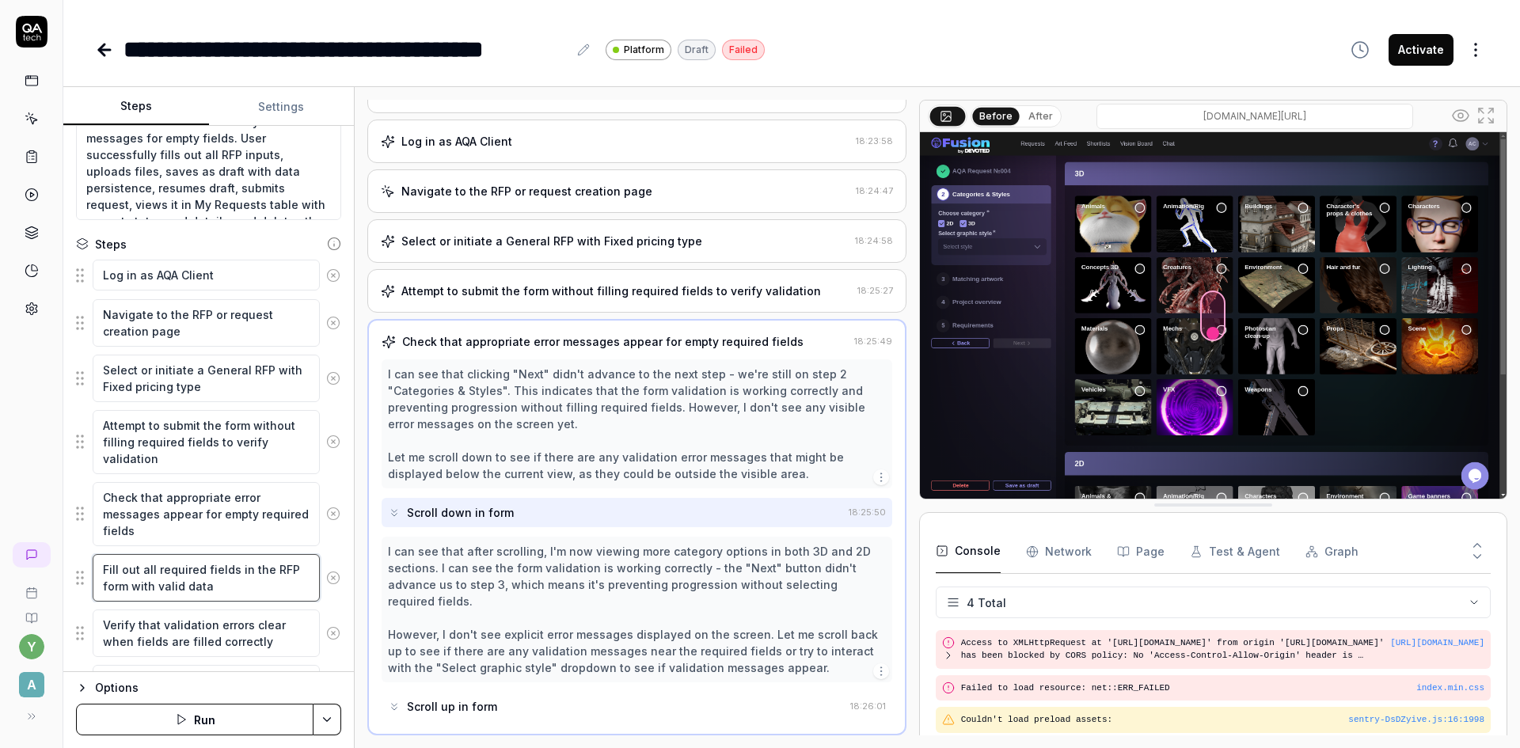
click at [162, 576] on textarea "Fill out all required fields in the RFP form with valid data" at bounding box center [206, 578] width 227 height 48
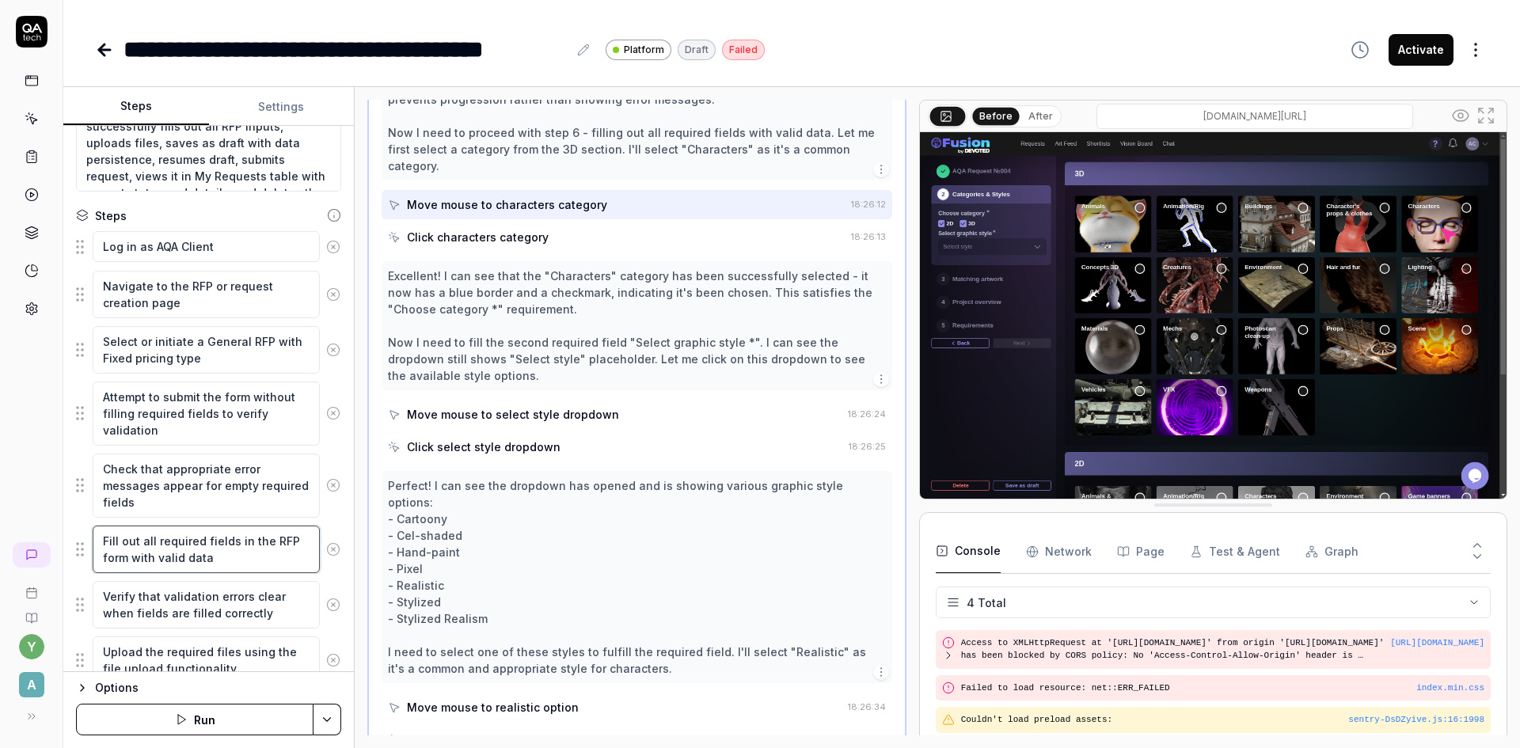
scroll to position [238, 0]
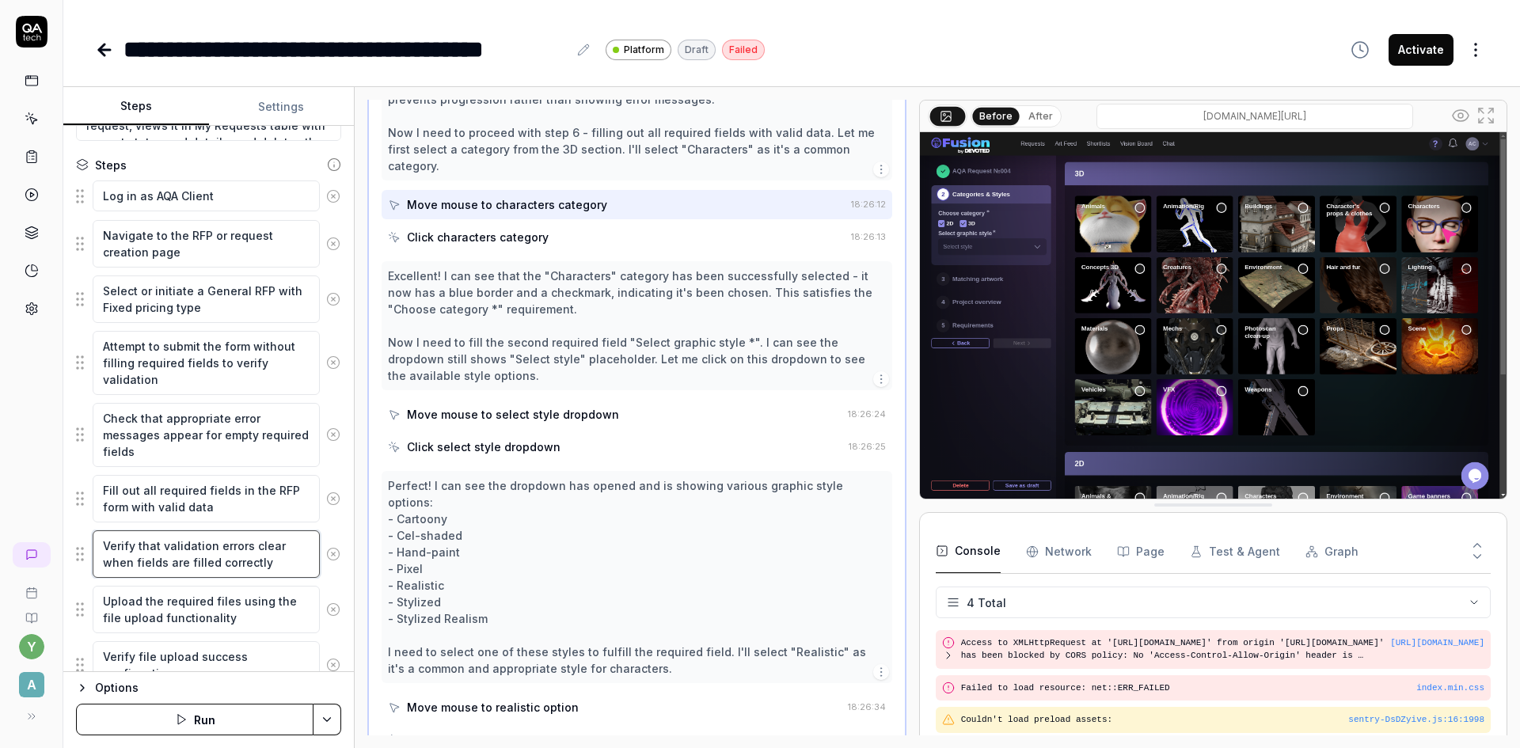
click at [204, 555] on textarea "Verify that validation errors clear when fields are filled correctly" at bounding box center [206, 554] width 227 height 48
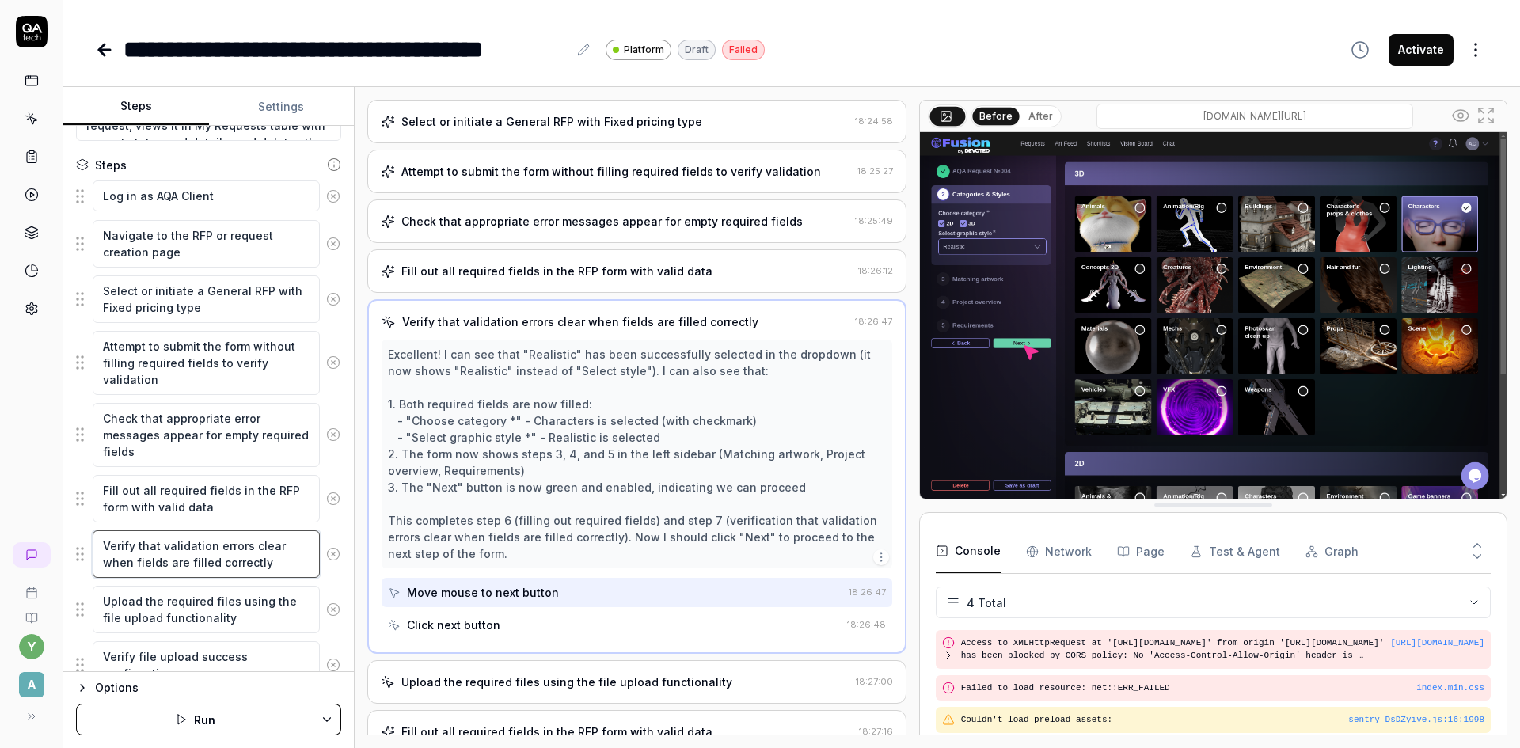
scroll to position [250, 0]
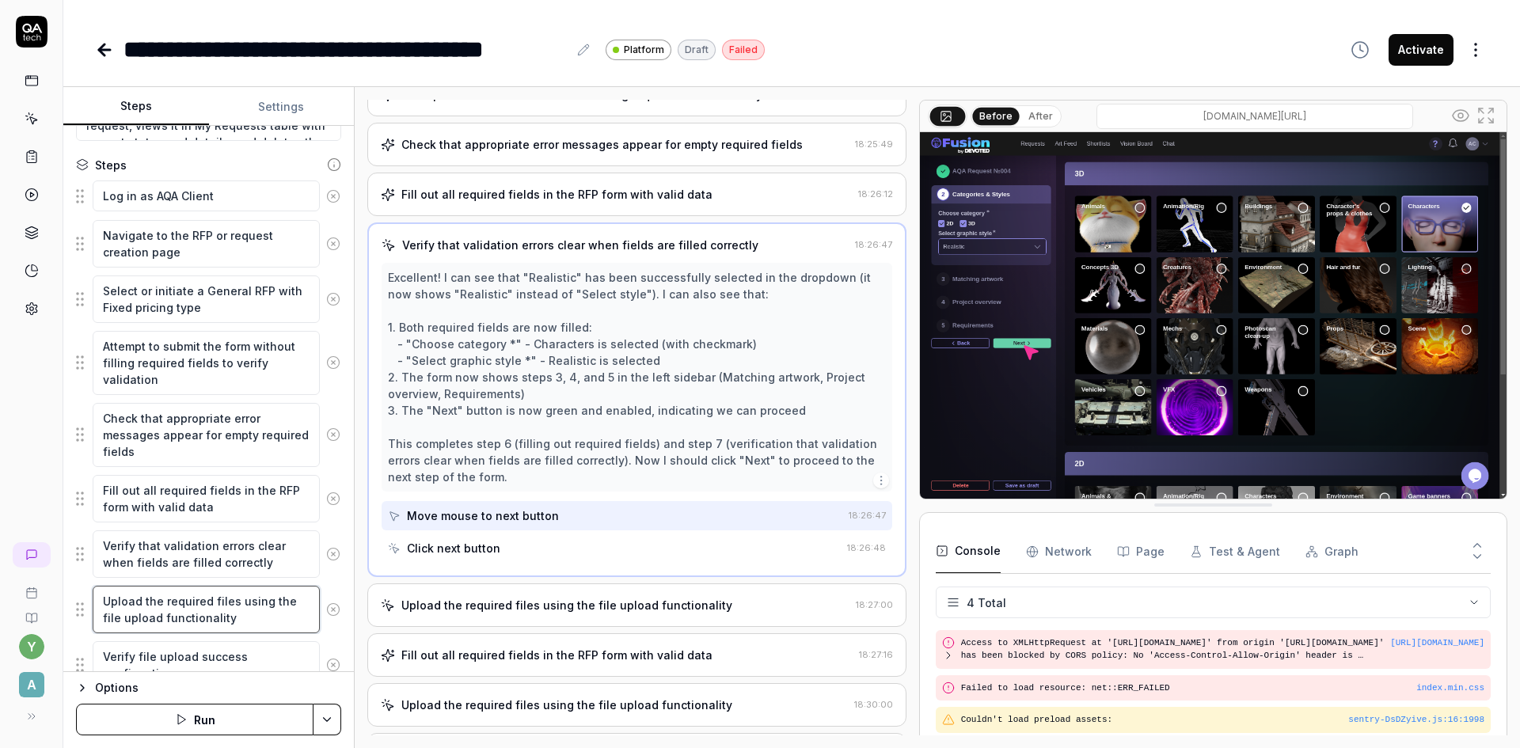
click at [234, 612] on textarea "Upload the required files using the file upload functionality" at bounding box center [206, 610] width 227 height 48
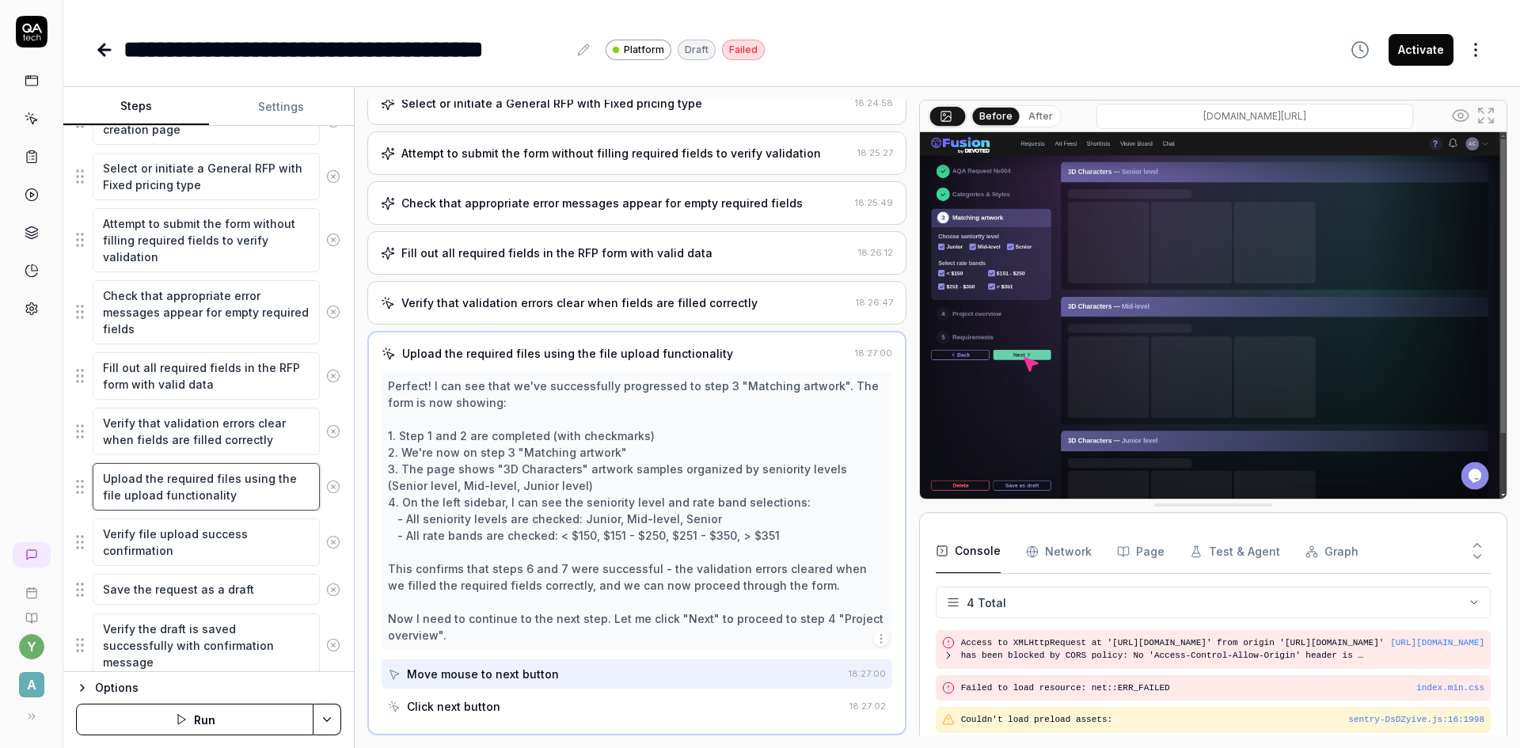
scroll to position [396, 0]
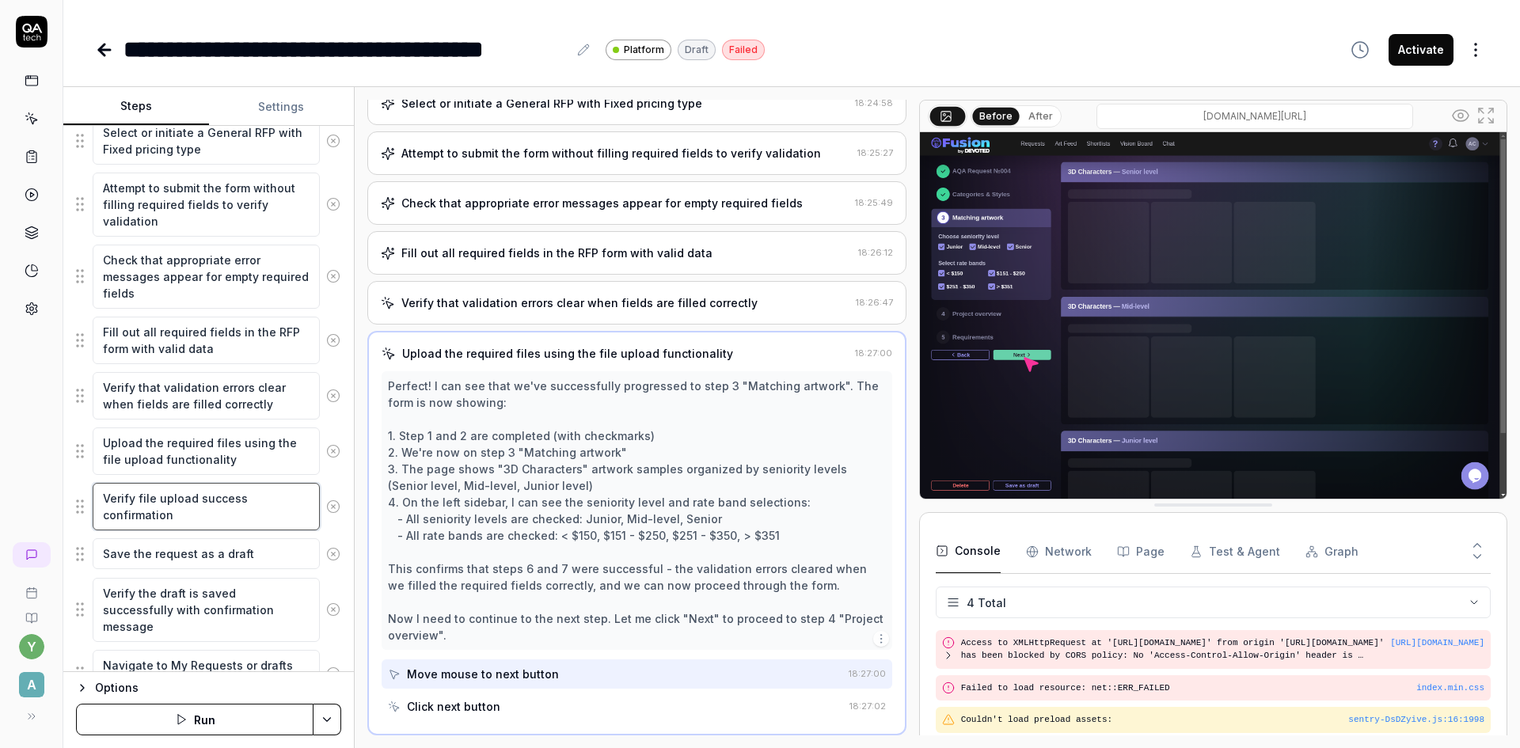
click at [196, 515] on textarea "Verify file upload success confirmation" at bounding box center [206, 507] width 227 height 48
click at [195, 550] on textarea "Save the request as a draft" at bounding box center [206, 553] width 227 height 31
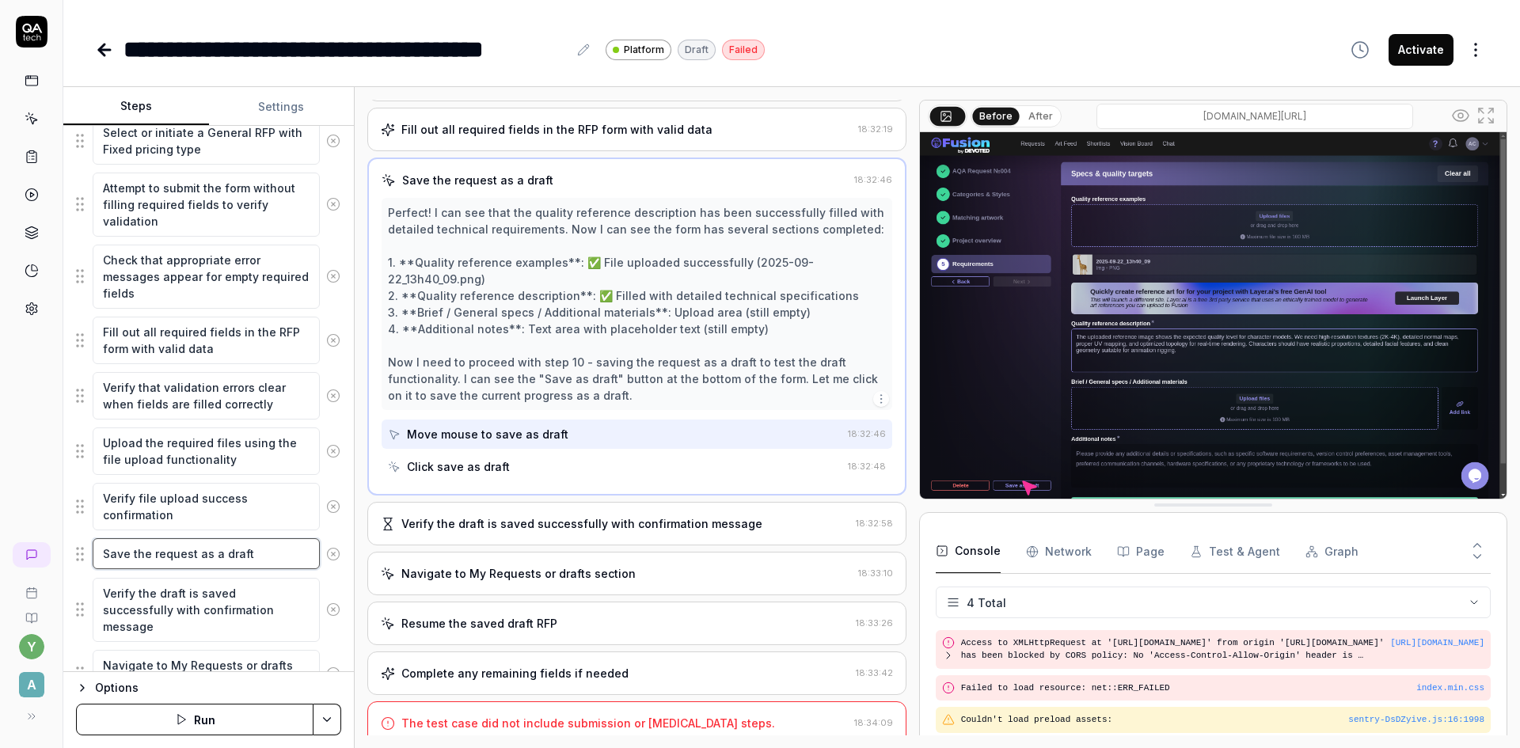
scroll to position [674, 0]
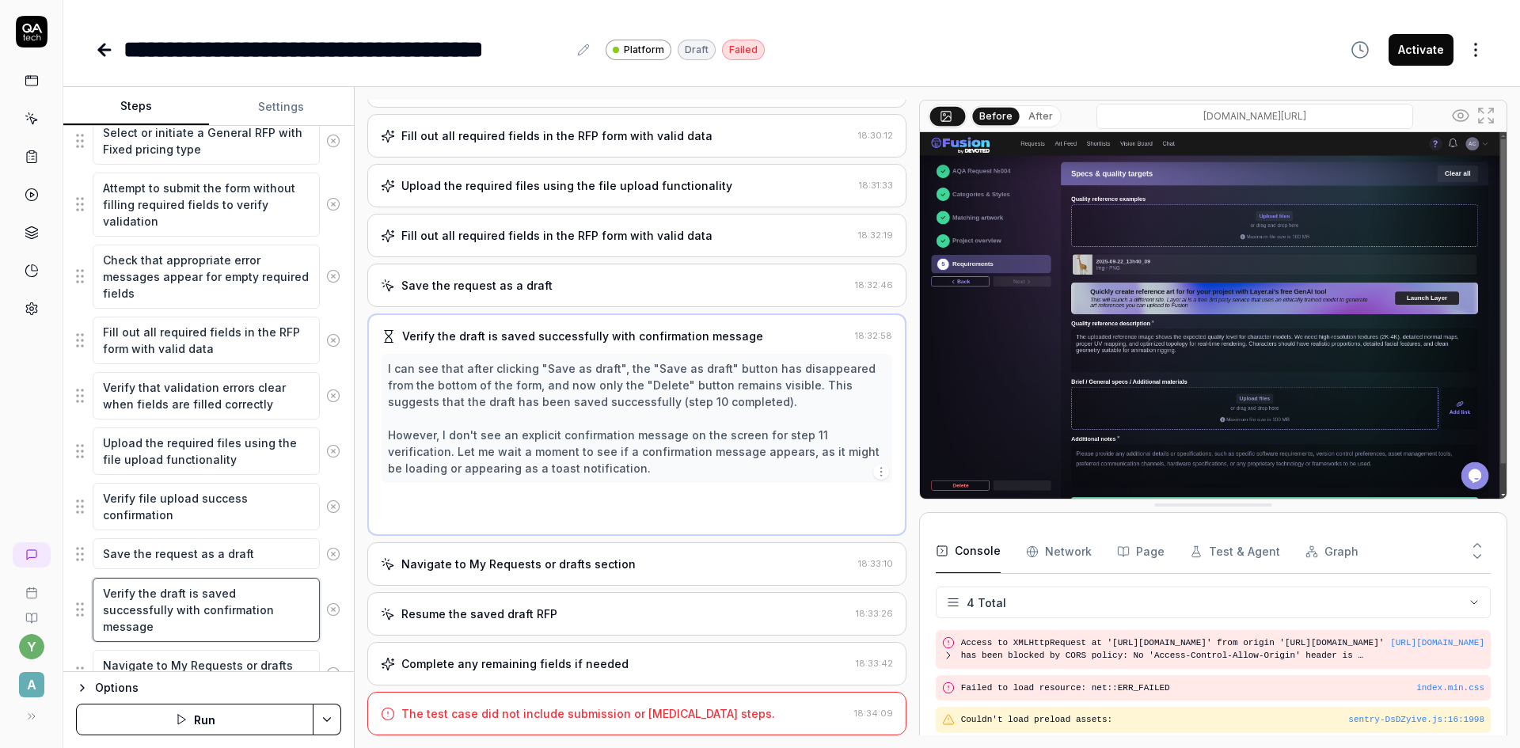
click at [193, 599] on textarea "Verify the draft is saved successfully with confirmation message" at bounding box center [206, 610] width 227 height 64
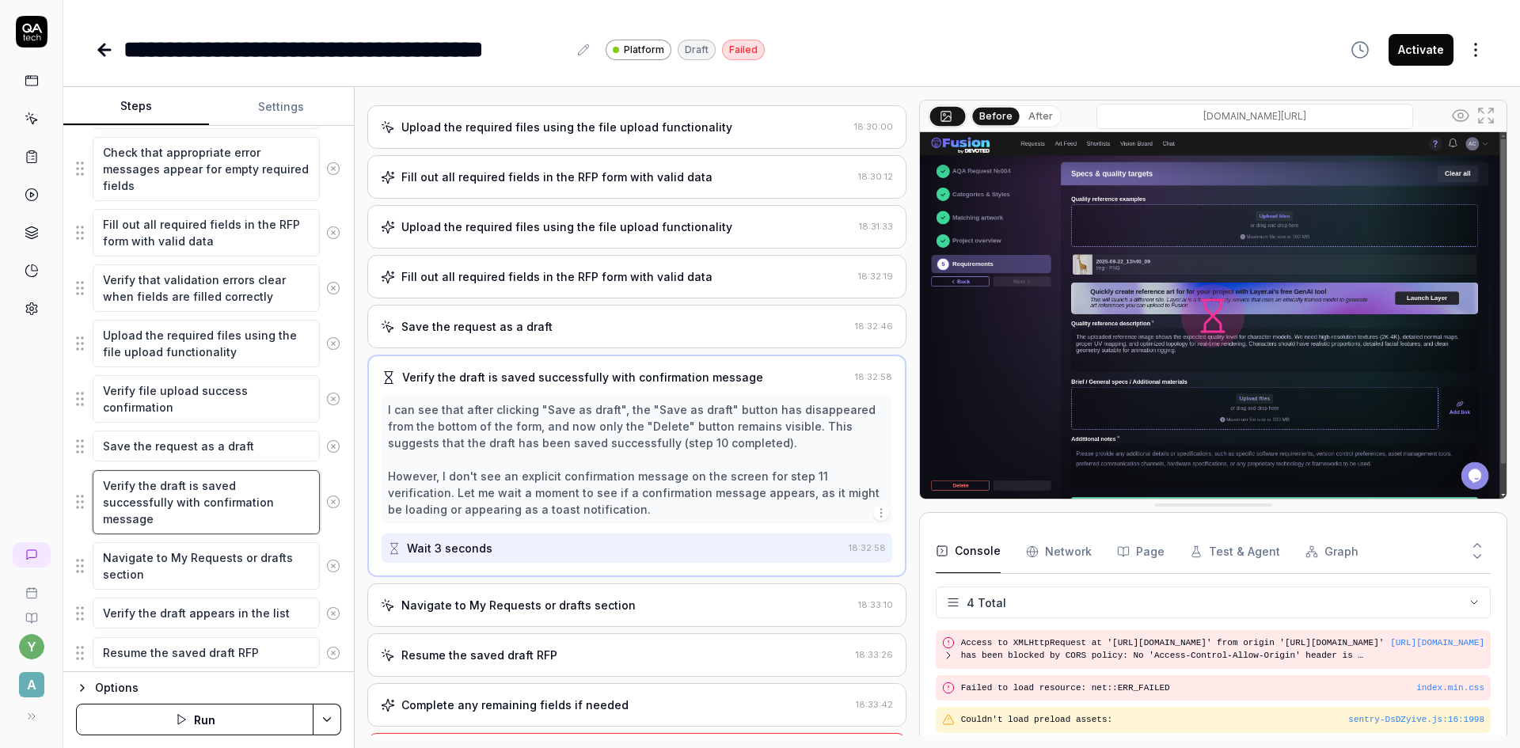
scroll to position [554, 0]
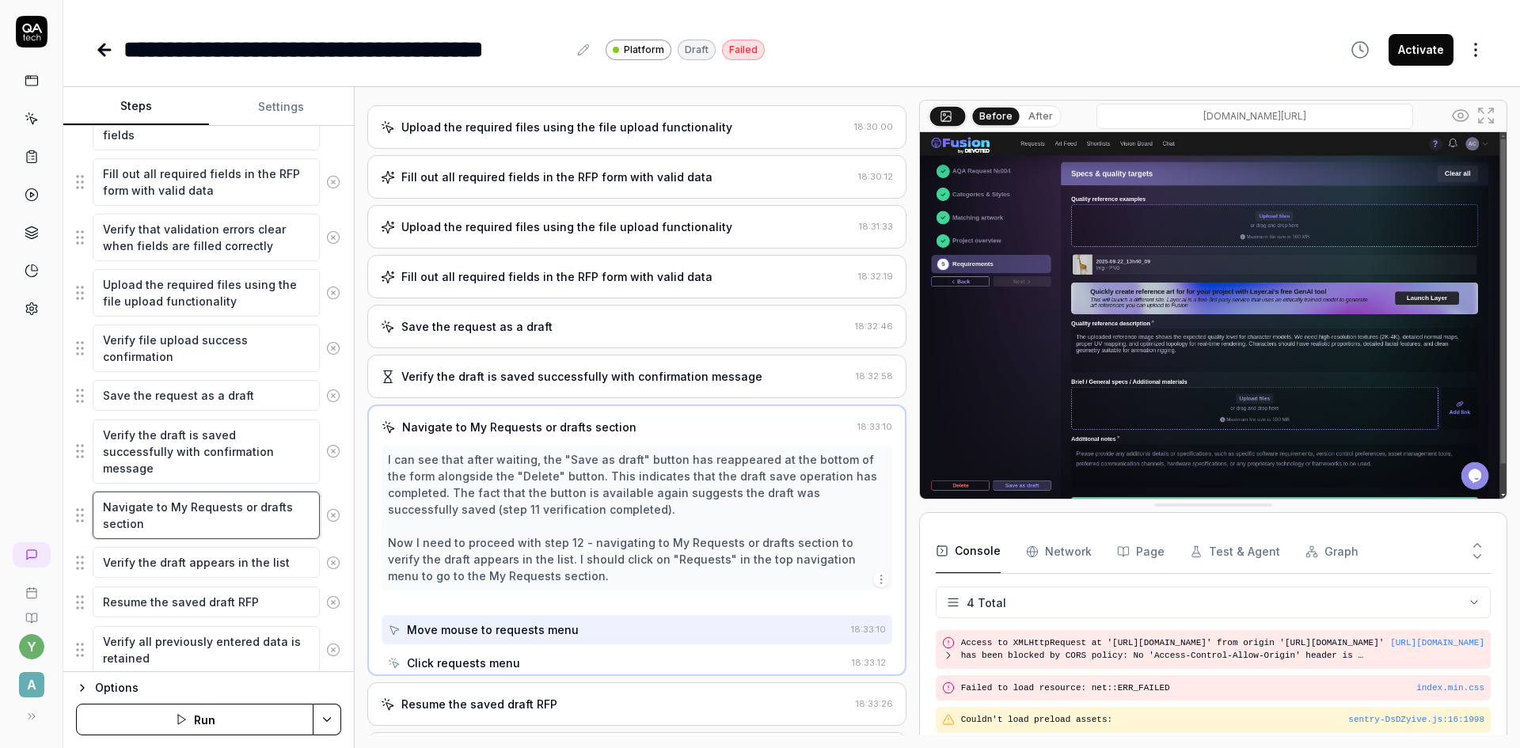
click at [211, 536] on textarea "Navigate to My Requests or drafts section" at bounding box center [206, 516] width 227 height 48
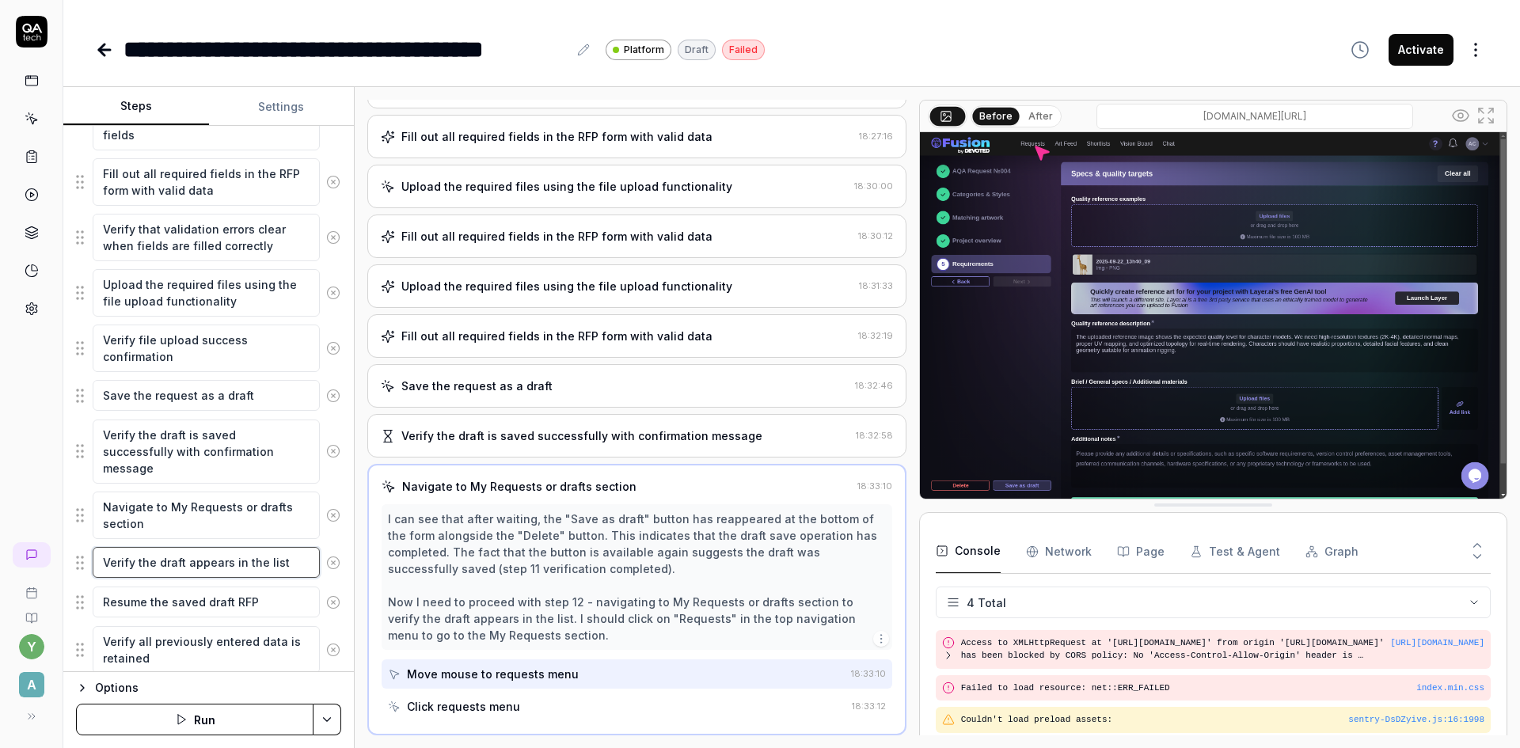
click at [197, 569] on textarea "Verify the draft appears in the list" at bounding box center [206, 562] width 227 height 31
click at [199, 599] on textarea "Resume the saved draft RFP" at bounding box center [206, 602] width 227 height 31
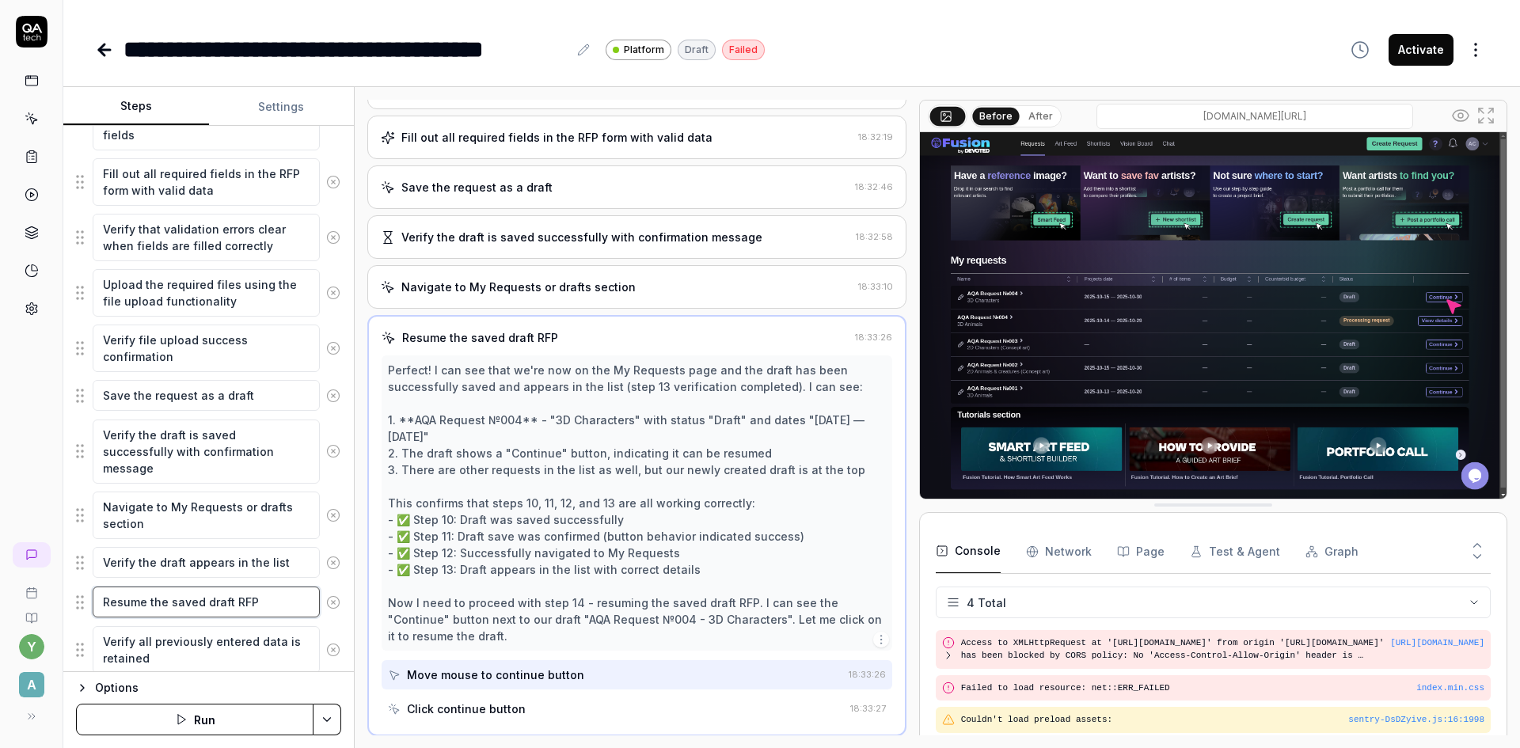
scroll to position [657, 0]
click at [194, 641] on textarea "Verify all previously entered data is retained" at bounding box center [206, 650] width 227 height 48
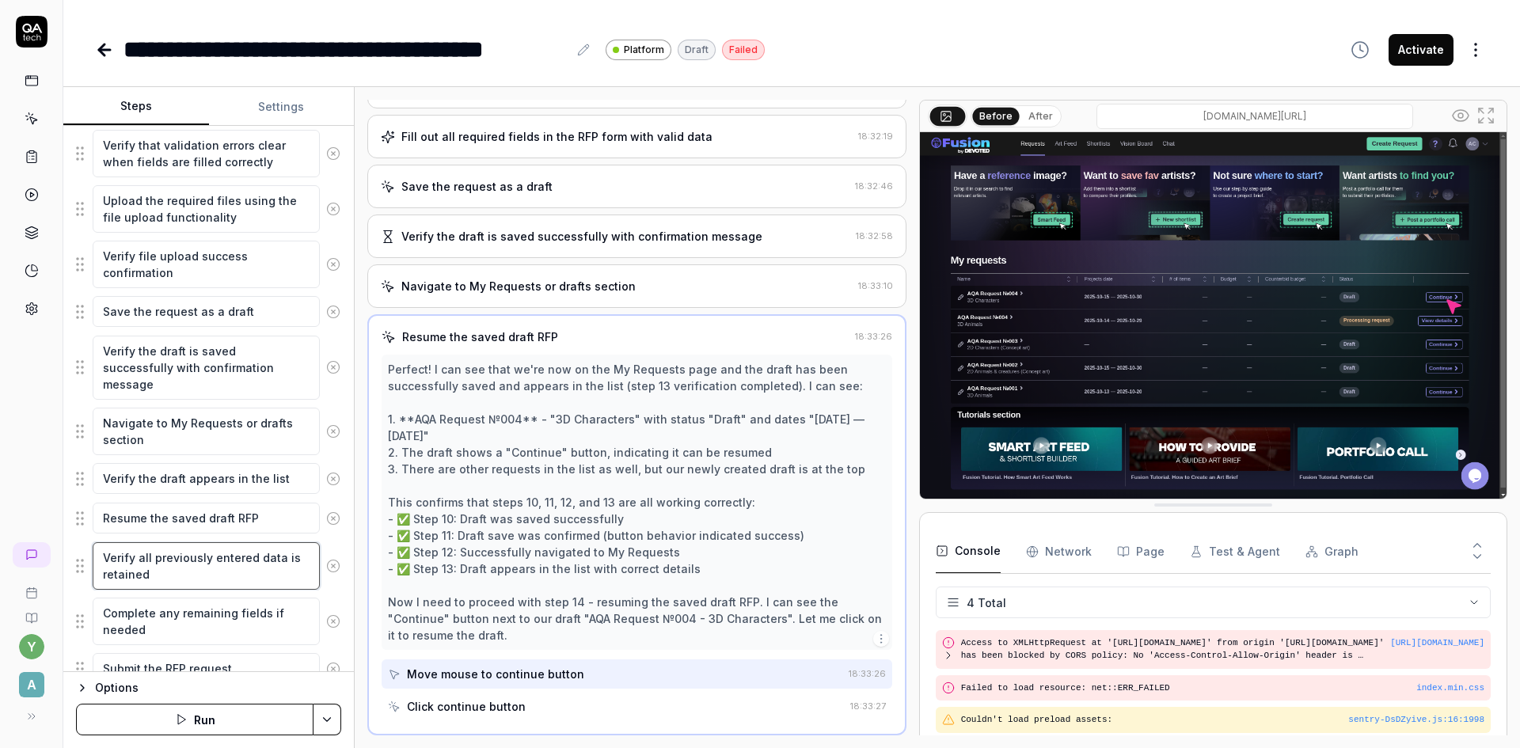
scroll to position [633, 0]
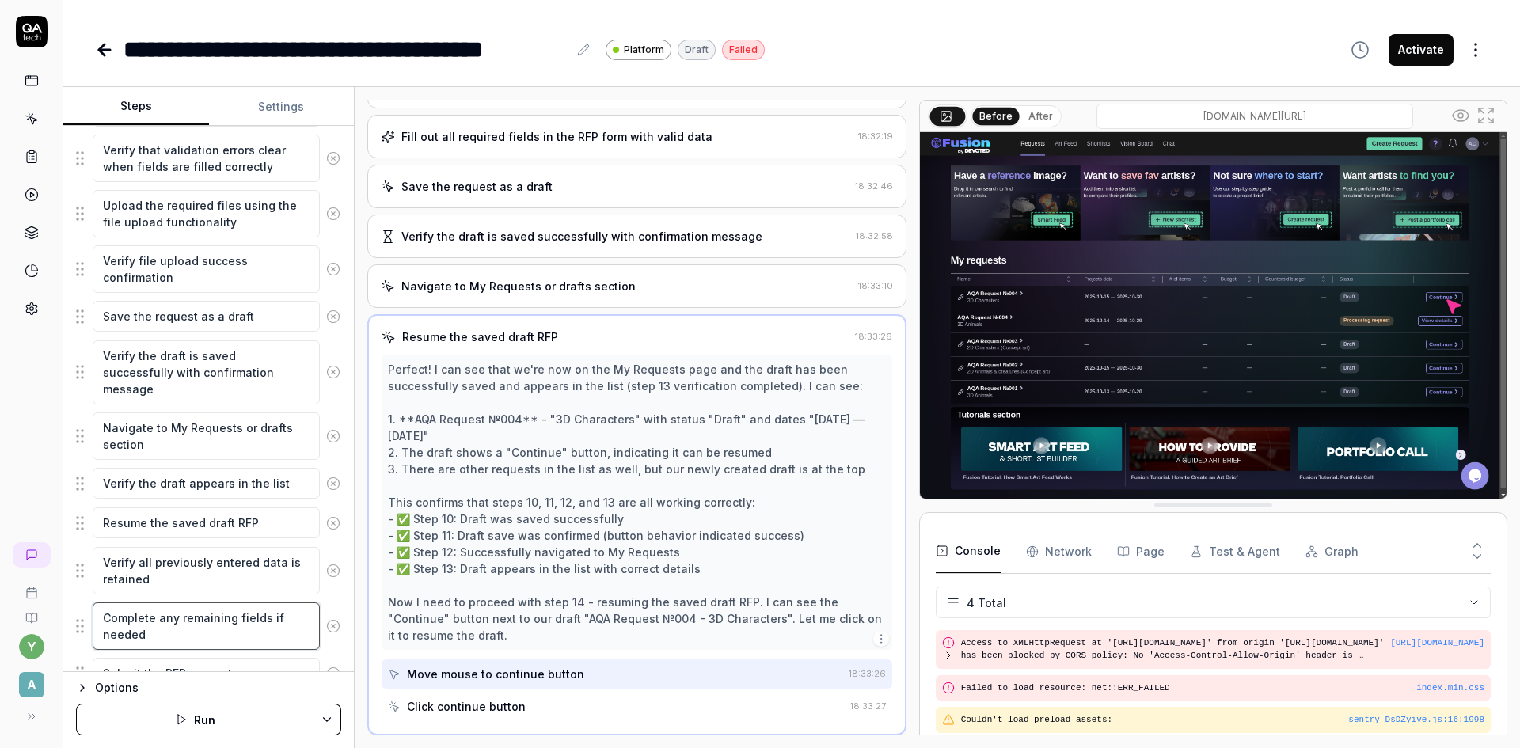
click at [211, 631] on textarea "Complete any remaining fields if needed" at bounding box center [206, 627] width 227 height 48
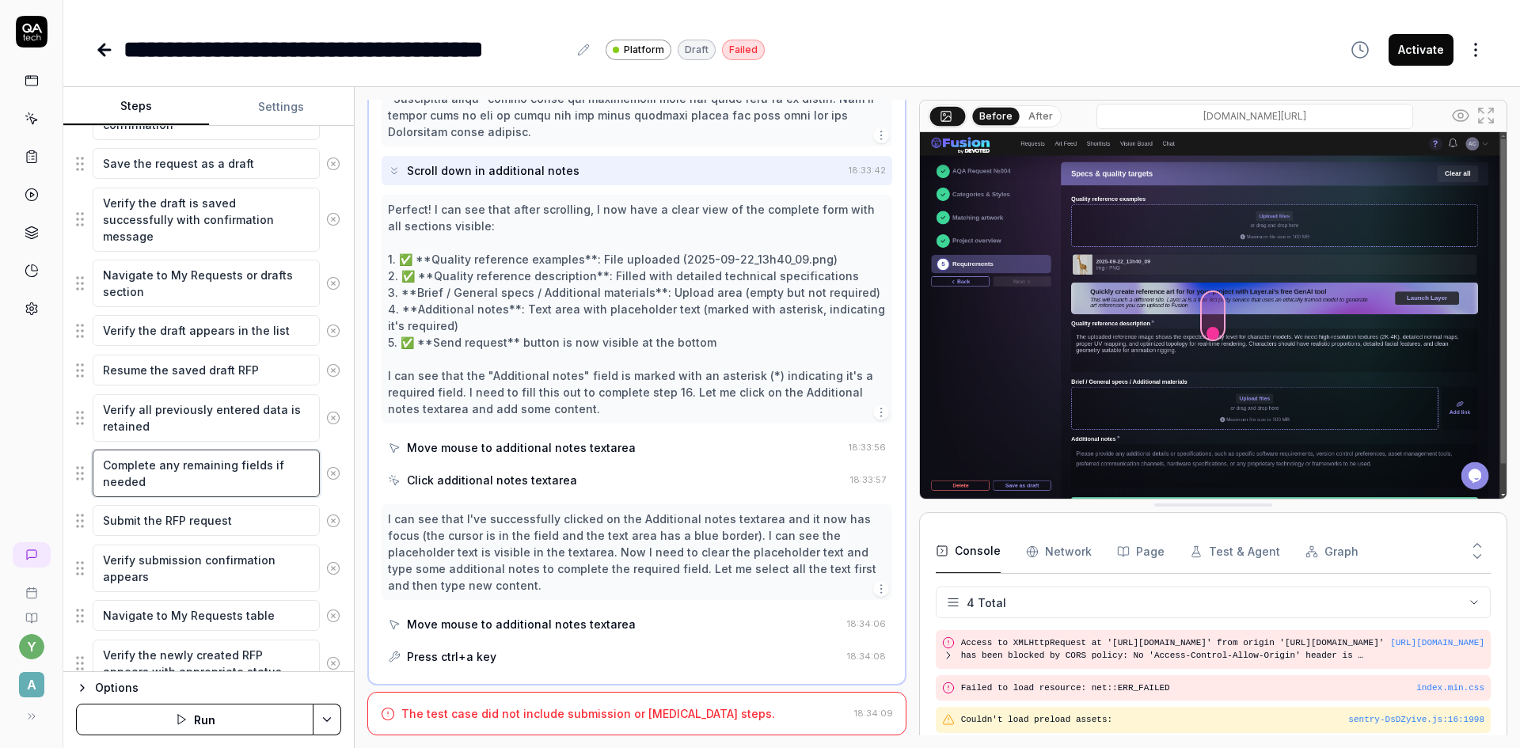
scroll to position [792, 0]
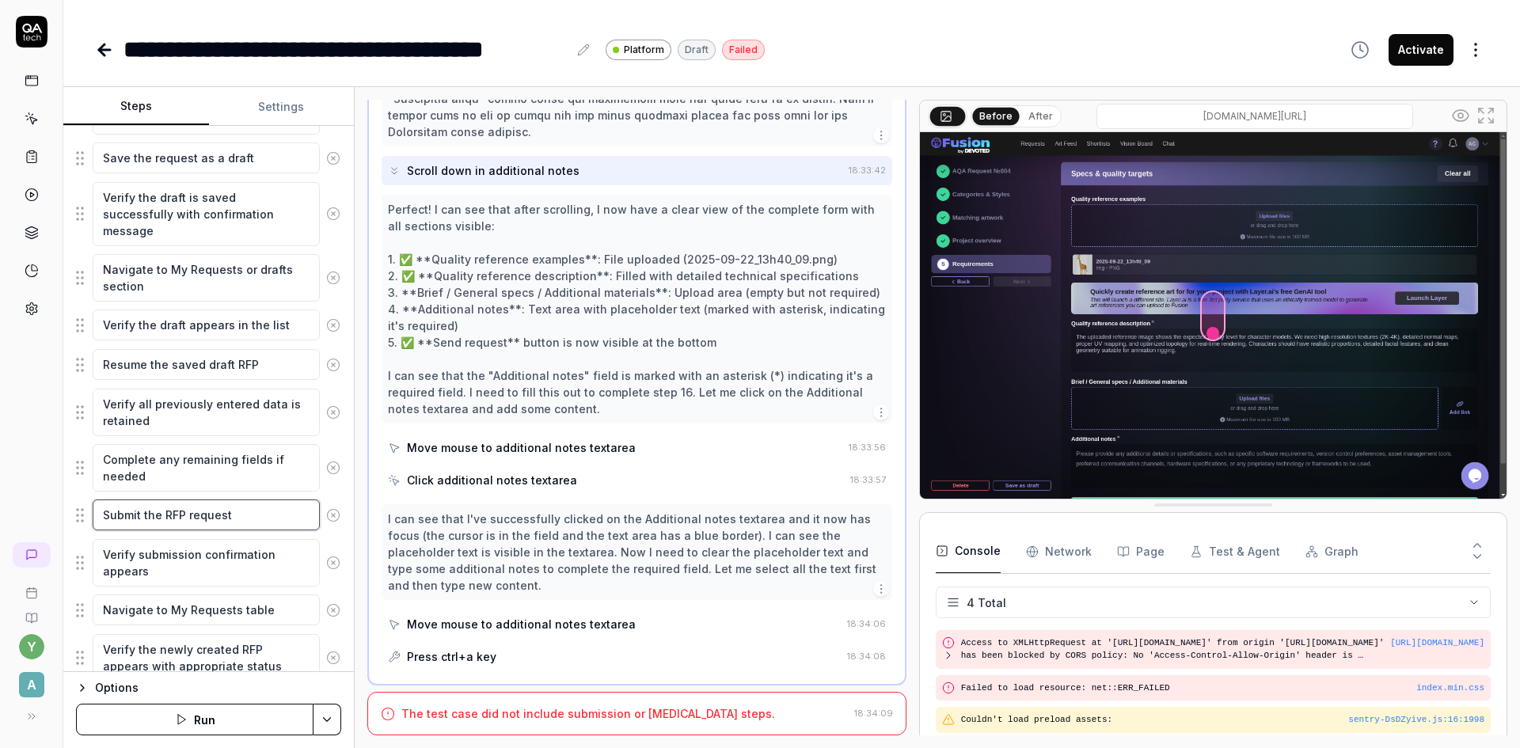
click at [217, 510] on textarea "Submit the RFP request" at bounding box center [206, 515] width 227 height 31
click at [213, 552] on textarea "Verify submission confirmation appears" at bounding box center [206, 563] width 227 height 48
click at [216, 618] on textarea "Navigate to My Requests table" at bounding box center [206, 610] width 227 height 31
click at [216, 651] on textarea "Verify the newly created RFP appears with appropriate status" at bounding box center [206, 658] width 227 height 48
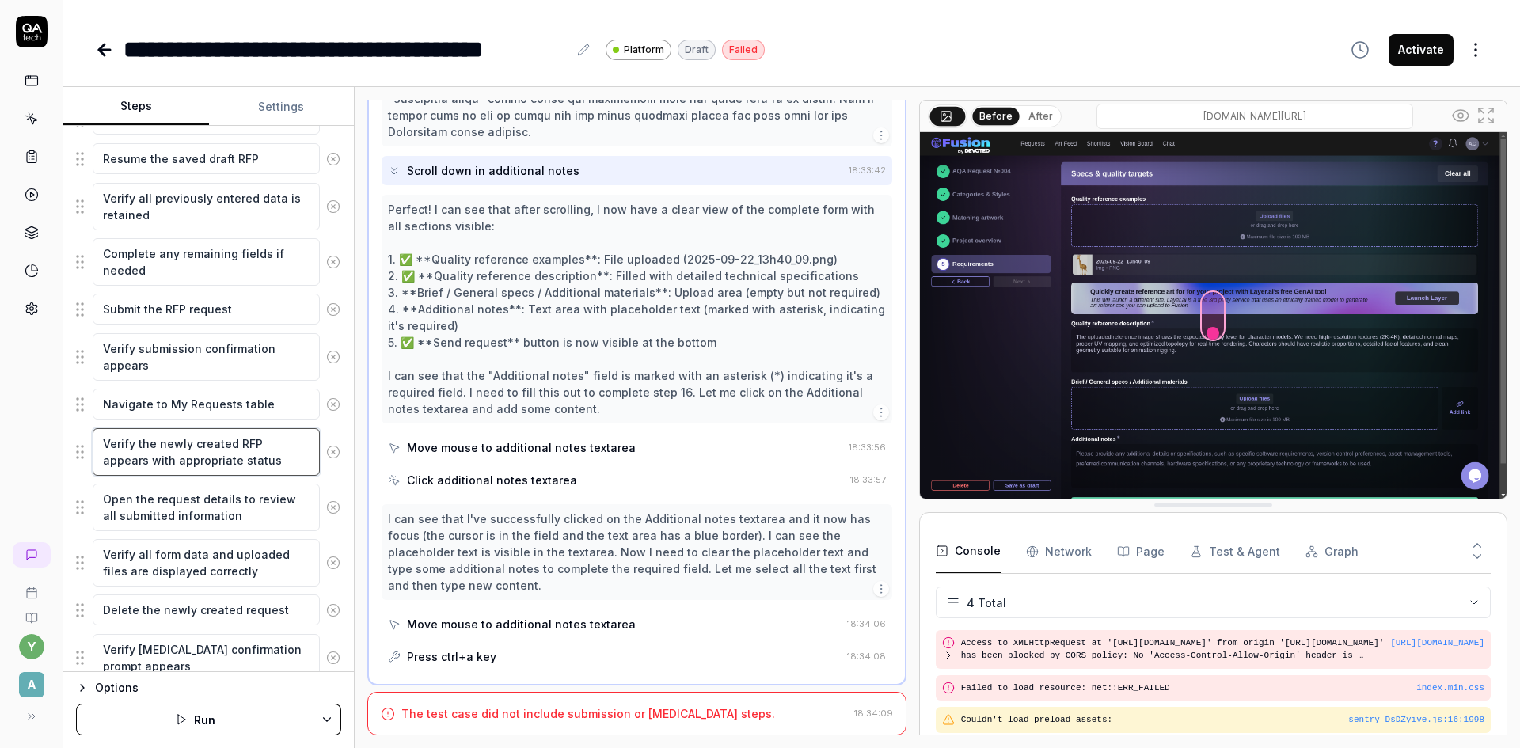
scroll to position [1029, 0]
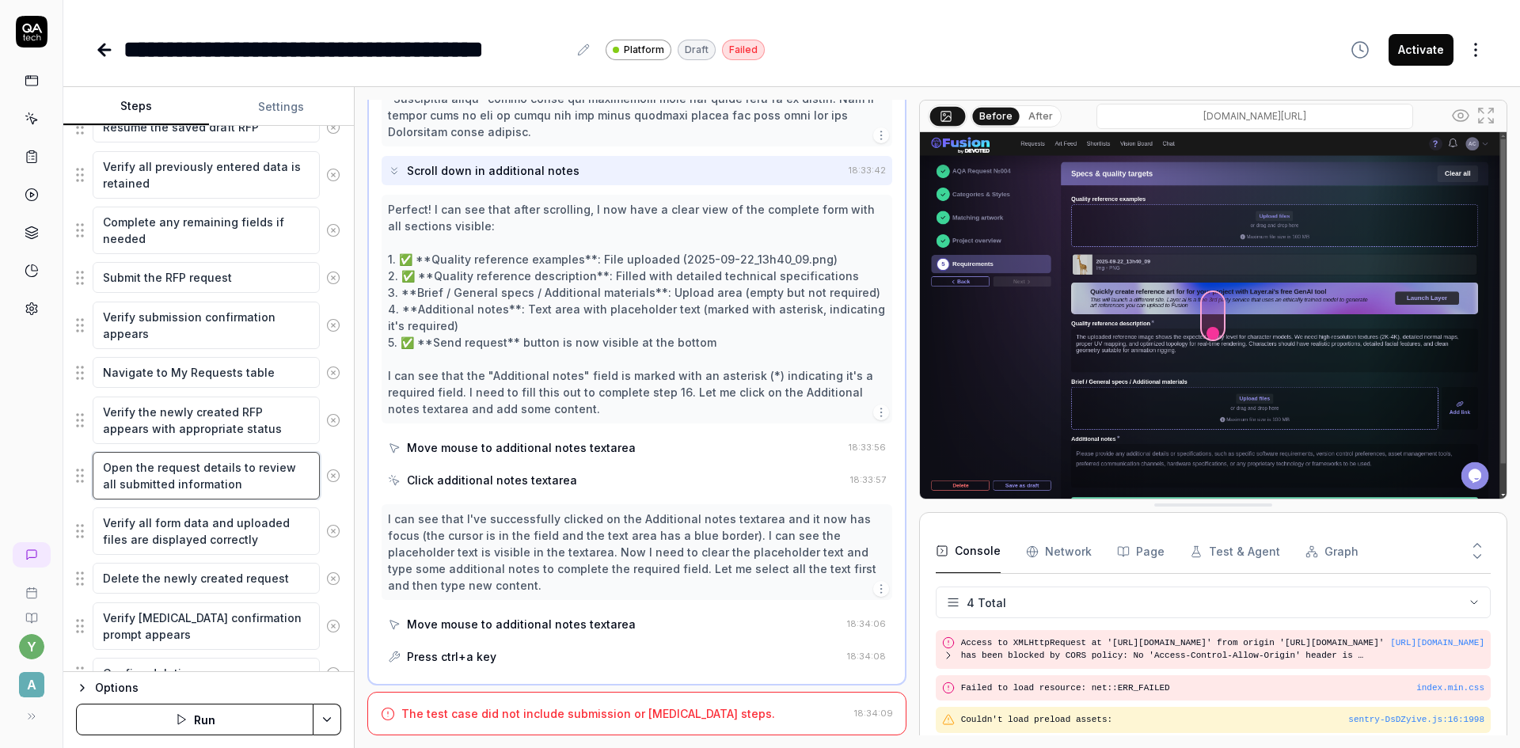
click at [202, 482] on textarea "Open the request details to review all submitted information" at bounding box center [206, 476] width 227 height 48
click at [205, 534] on textarea "Verify all form data and uploaded files are displayed correctly" at bounding box center [206, 532] width 227 height 48
click at [204, 568] on textarea "Delete the newly created request" at bounding box center [206, 578] width 227 height 31
click at [196, 622] on textarea "Verify [MEDICAL_DATA] confirmation prompt appears" at bounding box center [206, 627] width 227 height 48
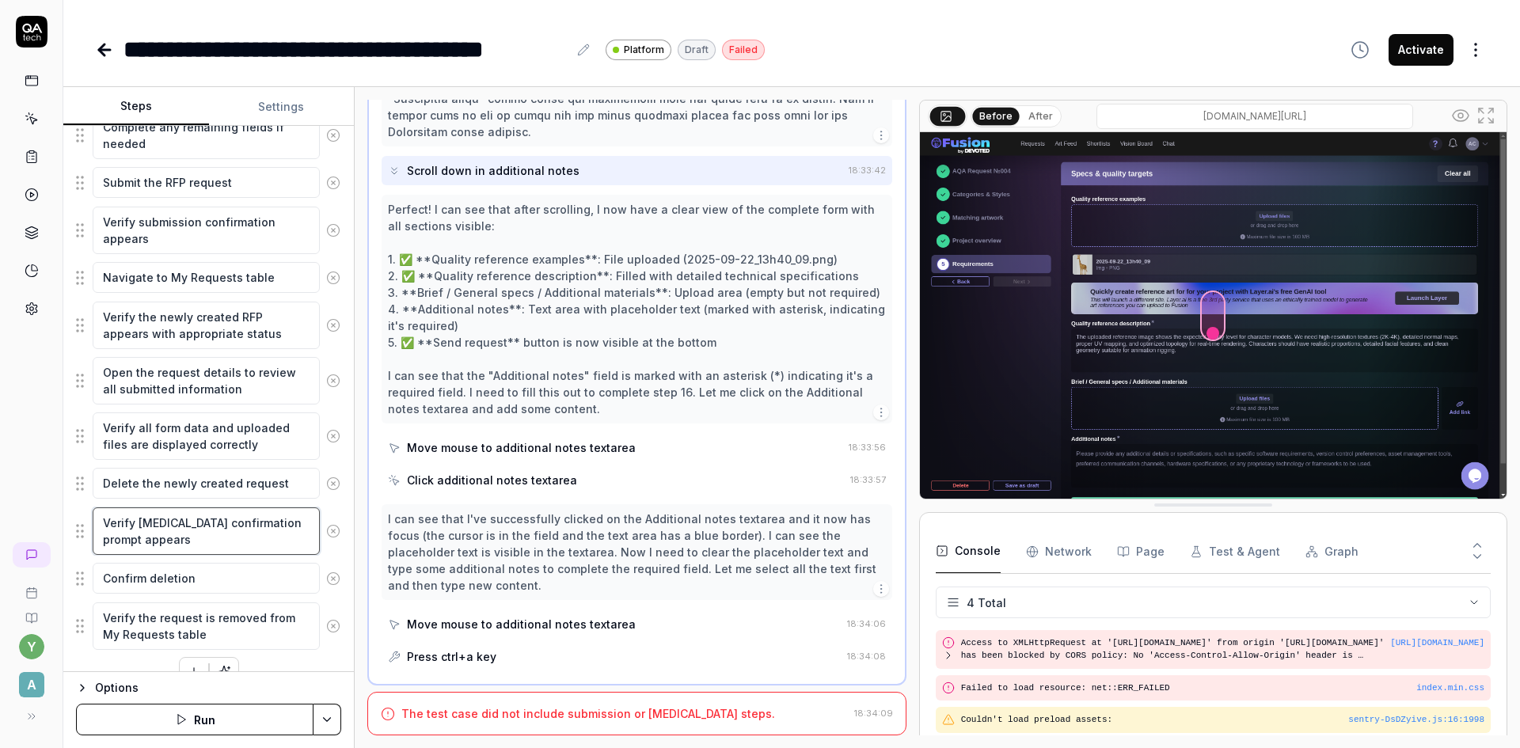
scroll to position [1152, 0]
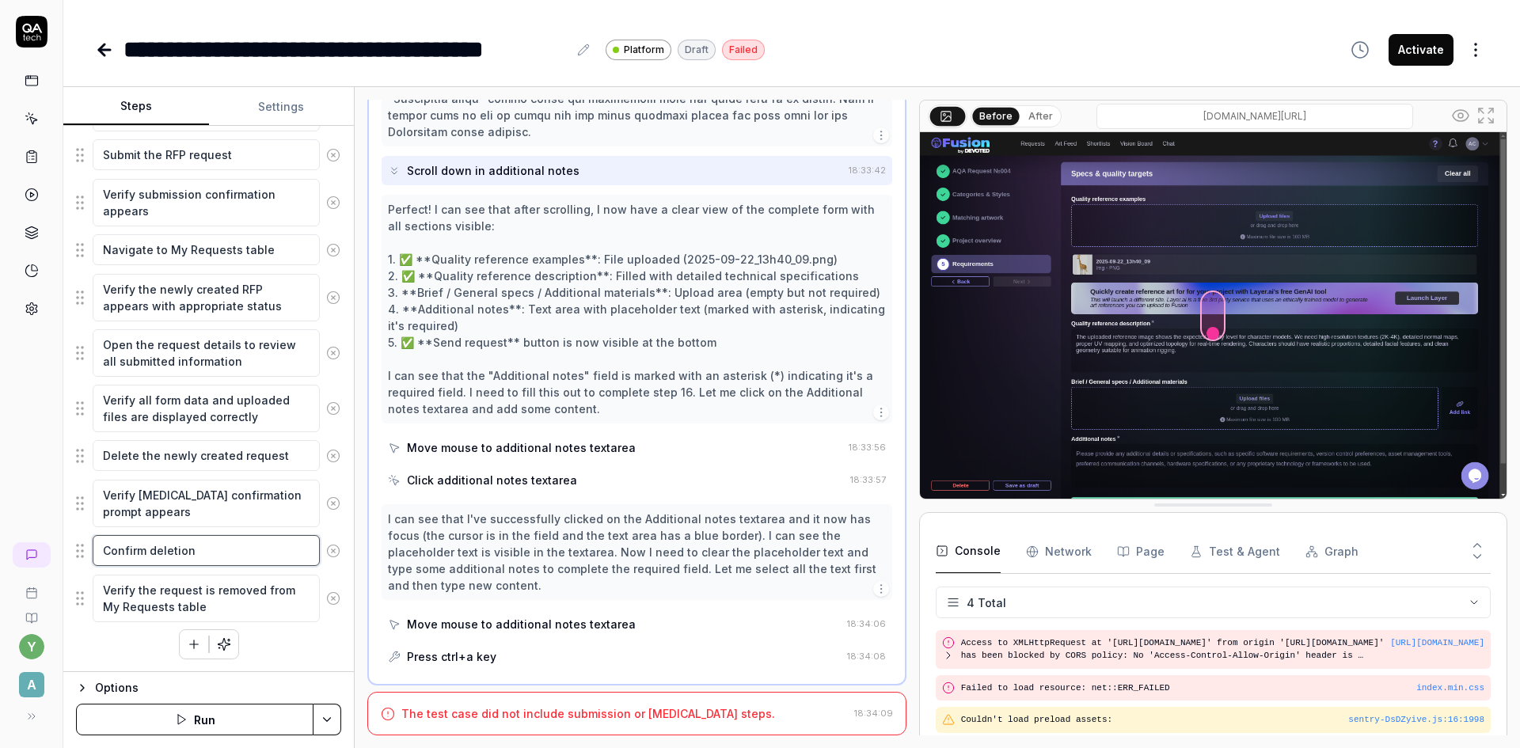
click at [184, 542] on textarea "Confirm deletion" at bounding box center [206, 550] width 227 height 31
click at [186, 597] on textarea "Verify the request is removed from My Requests table" at bounding box center [206, 599] width 227 height 48
click at [494, 710] on div "The test case did not include submission or deletion steps." at bounding box center [588, 713] width 374 height 17
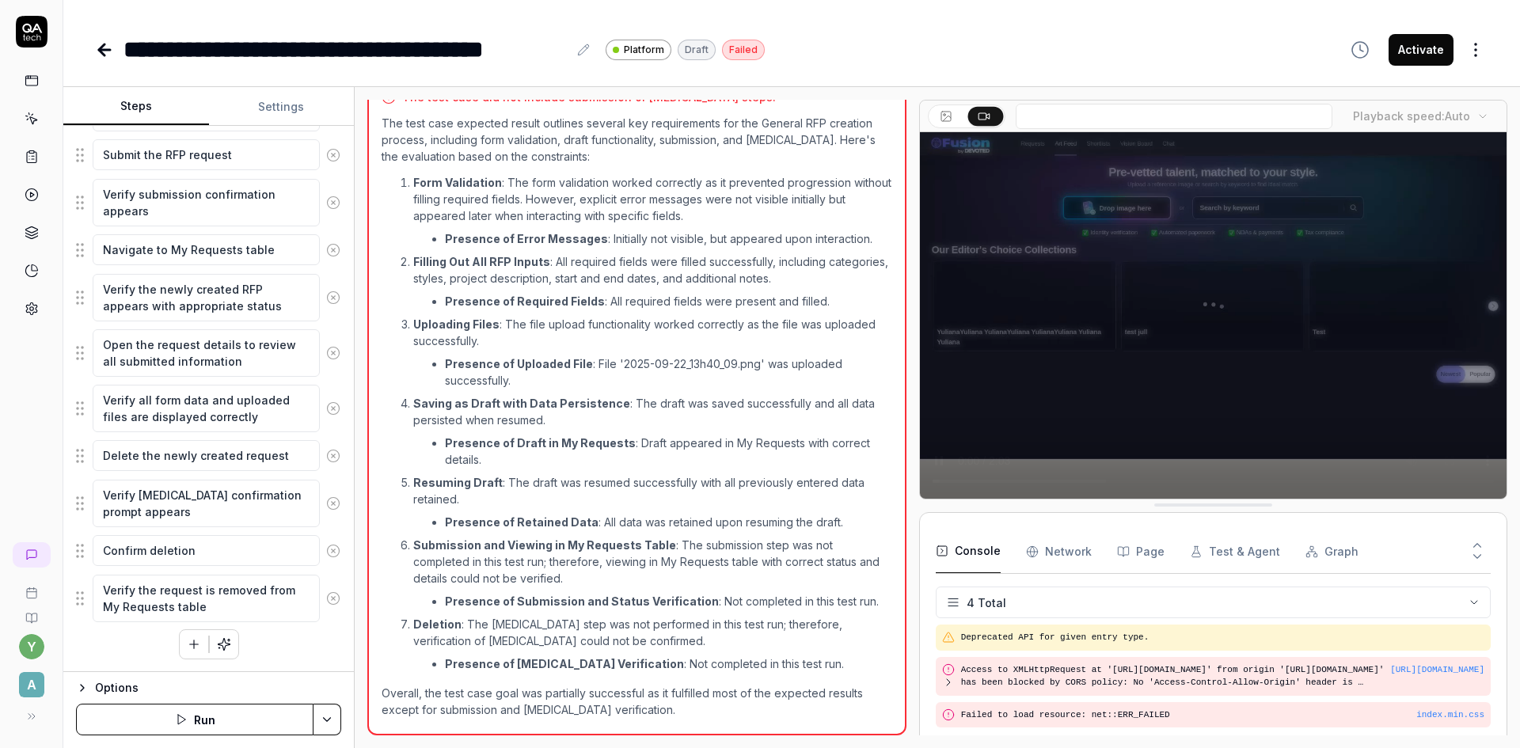
scroll to position [27, 0]
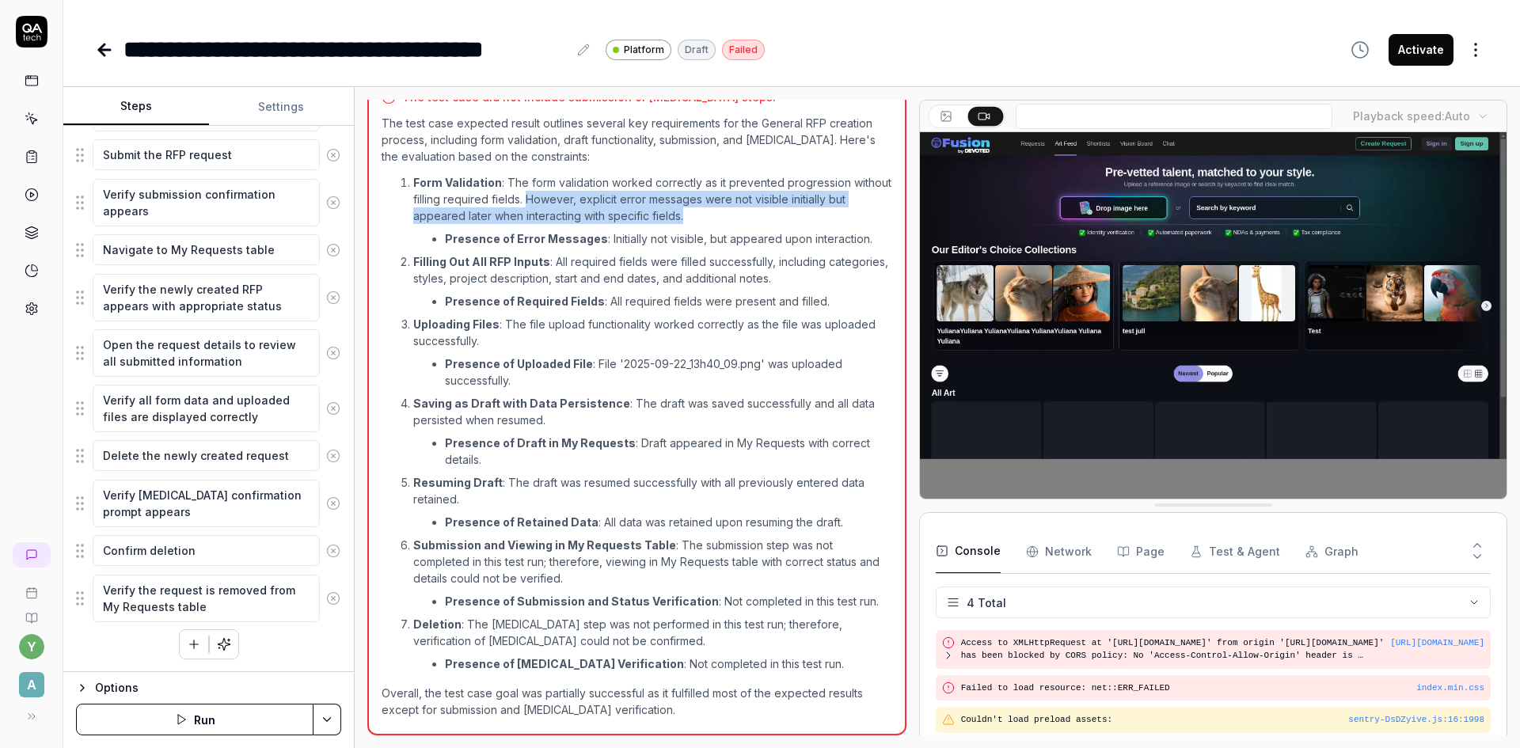
drag, startPoint x: 571, startPoint y: 200, endPoint x: 717, endPoint y: 215, distance: 147.2
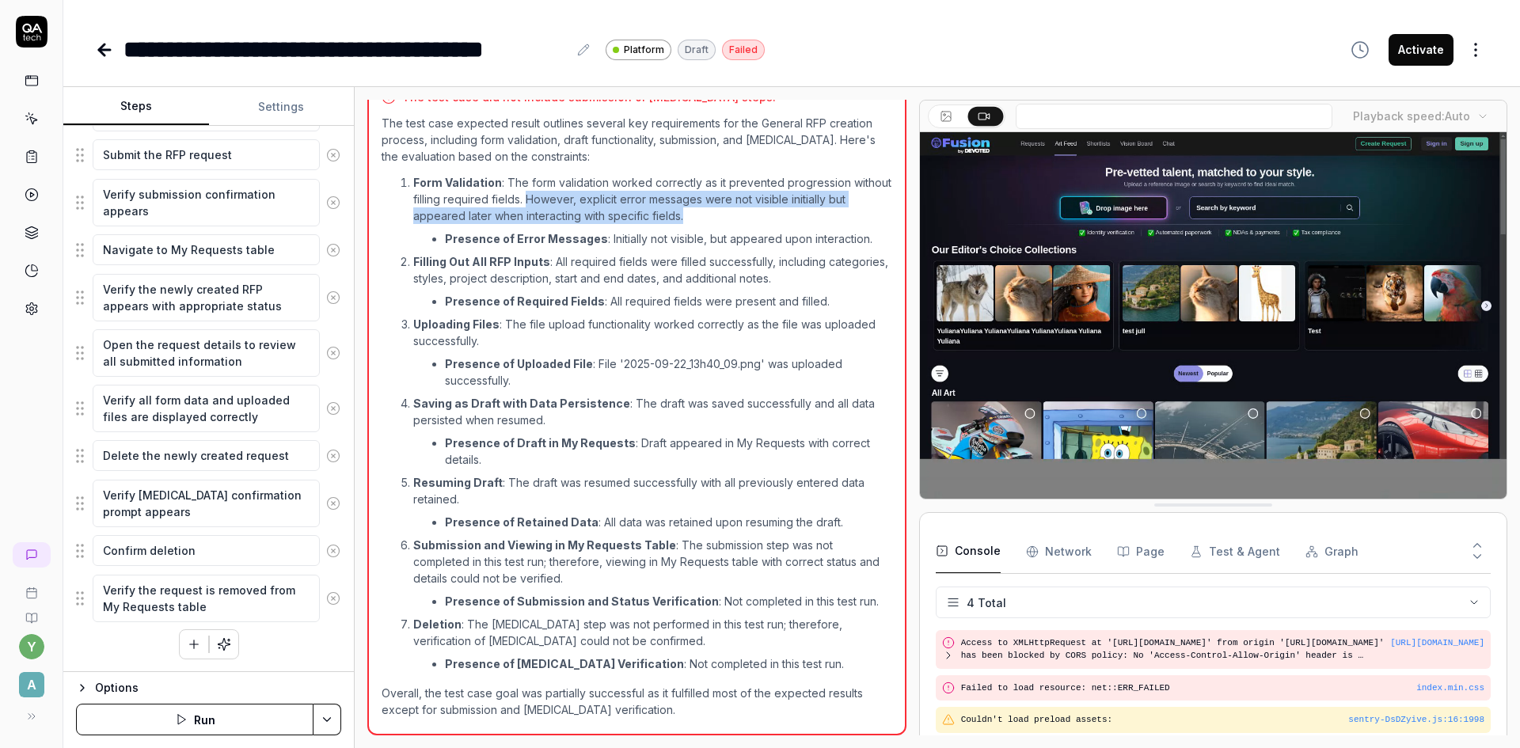
click at [717, 215] on p "Form Validation : The form validation worked correctly as it prevented progress…" at bounding box center [652, 199] width 479 height 50
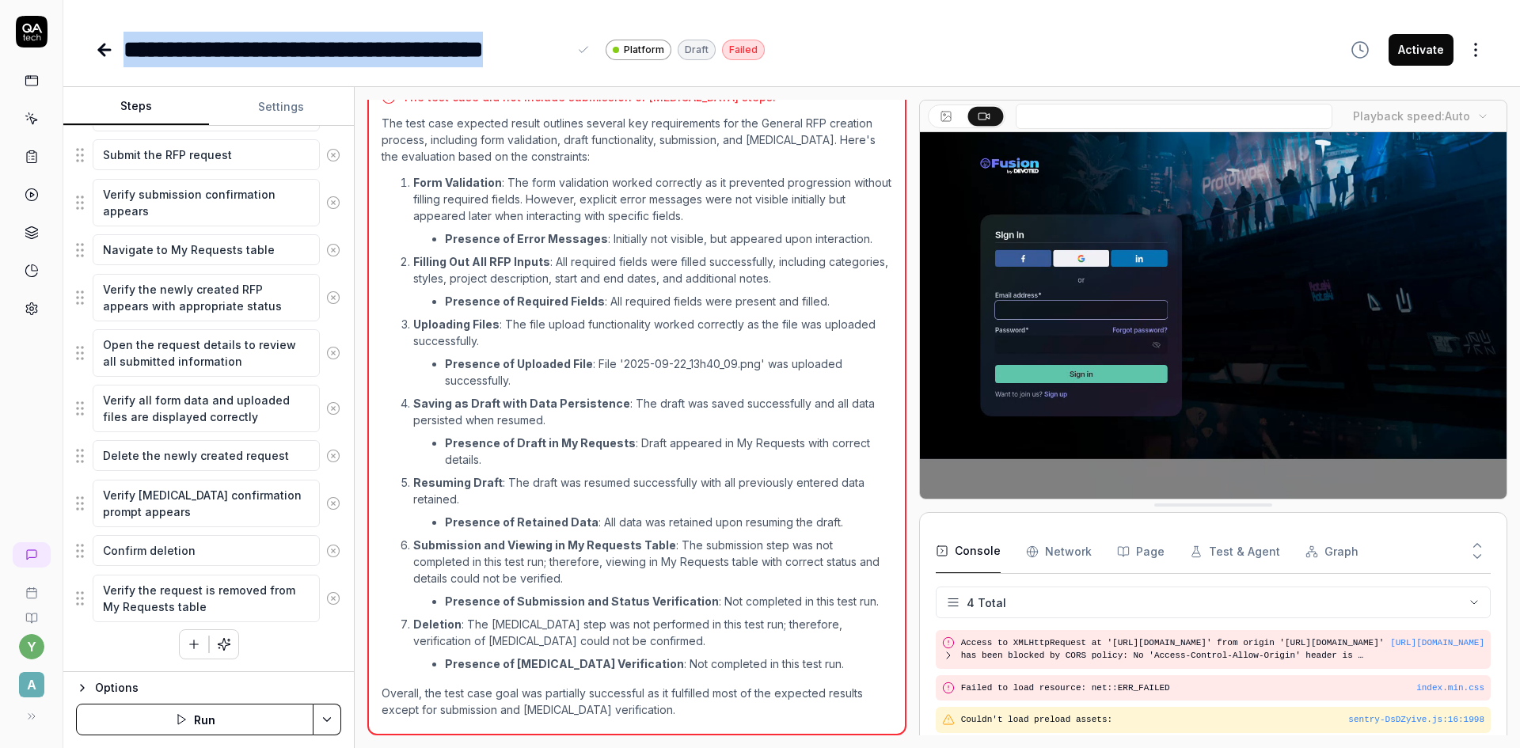
drag, startPoint x: 127, startPoint y: 46, endPoint x: 571, endPoint y: 41, distance: 444.2
click at [571, 41] on div "**********" at bounding box center [359, 50] width 470 height 36
copy div "**********"
type textarea "*"
copy div "**********"
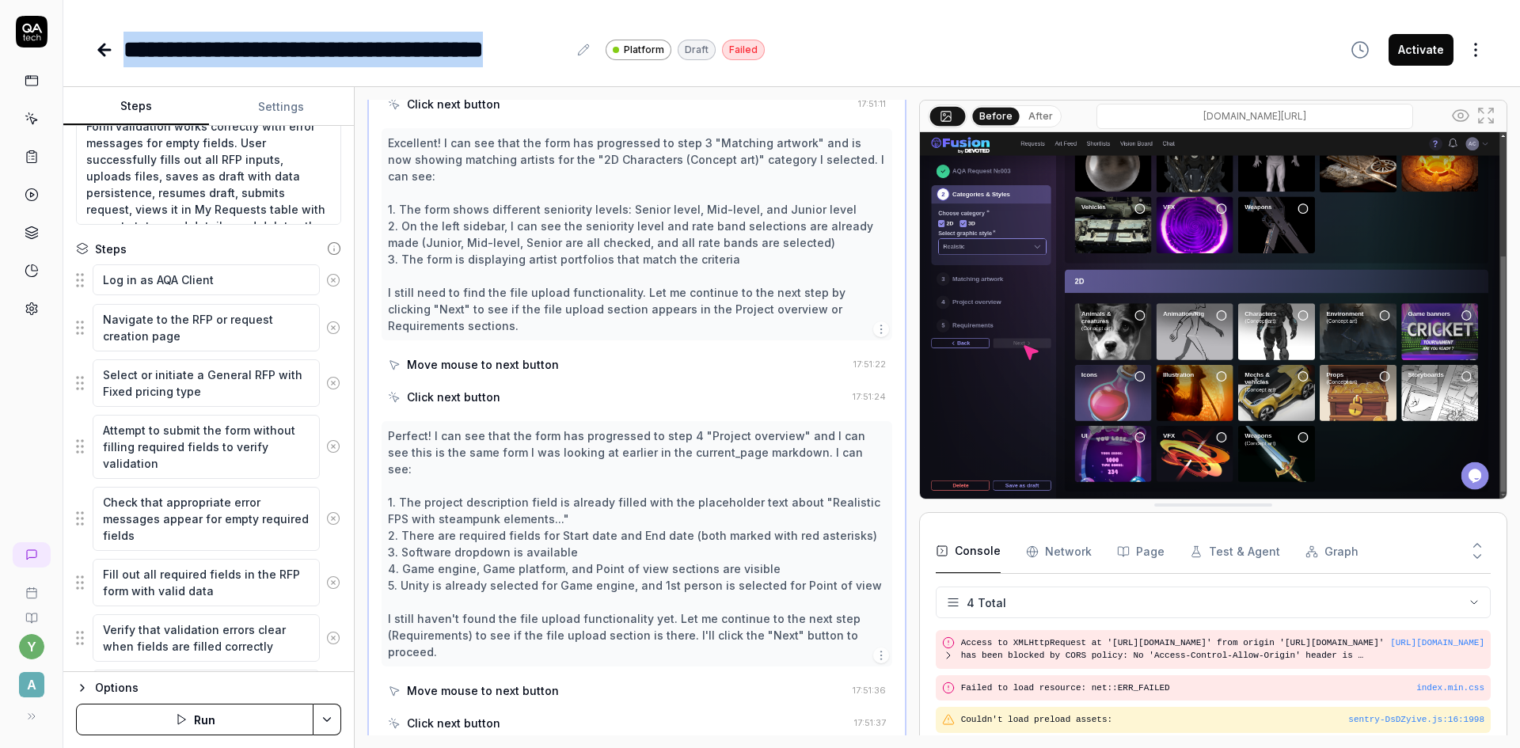
scroll to position [158, 0]
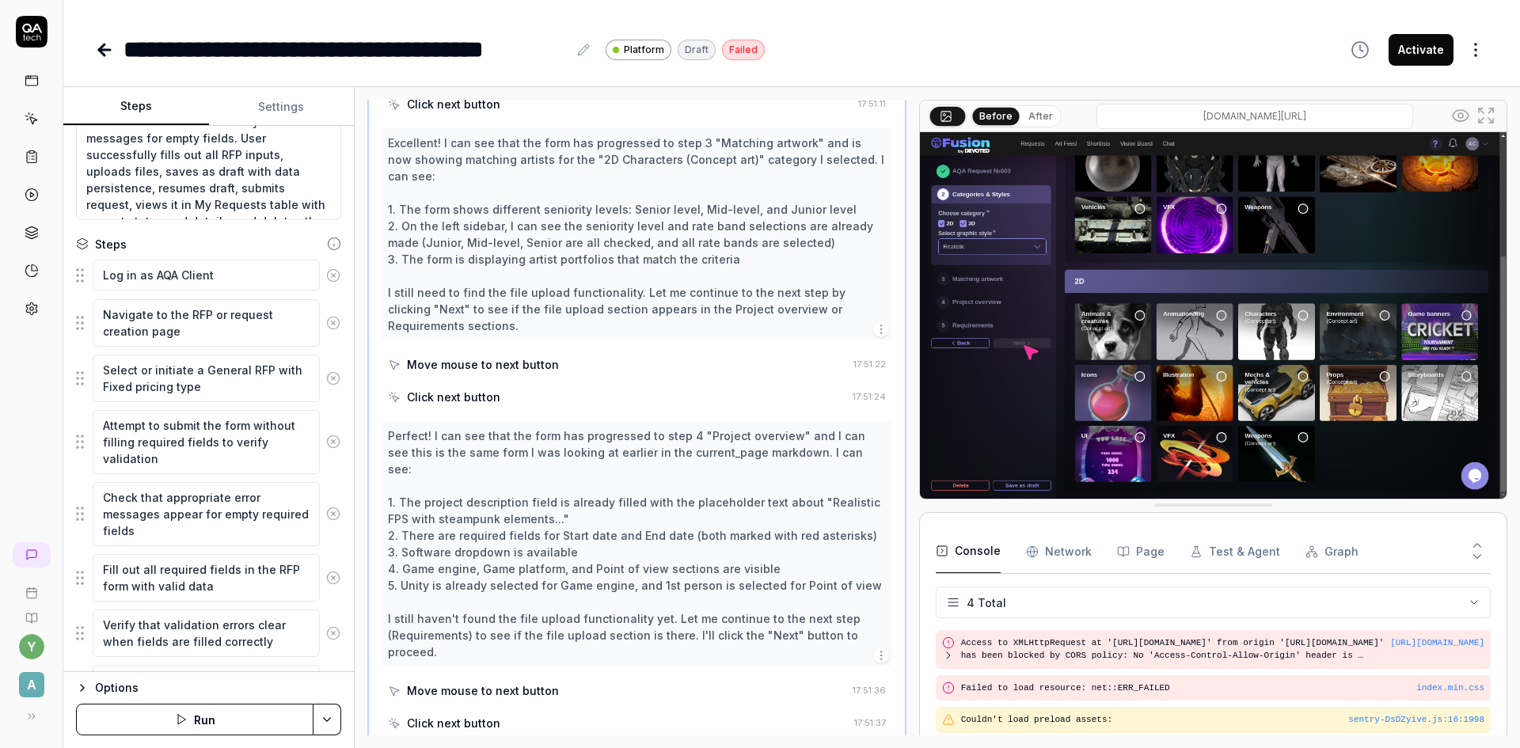
click at [739, 47] on div "Failed" at bounding box center [743, 50] width 43 height 21
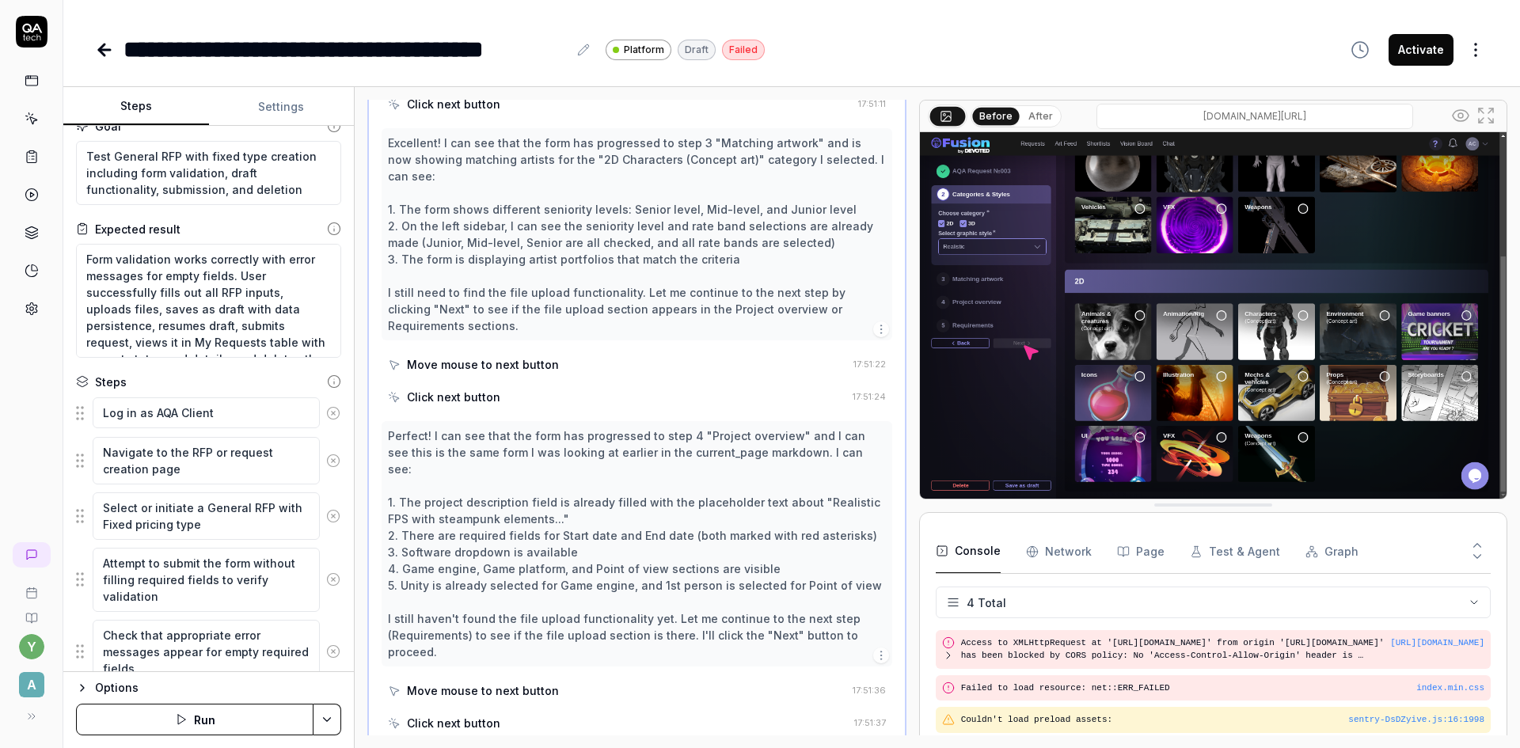
scroll to position [0, 0]
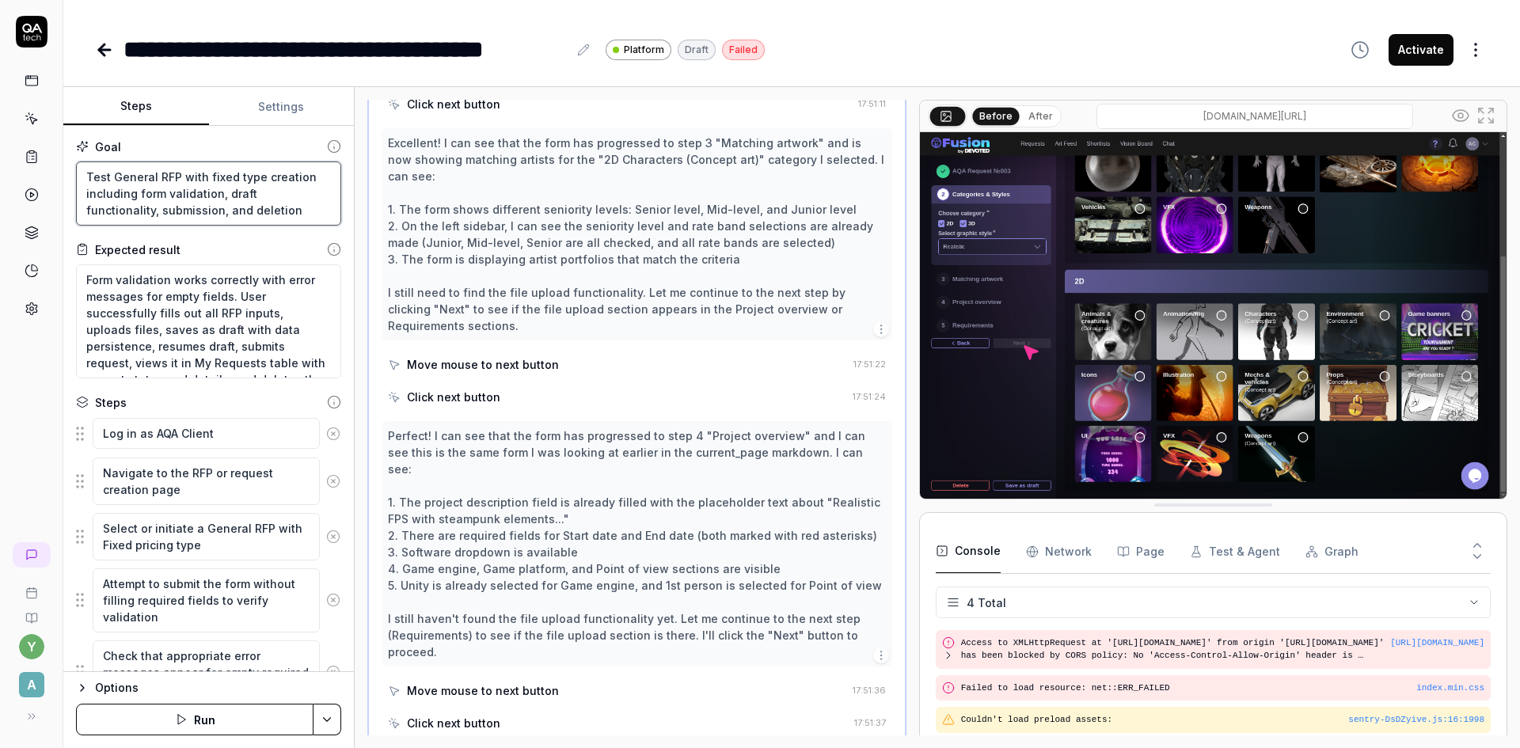
click at [183, 214] on textarea "Test General RFP with fixed type creation including form validation, draft func…" at bounding box center [208, 194] width 265 height 64
click at [186, 294] on textarea "Form validation works correctly with error messages for empty fields. User succ…" at bounding box center [208, 321] width 265 height 114
click at [183, 432] on textarea "Log in as AQA Client" at bounding box center [206, 433] width 227 height 31
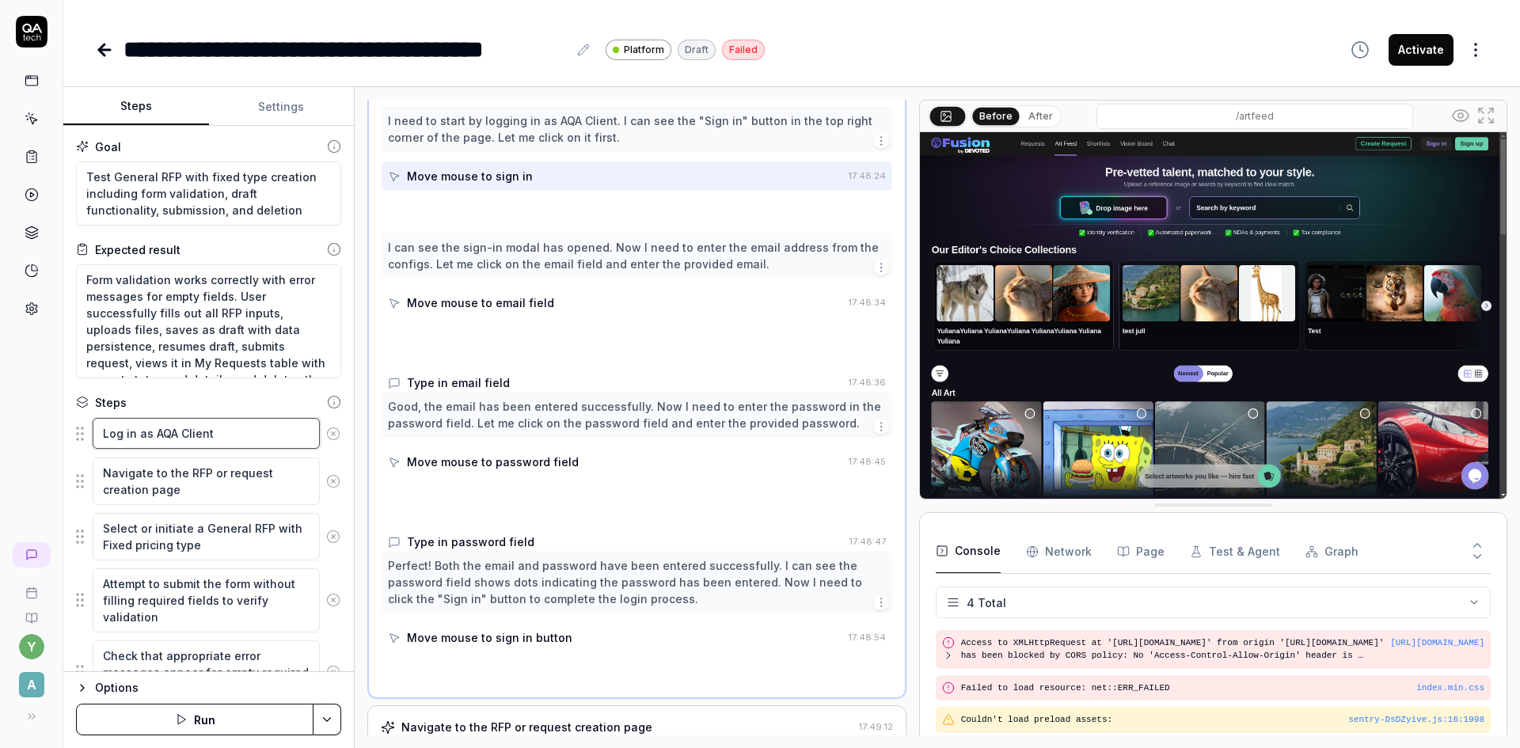
scroll to position [71, 0]
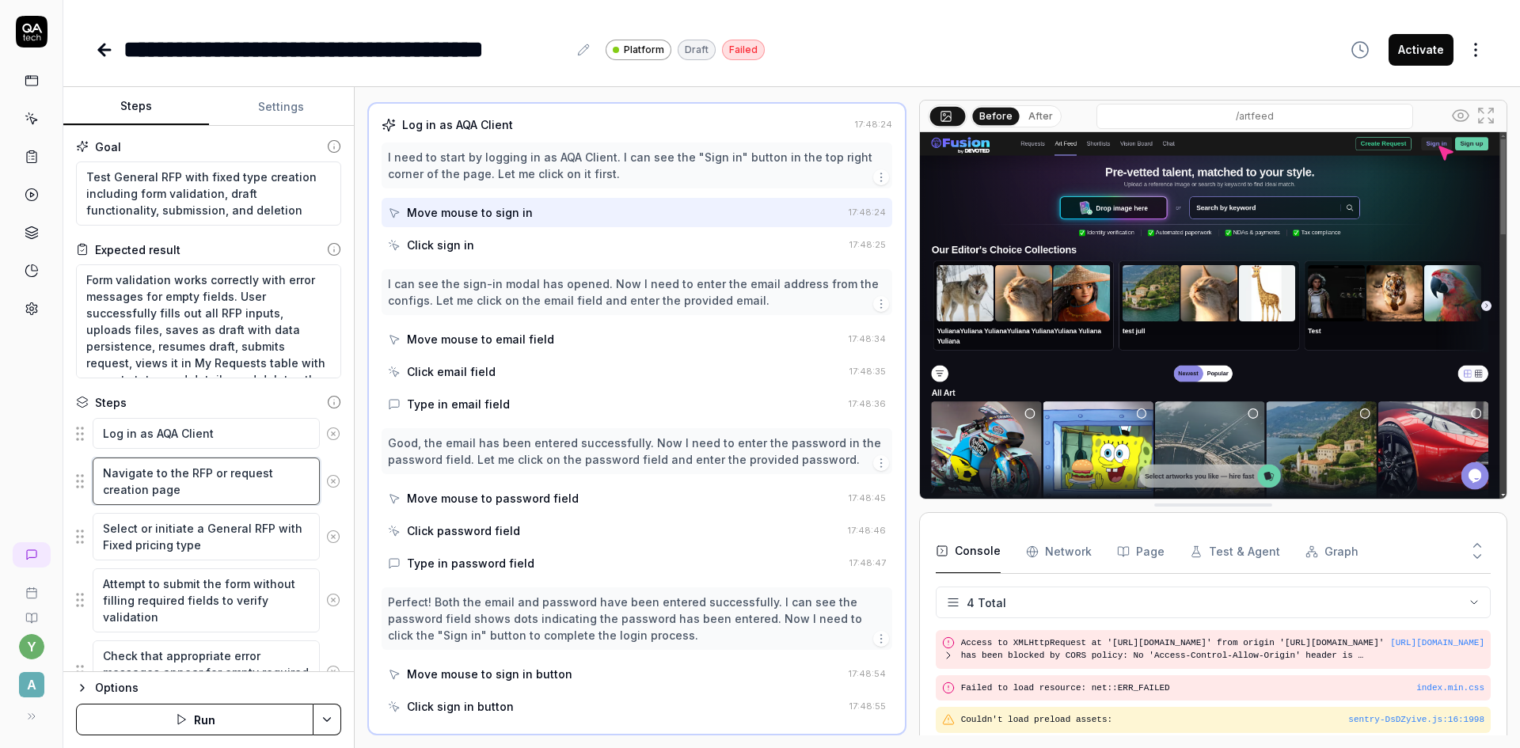
click at [202, 492] on textarea "Navigate to the RFP or request creation page" at bounding box center [206, 482] width 227 height 48
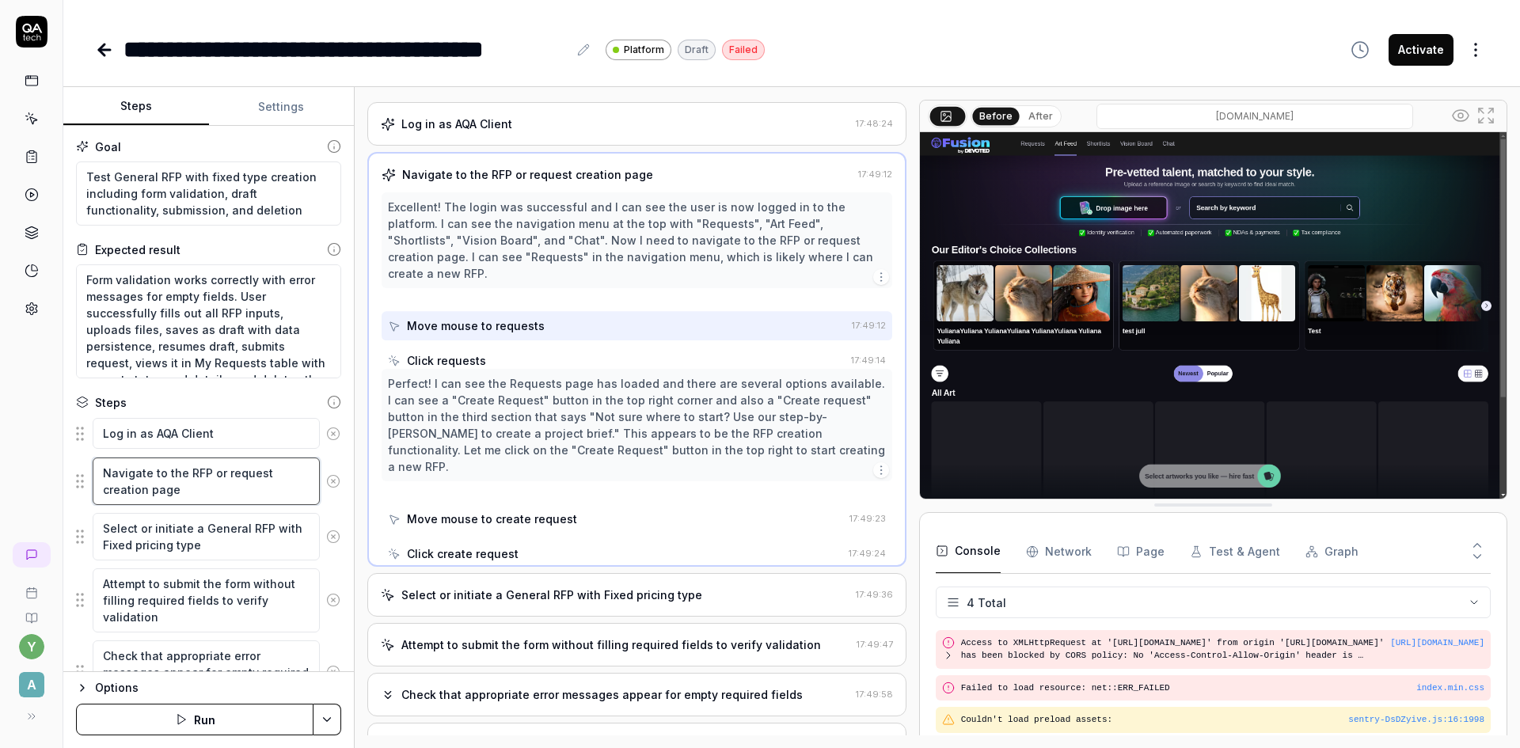
scroll to position [0, 0]
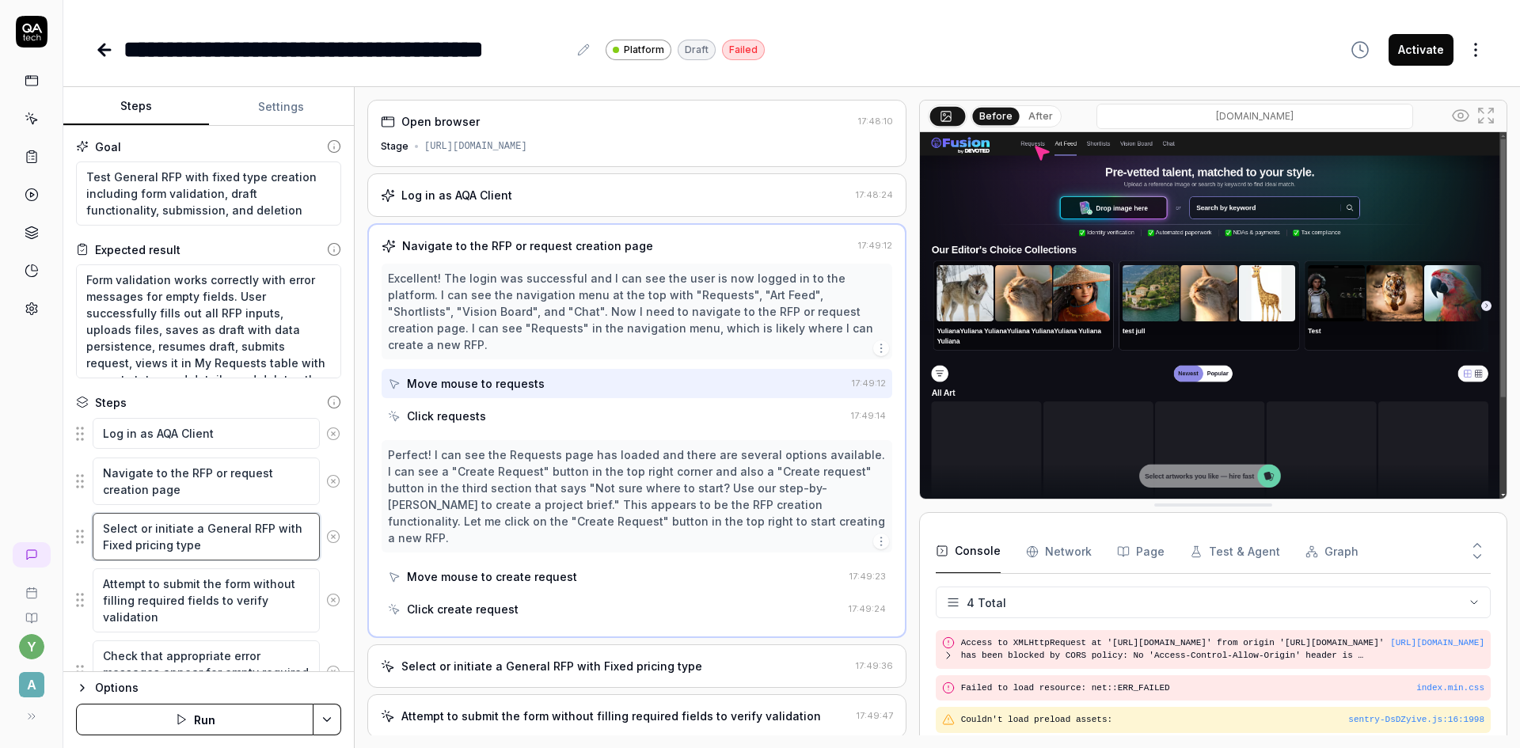
click at [203, 538] on textarea "Select or initiate a General RFP with Fixed pricing type" at bounding box center [206, 537] width 227 height 48
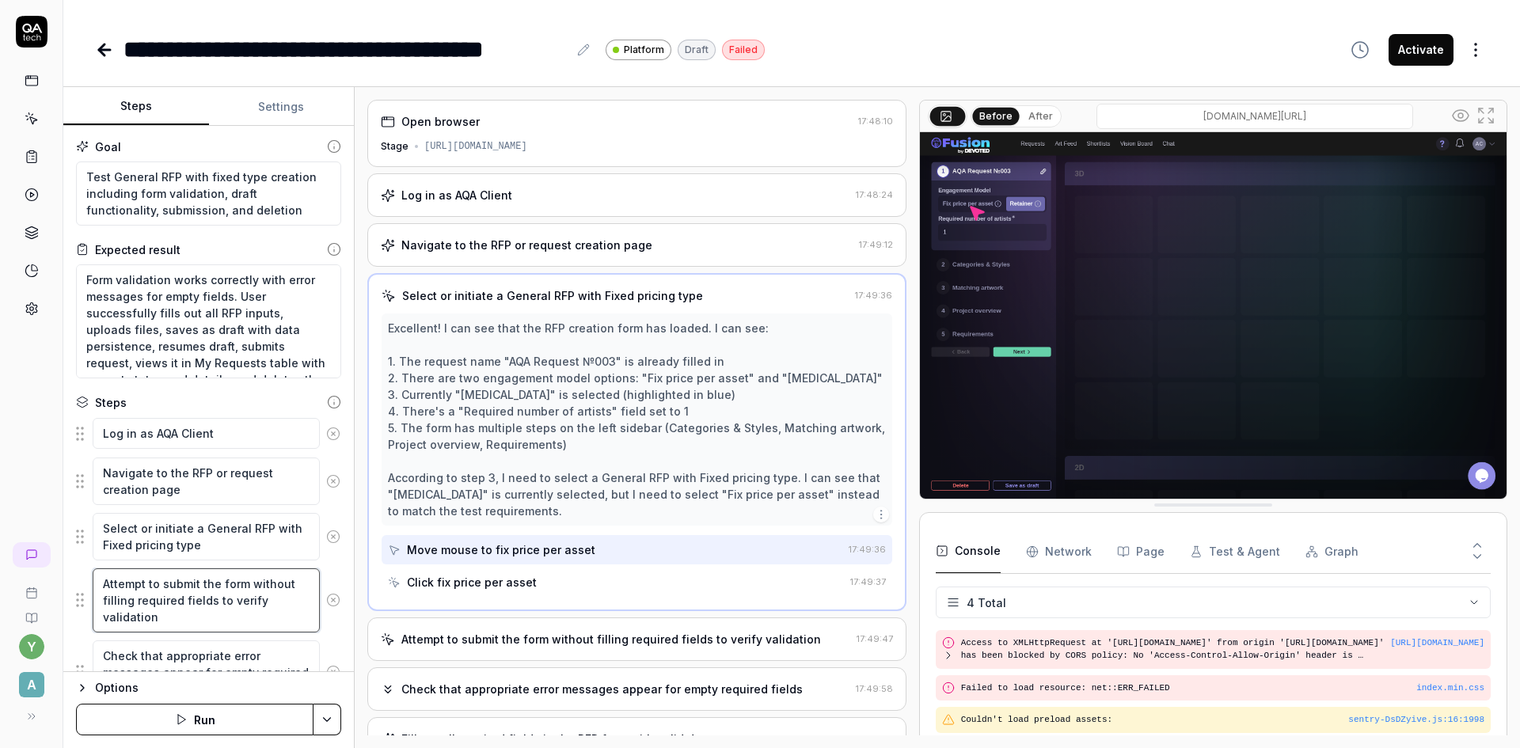
click at [237, 606] on textarea "Attempt to submit the form without filling required fields to verify validation" at bounding box center [206, 600] width 227 height 64
type textarea "*"
